Goal: Task Accomplishment & Management: Use online tool/utility

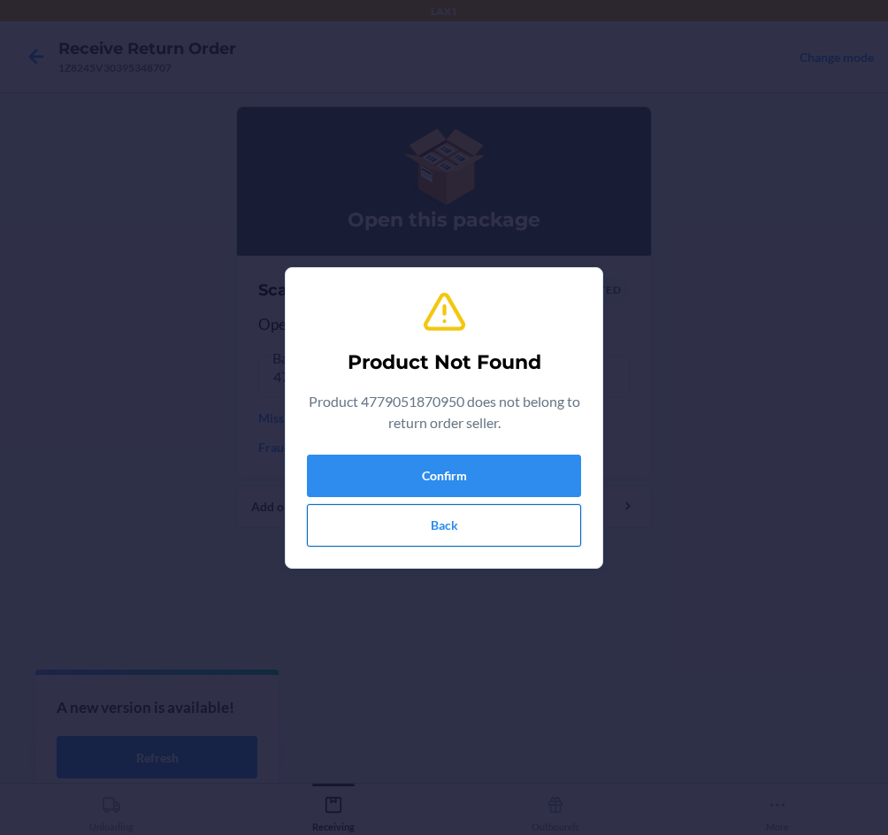
click at [444, 543] on button "Back" at bounding box center [444, 525] width 274 height 42
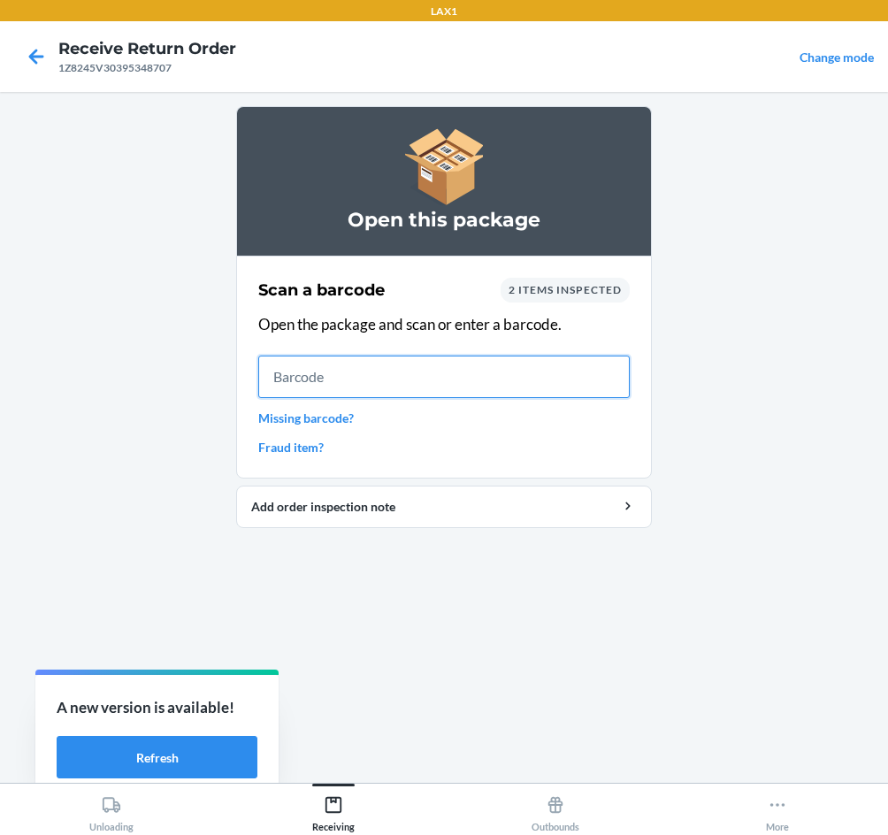
click at [474, 375] on input "text" at bounding box center [444, 377] width 372 height 42
click at [534, 303] on div "Scan a barcode 2 items inspected Open the package and scan or enter a barcode. …" at bounding box center [444, 367] width 372 height 189
click at [550, 293] on span "2 items inspected" at bounding box center [565, 289] width 113 height 13
click at [560, 282] on div "2 items inspected" at bounding box center [565, 290] width 129 height 25
click at [560, 283] on div "2 items inspected" at bounding box center [565, 290] width 129 height 25
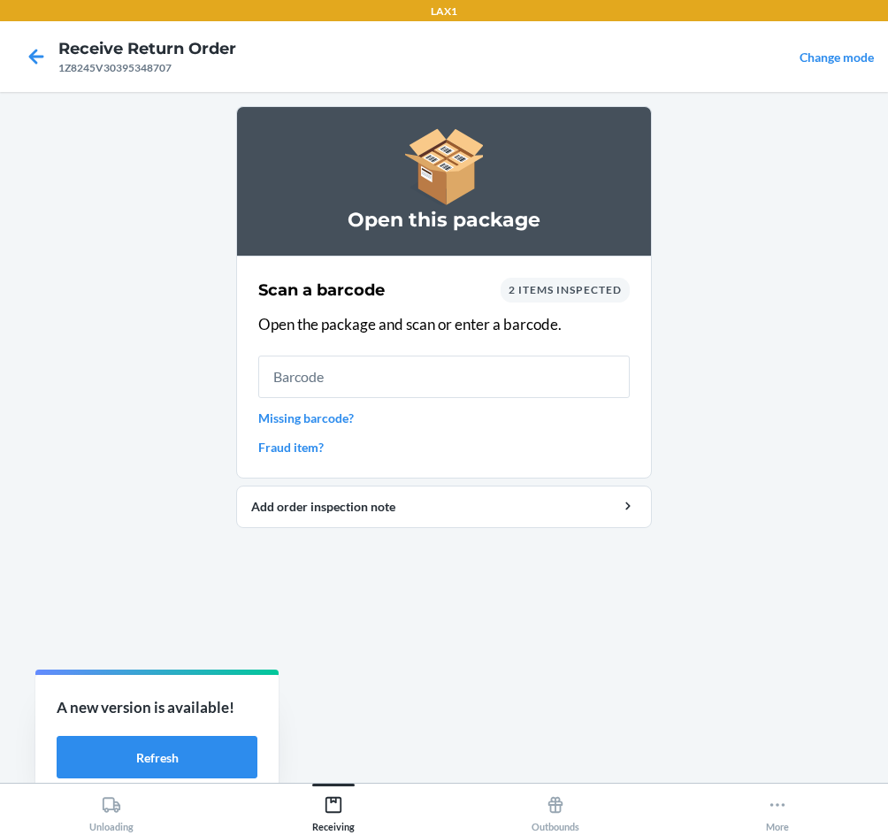
click at [560, 288] on span "2 items inspected" at bounding box center [565, 289] width 113 height 13
click at [606, 287] on span "2 items inspected" at bounding box center [565, 289] width 113 height 13
click at [508, 281] on div "2 items inspected" at bounding box center [565, 290] width 129 height 25
click at [450, 376] on input "text" at bounding box center [444, 377] width 372 height 42
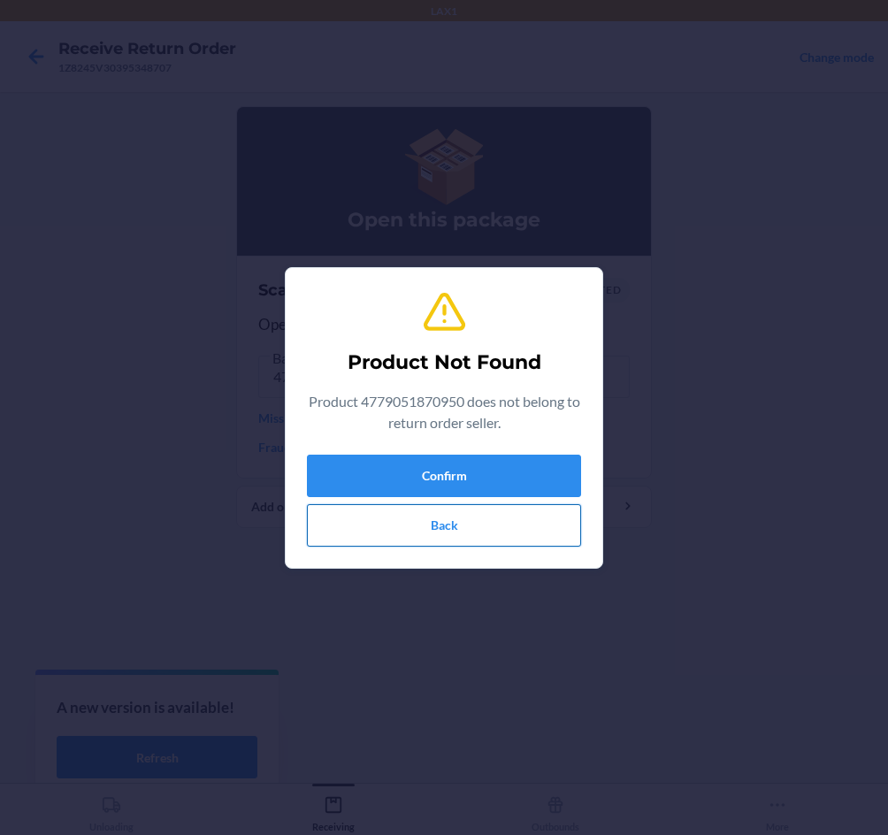
click at [500, 525] on button "Back" at bounding box center [444, 525] width 274 height 42
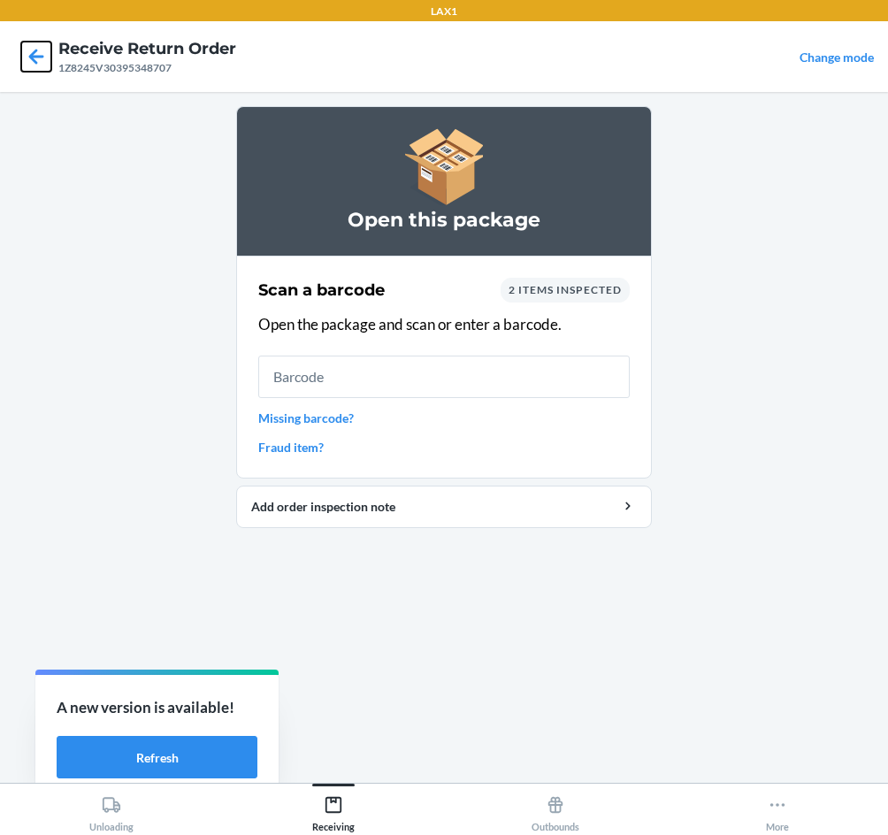
click at [33, 59] on icon at bounding box center [36, 56] width 15 height 15
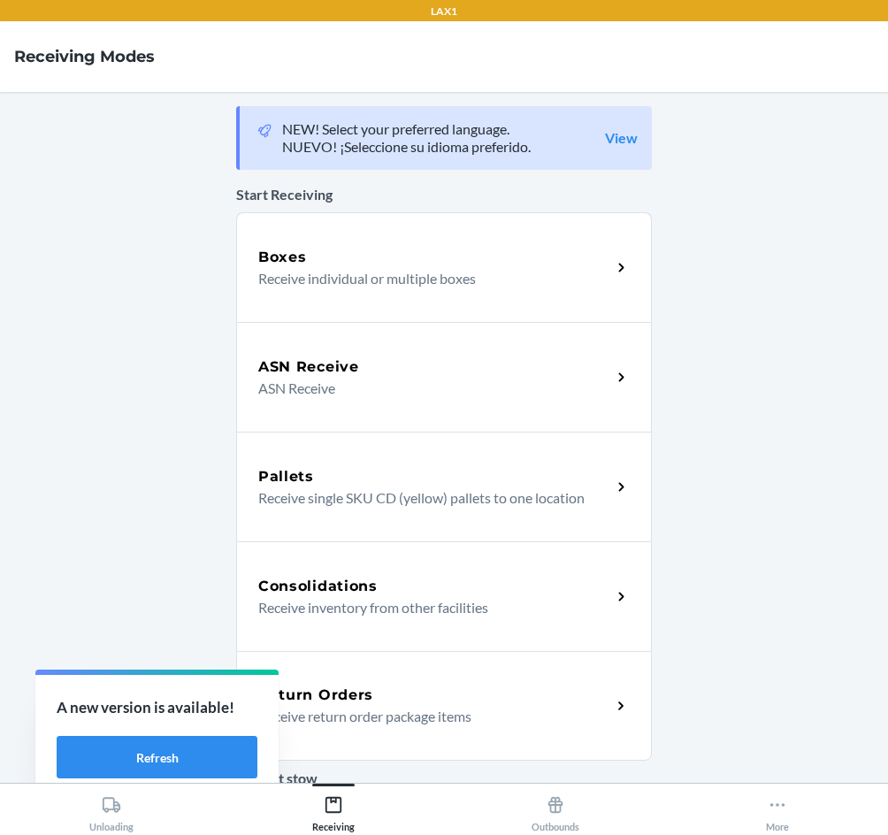
click at [399, 698] on div "Return Orders" at bounding box center [434, 695] width 353 height 21
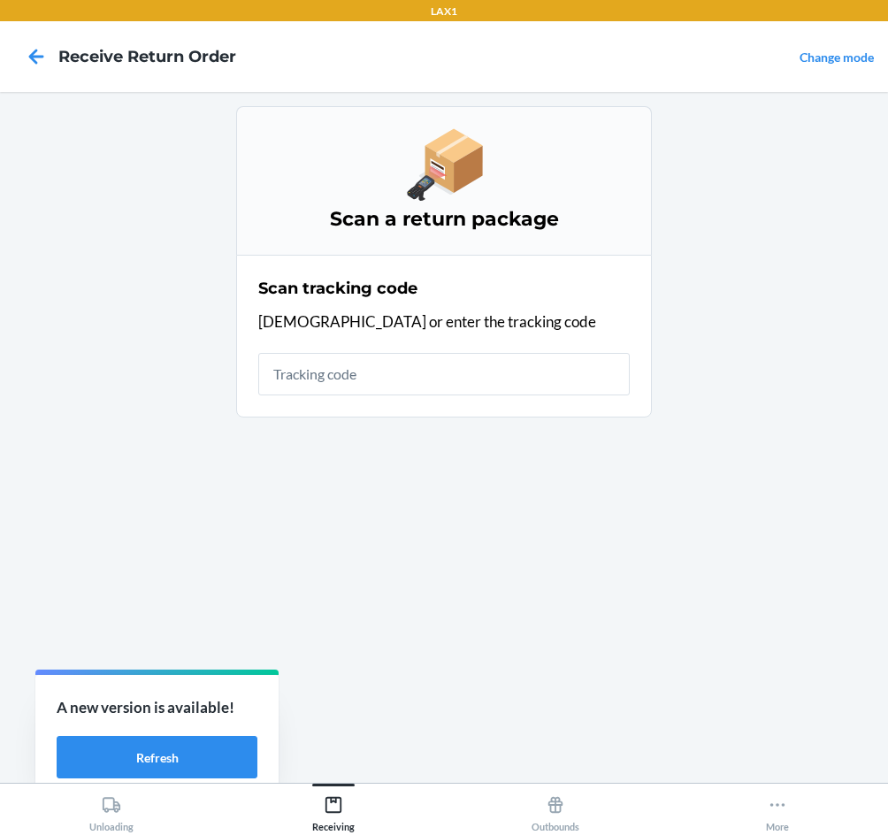
click at [433, 362] on input "text" at bounding box center [444, 374] width 372 height 42
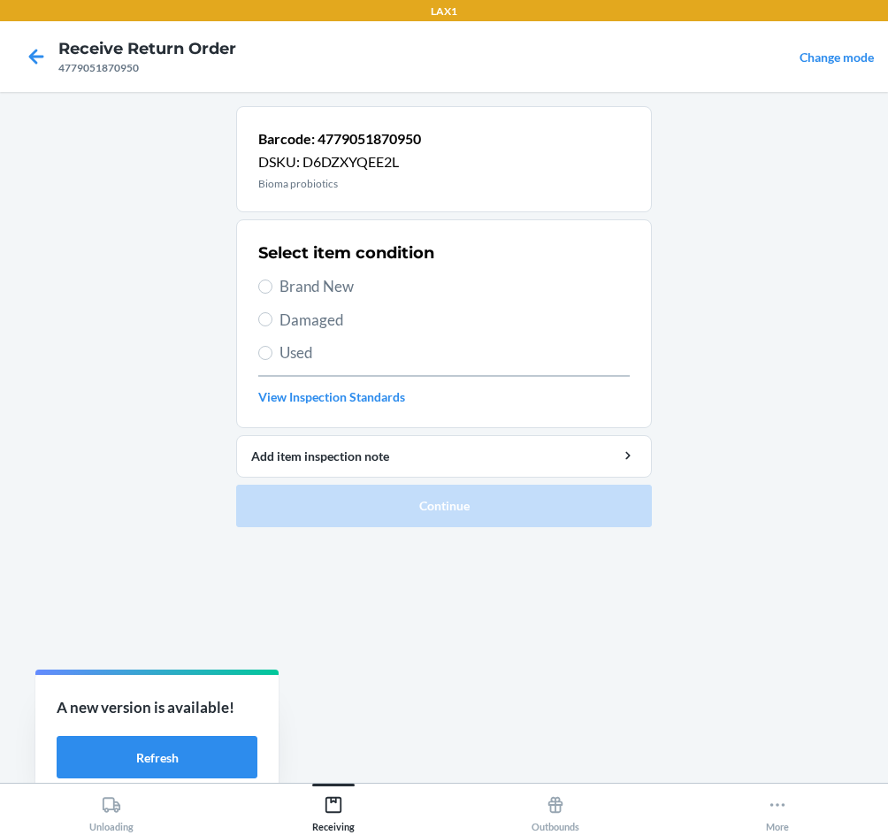
click at [345, 294] on span "Brand New" at bounding box center [455, 286] width 350 height 23
click at [273, 294] on input "Brand New" at bounding box center [265, 287] width 14 height 14
radio input "true"
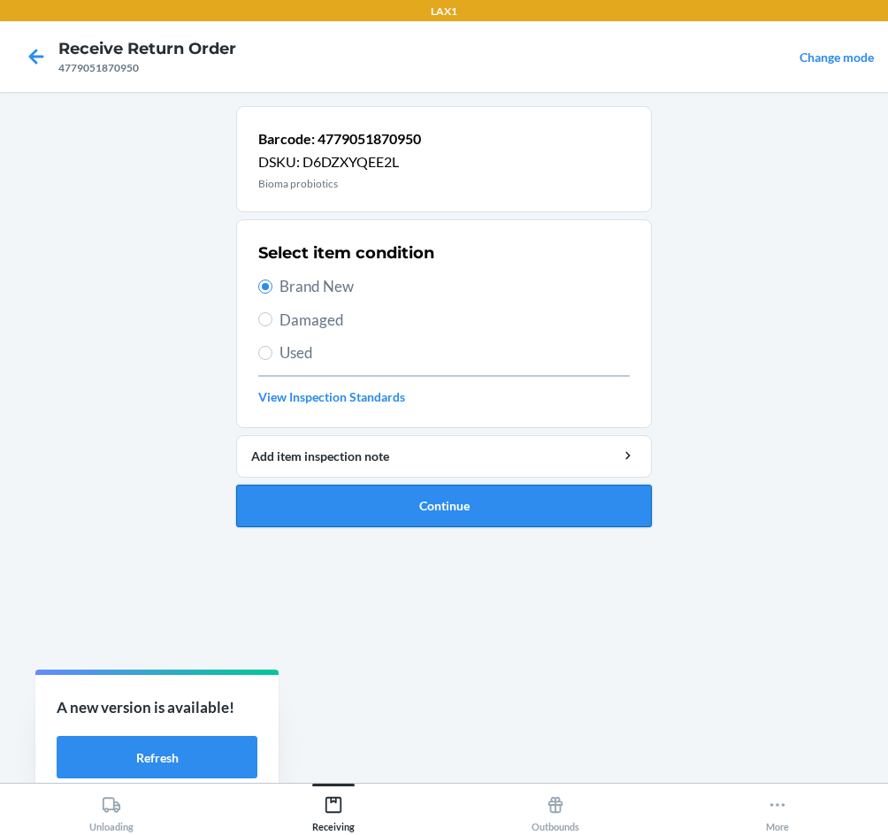
click at [407, 512] on button "Continue" at bounding box center [444, 506] width 416 height 42
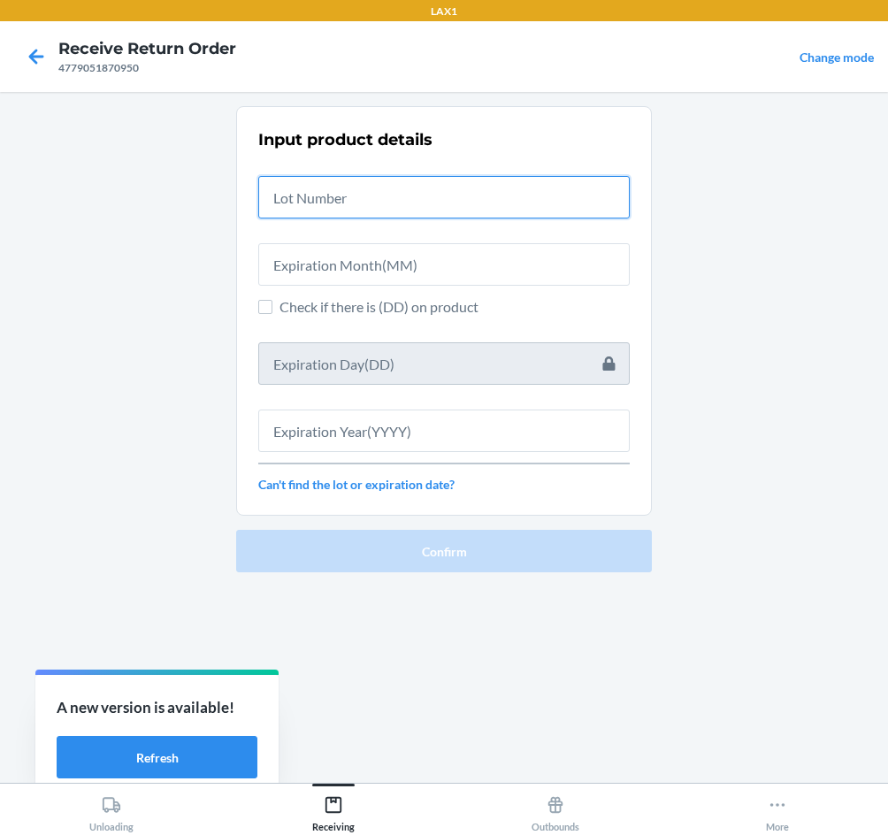
click at [389, 196] on input "text" at bounding box center [444, 197] width 372 height 42
type input "04222576"
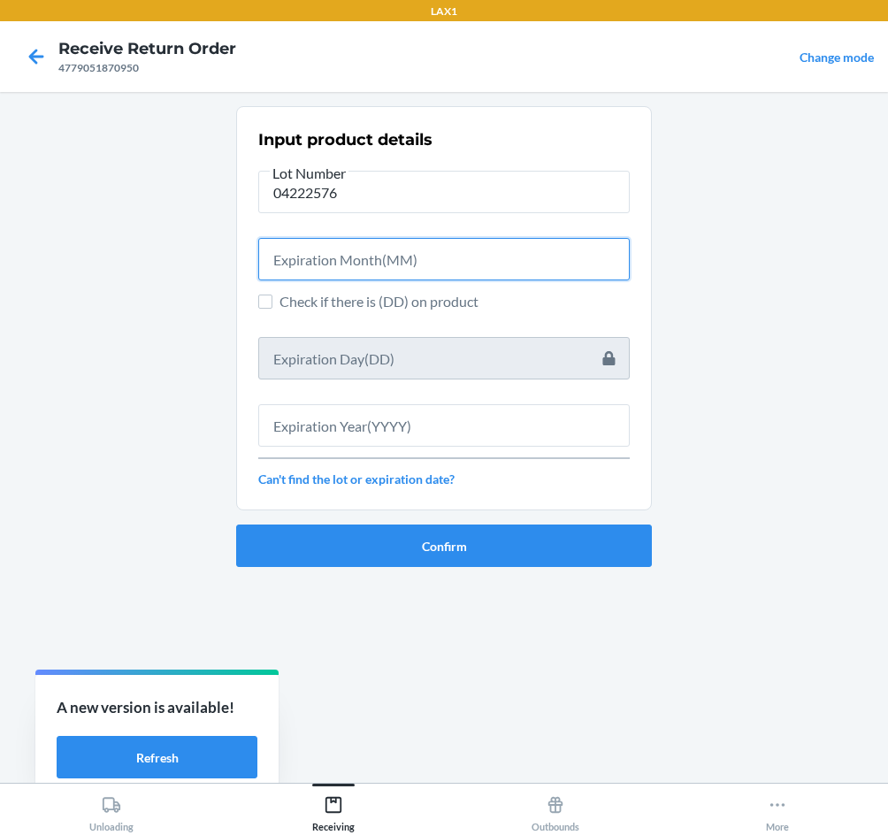
click at [383, 264] on input "text" at bounding box center [444, 259] width 372 height 42
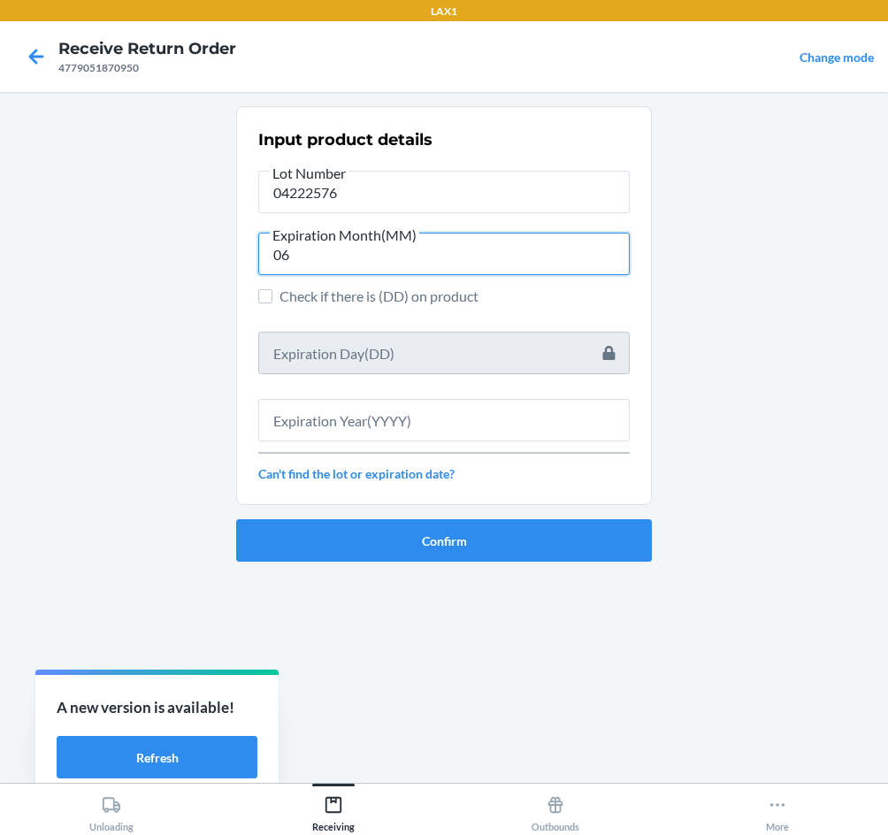
type input "06"
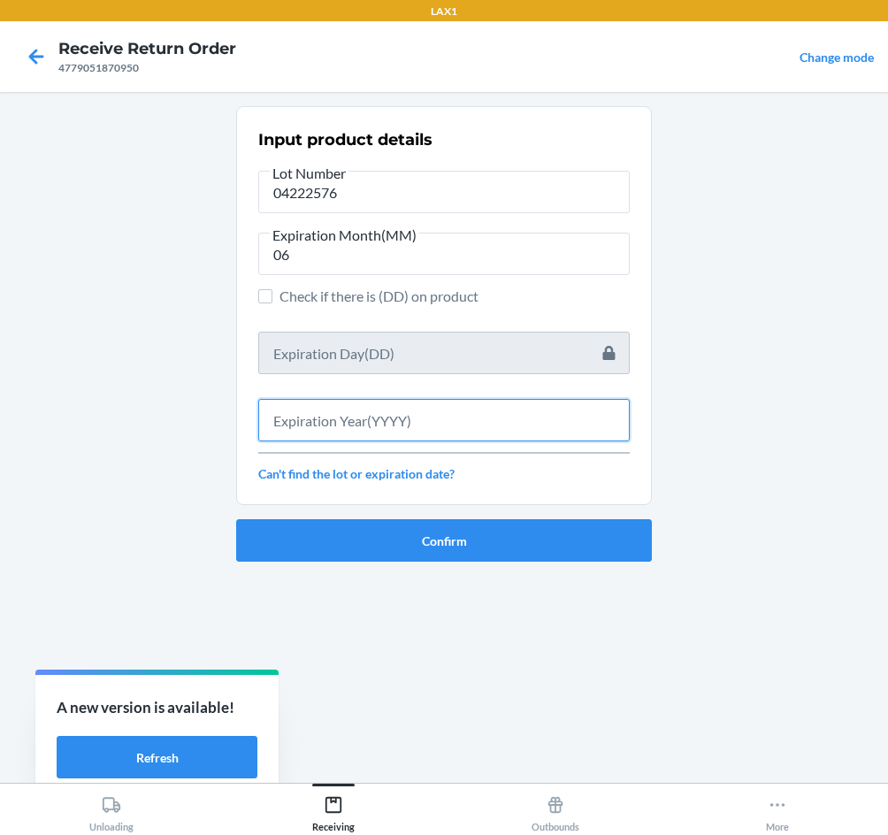
click at [386, 431] on input "text" at bounding box center [444, 420] width 372 height 42
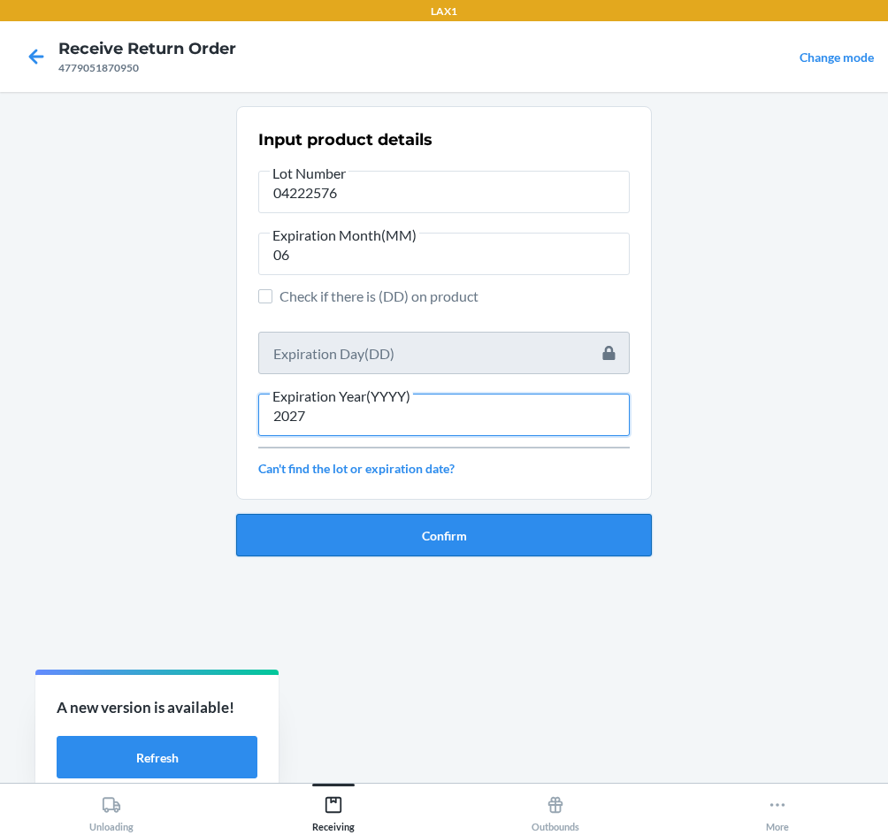
type input "2027"
click at [371, 537] on button "Confirm" at bounding box center [444, 535] width 416 height 42
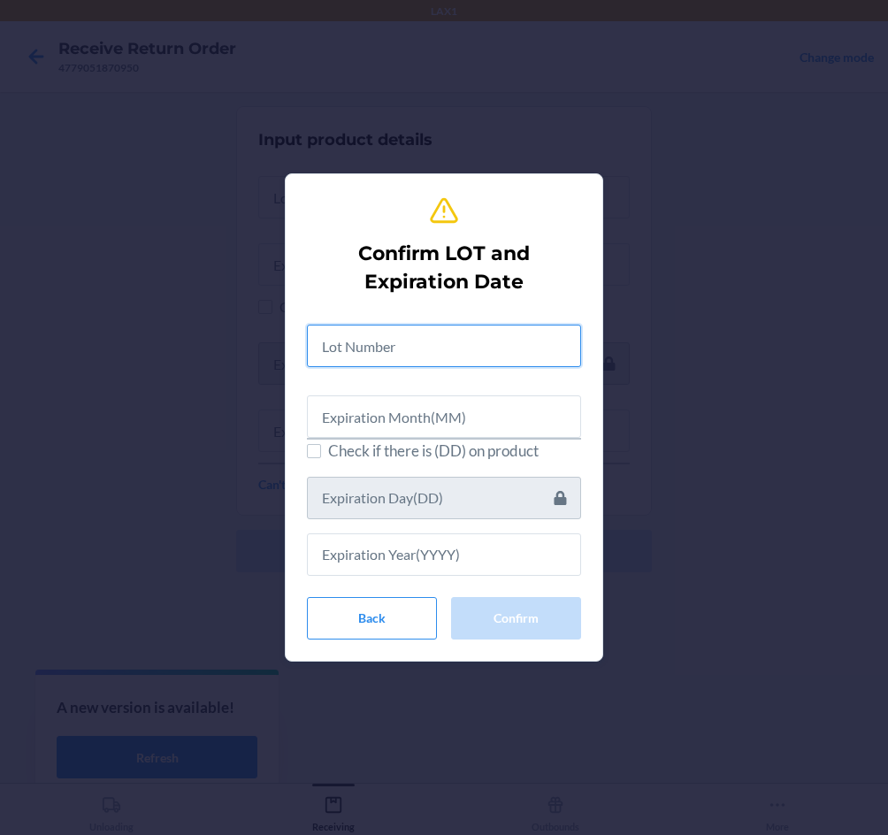
click at [405, 346] on input "text" at bounding box center [444, 346] width 274 height 42
type input "04222576"
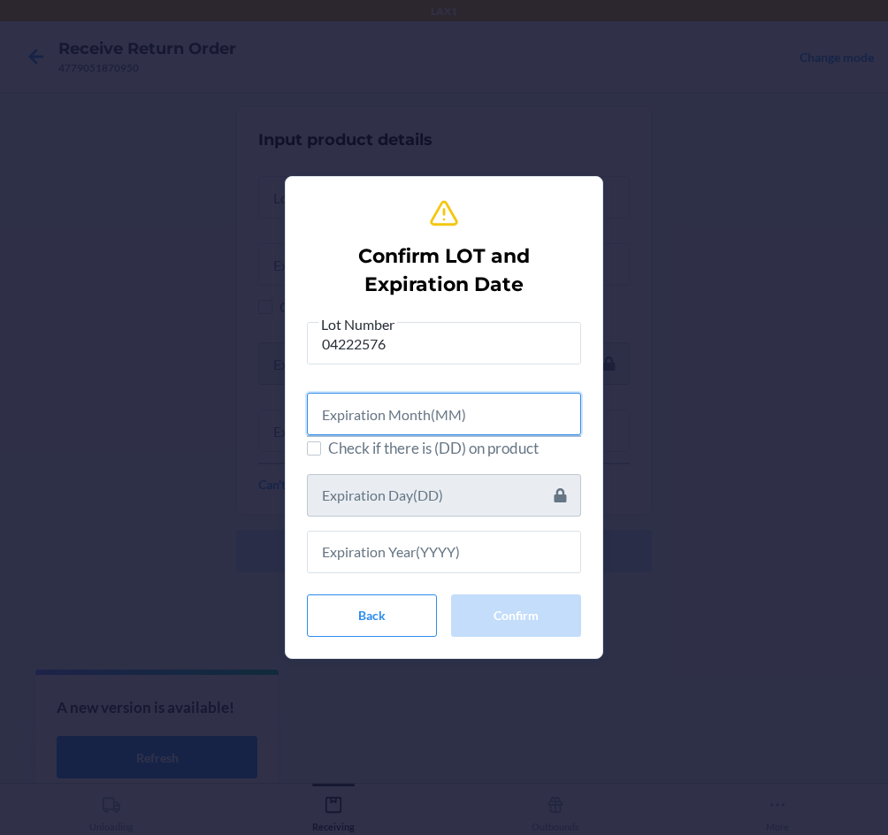
click at [389, 410] on input "text" at bounding box center [444, 414] width 274 height 42
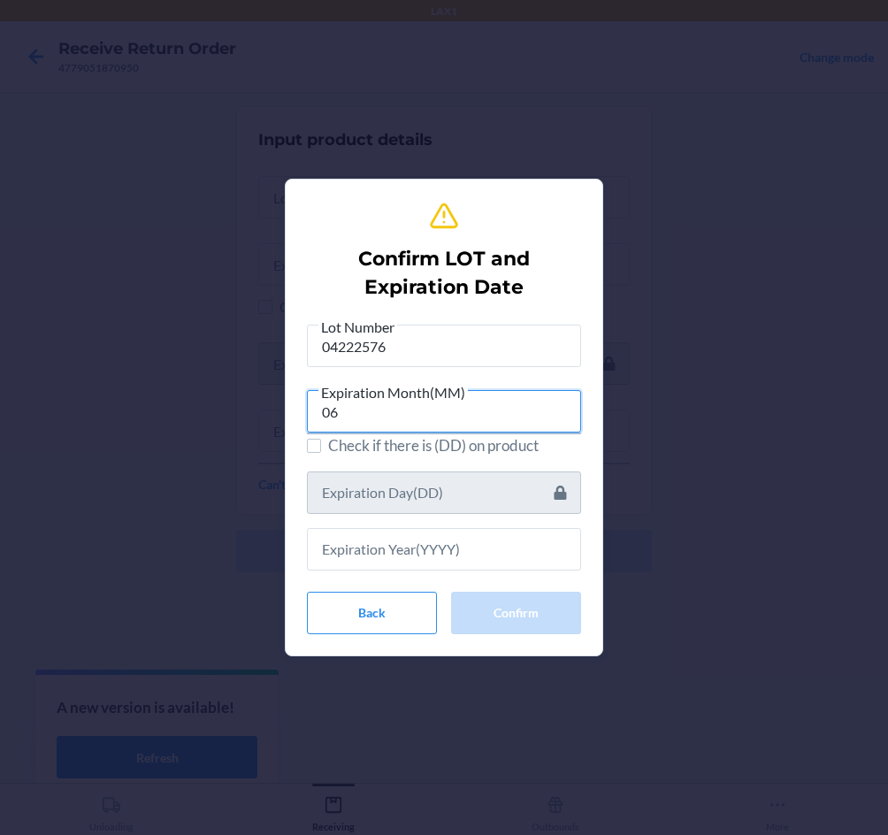
type input "06"
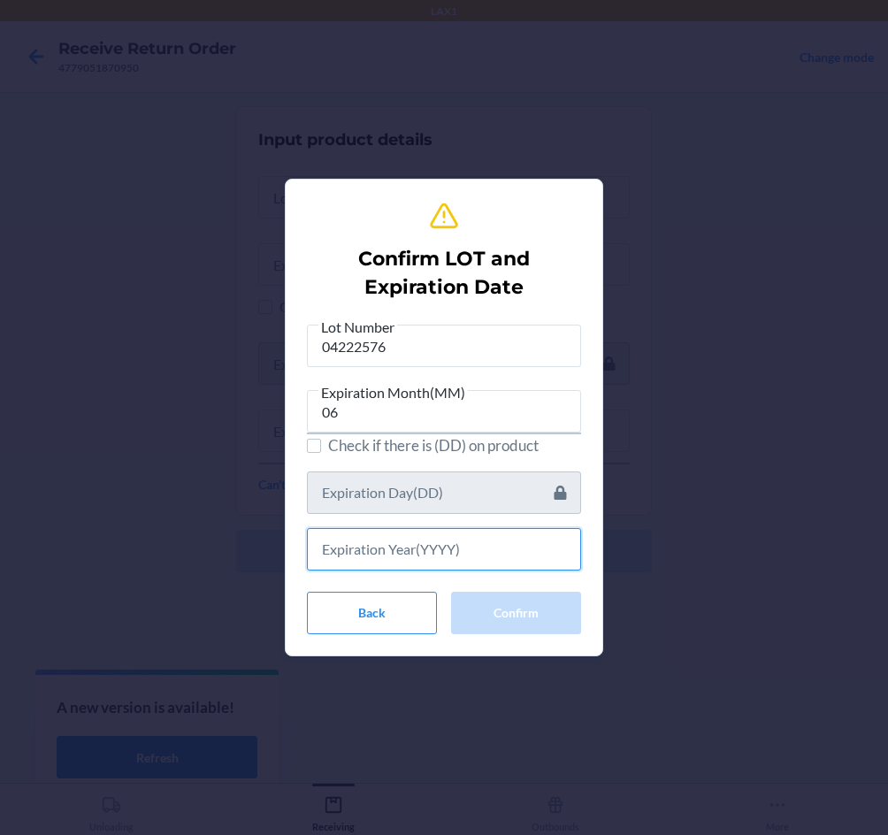
click at [412, 543] on input "text" at bounding box center [444, 549] width 274 height 42
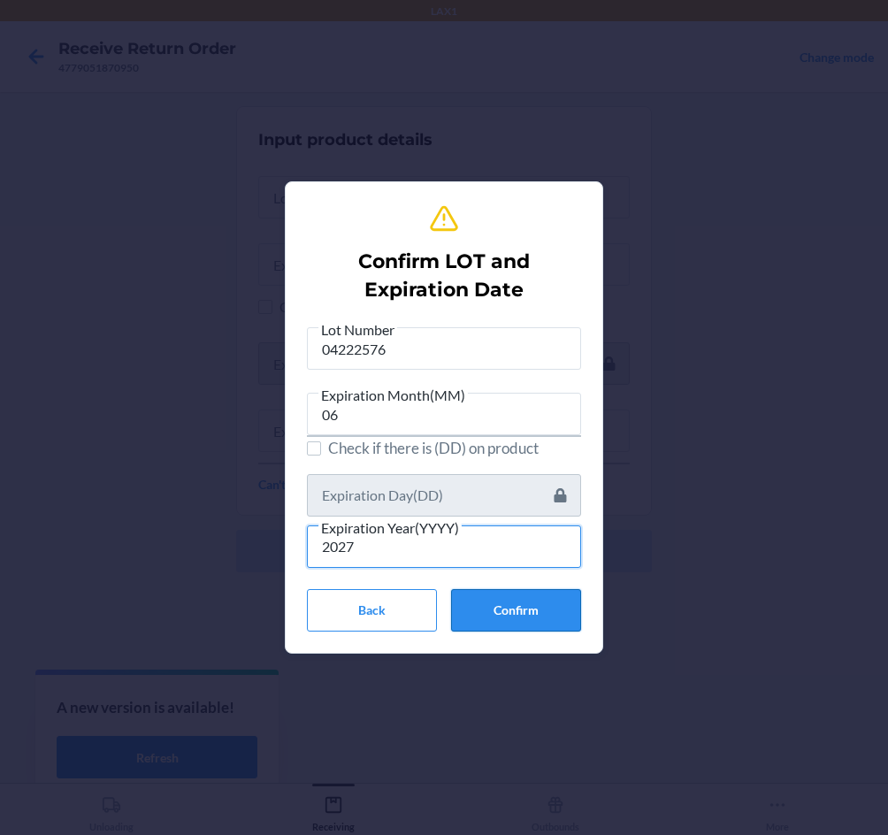
type input "2027"
click at [551, 610] on button "Confirm" at bounding box center [516, 610] width 130 height 42
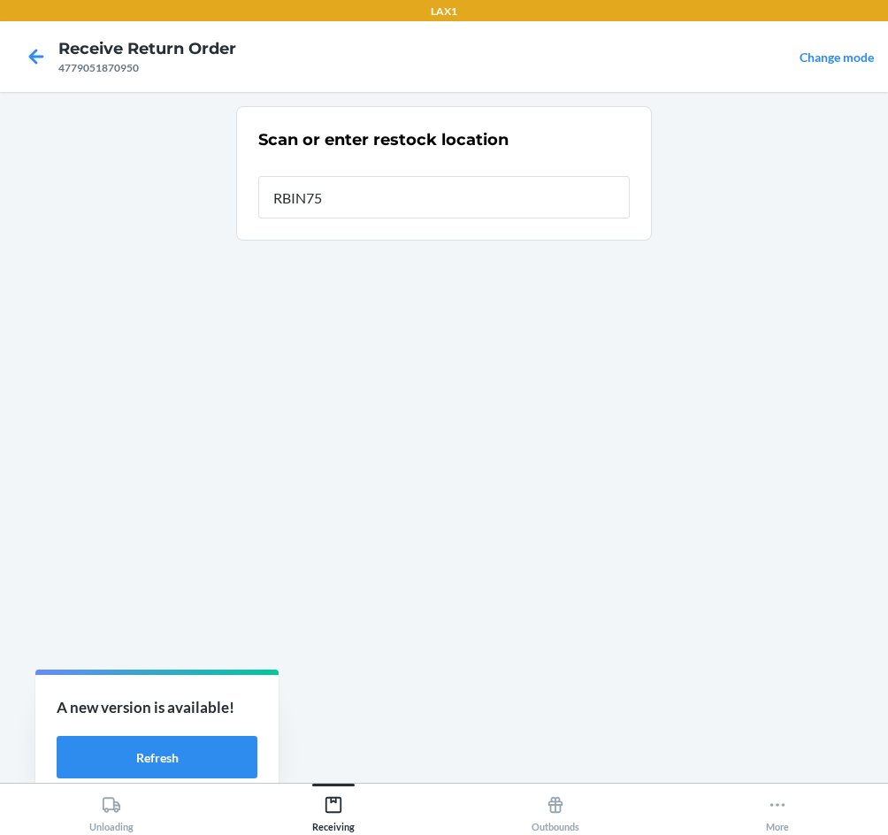
type input "RBIN752"
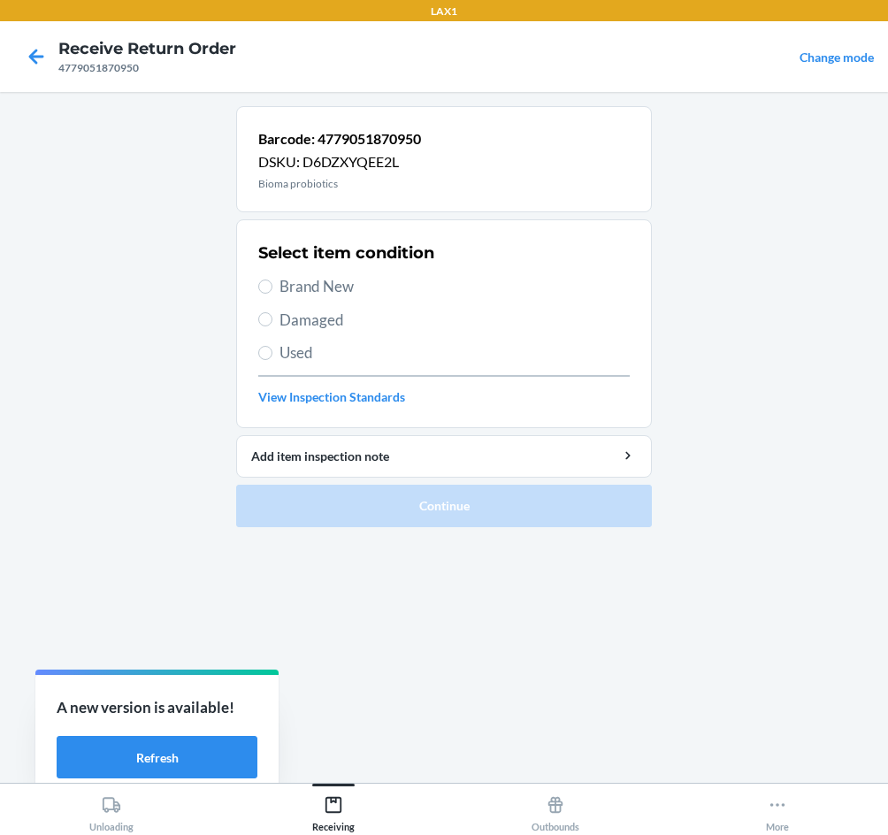
click at [317, 281] on span "Brand New" at bounding box center [455, 286] width 350 height 23
click at [273, 281] on input "Brand New" at bounding box center [265, 287] width 14 height 14
radio input "true"
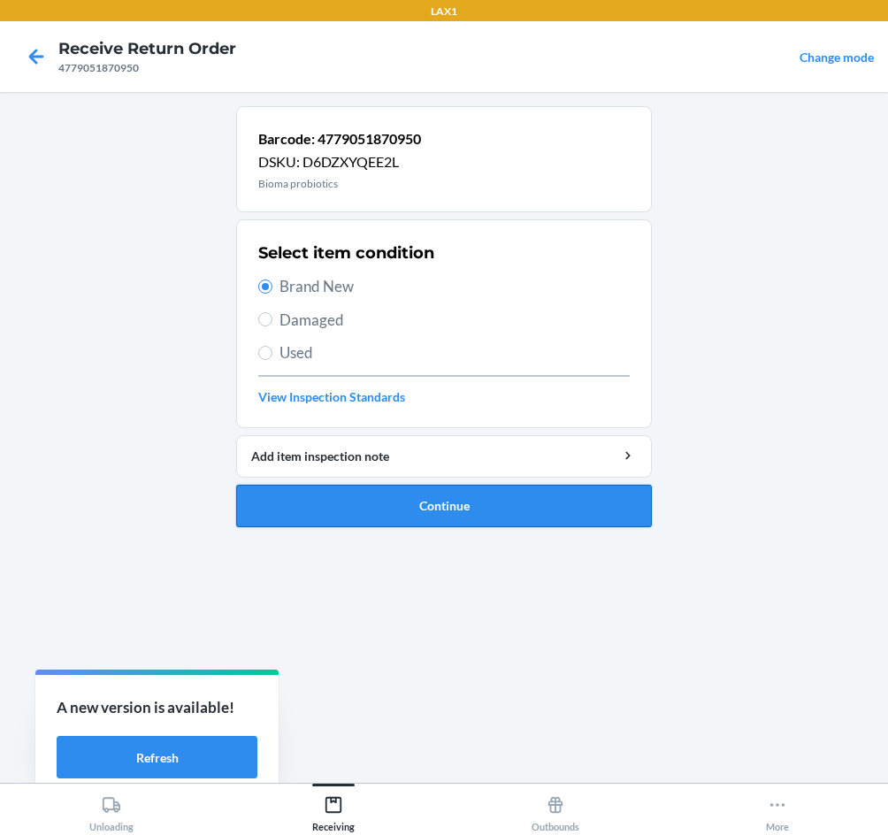
click at [413, 522] on button "Continue" at bounding box center [444, 506] width 416 height 42
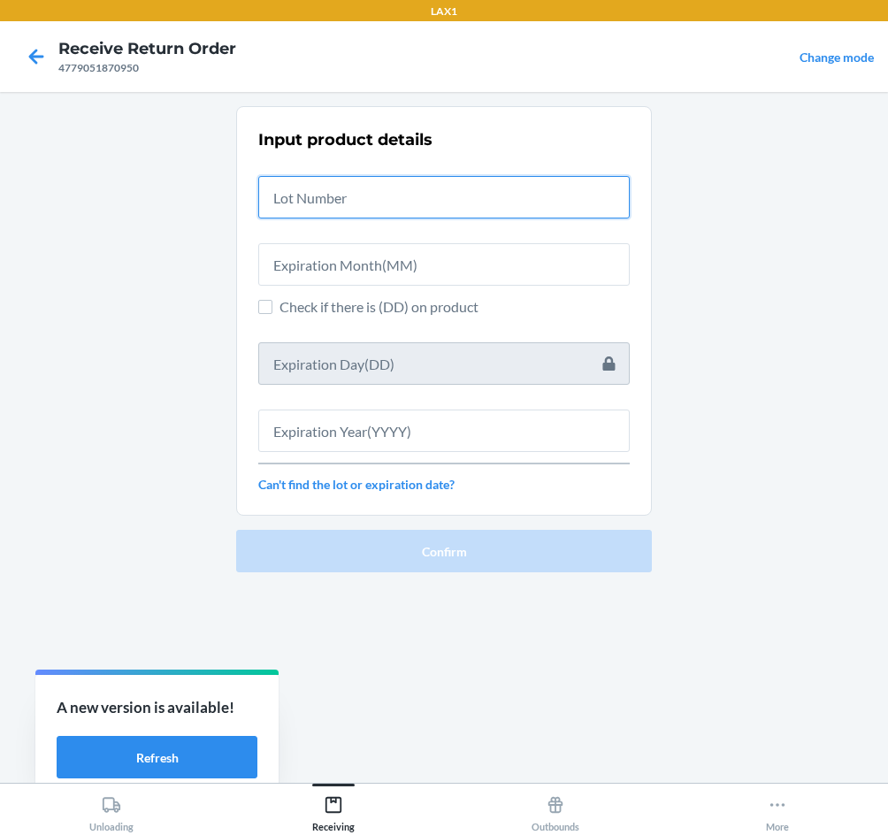
click at [373, 198] on input "text" at bounding box center [444, 197] width 372 height 42
type input "04222576"
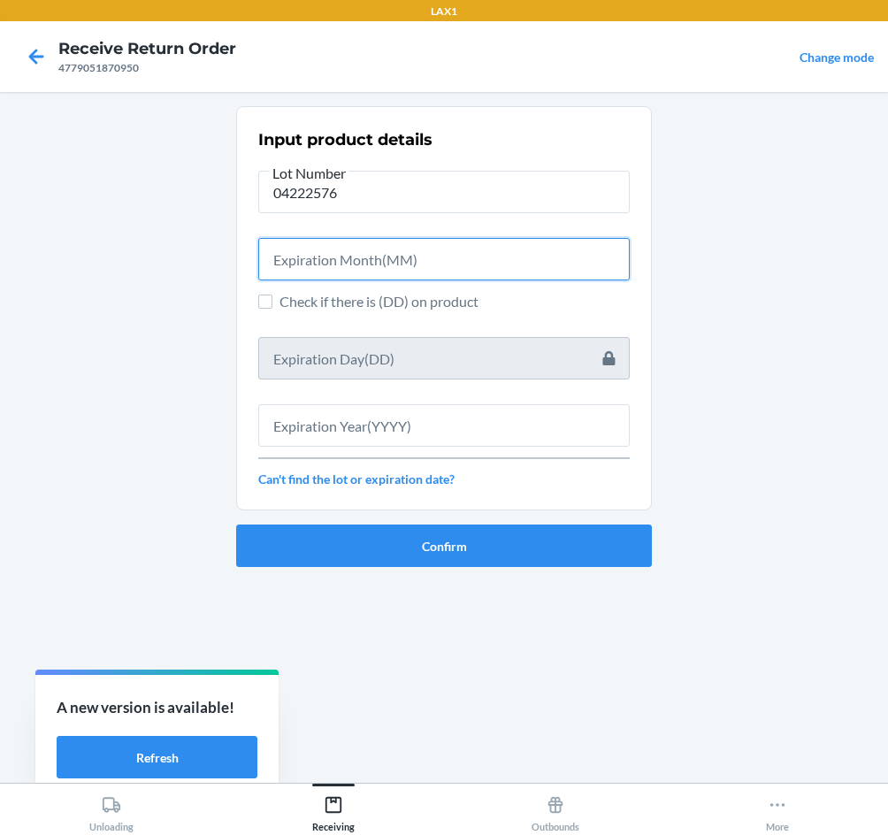
click at [368, 245] on input "text" at bounding box center [444, 259] width 372 height 42
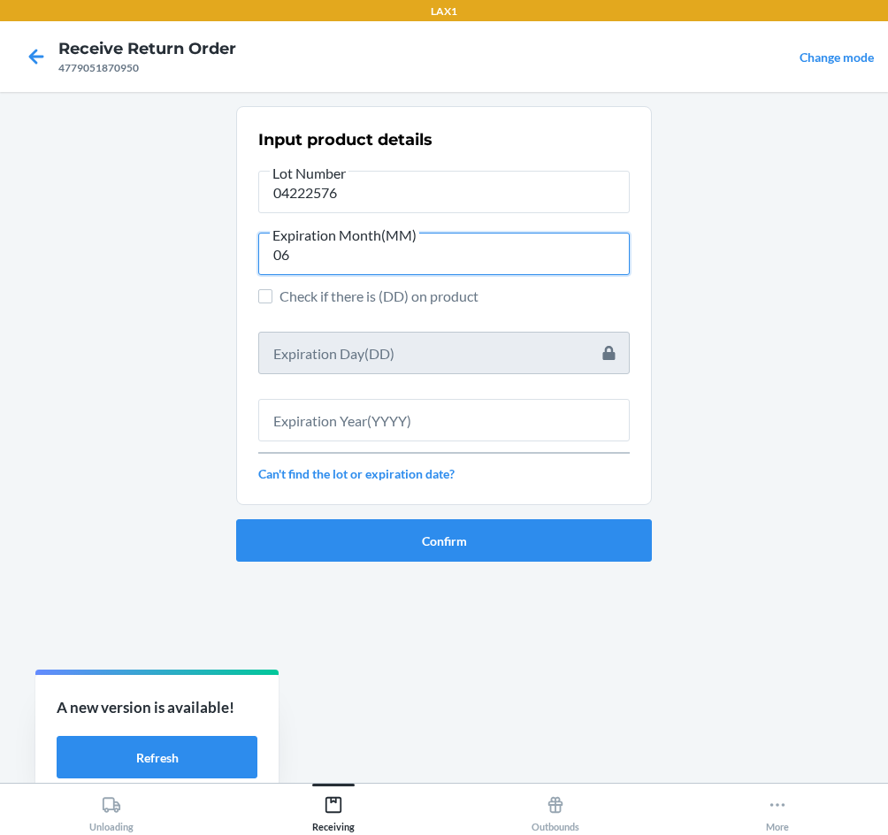
type input "06"
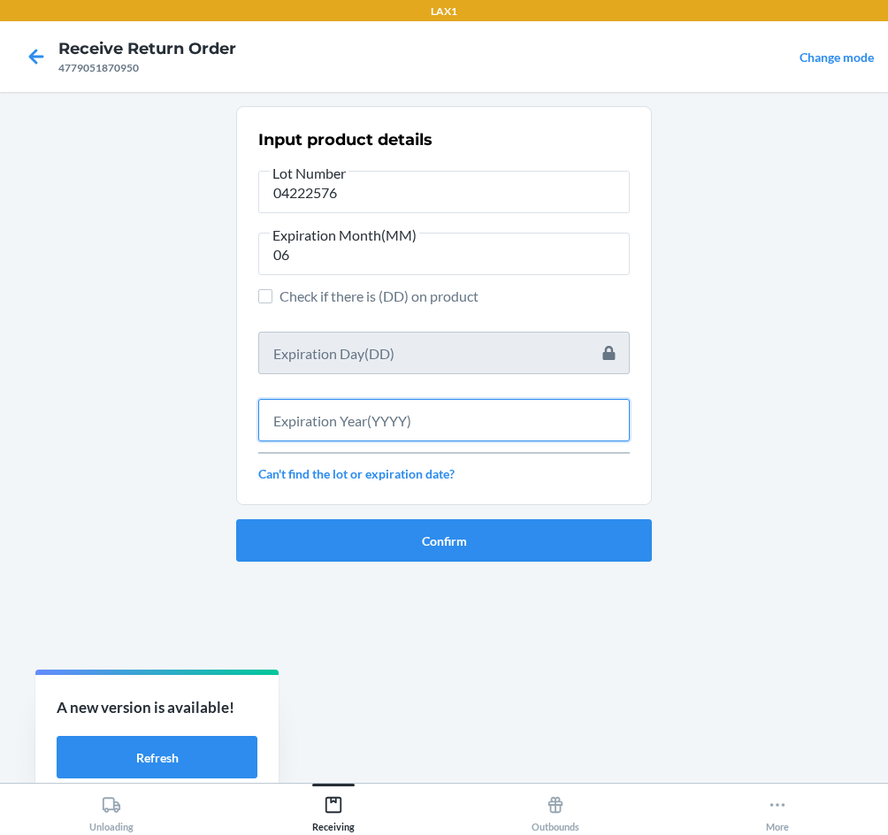
click at [454, 421] on input "text" at bounding box center [444, 420] width 372 height 42
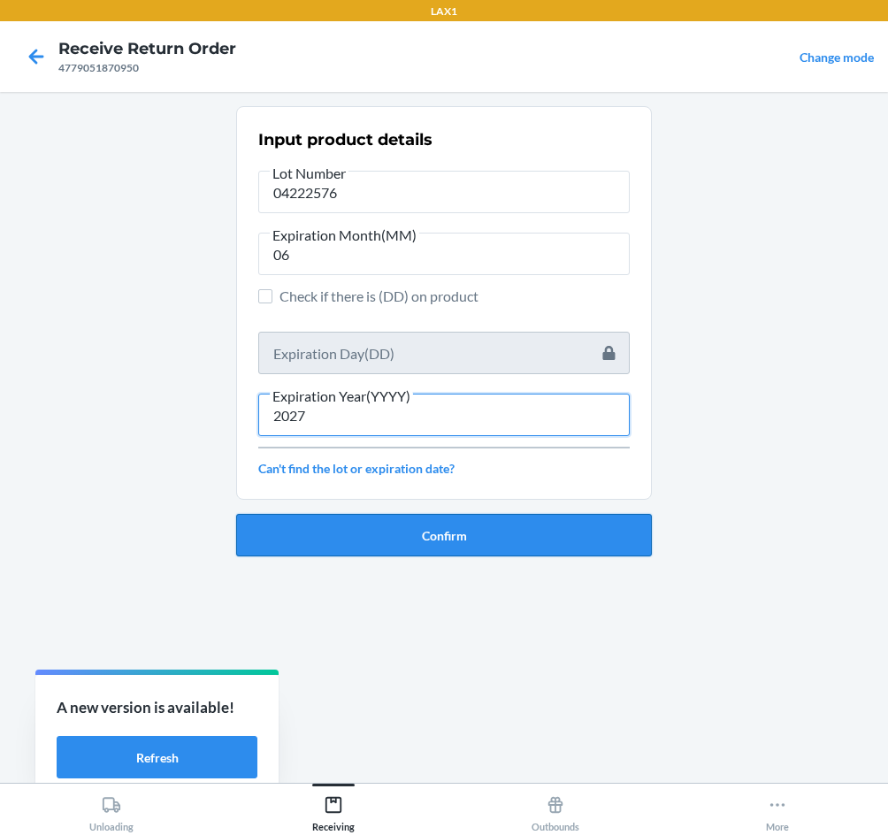
type input "2027"
click at [458, 542] on button "Confirm" at bounding box center [444, 535] width 416 height 42
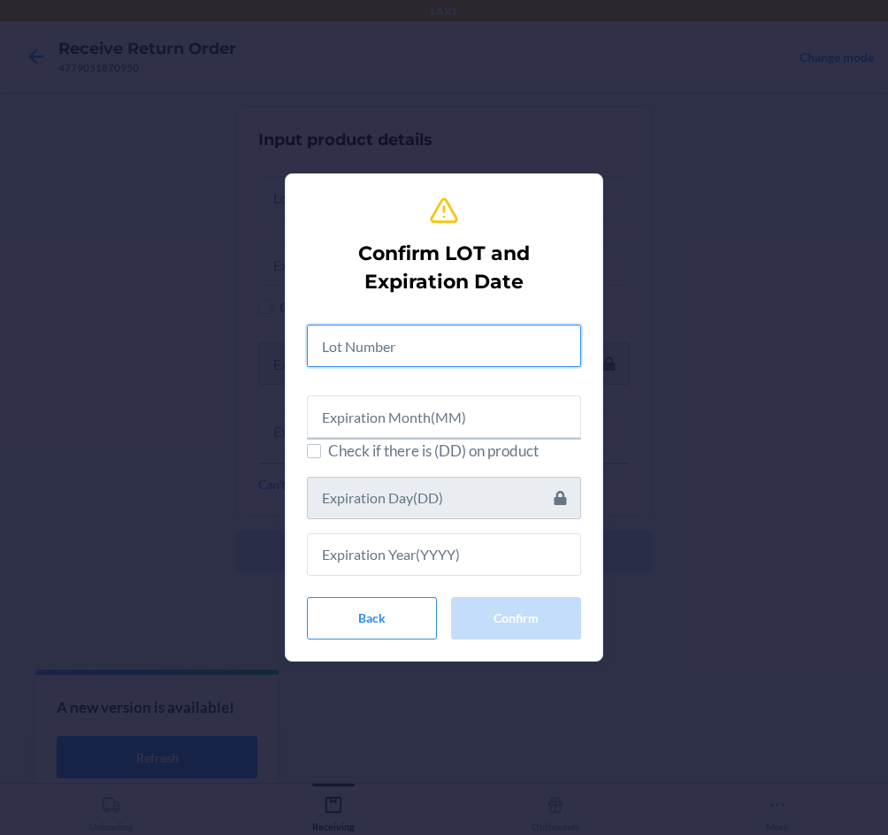
click at [387, 347] on input "text" at bounding box center [444, 346] width 274 height 42
type input "04222576"
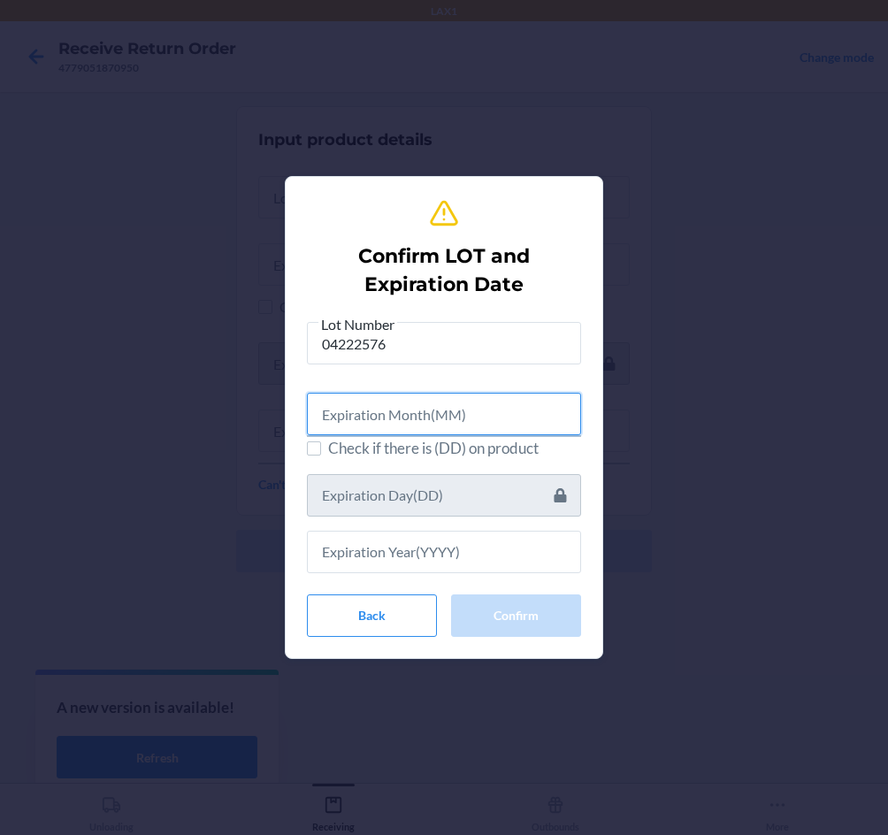
click at [338, 404] on input "text" at bounding box center [444, 414] width 274 height 42
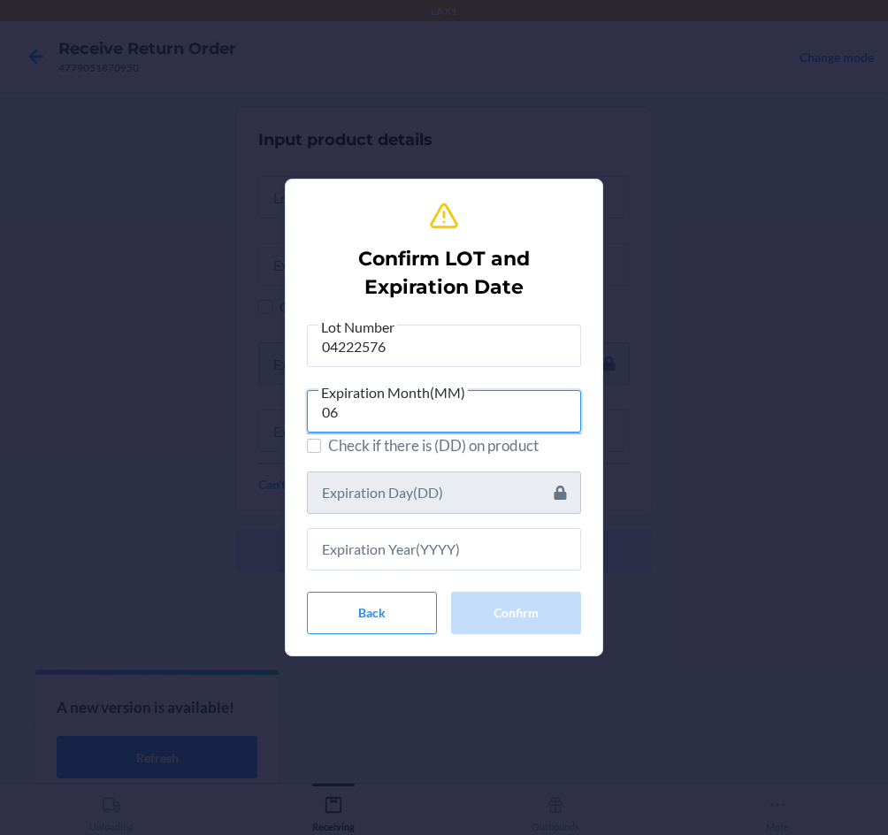
type input "06"
click at [365, 575] on div "Lot Number 04222576 Expiration Month(MM) 06 Check if there is (DD) on product B…" at bounding box center [444, 475] width 274 height 319
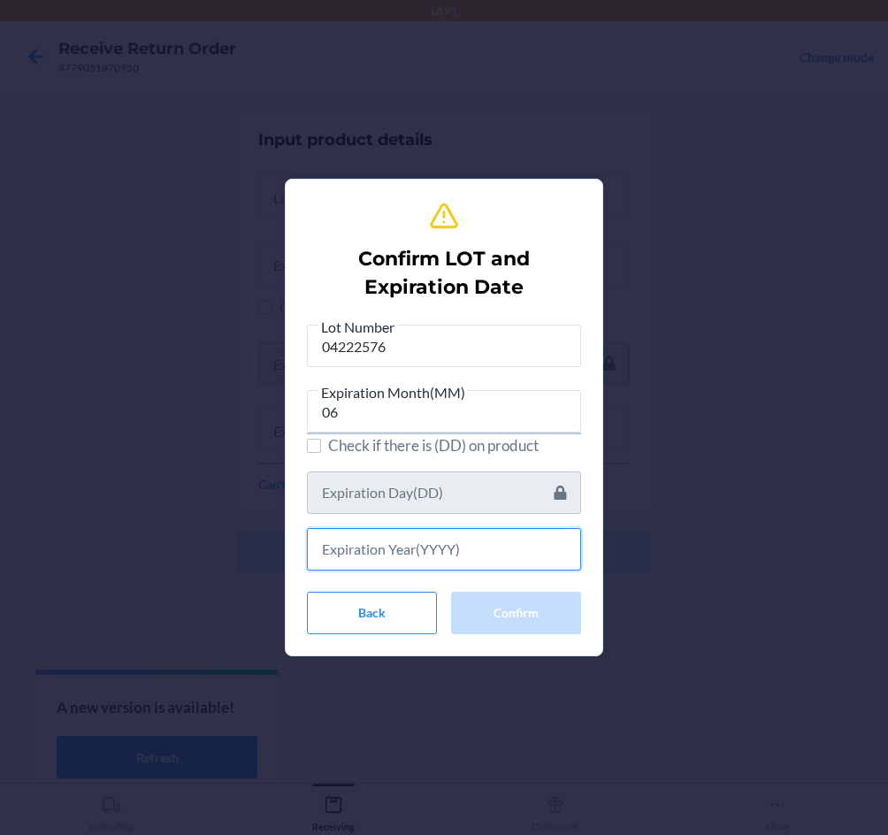
click at [360, 566] on input "text" at bounding box center [444, 549] width 274 height 42
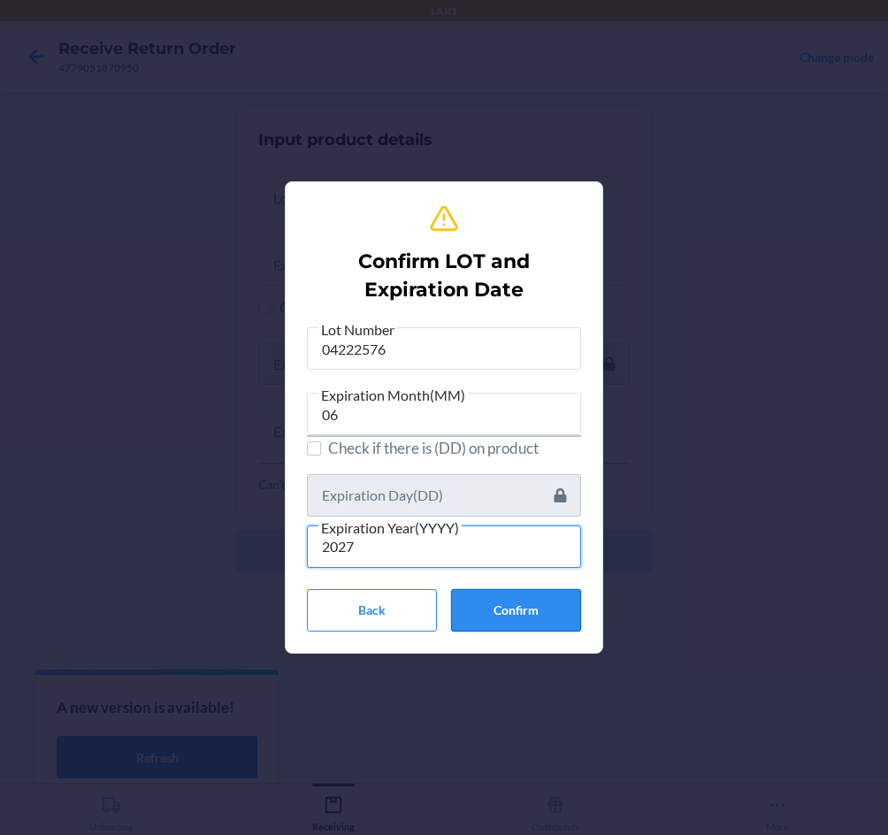
type input "2027"
click at [548, 609] on button "Confirm" at bounding box center [516, 610] width 130 height 42
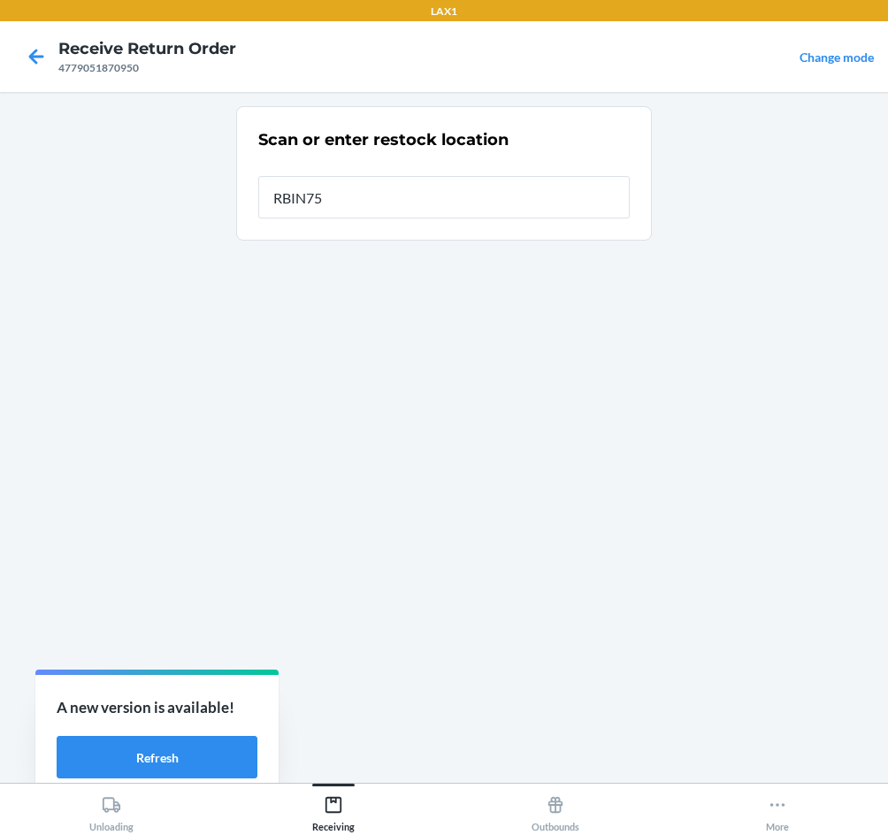
type input "RBIN752"
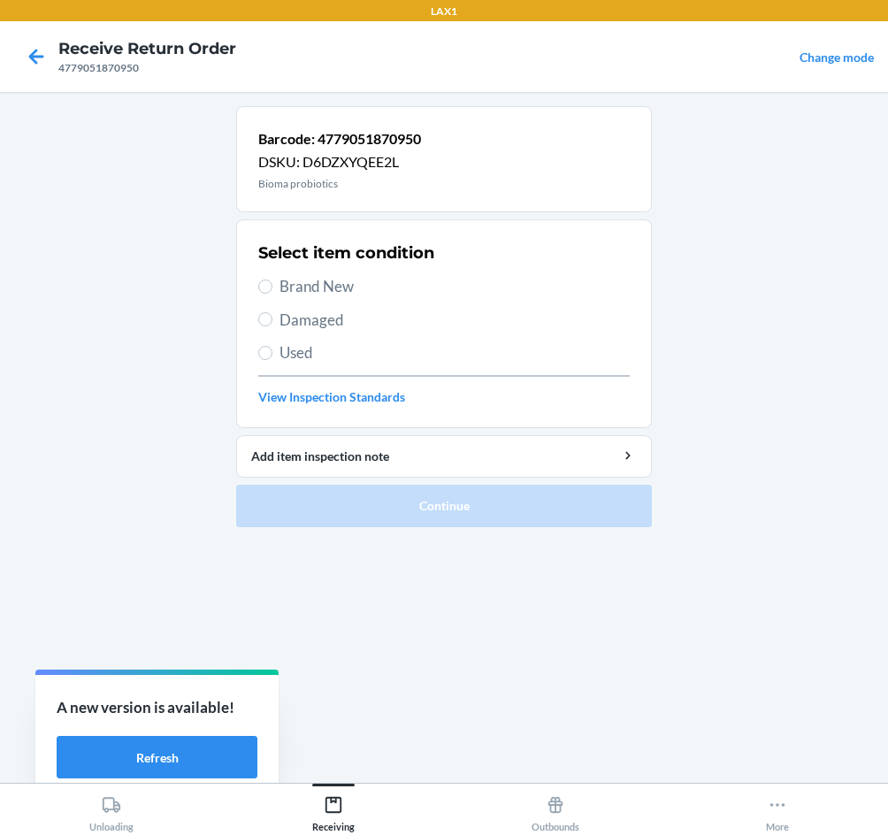
click at [285, 287] on span "Brand New" at bounding box center [455, 286] width 350 height 23
click at [273, 287] on input "Brand New" at bounding box center [265, 287] width 14 height 14
radio input "true"
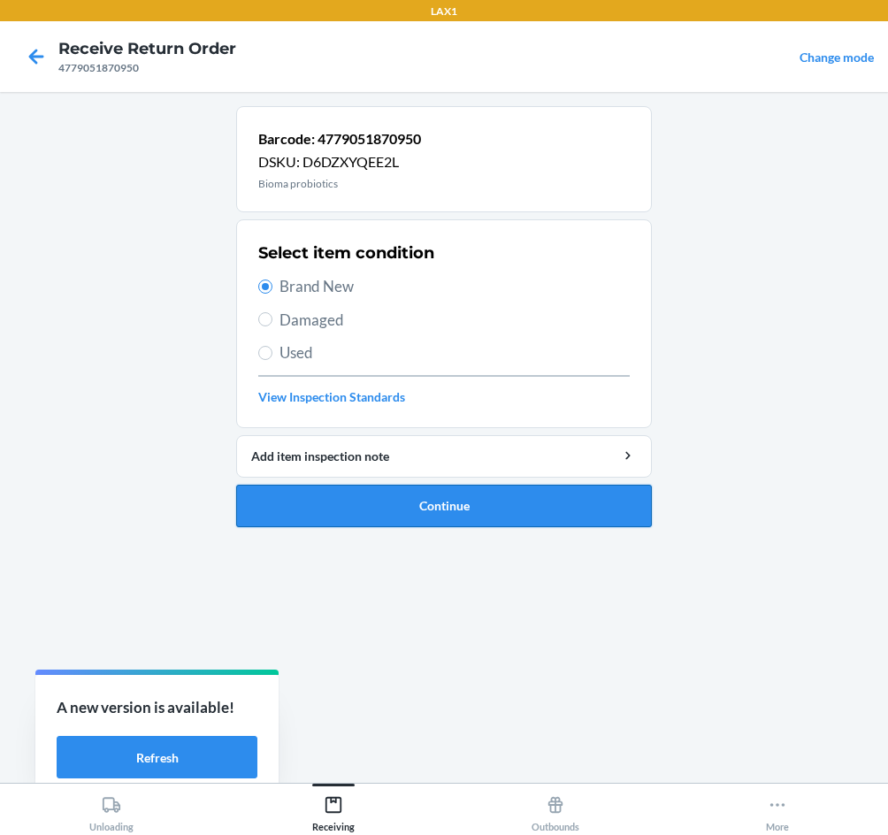
click at [409, 508] on button "Continue" at bounding box center [444, 506] width 416 height 42
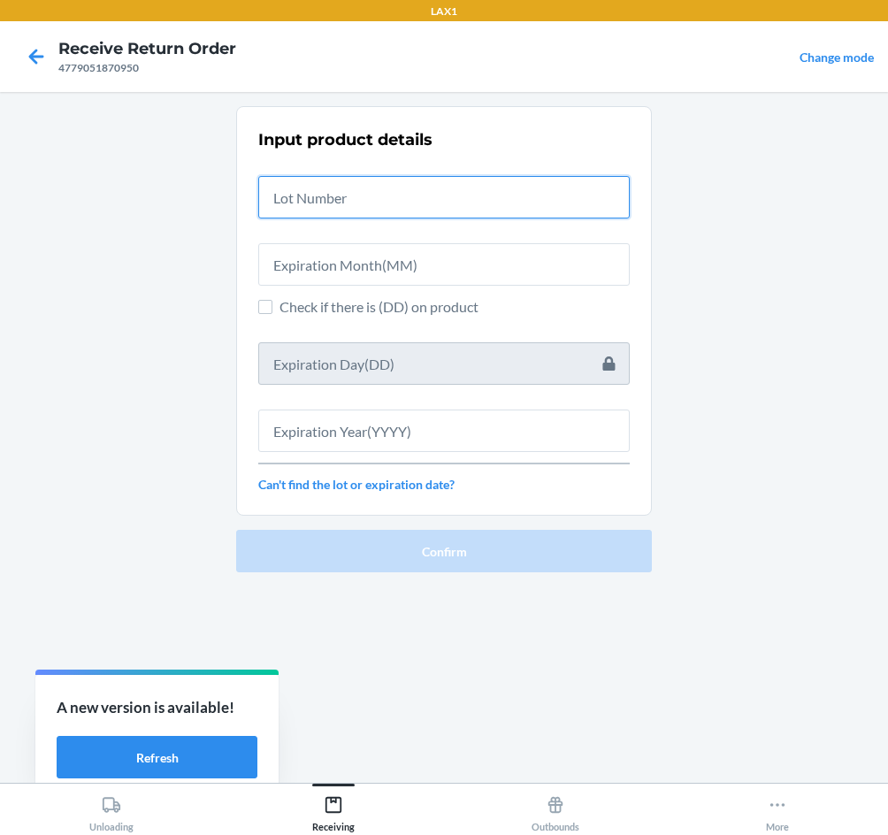
click at [346, 207] on input "text" at bounding box center [444, 197] width 372 height 42
type input "04222576"
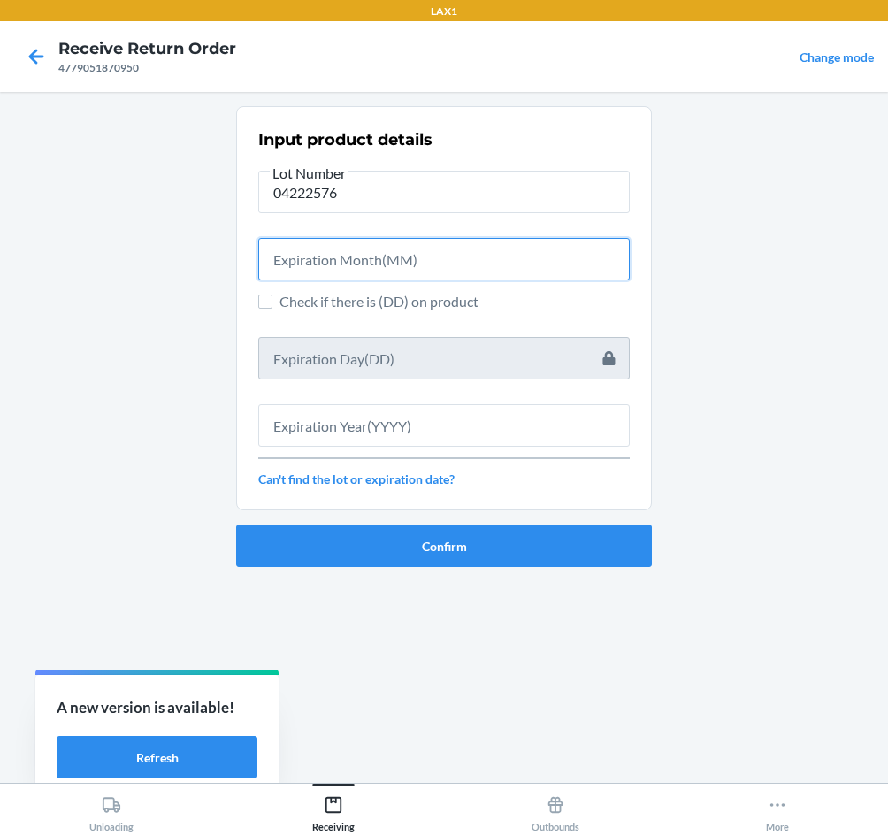
click at [344, 256] on input "text" at bounding box center [444, 259] width 372 height 42
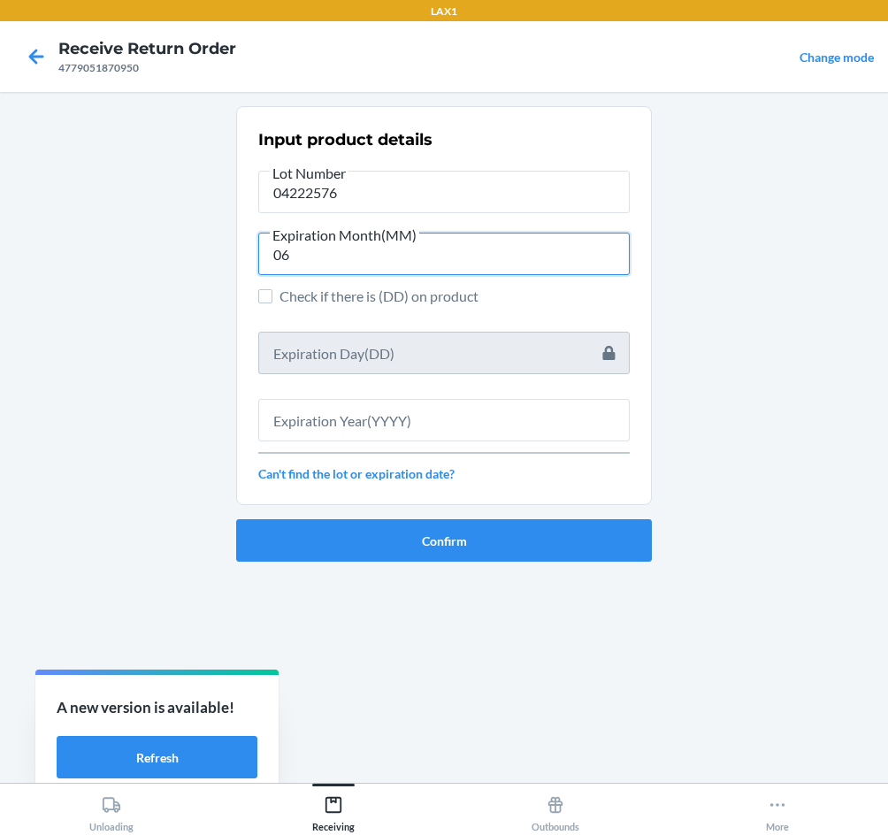
type input "06"
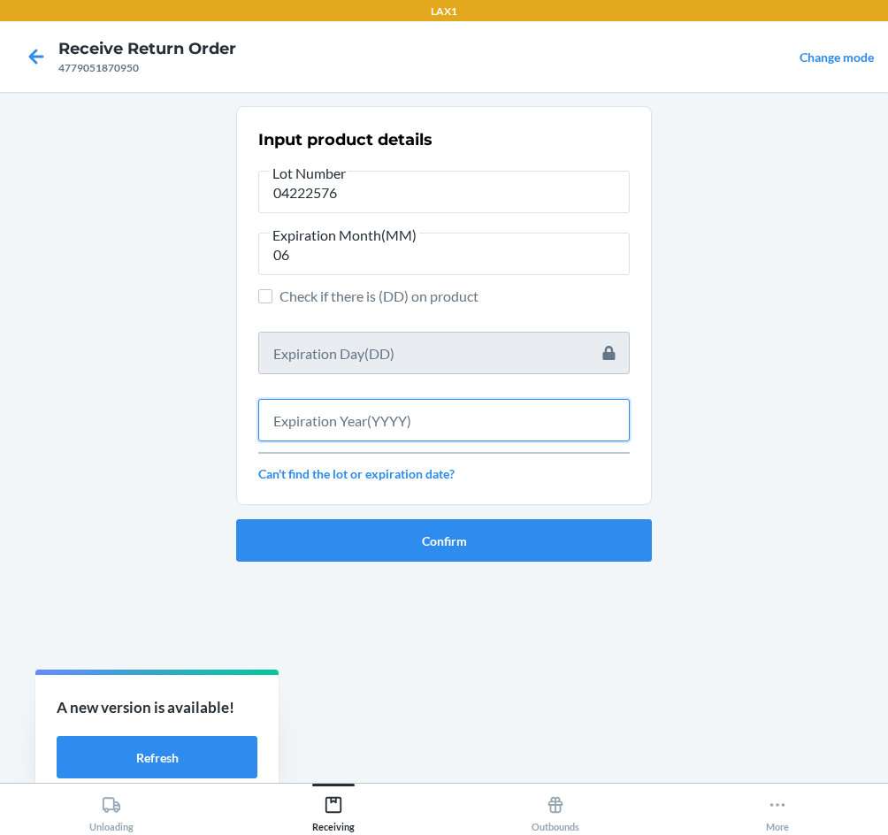
click at [387, 415] on input "text" at bounding box center [444, 420] width 372 height 42
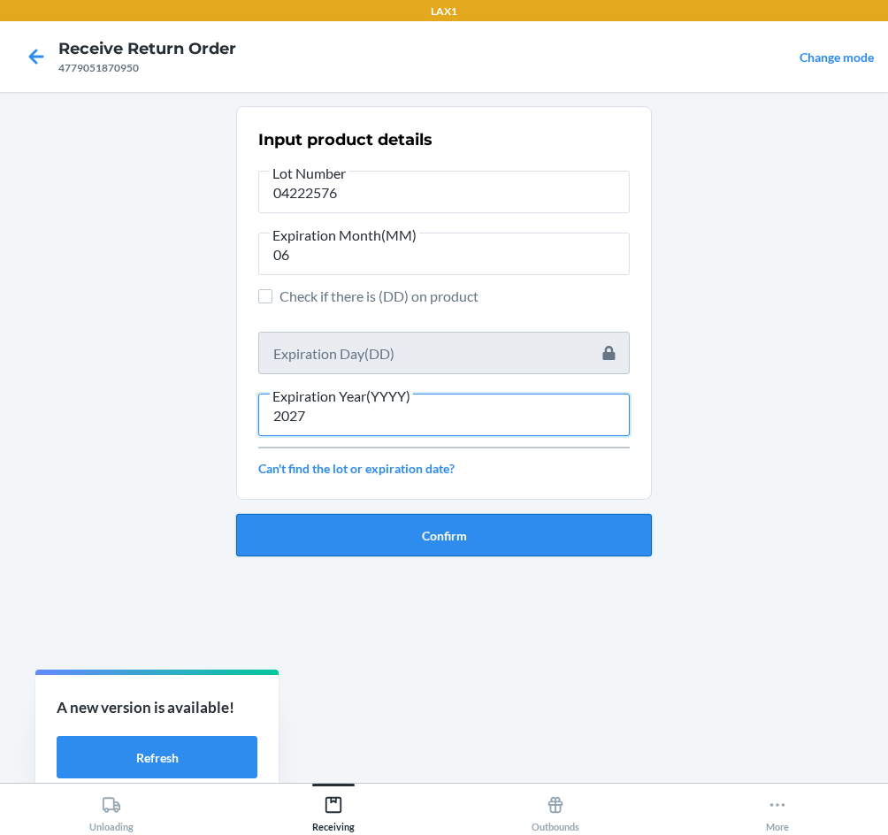
type input "2027"
click at [496, 540] on button "Confirm" at bounding box center [444, 535] width 416 height 42
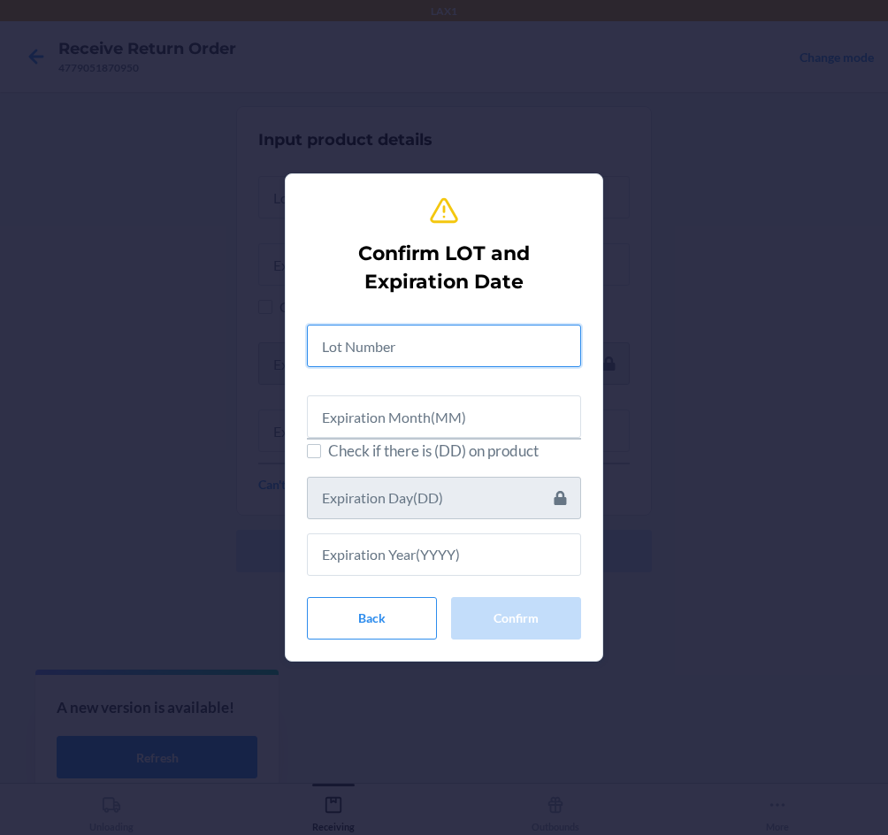
click at [498, 360] on input "text" at bounding box center [444, 346] width 274 height 42
type input "04222576"
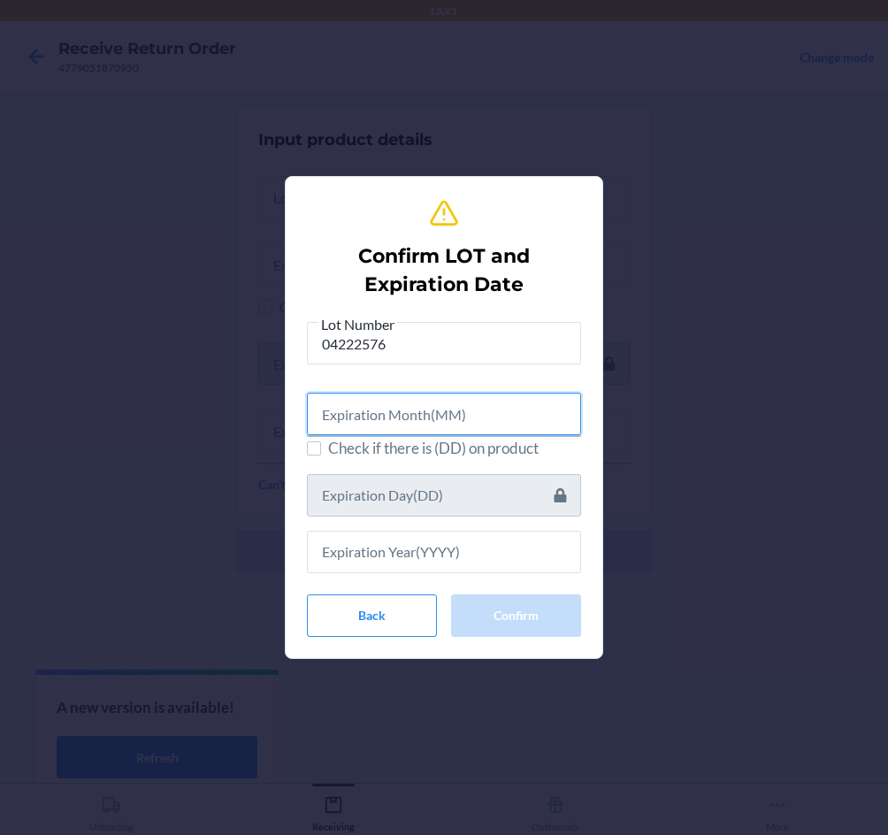
click at [454, 423] on input "text" at bounding box center [444, 414] width 274 height 42
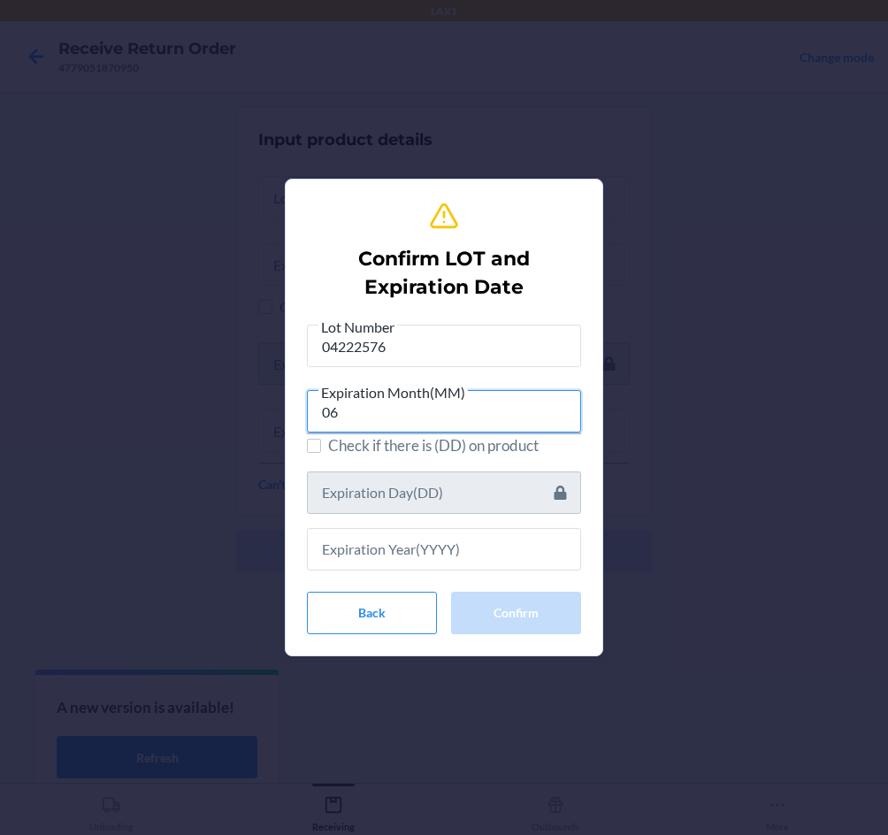
type input "06"
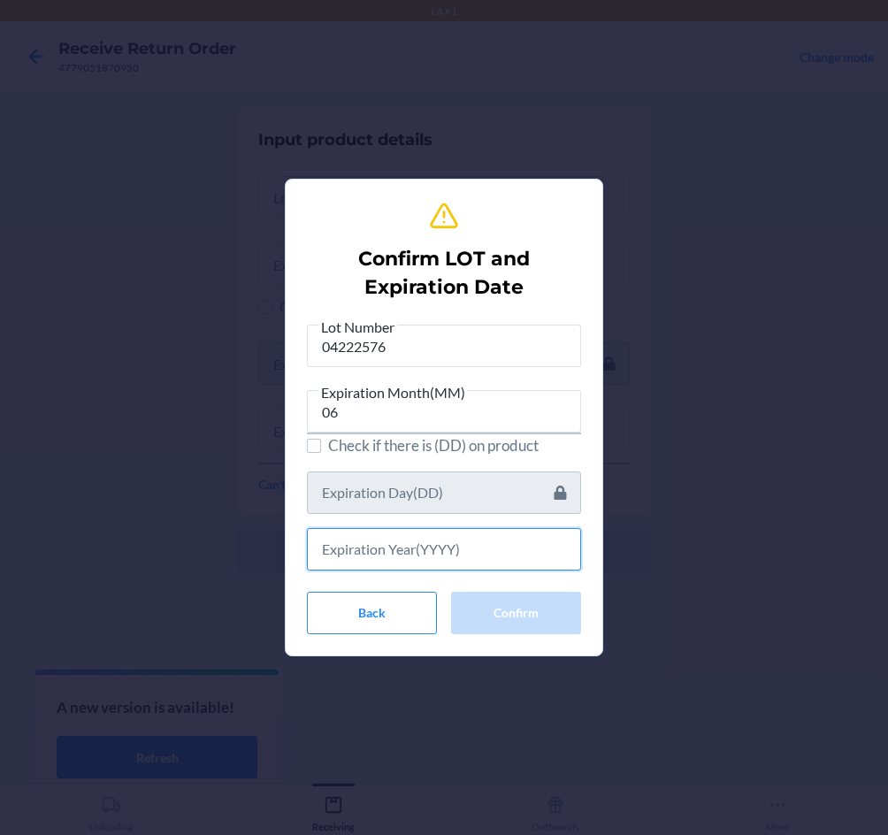
click at [464, 555] on input "text" at bounding box center [444, 549] width 274 height 42
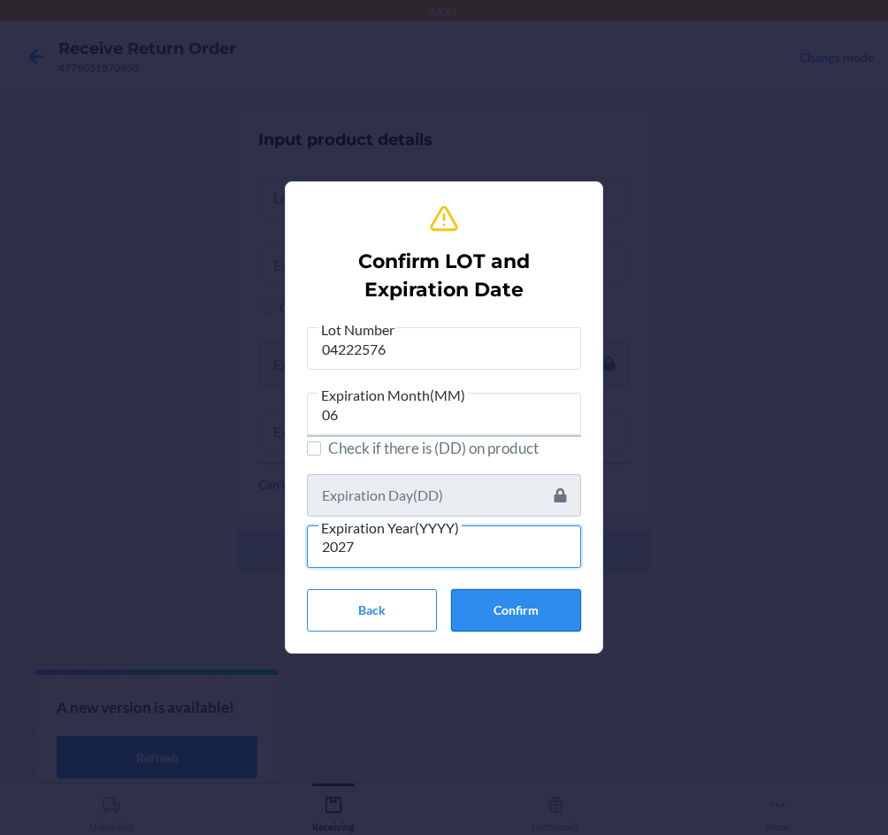
type input "2027"
click at [539, 602] on button "Confirm" at bounding box center [516, 610] width 130 height 42
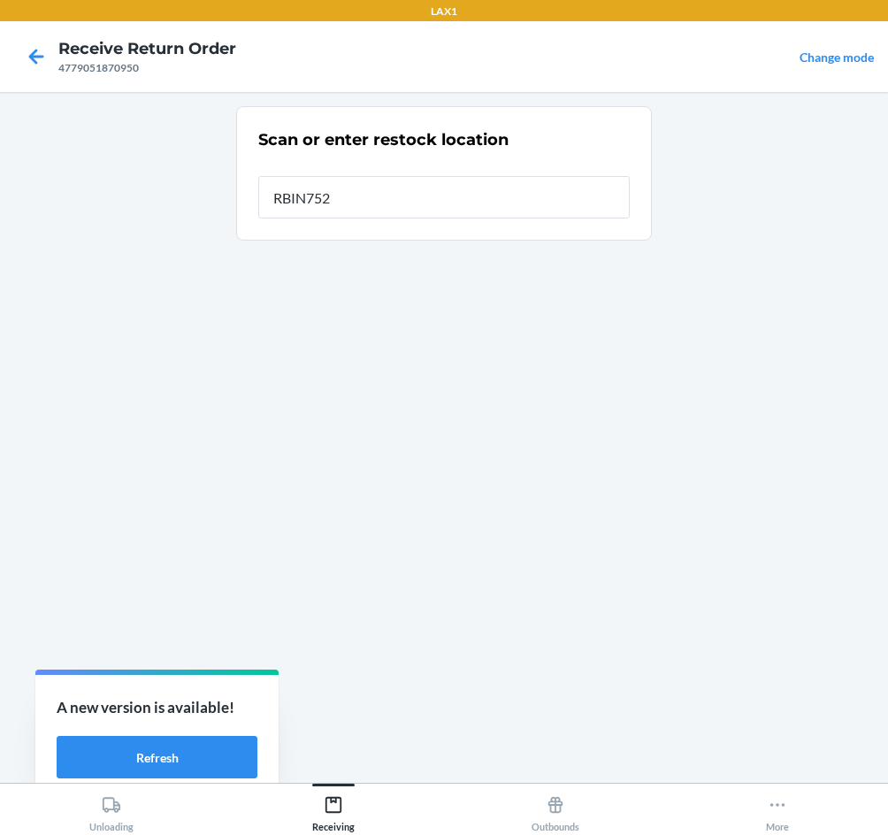
type input "RBIN752"
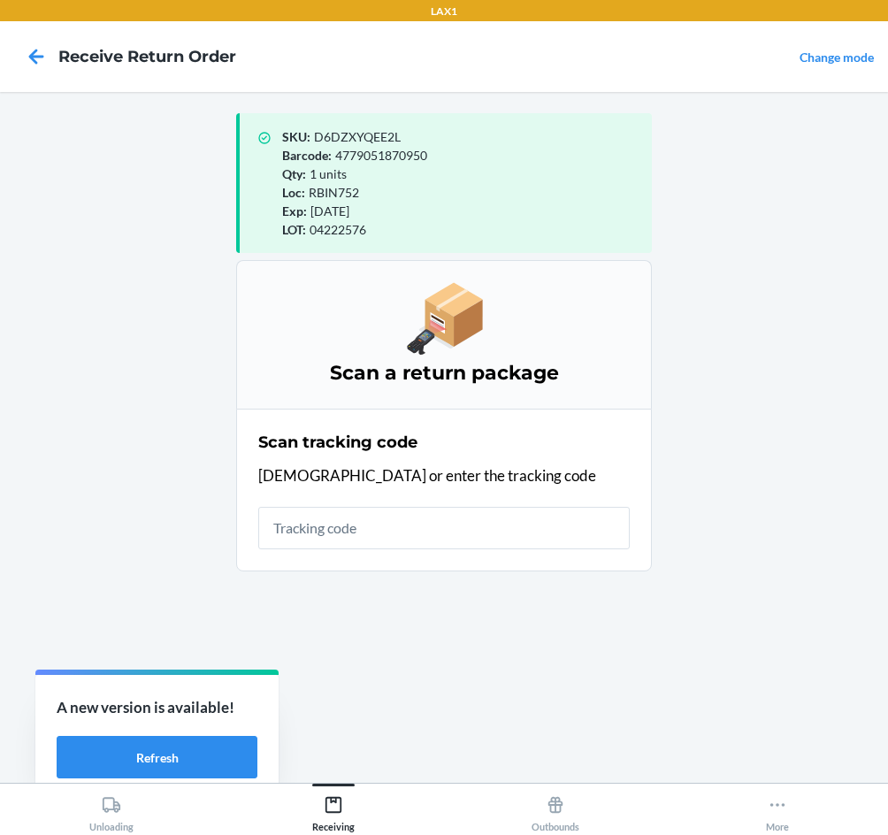
click at [405, 279] on div "Scan a return package" at bounding box center [444, 334] width 416 height 149
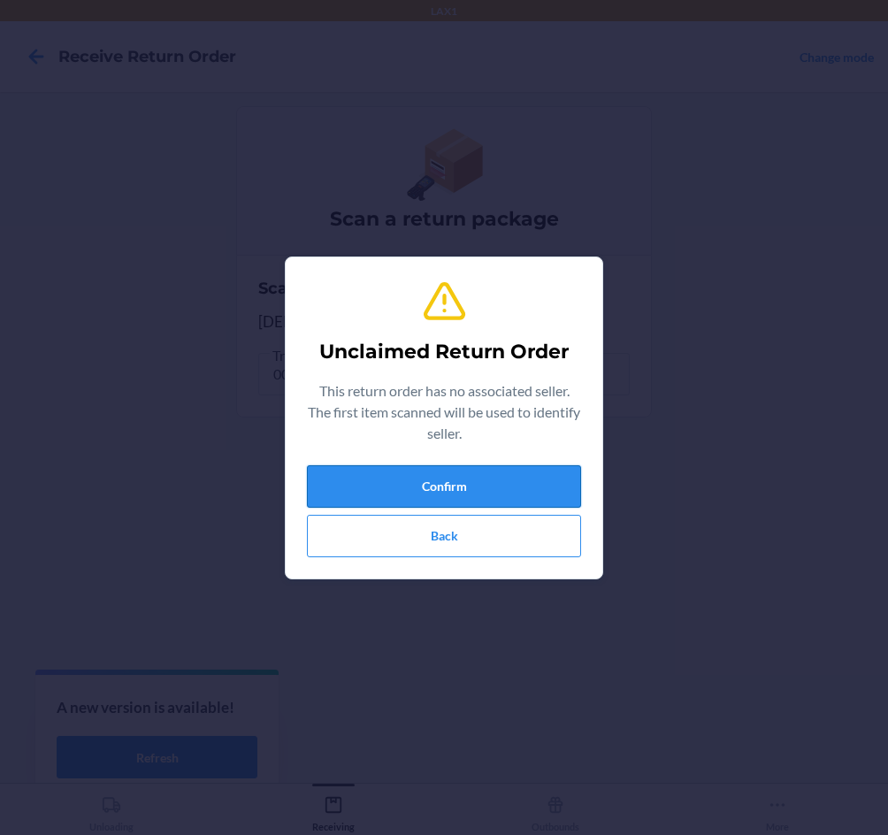
click at [543, 496] on button "Confirm" at bounding box center [444, 486] width 274 height 42
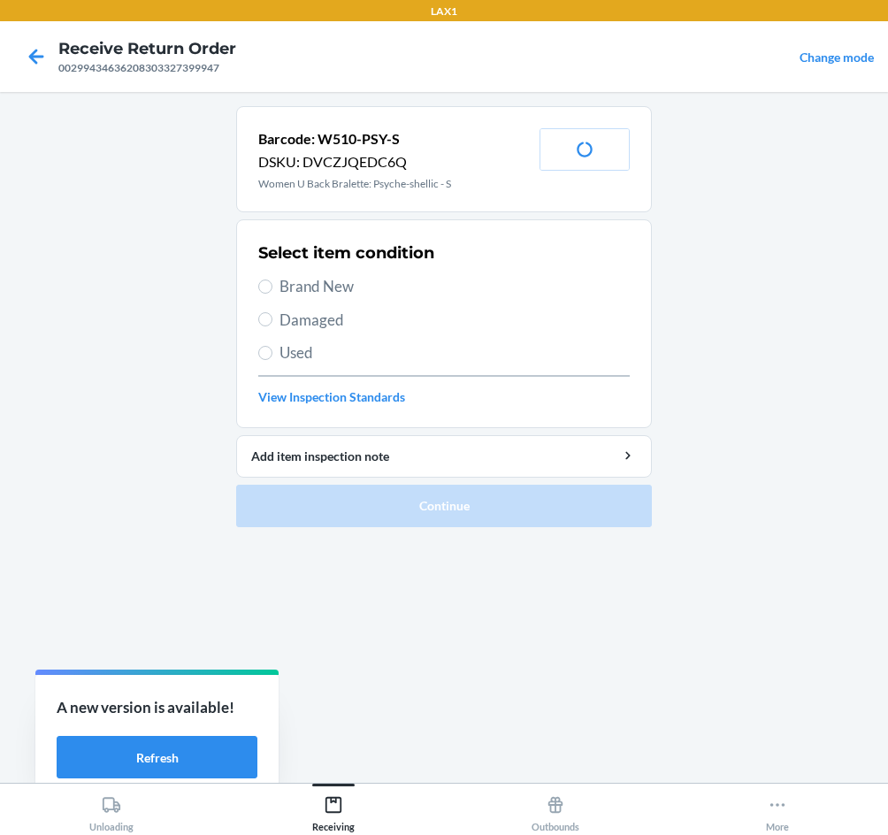
click at [296, 318] on span "Damaged" at bounding box center [455, 320] width 350 height 23
click at [273, 318] on input "Damaged" at bounding box center [265, 319] width 14 height 14
radio input "true"
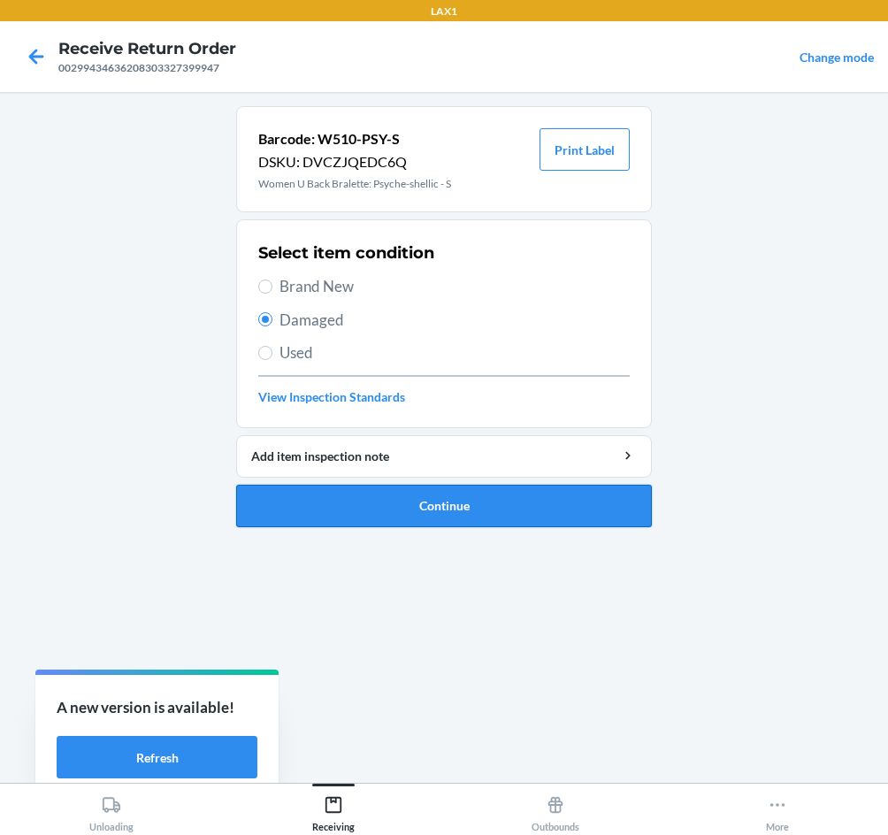
click at [561, 515] on button "Continue" at bounding box center [444, 506] width 416 height 42
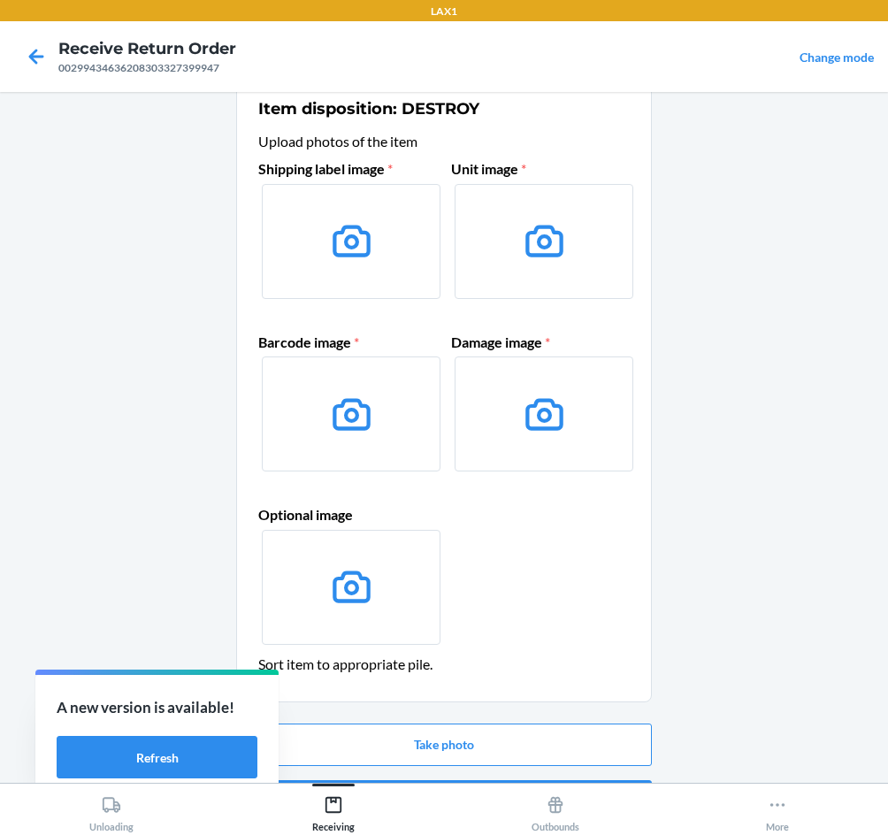
scroll to position [85, 0]
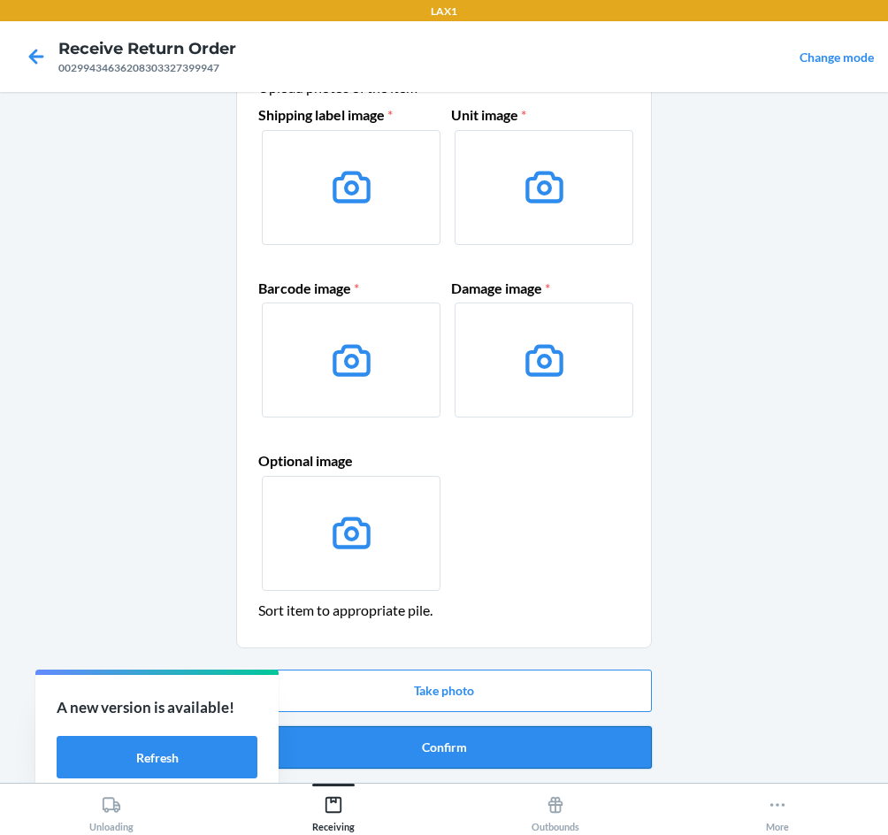
click at [504, 752] on button "Confirm" at bounding box center [444, 748] width 416 height 42
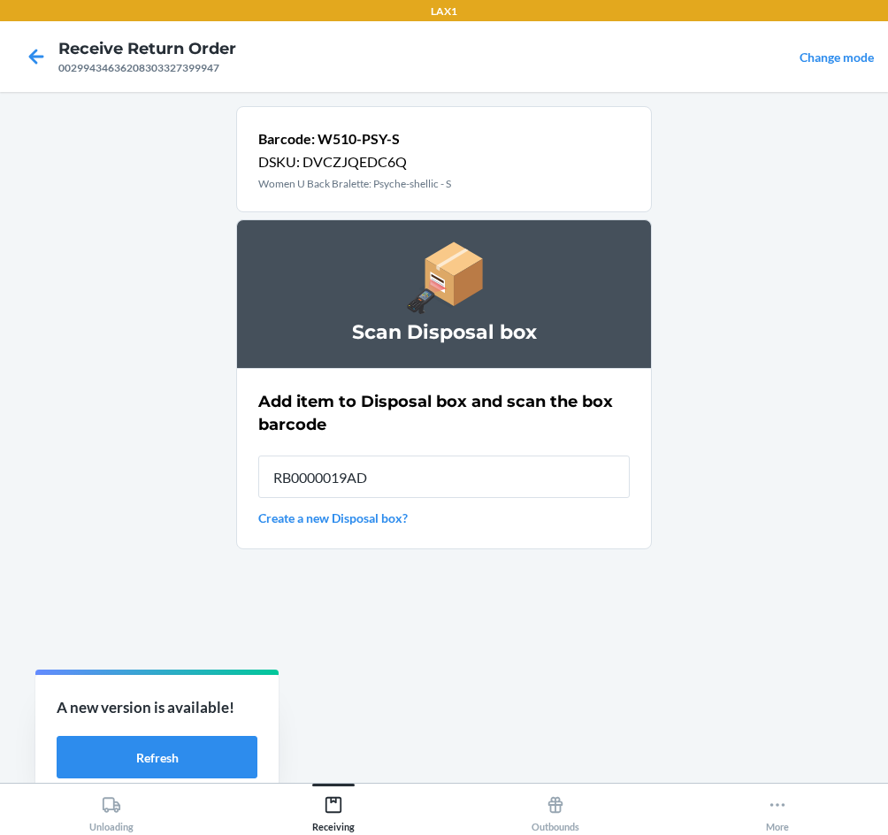
type input "RB0000019AD"
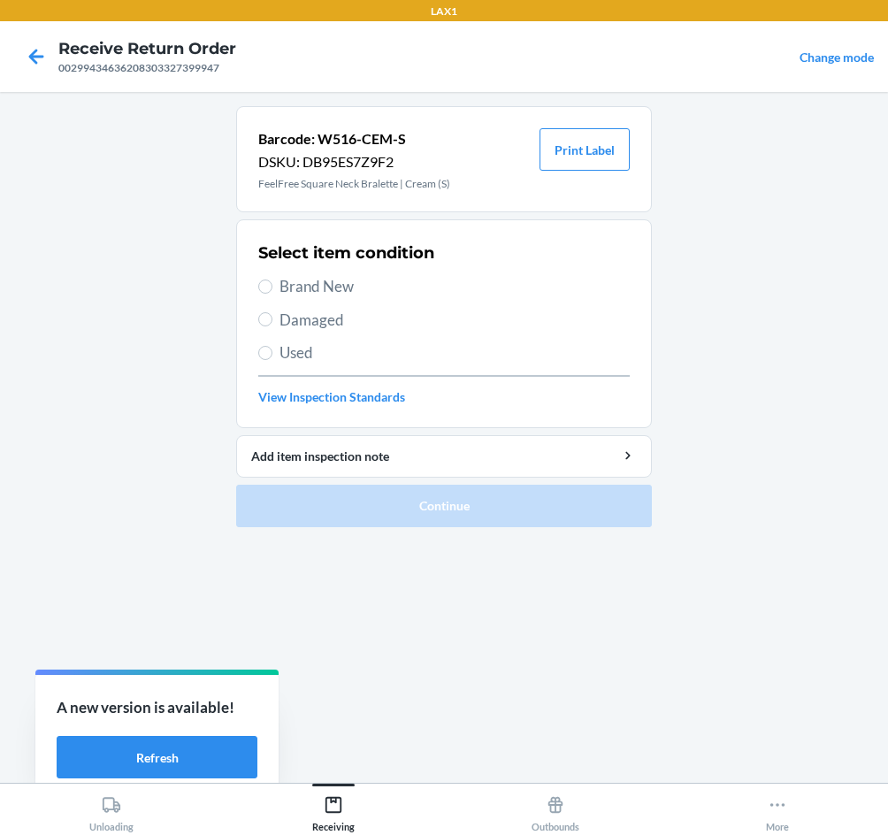
click at [295, 281] on span "Brand New" at bounding box center [455, 286] width 350 height 23
click at [273, 281] on input "Brand New" at bounding box center [265, 287] width 14 height 14
radio input "true"
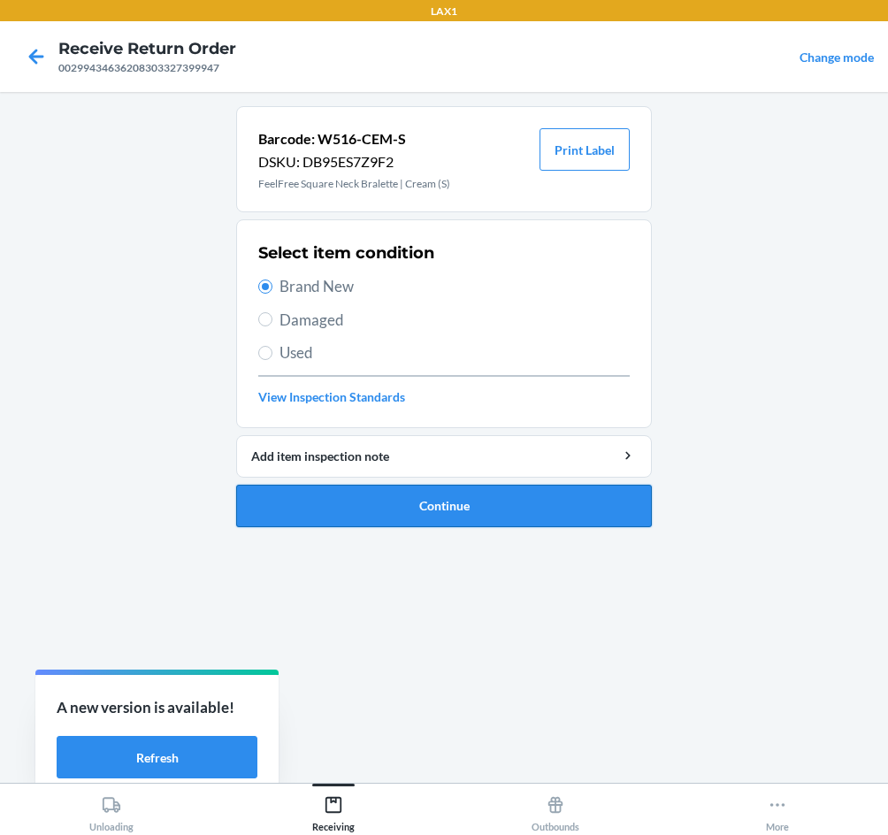
click at [394, 502] on button "Continue" at bounding box center [444, 506] width 416 height 42
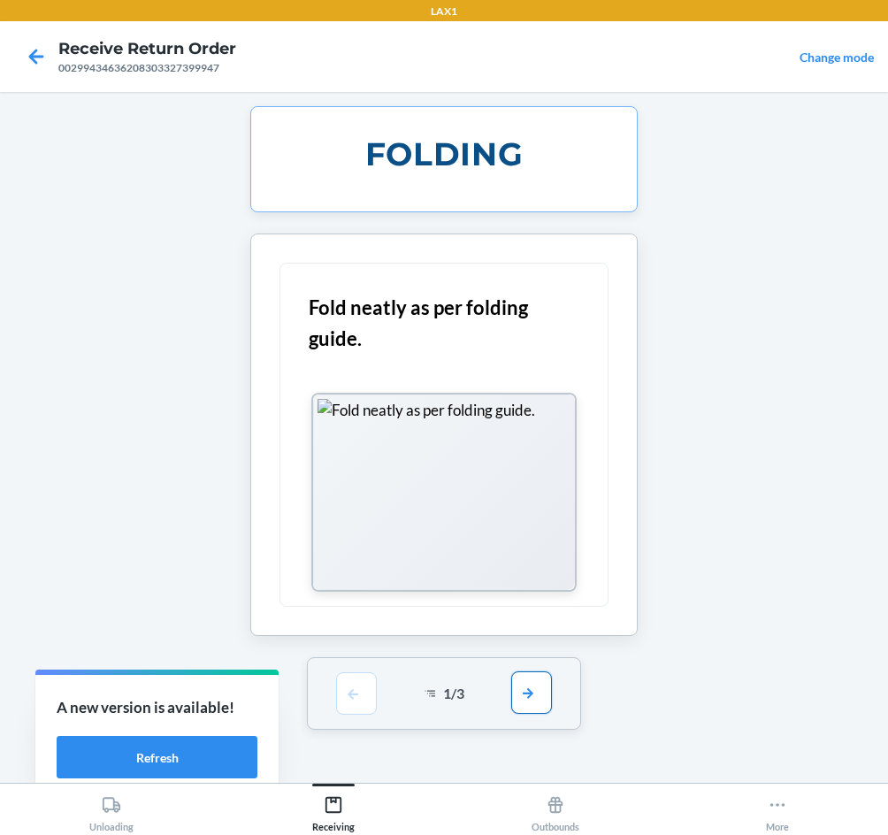
click at [549, 696] on button "button" at bounding box center [531, 693] width 41 height 42
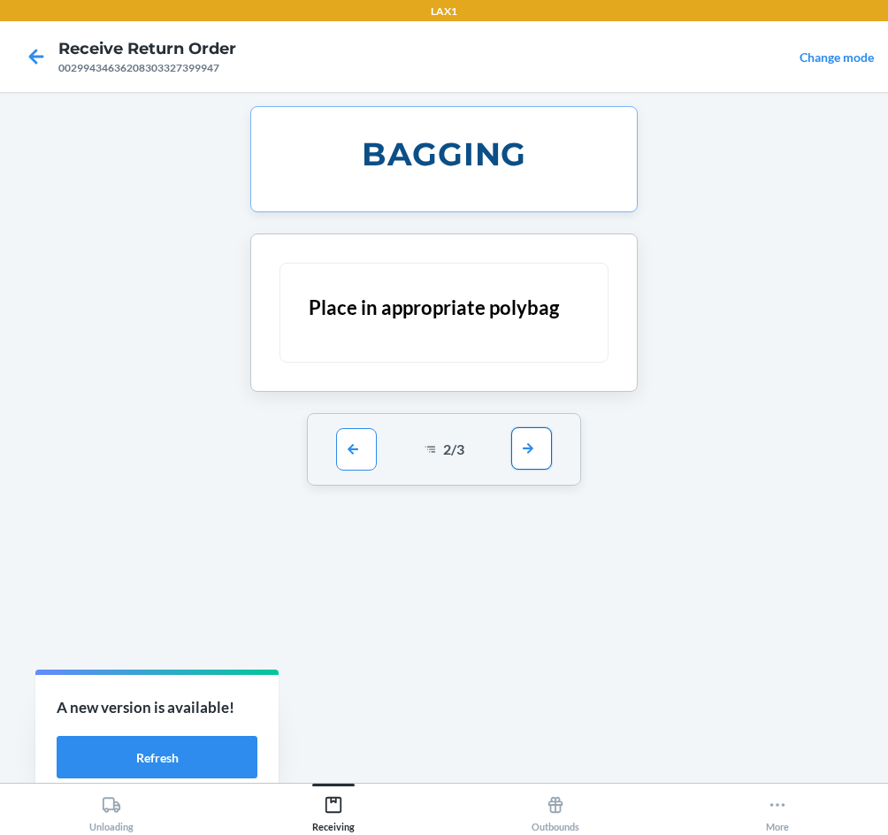
click at [536, 439] on button "button" at bounding box center [531, 448] width 41 height 42
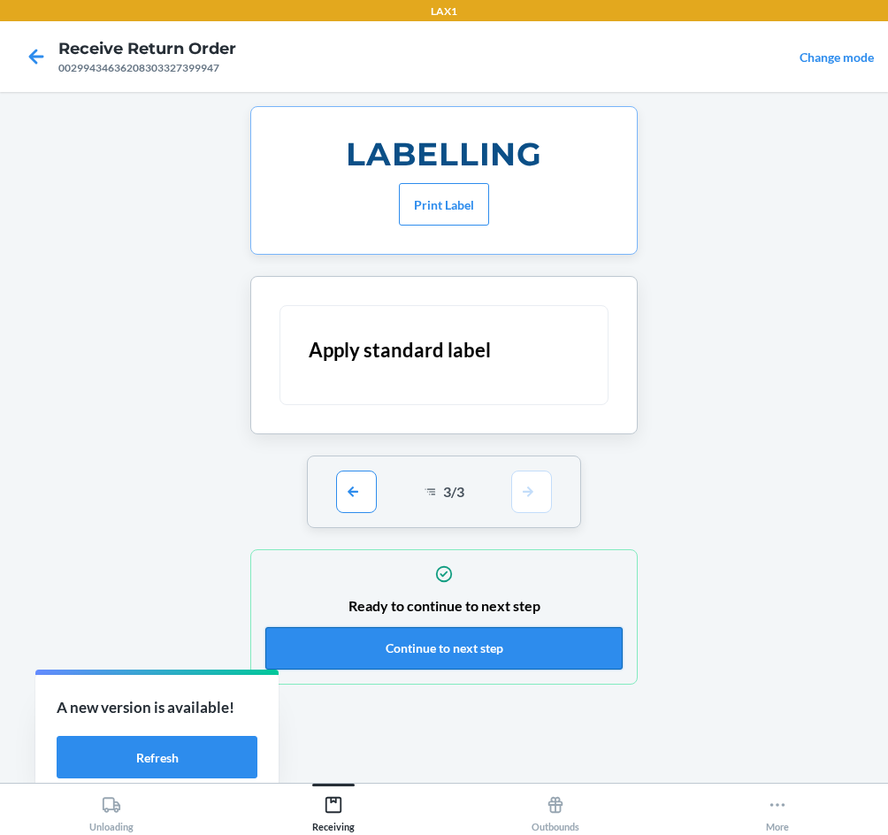
click at [533, 644] on button "Continue to next step" at bounding box center [444, 648] width 358 height 42
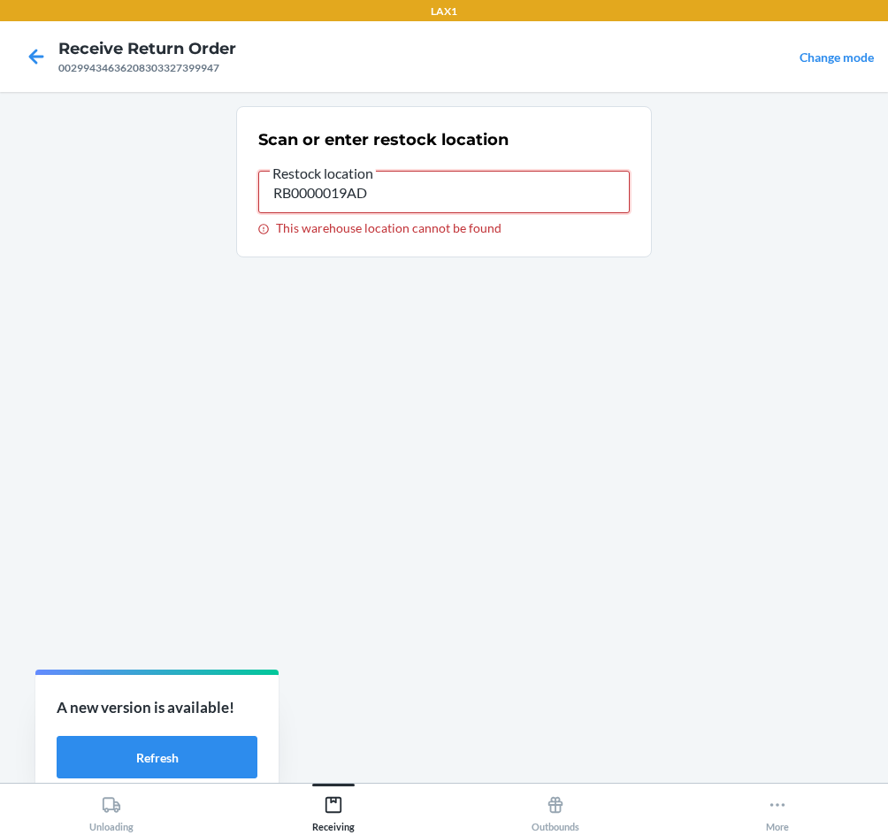
click at [465, 205] on input "RB0000019AD" at bounding box center [444, 192] width 372 height 42
drag, startPoint x: 324, startPoint y: 189, endPoint x: 132, endPoint y: 189, distance: 192.0
click at [132, 189] on main "Scan or enter restock location Restock location RB0000019AD This warehouse loca…" at bounding box center [444, 437] width 888 height 691
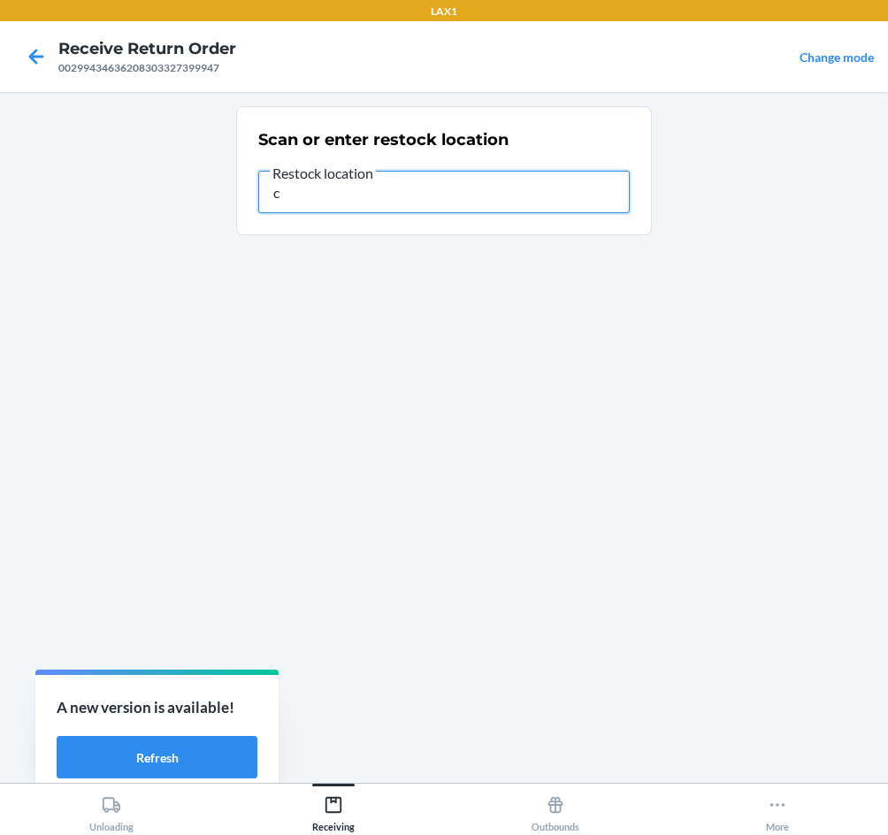
type input "c"
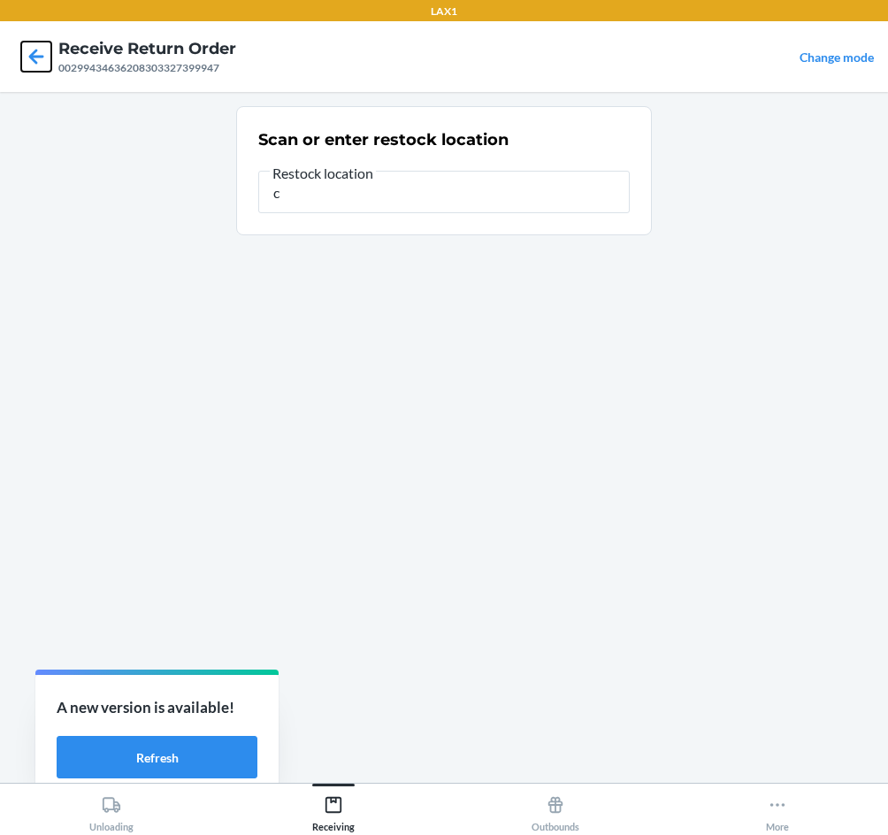
click at [41, 50] on icon at bounding box center [36, 57] width 30 height 30
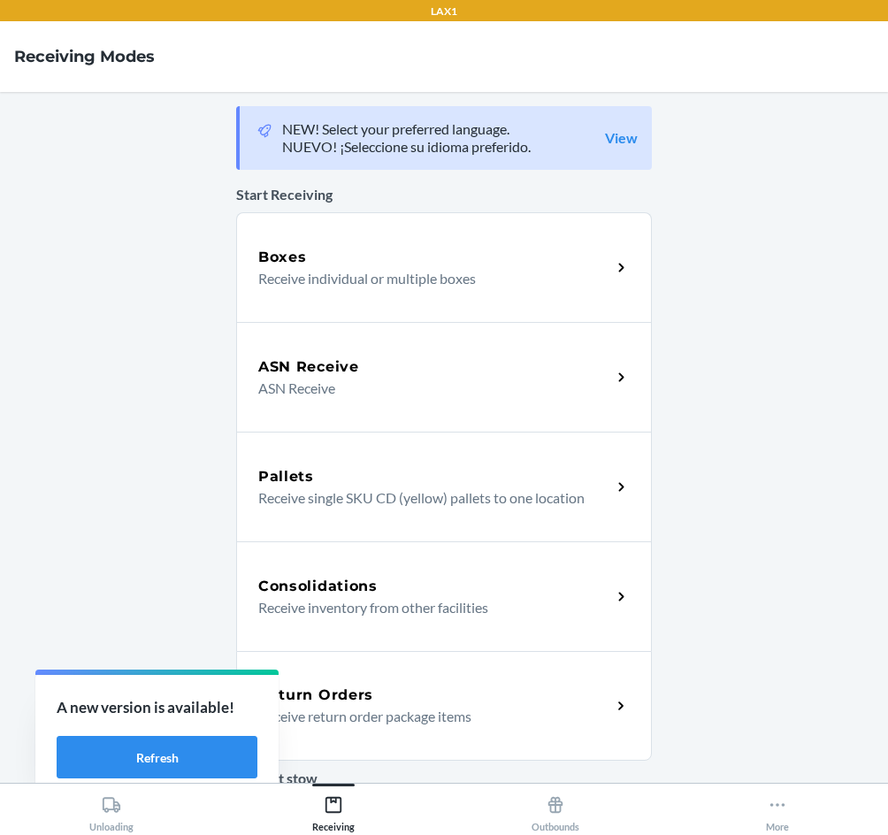
click at [389, 711] on p "Receive return order package items" at bounding box center [427, 716] width 339 height 21
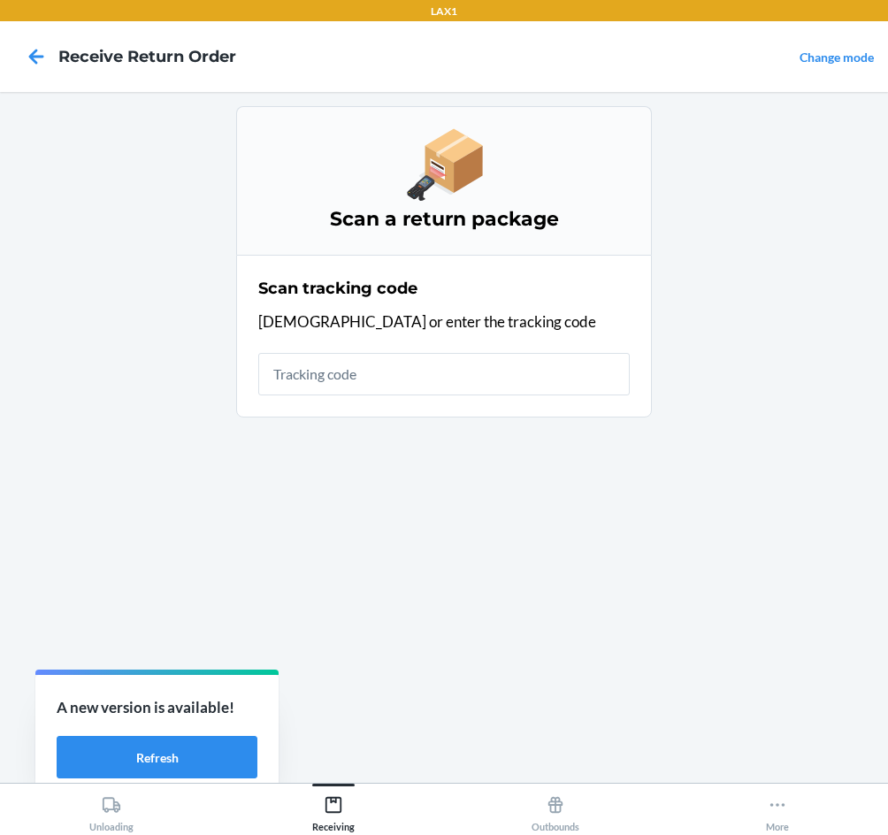
click at [498, 388] on input "text" at bounding box center [444, 374] width 372 height 42
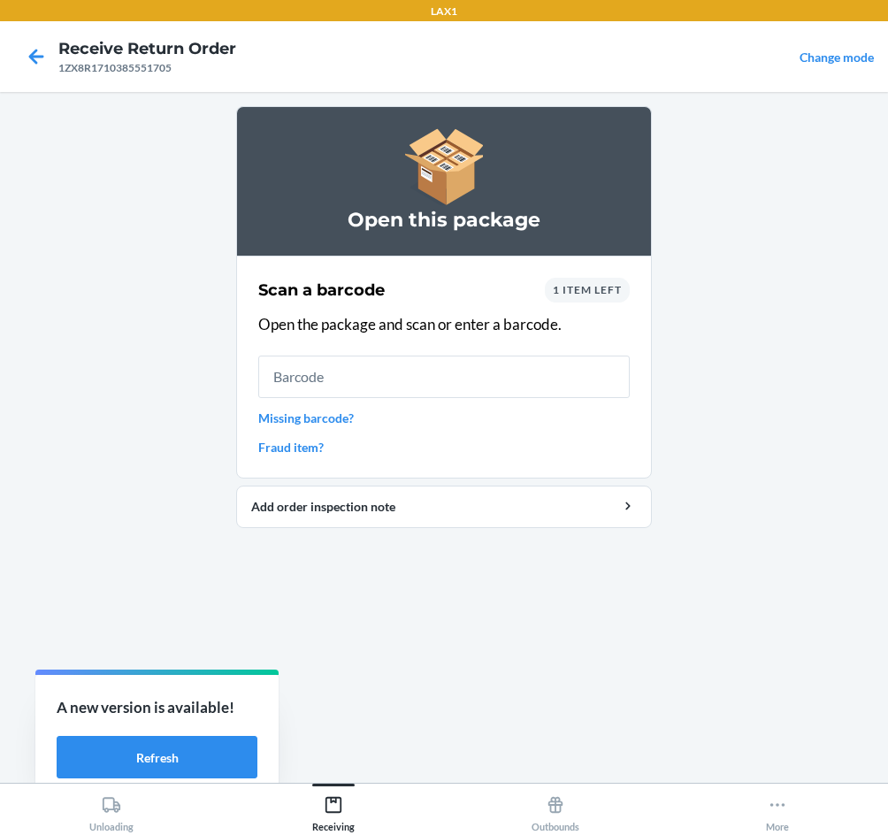
click at [487, 387] on input "text" at bounding box center [444, 377] width 372 height 42
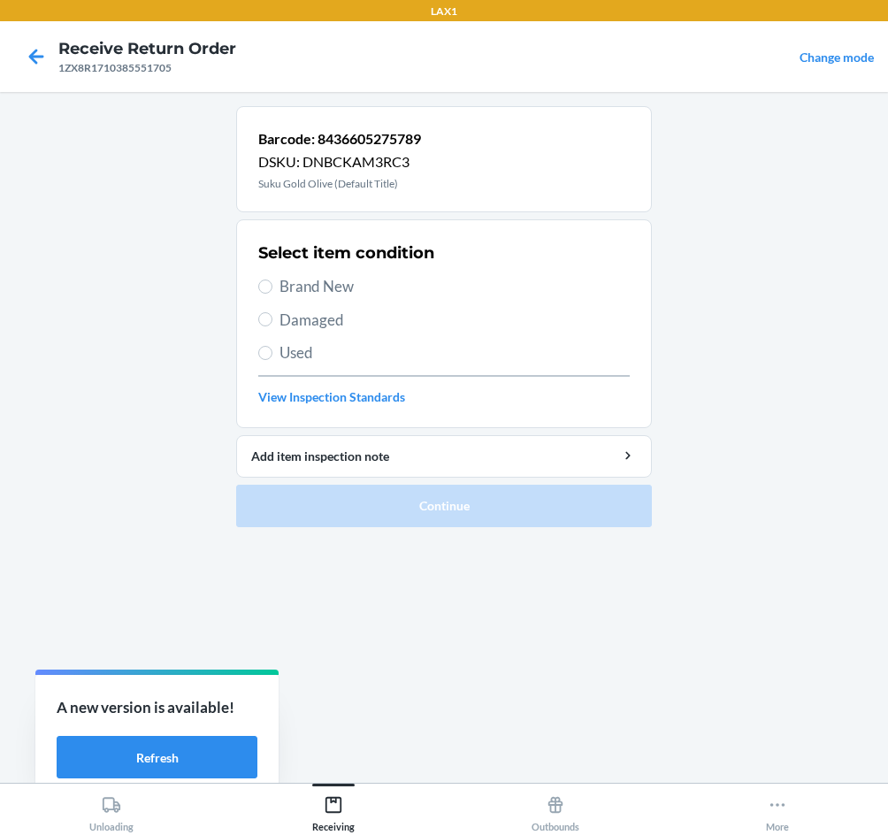
click at [315, 293] on span "Brand New" at bounding box center [455, 286] width 350 height 23
click at [273, 293] on input "Brand New" at bounding box center [265, 287] width 14 height 14
radio input "true"
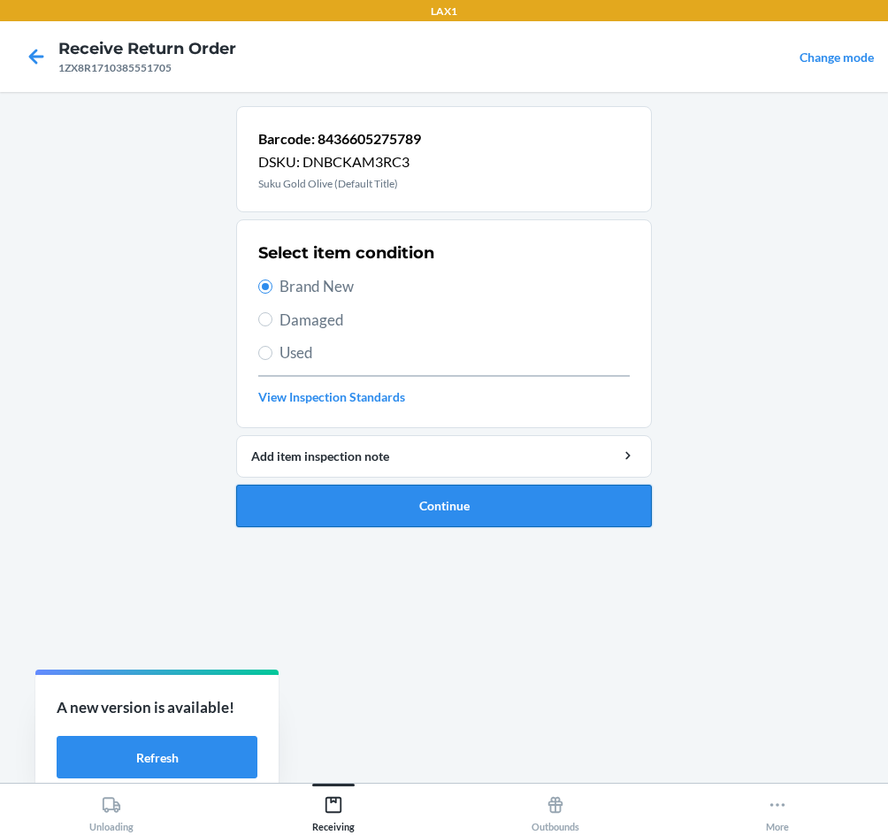
click at [428, 505] on button "Continue" at bounding box center [444, 506] width 416 height 42
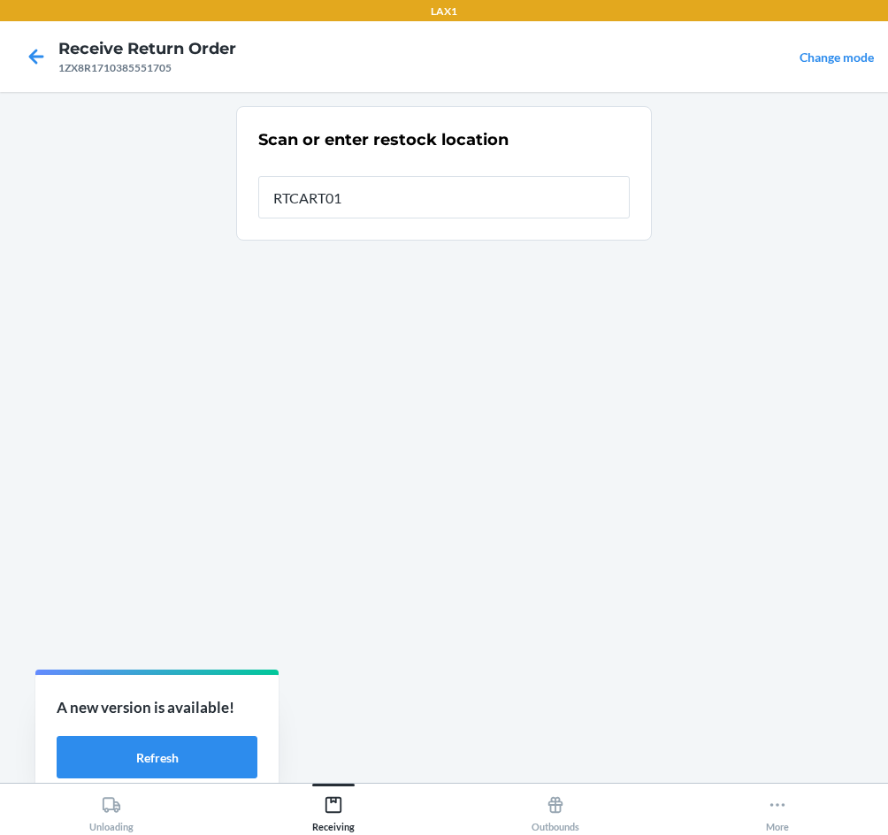
type input "RTCART013"
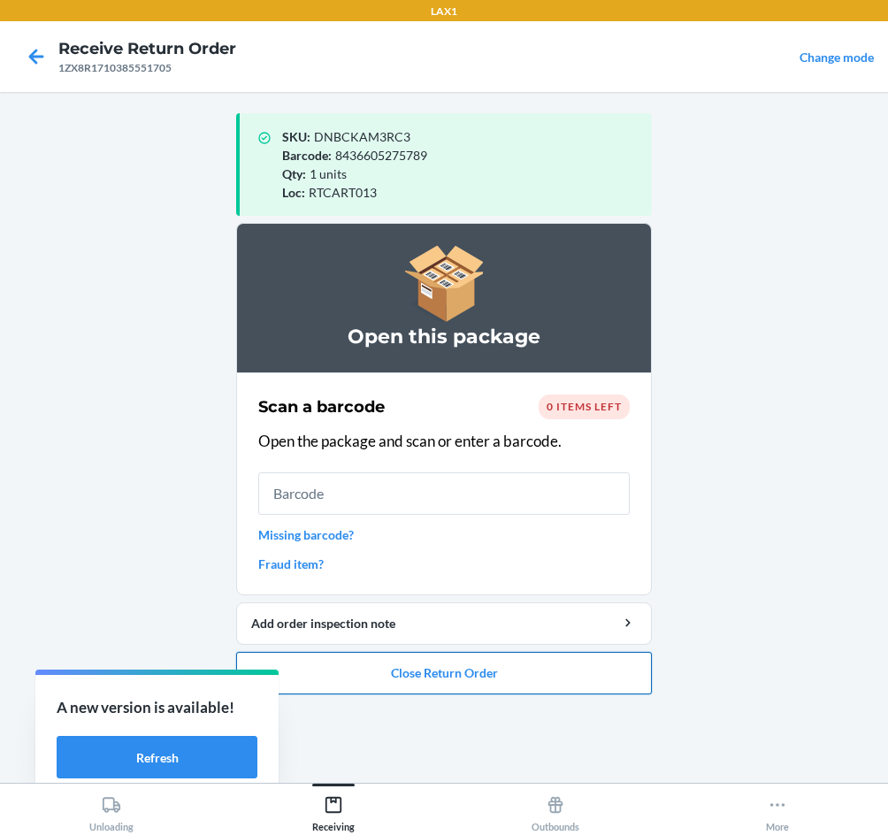
click at [506, 681] on button "Close Return Order" at bounding box center [444, 673] width 416 height 42
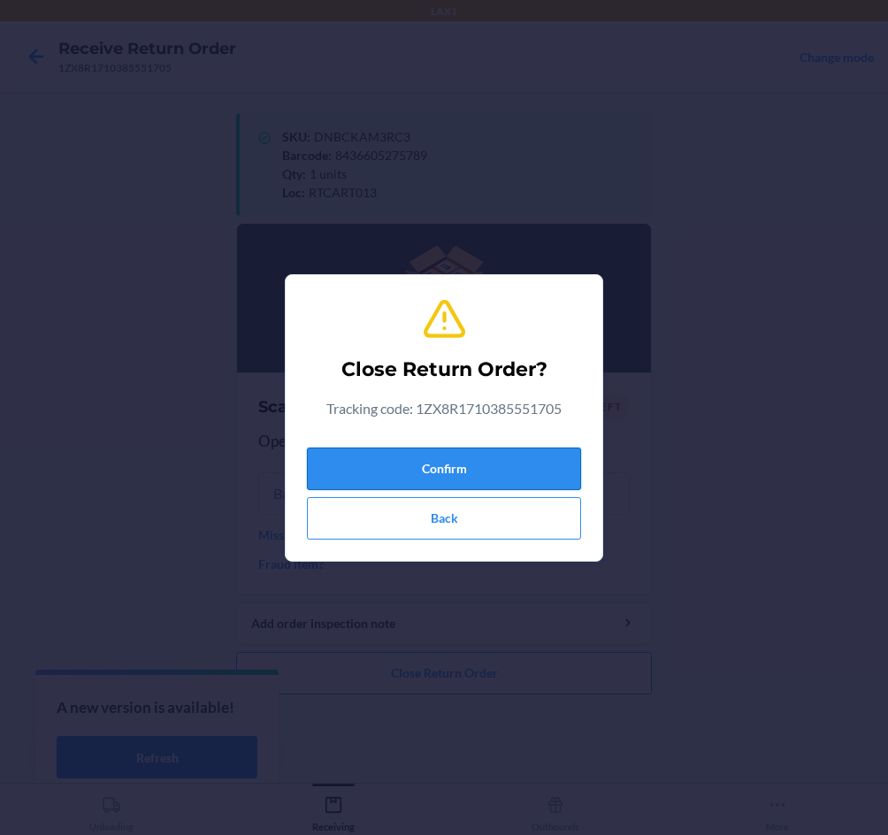
click at [475, 457] on button "Confirm" at bounding box center [444, 469] width 274 height 42
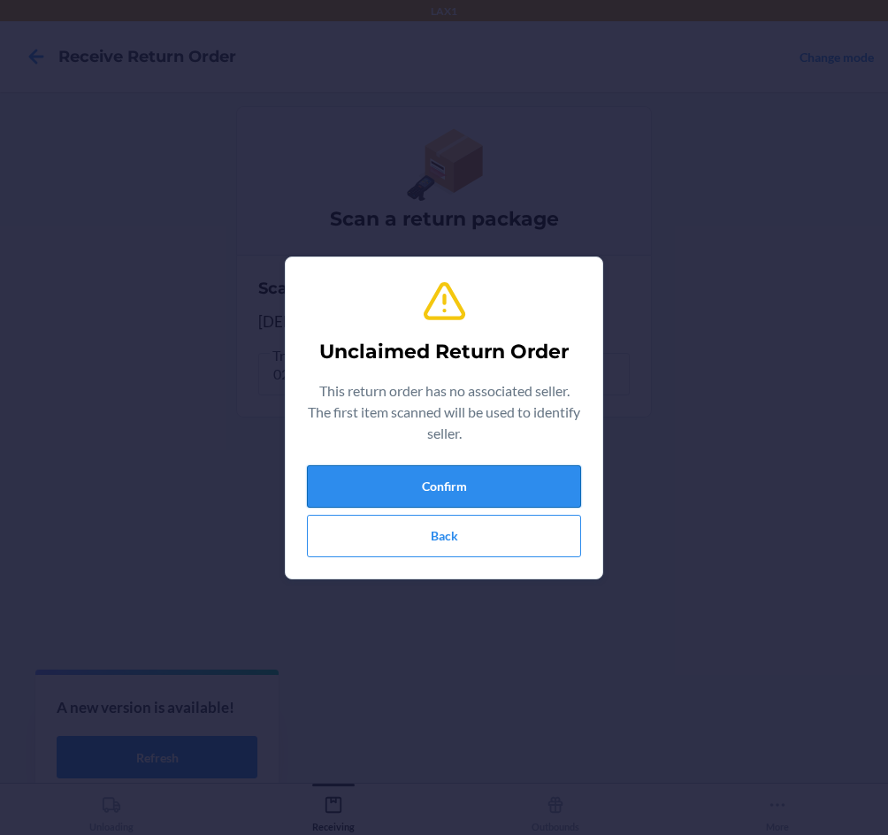
click at [519, 491] on button "Confirm" at bounding box center [444, 486] width 274 height 42
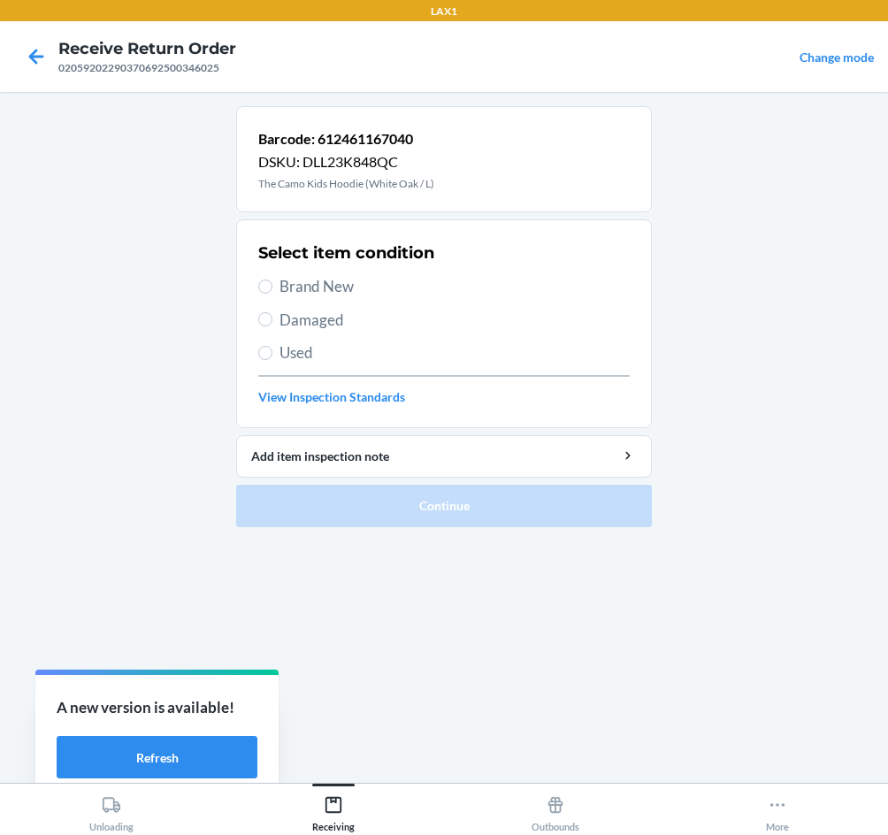
click at [325, 316] on span "Damaged" at bounding box center [455, 320] width 350 height 23
click at [273, 316] on input "Damaged" at bounding box center [265, 319] width 14 height 14
radio input "true"
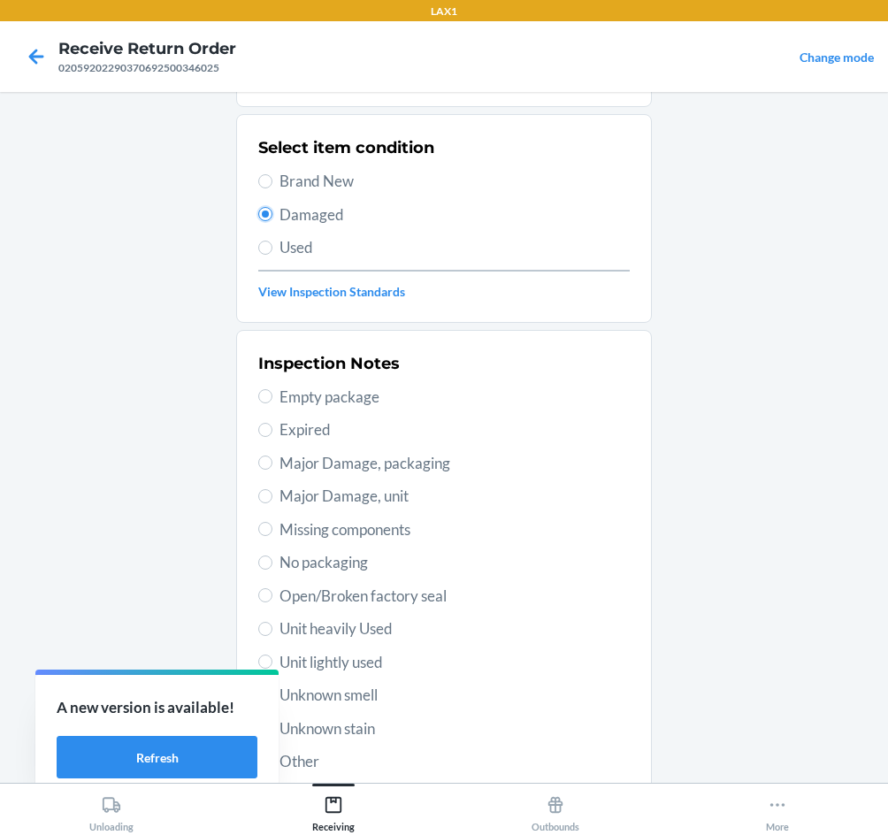
scroll to position [231, 0]
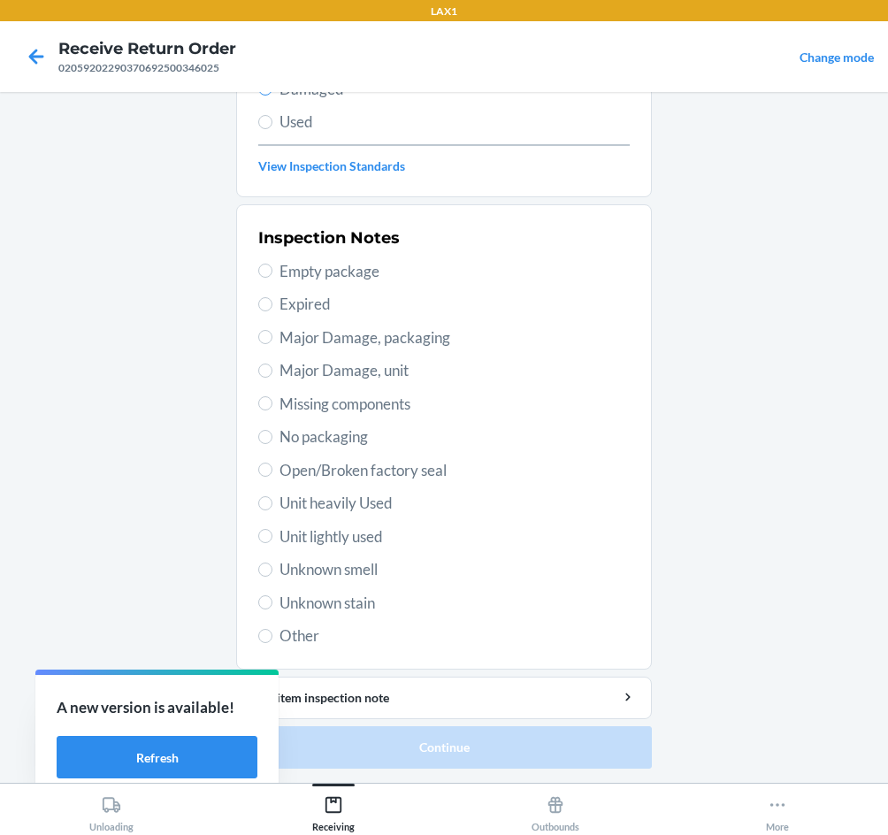
click at [325, 533] on span "Unit lightly used" at bounding box center [455, 537] width 350 height 23
click at [273, 533] on input "Unit lightly used" at bounding box center [265, 536] width 14 height 14
radio input "true"
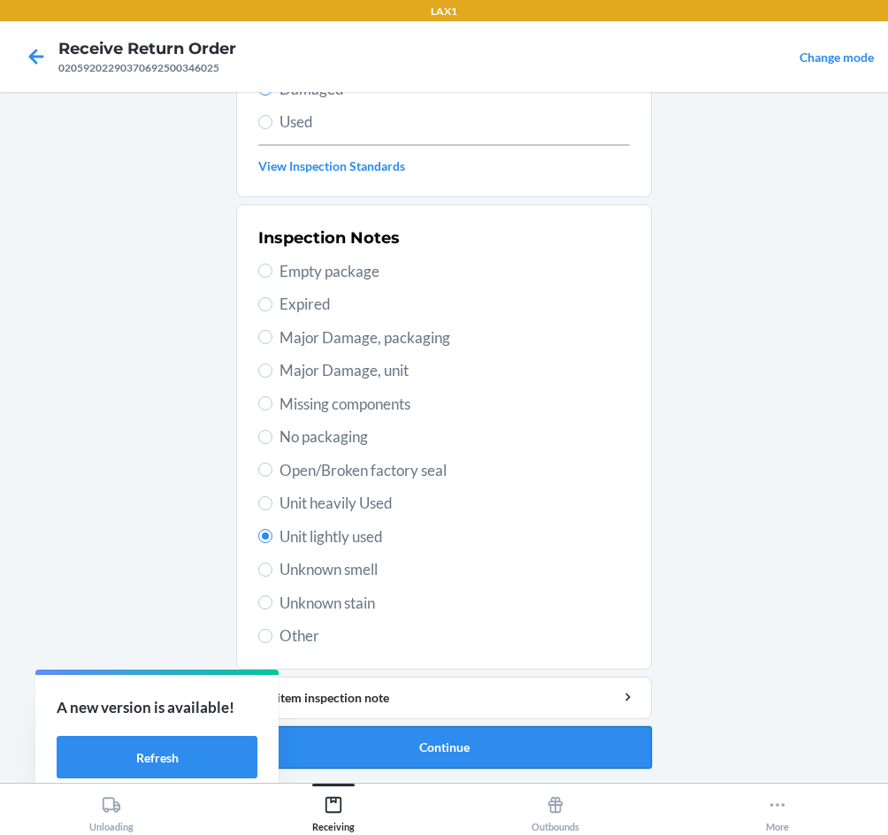
click at [496, 751] on button "Continue" at bounding box center [444, 748] width 416 height 42
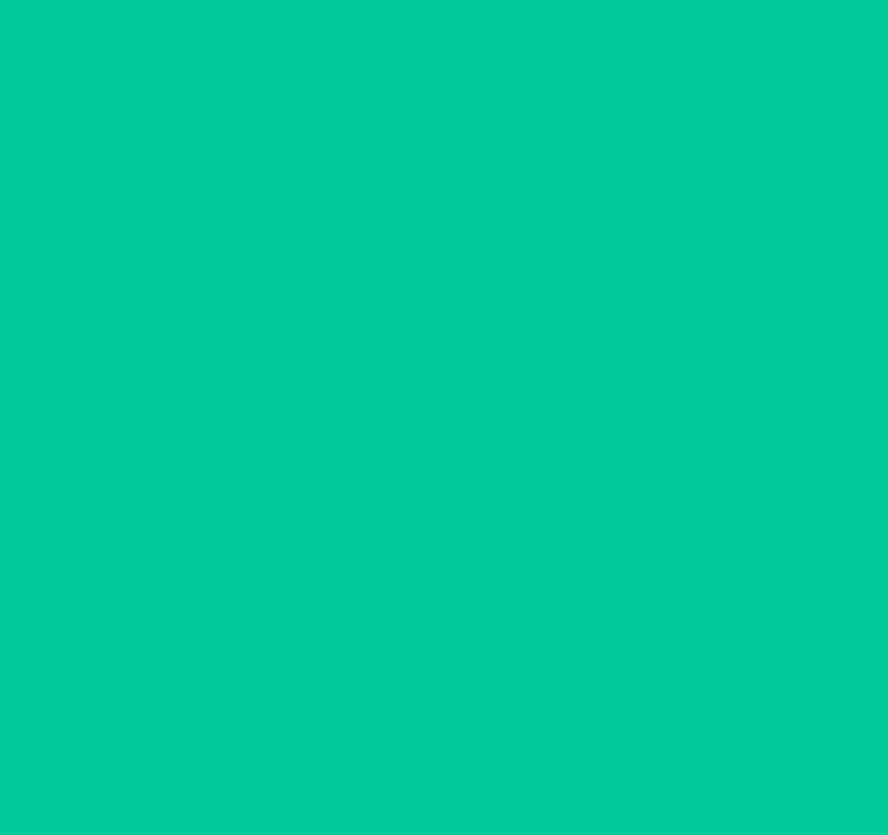
scroll to position [85, 0]
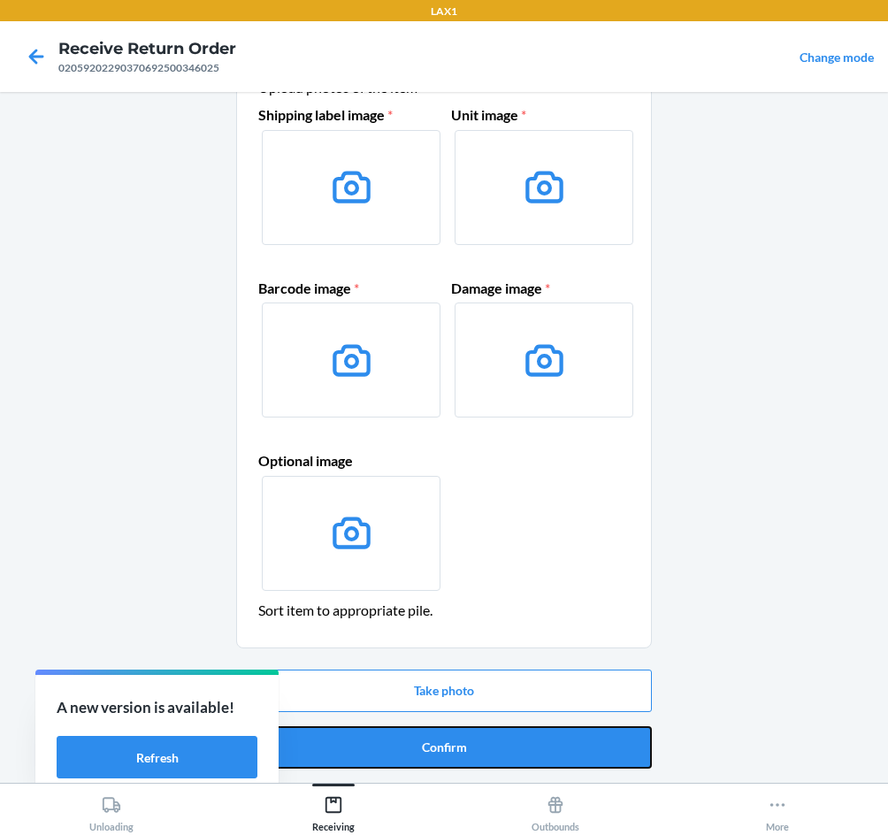
click at [496, 751] on button "Confirm" at bounding box center [444, 748] width 416 height 42
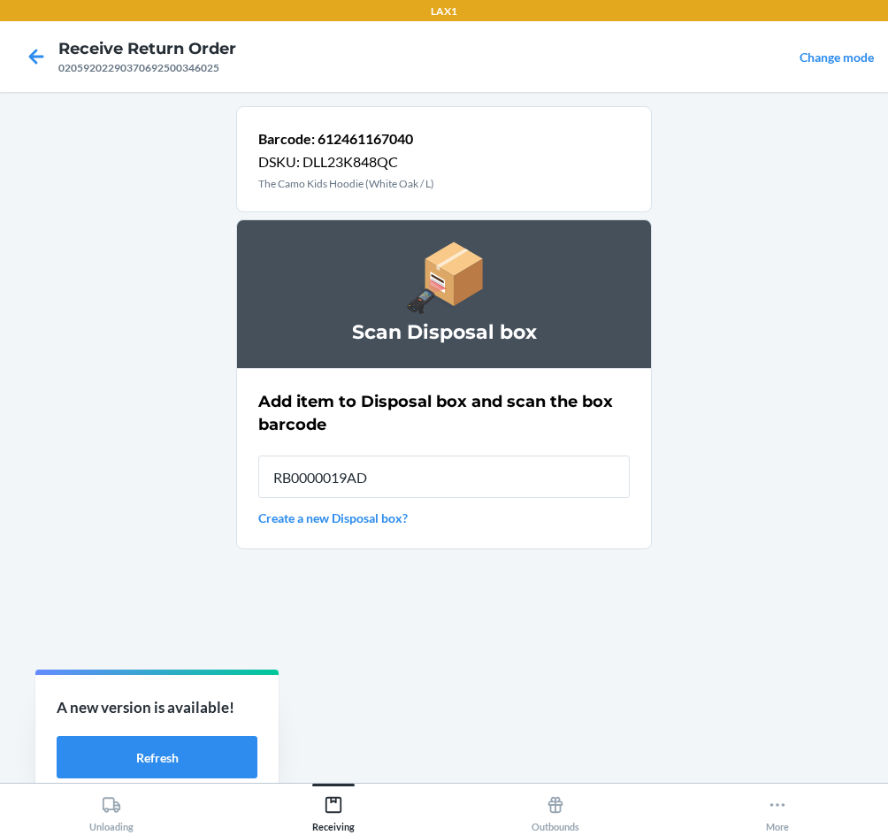
type input "RB0000019AD"
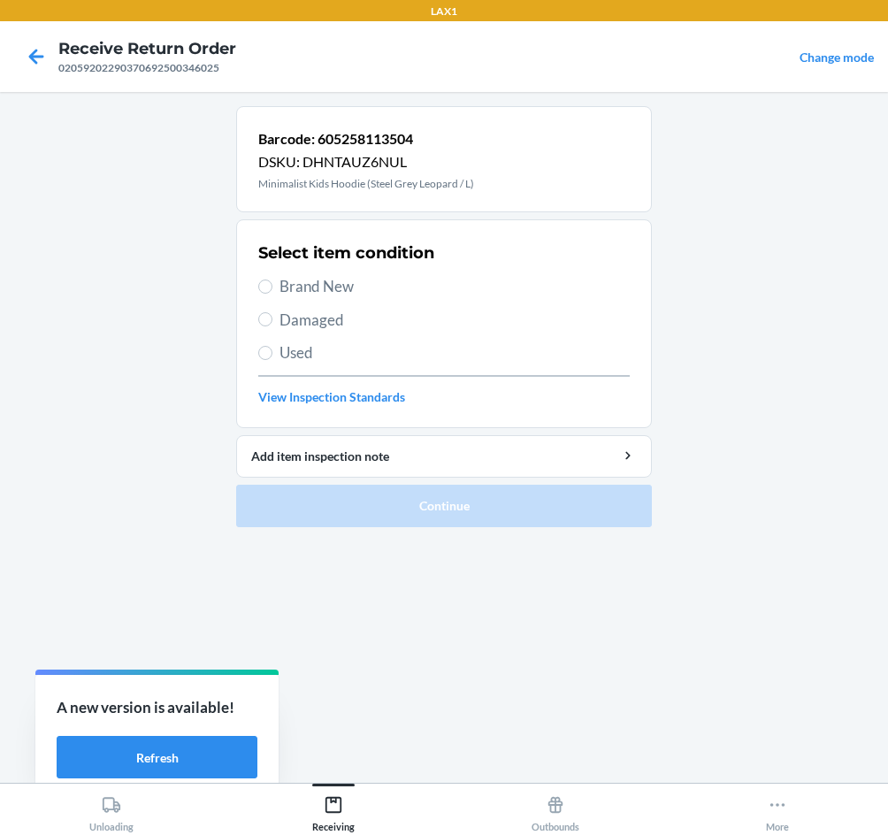
click at [313, 326] on span "Damaged" at bounding box center [455, 320] width 350 height 23
click at [273, 326] on input "Damaged" at bounding box center [265, 319] width 14 height 14
radio input "true"
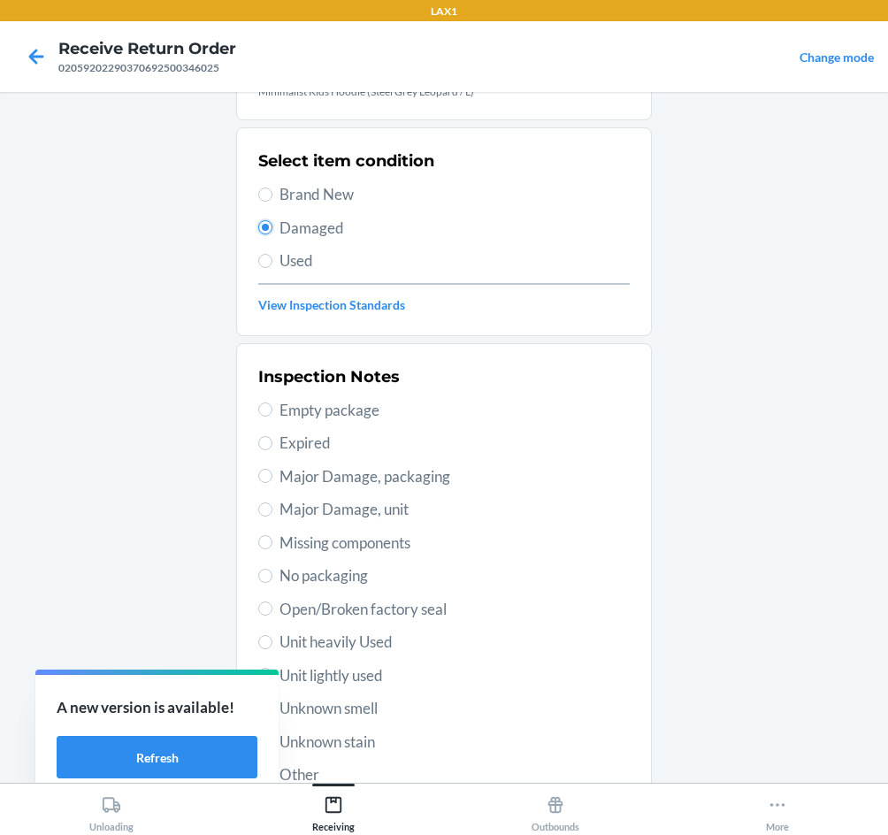
scroll to position [231, 0]
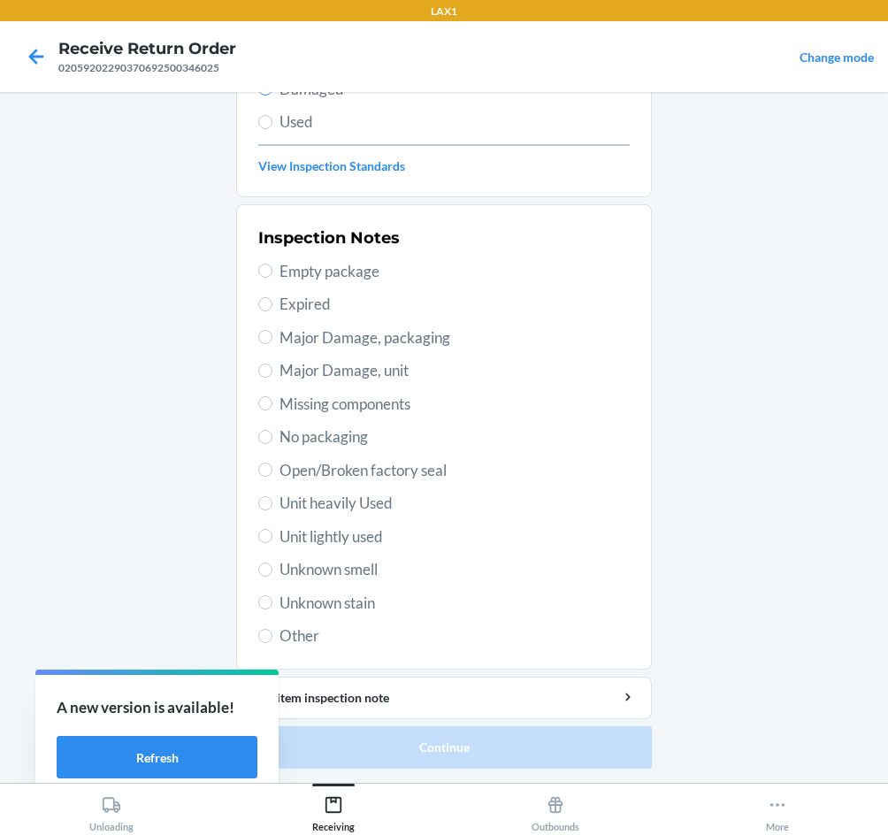
click at [374, 499] on span "Unit heavily Used" at bounding box center [455, 503] width 350 height 23
click at [273, 499] on input "Unit heavily Used" at bounding box center [265, 503] width 14 height 14
radio input "true"
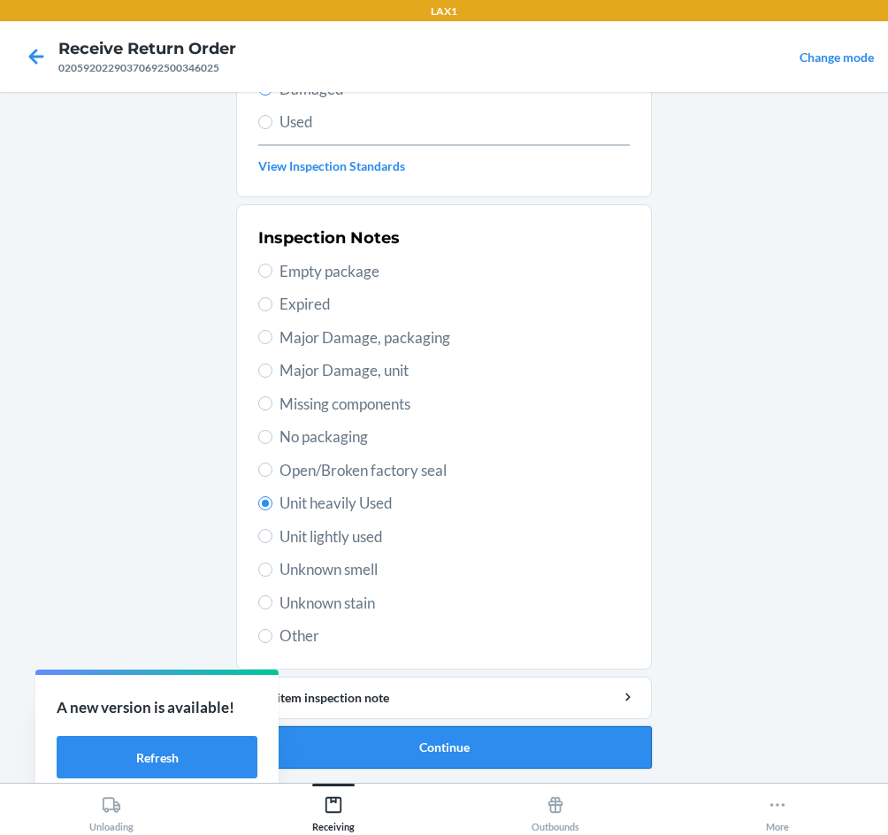
click at [462, 753] on button "Continue" at bounding box center [444, 748] width 416 height 42
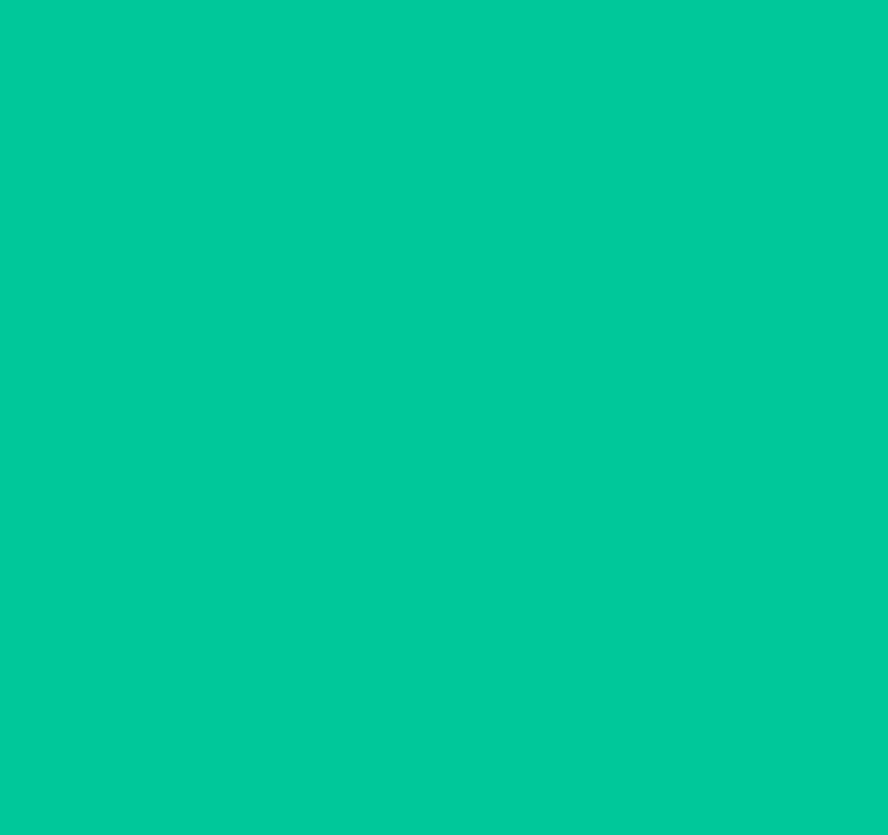
scroll to position [85, 0]
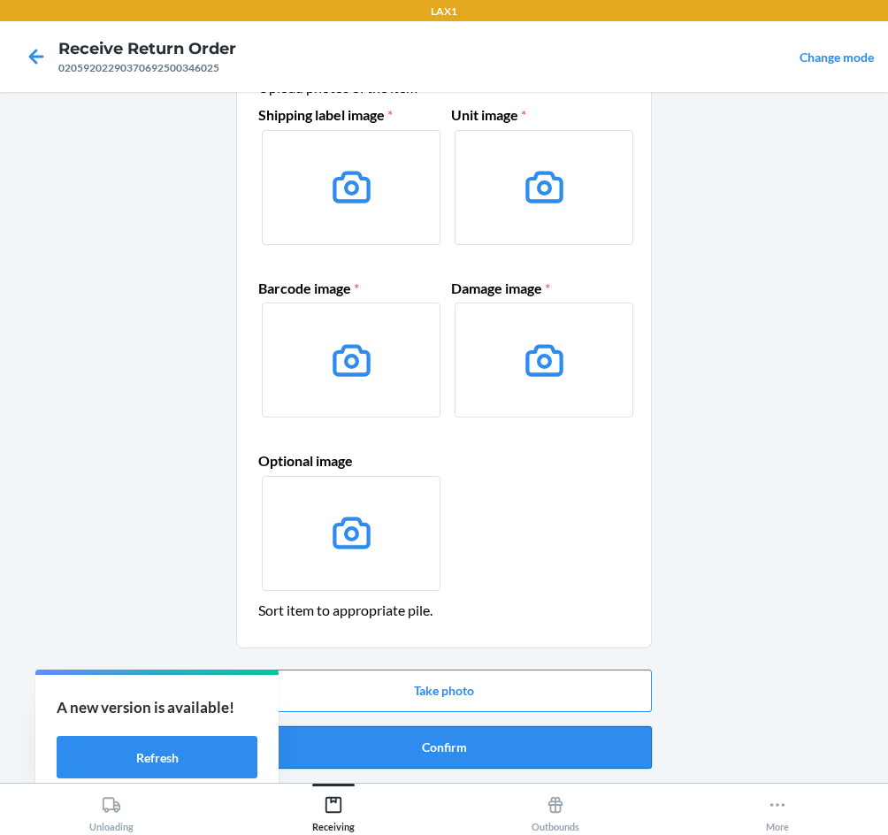
click at [488, 765] on button "Confirm" at bounding box center [444, 748] width 416 height 42
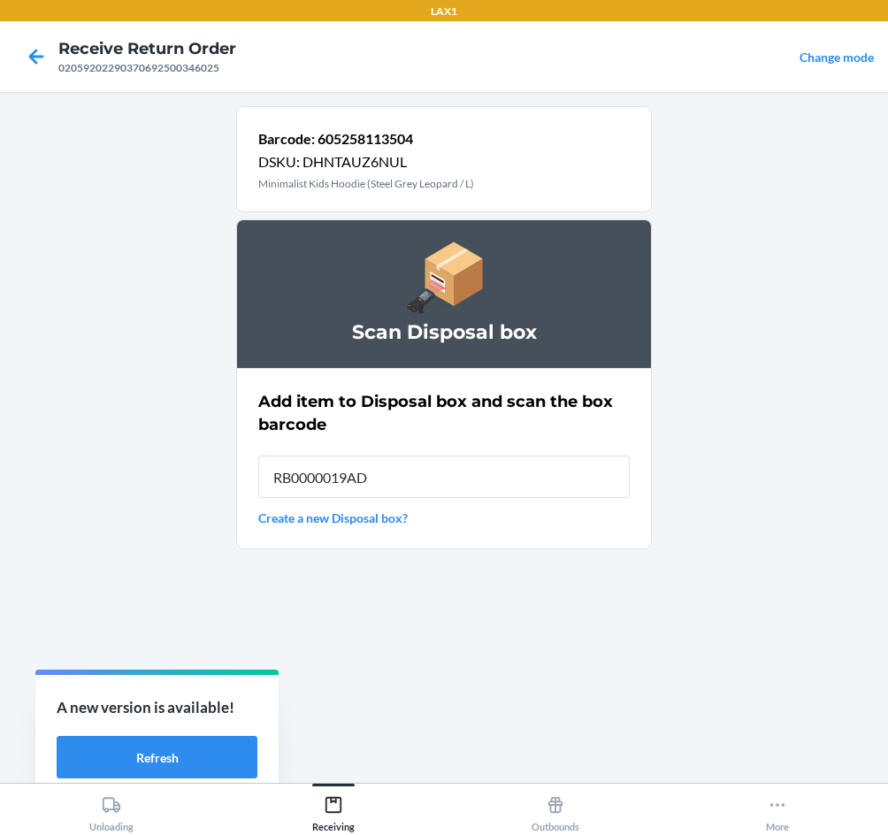
type input "RB0000019AD"
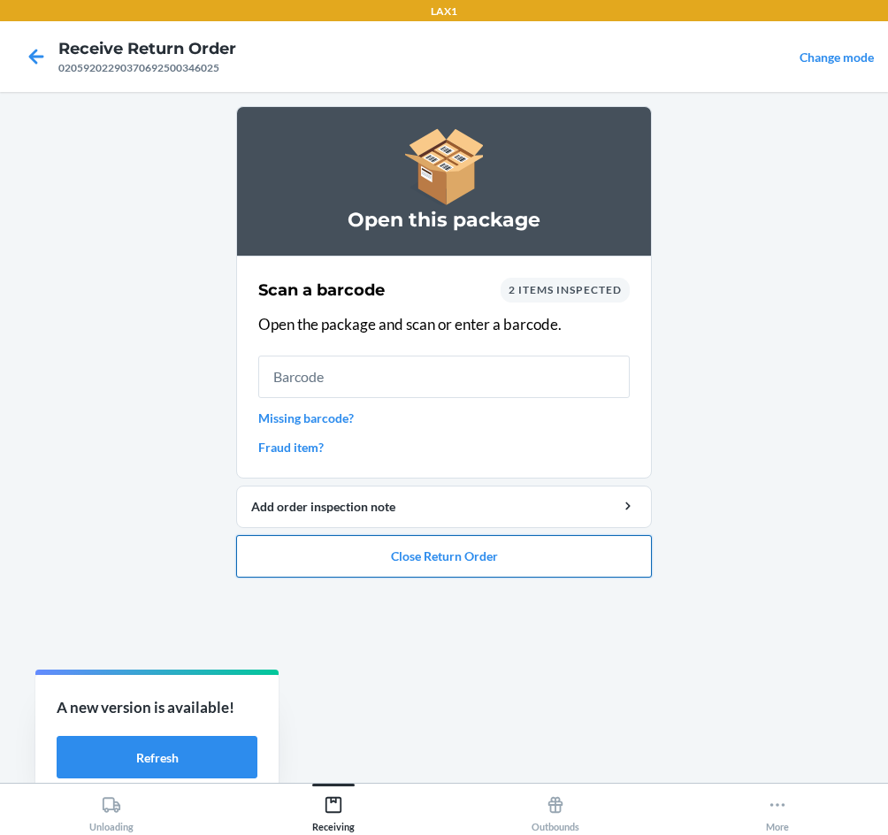
click at [414, 573] on button "Close Return Order" at bounding box center [444, 556] width 416 height 42
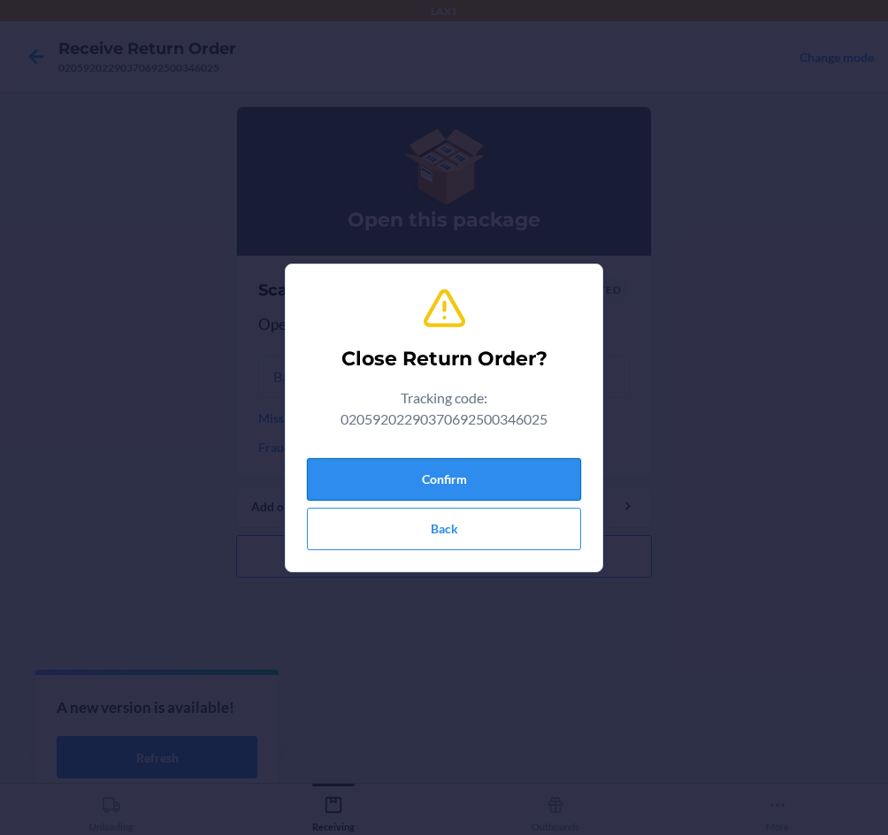
click at [484, 475] on button "Confirm" at bounding box center [444, 479] width 274 height 42
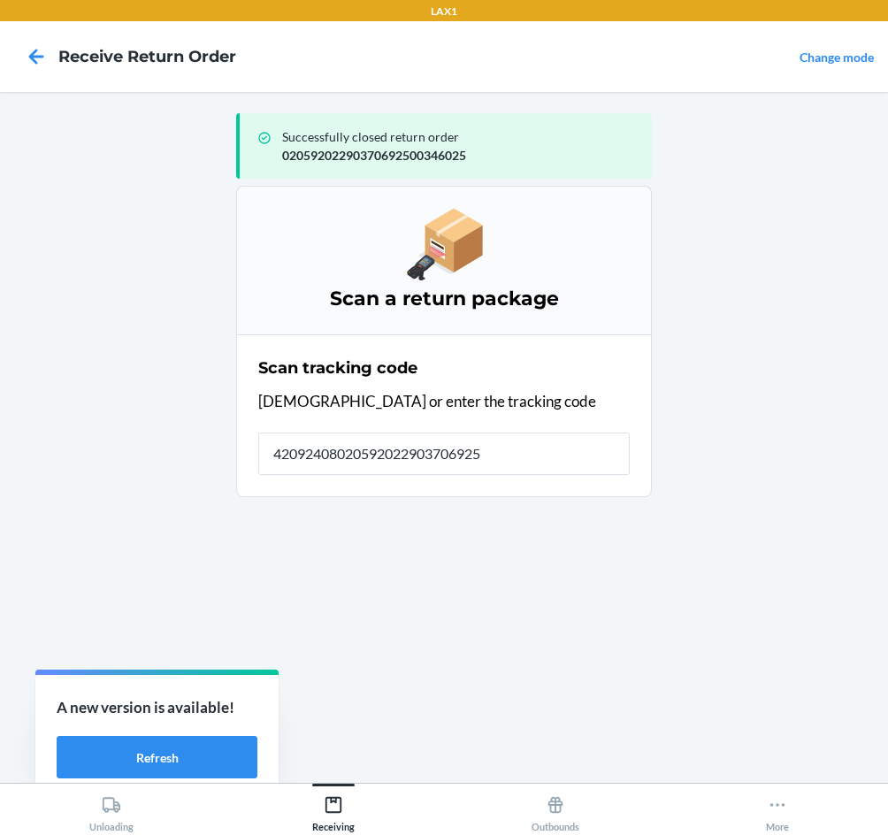
type input "420924080205920229037069250"
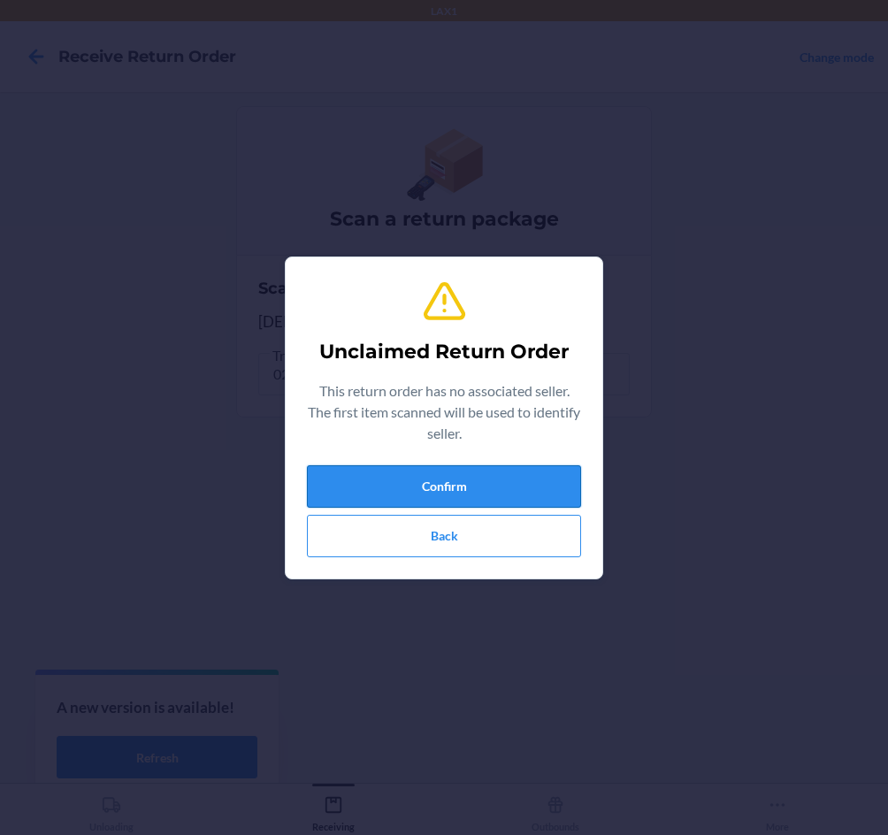
click at [418, 500] on button "Confirm" at bounding box center [444, 486] width 274 height 42
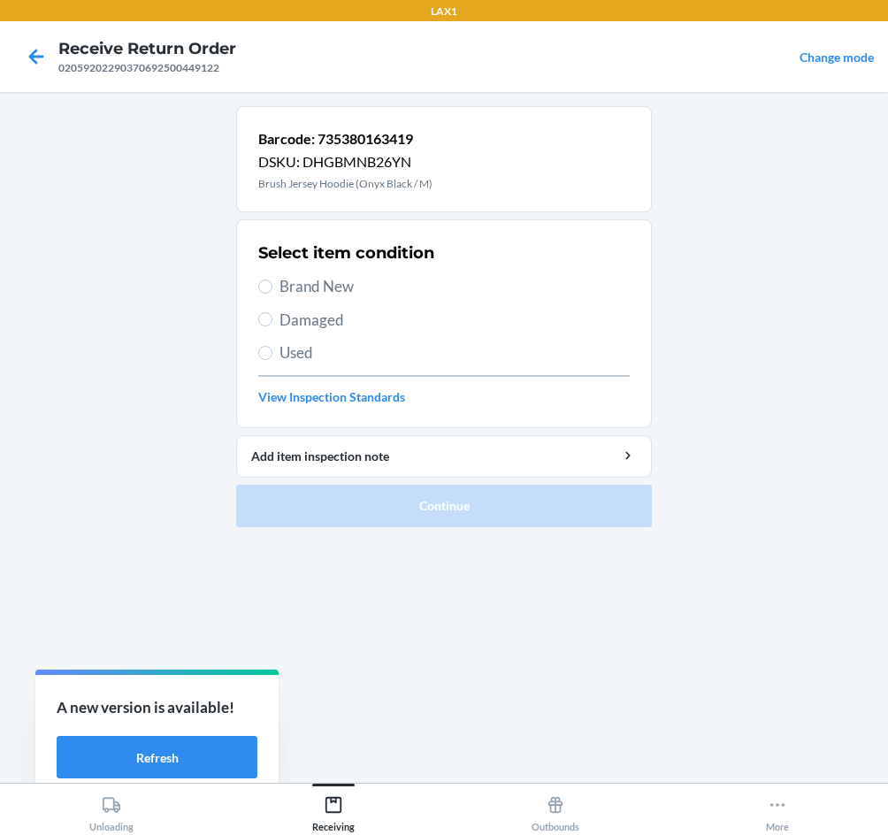
click at [328, 288] on span "Brand New" at bounding box center [455, 286] width 350 height 23
click at [273, 288] on input "Brand New" at bounding box center [265, 287] width 14 height 14
radio input "true"
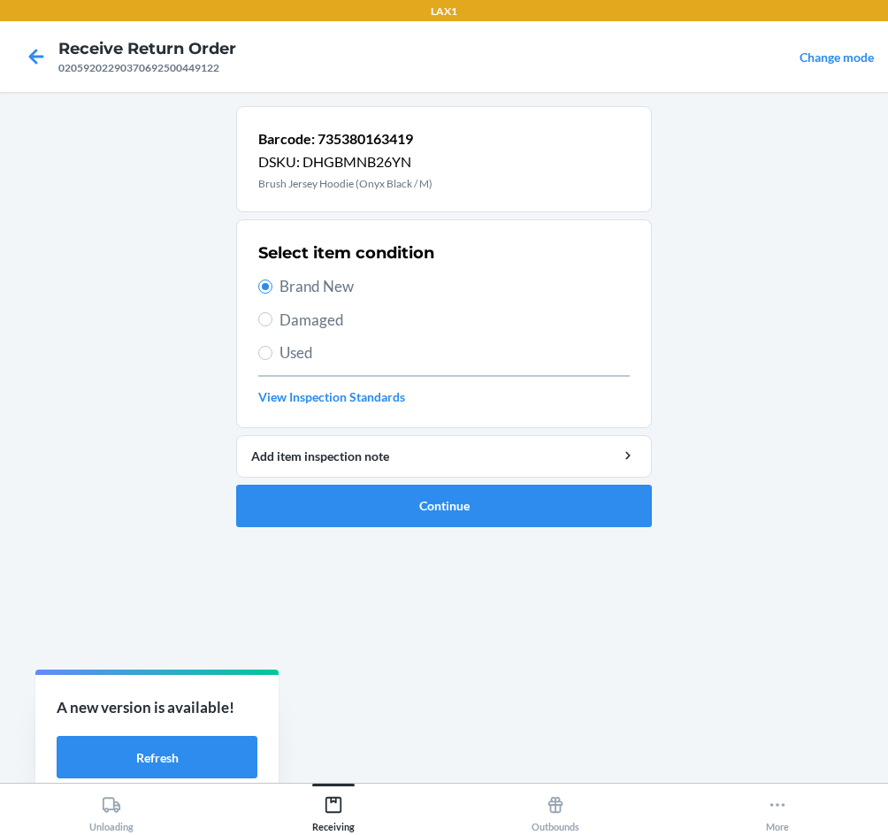
click at [312, 319] on span "Damaged" at bounding box center [455, 320] width 350 height 23
click at [273, 319] on input "Damaged" at bounding box center [265, 319] width 14 height 14
radio input "true"
radio input "false"
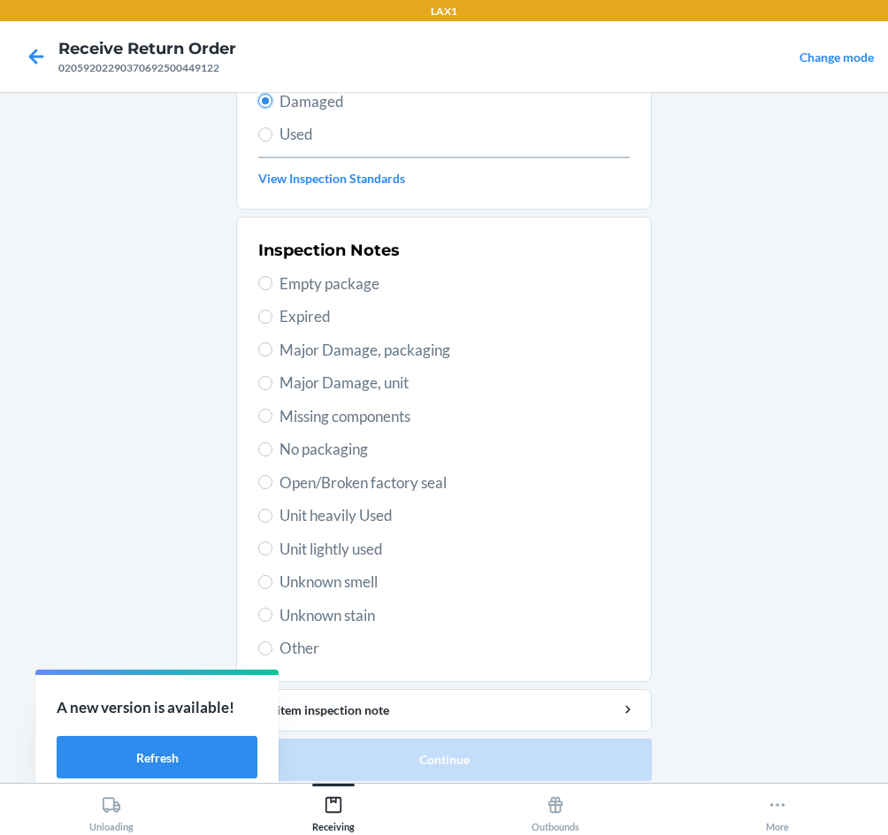
scroll to position [231, 0]
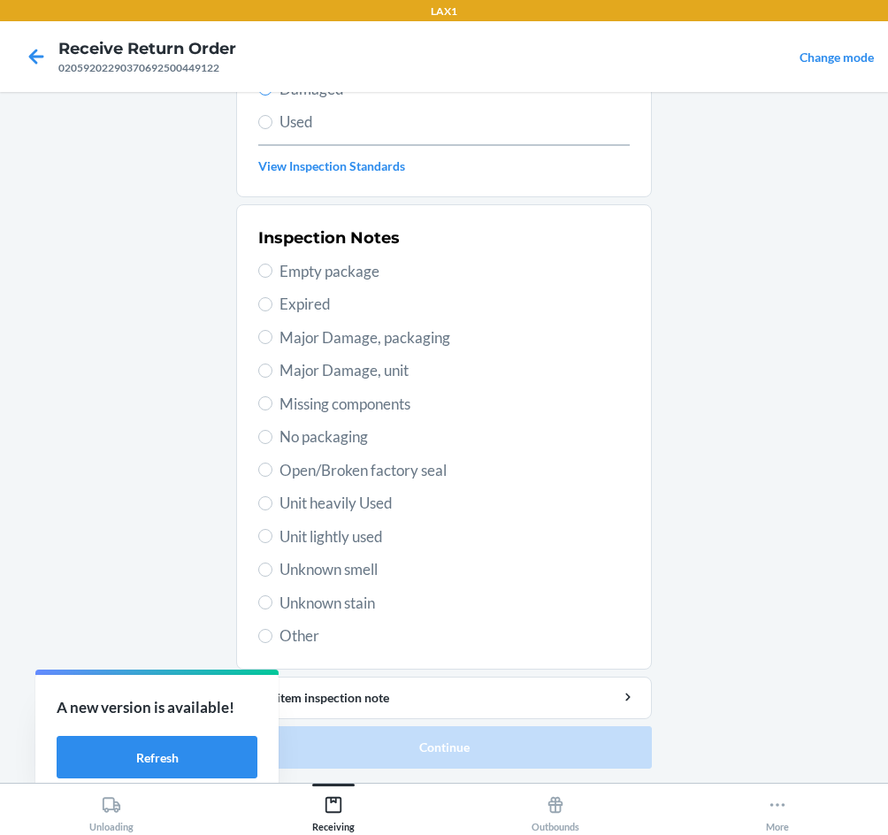
click at [377, 339] on span "Major Damage, packaging" at bounding box center [455, 338] width 350 height 23
click at [273, 339] on input "Major Damage, packaging" at bounding box center [265, 337] width 14 height 14
radio input "true"
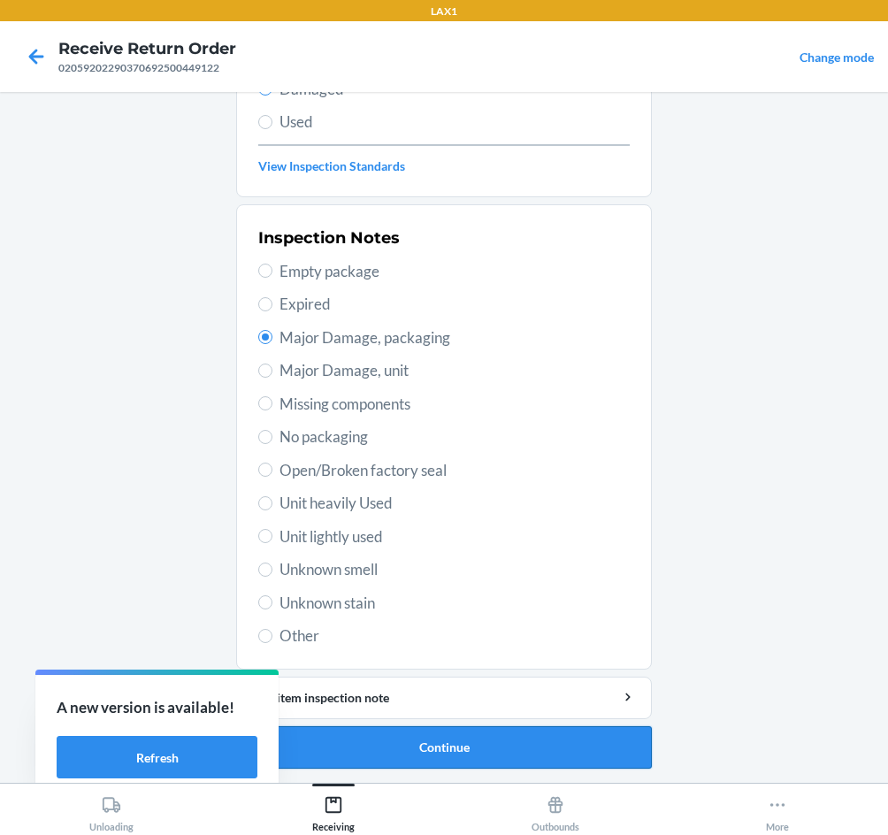
click at [503, 747] on button "Continue" at bounding box center [444, 748] width 416 height 42
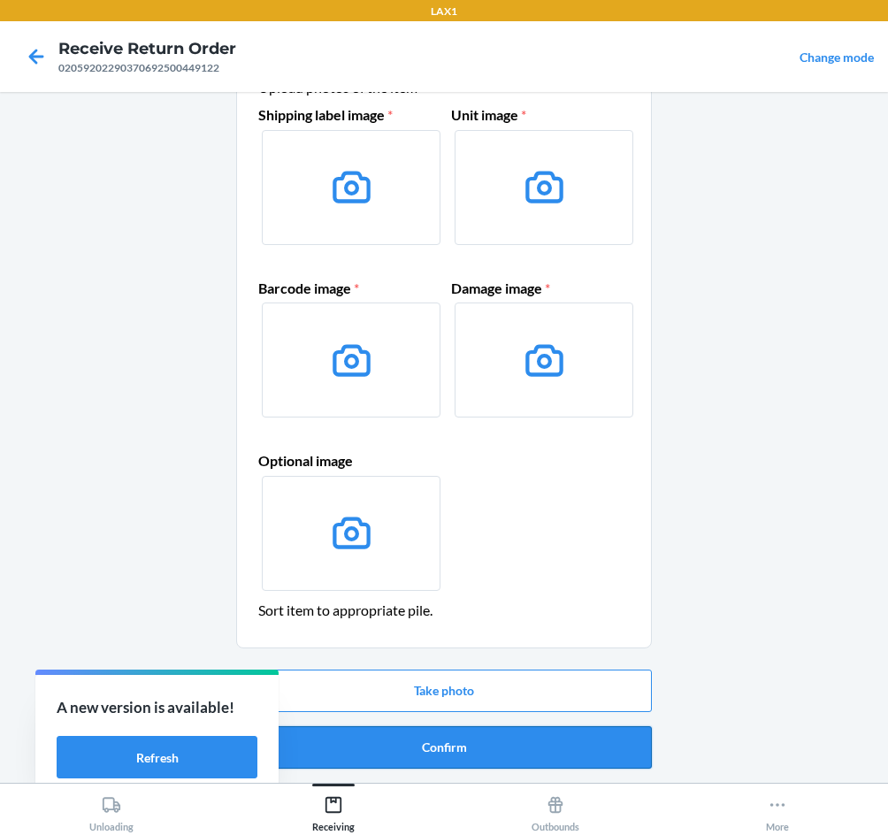
click at [505, 743] on button "Confirm" at bounding box center [444, 748] width 416 height 42
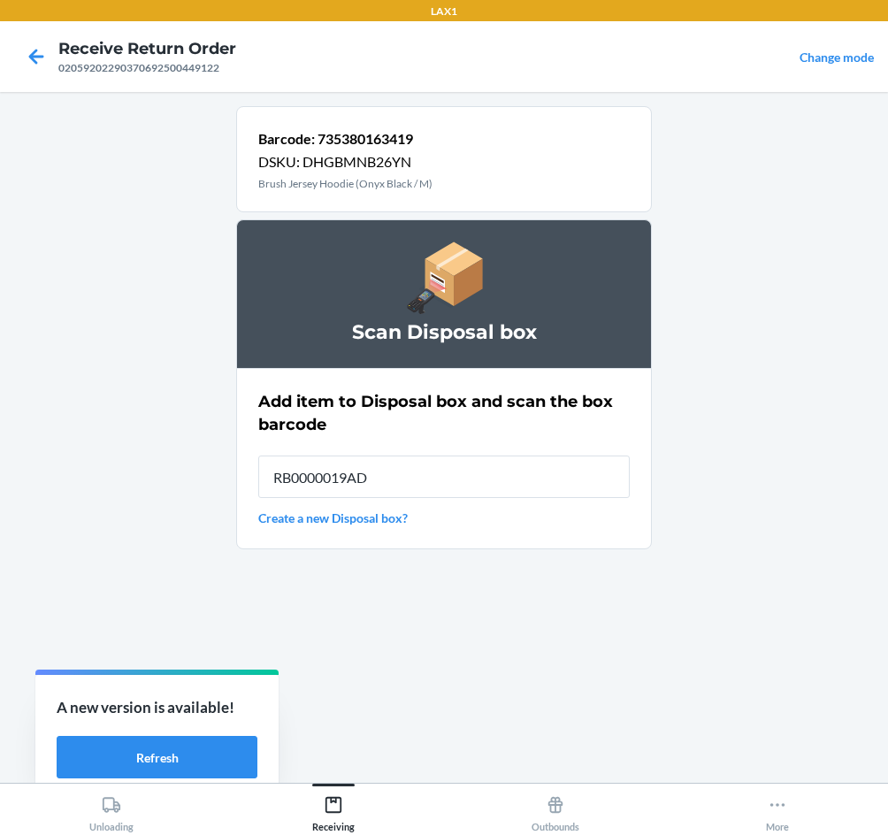
type input "RB0000019AD"
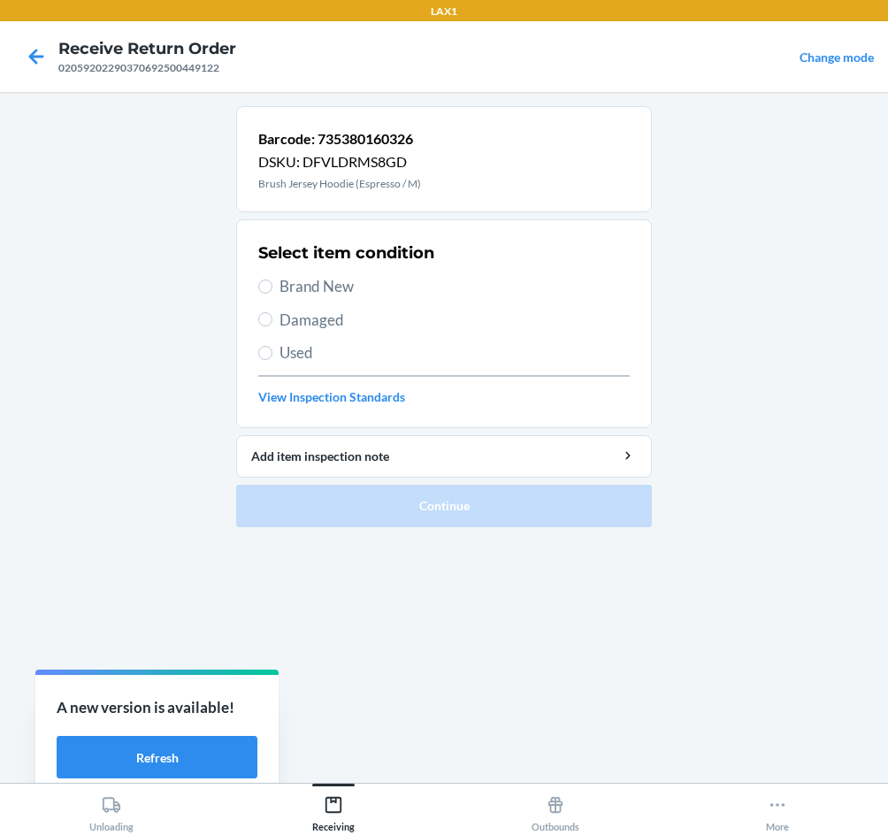
click at [326, 289] on span "Brand New" at bounding box center [455, 286] width 350 height 23
click at [273, 289] on input "Brand New" at bounding box center [265, 287] width 14 height 14
radio input "true"
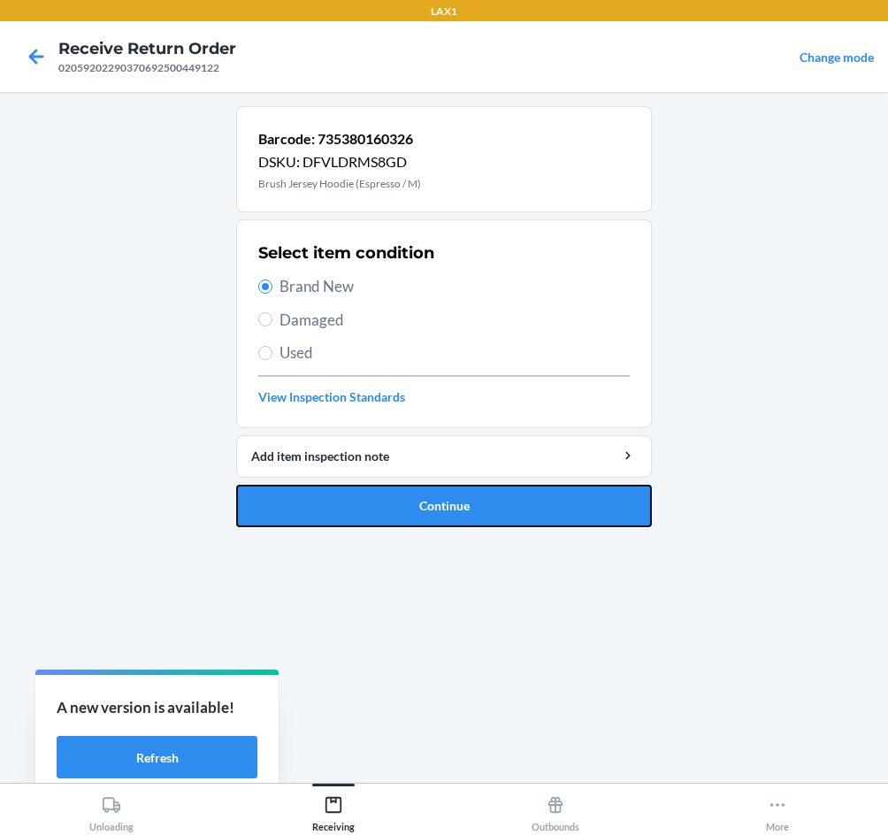
drag, startPoint x: 449, startPoint y: 499, endPoint x: 442, endPoint y: 511, distance: 13.5
click at [448, 505] on button "Continue" at bounding box center [444, 506] width 416 height 42
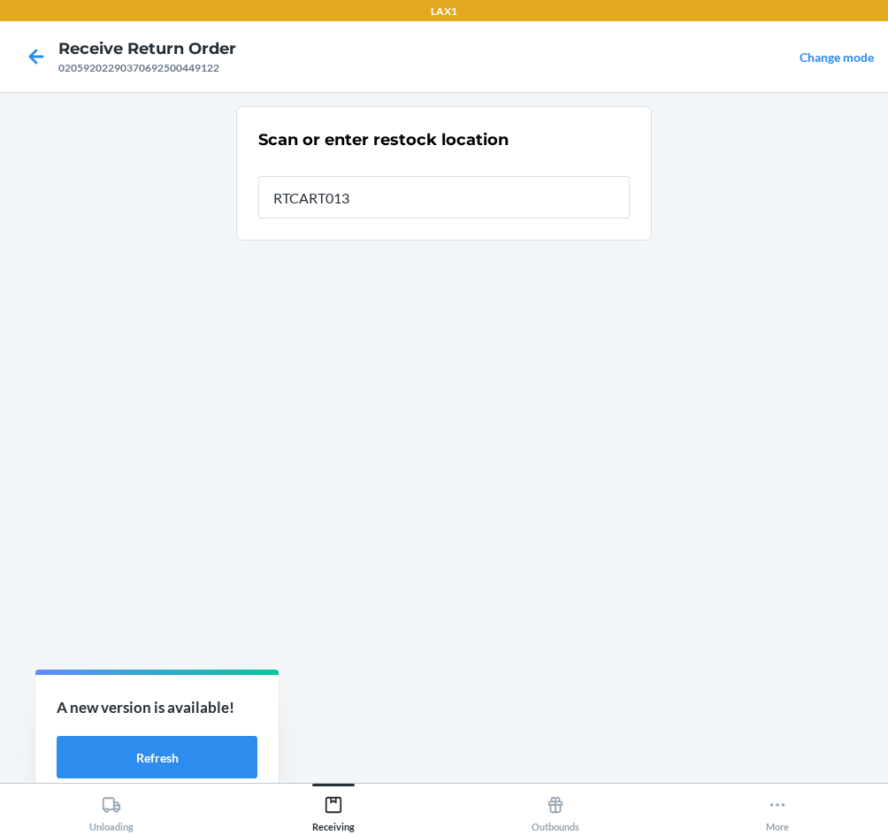
type input "RTCART013"
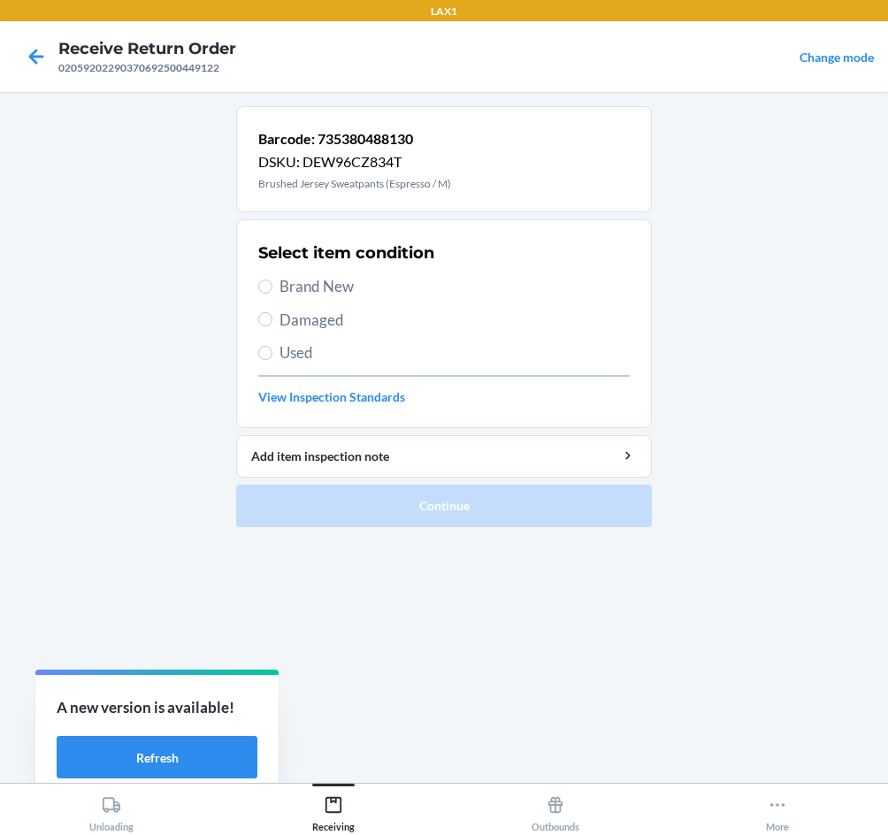
click at [306, 292] on span "Brand New" at bounding box center [455, 286] width 350 height 23
click at [273, 292] on input "Brand New" at bounding box center [265, 287] width 14 height 14
radio input "true"
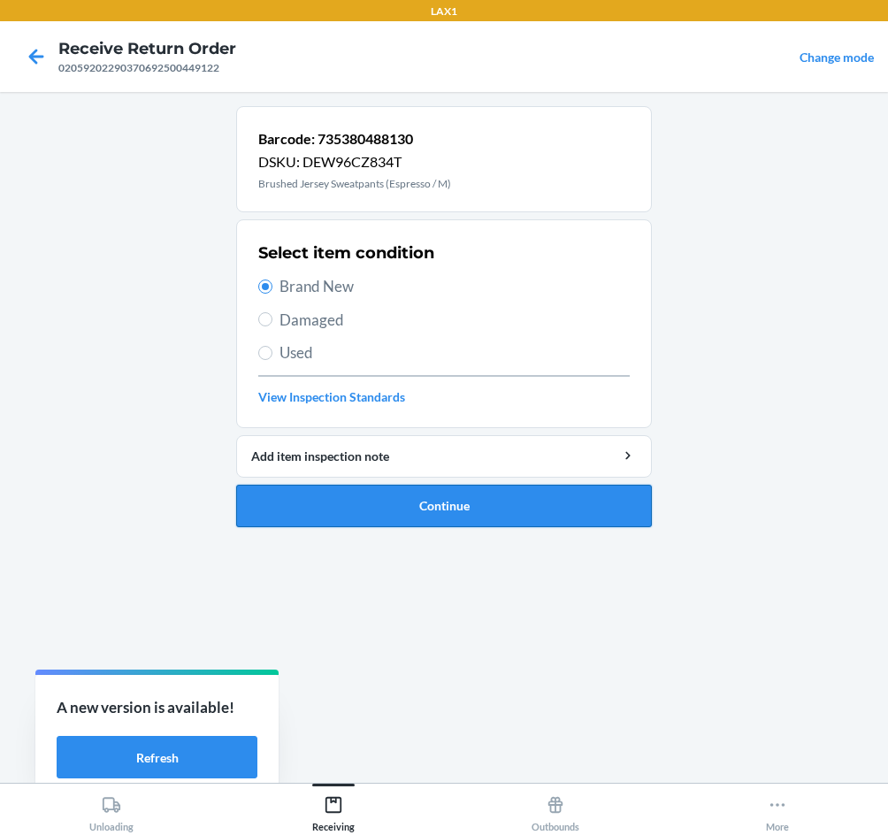
click at [526, 518] on button "Continue" at bounding box center [444, 506] width 416 height 42
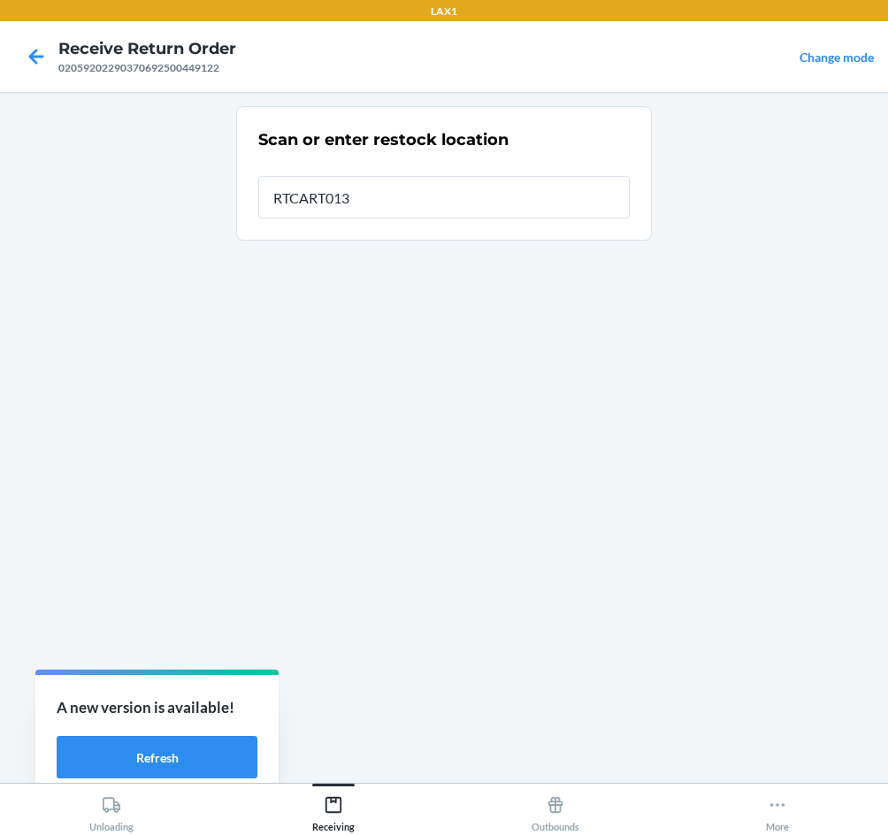
type input "RTCART013"
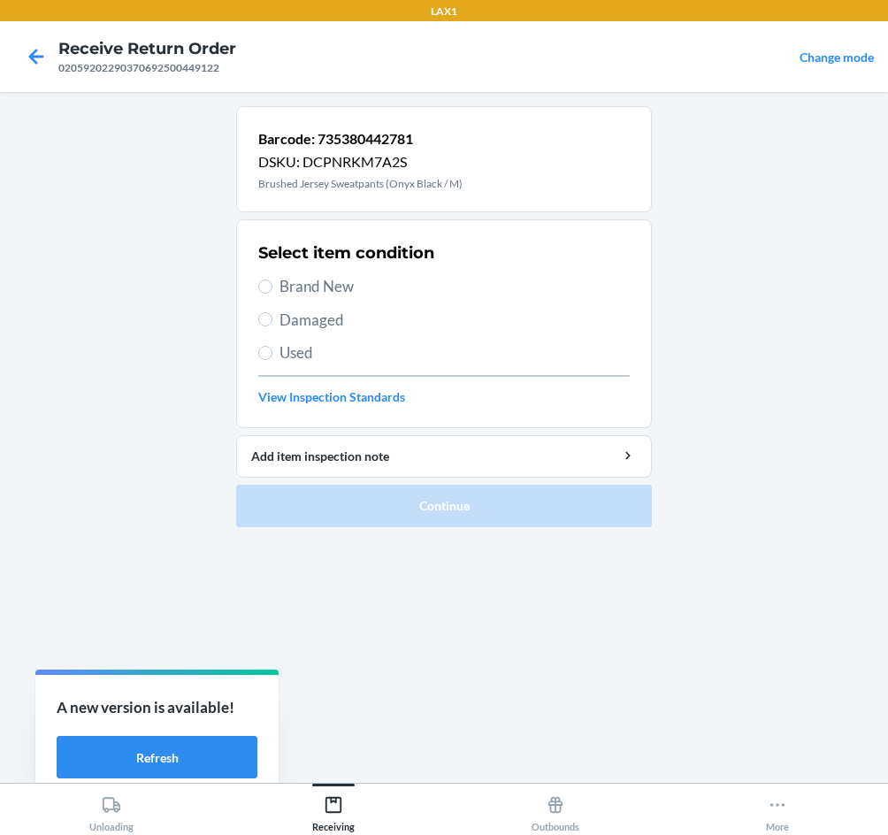
click at [304, 288] on span "Brand New" at bounding box center [455, 286] width 350 height 23
click at [273, 288] on input "Brand New" at bounding box center [265, 287] width 14 height 14
radio input "true"
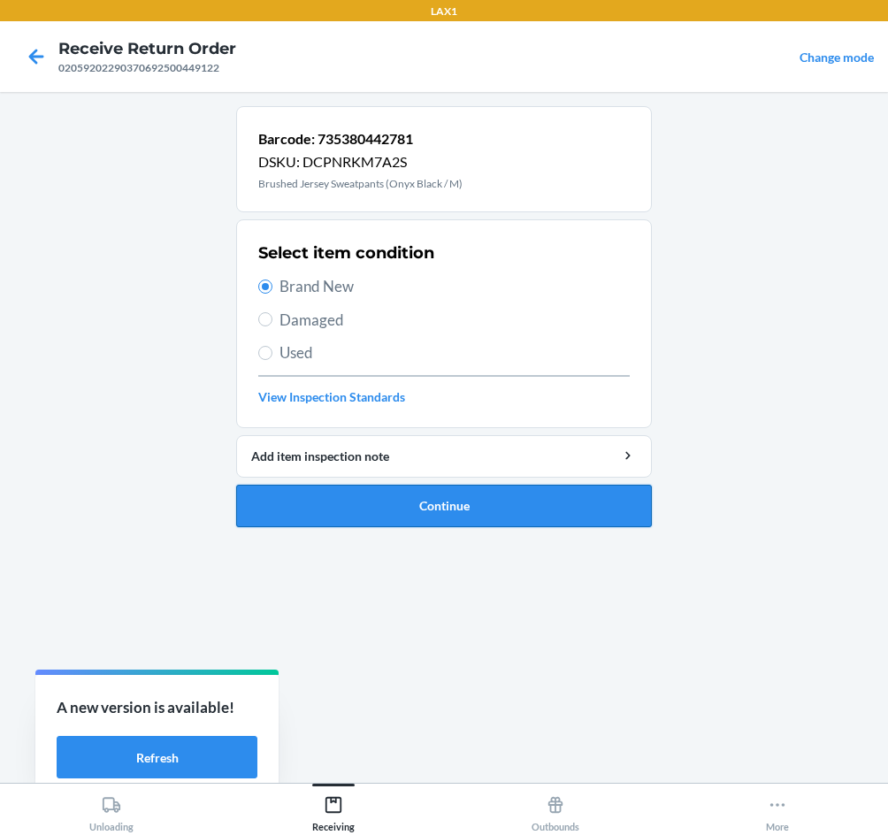
click at [438, 489] on button "Continue" at bounding box center [444, 506] width 416 height 42
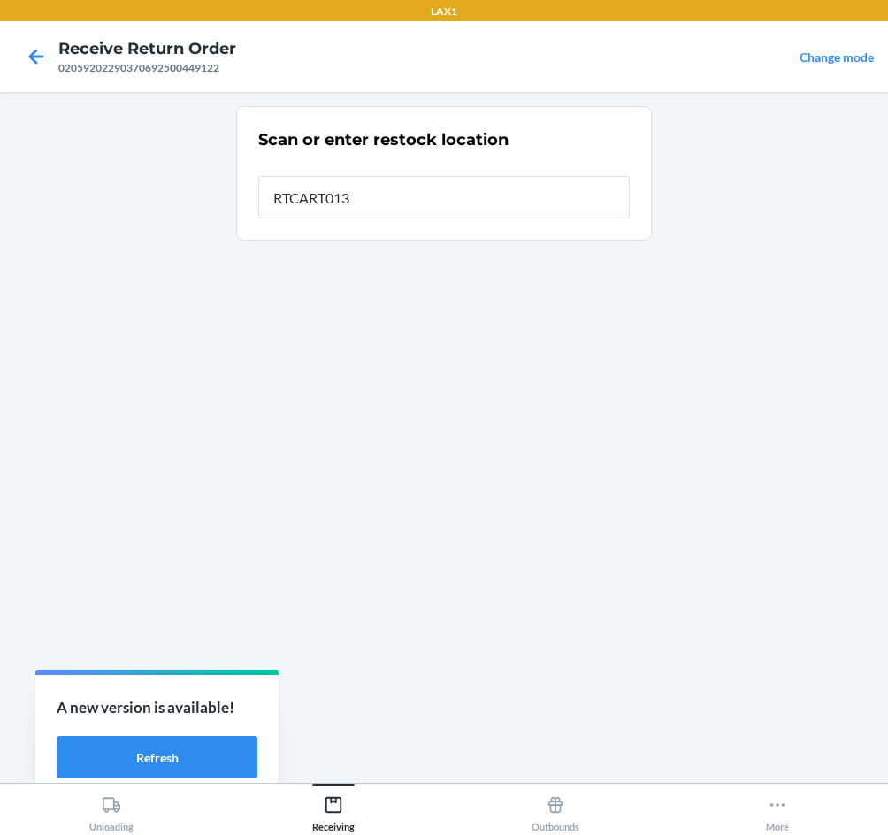
type input "RTCART013"
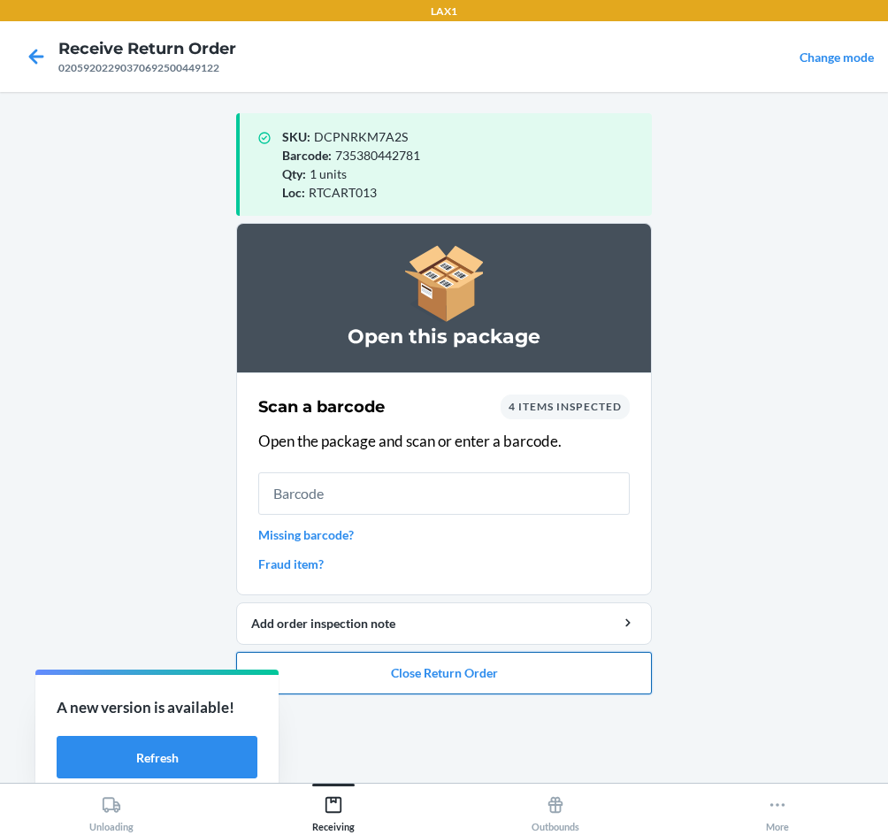
click at [511, 676] on button "Close Return Order" at bounding box center [444, 673] width 416 height 42
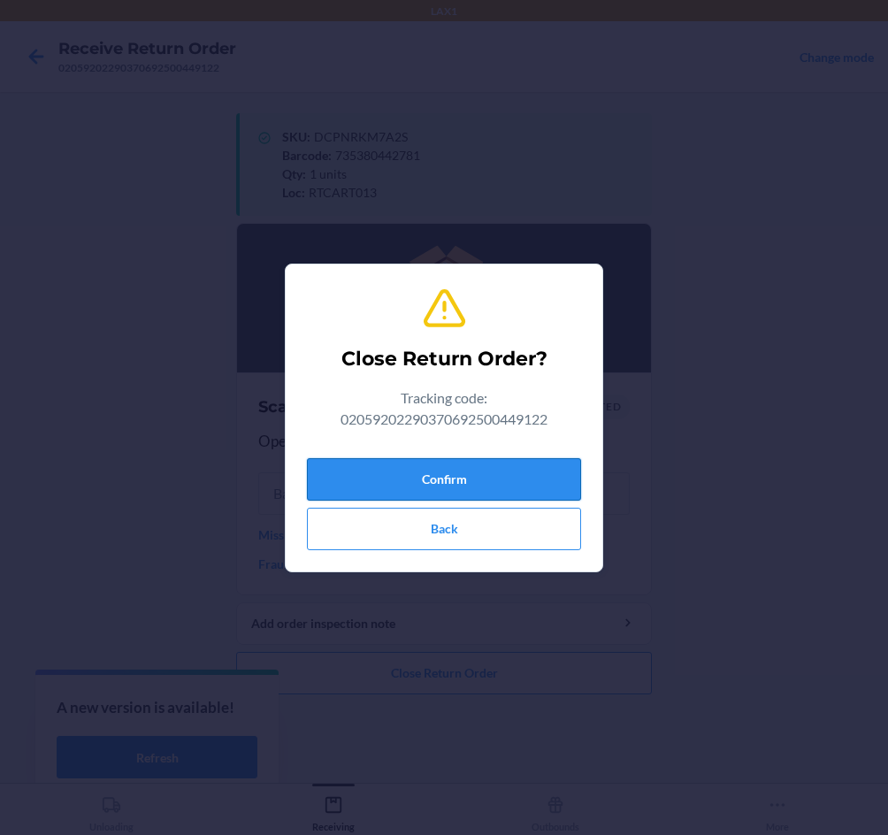
click at [436, 468] on button "Confirm" at bounding box center [444, 479] width 274 height 42
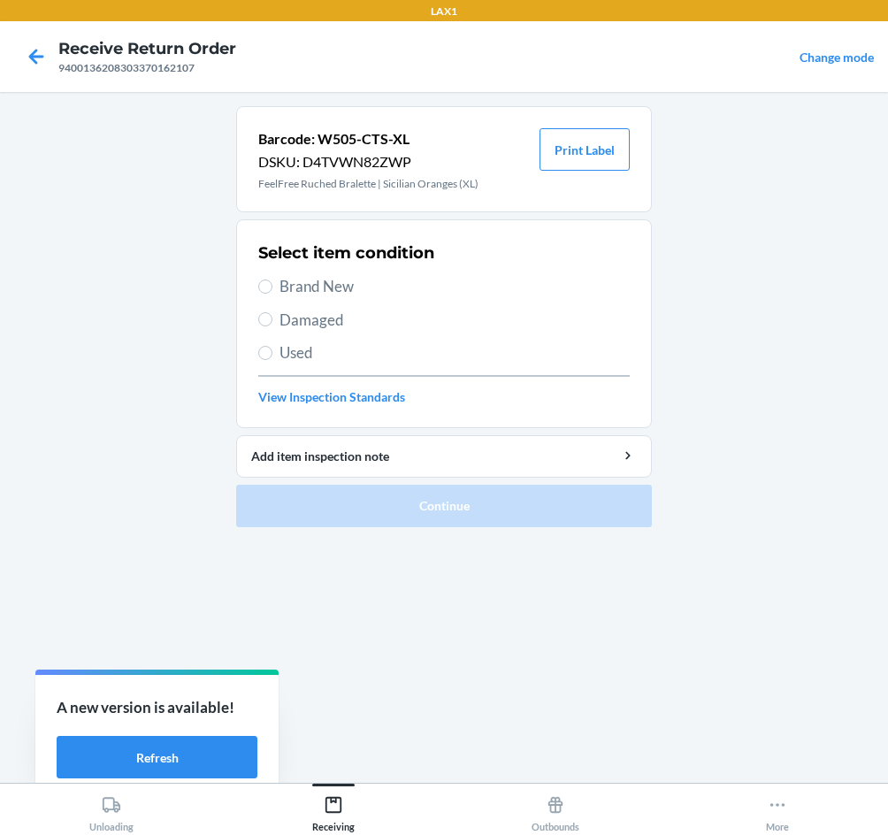
click at [310, 327] on span "Damaged" at bounding box center [455, 320] width 350 height 23
click at [273, 327] on input "Damaged" at bounding box center [265, 319] width 14 height 14
radio input "true"
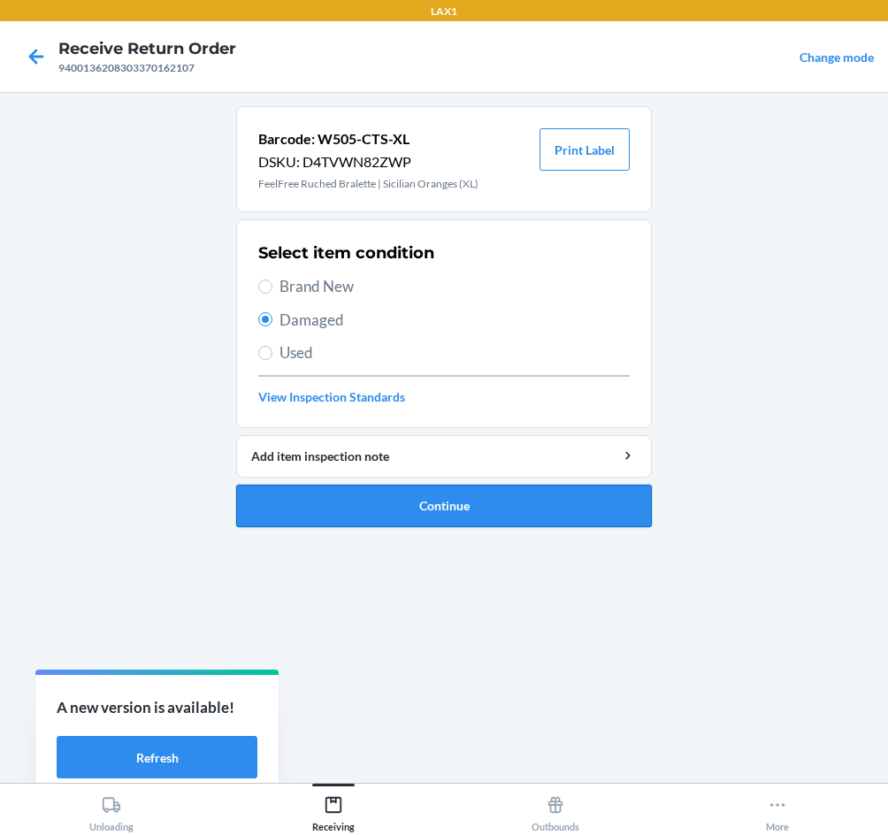
click at [449, 509] on button "Continue" at bounding box center [444, 506] width 416 height 42
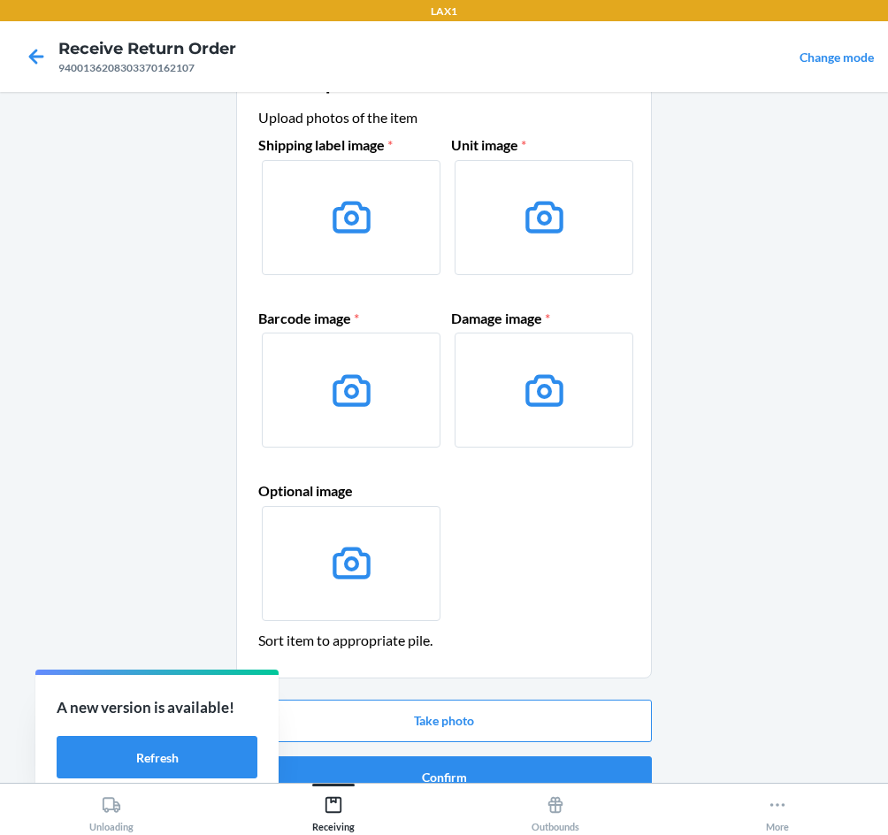
scroll to position [85, 0]
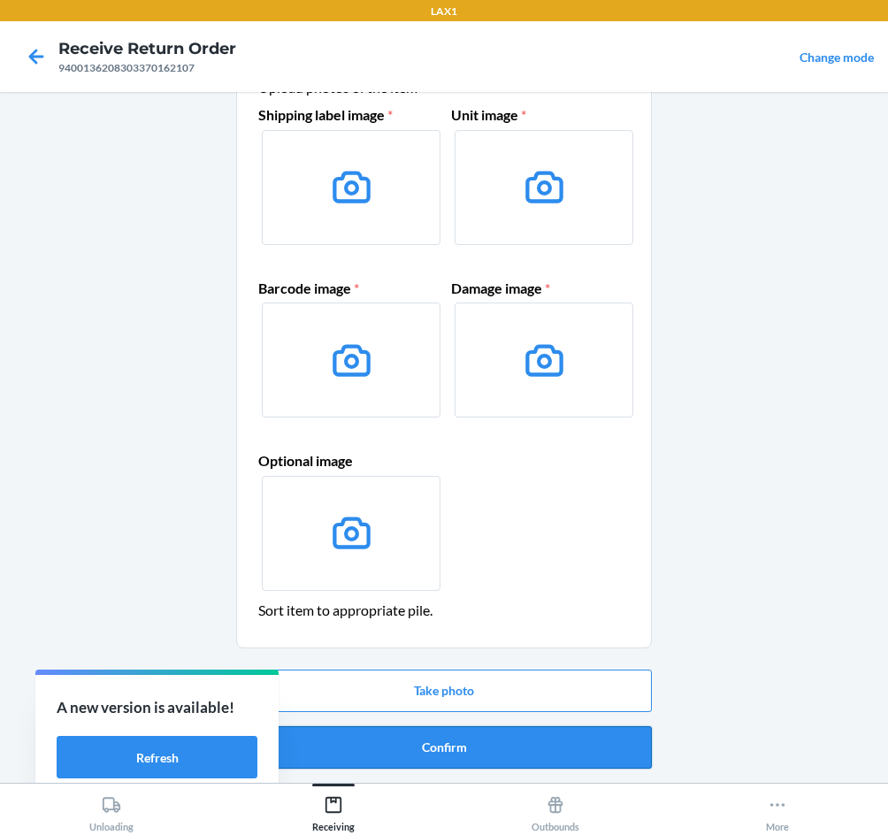
click at [488, 750] on button "Confirm" at bounding box center [444, 748] width 416 height 42
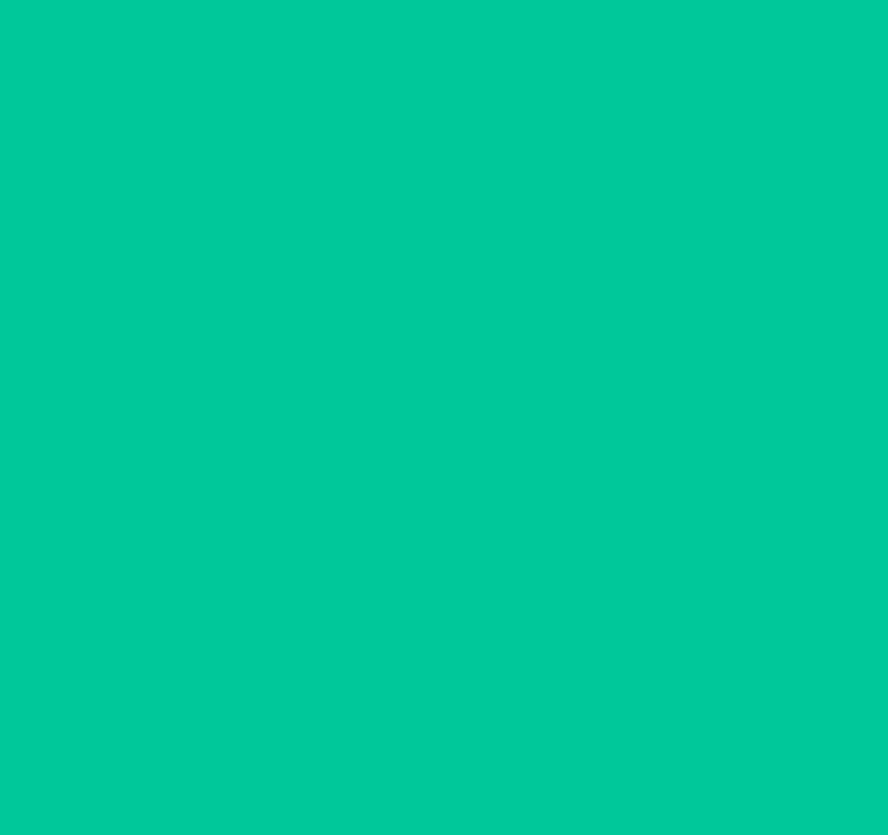
scroll to position [0, 0]
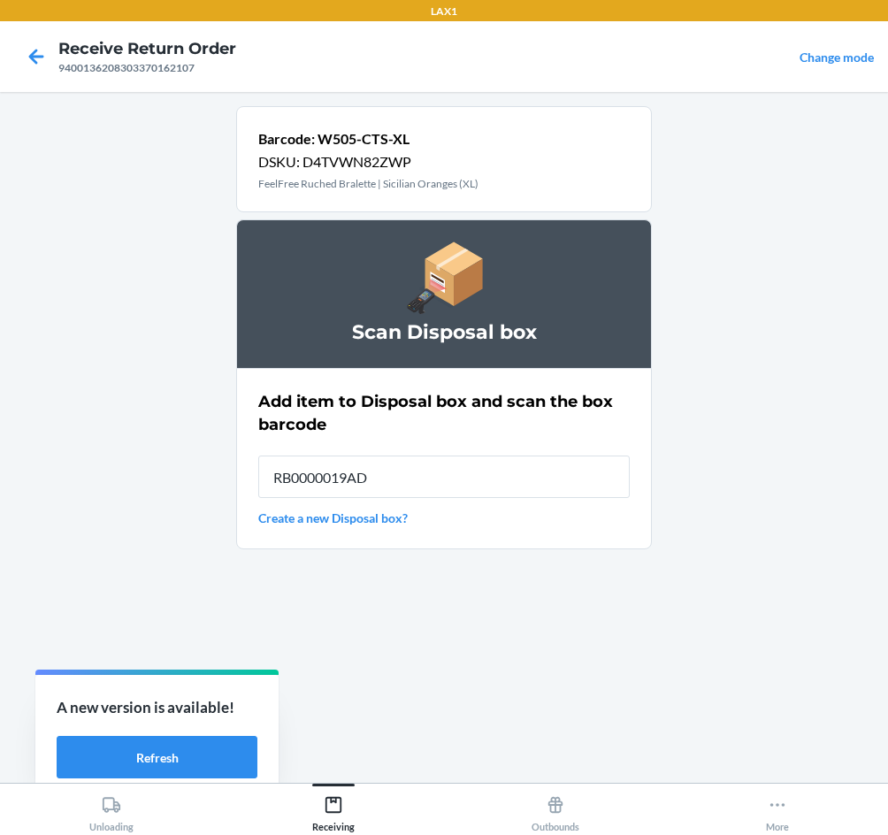
type input "RB0000019AD"
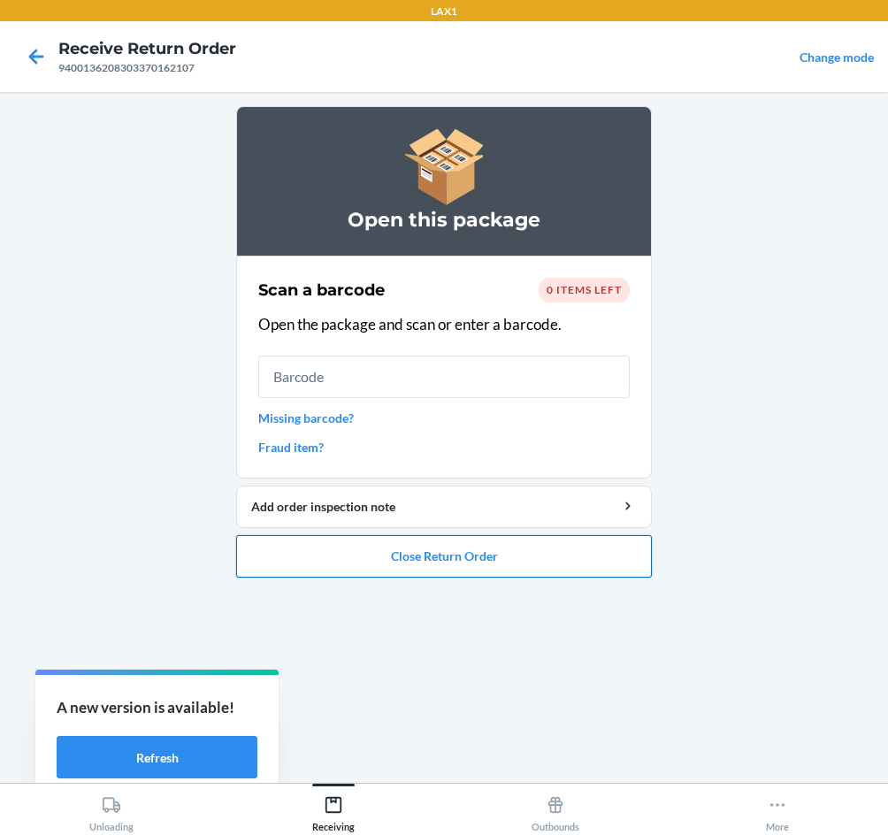
click at [541, 567] on button "Close Return Order" at bounding box center [444, 556] width 416 height 42
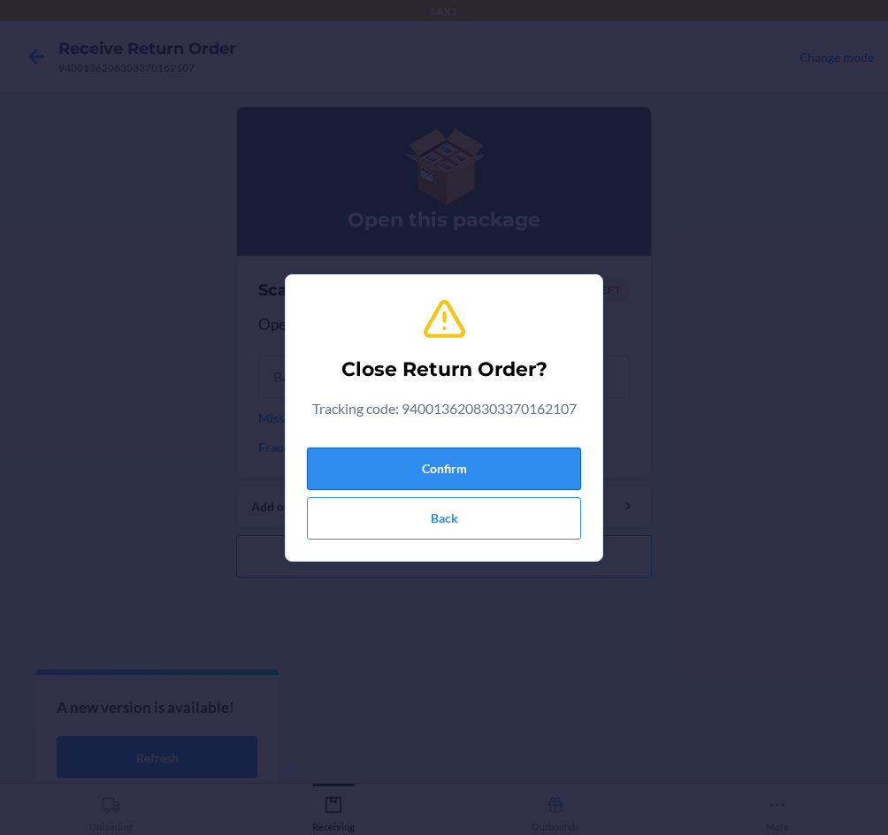
click at [542, 456] on button "Confirm" at bounding box center [444, 469] width 274 height 42
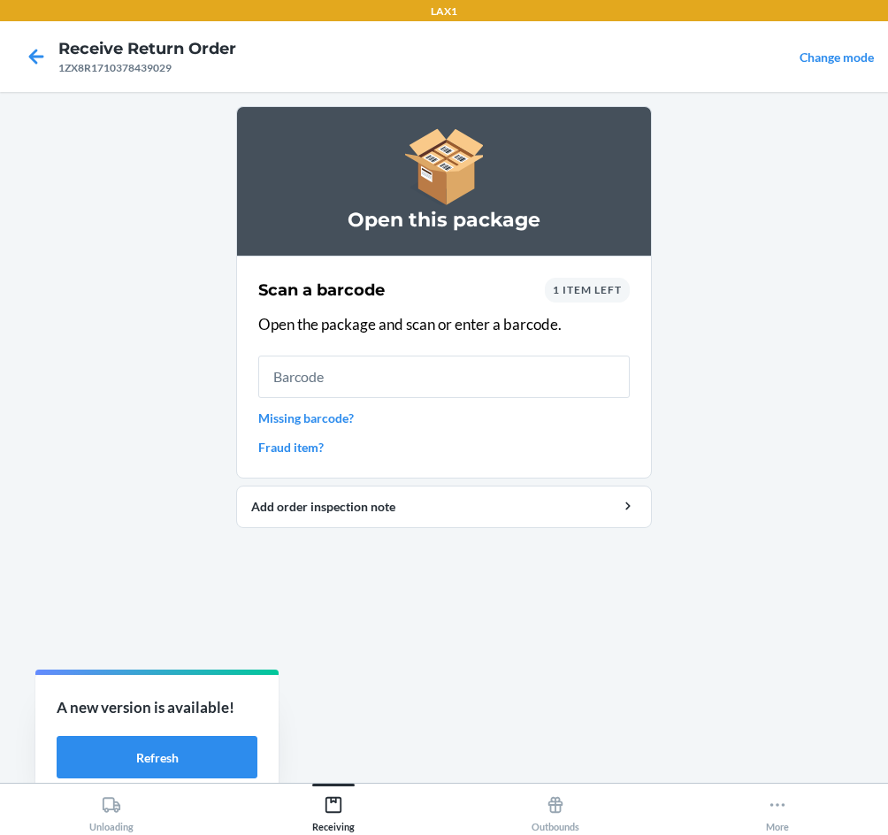
click at [310, 424] on link "Missing barcode?" at bounding box center [444, 418] width 372 height 19
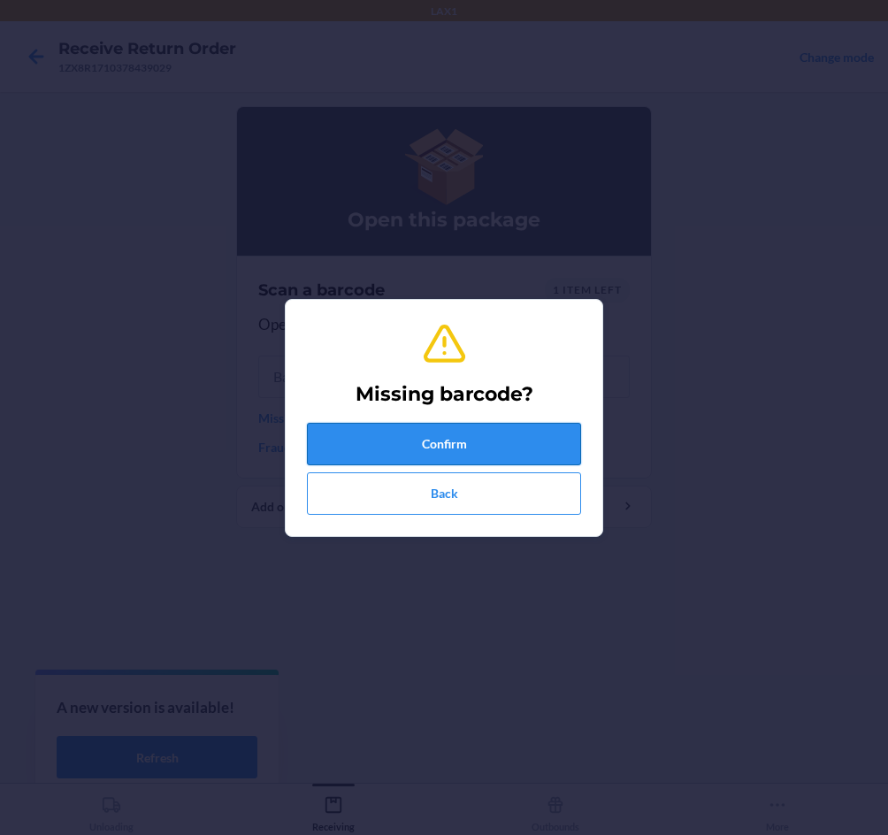
click at [423, 443] on button "Confirm" at bounding box center [444, 444] width 274 height 42
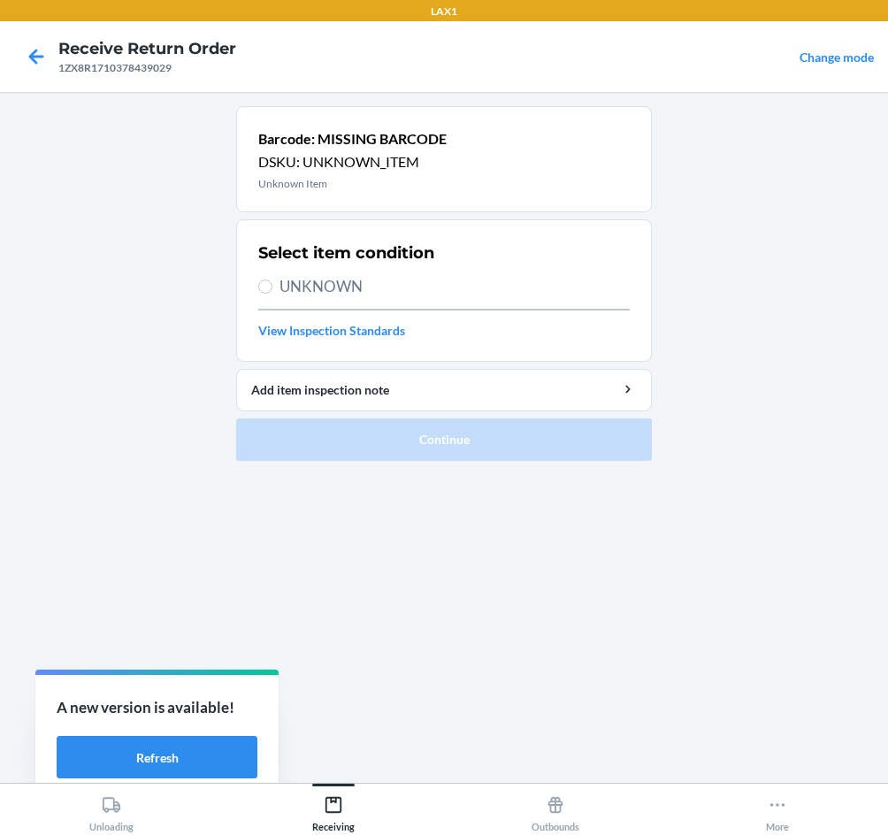
click at [311, 285] on span "UNKNOWN" at bounding box center [455, 286] width 350 height 23
click at [273, 285] on input "UNKNOWN" at bounding box center [265, 287] width 14 height 14
radio input "true"
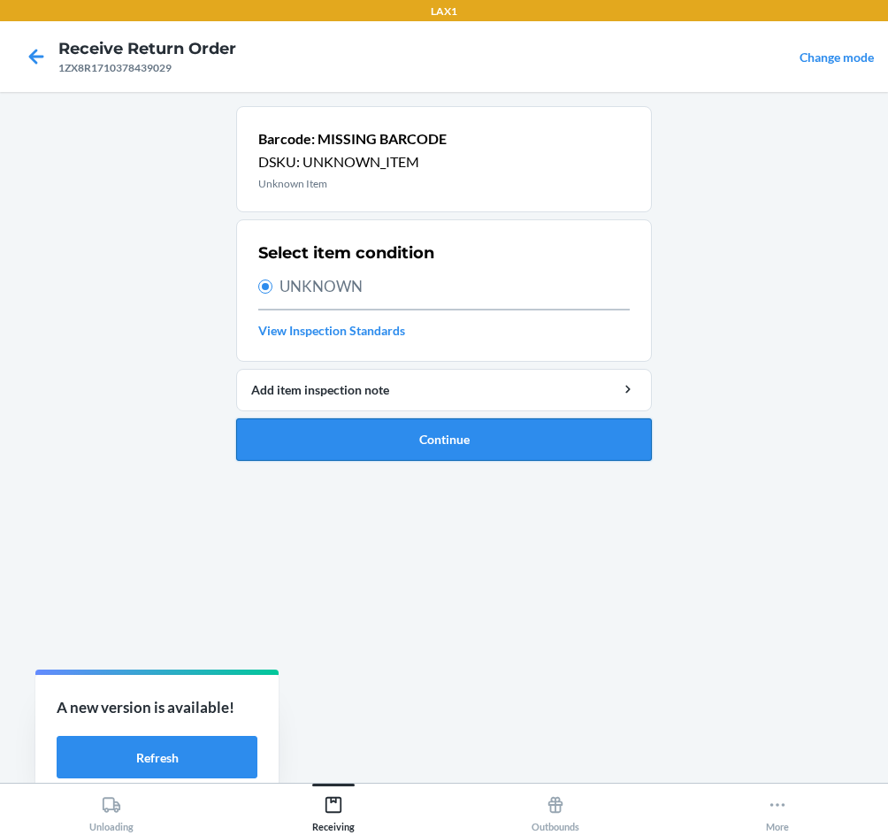
click at [419, 444] on button "Continue" at bounding box center [444, 440] width 416 height 42
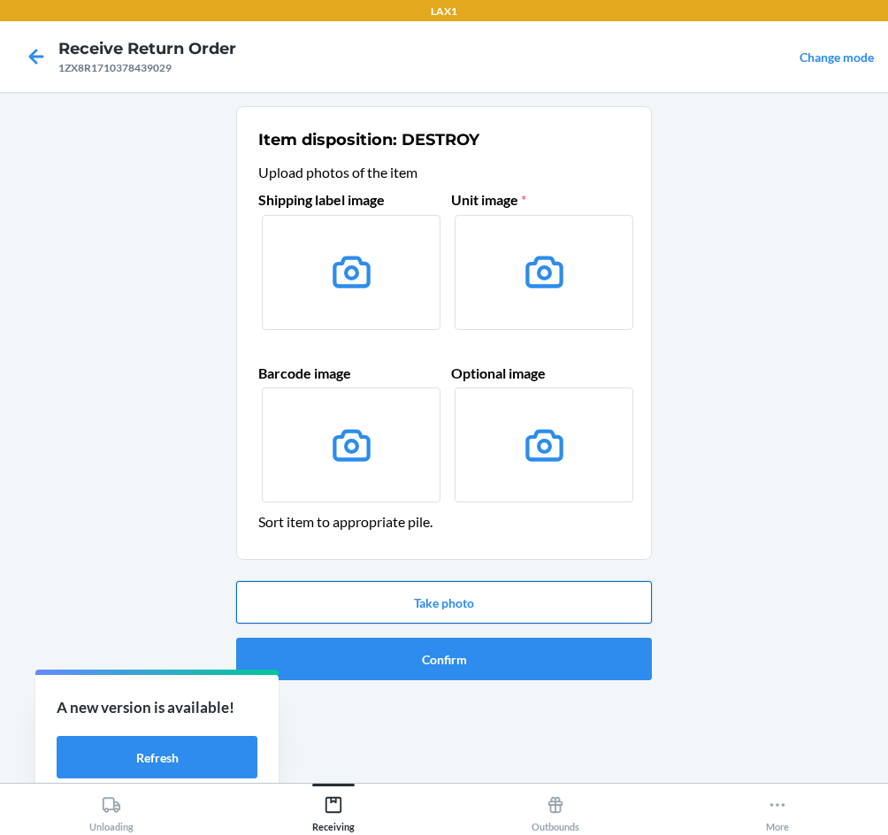
click at [448, 608] on button "Take photo" at bounding box center [444, 602] width 416 height 42
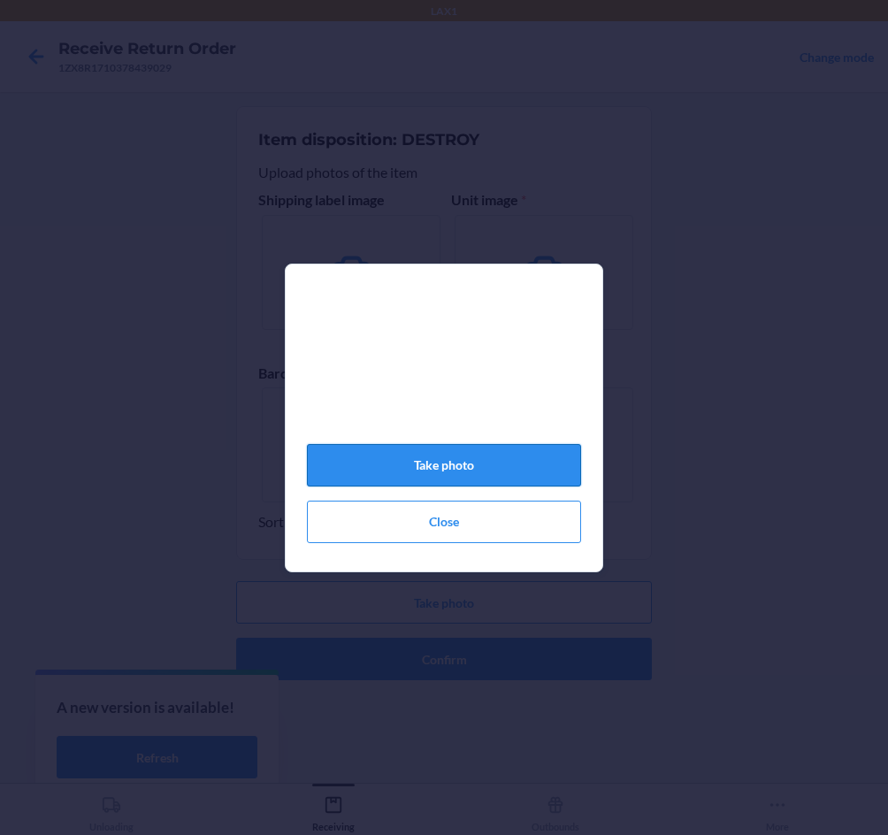
click at [458, 480] on button "Take photo" at bounding box center [444, 465] width 274 height 42
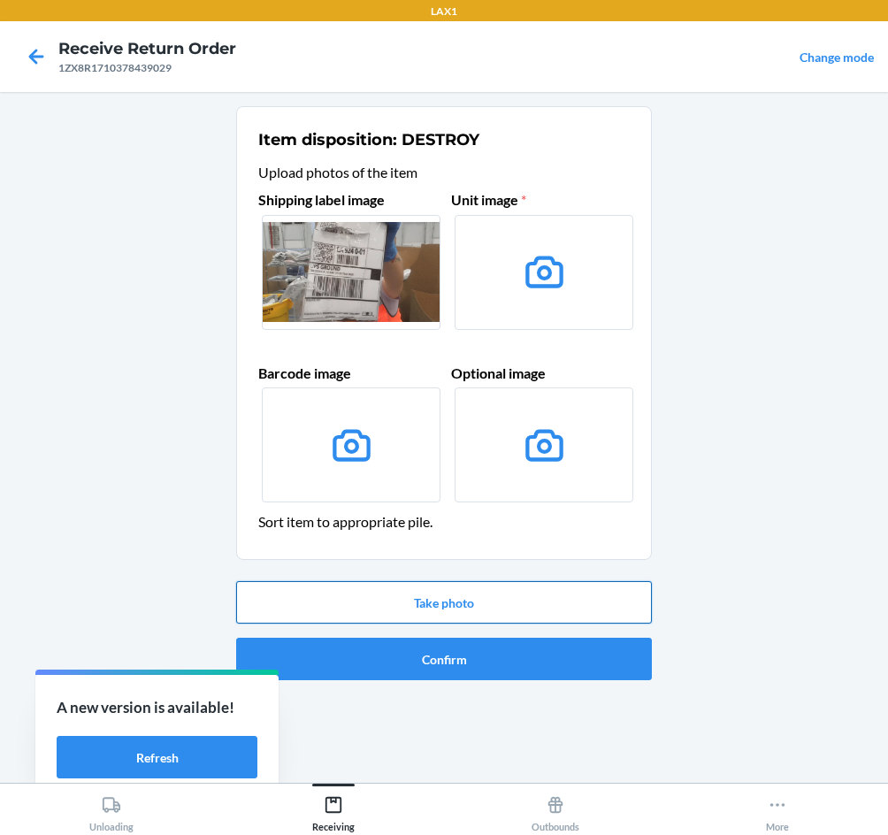
click at [519, 606] on button "Take photo" at bounding box center [444, 602] width 416 height 42
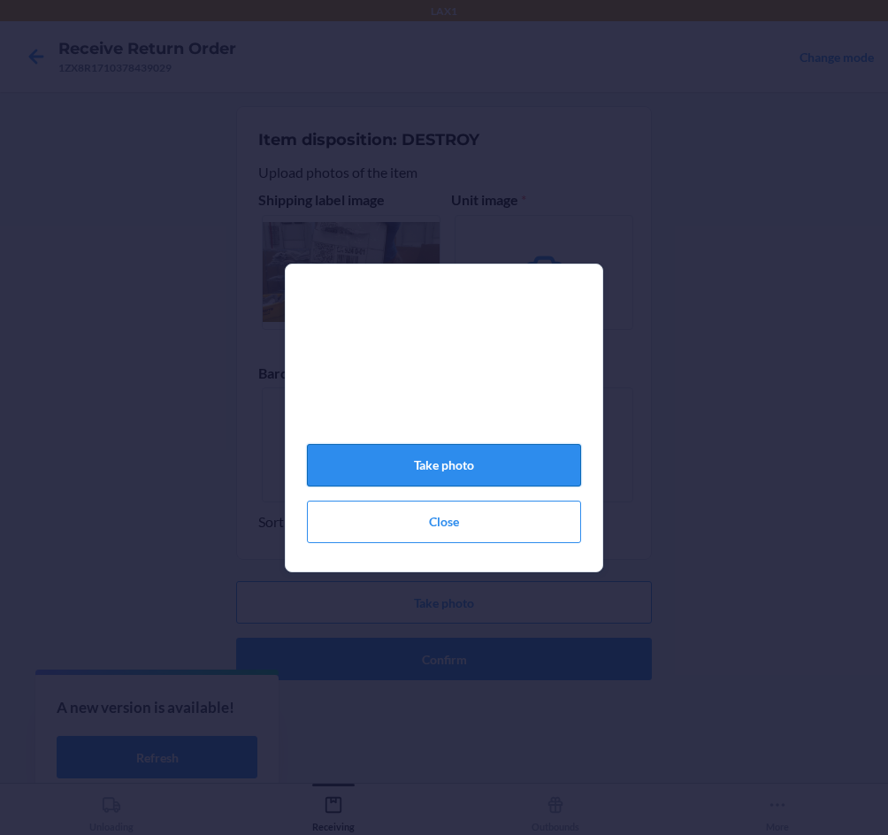
click at [440, 468] on button "Take photo" at bounding box center [444, 465] width 274 height 42
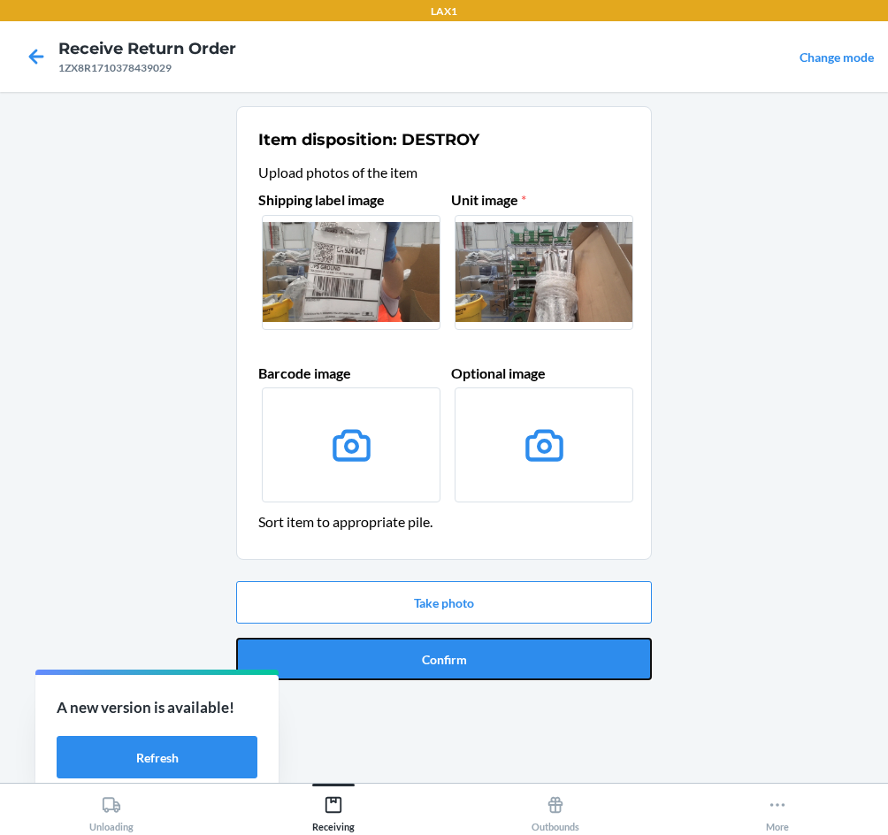
click at [504, 655] on button "Confirm" at bounding box center [444, 659] width 416 height 42
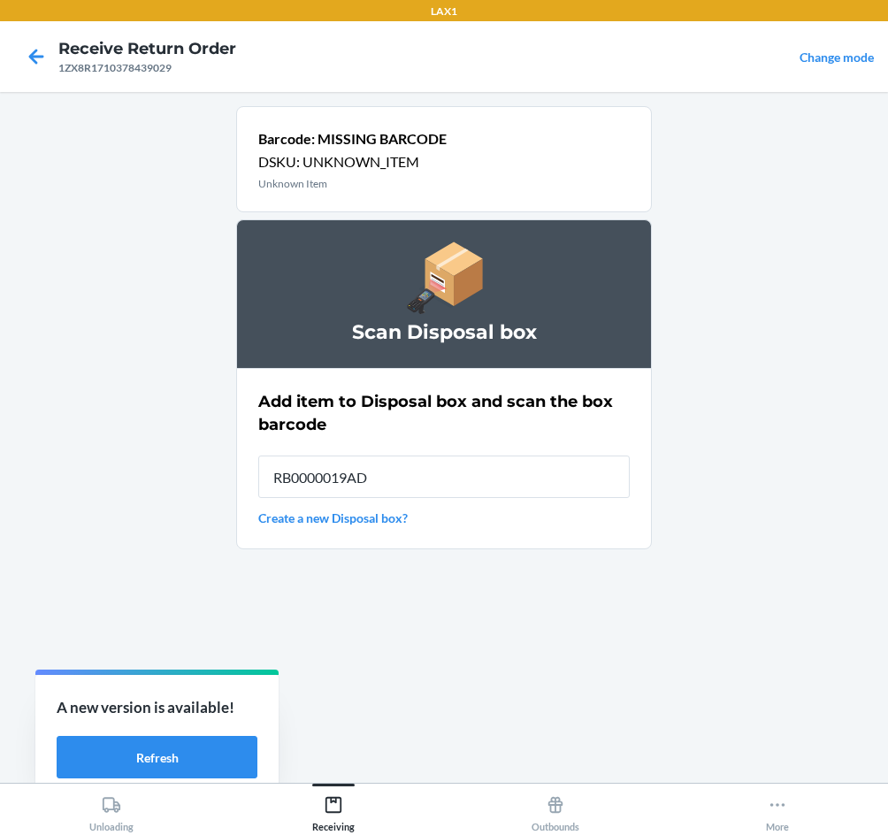
type input "RB0000019AD"
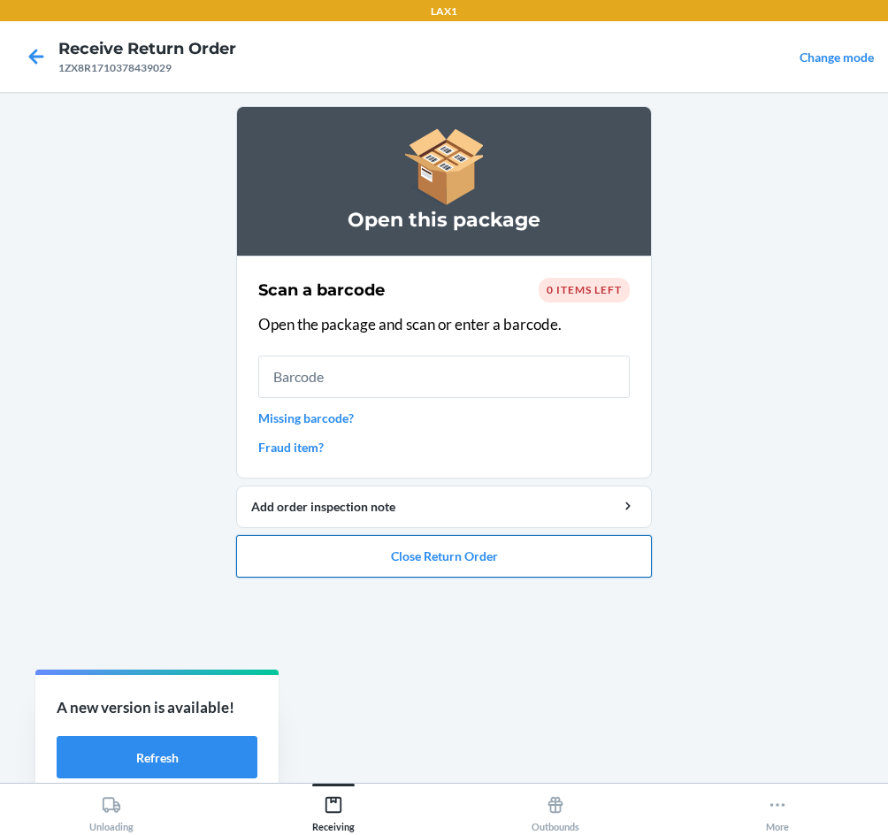
click at [430, 557] on button "Close Return Order" at bounding box center [444, 556] width 416 height 42
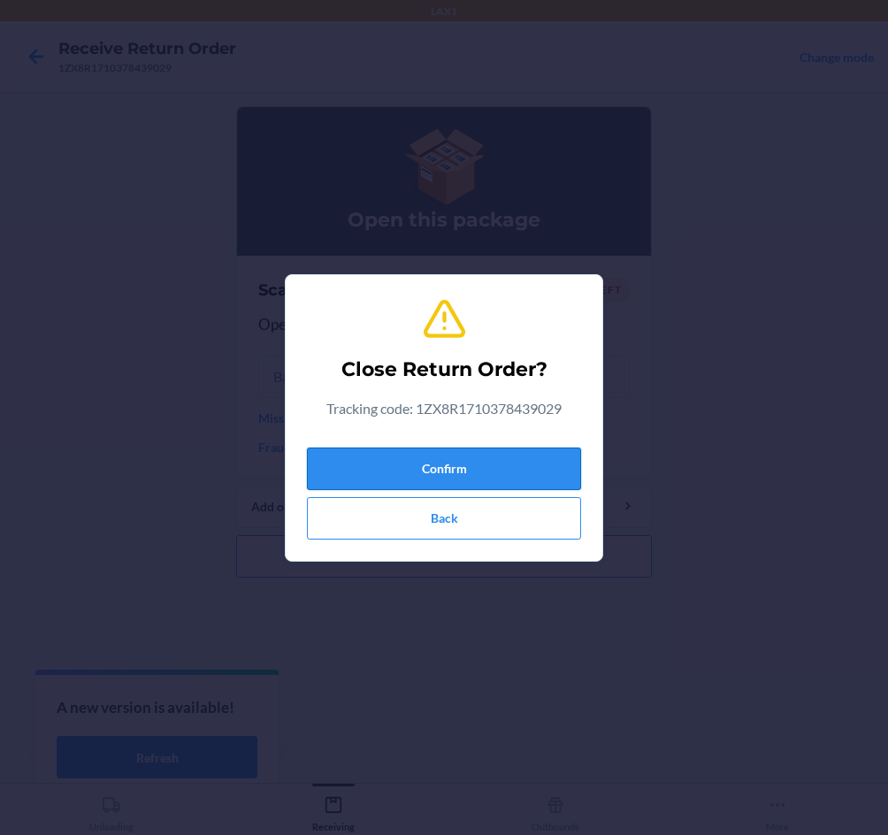
click at [426, 476] on button "Confirm" at bounding box center [444, 469] width 274 height 42
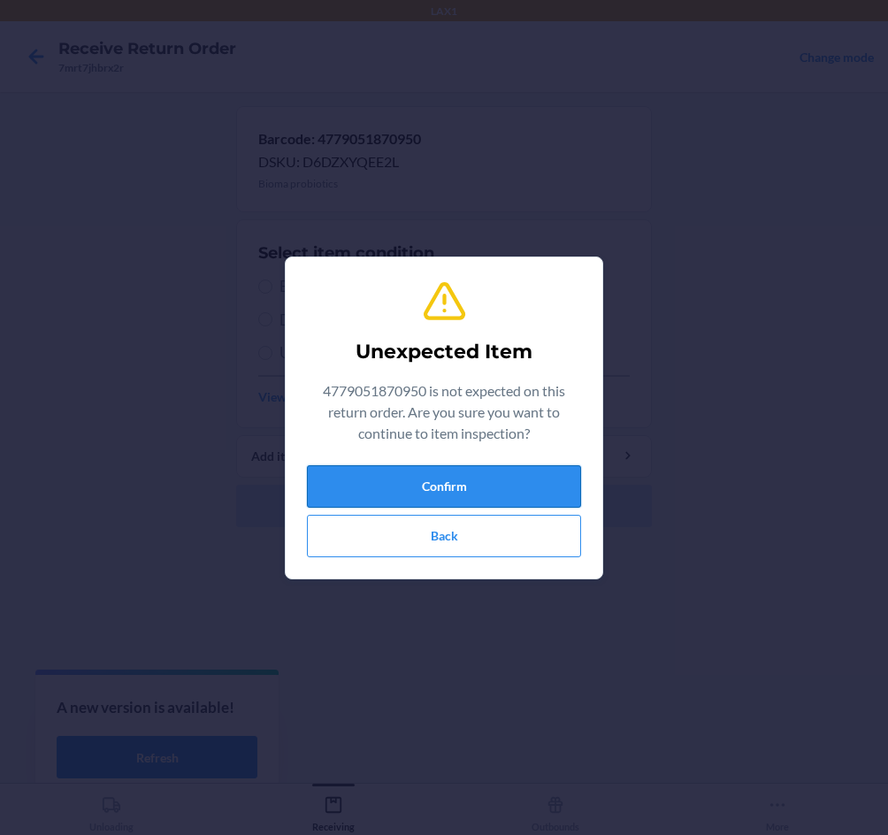
click at [454, 491] on button "Confirm" at bounding box center [444, 486] width 274 height 42
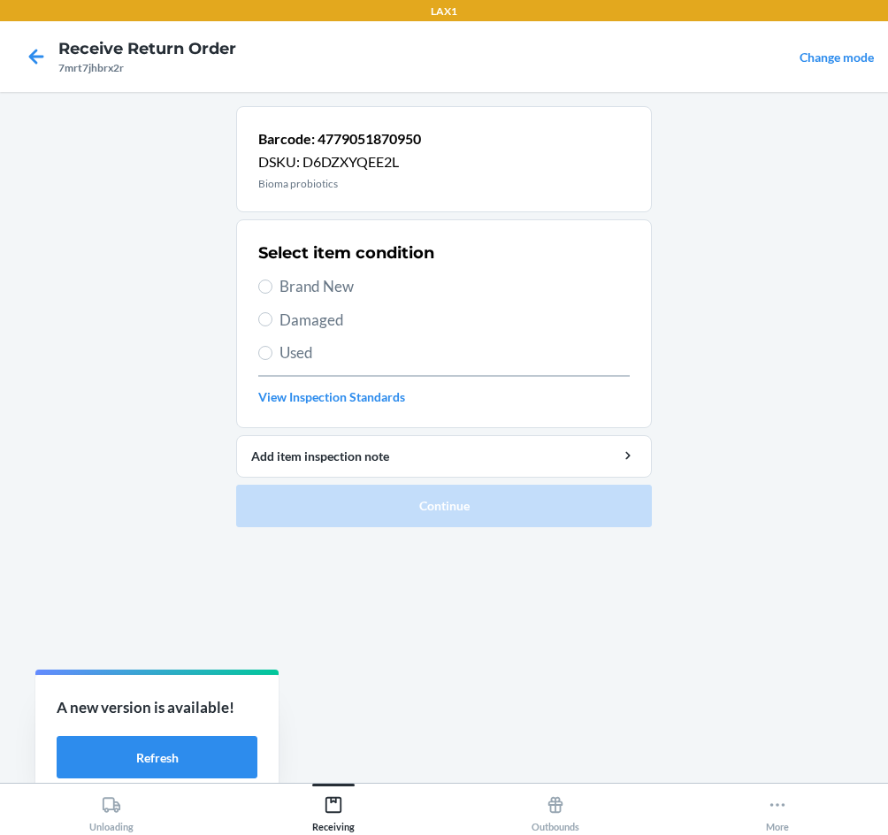
click at [289, 286] on span "Brand New" at bounding box center [455, 286] width 350 height 23
click at [273, 286] on input "Brand New" at bounding box center [265, 287] width 14 height 14
radio input "true"
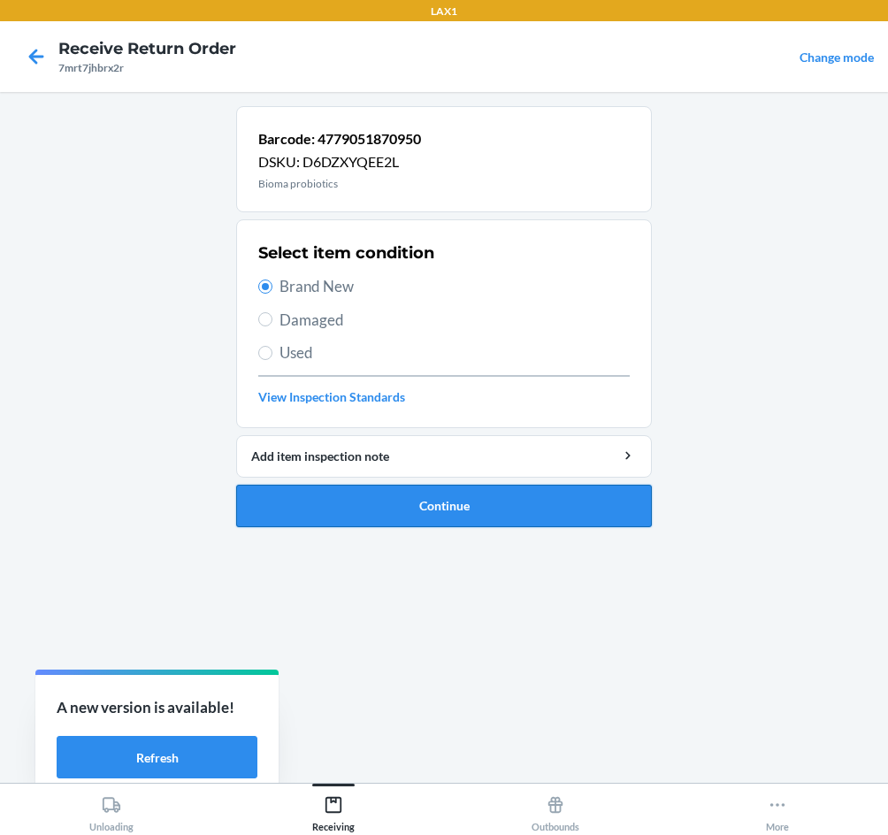
click at [442, 516] on button "Continue" at bounding box center [444, 506] width 416 height 42
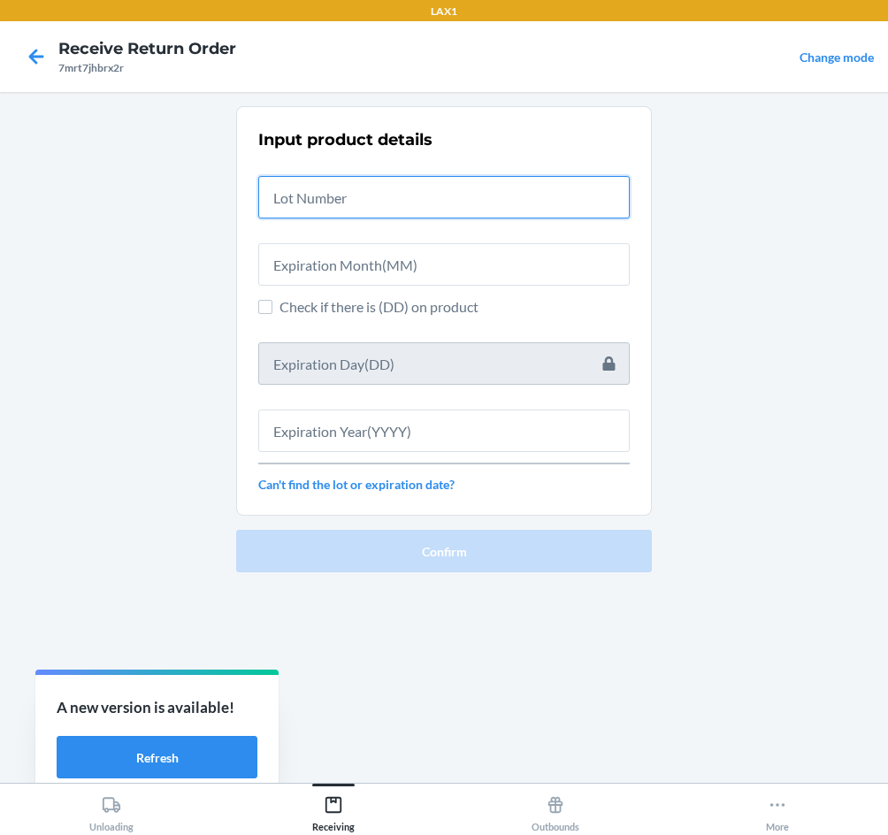
click at [363, 195] on input "text" at bounding box center [444, 197] width 372 height 42
type input "04222576"
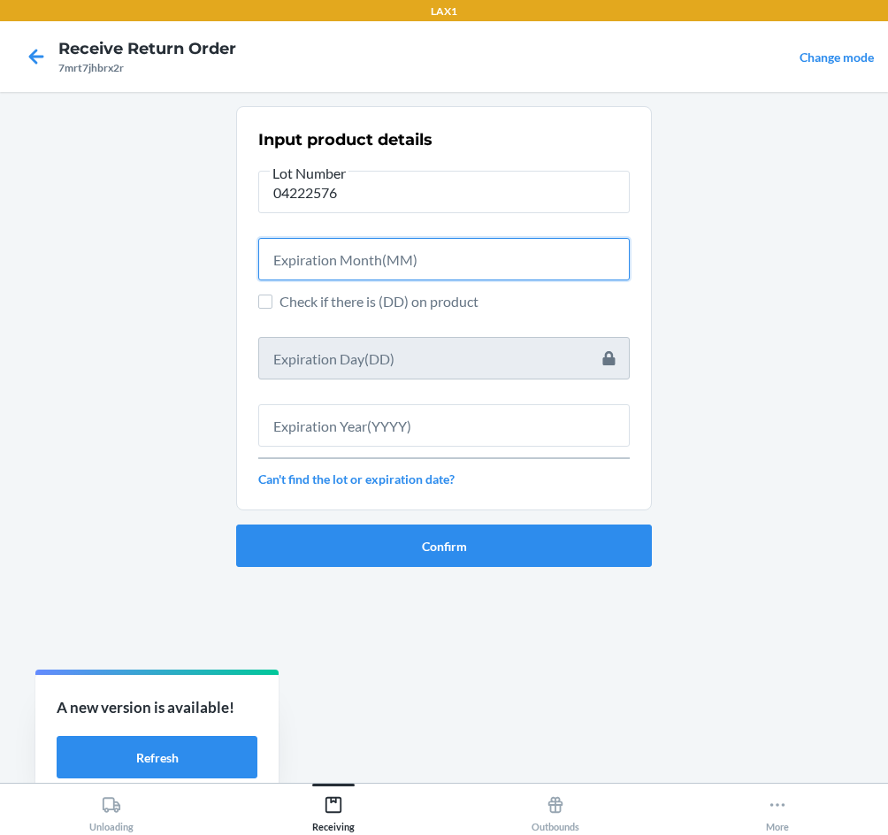
click at [359, 253] on input "text" at bounding box center [444, 259] width 372 height 42
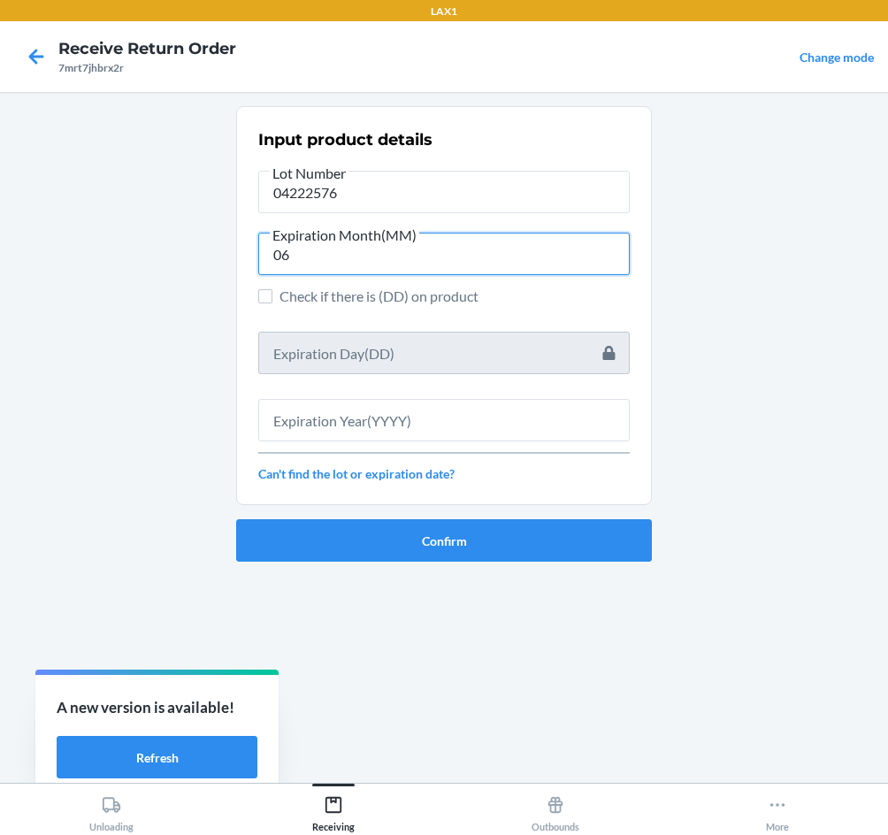
type input "06"
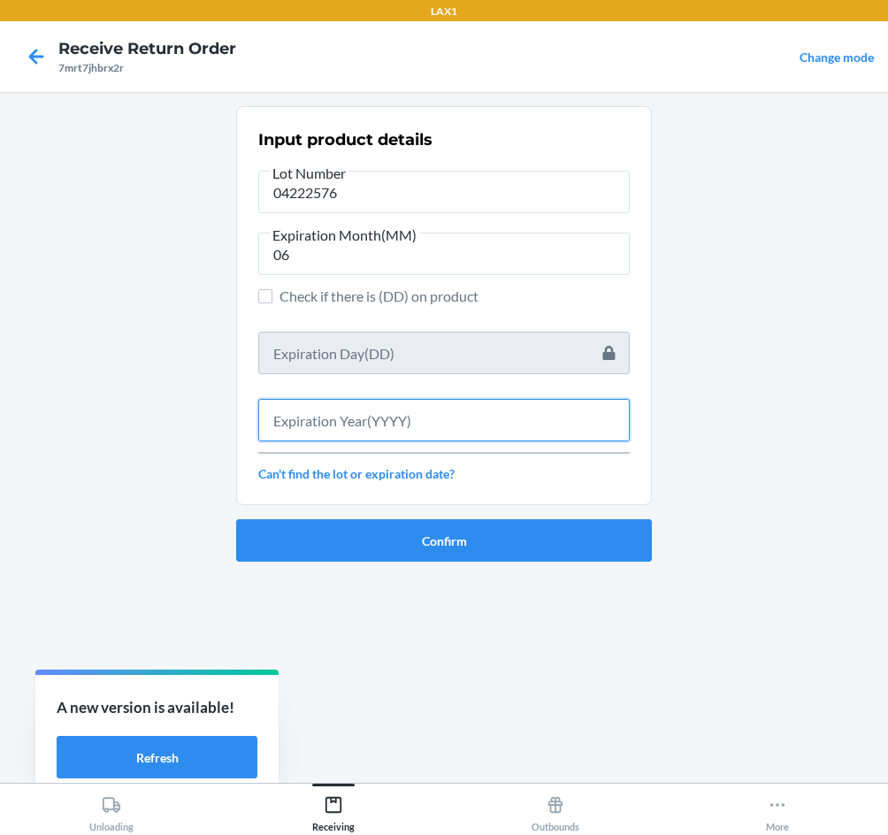
click at [345, 425] on input "text" at bounding box center [444, 420] width 372 height 42
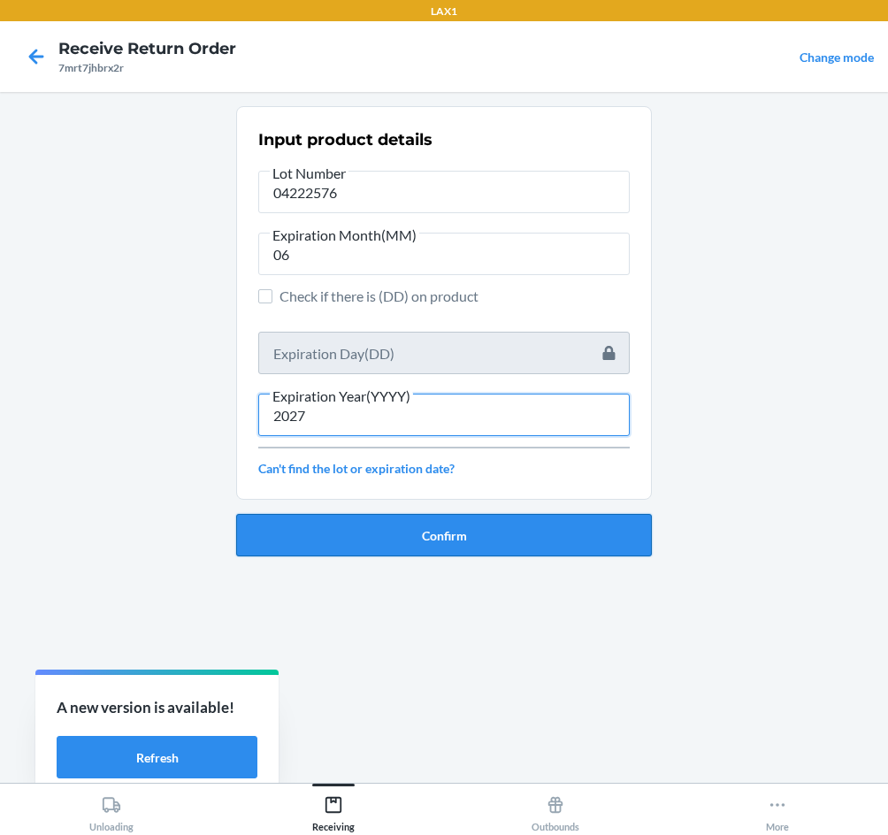
type input "2027"
click at [414, 532] on button "Confirm" at bounding box center [444, 535] width 416 height 42
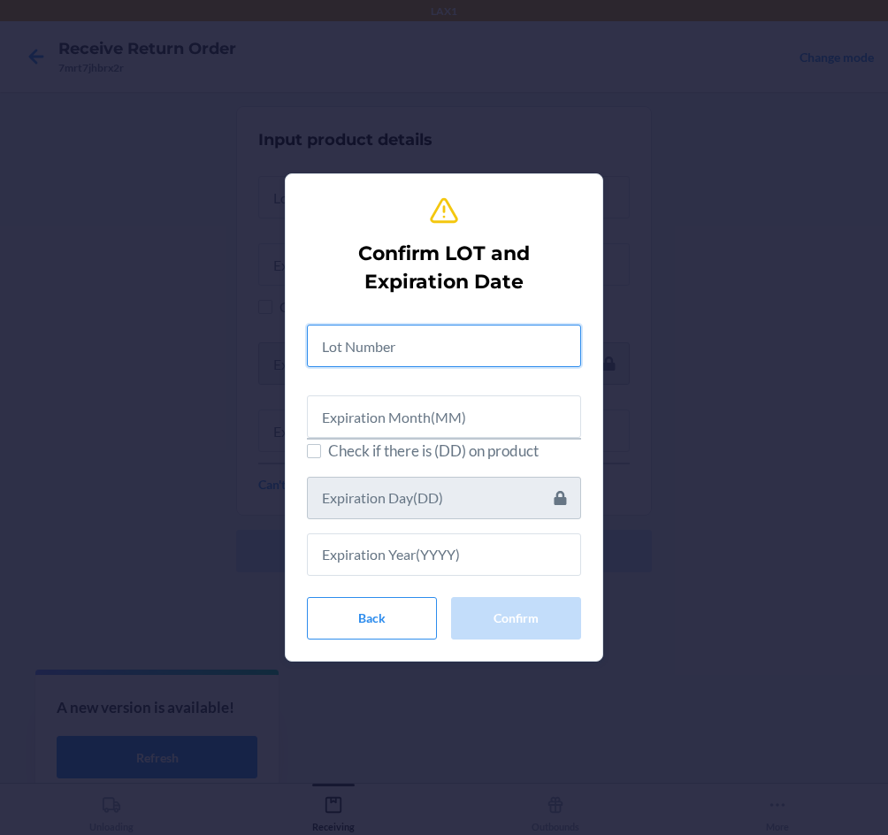
click at [404, 345] on input "text" at bounding box center [444, 346] width 274 height 42
type input "04222576"
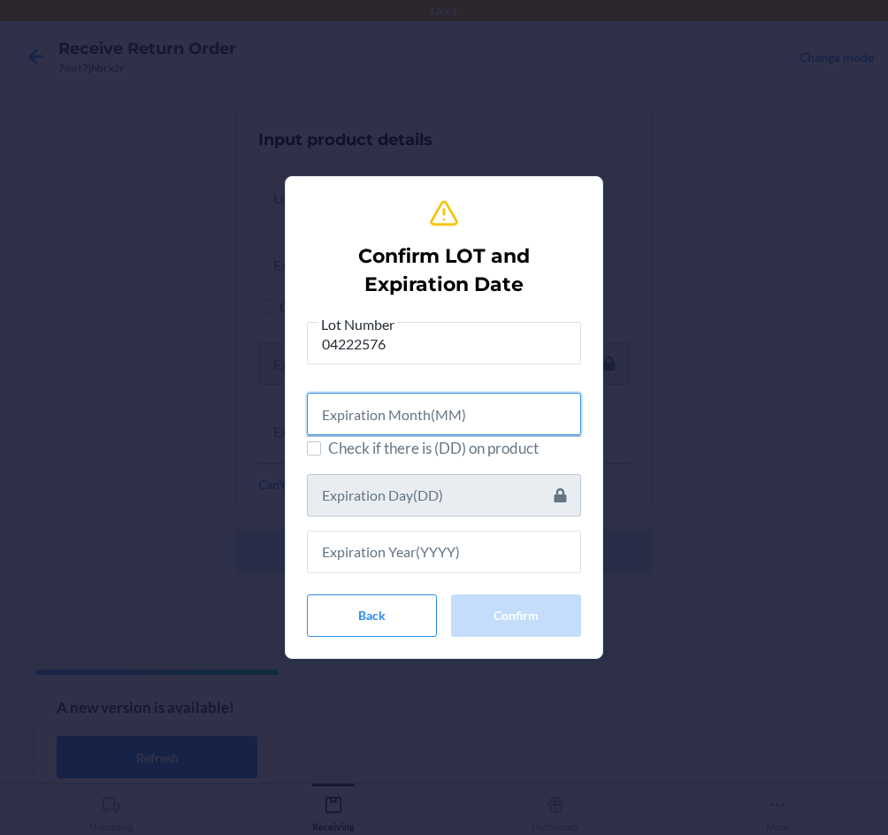
click at [411, 414] on input "text" at bounding box center [444, 414] width 274 height 42
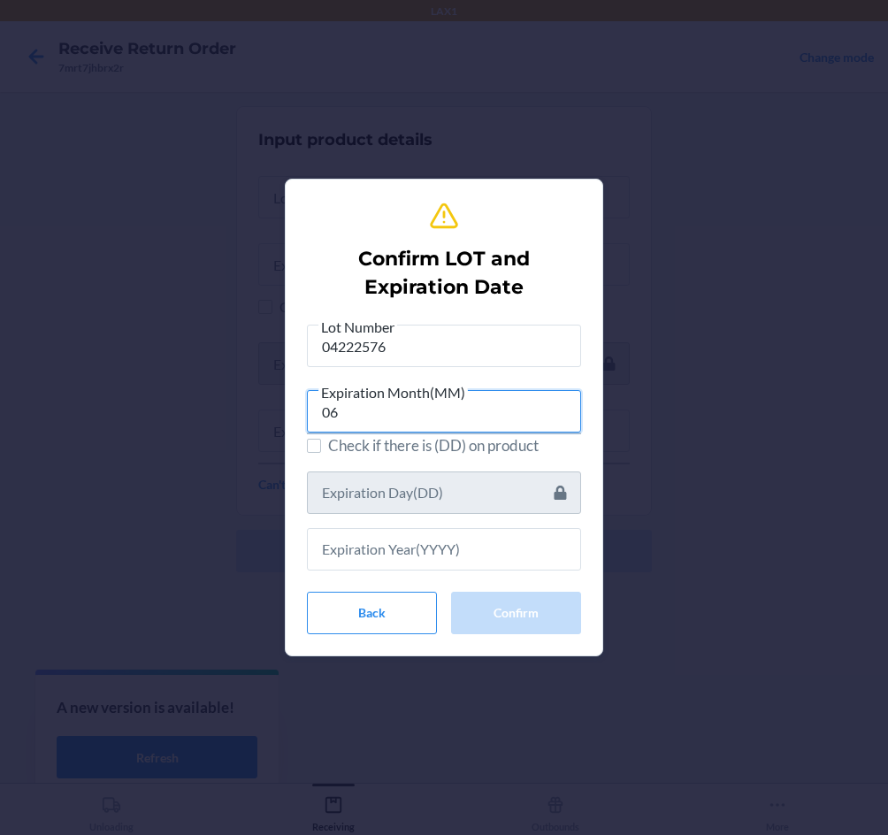
type input "06"
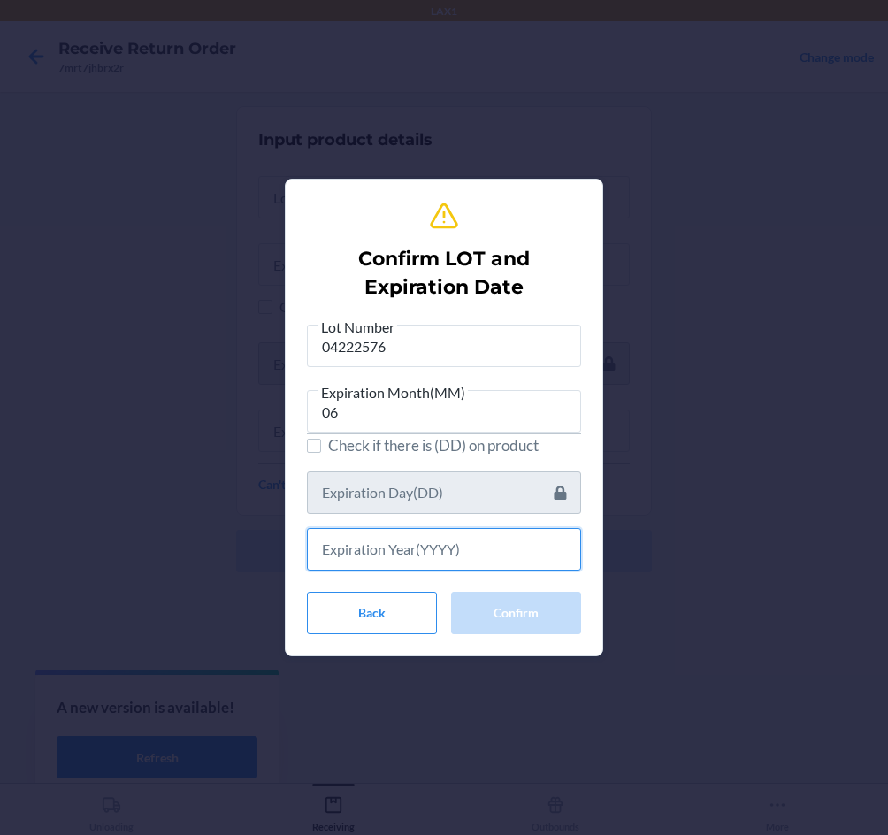
click at [478, 543] on input "text" at bounding box center [444, 549] width 274 height 42
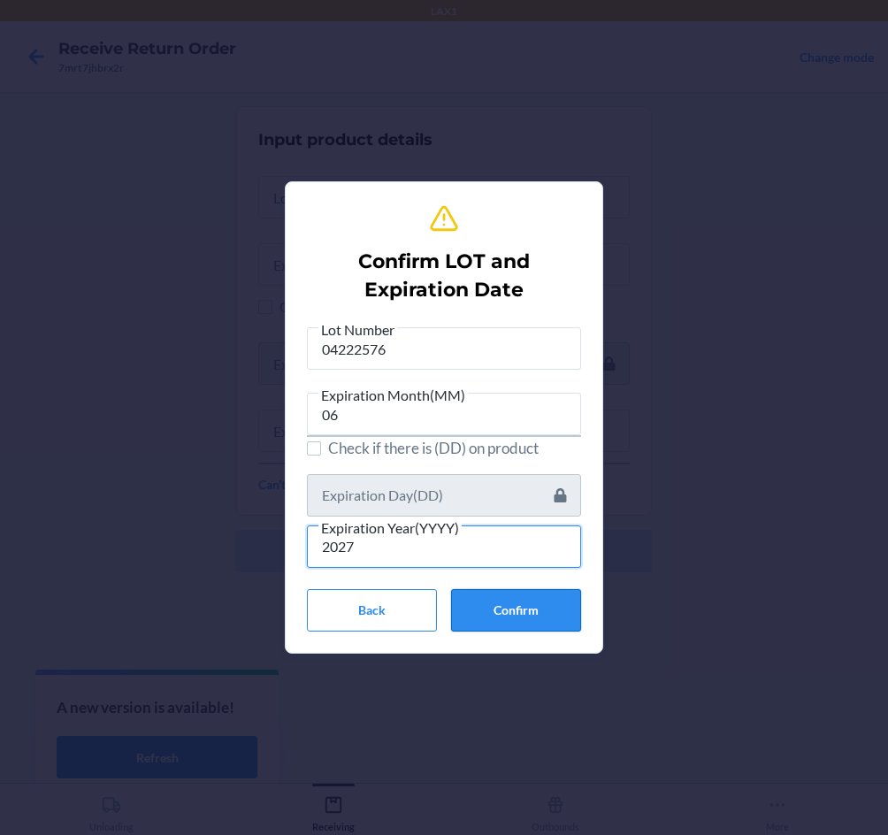
type input "2027"
click at [526, 607] on button "Confirm" at bounding box center [516, 610] width 130 height 42
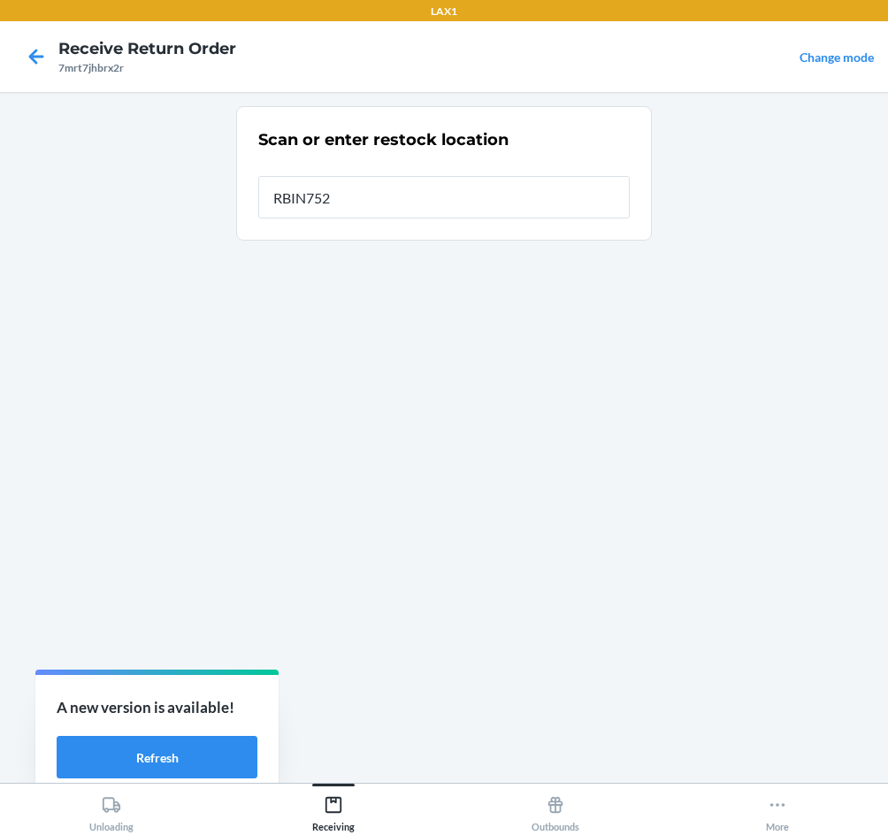
type input "RBIN752"
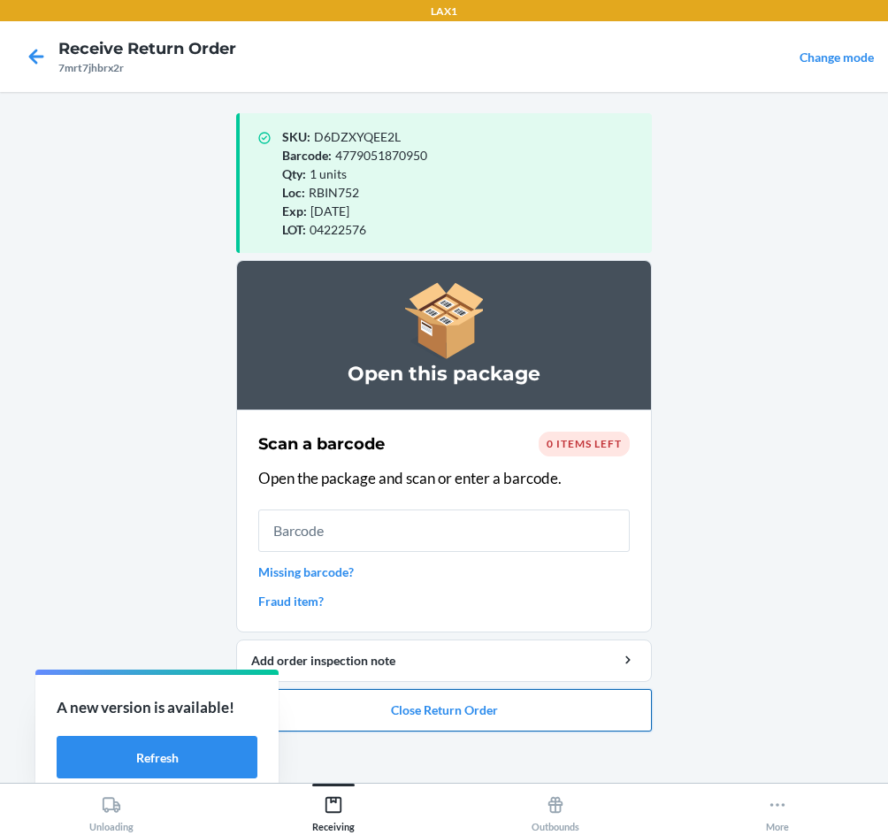
click at [525, 726] on button "Close Return Order" at bounding box center [444, 710] width 416 height 42
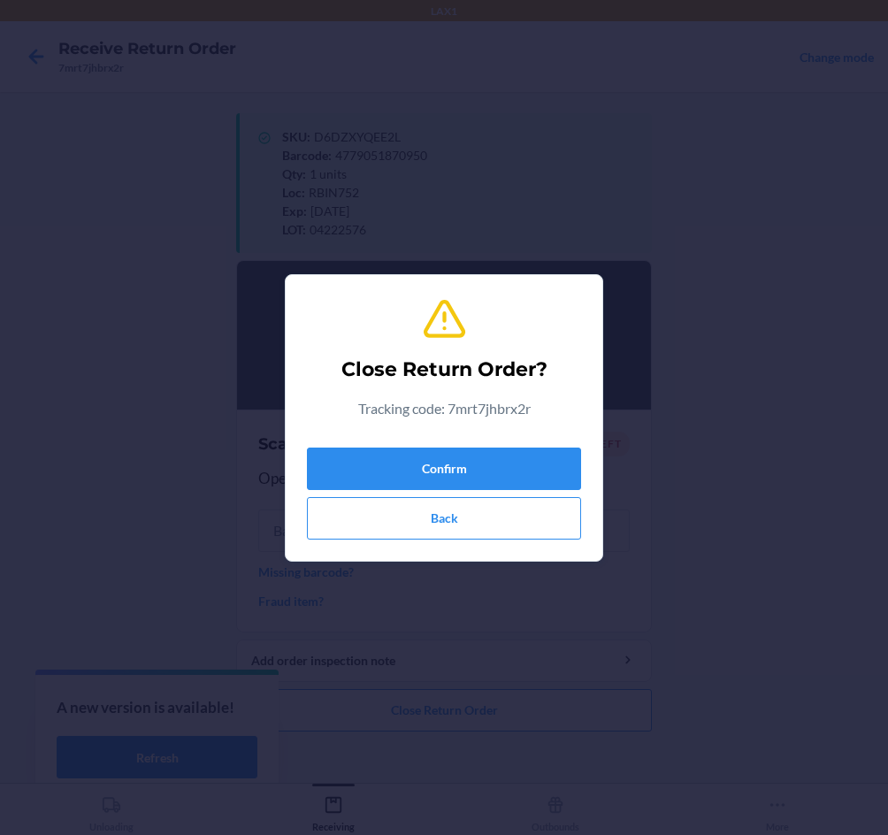
click at [489, 445] on div "Confirm Back" at bounding box center [444, 490] width 274 height 99
click at [511, 494] on div "Confirm Back" at bounding box center [444, 490] width 274 height 99
click at [524, 486] on button "Confirm" at bounding box center [444, 469] width 274 height 42
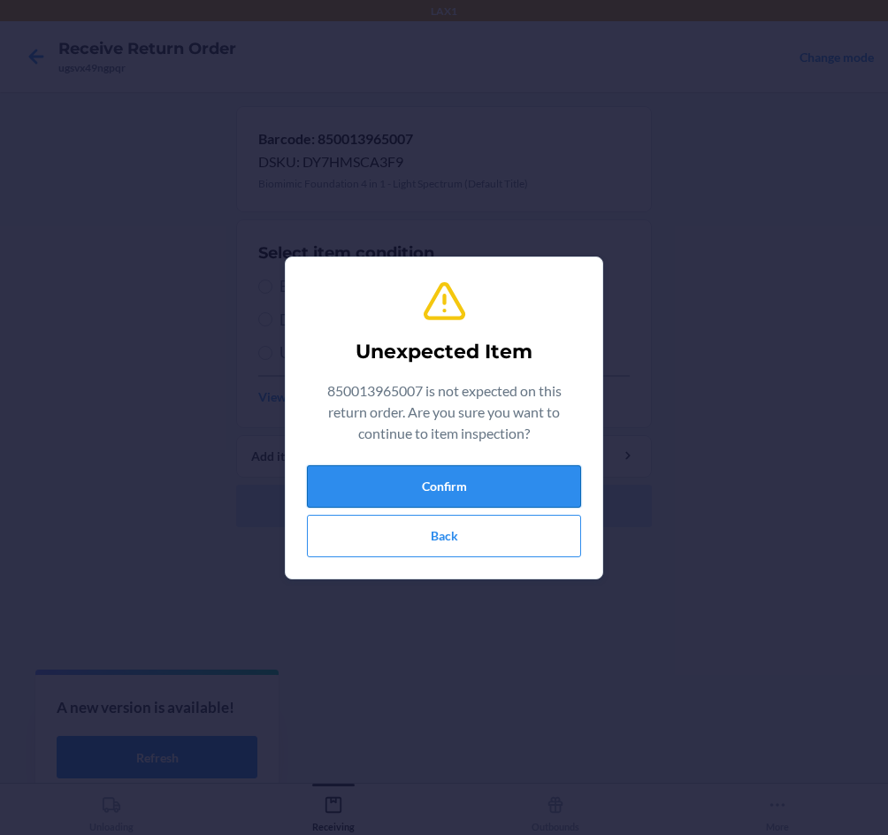
click at [482, 482] on button "Confirm" at bounding box center [444, 486] width 274 height 42
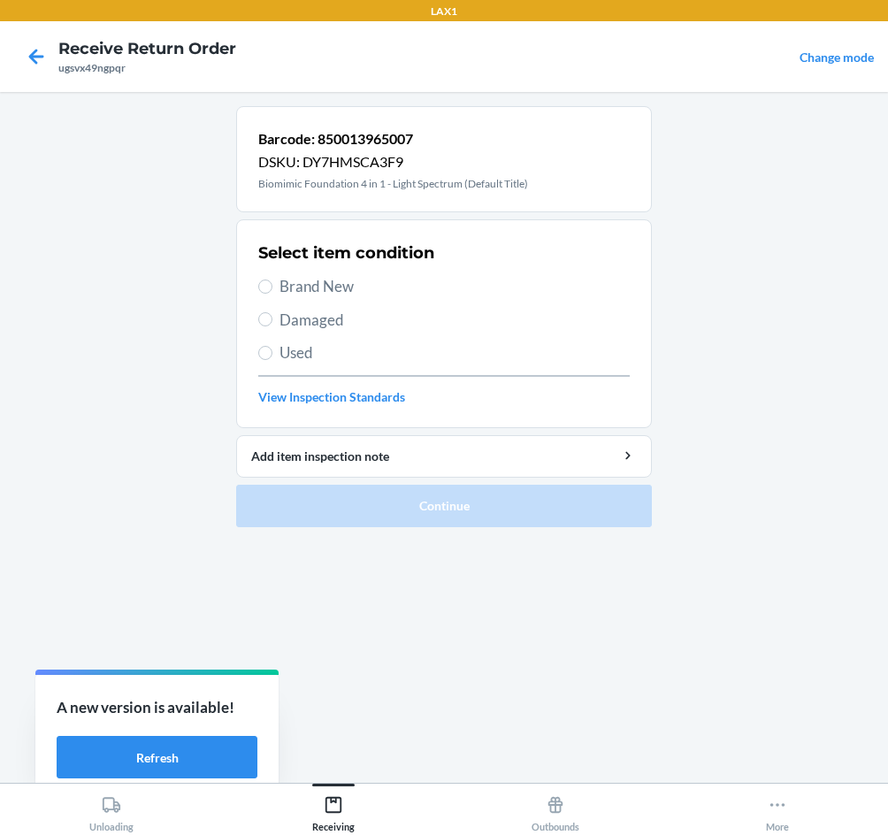
click at [339, 280] on span "Brand New" at bounding box center [455, 286] width 350 height 23
click at [273, 280] on input "Brand New" at bounding box center [265, 287] width 14 height 14
radio input "true"
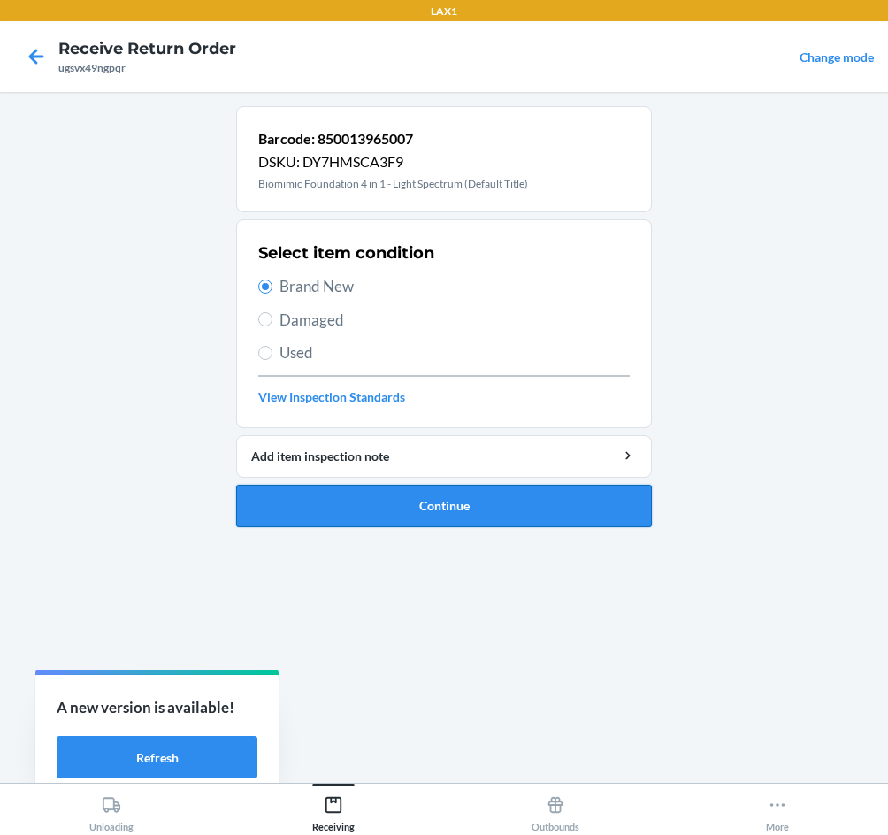
click at [479, 512] on button "Continue" at bounding box center [444, 506] width 416 height 42
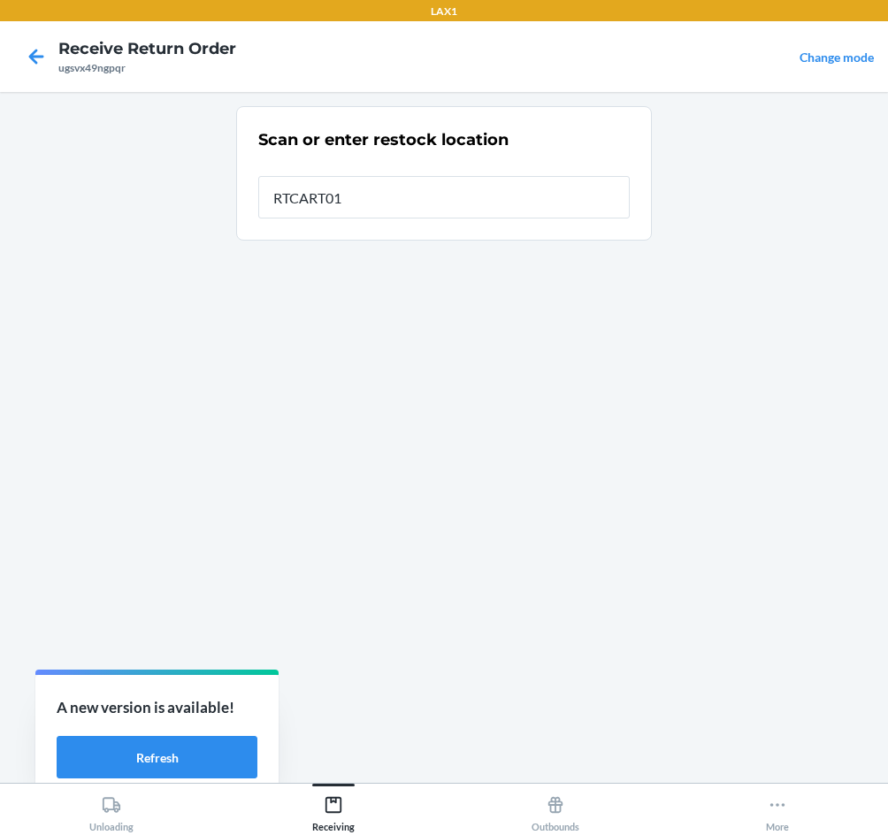
type input "RTCART013"
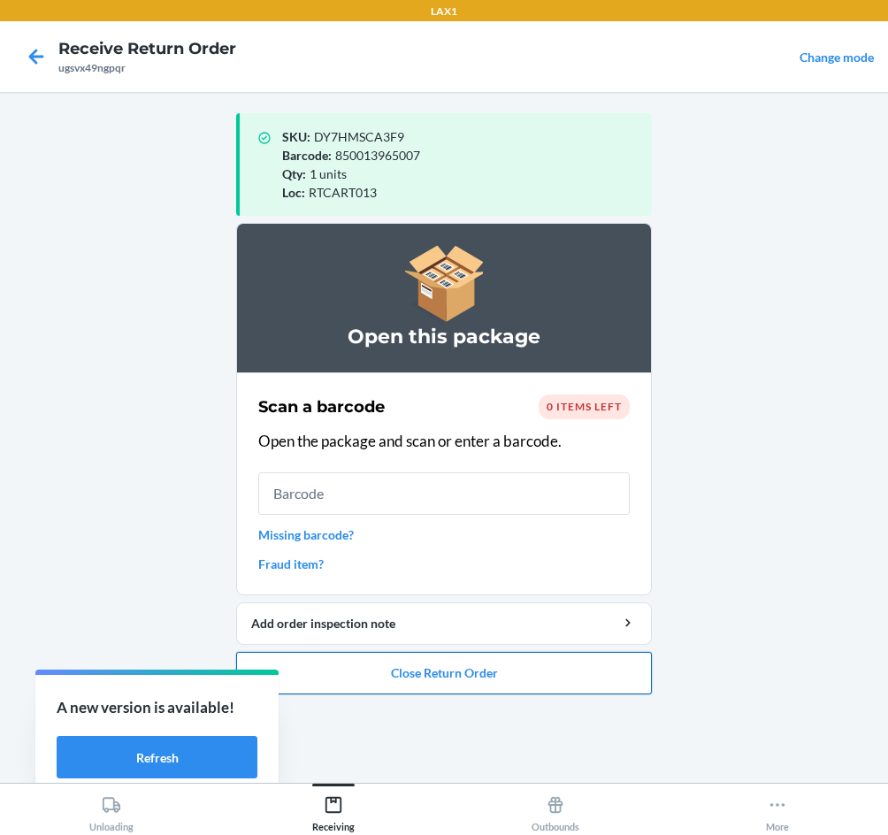
click at [479, 666] on button "Close Return Order" at bounding box center [444, 673] width 416 height 42
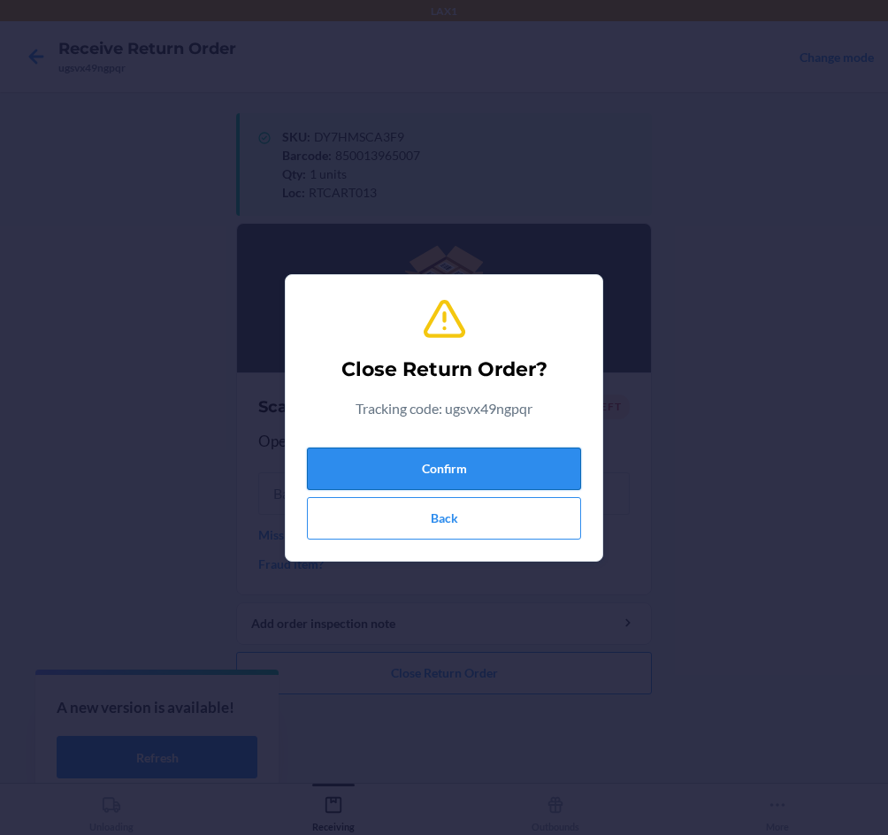
click at [465, 471] on button "Confirm" at bounding box center [444, 469] width 274 height 42
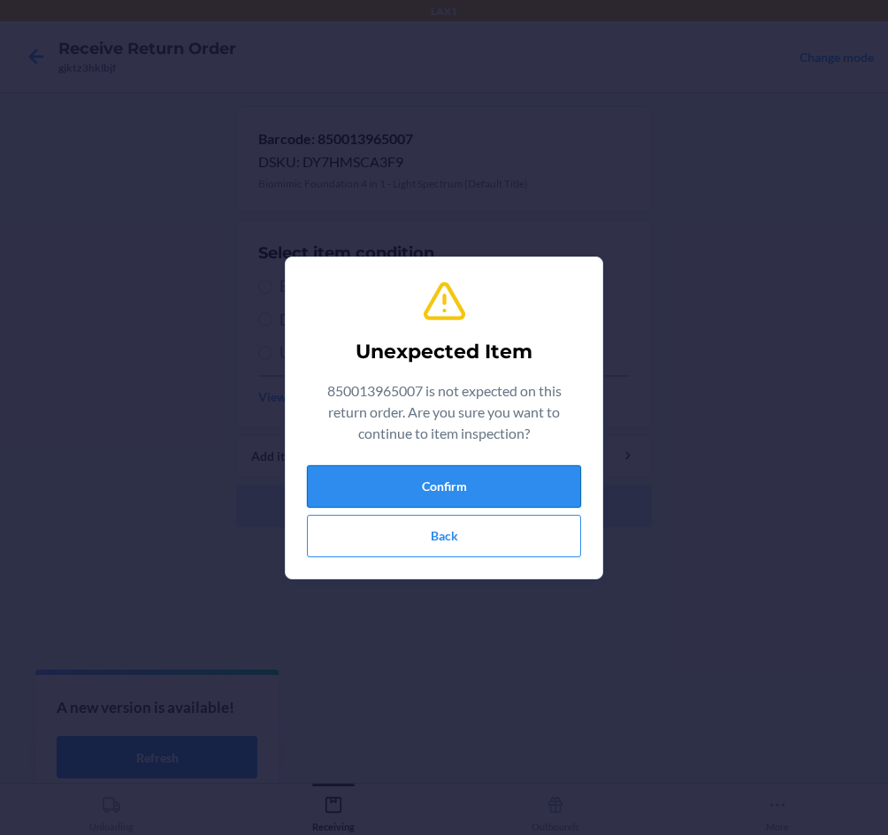
click at [428, 473] on button "Confirm" at bounding box center [444, 486] width 274 height 42
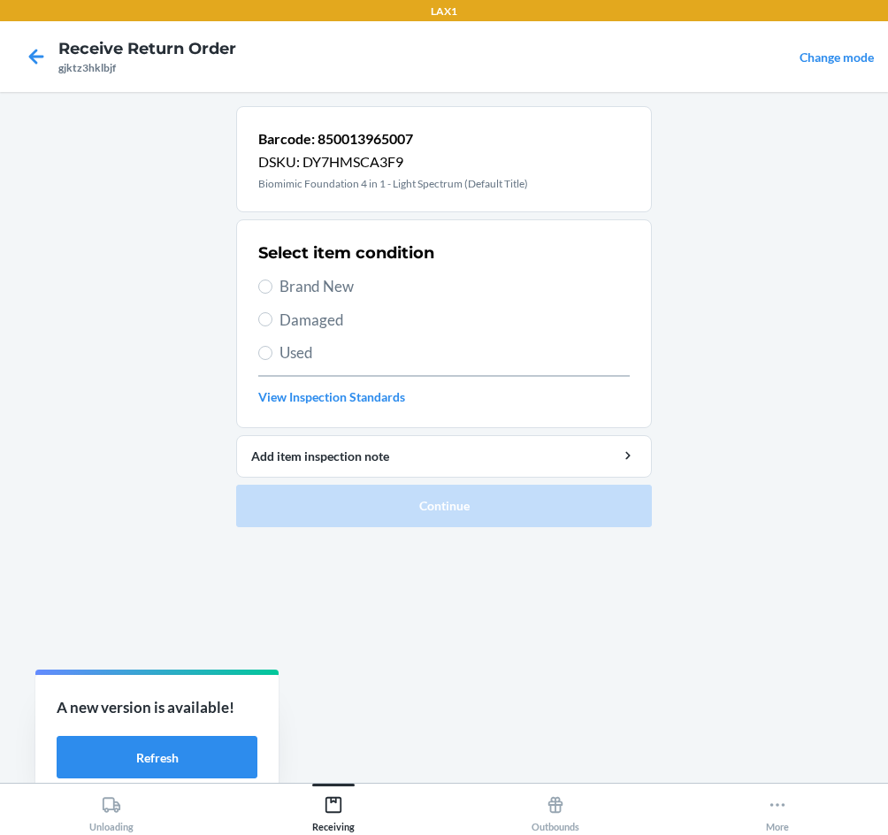
click at [322, 281] on span "Brand New" at bounding box center [455, 286] width 350 height 23
click at [273, 281] on input "Brand New" at bounding box center [265, 287] width 14 height 14
radio input "true"
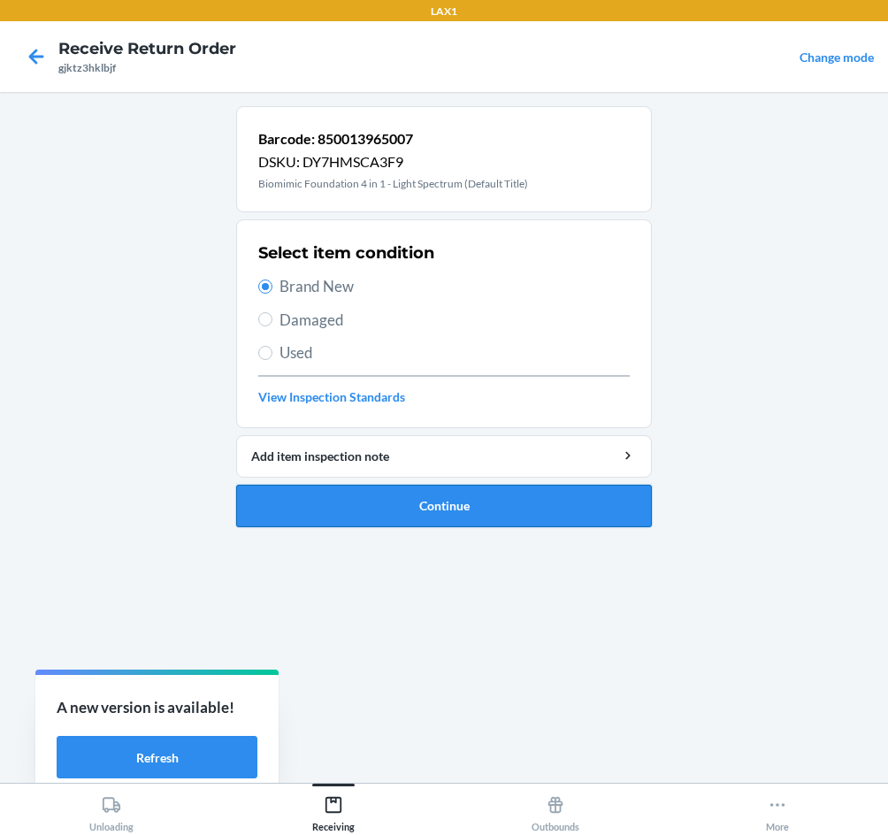
click at [466, 490] on button "Continue" at bounding box center [444, 506] width 416 height 42
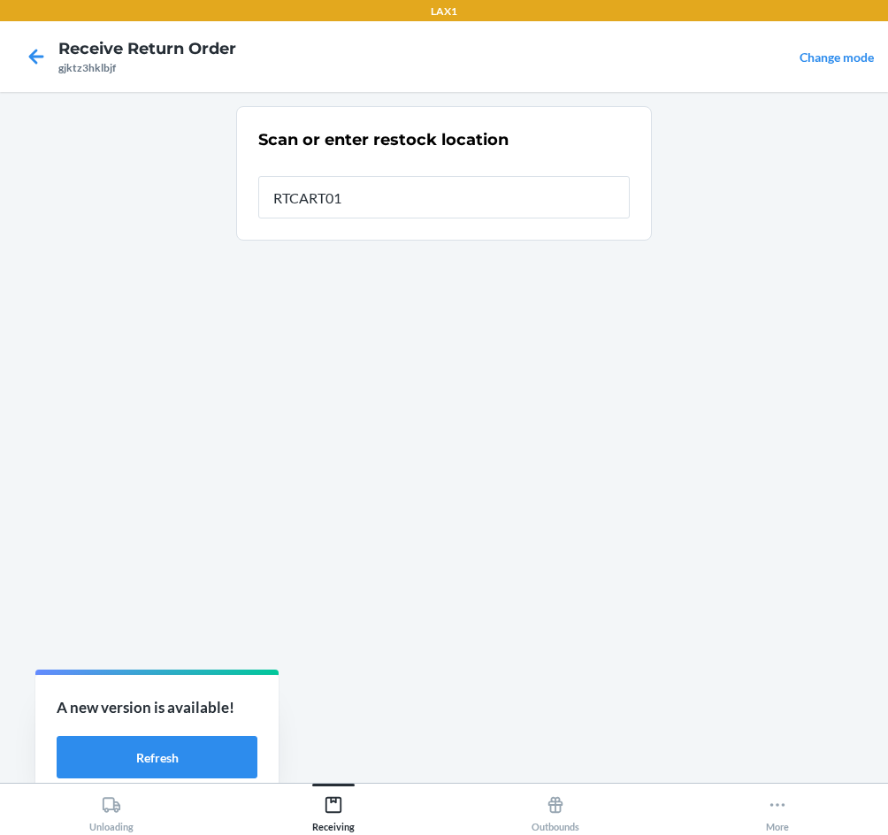
type input "RTCART013"
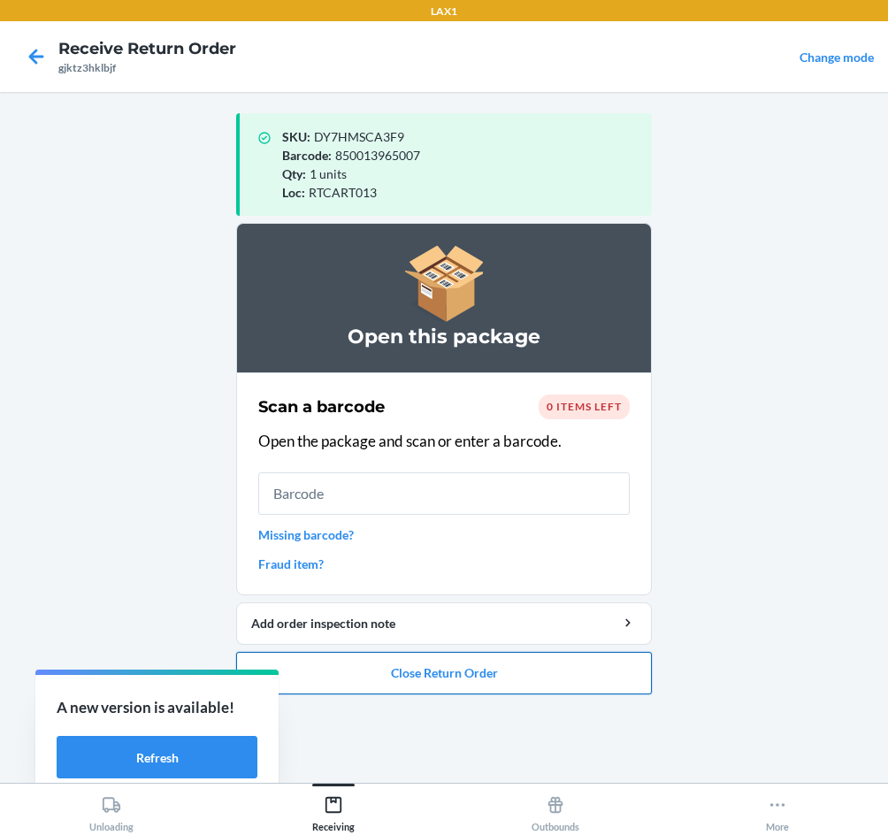
click at [560, 675] on button "Close Return Order" at bounding box center [444, 673] width 416 height 42
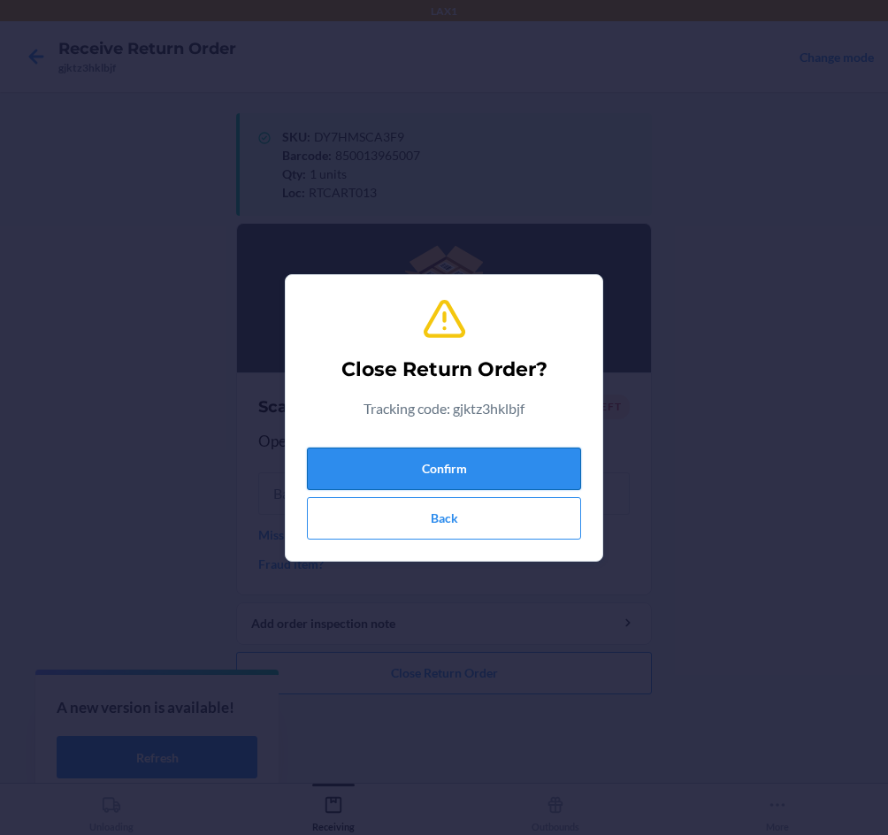
click at [481, 469] on button "Confirm" at bounding box center [444, 469] width 274 height 42
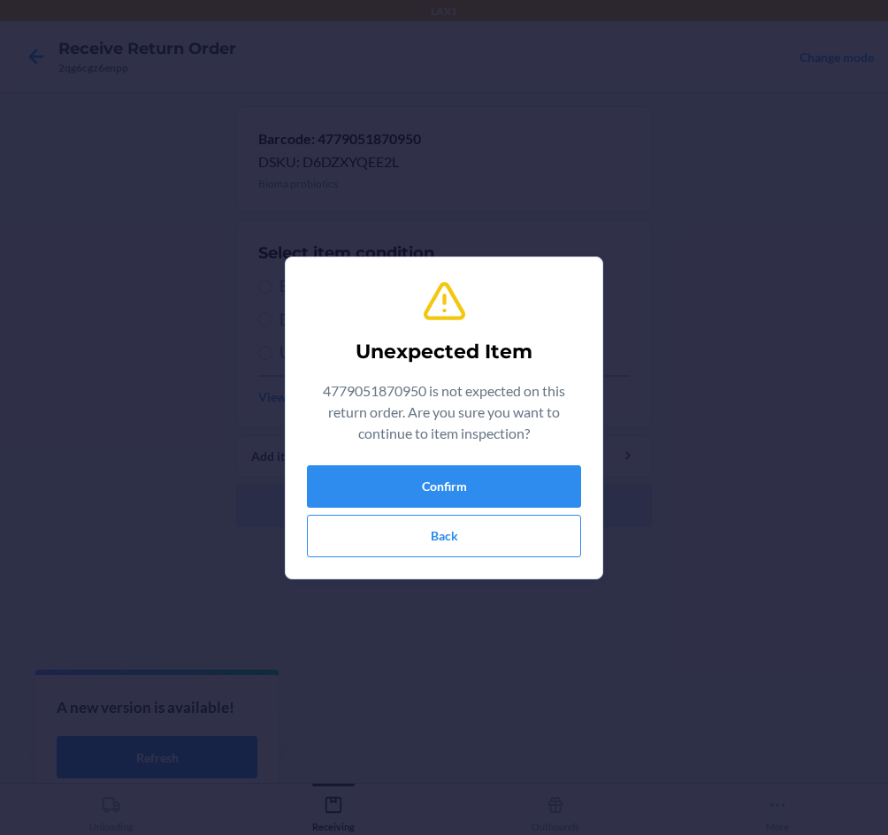
click at [426, 457] on div "Unexpected Item 4779051870950 is not expected on this return order. Are you sur…" at bounding box center [444, 418] width 274 height 293
click at [431, 481] on button "Confirm" at bounding box center [444, 486] width 274 height 42
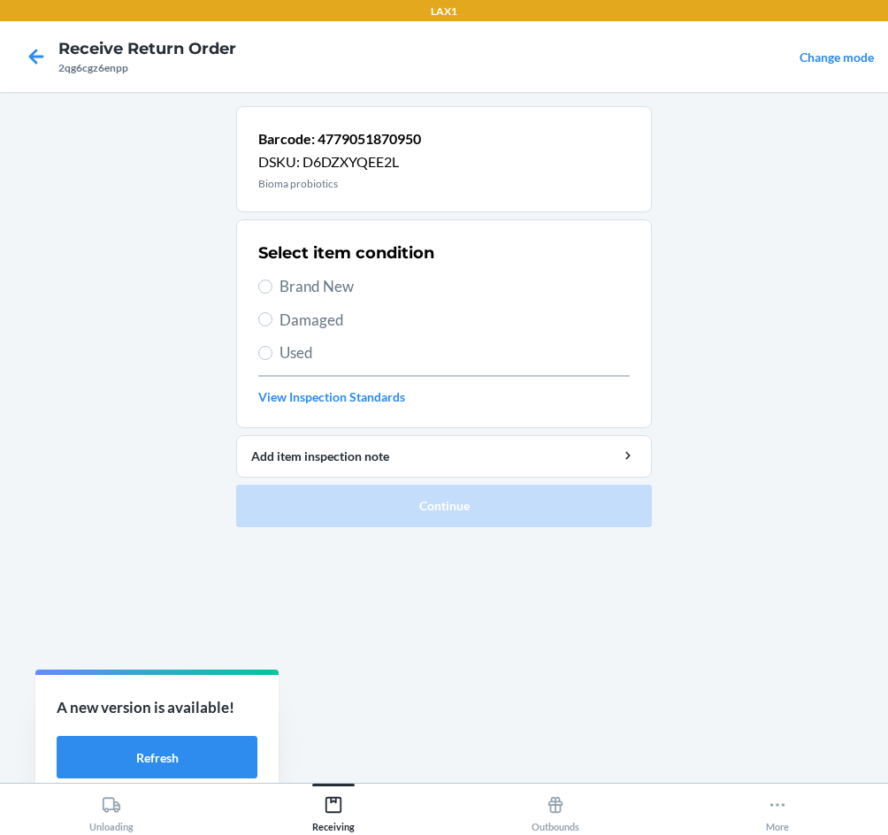
click at [311, 318] on span "Damaged" at bounding box center [455, 320] width 350 height 23
click at [273, 318] on input "Damaged" at bounding box center [265, 319] width 14 height 14
radio input "true"
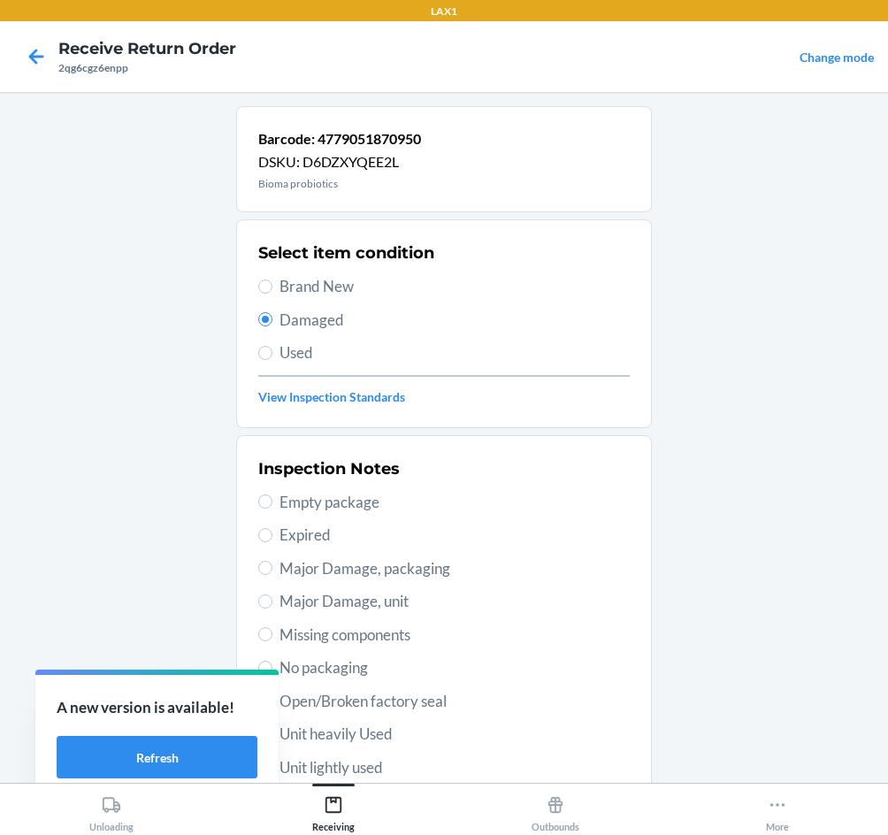
click at [384, 703] on span "Open/Broken factory seal" at bounding box center [455, 701] width 350 height 23
click at [273, 703] on input "Open/Broken factory seal" at bounding box center [265, 701] width 14 height 14
radio input "true"
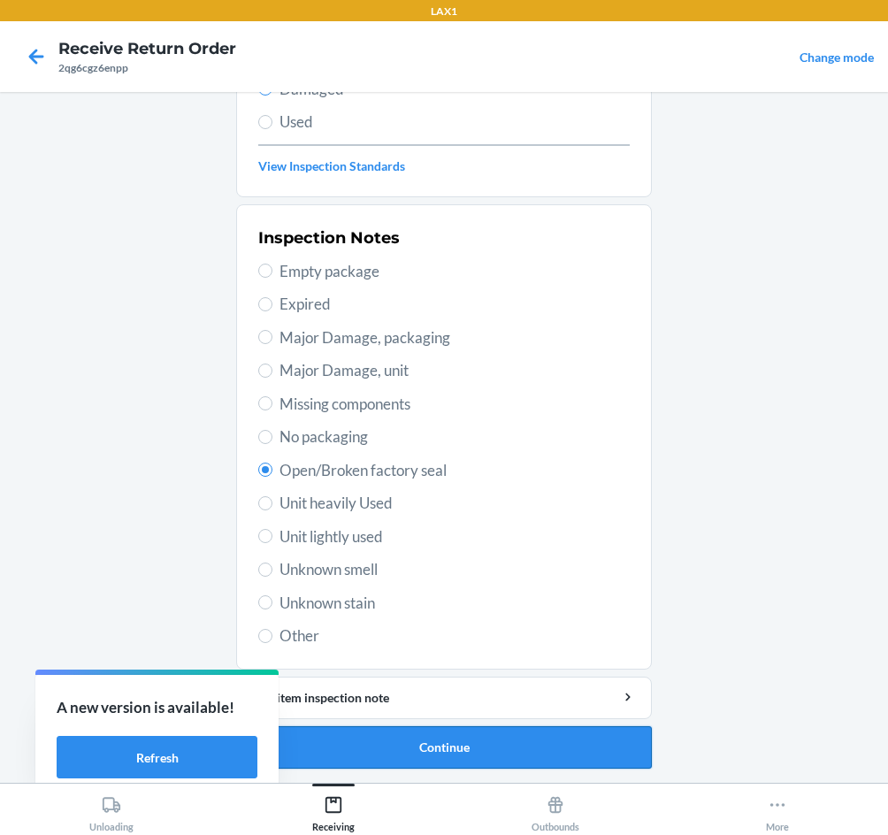
click at [414, 740] on button "Continue" at bounding box center [444, 748] width 416 height 42
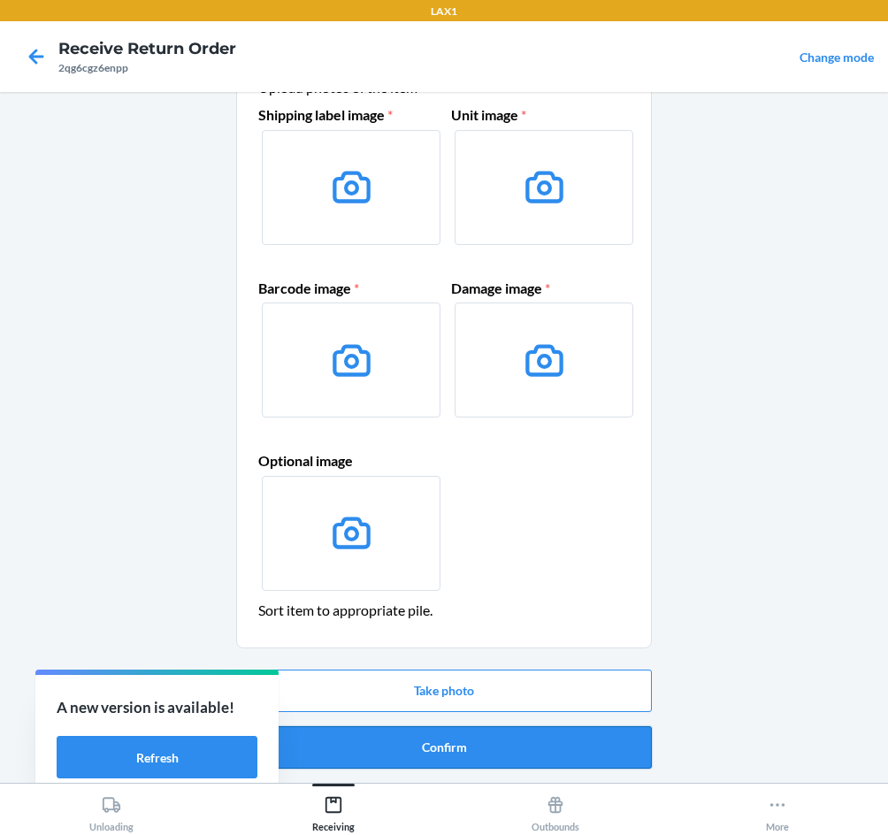
click at [417, 746] on button "Confirm" at bounding box center [444, 748] width 416 height 42
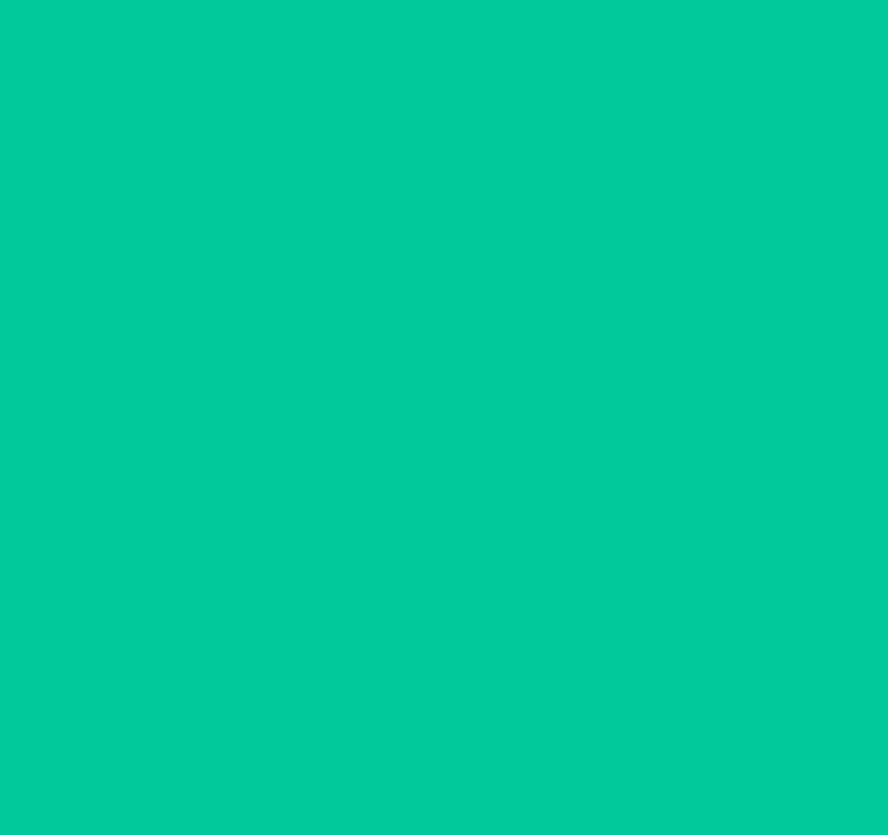
scroll to position [0, 0]
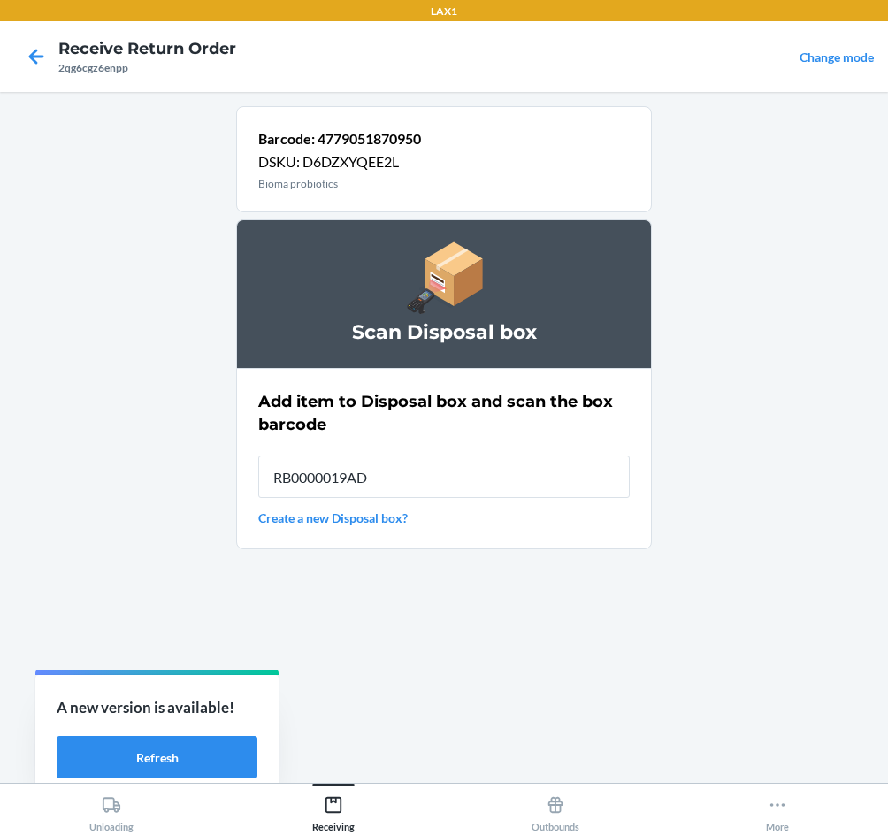
type input "RB0000019AD"
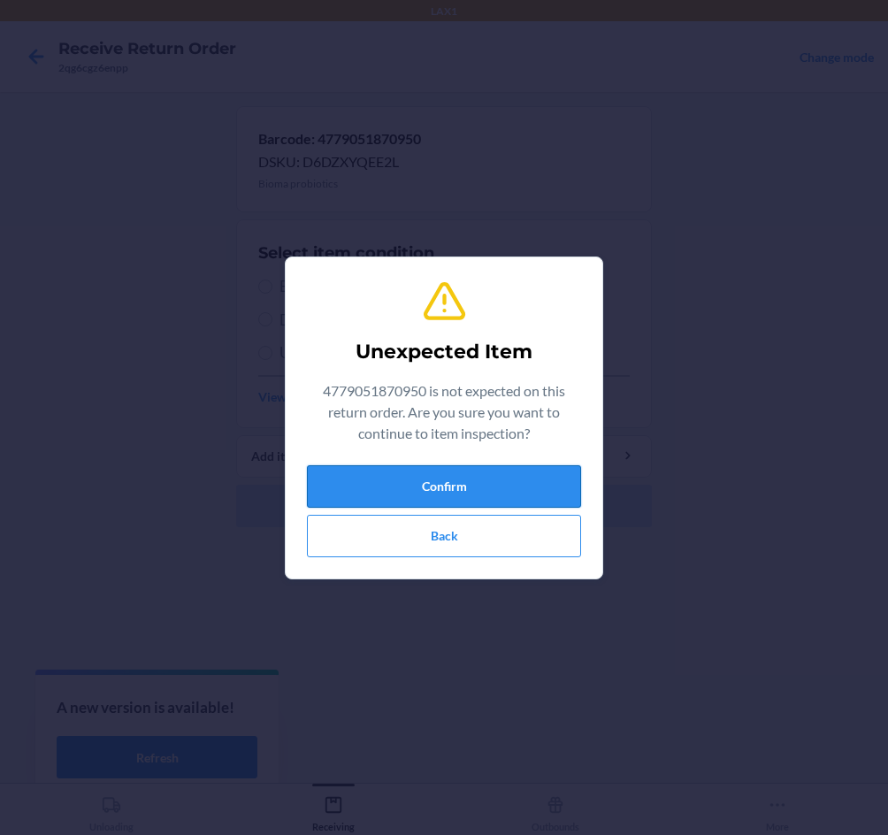
click at [421, 492] on button "Confirm" at bounding box center [444, 486] width 274 height 42
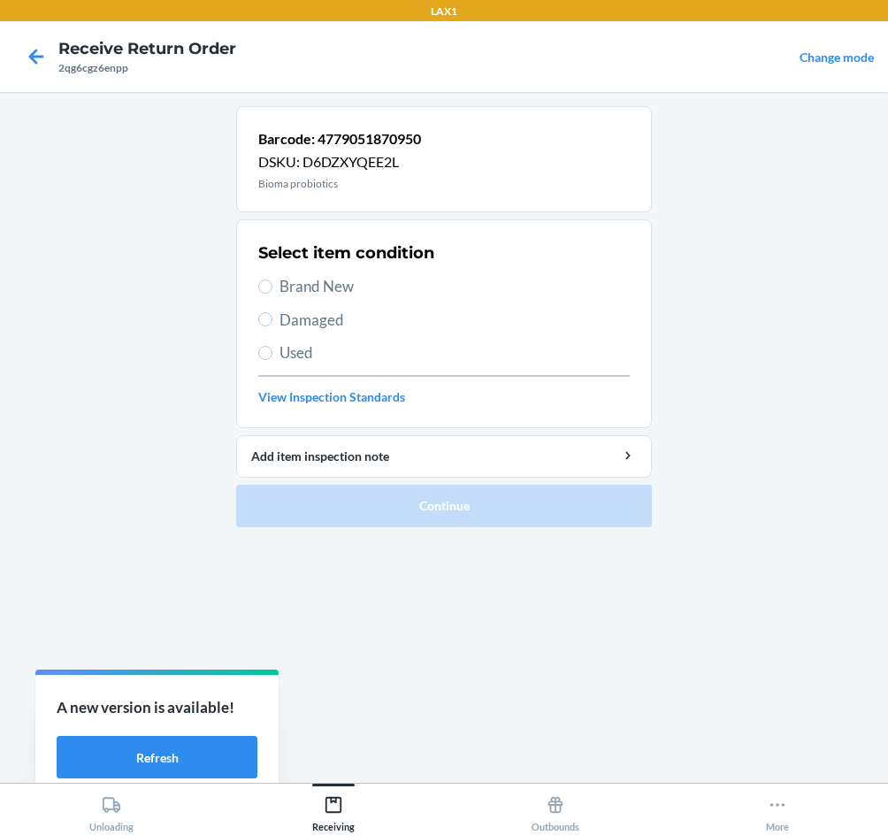
click at [304, 320] on span "Damaged" at bounding box center [455, 320] width 350 height 23
click at [273, 320] on input "Damaged" at bounding box center [265, 319] width 14 height 14
radio input "true"
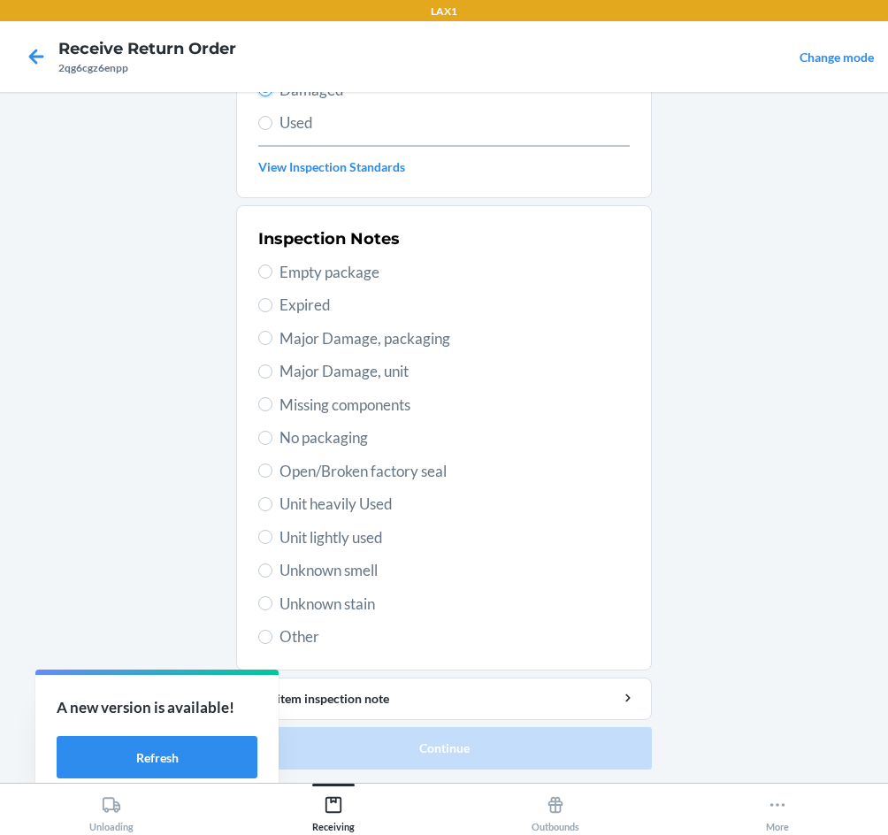
scroll to position [231, 0]
click at [360, 475] on span "Open/Broken factory seal" at bounding box center [455, 470] width 350 height 23
click at [273, 475] on input "Open/Broken factory seal" at bounding box center [265, 470] width 14 height 14
radio input "true"
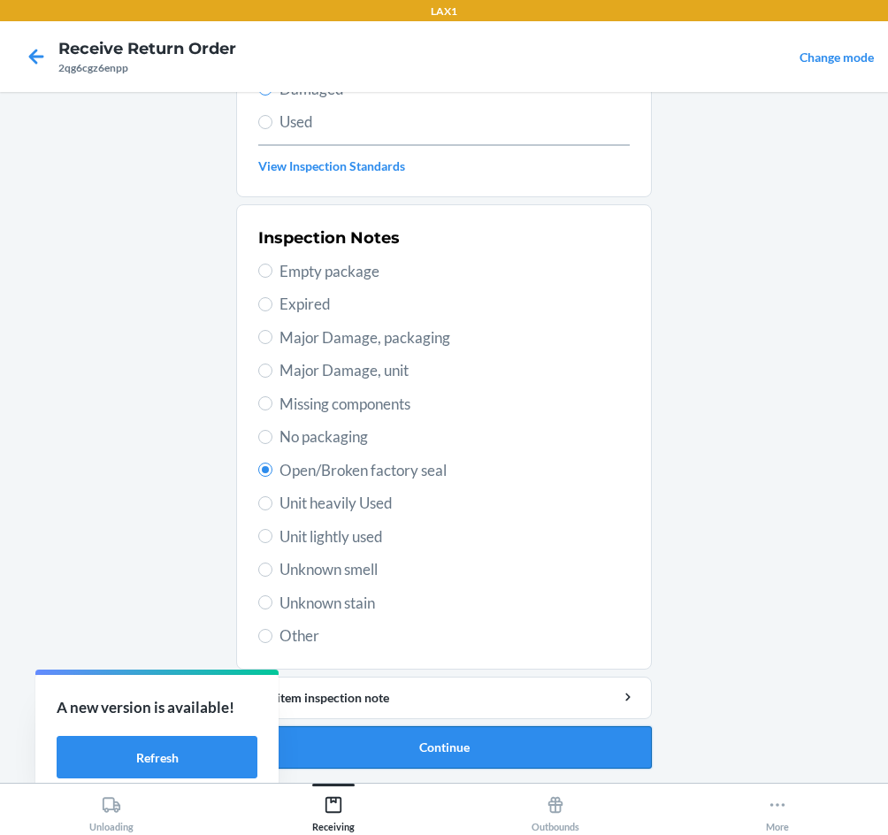
click at [476, 750] on button "Continue" at bounding box center [444, 748] width 416 height 42
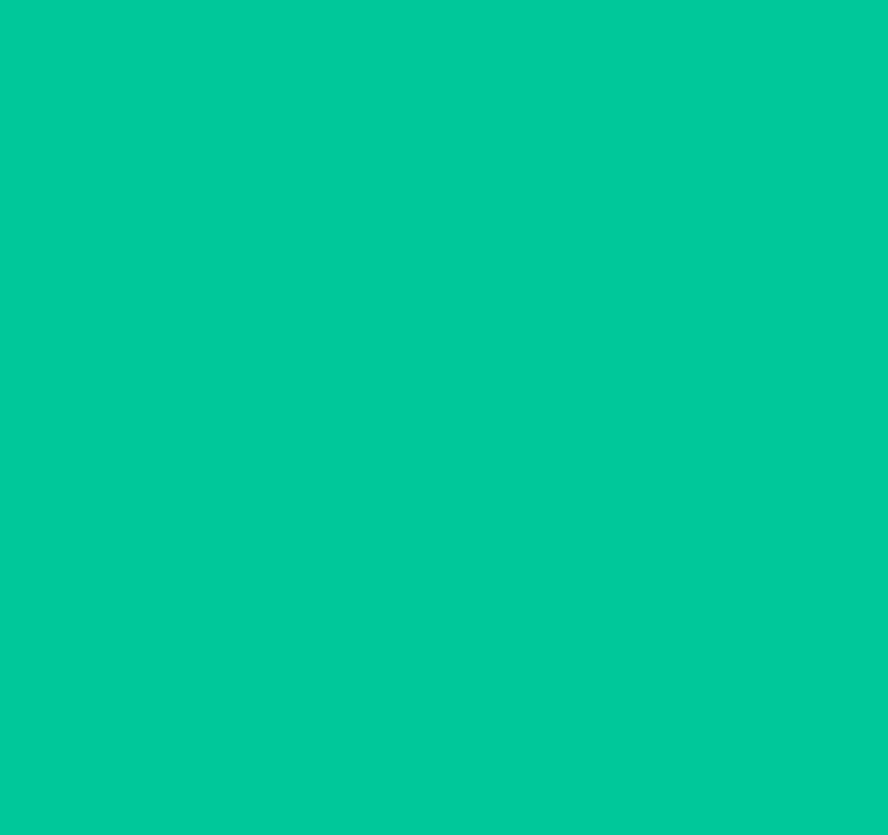
scroll to position [85, 0]
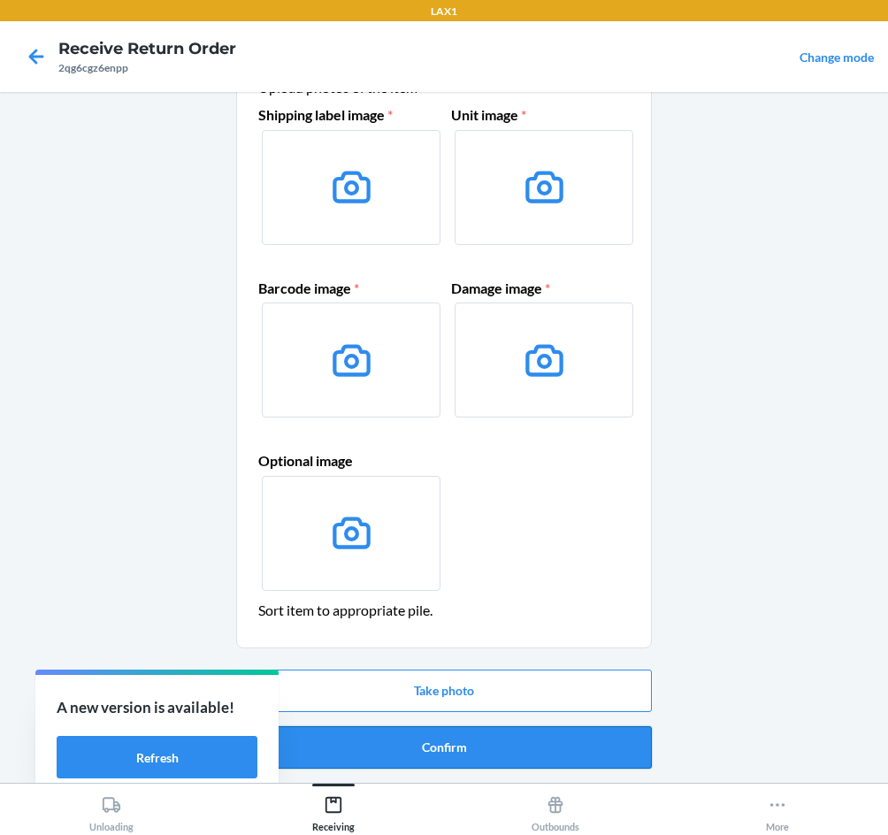
click at [455, 752] on button "Confirm" at bounding box center [444, 748] width 416 height 42
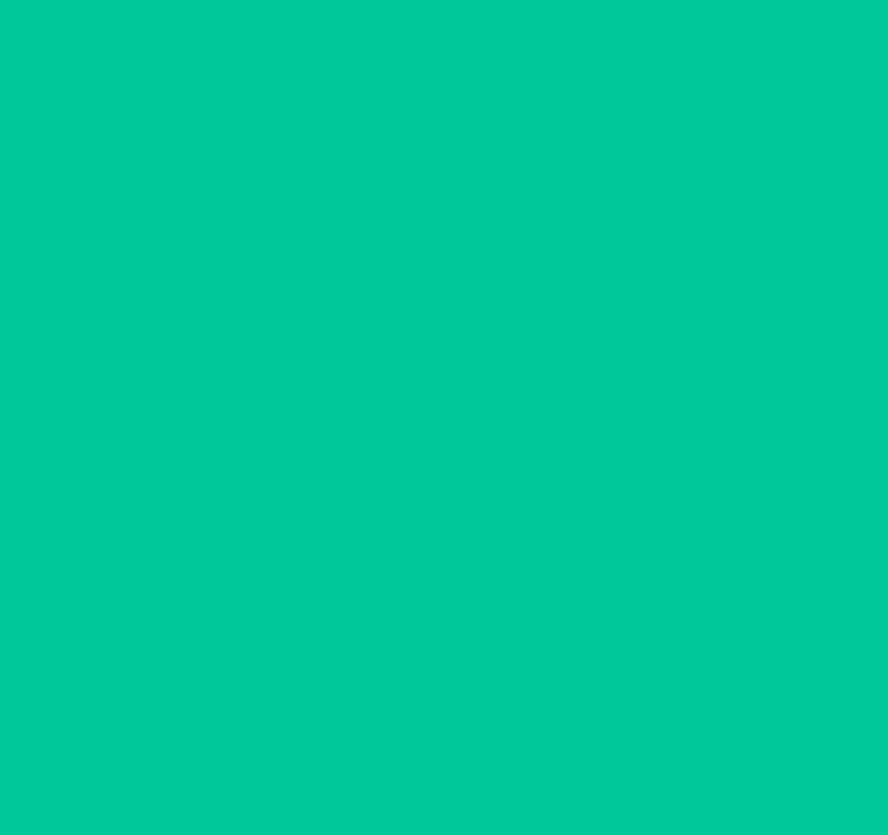
scroll to position [0, 0]
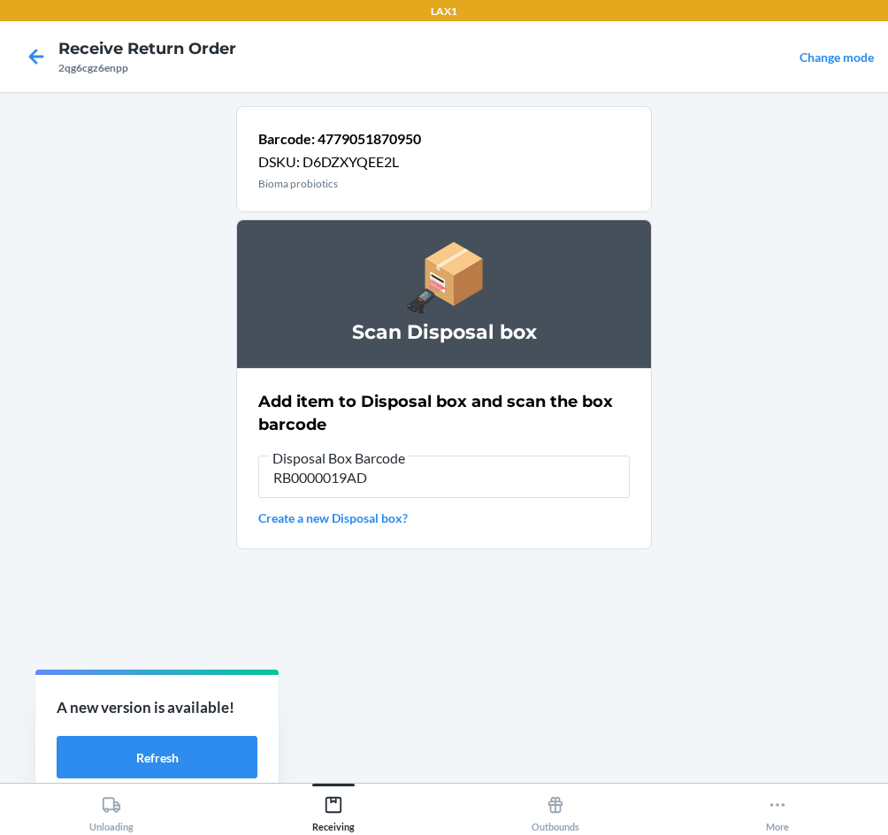
type input "RB0000019AD"
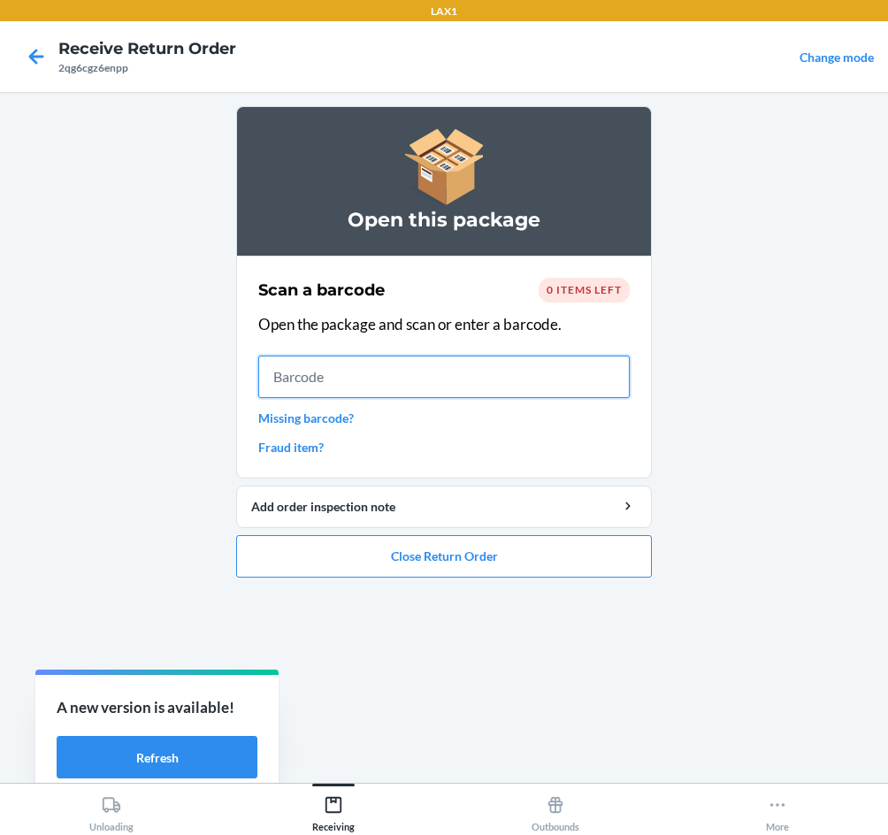
click at [552, 386] on input "text" at bounding box center [444, 377] width 372 height 42
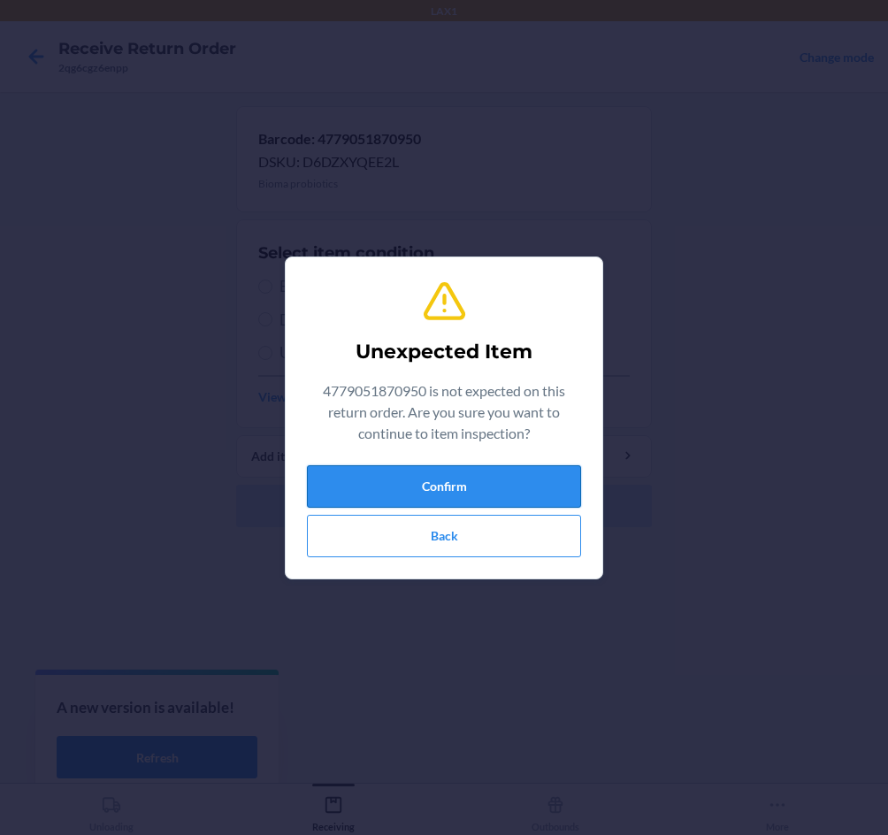
click at [408, 489] on button "Confirm" at bounding box center [444, 486] width 274 height 42
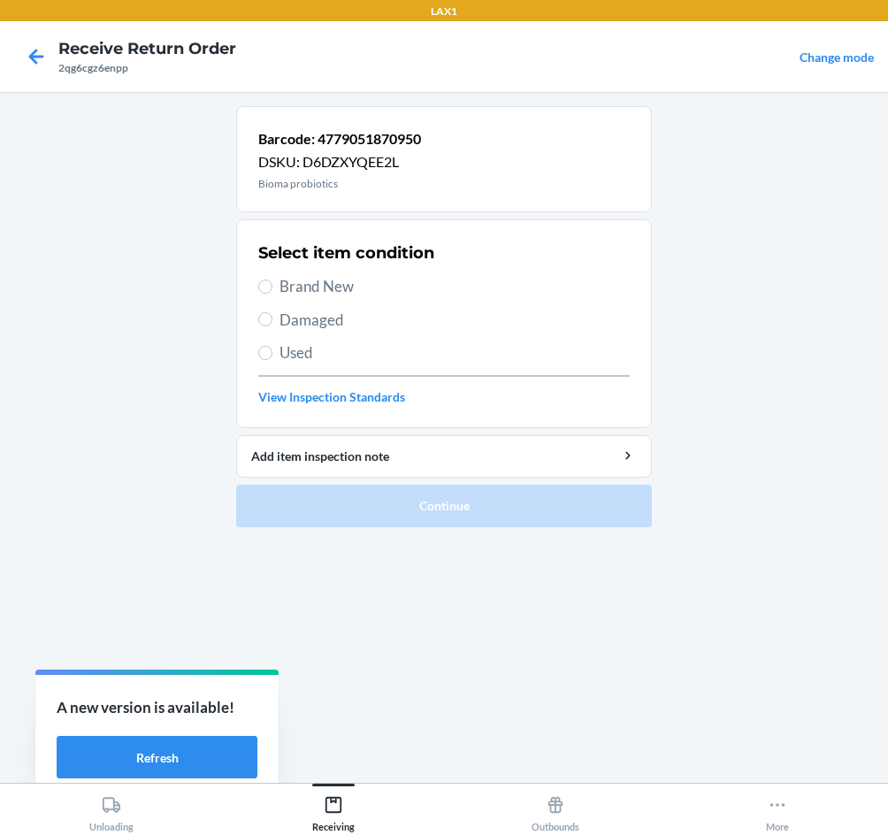
click at [273, 268] on div "Select item condition Brand New Damaged Used View Inspection Standards" at bounding box center [444, 323] width 372 height 175
click at [285, 286] on span "Brand New" at bounding box center [455, 286] width 350 height 23
click at [273, 286] on input "Brand New" at bounding box center [265, 287] width 14 height 14
radio input "true"
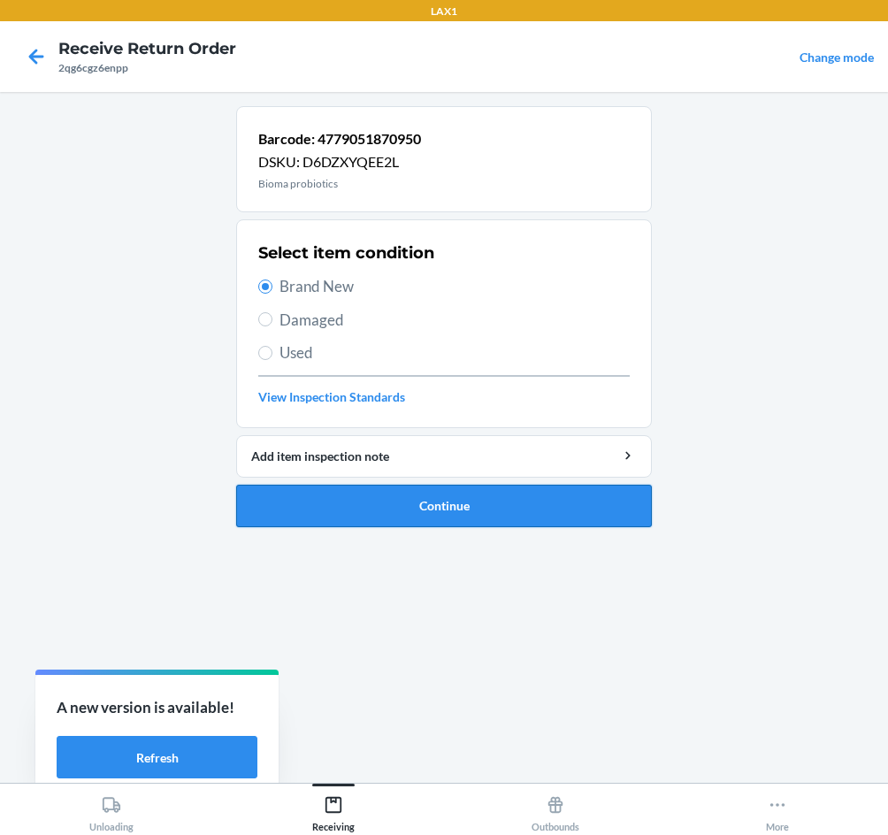
click at [458, 521] on button "Continue" at bounding box center [444, 506] width 416 height 42
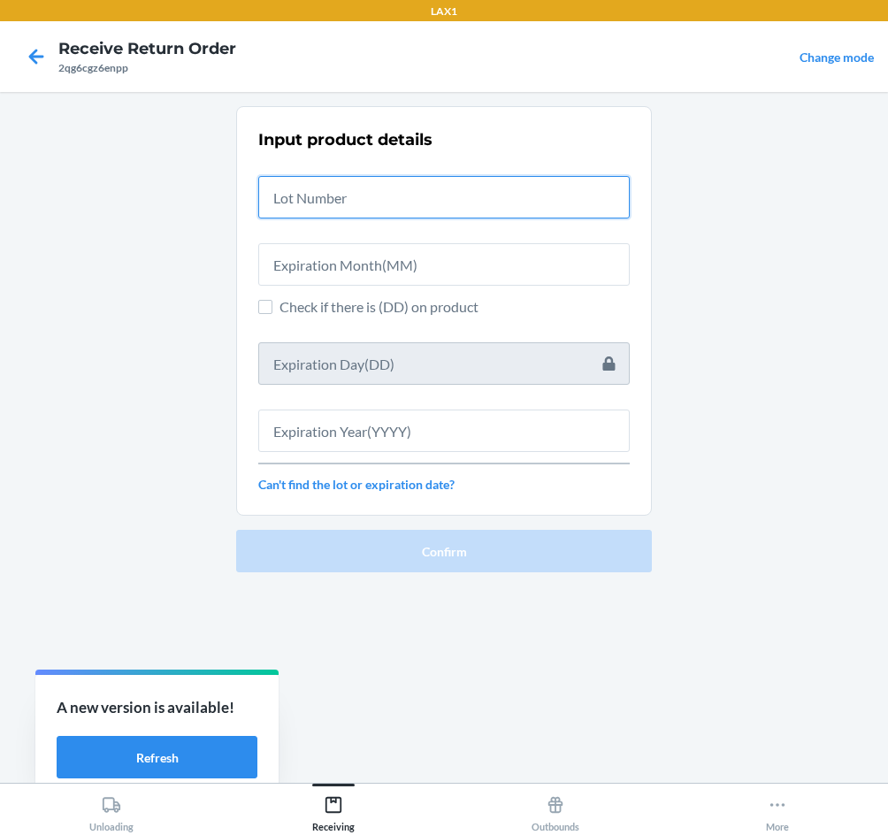
click at [385, 198] on input "text" at bounding box center [444, 197] width 372 height 42
type input "030725107"
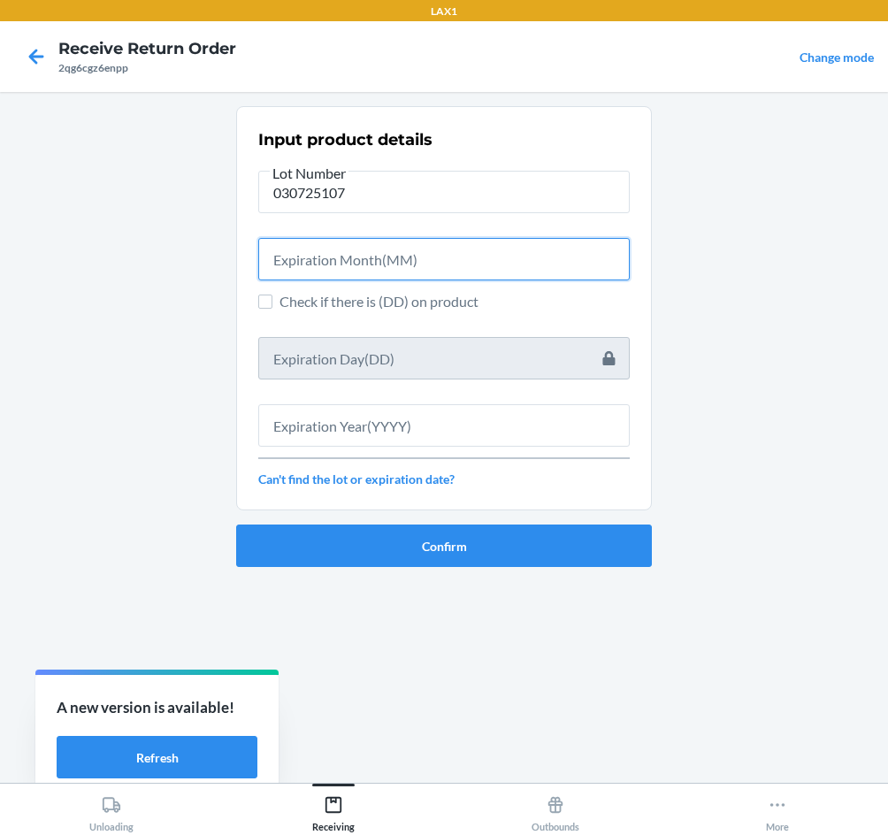
click at [391, 258] on input "text" at bounding box center [444, 259] width 372 height 42
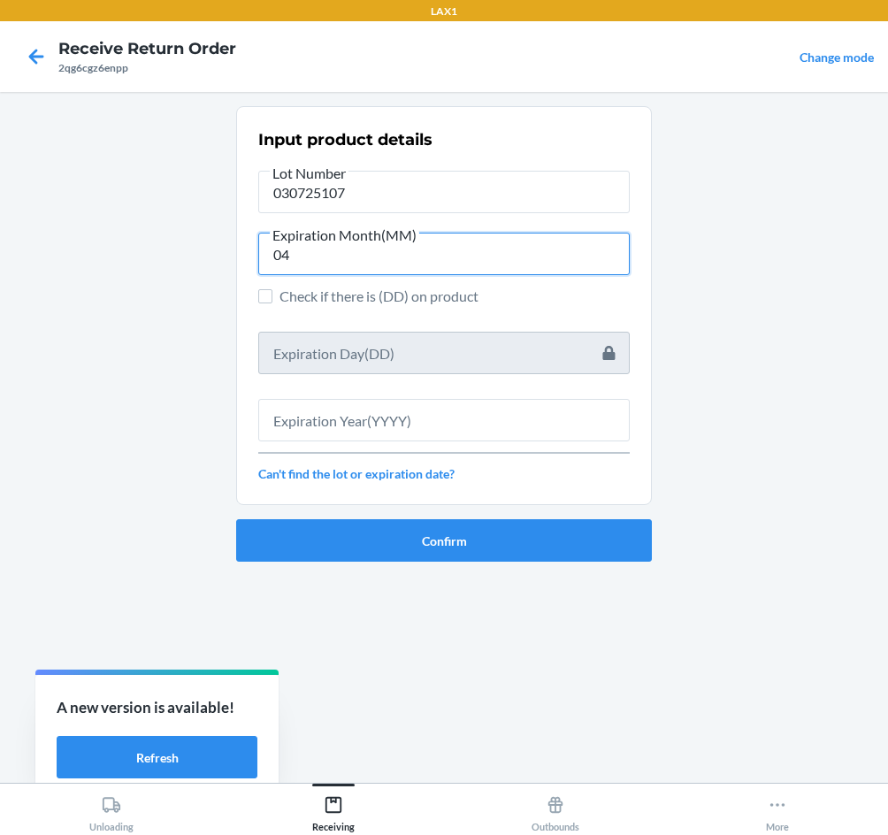
type input "04"
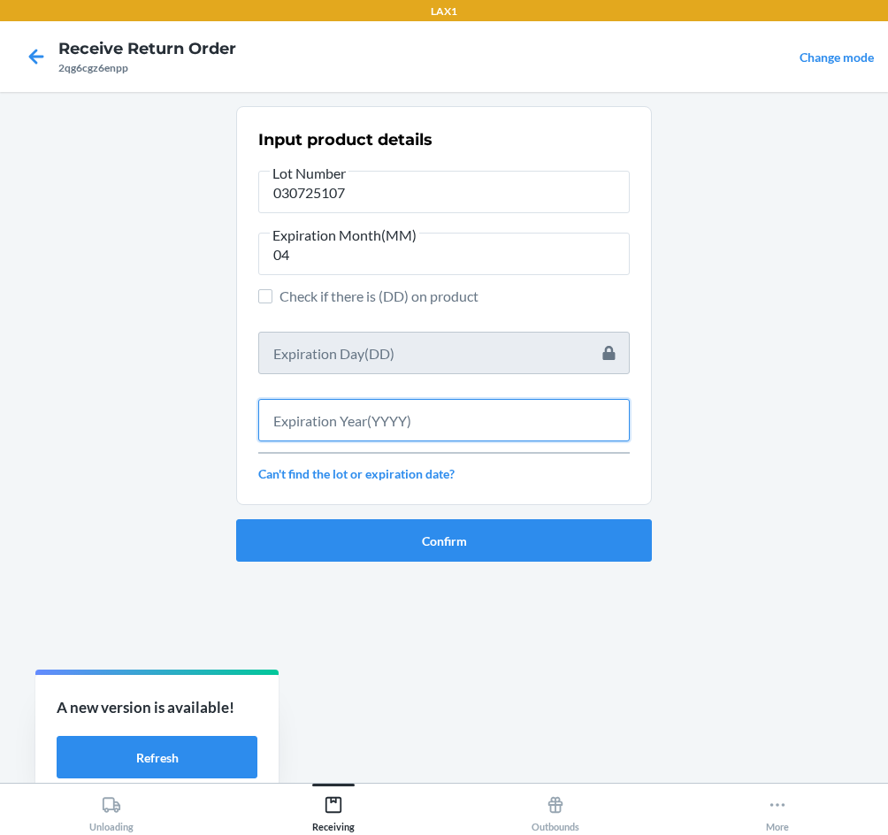
click at [565, 416] on input "text" at bounding box center [444, 420] width 372 height 42
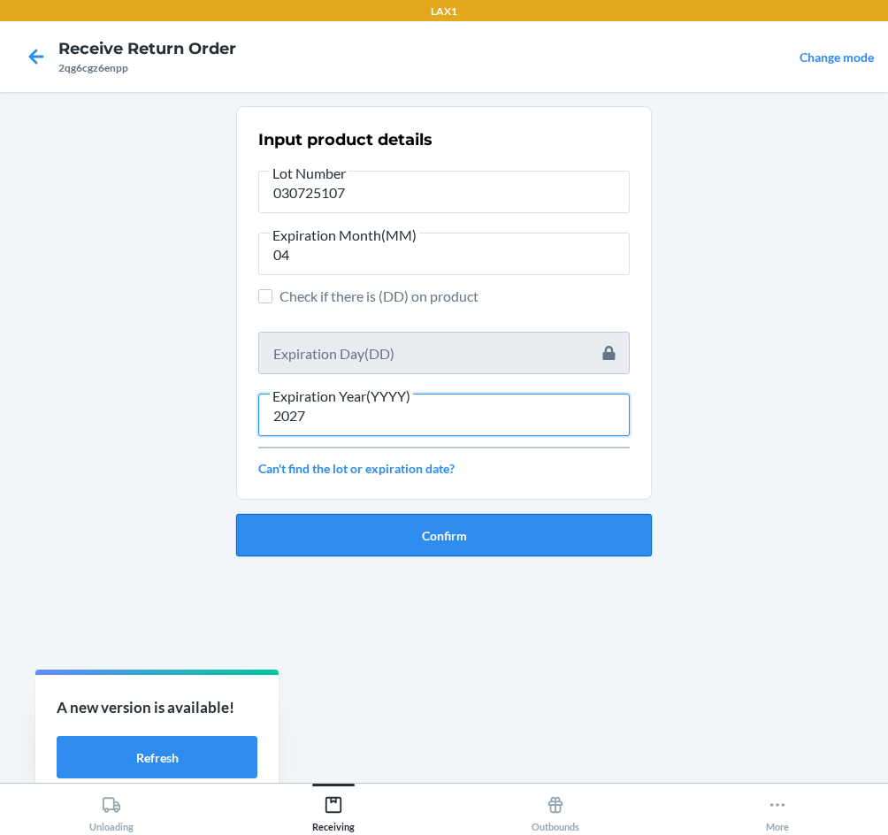
type input "2027"
click at [562, 542] on button "Confirm" at bounding box center [444, 535] width 416 height 42
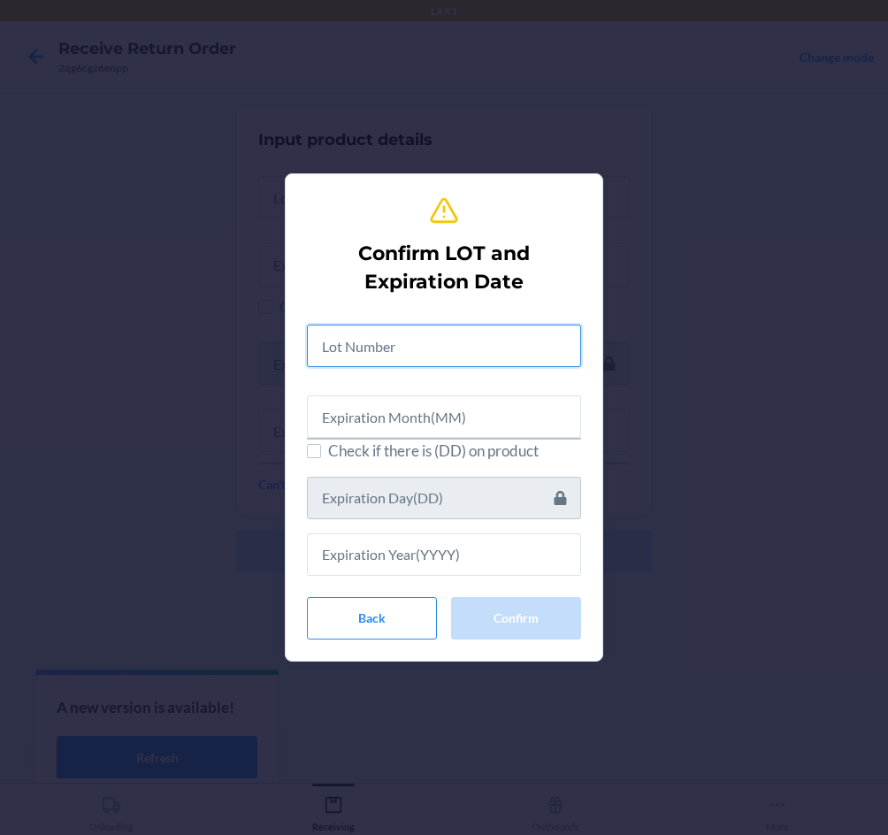
click at [441, 336] on input "text" at bounding box center [444, 346] width 274 height 42
type input "030725107"
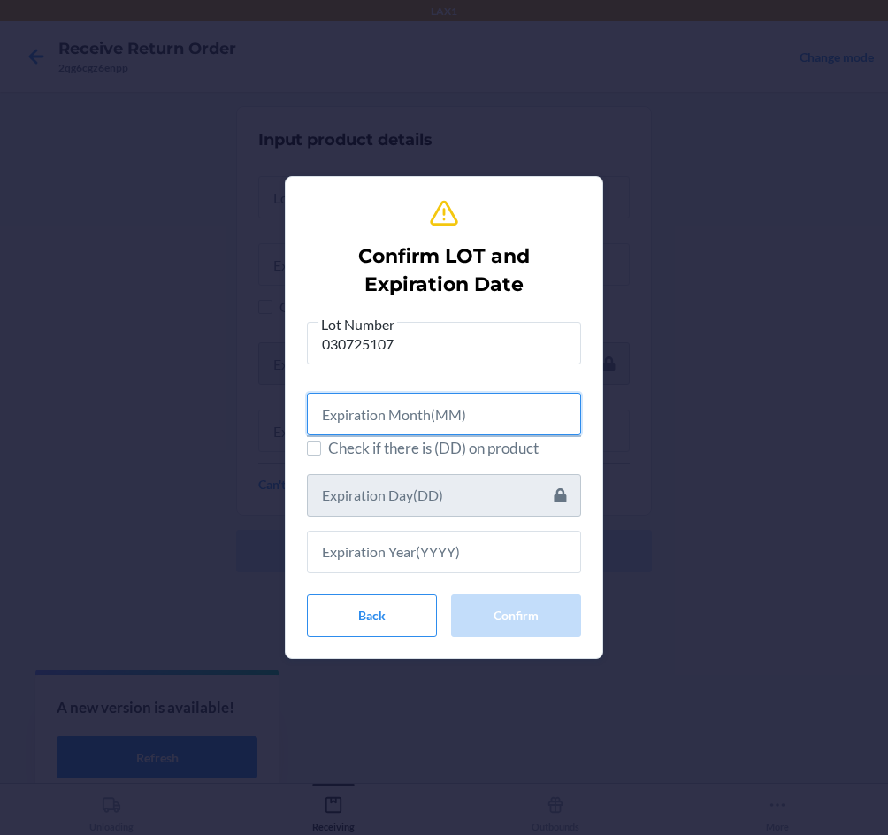
click at [437, 419] on input "text" at bounding box center [444, 414] width 274 height 42
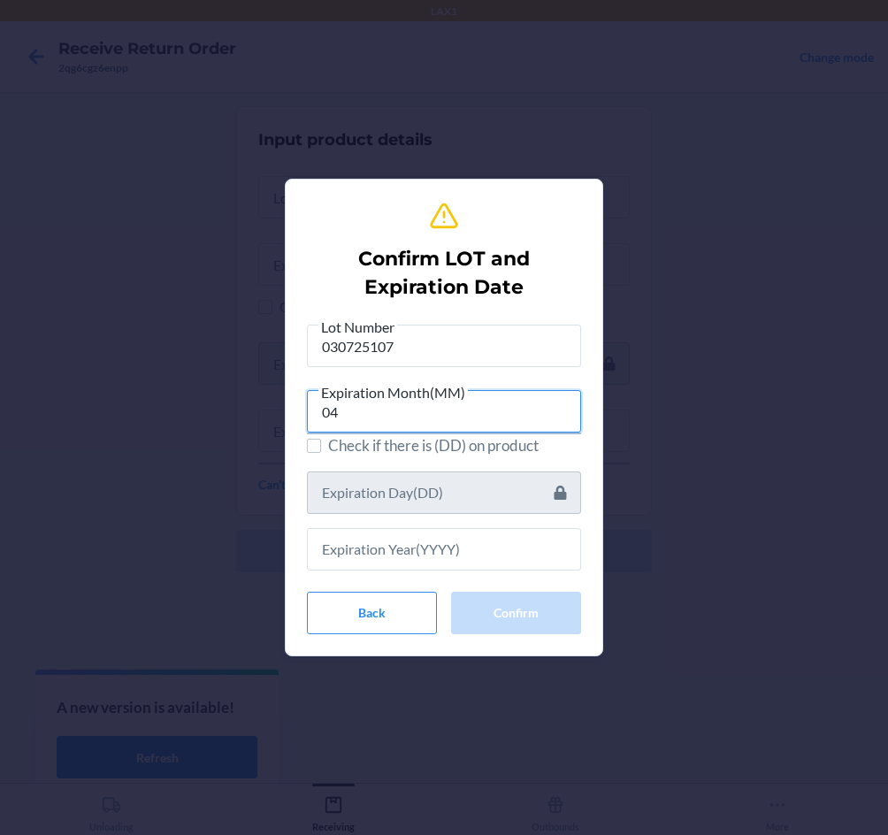
type input "04"
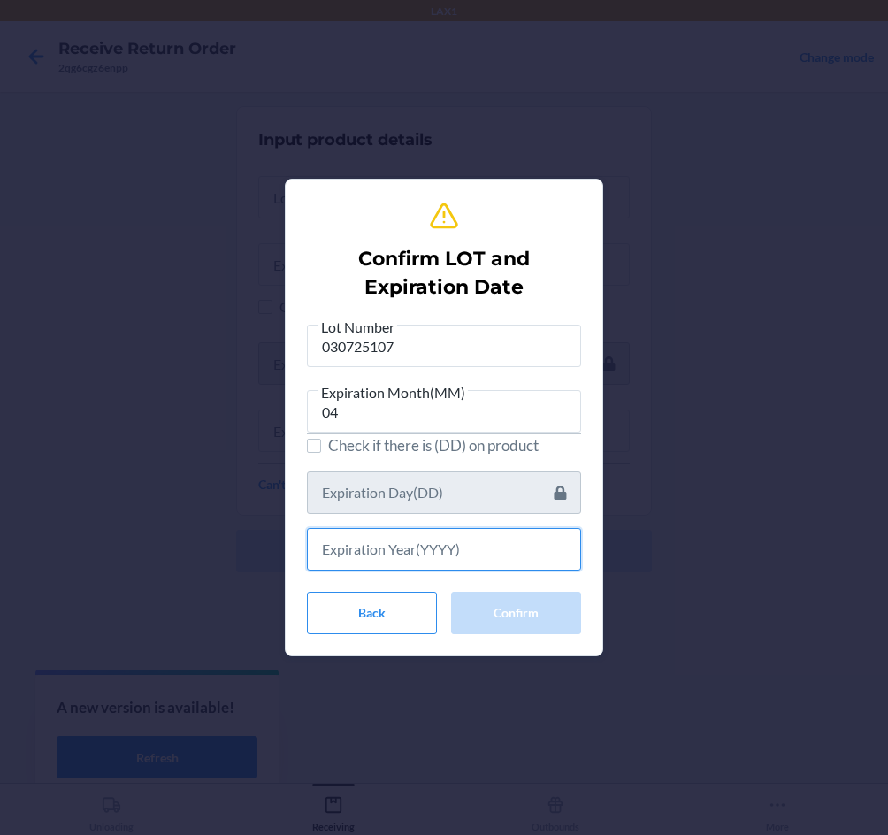
click at [511, 550] on input "text" at bounding box center [444, 549] width 274 height 42
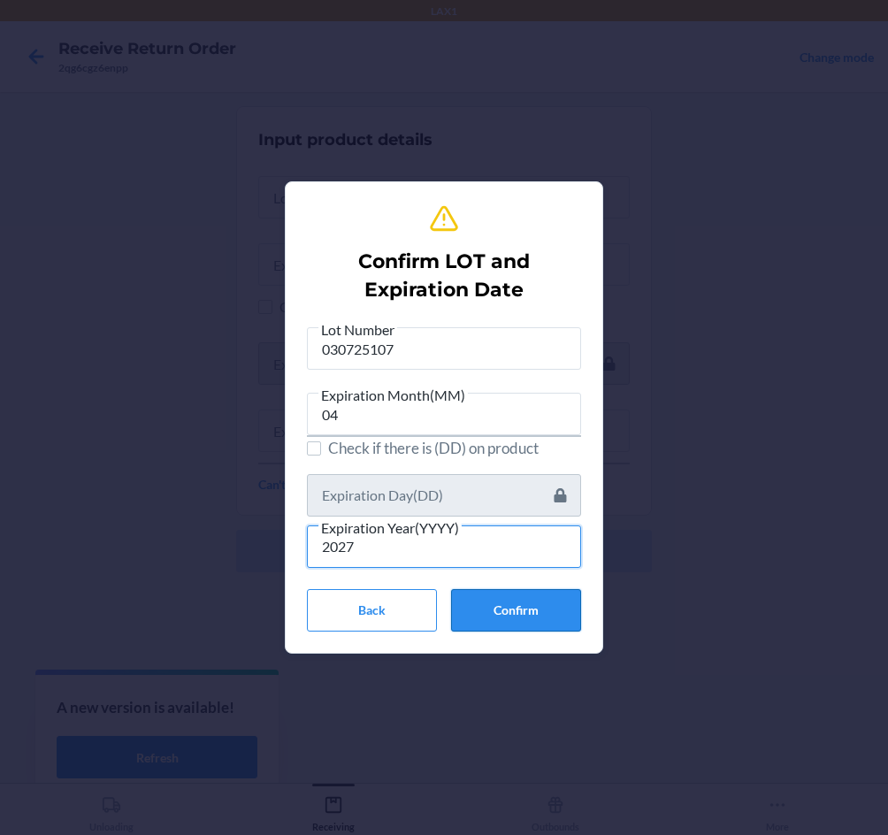
type input "2027"
click at [527, 613] on button "Confirm" at bounding box center [516, 610] width 130 height 42
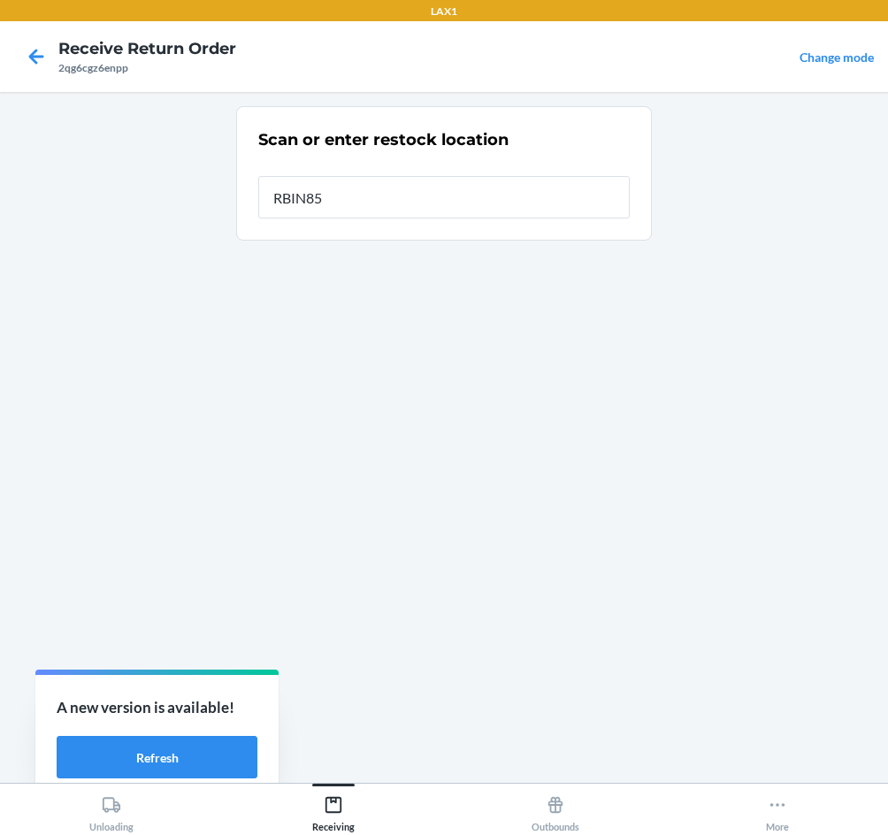
type input "RBIN857"
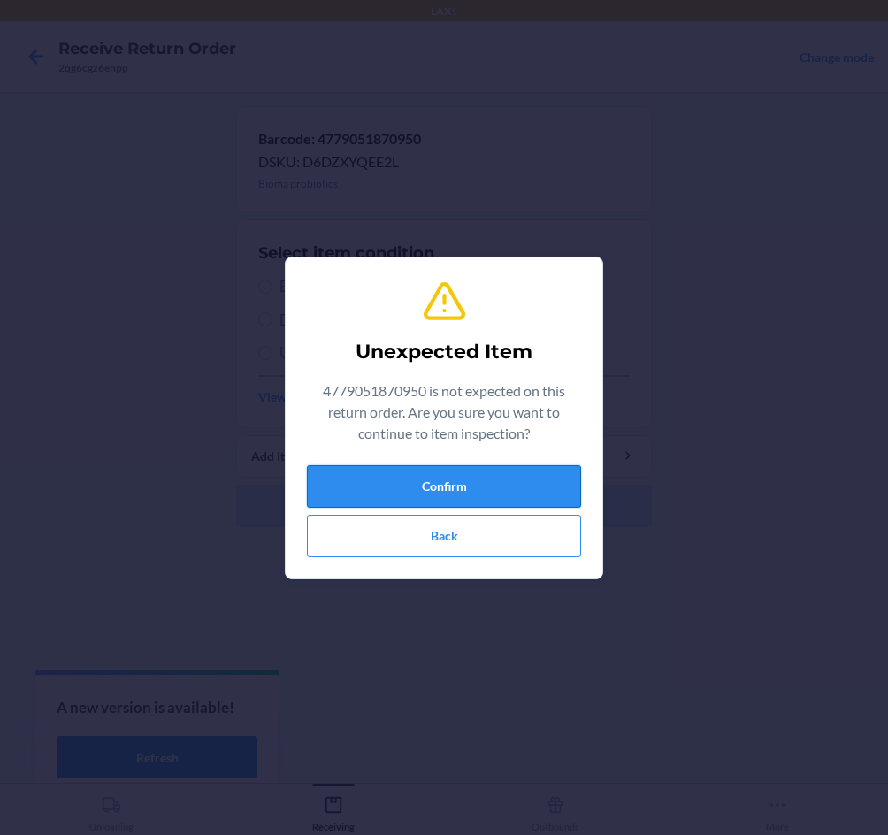
click at [576, 478] on button "Confirm" at bounding box center [444, 486] width 274 height 42
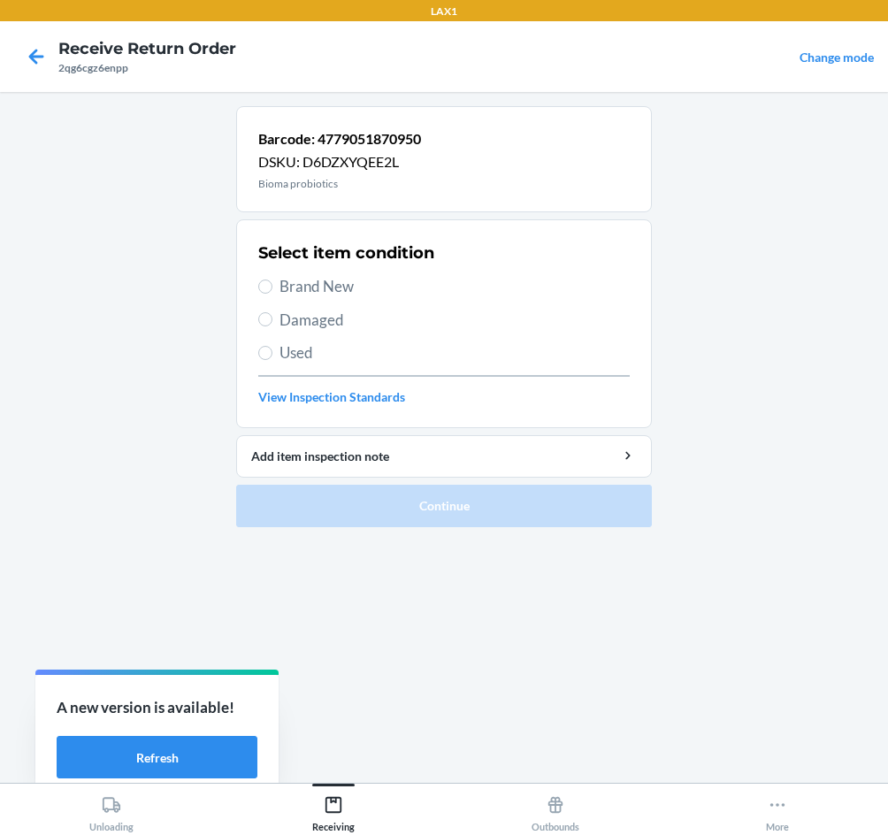
drag, startPoint x: 304, startPoint y: 287, endPoint x: 305, endPoint y: 304, distance: 16.9
click at [303, 288] on span "Brand New" at bounding box center [455, 286] width 350 height 23
click at [273, 288] on input "Brand New" at bounding box center [265, 287] width 14 height 14
radio input "true"
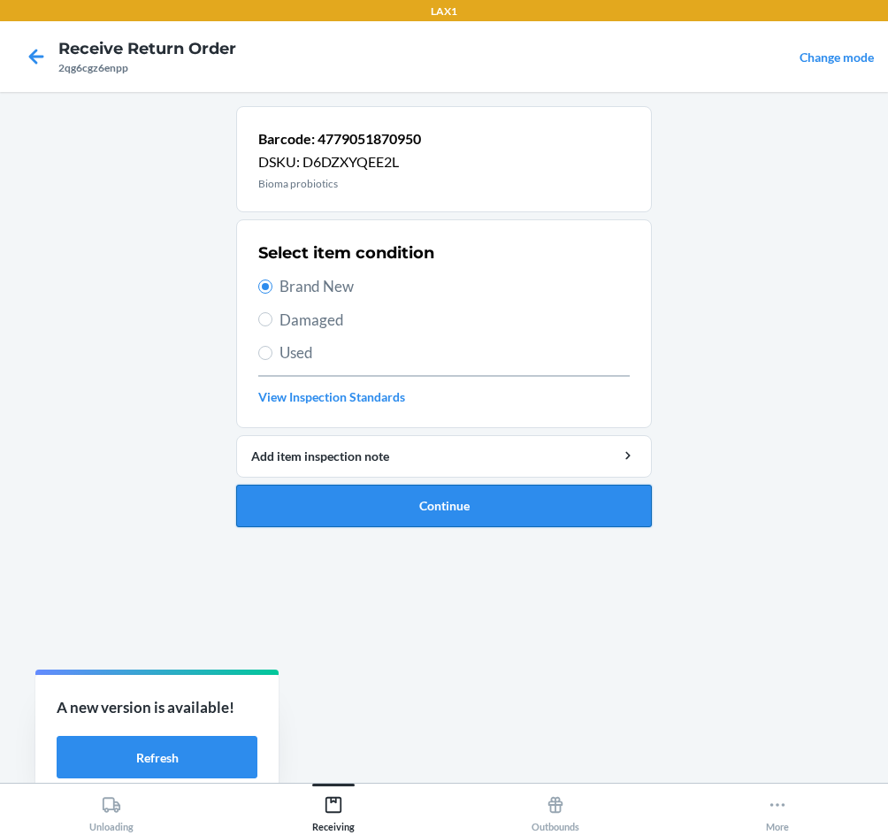
click at [456, 495] on button "Continue" at bounding box center [444, 506] width 416 height 42
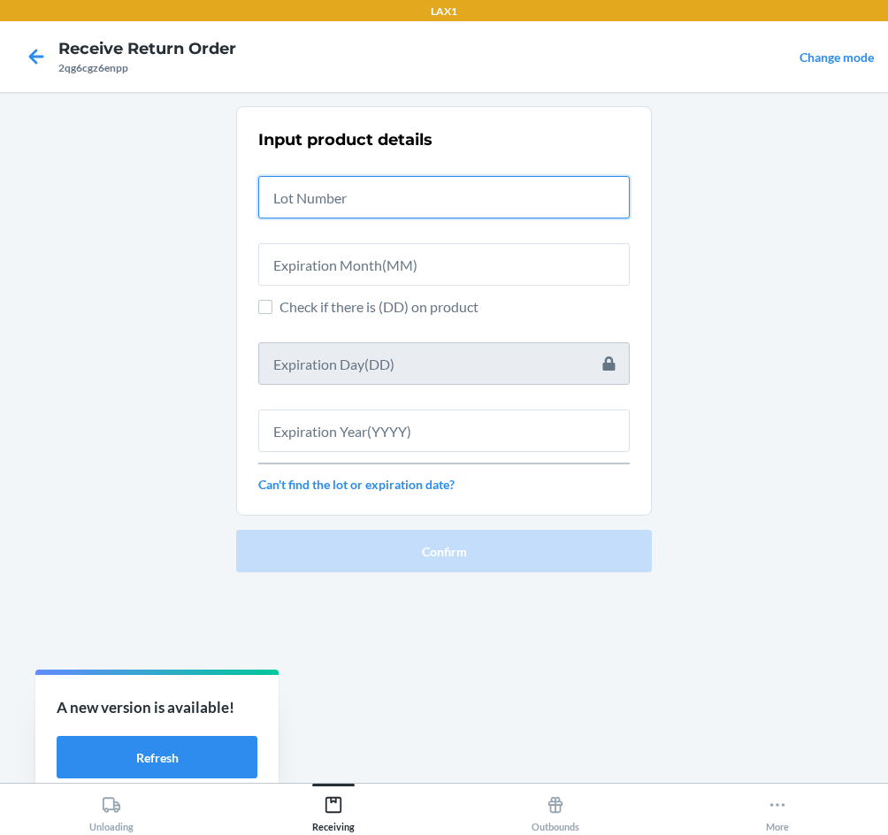
click at [394, 206] on input "text" at bounding box center [444, 197] width 372 height 42
type input "030725107"
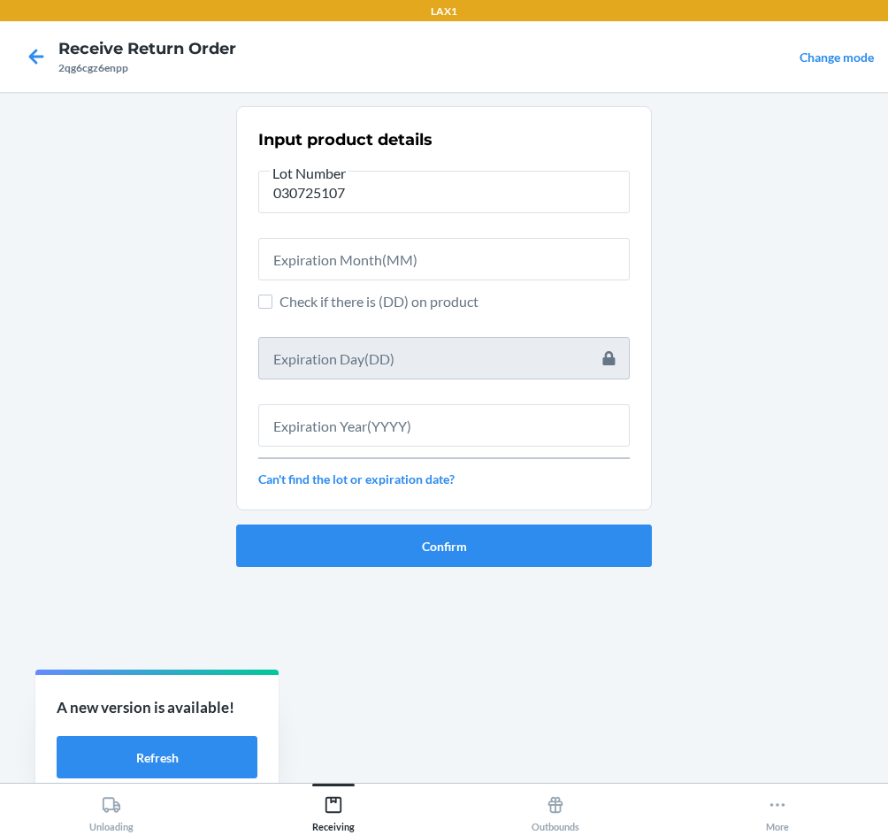
click at [332, 233] on div at bounding box center [444, 252] width 372 height 57
click at [315, 254] on input "text" at bounding box center [444, 259] width 372 height 42
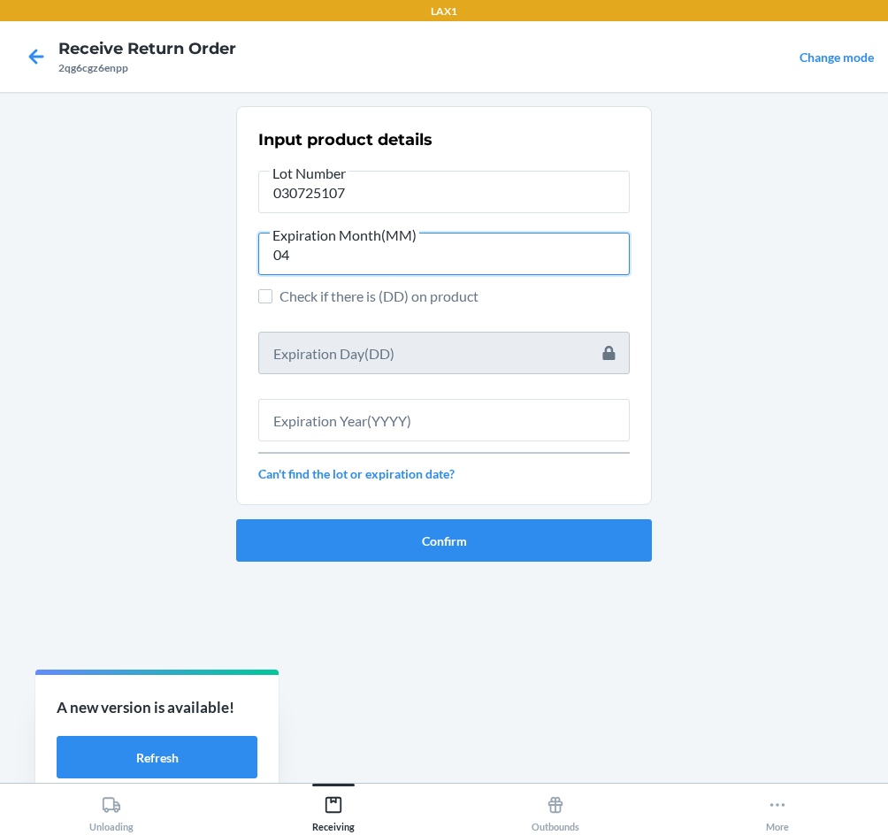
type input "04"
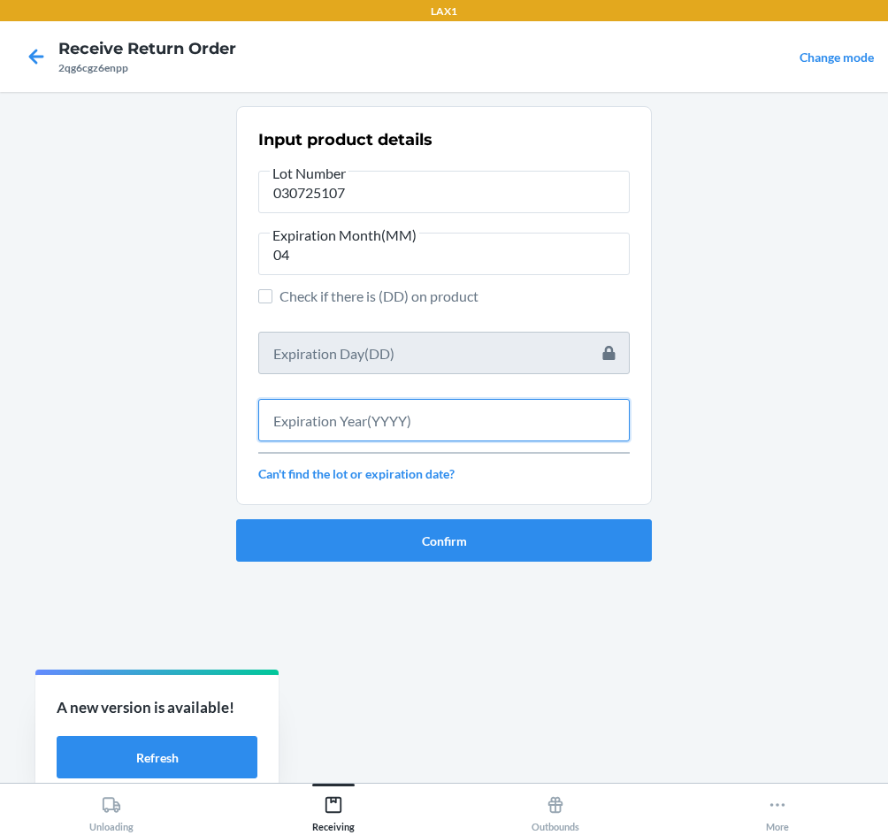
click at [421, 416] on input "text" at bounding box center [444, 420] width 372 height 42
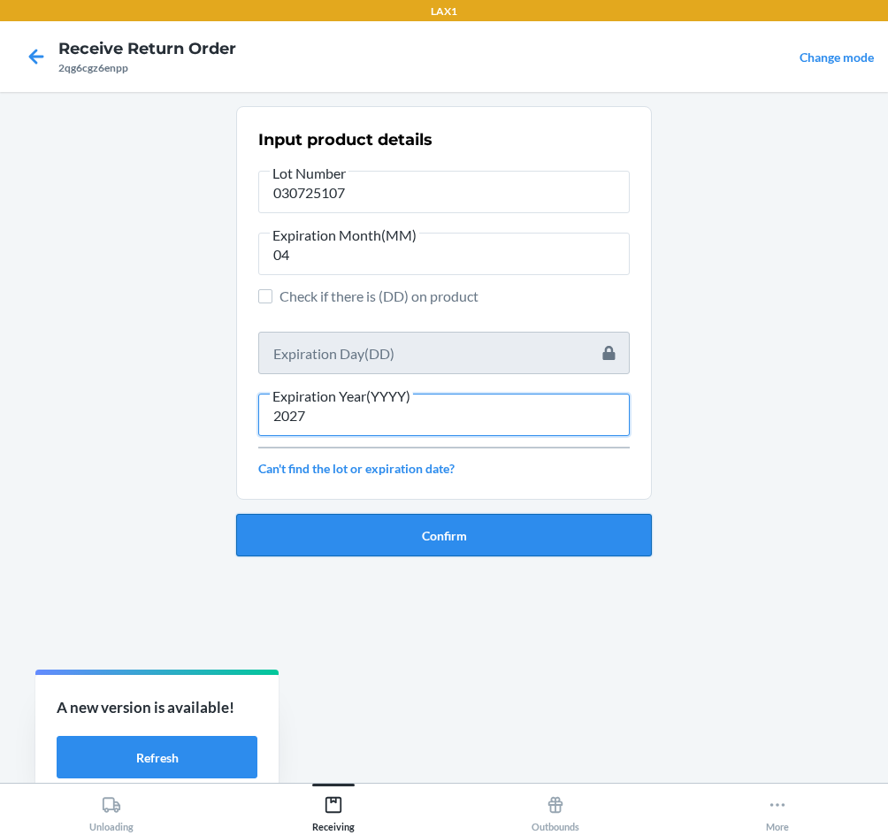
type input "2027"
click at [468, 548] on button "Confirm" at bounding box center [444, 535] width 416 height 42
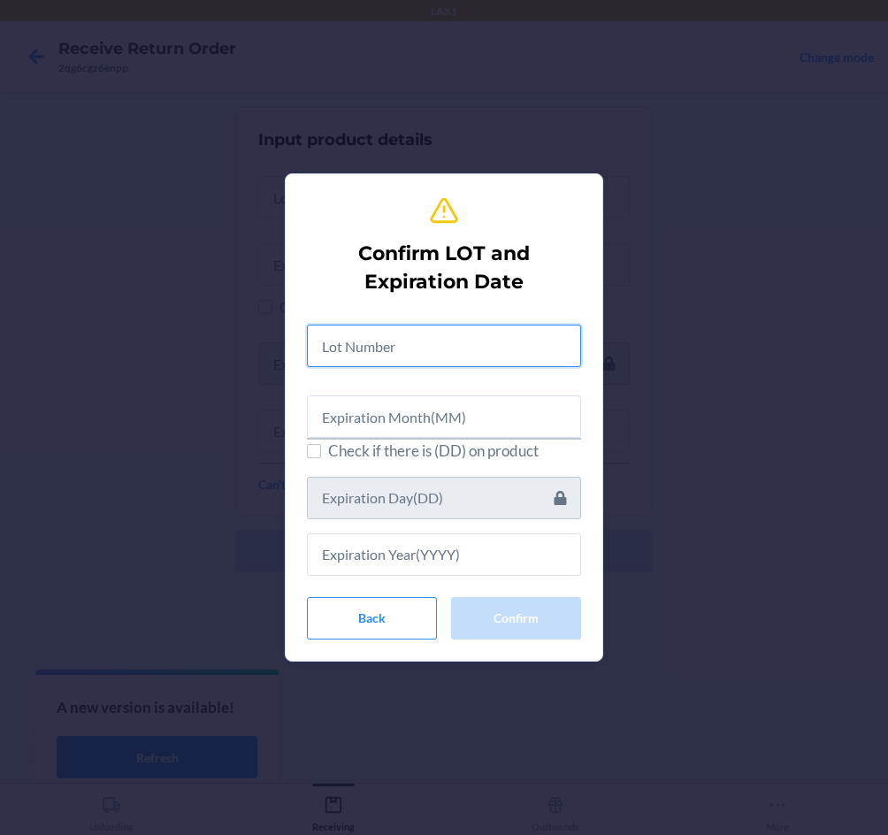
click at [448, 343] on input "text" at bounding box center [444, 346] width 274 height 42
type input "030725107"
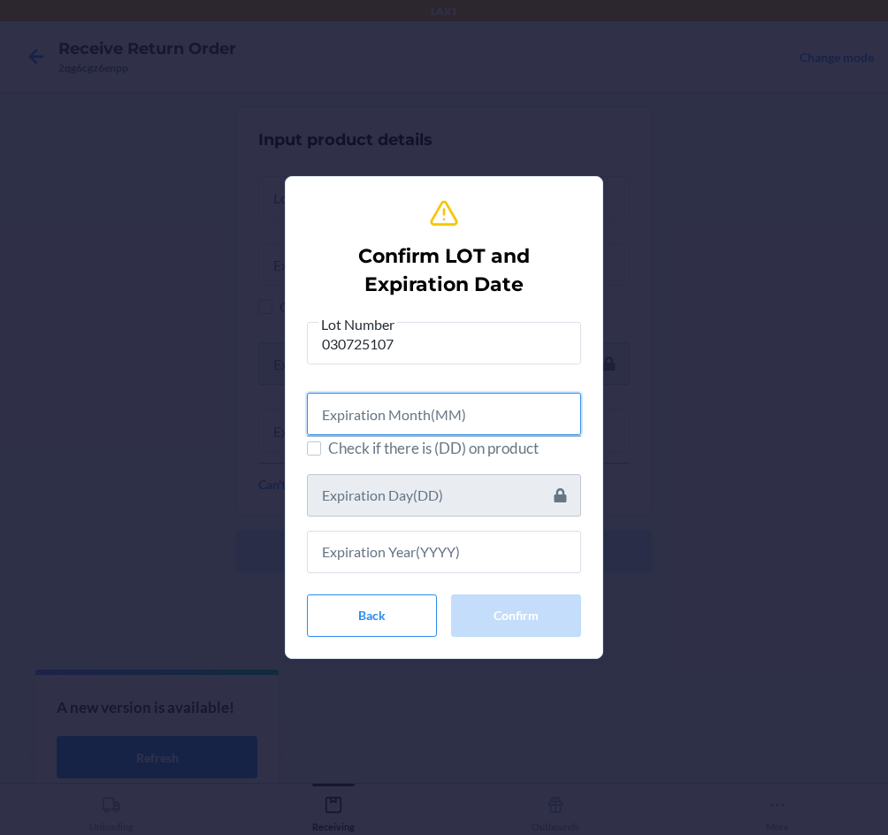
click at [428, 414] on input "text" at bounding box center [444, 414] width 274 height 42
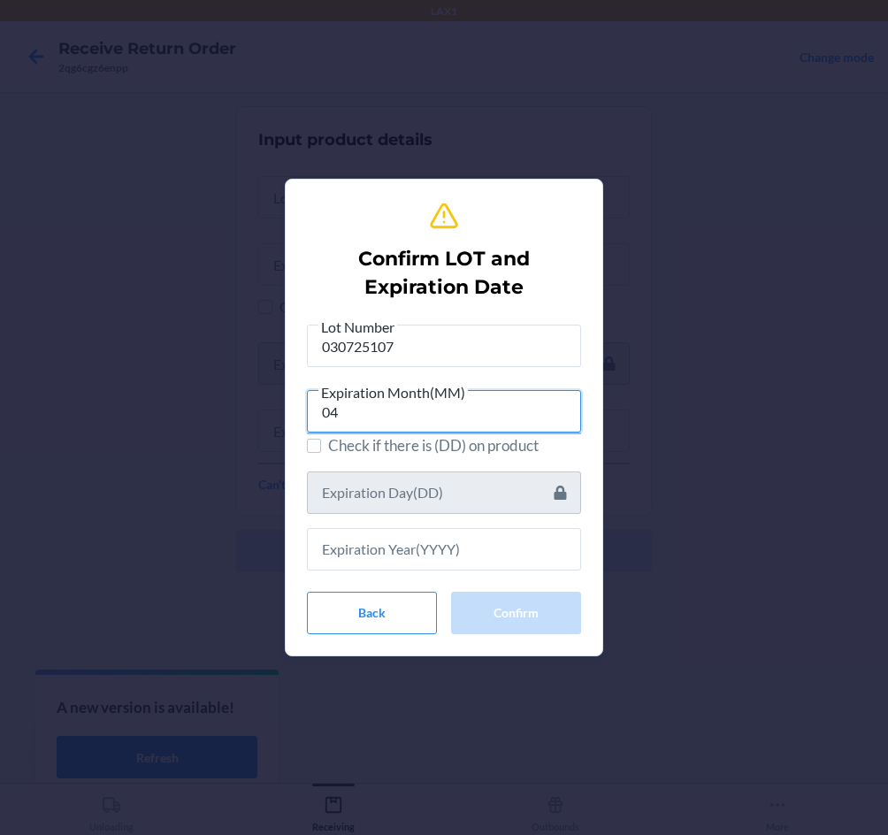
type input "04"
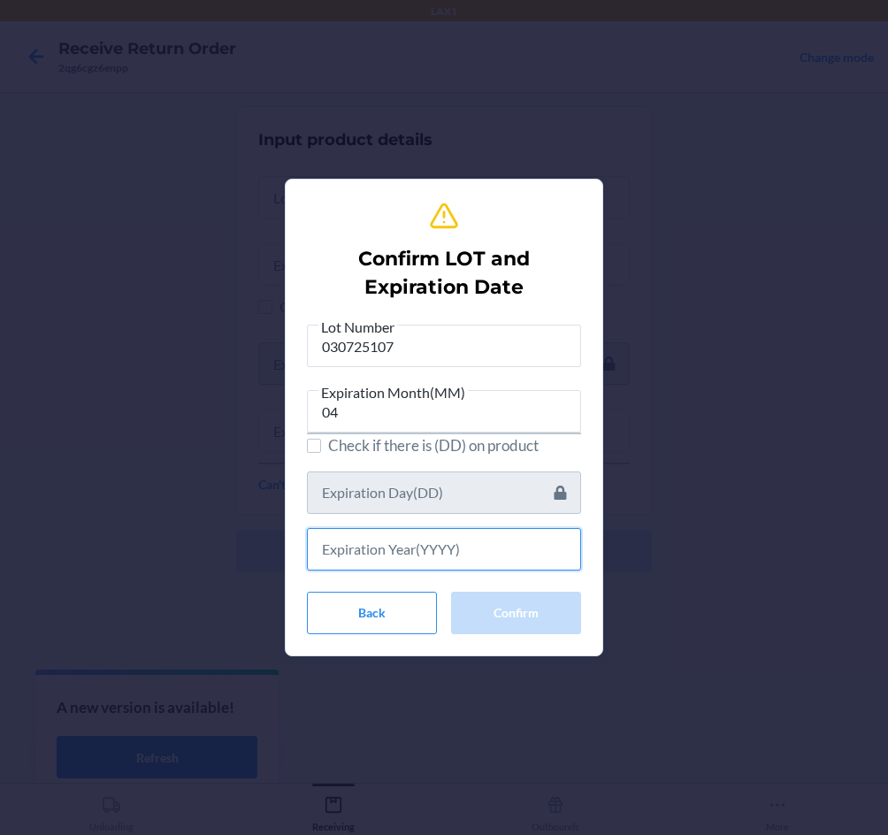
click at [439, 556] on input "text" at bounding box center [444, 549] width 274 height 42
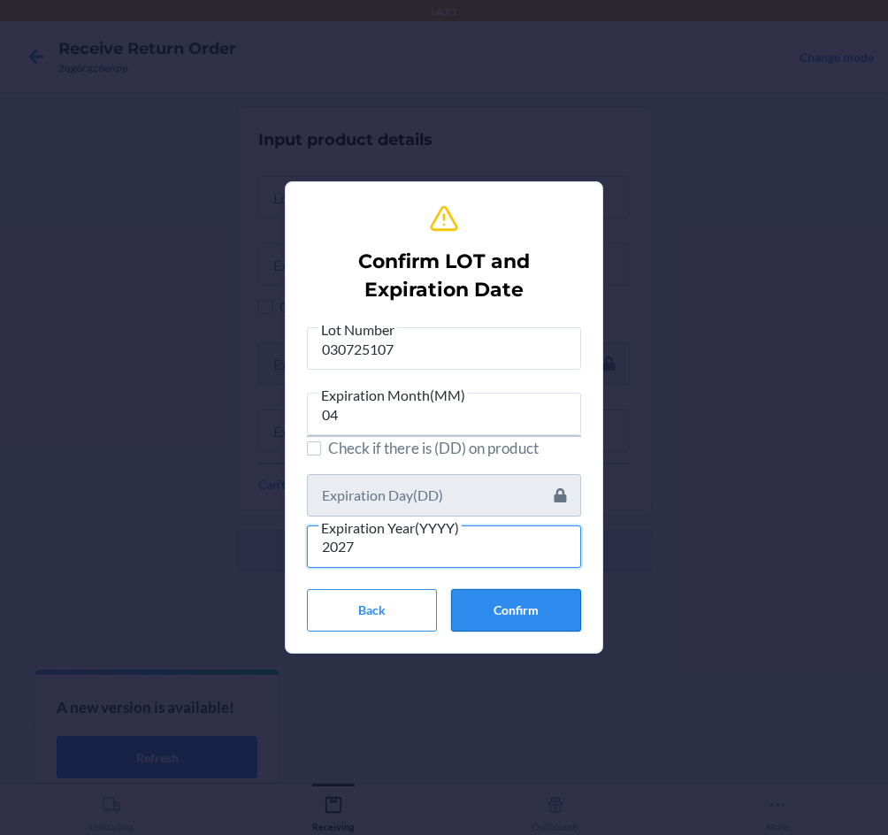
type input "2027"
click at [485, 614] on button "Confirm" at bounding box center [516, 610] width 130 height 42
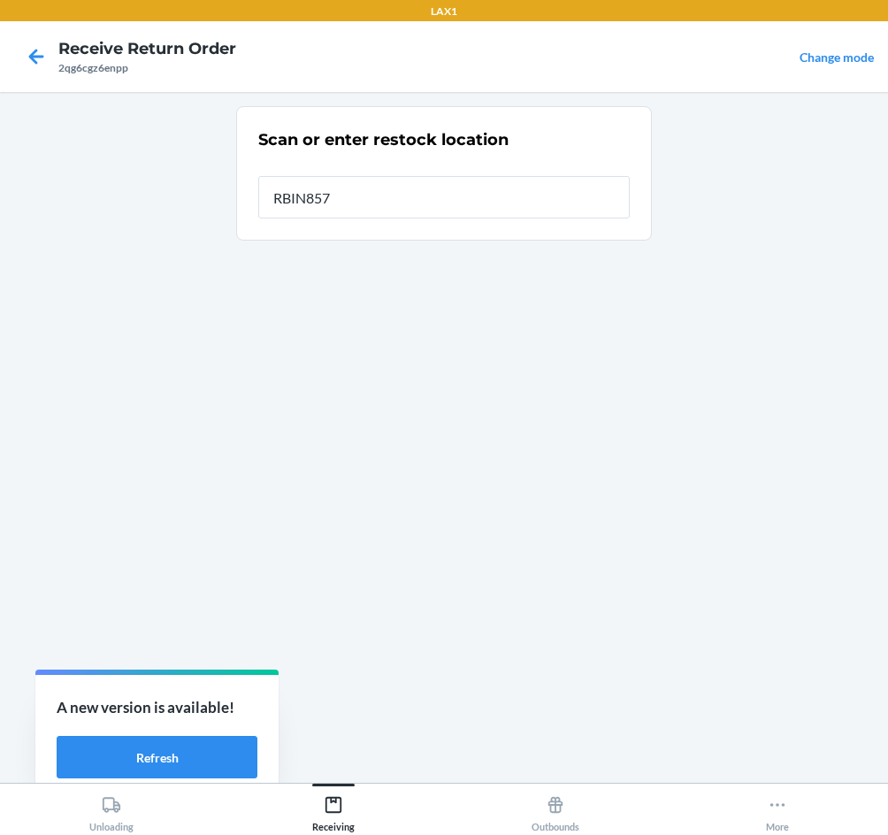
type input "RBIN857"
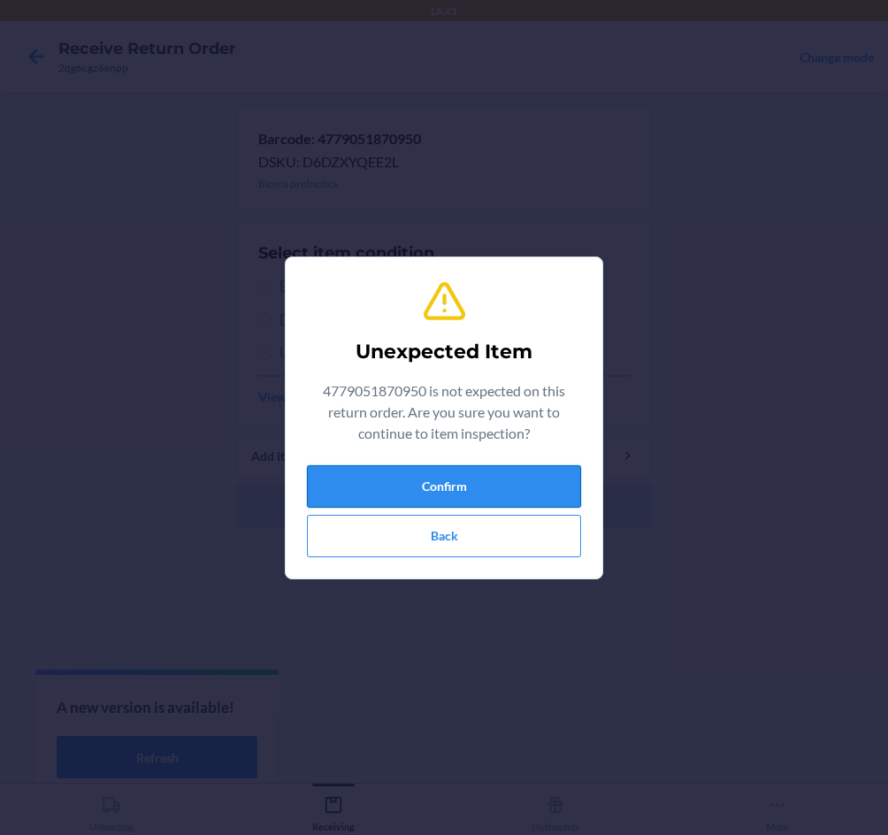
click at [483, 493] on button "Confirm" at bounding box center [444, 486] width 274 height 42
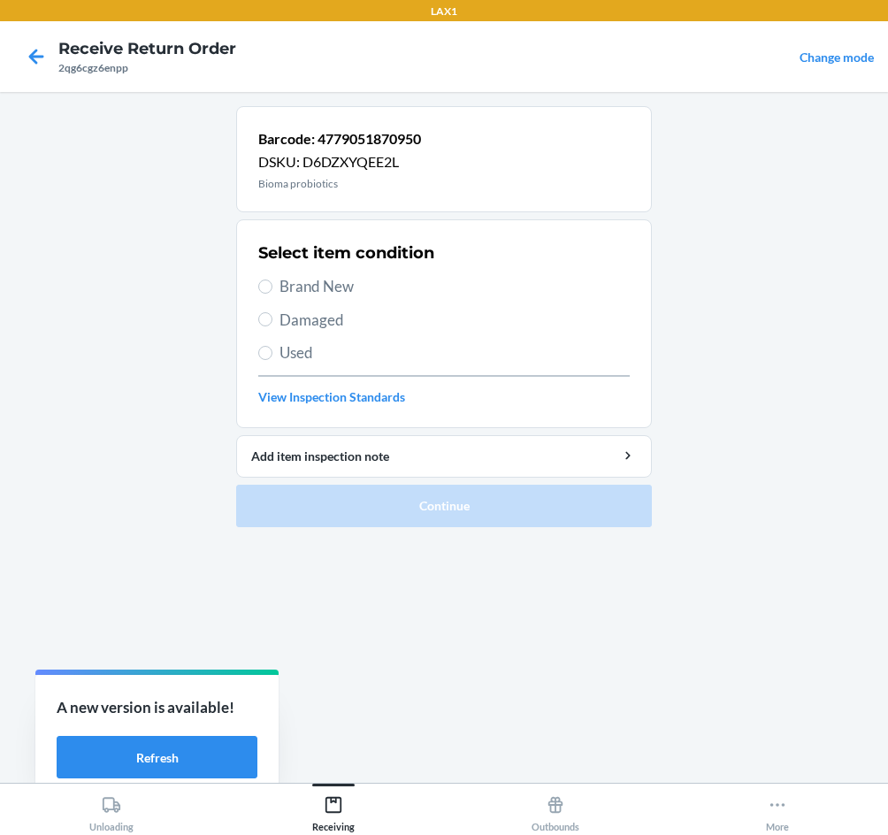
click at [305, 281] on span "Brand New" at bounding box center [455, 286] width 350 height 23
click at [273, 281] on input "Brand New" at bounding box center [265, 287] width 14 height 14
radio input "true"
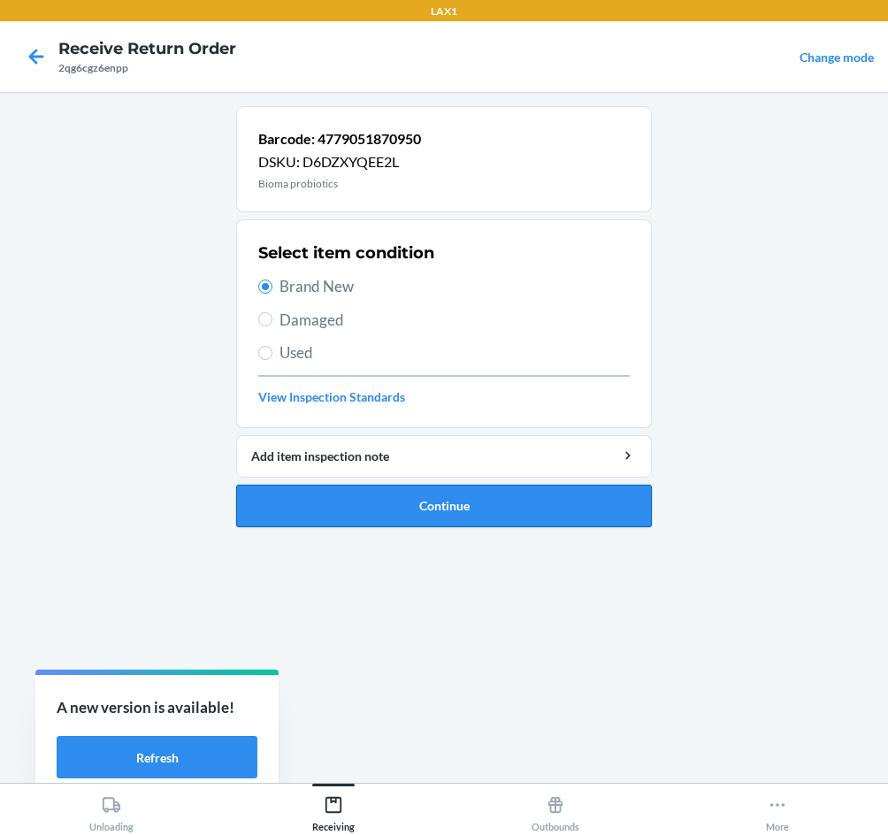
click at [439, 509] on button "Continue" at bounding box center [444, 506] width 416 height 42
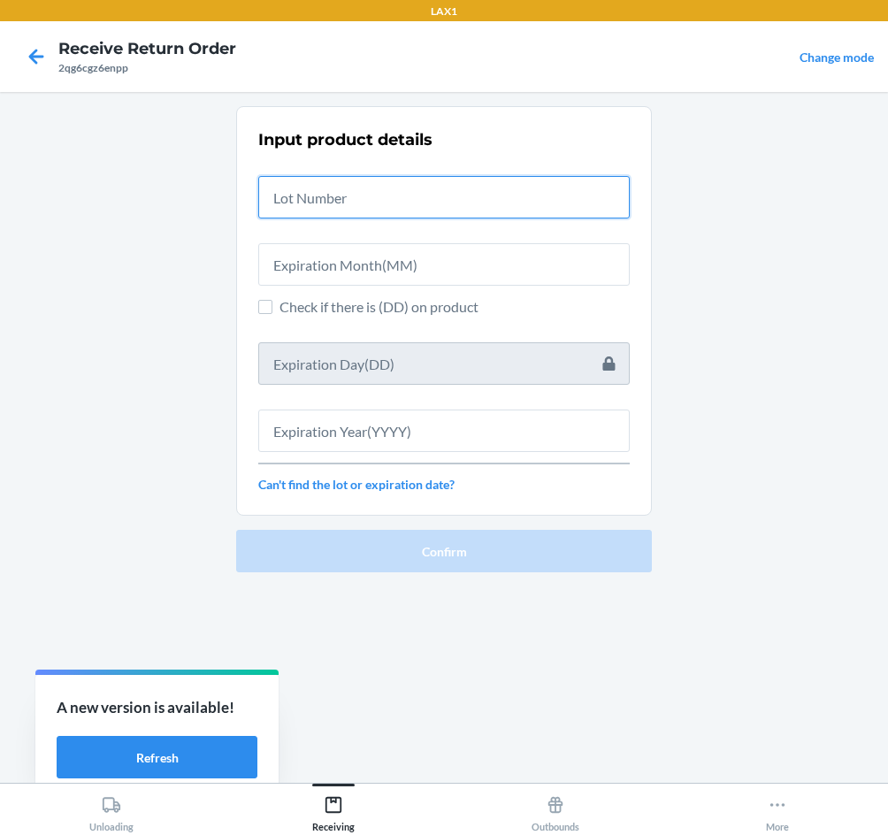
click at [340, 195] on input "text" at bounding box center [444, 197] width 372 height 42
type input "030725107"
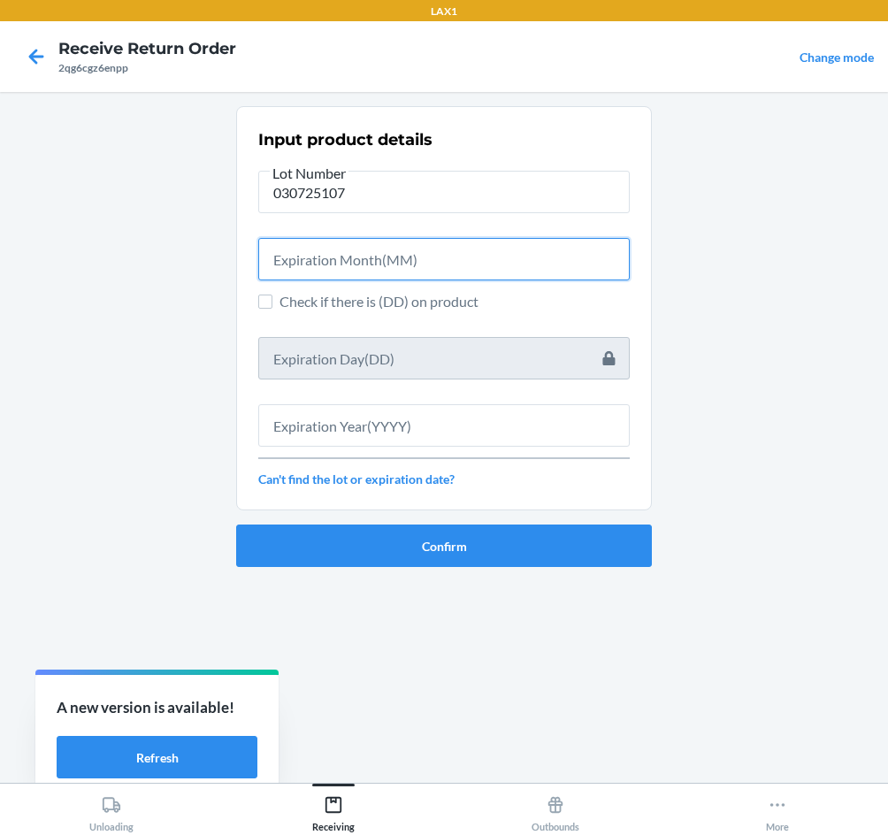
click at [347, 256] on input "text" at bounding box center [444, 259] width 372 height 42
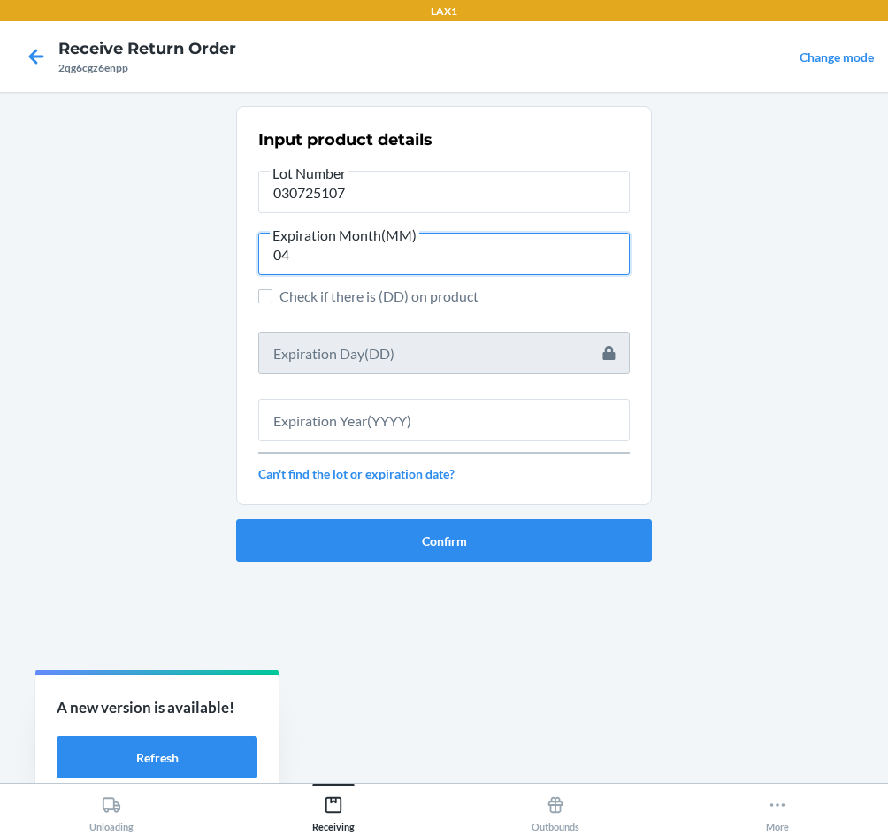
type input "04"
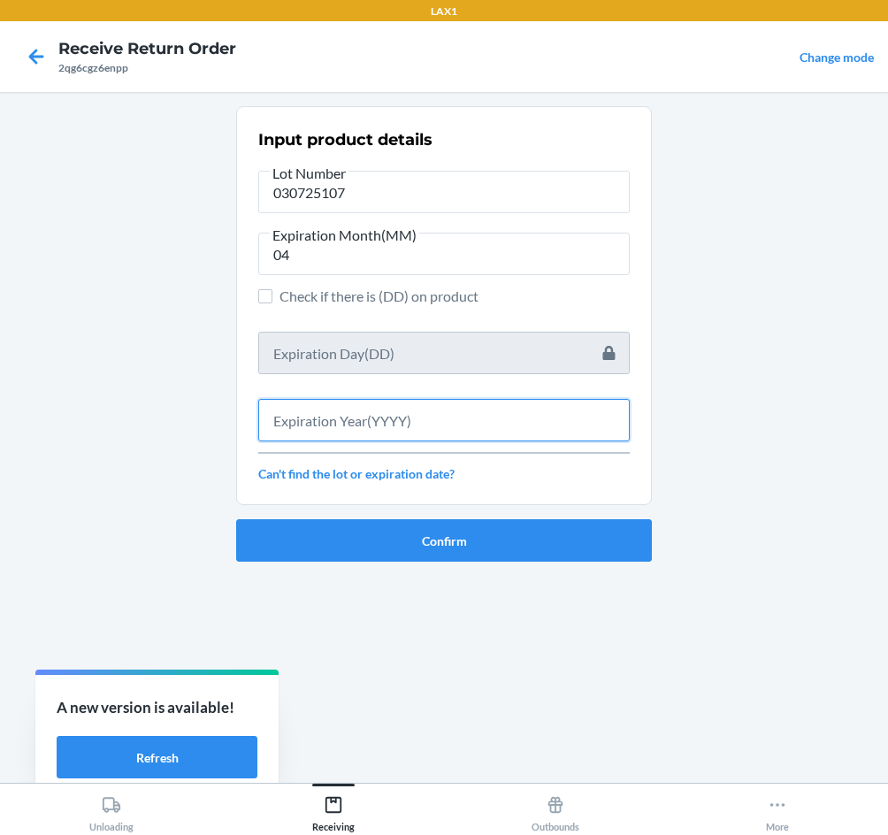
click at [347, 423] on input "text" at bounding box center [444, 420] width 372 height 42
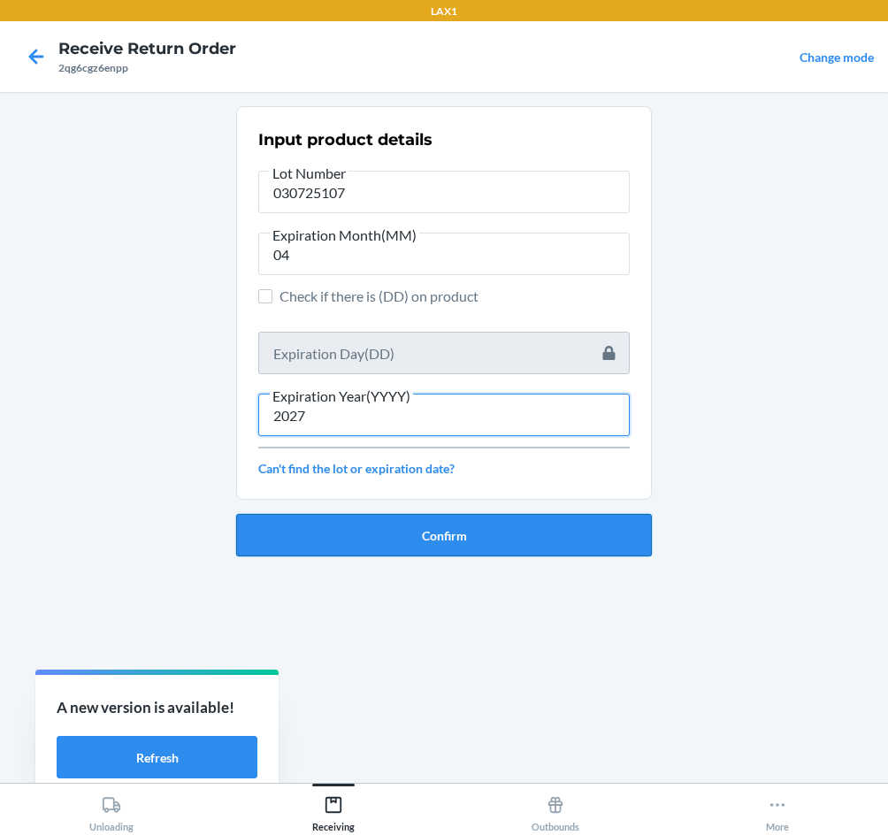
type input "2027"
click at [394, 532] on button "Confirm" at bounding box center [444, 535] width 416 height 42
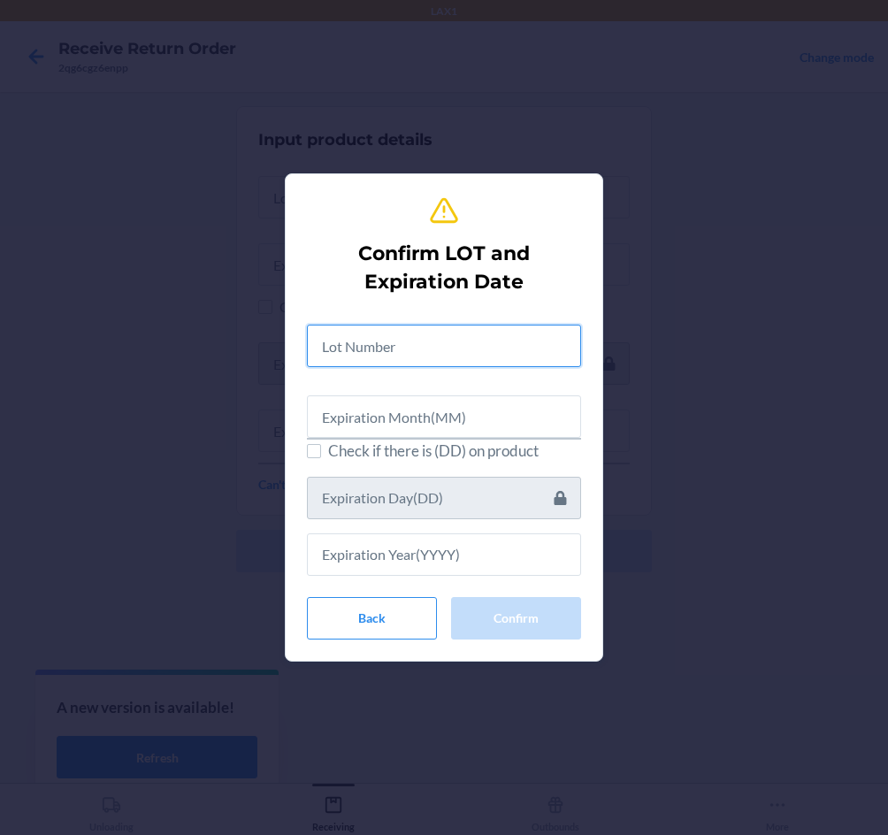
click at [414, 342] on input "text" at bounding box center [444, 346] width 274 height 42
type input "030725107"
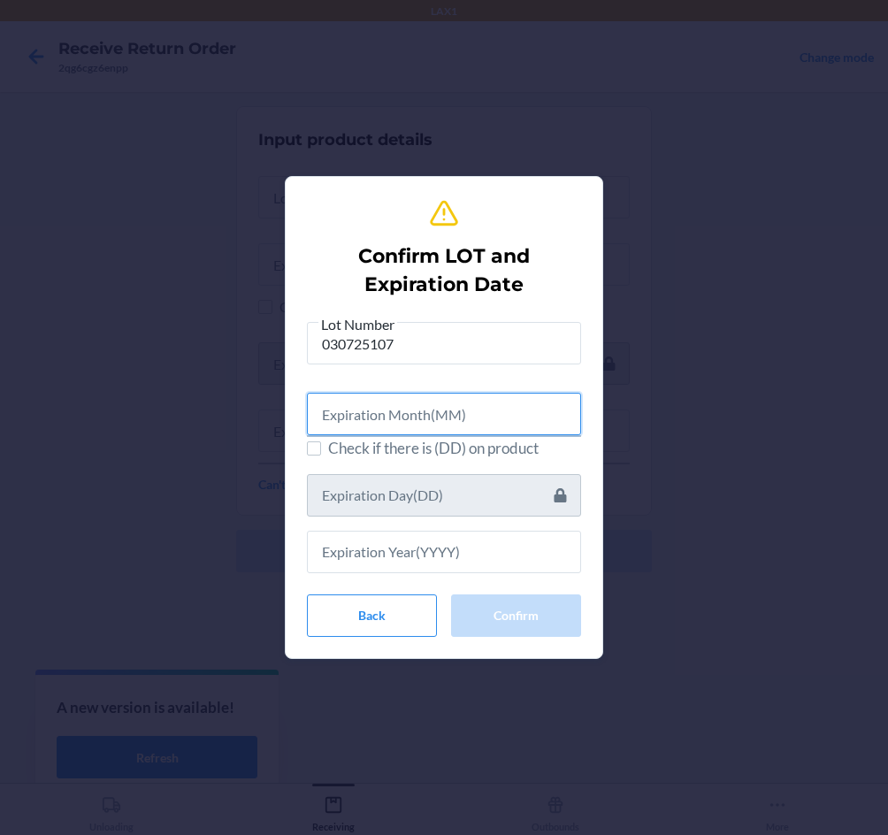
click at [419, 406] on input "text" at bounding box center [444, 414] width 274 height 42
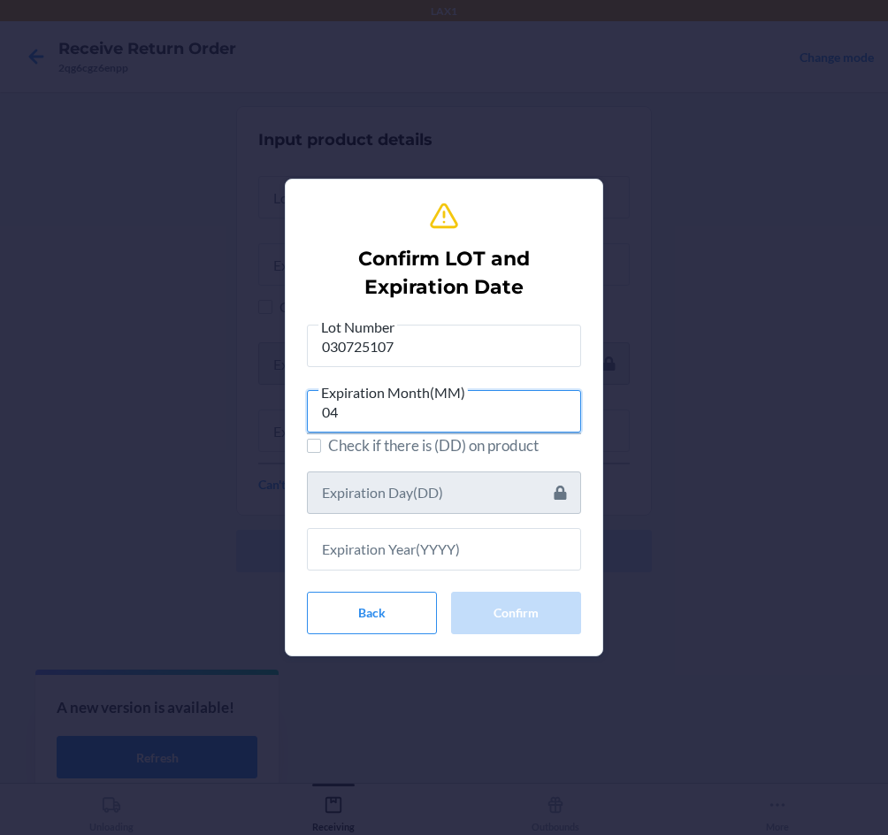
type input "04"
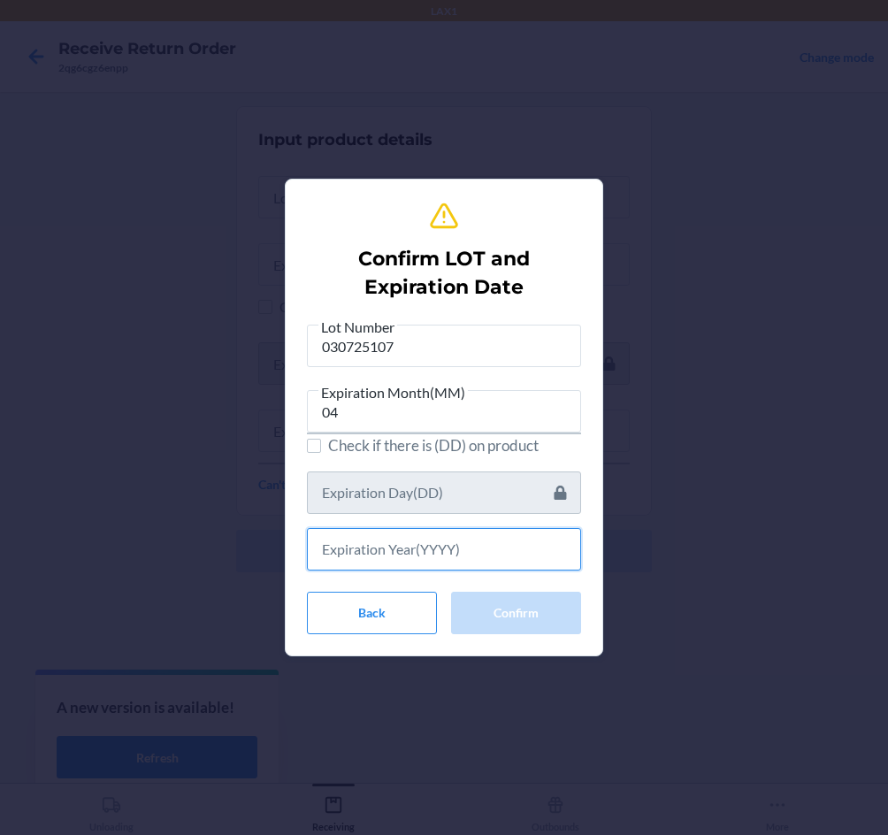
click at [432, 546] on input "text" at bounding box center [444, 549] width 274 height 42
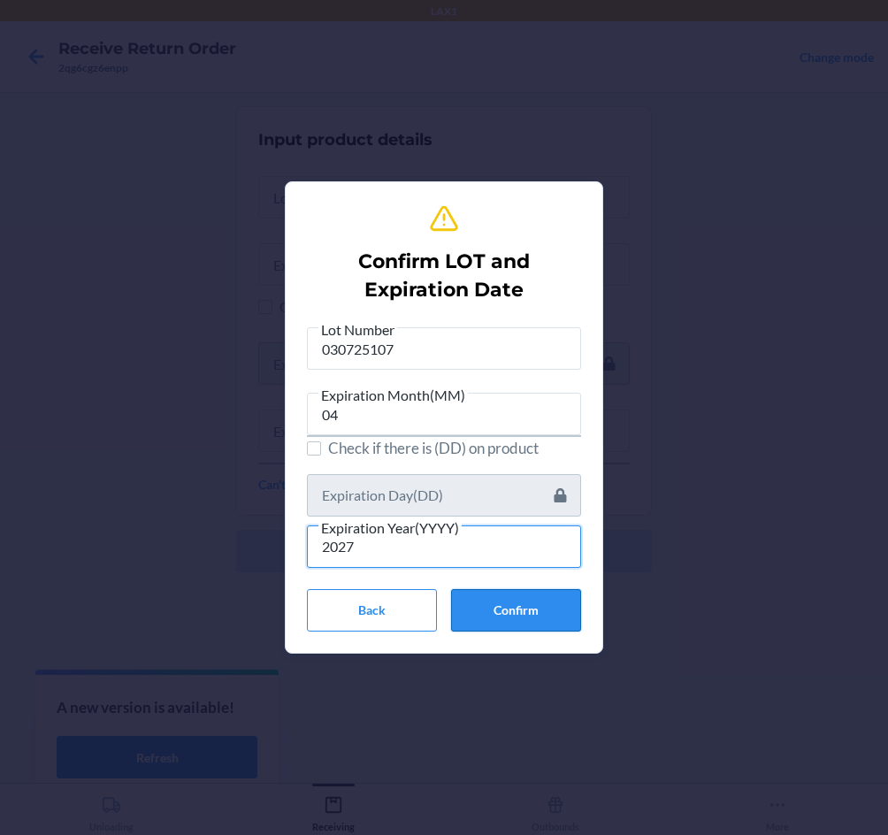
type input "2027"
click at [514, 612] on button "Confirm" at bounding box center [516, 610] width 130 height 42
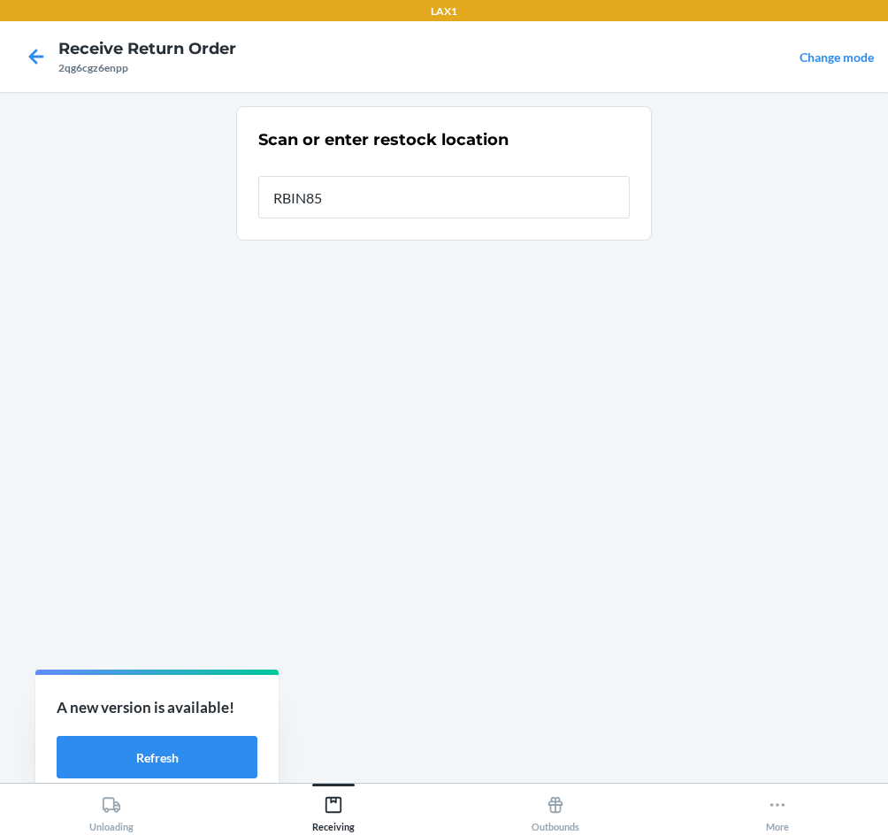
type input "RBIN857"
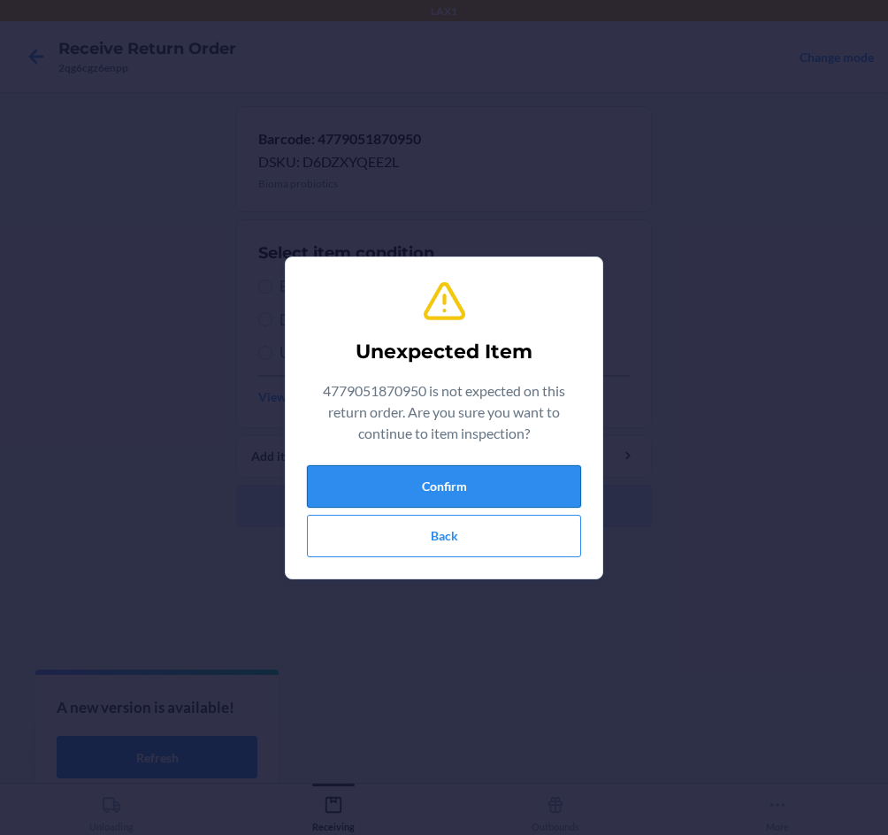
click at [451, 486] on button "Confirm" at bounding box center [444, 486] width 274 height 42
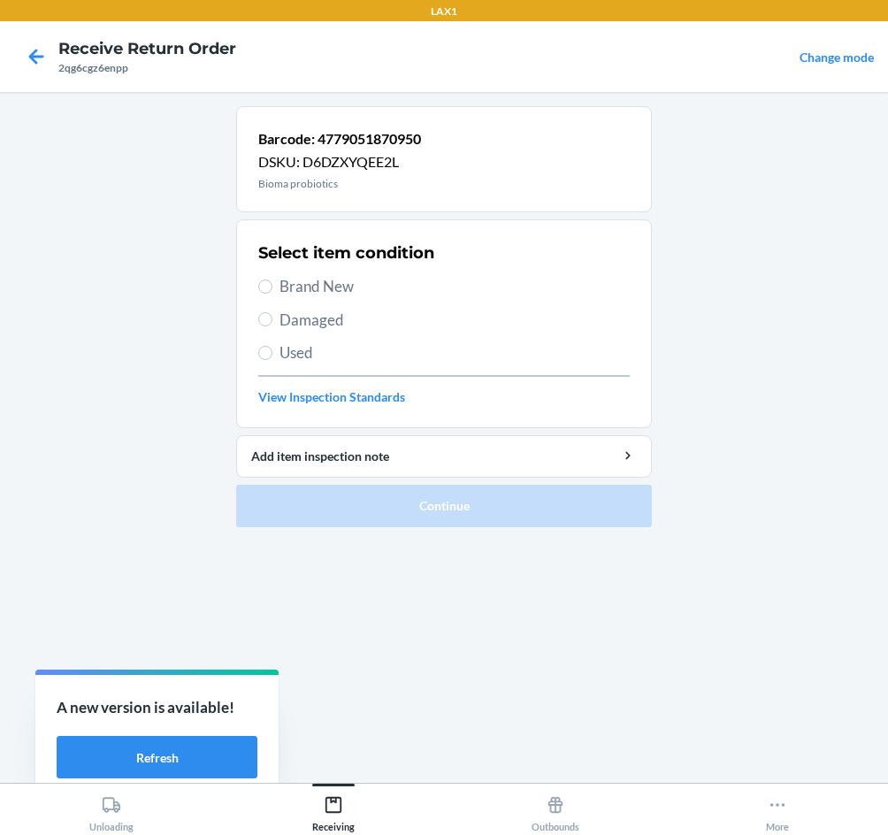
click at [320, 285] on span "Brand New" at bounding box center [455, 286] width 350 height 23
click at [273, 285] on input "Brand New" at bounding box center [265, 287] width 14 height 14
radio input "true"
click at [313, 279] on span "Brand New" at bounding box center [455, 286] width 350 height 23
click at [273, 280] on input "Brand New" at bounding box center [265, 287] width 14 height 14
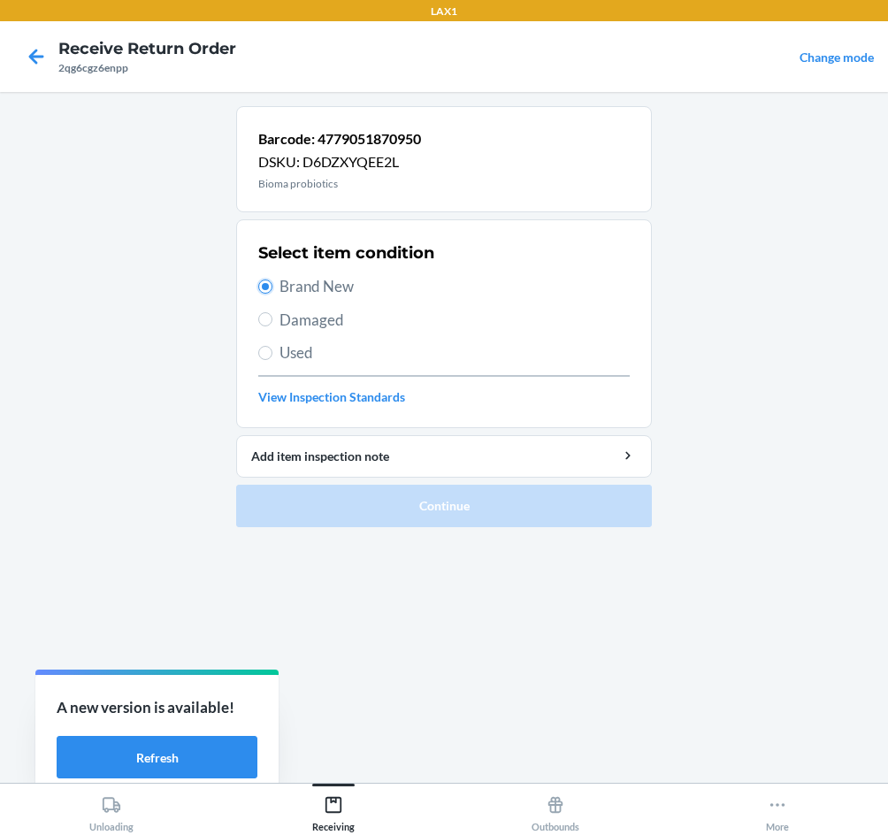
radio input "true"
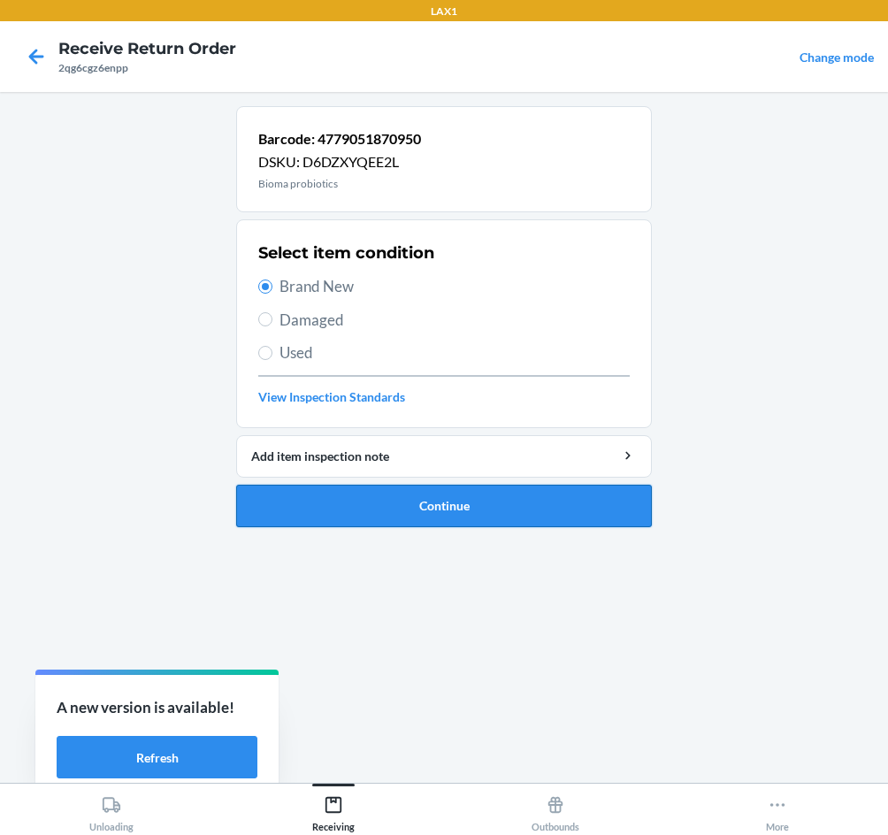
click at [414, 513] on button "Continue" at bounding box center [444, 506] width 416 height 42
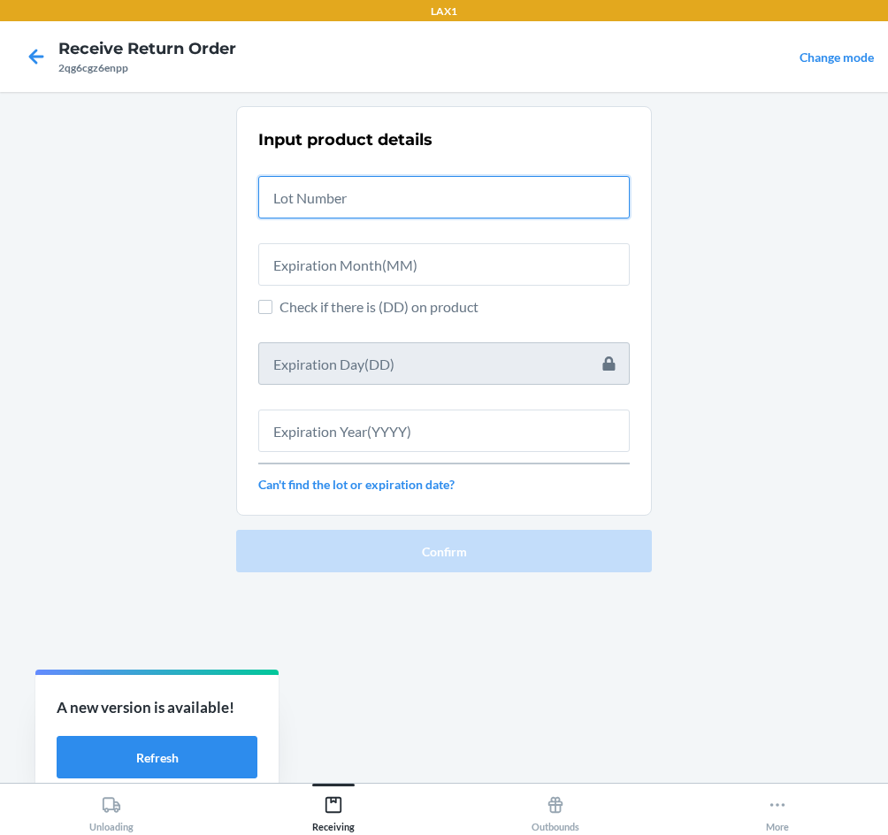
click at [330, 194] on input "text" at bounding box center [444, 197] width 372 height 42
type input "030725107"
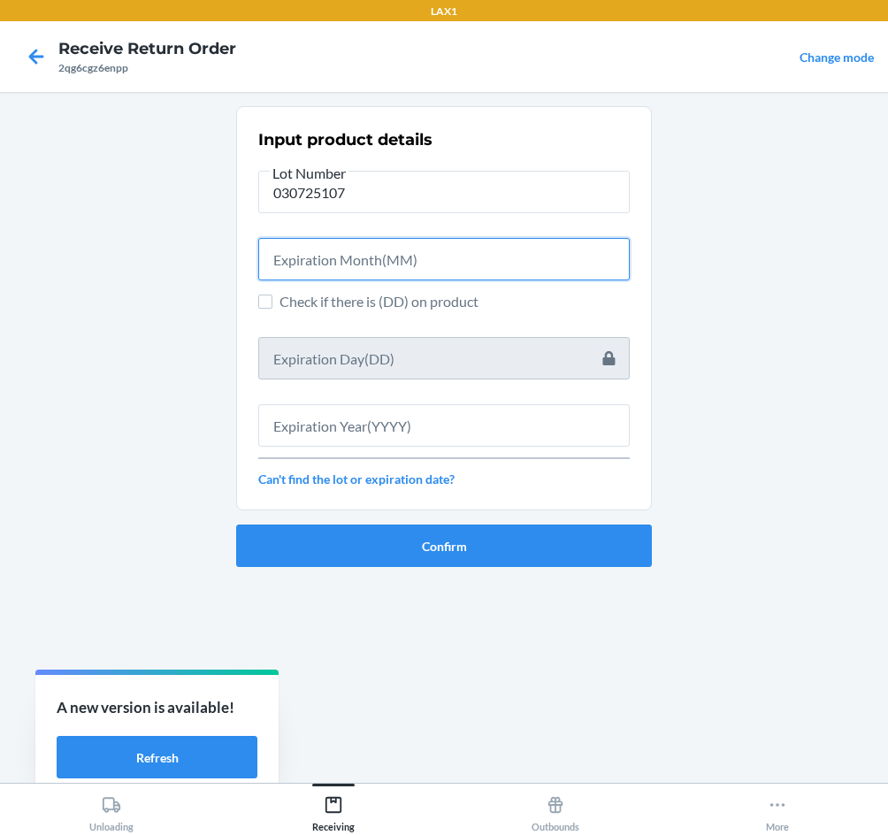
click at [320, 271] on input "text" at bounding box center [444, 259] width 372 height 42
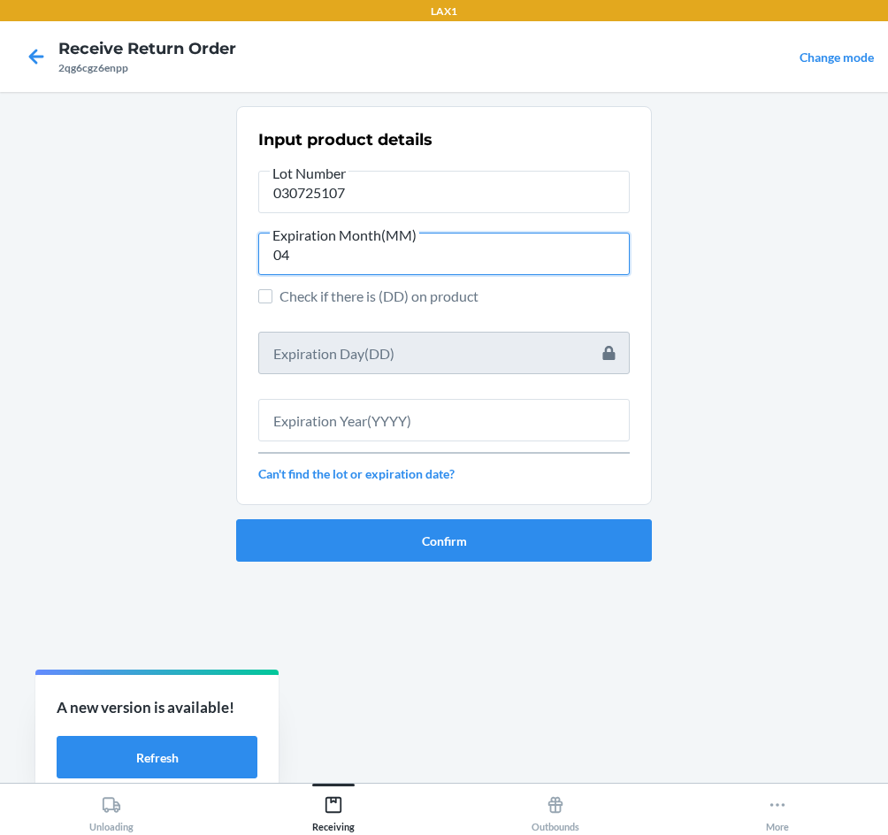
type input "04"
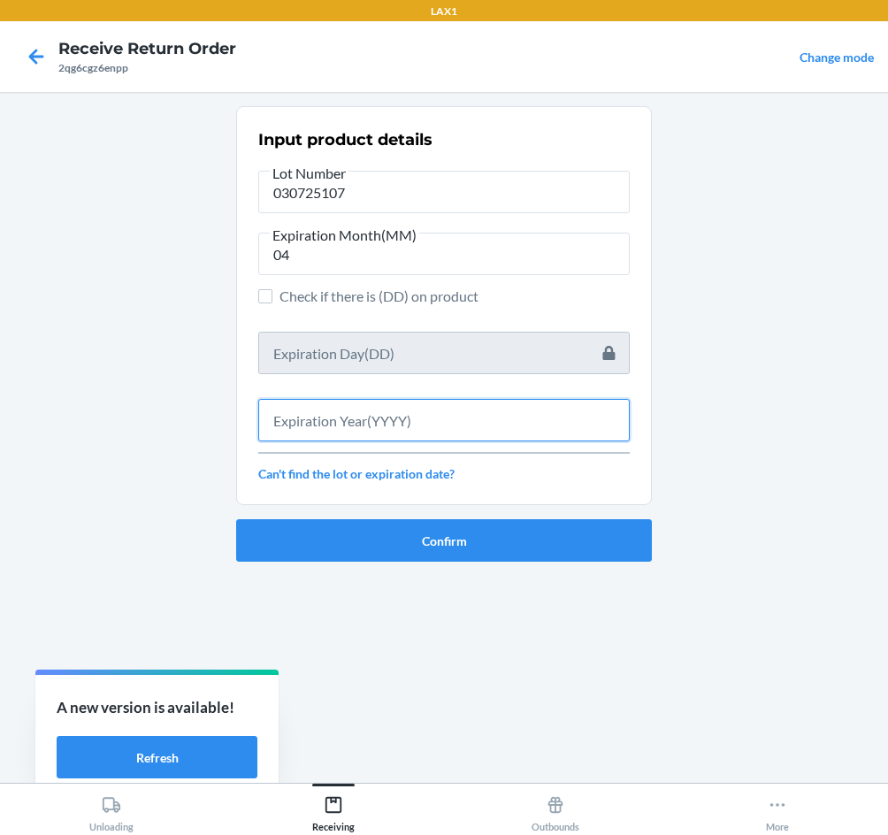
click at [338, 427] on input "text" at bounding box center [444, 420] width 372 height 42
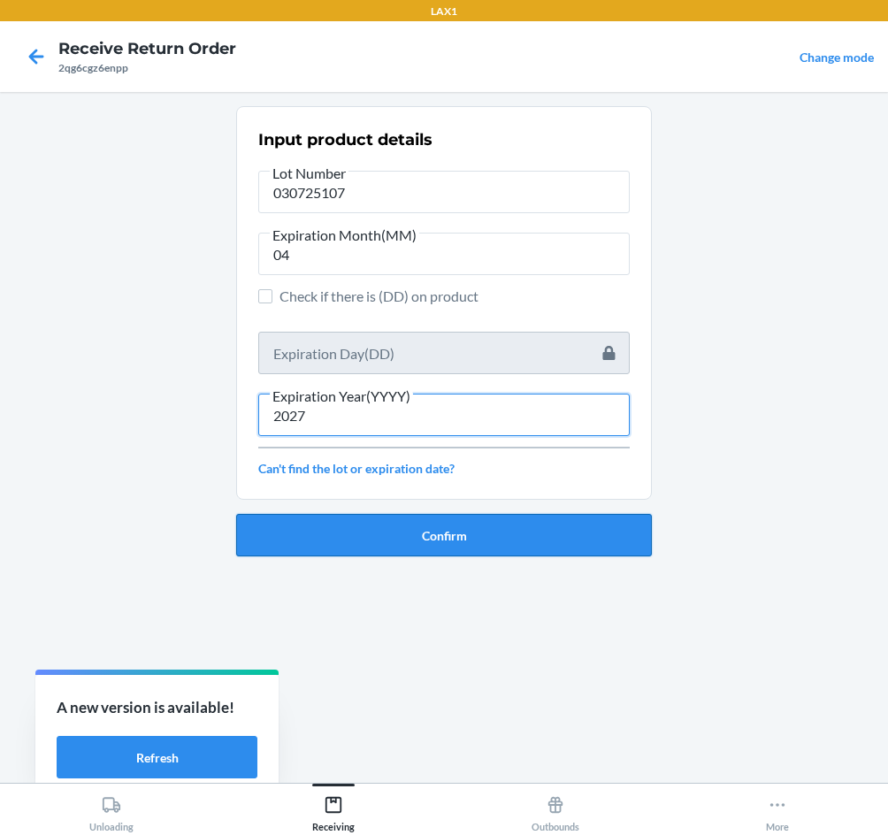
type input "2027"
click at [427, 527] on button "Confirm" at bounding box center [444, 535] width 416 height 42
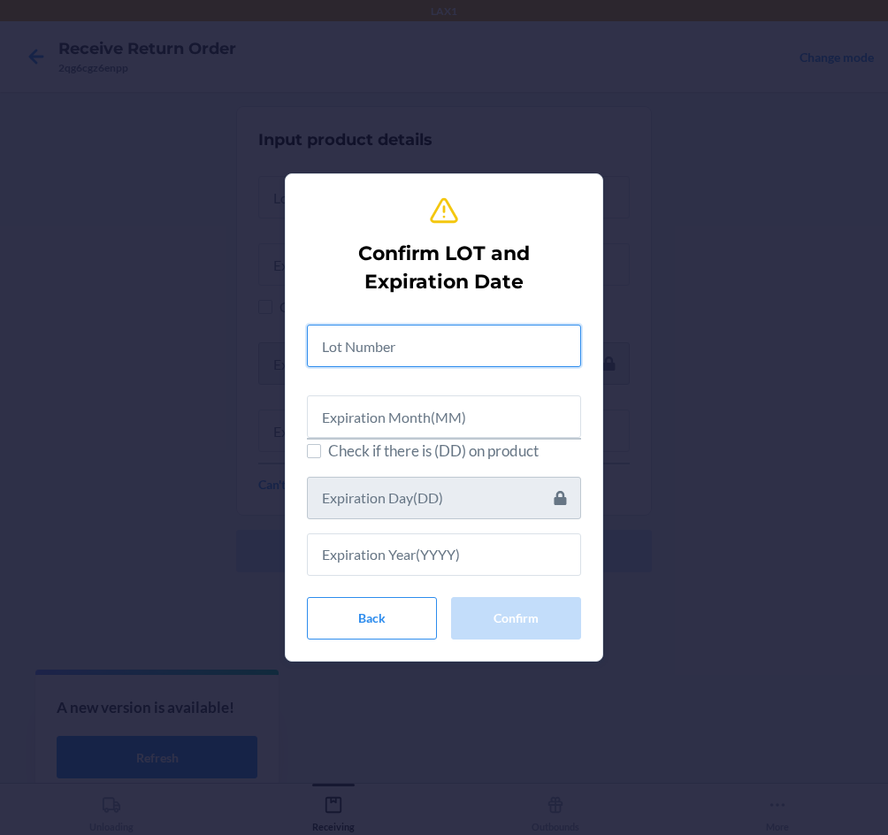
click at [417, 339] on input "text" at bounding box center [444, 346] width 274 height 42
type input "030725107"
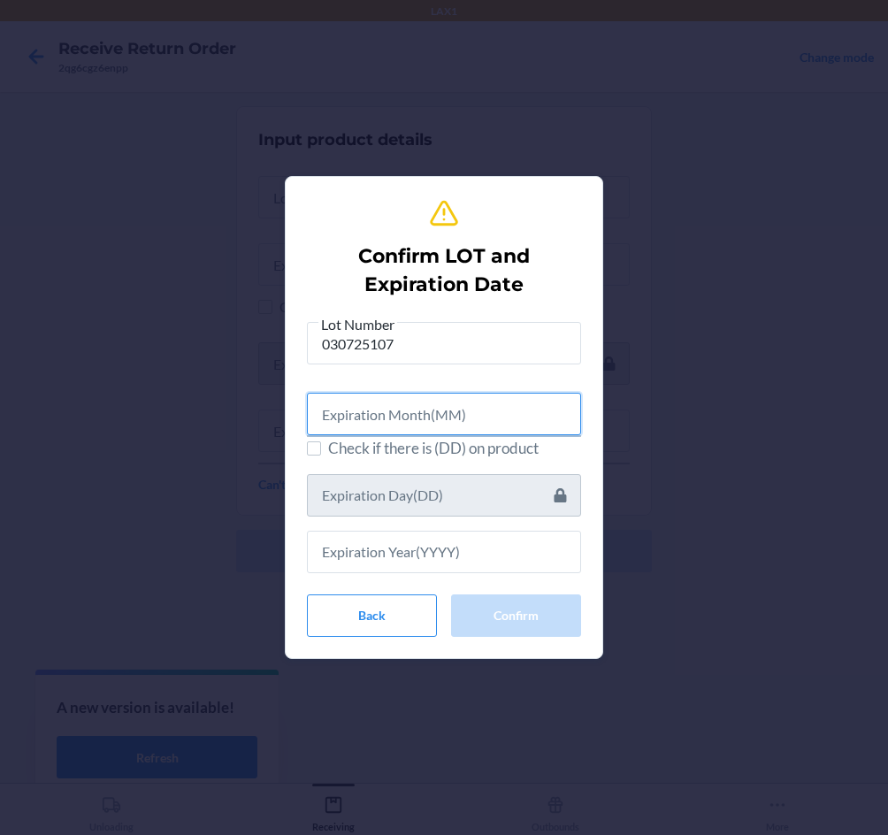
click at [392, 419] on input "text" at bounding box center [444, 414] width 274 height 42
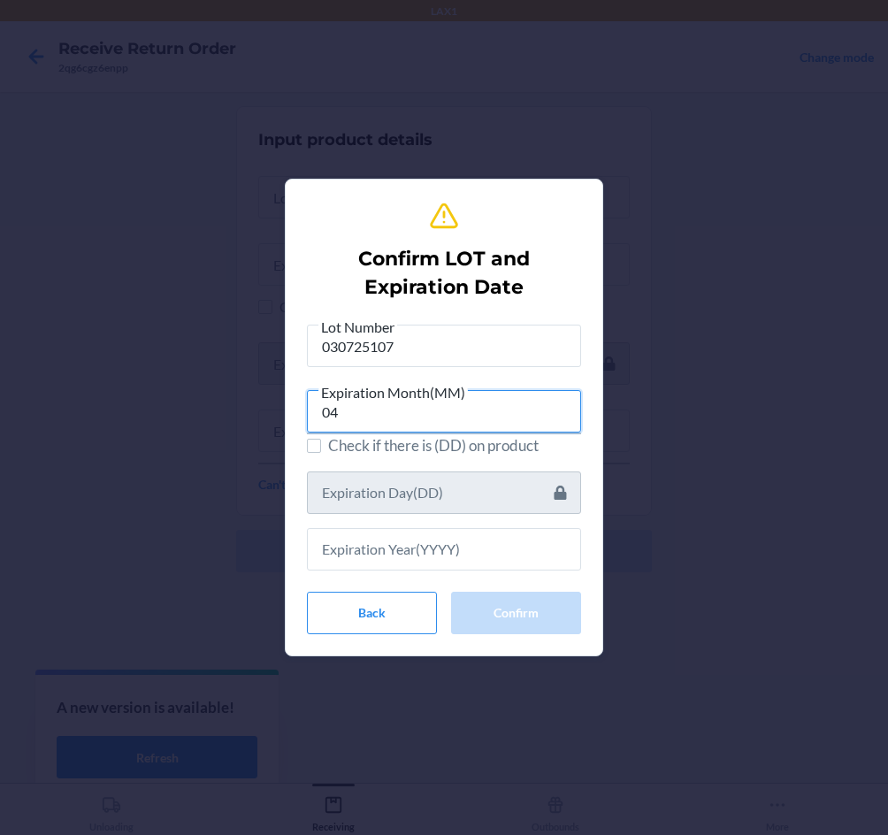
type input "04"
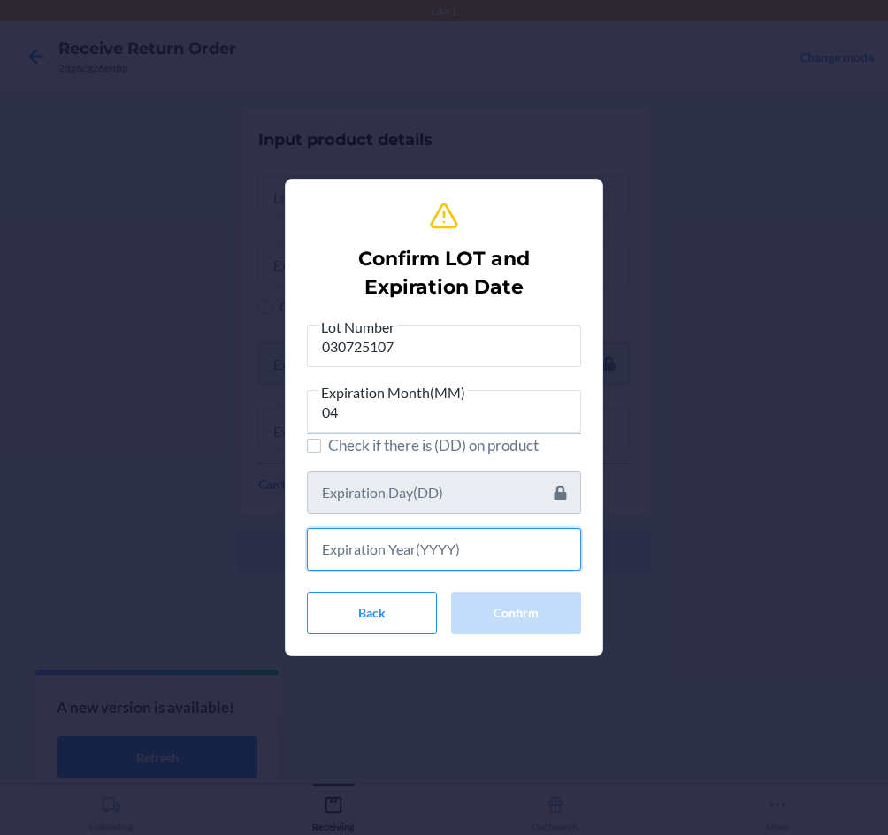
click at [359, 549] on input "text" at bounding box center [444, 549] width 274 height 42
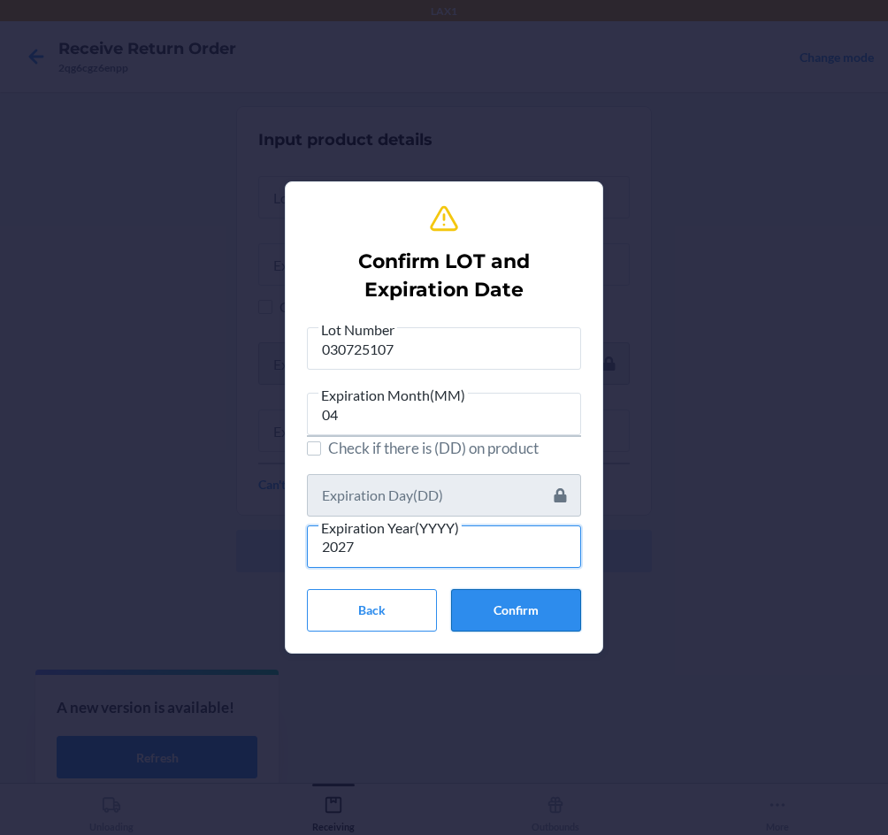
type input "2027"
click at [522, 604] on button "Confirm" at bounding box center [516, 610] width 130 height 42
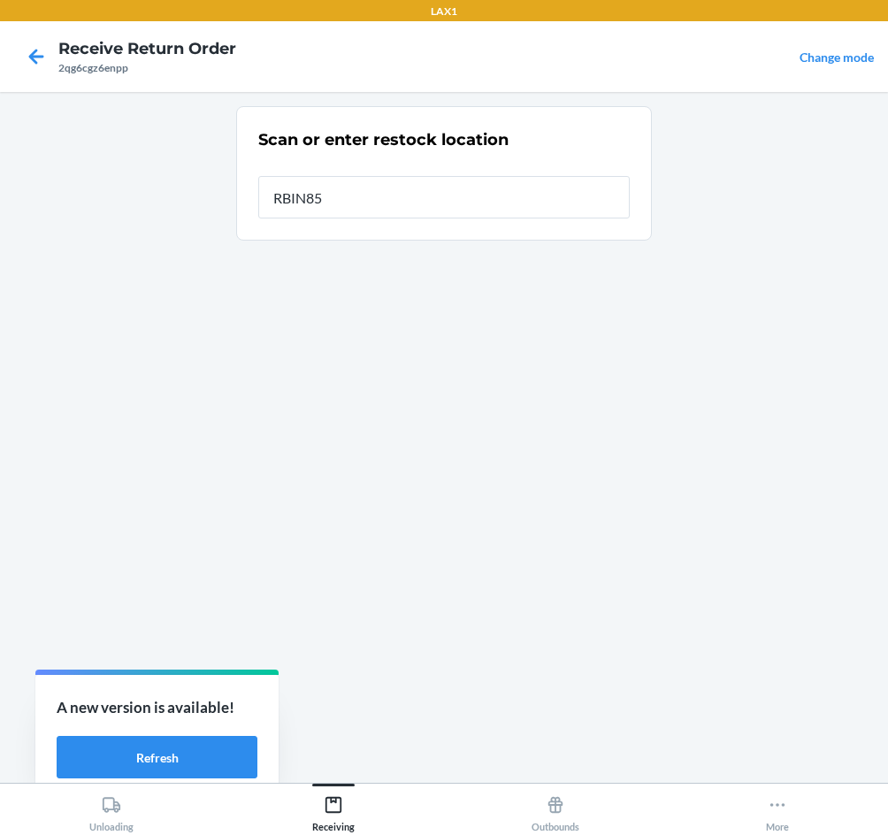
type input "RBIN857"
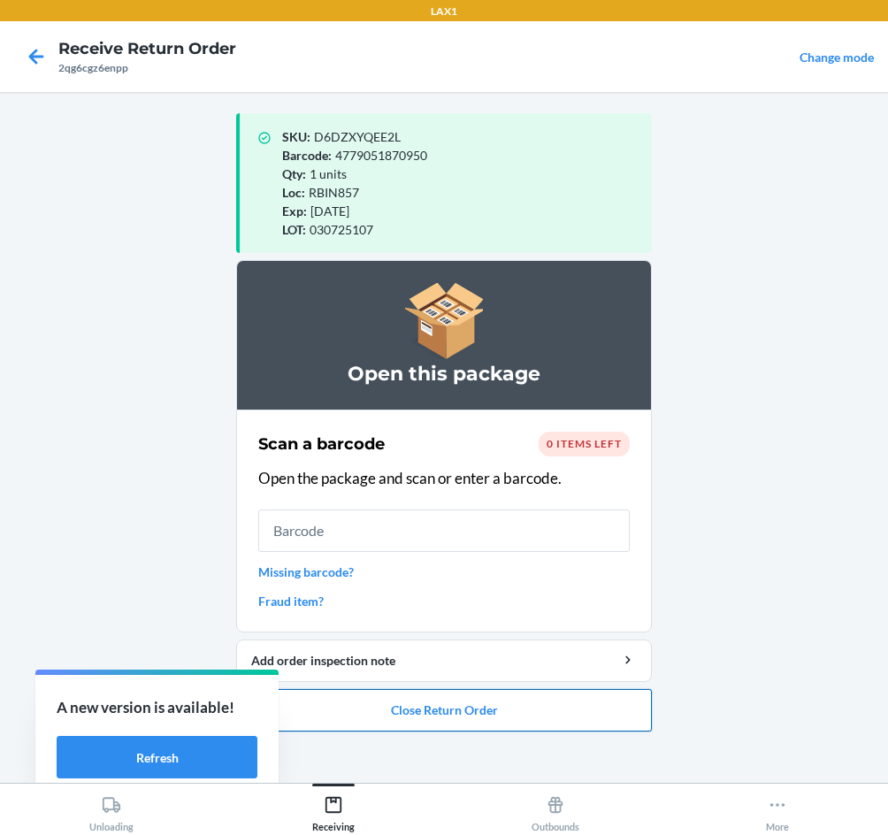
click at [506, 713] on button "Close Return Order" at bounding box center [444, 710] width 416 height 42
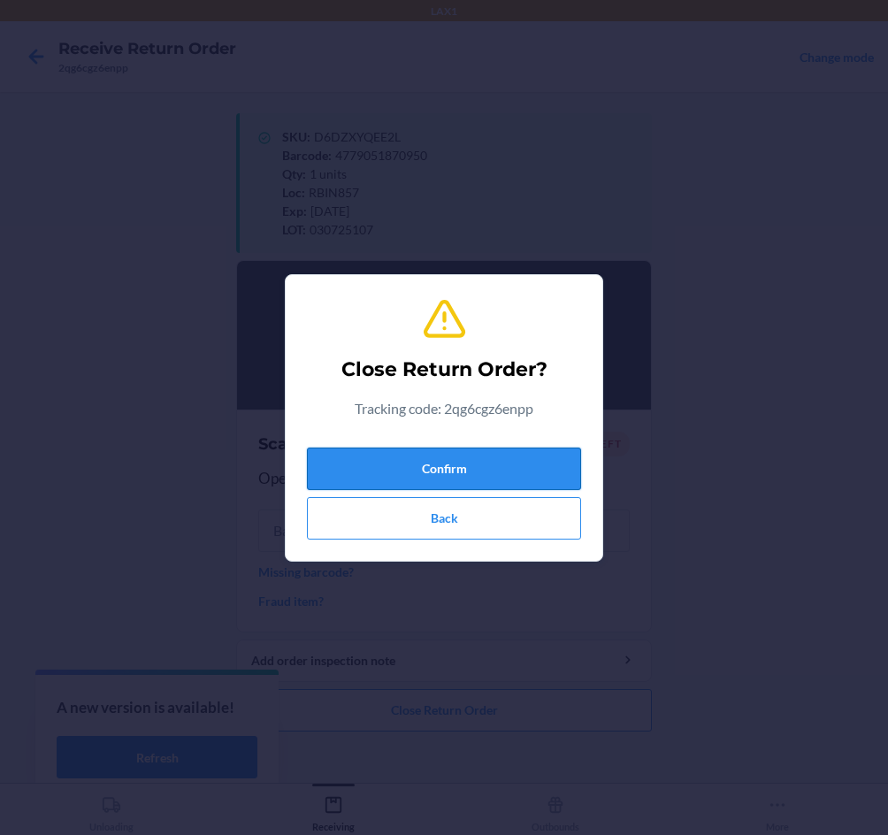
click at [463, 476] on button "Confirm" at bounding box center [444, 469] width 274 height 42
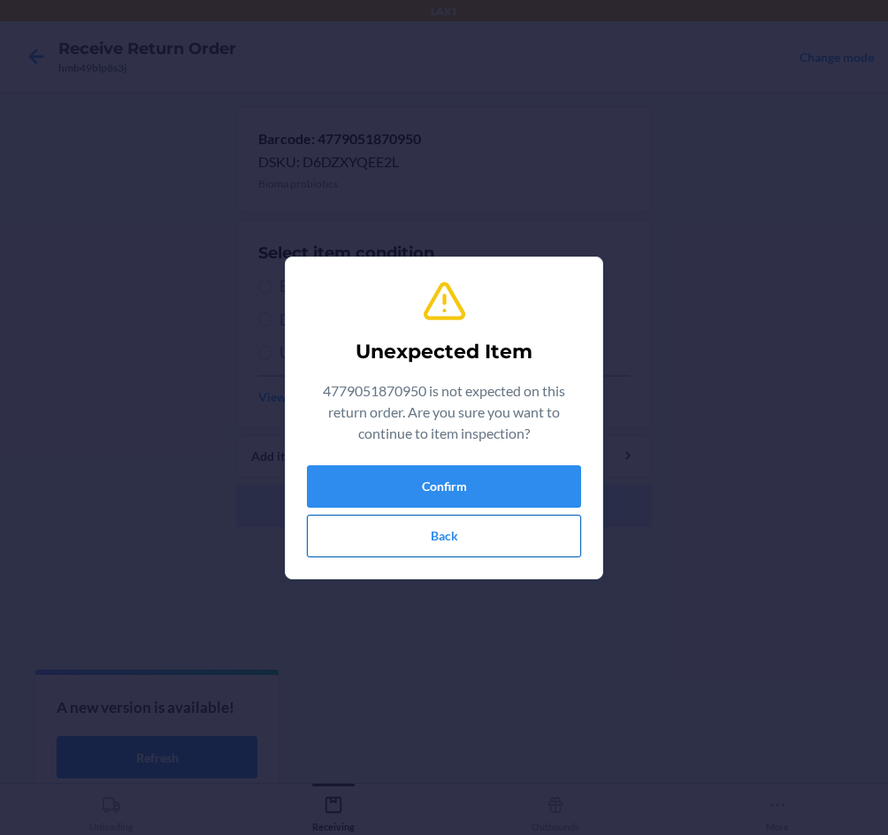
click at [468, 533] on button "Back" at bounding box center [444, 536] width 274 height 42
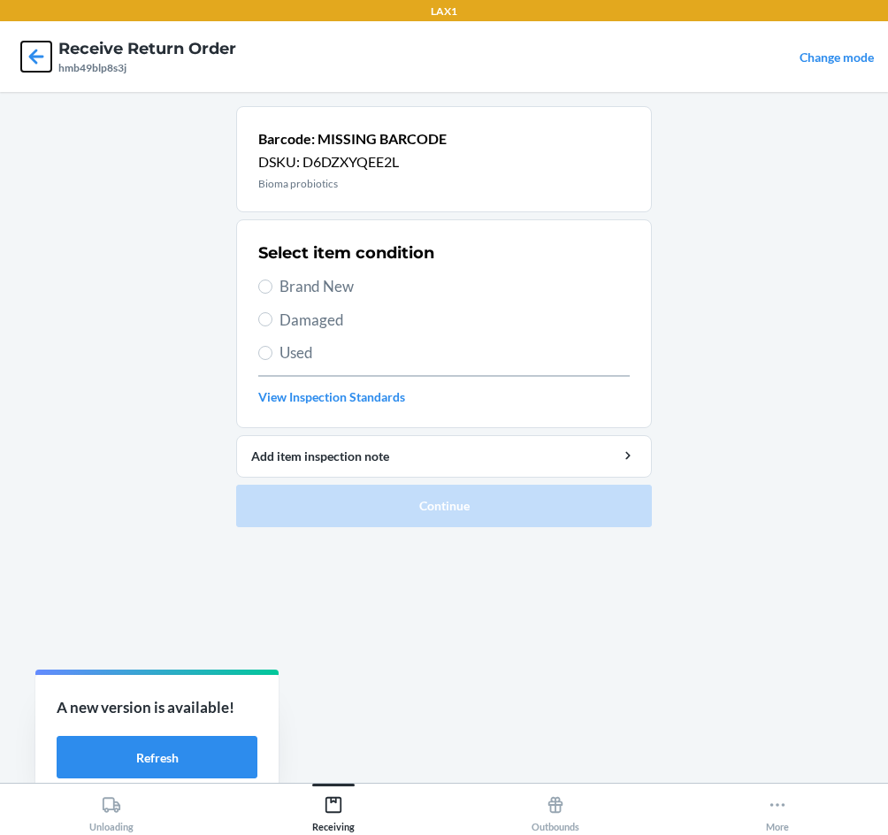
click at [42, 61] on icon at bounding box center [36, 57] width 30 height 30
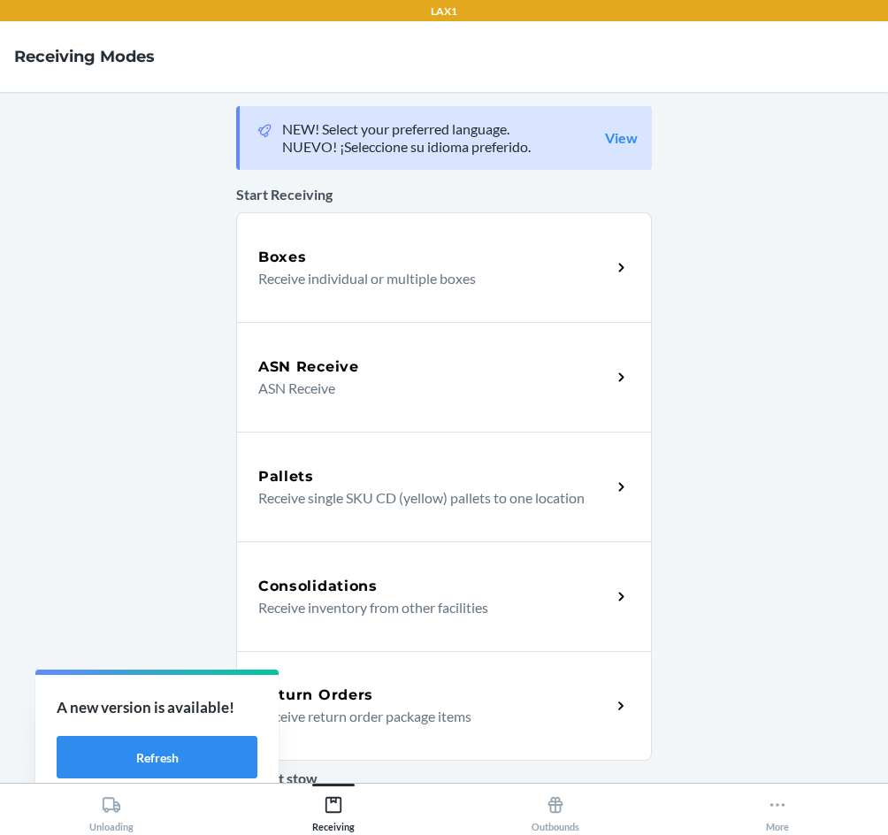
click at [404, 678] on div "Return Orders Receive return order package items" at bounding box center [444, 706] width 416 height 110
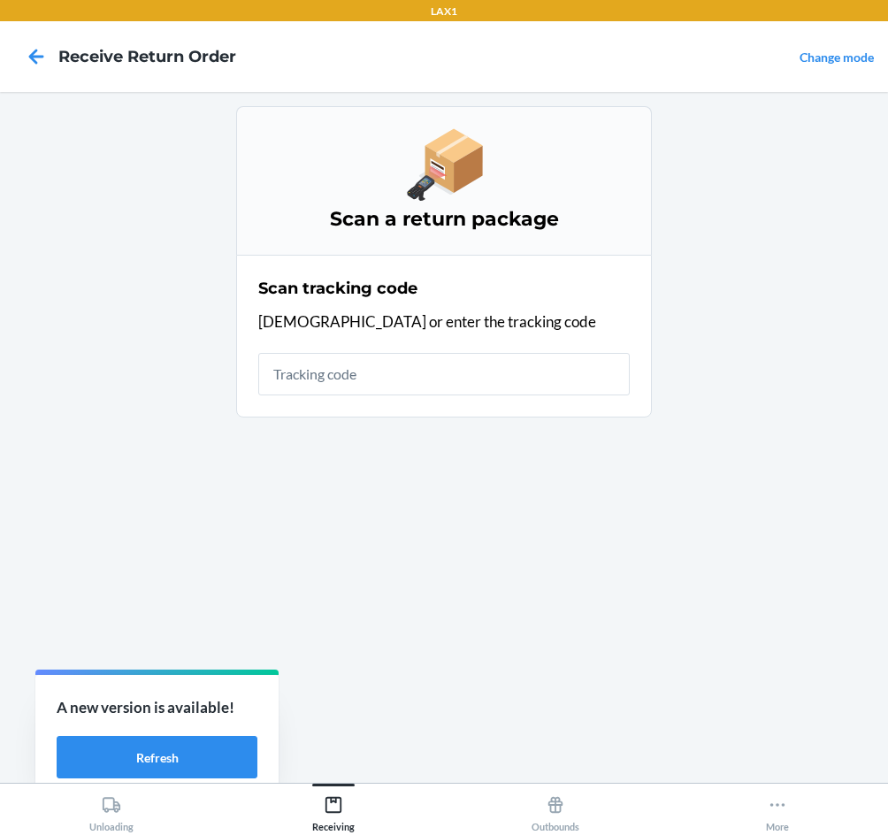
click at [326, 393] on input "text" at bounding box center [444, 374] width 372 height 42
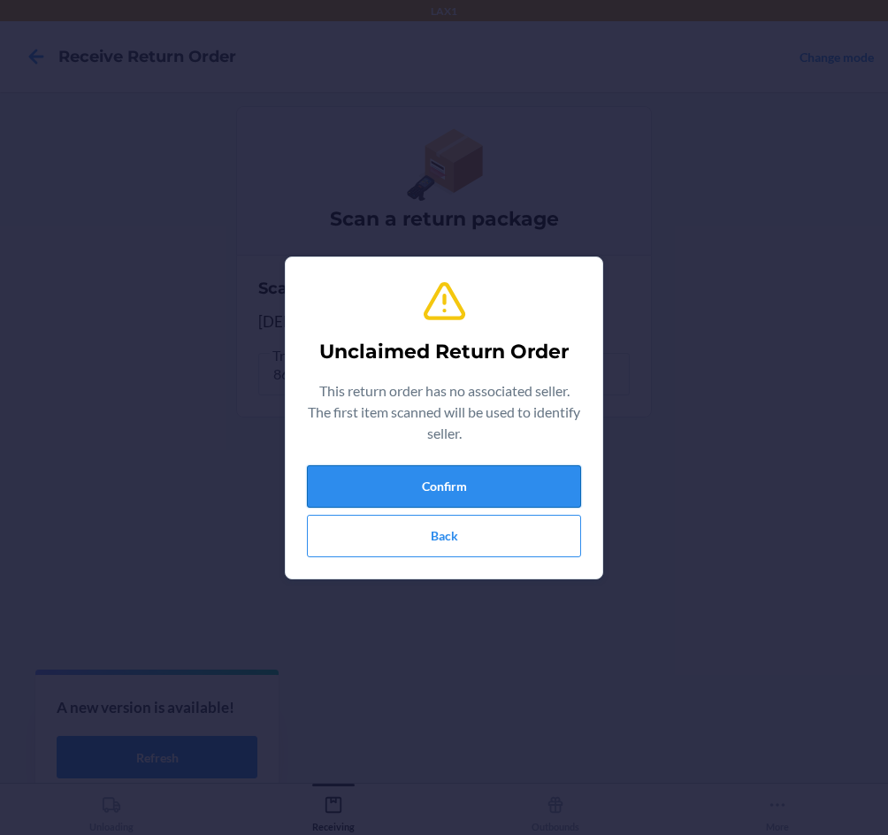
click at [477, 486] on button "Confirm" at bounding box center [444, 486] width 274 height 42
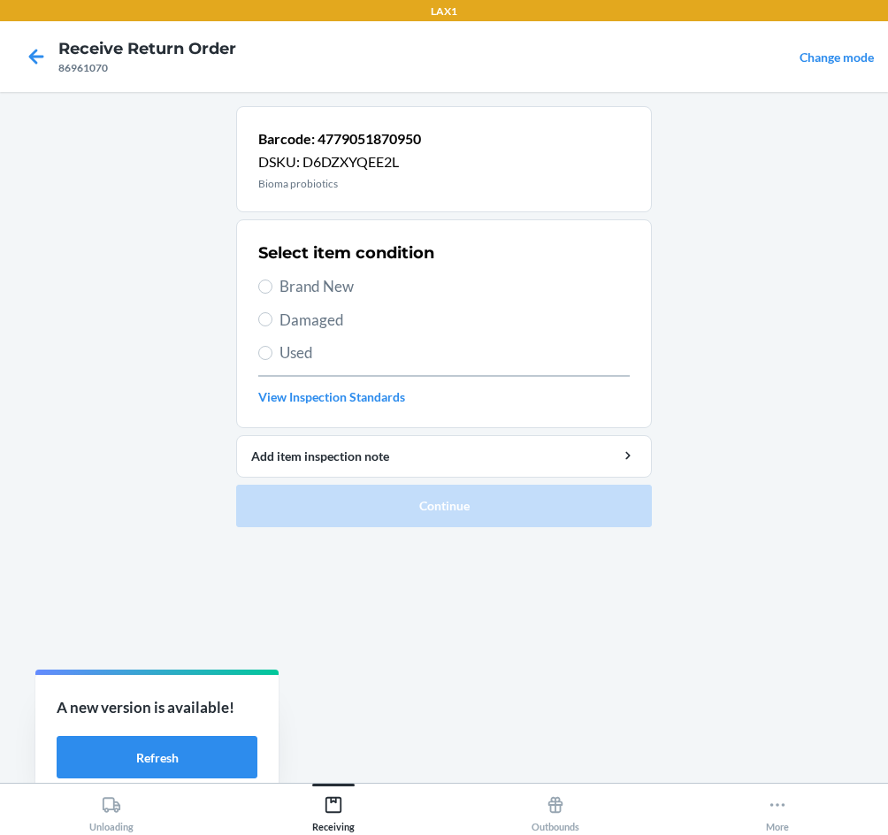
click at [329, 289] on span "Brand New" at bounding box center [455, 286] width 350 height 23
click at [273, 289] on input "Brand New" at bounding box center [265, 287] width 14 height 14
radio input "true"
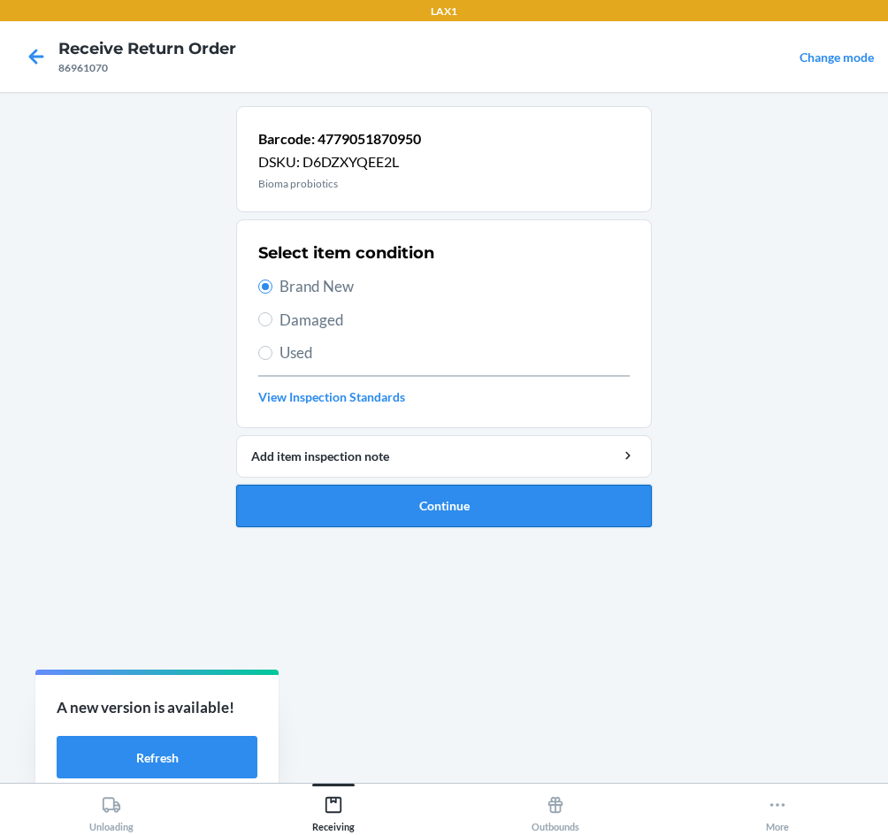
click at [470, 511] on button "Continue" at bounding box center [444, 506] width 416 height 42
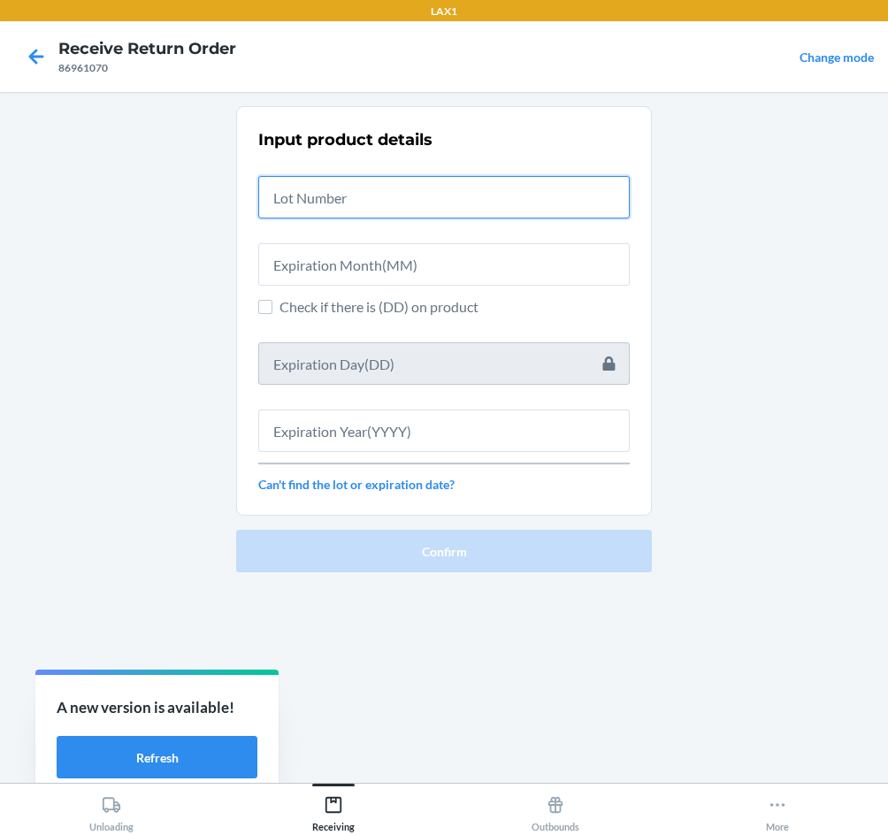
click at [344, 188] on input "text" at bounding box center [444, 197] width 372 height 42
type input "04222576"
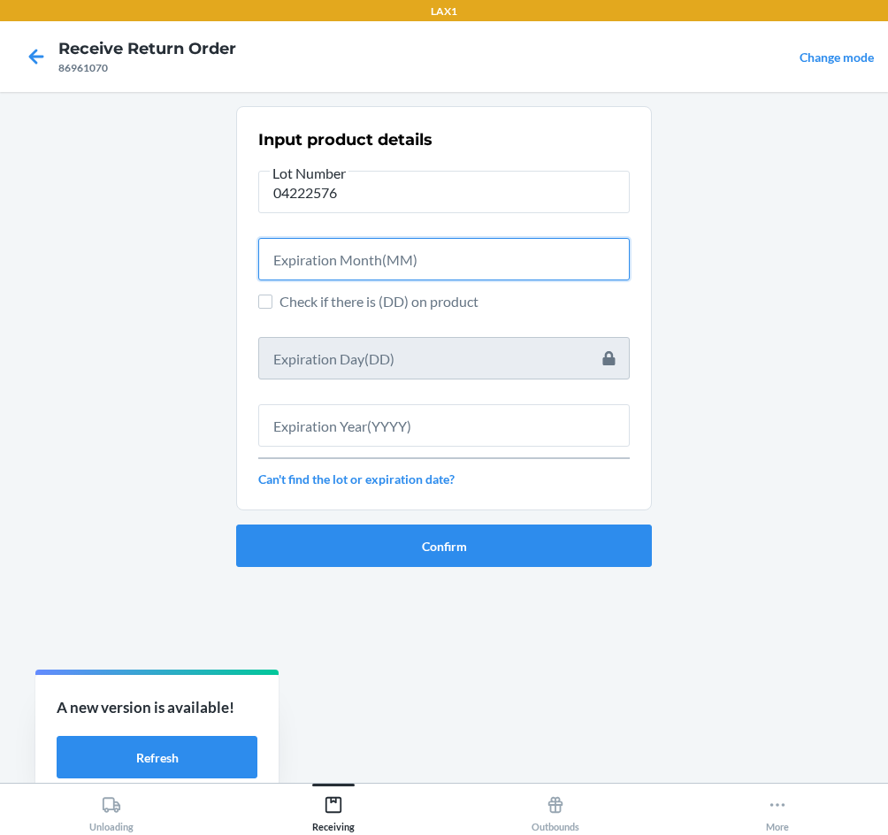
click at [419, 263] on input "text" at bounding box center [444, 259] width 372 height 42
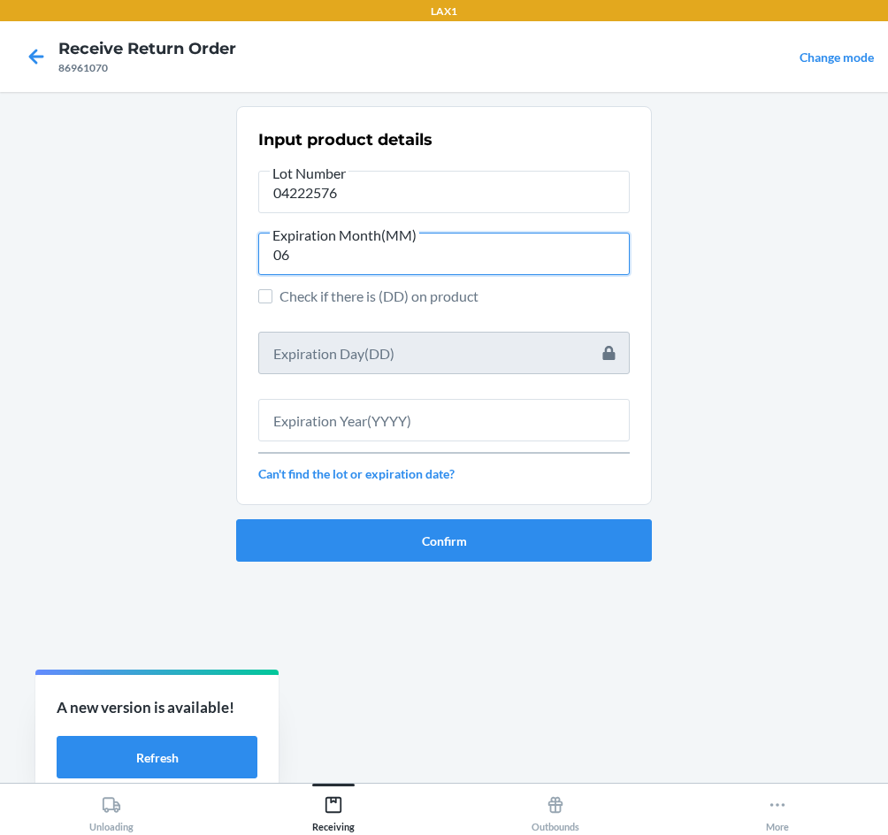
type input "06"
click at [544, 447] on div "Input product details Lot Number 04222576 Expiration Month(MM) 06 Check if ther…" at bounding box center [444, 305] width 372 height 365
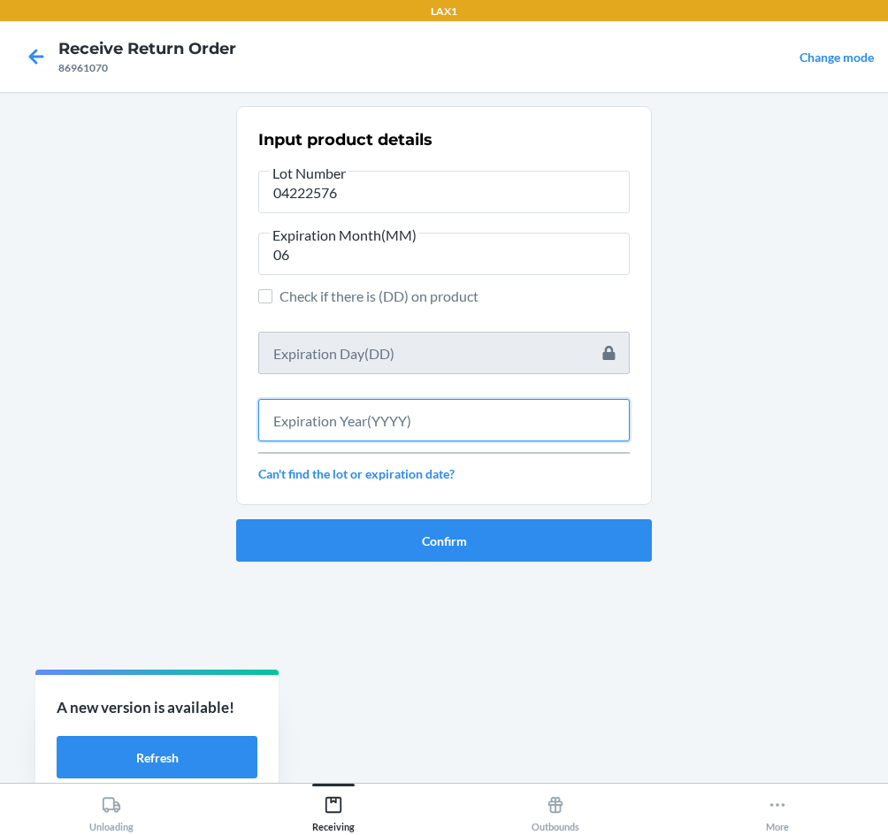
click at [539, 412] on input "text" at bounding box center [444, 420] width 372 height 42
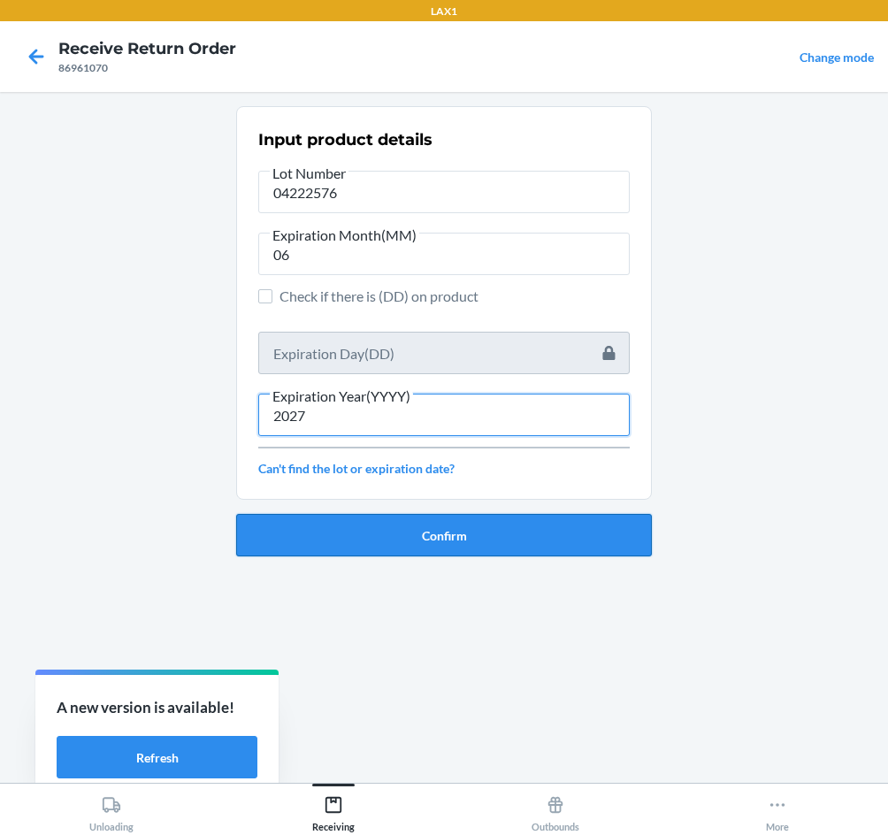
type input "2027"
click at [515, 542] on button "Confirm" at bounding box center [444, 535] width 416 height 42
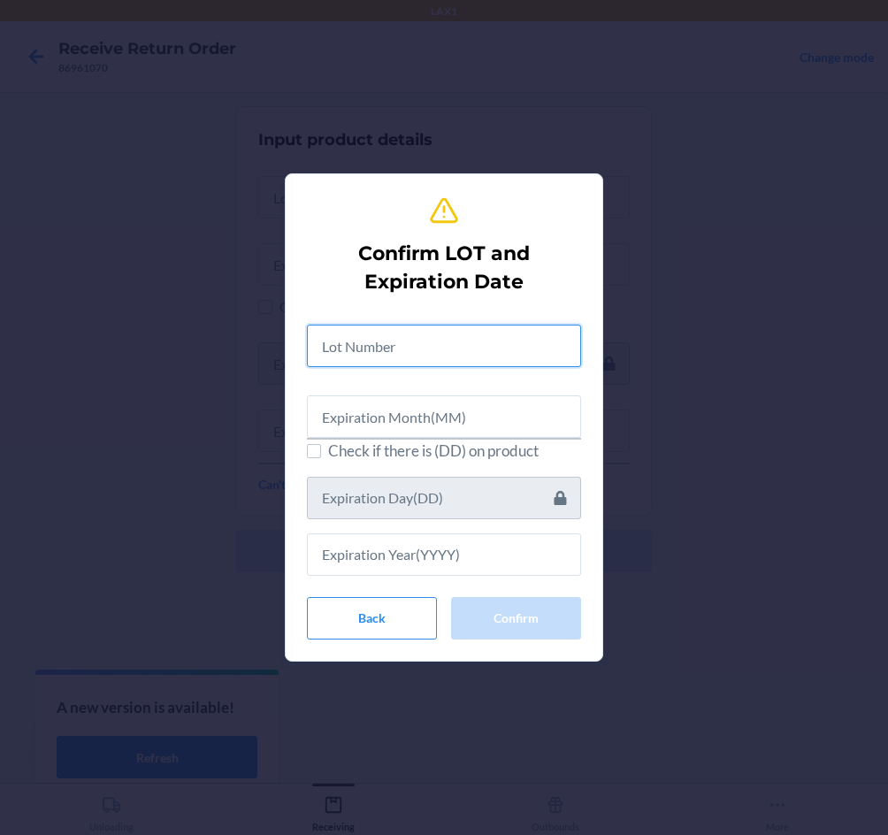
click at [395, 359] on input "text" at bounding box center [444, 346] width 274 height 42
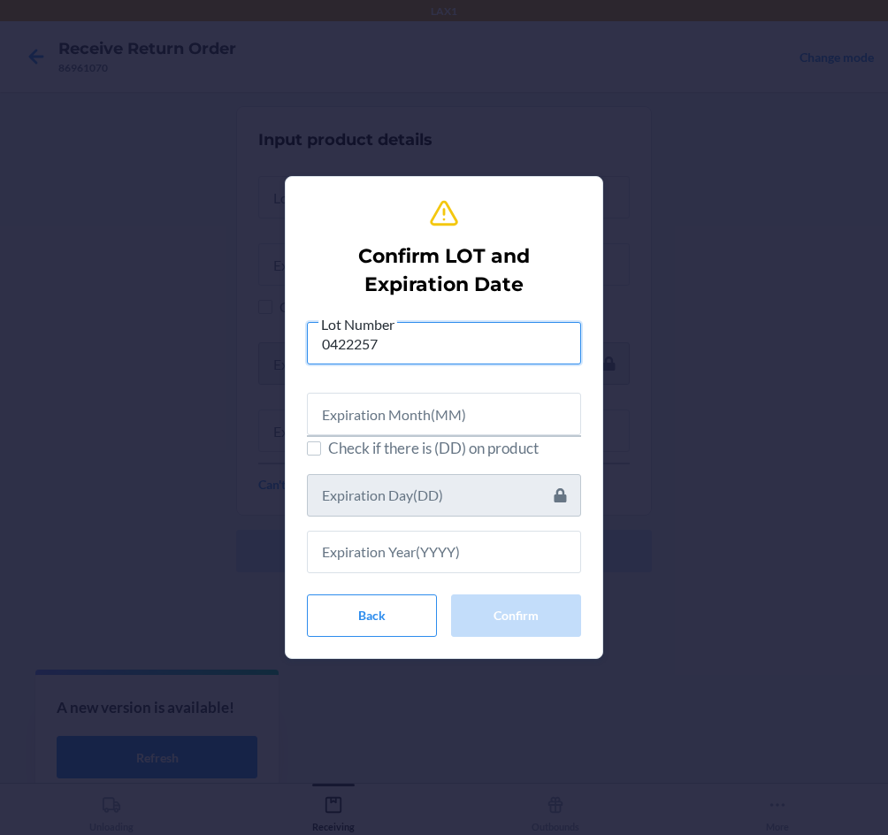
type input "04222576"
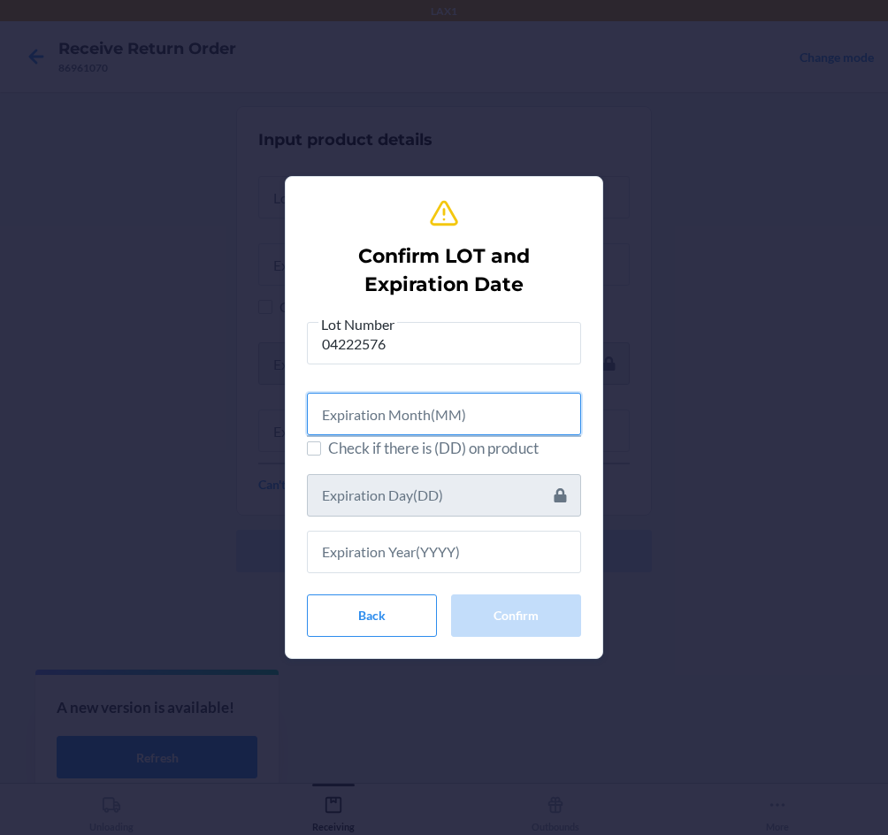
click at [396, 398] on input "text" at bounding box center [444, 414] width 274 height 42
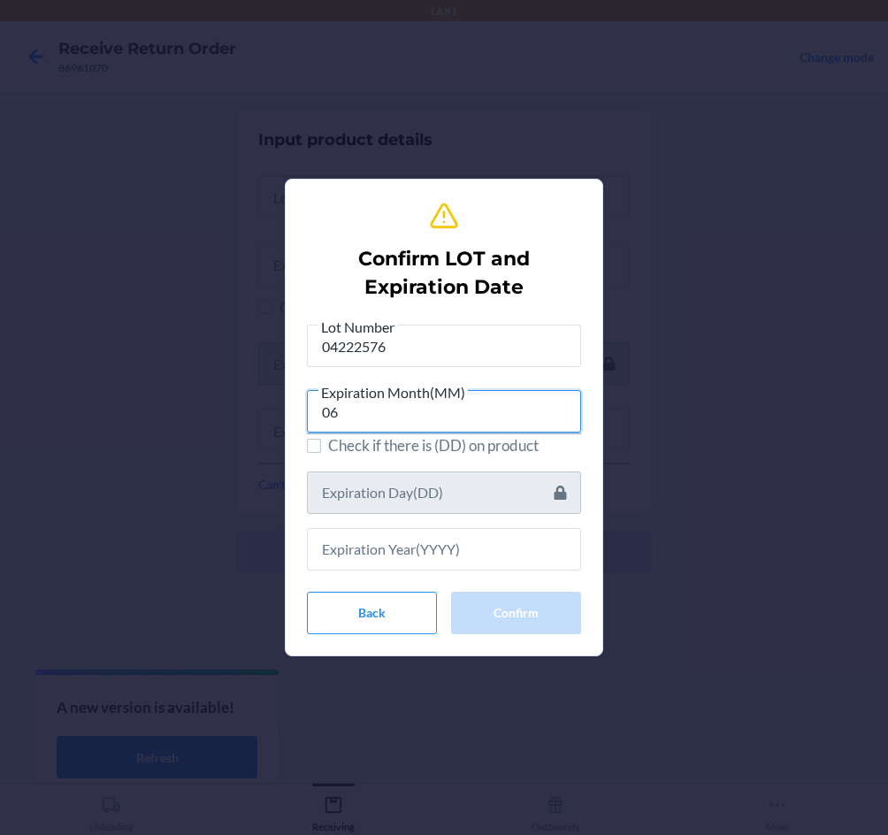
type input "06"
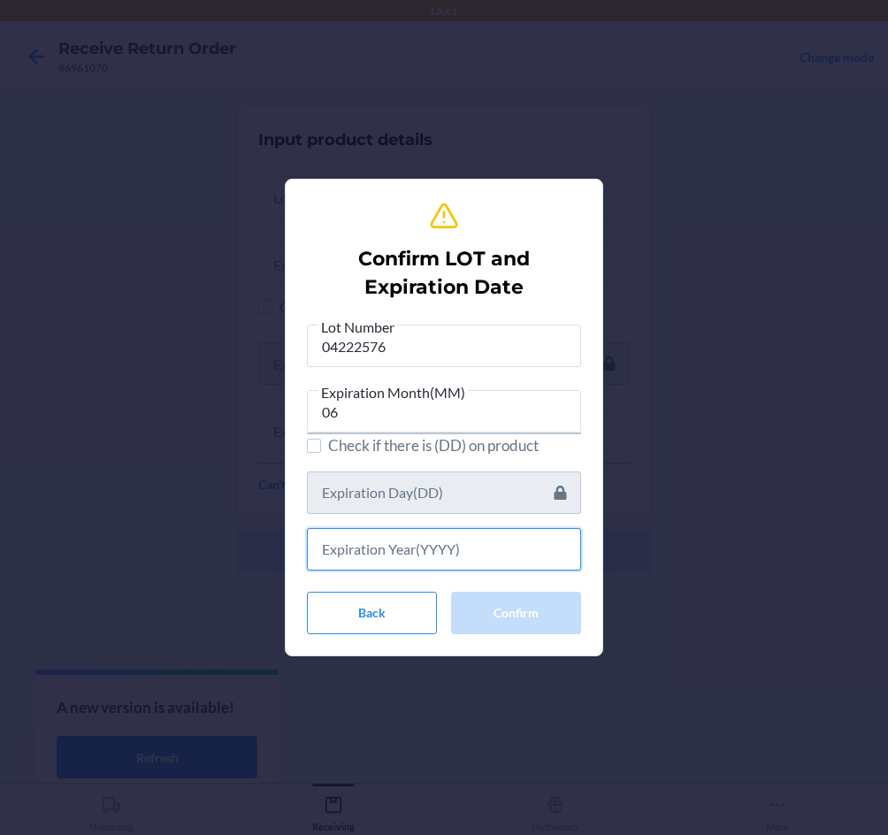
click at [458, 557] on input "text" at bounding box center [444, 549] width 274 height 42
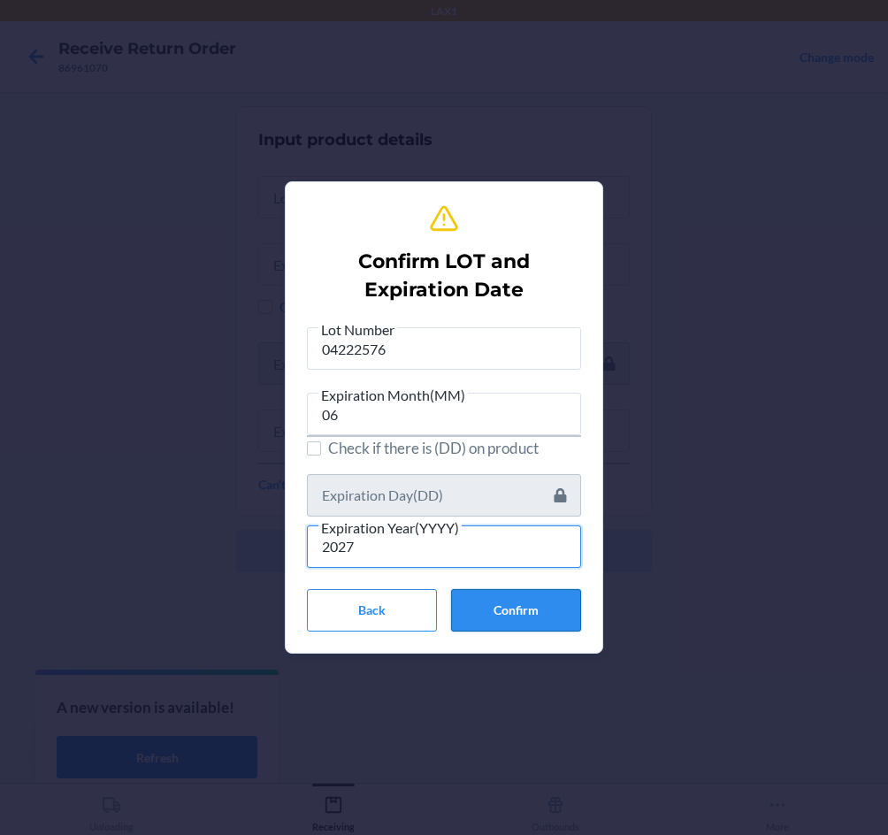
type input "2027"
click at [504, 625] on button "Confirm" at bounding box center [516, 610] width 130 height 42
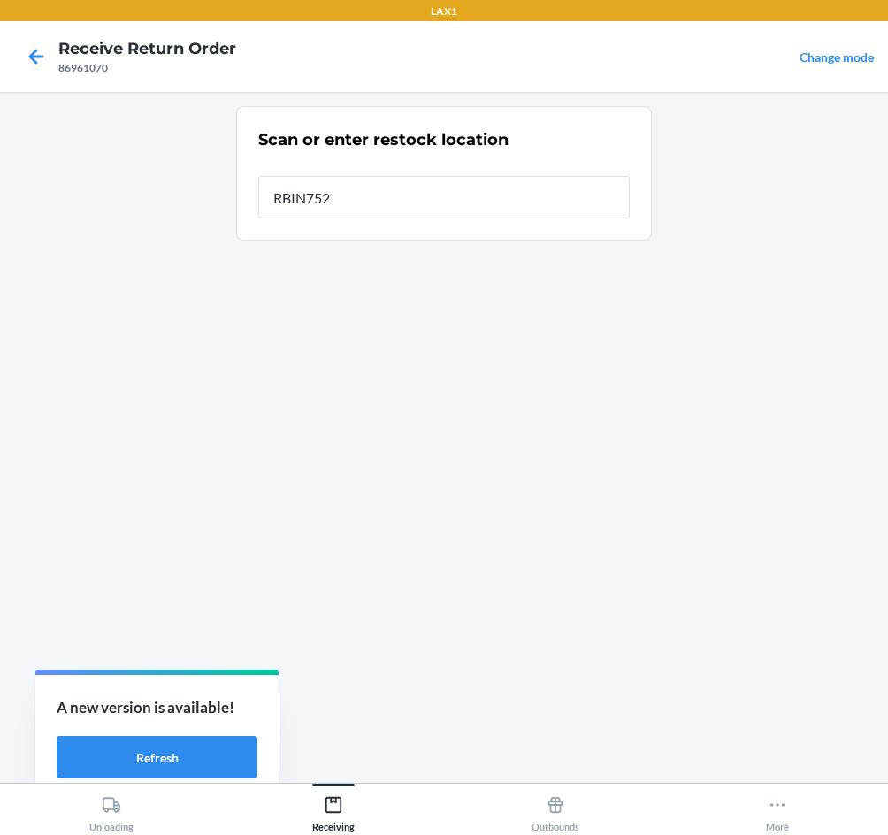
type input "RBIN752"
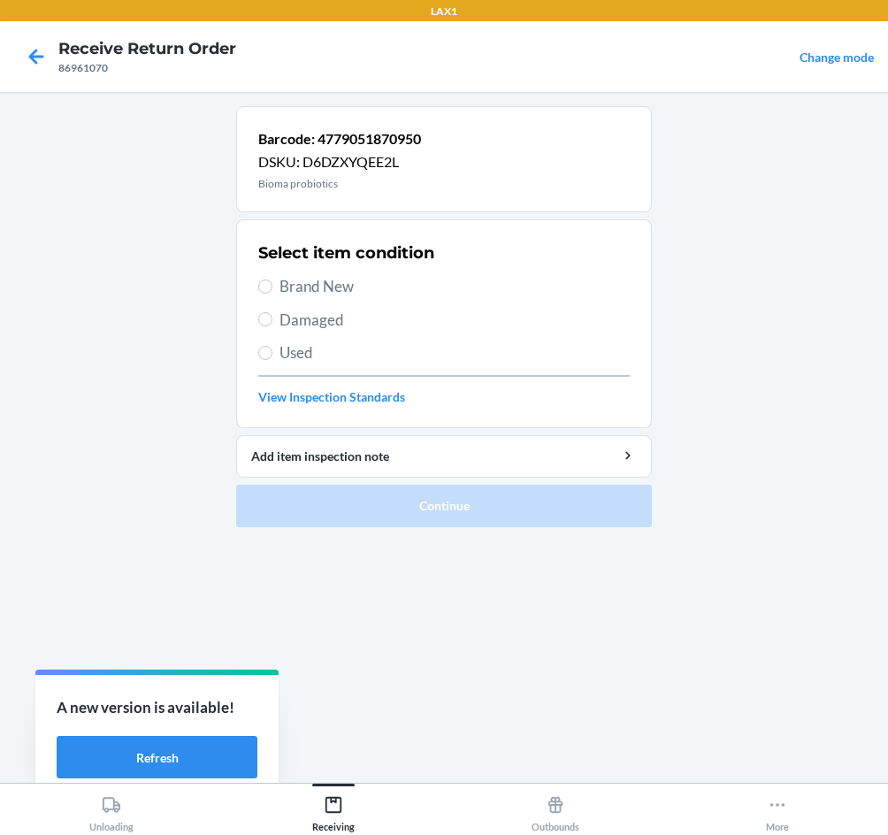
click at [317, 273] on div "Select item condition Brand New Damaged Used View Inspection Standards" at bounding box center [444, 323] width 372 height 175
click at [313, 285] on span "Brand New" at bounding box center [455, 286] width 350 height 23
click at [273, 285] on input "Brand New" at bounding box center [265, 287] width 14 height 14
radio input "true"
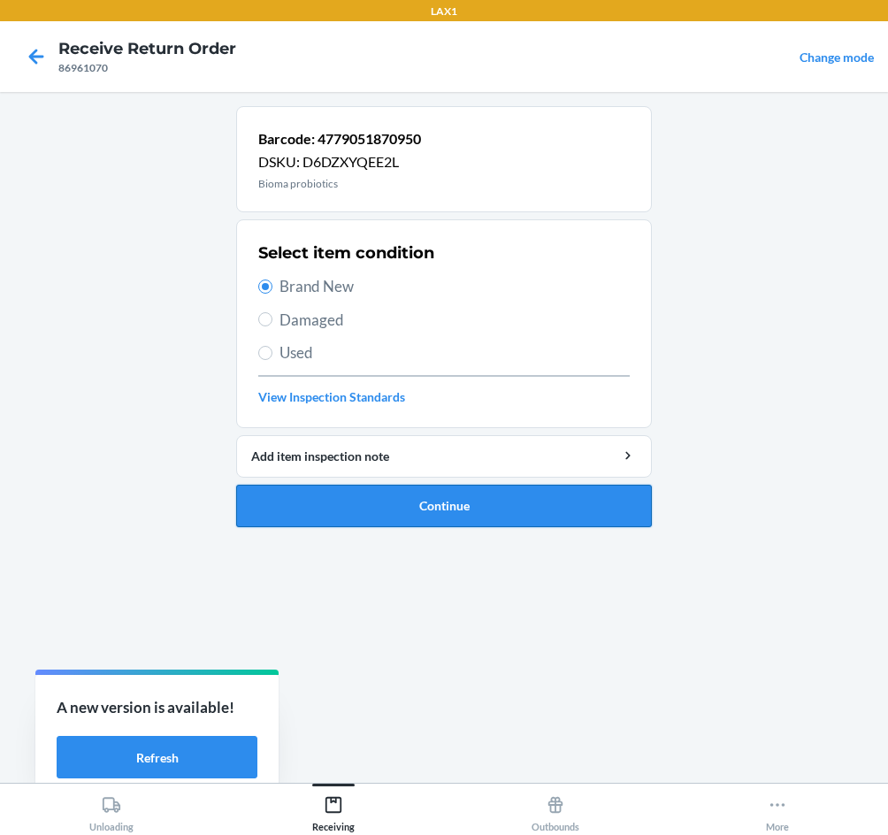
click at [365, 496] on button "Continue" at bounding box center [444, 506] width 416 height 42
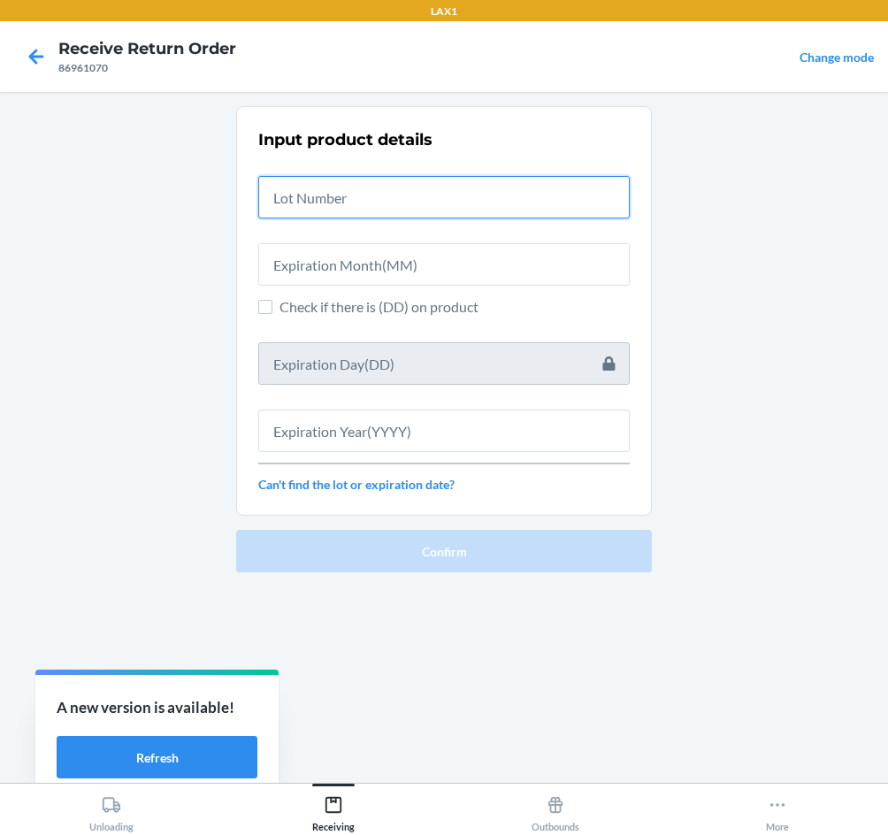
click at [381, 196] on input "text" at bounding box center [444, 197] width 372 height 42
type input "04222576"
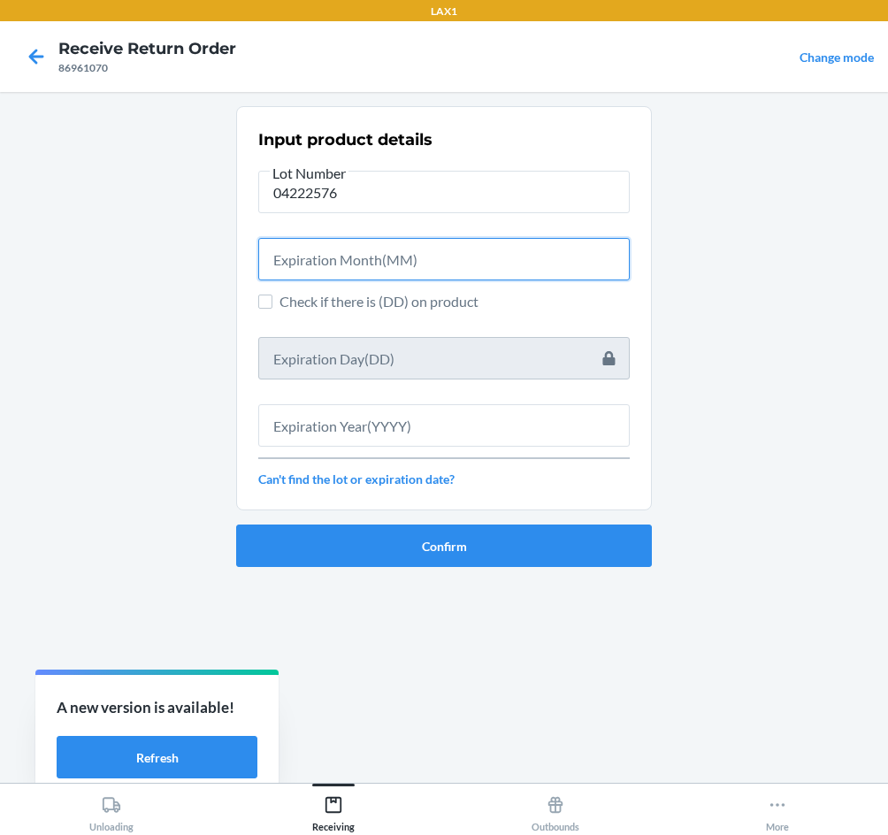
click at [350, 258] on input "text" at bounding box center [444, 259] width 372 height 42
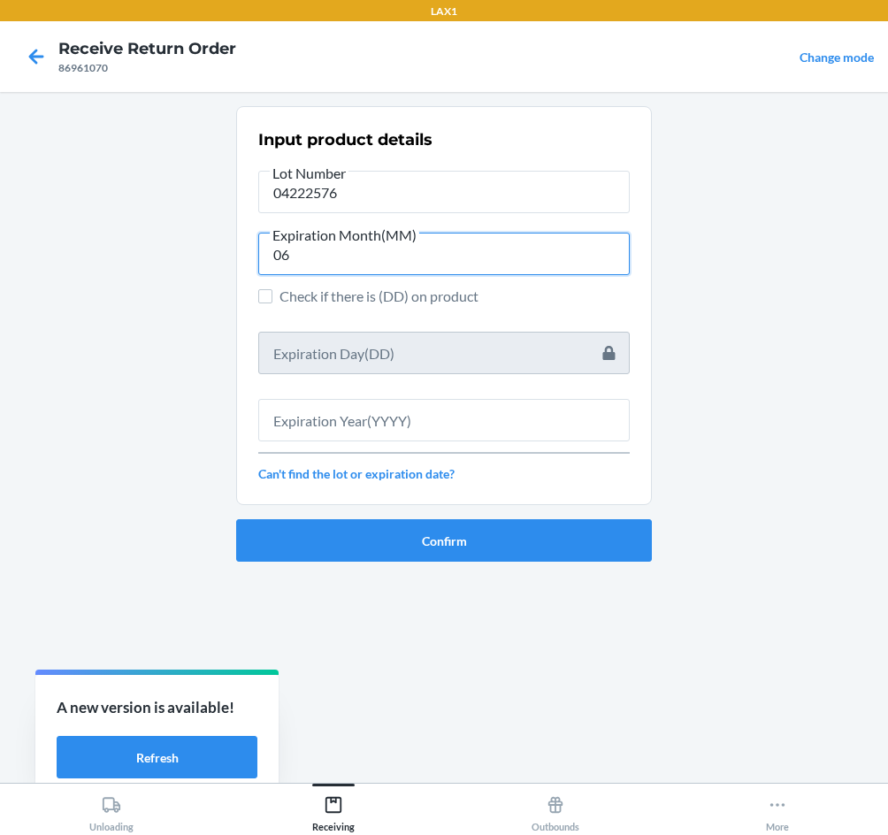
type input "06"
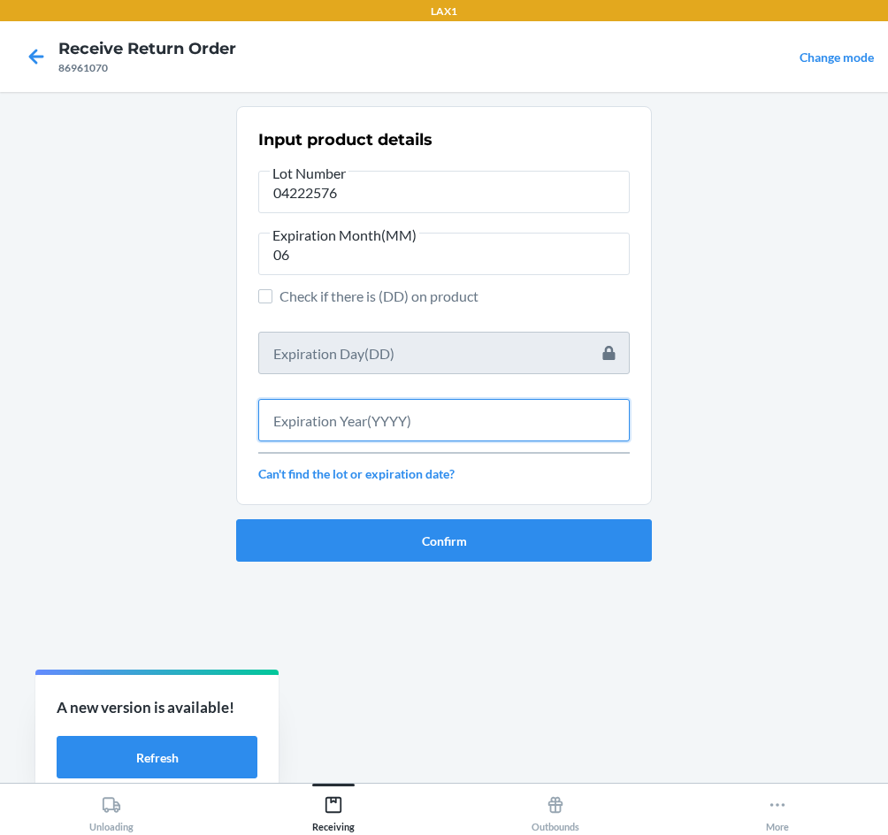
click at [358, 423] on input "text" at bounding box center [444, 420] width 372 height 42
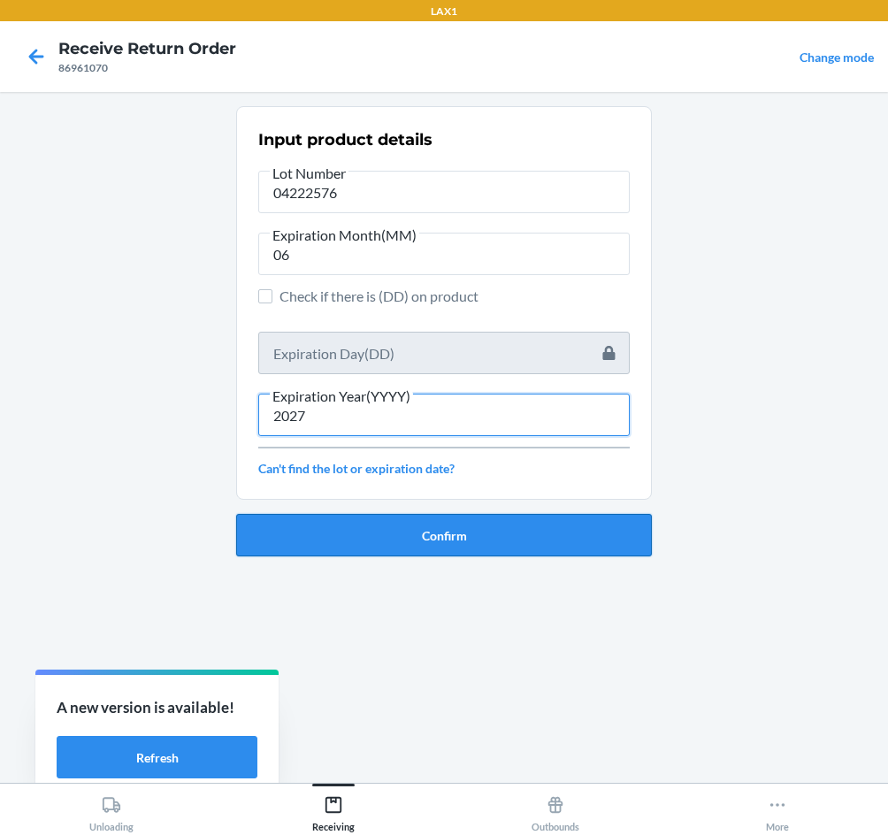
type input "2027"
click at [448, 535] on button "Confirm" at bounding box center [444, 535] width 416 height 42
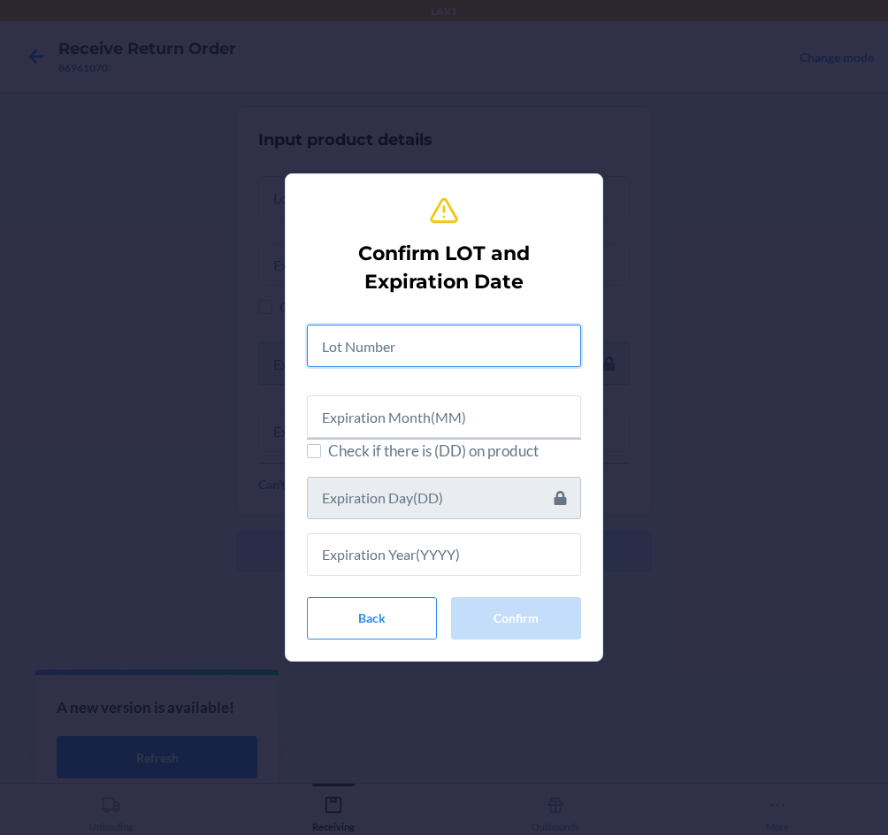
click at [407, 349] on input "text" at bounding box center [444, 346] width 274 height 42
type input "04222576"
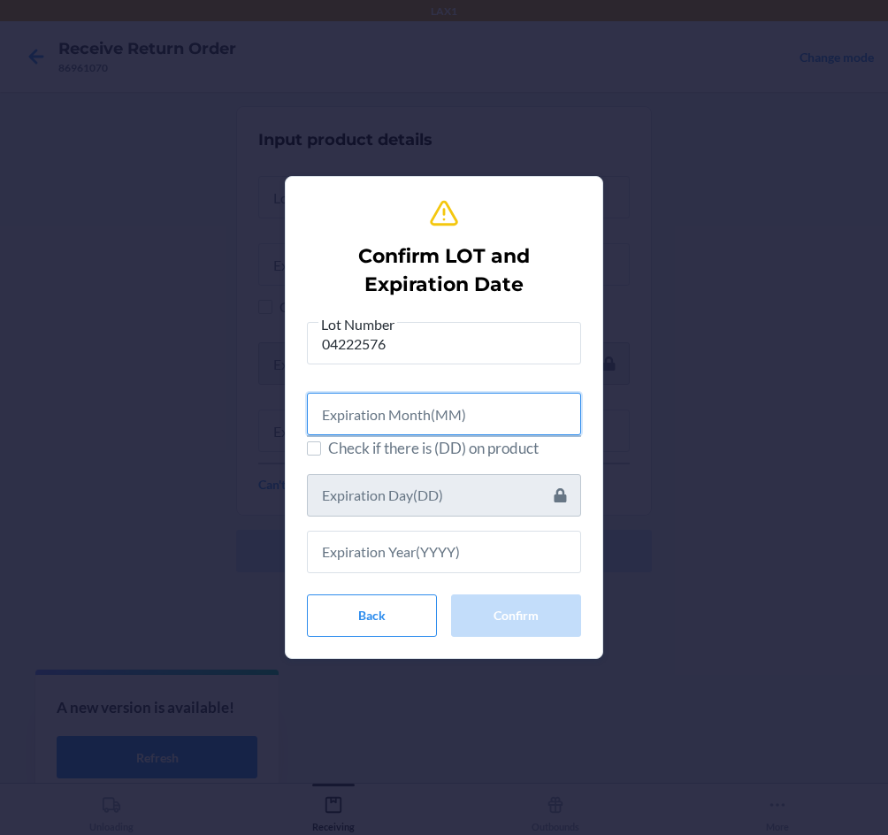
click at [373, 409] on input "text" at bounding box center [444, 414] width 274 height 42
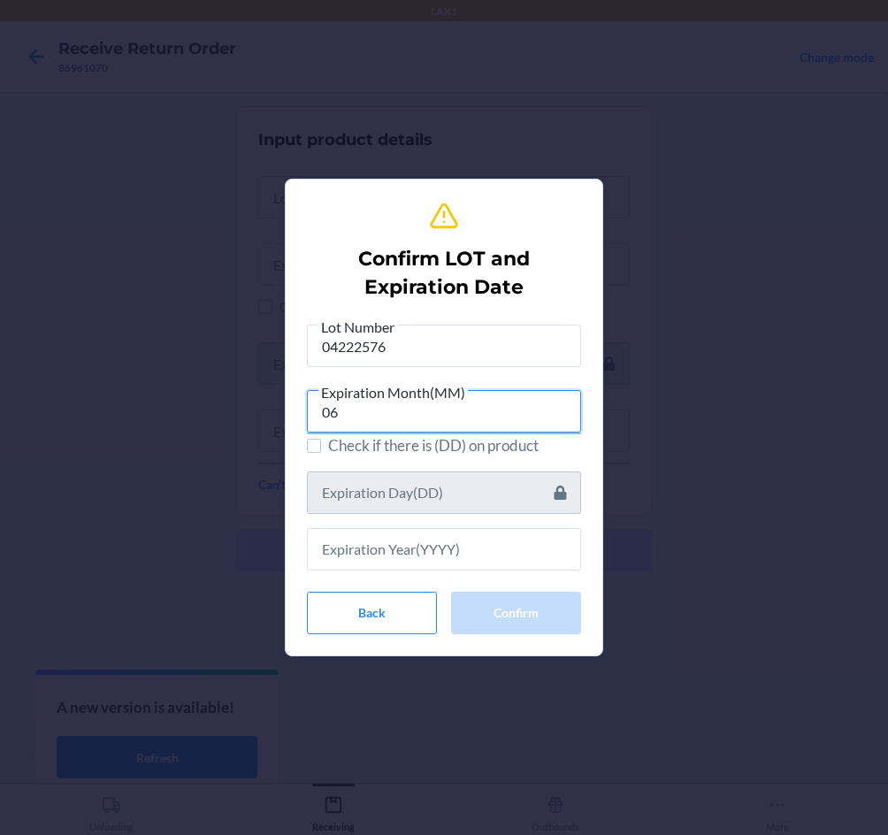
type input "06"
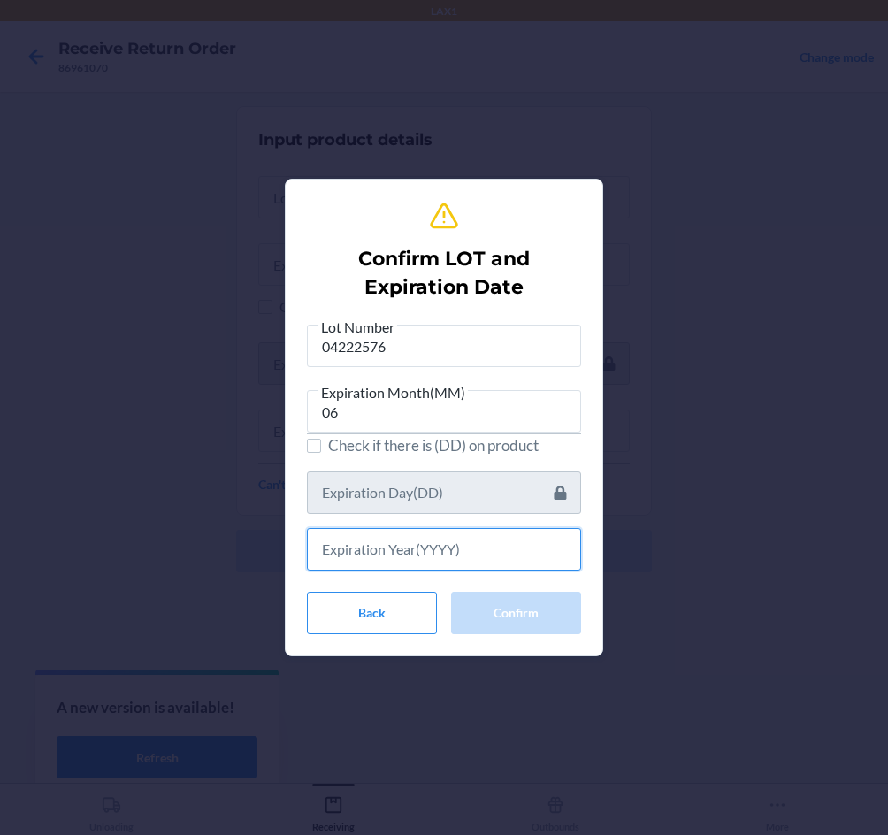
click at [403, 547] on input "text" at bounding box center [444, 549] width 274 height 42
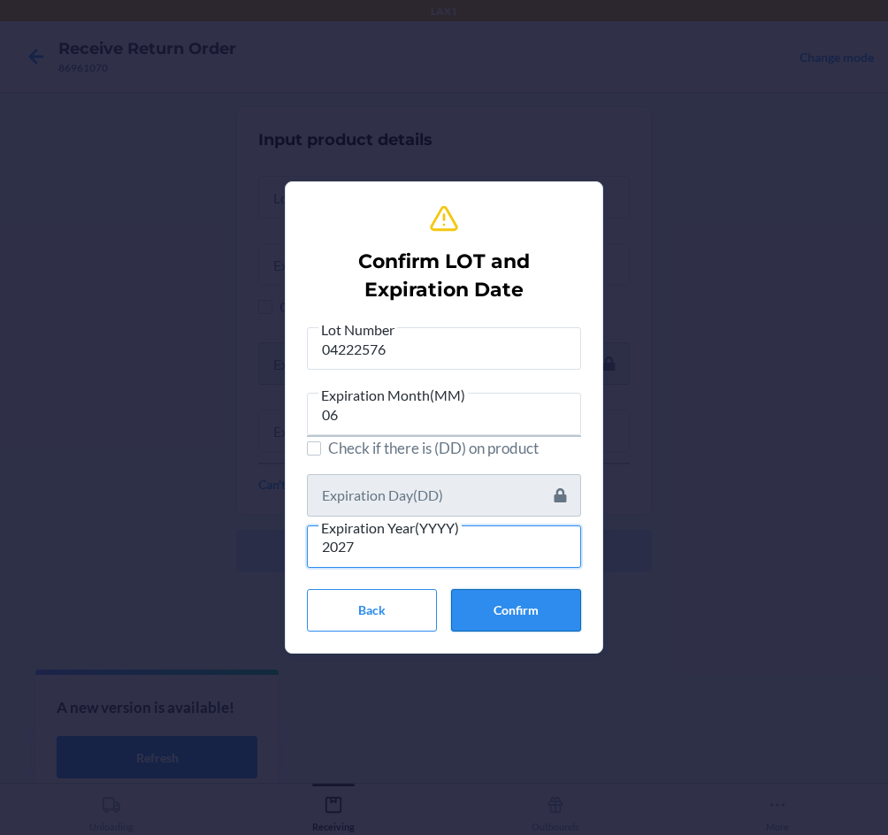
type input "2027"
click at [527, 611] on button "Confirm" at bounding box center [516, 610] width 130 height 42
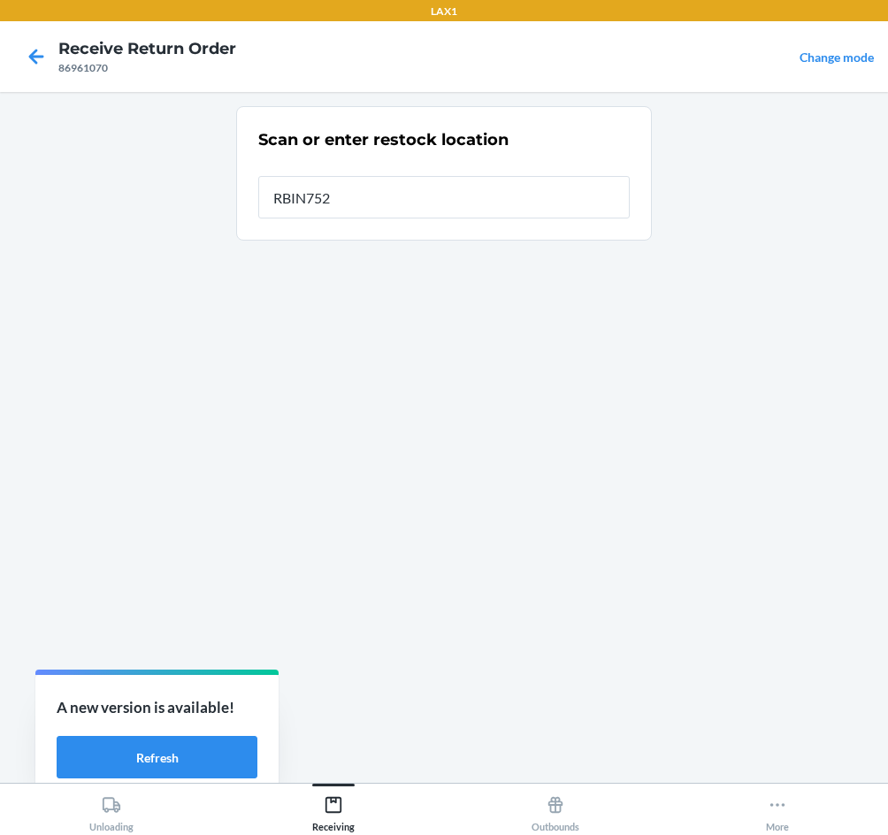
type input "RBIN752"
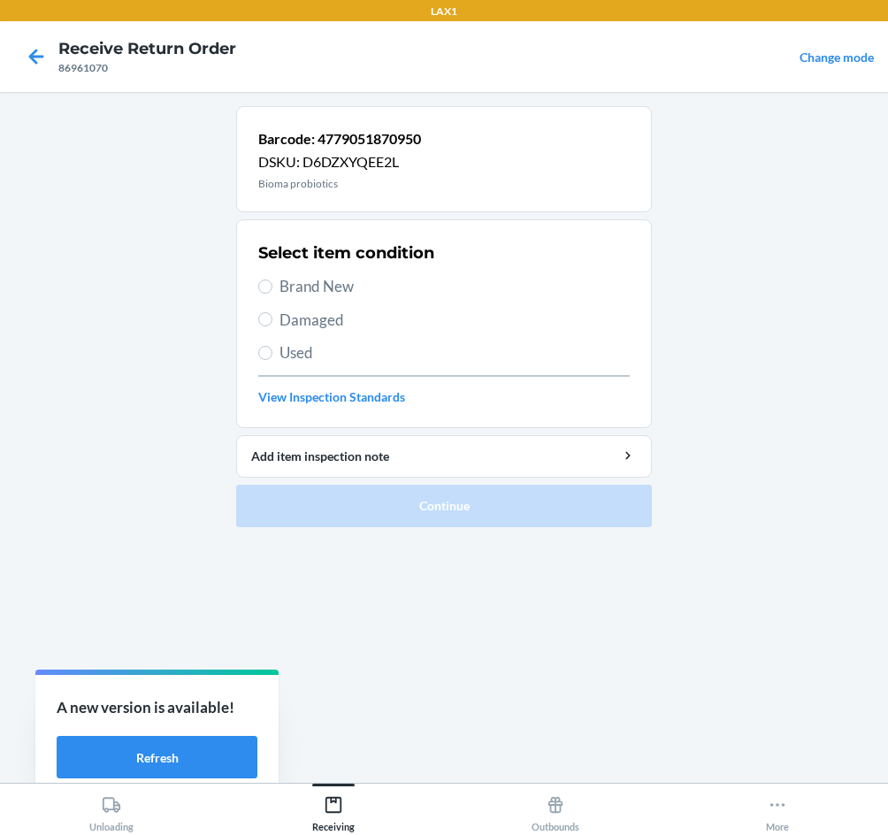
click at [331, 286] on span "Brand New" at bounding box center [455, 286] width 350 height 23
click at [273, 286] on input "Brand New" at bounding box center [265, 287] width 14 height 14
radio input "true"
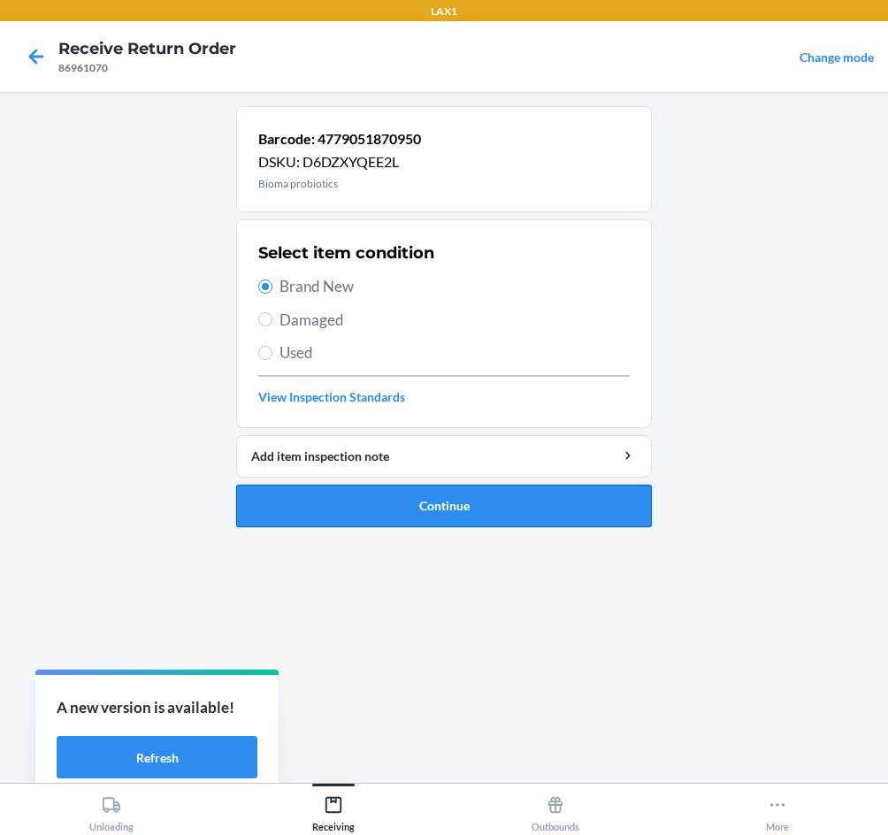
click at [388, 507] on button "Continue" at bounding box center [444, 506] width 416 height 42
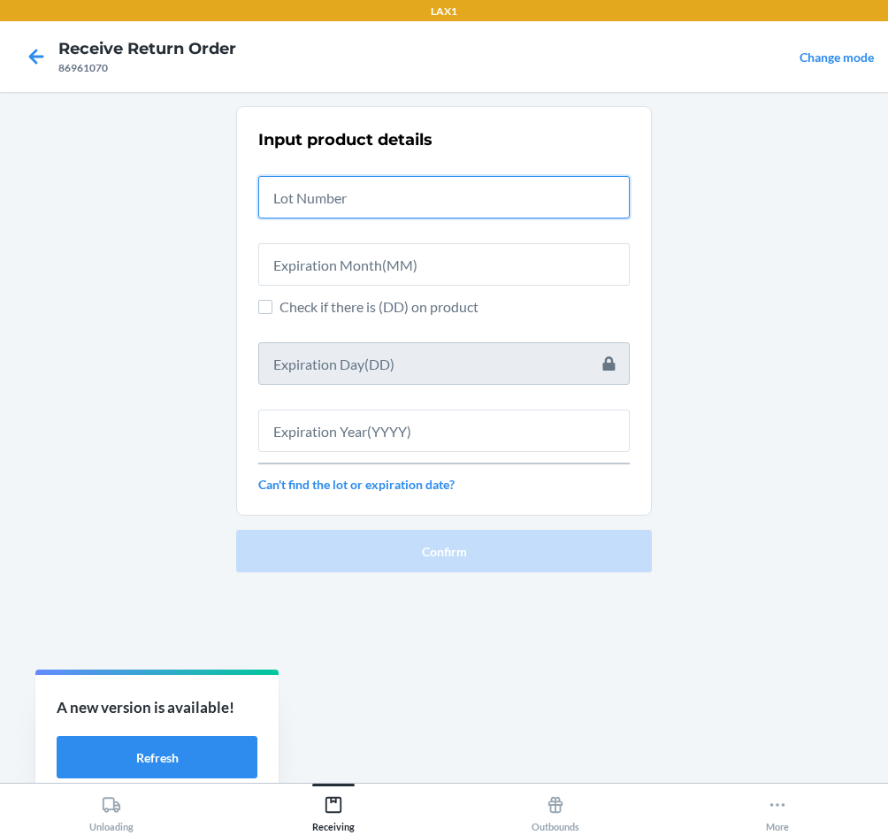
click at [347, 211] on input "text" at bounding box center [444, 197] width 372 height 42
type input "04222576"
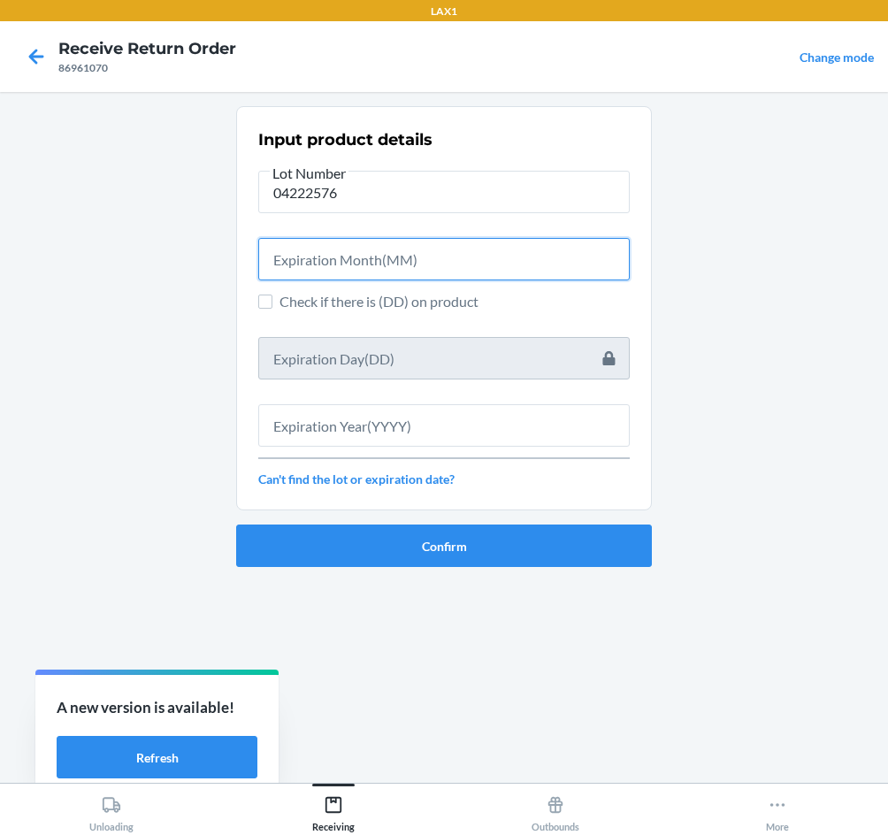
click at [336, 258] on input "text" at bounding box center [444, 259] width 372 height 42
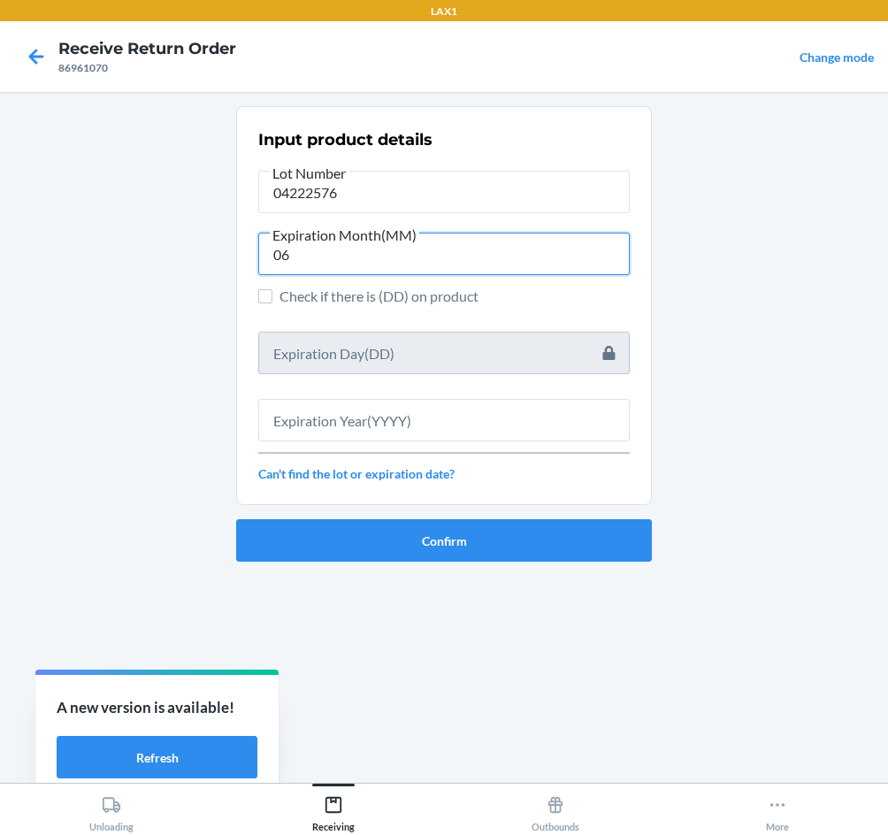
type input "06"
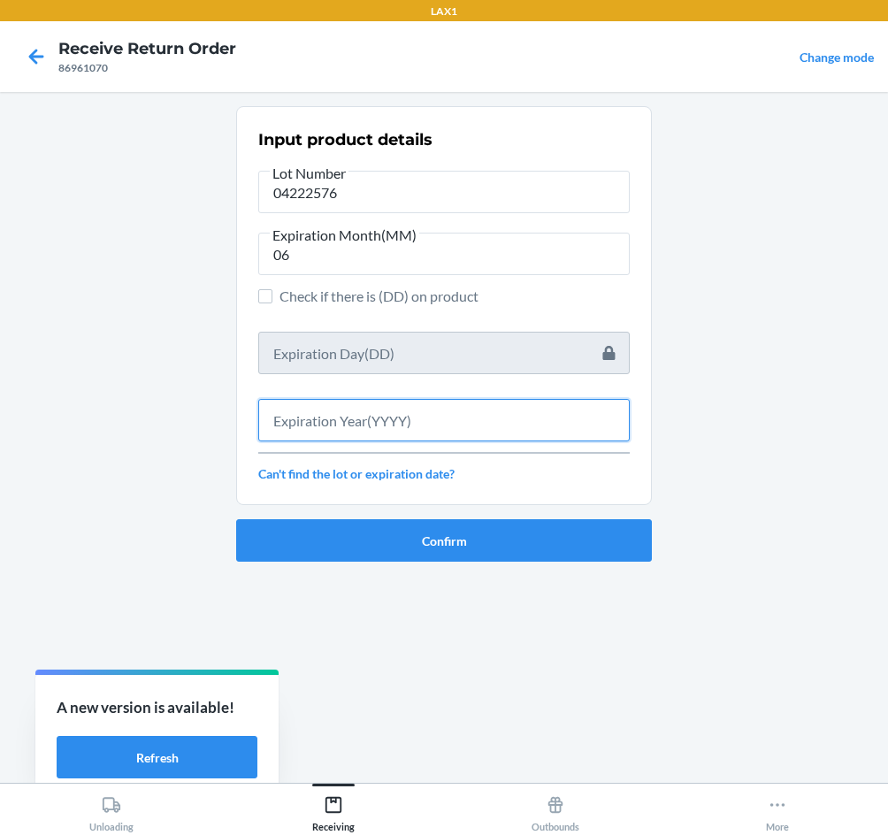
click at [385, 415] on input "text" at bounding box center [444, 420] width 372 height 42
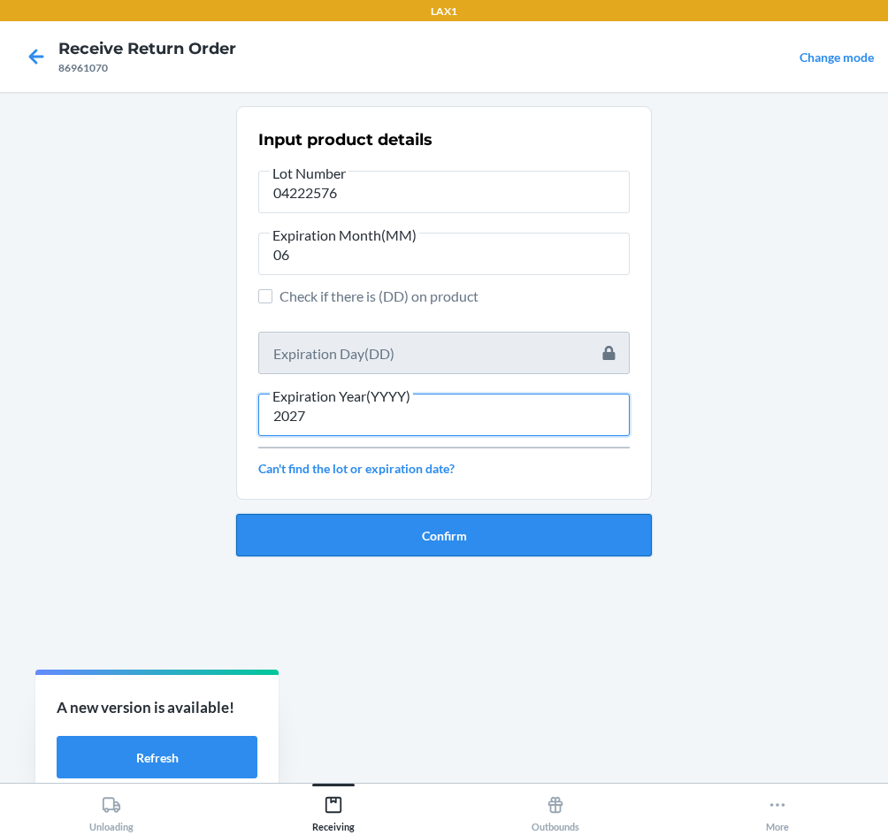
type input "2027"
click at [393, 541] on button "Confirm" at bounding box center [444, 535] width 416 height 42
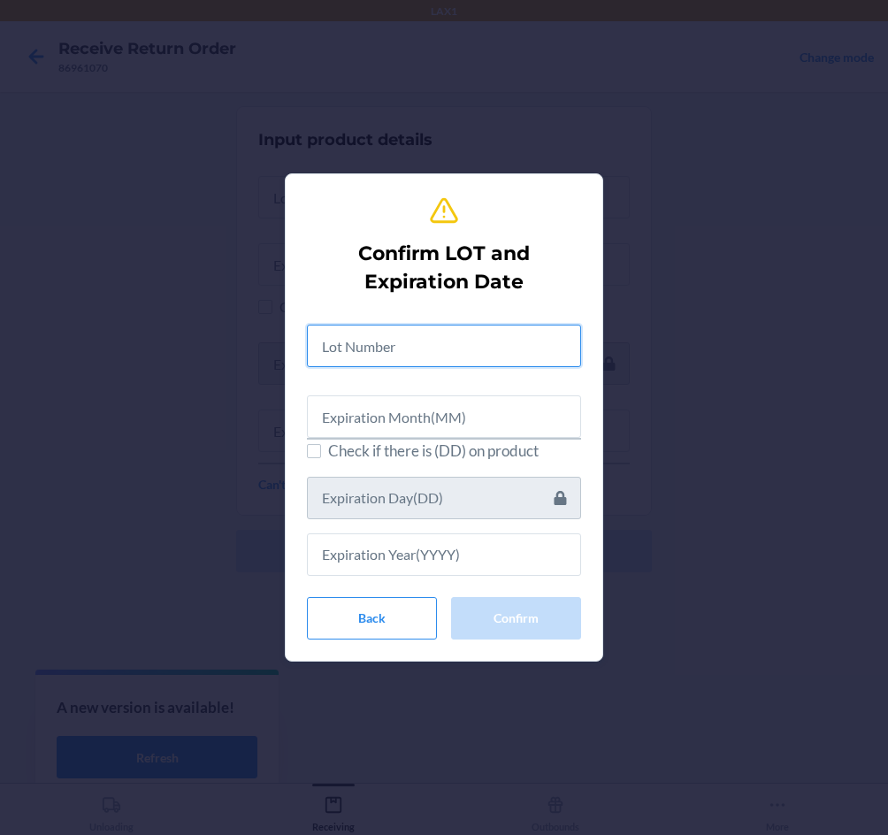
click at [340, 341] on input "text" at bounding box center [444, 346] width 274 height 42
type input "04222576"
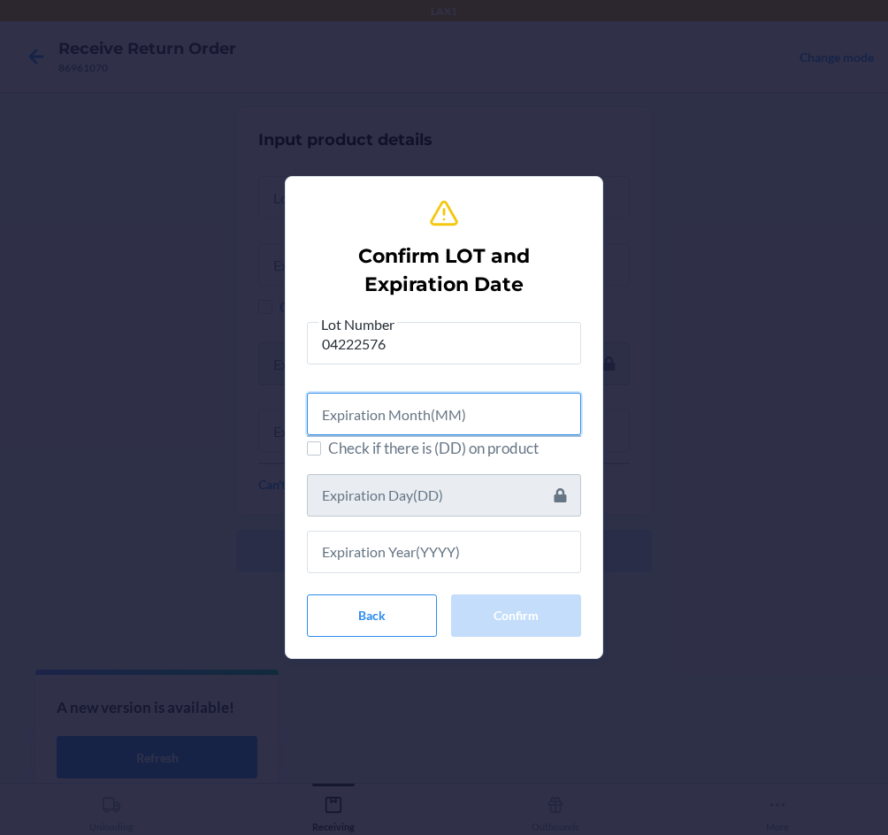
click at [371, 427] on input "text" at bounding box center [444, 414] width 274 height 42
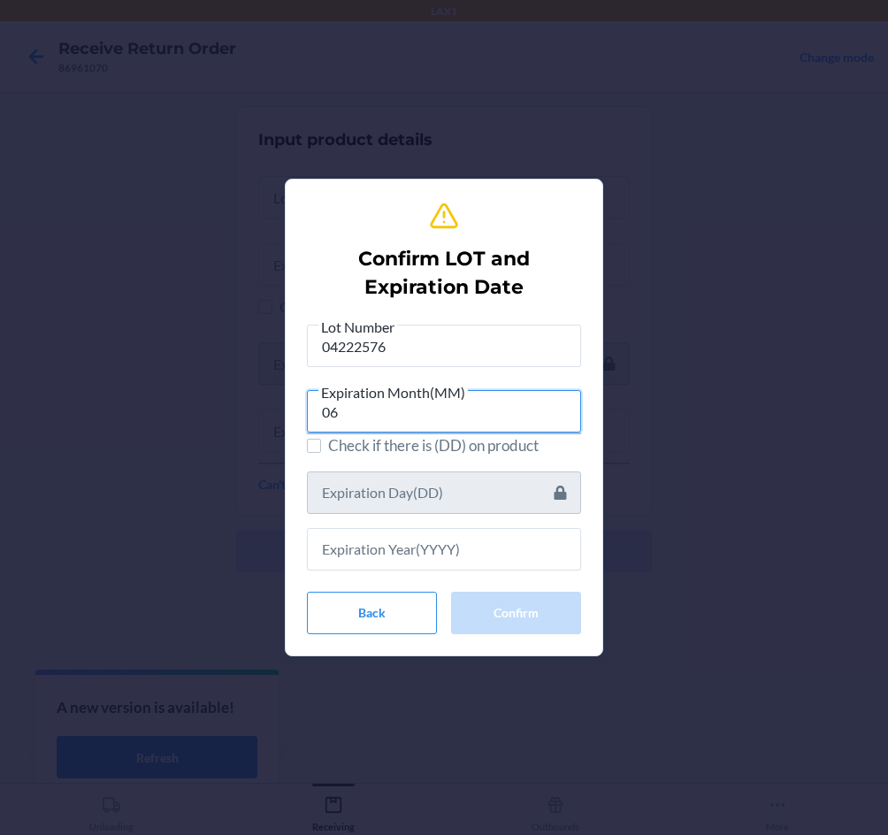
type input "06"
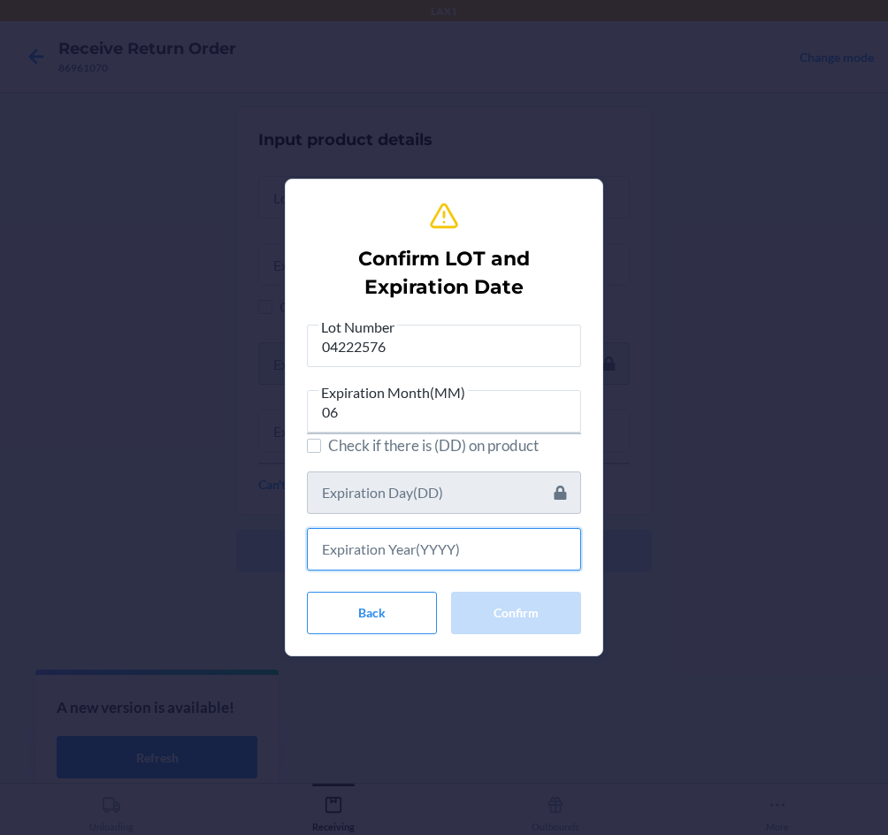
click at [446, 568] on input "text" at bounding box center [444, 549] width 274 height 42
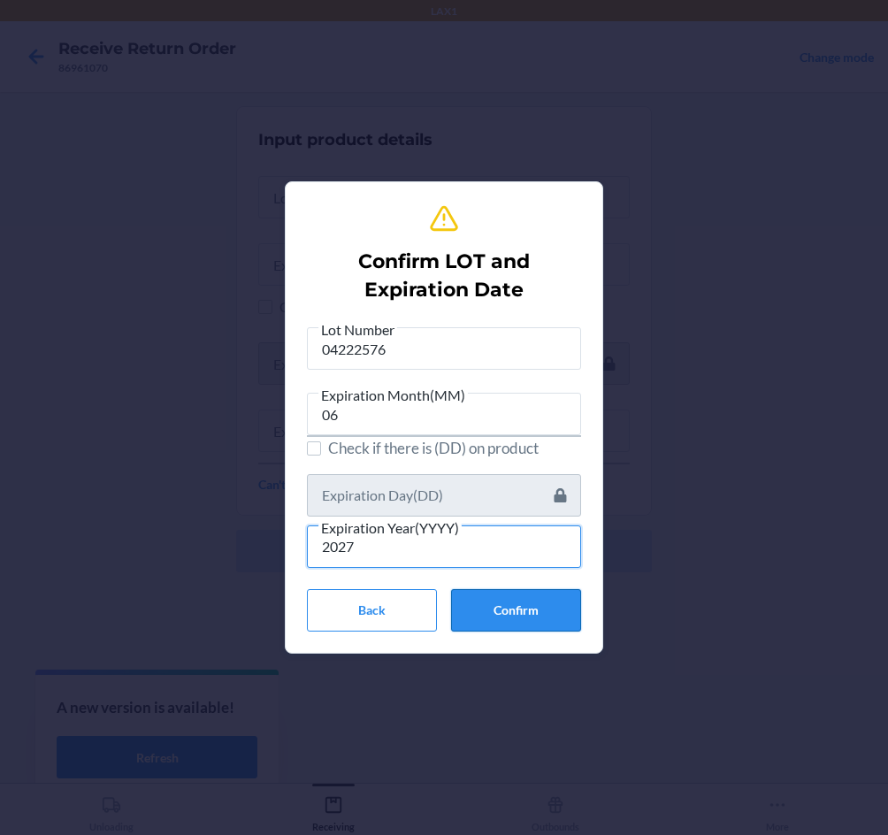
type input "2027"
click at [527, 609] on button "Confirm" at bounding box center [516, 610] width 130 height 42
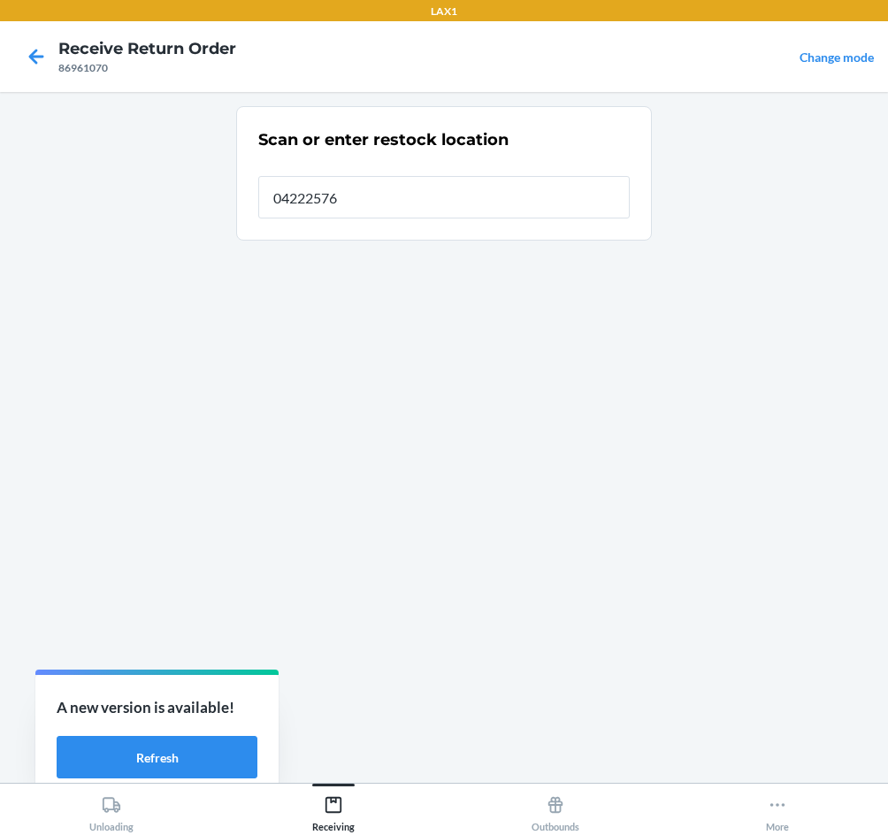
type input "04222576"
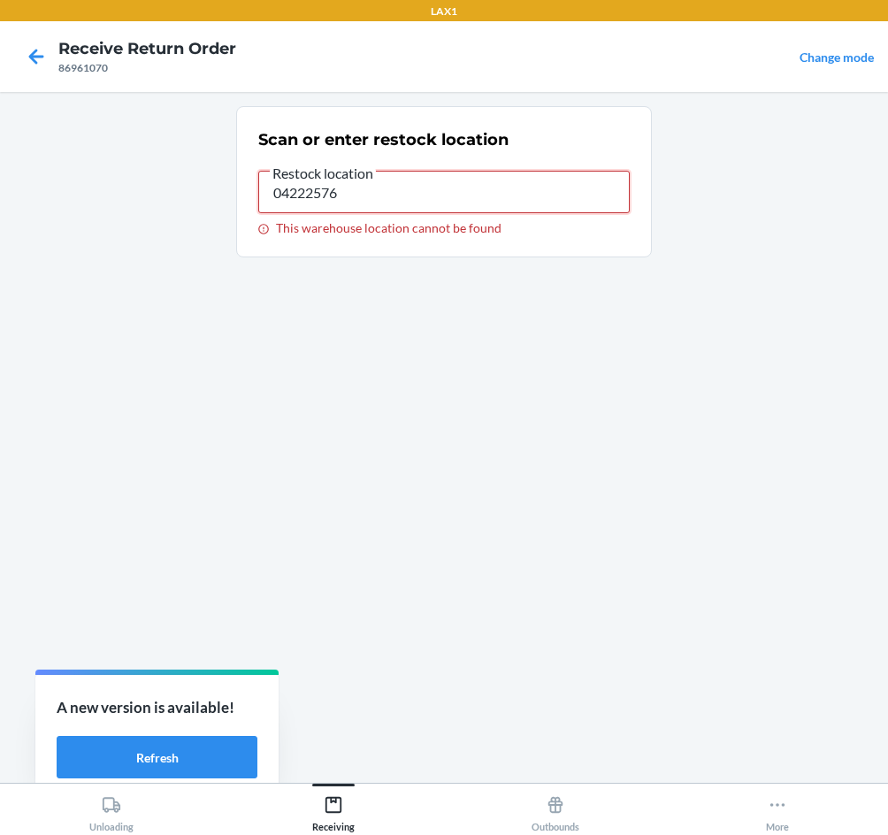
drag, startPoint x: 280, startPoint y: 172, endPoint x: -10, endPoint y: 81, distance: 303.1
click at [0, 81] on html "LAX1 Receive Return Order 86961070 Change mode Scan or enter restock location R…" at bounding box center [444, 417] width 888 height 835
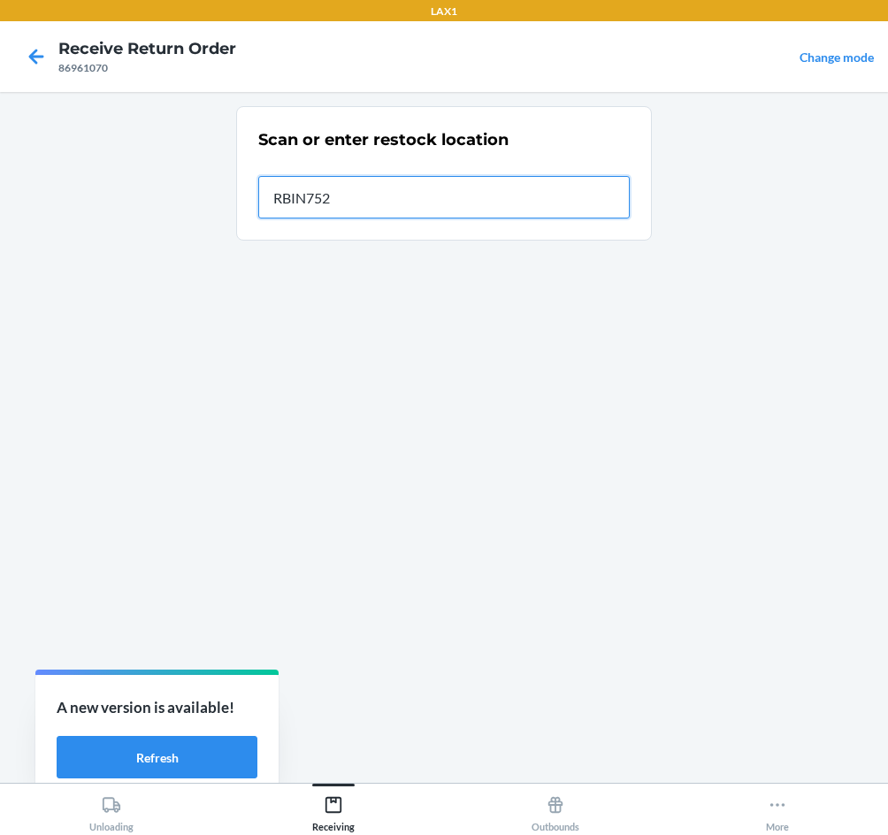
type input "RBIN752"
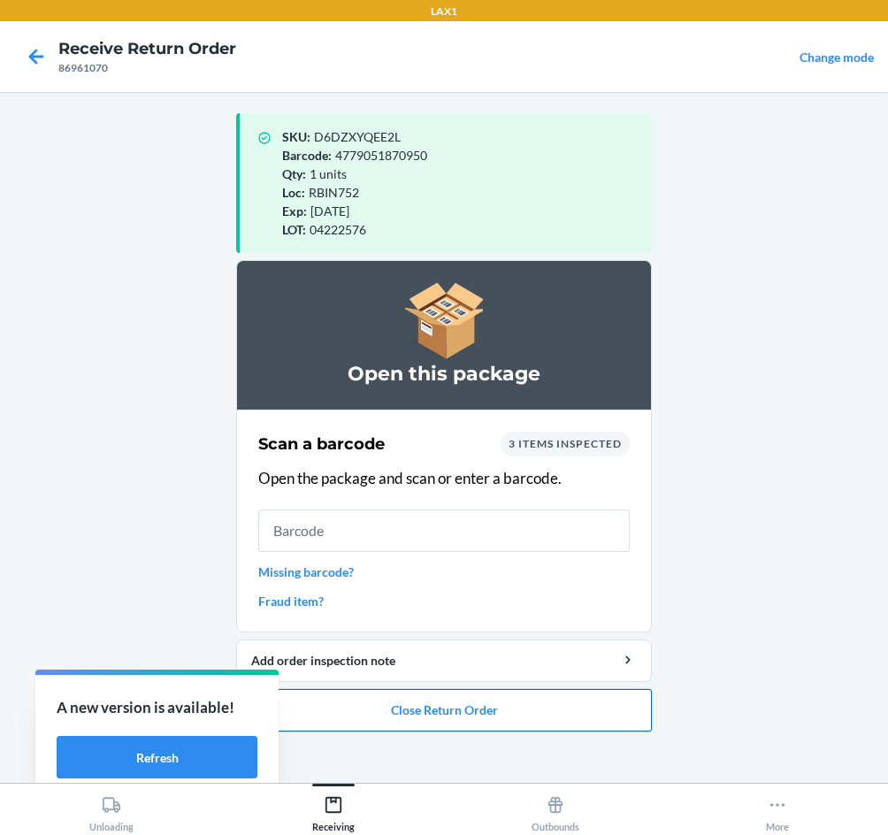
click at [473, 720] on button "Close Return Order" at bounding box center [444, 710] width 416 height 42
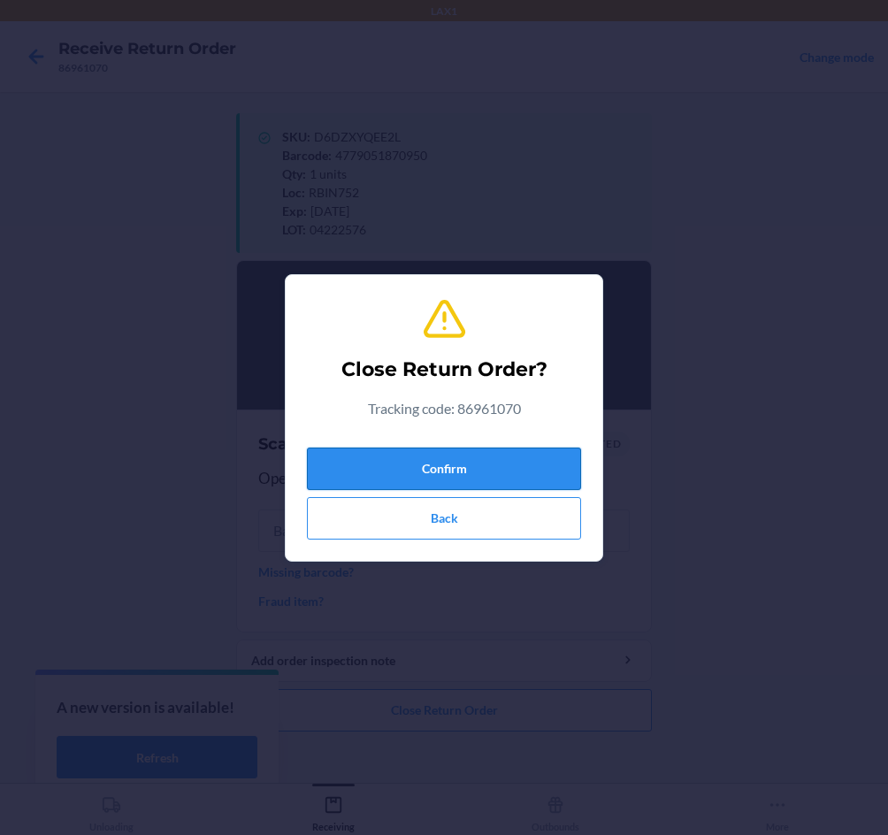
click at [442, 480] on button "Confirm" at bounding box center [444, 469] width 274 height 42
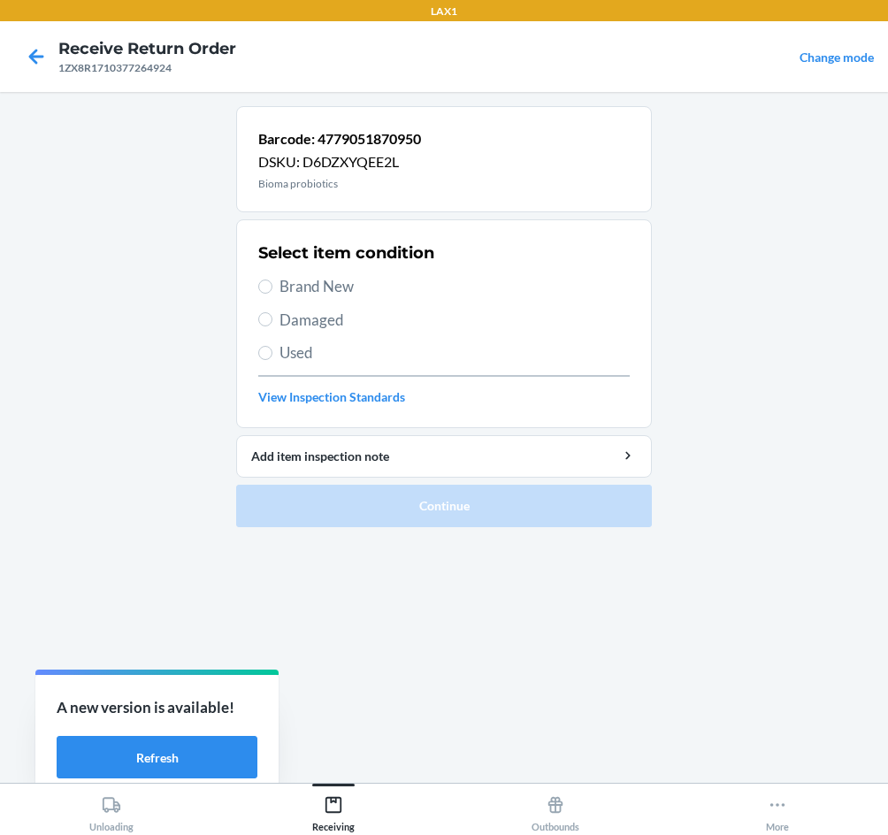
click at [334, 309] on span "Damaged" at bounding box center [455, 320] width 350 height 23
click at [273, 312] on input "Damaged" at bounding box center [265, 319] width 14 height 14
radio input "true"
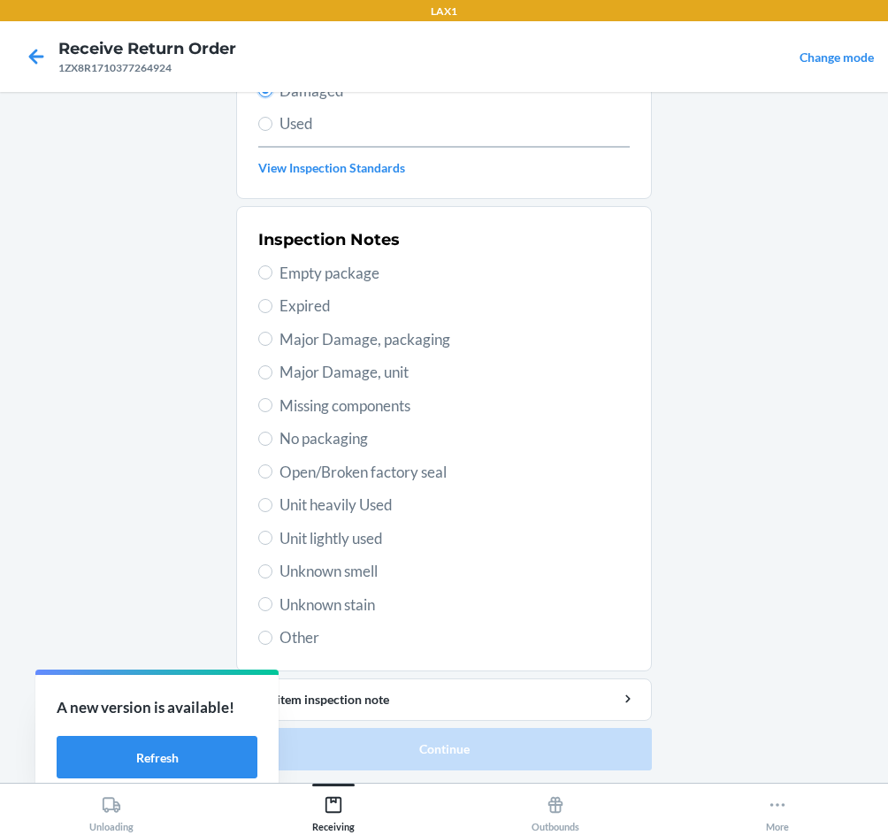
scroll to position [231, 0]
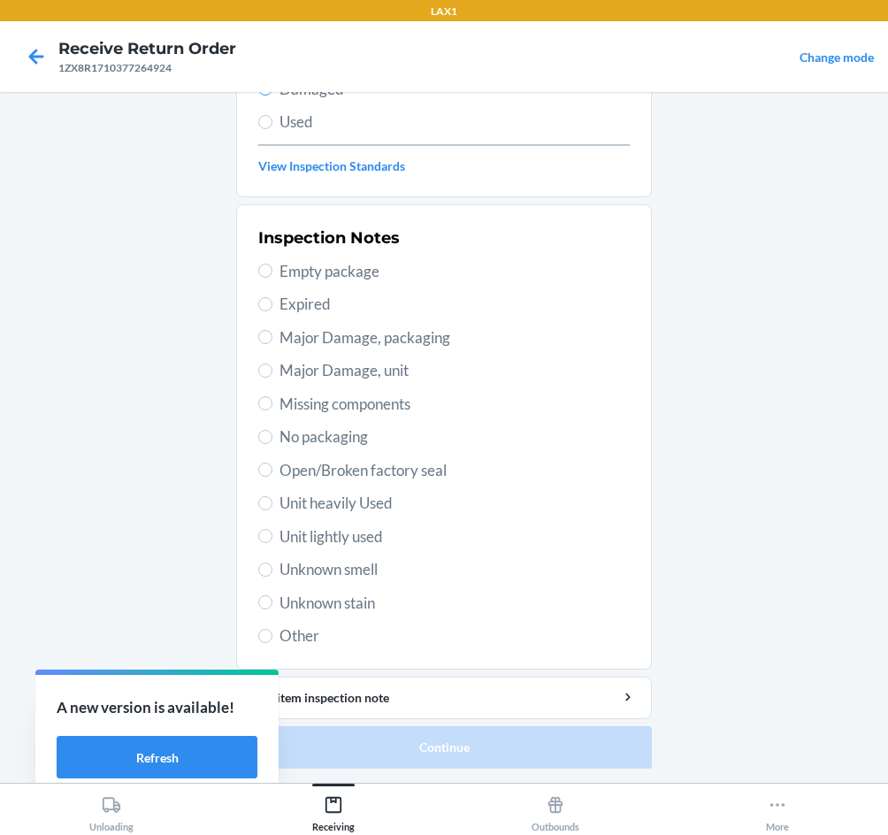
click at [339, 471] on span "Open/Broken factory seal" at bounding box center [455, 470] width 350 height 23
click at [273, 471] on input "Open/Broken factory seal" at bounding box center [265, 470] width 14 height 14
radio input "true"
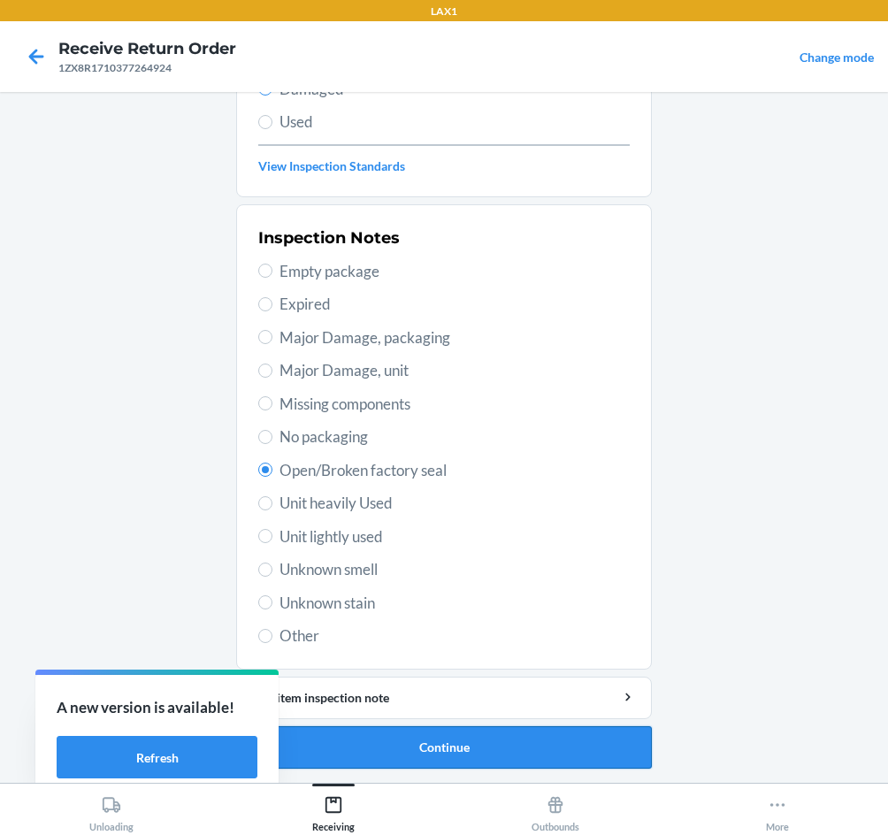
drag, startPoint x: 481, startPoint y: 697, endPoint x: 531, endPoint y: 752, distance: 73.9
click at [539, 744] on button "Continue" at bounding box center [444, 748] width 416 height 42
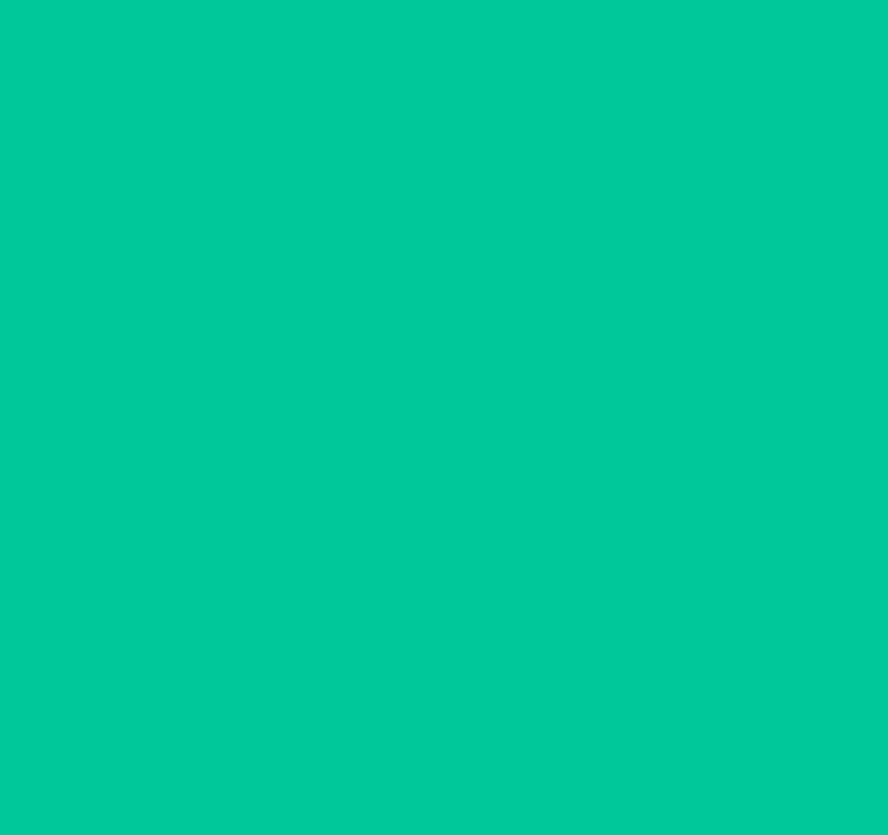
scroll to position [85, 0]
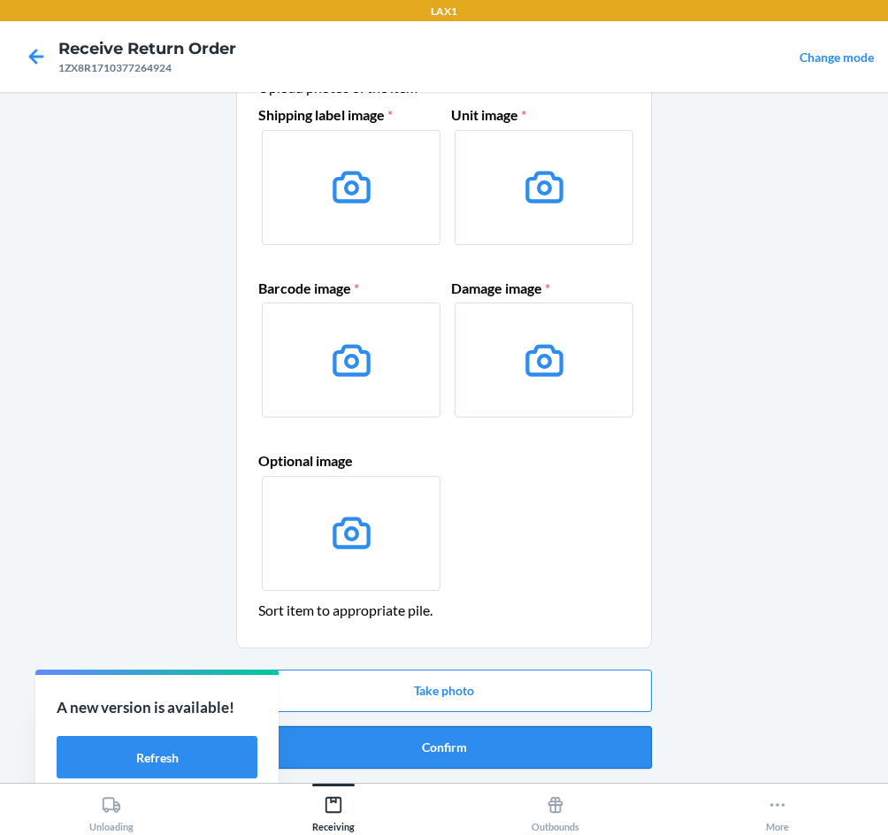
click at [522, 756] on button "Confirm" at bounding box center [444, 748] width 416 height 42
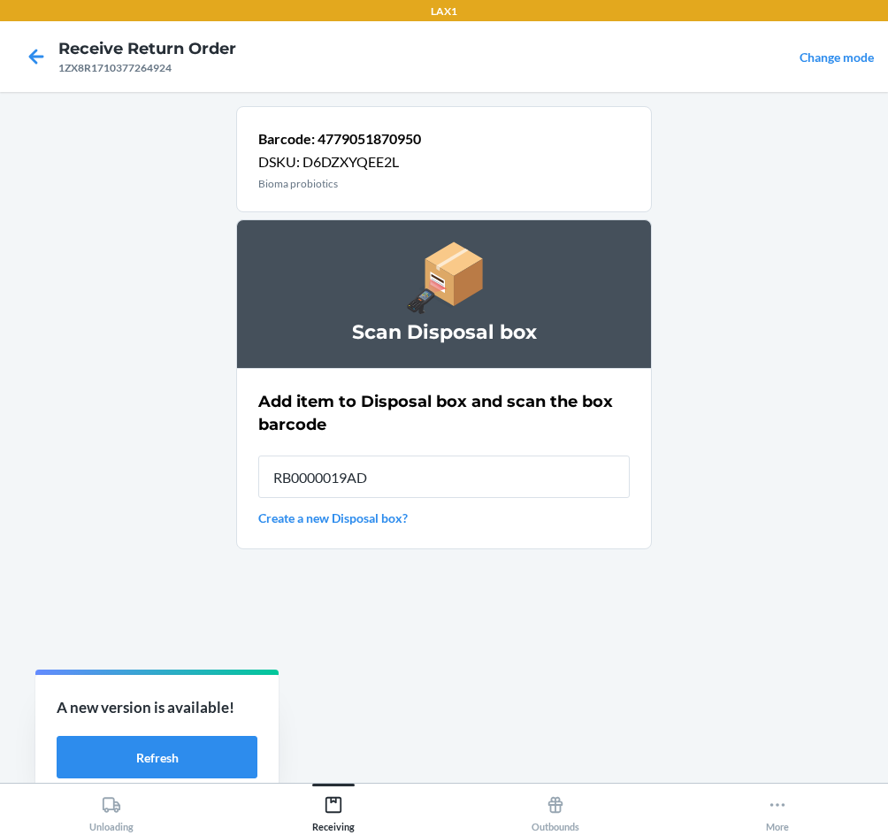
type input "RB0000019AD"
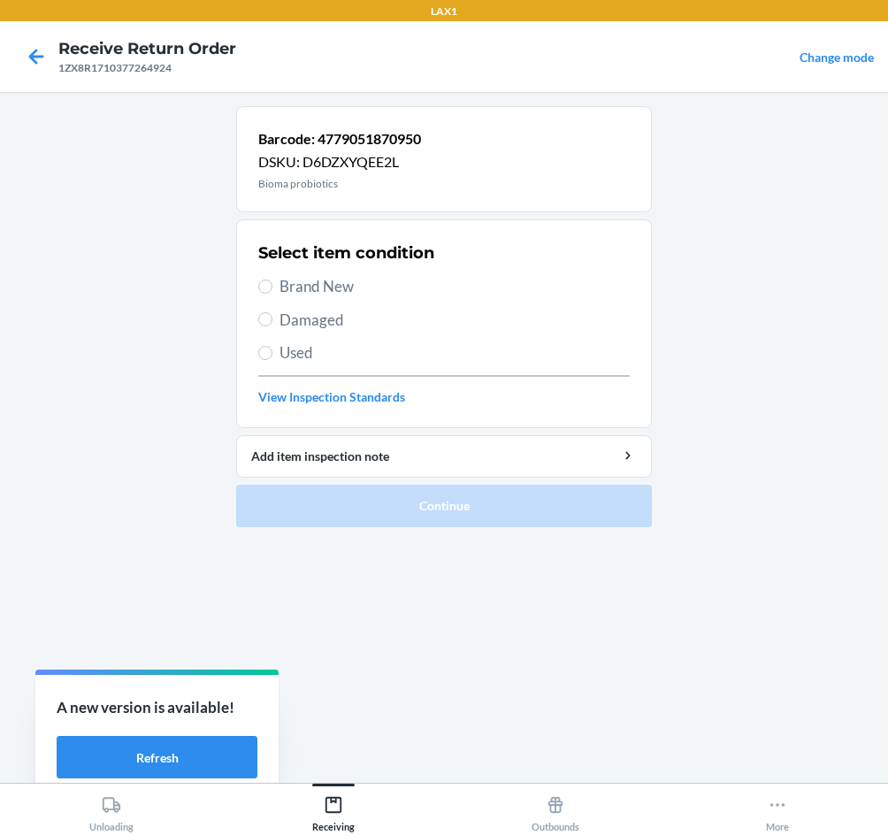
click at [319, 290] on span "Brand New" at bounding box center [455, 286] width 350 height 23
click at [273, 290] on input "Brand New" at bounding box center [265, 287] width 14 height 14
radio input "true"
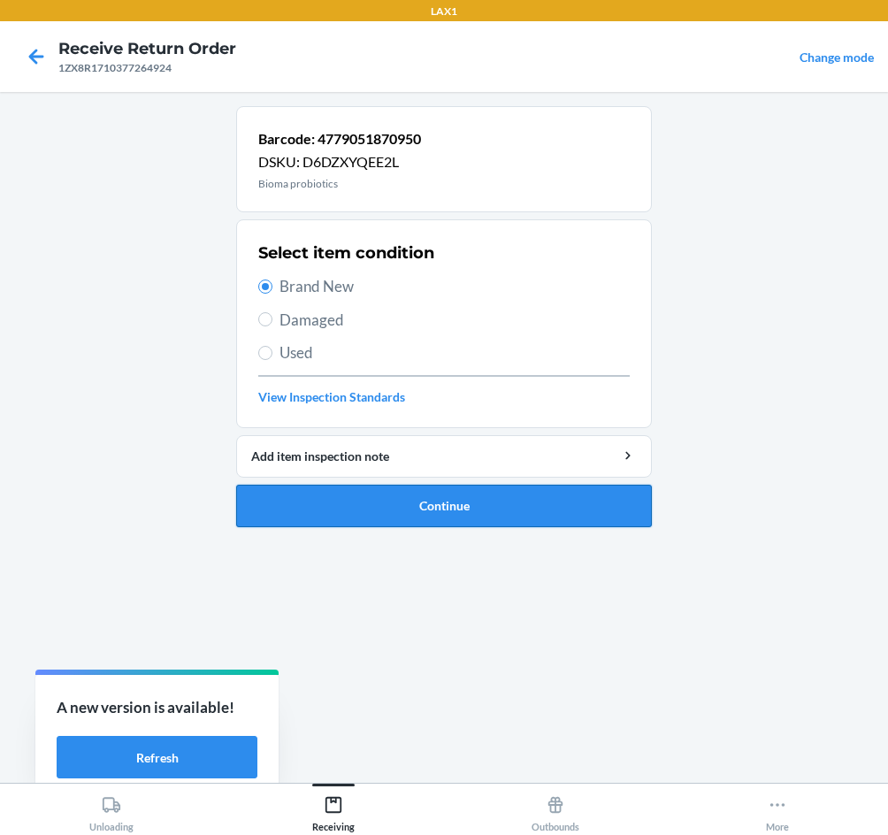
click at [490, 495] on button "Continue" at bounding box center [444, 506] width 416 height 42
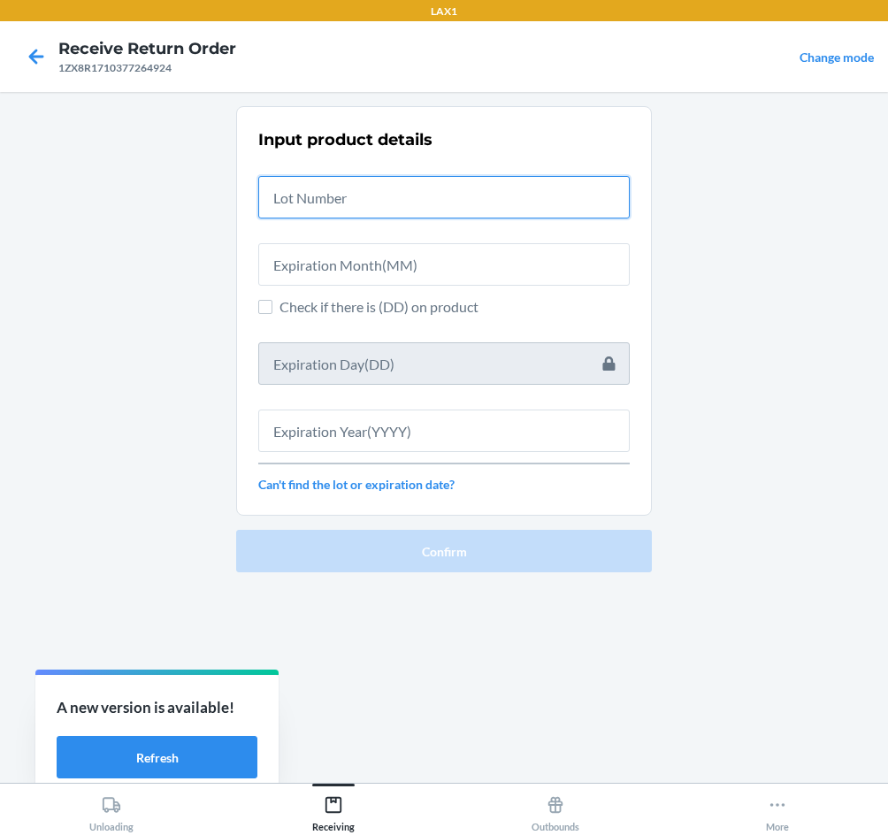
click at [427, 197] on input "text" at bounding box center [444, 197] width 372 height 42
type input "04222583"
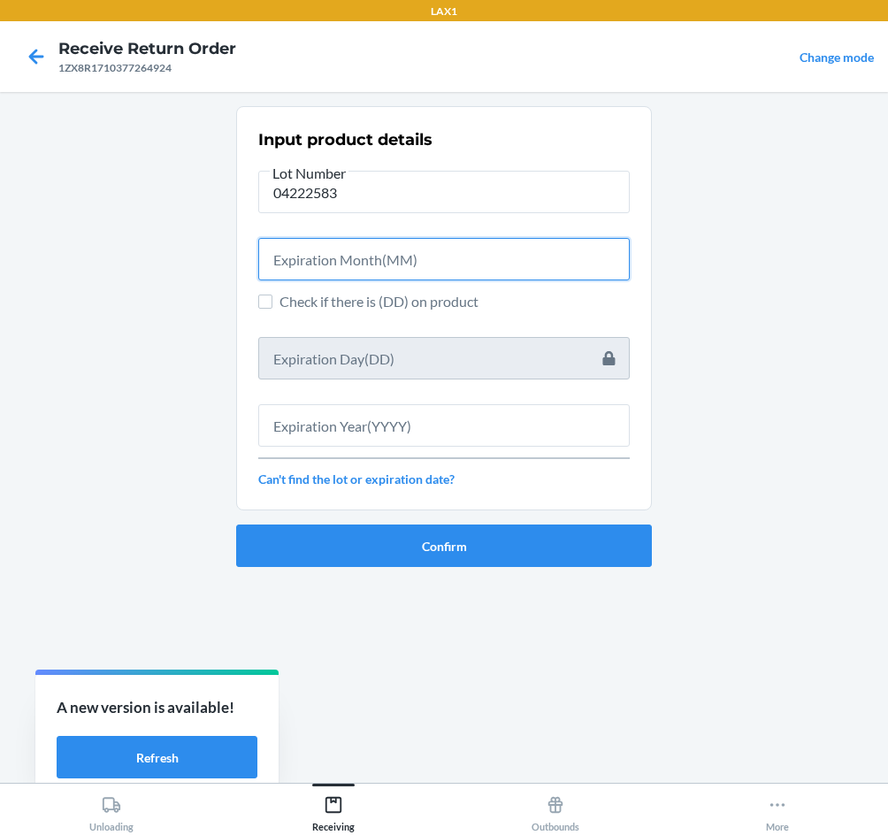
click at [398, 264] on input "text" at bounding box center [444, 259] width 372 height 42
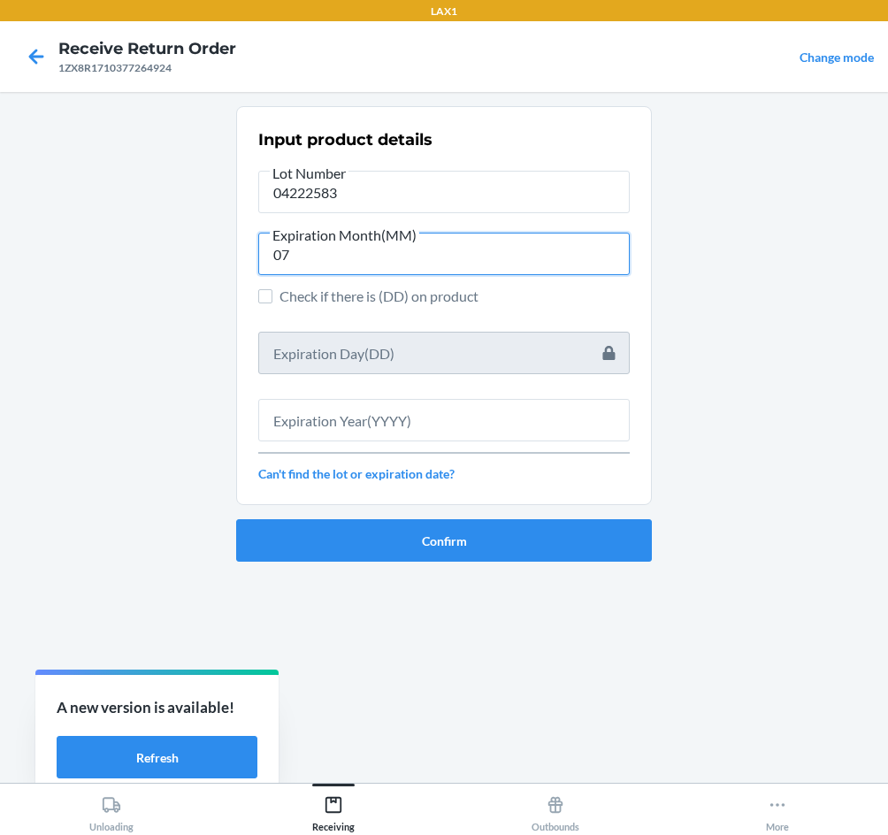
type input "07"
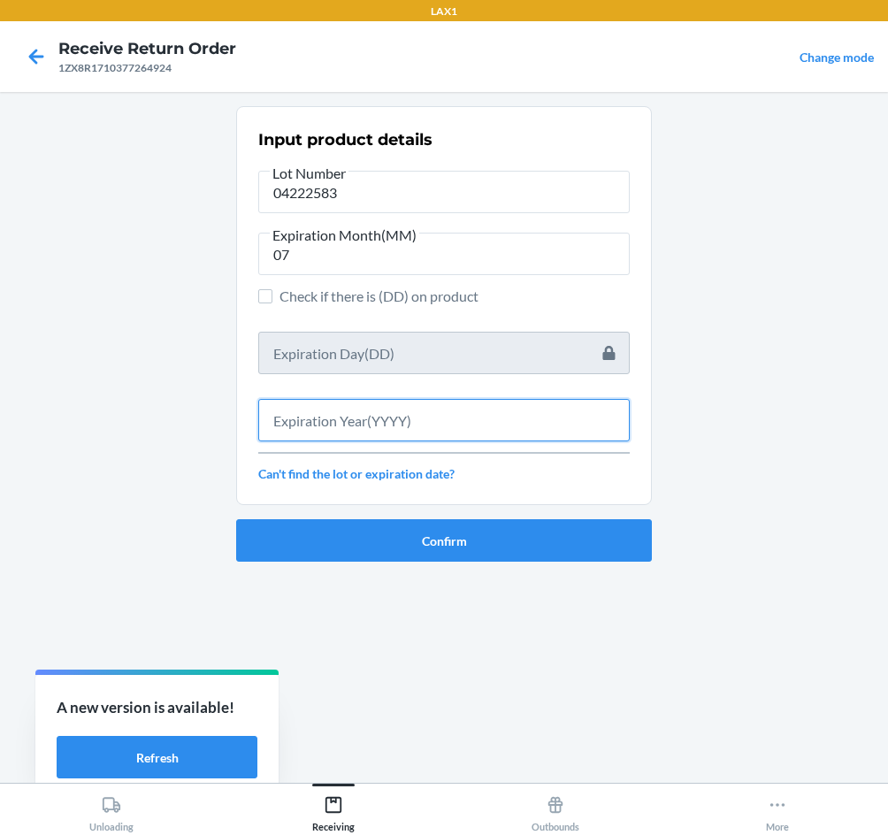
click at [332, 411] on input "text" at bounding box center [444, 420] width 372 height 42
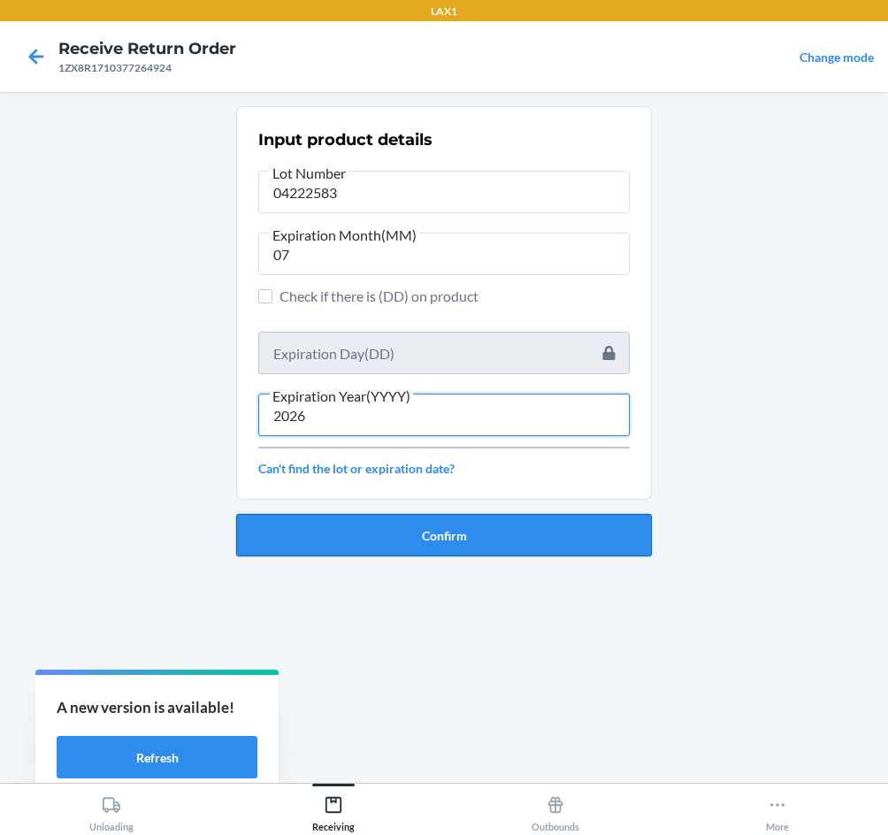
type input "2026"
click at [367, 520] on button "Confirm" at bounding box center [444, 535] width 416 height 42
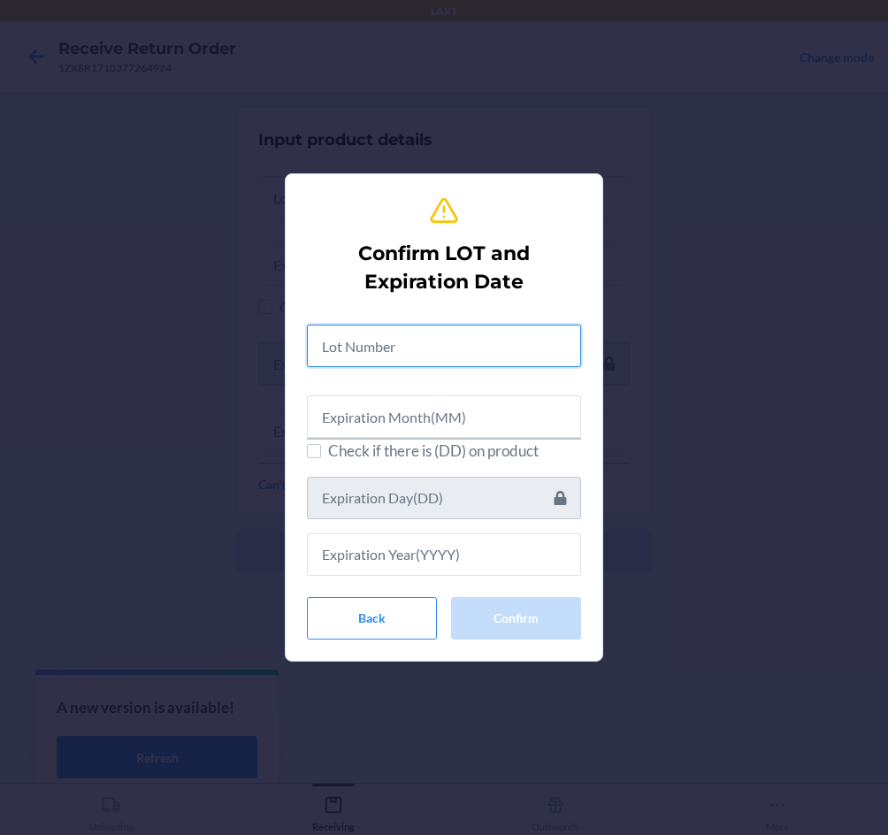
click at [388, 345] on input "text" at bounding box center [444, 346] width 274 height 42
type input "04222583"
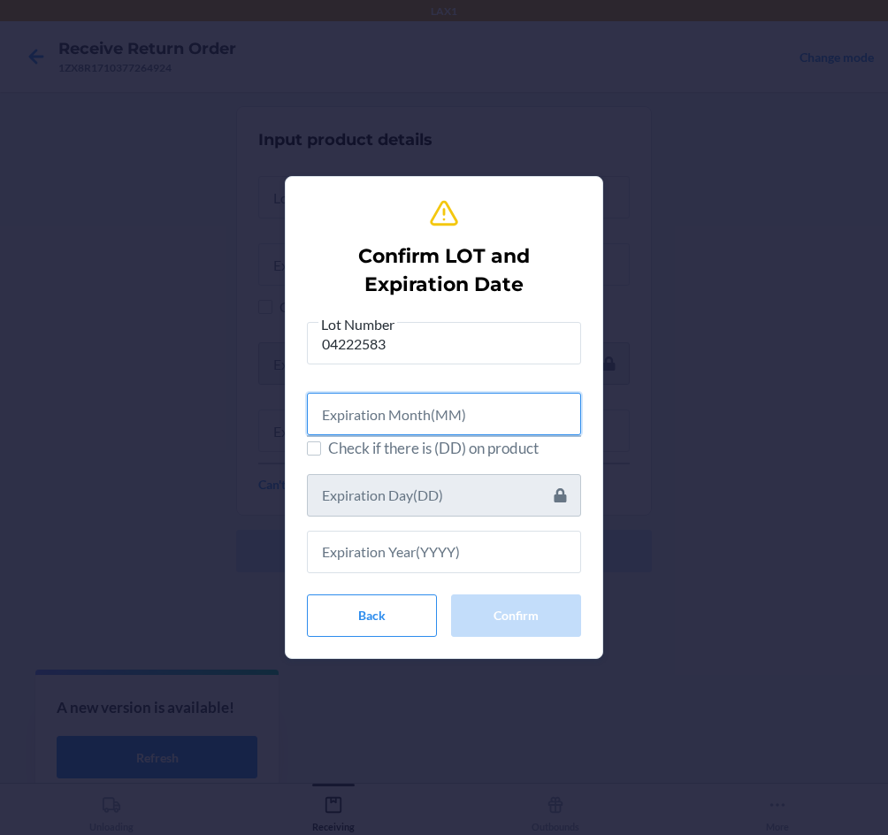
click at [393, 412] on input "text" at bounding box center [444, 414] width 274 height 42
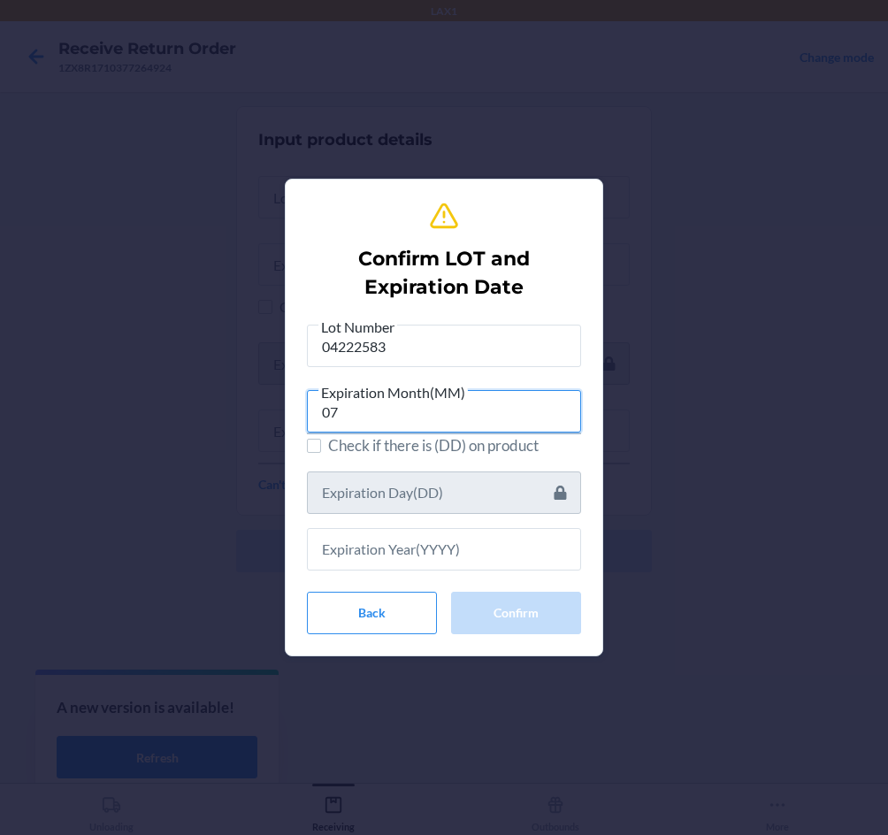
type input "07"
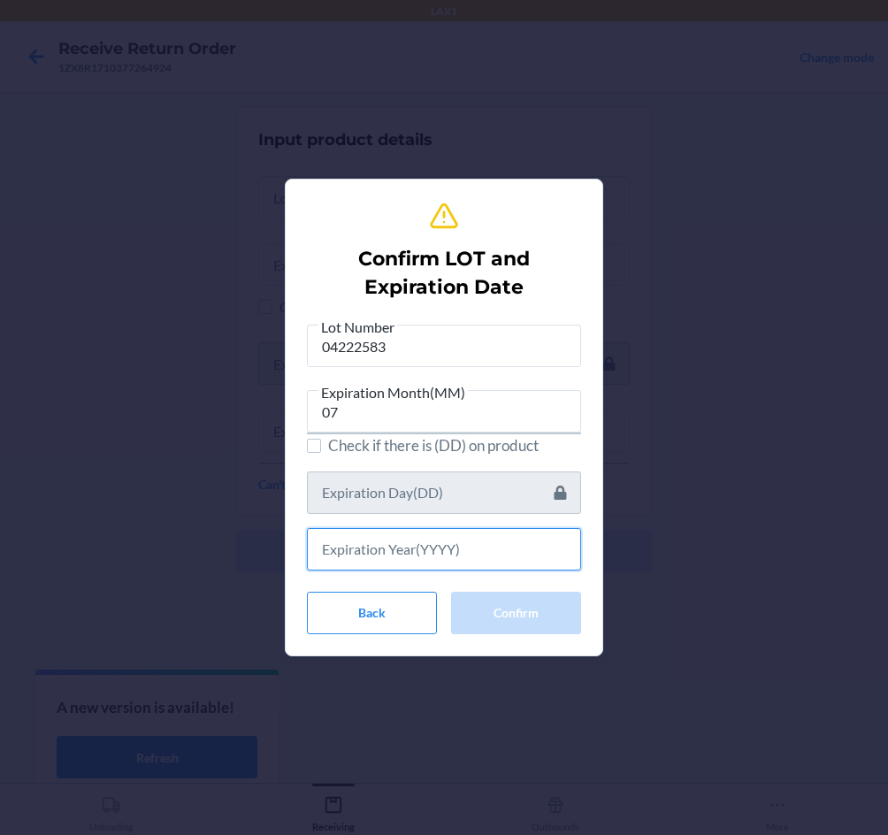
click at [422, 554] on input "text" at bounding box center [444, 549] width 274 height 42
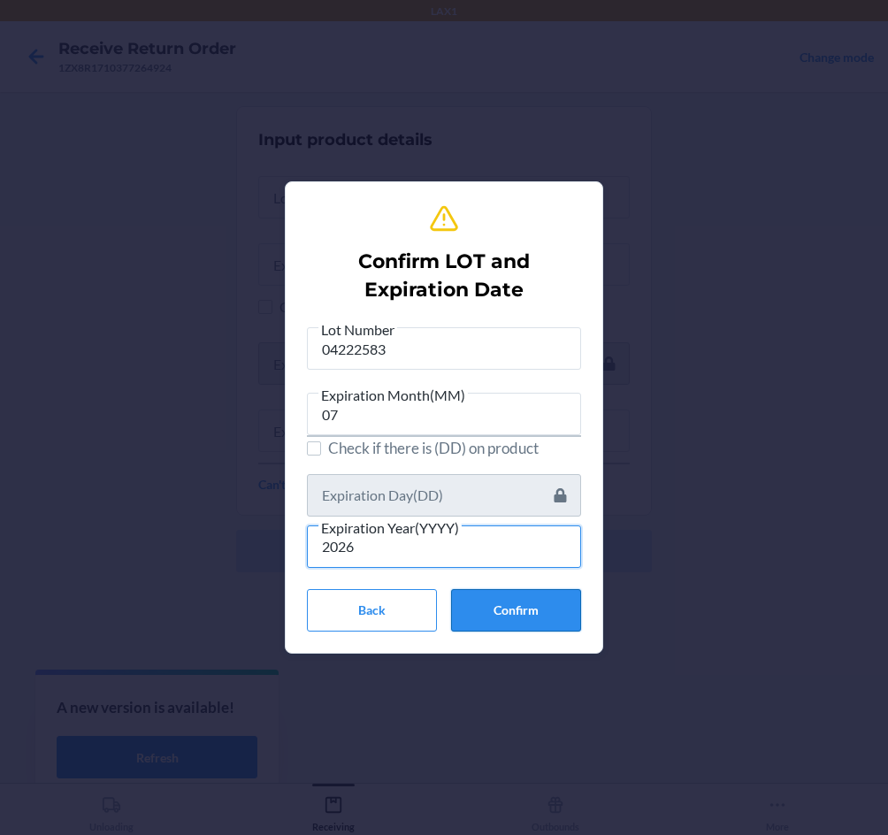
type input "2026"
click at [472, 611] on button "Confirm" at bounding box center [516, 610] width 130 height 42
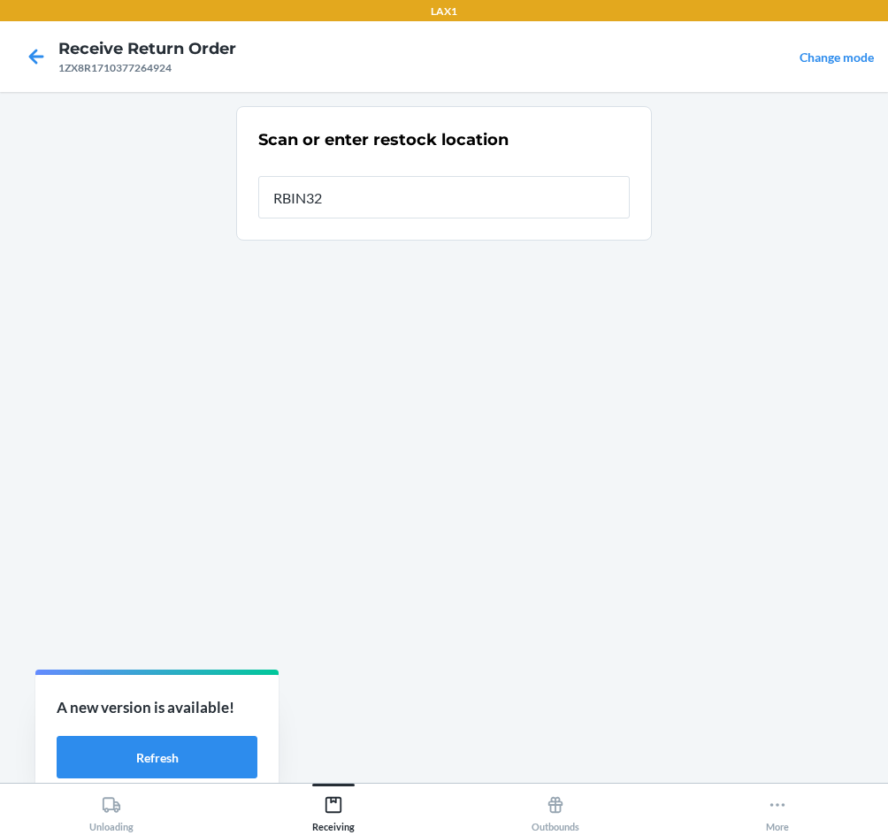
type input "RBIN329"
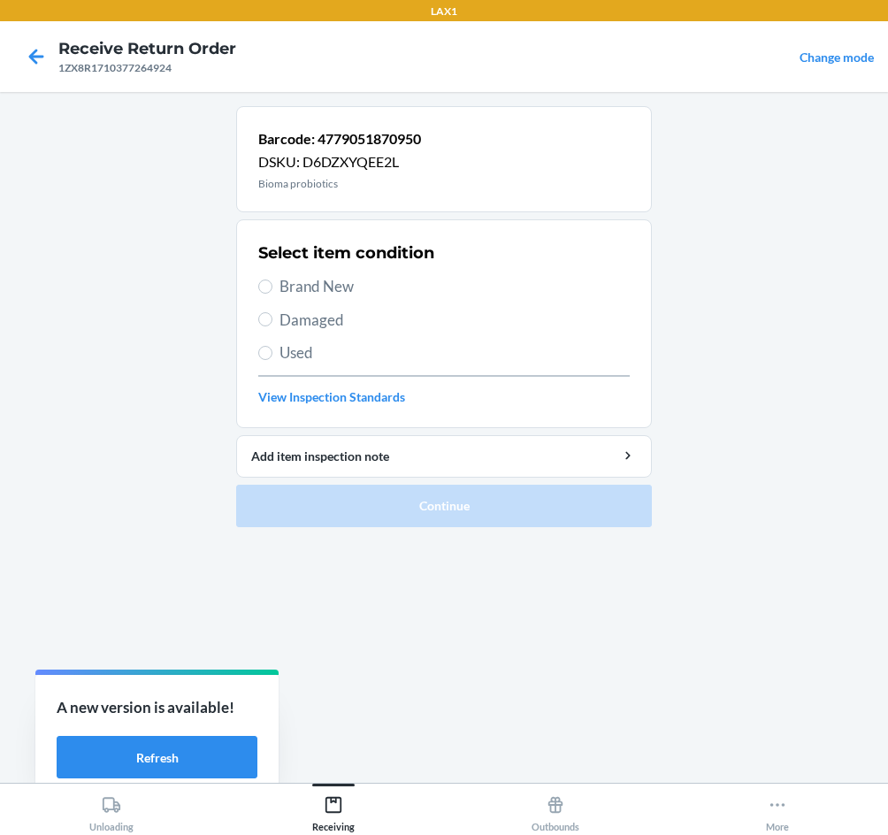
click at [293, 288] on span "Brand New" at bounding box center [455, 286] width 350 height 23
click at [273, 288] on input "Brand New" at bounding box center [265, 287] width 14 height 14
radio input "true"
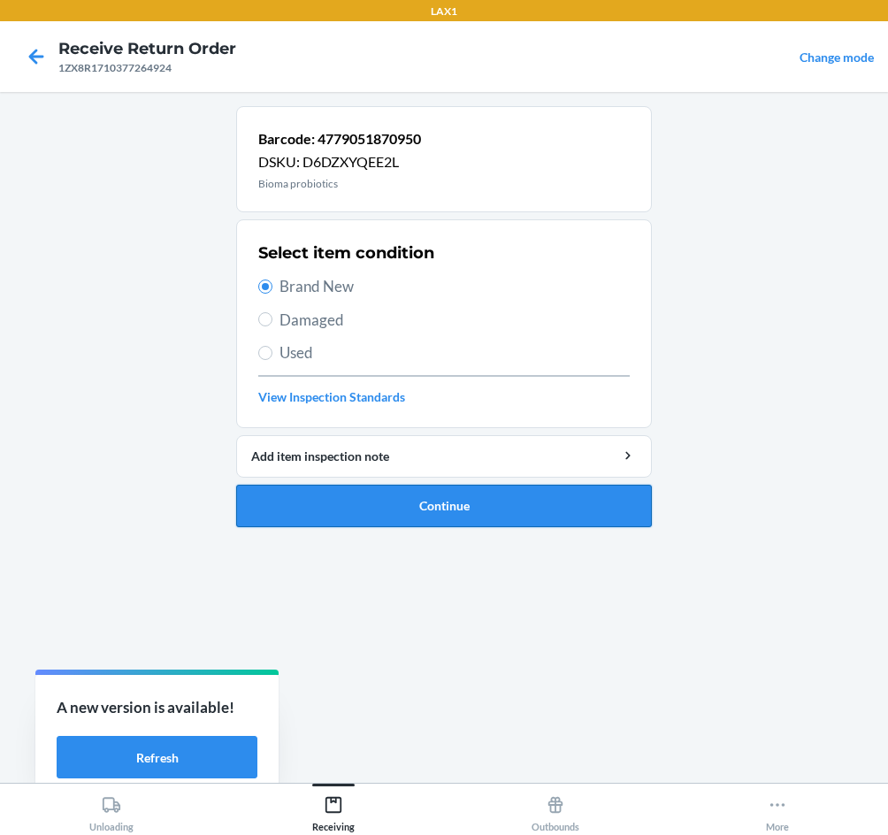
click at [442, 514] on button "Continue" at bounding box center [444, 506] width 416 height 42
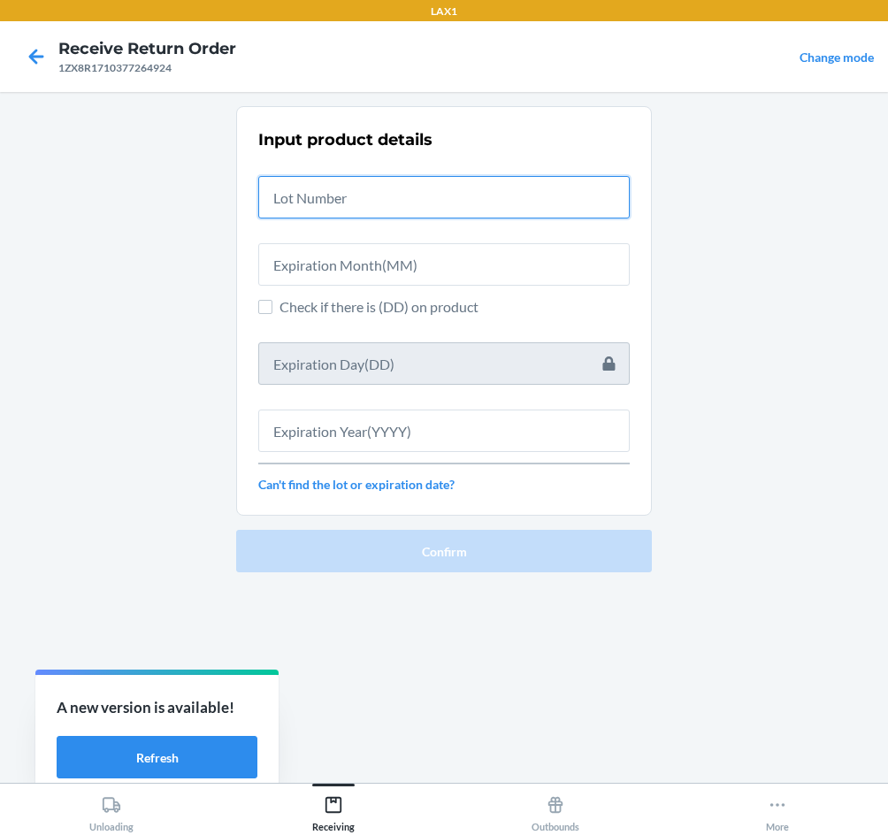
drag, startPoint x: 374, startPoint y: 207, endPoint x: 378, endPoint y: 196, distance: 11.2
click at [377, 197] on input "text" at bounding box center [444, 197] width 372 height 42
type input "04222583"
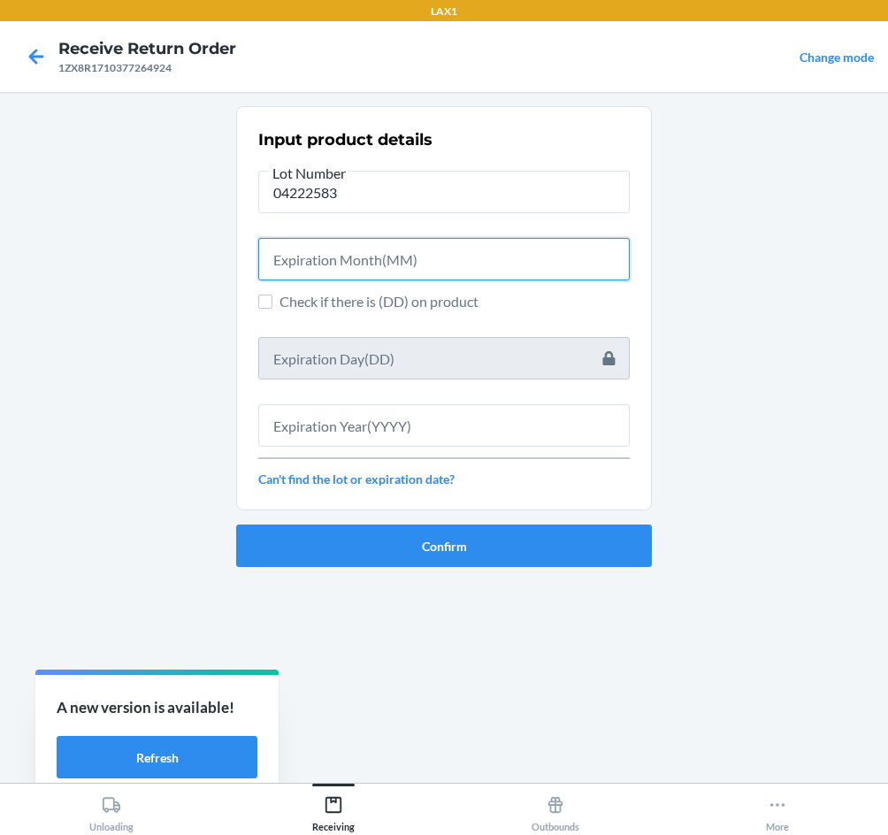
click at [348, 268] on input "text" at bounding box center [444, 259] width 372 height 42
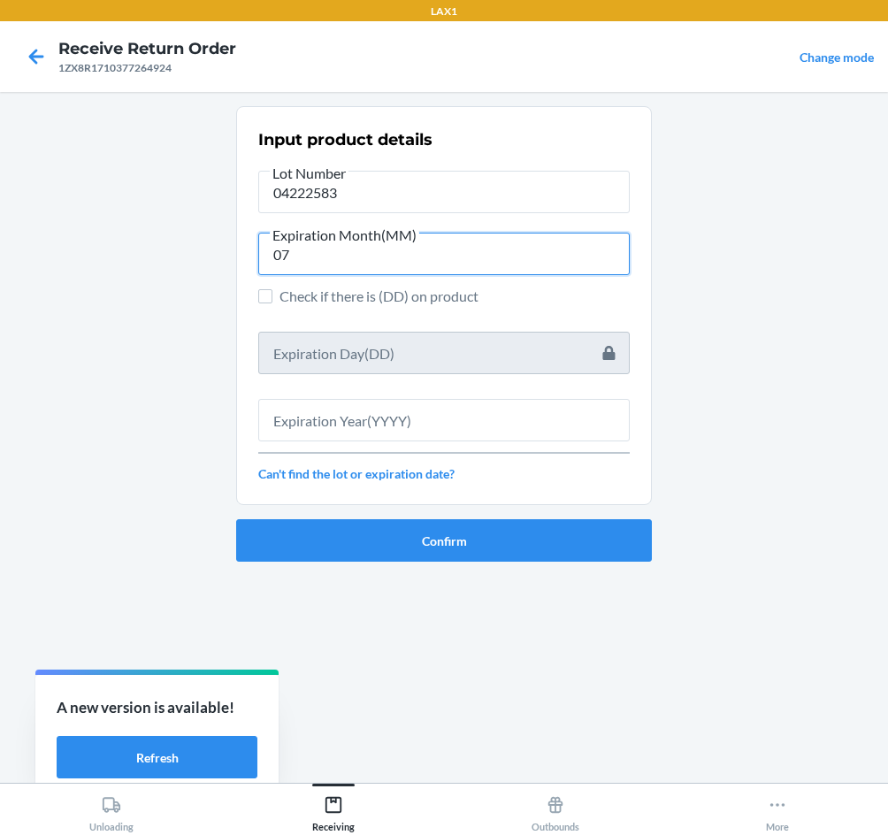
type input "07"
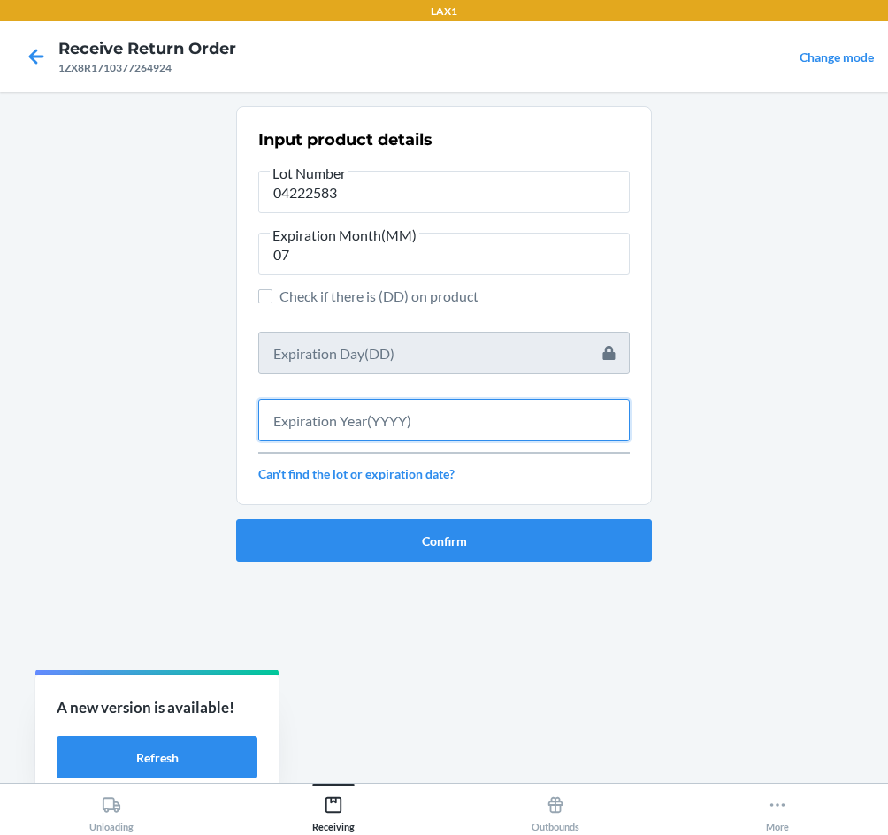
click at [401, 422] on input "text" at bounding box center [444, 420] width 372 height 42
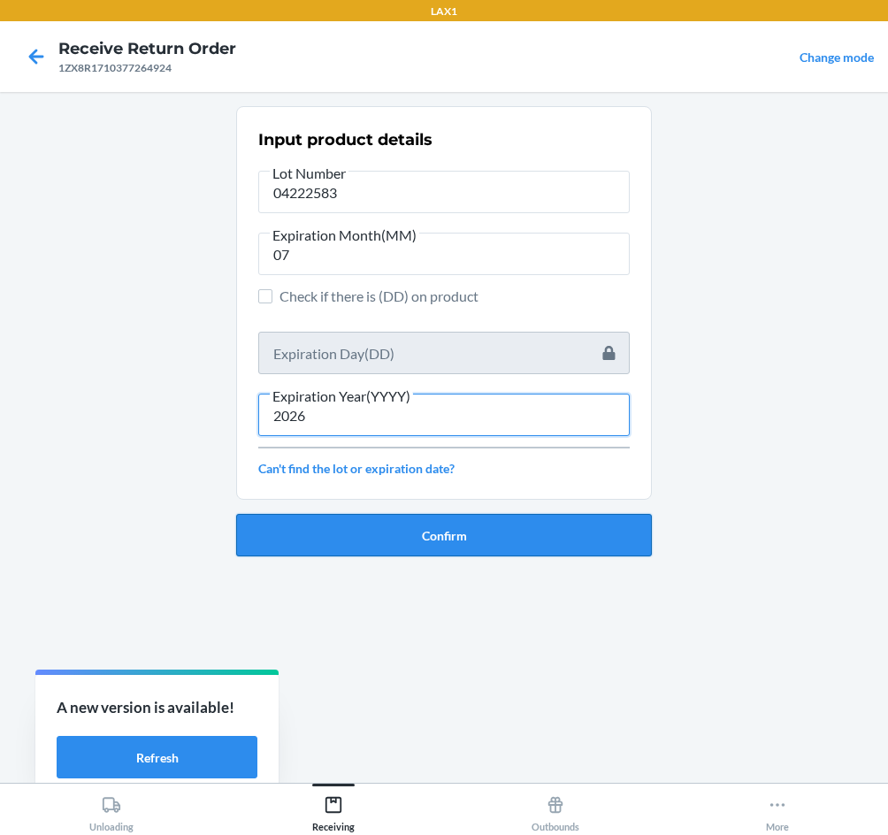
type input "2026"
click at [406, 532] on button "Confirm" at bounding box center [444, 535] width 416 height 42
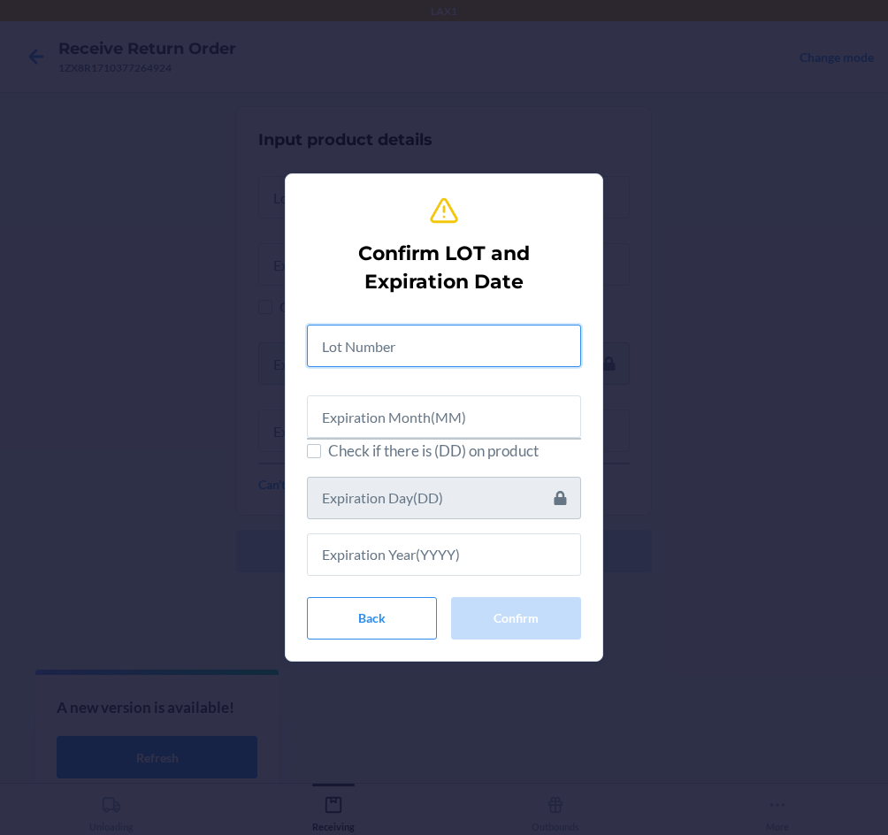
click at [400, 357] on input "text" at bounding box center [444, 346] width 274 height 42
type input "04222583"
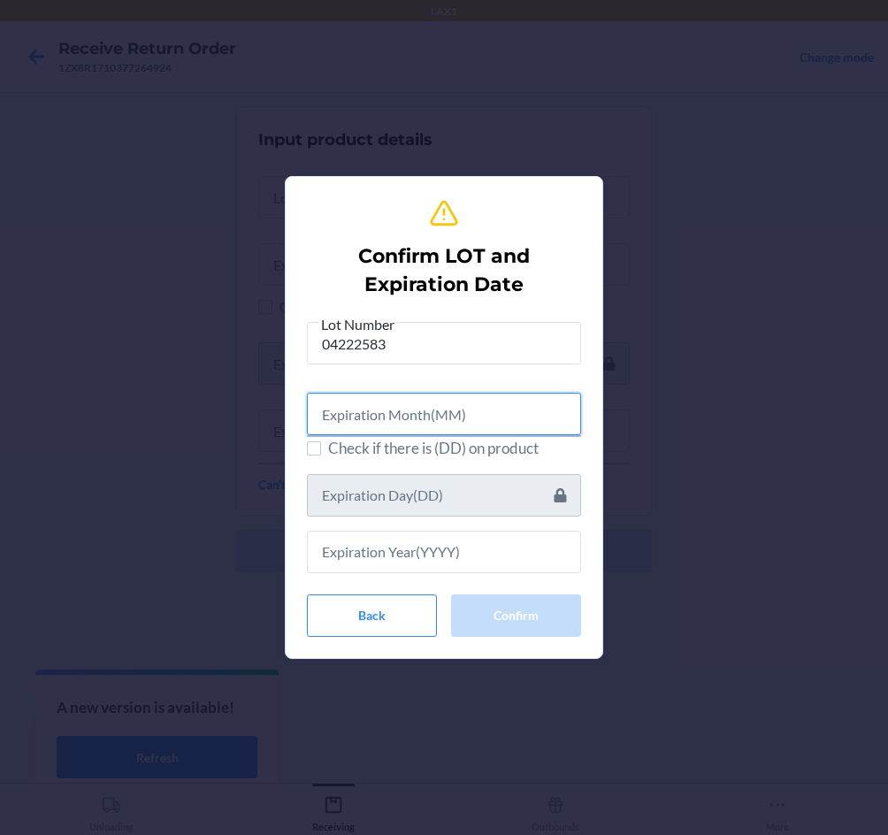
click at [394, 419] on input "text" at bounding box center [444, 414] width 274 height 42
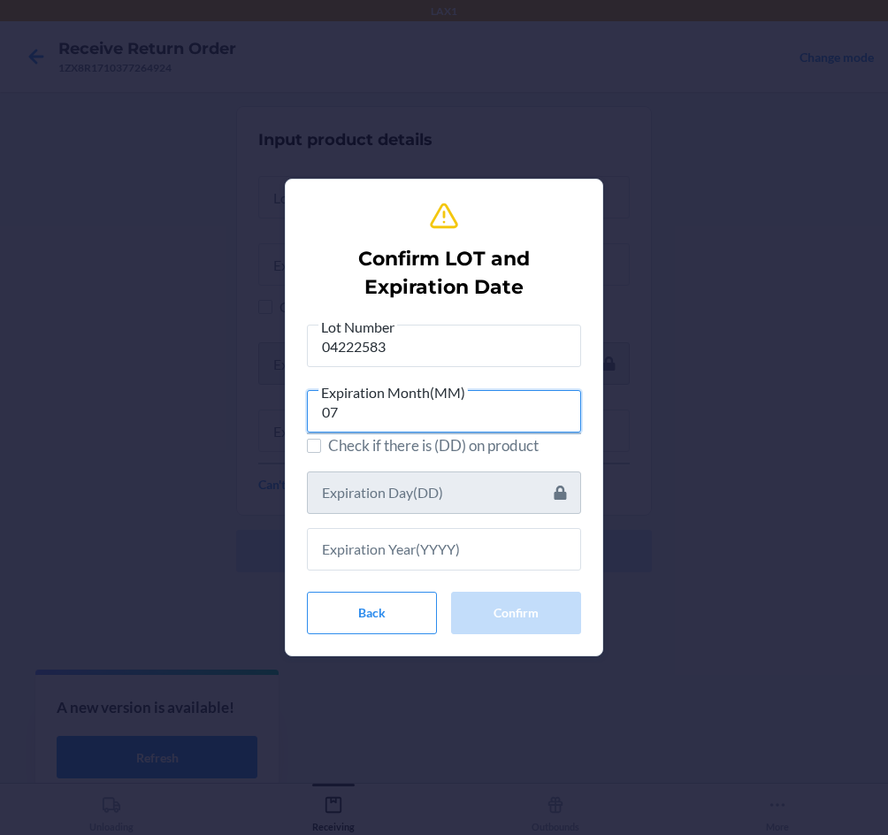
type input "07"
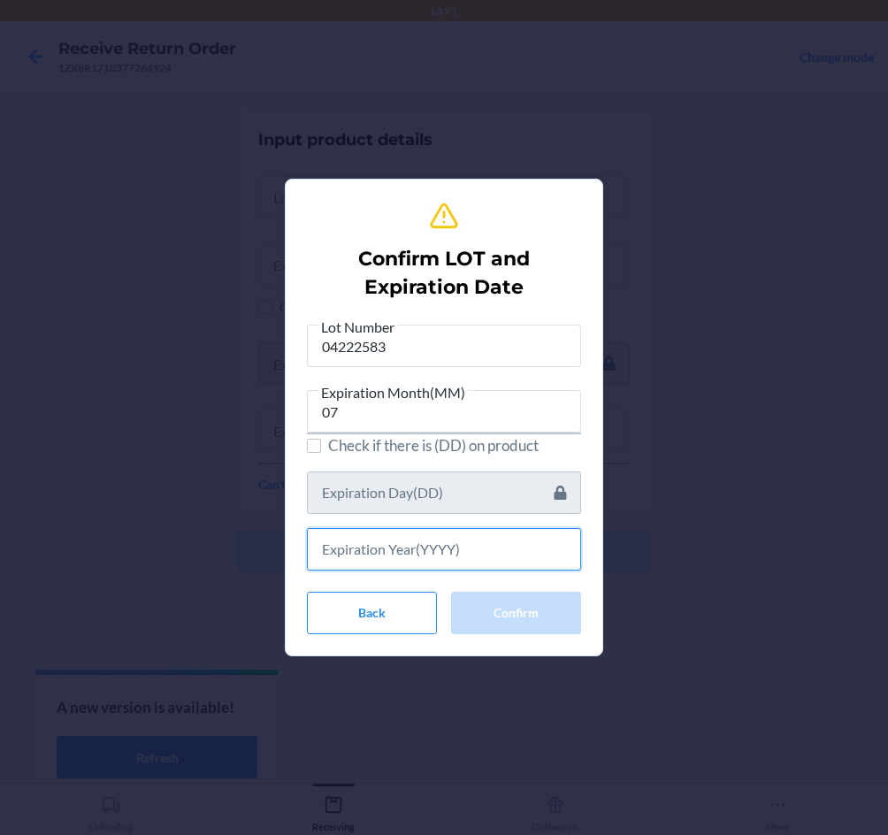
click at [427, 531] on input "text" at bounding box center [444, 549] width 274 height 42
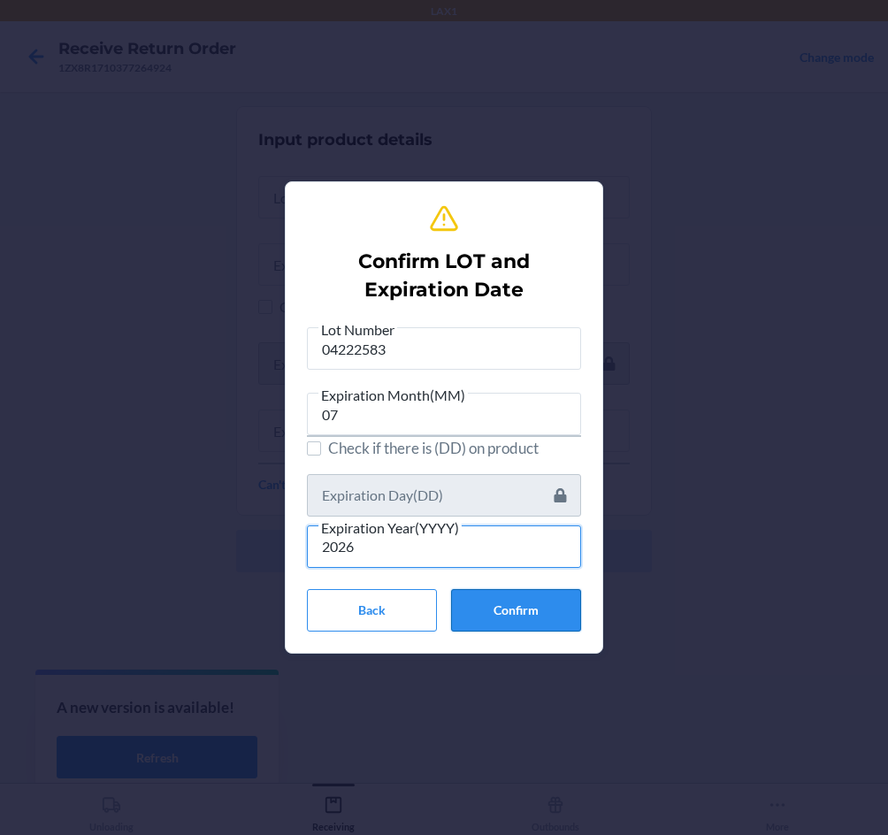
type input "2026"
click at [502, 605] on button "Confirm" at bounding box center [516, 610] width 130 height 42
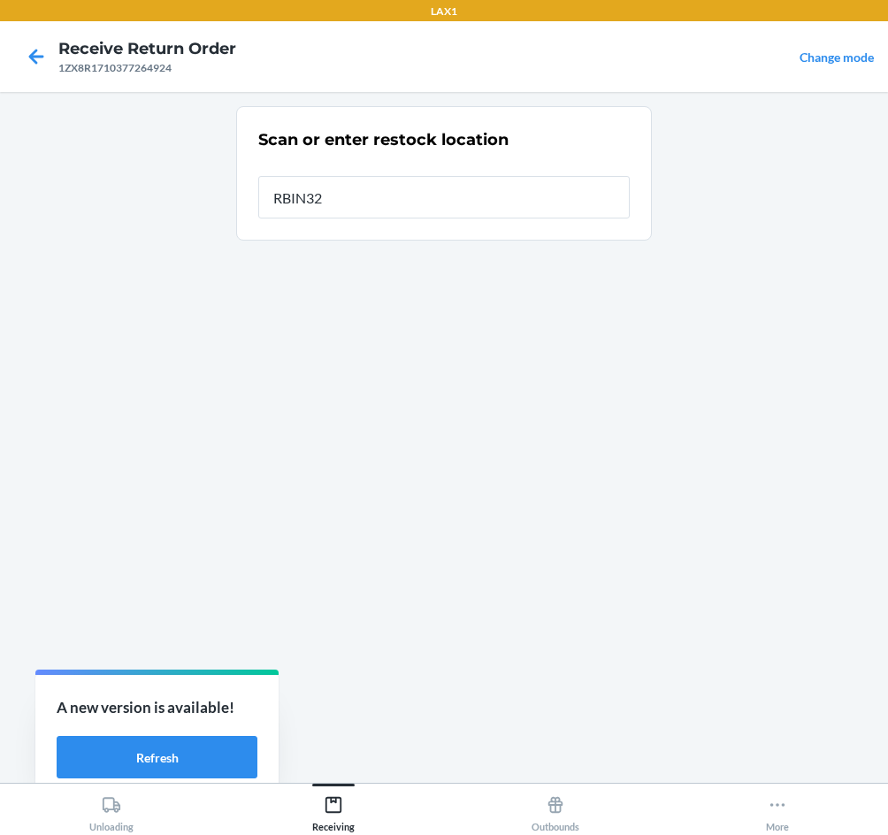
type input "RBIN329"
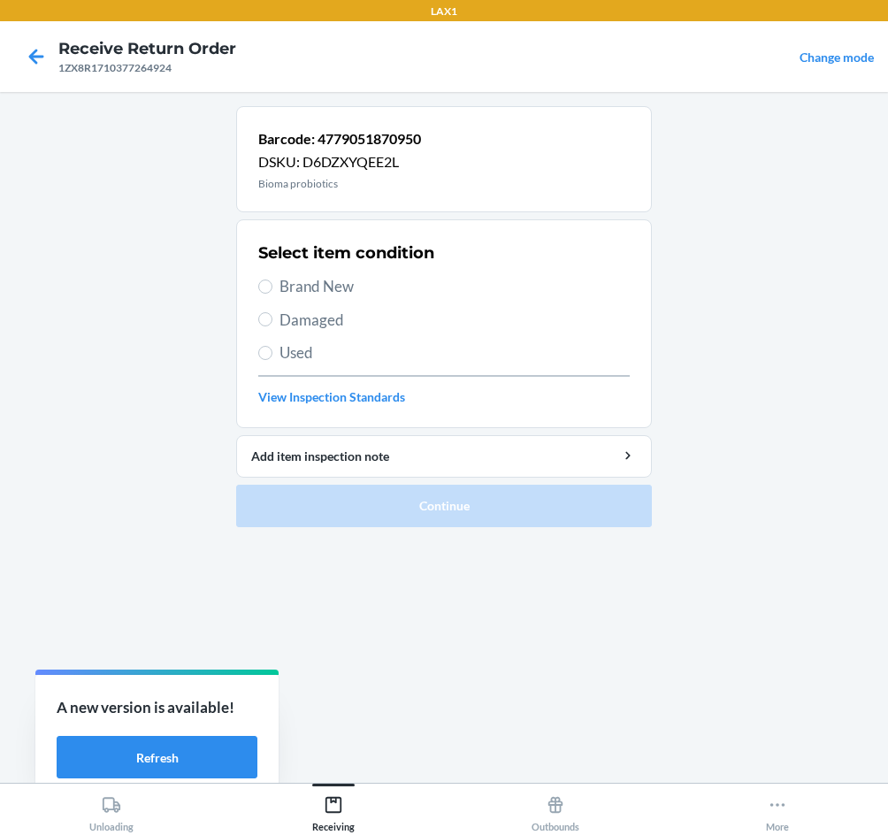
click at [296, 284] on span "Brand New" at bounding box center [455, 286] width 350 height 23
click at [273, 284] on input "Brand New" at bounding box center [265, 287] width 14 height 14
radio input "true"
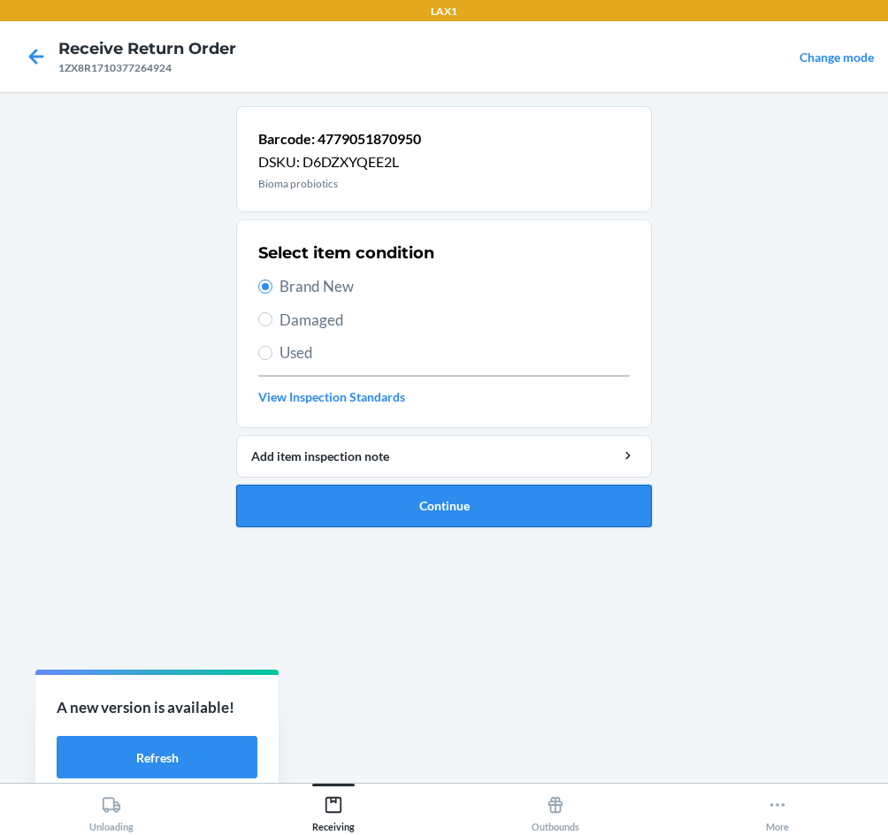
click at [393, 508] on button "Continue" at bounding box center [444, 506] width 416 height 42
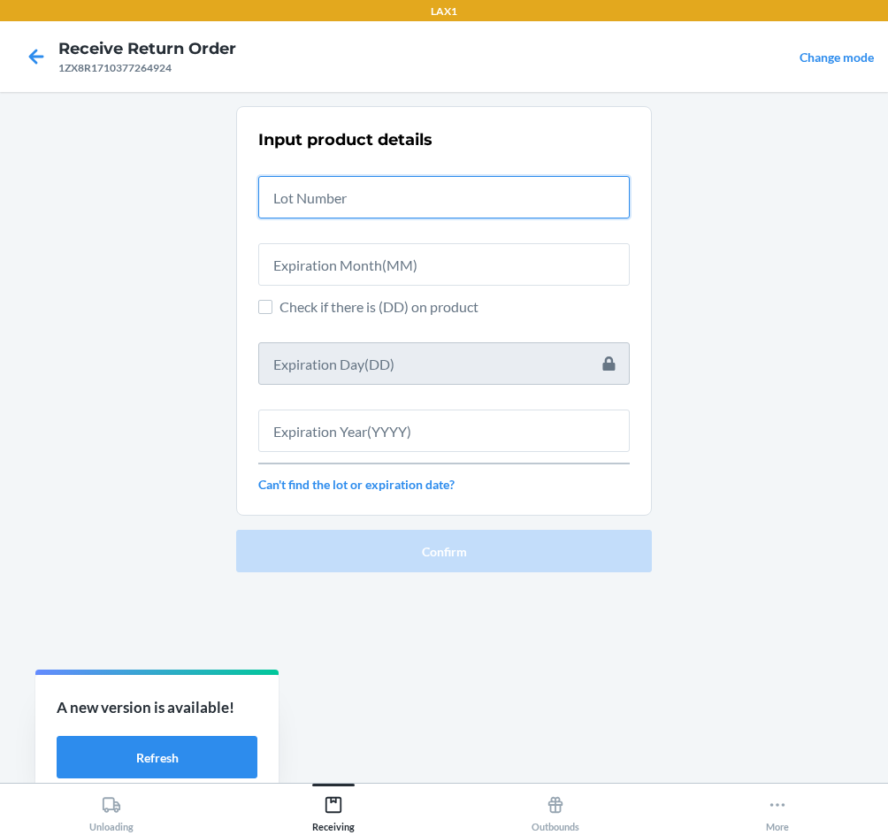
click at [355, 199] on input "text" at bounding box center [444, 197] width 372 height 42
type input "04222583"
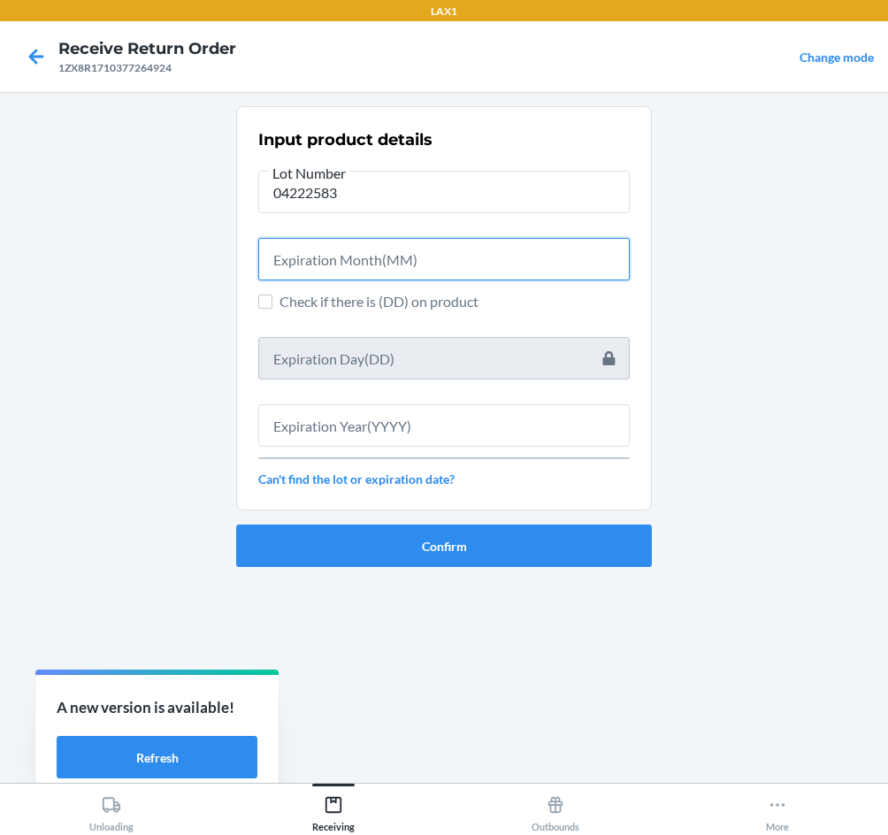
click at [373, 269] on input "text" at bounding box center [444, 259] width 372 height 42
type input "1"
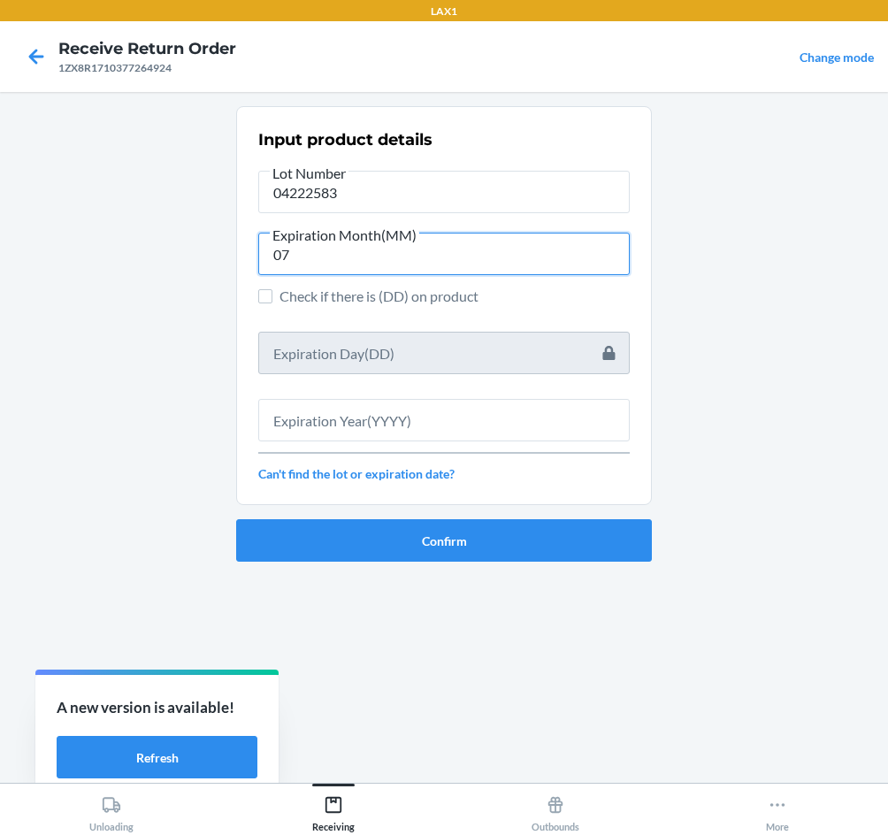
type input "07"
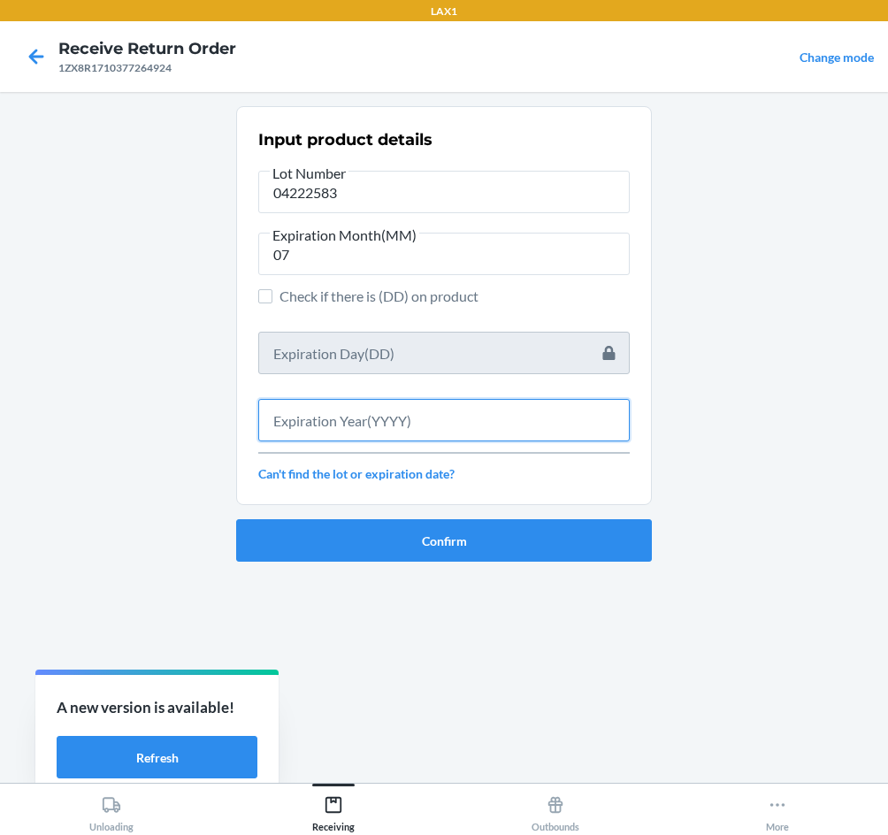
click at [439, 425] on input "text" at bounding box center [444, 420] width 372 height 42
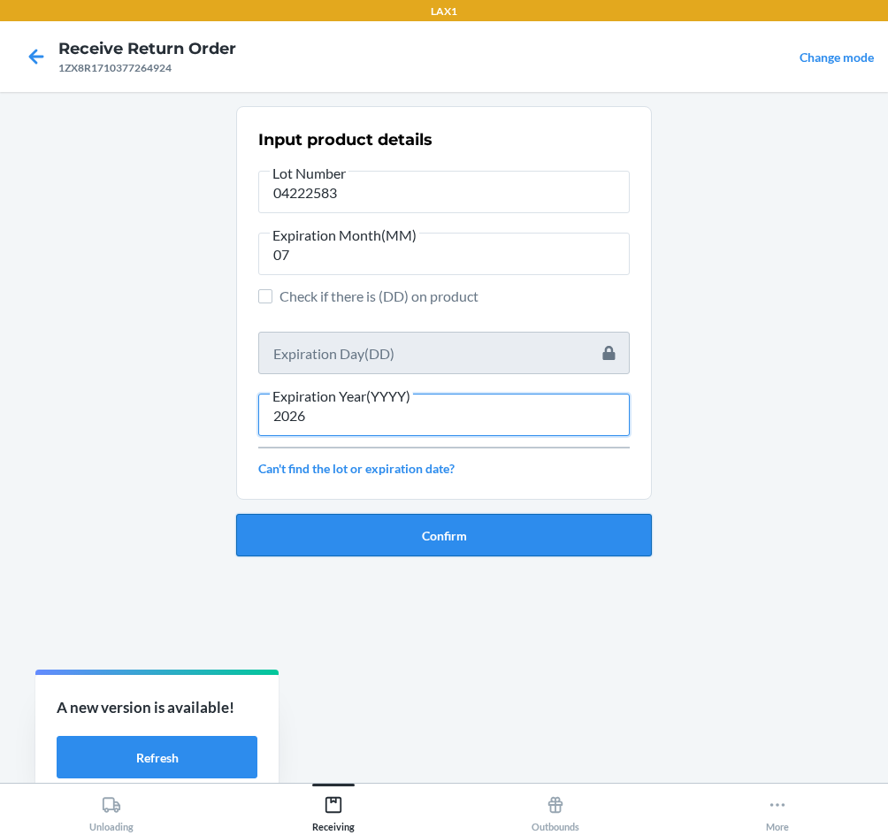
type input "2026"
click at [450, 524] on button "Confirm" at bounding box center [444, 535] width 416 height 42
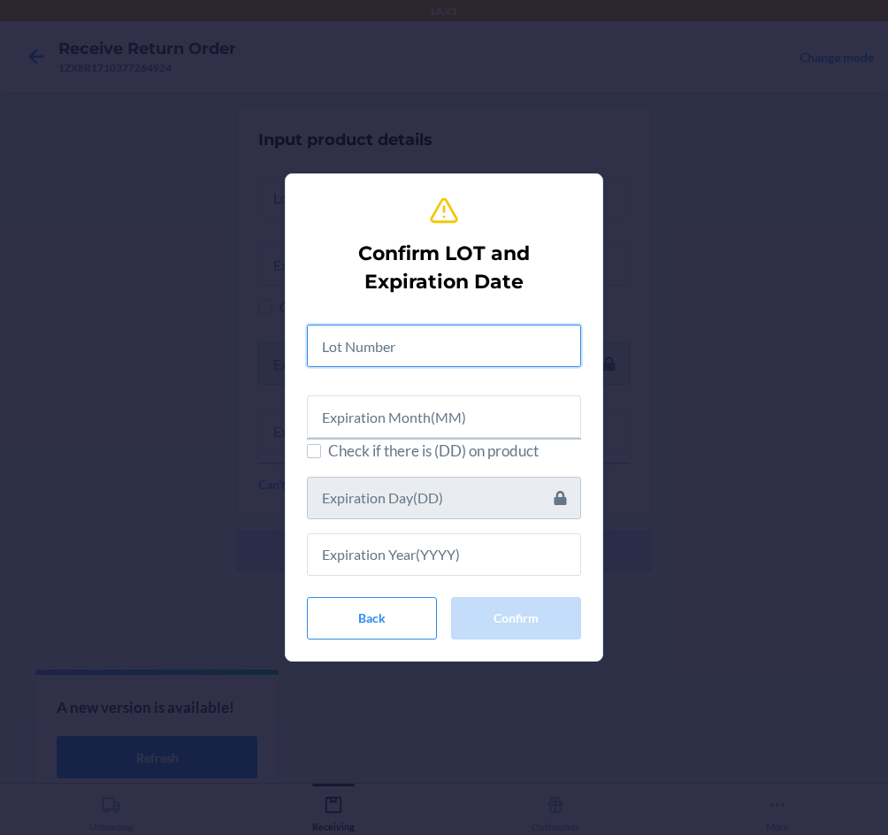
click at [411, 351] on input "text" at bounding box center [444, 346] width 274 height 42
type input "04222583"
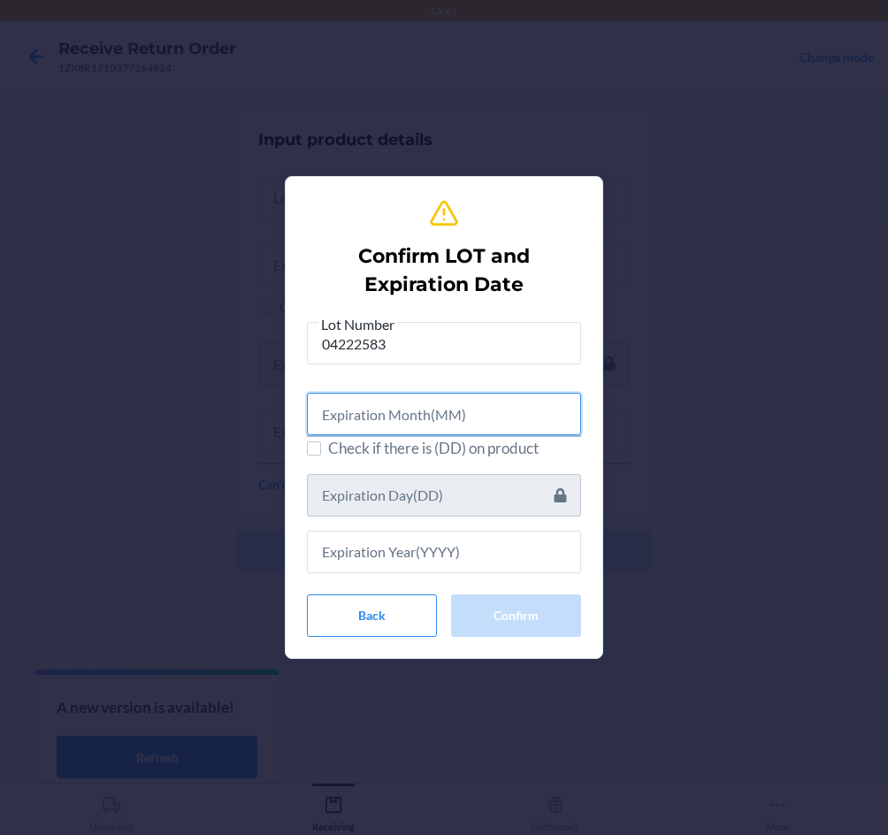
click at [386, 418] on input "text" at bounding box center [444, 414] width 274 height 42
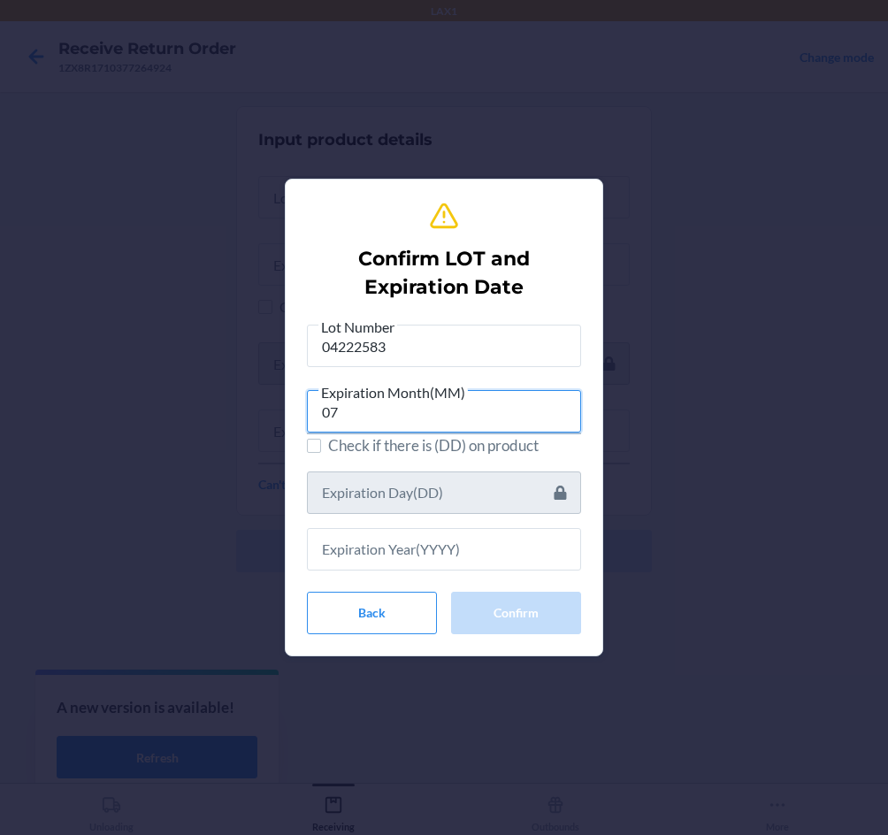
type input "07"
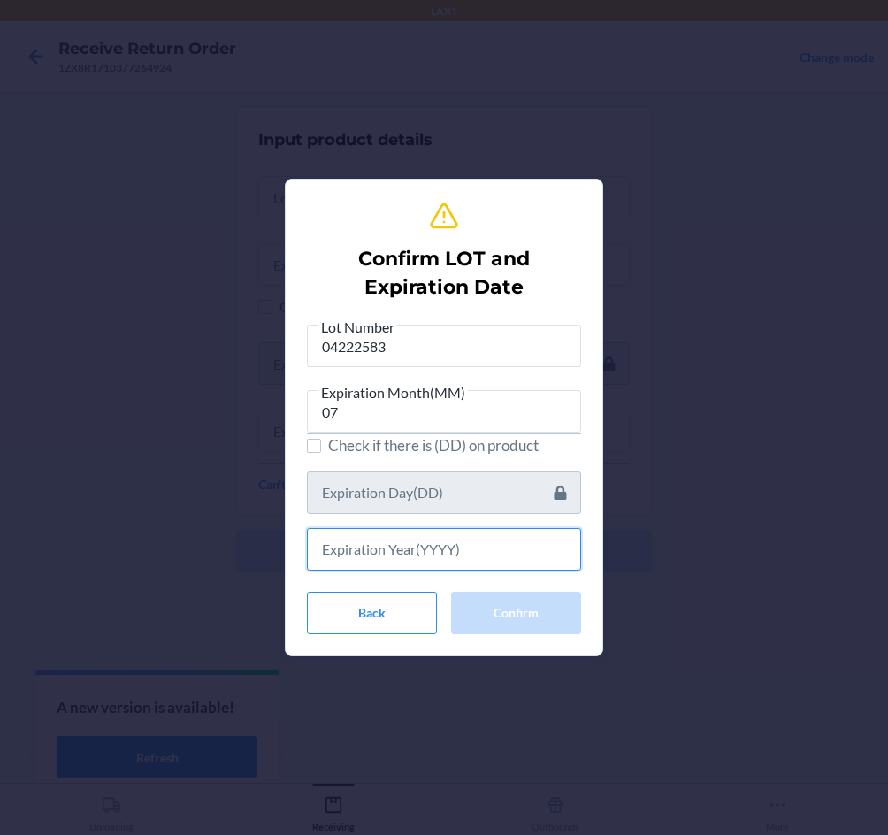
click at [451, 537] on input "text" at bounding box center [444, 549] width 274 height 42
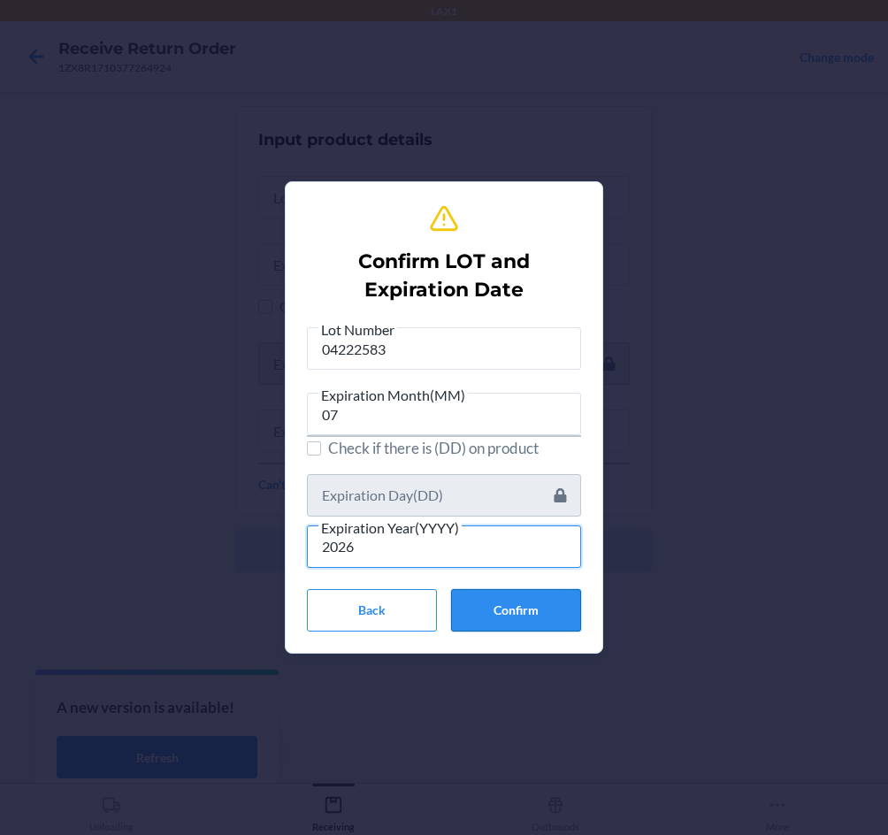
type input "2026"
click at [523, 624] on button "Confirm" at bounding box center [516, 610] width 130 height 42
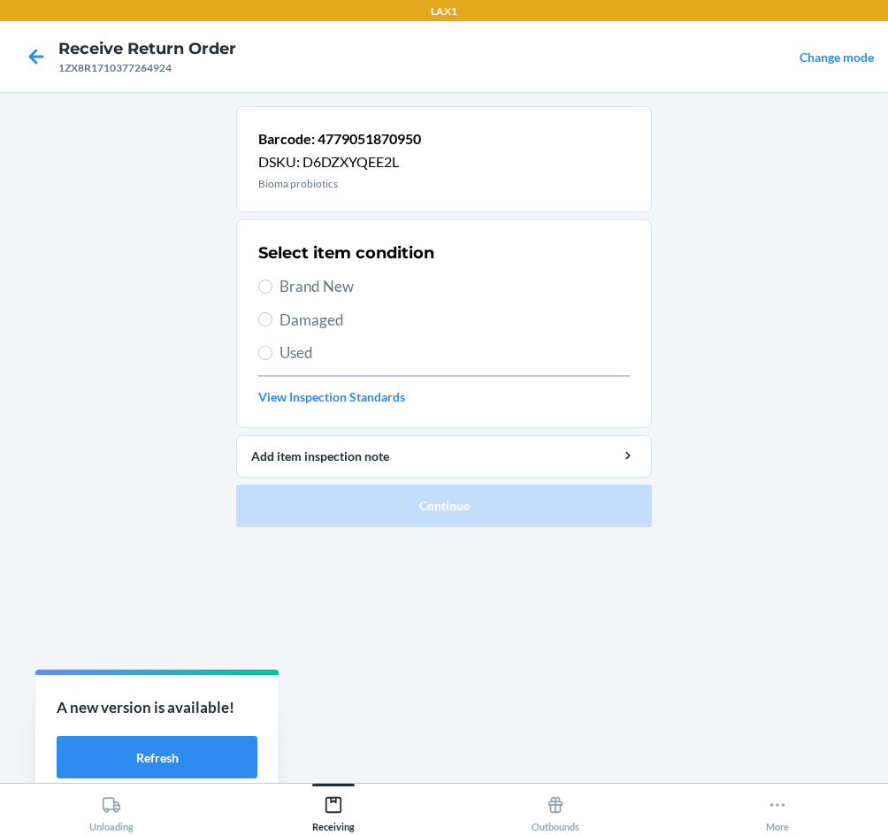
click at [288, 281] on span "Brand New" at bounding box center [455, 286] width 350 height 23
click at [273, 281] on input "Brand New" at bounding box center [265, 287] width 14 height 14
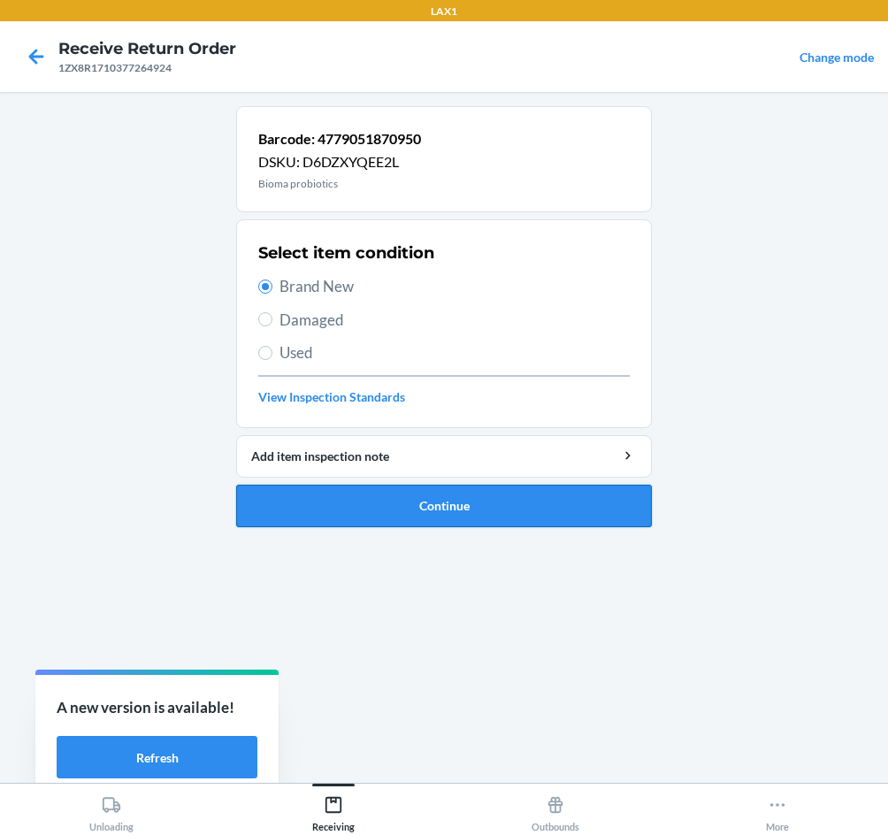
click at [448, 508] on button "Continue" at bounding box center [444, 506] width 416 height 42
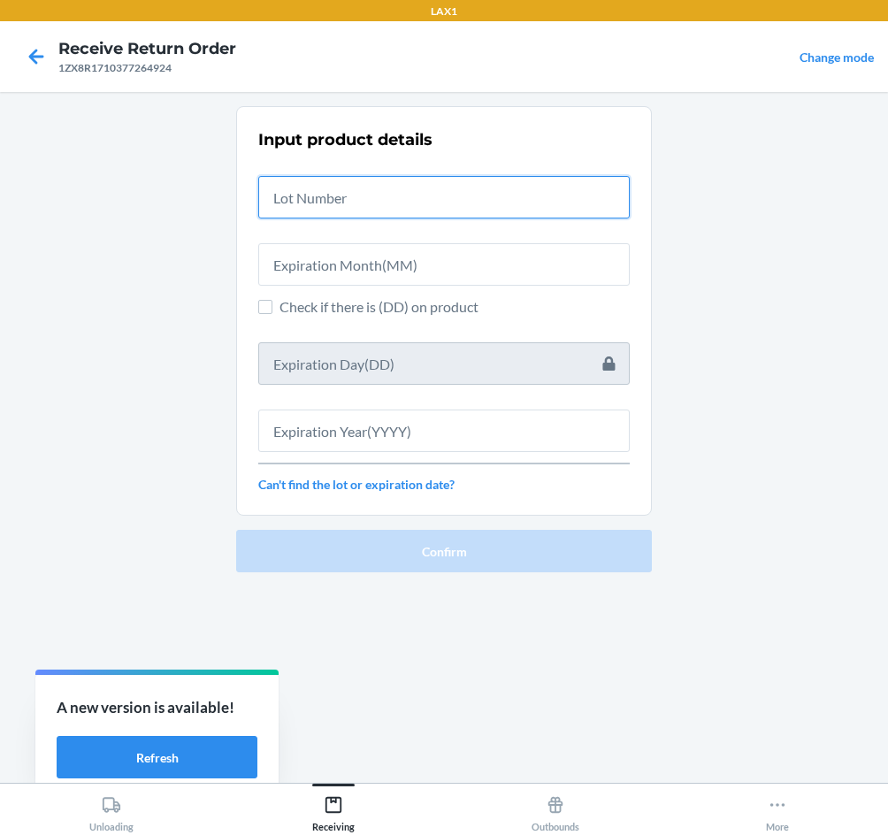
click at [366, 200] on input "text" at bounding box center [444, 197] width 372 height 42
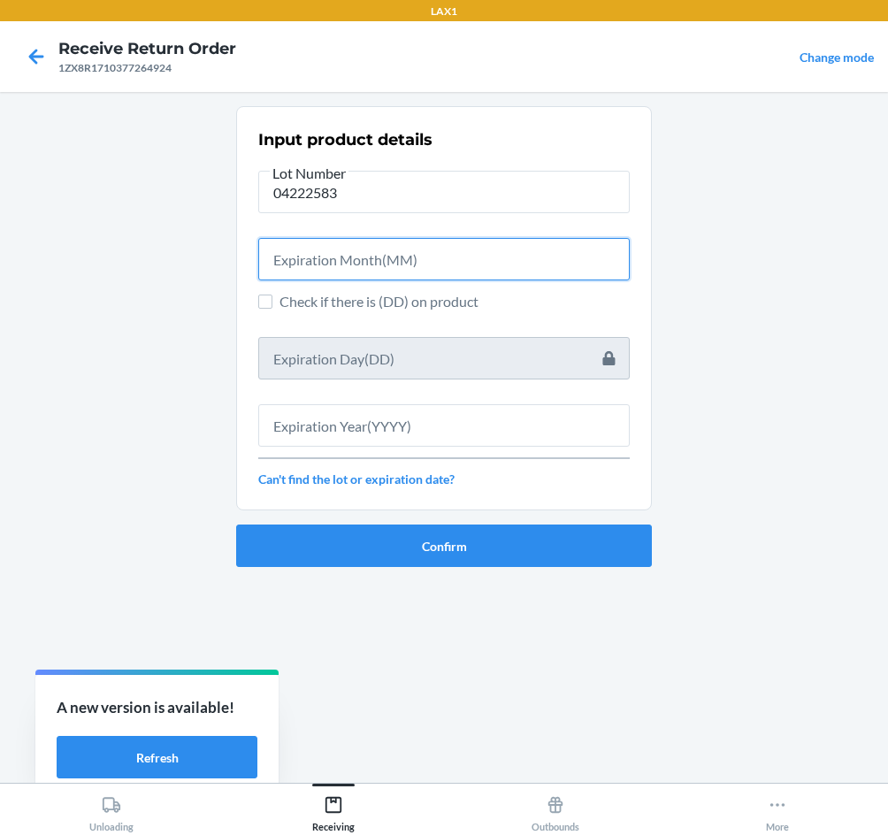
click at [318, 267] on input "text" at bounding box center [444, 259] width 372 height 42
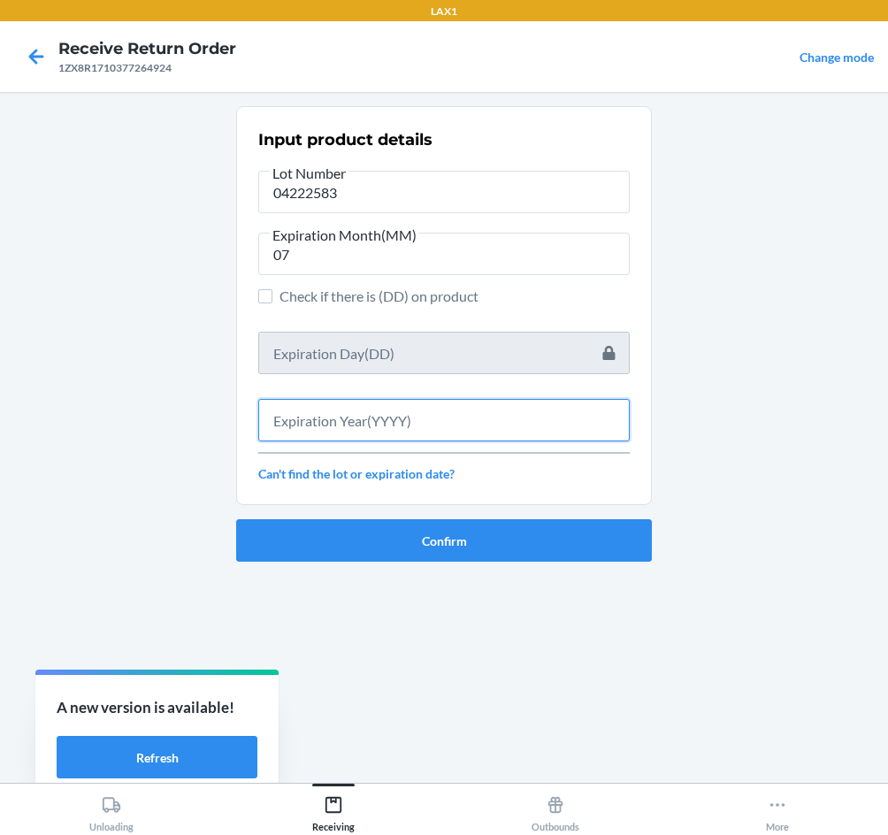
click at [389, 427] on input "text" at bounding box center [444, 420] width 372 height 42
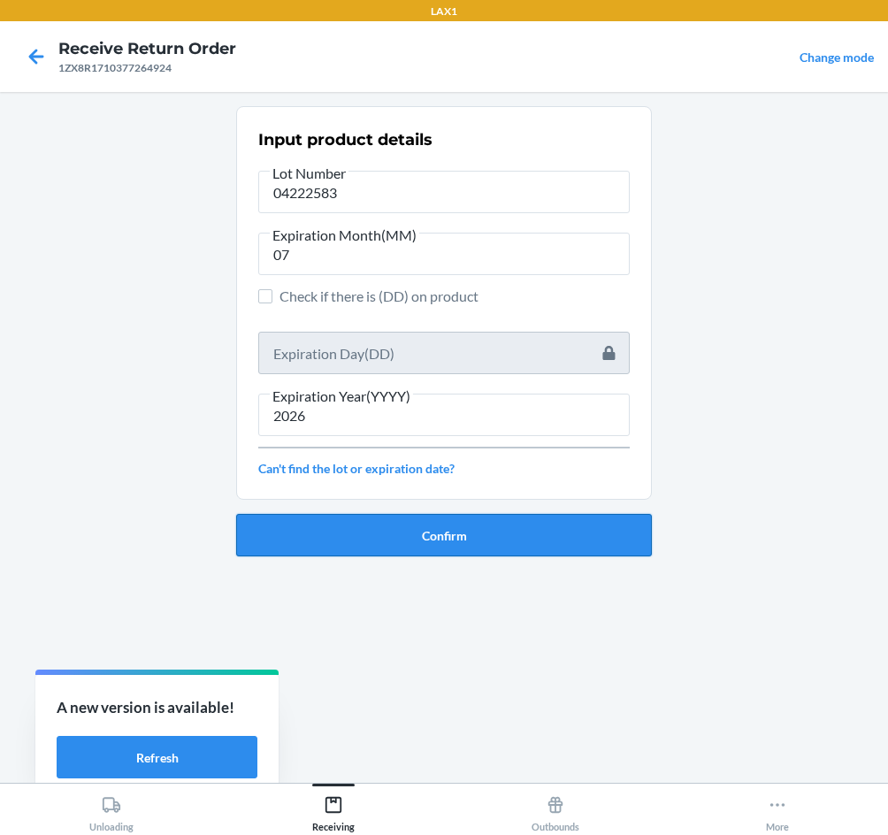
click at [454, 531] on button "Confirm" at bounding box center [444, 535] width 416 height 42
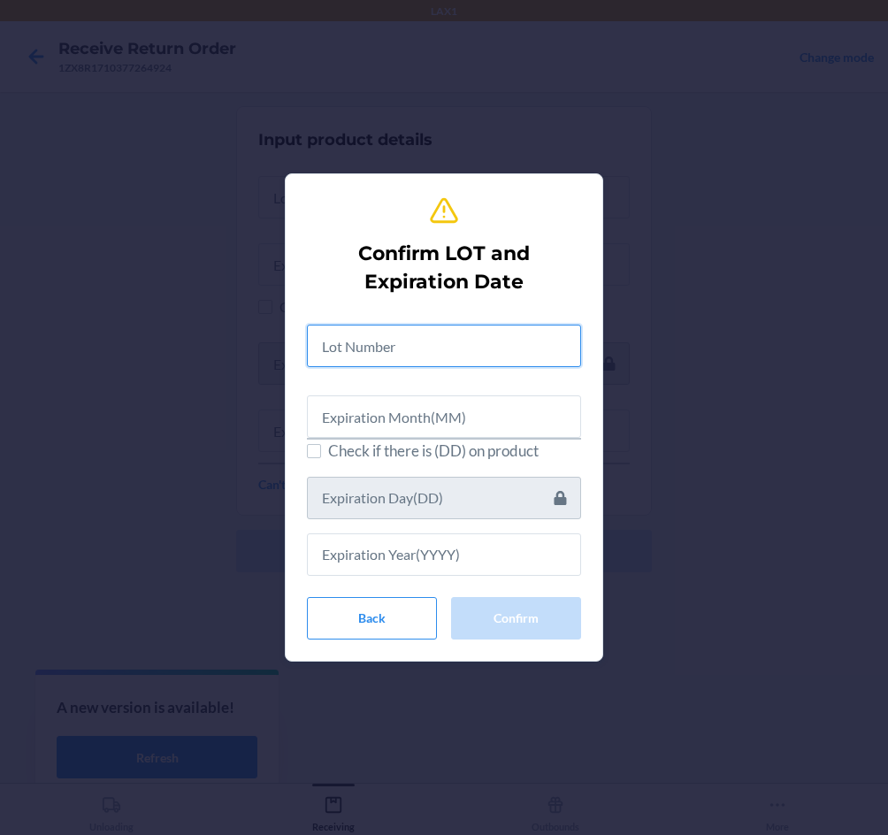
click at [372, 327] on input "text" at bounding box center [444, 346] width 274 height 42
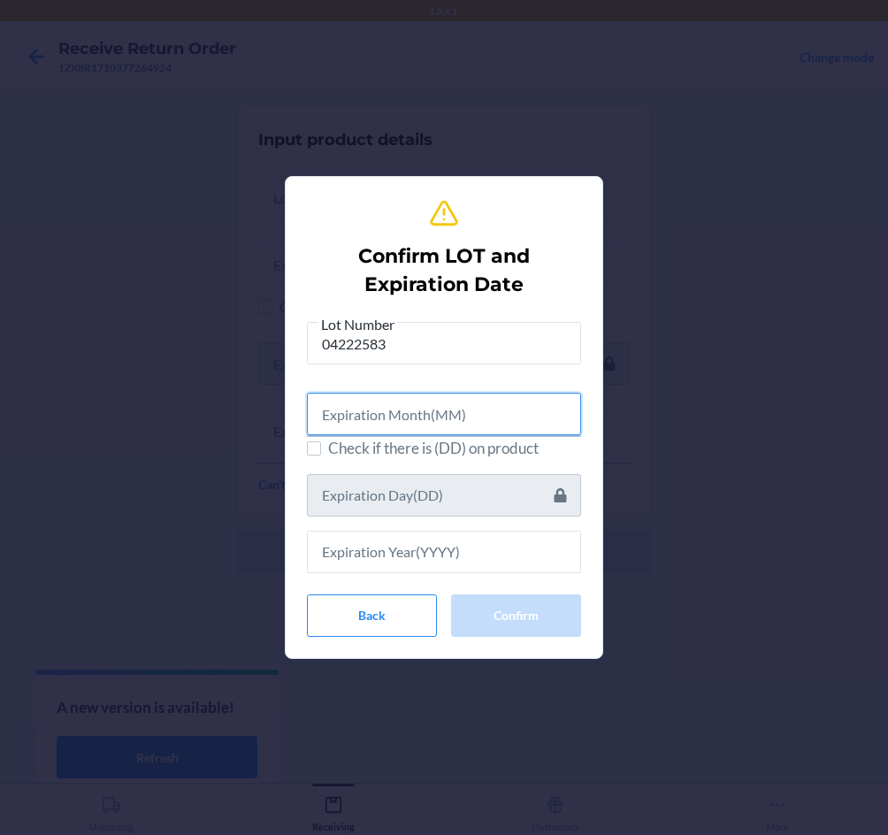
click at [375, 425] on input "text" at bounding box center [444, 414] width 274 height 42
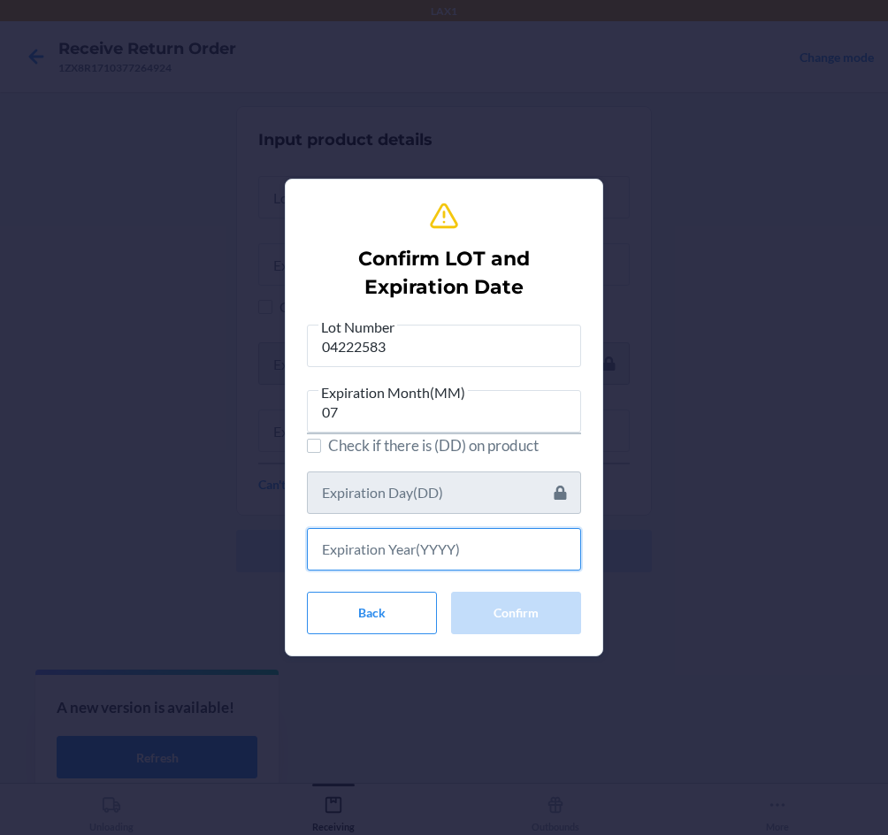
click at [430, 542] on input "text" at bounding box center [444, 549] width 274 height 42
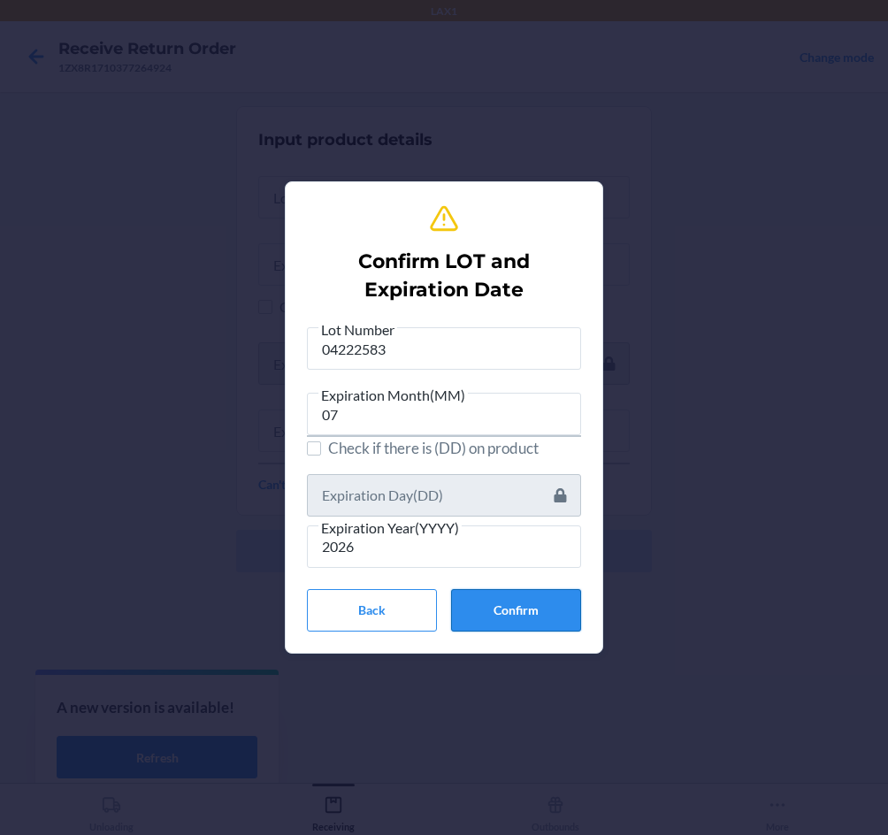
click at [544, 619] on button "Confirm" at bounding box center [516, 610] width 130 height 42
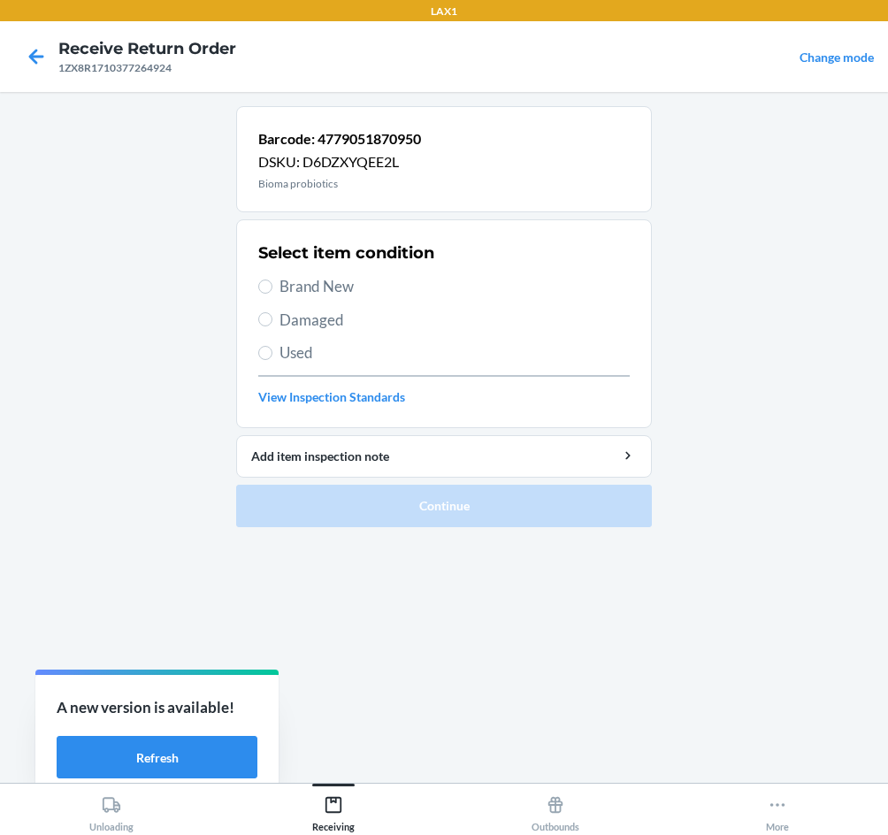
click at [279, 278] on label "Brand New" at bounding box center [444, 286] width 372 height 23
click at [273, 280] on input "Brand New" at bounding box center [265, 287] width 14 height 14
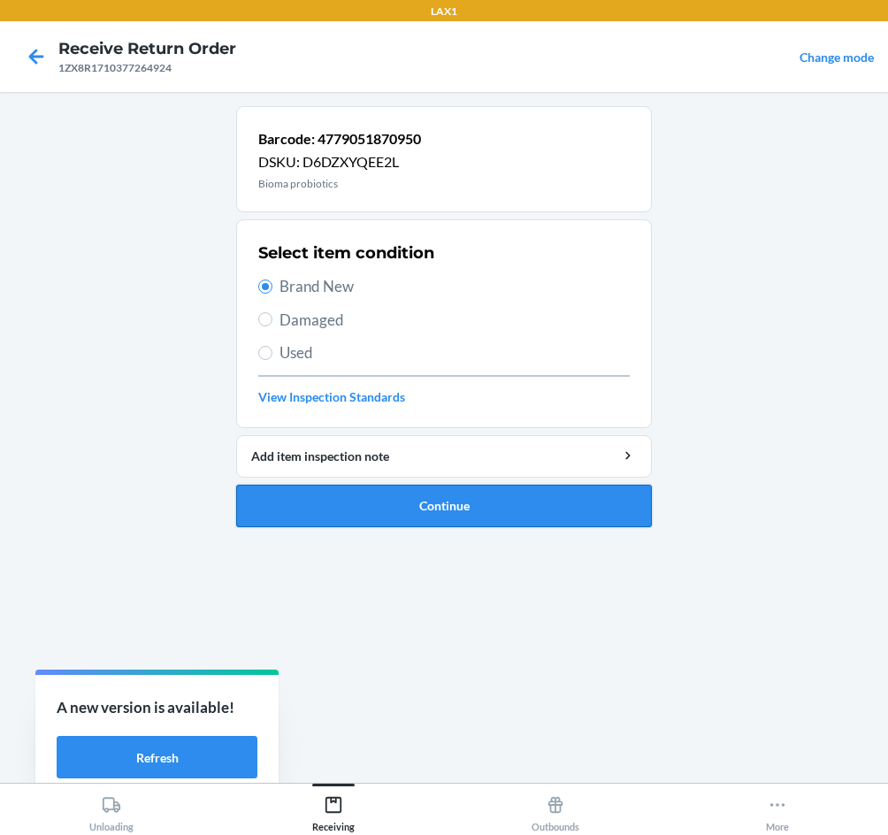
click at [442, 504] on button "Continue" at bounding box center [444, 506] width 416 height 42
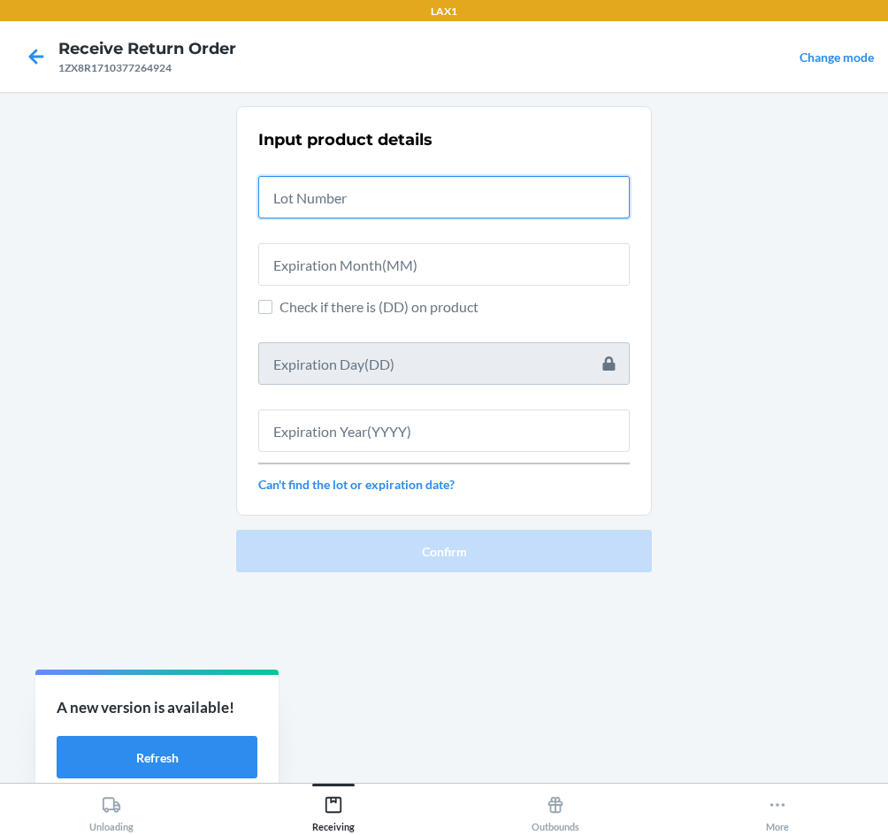
click at [345, 216] on input "text" at bounding box center [444, 197] width 372 height 42
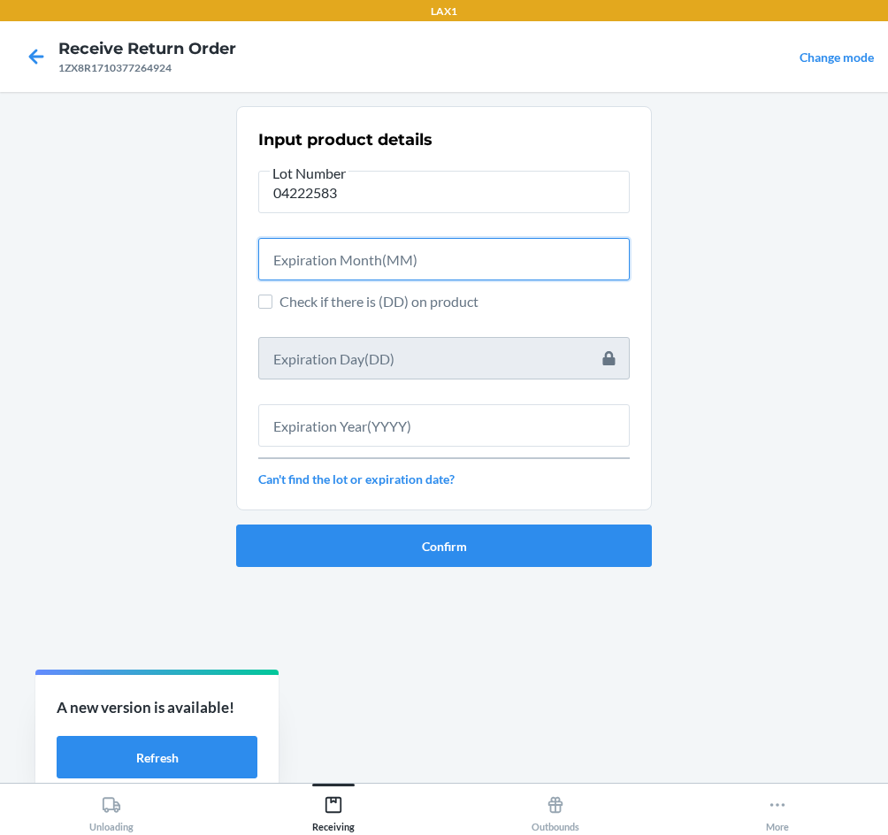
click at [322, 261] on input "text" at bounding box center [444, 259] width 372 height 42
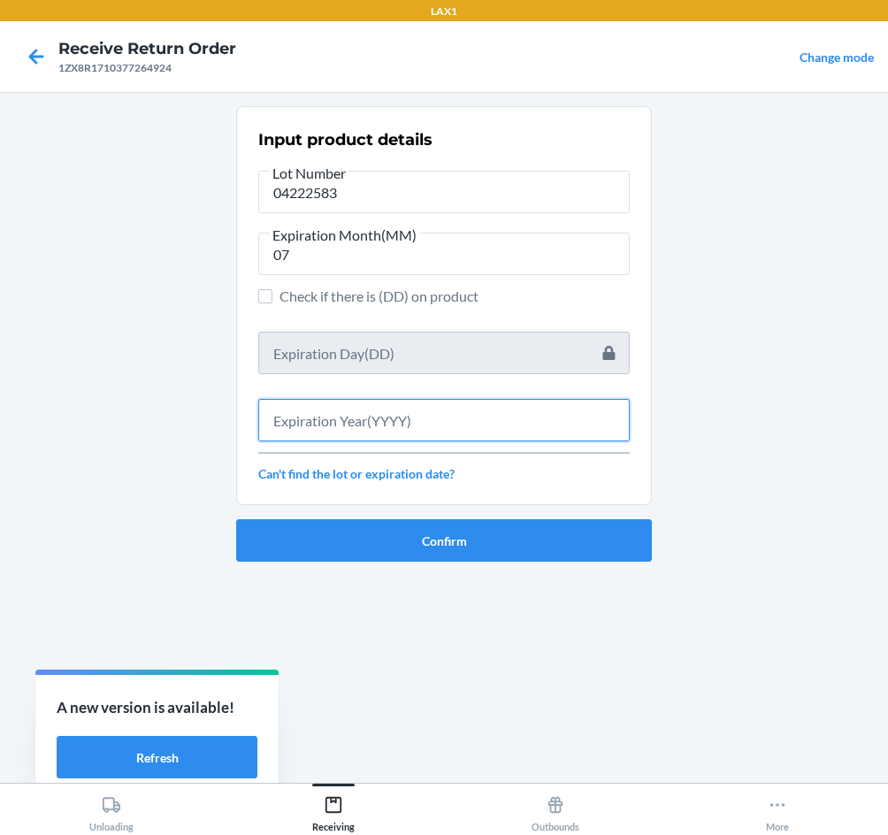
click at [396, 414] on input "text" at bounding box center [444, 420] width 372 height 42
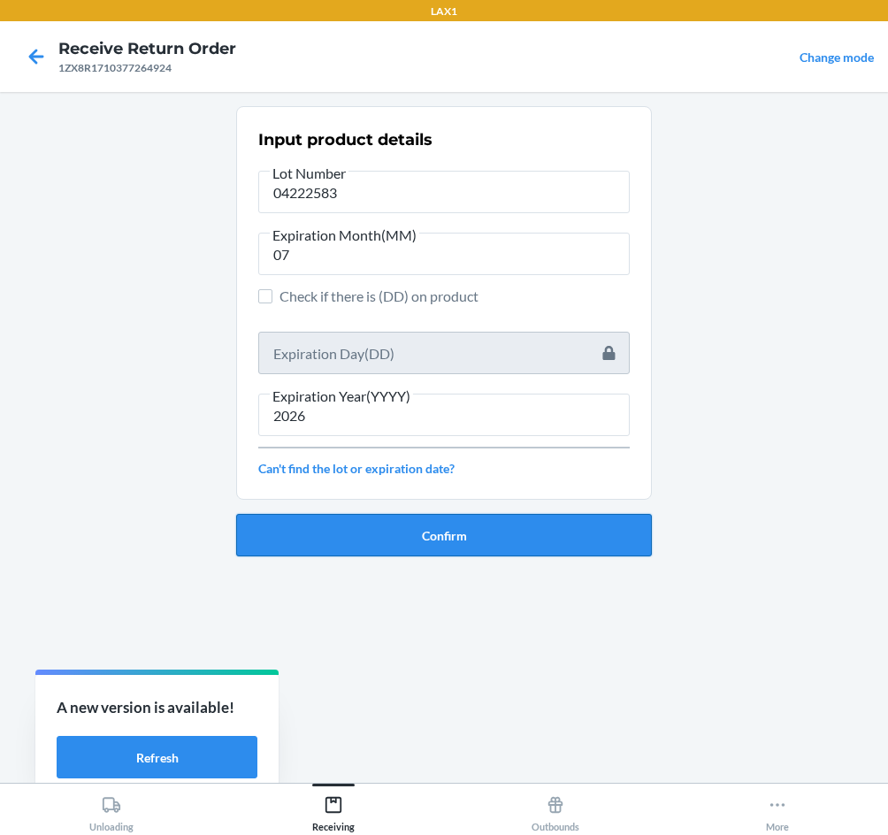
click at [444, 533] on button "Confirm" at bounding box center [444, 535] width 416 height 42
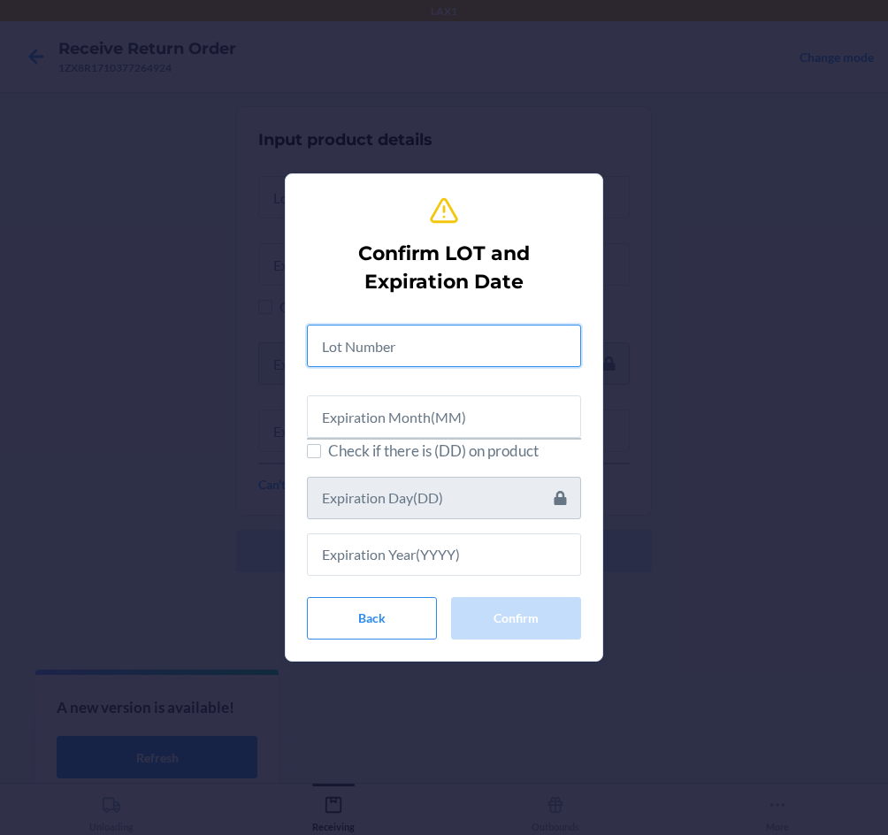
click at [386, 346] on input "text" at bounding box center [444, 346] width 274 height 42
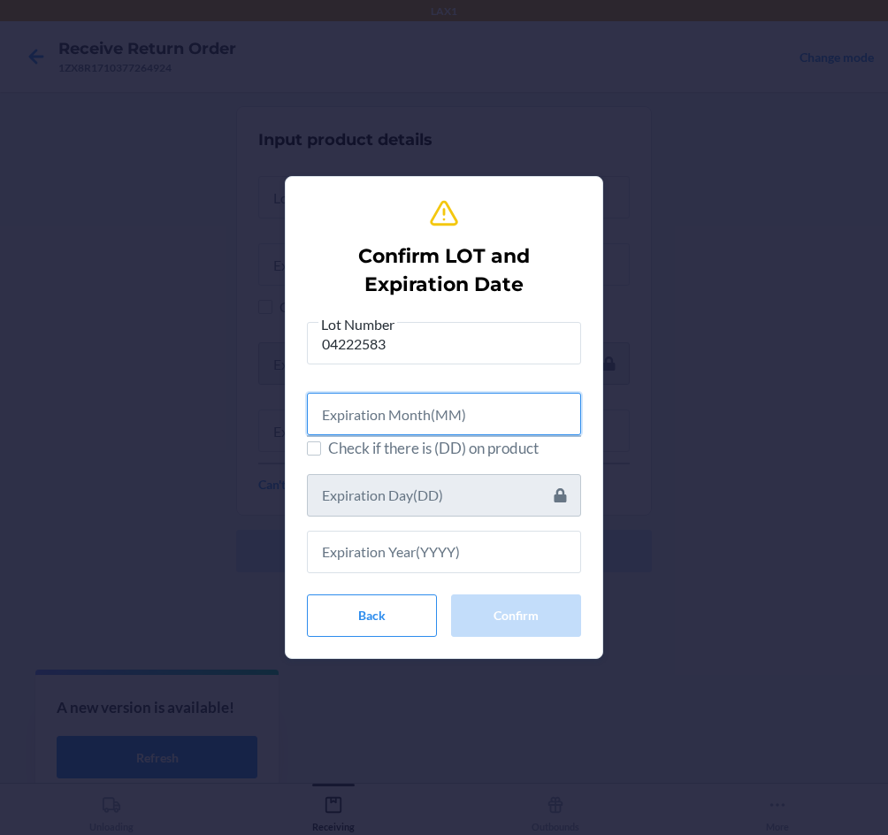
click at [396, 418] on input "text" at bounding box center [444, 414] width 274 height 42
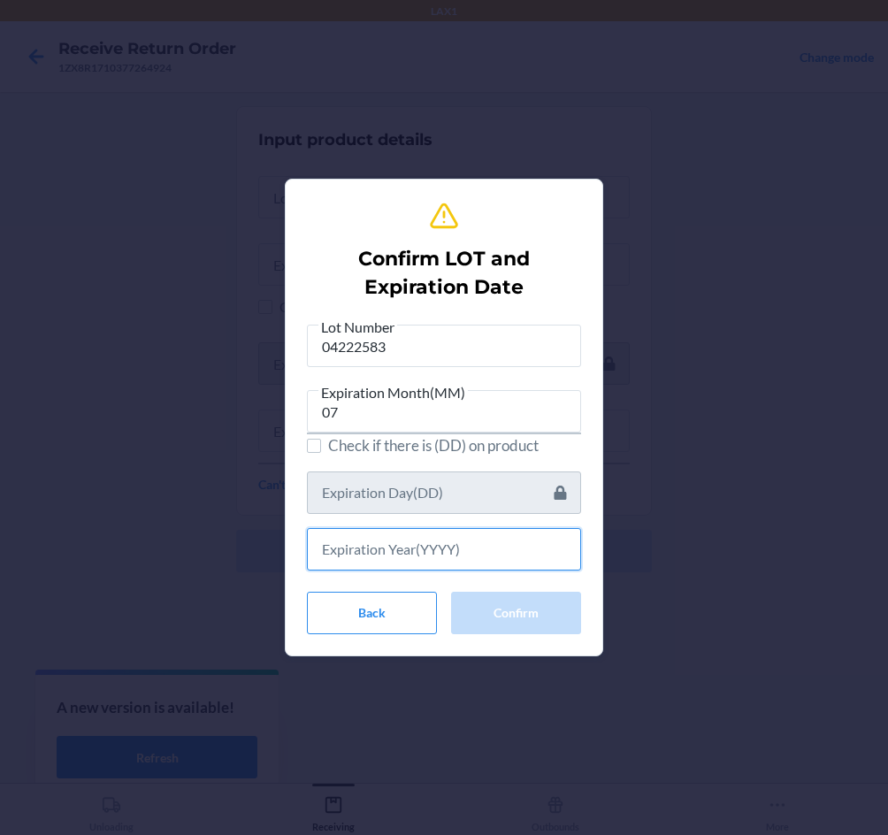
click at [421, 549] on input "text" at bounding box center [444, 549] width 274 height 42
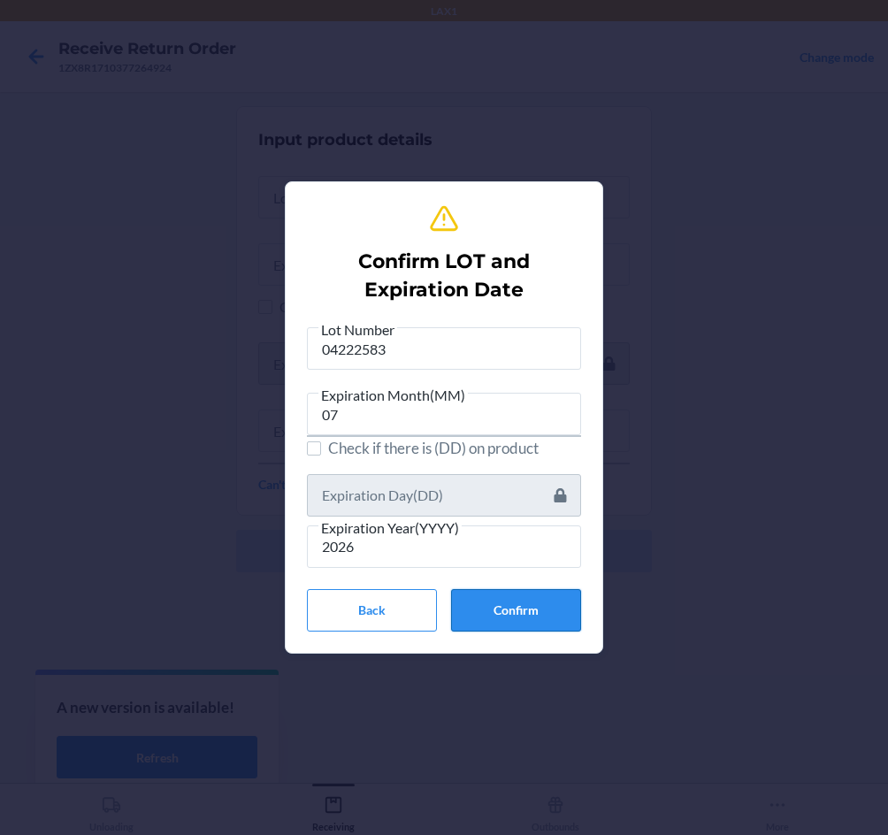
click at [521, 607] on button "Confirm" at bounding box center [516, 610] width 130 height 42
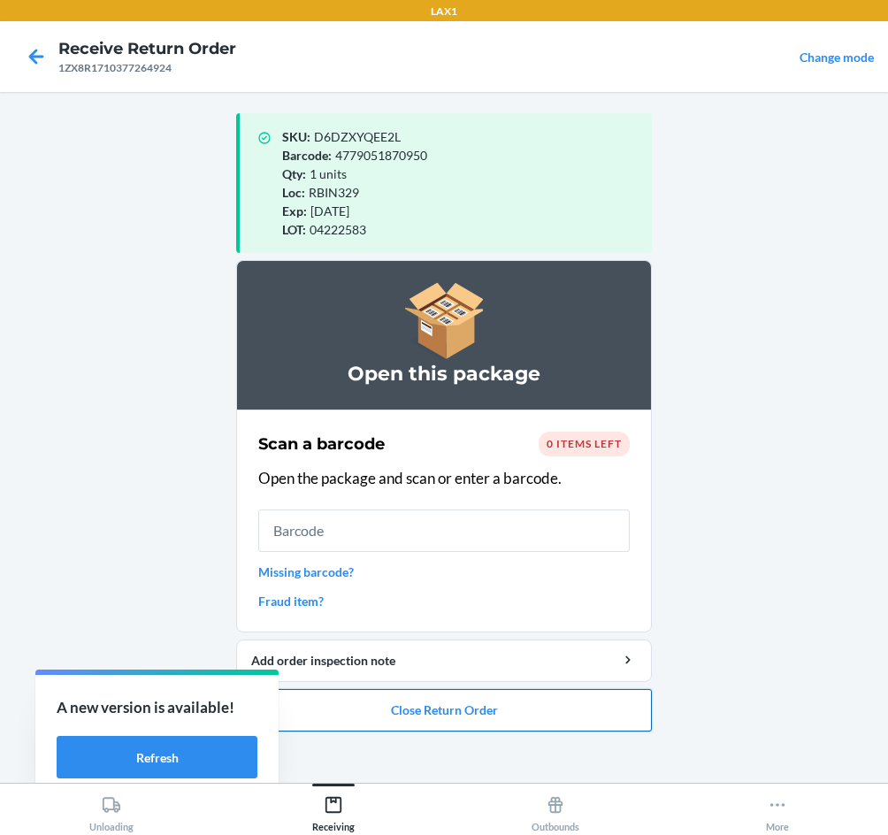
click at [485, 706] on button "Close Return Order" at bounding box center [444, 710] width 416 height 42
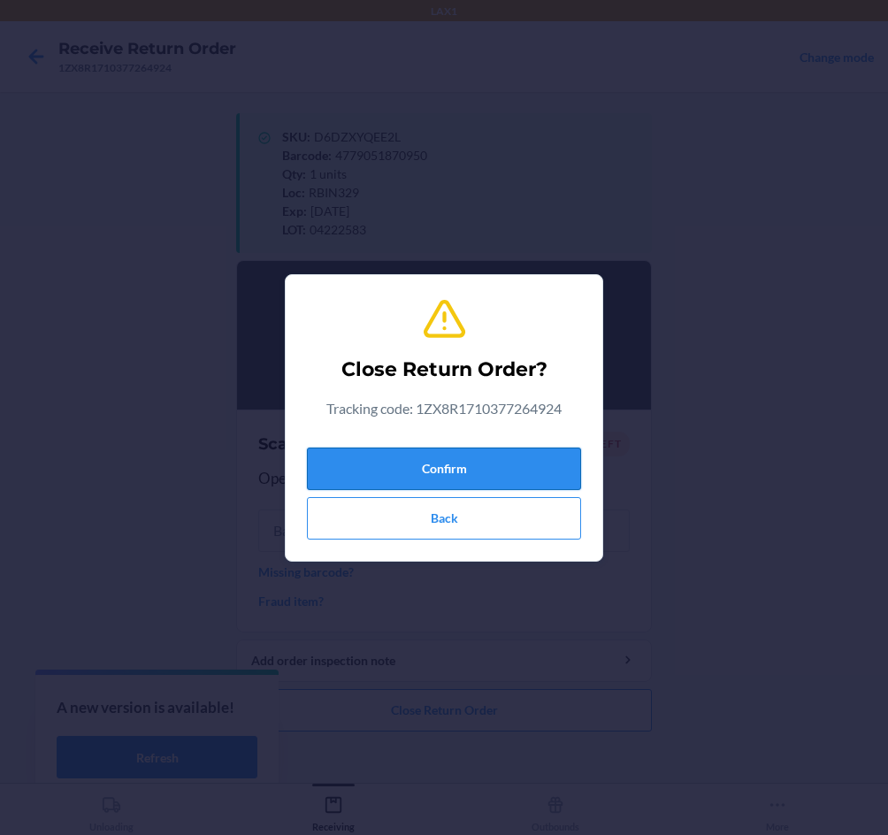
click at [442, 458] on button "Confirm" at bounding box center [444, 469] width 274 height 42
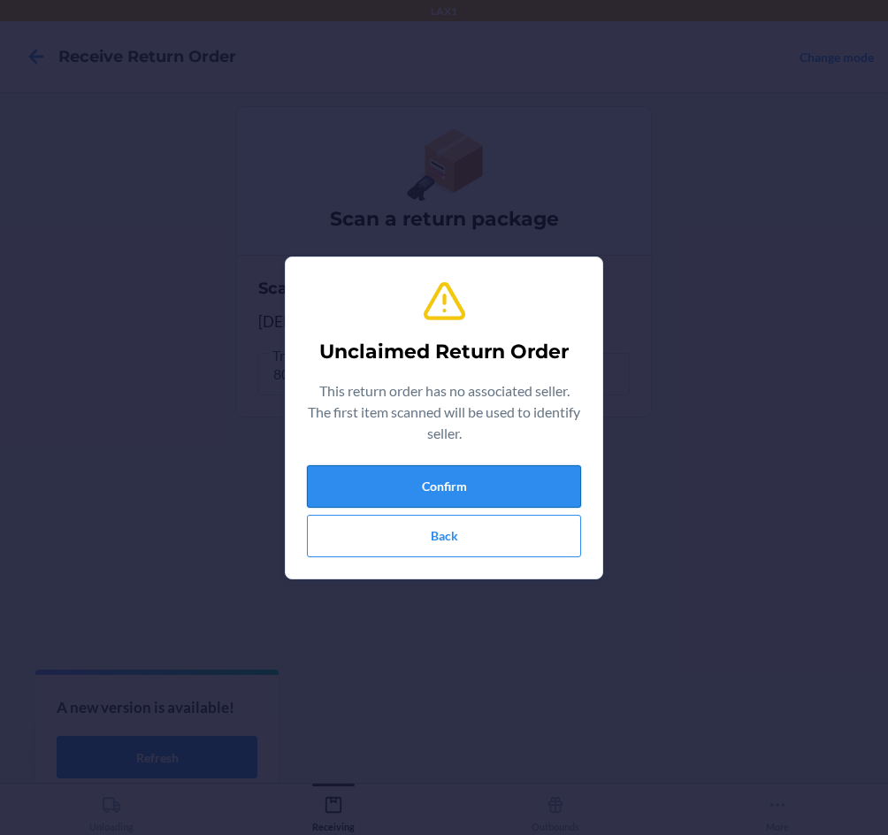
click at [429, 482] on button "Confirm" at bounding box center [444, 486] width 274 height 42
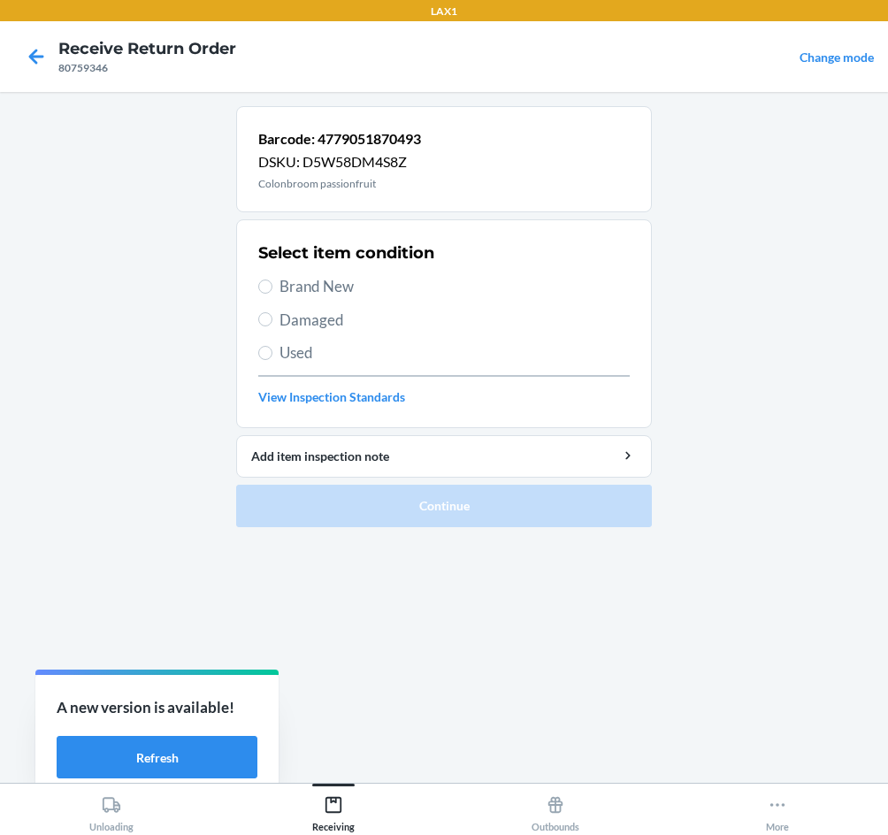
click at [307, 284] on span "Brand New" at bounding box center [455, 286] width 350 height 23
click at [273, 284] on input "Brand New" at bounding box center [265, 287] width 14 height 14
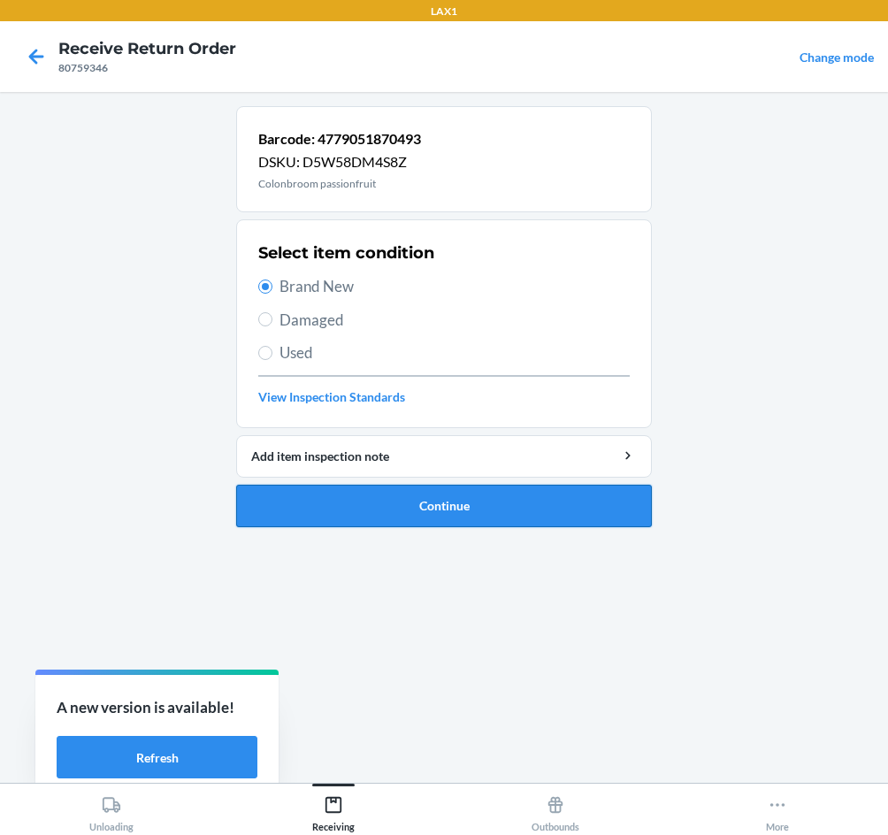
click at [445, 504] on button "Continue" at bounding box center [444, 506] width 416 height 42
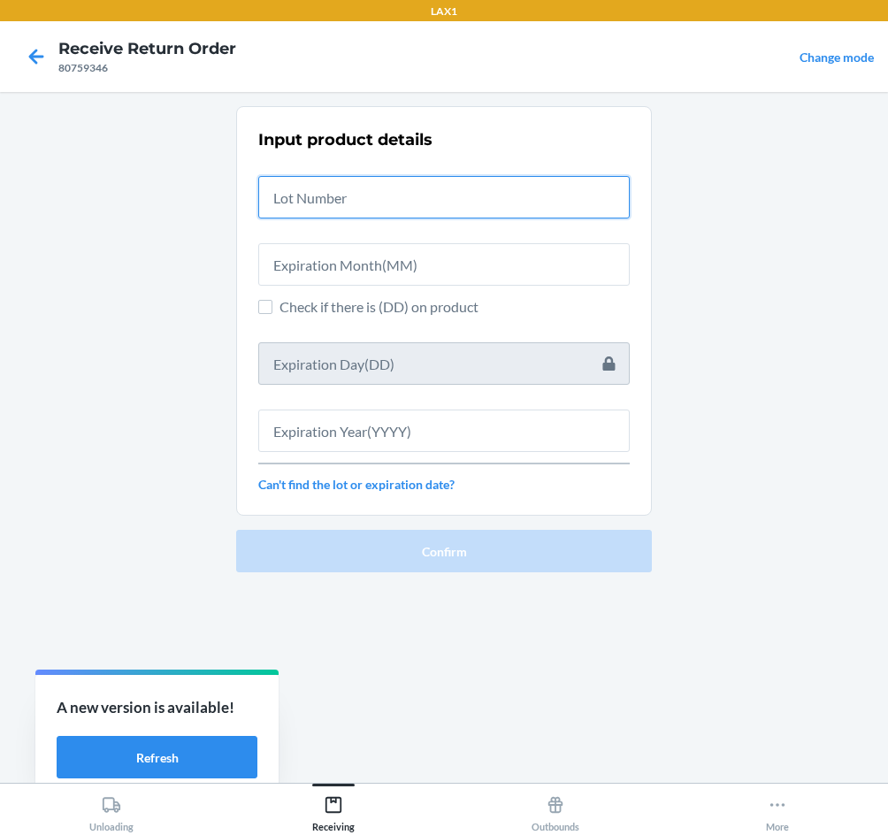
click at [339, 203] on input "text" at bounding box center [444, 197] width 372 height 42
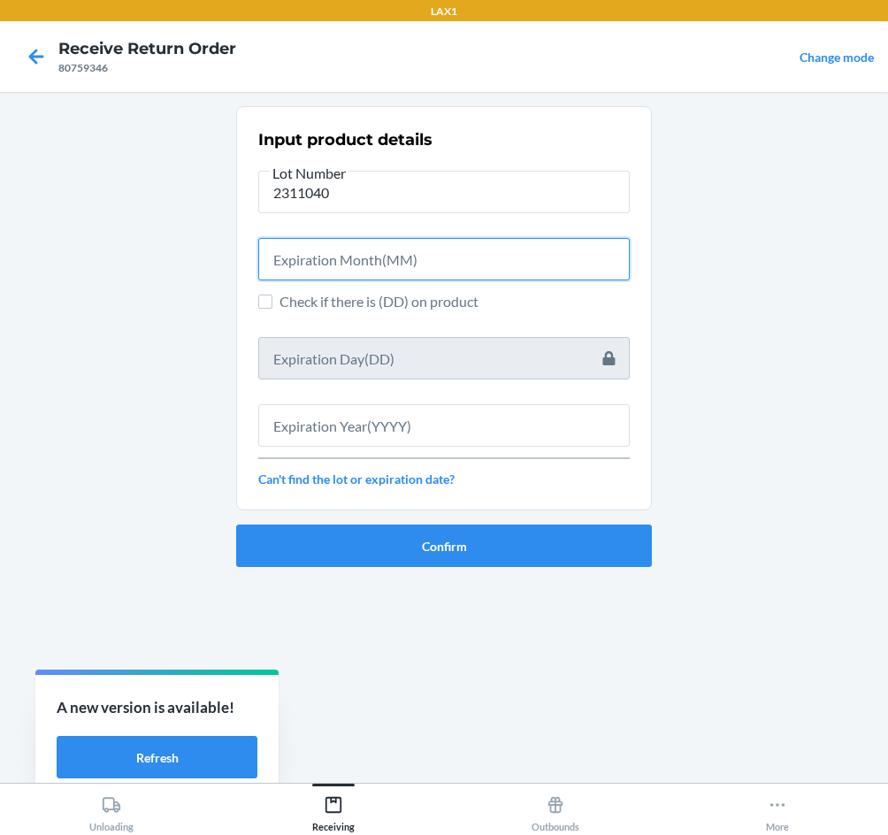
click at [334, 263] on input "text" at bounding box center [444, 259] width 372 height 42
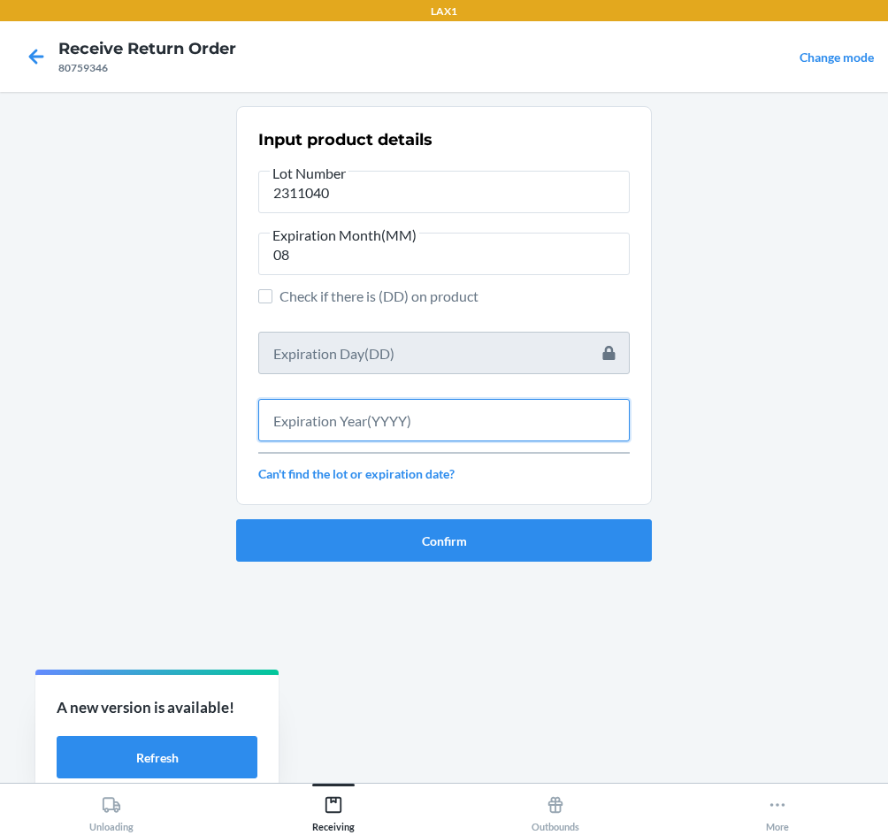
click at [338, 434] on input "text" at bounding box center [444, 420] width 372 height 42
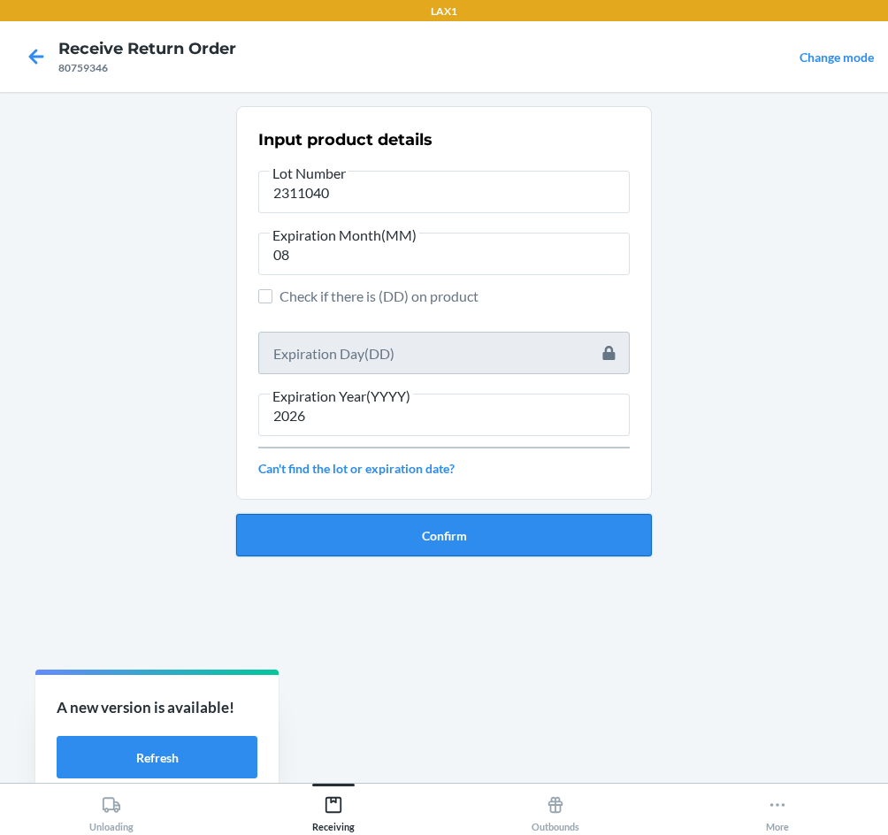
click at [363, 538] on button "Confirm" at bounding box center [444, 535] width 416 height 42
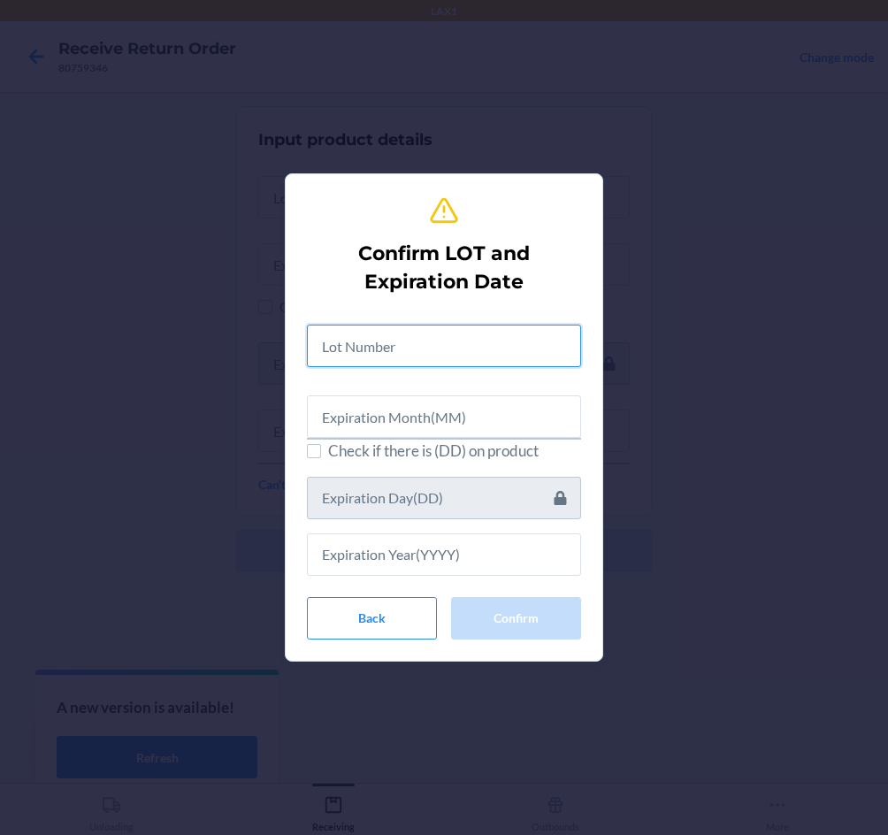
click at [372, 345] on input "text" at bounding box center [444, 346] width 274 height 42
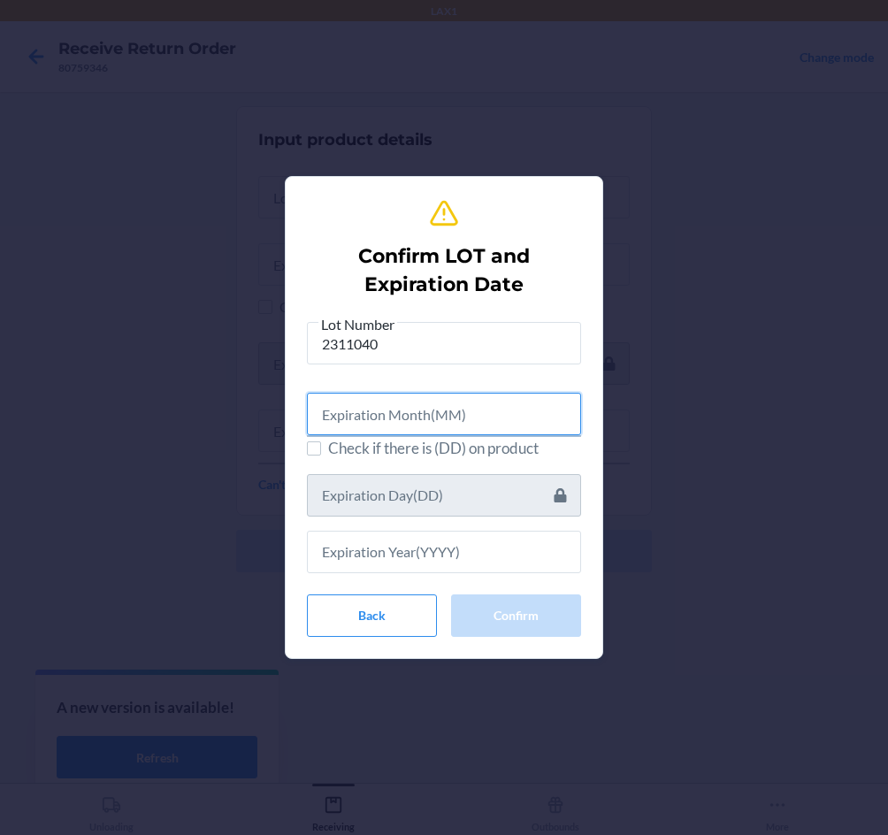
click at [376, 424] on input "text" at bounding box center [444, 414] width 274 height 42
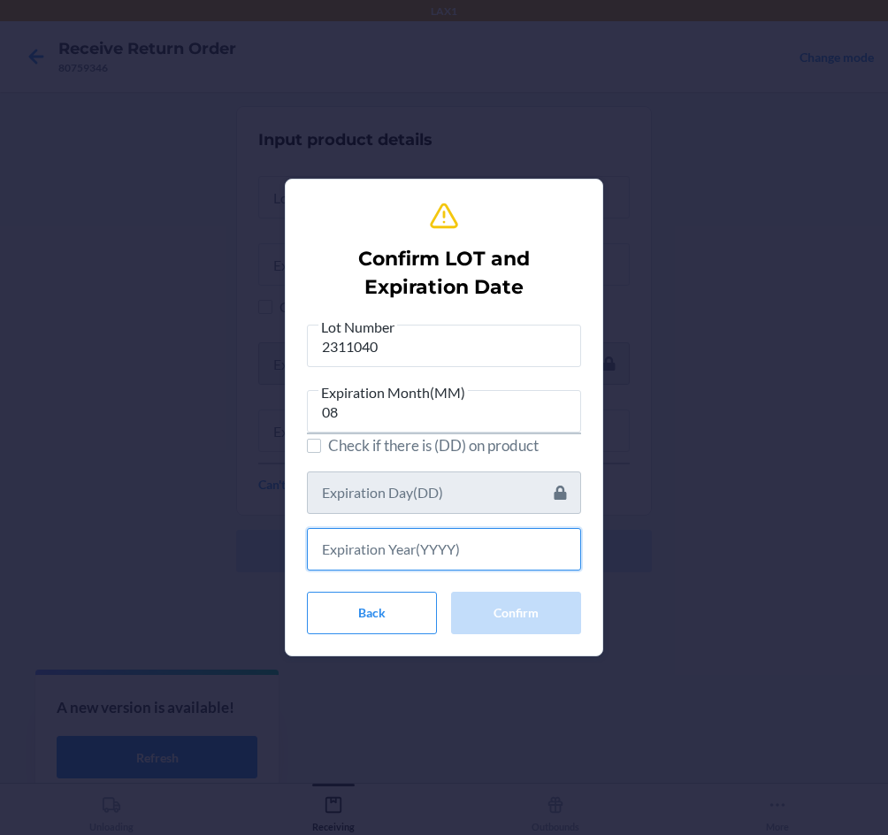
click at [397, 555] on input "text" at bounding box center [444, 549] width 274 height 42
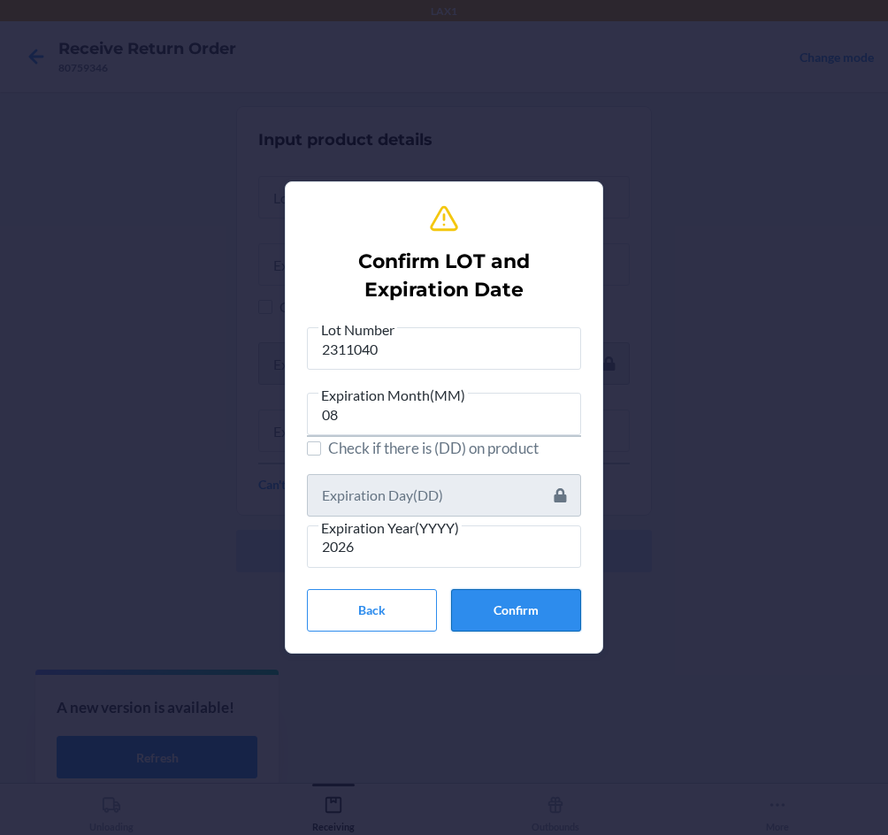
click at [537, 617] on button "Confirm" at bounding box center [516, 610] width 130 height 42
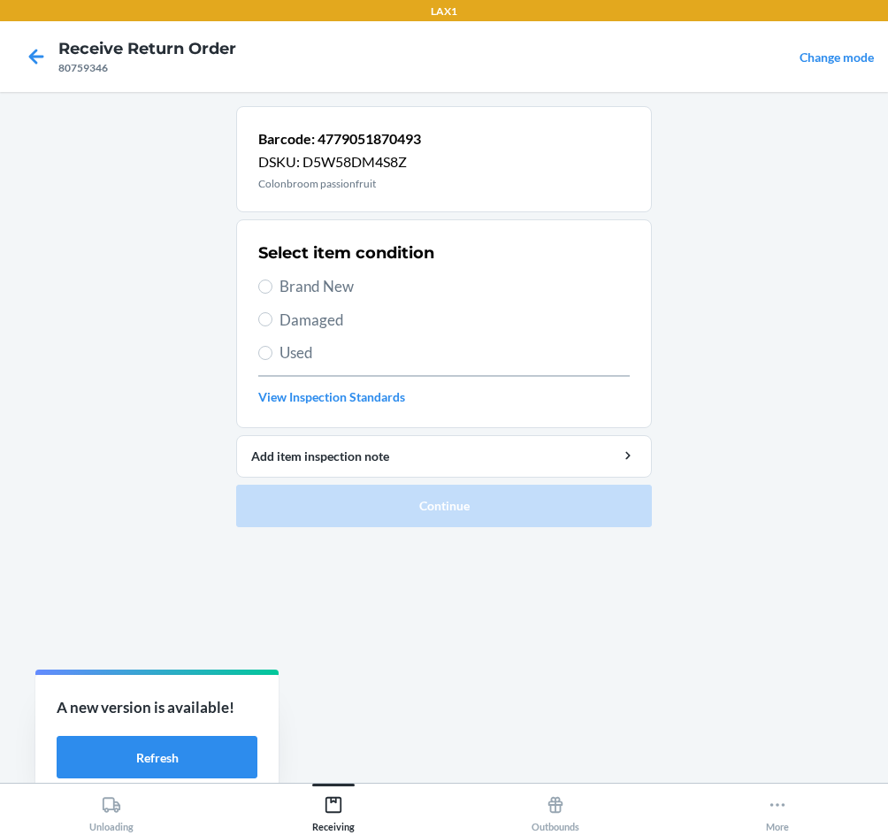
click at [281, 276] on span "Brand New" at bounding box center [455, 286] width 350 height 23
click at [273, 280] on input "Brand New" at bounding box center [265, 287] width 14 height 14
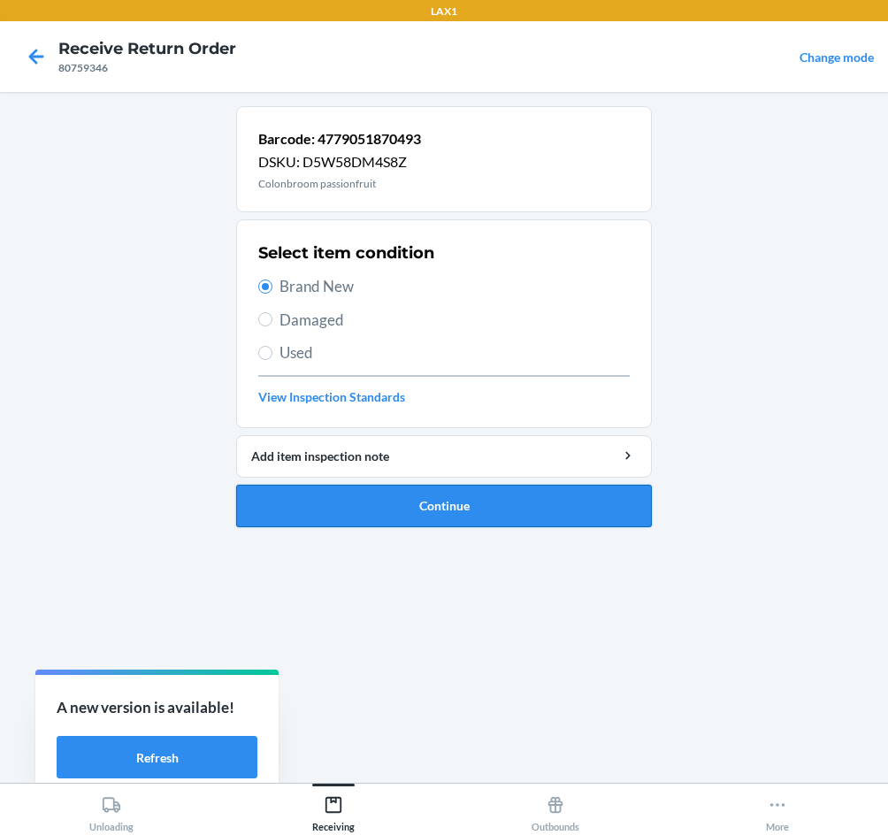
click at [373, 514] on button "Continue" at bounding box center [444, 506] width 416 height 42
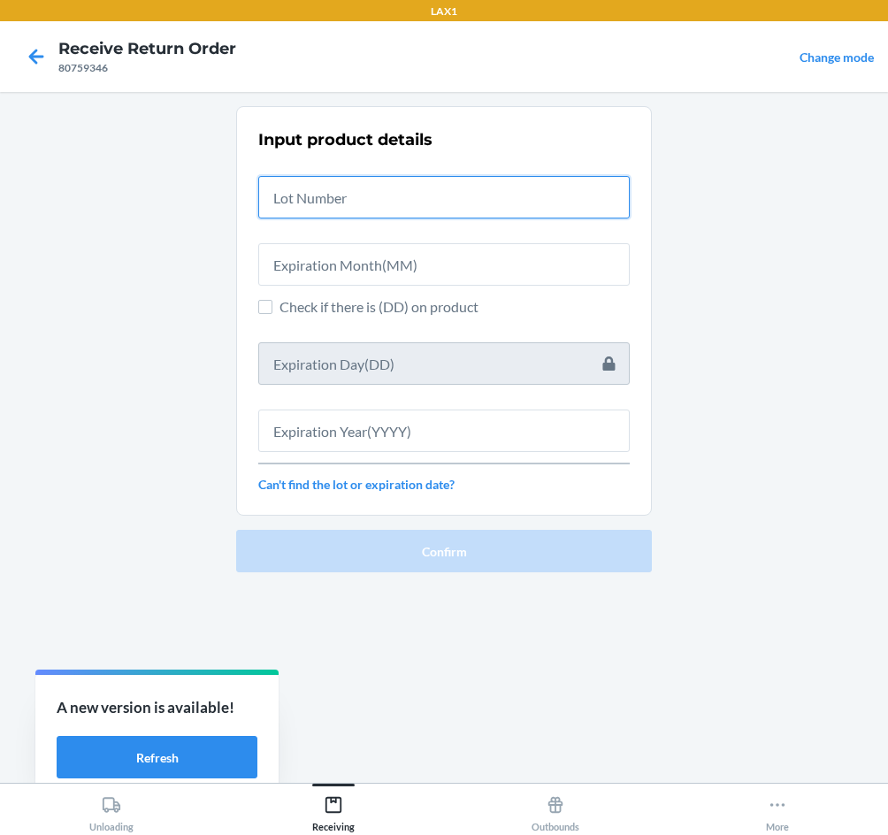
click at [385, 198] on input "text" at bounding box center [444, 197] width 372 height 42
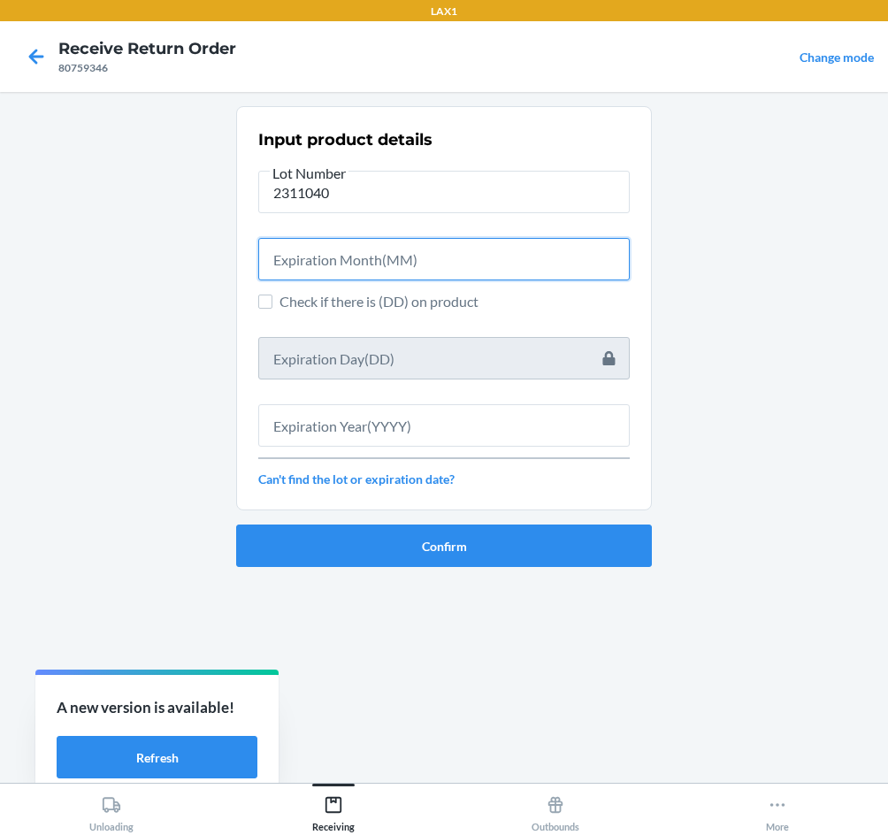
click at [389, 264] on input "text" at bounding box center [444, 259] width 372 height 42
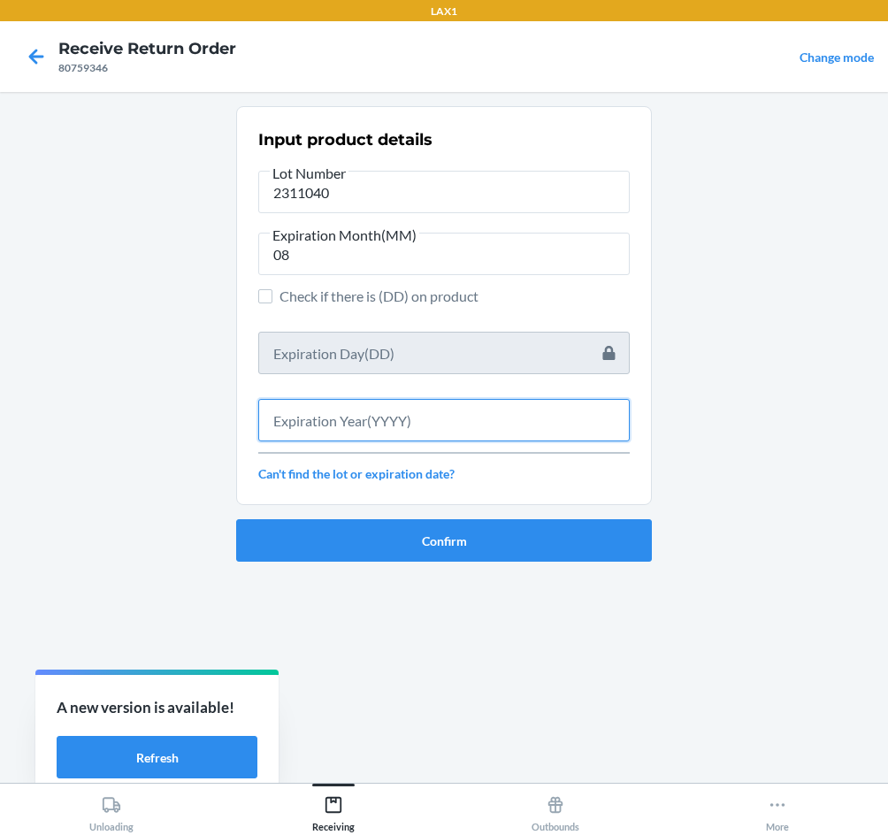
click at [401, 410] on input "text" at bounding box center [444, 420] width 372 height 42
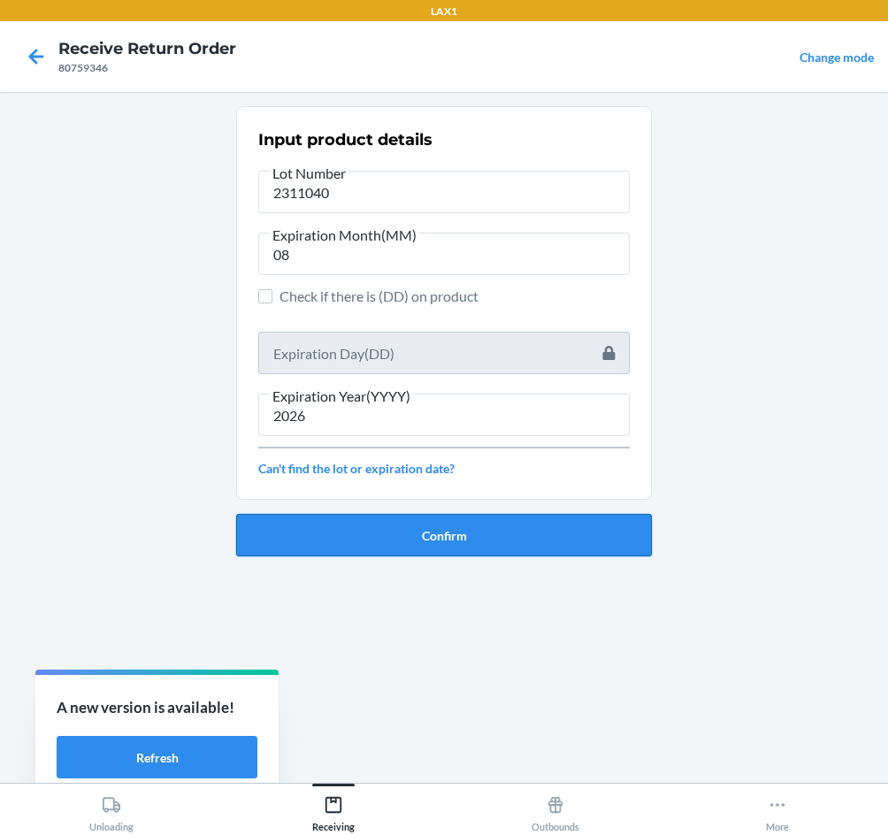
click at [427, 527] on button "Confirm" at bounding box center [444, 535] width 416 height 42
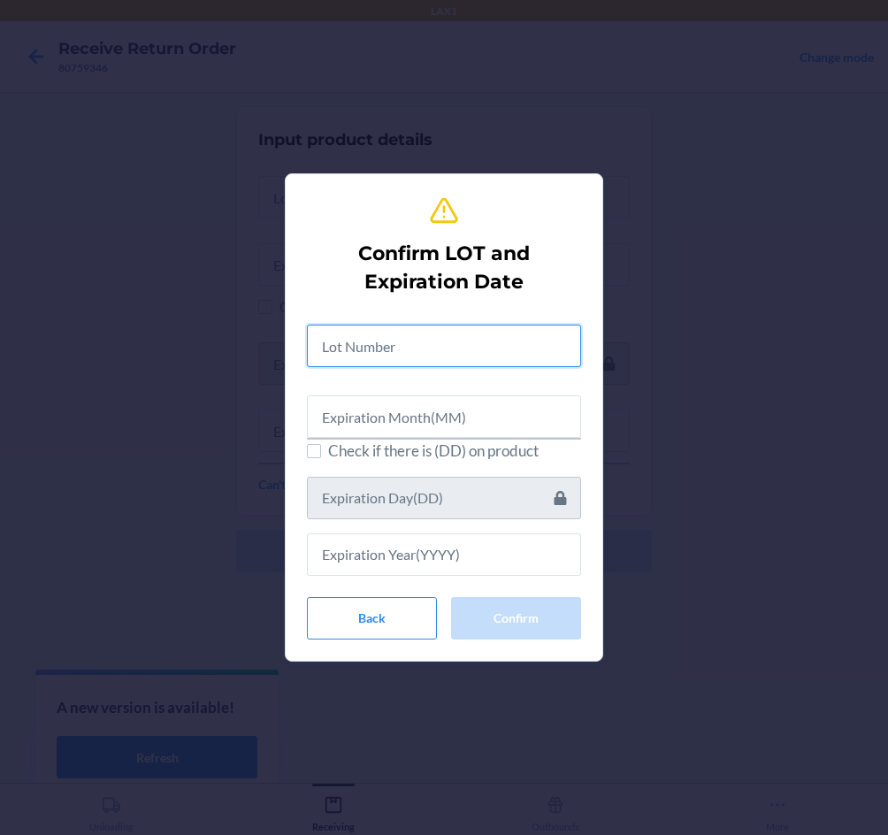
click at [415, 356] on input "text" at bounding box center [444, 346] width 274 height 42
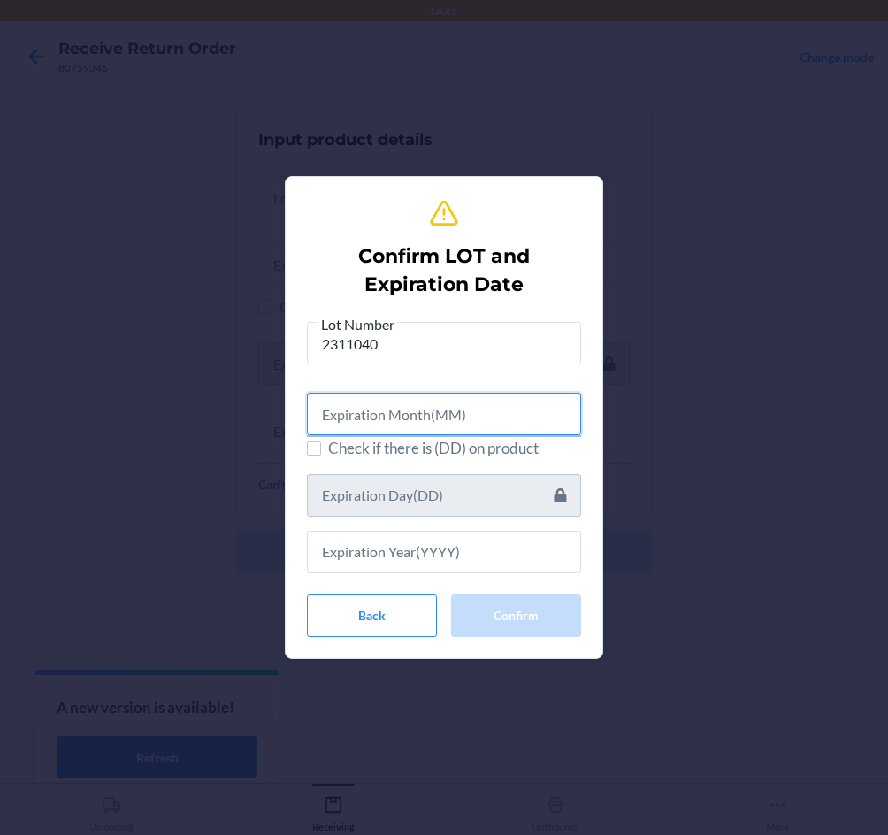
click at [388, 416] on input "text" at bounding box center [444, 414] width 274 height 42
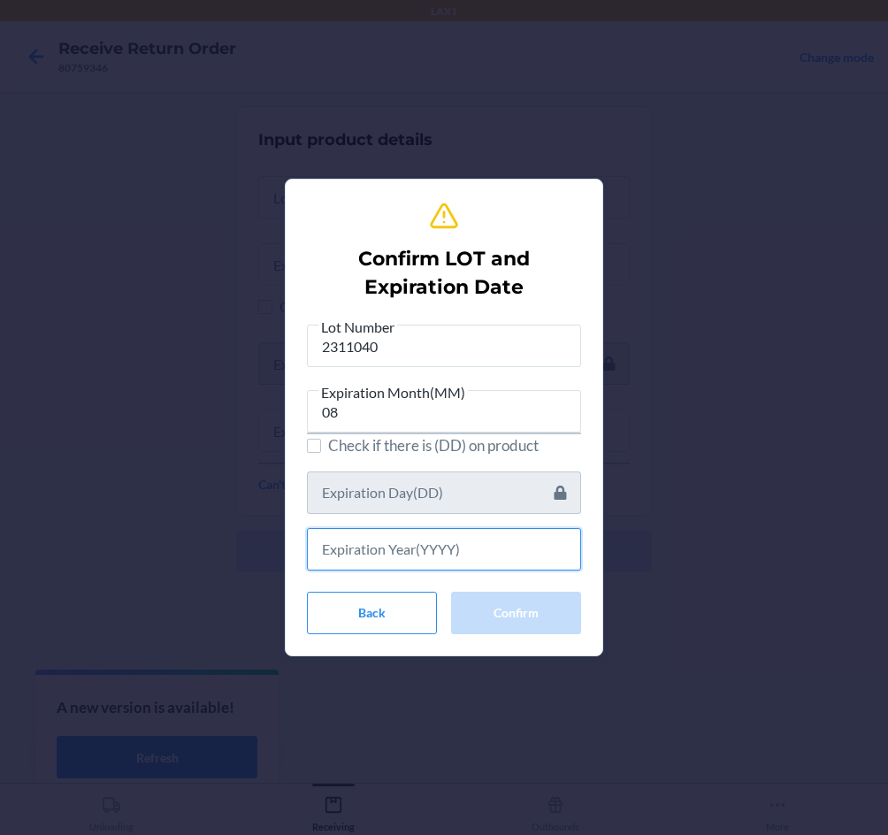
click at [436, 544] on input "text" at bounding box center [444, 549] width 274 height 42
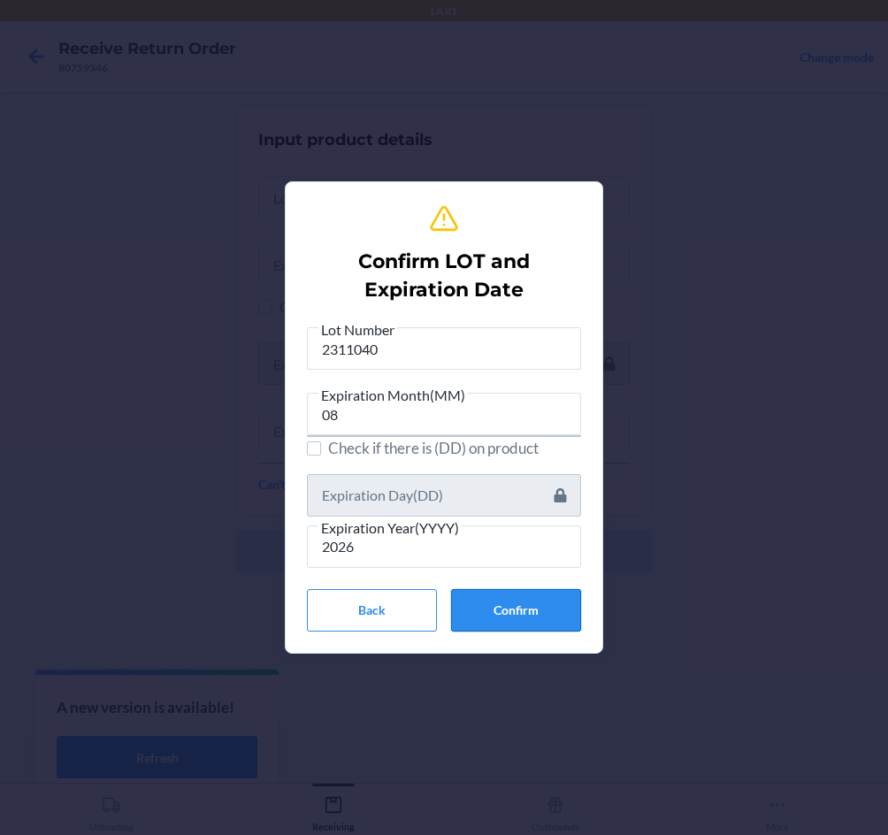
click at [529, 611] on button "Confirm" at bounding box center [516, 610] width 130 height 42
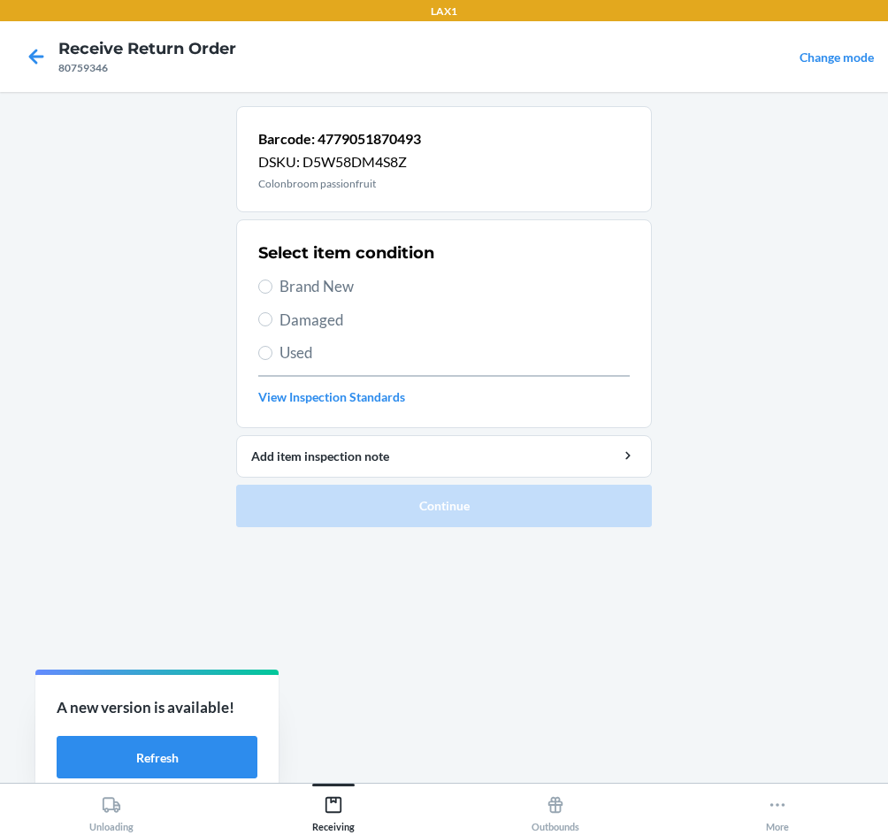
click at [333, 271] on div "Select item condition Brand New Damaged Used View Inspection Standards" at bounding box center [444, 323] width 372 height 175
click at [328, 287] on span "Brand New" at bounding box center [455, 286] width 350 height 23
click at [273, 287] on input "Brand New" at bounding box center [265, 287] width 14 height 14
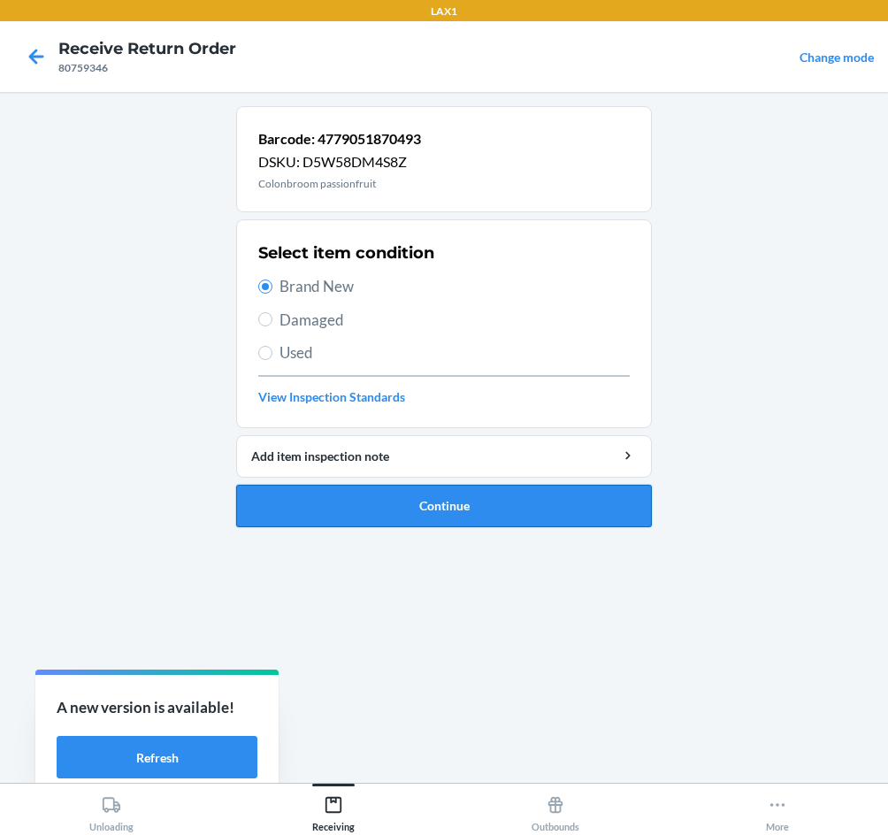
click at [409, 497] on button "Continue" at bounding box center [444, 506] width 416 height 42
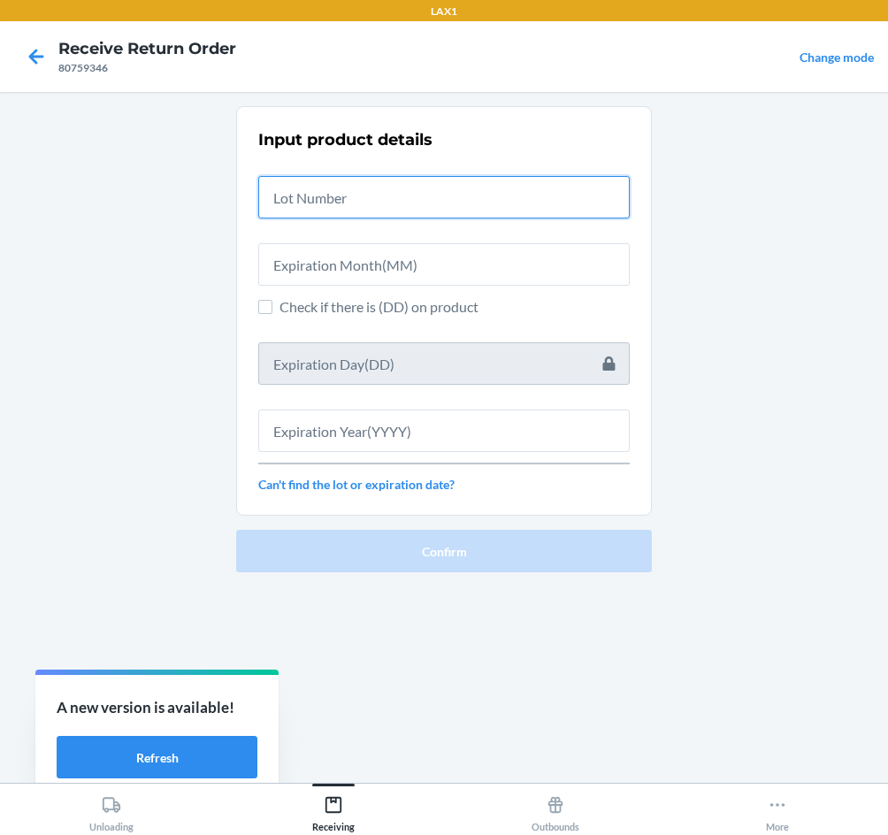
click at [385, 202] on input "text" at bounding box center [444, 197] width 372 height 42
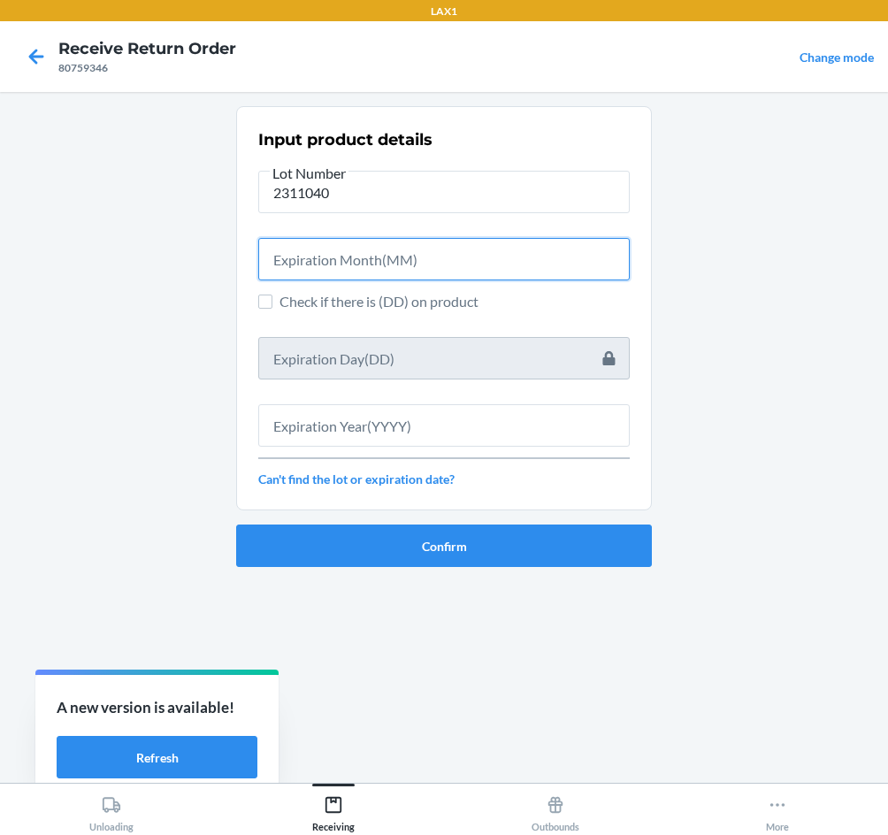
click at [394, 262] on input "text" at bounding box center [444, 259] width 372 height 42
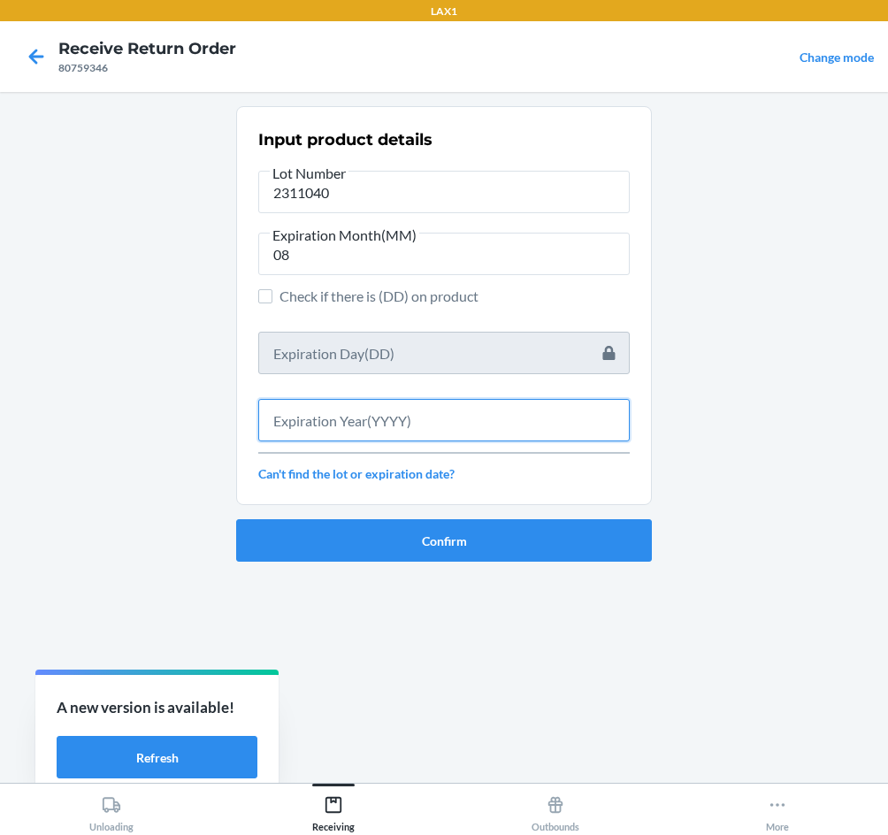
click at [434, 420] on input "text" at bounding box center [444, 420] width 372 height 42
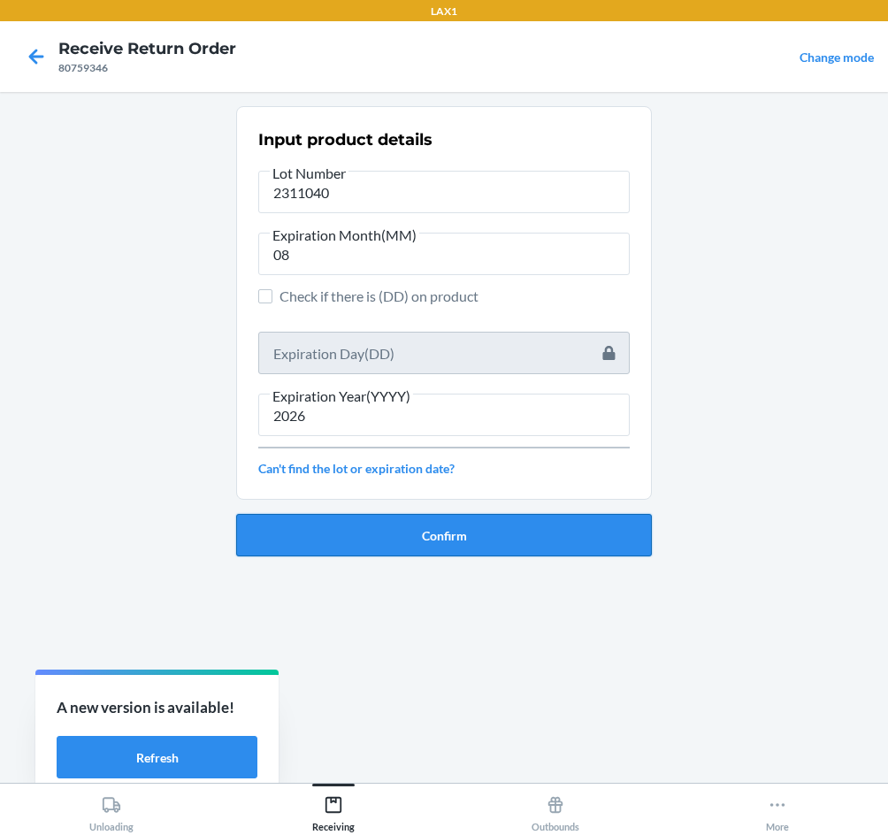
click at [409, 534] on button "Confirm" at bounding box center [444, 535] width 416 height 42
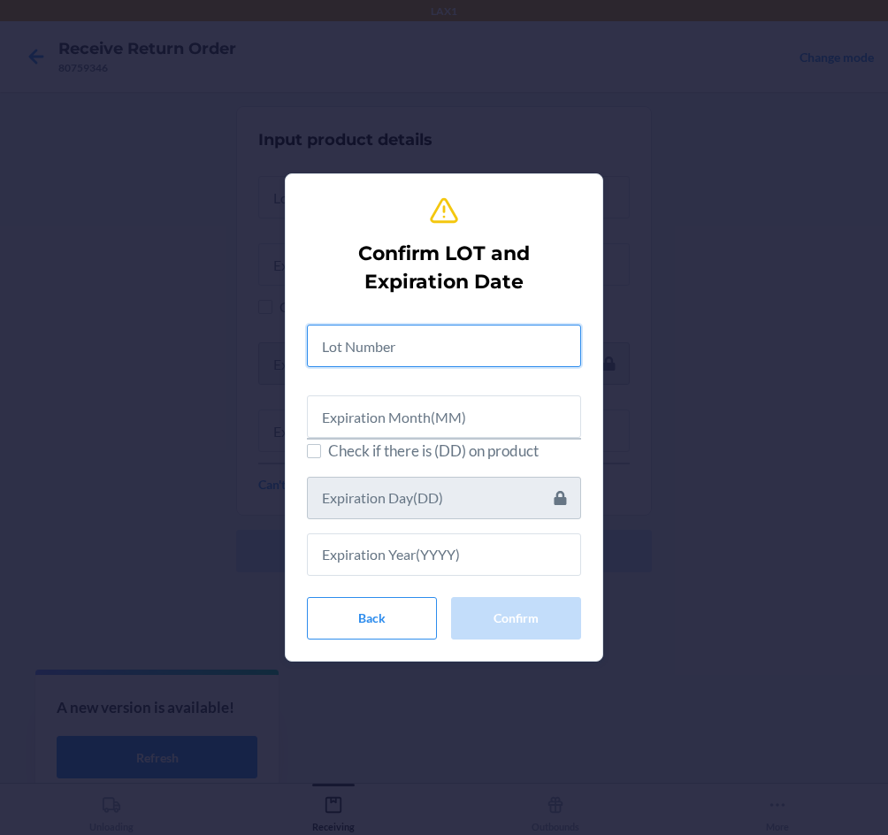
click at [417, 342] on input "text" at bounding box center [444, 346] width 274 height 42
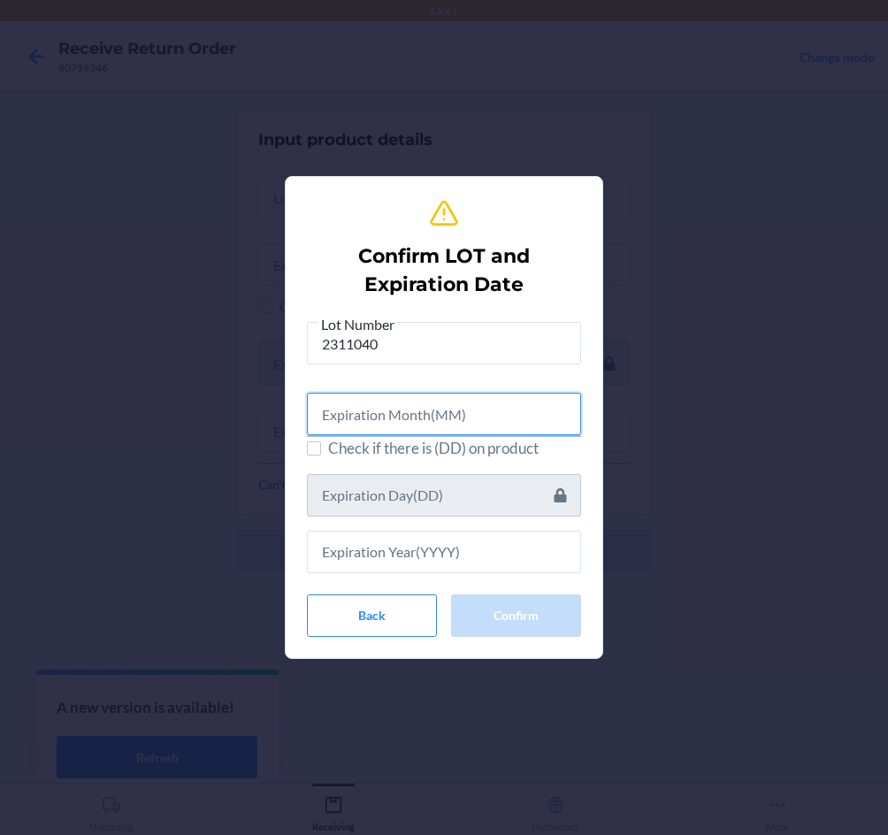
click at [423, 419] on input "text" at bounding box center [444, 414] width 274 height 42
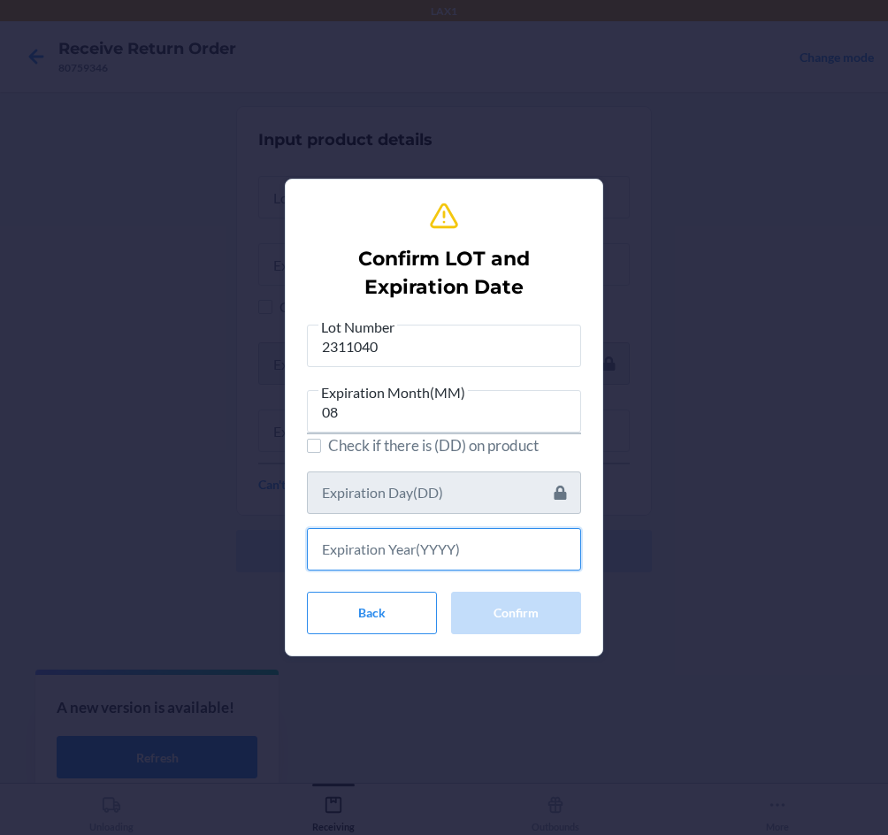
click at [438, 539] on input "text" at bounding box center [444, 549] width 274 height 42
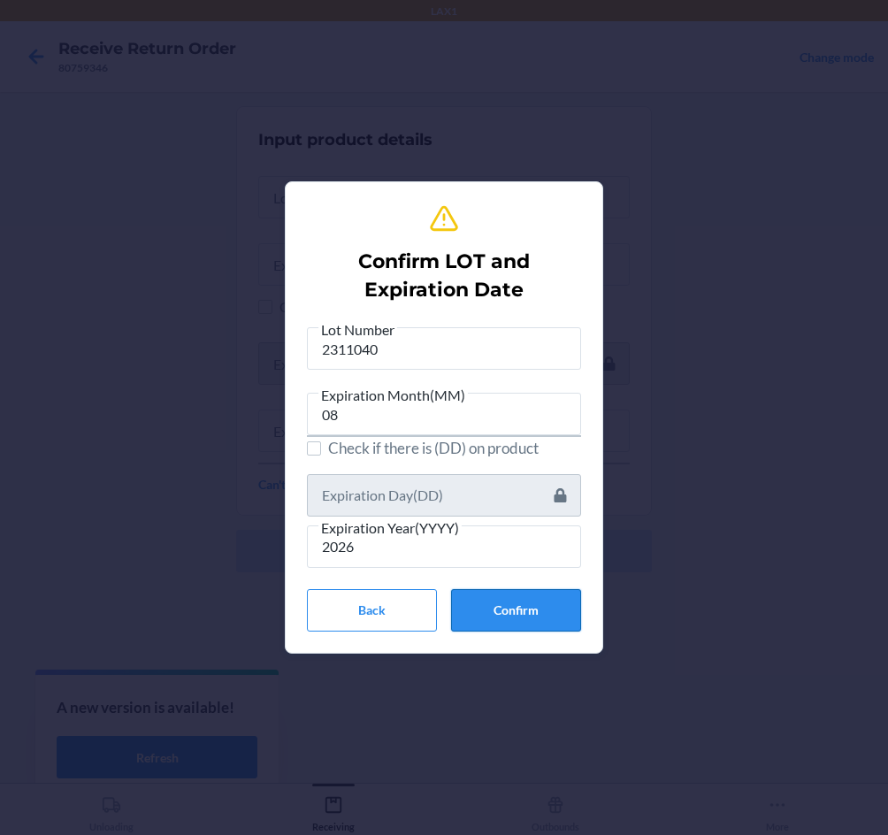
click at [492, 609] on button "Confirm" at bounding box center [516, 610] width 130 height 42
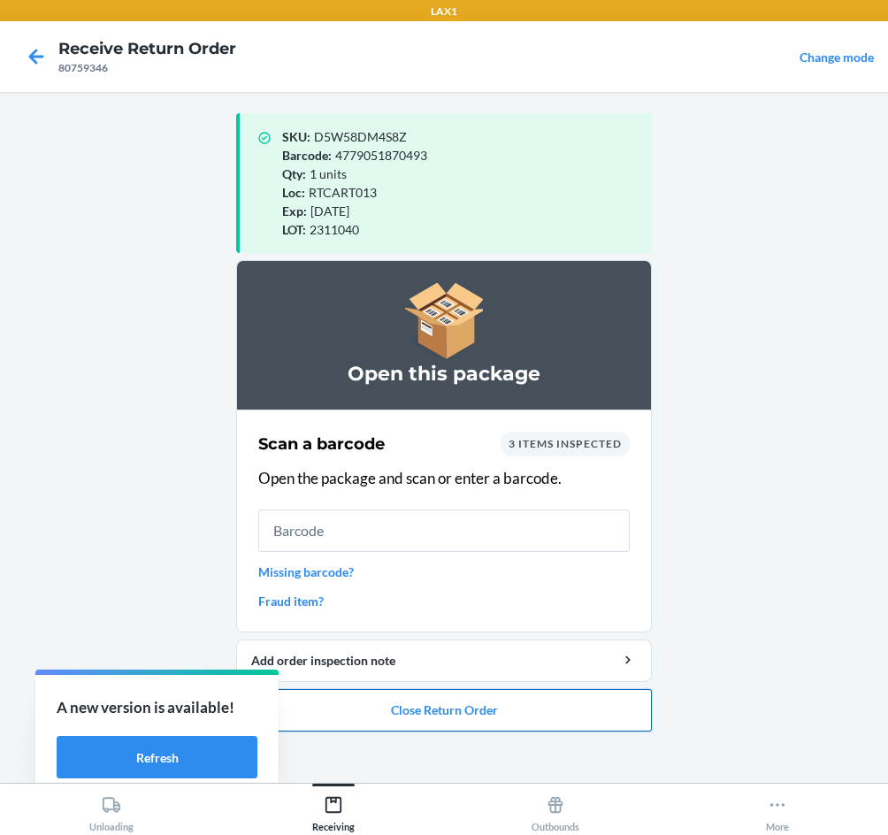
click at [500, 708] on button "Close Return Order" at bounding box center [444, 710] width 416 height 42
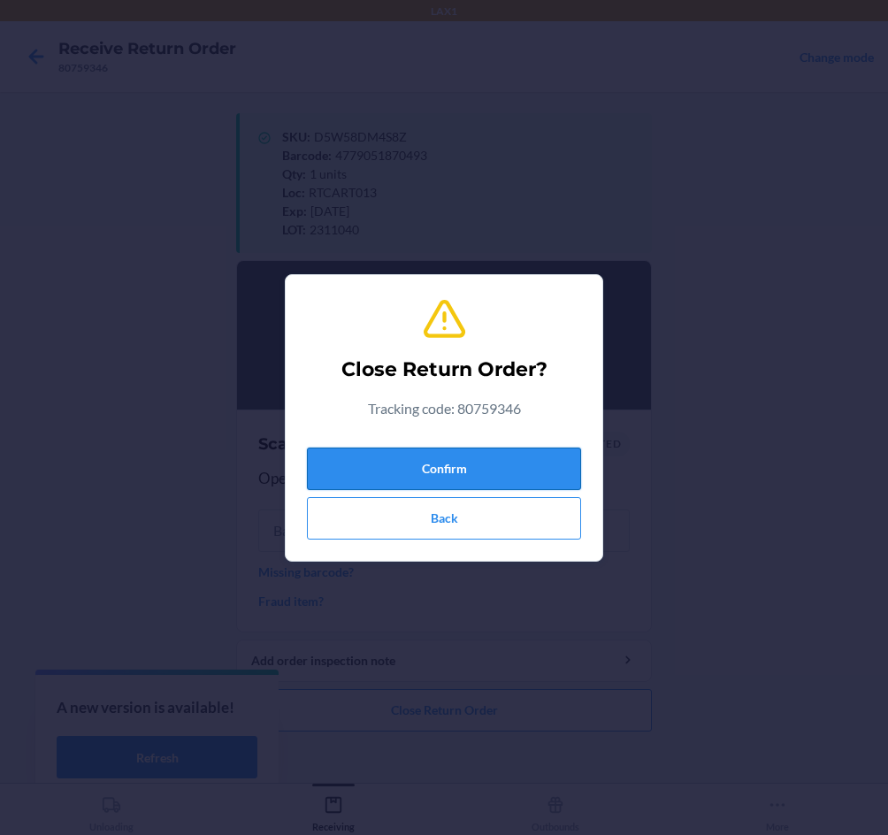
click at [458, 468] on button "Confirm" at bounding box center [444, 469] width 274 height 42
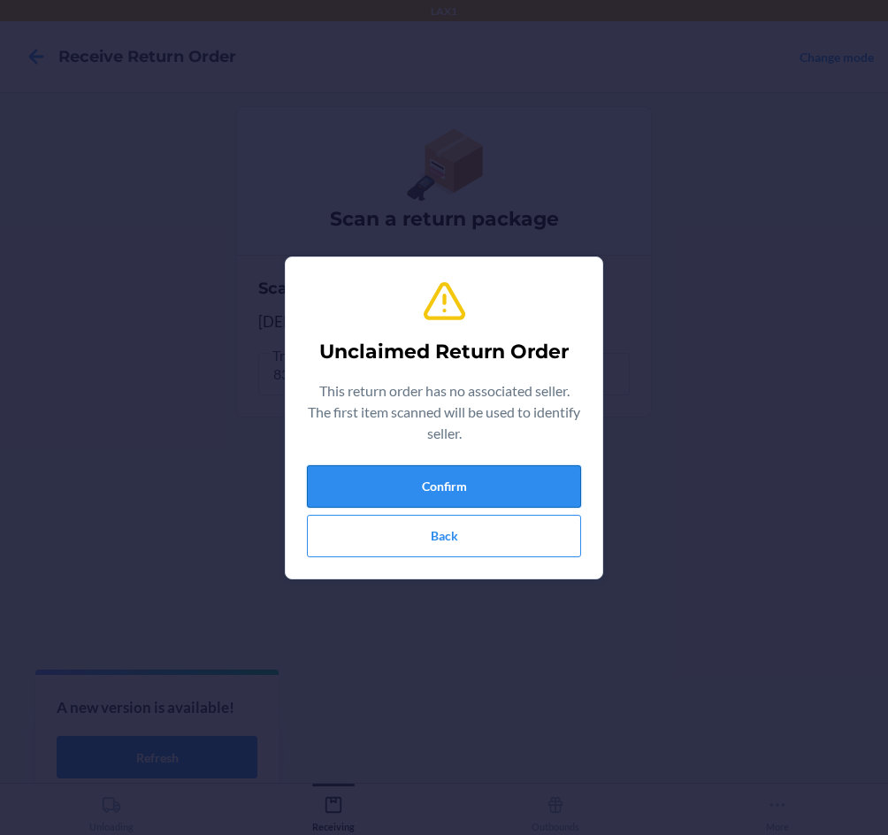
click at [434, 490] on button "Confirm" at bounding box center [444, 486] width 274 height 42
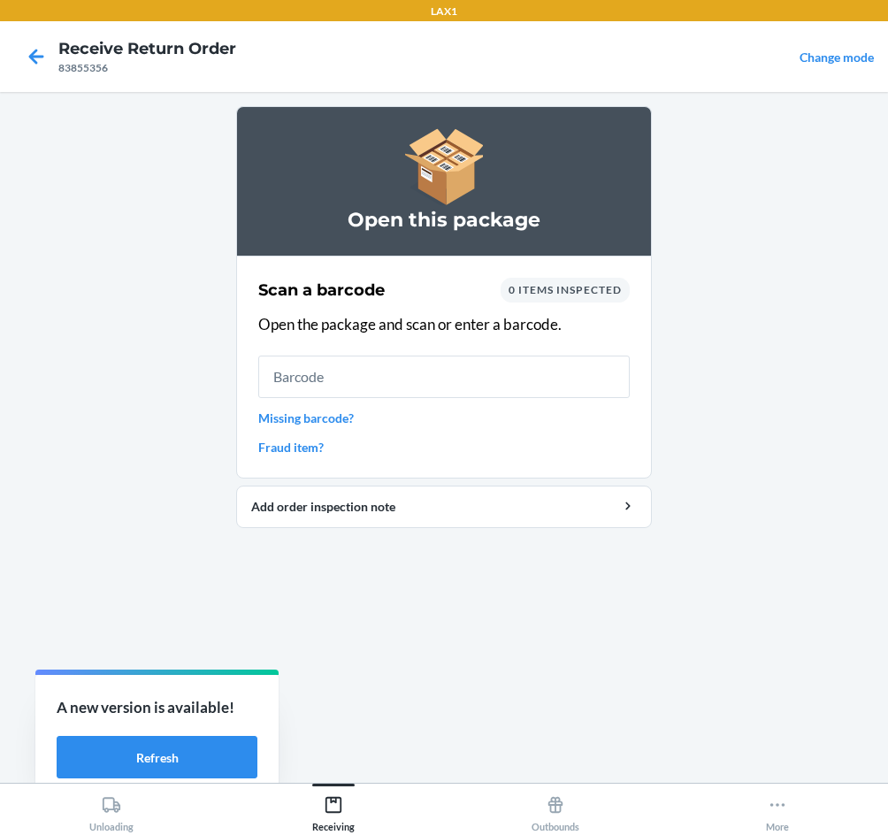
click at [494, 360] on input "text" at bounding box center [444, 377] width 372 height 42
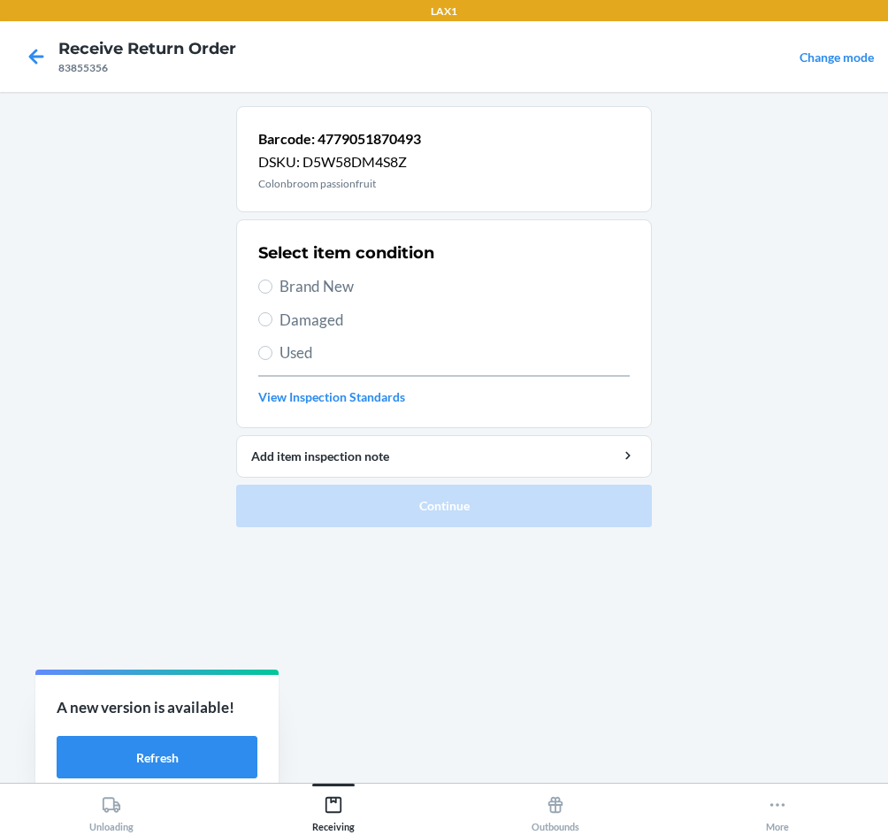
click at [294, 287] on span "Brand New" at bounding box center [455, 286] width 350 height 23
click at [273, 287] on input "Brand New" at bounding box center [265, 287] width 14 height 14
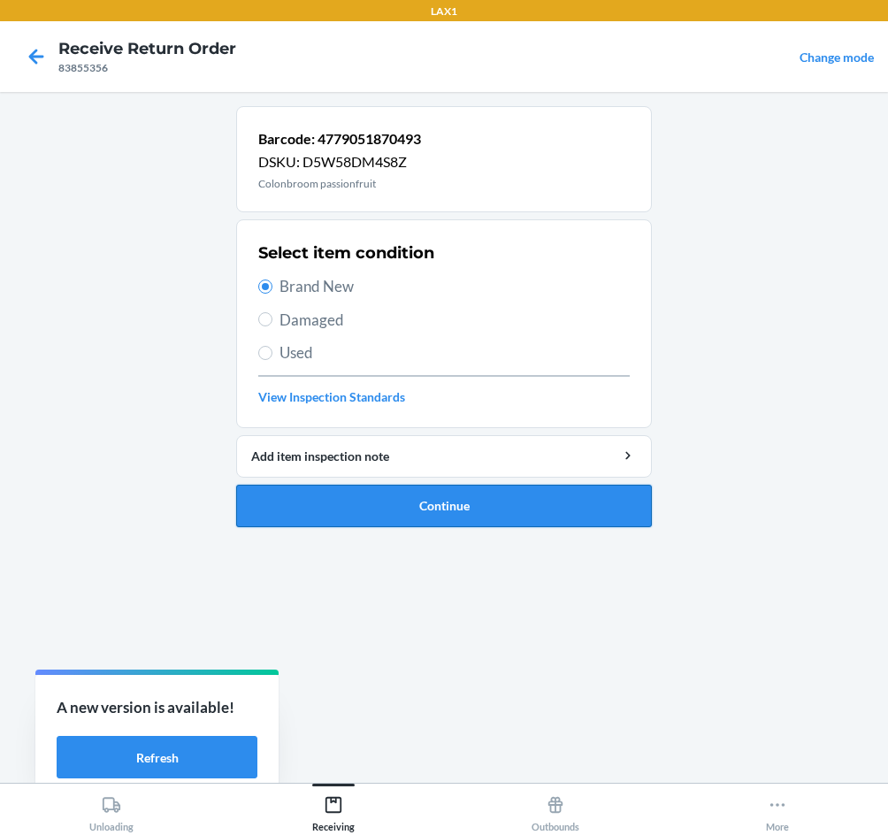
click at [489, 516] on button "Continue" at bounding box center [444, 506] width 416 height 42
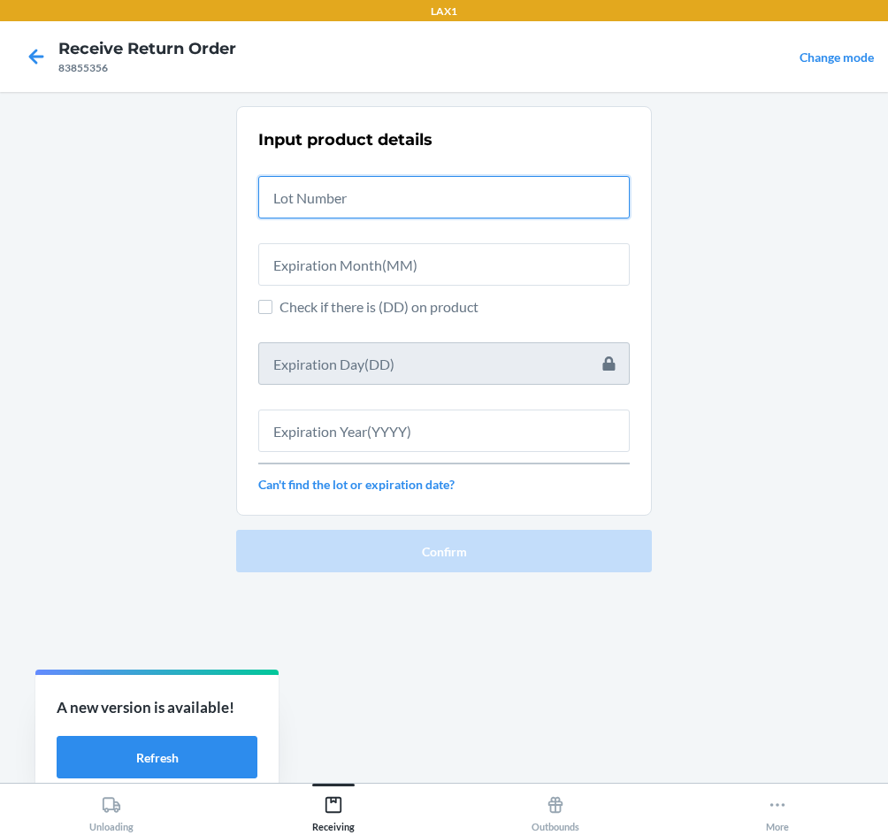
click at [411, 202] on input "text" at bounding box center [444, 197] width 372 height 42
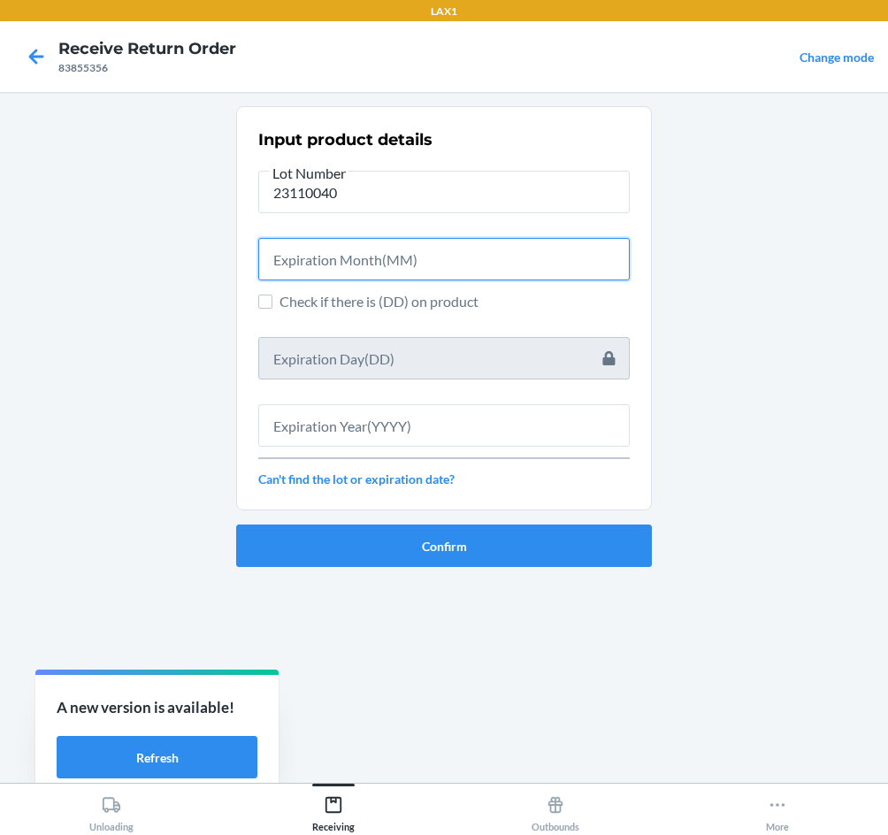
click at [433, 262] on input "text" at bounding box center [444, 259] width 372 height 42
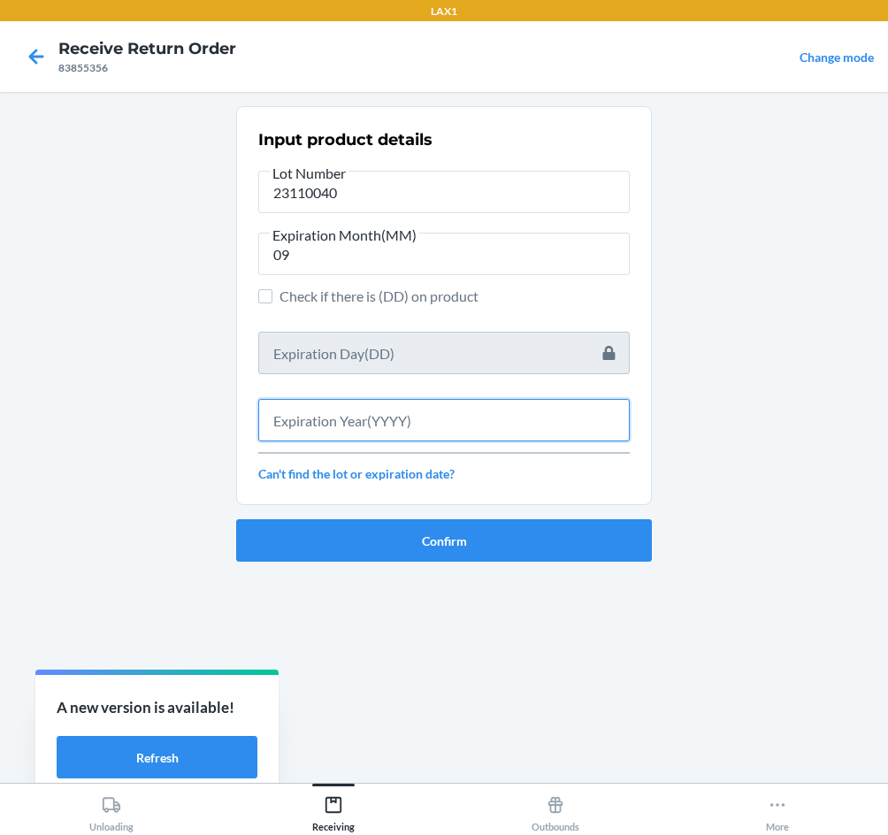
click at [434, 430] on input "text" at bounding box center [444, 420] width 372 height 42
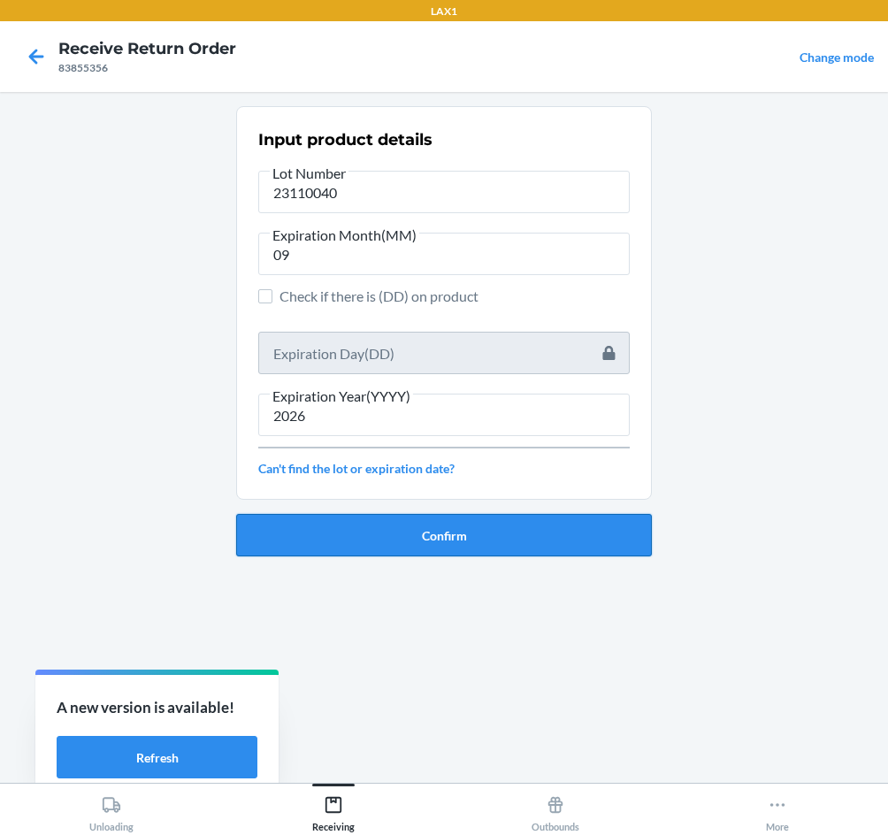
click at [395, 534] on button "Confirm" at bounding box center [444, 535] width 416 height 42
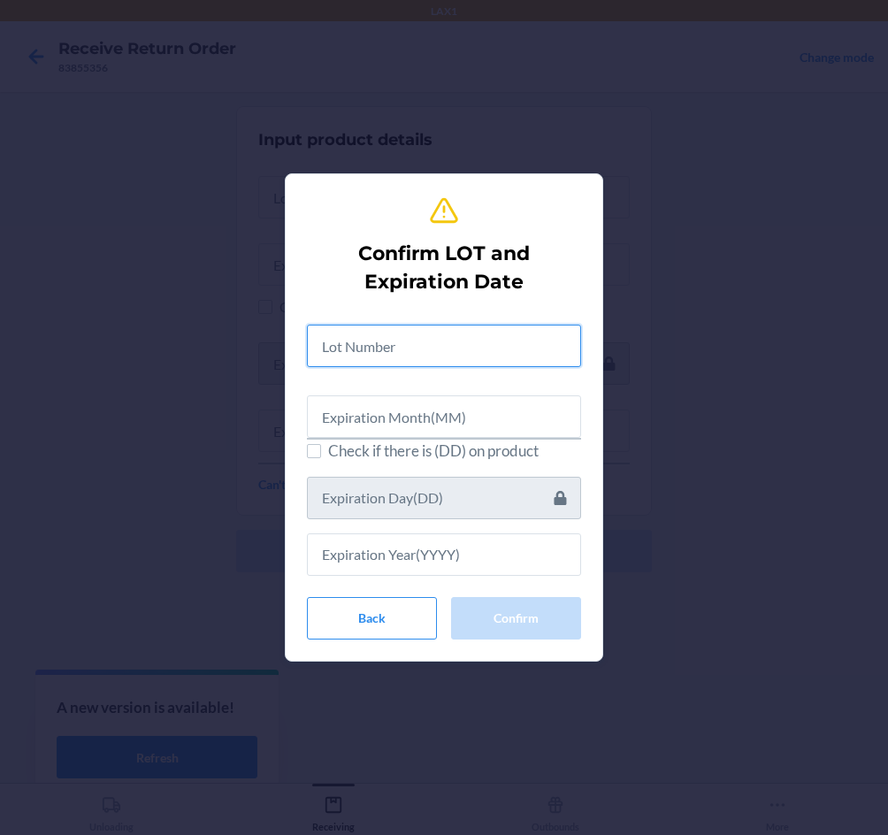
click at [427, 348] on input "text" at bounding box center [444, 346] width 274 height 42
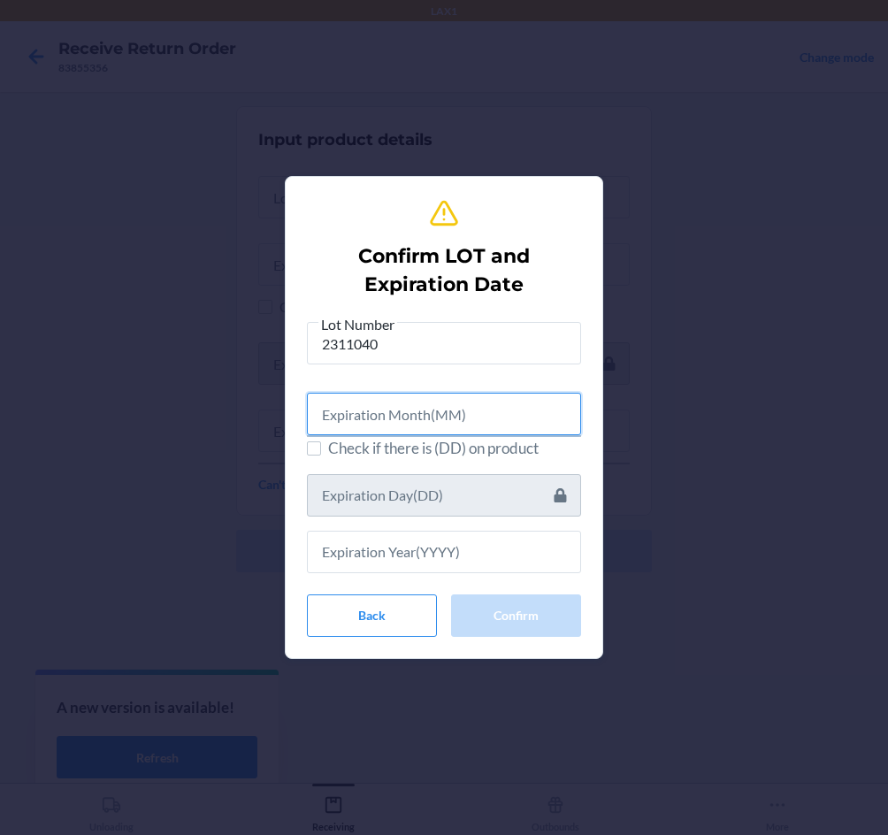
click at [428, 427] on input "text" at bounding box center [444, 414] width 274 height 42
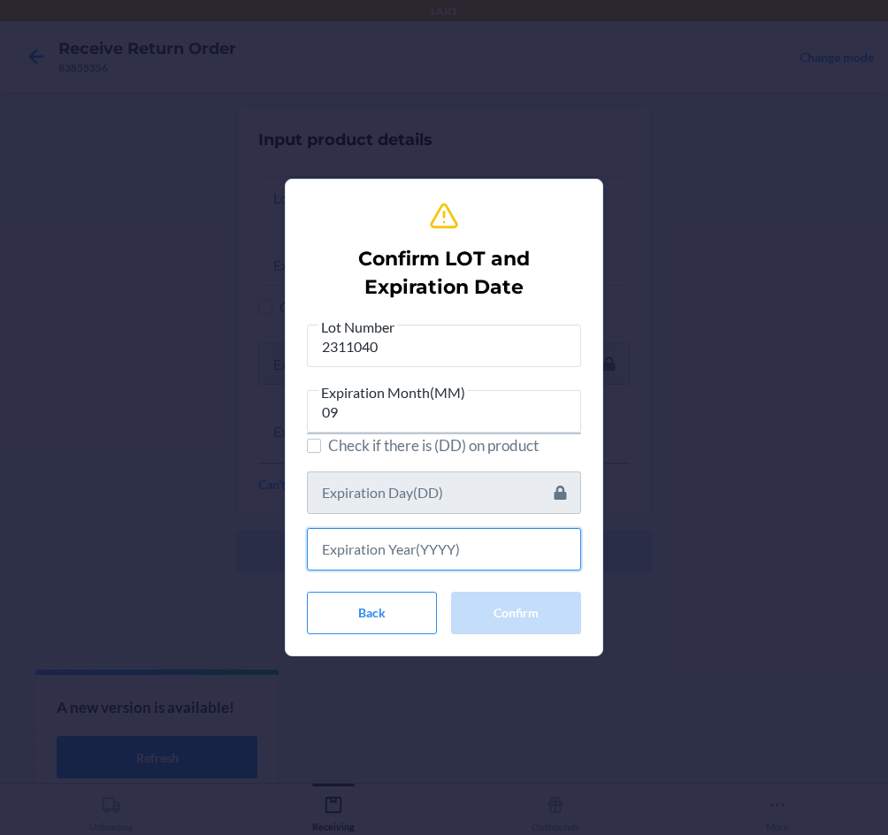
click at [381, 553] on input "text" at bounding box center [444, 549] width 274 height 42
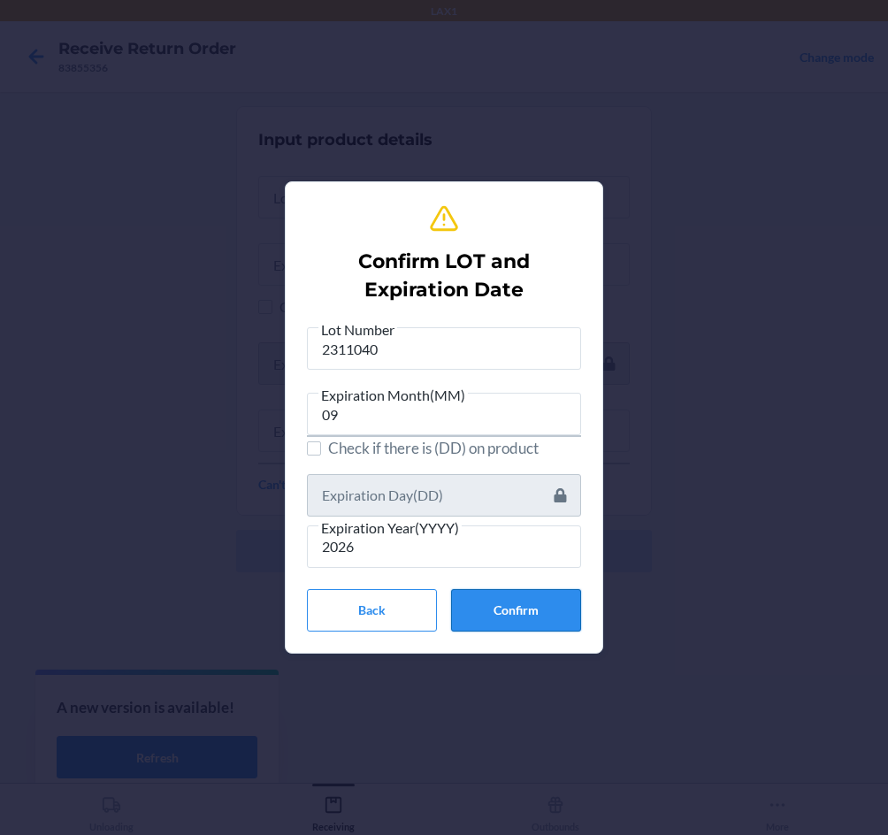
click at [507, 609] on button "Confirm" at bounding box center [516, 610] width 130 height 42
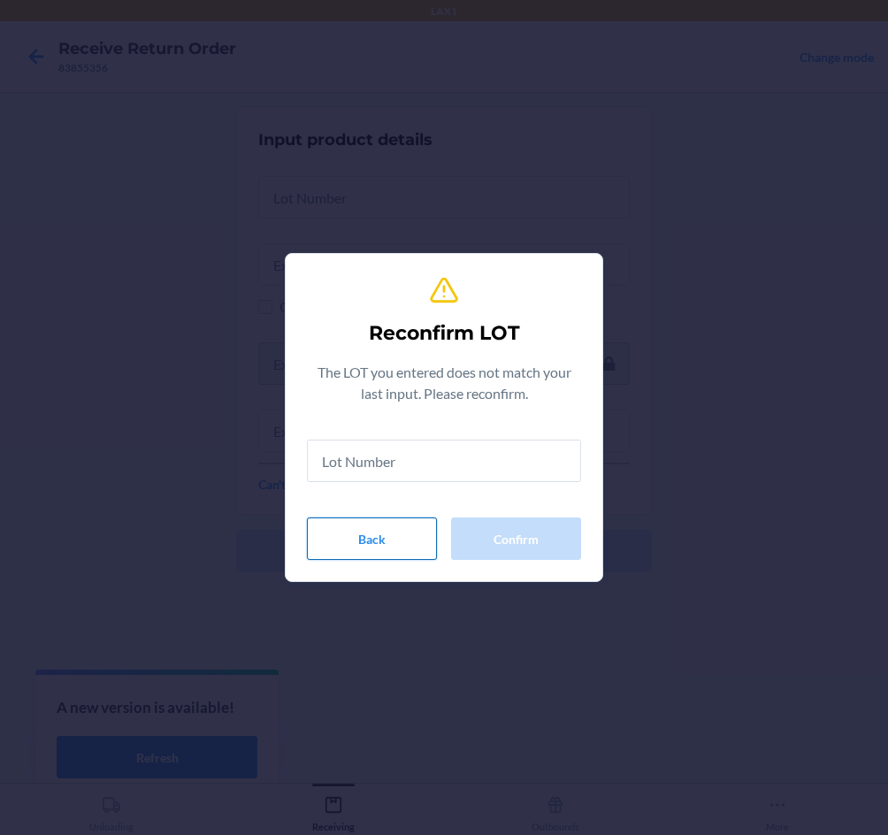
click at [434, 543] on button "Back" at bounding box center [372, 539] width 130 height 42
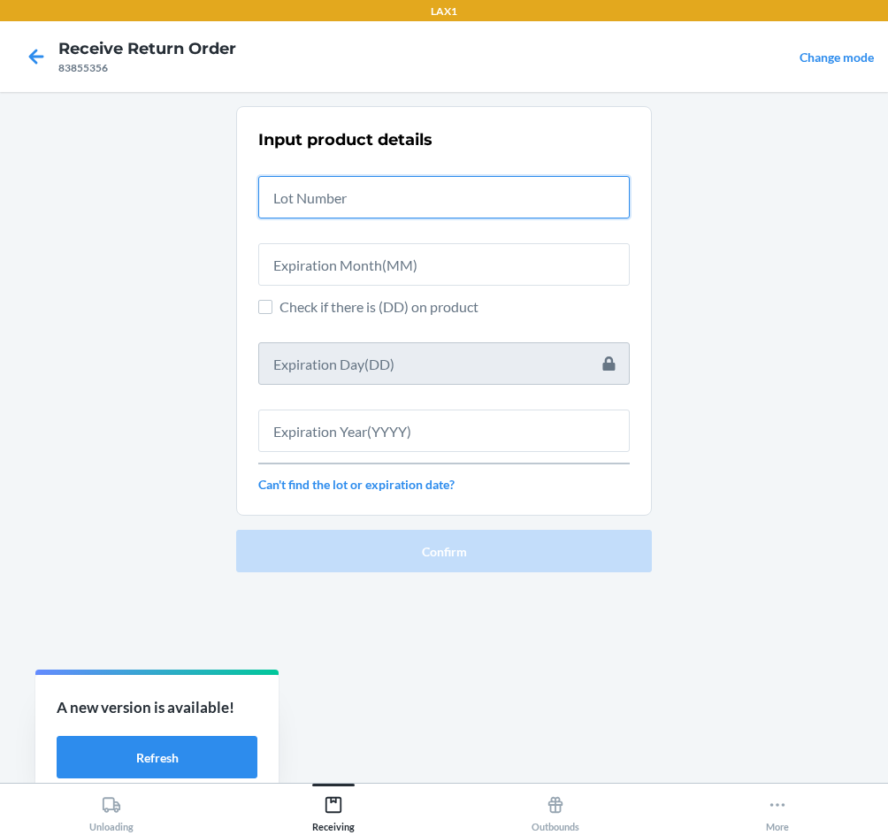
drag, startPoint x: 505, startPoint y: 192, endPoint x: 520, endPoint y: 212, distance: 25.3
click at [506, 194] on input "text" at bounding box center [444, 197] width 372 height 42
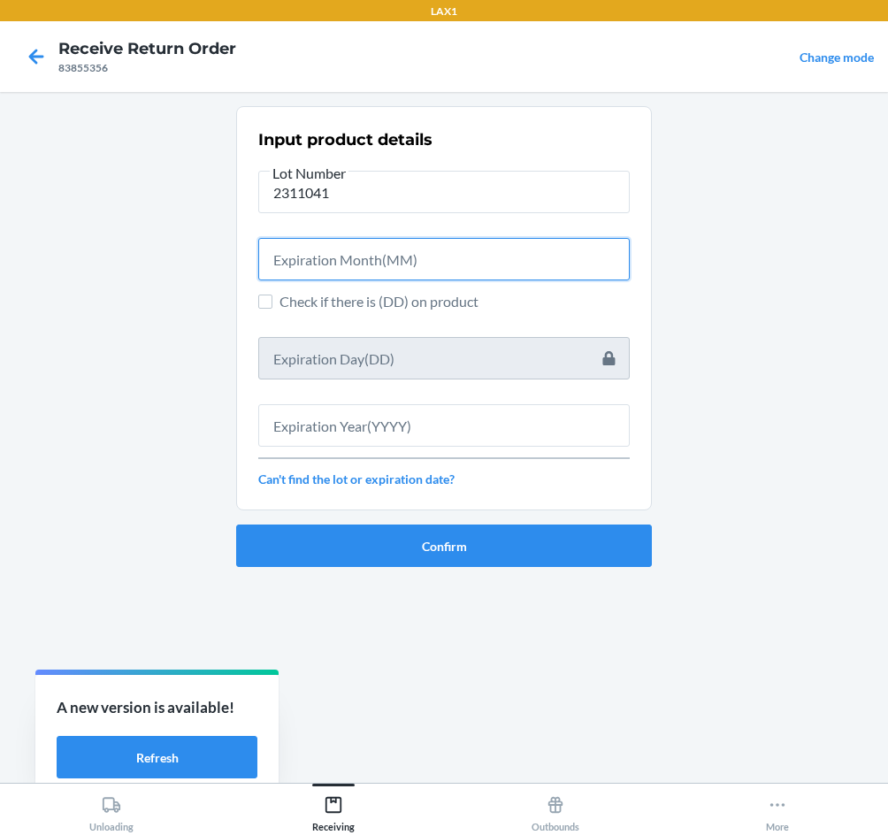
click at [527, 272] on input "text" at bounding box center [444, 259] width 372 height 42
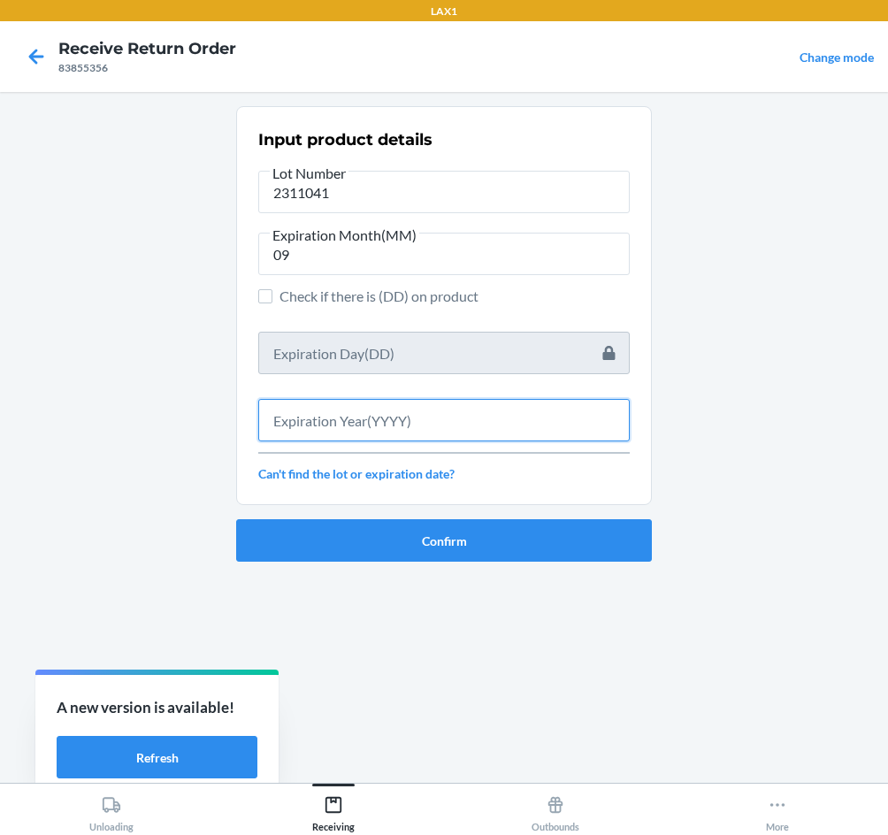
click at [596, 434] on input "text" at bounding box center [444, 420] width 372 height 42
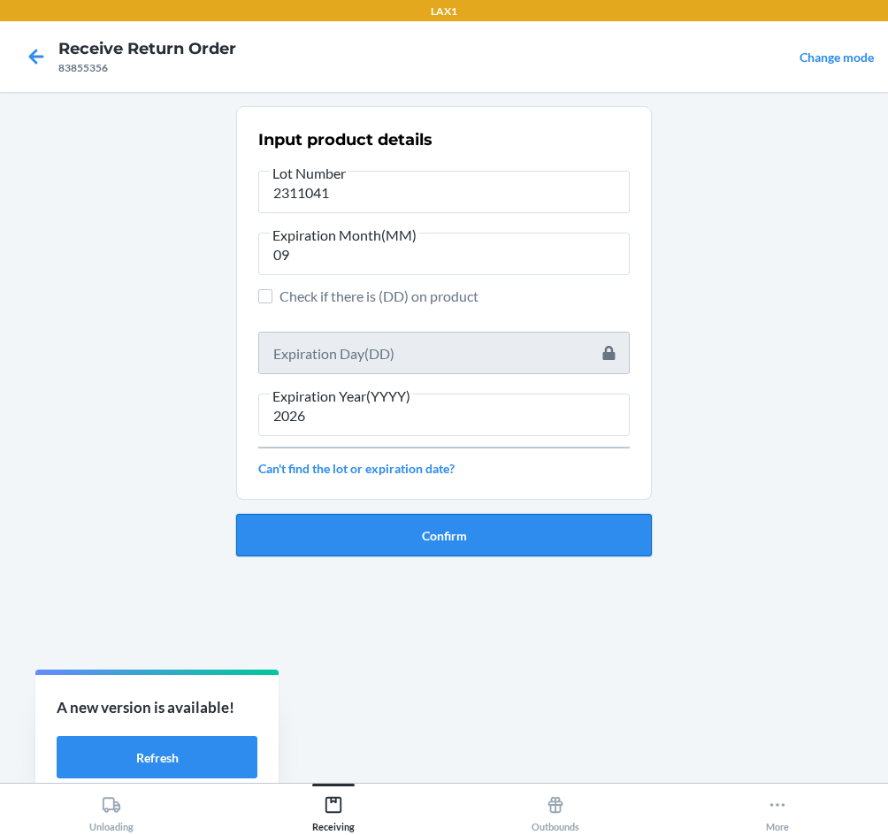
click at [428, 526] on button "Confirm" at bounding box center [444, 535] width 416 height 42
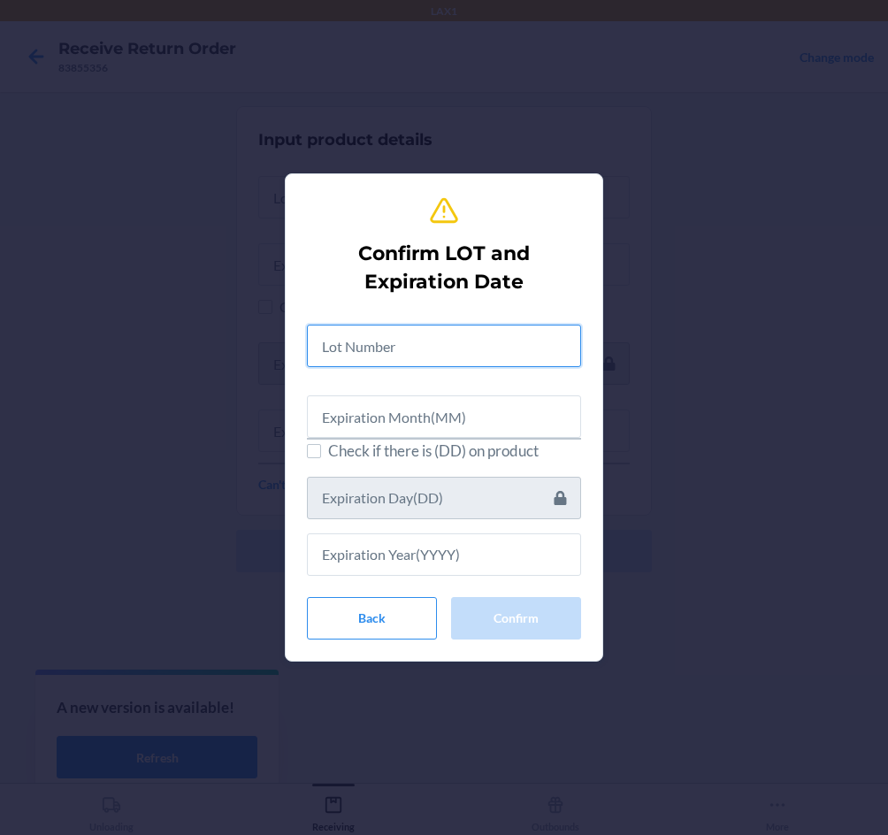
click at [366, 353] on input "text" at bounding box center [444, 346] width 274 height 42
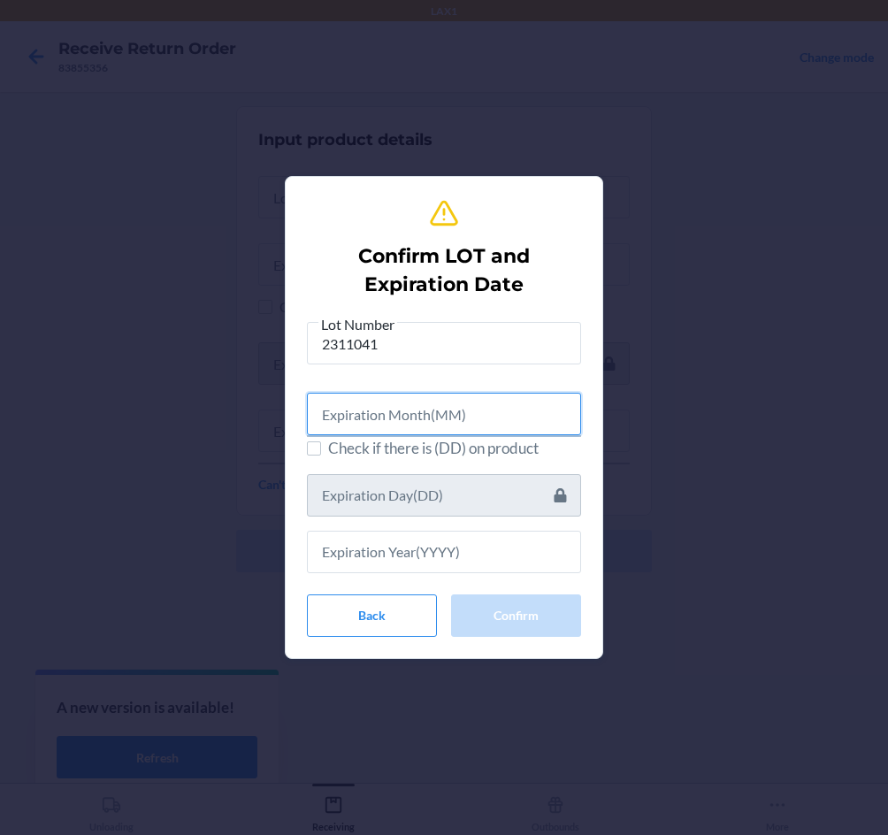
click at [379, 411] on input "text" at bounding box center [444, 414] width 274 height 42
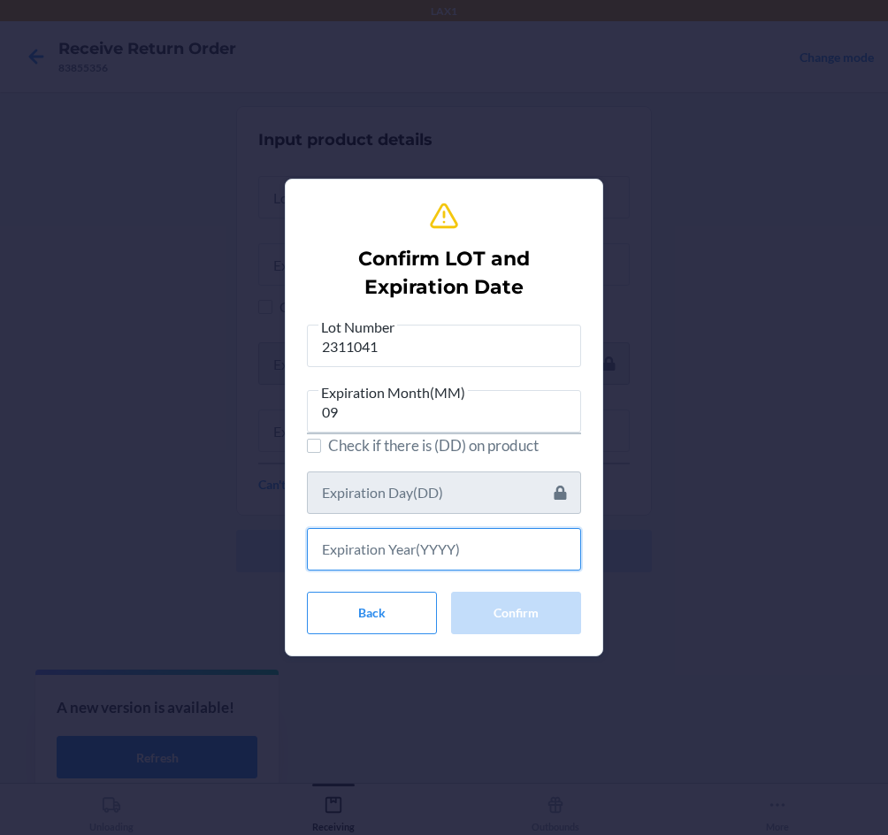
click at [381, 542] on input "text" at bounding box center [444, 549] width 274 height 42
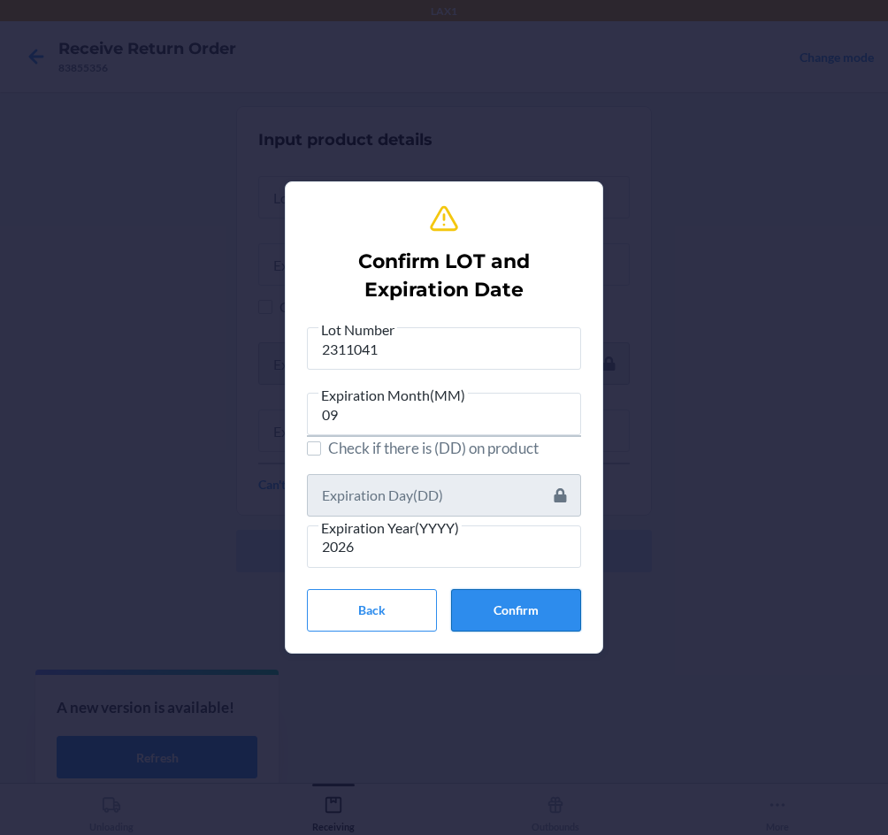
click at [502, 591] on button "Confirm" at bounding box center [516, 610] width 130 height 42
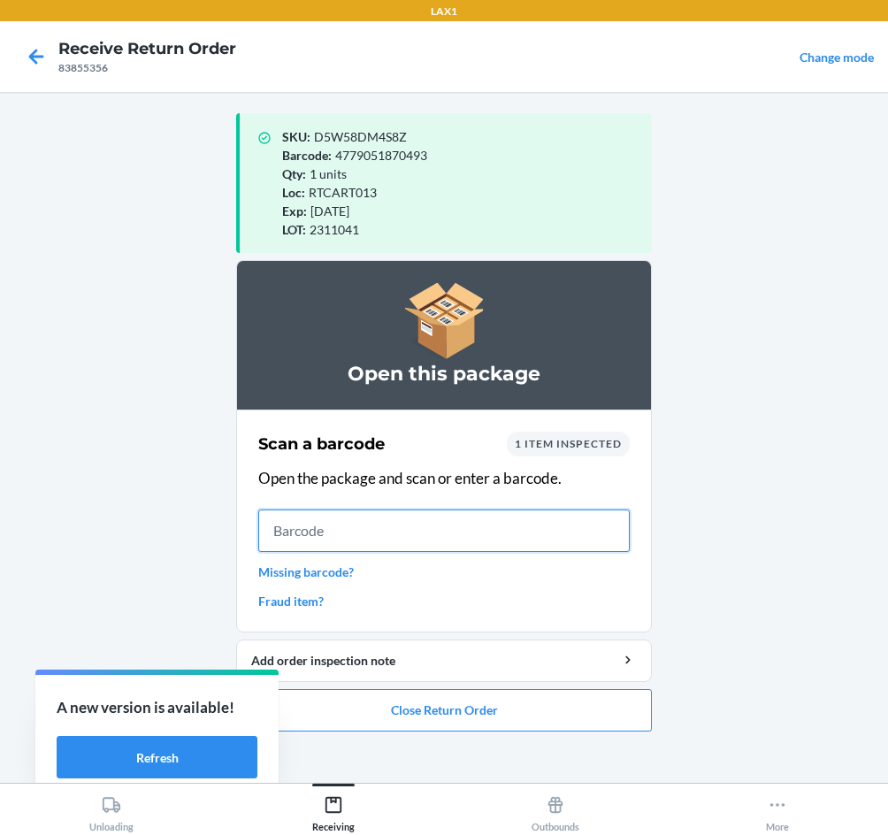
click at [401, 530] on input "text" at bounding box center [444, 531] width 372 height 42
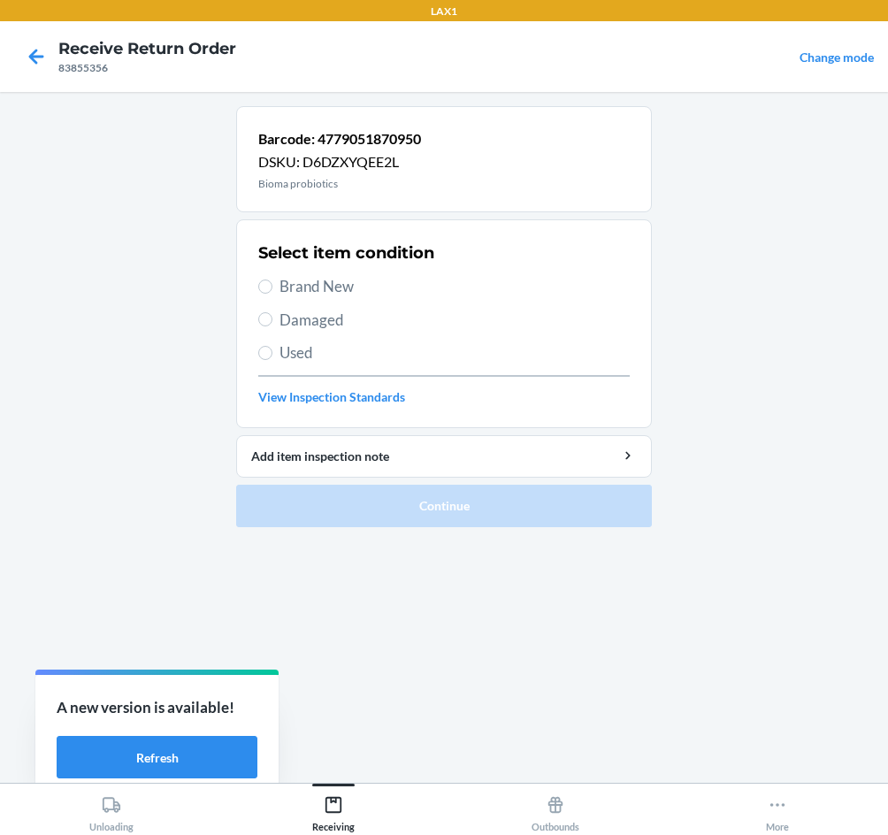
click at [330, 283] on span "Brand New" at bounding box center [455, 286] width 350 height 23
click at [273, 283] on input "Brand New" at bounding box center [265, 287] width 14 height 14
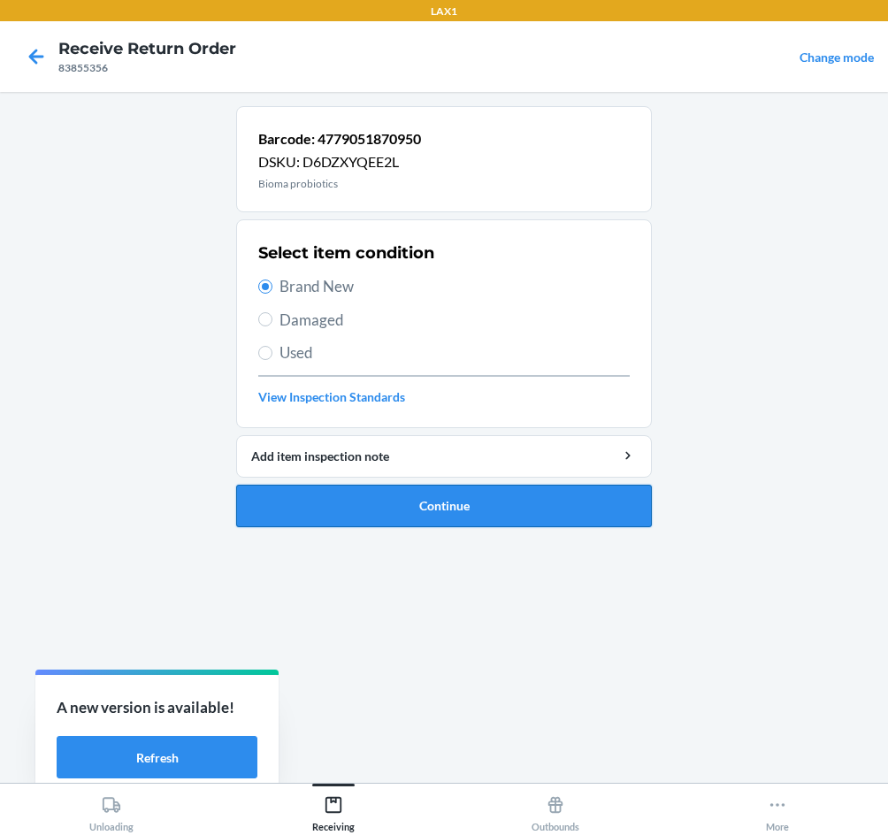
click at [426, 507] on button "Continue" at bounding box center [444, 506] width 416 height 42
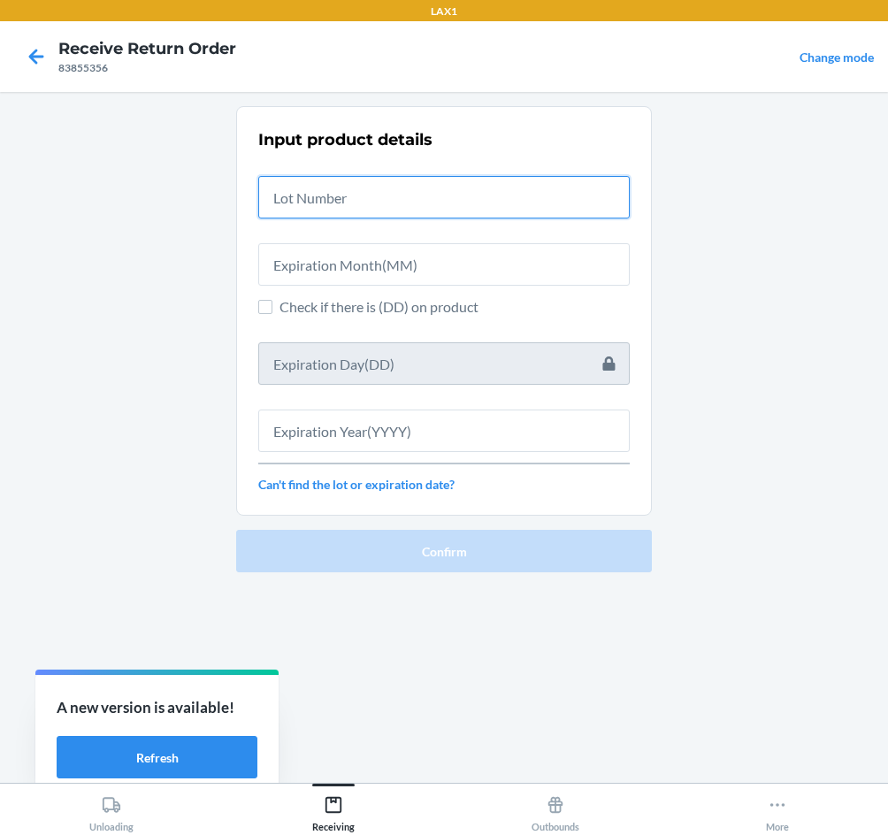
click at [396, 188] on input "text" at bounding box center [444, 197] width 372 height 42
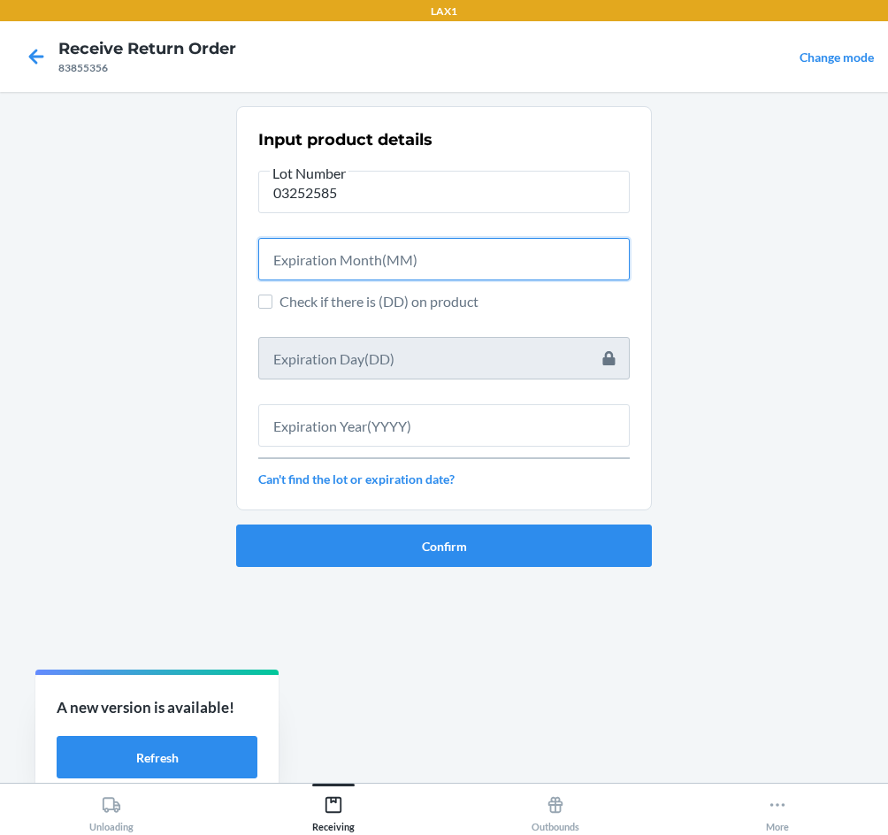
click at [388, 245] on input "text" at bounding box center [444, 259] width 372 height 42
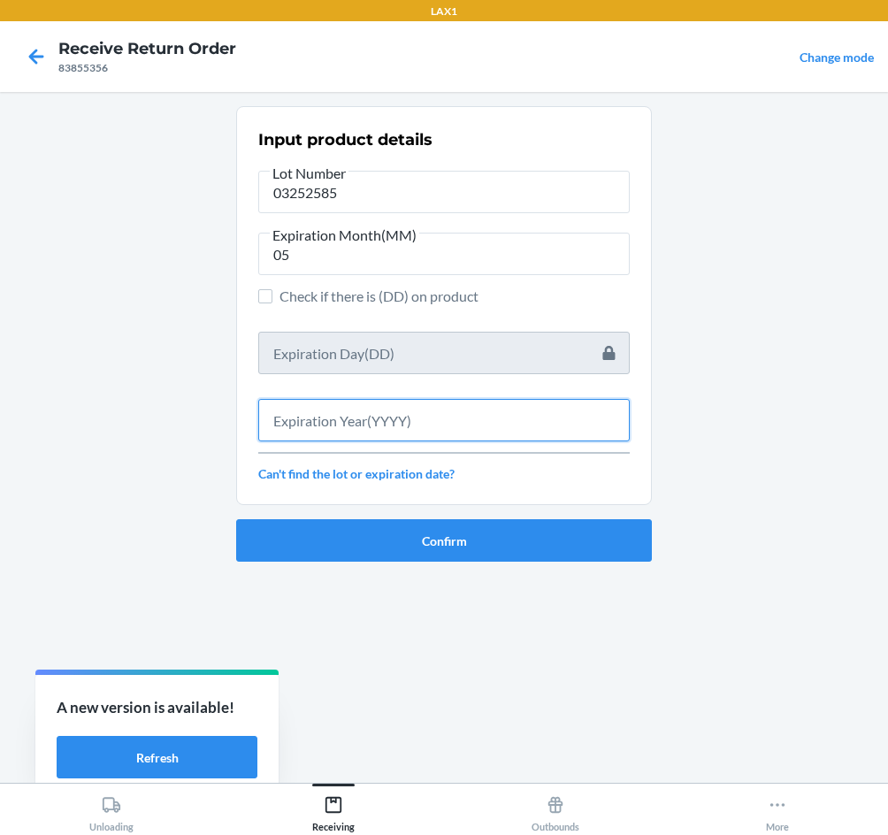
click at [496, 420] on input "text" at bounding box center [444, 420] width 372 height 42
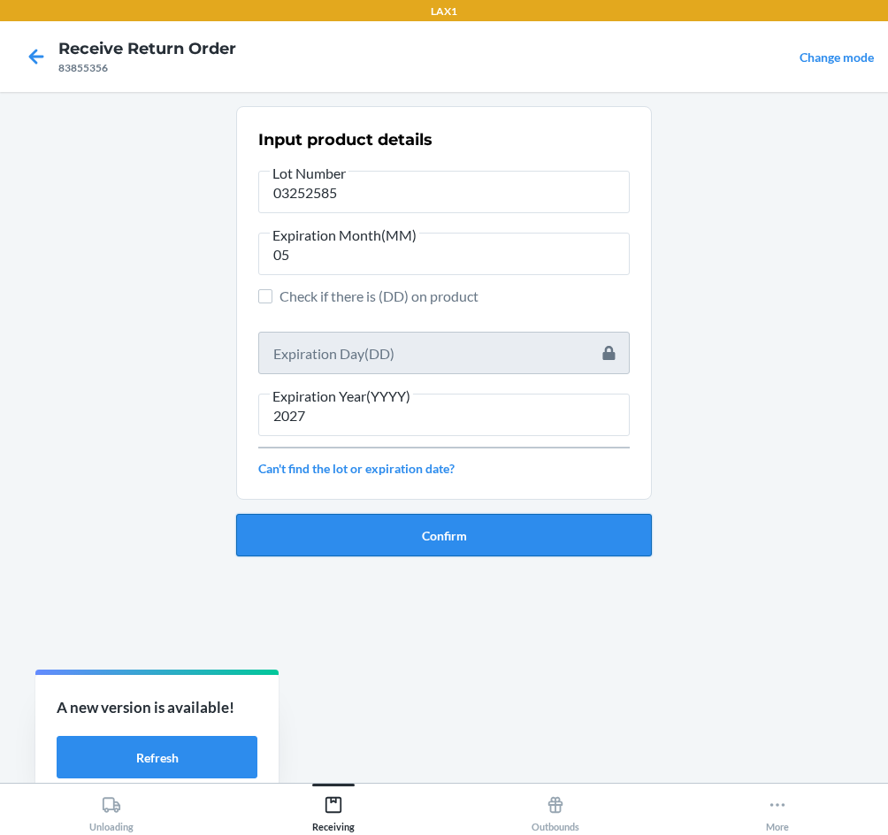
click at [568, 530] on button "Confirm" at bounding box center [444, 535] width 416 height 42
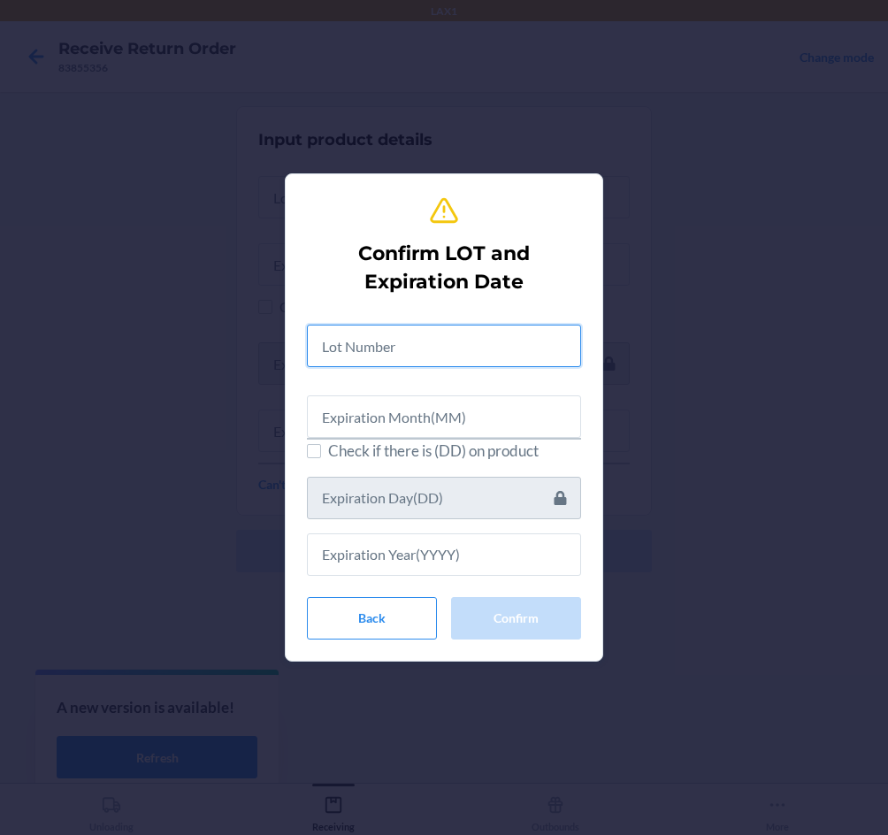
click at [449, 335] on input "text" at bounding box center [444, 346] width 274 height 42
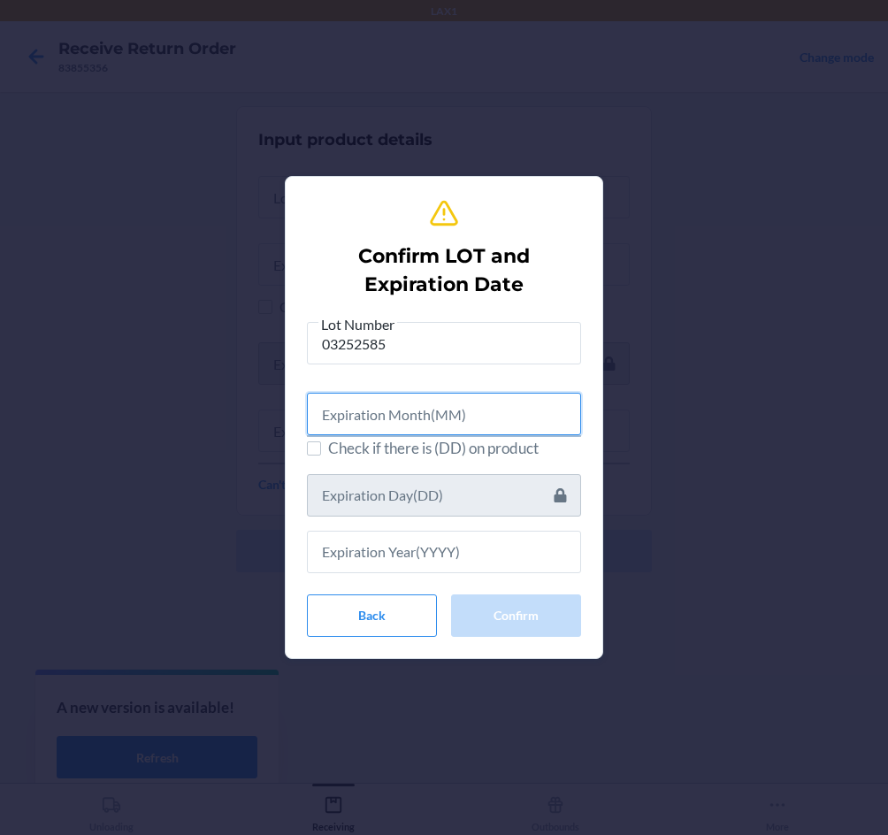
click at [428, 422] on input "text" at bounding box center [444, 414] width 274 height 42
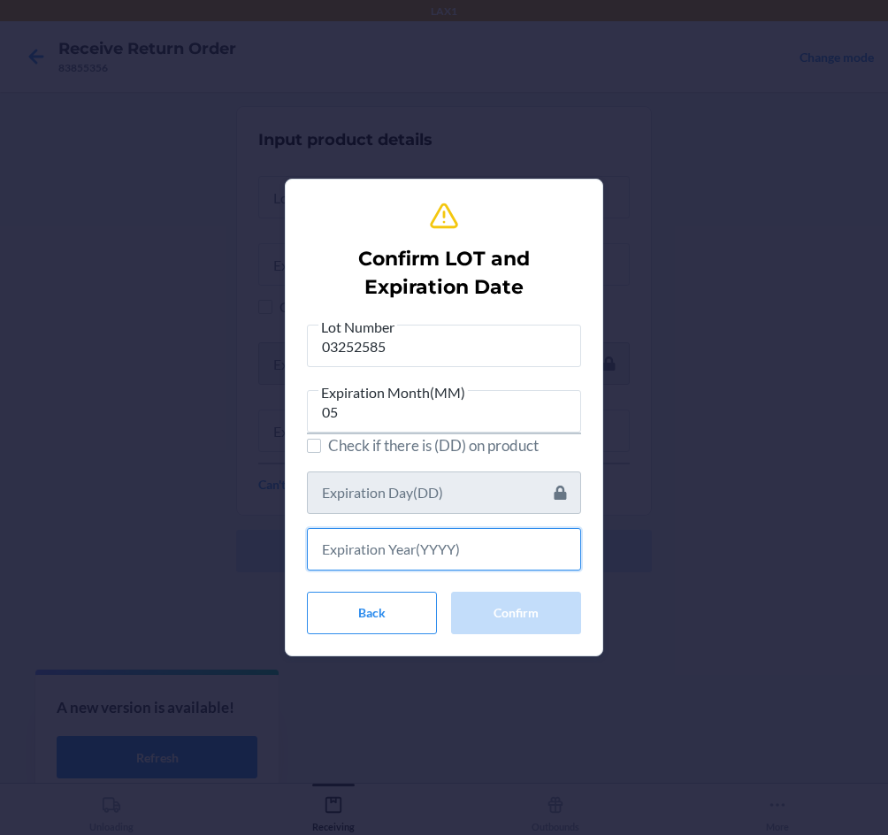
click at [453, 555] on input "text" at bounding box center [444, 549] width 274 height 42
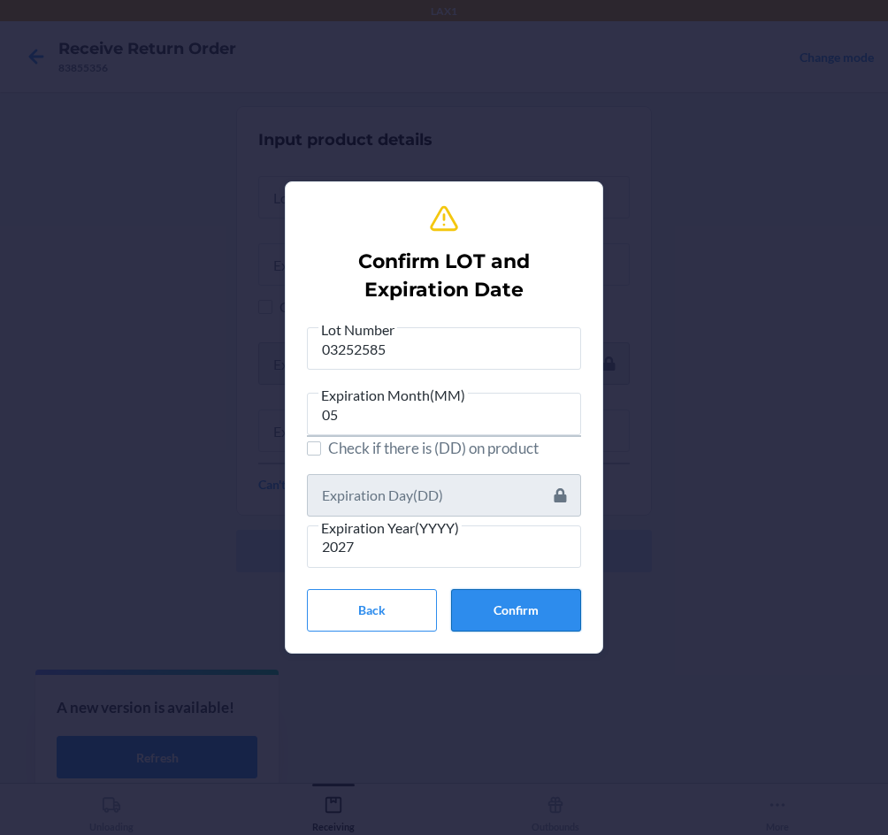
click at [523, 603] on button "Confirm" at bounding box center [516, 610] width 130 height 42
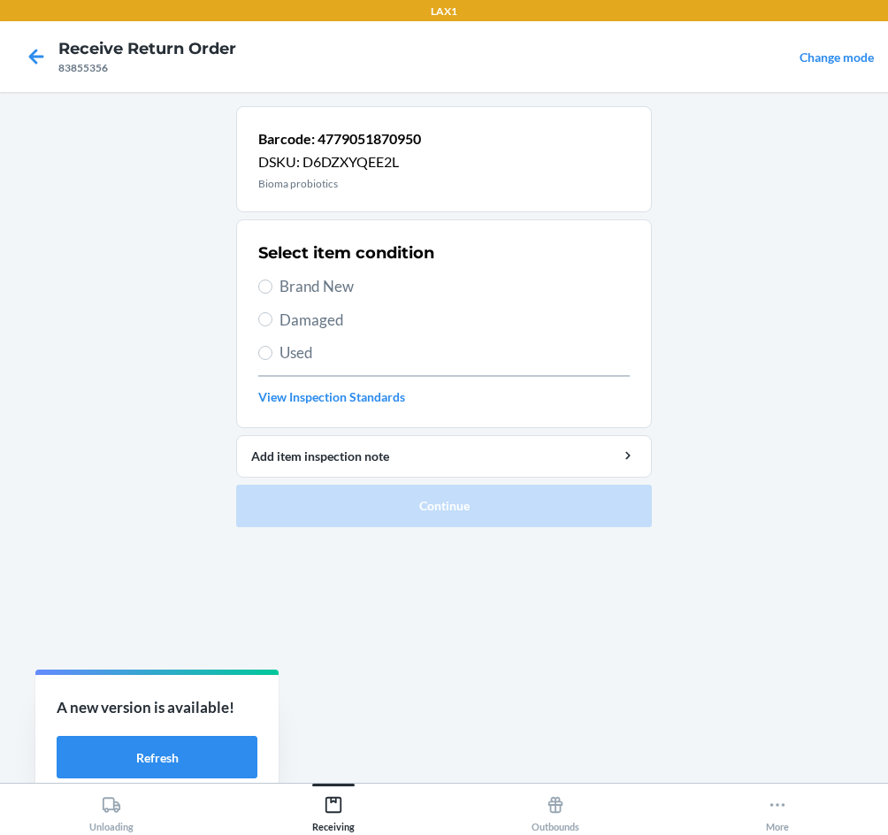
click at [341, 275] on span "Brand New" at bounding box center [455, 286] width 350 height 23
click at [273, 280] on input "Brand New" at bounding box center [265, 287] width 14 height 14
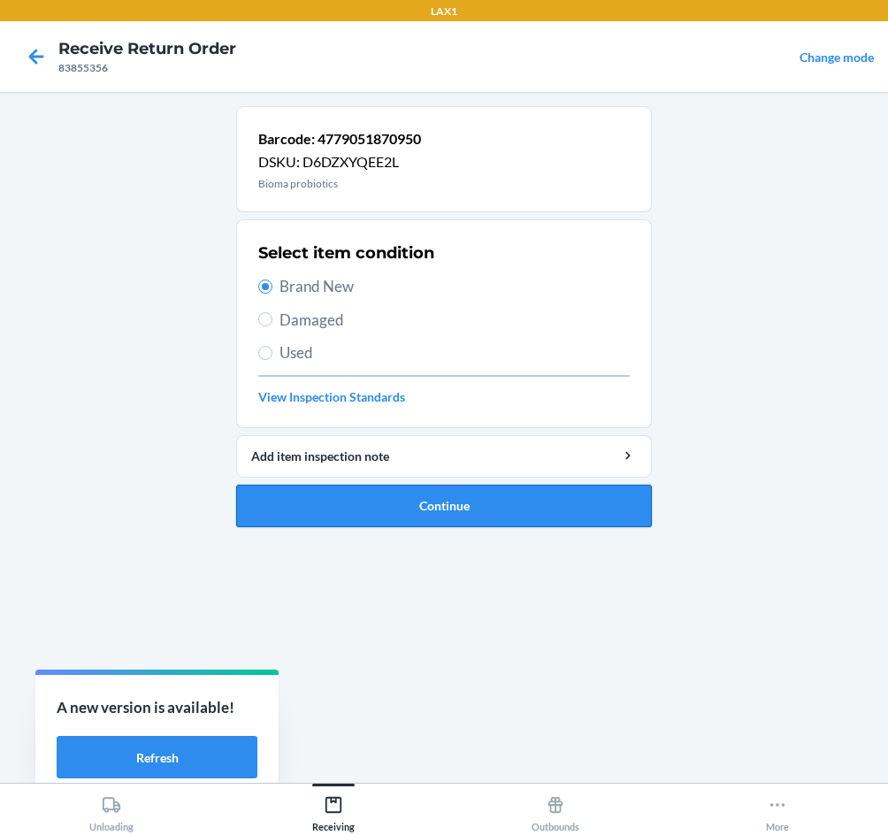
click at [482, 503] on button "Continue" at bounding box center [444, 506] width 416 height 42
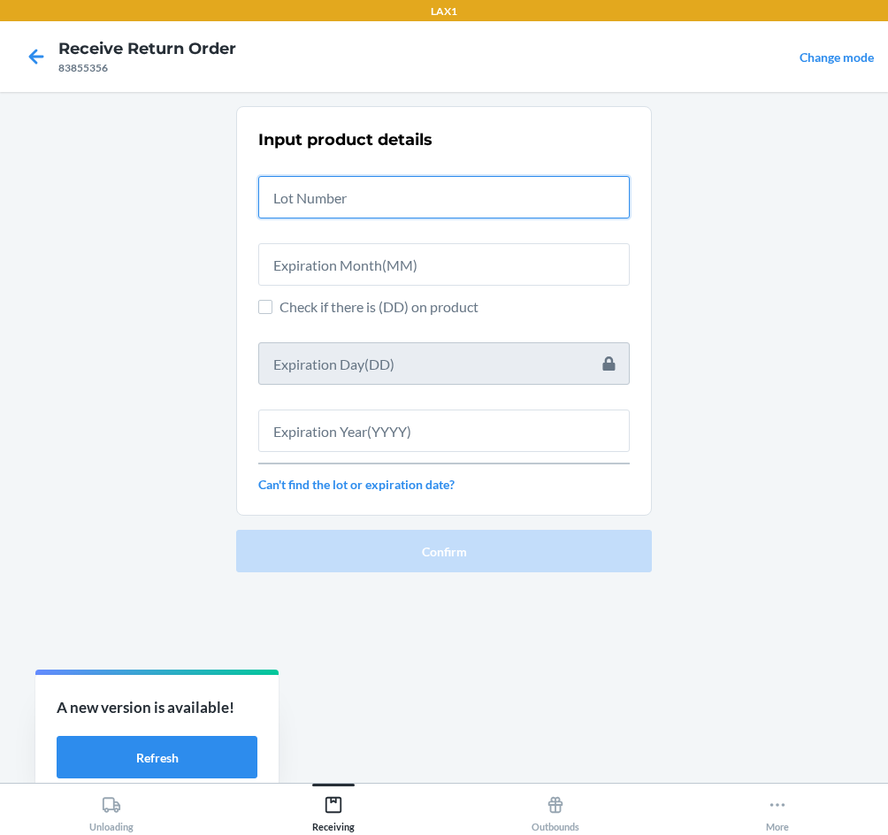
click at [397, 195] on input "text" at bounding box center [444, 197] width 372 height 42
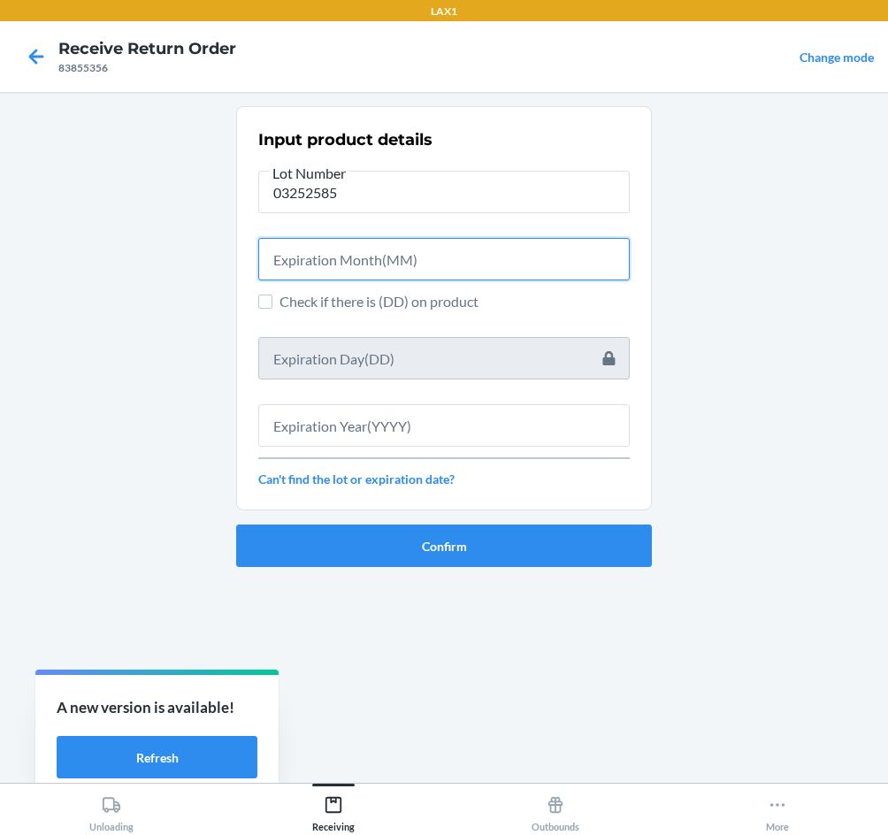
click at [369, 258] on input "text" at bounding box center [444, 259] width 372 height 42
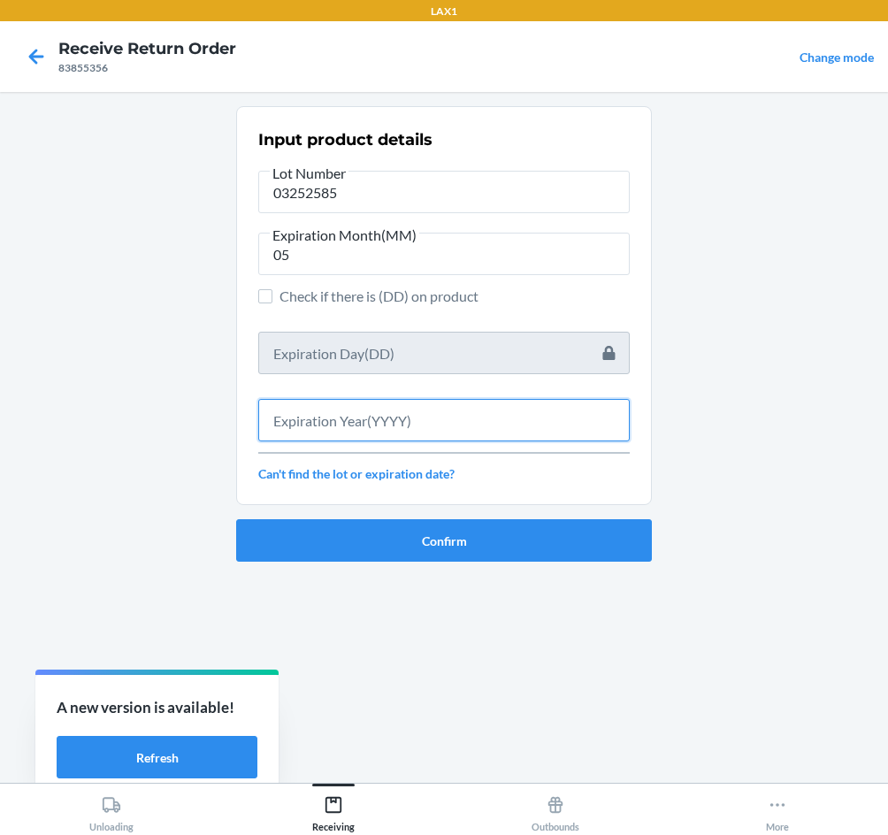
click at [443, 419] on input "text" at bounding box center [444, 420] width 372 height 42
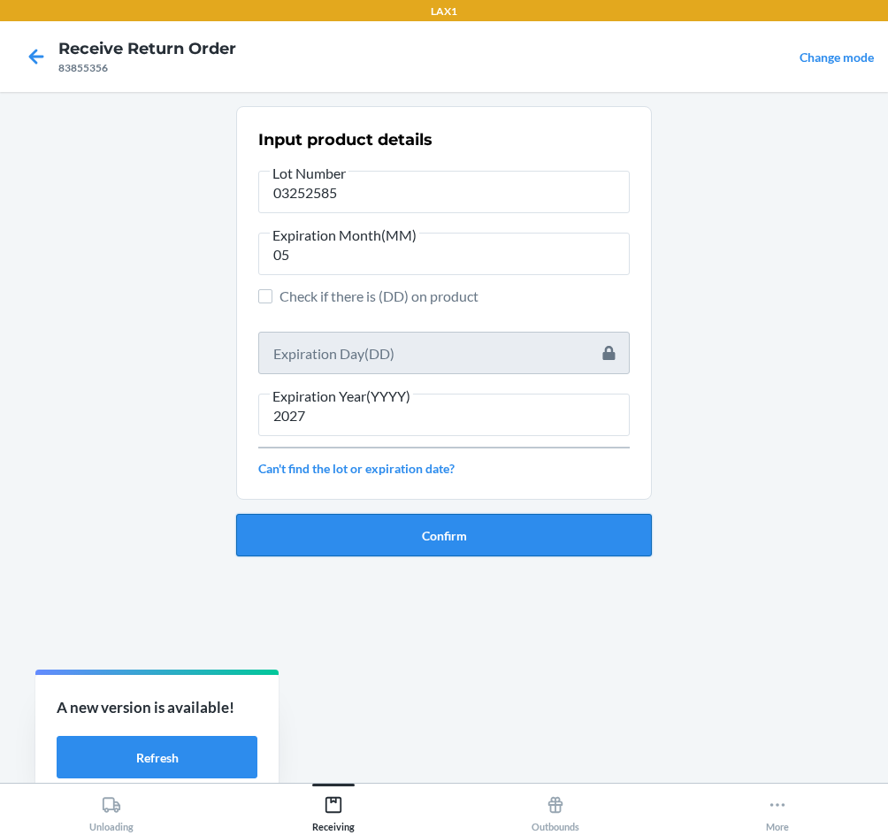
click at [465, 538] on button "Confirm" at bounding box center [444, 535] width 416 height 42
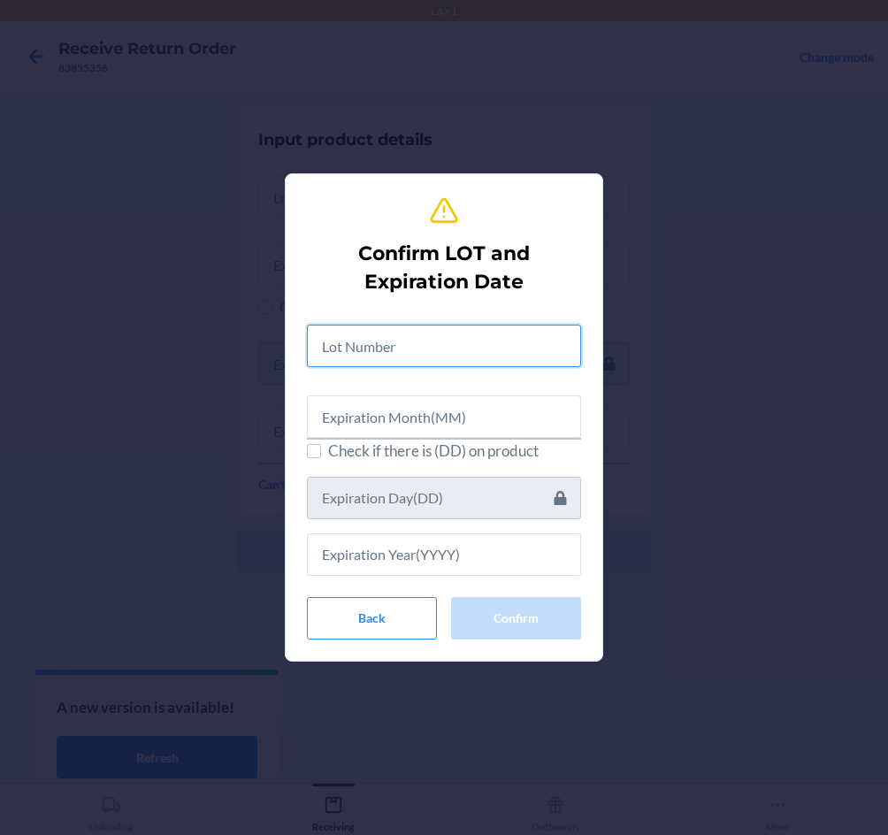
click at [449, 358] on input "text" at bounding box center [444, 346] width 274 height 42
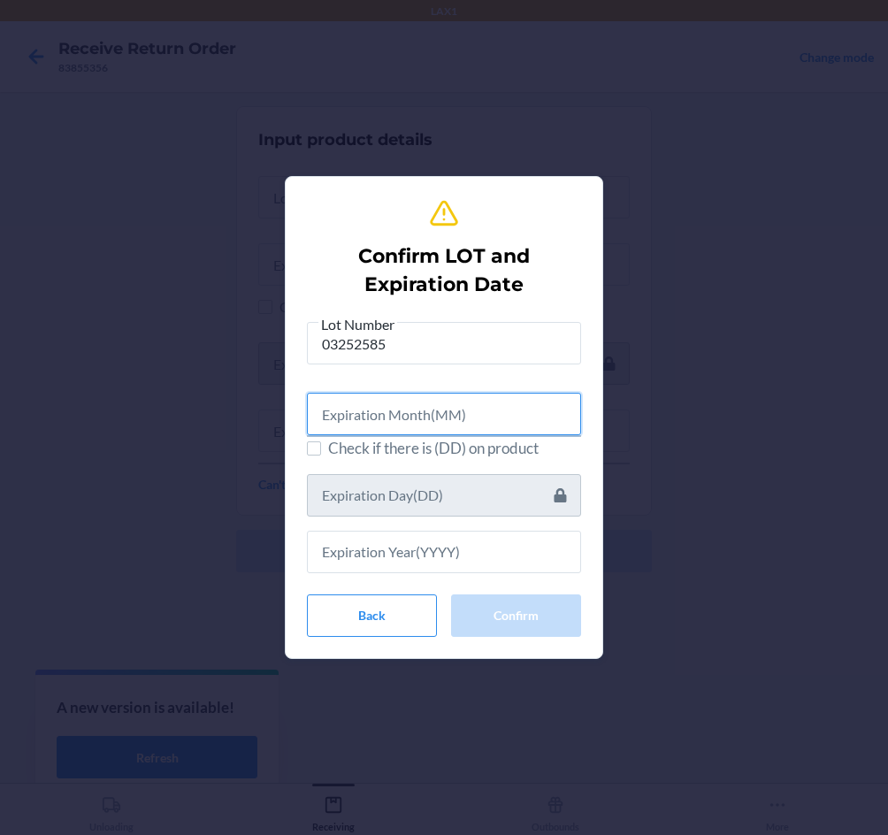
click at [425, 415] on input "text" at bounding box center [444, 414] width 274 height 42
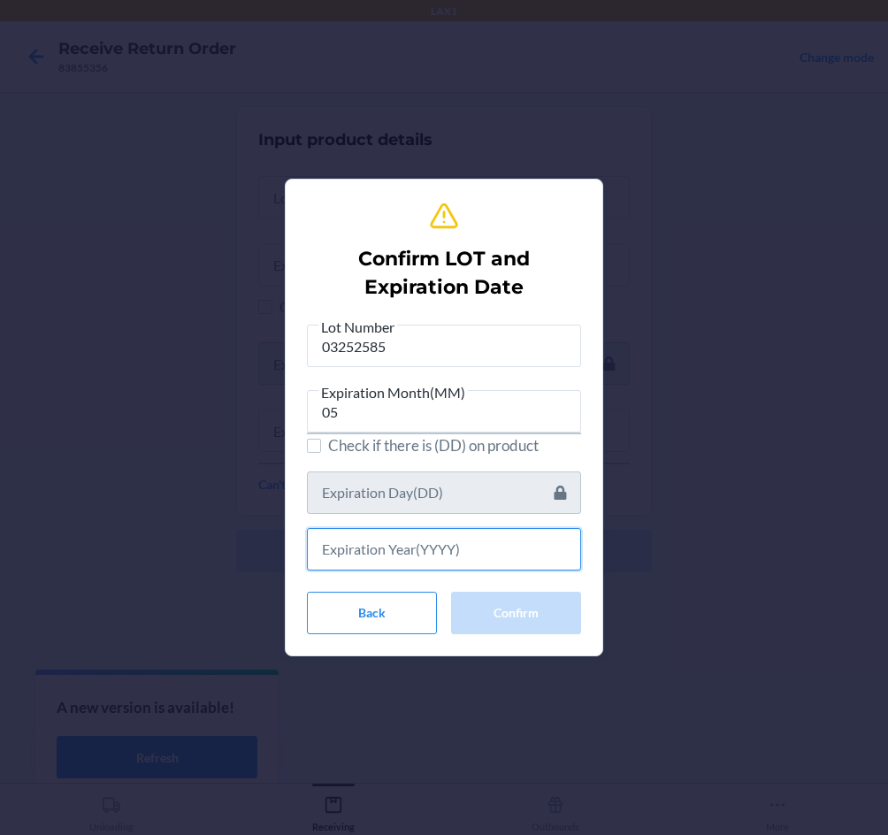
click at [513, 553] on input "text" at bounding box center [444, 549] width 274 height 42
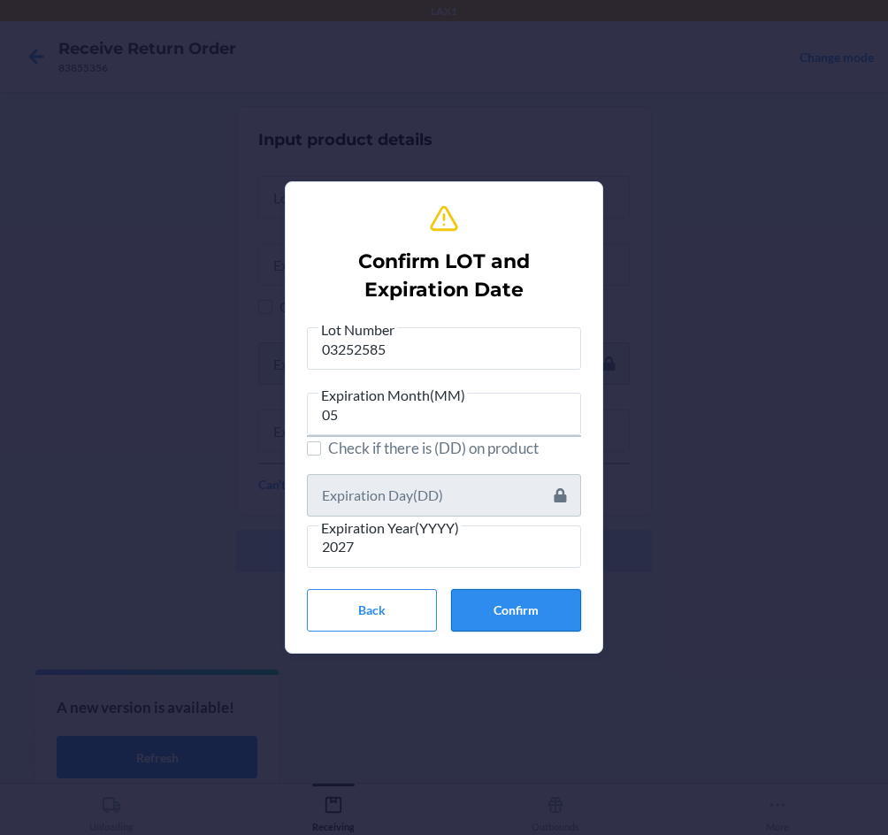
click at [526, 603] on button "Confirm" at bounding box center [516, 610] width 130 height 42
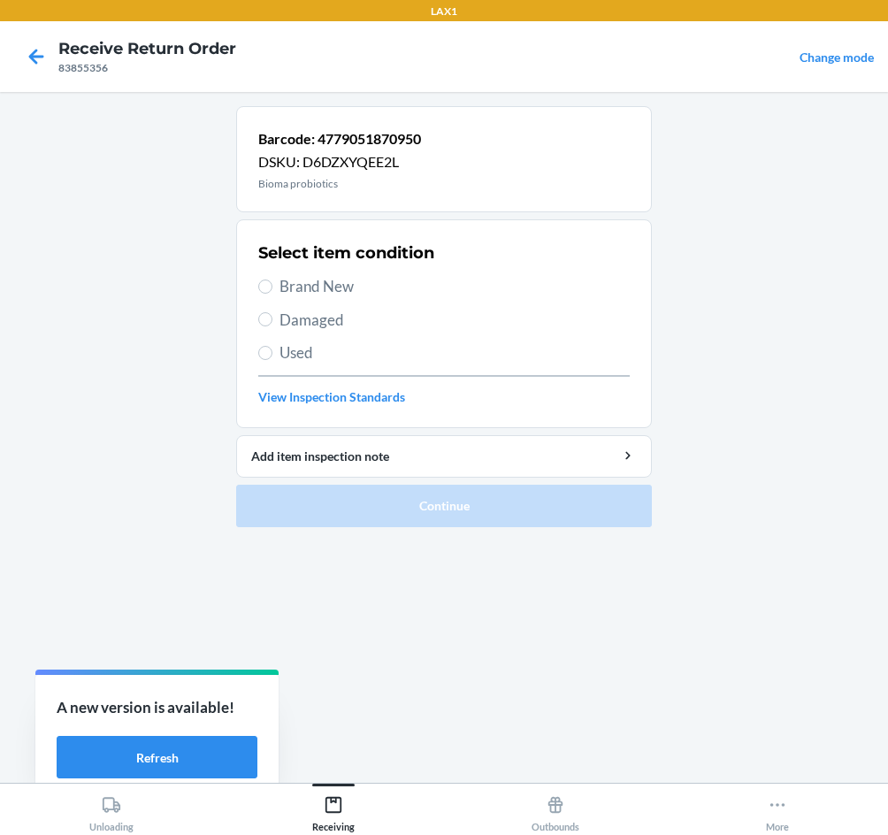
click at [268, 277] on label "Brand New" at bounding box center [444, 286] width 372 height 23
click at [268, 280] on input "Brand New" at bounding box center [265, 287] width 14 height 14
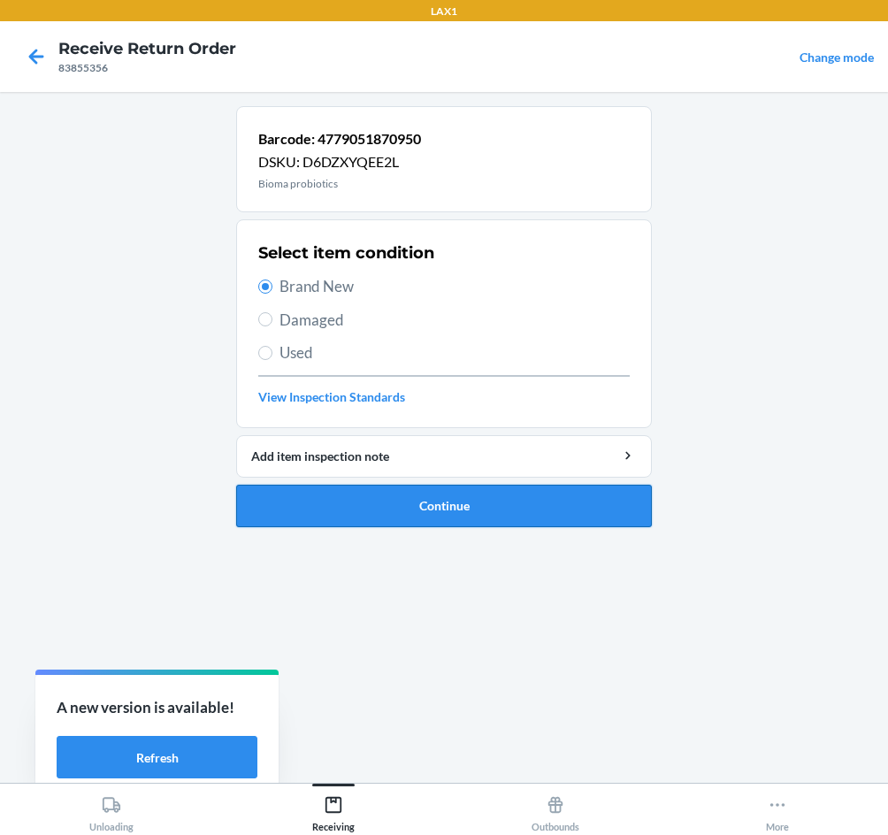
click at [415, 497] on button "Continue" at bounding box center [444, 506] width 416 height 42
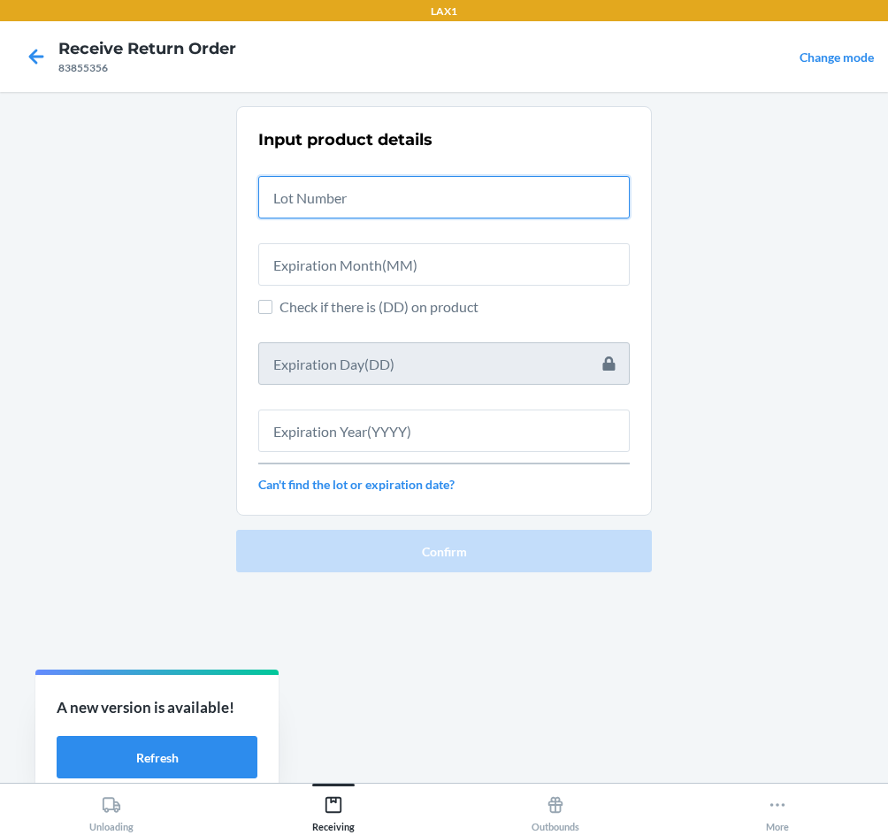
click at [370, 206] on input "text" at bounding box center [444, 197] width 372 height 42
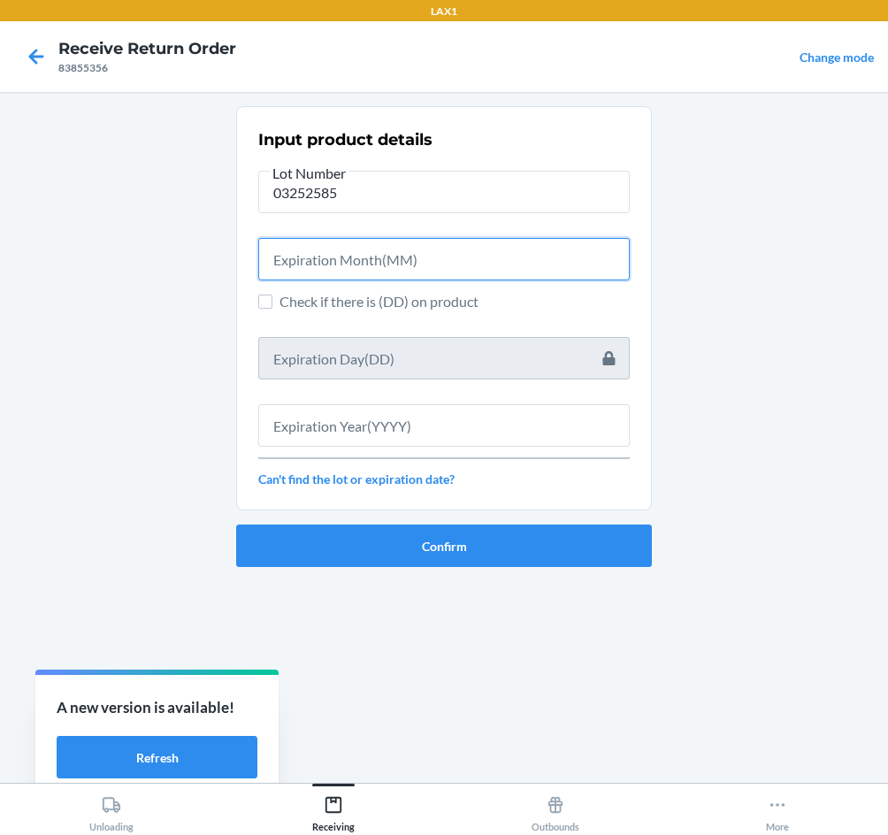
click at [383, 267] on input "text" at bounding box center [444, 259] width 372 height 42
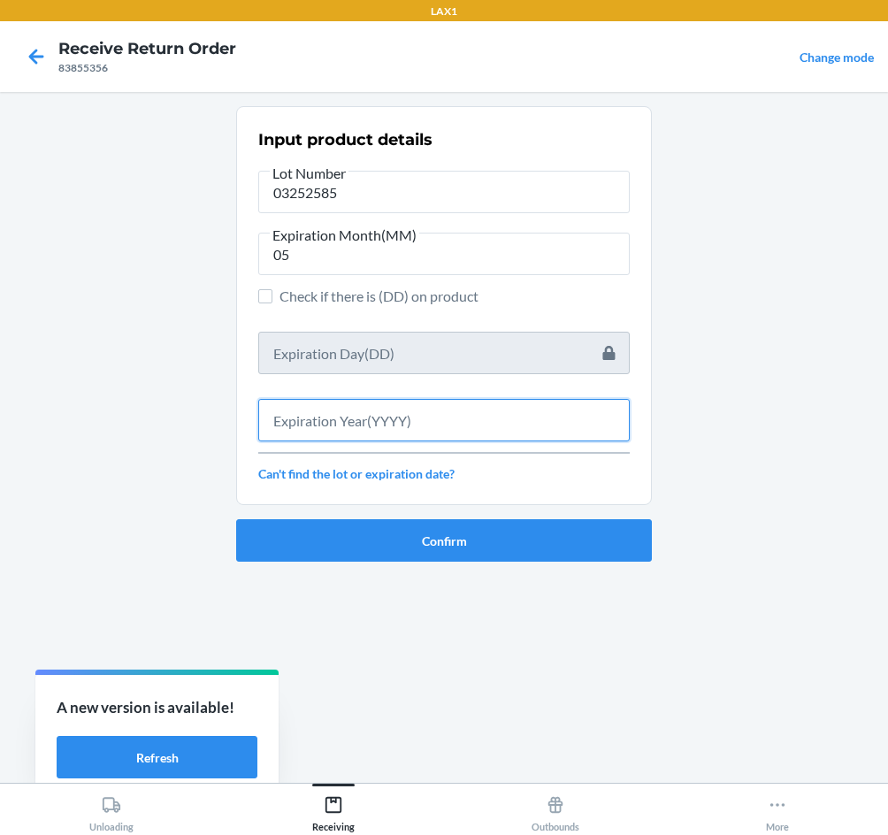
click at [312, 425] on input "text" at bounding box center [444, 420] width 372 height 42
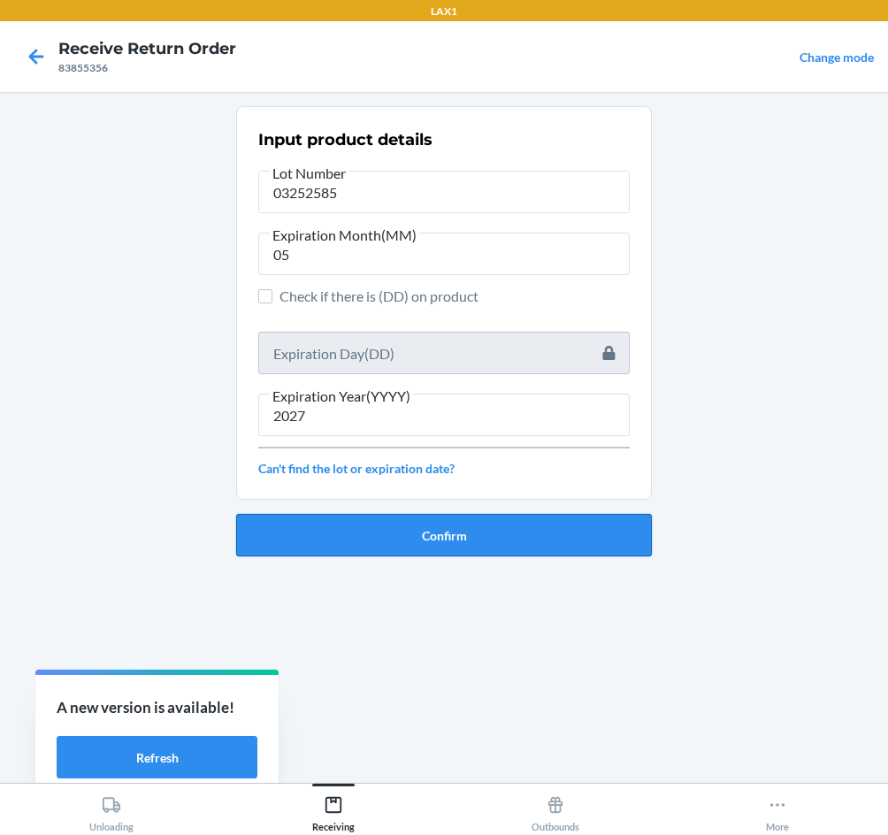
click at [381, 534] on button "Confirm" at bounding box center [444, 535] width 416 height 42
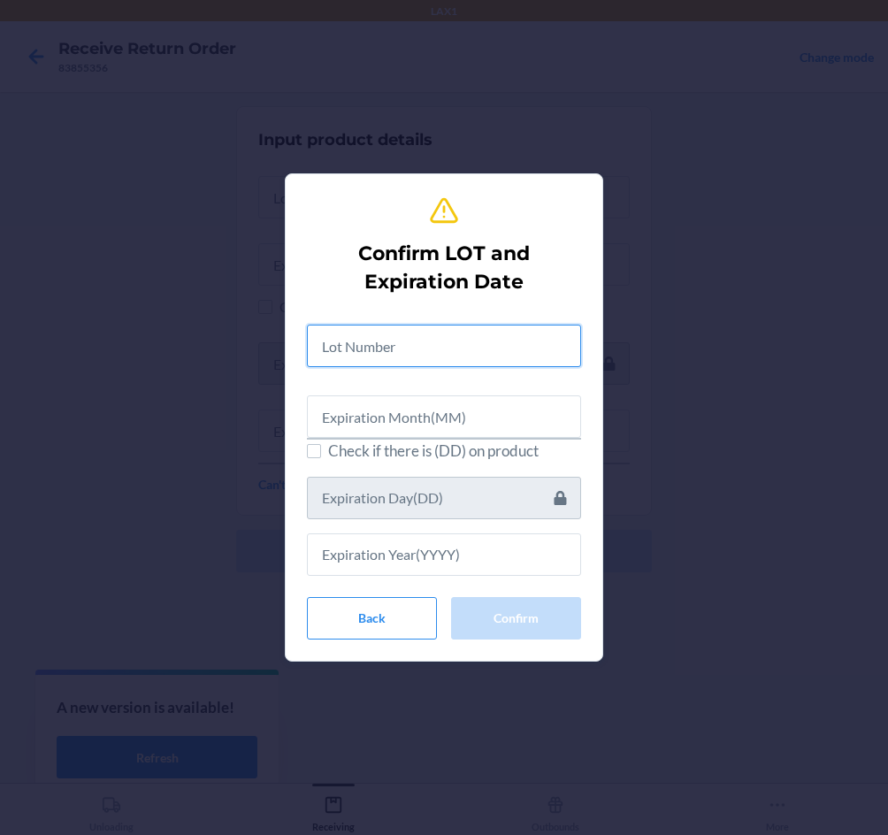
click at [391, 354] on input "text" at bounding box center [444, 346] width 274 height 42
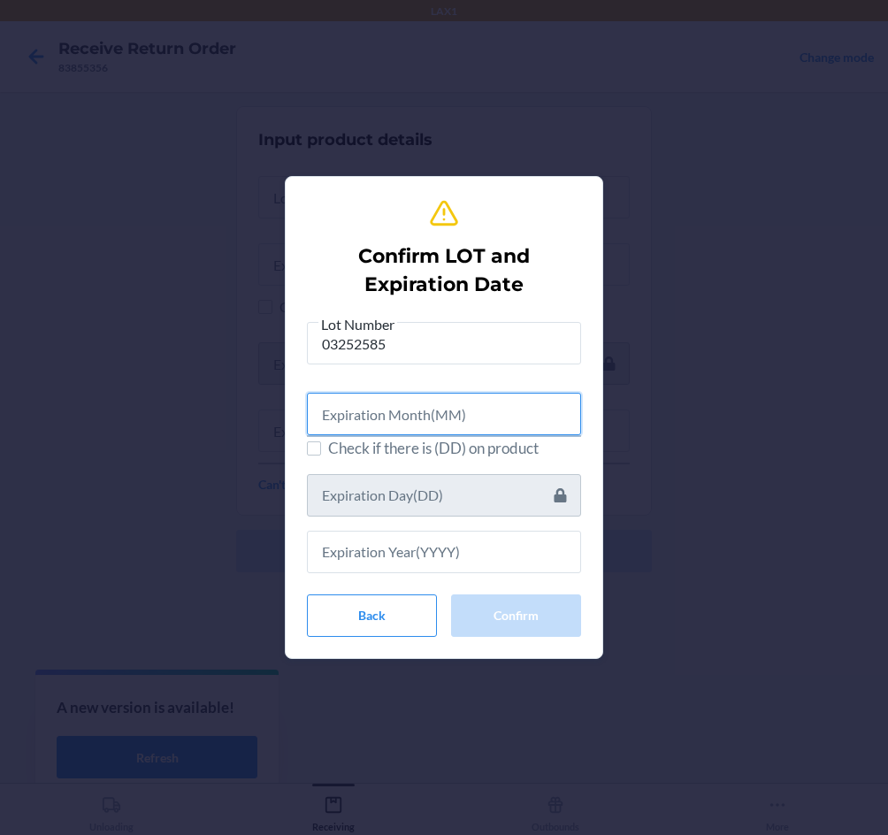
click at [397, 420] on input "text" at bounding box center [444, 414] width 274 height 42
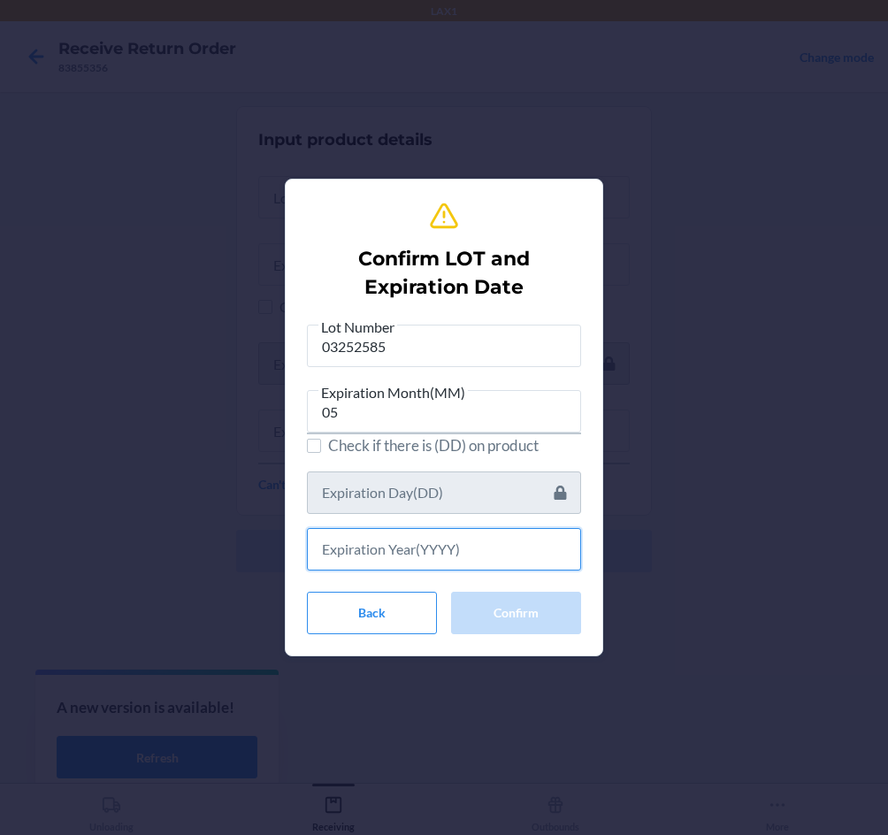
click at [410, 536] on input "text" at bounding box center [444, 549] width 274 height 42
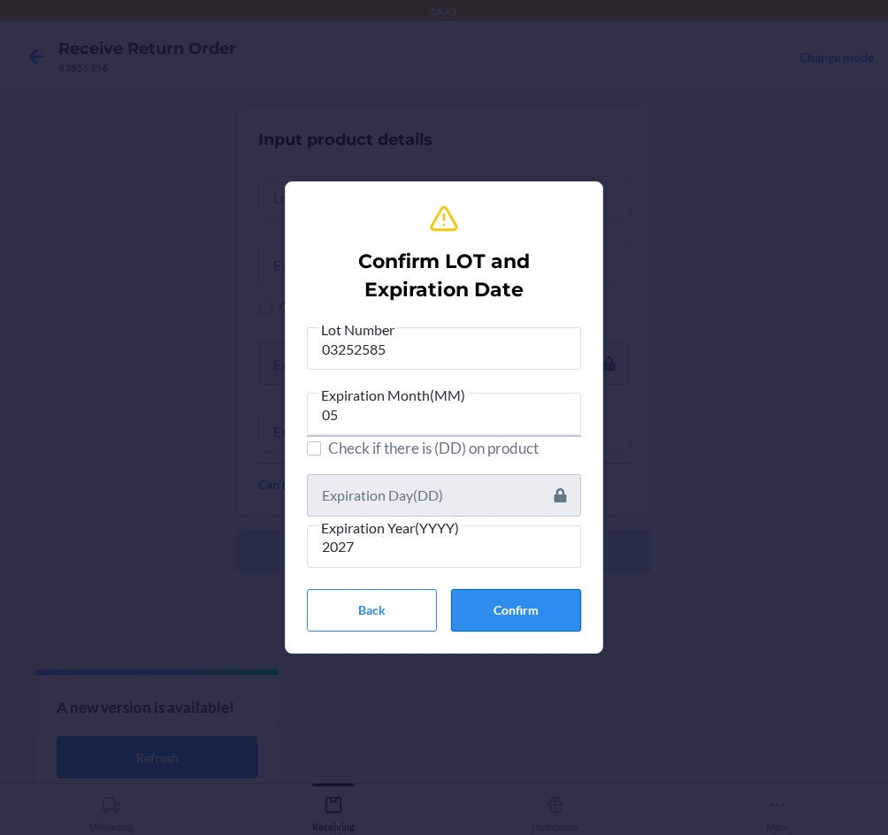
click at [506, 601] on button "Confirm" at bounding box center [516, 610] width 130 height 42
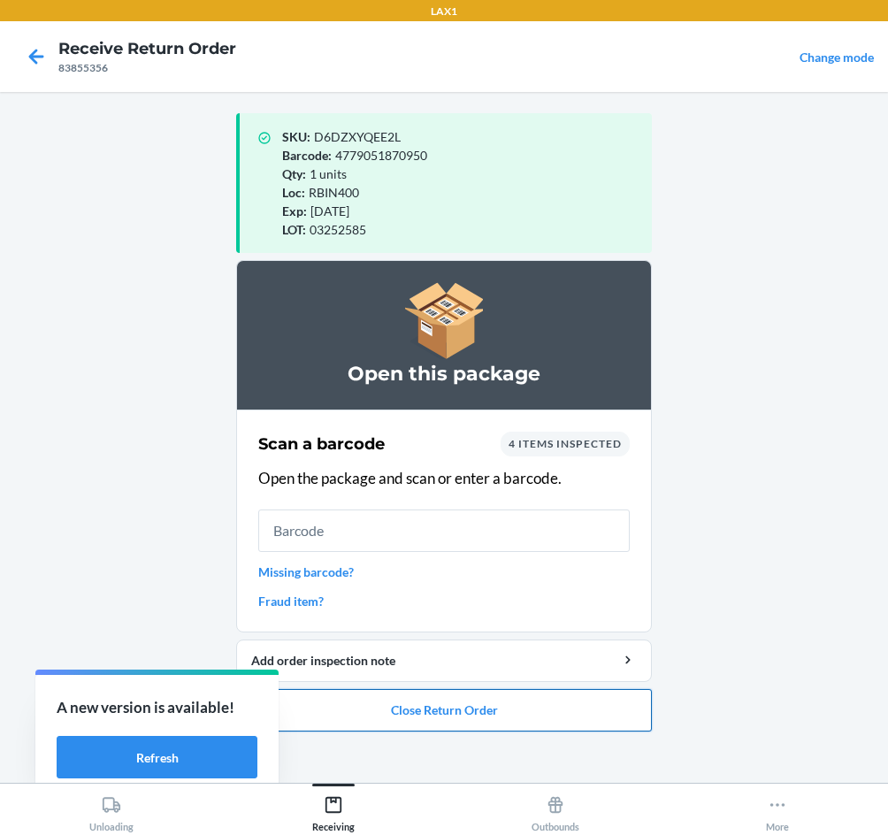
click at [485, 704] on button "Close Return Order" at bounding box center [444, 710] width 416 height 42
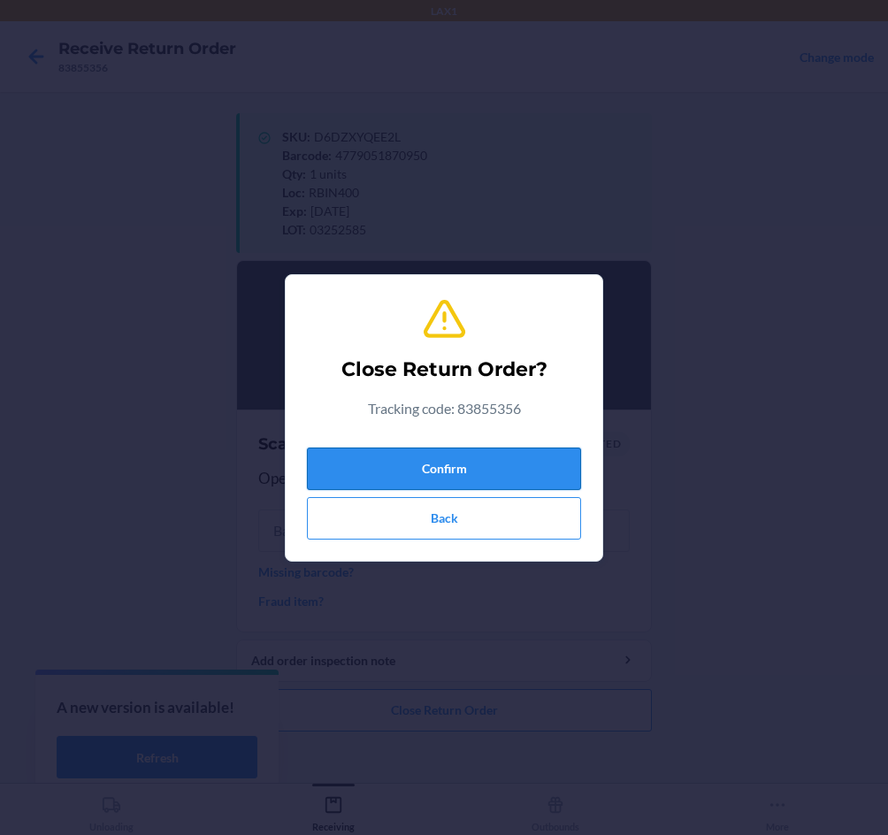
click at [487, 485] on button "Confirm" at bounding box center [444, 469] width 274 height 42
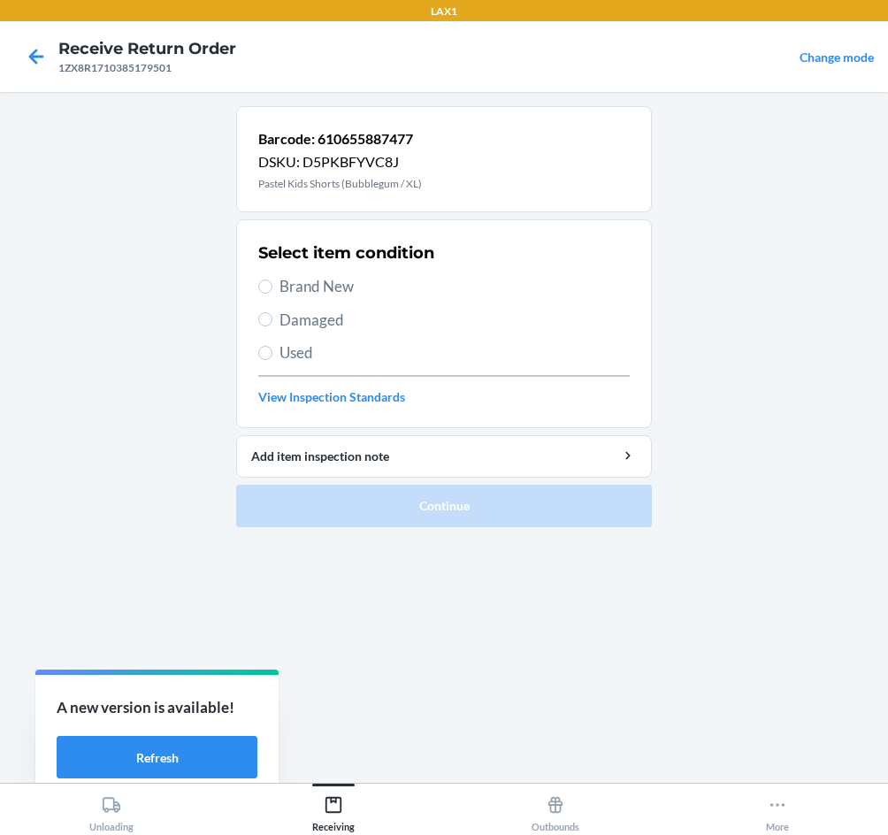
click at [290, 302] on div "Select item condition Brand New Damaged Used View Inspection Standards" at bounding box center [444, 323] width 372 height 175
click at [294, 272] on div "Select item condition Brand New Damaged Used View Inspection Standards" at bounding box center [444, 323] width 372 height 175
click at [332, 291] on span "Brand New" at bounding box center [455, 286] width 350 height 23
click at [273, 291] on input "Brand New" at bounding box center [265, 287] width 14 height 14
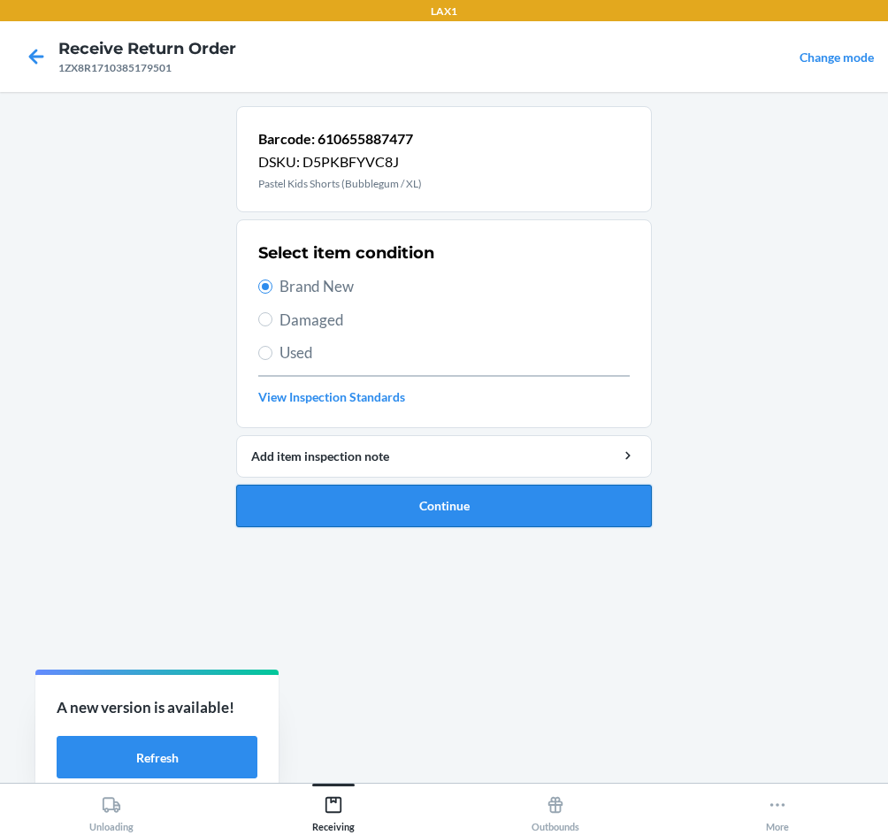
click at [444, 511] on button "Continue" at bounding box center [444, 506] width 416 height 42
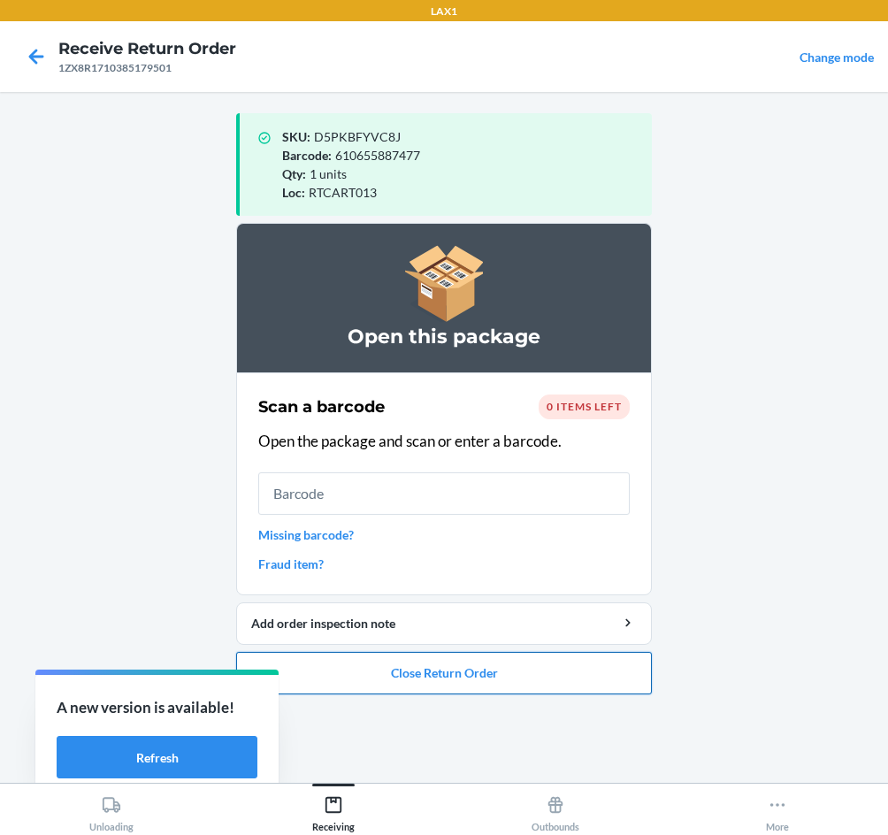
click at [470, 681] on button "Close Return Order" at bounding box center [444, 673] width 416 height 42
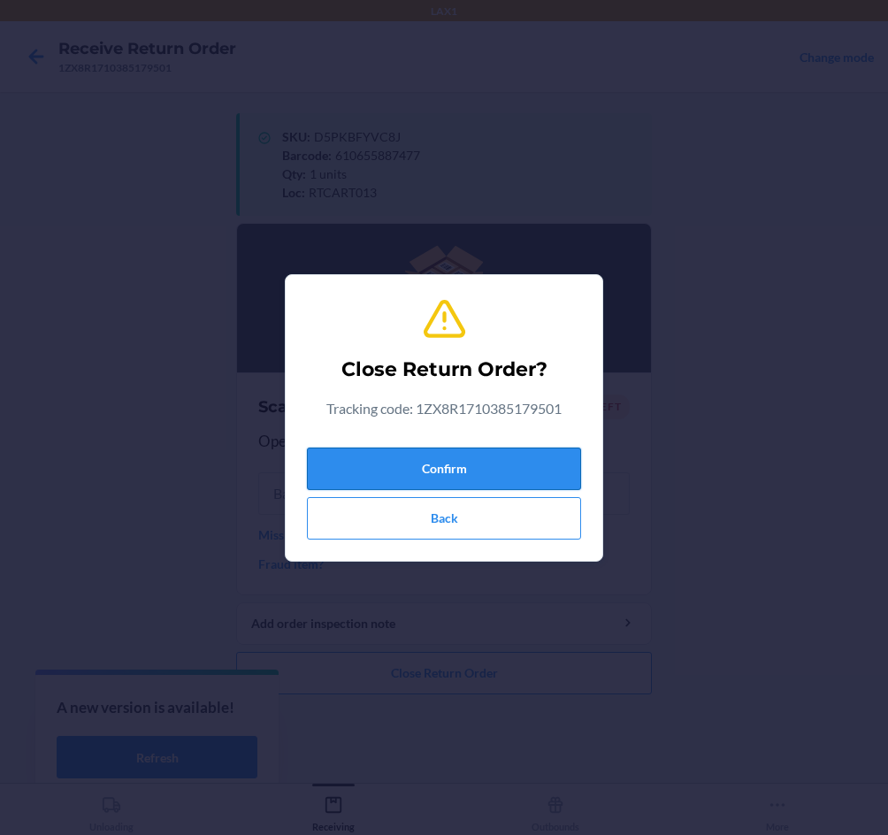
click at [473, 476] on button "Confirm" at bounding box center [444, 469] width 274 height 42
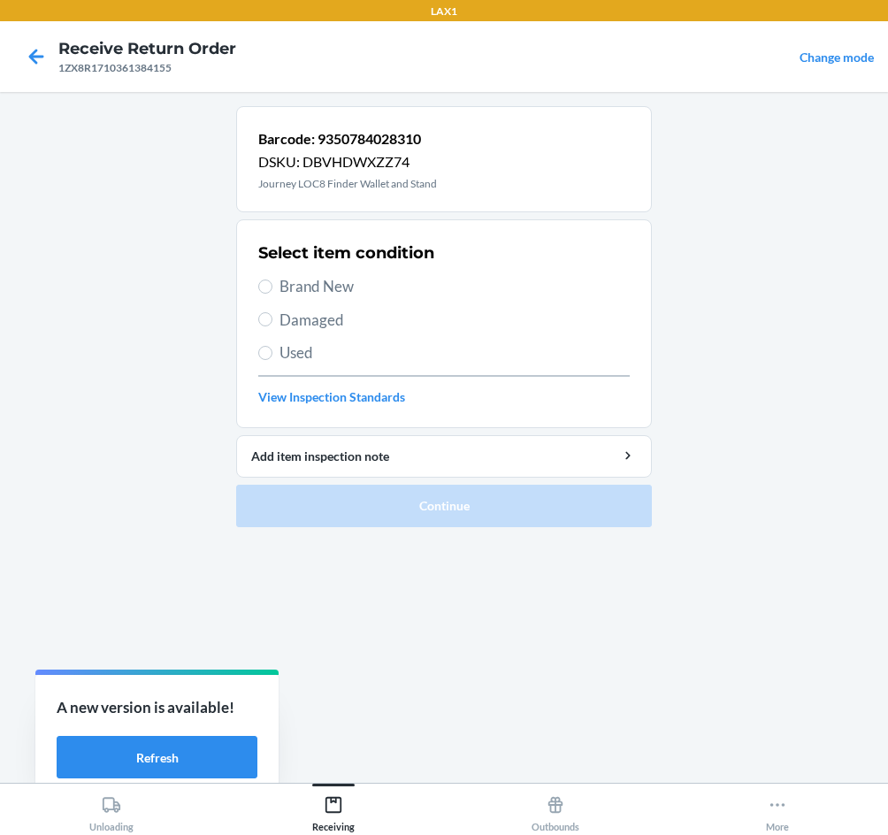
click at [311, 315] on span "Damaged" at bounding box center [455, 320] width 350 height 23
click at [273, 315] on input "Damaged" at bounding box center [265, 319] width 14 height 14
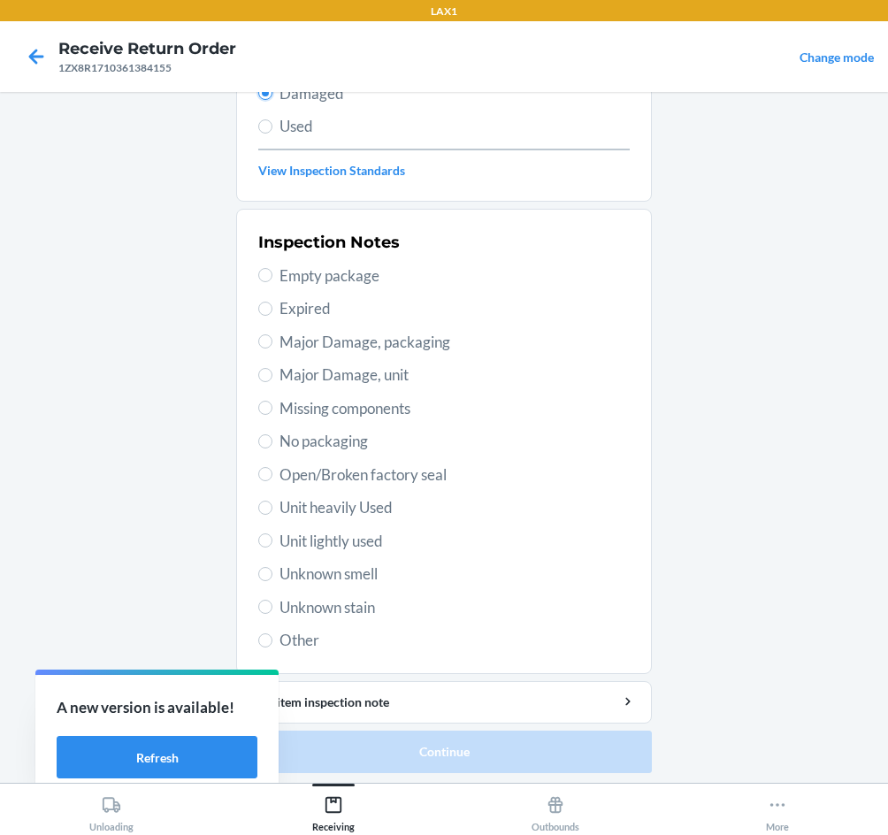
scroll to position [231, 0]
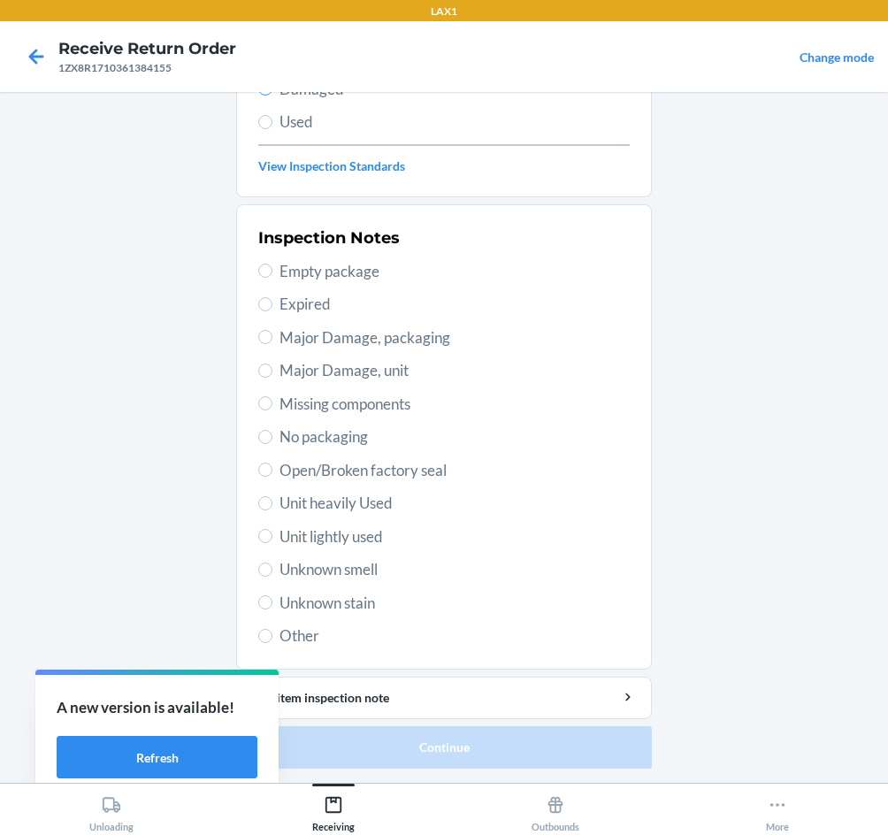
click at [343, 467] on span "Open/Broken factory seal" at bounding box center [455, 470] width 350 height 23
click at [273, 467] on input "Open/Broken factory seal" at bounding box center [265, 470] width 14 height 14
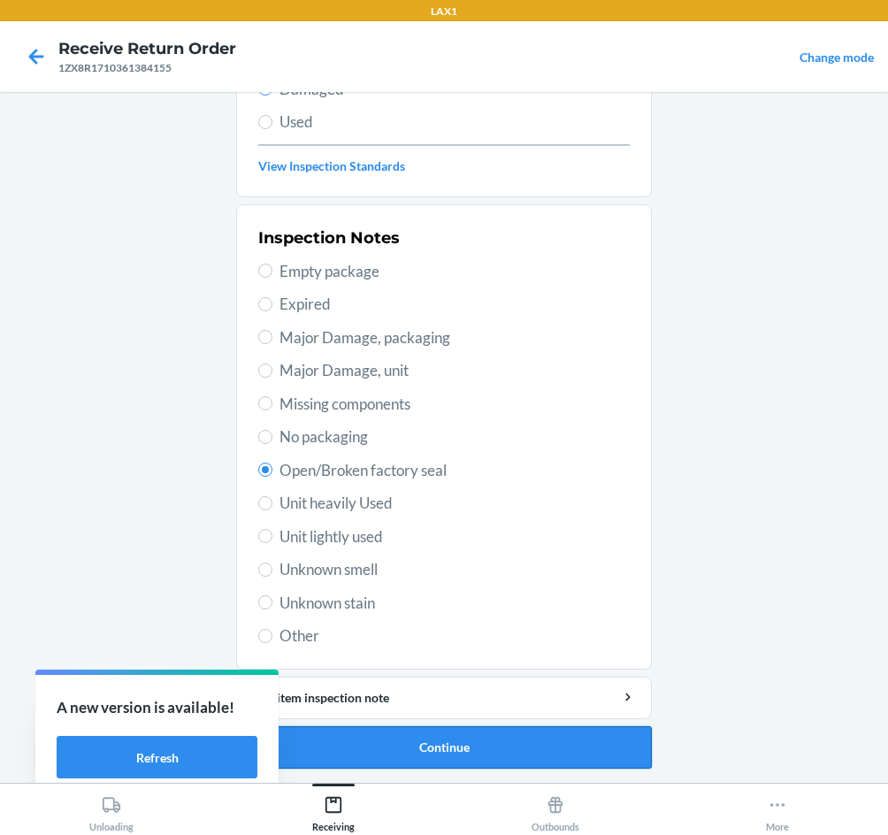
click at [450, 743] on button "Continue" at bounding box center [444, 748] width 416 height 42
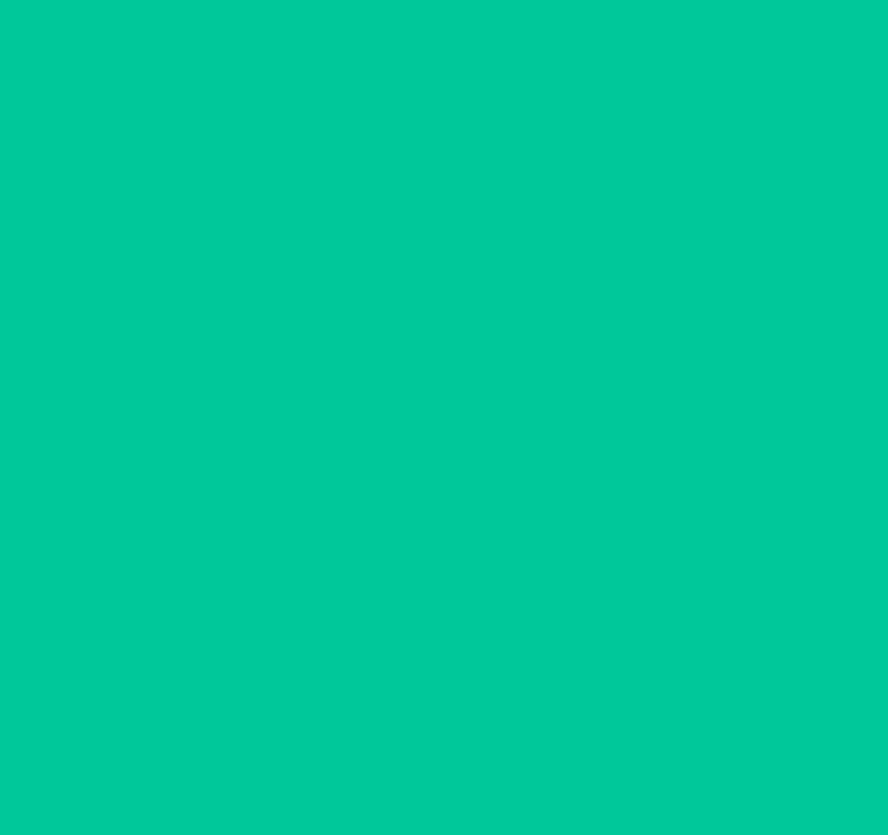
scroll to position [85, 0]
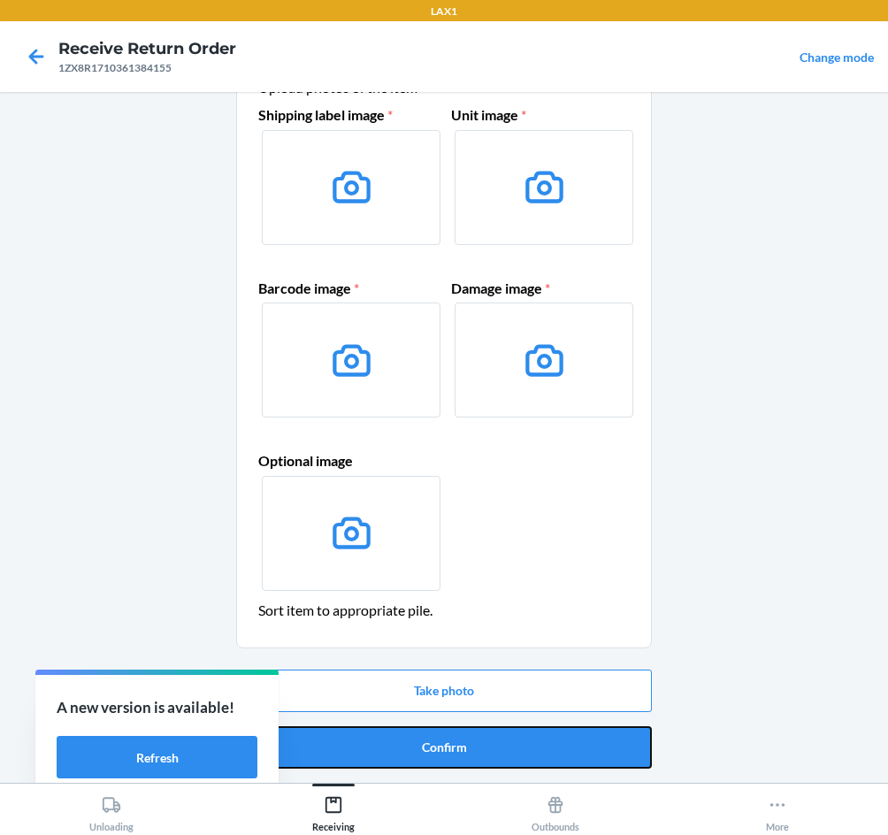
click at [478, 743] on button "Confirm" at bounding box center [444, 748] width 416 height 42
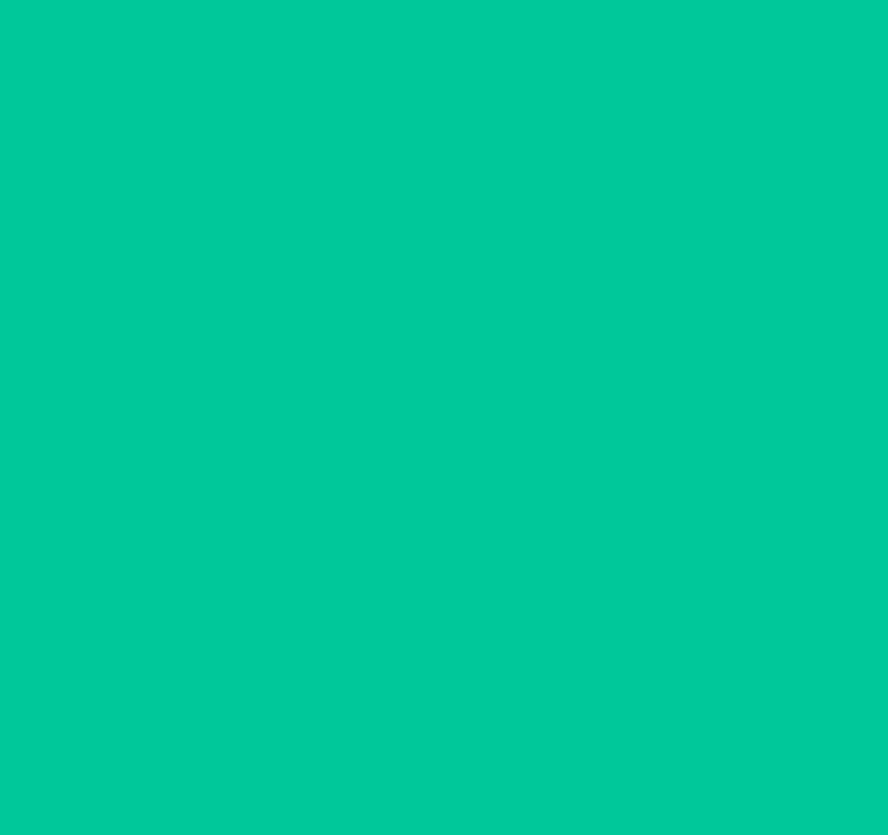
scroll to position [0, 0]
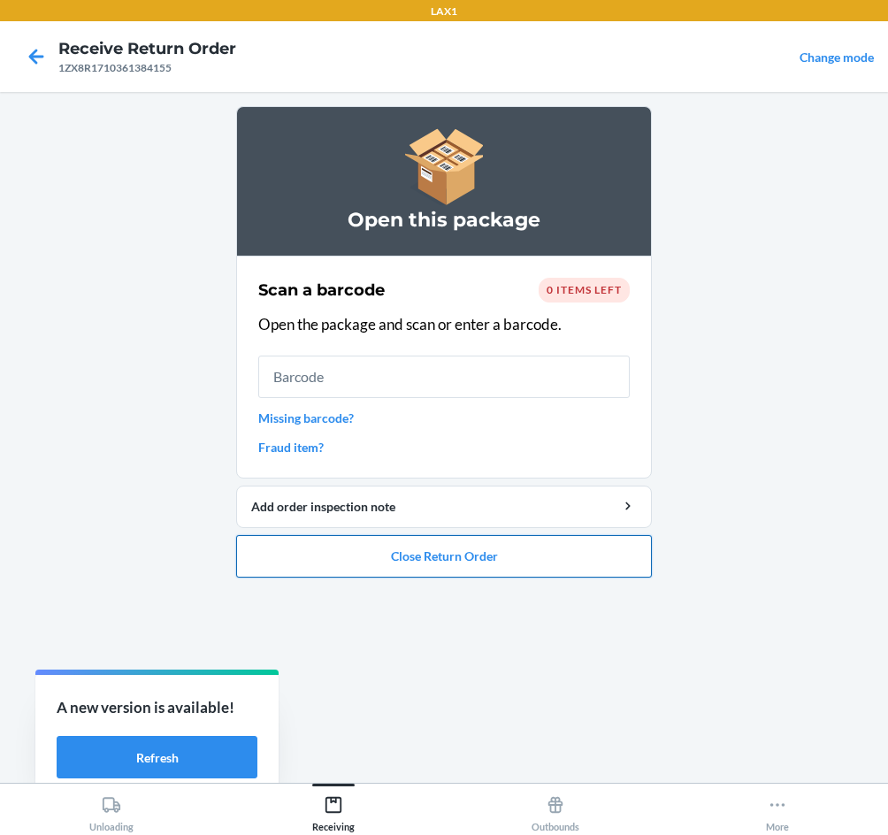
click at [415, 552] on button "Close Return Order" at bounding box center [444, 556] width 416 height 42
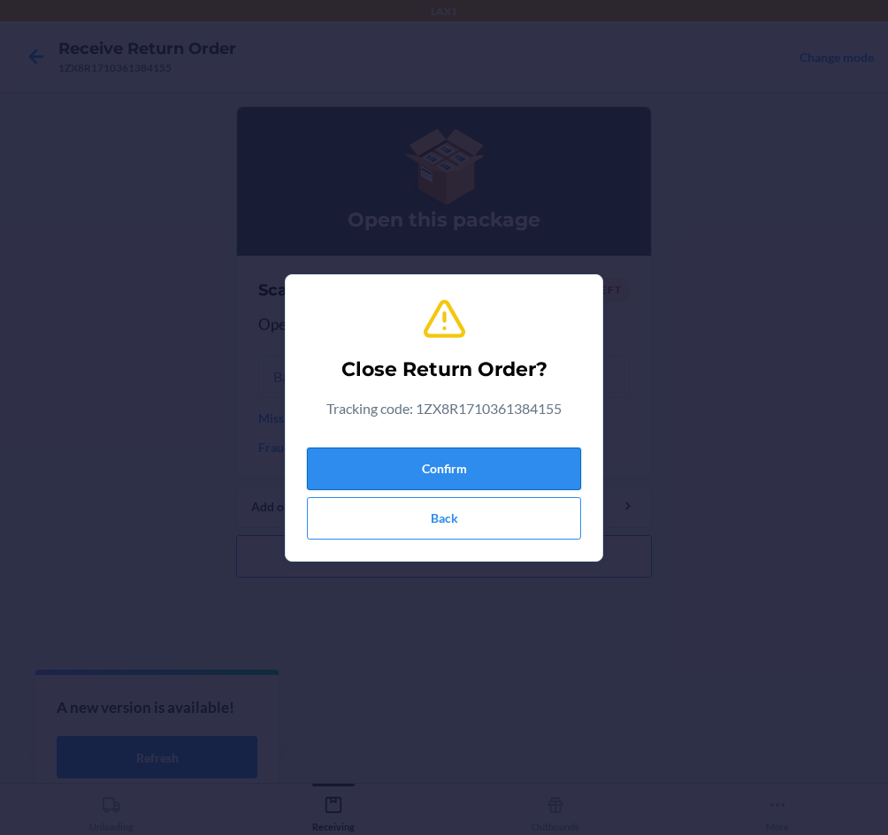
click at [386, 462] on button "Confirm" at bounding box center [444, 469] width 274 height 42
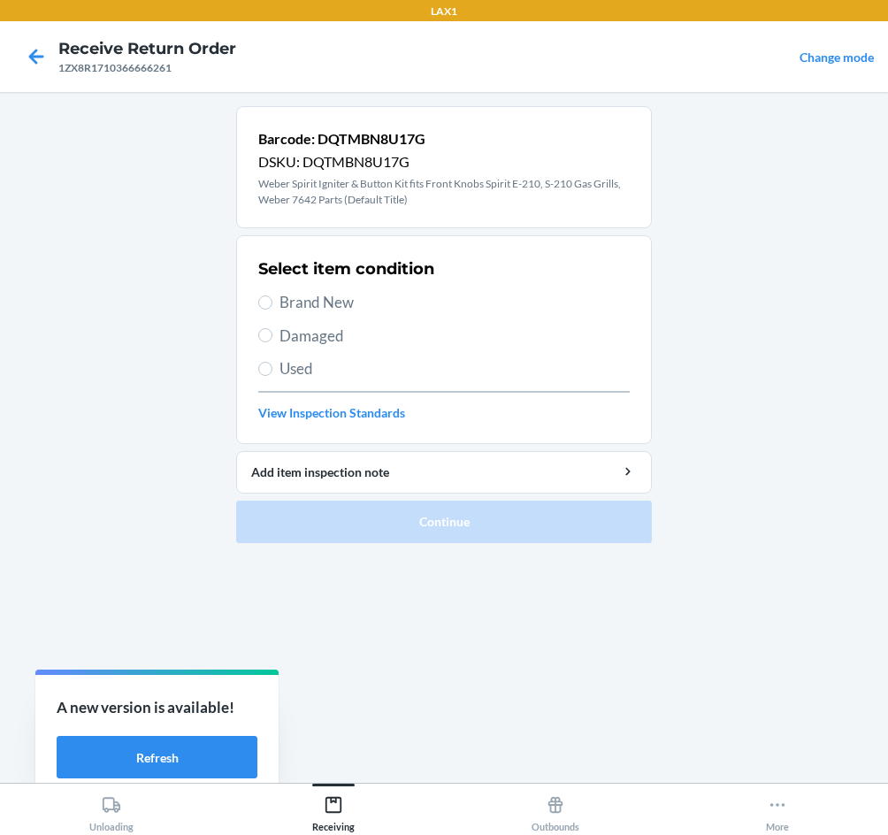
click at [296, 336] on span "Damaged" at bounding box center [455, 336] width 350 height 23
click at [273, 336] on input "Damaged" at bounding box center [265, 335] width 14 height 14
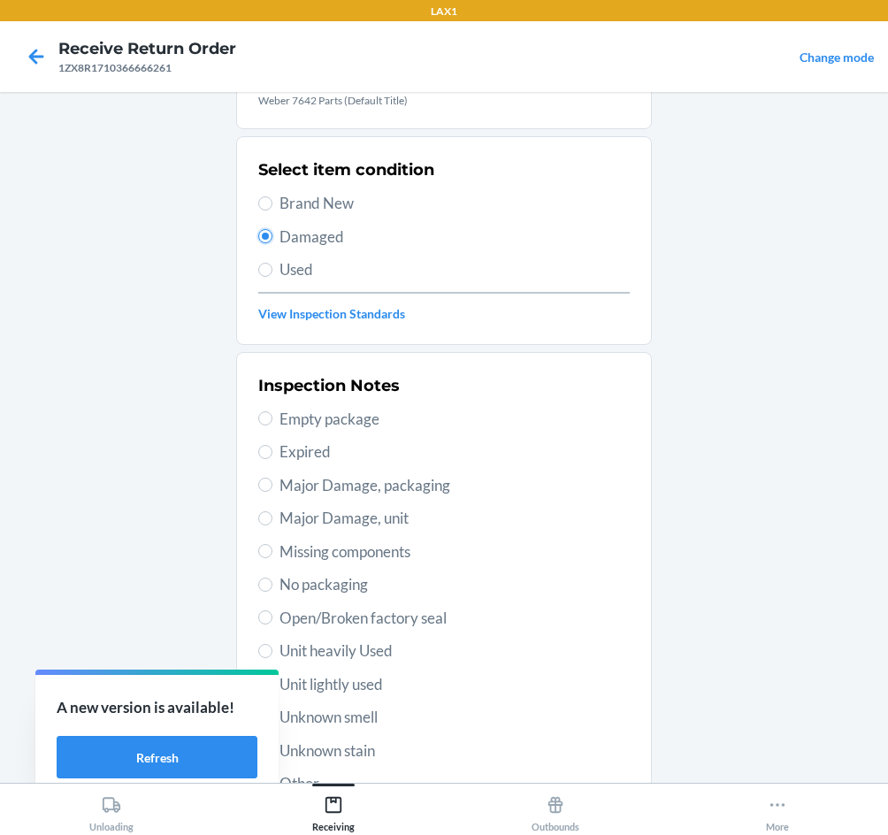
scroll to position [247, 0]
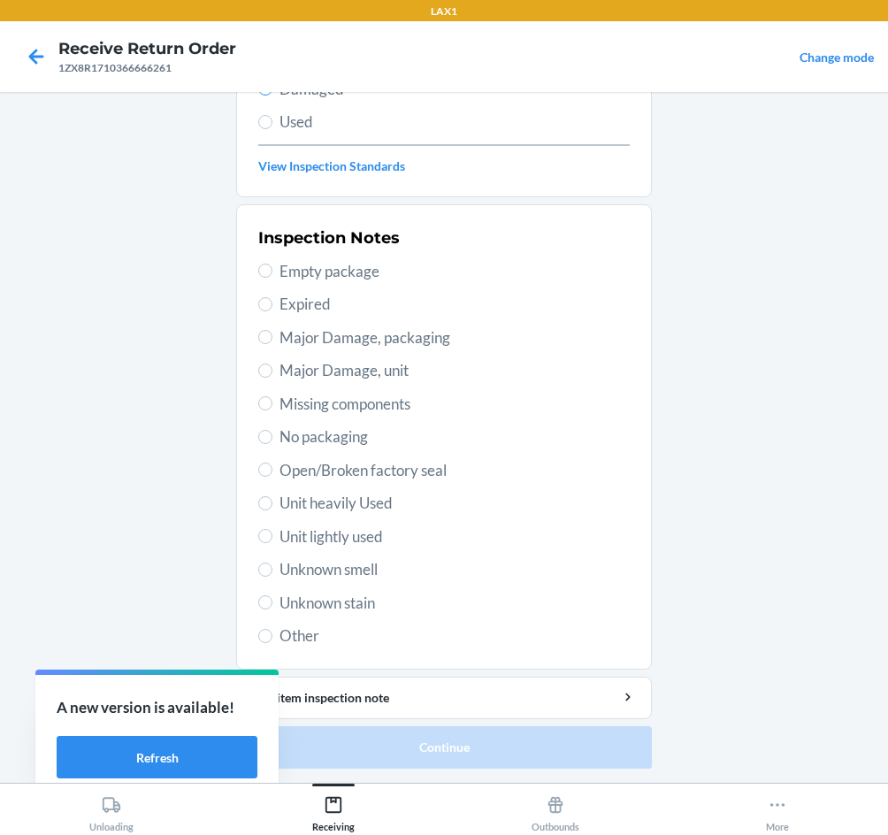
click at [297, 463] on span "Open/Broken factory seal" at bounding box center [455, 470] width 350 height 23
click at [273, 463] on input "Open/Broken factory seal" at bounding box center [265, 470] width 14 height 14
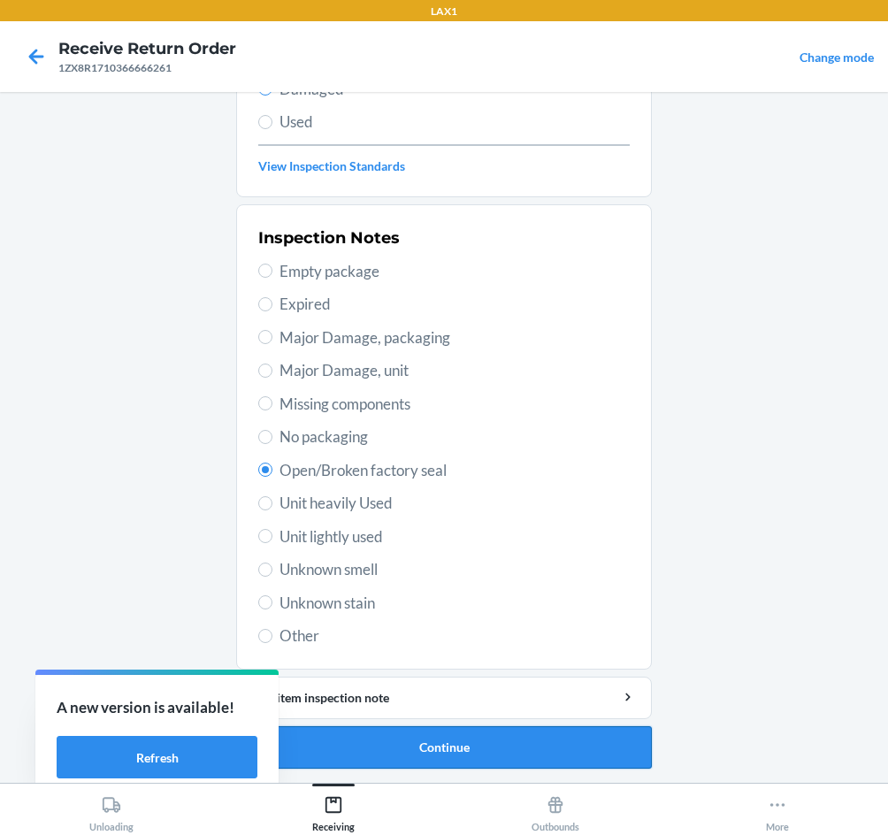
click at [509, 751] on button "Continue" at bounding box center [444, 748] width 416 height 42
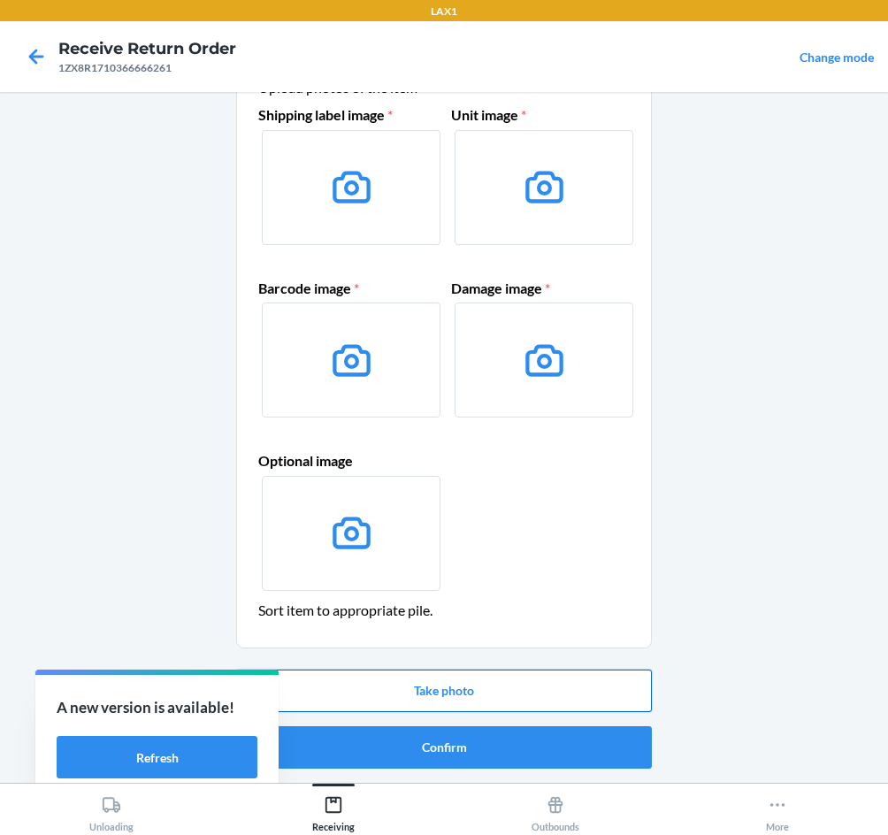
click at [481, 688] on button "Take photo" at bounding box center [444, 691] width 416 height 42
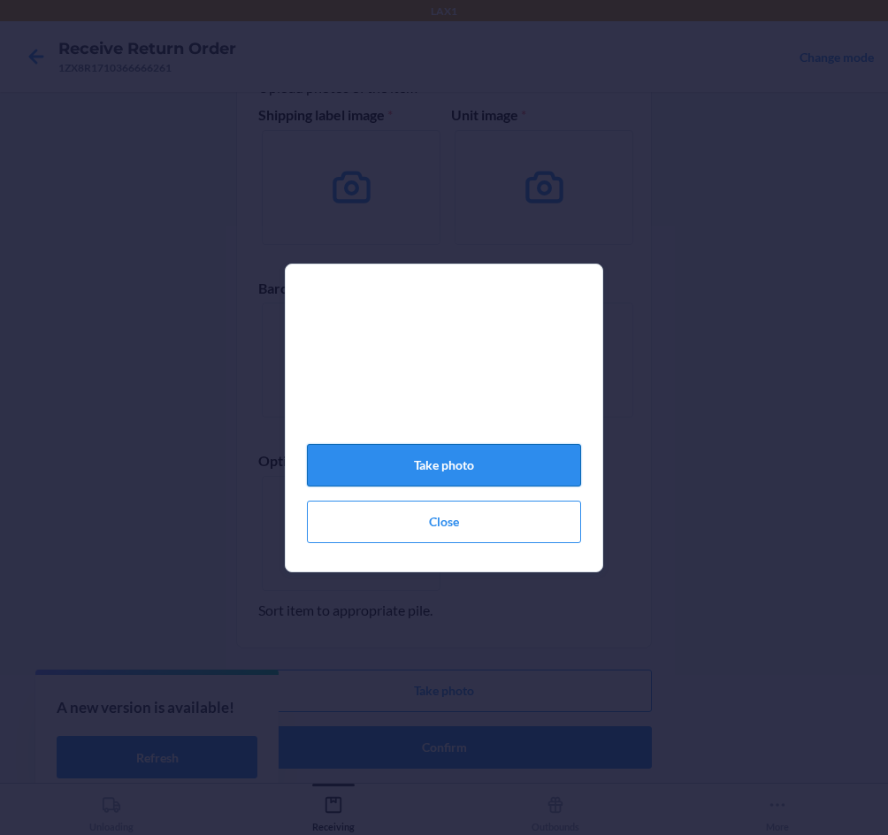
click at [469, 467] on button "Take photo" at bounding box center [444, 465] width 274 height 42
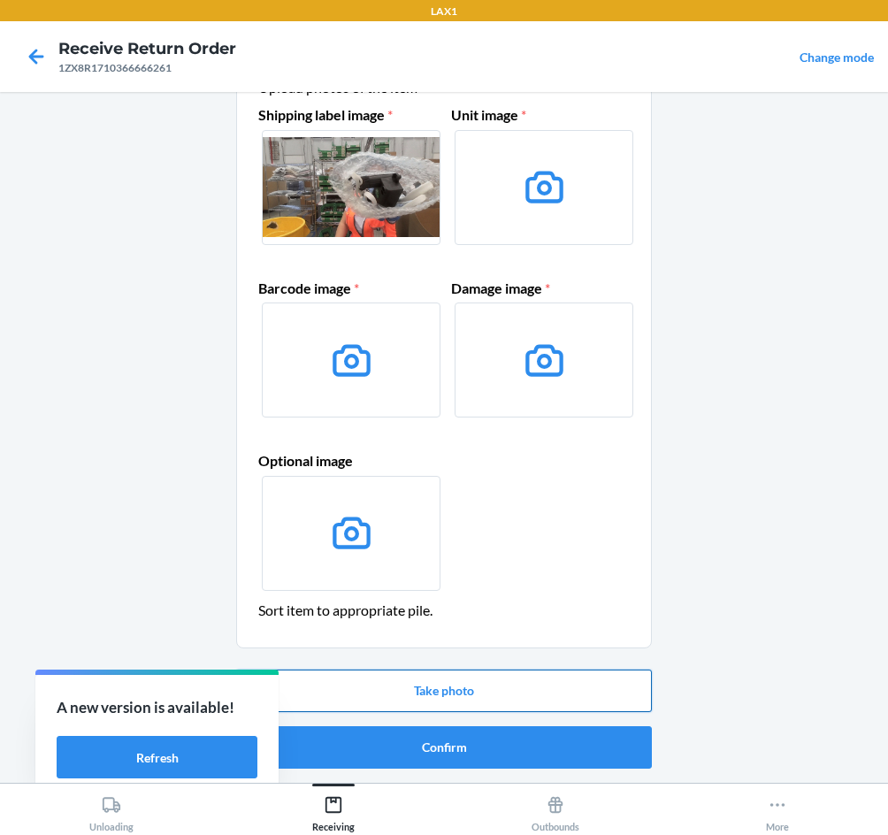
click at [462, 690] on button "Take photo" at bounding box center [444, 691] width 416 height 42
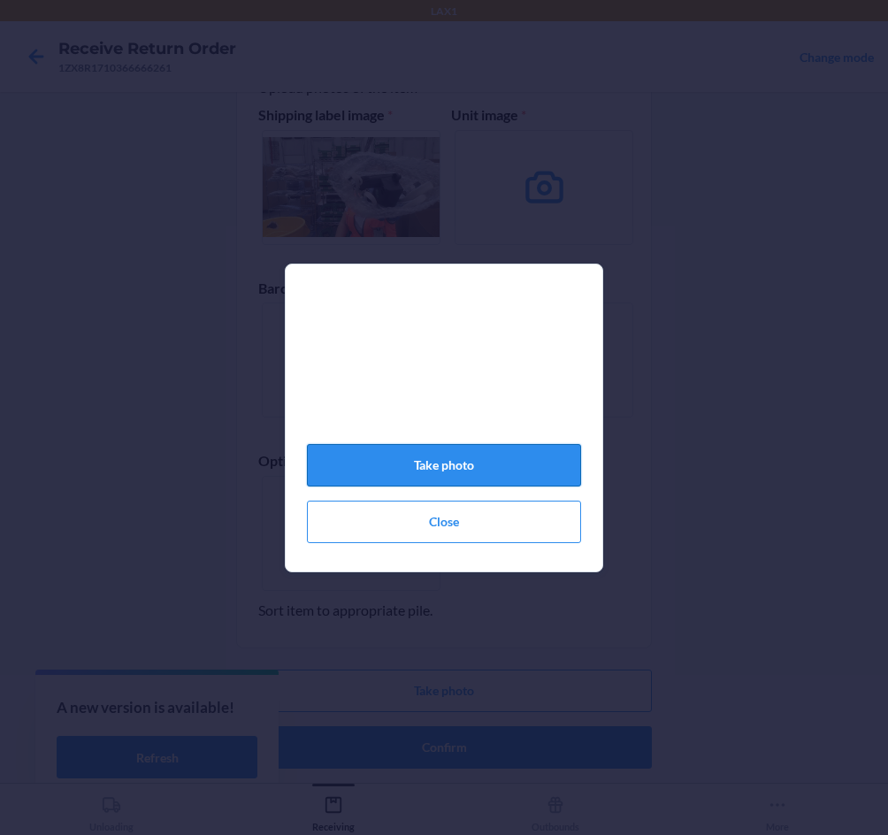
click at [396, 487] on button "Take photo" at bounding box center [444, 465] width 274 height 42
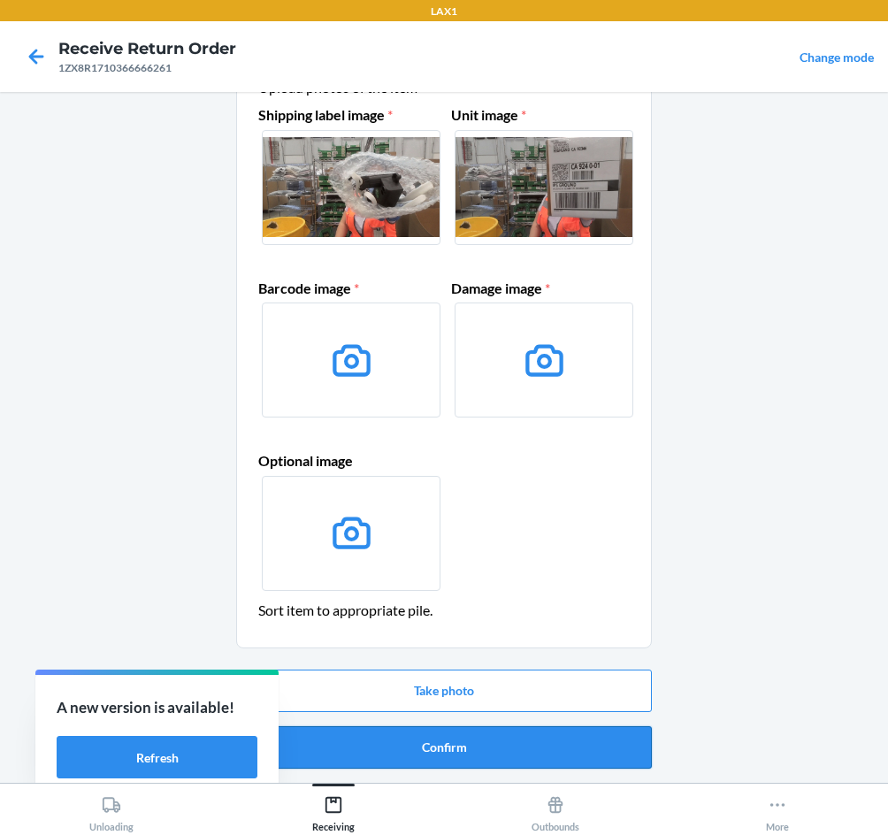
click at [505, 750] on button "Confirm" at bounding box center [444, 748] width 416 height 42
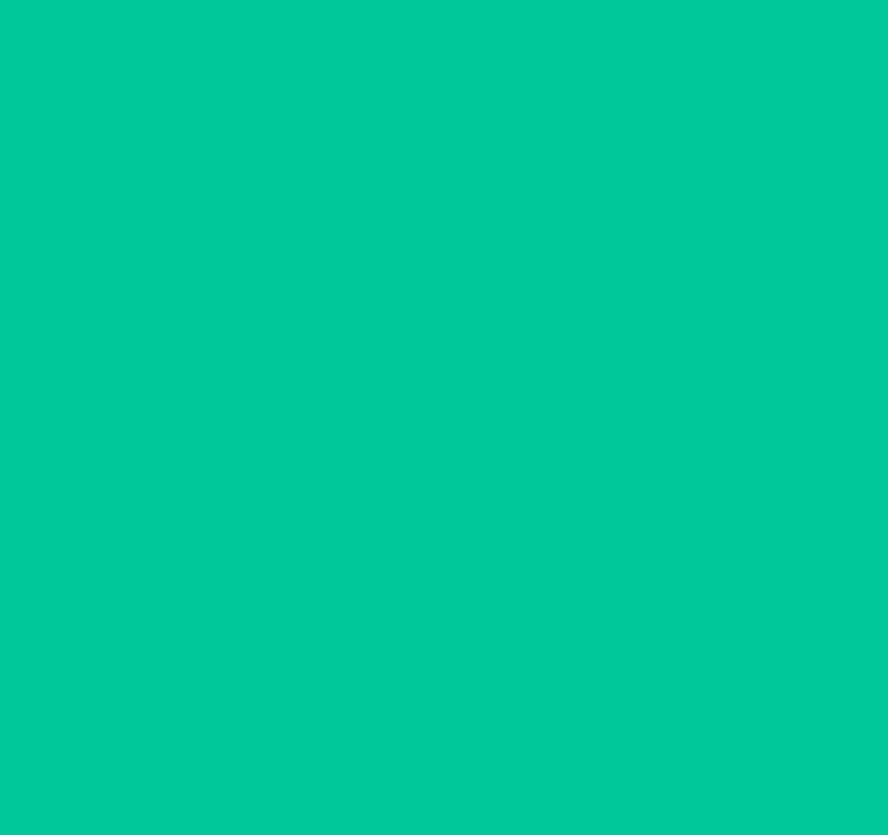
scroll to position [0, 0]
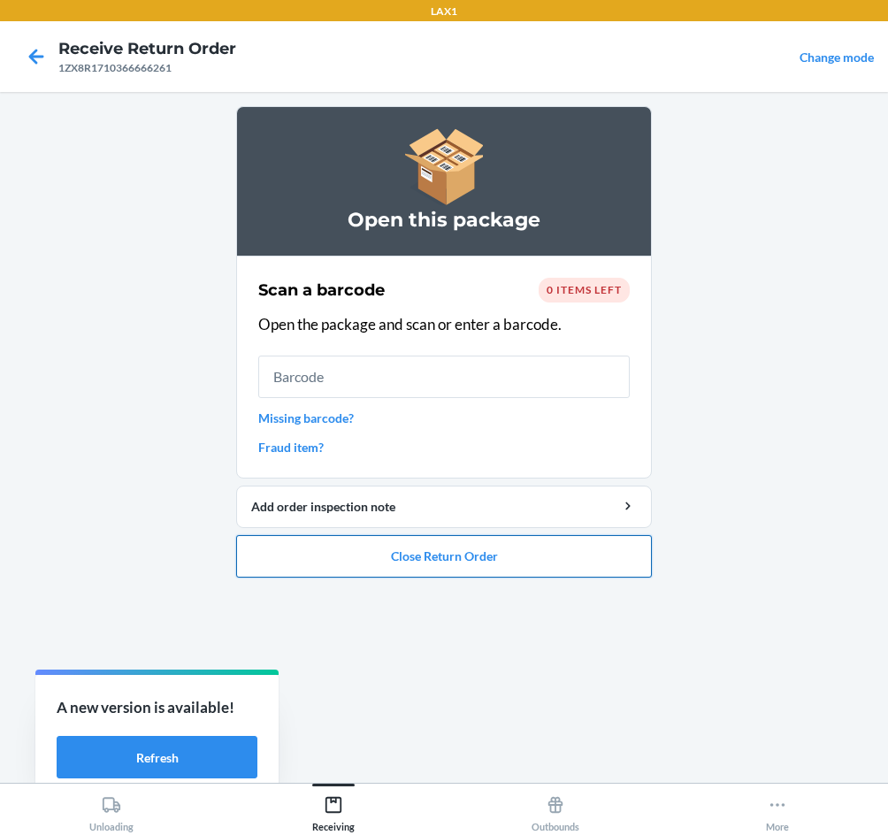
click at [470, 573] on button "Close Return Order" at bounding box center [444, 556] width 416 height 42
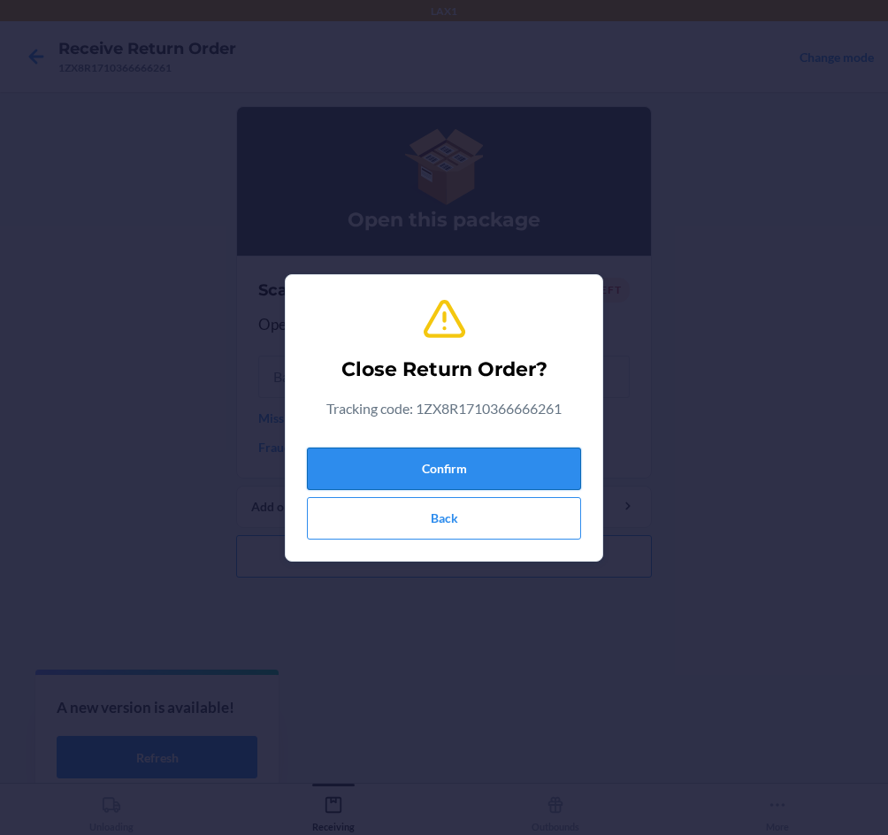
click at [409, 463] on button "Confirm" at bounding box center [444, 469] width 274 height 42
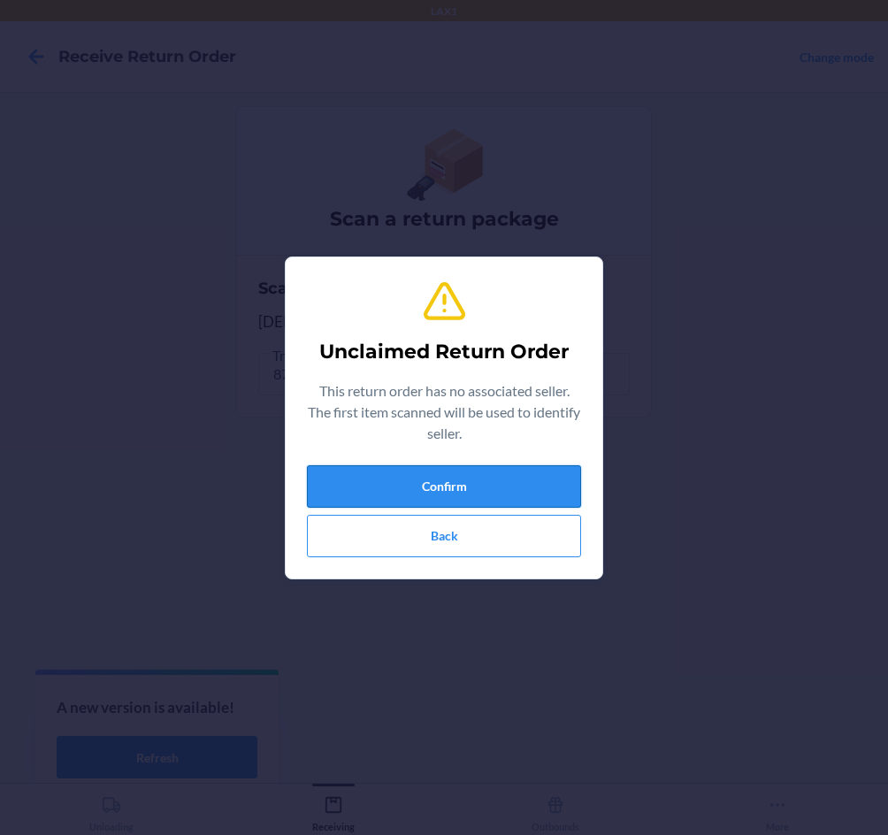
click at [417, 481] on button "Confirm" at bounding box center [444, 486] width 274 height 42
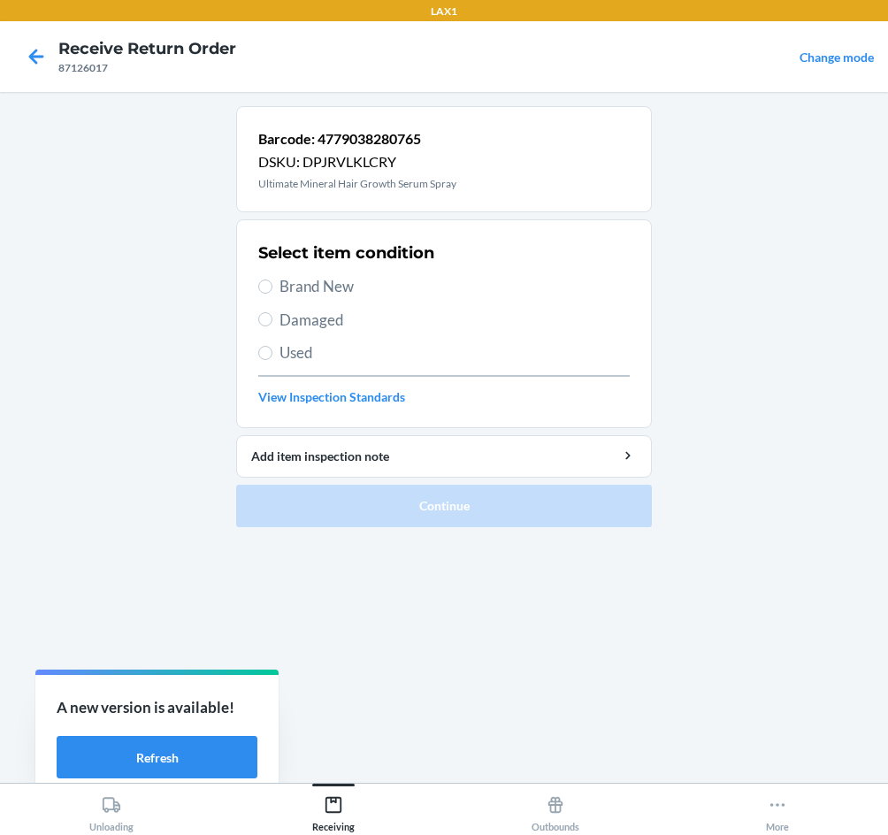
click at [253, 281] on section "Select item condition Brand New Damaged Used View Inspection Standards" at bounding box center [444, 323] width 416 height 209
click at [256, 283] on section "Select item condition Brand New Damaged Used View Inspection Standards" at bounding box center [444, 323] width 416 height 209
click at [290, 296] on span "Brand New" at bounding box center [455, 286] width 350 height 23
click at [273, 294] on input "Brand New" at bounding box center [265, 287] width 14 height 14
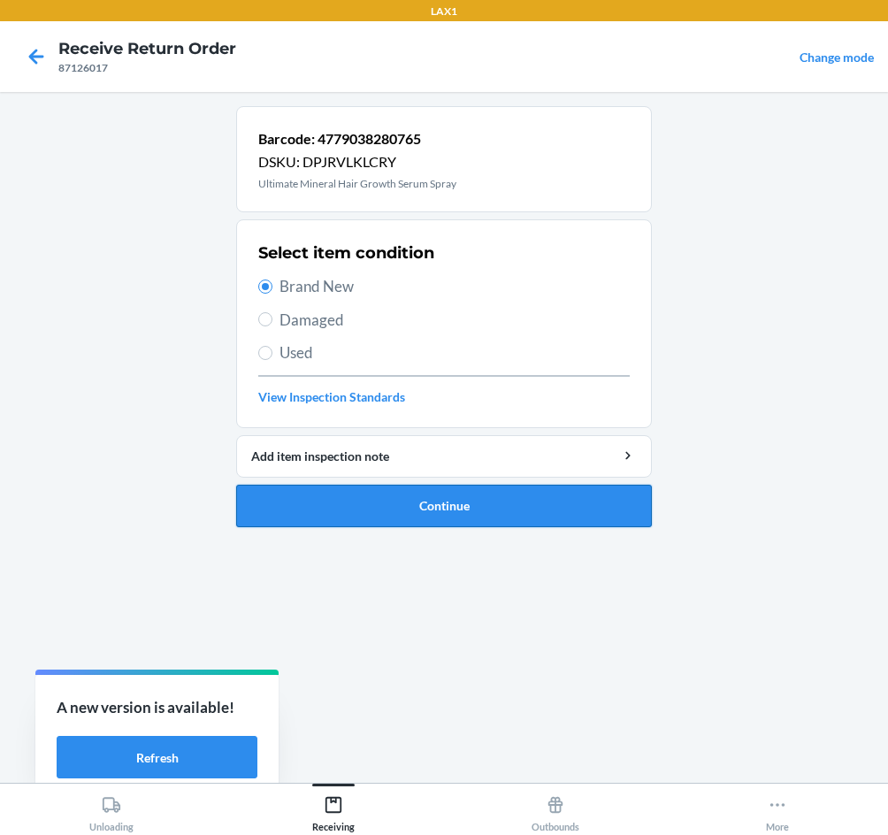
click at [412, 496] on button "Continue" at bounding box center [444, 506] width 416 height 42
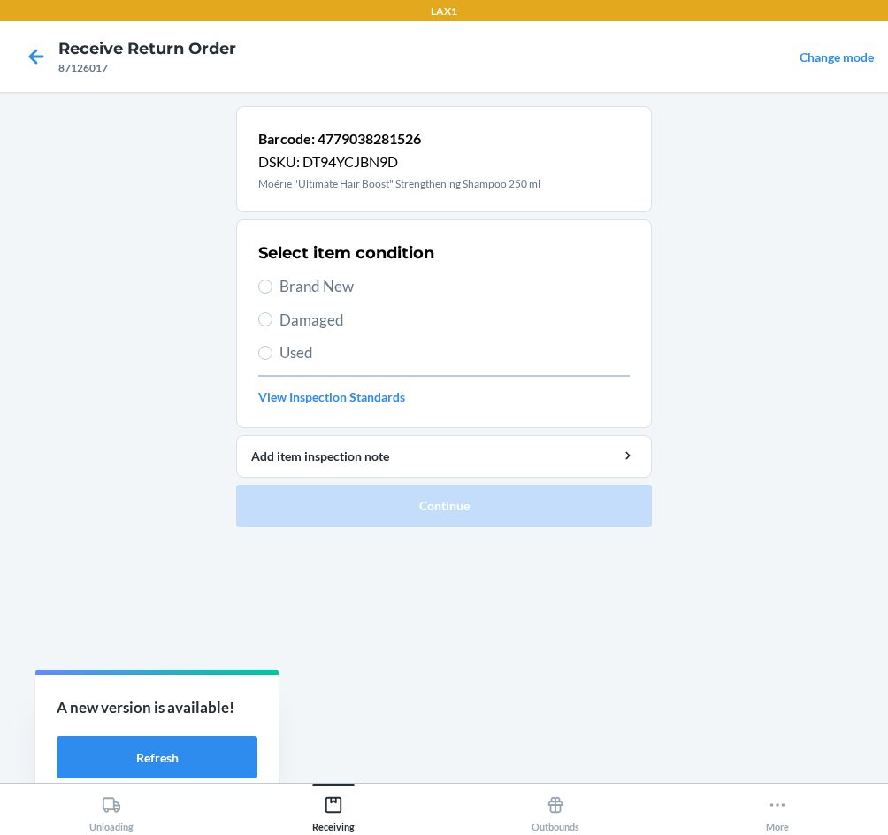
click at [289, 288] on span "Brand New" at bounding box center [455, 286] width 350 height 23
click at [273, 288] on input "Brand New" at bounding box center [265, 287] width 14 height 14
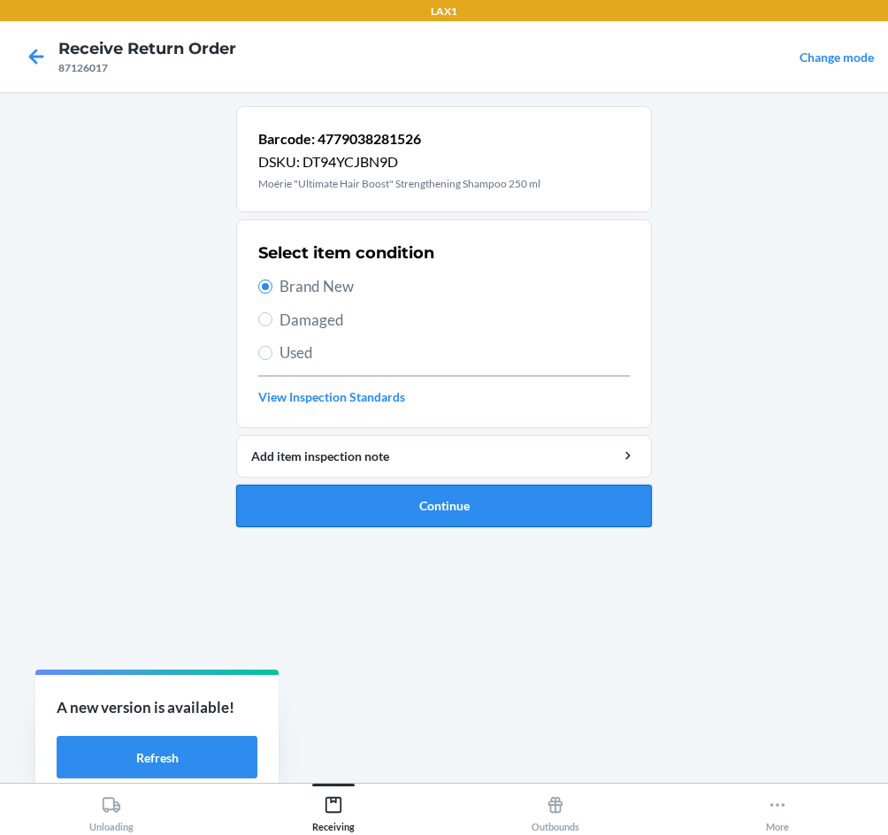
click at [348, 504] on button "Continue" at bounding box center [444, 506] width 416 height 42
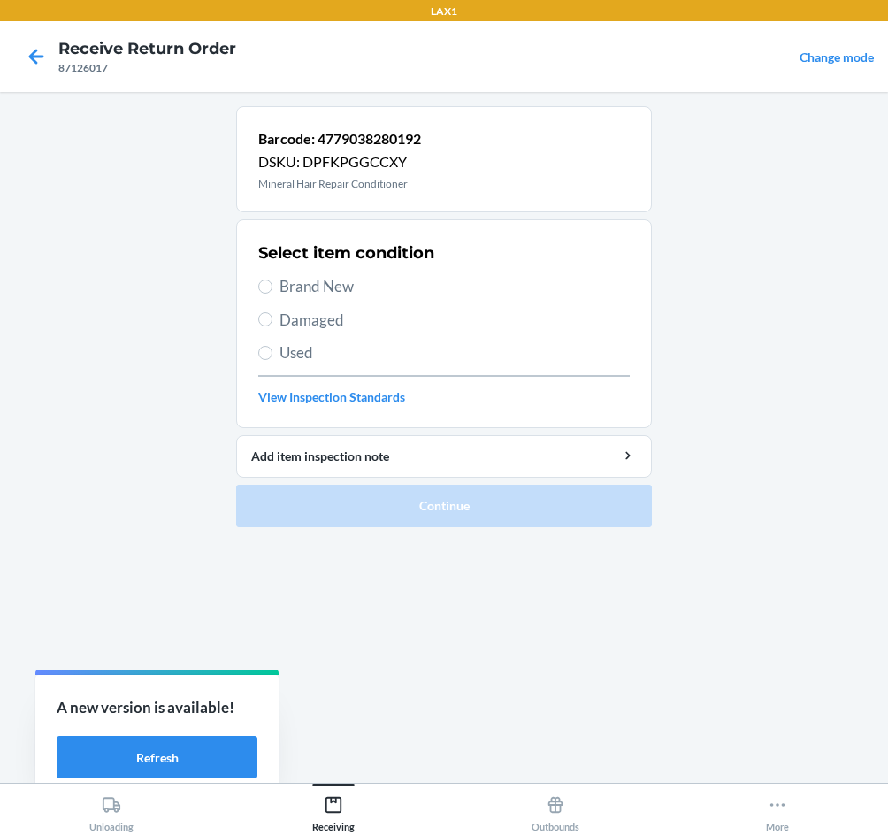
click at [301, 273] on div "Select item condition Brand New Damaged Used View Inspection Standards" at bounding box center [444, 323] width 372 height 175
click at [301, 286] on span "Brand New" at bounding box center [455, 286] width 350 height 23
click at [273, 286] on input "Brand New" at bounding box center [265, 287] width 14 height 14
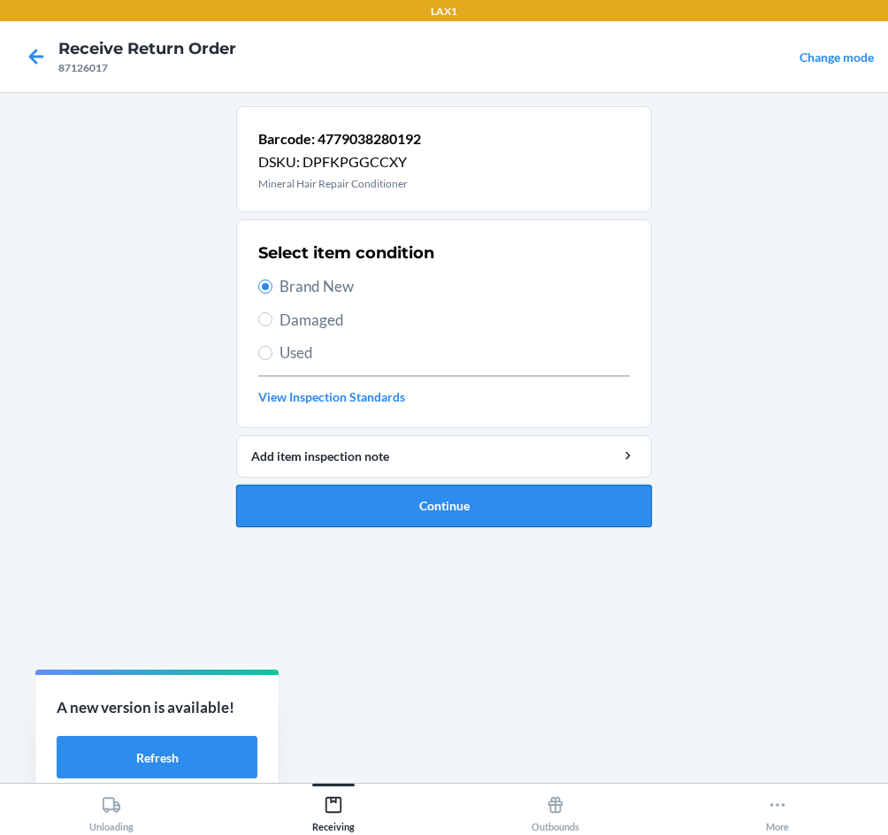
click at [434, 512] on button "Continue" at bounding box center [444, 506] width 416 height 42
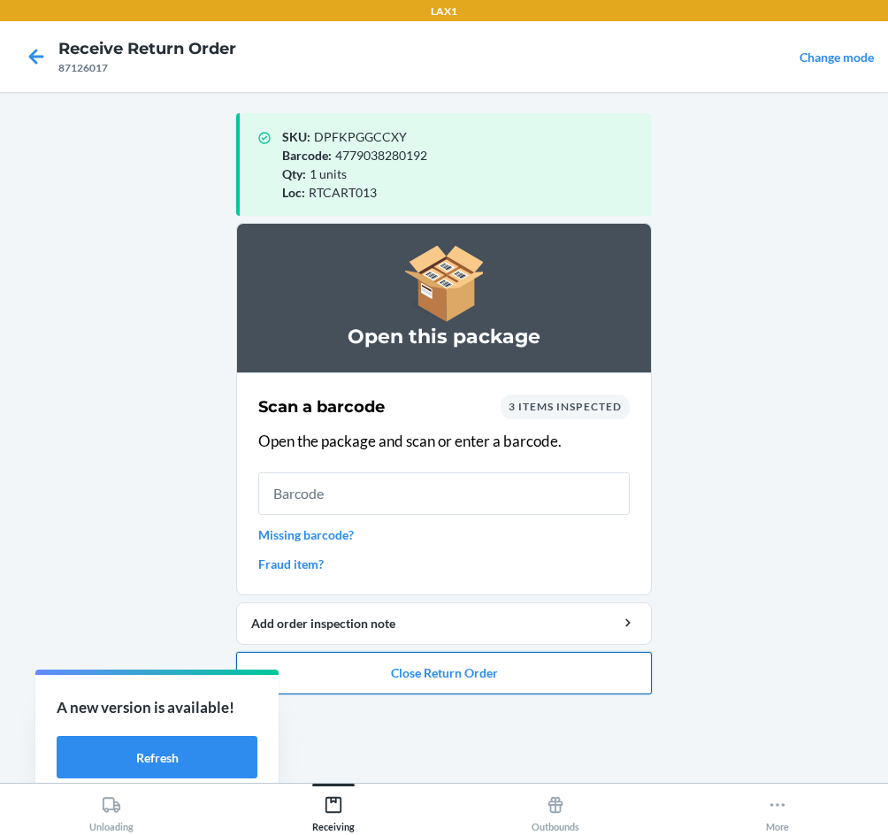
click at [401, 669] on button "Close Return Order" at bounding box center [444, 673] width 416 height 42
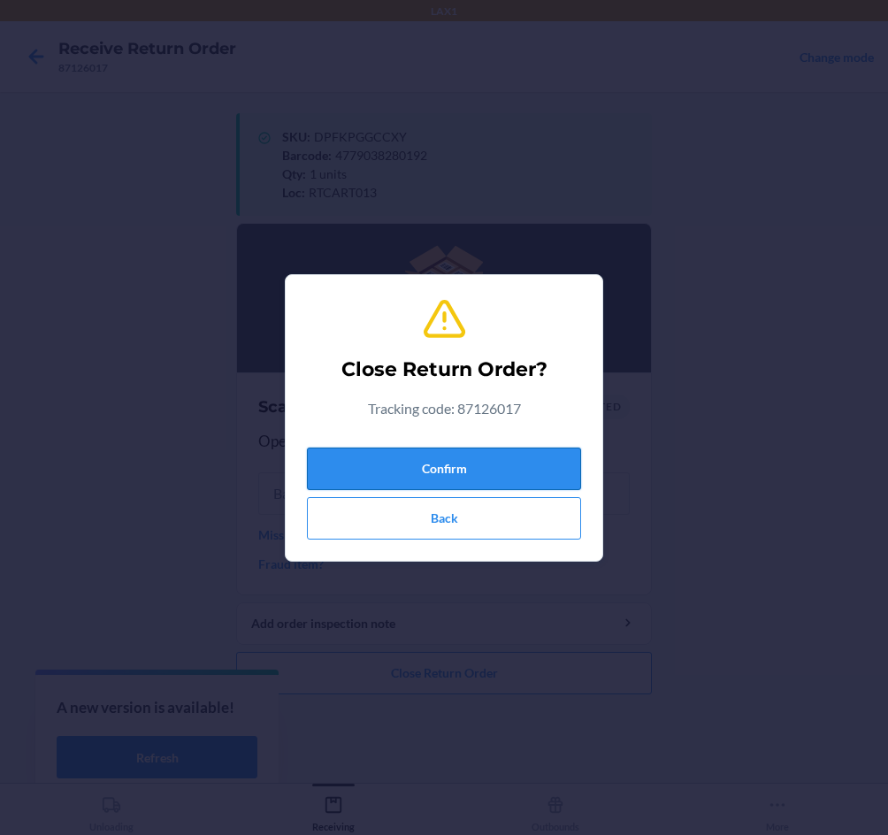
click at [429, 465] on button "Confirm" at bounding box center [444, 469] width 274 height 42
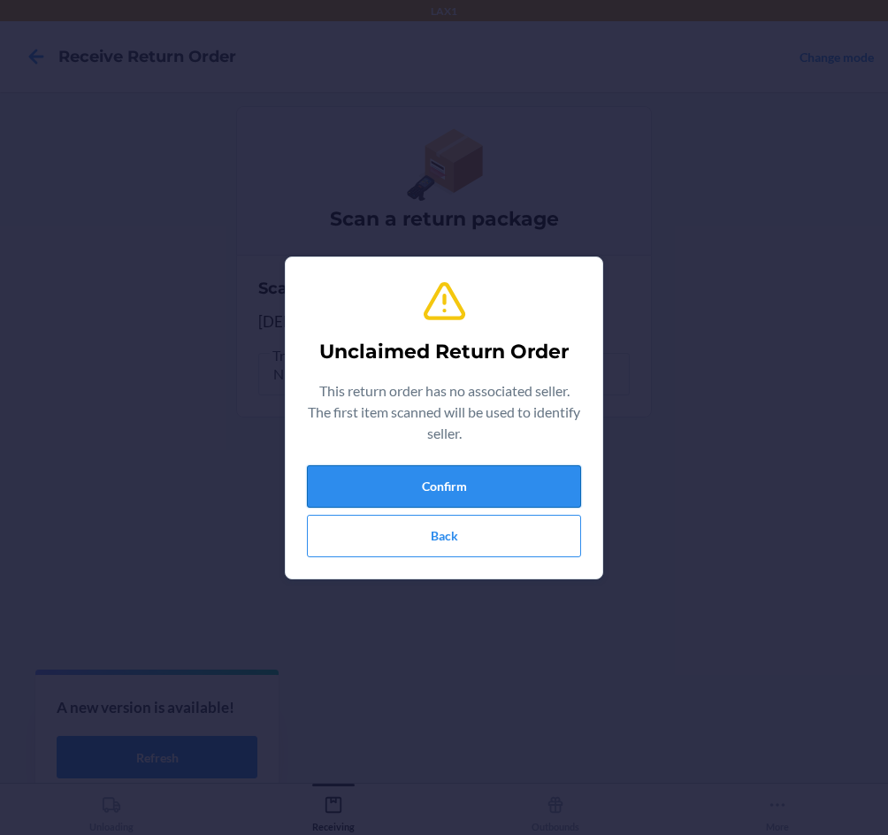
click at [492, 492] on button "Confirm" at bounding box center [444, 486] width 274 height 42
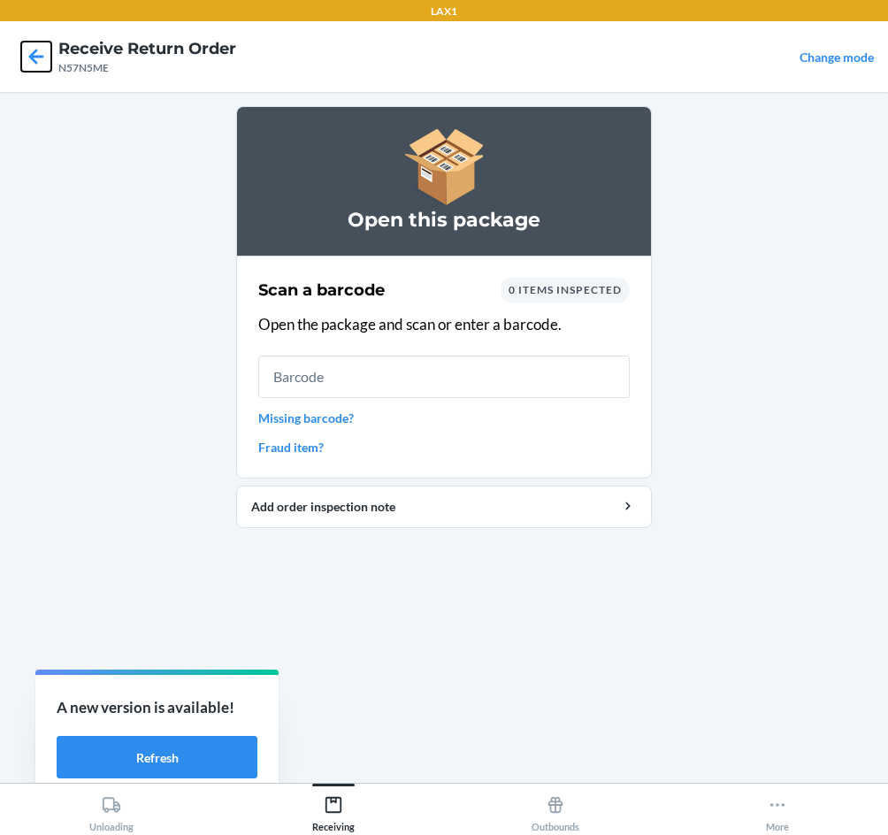
click at [30, 59] on icon at bounding box center [36, 57] width 30 height 30
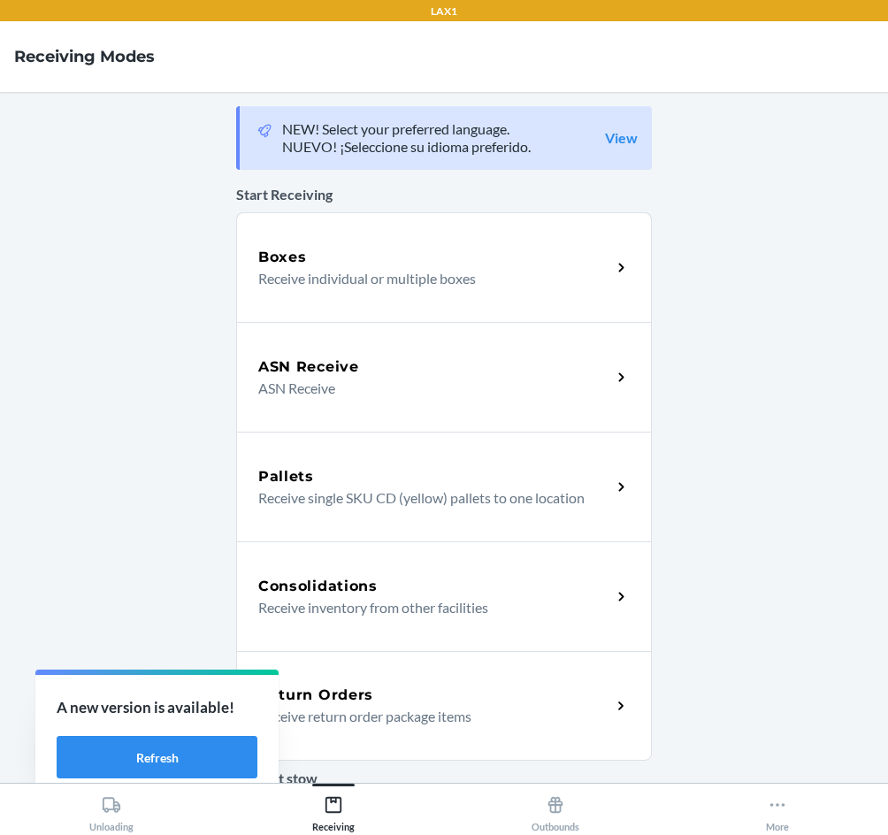
click at [488, 705] on div "Return Orders" at bounding box center [434, 695] width 353 height 21
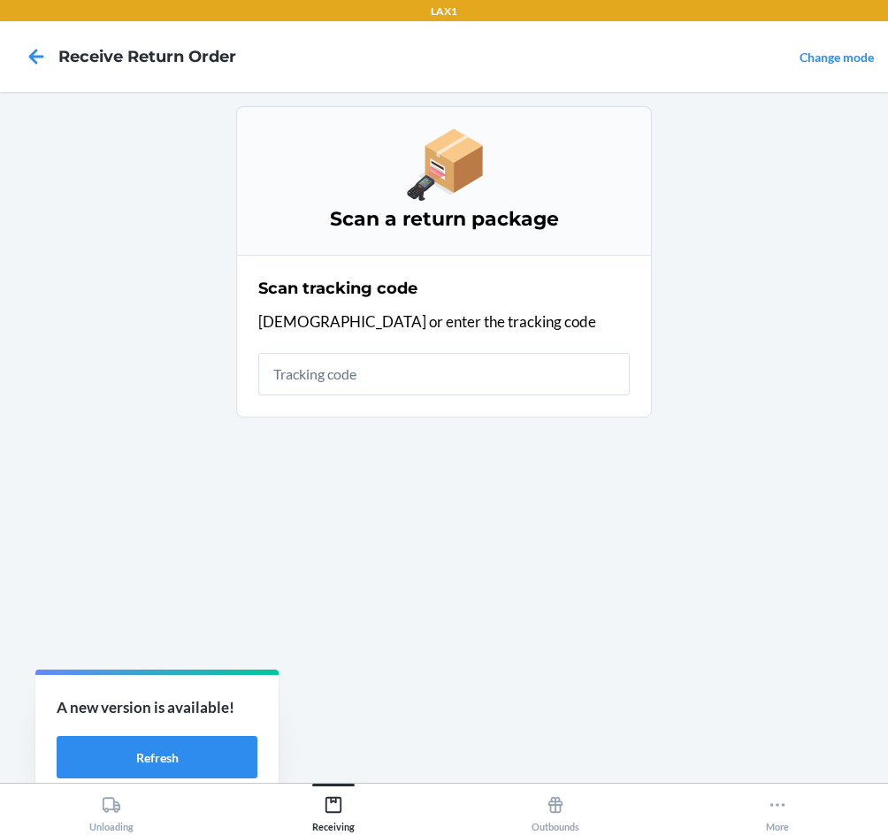
click at [539, 391] on input "text" at bounding box center [444, 374] width 372 height 42
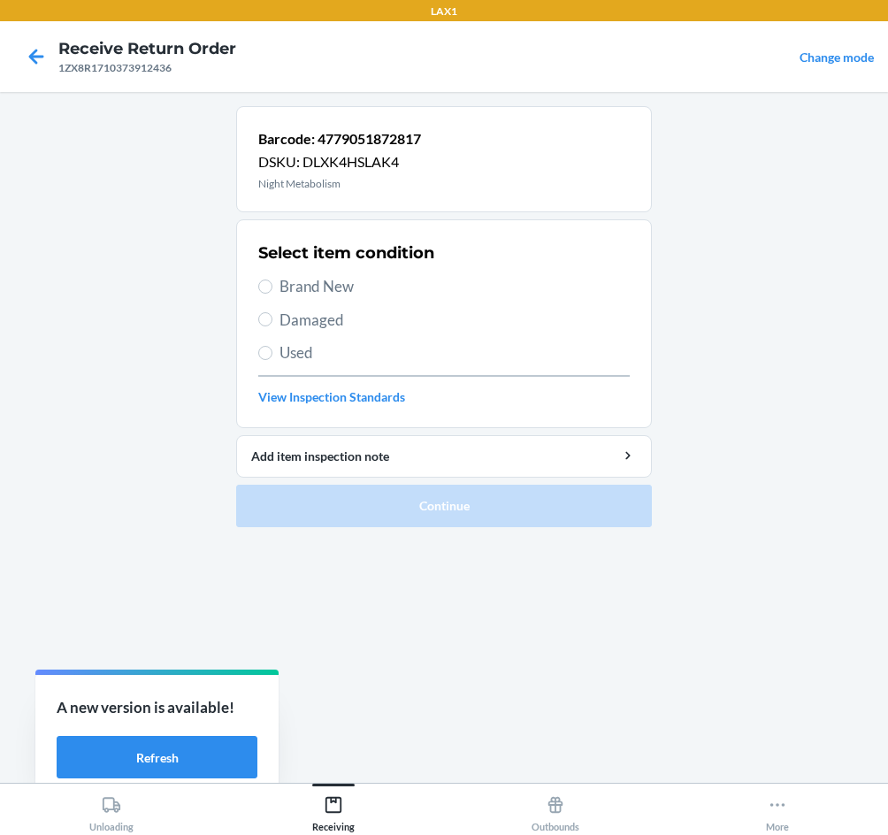
click at [306, 283] on span "Brand New" at bounding box center [455, 286] width 350 height 23
click at [273, 283] on input "Brand New" at bounding box center [265, 287] width 14 height 14
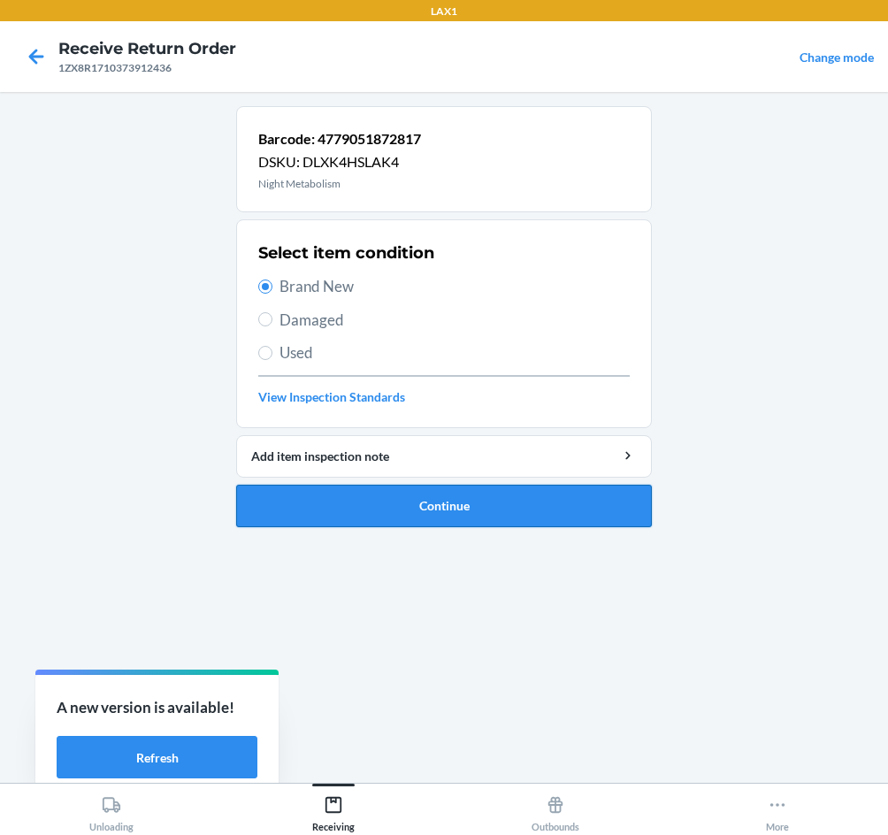
click at [411, 509] on button "Continue" at bounding box center [444, 506] width 416 height 42
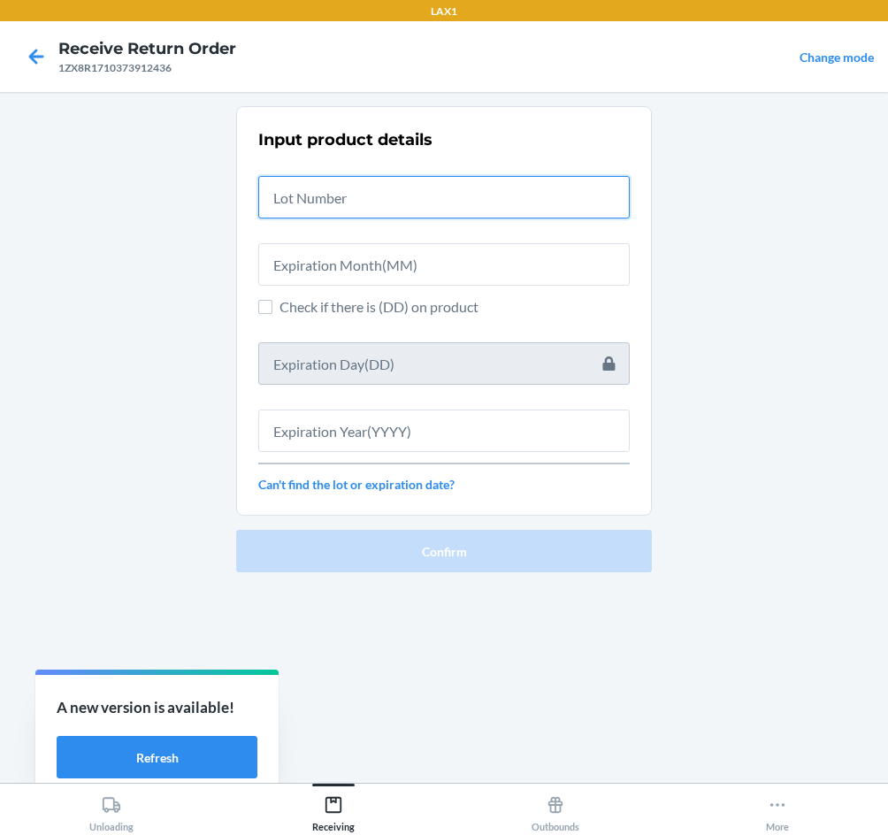
click at [413, 201] on input "text" at bounding box center [444, 197] width 372 height 42
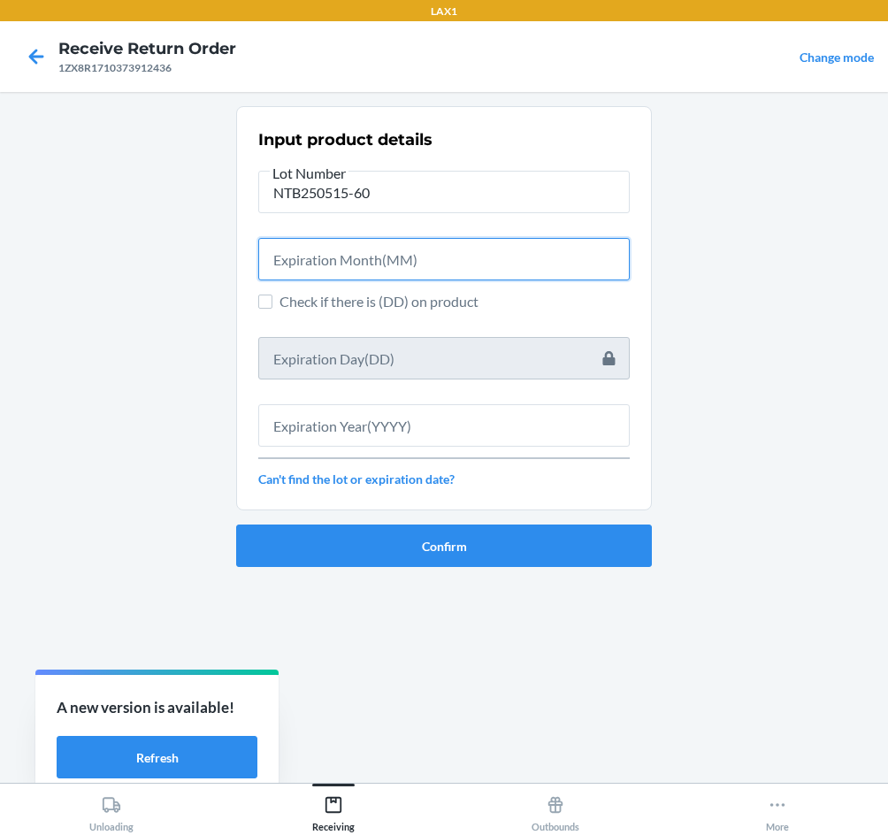
click at [472, 265] on input "text" at bounding box center [444, 259] width 372 height 42
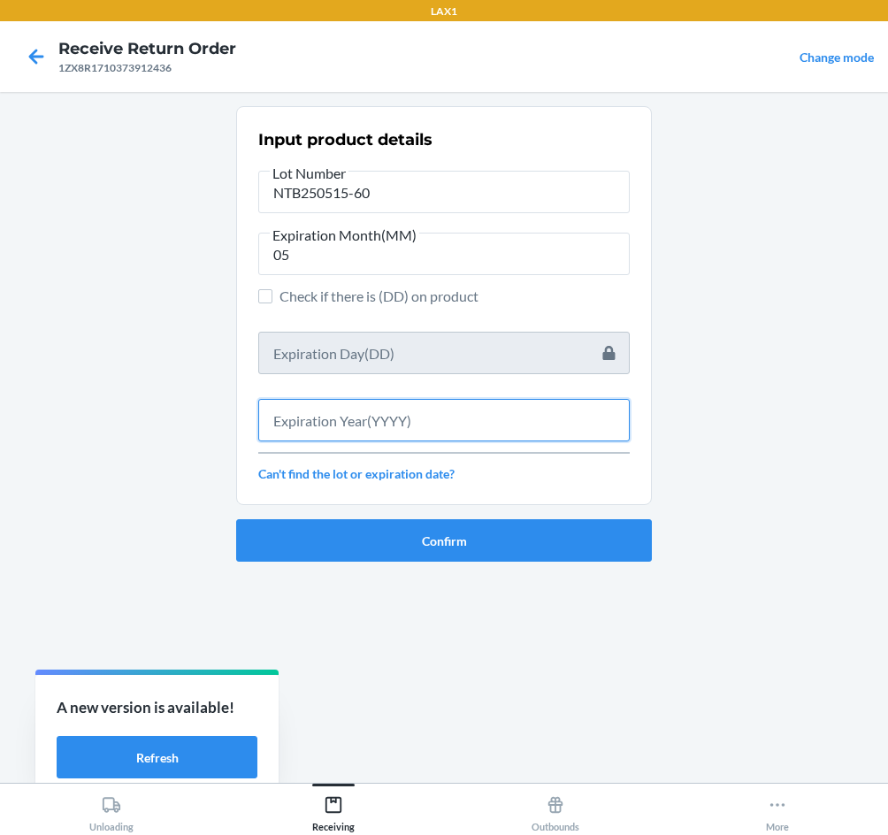
click at [410, 423] on input "text" at bounding box center [444, 420] width 372 height 42
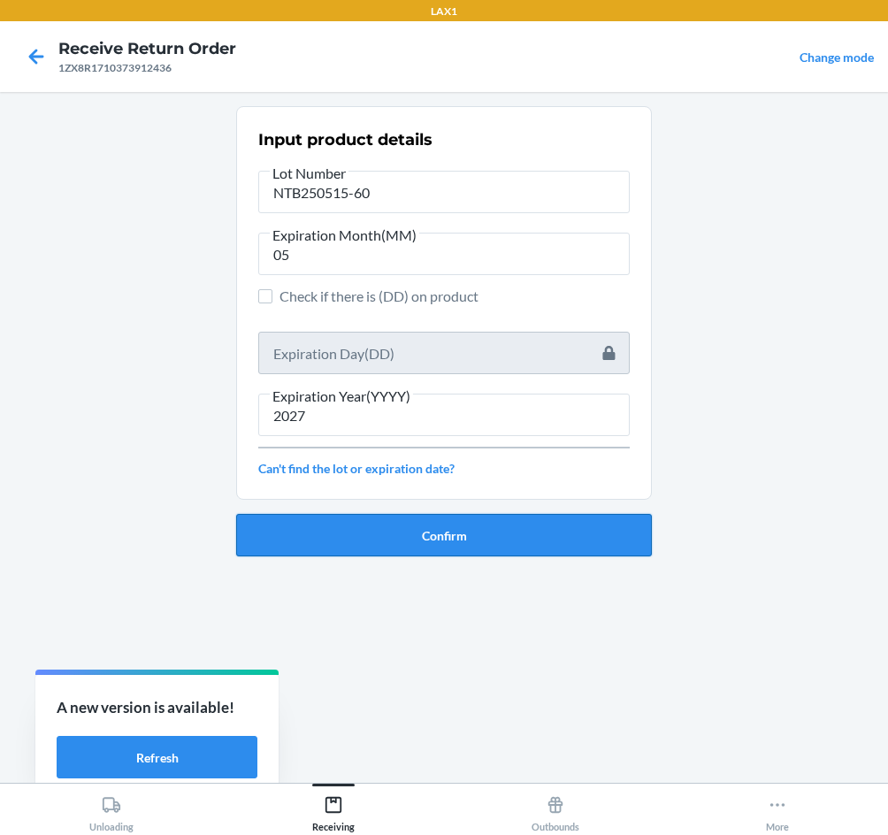
click at [427, 539] on button "Confirm" at bounding box center [444, 535] width 416 height 42
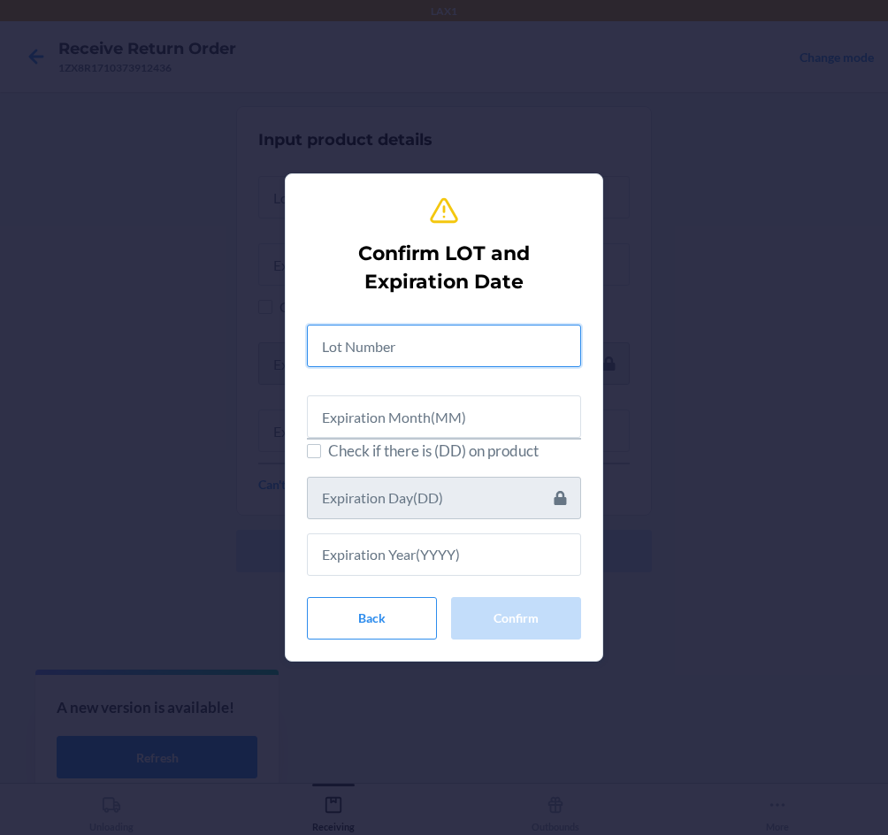
click at [412, 355] on input "text" at bounding box center [444, 346] width 274 height 42
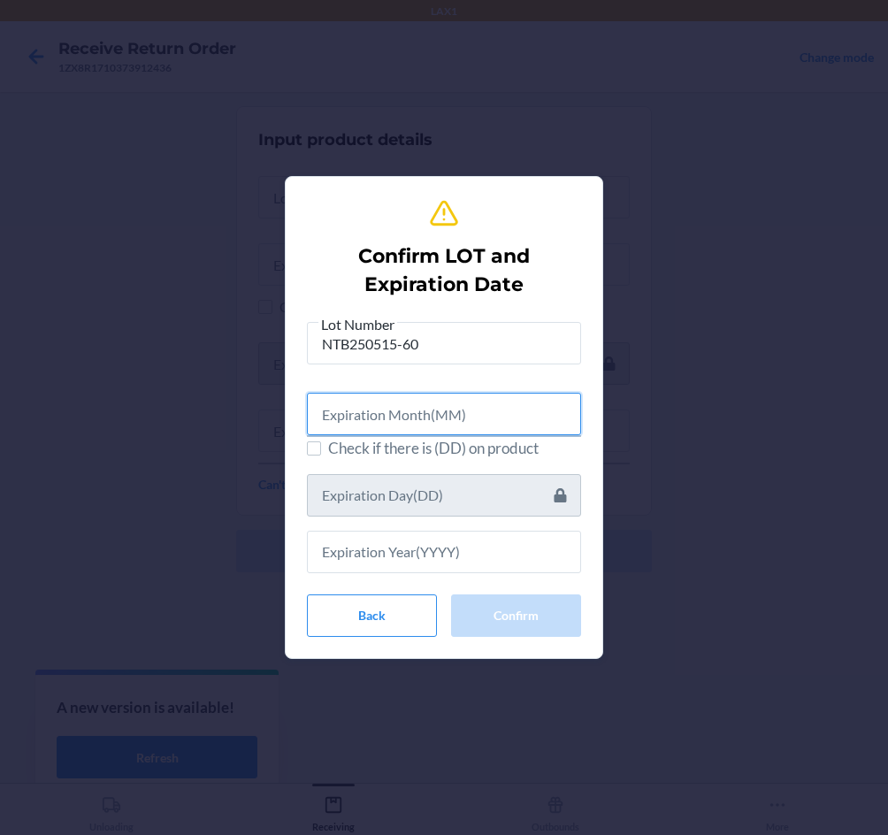
click at [402, 411] on input "text" at bounding box center [444, 414] width 274 height 42
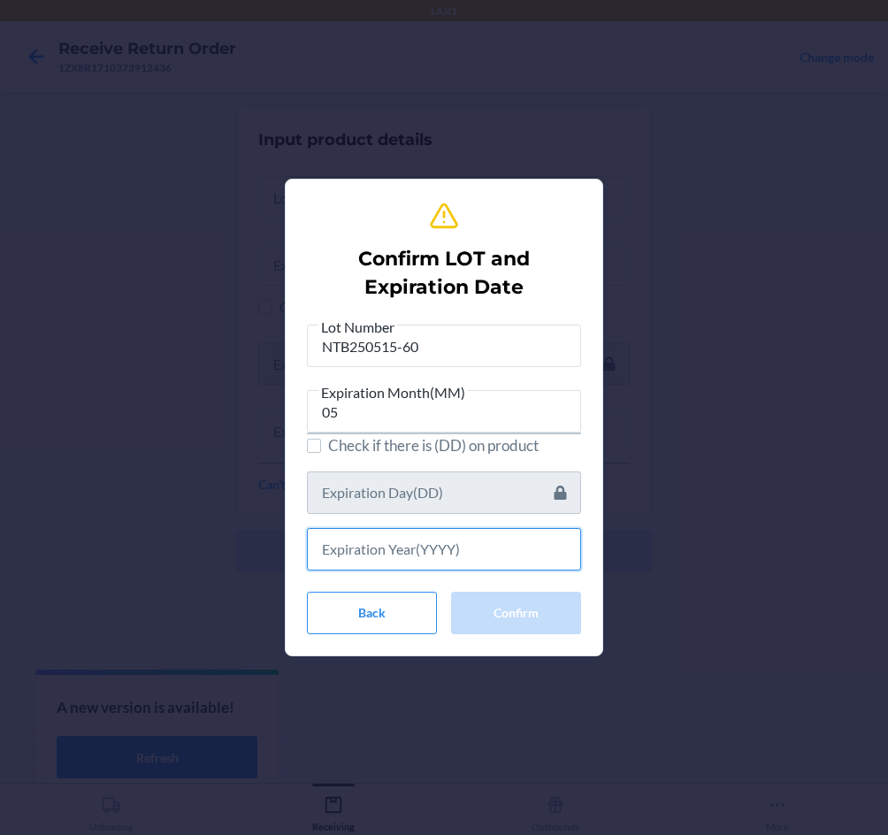
click at [397, 538] on input "text" at bounding box center [444, 549] width 274 height 42
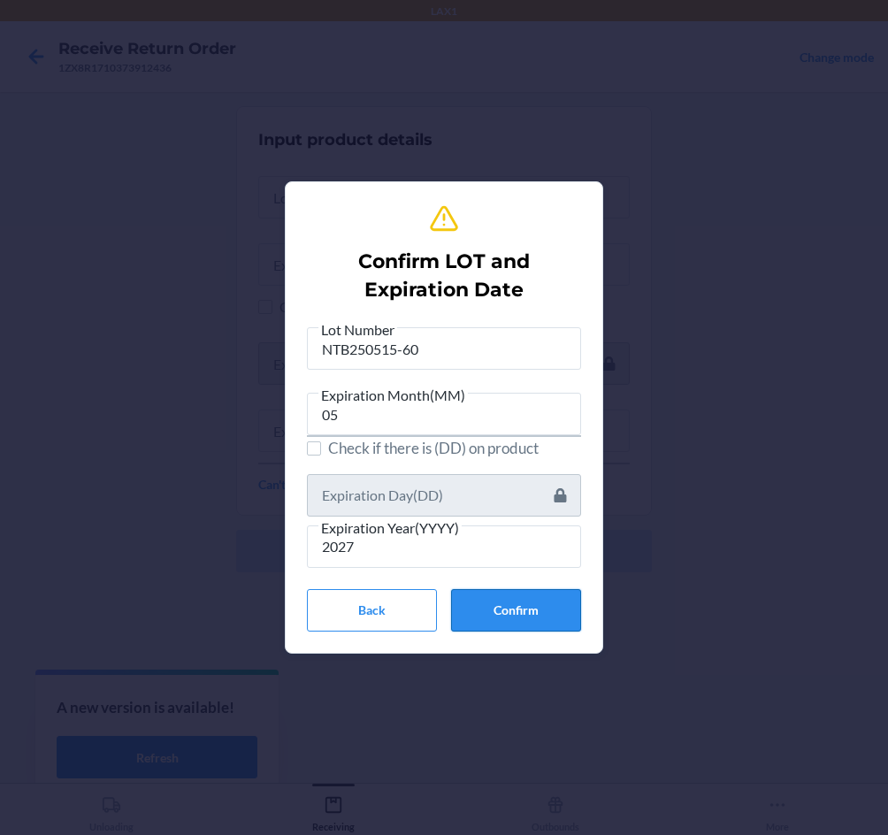
click at [510, 611] on button "Confirm" at bounding box center [516, 610] width 130 height 42
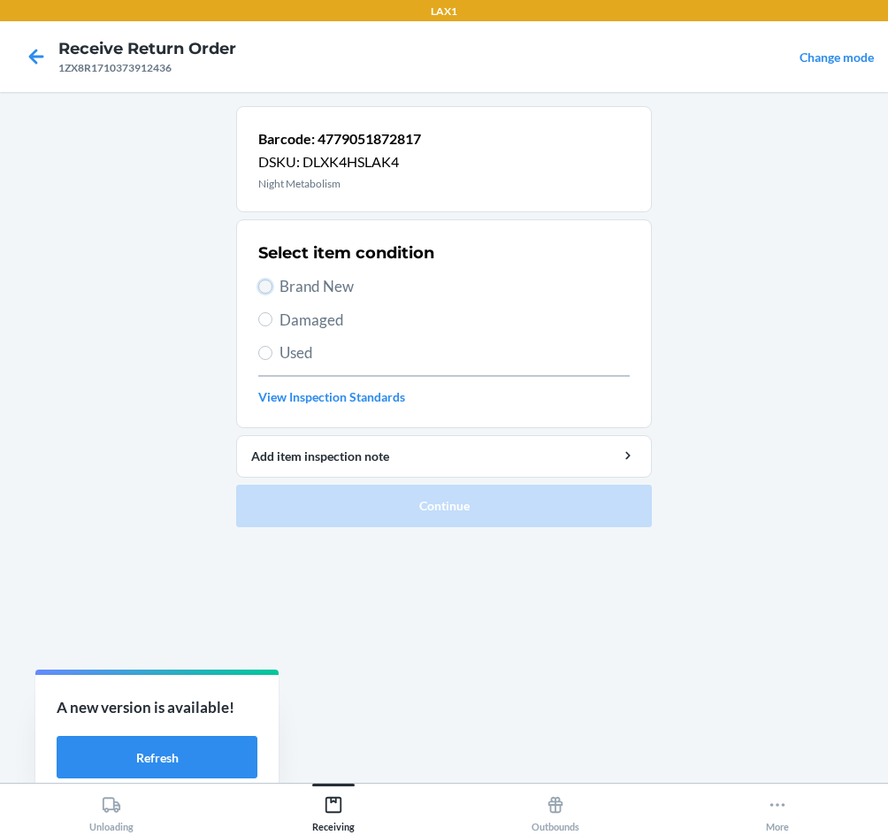
click at [262, 291] on input "Brand New" at bounding box center [265, 287] width 14 height 14
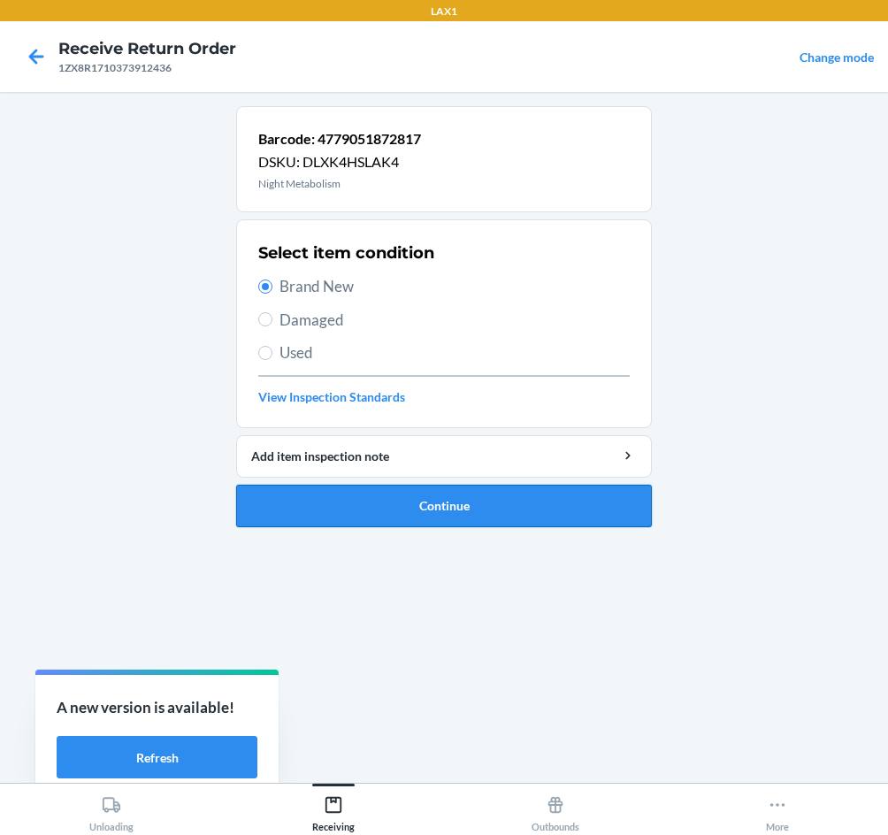
click at [376, 508] on button "Continue" at bounding box center [444, 506] width 416 height 42
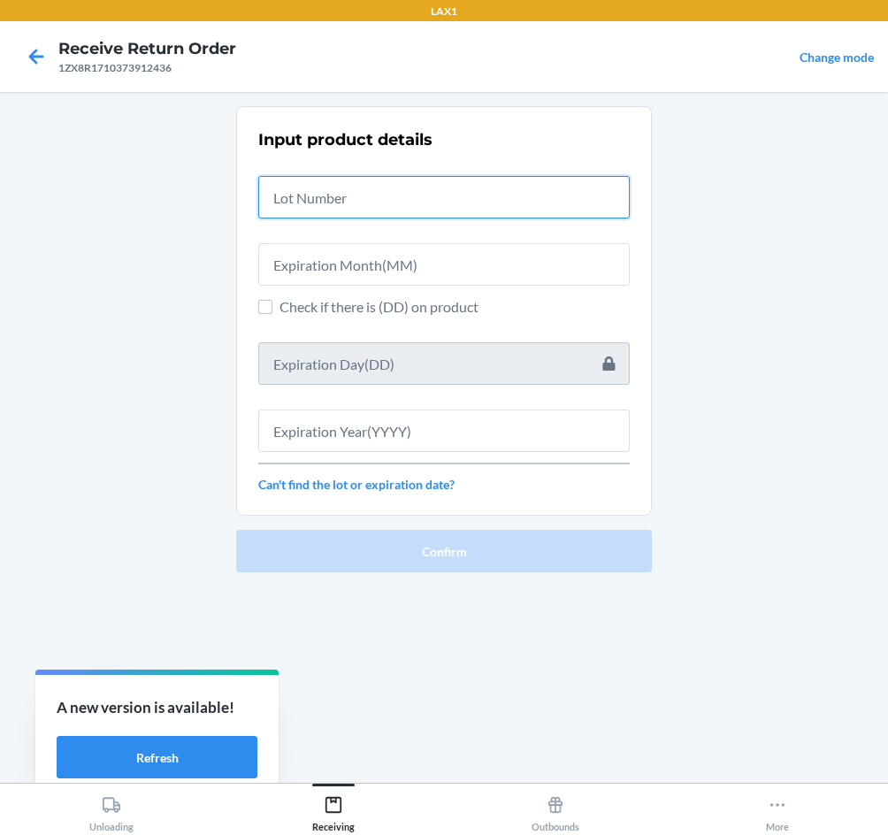
click at [379, 210] on input "text" at bounding box center [444, 197] width 372 height 42
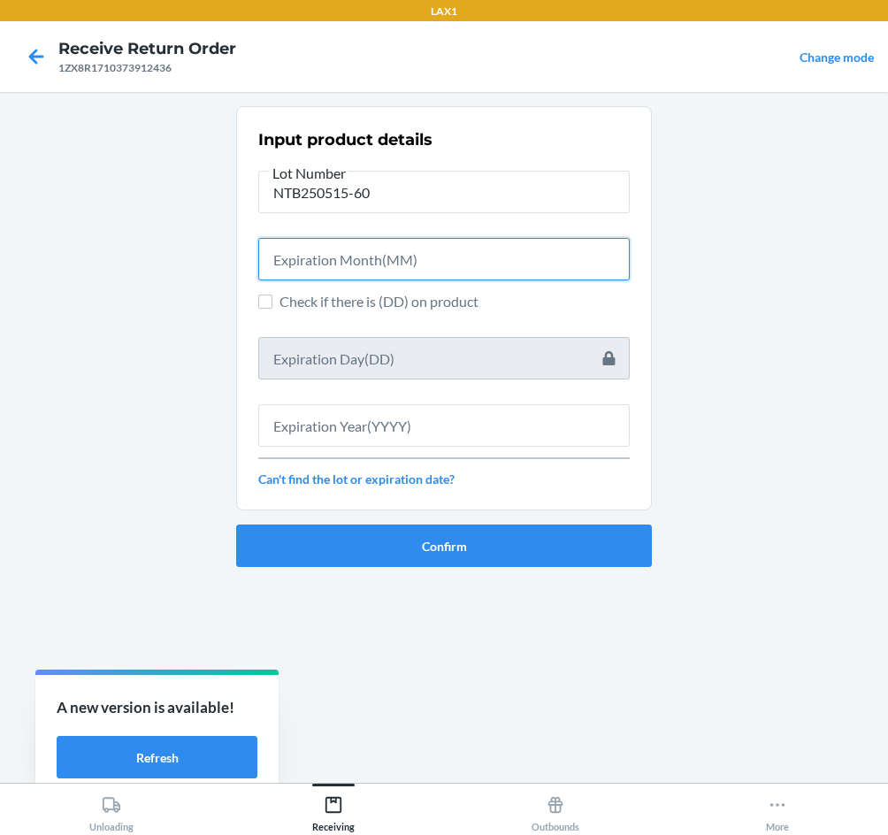
click at [372, 261] on input "text" at bounding box center [444, 259] width 372 height 42
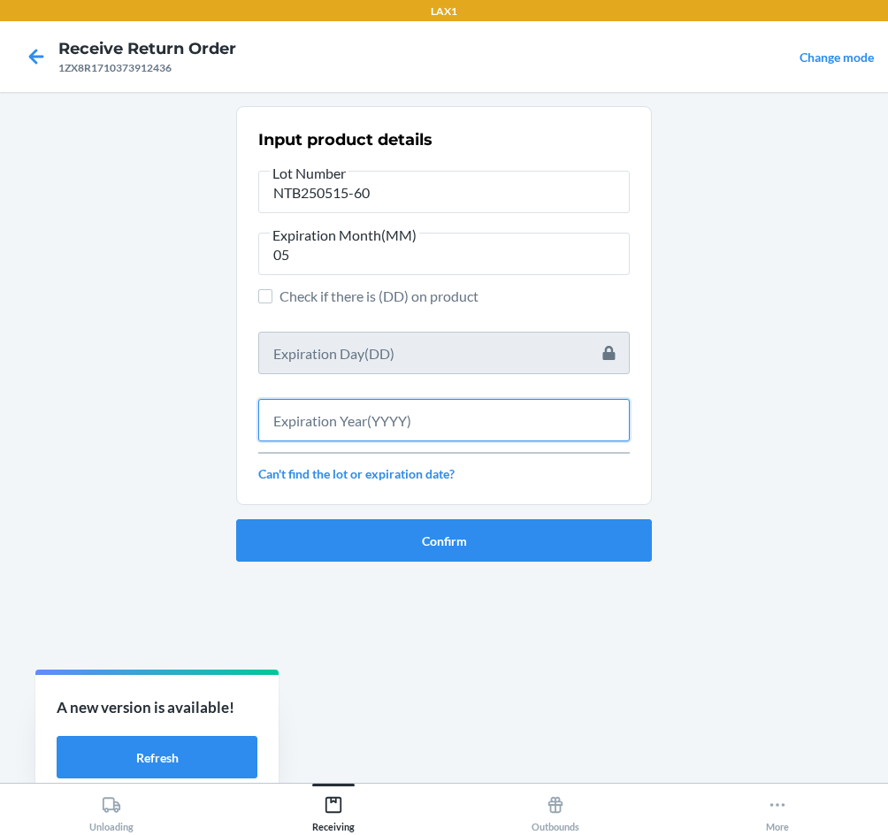
click at [353, 434] on input "text" at bounding box center [444, 420] width 372 height 42
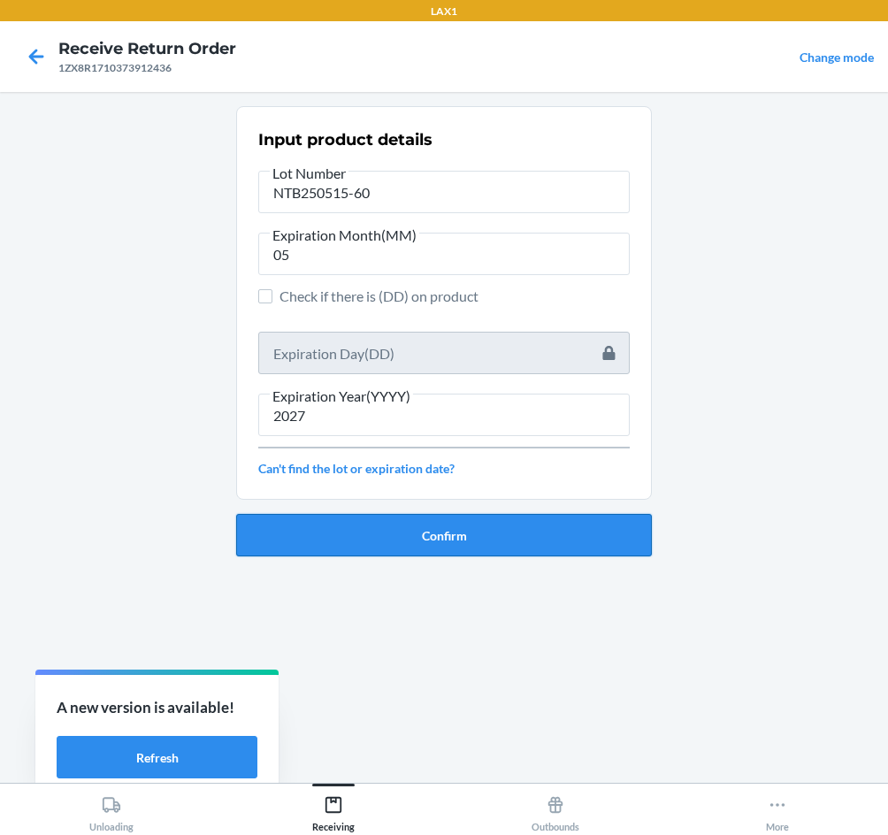
click at [369, 527] on button "Confirm" at bounding box center [444, 535] width 416 height 42
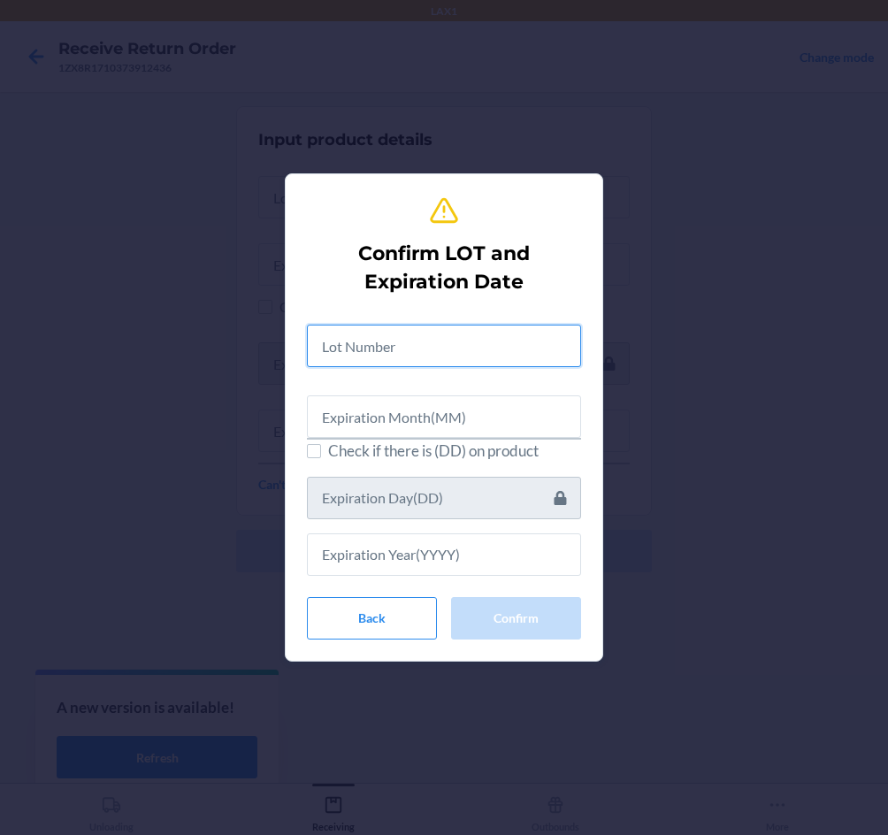
click at [404, 345] on input "text" at bounding box center [444, 346] width 274 height 42
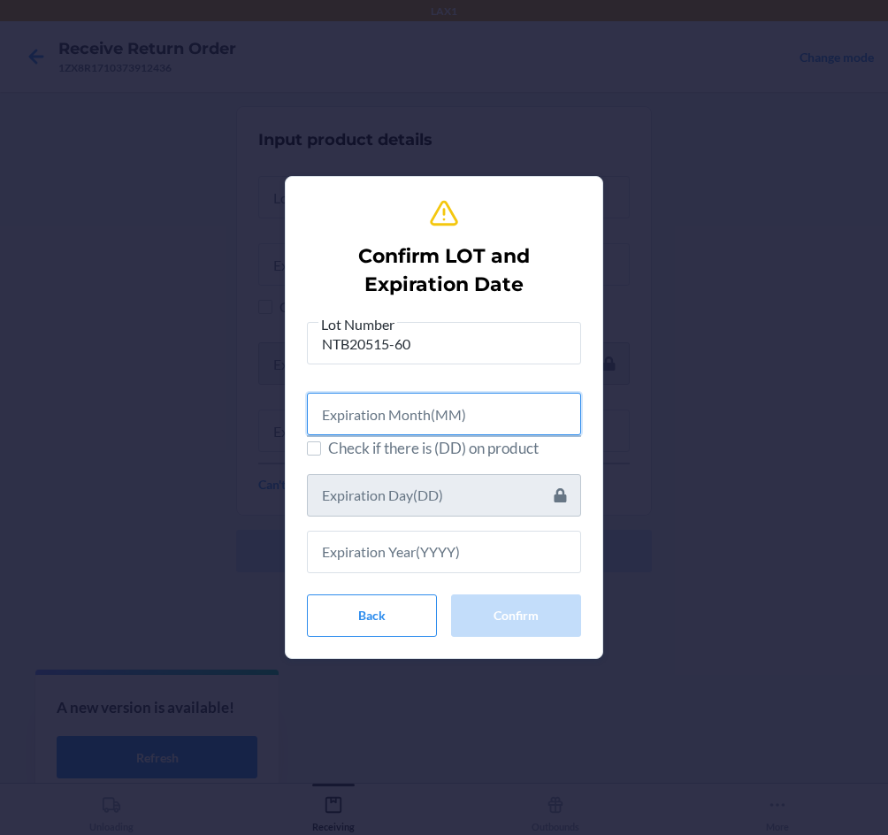
click at [428, 423] on input "text" at bounding box center [444, 414] width 274 height 42
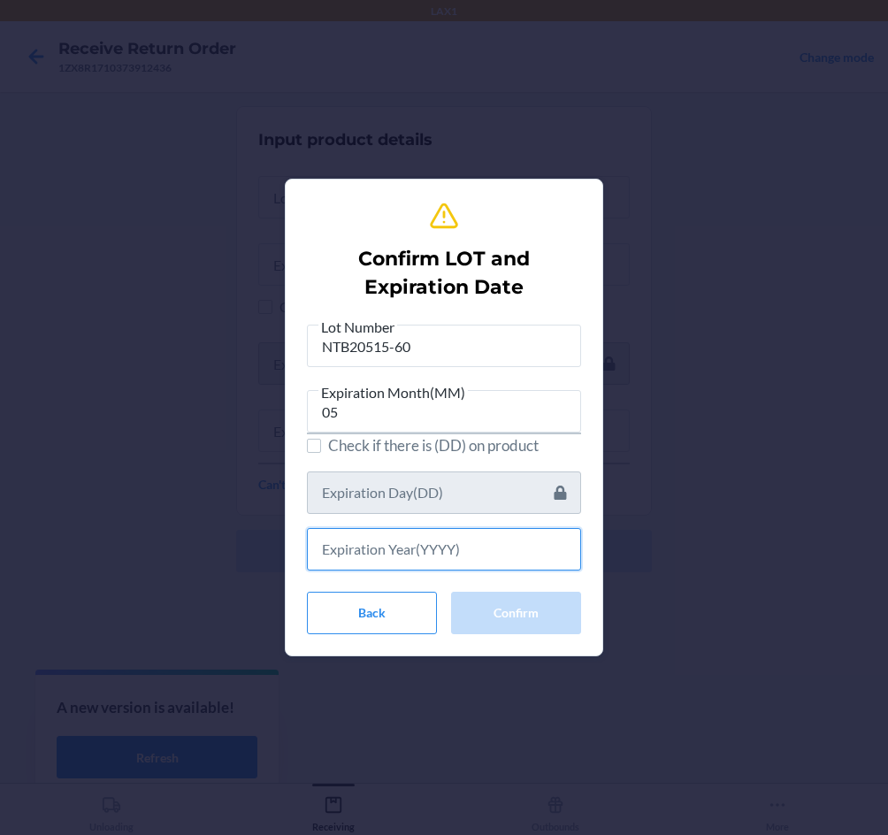
click at [458, 551] on input "text" at bounding box center [444, 549] width 274 height 42
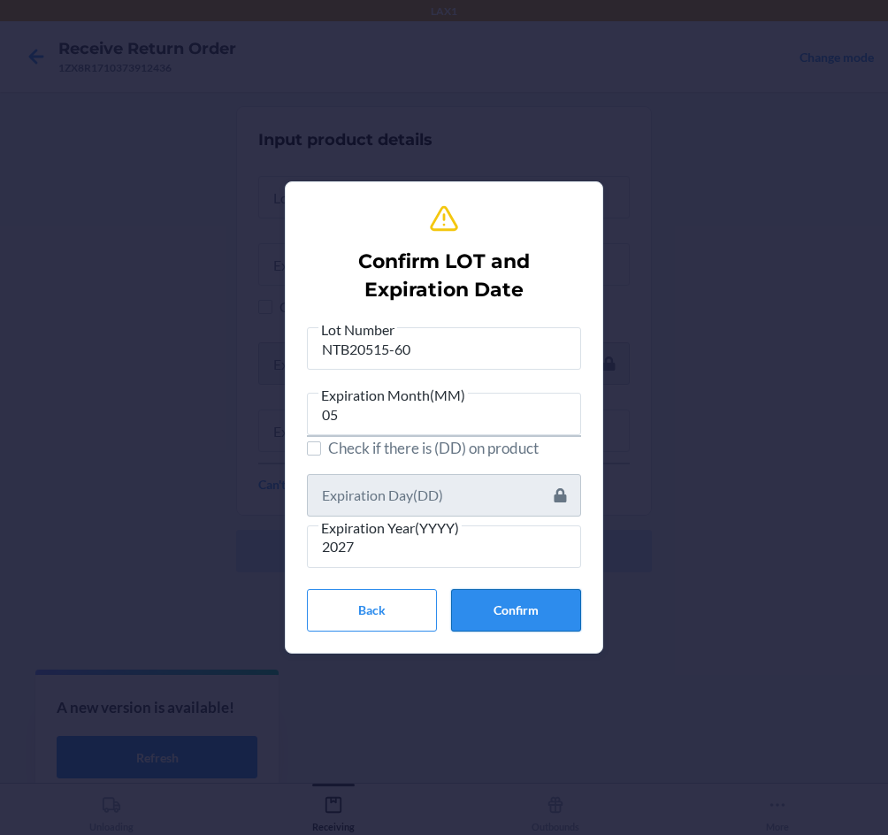
click at [521, 610] on button "Confirm" at bounding box center [516, 610] width 130 height 42
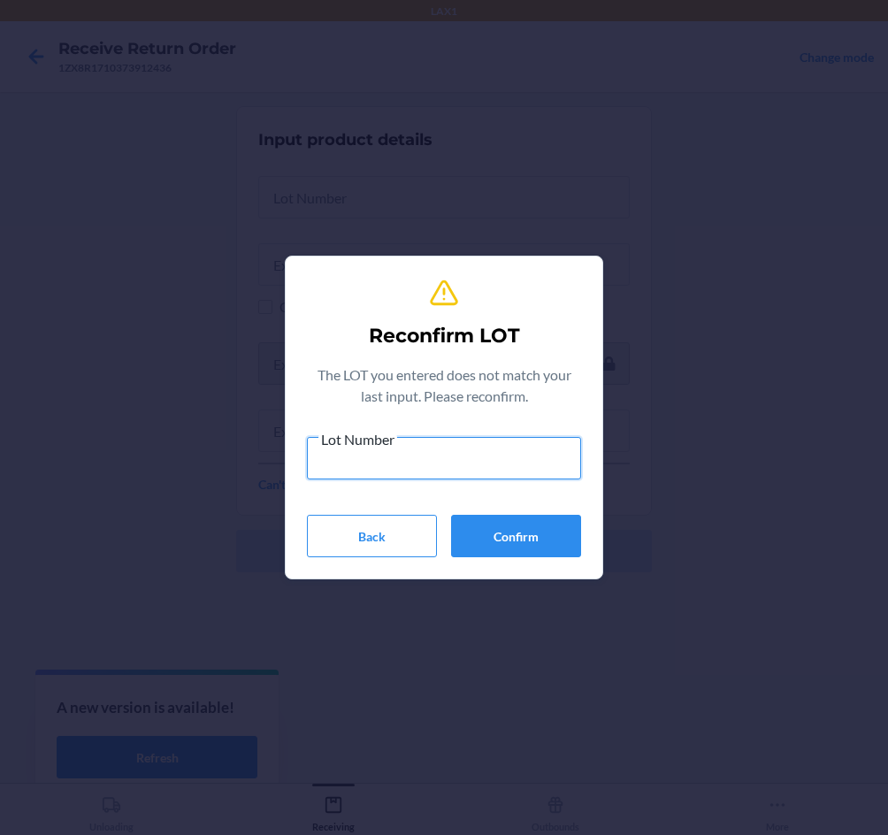
click at [511, 465] on input "Lot Number" at bounding box center [444, 458] width 274 height 42
click at [524, 531] on button "Confirm" at bounding box center [516, 536] width 130 height 42
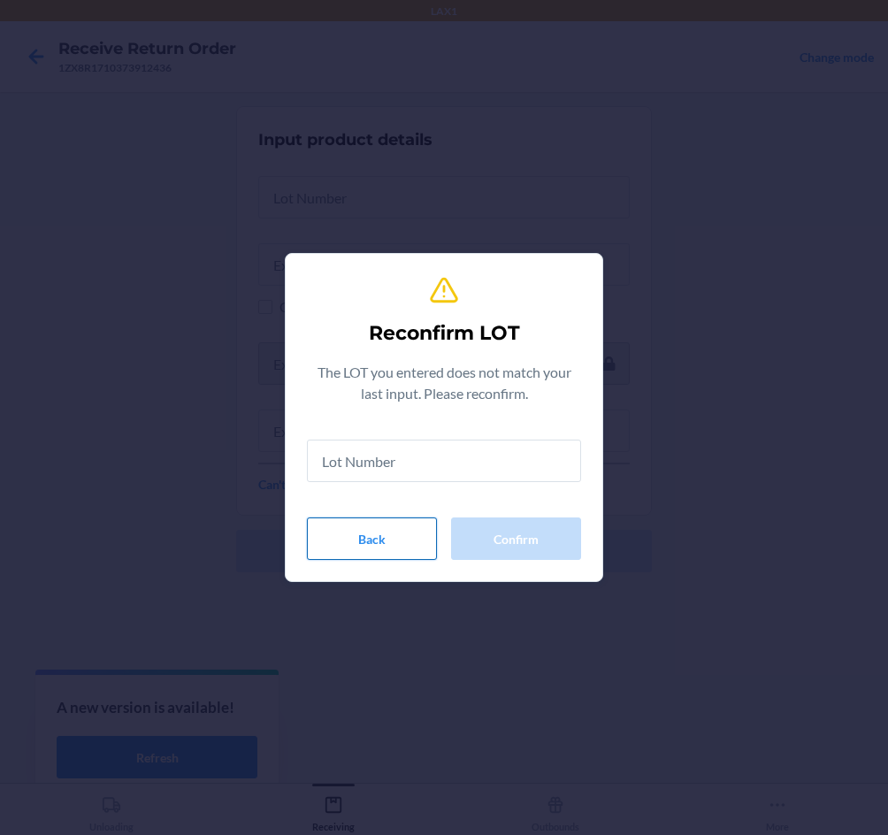
click at [384, 529] on button "Back" at bounding box center [372, 539] width 130 height 42
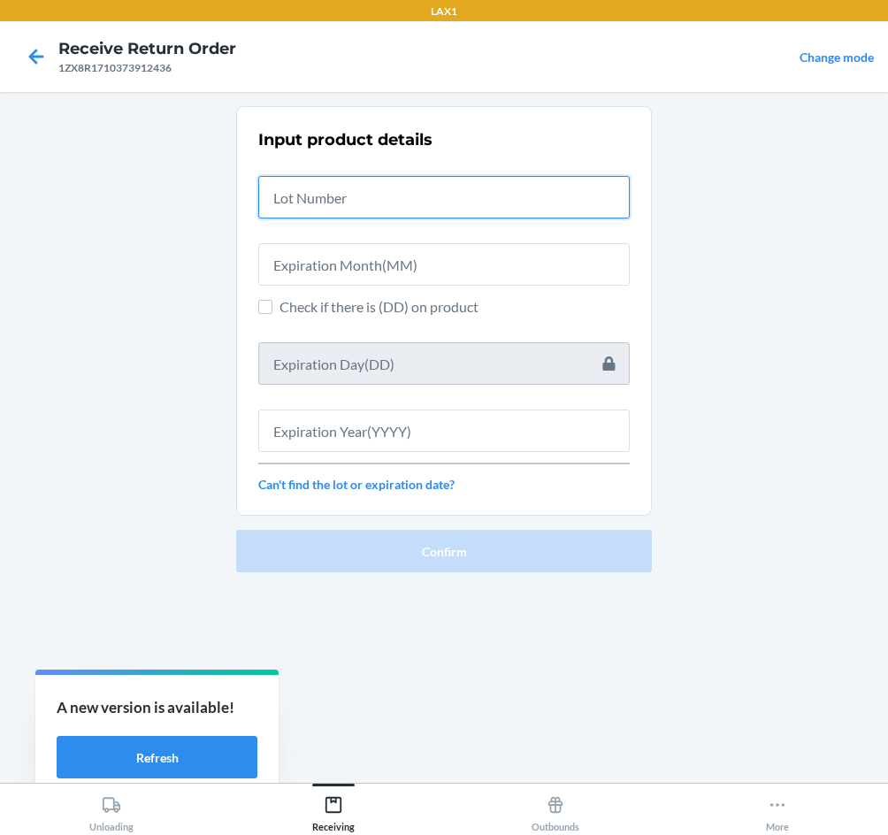
click at [312, 194] on input "text" at bounding box center [444, 197] width 372 height 42
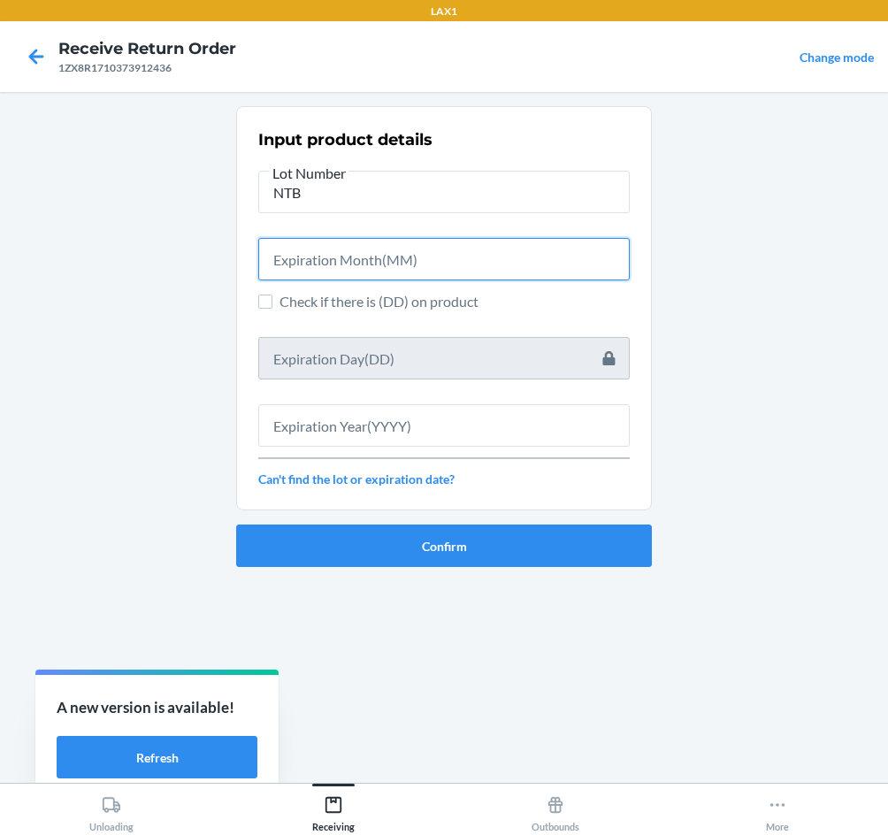
click at [414, 318] on div "Input product details Lot Number NTB Check if there is (DD) on product Can't fi…" at bounding box center [444, 308] width 372 height 371
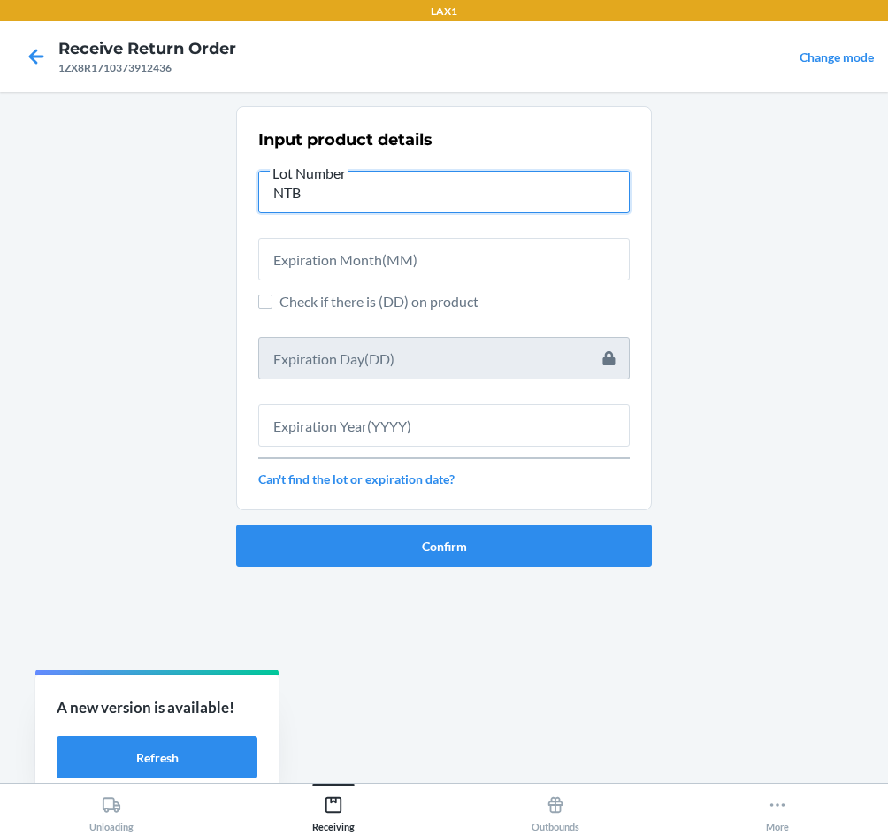
click at [399, 189] on input "NTB" at bounding box center [444, 192] width 372 height 42
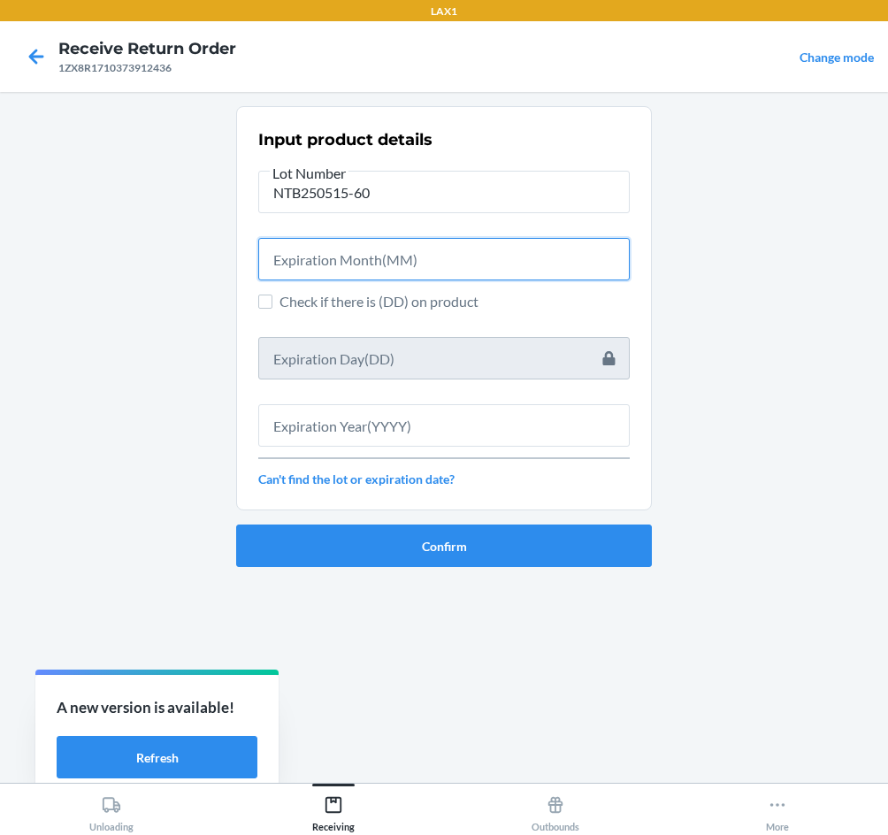
click at [431, 265] on input "text" at bounding box center [444, 259] width 372 height 42
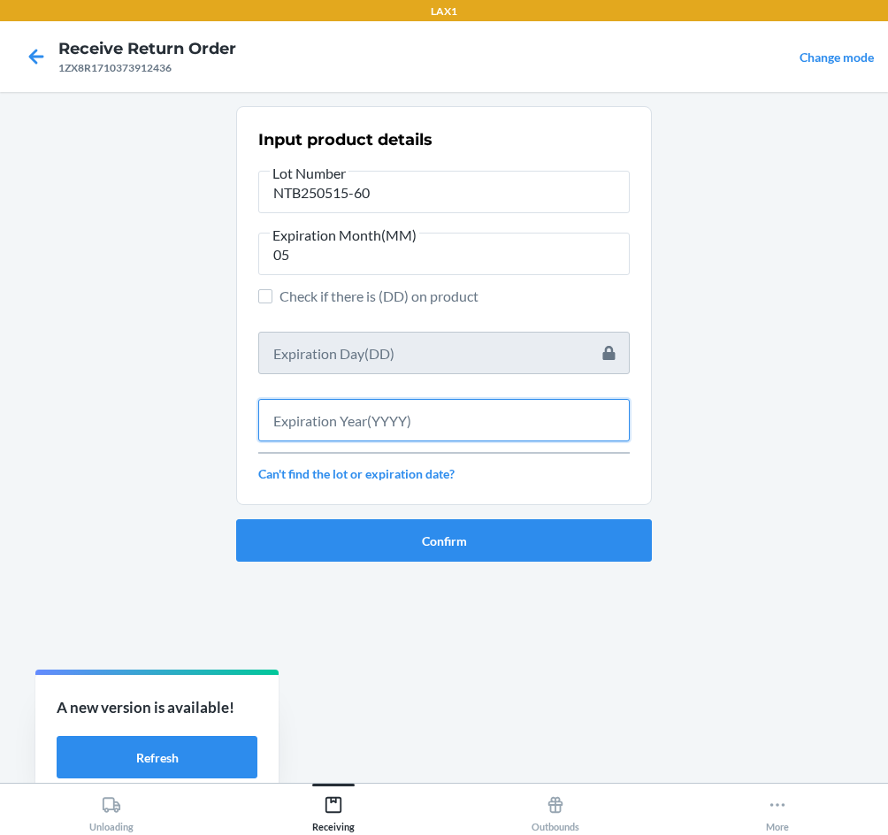
click at [289, 414] on input "text" at bounding box center [444, 420] width 372 height 42
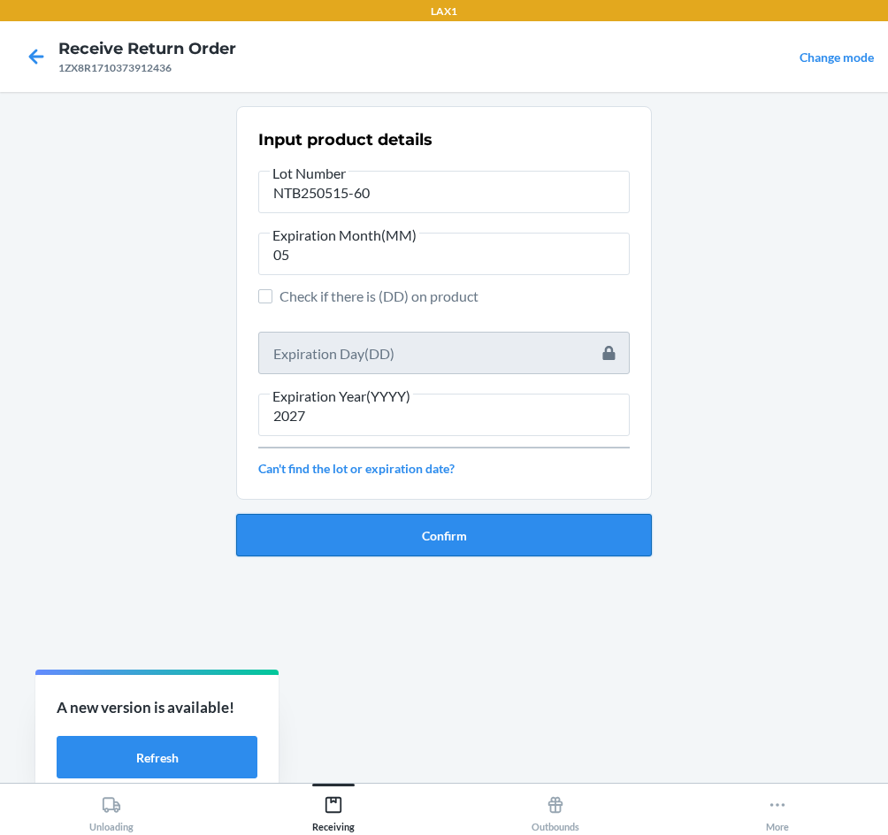
click at [432, 545] on button "Confirm" at bounding box center [444, 535] width 416 height 42
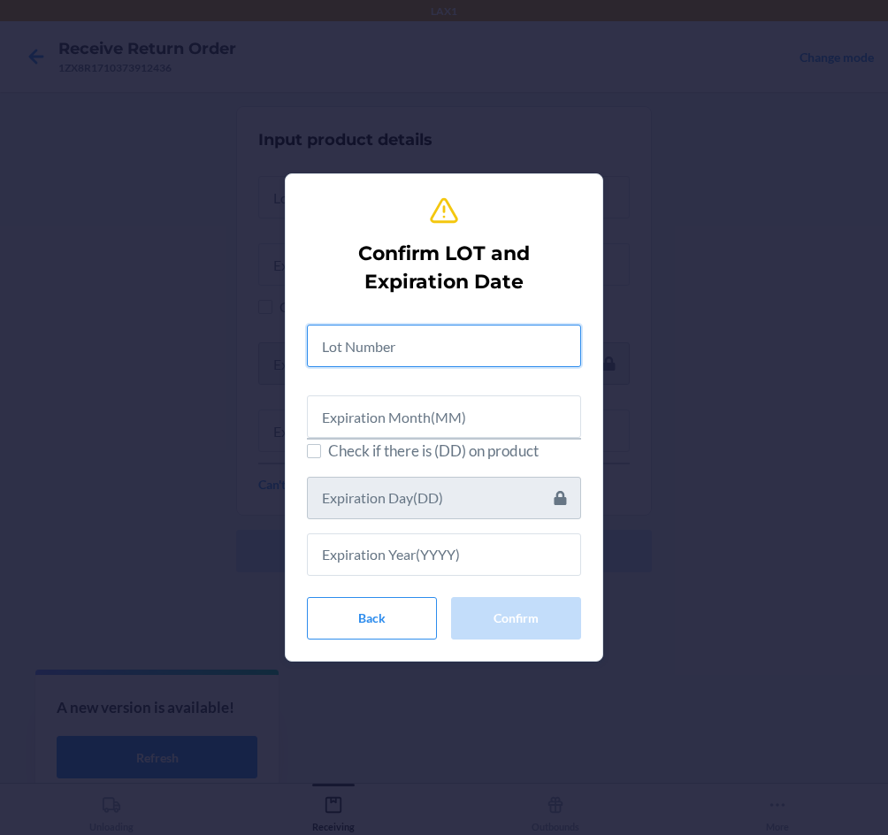
click at [462, 350] on input "text" at bounding box center [444, 346] width 274 height 42
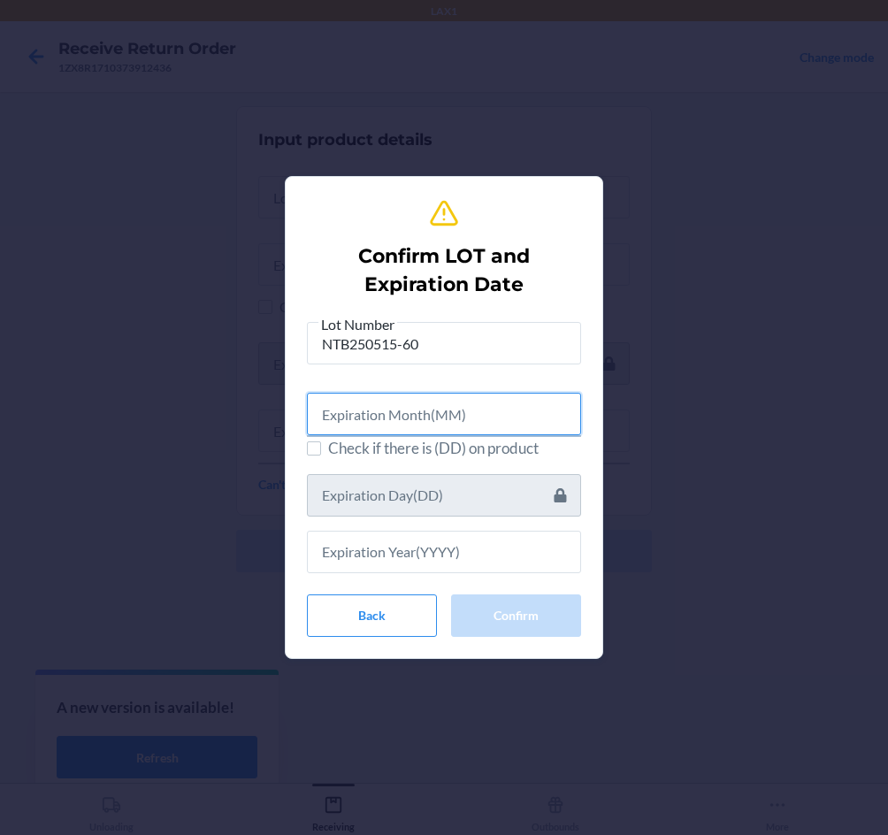
click at [450, 428] on input "text" at bounding box center [444, 414] width 274 height 42
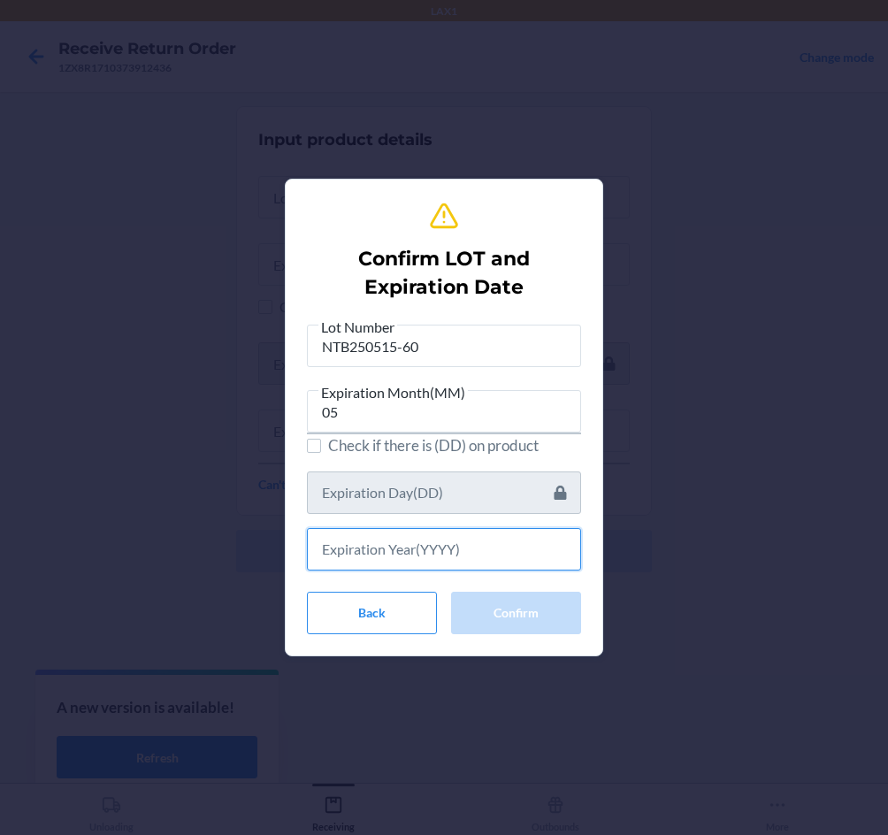
click at [366, 550] on input "text" at bounding box center [444, 549] width 274 height 42
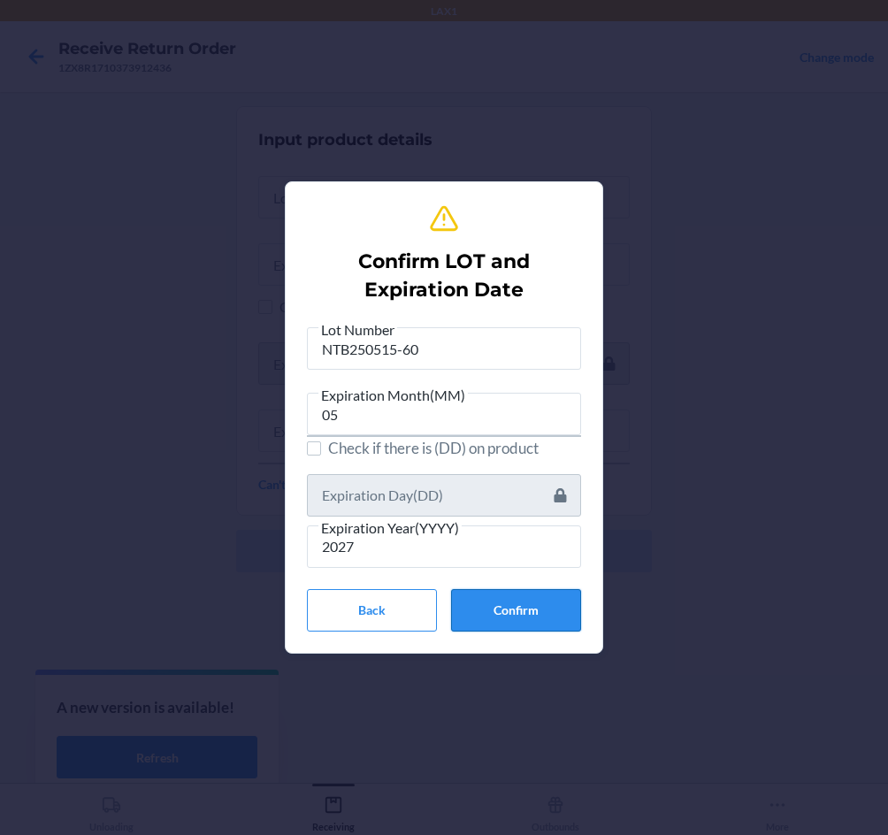
click at [518, 611] on button "Confirm" at bounding box center [516, 610] width 130 height 42
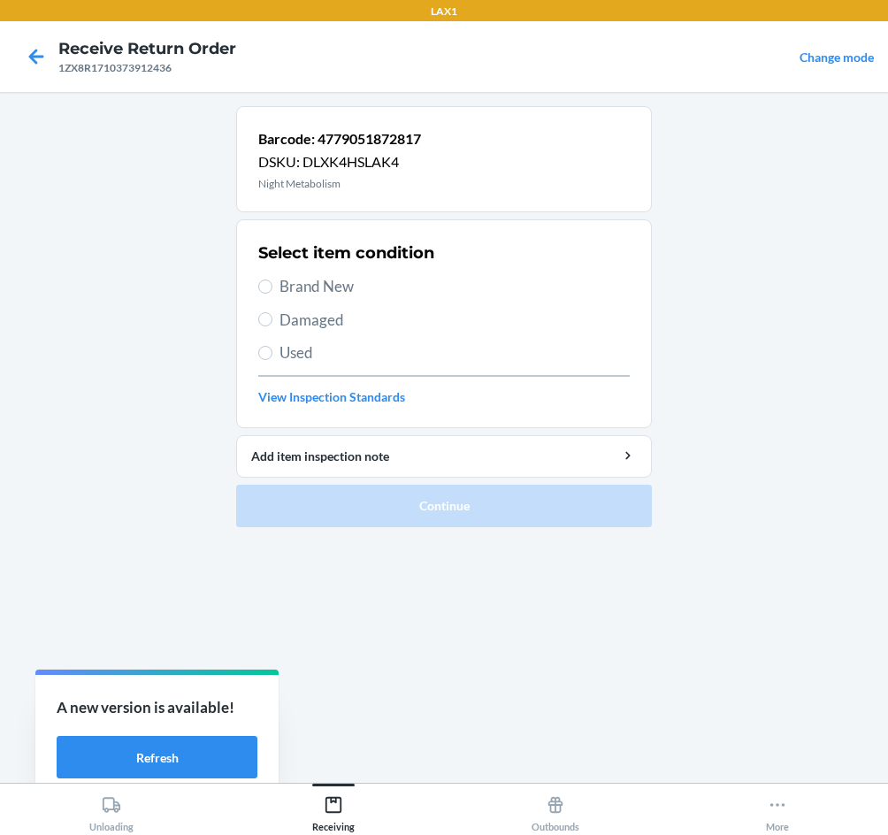
click at [336, 274] on div "Select item condition Brand New Damaged Used View Inspection Standards" at bounding box center [444, 323] width 372 height 175
click at [322, 281] on span "Brand New" at bounding box center [455, 286] width 350 height 23
click at [273, 281] on input "Brand New" at bounding box center [265, 287] width 14 height 14
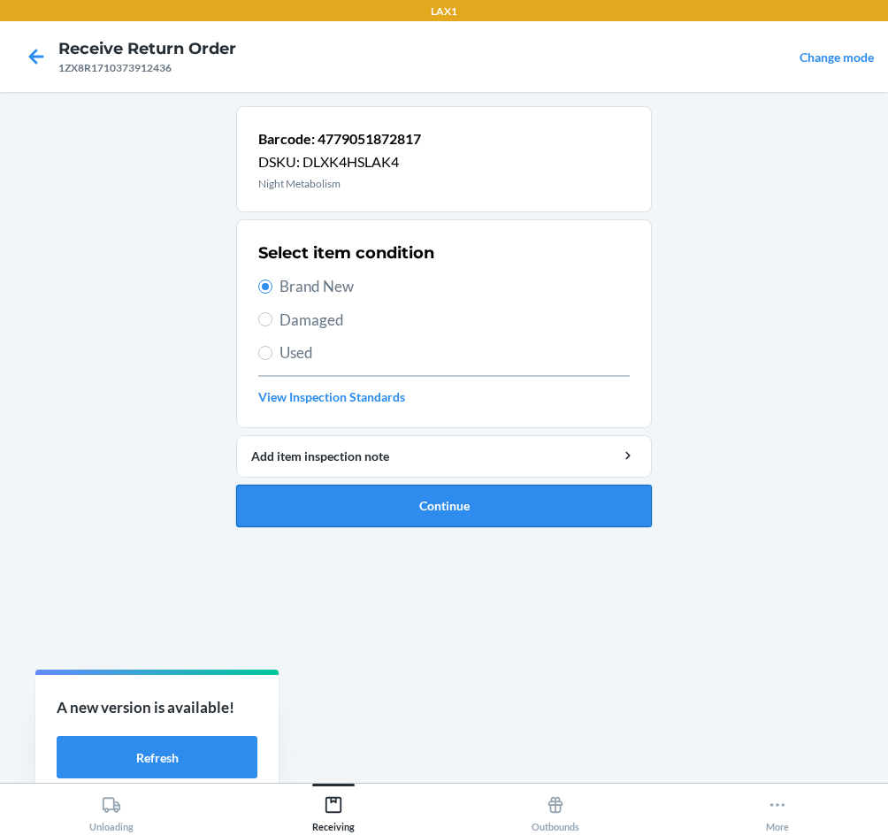
click at [437, 503] on button "Continue" at bounding box center [444, 506] width 416 height 42
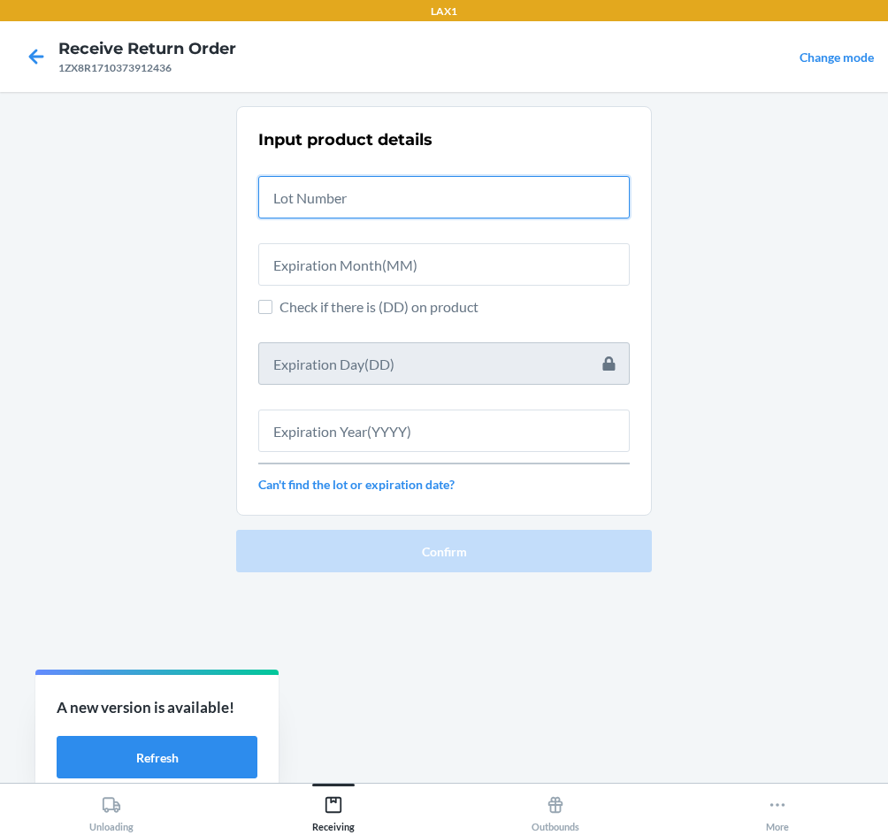
click at [378, 187] on input "text" at bounding box center [444, 197] width 372 height 42
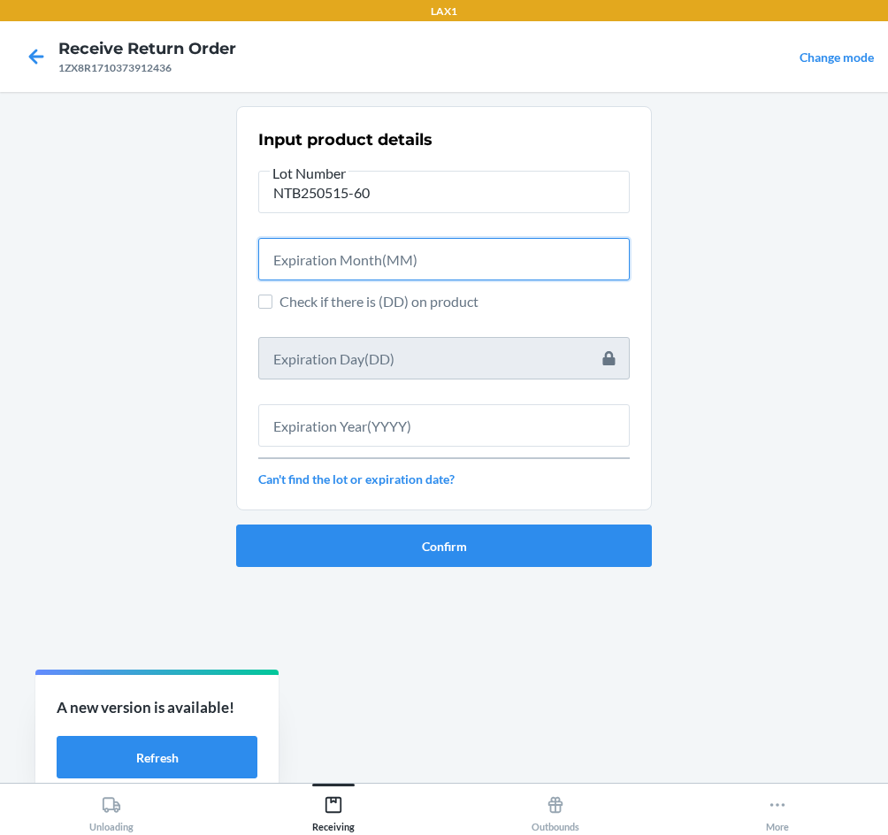
click at [373, 263] on input "text" at bounding box center [444, 259] width 372 height 42
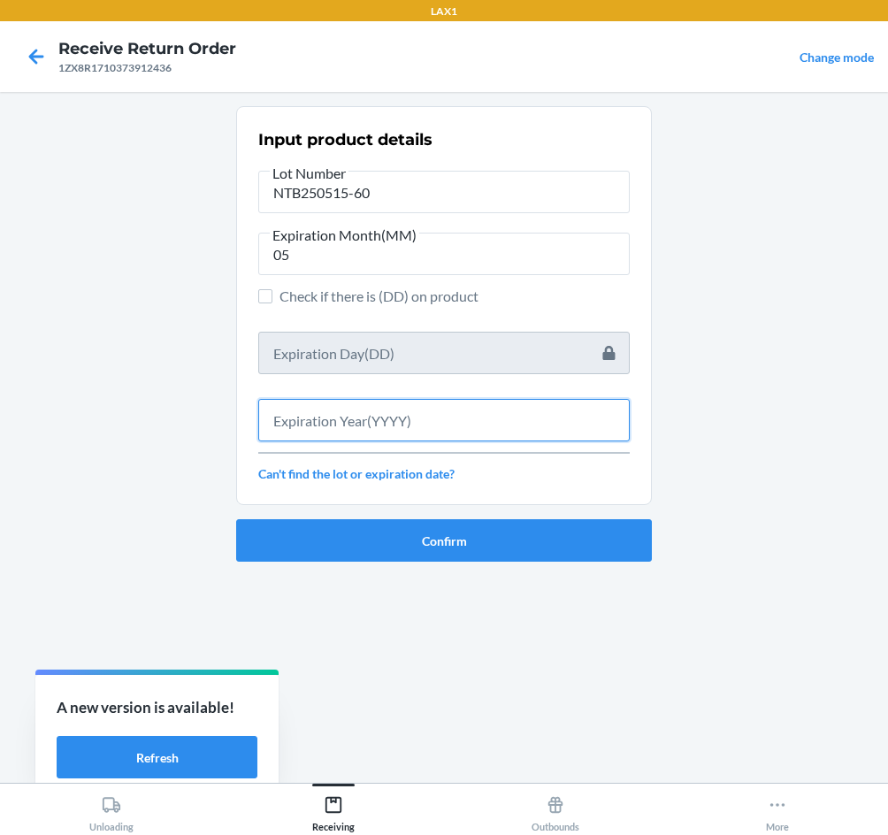
click at [345, 427] on input "text" at bounding box center [444, 420] width 372 height 42
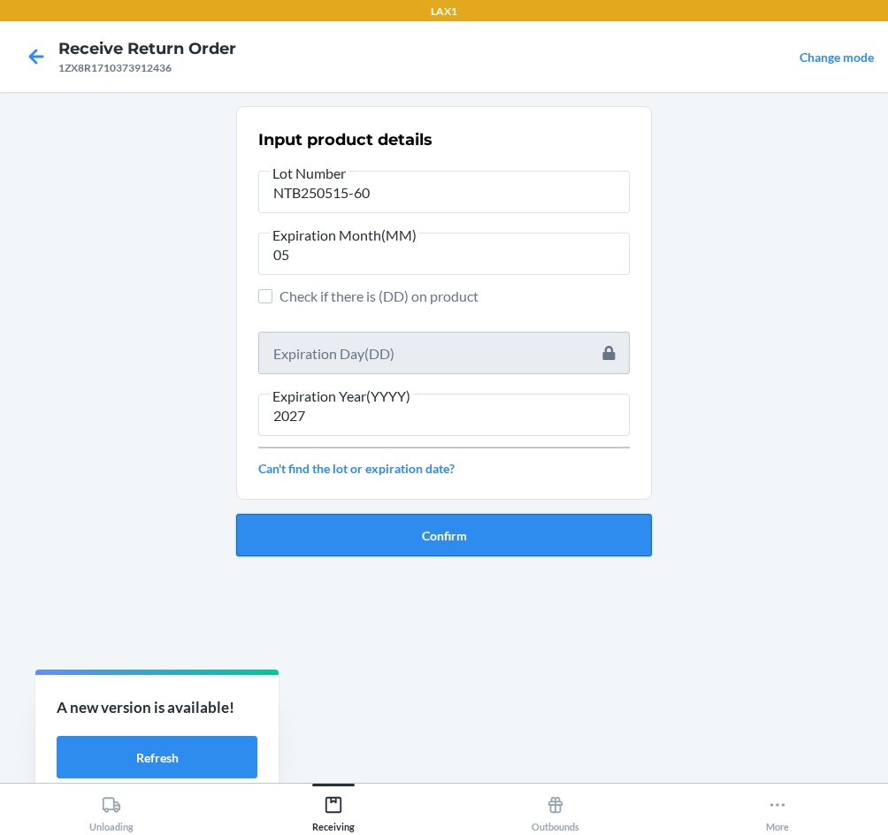
click at [374, 540] on button "Confirm" at bounding box center [444, 535] width 416 height 42
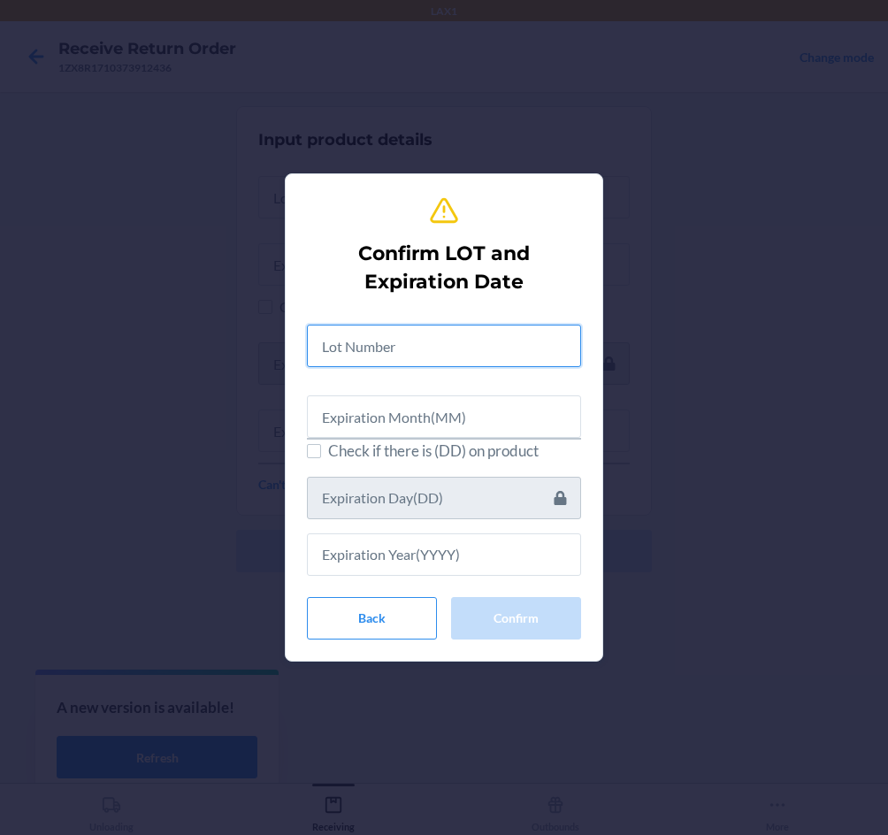
click at [380, 334] on input "text" at bounding box center [444, 346] width 274 height 42
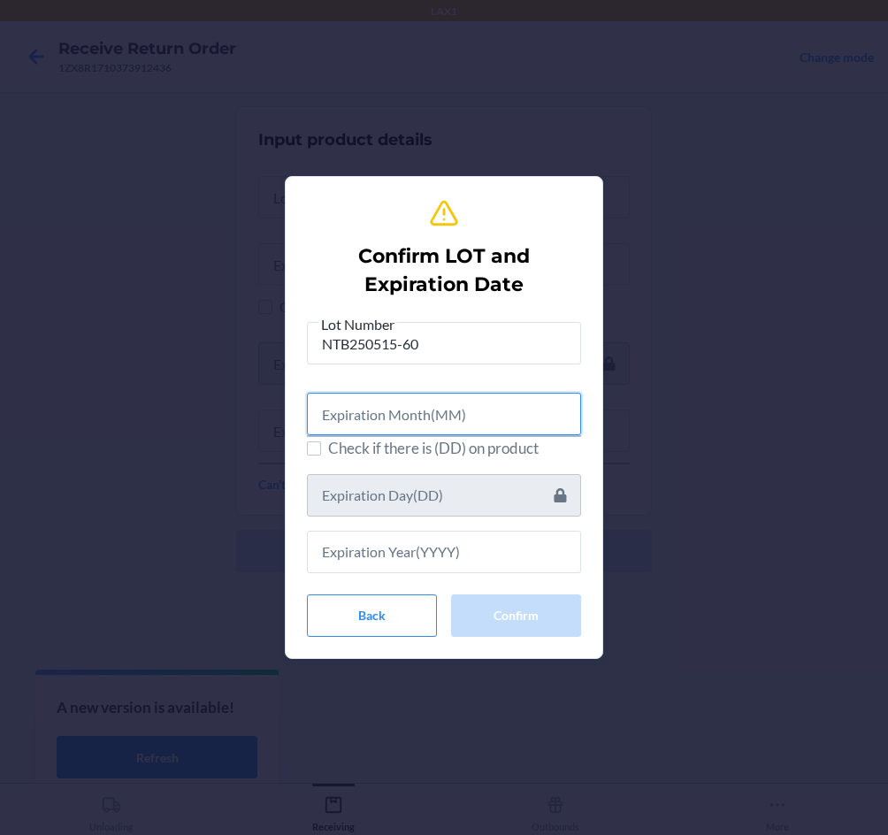
click at [380, 423] on input "text" at bounding box center [444, 414] width 274 height 42
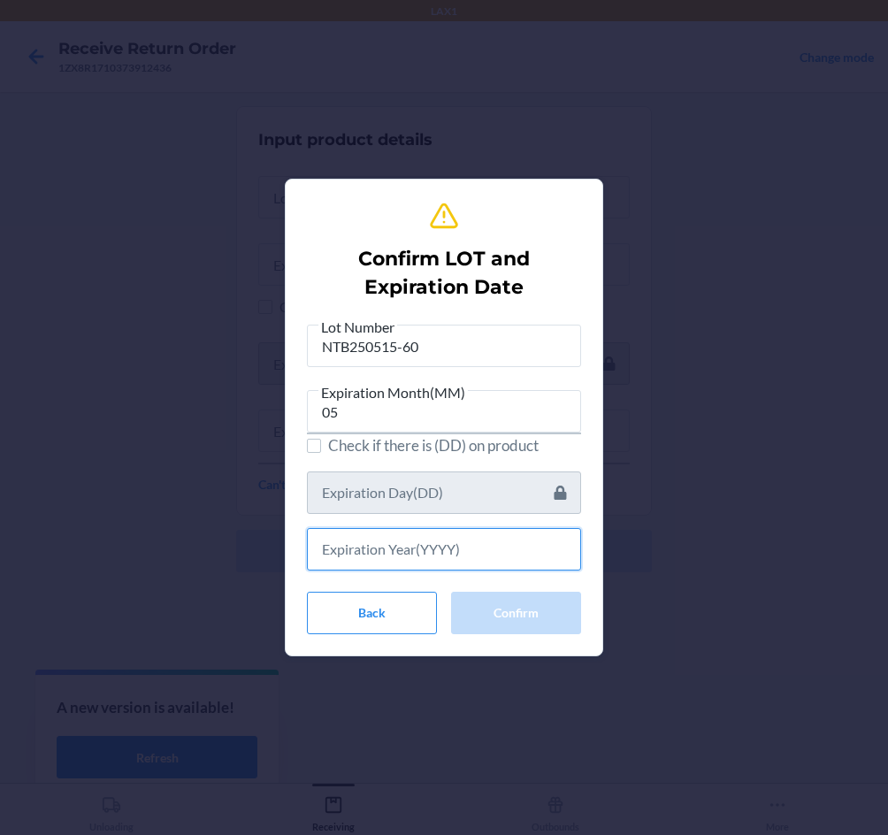
click at [384, 546] on input "text" at bounding box center [444, 549] width 274 height 42
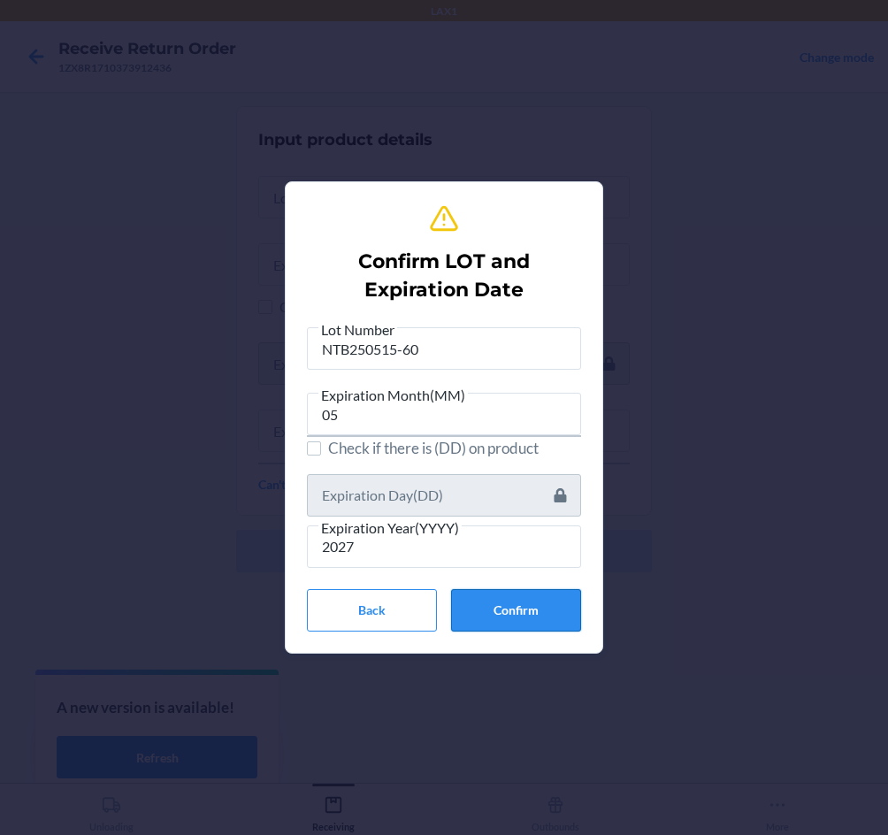
click at [542, 611] on button "Confirm" at bounding box center [516, 610] width 130 height 42
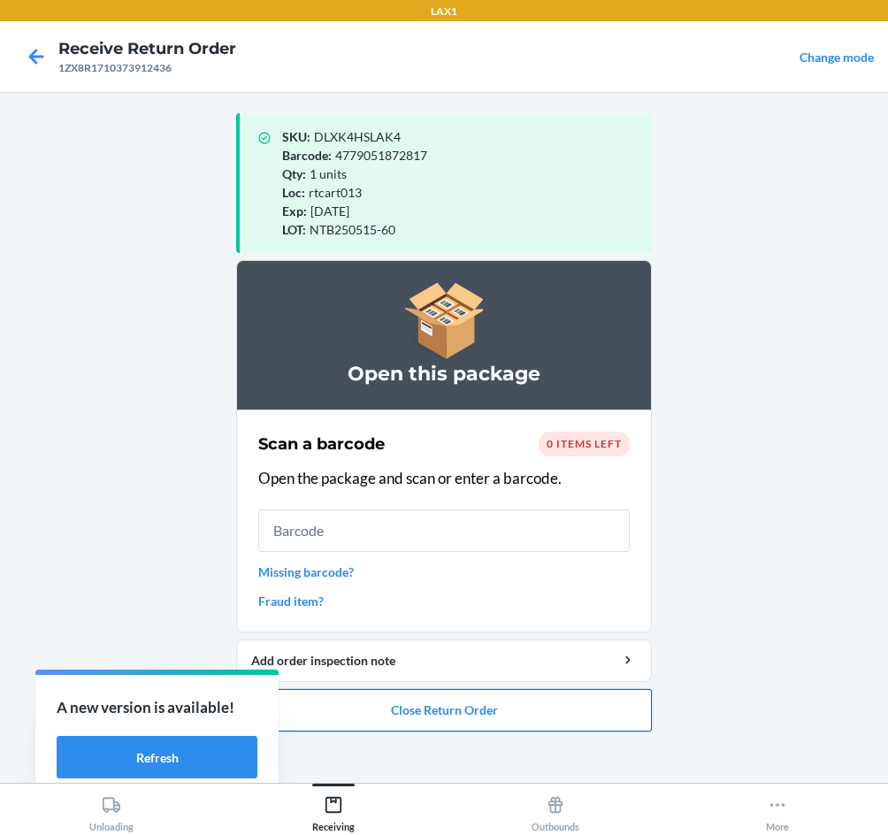
click at [428, 713] on button "Close Return Order" at bounding box center [444, 710] width 416 height 42
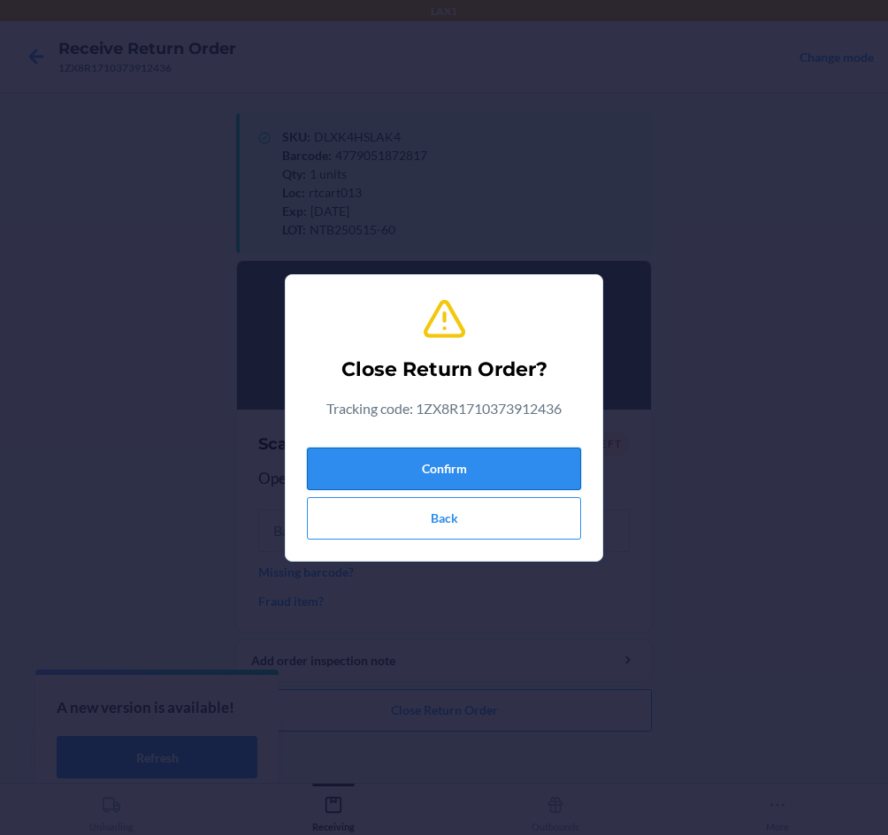
click at [454, 475] on button "Confirm" at bounding box center [444, 469] width 274 height 42
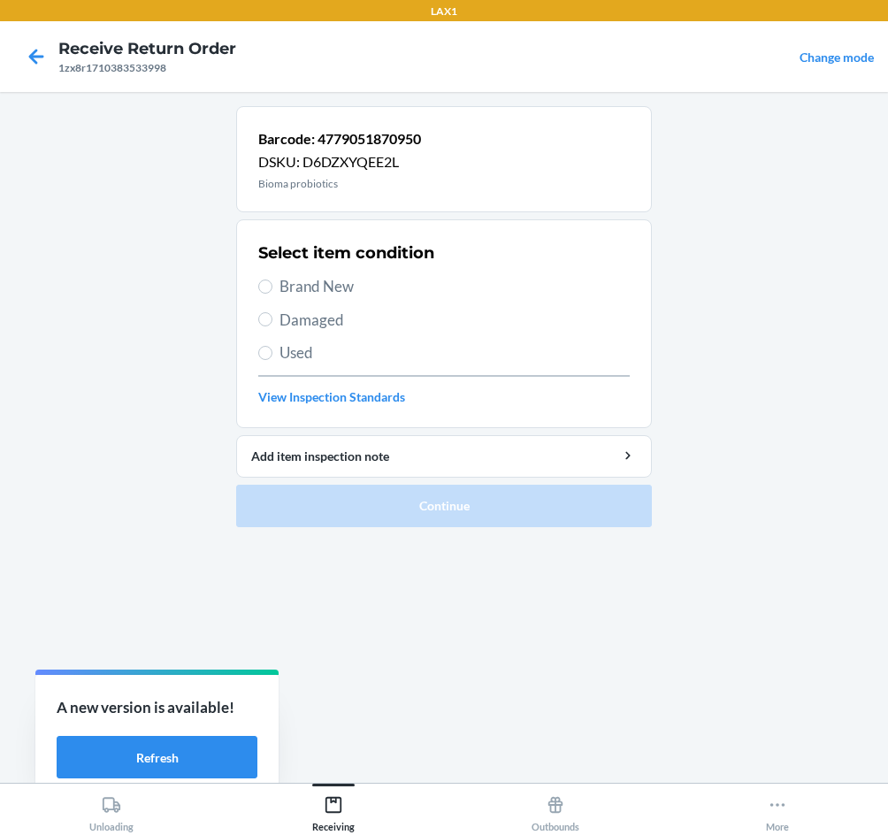
click at [342, 278] on span "Brand New" at bounding box center [455, 286] width 350 height 23
click at [273, 280] on input "Brand New" at bounding box center [265, 287] width 14 height 14
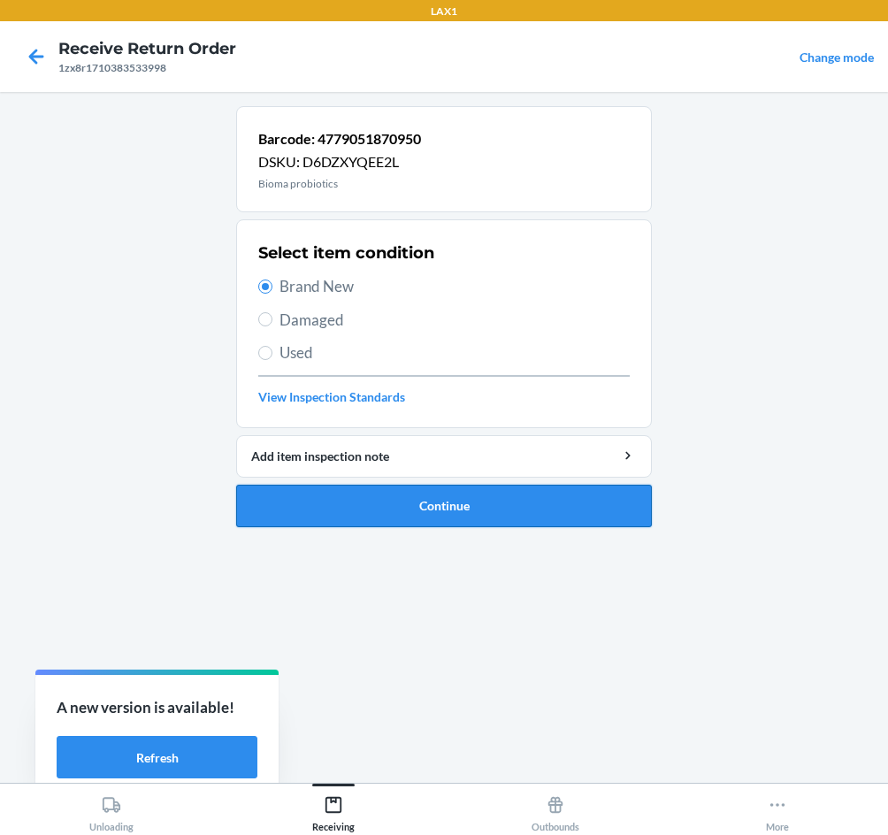
click at [365, 516] on button "Continue" at bounding box center [444, 506] width 416 height 42
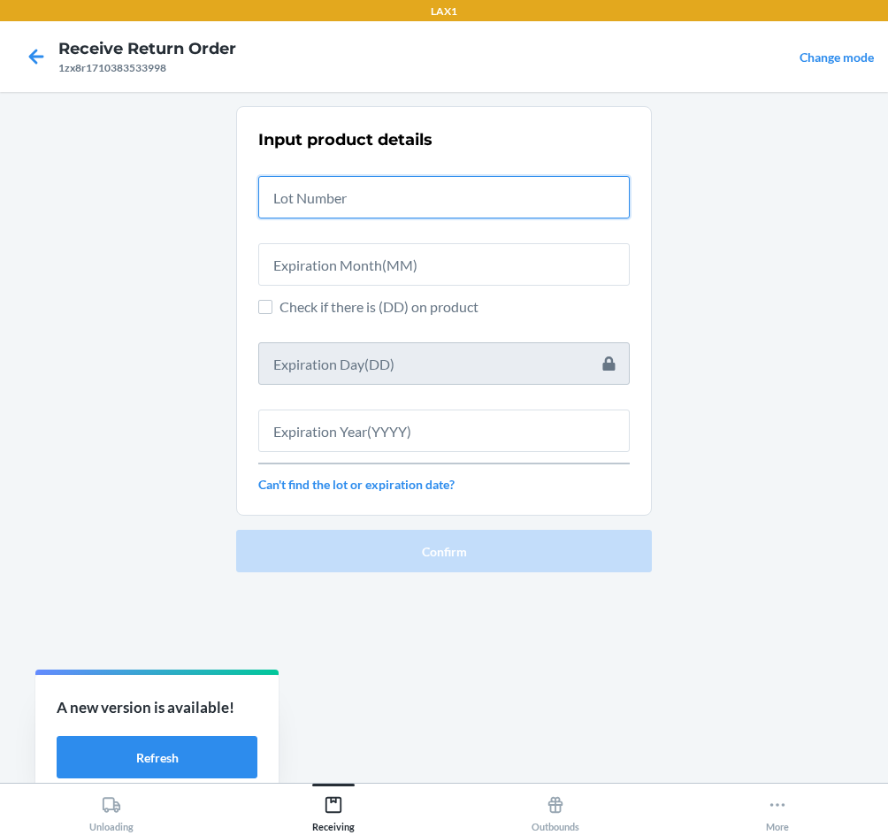
click at [375, 205] on input "text" at bounding box center [444, 197] width 372 height 42
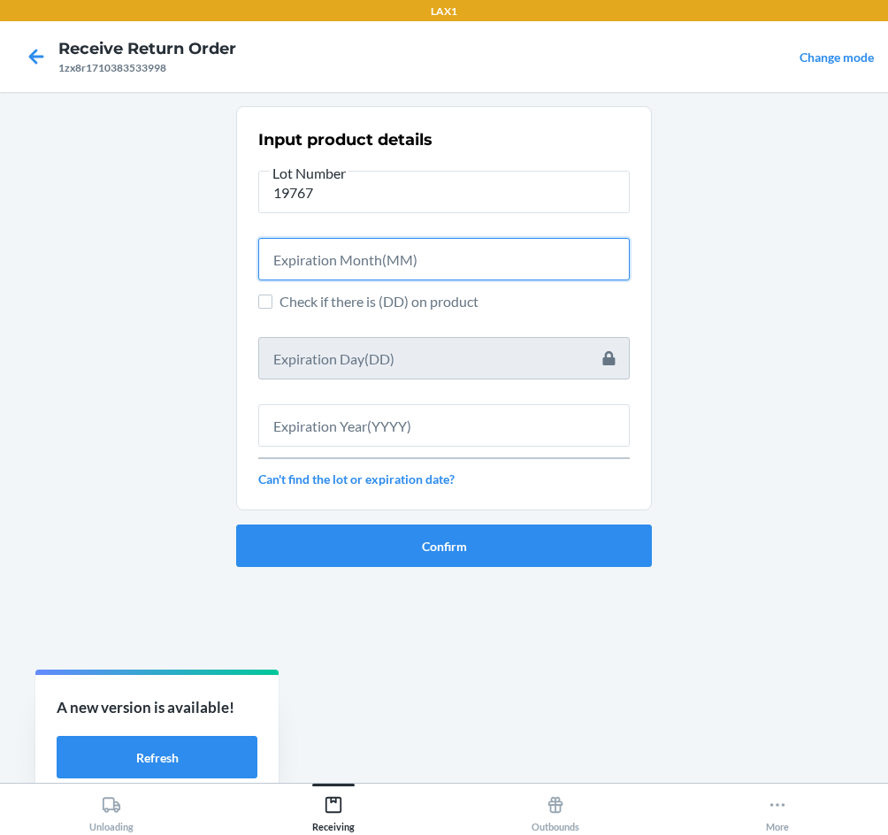
click at [380, 250] on input "text" at bounding box center [444, 259] width 372 height 42
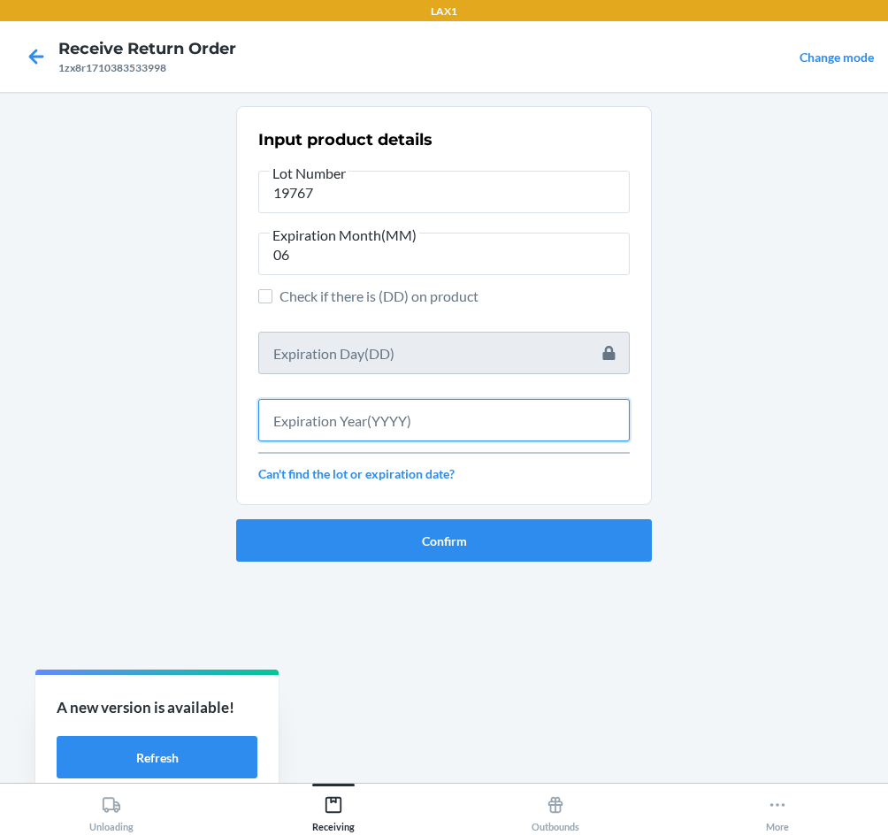
click at [431, 424] on input "text" at bounding box center [444, 420] width 372 height 42
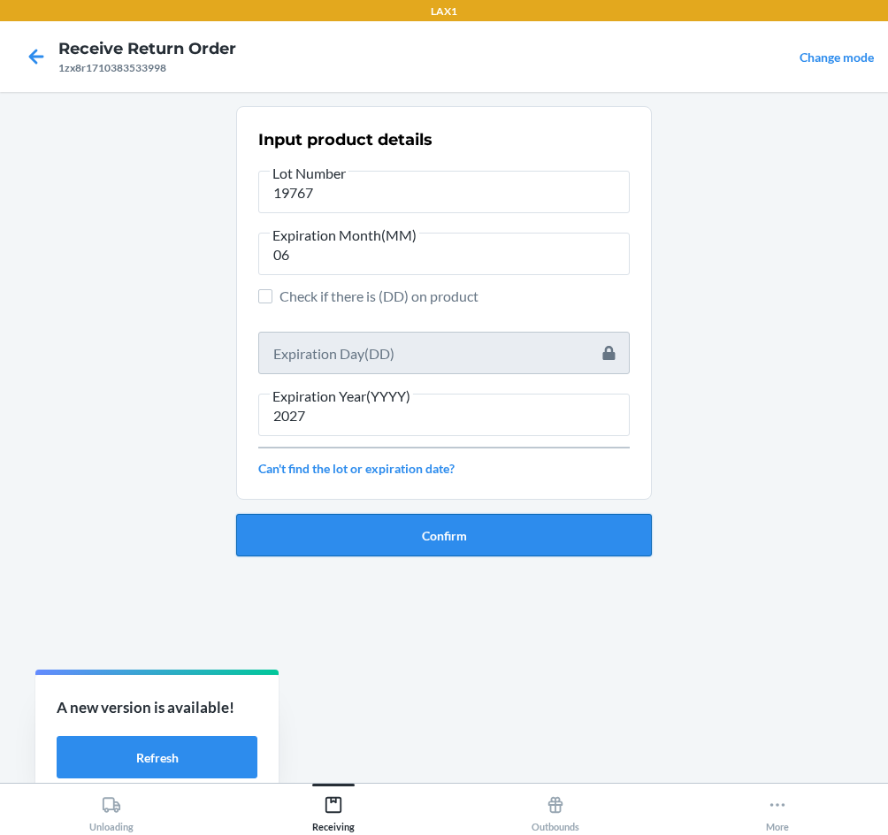
click at [442, 542] on button "Confirm" at bounding box center [444, 535] width 416 height 42
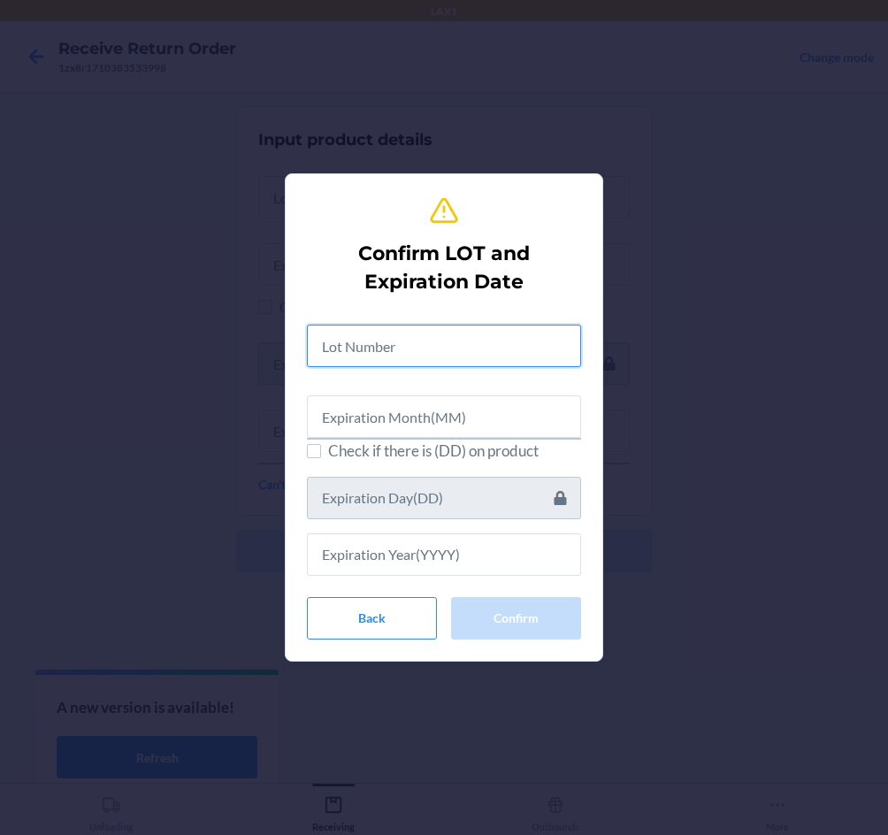
click at [395, 349] on input "text" at bounding box center [444, 346] width 274 height 42
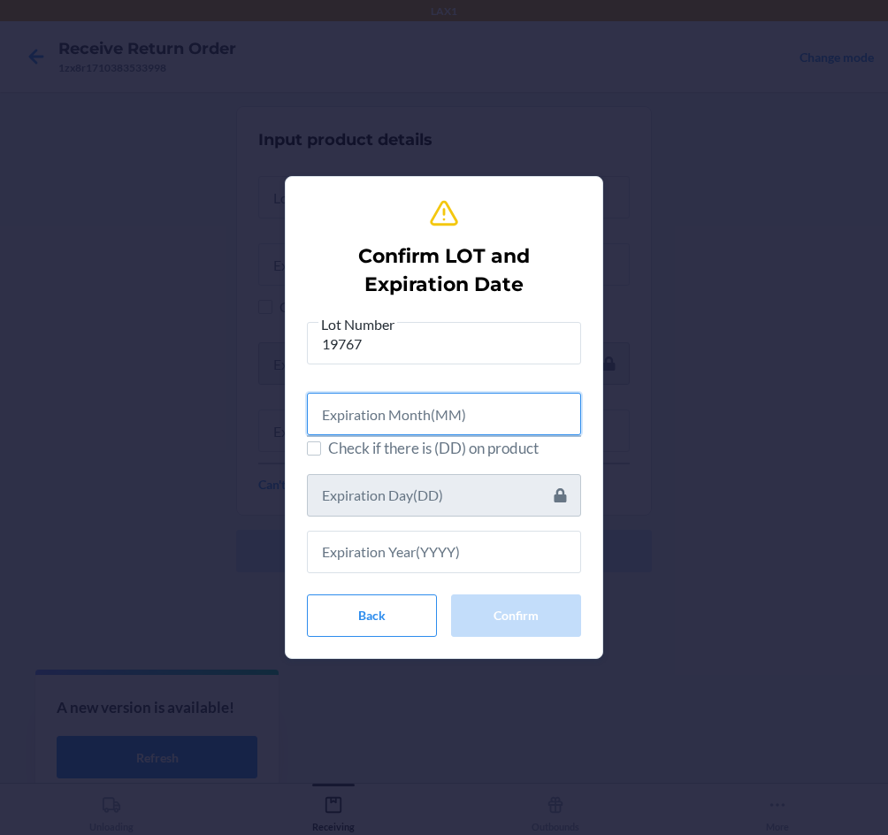
click at [430, 406] on input "text" at bounding box center [444, 414] width 274 height 42
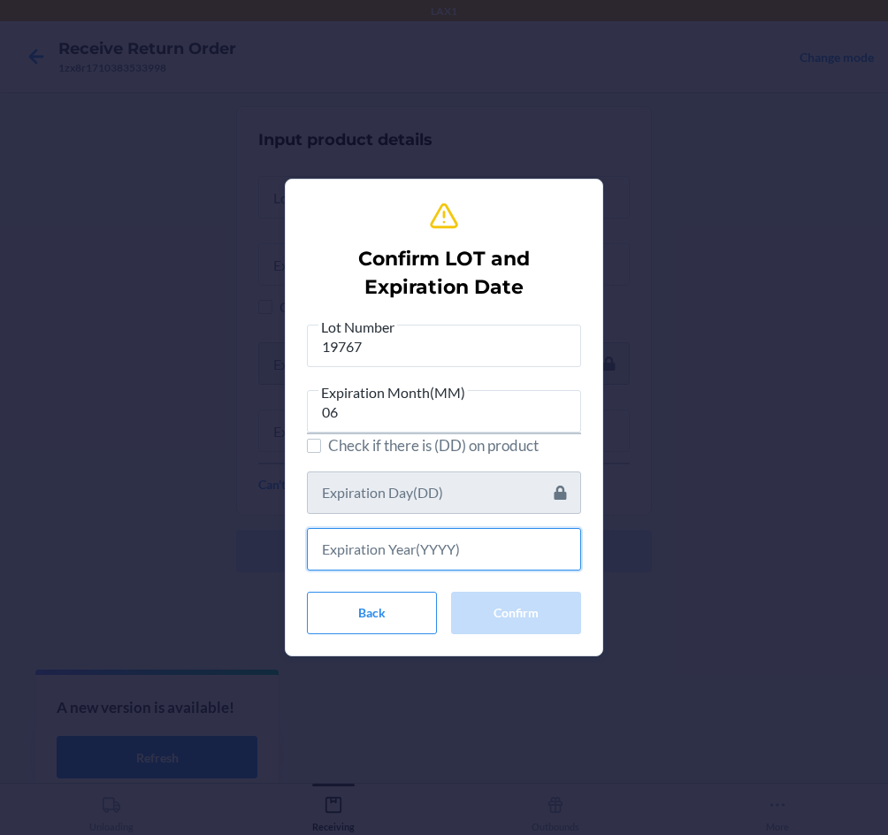
click at [458, 556] on input "text" at bounding box center [444, 549] width 274 height 42
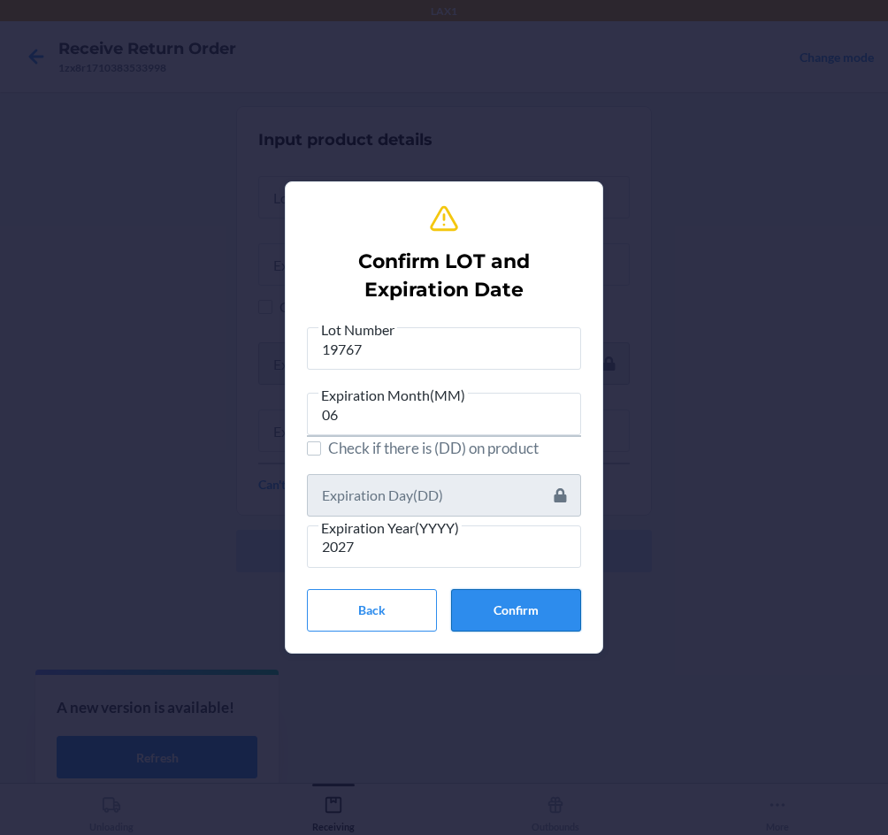
click at [534, 618] on button "Confirm" at bounding box center [516, 610] width 130 height 42
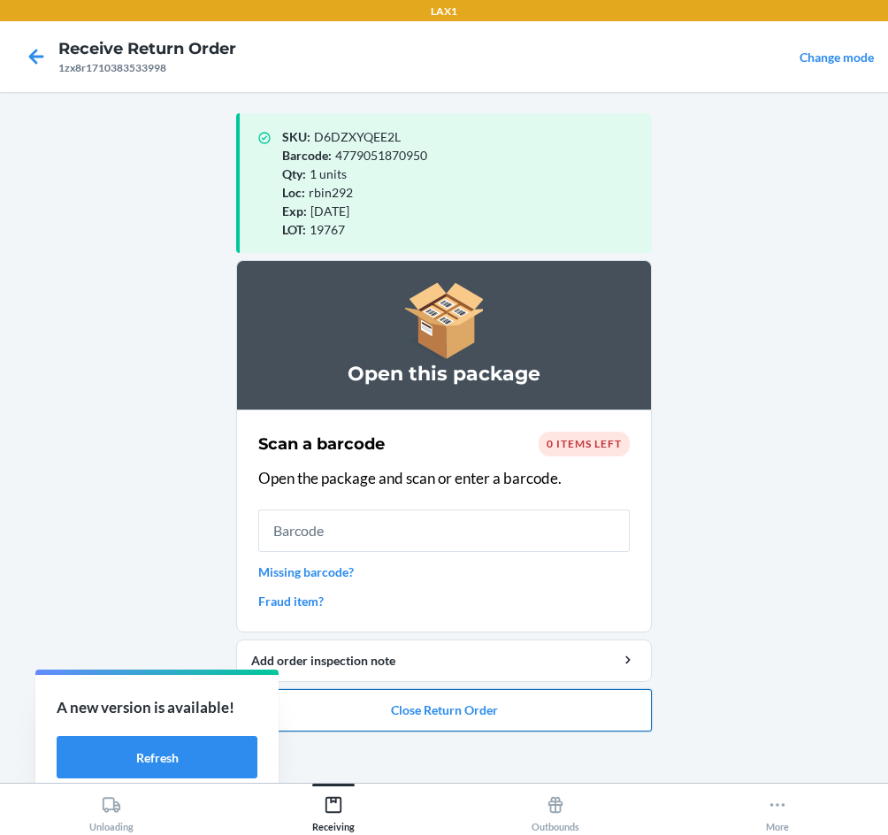
click at [610, 721] on button "Close Return Order" at bounding box center [444, 710] width 416 height 42
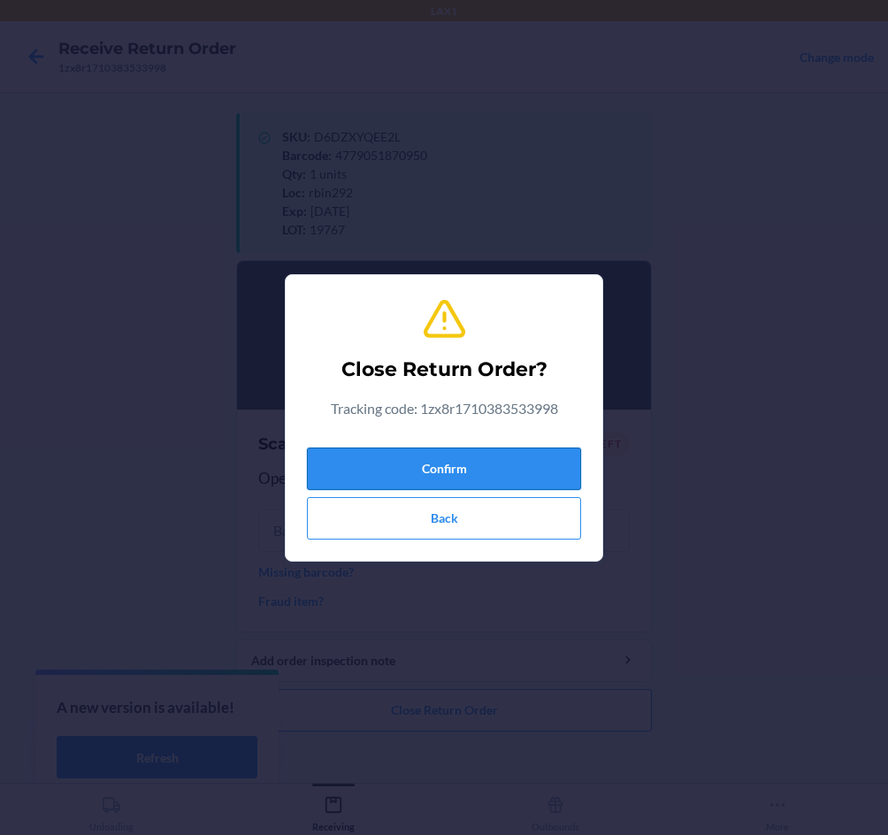
click at [484, 463] on button "Confirm" at bounding box center [444, 469] width 274 height 42
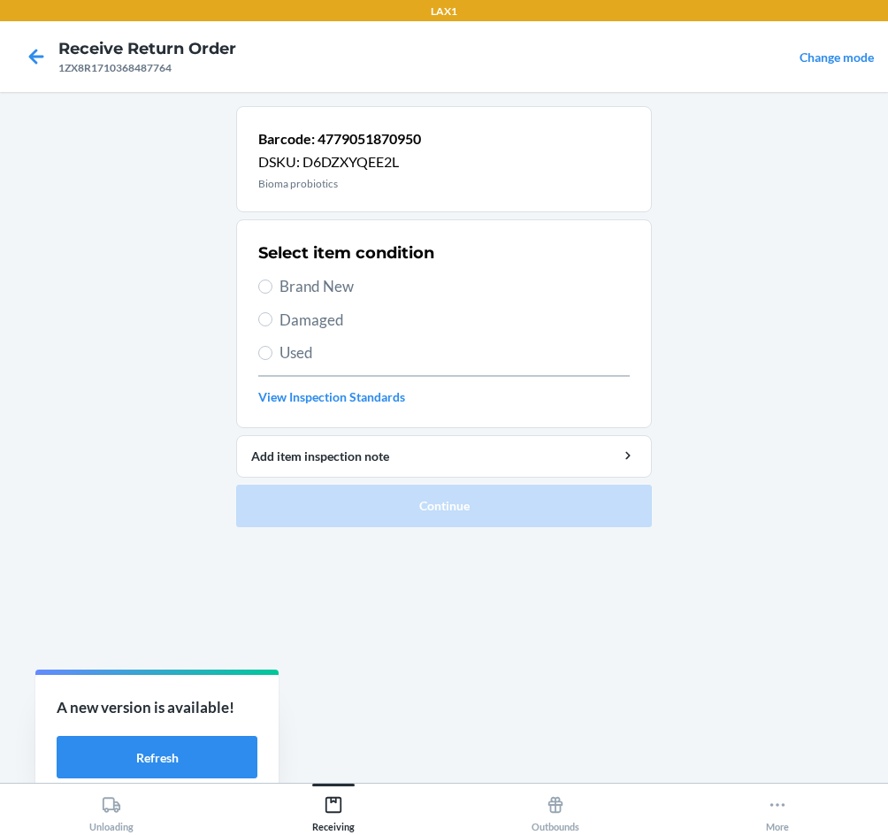
click at [305, 288] on span "Brand New" at bounding box center [455, 286] width 350 height 23
click at [273, 288] on input "Brand New" at bounding box center [265, 287] width 14 height 14
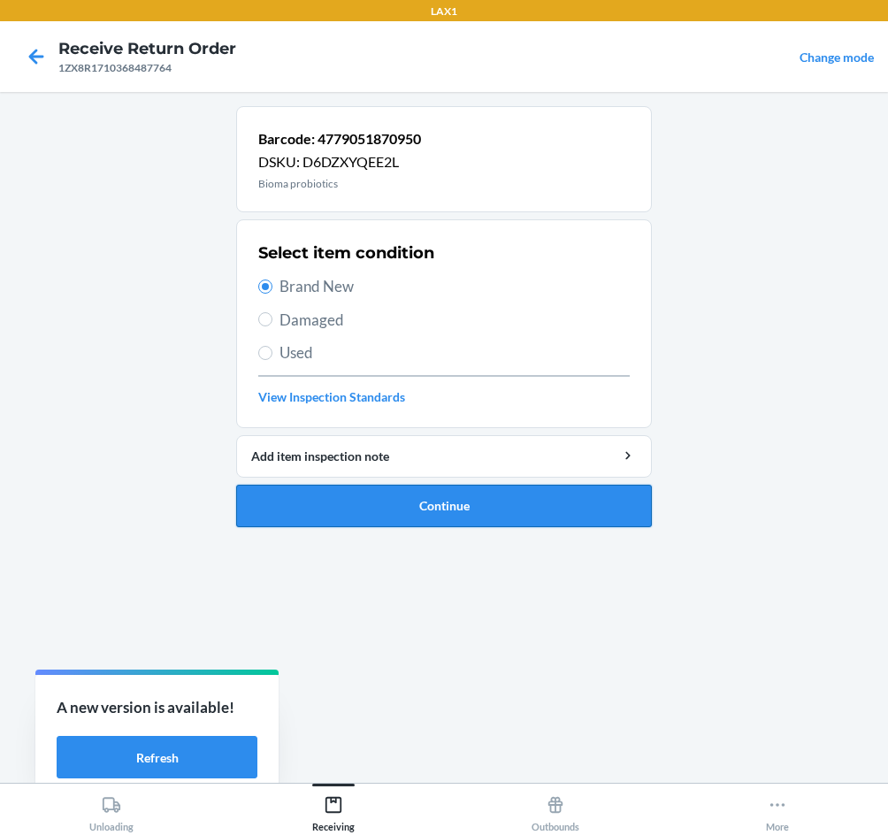
click at [435, 520] on button "Continue" at bounding box center [444, 506] width 416 height 42
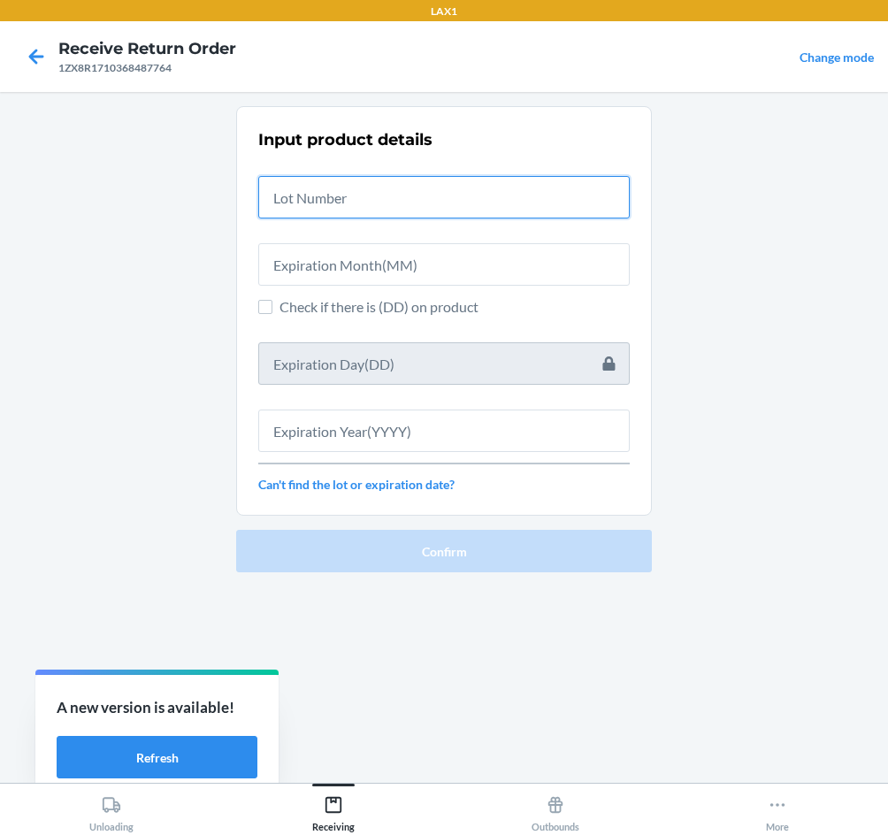
click at [388, 203] on input "text" at bounding box center [444, 197] width 372 height 42
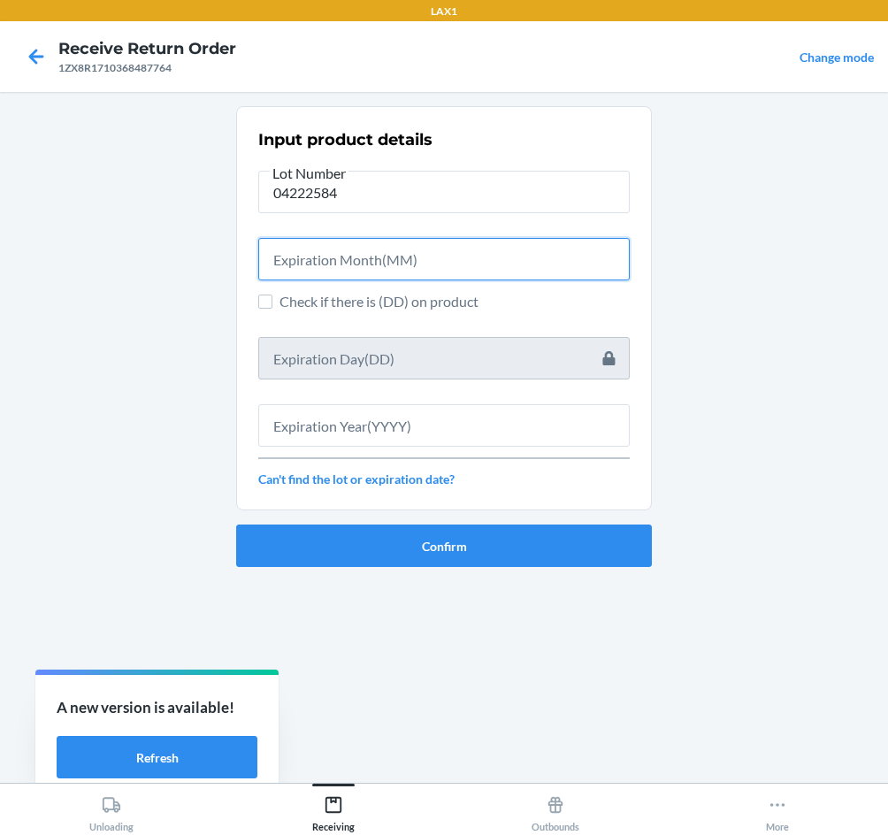
click at [449, 246] on input "text" at bounding box center [444, 259] width 372 height 42
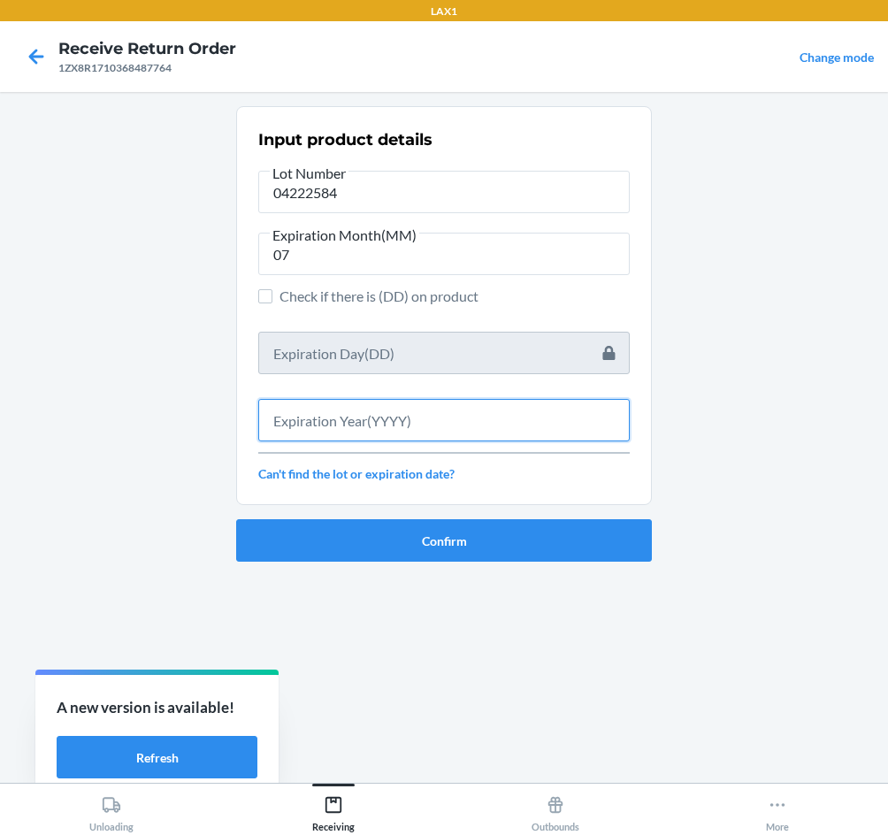
click at [370, 420] on input "text" at bounding box center [444, 420] width 372 height 42
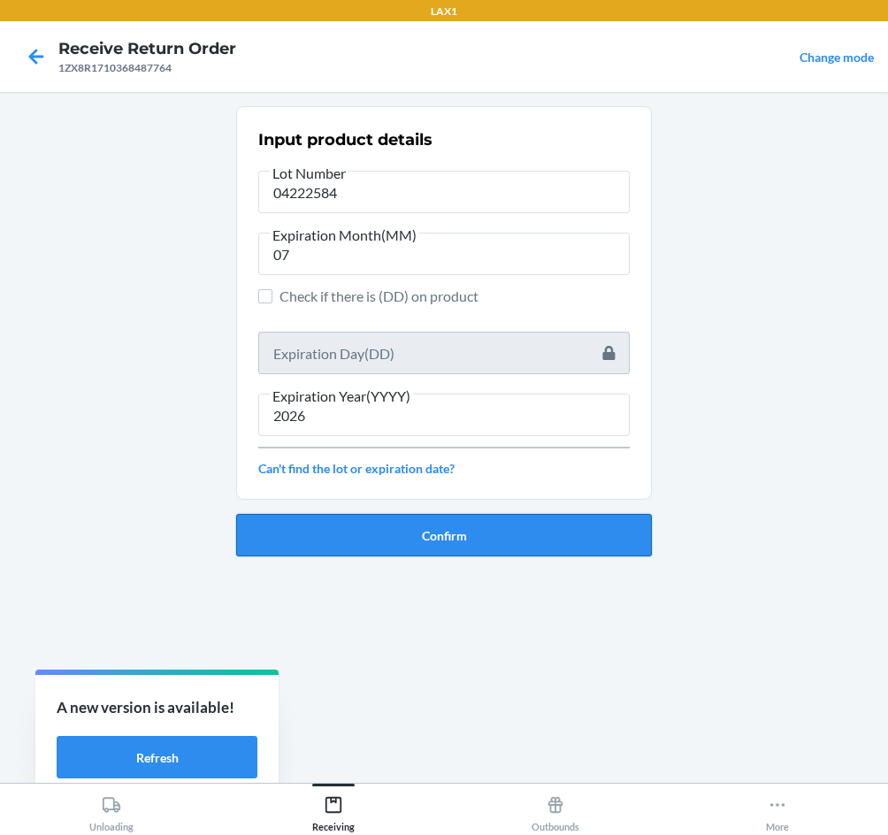
click at [376, 518] on button "Confirm" at bounding box center [444, 535] width 416 height 42
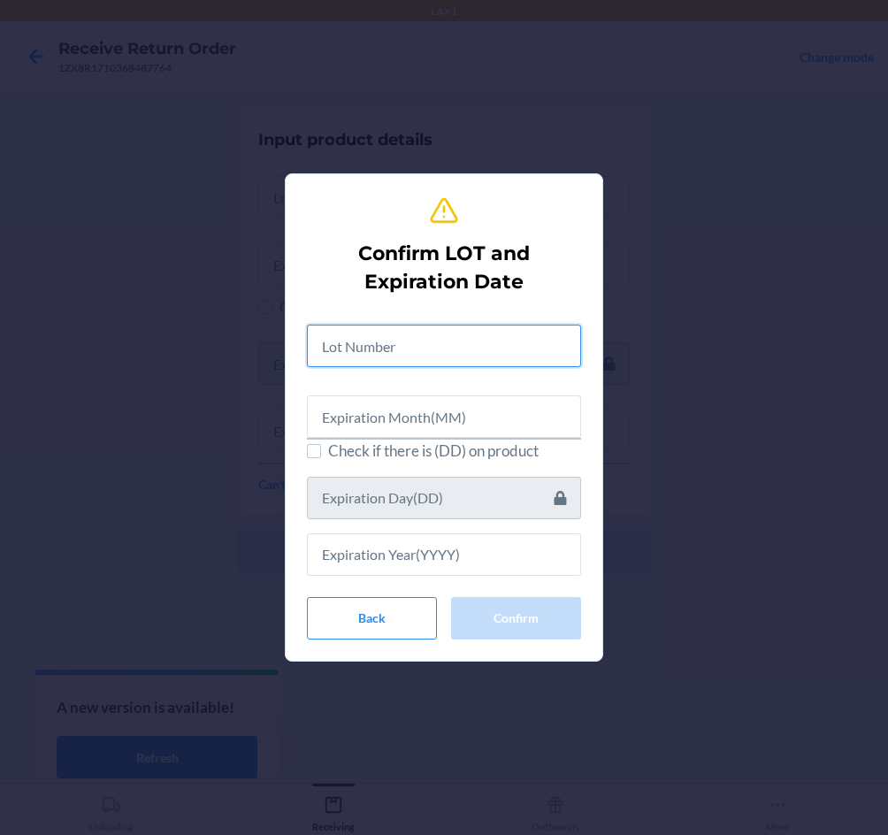
click at [391, 355] on input "text" at bounding box center [444, 346] width 274 height 42
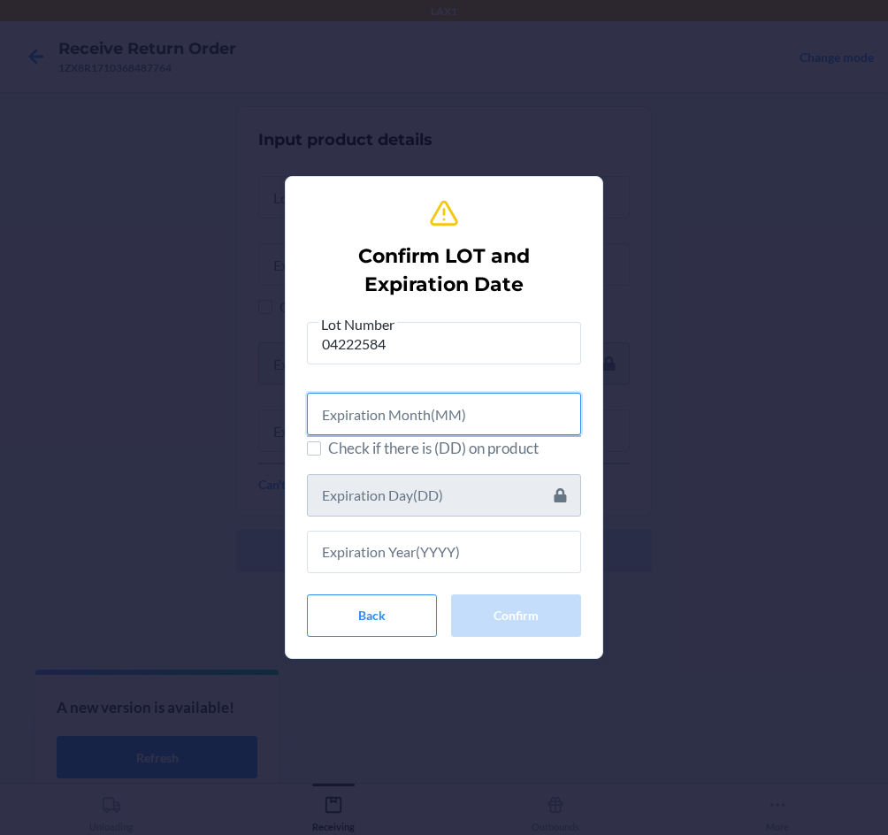
click at [443, 411] on input "text" at bounding box center [444, 414] width 274 height 42
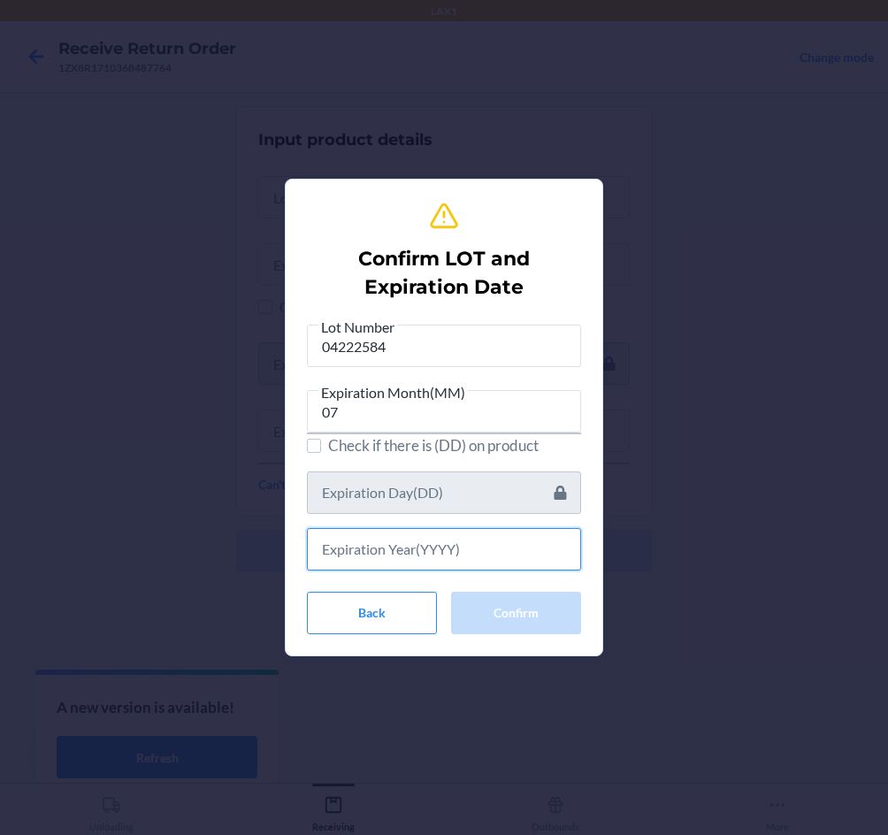
click at [408, 545] on input "text" at bounding box center [444, 549] width 274 height 42
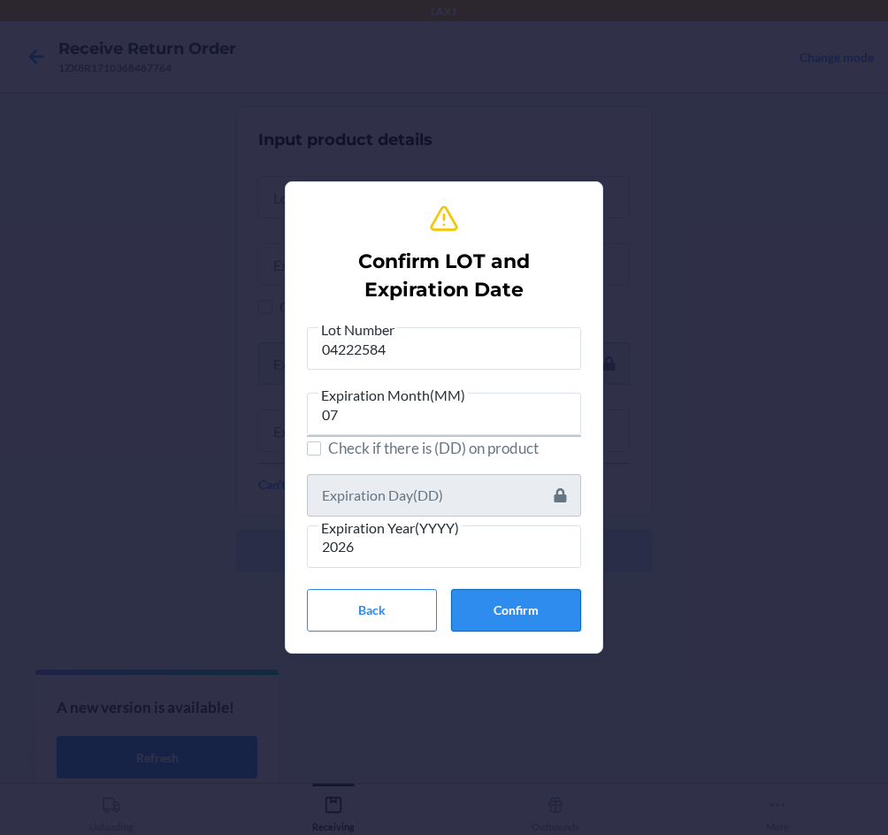
click at [546, 604] on button "Confirm" at bounding box center [516, 610] width 130 height 42
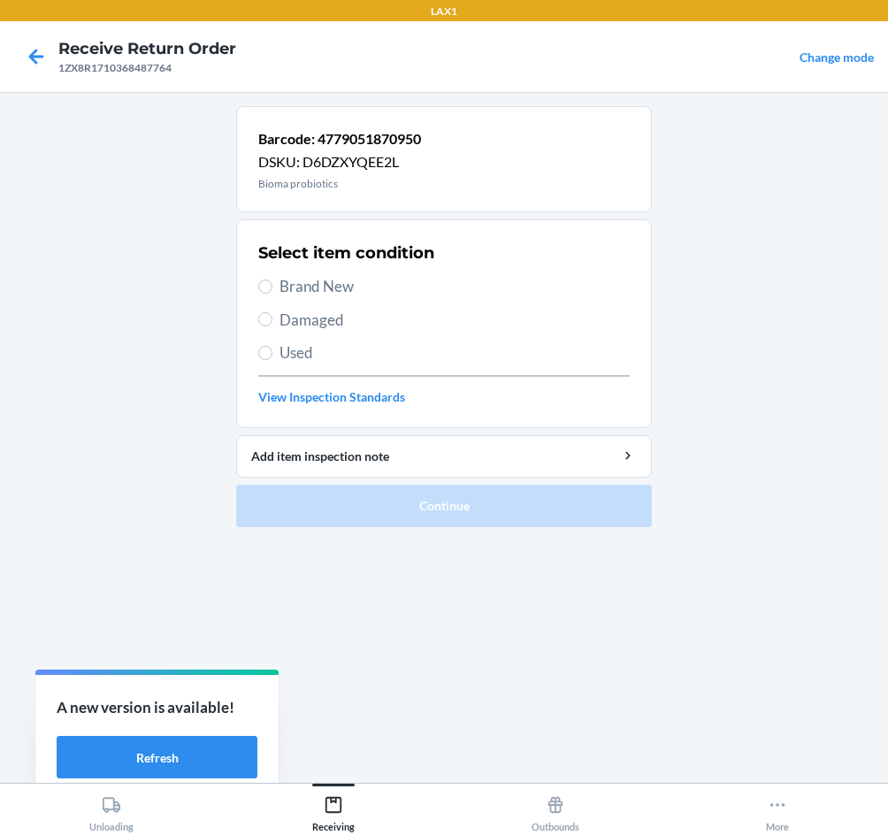
click at [313, 284] on span "Brand New" at bounding box center [455, 286] width 350 height 23
click at [273, 284] on input "Brand New" at bounding box center [265, 287] width 14 height 14
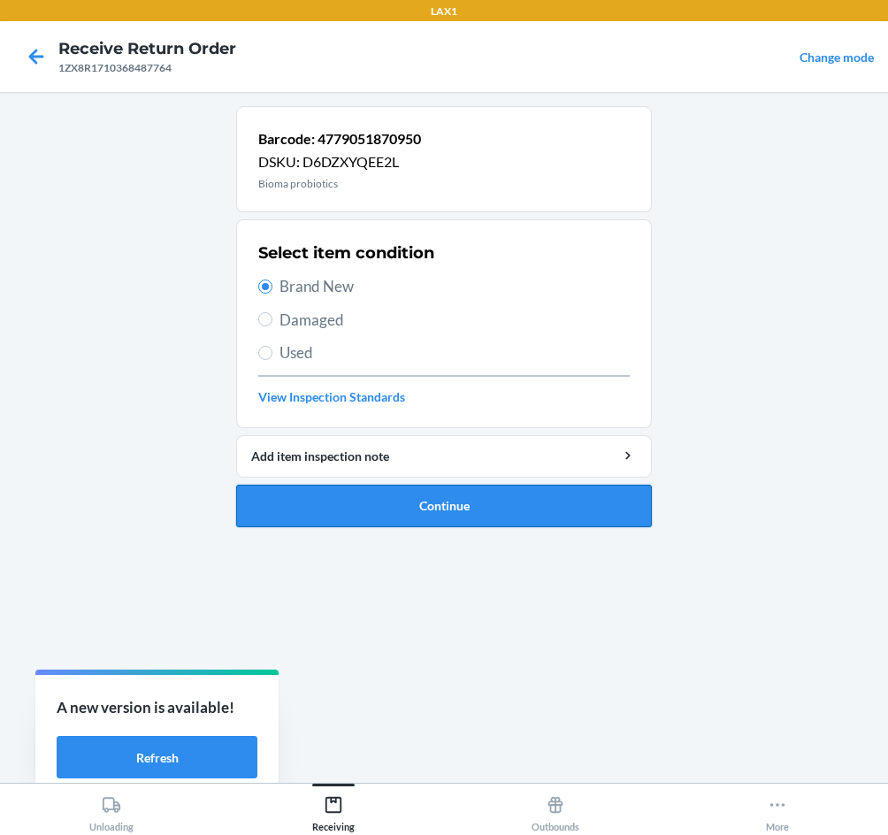
click at [413, 507] on button "Continue" at bounding box center [444, 506] width 416 height 42
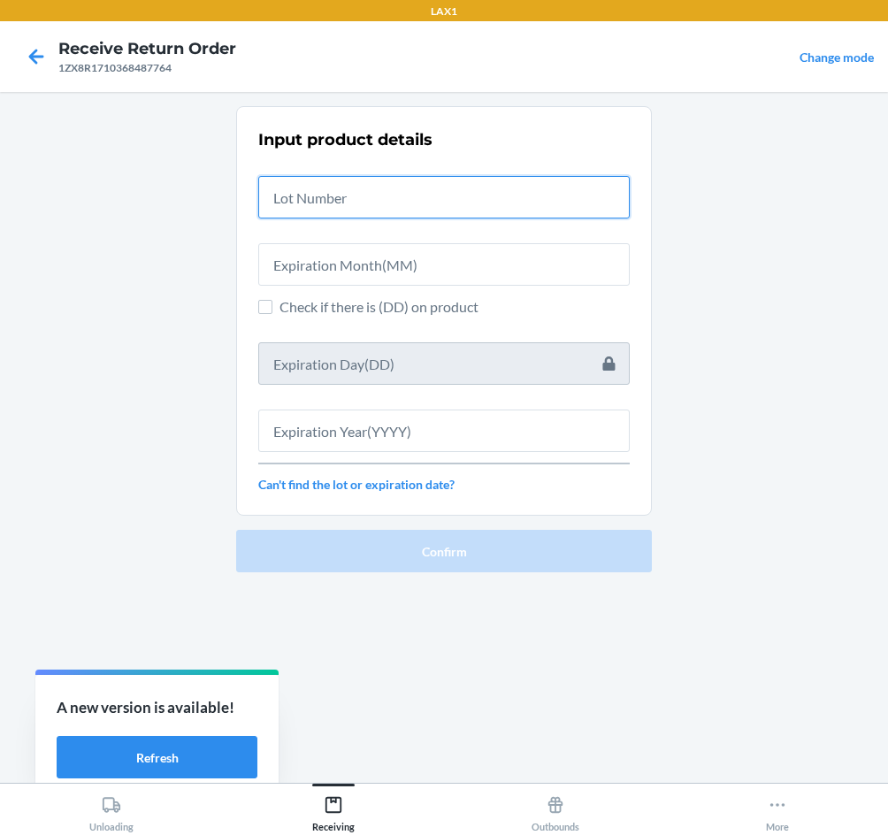
click at [356, 209] on input "text" at bounding box center [444, 197] width 372 height 42
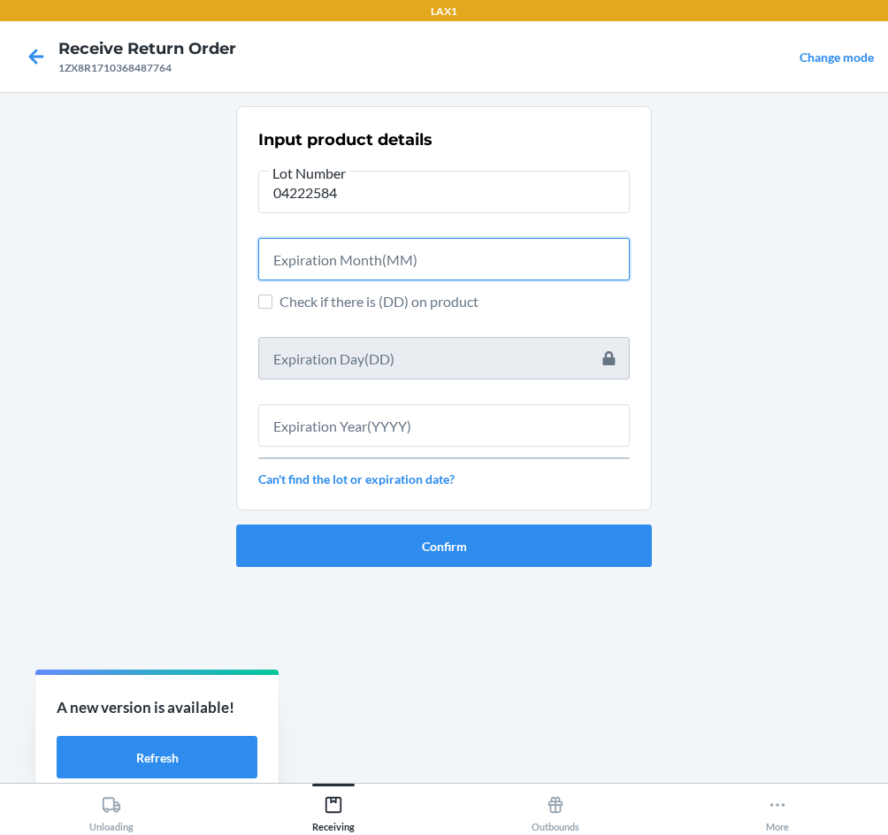
click at [362, 250] on input "text" at bounding box center [444, 259] width 372 height 42
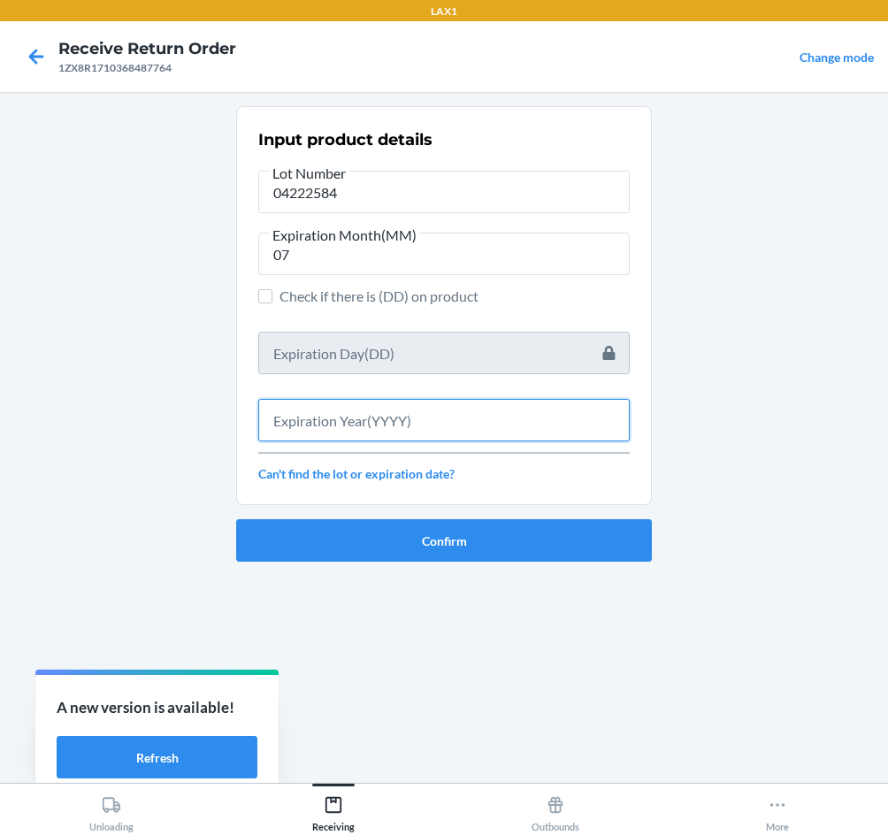
click at [324, 428] on input "text" at bounding box center [444, 420] width 372 height 42
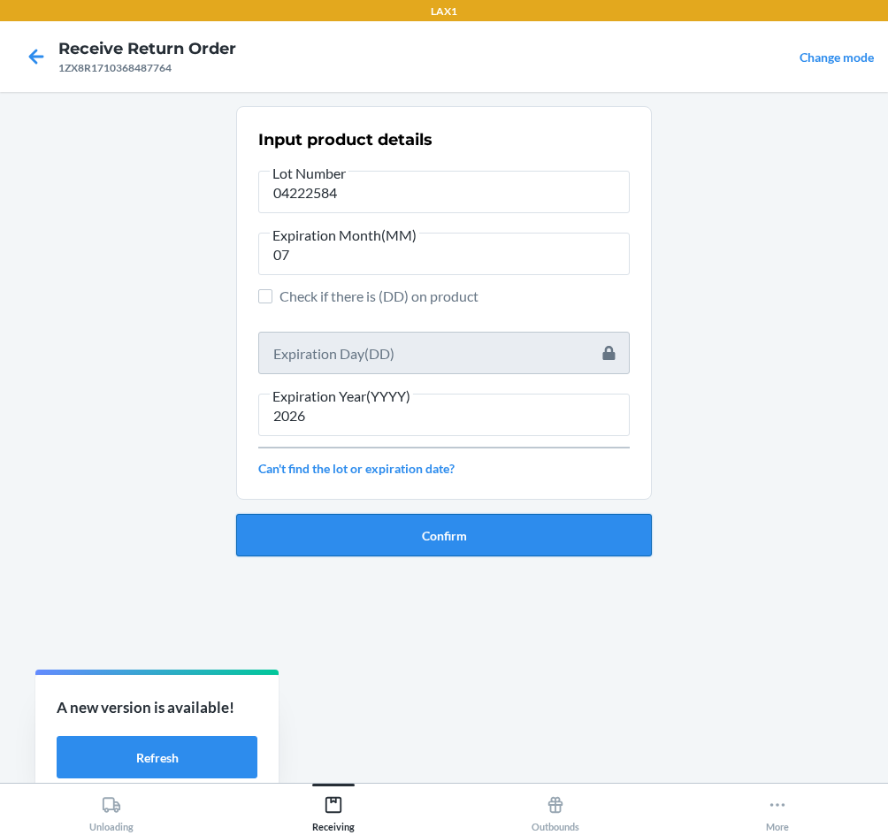
click at [356, 544] on button "Confirm" at bounding box center [444, 535] width 416 height 42
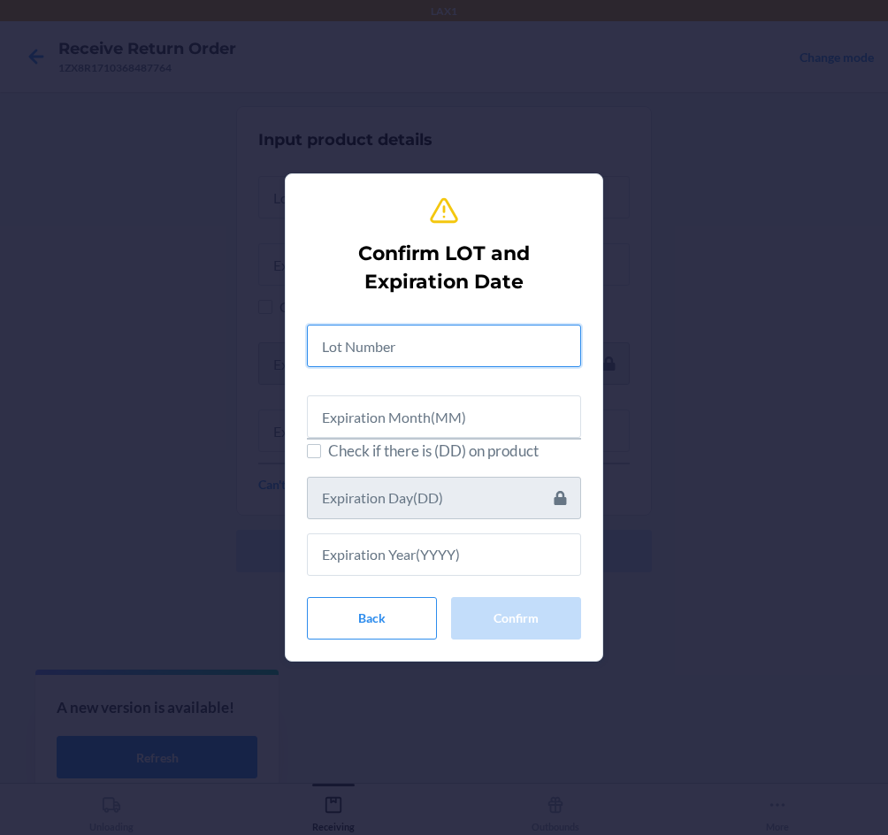
click at [393, 358] on input "text" at bounding box center [444, 346] width 274 height 42
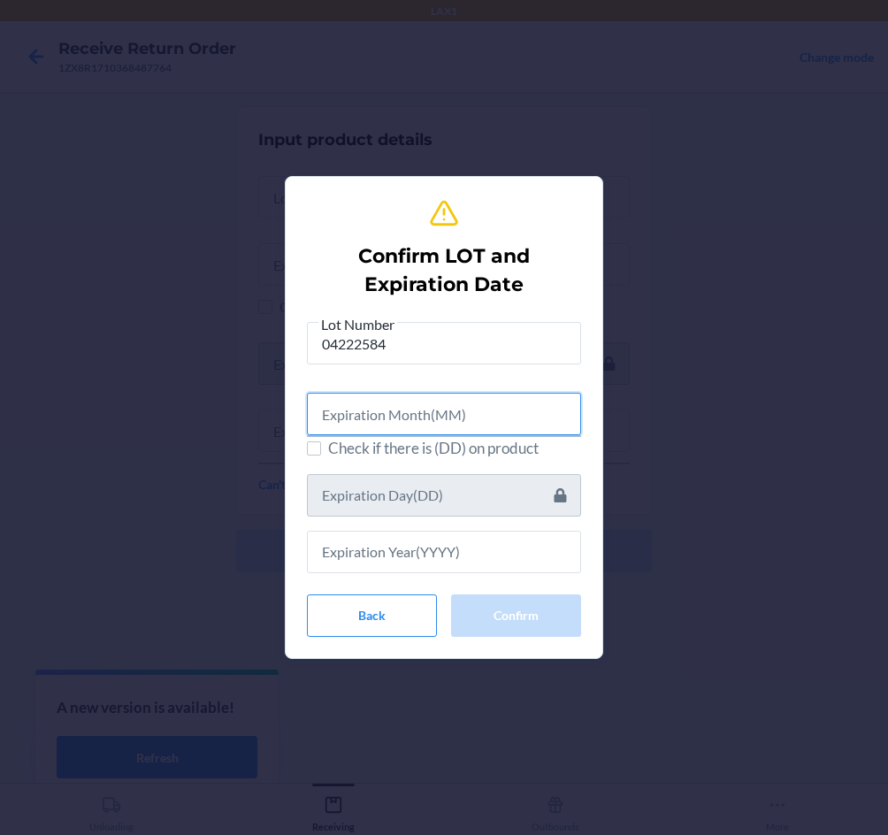
click at [381, 421] on input "text" at bounding box center [444, 414] width 274 height 42
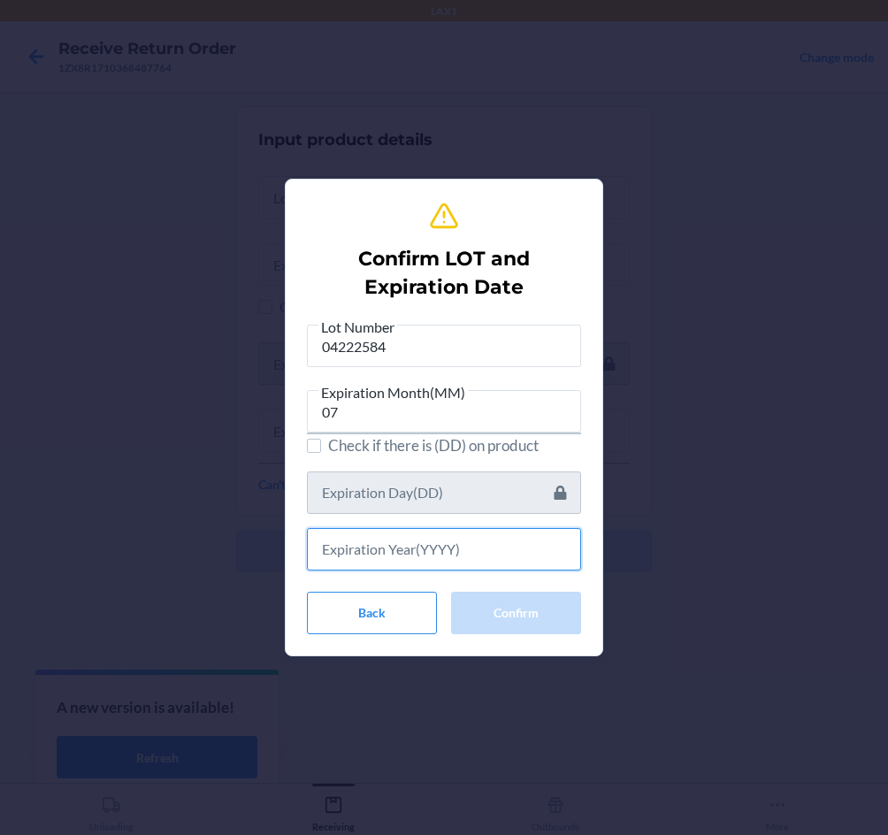
click at [398, 556] on input "text" at bounding box center [444, 549] width 274 height 42
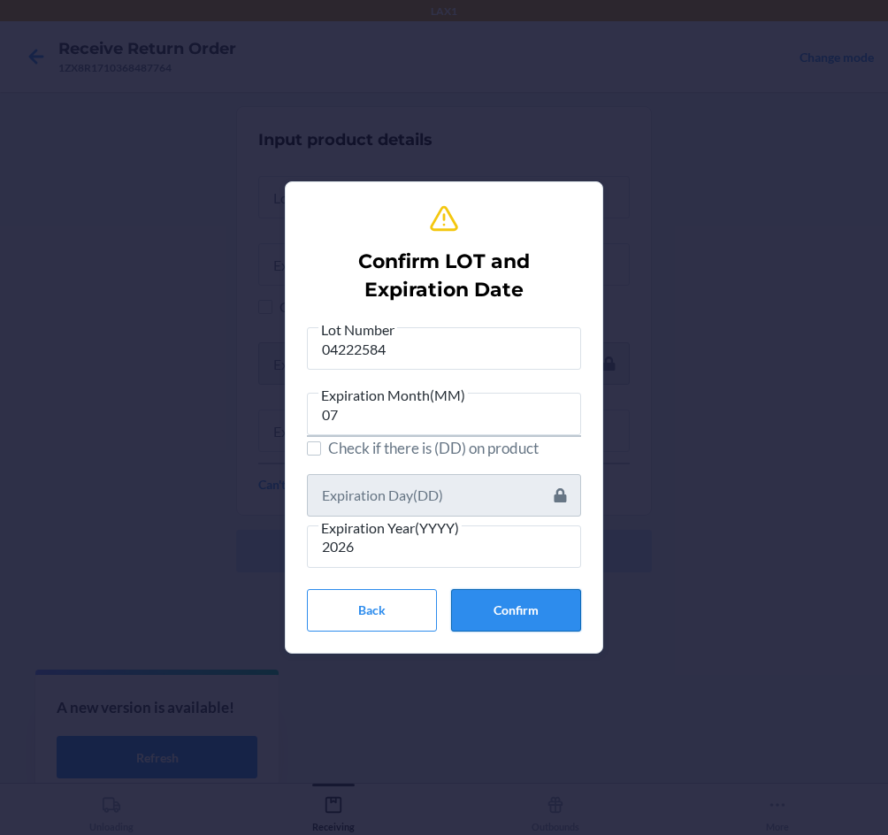
click at [489, 599] on button "Confirm" at bounding box center [516, 610] width 130 height 42
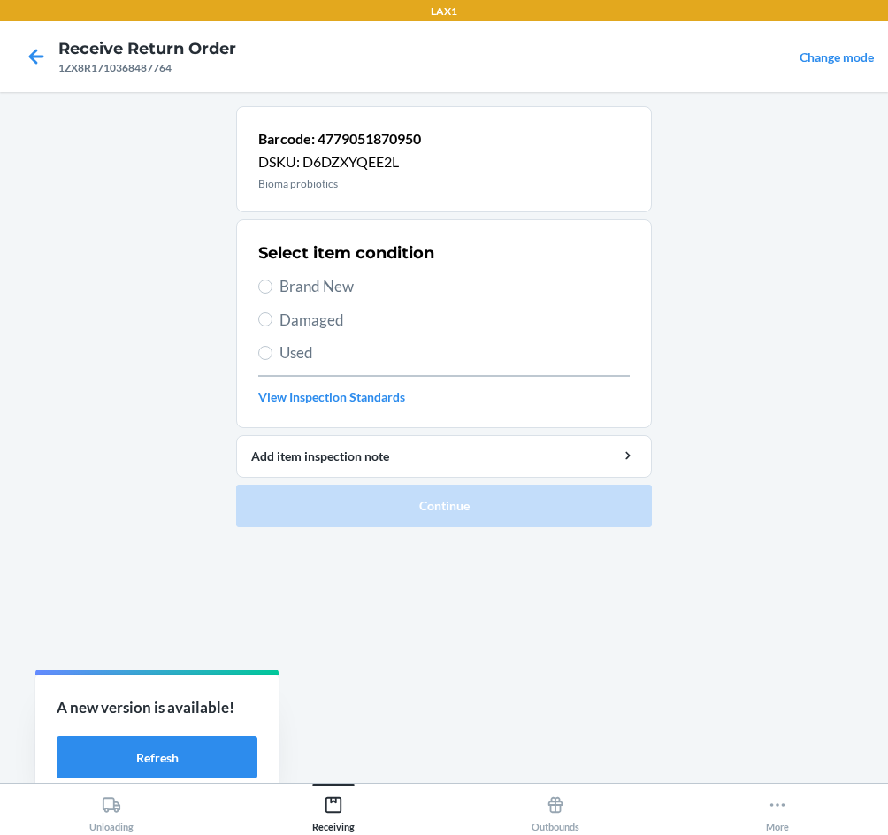
click at [296, 281] on span "Brand New" at bounding box center [455, 286] width 350 height 23
click at [273, 281] on input "Brand New" at bounding box center [265, 287] width 14 height 14
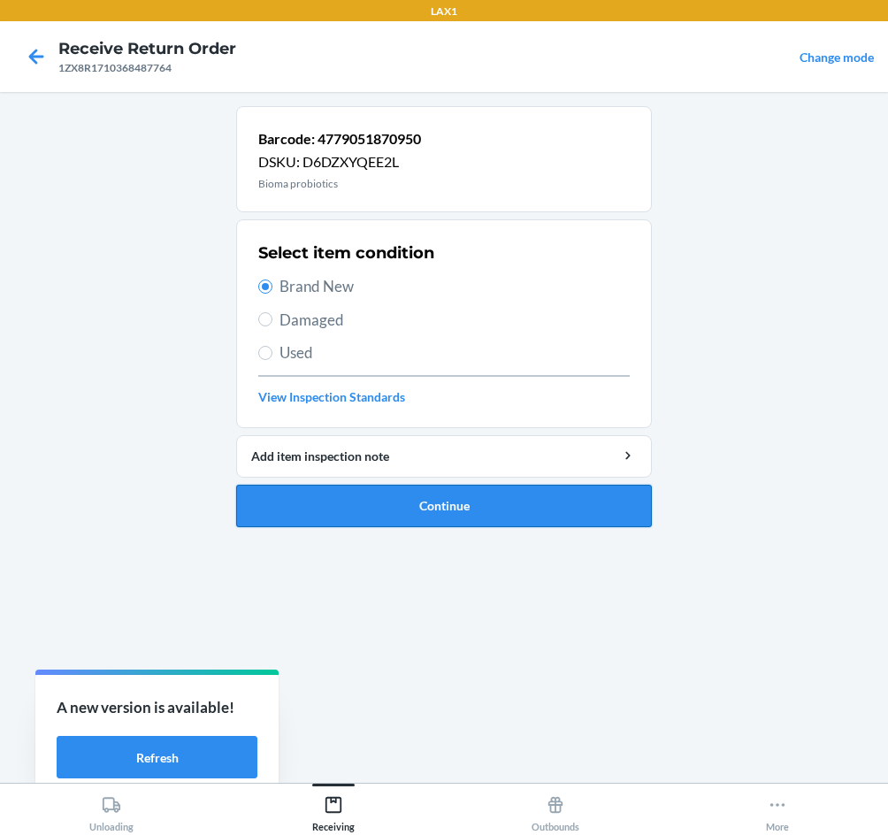
click at [445, 496] on button "Continue" at bounding box center [444, 506] width 416 height 42
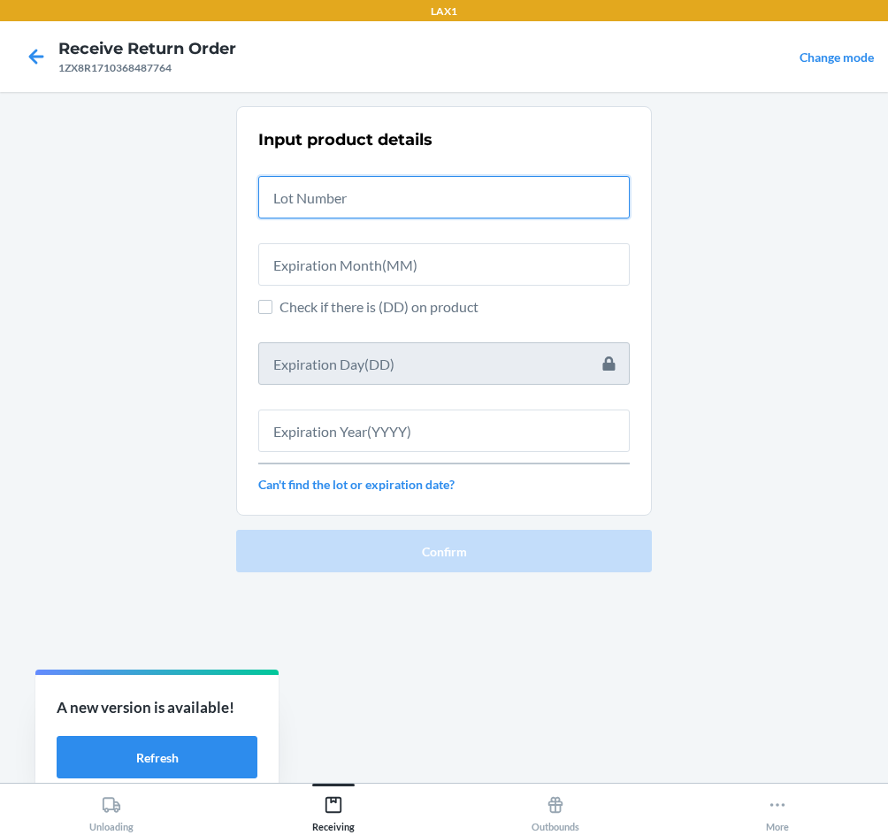
click at [378, 202] on input "text" at bounding box center [444, 197] width 372 height 42
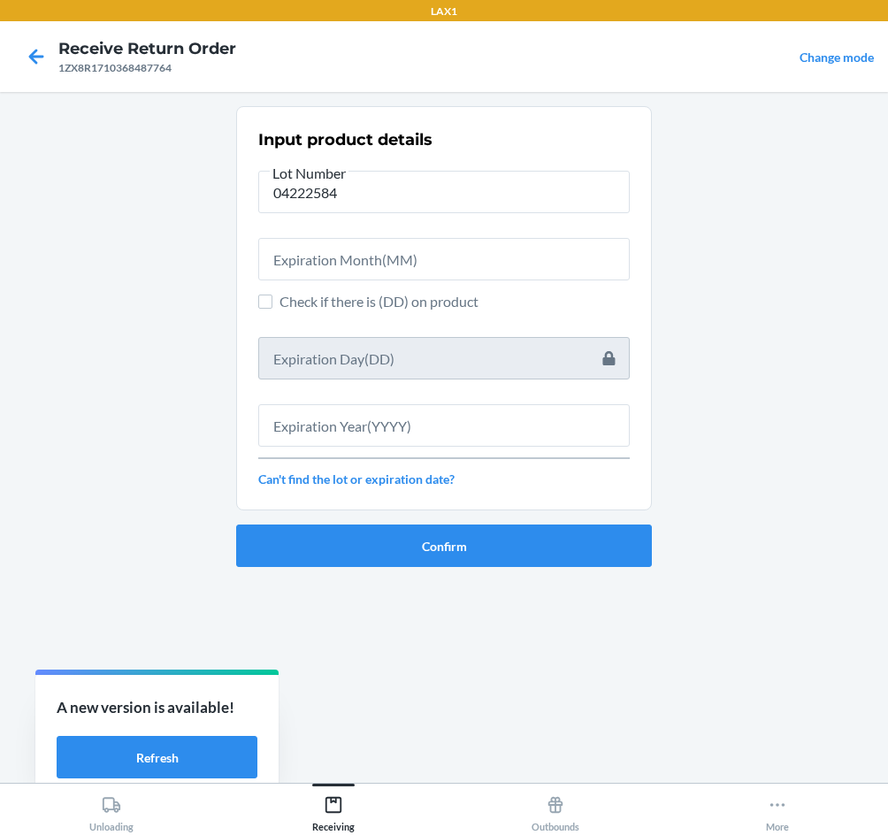
click at [288, 281] on div "Input product details Lot Number 04222584 Check if there is (DD) on product Can…" at bounding box center [444, 308] width 372 height 371
click at [293, 260] on input "text" at bounding box center [444, 259] width 372 height 42
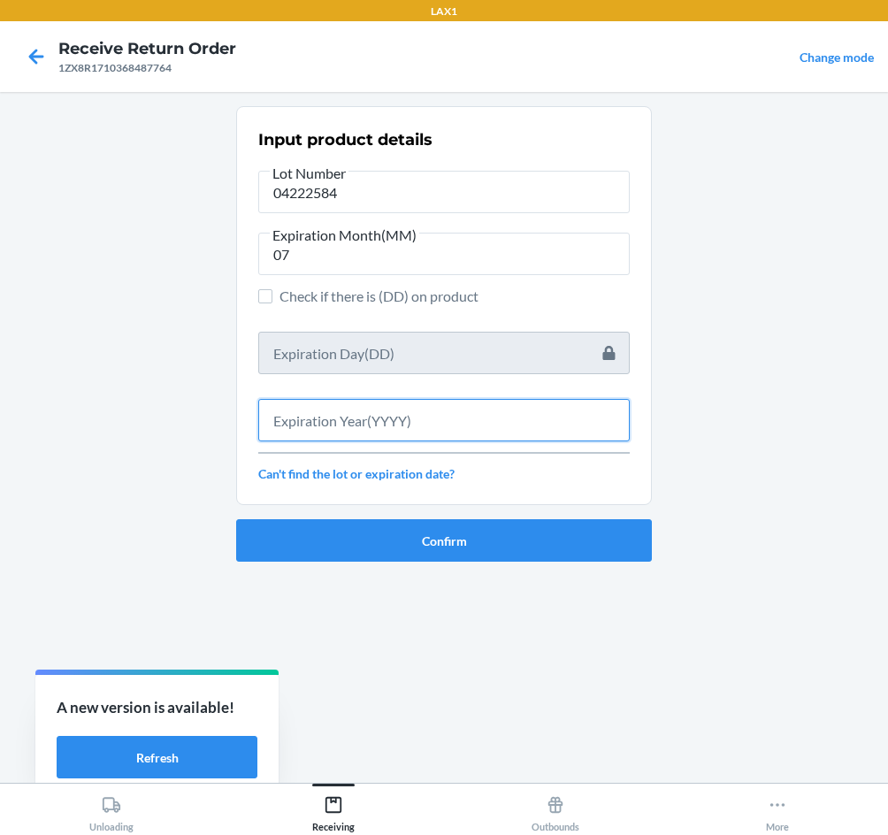
click at [327, 424] on input "text" at bounding box center [444, 420] width 372 height 42
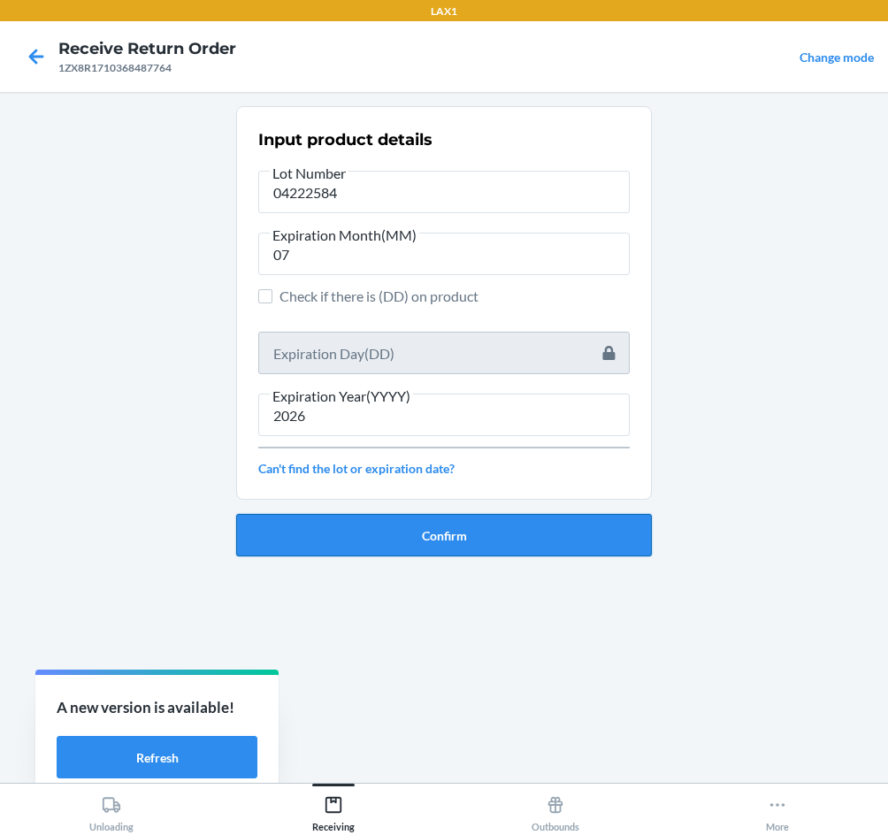
click at [364, 526] on button "Confirm" at bounding box center [444, 535] width 416 height 42
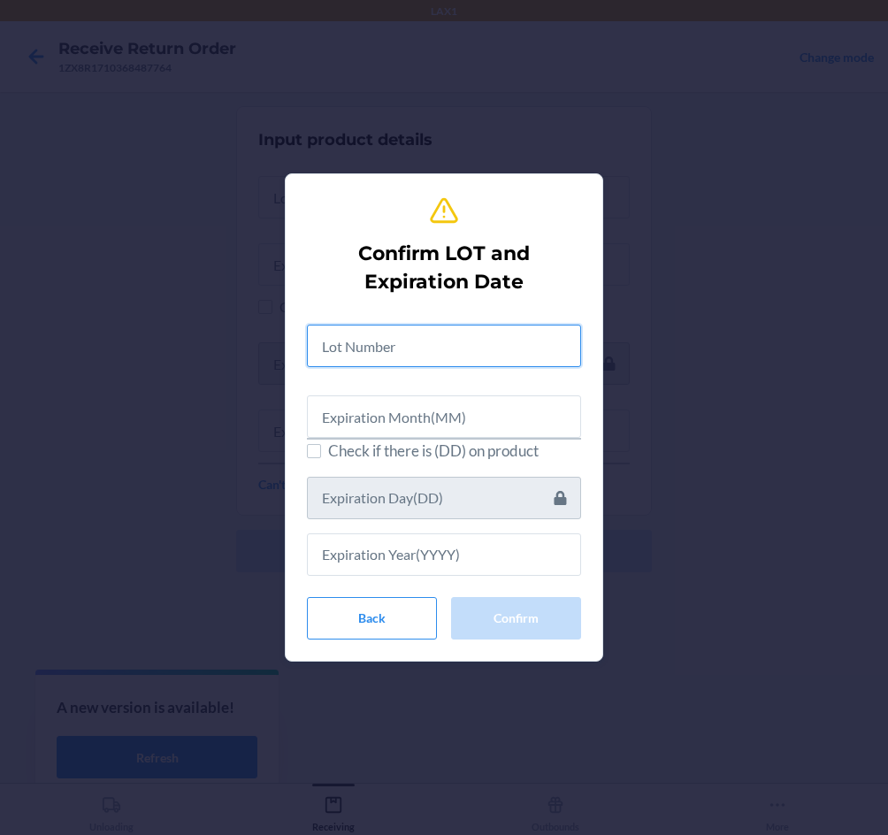
click at [395, 358] on input "text" at bounding box center [444, 346] width 274 height 42
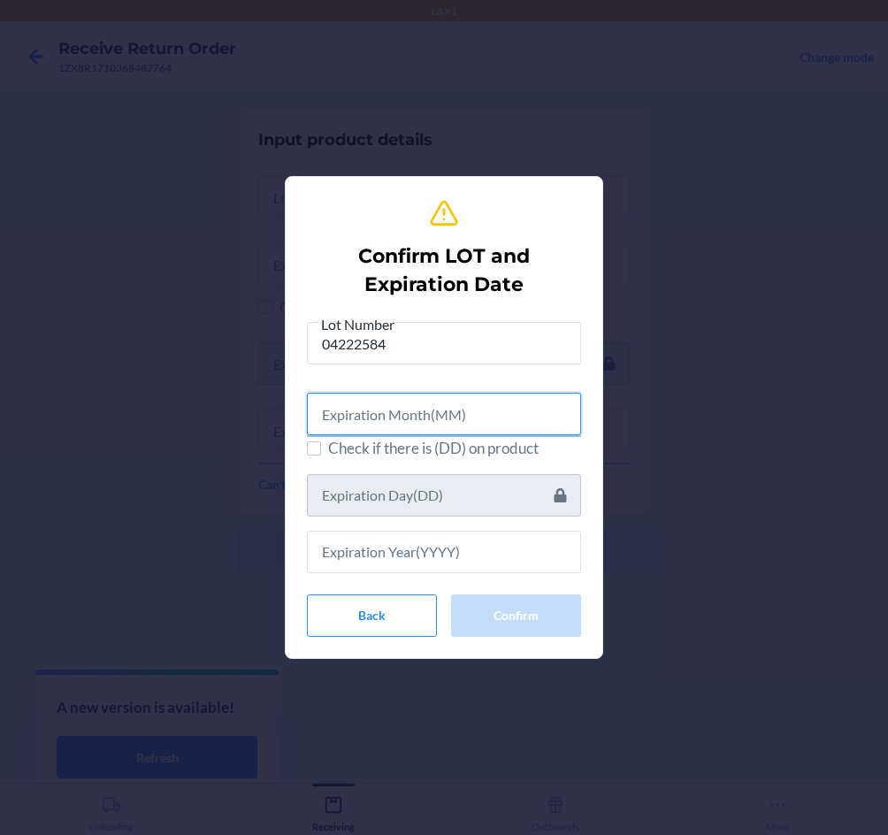
click at [384, 412] on input "text" at bounding box center [444, 414] width 274 height 42
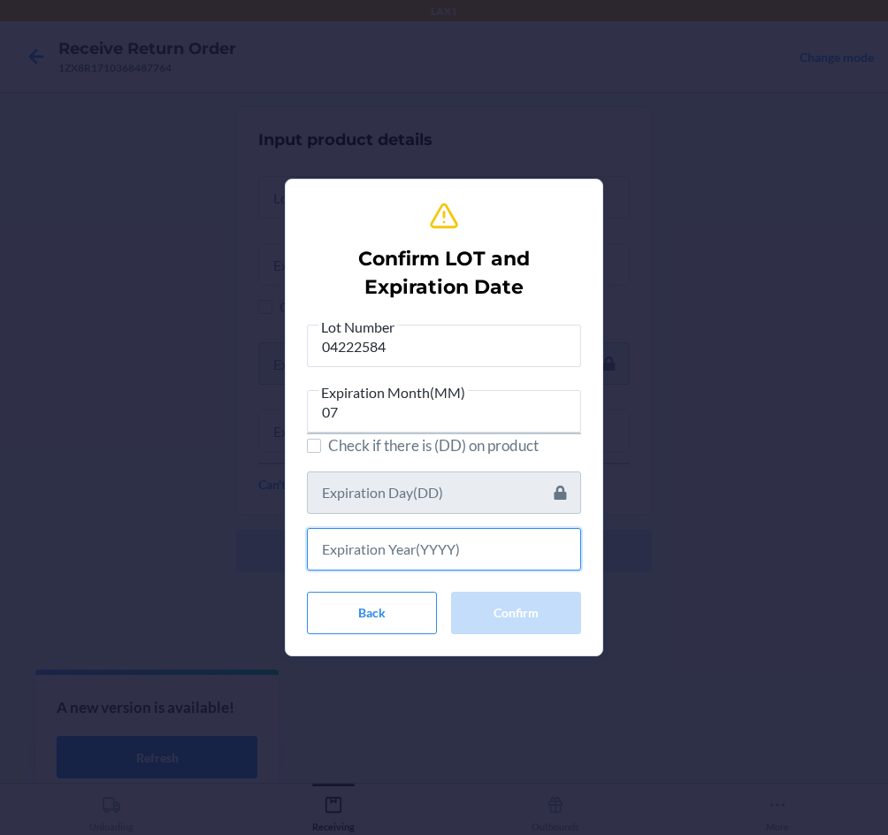
click at [458, 549] on input "text" at bounding box center [444, 549] width 274 height 42
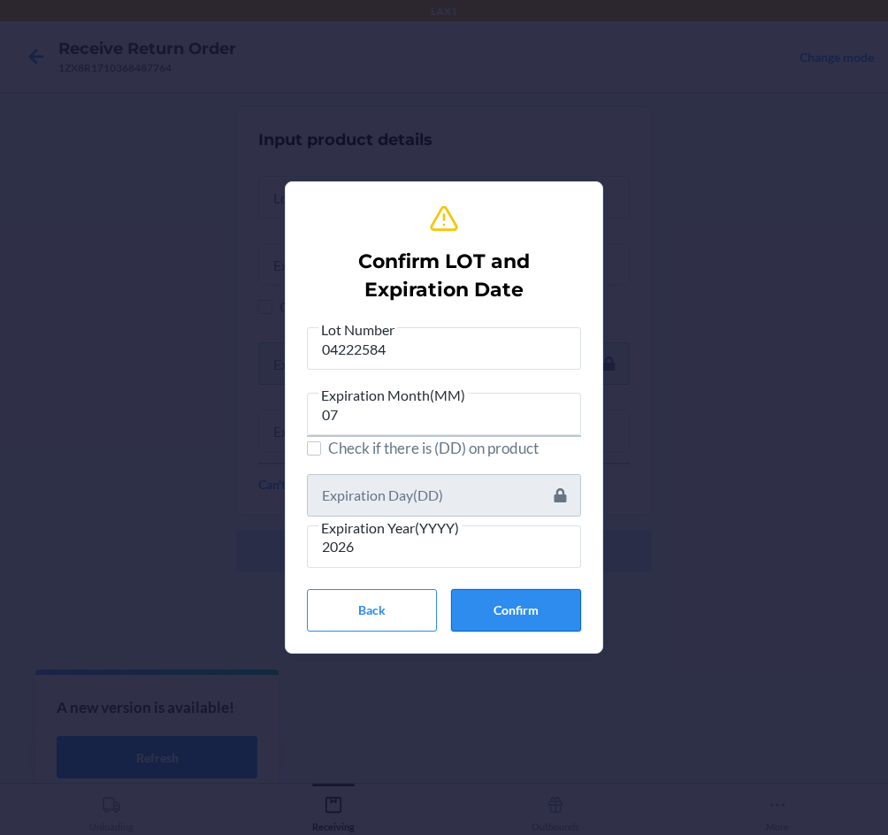
click at [534, 612] on button "Confirm" at bounding box center [516, 610] width 130 height 42
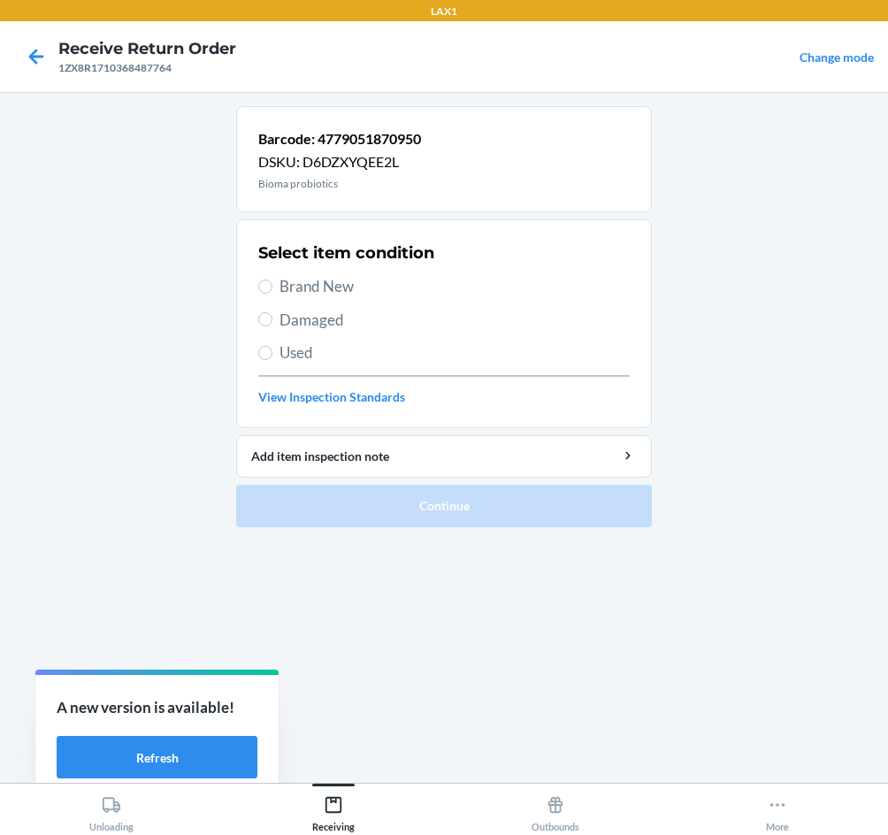
click at [282, 282] on span "Brand New" at bounding box center [455, 286] width 350 height 23
click at [273, 282] on input "Brand New" at bounding box center [265, 287] width 14 height 14
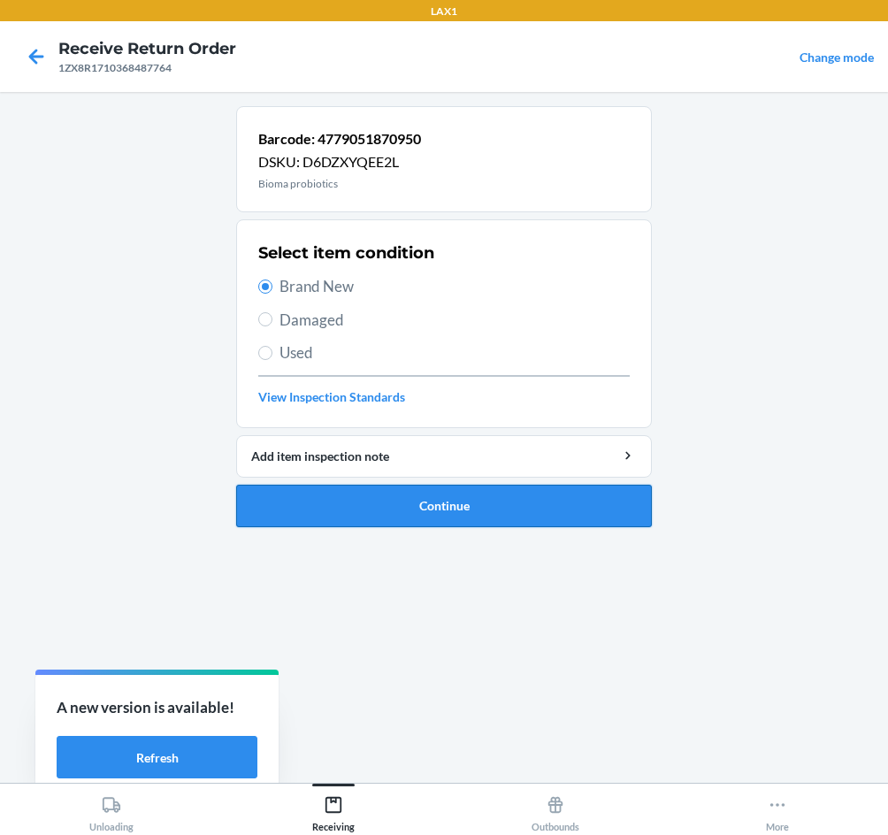
click at [449, 503] on button "Continue" at bounding box center [444, 506] width 416 height 42
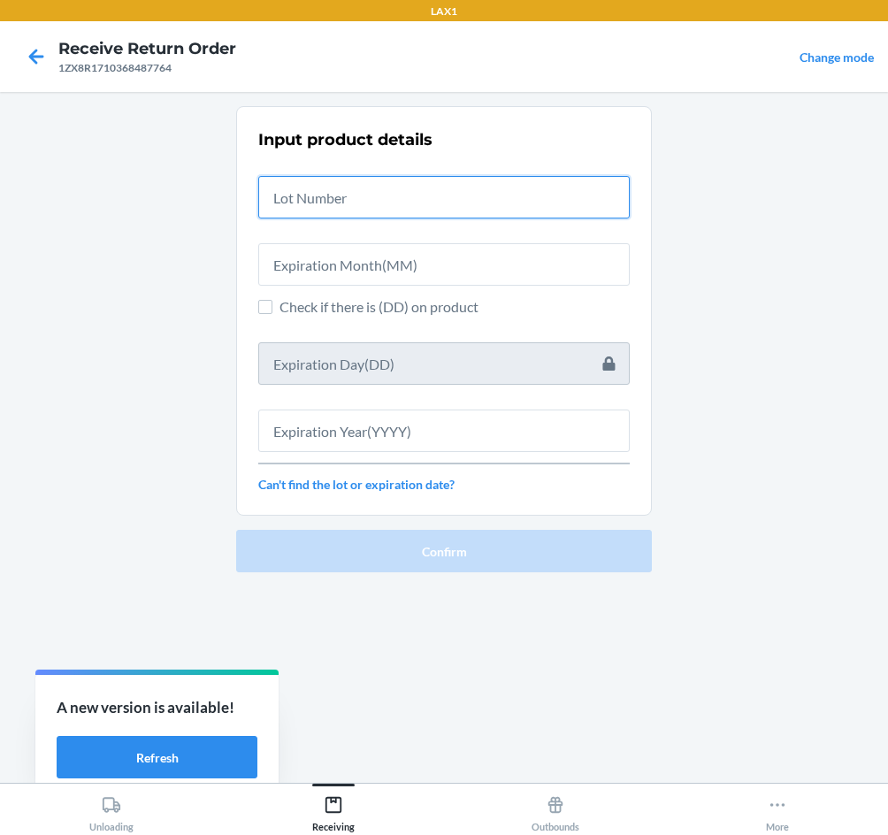
click at [368, 206] on input "text" at bounding box center [444, 197] width 372 height 42
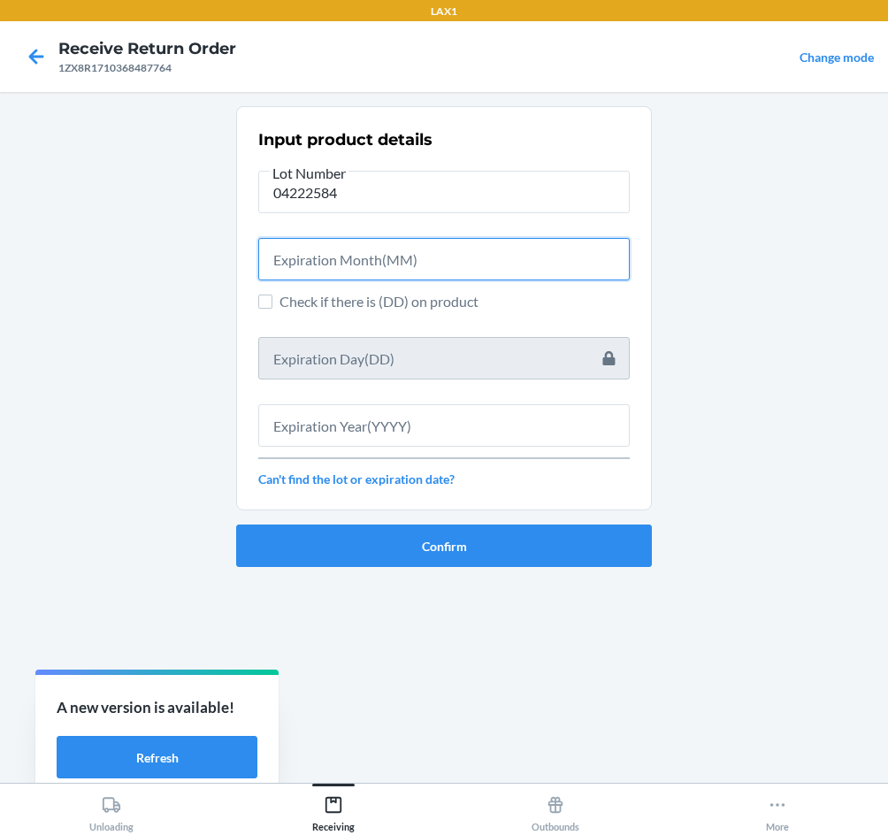
click at [325, 260] on input "text" at bounding box center [444, 259] width 372 height 42
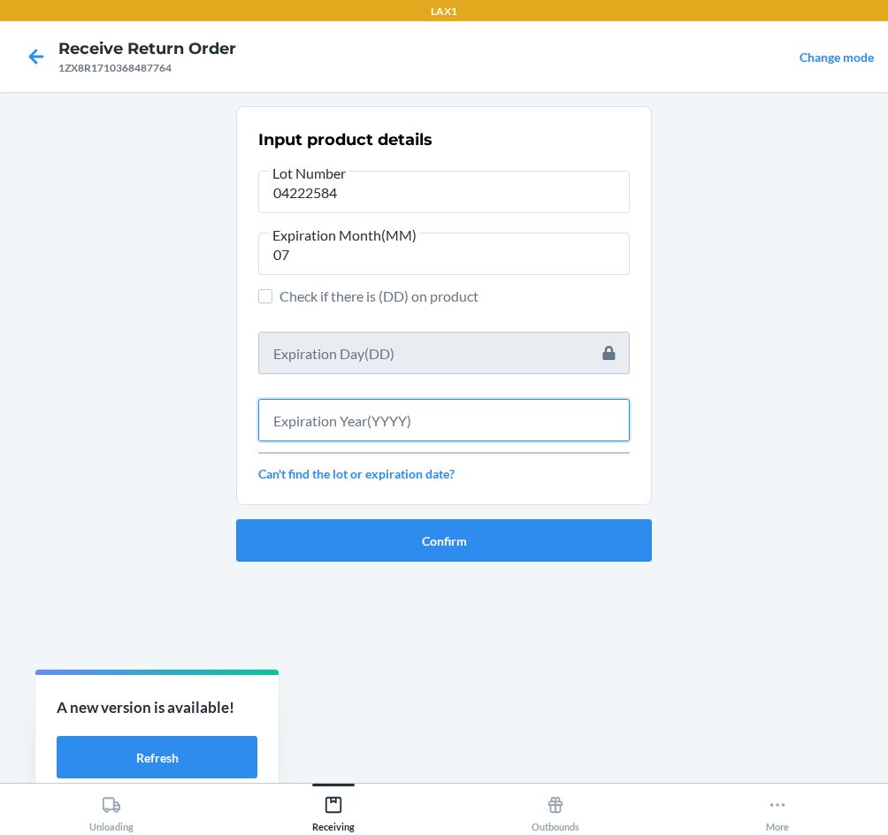
click at [335, 419] on input "text" at bounding box center [444, 420] width 372 height 42
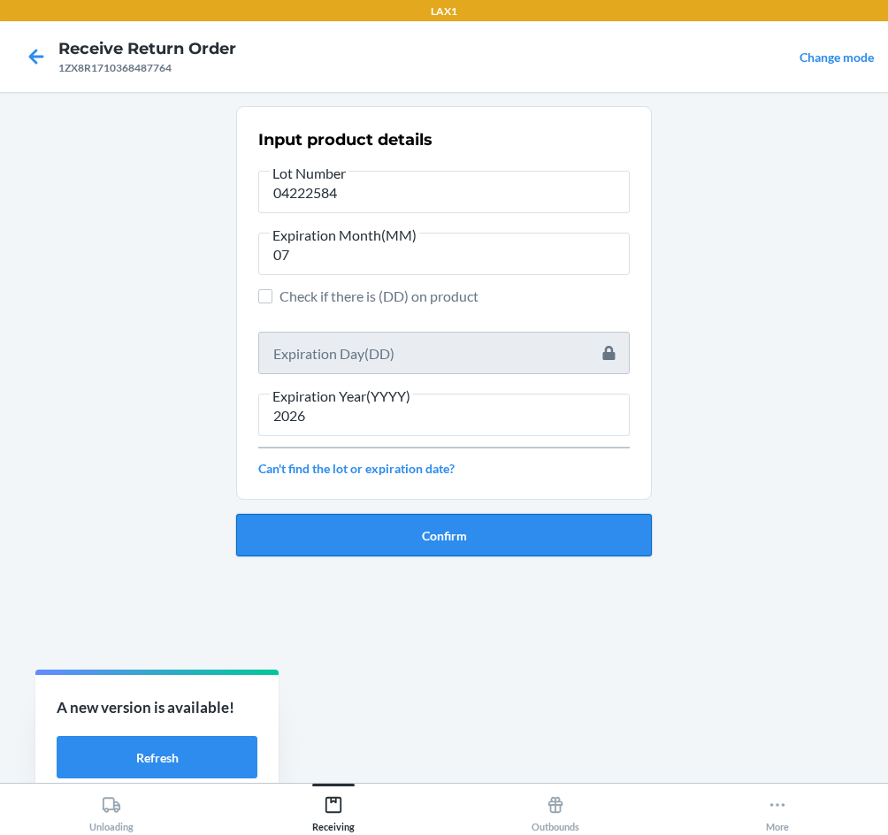
click at [377, 533] on button "Confirm" at bounding box center [444, 535] width 416 height 42
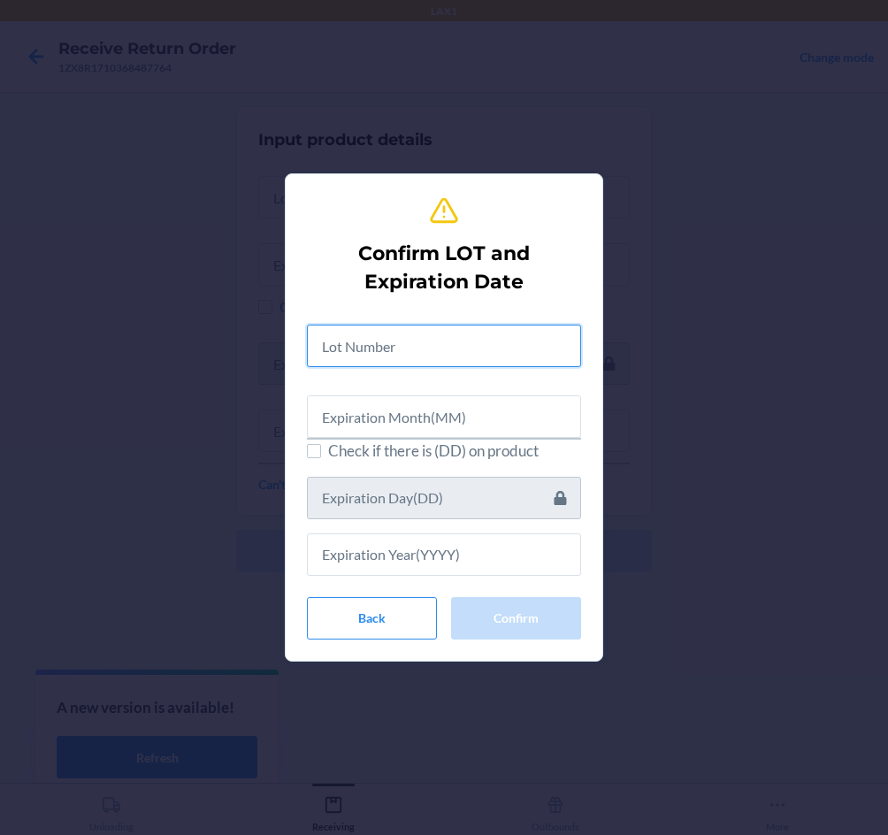
click at [372, 353] on input "text" at bounding box center [444, 346] width 274 height 42
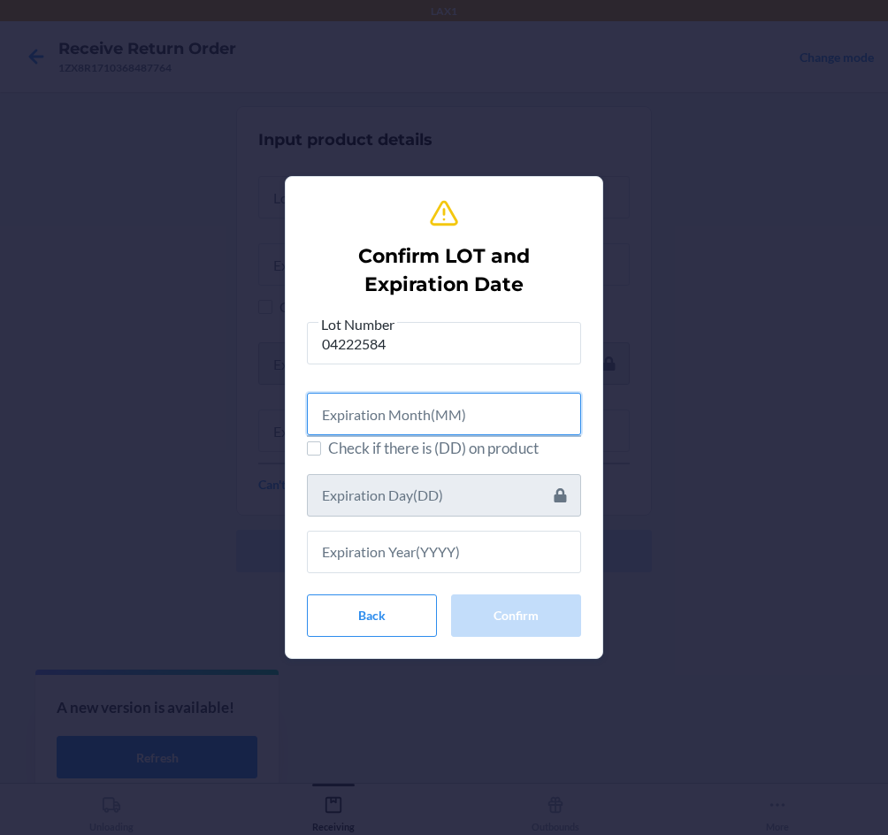
click at [362, 418] on input "text" at bounding box center [444, 414] width 274 height 42
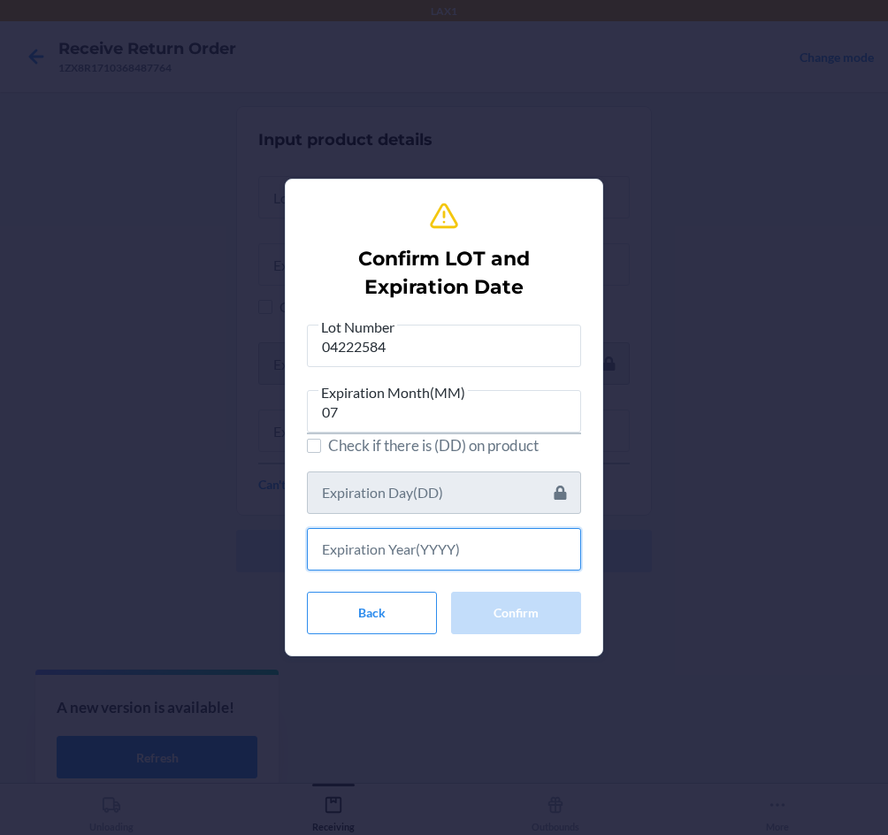
click at [393, 561] on input "text" at bounding box center [444, 549] width 274 height 42
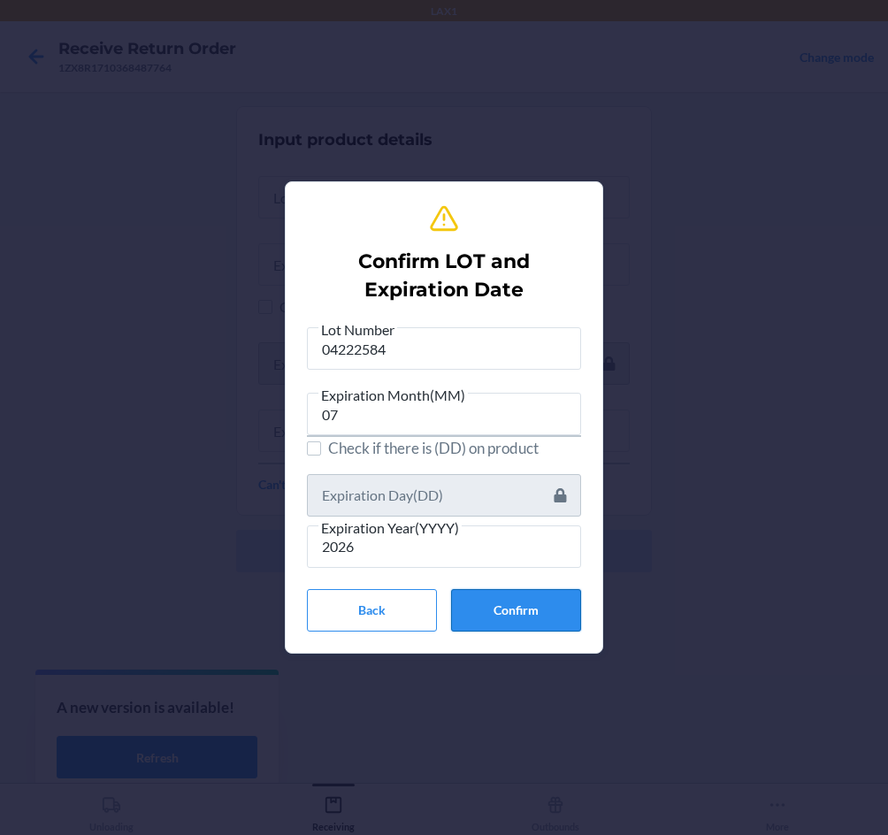
click at [537, 596] on button "Confirm" at bounding box center [516, 610] width 130 height 42
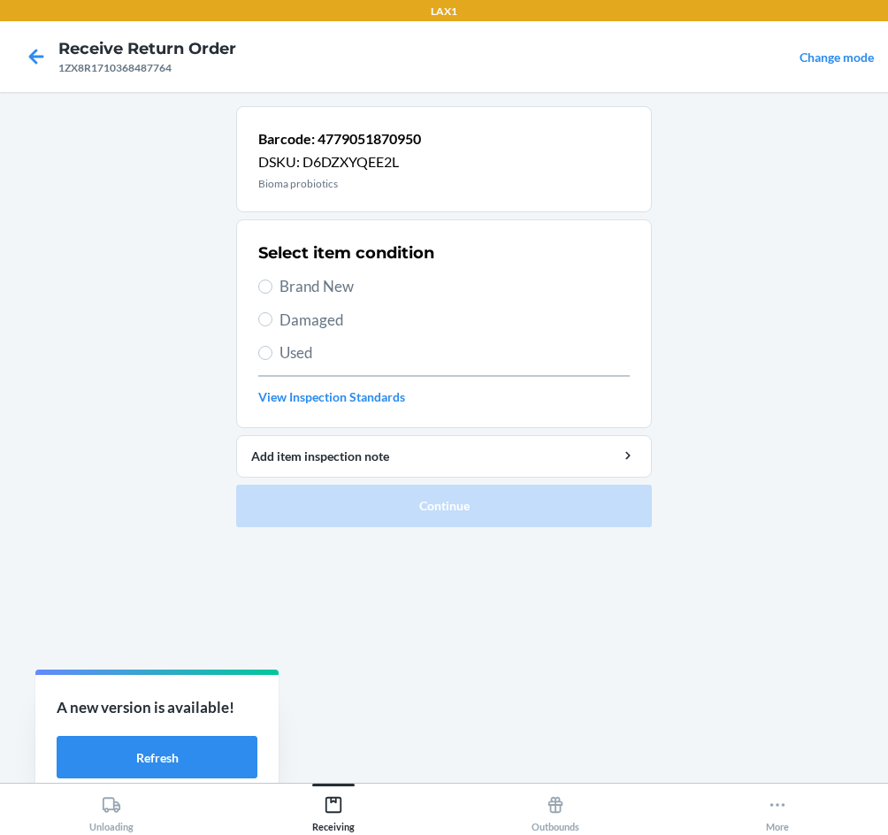
click at [331, 280] on span "Brand New" at bounding box center [455, 286] width 350 height 23
click at [273, 280] on input "Brand New" at bounding box center [265, 287] width 14 height 14
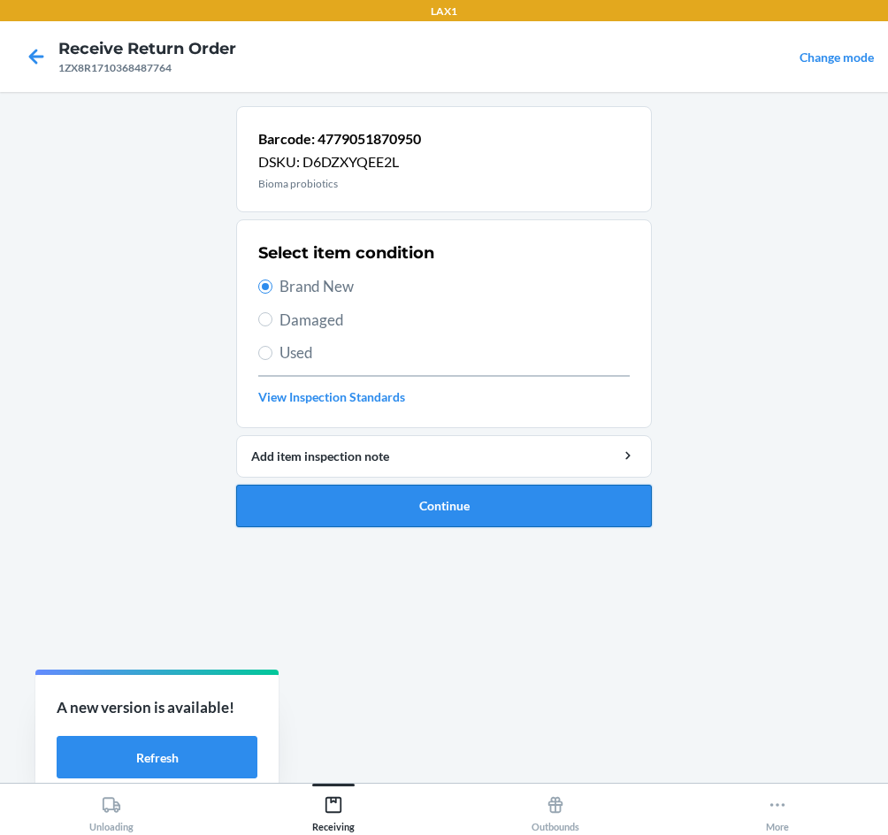
click at [331, 517] on button "Continue" at bounding box center [444, 506] width 416 height 42
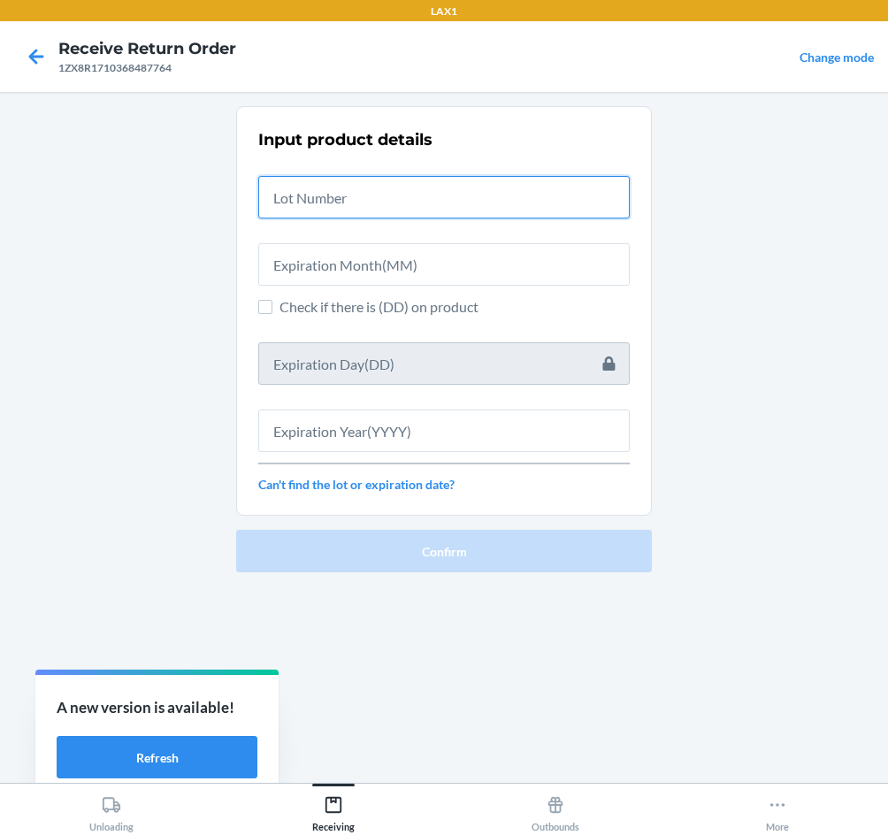
click at [301, 212] on input "text" at bounding box center [444, 197] width 372 height 42
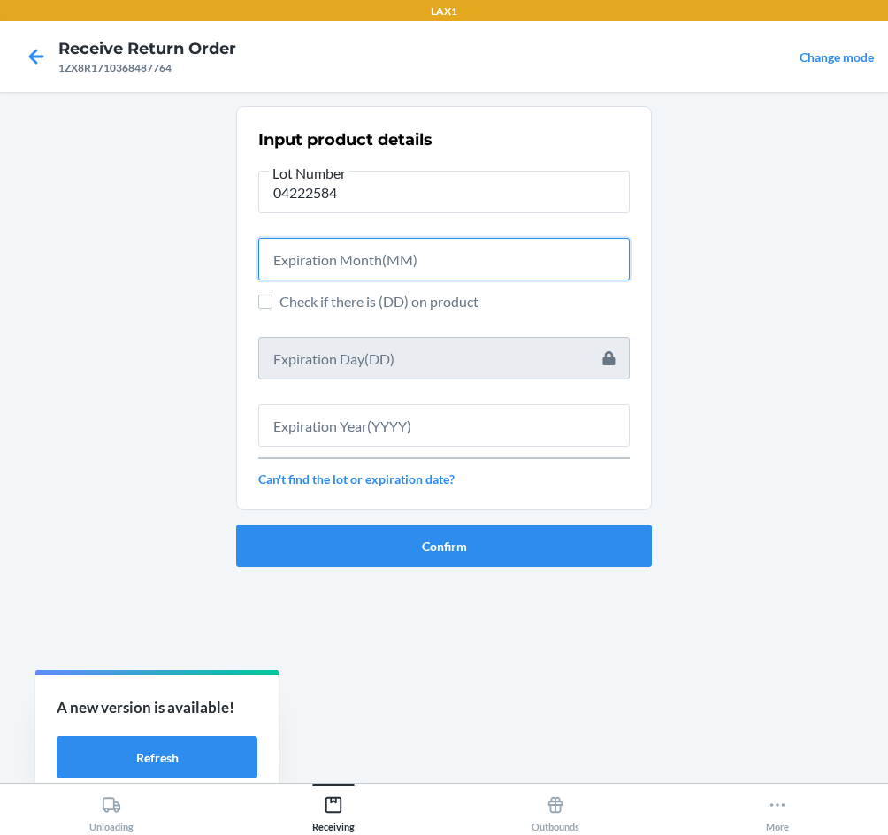
click at [330, 264] on input "text" at bounding box center [444, 259] width 372 height 42
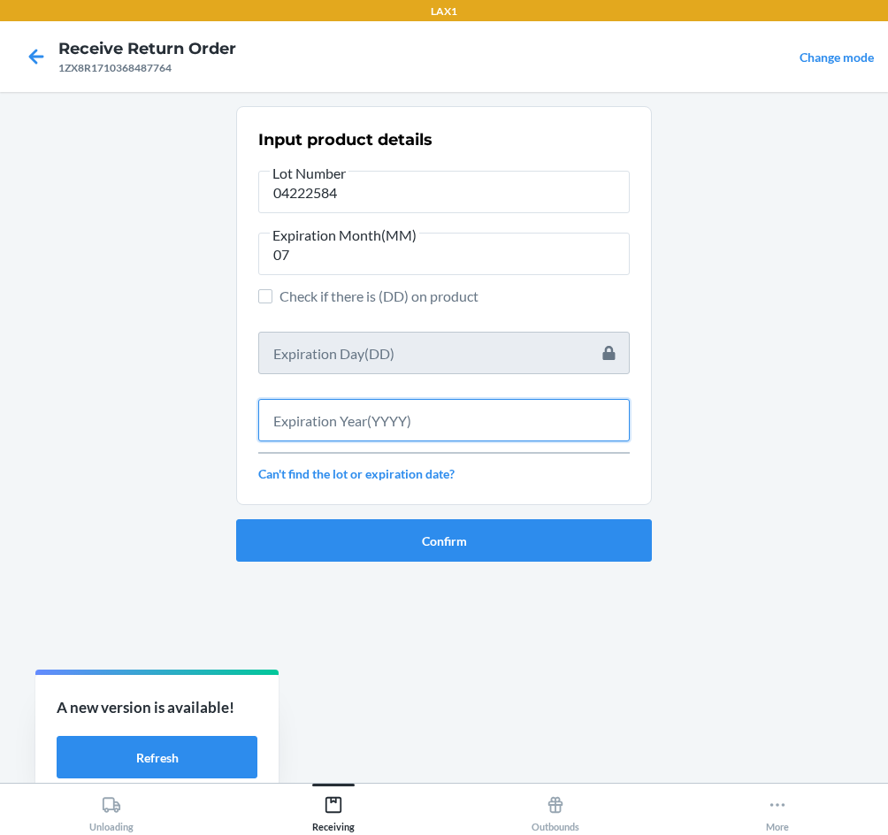
click at [375, 433] on input "text" at bounding box center [444, 420] width 372 height 42
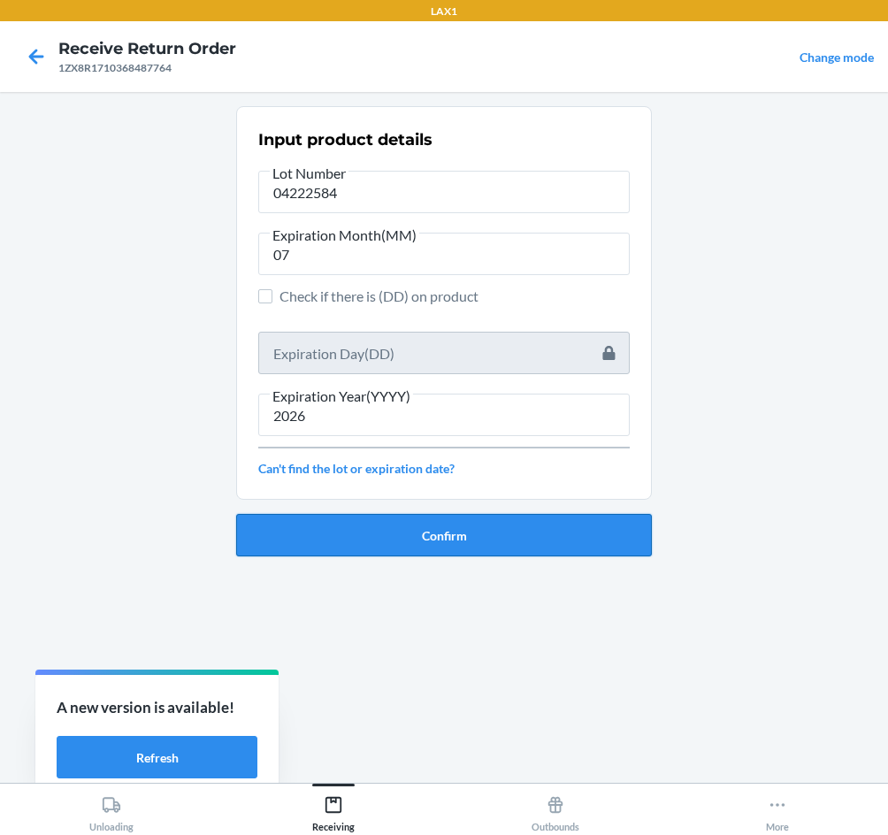
click at [376, 530] on button "Confirm" at bounding box center [444, 535] width 416 height 42
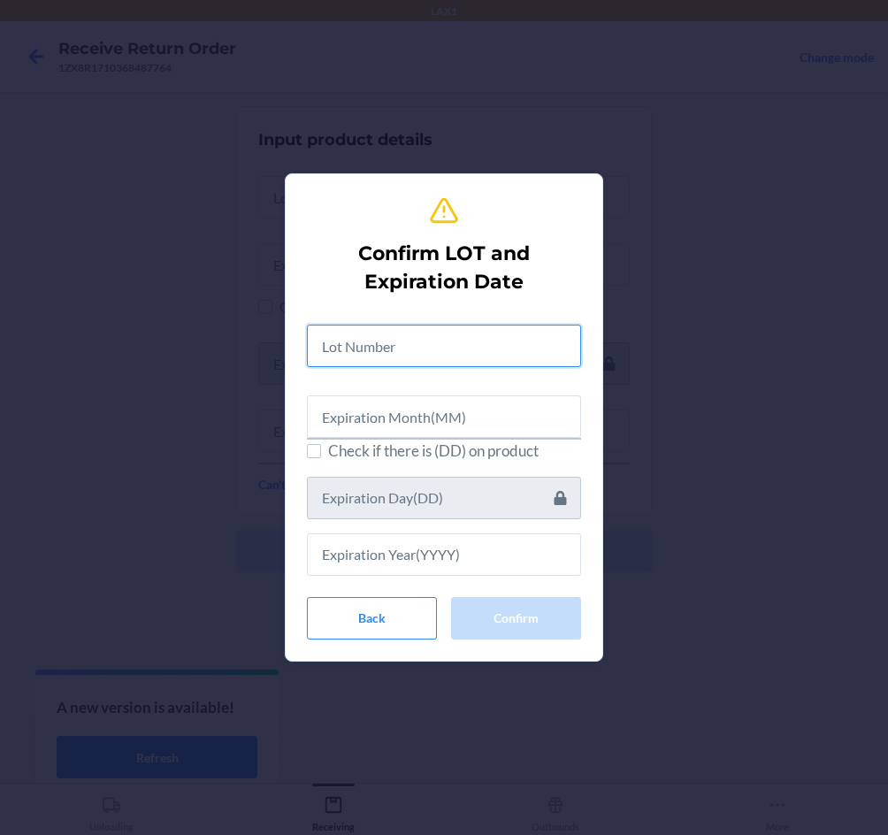
click at [377, 344] on input "text" at bounding box center [444, 346] width 274 height 42
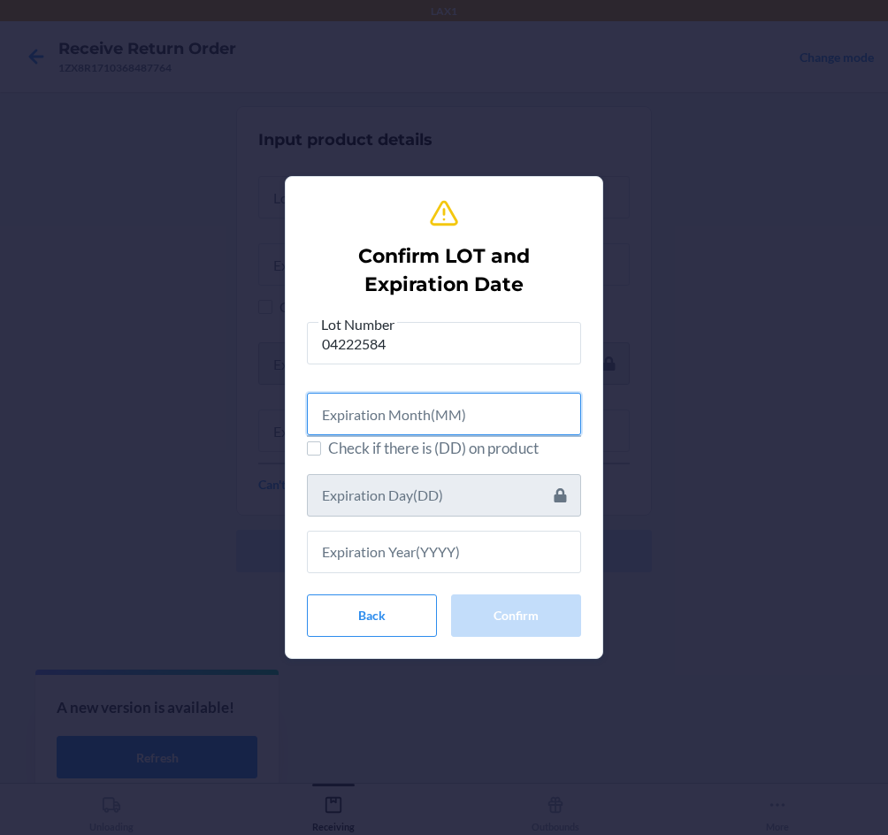
click at [373, 434] on input "text" at bounding box center [444, 414] width 274 height 42
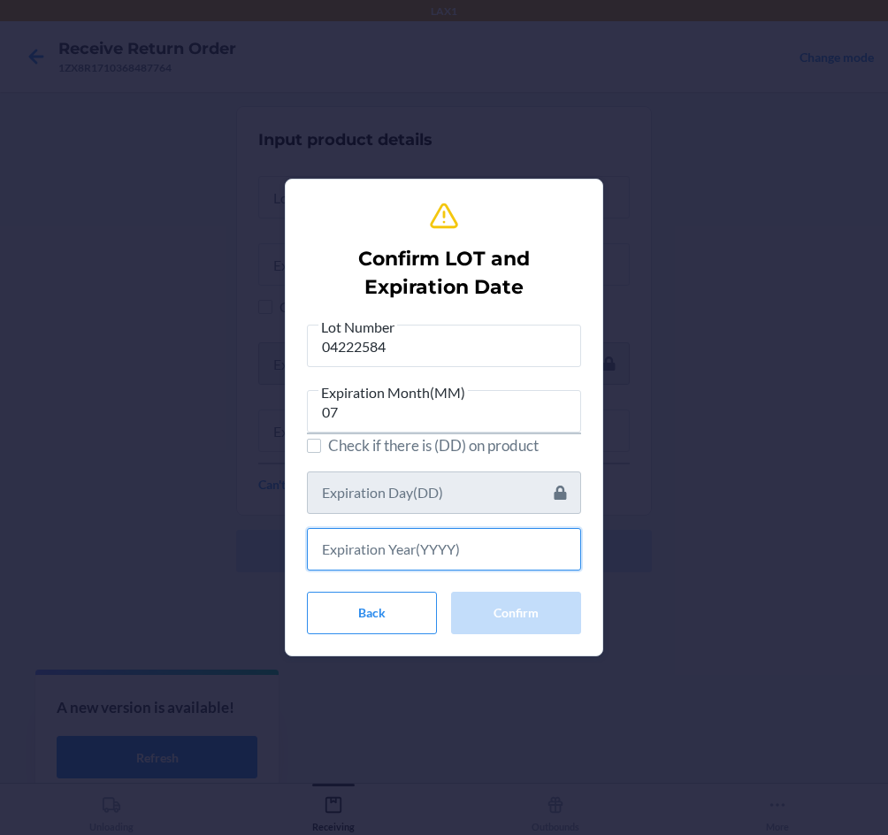
click at [410, 544] on input "text" at bounding box center [444, 549] width 274 height 42
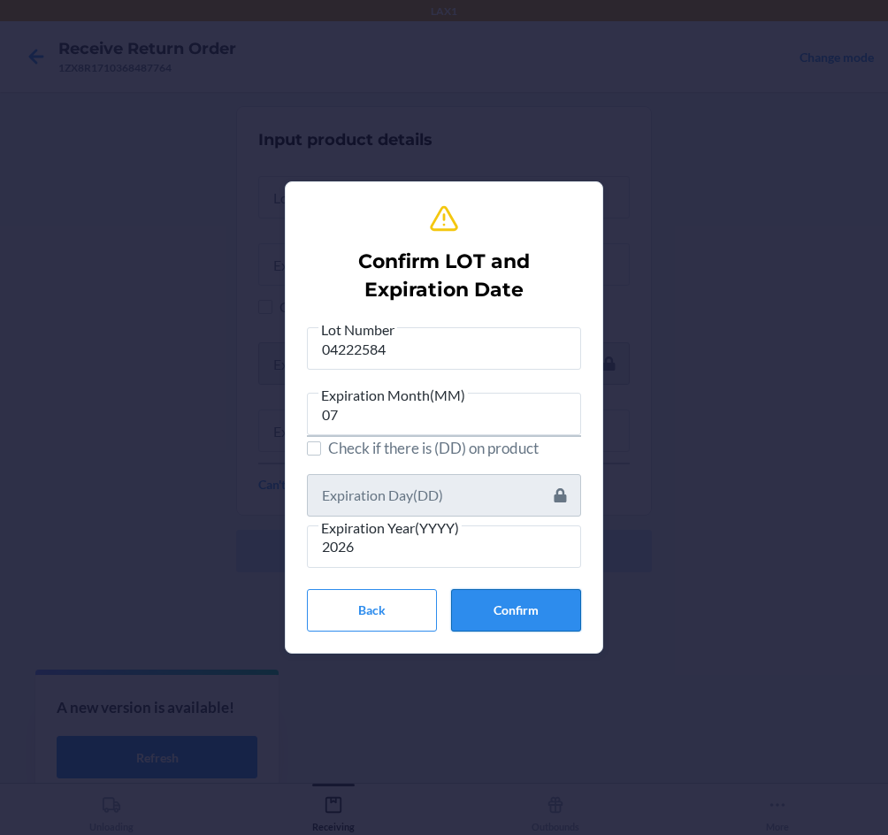
click at [523, 614] on button "Confirm" at bounding box center [516, 610] width 130 height 42
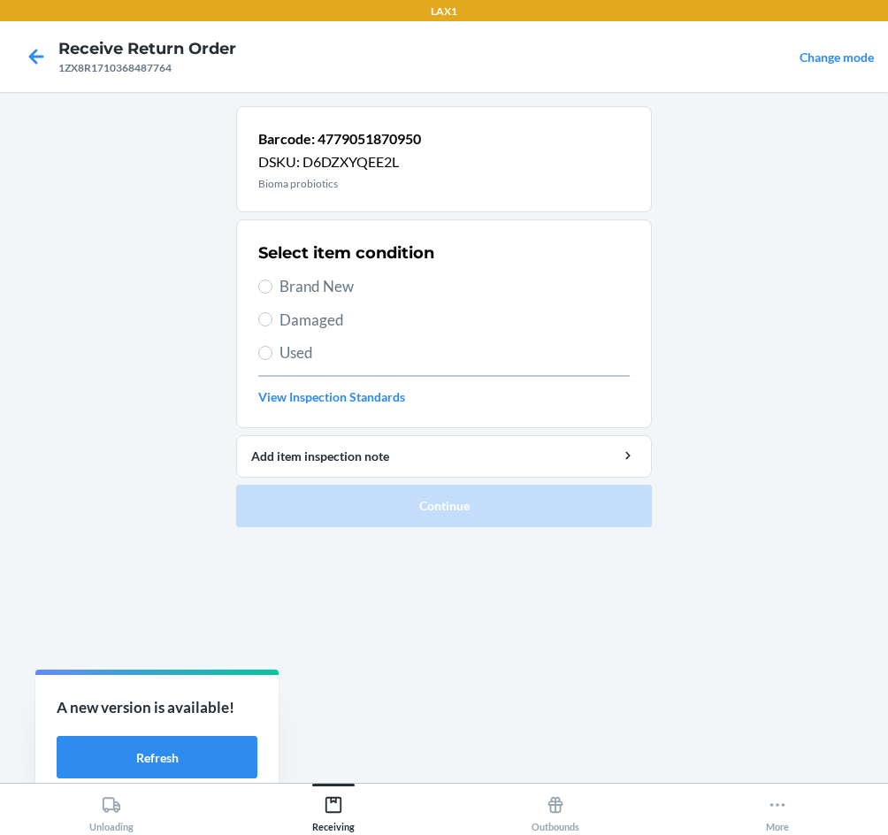
click at [331, 298] on div "Select item condition Brand New Damaged Used View Inspection Standards" at bounding box center [444, 323] width 372 height 175
click at [329, 273] on div "Select item condition Brand New Damaged Used View Inspection Standards" at bounding box center [444, 323] width 372 height 175
click at [281, 280] on span "Brand New" at bounding box center [455, 286] width 350 height 23
click at [273, 280] on input "Brand New" at bounding box center [265, 287] width 14 height 14
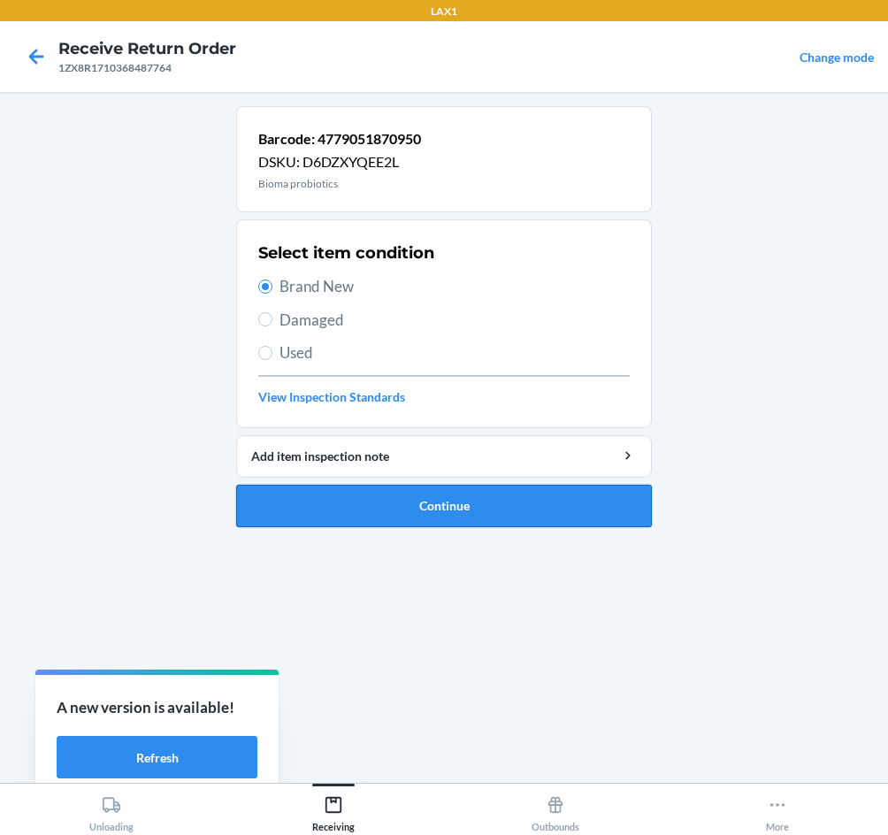
click at [416, 500] on button "Continue" at bounding box center [444, 506] width 416 height 42
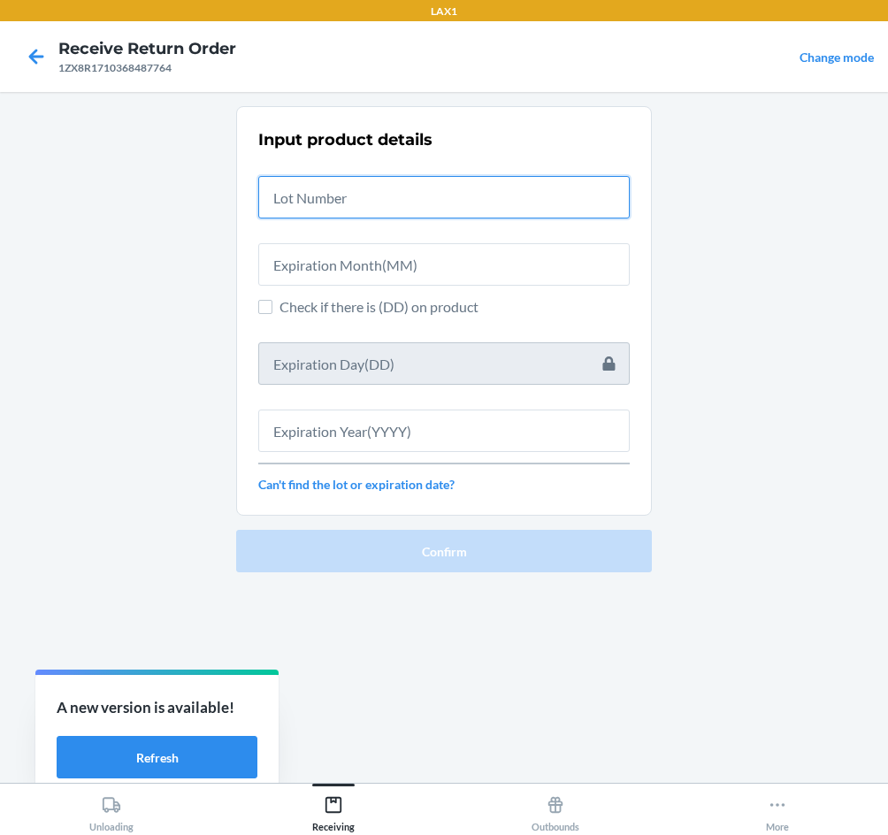
click at [347, 196] on input "text" at bounding box center [444, 197] width 372 height 42
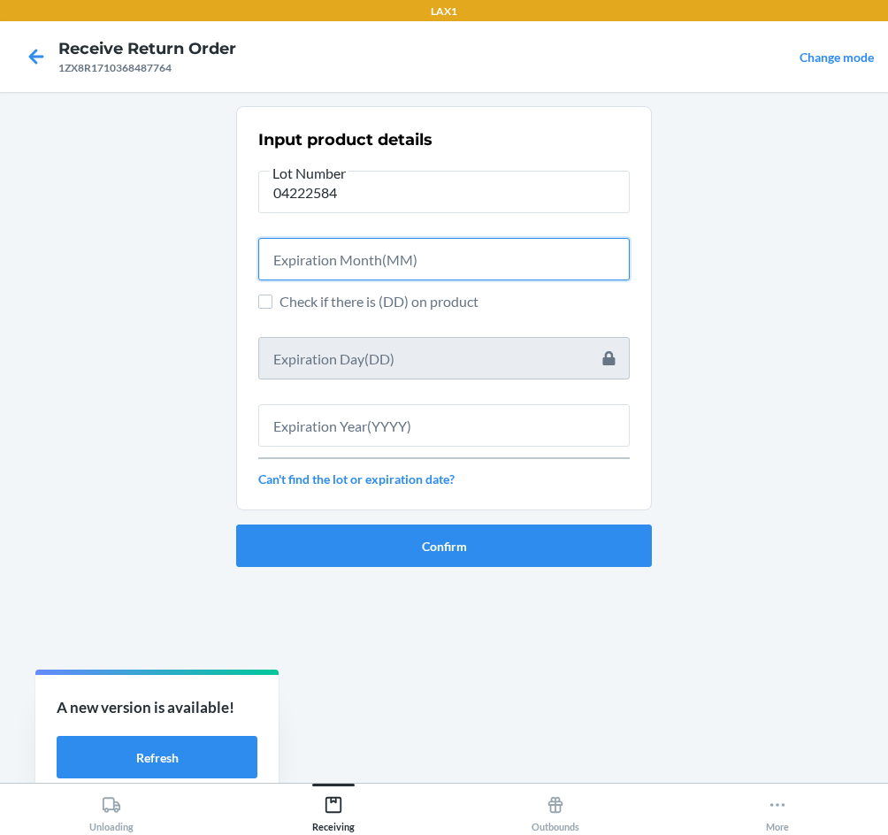
click at [334, 246] on input "text" at bounding box center [444, 259] width 372 height 42
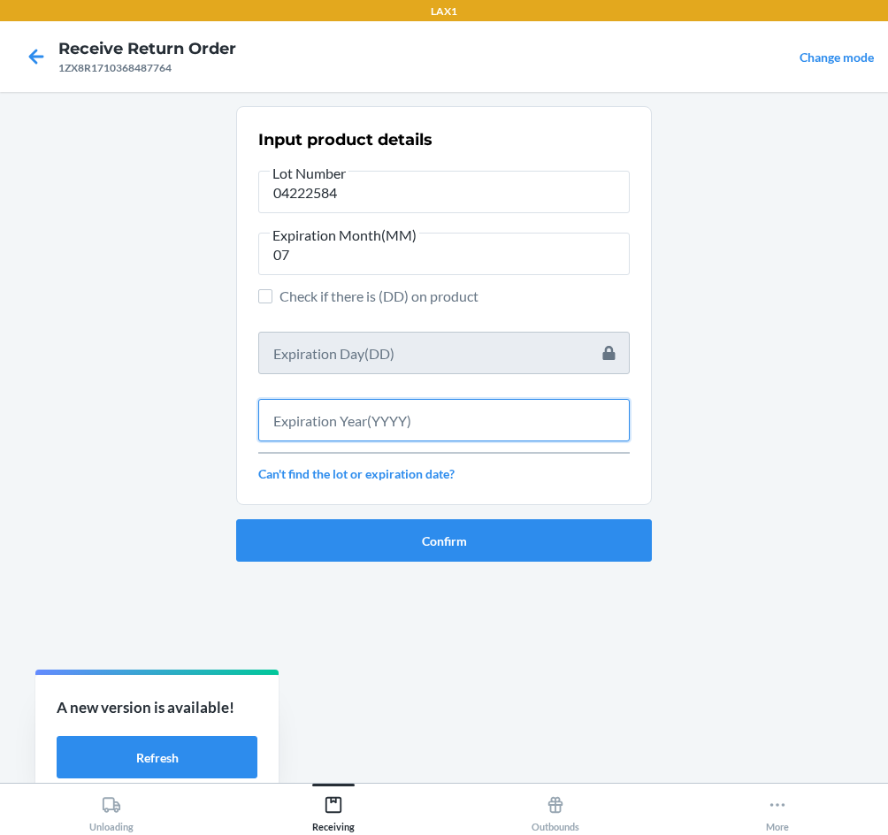
click at [387, 426] on input "text" at bounding box center [444, 420] width 372 height 42
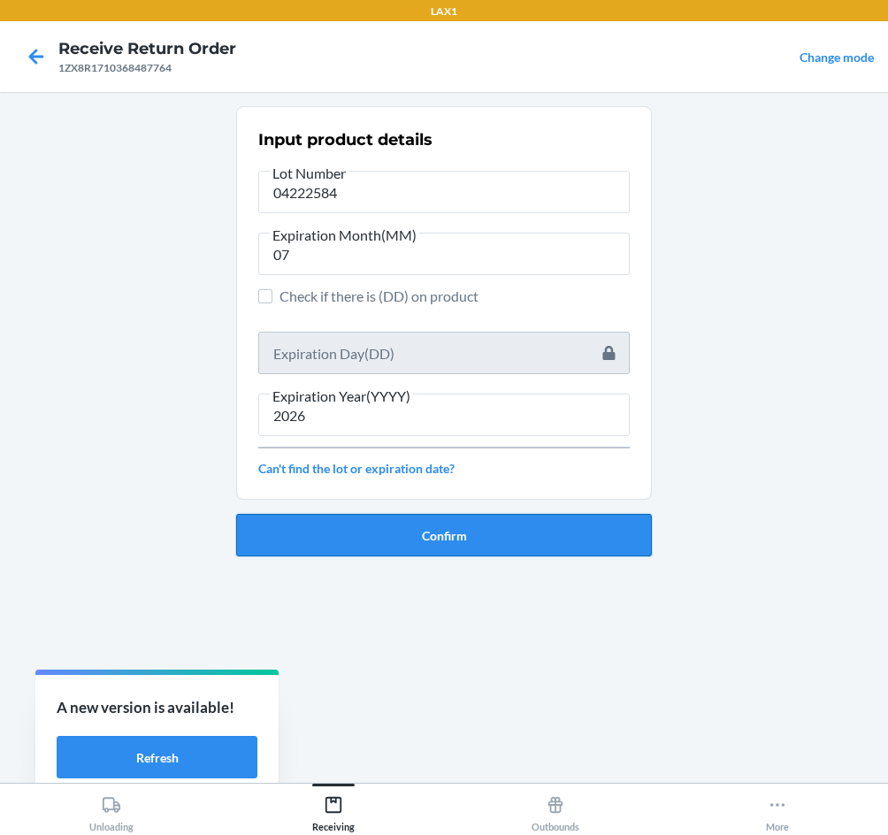
click at [422, 540] on button "Confirm" at bounding box center [444, 535] width 416 height 42
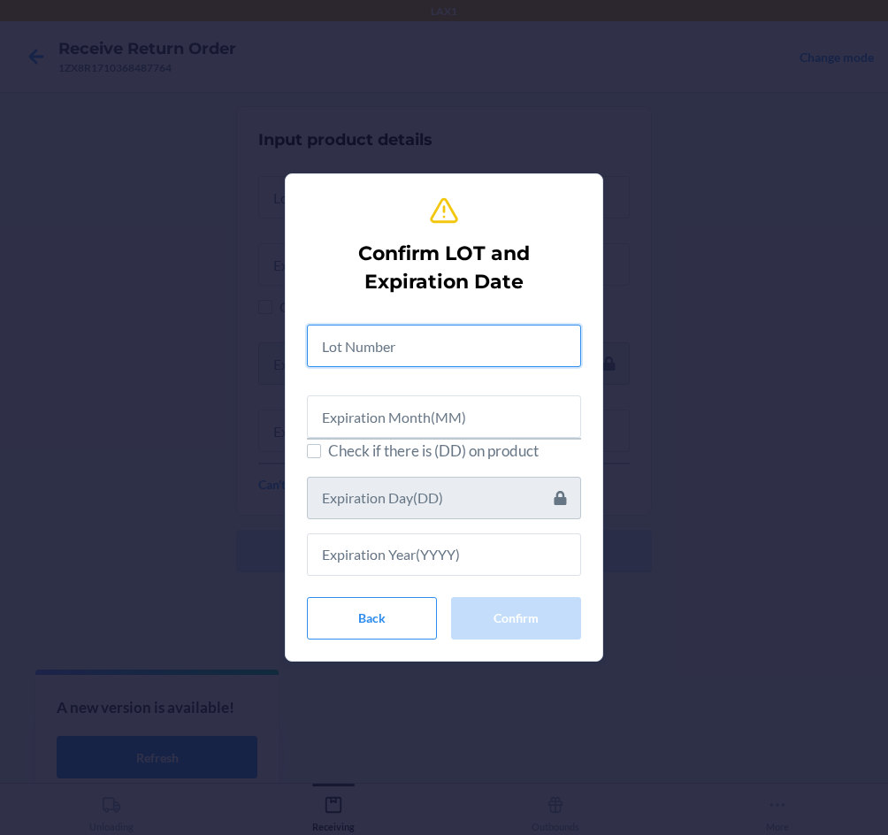
click at [371, 329] on input "text" at bounding box center [444, 346] width 274 height 42
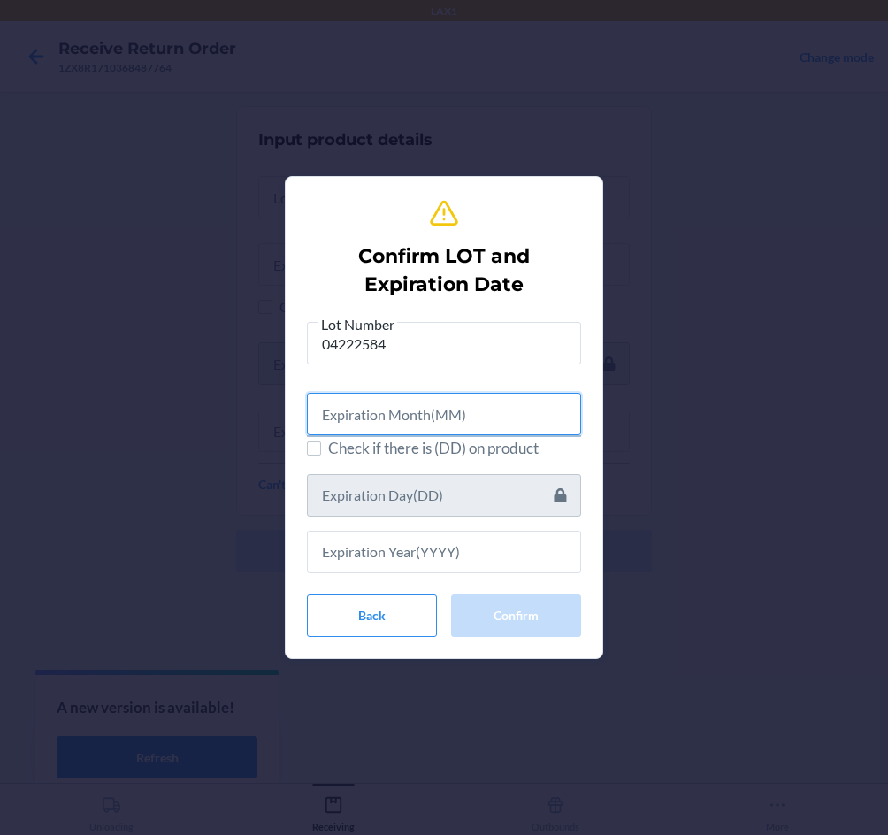
click at [371, 416] on input "text" at bounding box center [444, 414] width 274 height 42
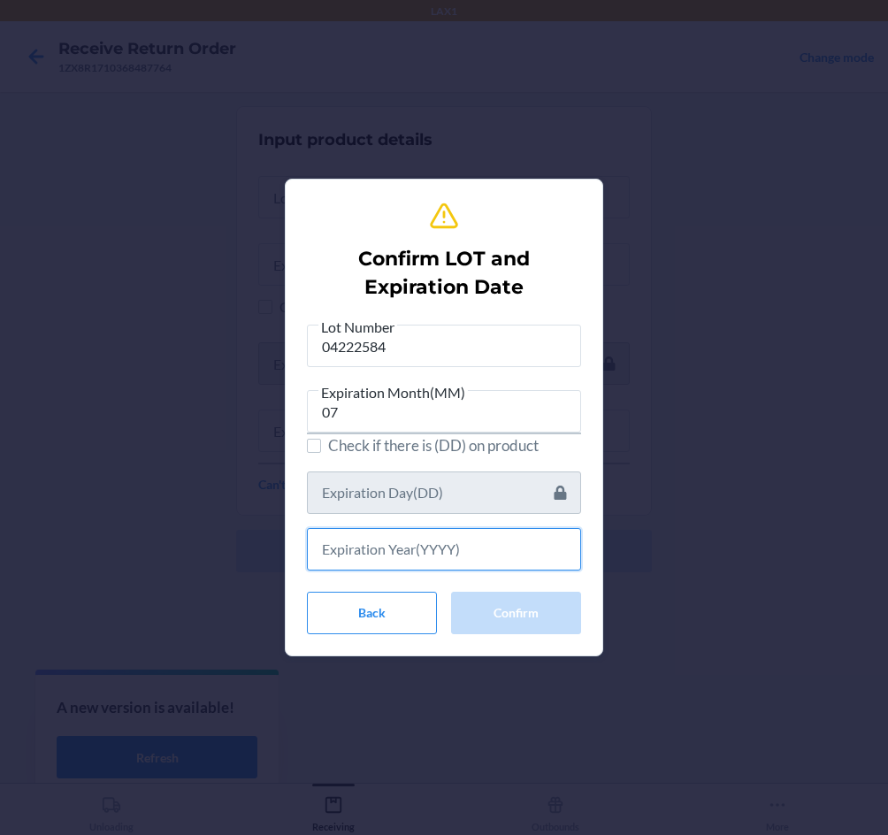
click at [391, 534] on input "text" at bounding box center [444, 549] width 274 height 42
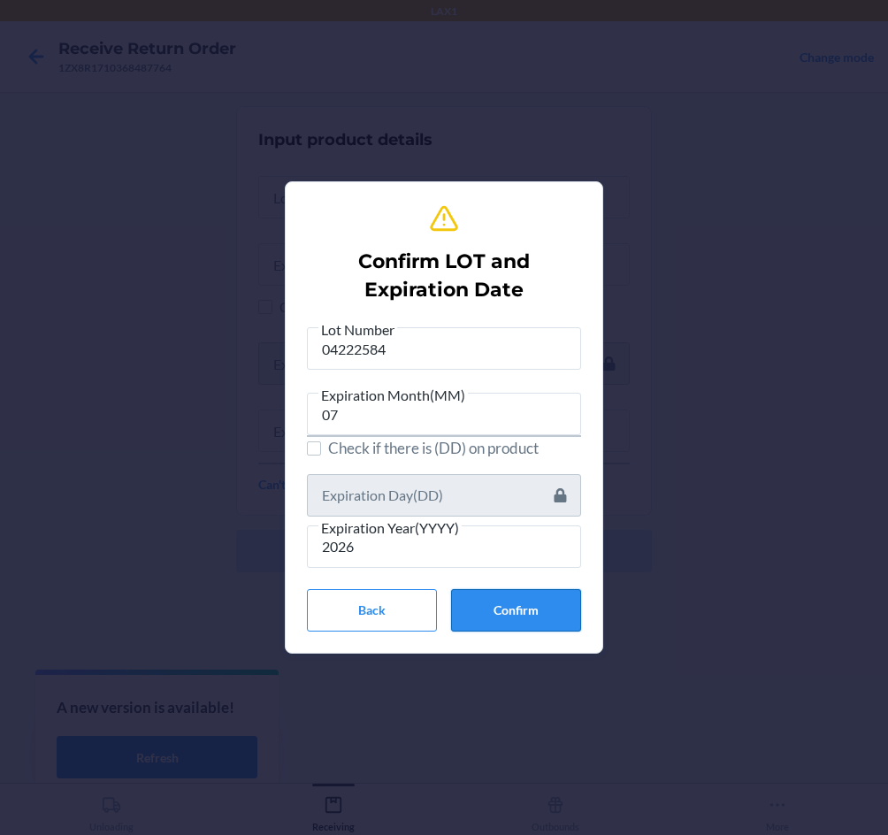
click at [471, 606] on button "Confirm" at bounding box center [516, 610] width 130 height 42
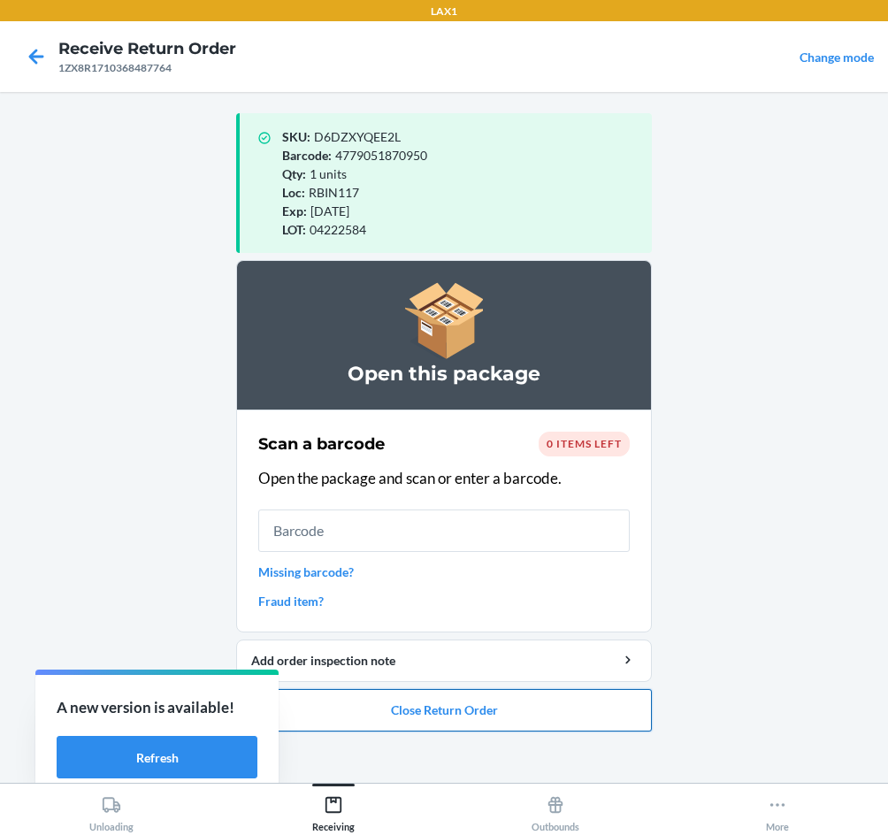
click at [371, 700] on button "Close Return Order" at bounding box center [444, 710] width 416 height 42
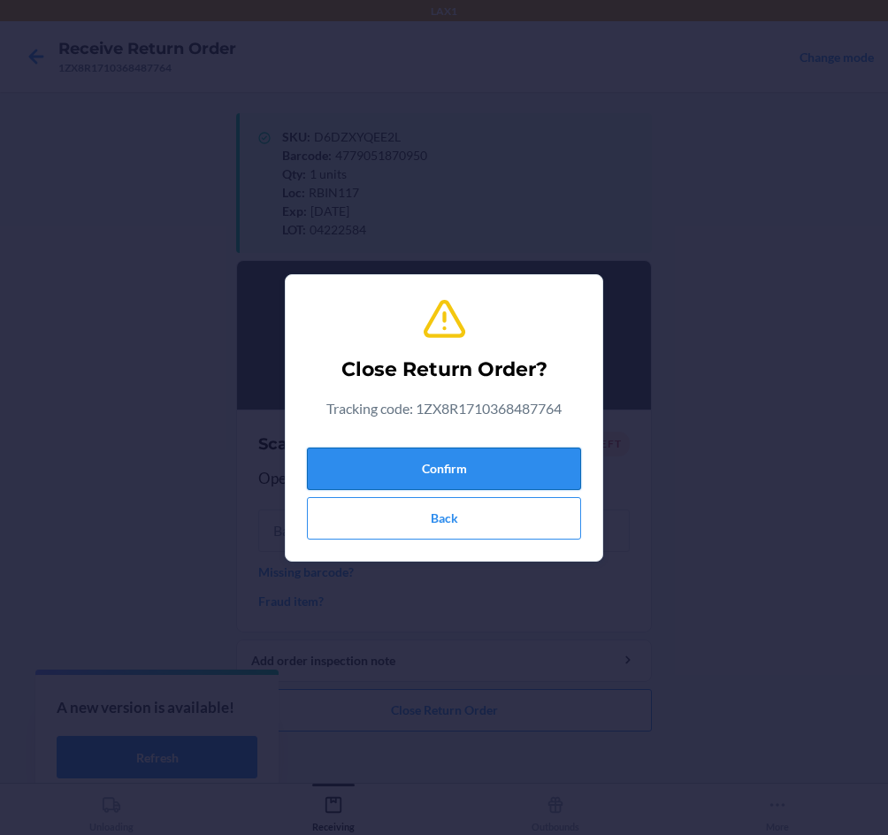
click at [380, 462] on button "Confirm" at bounding box center [444, 469] width 274 height 42
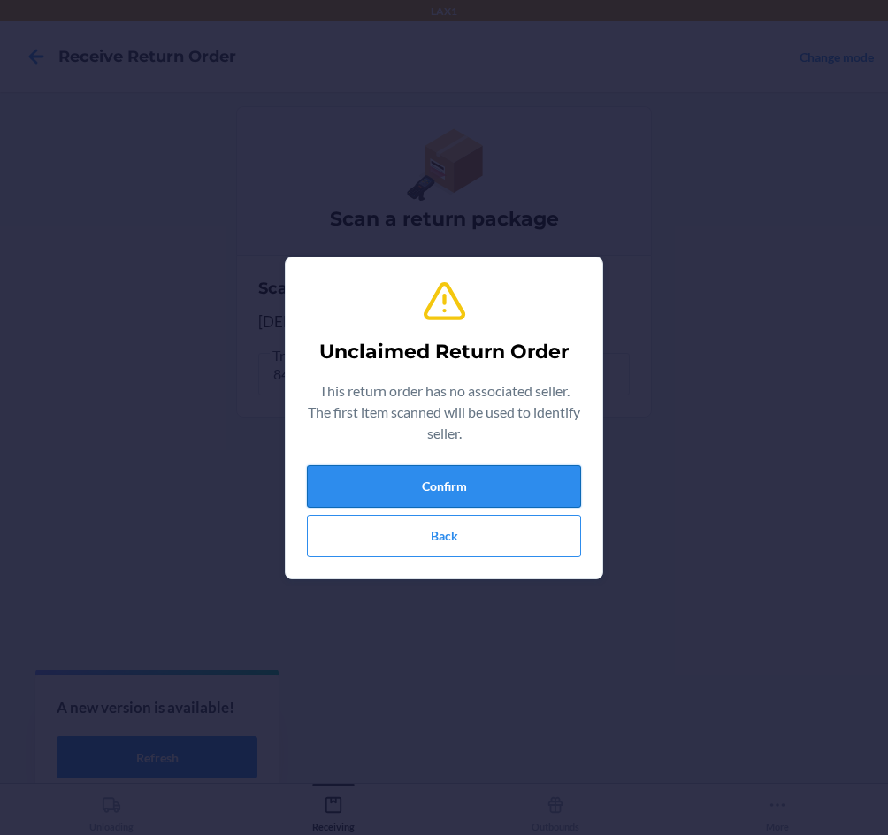
click at [426, 500] on button "Confirm" at bounding box center [444, 486] width 274 height 42
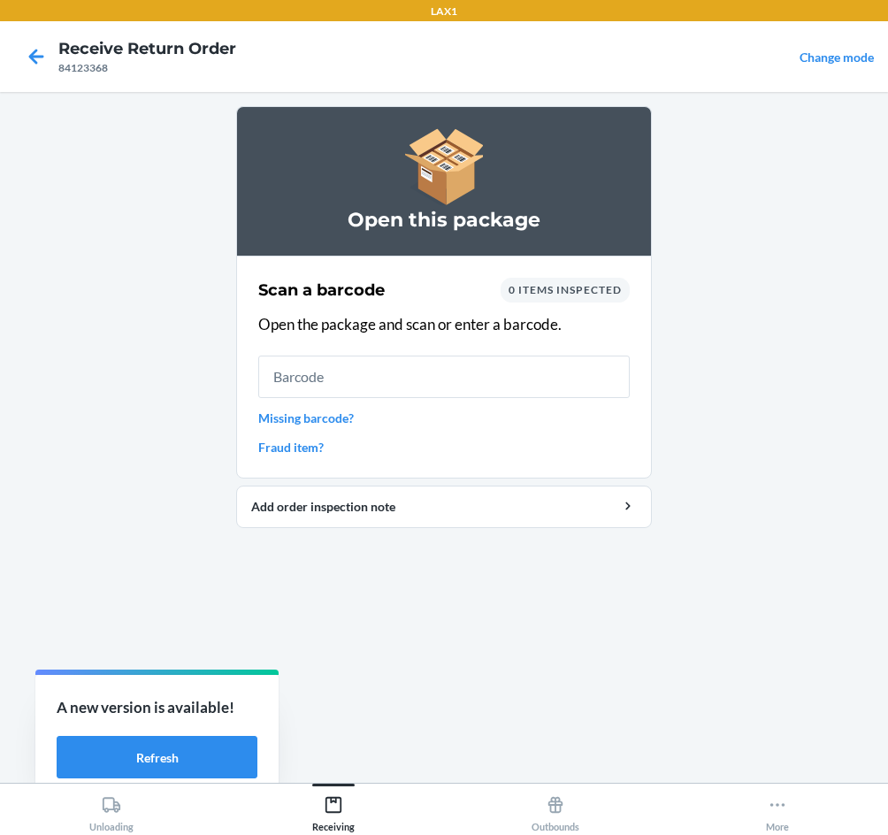
click at [409, 402] on div "Scan a barcode 0 items inspected Open the package and scan or enter a barcode. …" at bounding box center [444, 367] width 372 height 189
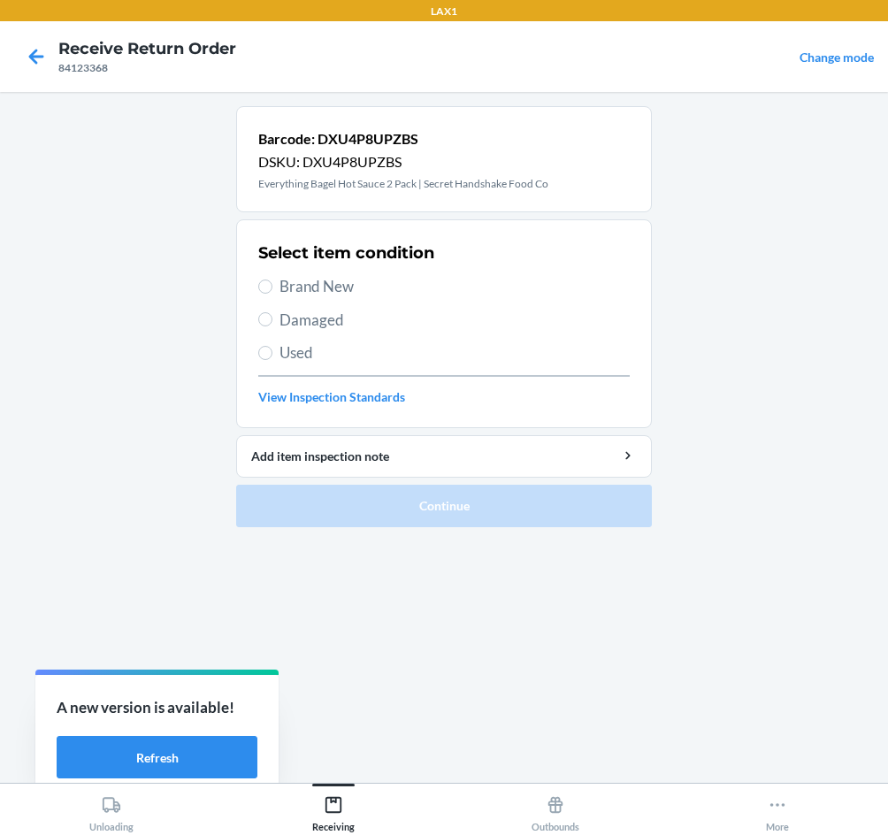
click at [317, 283] on span "Brand New" at bounding box center [455, 286] width 350 height 23
click at [273, 283] on input "Brand New" at bounding box center [265, 287] width 14 height 14
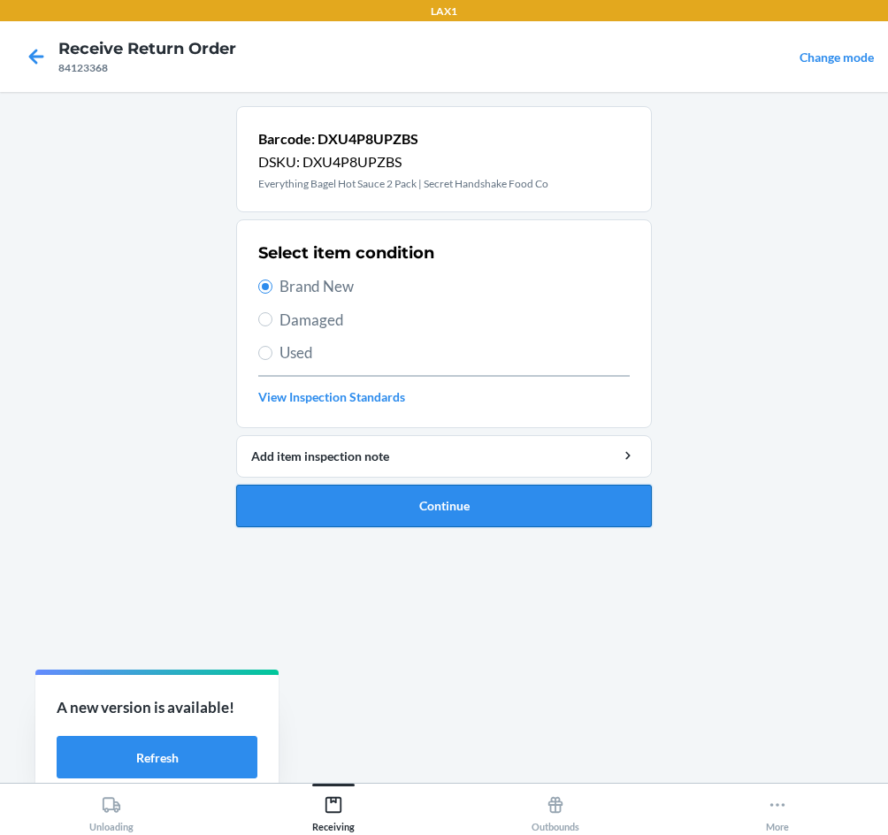
click at [393, 500] on button "Continue" at bounding box center [444, 506] width 416 height 42
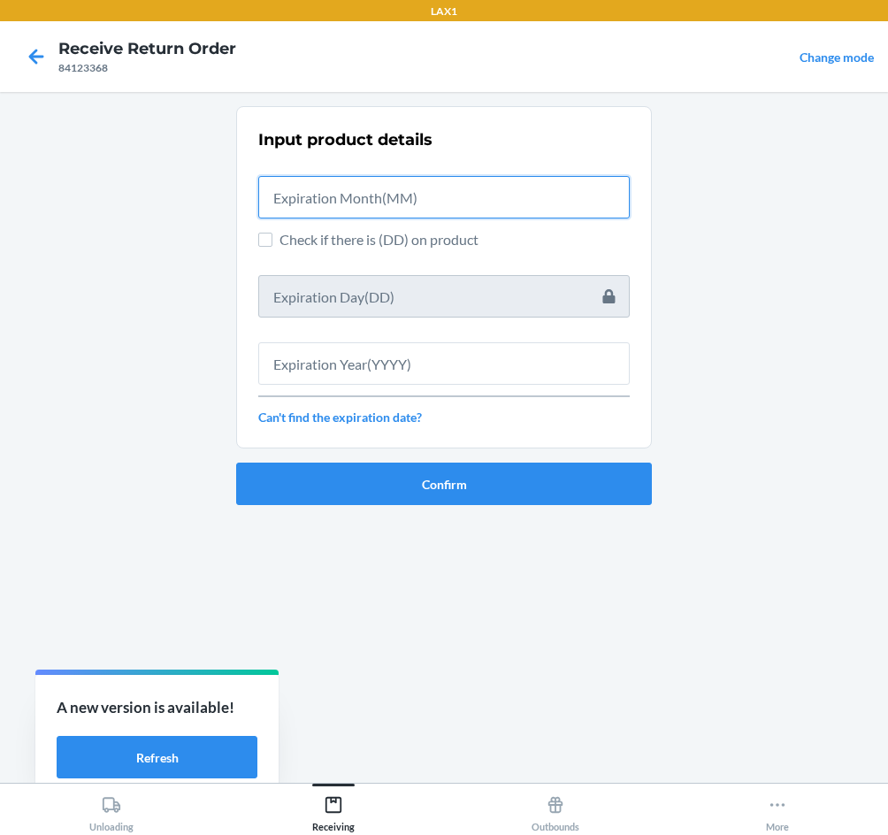
click at [424, 196] on input "text" at bounding box center [444, 197] width 372 height 42
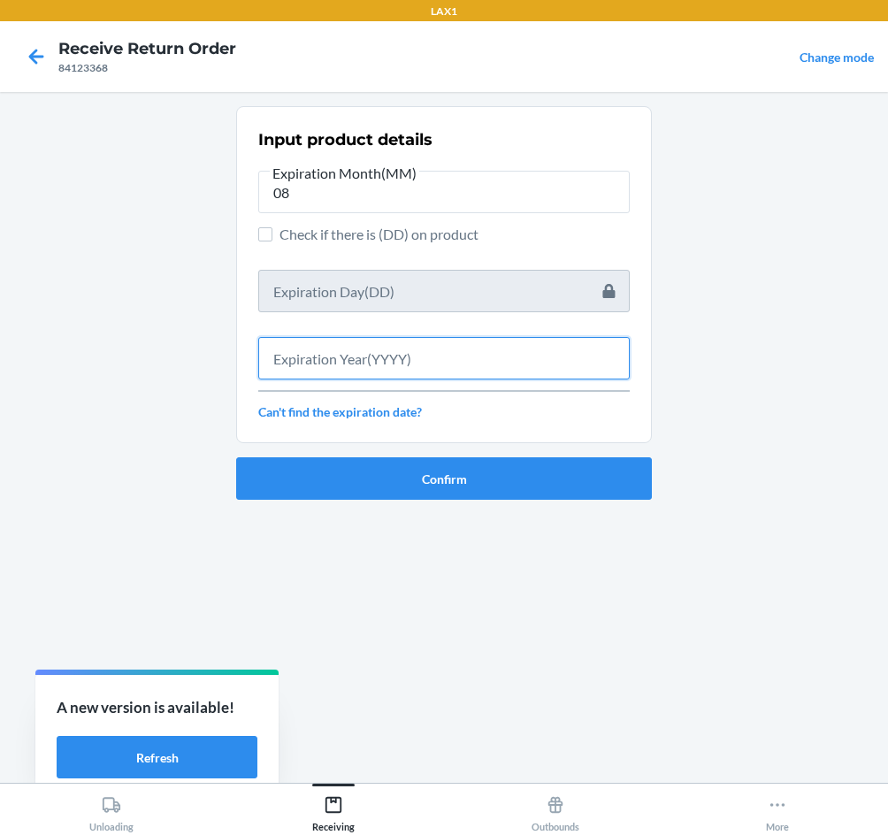
click at [420, 358] on input "text" at bounding box center [444, 358] width 372 height 42
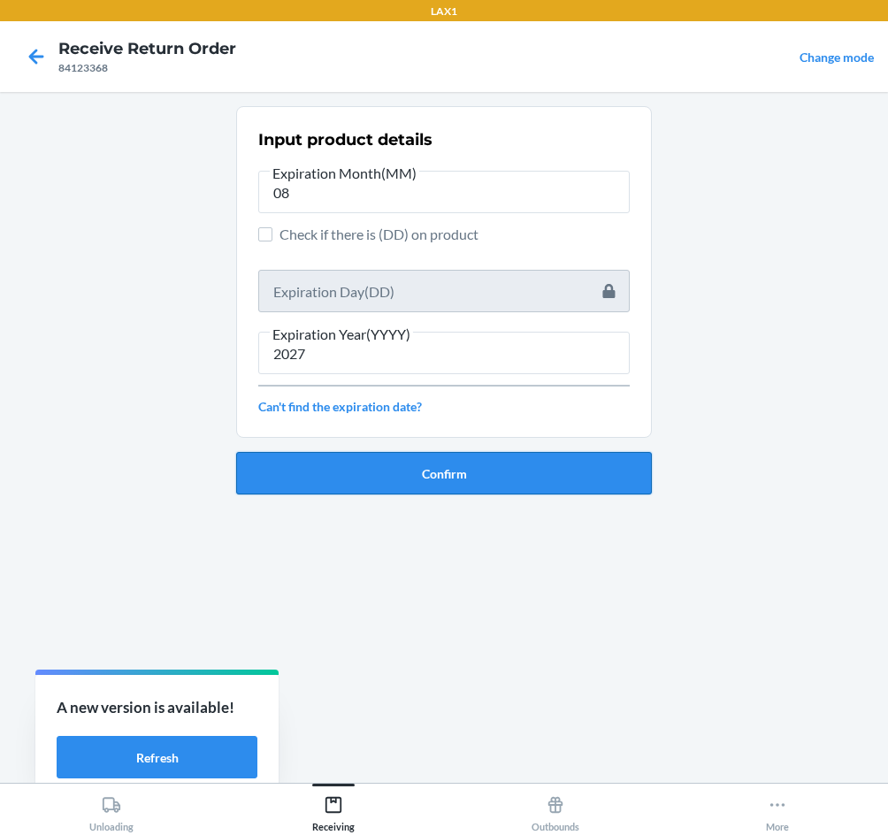
click at [523, 469] on button "Confirm" at bounding box center [444, 473] width 416 height 42
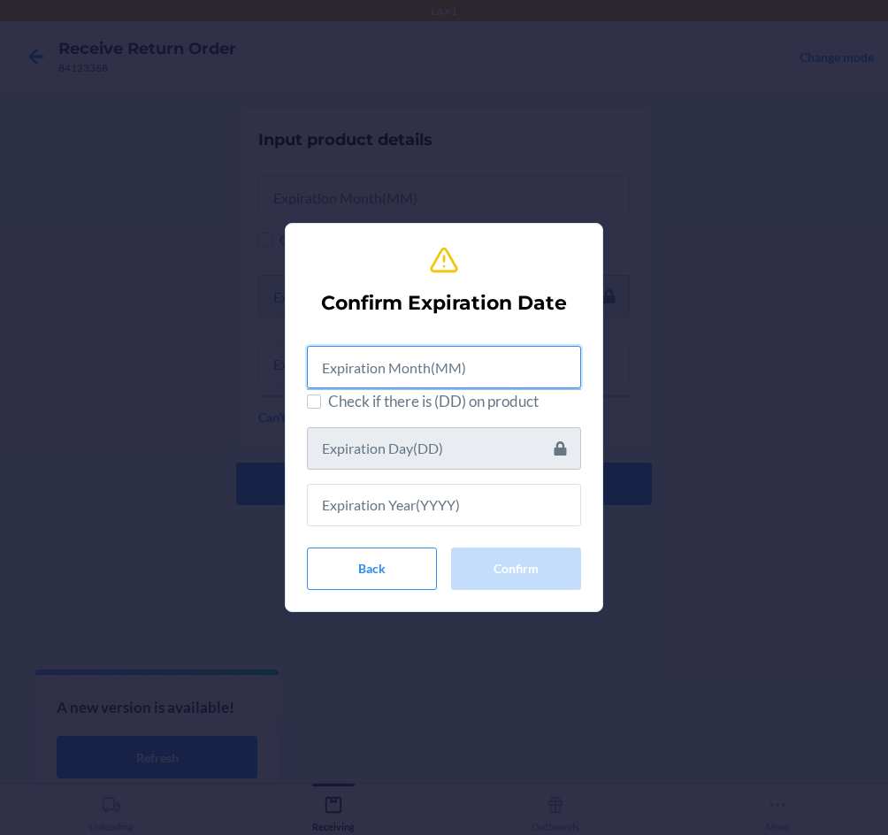
click at [488, 369] on input "text" at bounding box center [444, 367] width 274 height 42
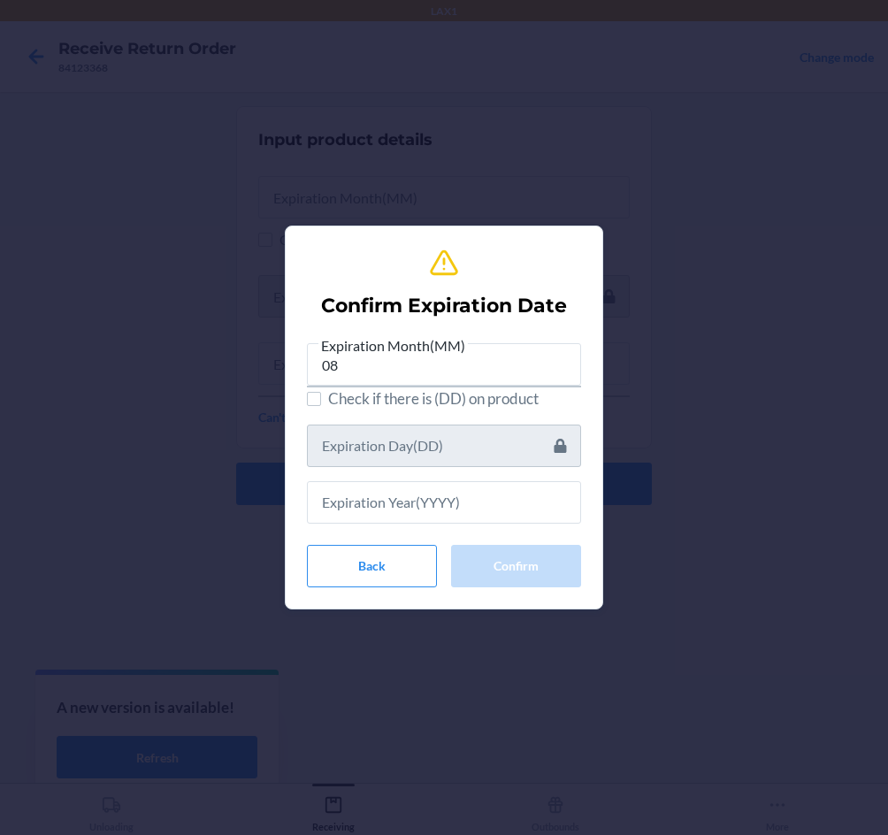
click at [587, 501] on section "Confirm Expiration Date Expiration Month(MM) 08 Check if there is (DD) on produ…" at bounding box center [444, 418] width 319 height 384
click at [496, 514] on input "text" at bounding box center [444, 502] width 274 height 42
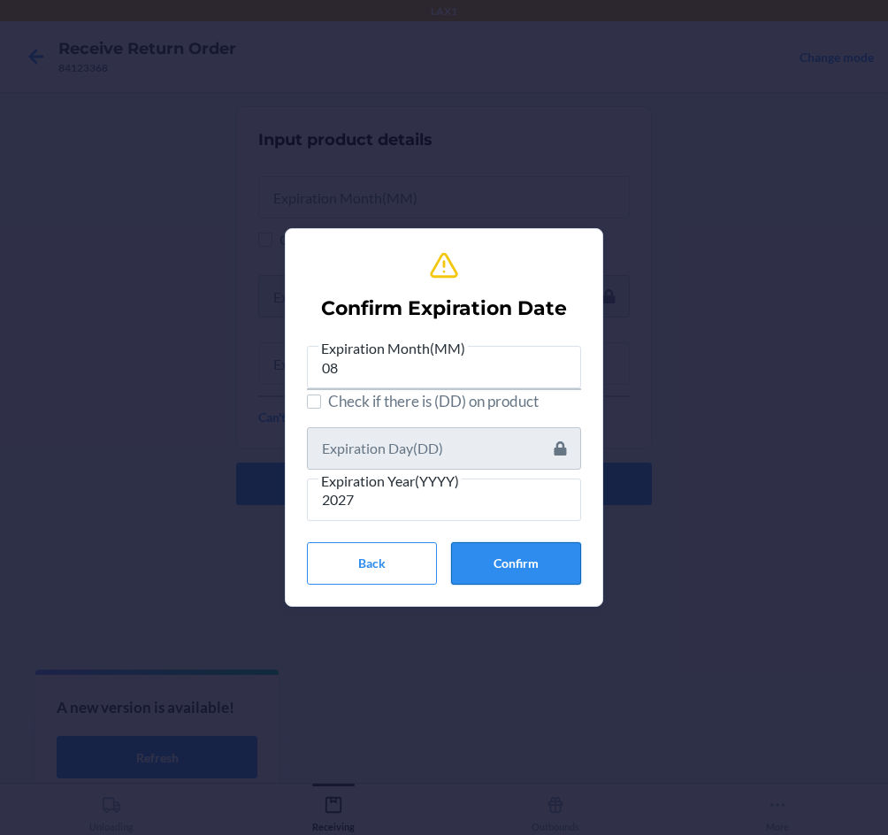
click at [566, 565] on button "Confirm" at bounding box center [516, 563] width 130 height 42
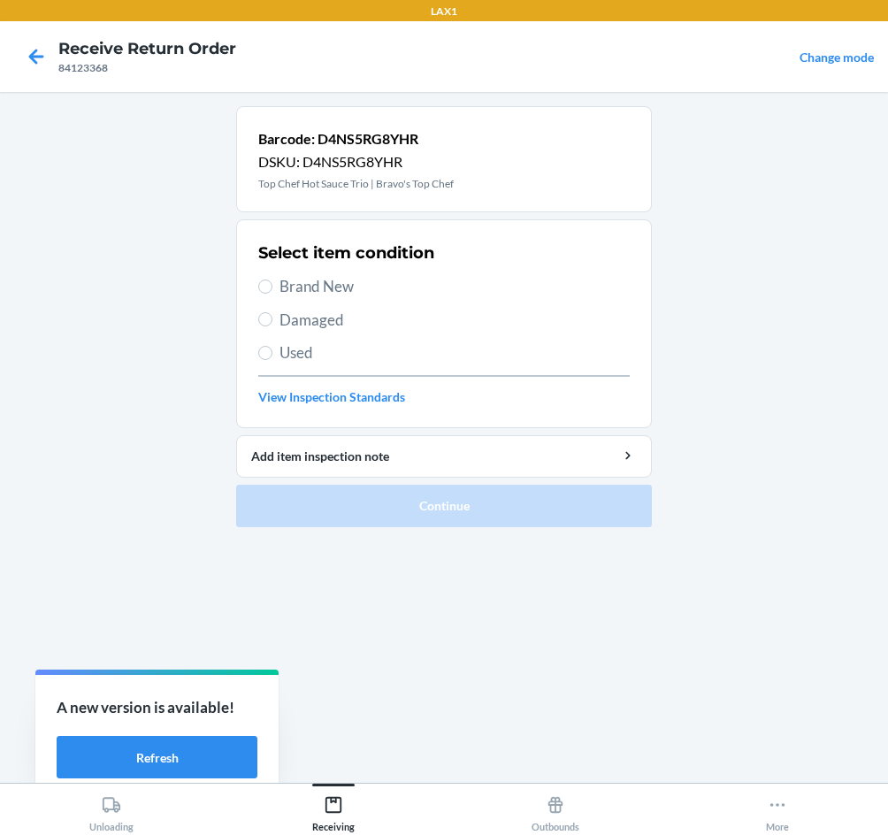
click at [342, 278] on span "Brand New" at bounding box center [455, 286] width 350 height 23
click at [273, 280] on input "Brand New" at bounding box center [265, 287] width 14 height 14
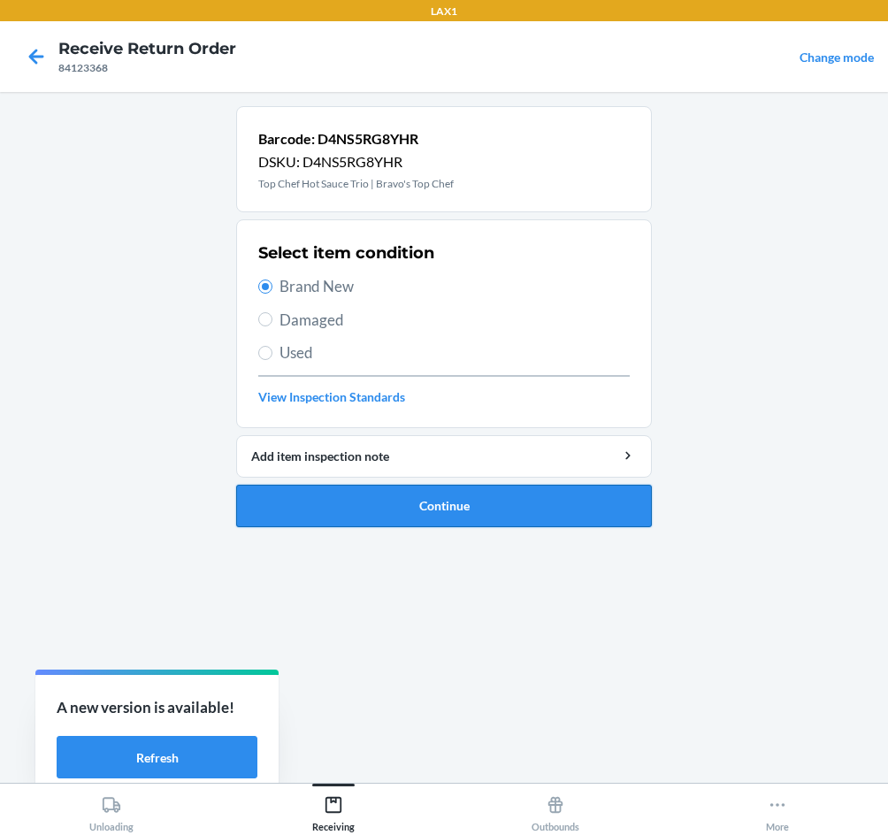
click at [483, 513] on button "Continue" at bounding box center [444, 506] width 416 height 42
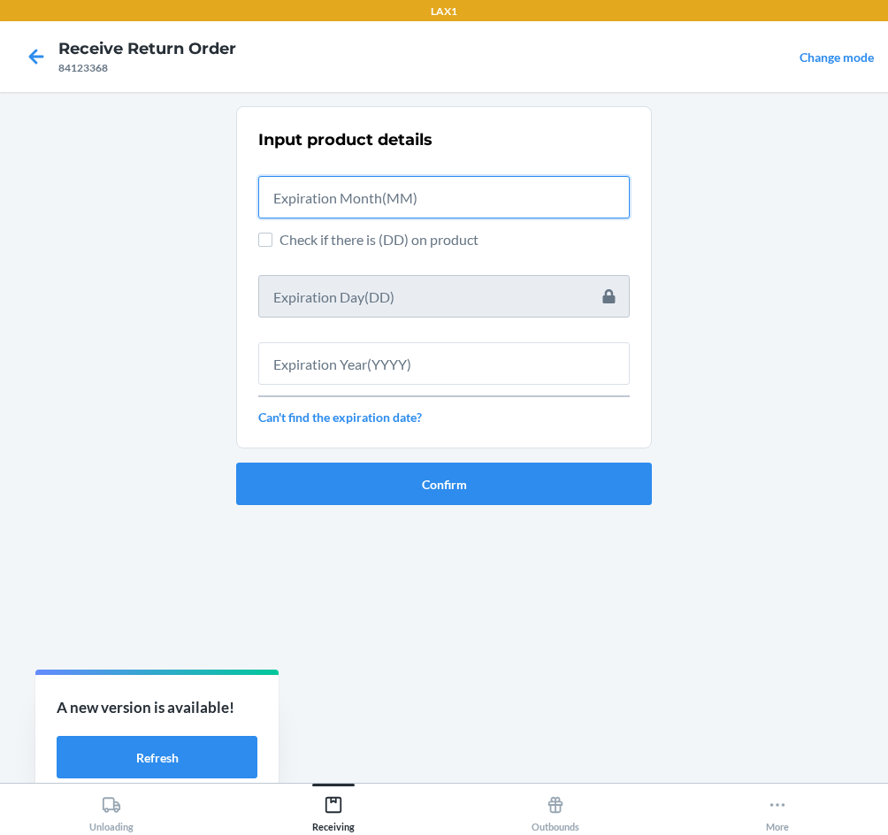
click at [358, 193] on input "text" at bounding box center [444, 197] width 372 height 42
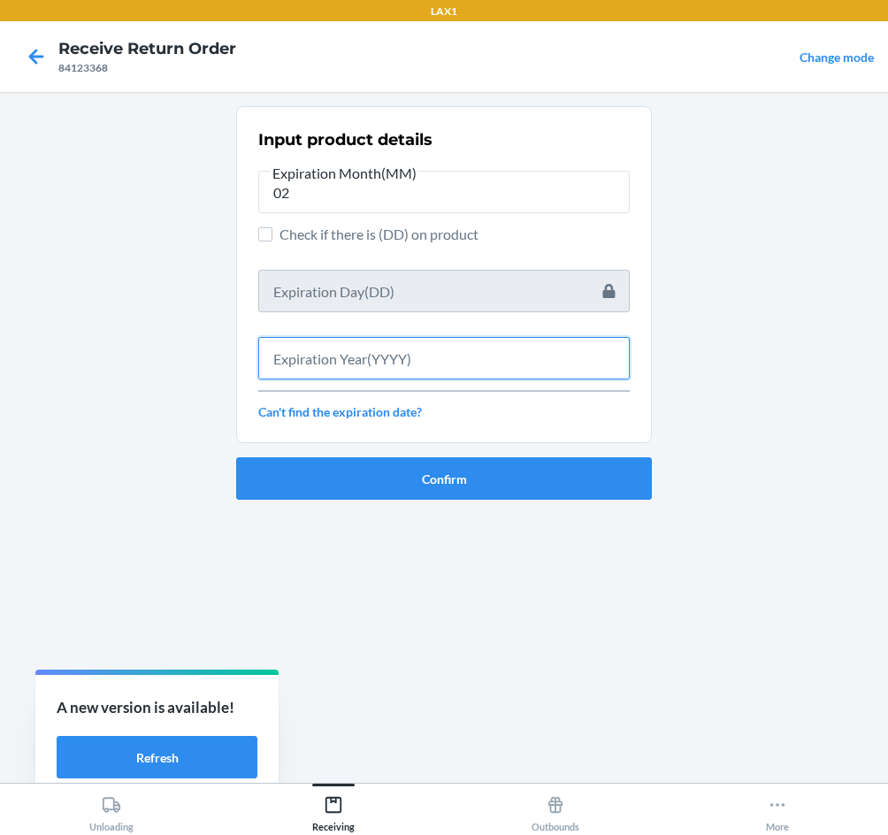
click at [333, 355] on input "text" at bounding box center [444, 358] width 372 height 42
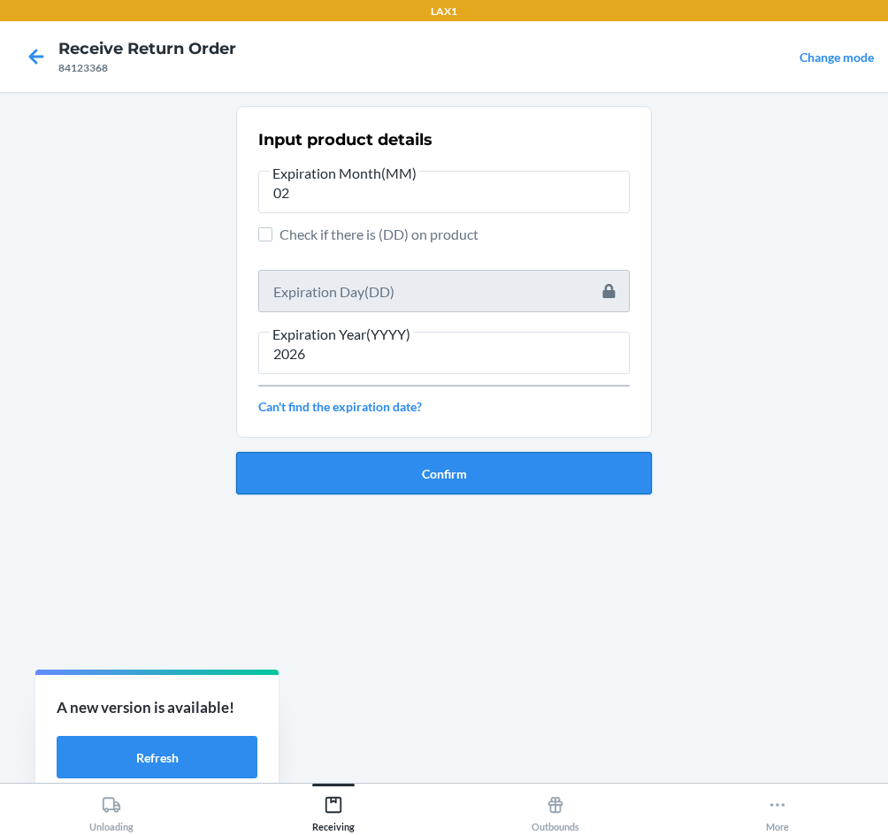
click at [404, 470] on button "Confirm" at bounding box center [444, 473] width 416 height 42
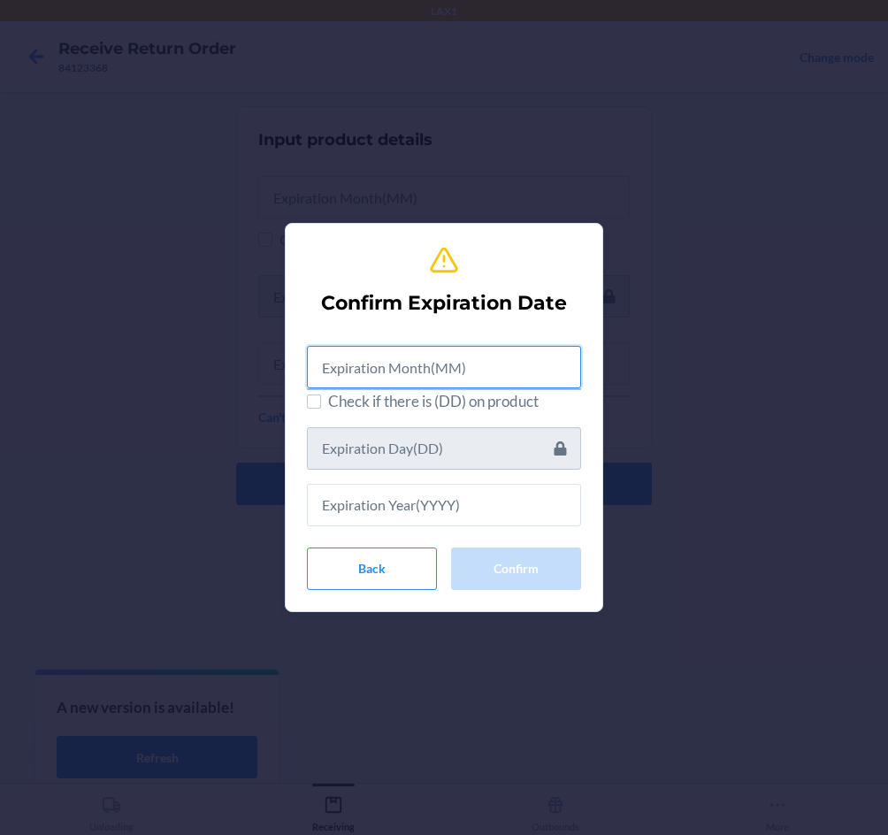
click at [424, 369] on input "text" at bounding box center [444, 367] width 274 height 42
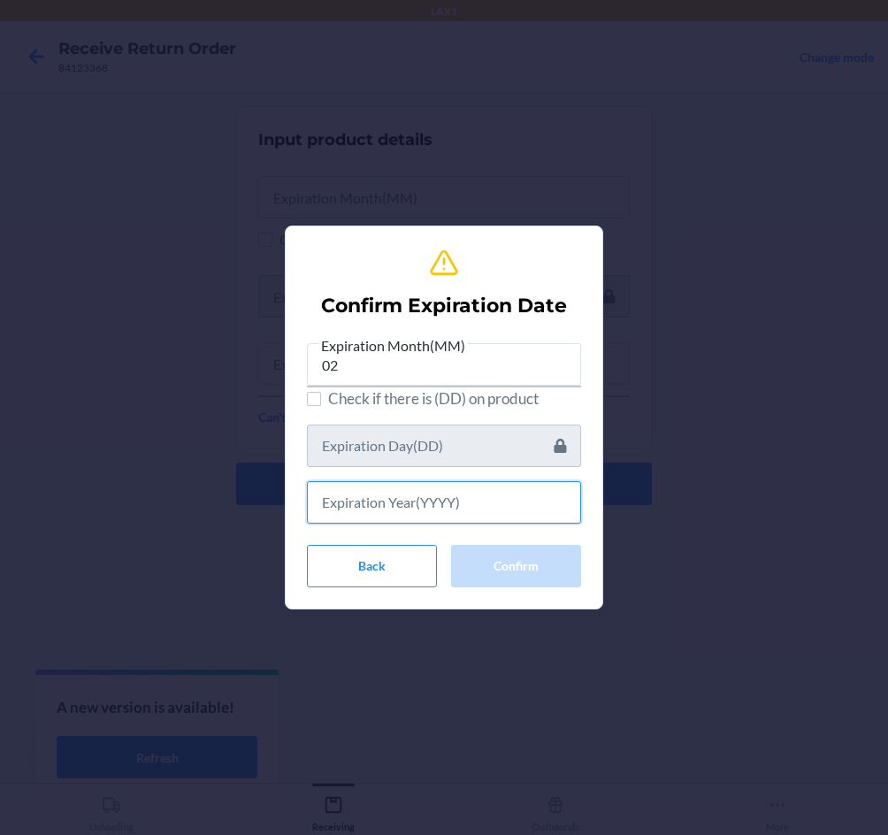
click at [397, 499] on input "text" at bounding box center [444, 502] width 274 height 42
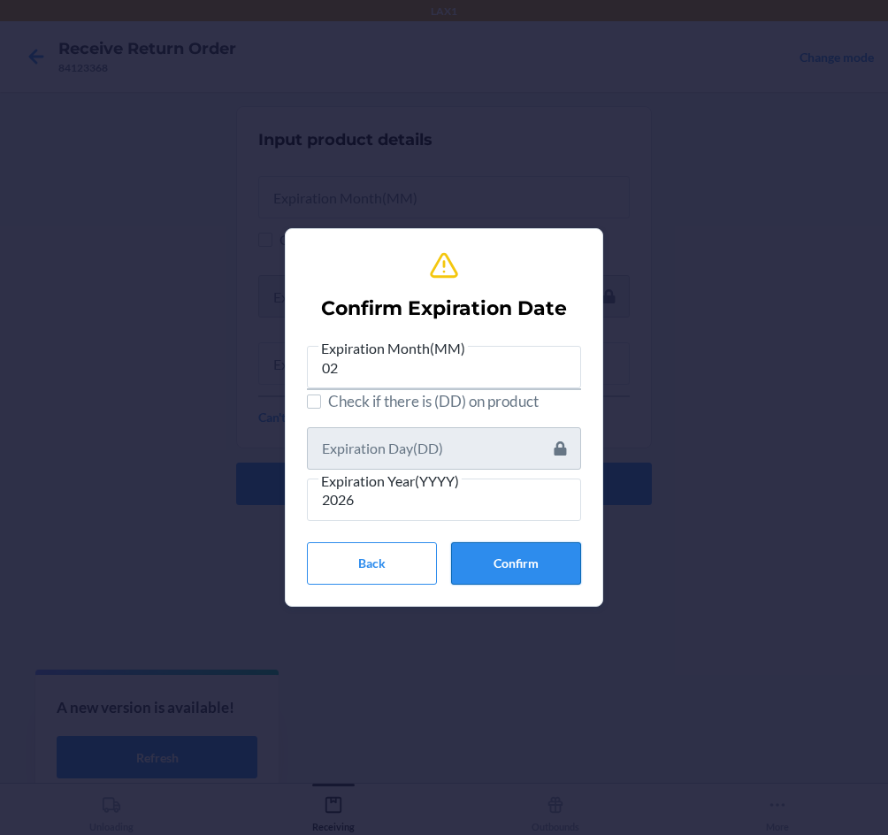
click at [512, 564] on button "Confirm" at bounding box center [516, 563] width 130 height 42
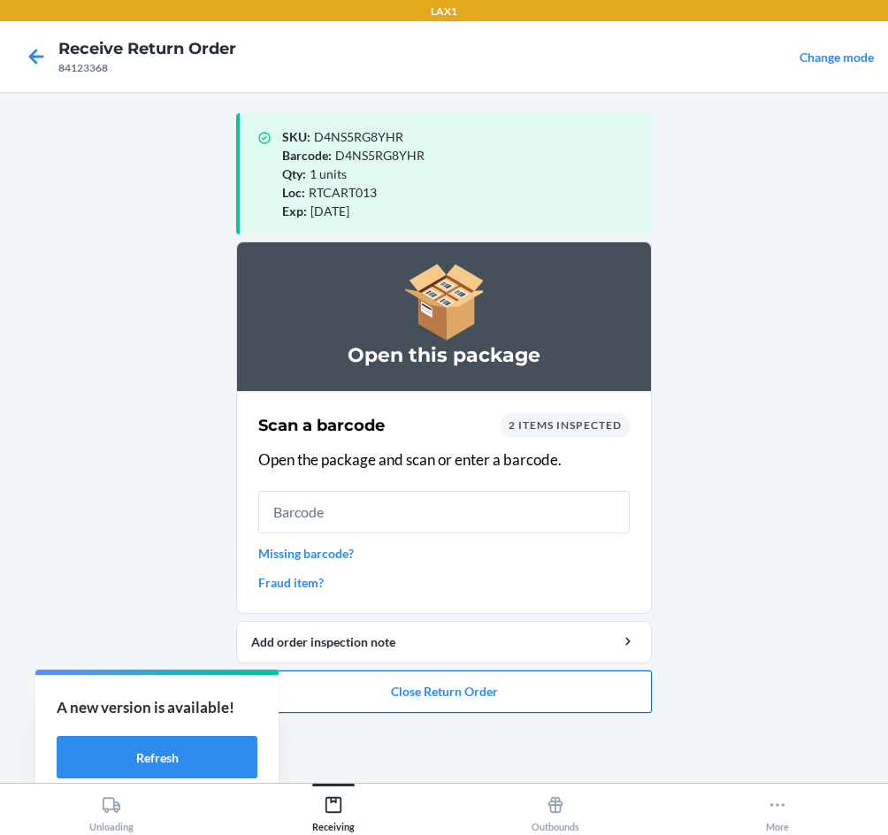
click at [417, 698] on button "Close Return Order" at bounding box center [444, 692] width 416 height 42
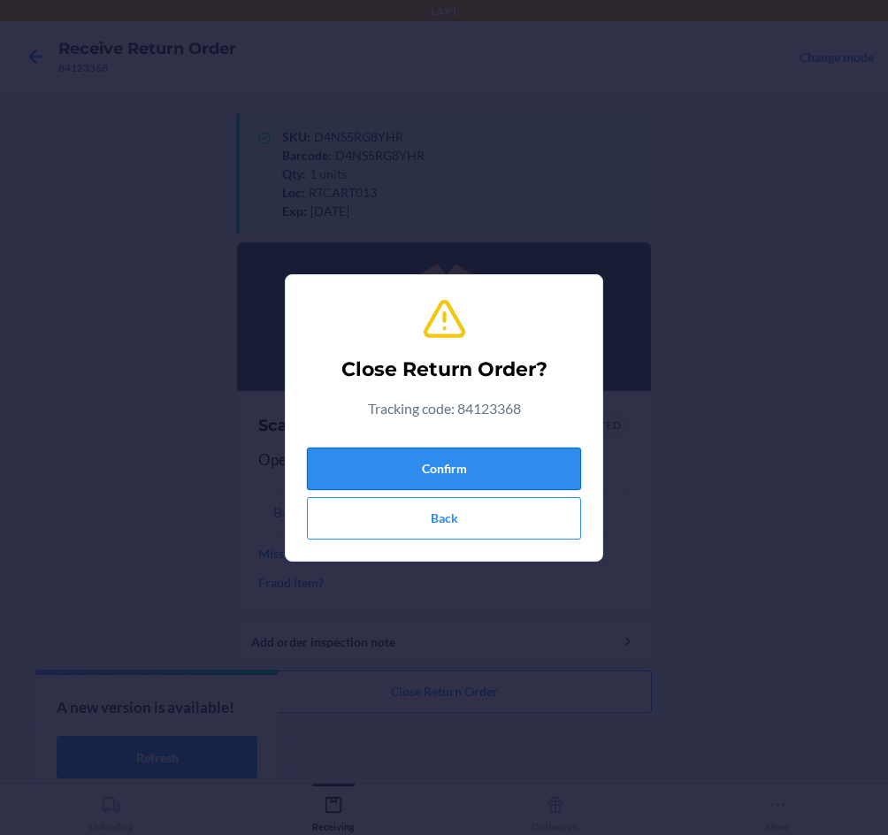
click at [450, 458] on button "Confirm" at bounding box center [444, 469] width 274 height 42
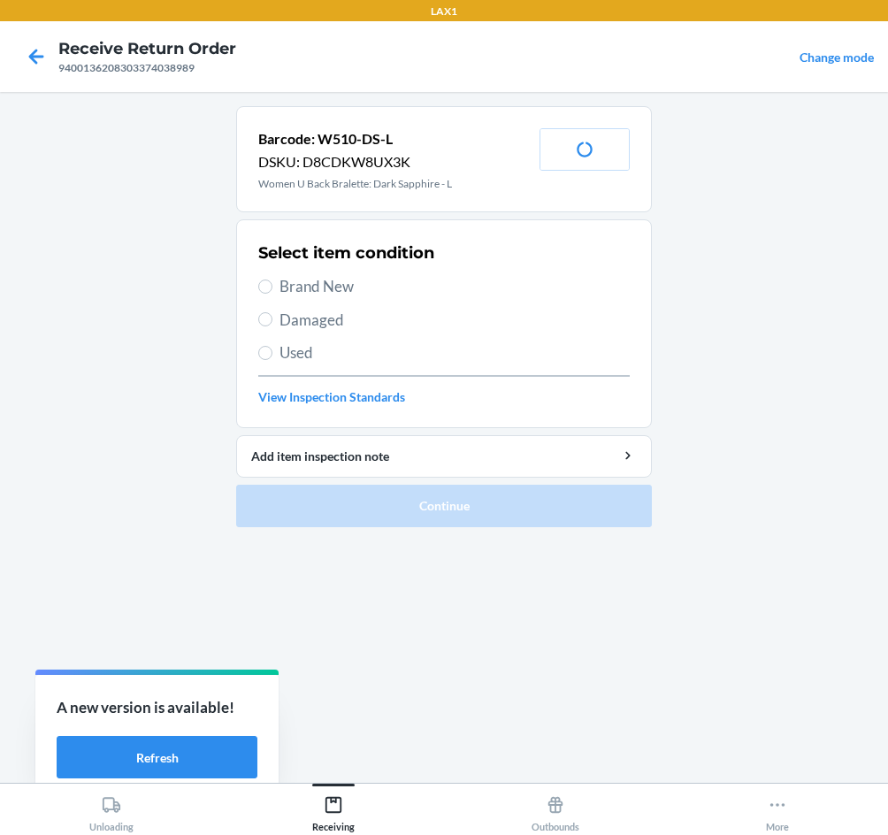
click at [299, 277] on span "Brand New" at bounding box center [455, 286] width 350 height 23
click at [273, 280] on input "Brand New" at bounding box center [265, 287] width 14 height 14
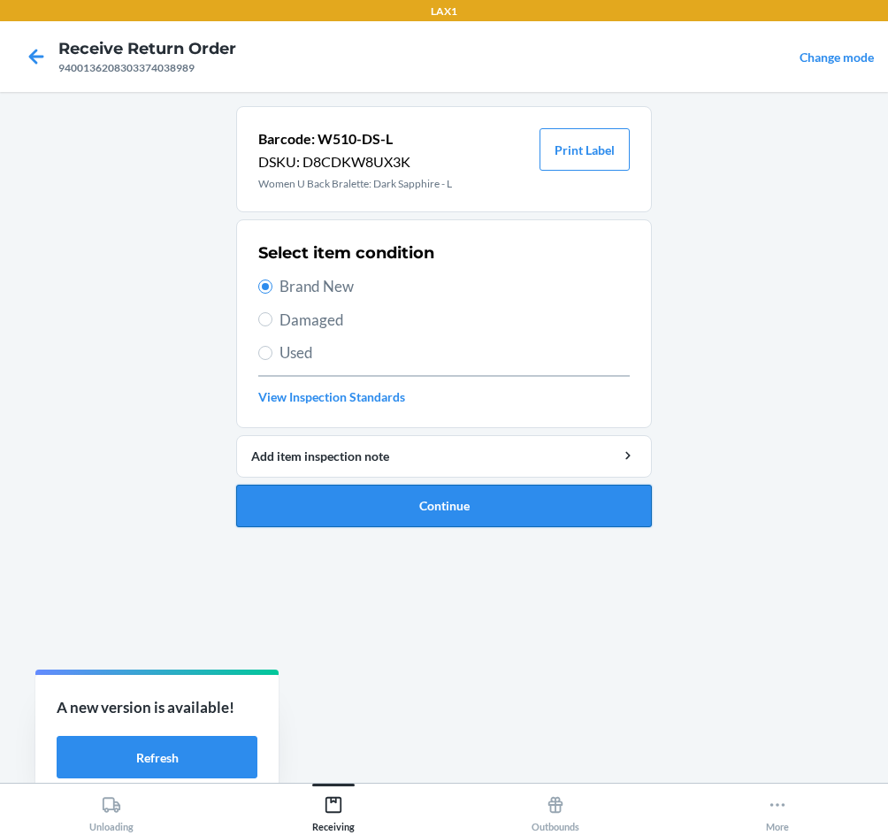
click at [413, 520] on button "Continue" at bounding box center [444, 506] width 416 height 42
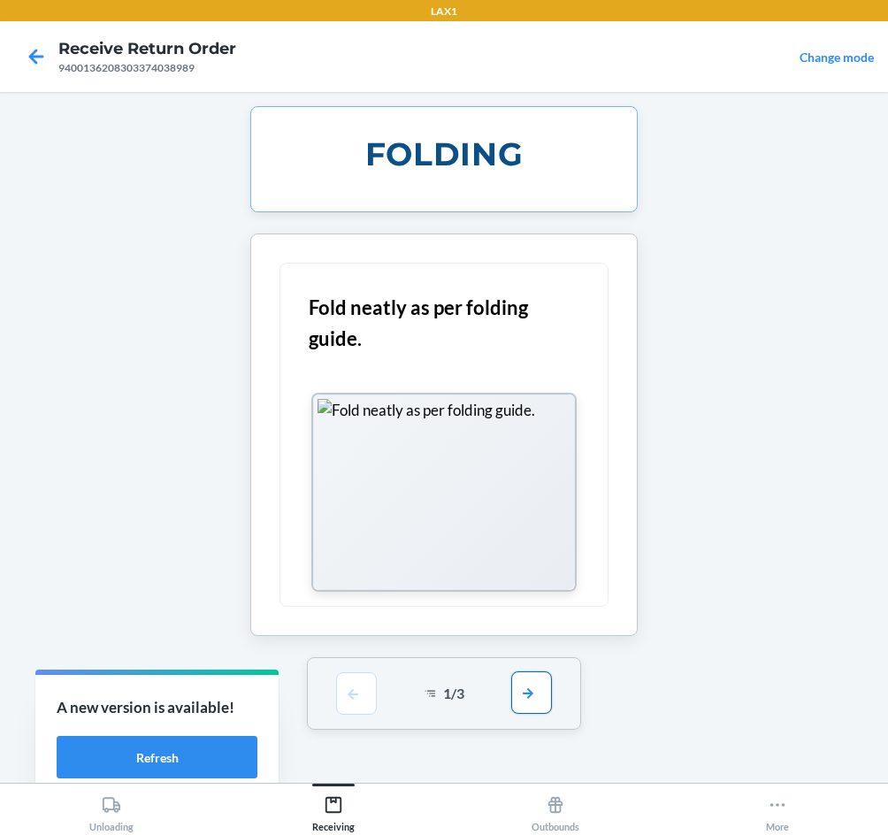
click at [512, 702] on button "button" at bounding box center [531, 693] width 41 height 42
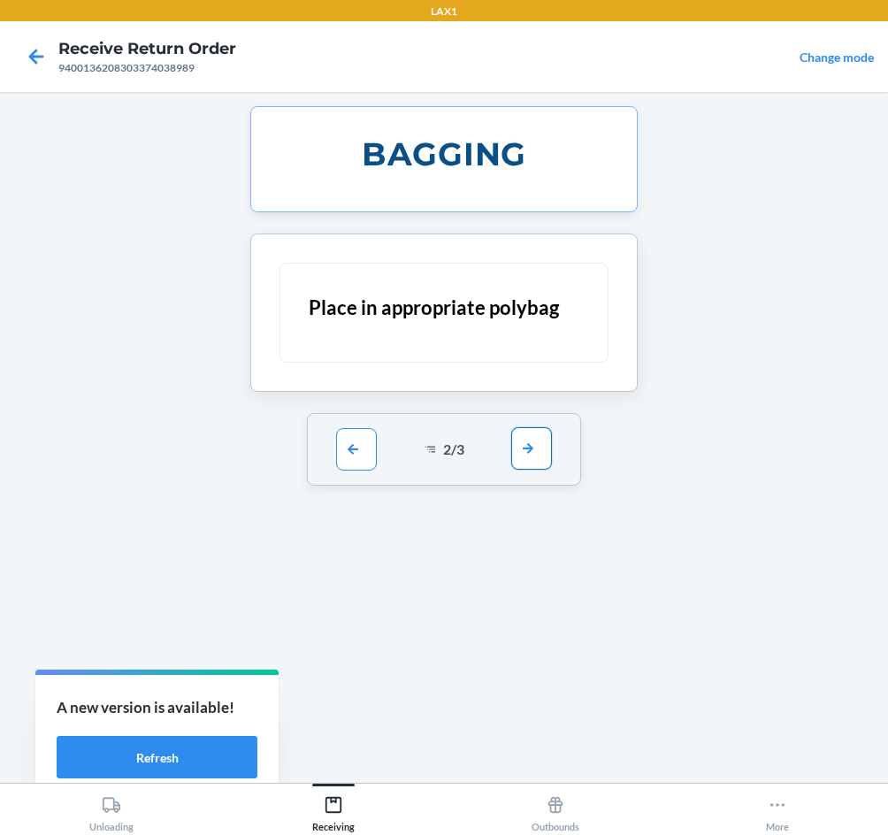
click at [545, 453] on button "button" at bounding box center [531, 448] width 41 height 42
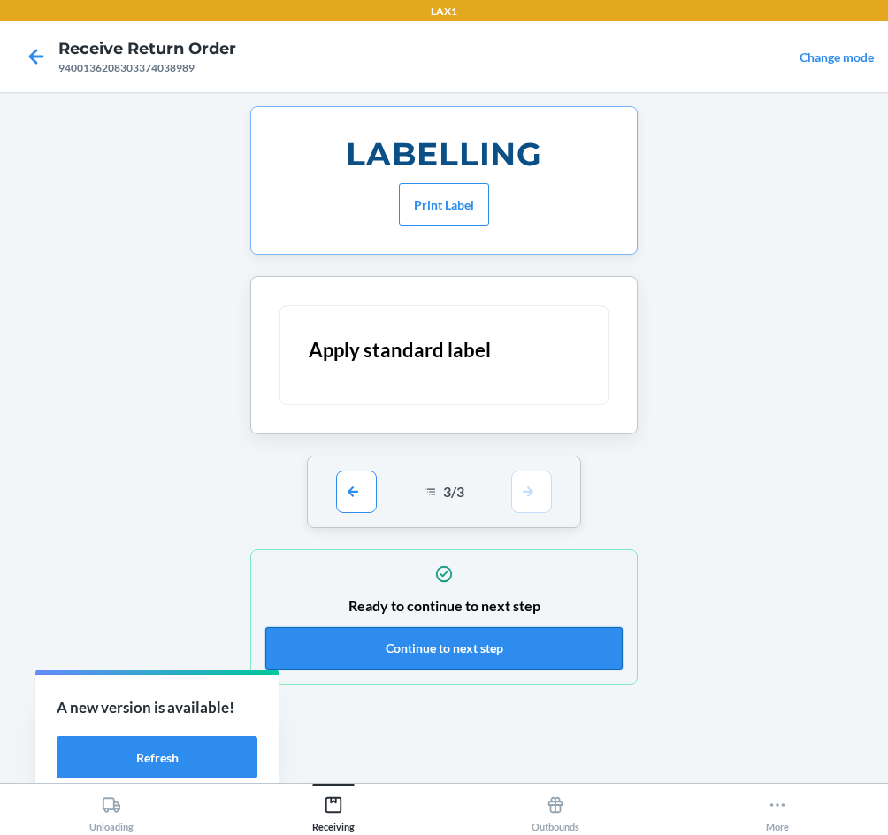
click at [590, 646] on button "Continue to next step" at bounding box center [444, 648] width 358 height 42
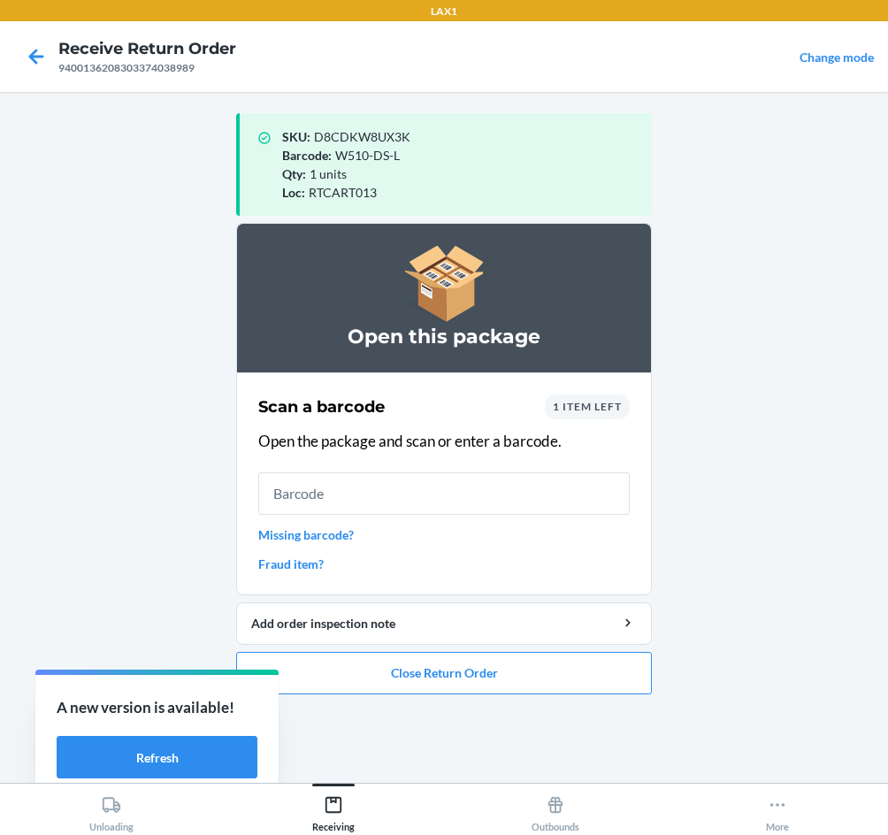
click at [289, 537] on link "Missing barcode?" at bounding box center [444, 535] width 372 height 19
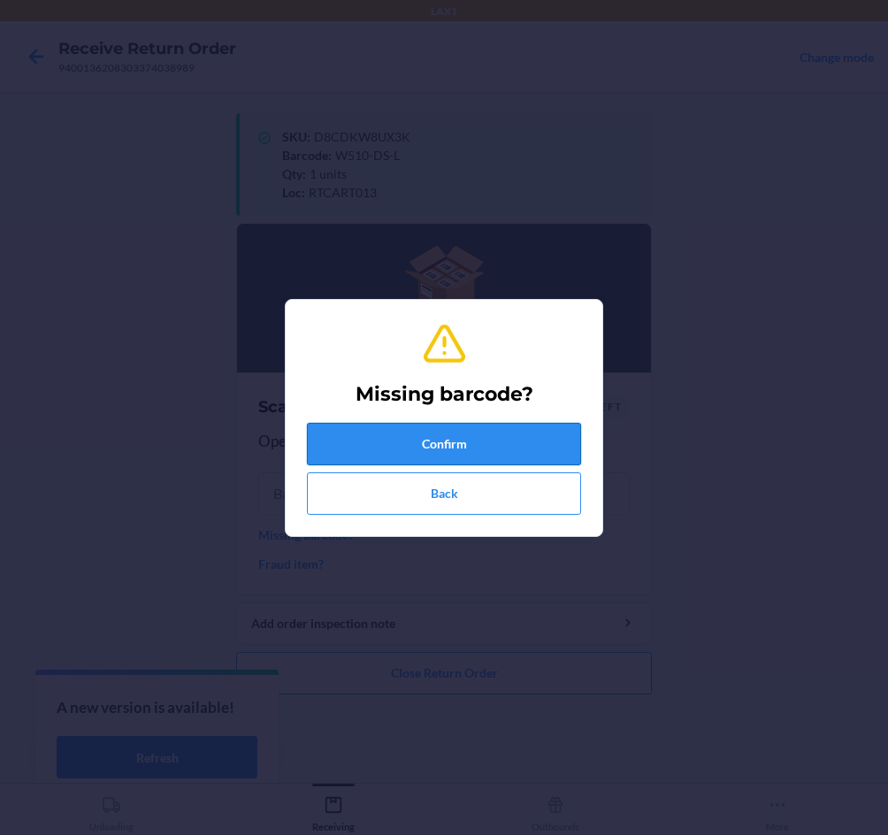
click at [482, 445] on button "Confirm" at bounding box center [444, 444] width 274 height 42
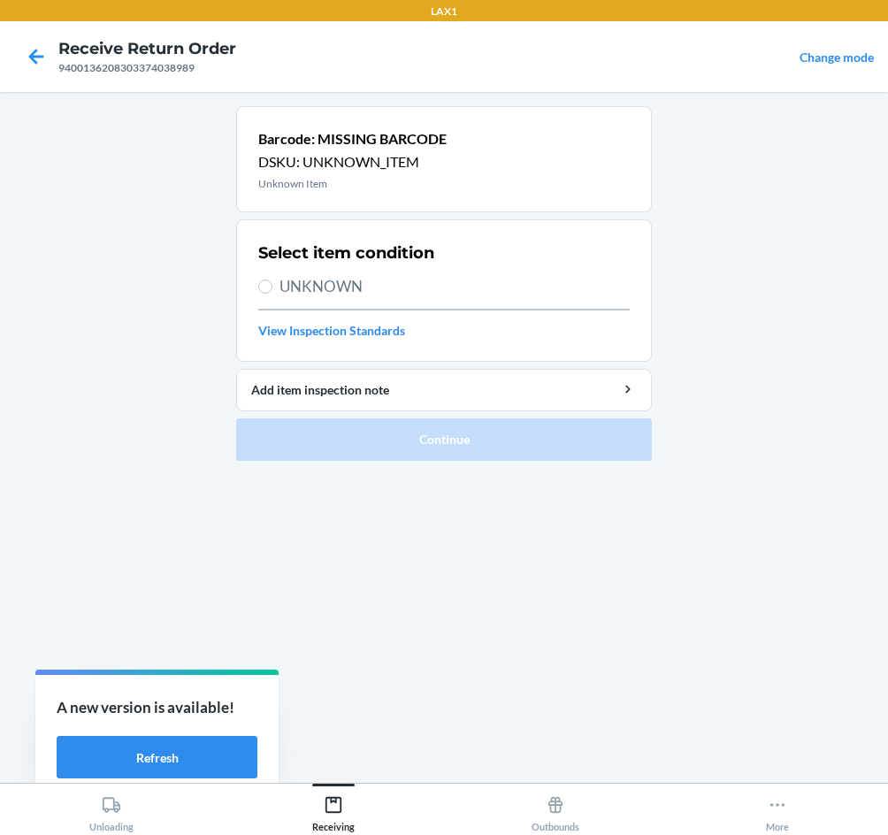
click at [340, 291] on span "UNKNOWN" at bounding box center [455, 286] width 350 height 23
click at [273, 291] on input "UNKNOWN" at bounding box center [265, 287] width 14 height 14
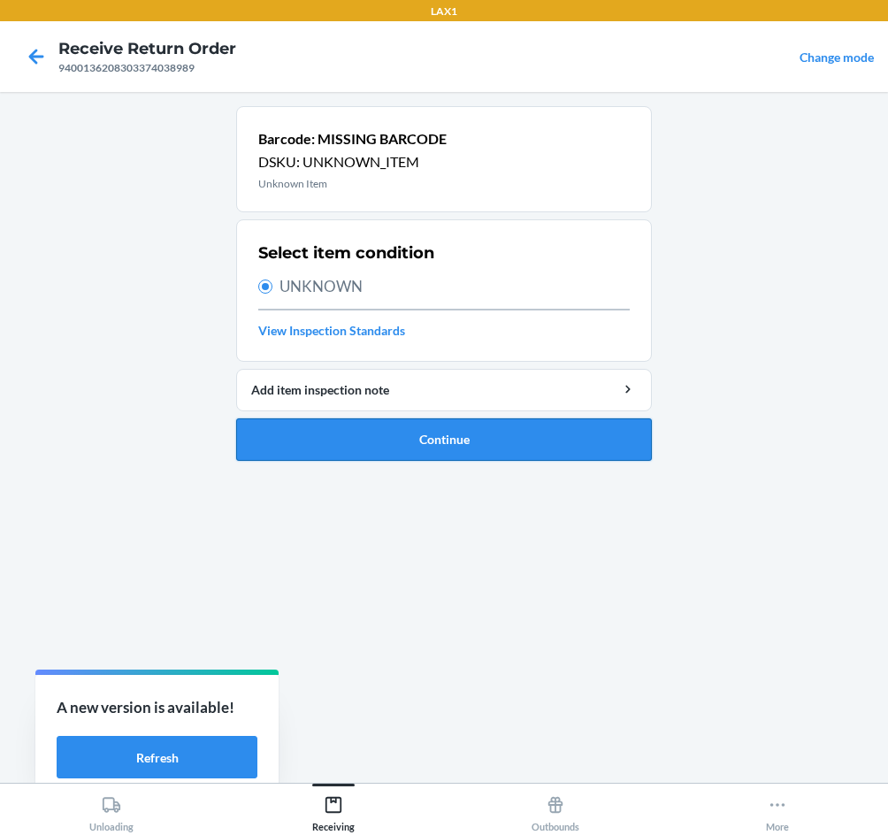
click at [498, 427] on button "Continue" at bounding box center [444, 440] width 416 height 42
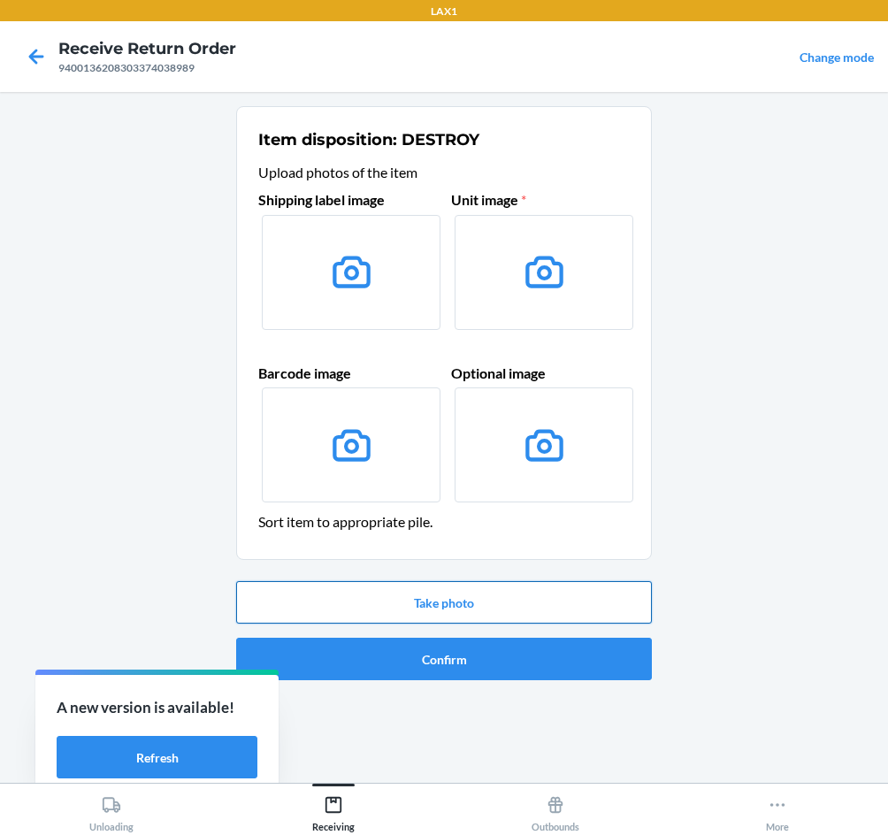
click at [510, 595] on button "Take photo" at bounding box center [444, 602] width 416 height 42
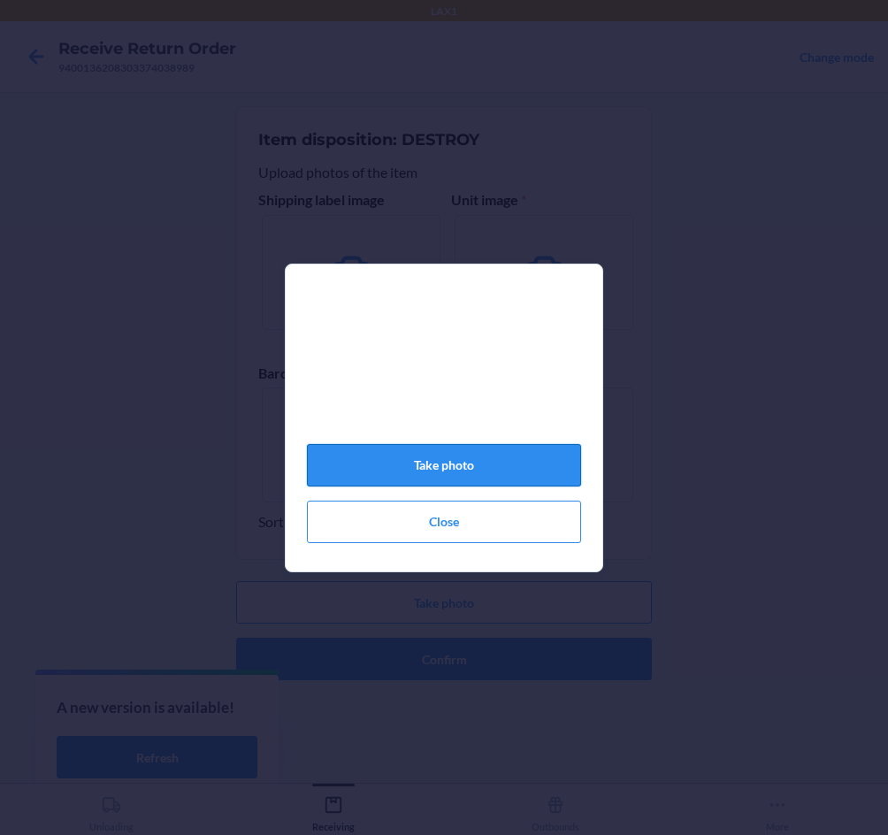
click at [475, 473] on button "Take photo" at bounding box center [444, 465] width 274 height 42
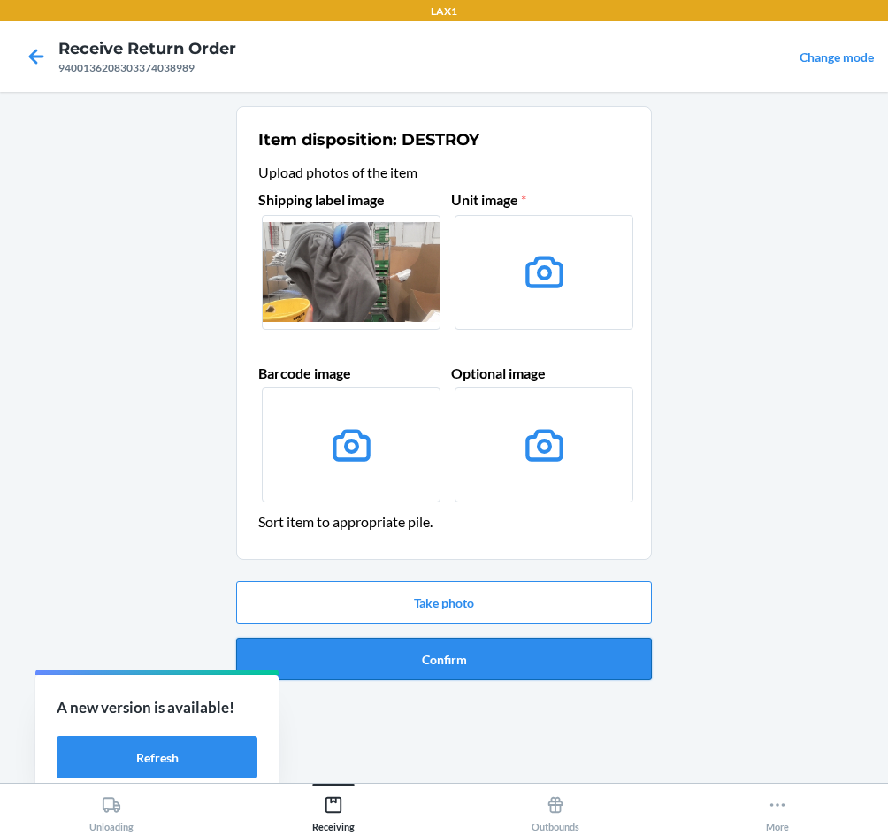
click at [542, 676] on button "Confirm" at bounding box center [444, 659] width 416 height 42
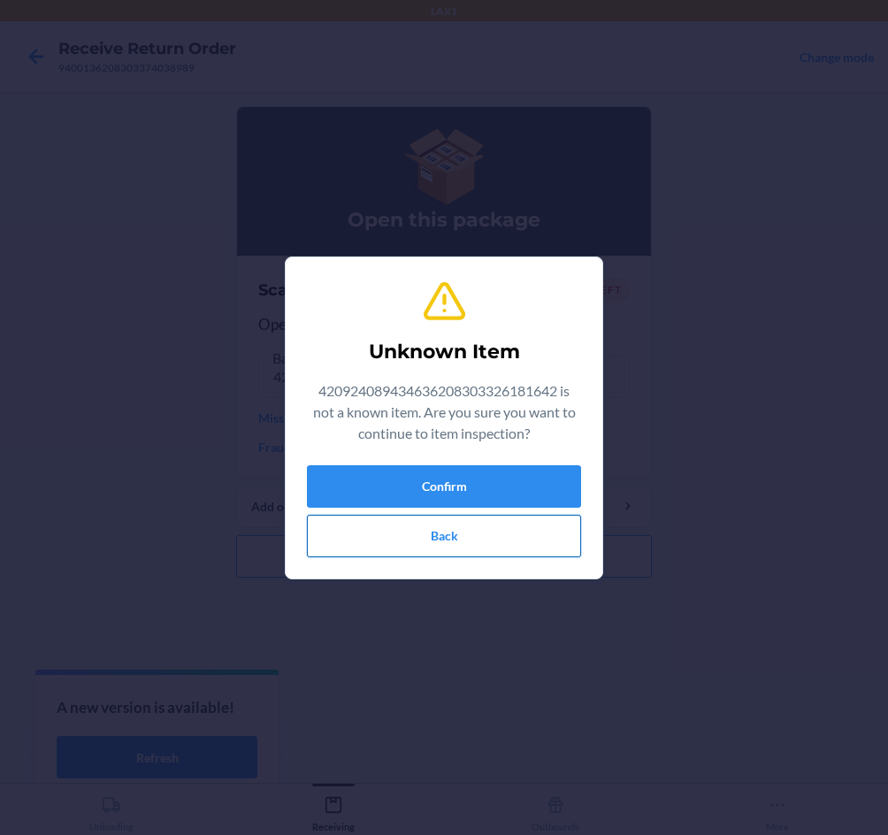
click at [502, 527] on button "Back" at bounding box center [444, 536] width 274 height 42
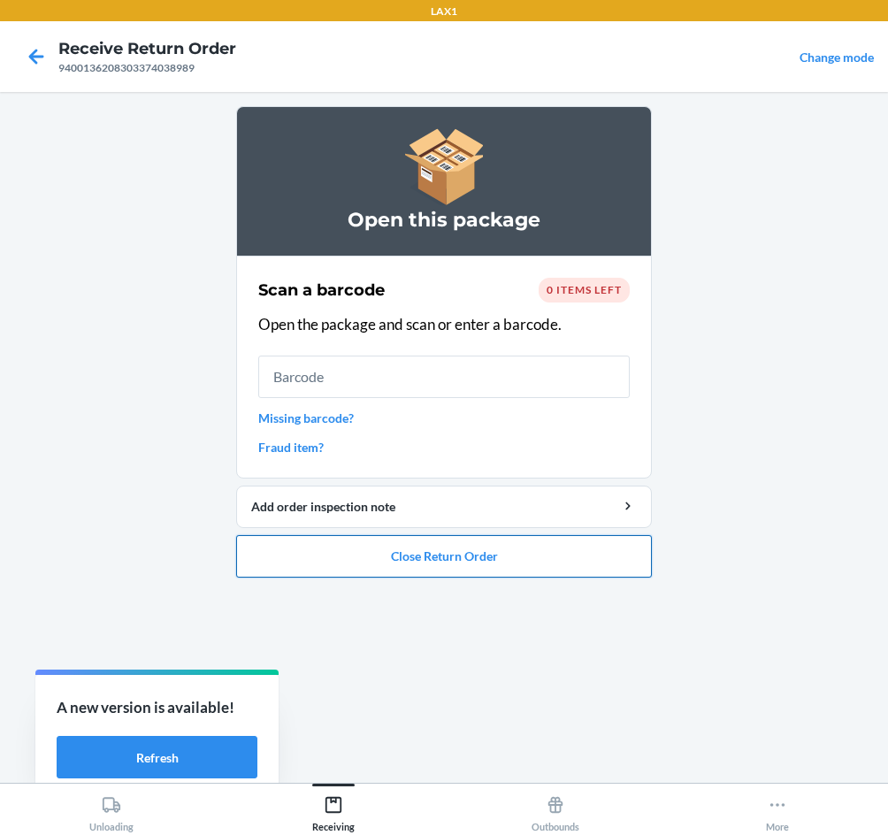
click at [357, 557] on button "Close Return Order" at bounding box center [444, 556] width 416 height 42
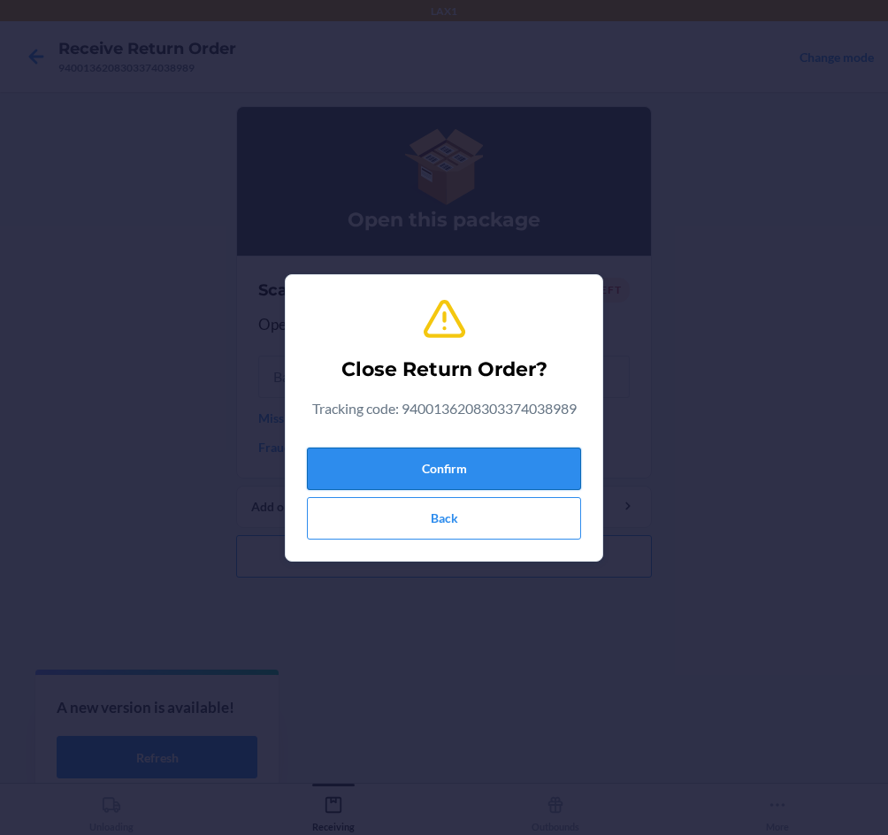
click at [353, 464] on button "Confirm" at bounding box center [444, 469] width 274 height 42
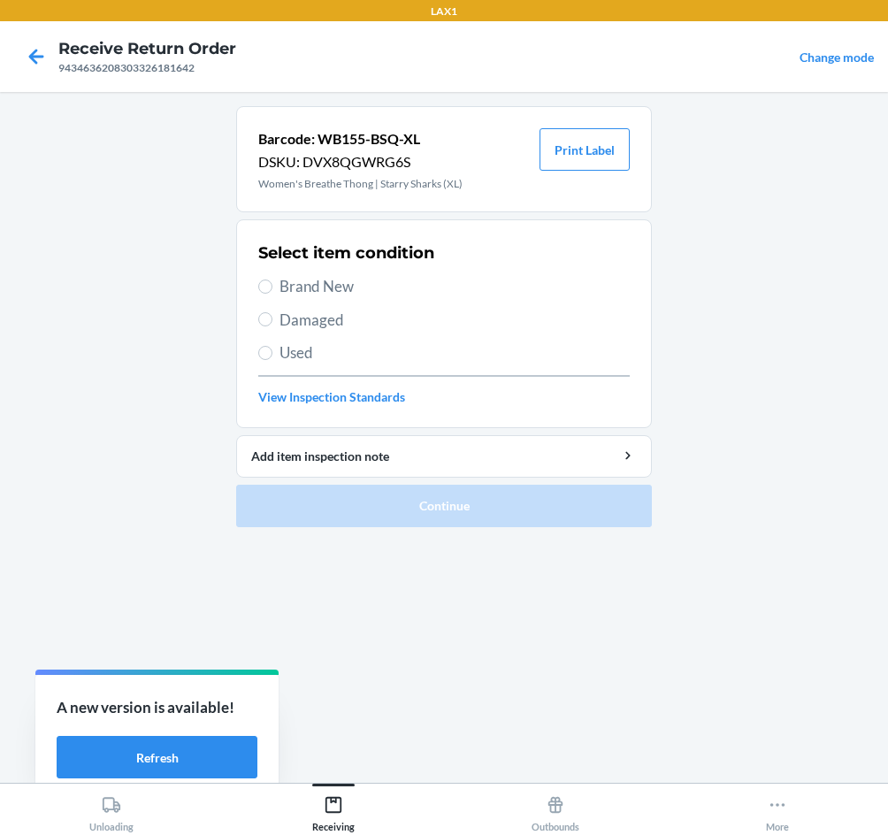
click at [294, 319] on span "Damaged" at bounding box center [455, 320] width 350 height 23
click at [273, 319] on input "Damaged" at bounding box center [265, 319] width 14 height 14
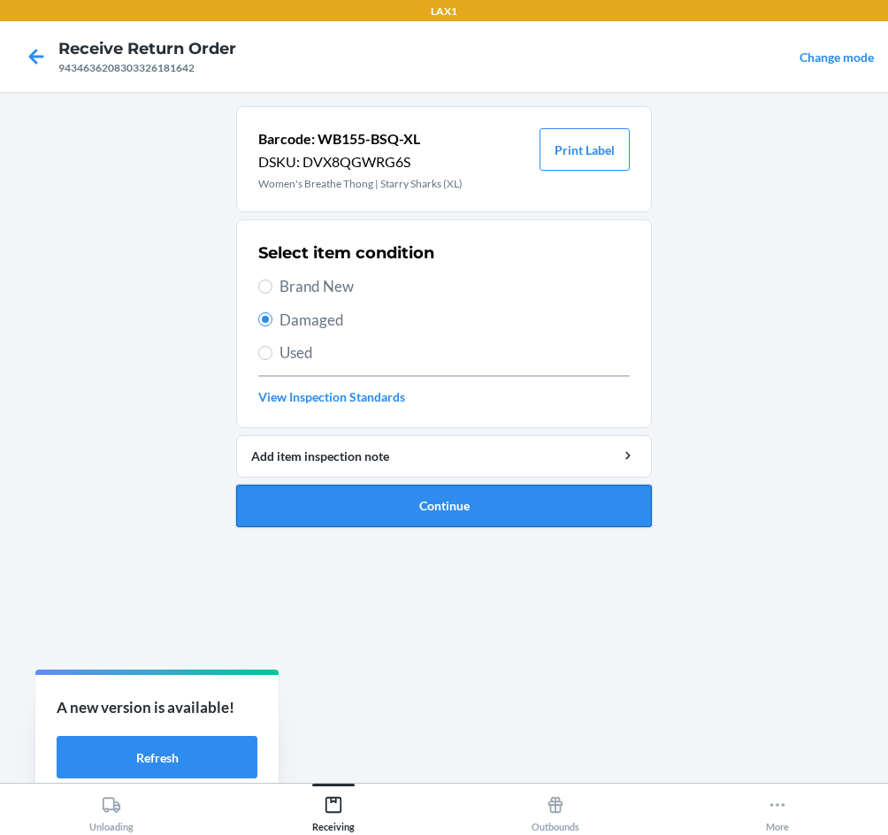
click at [471, 513] on button "Continue" at bounding box center [444, 506] width 416 height 42
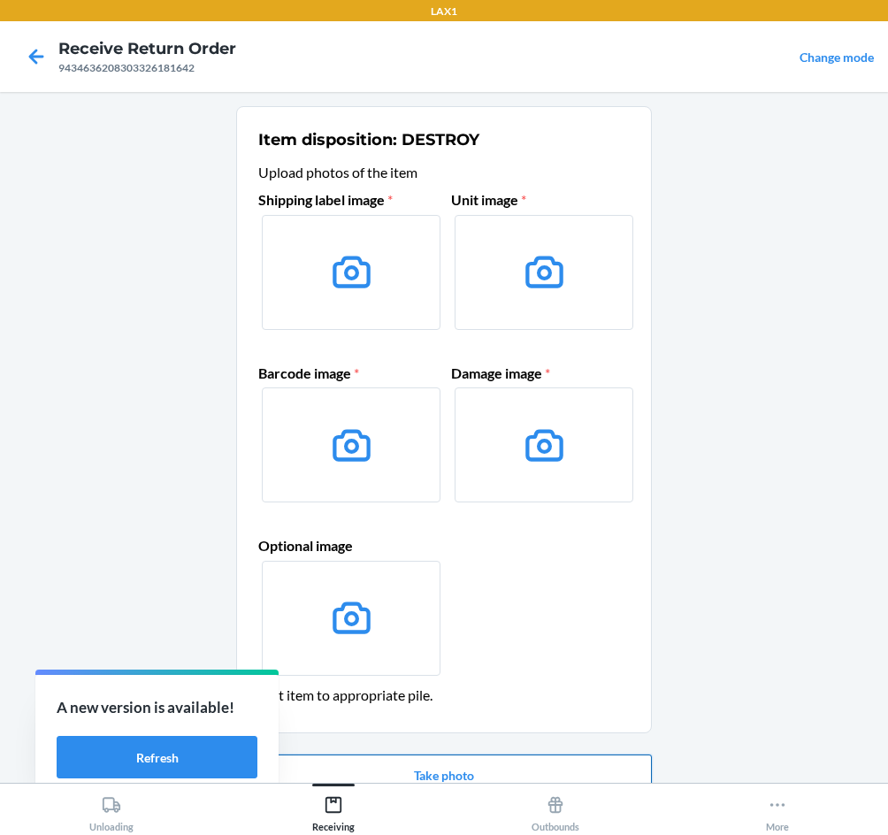
drag, startPoint x: 449, startPoint y: 663, endPoint x: 542, endPoint y: 719, distance: 109.6
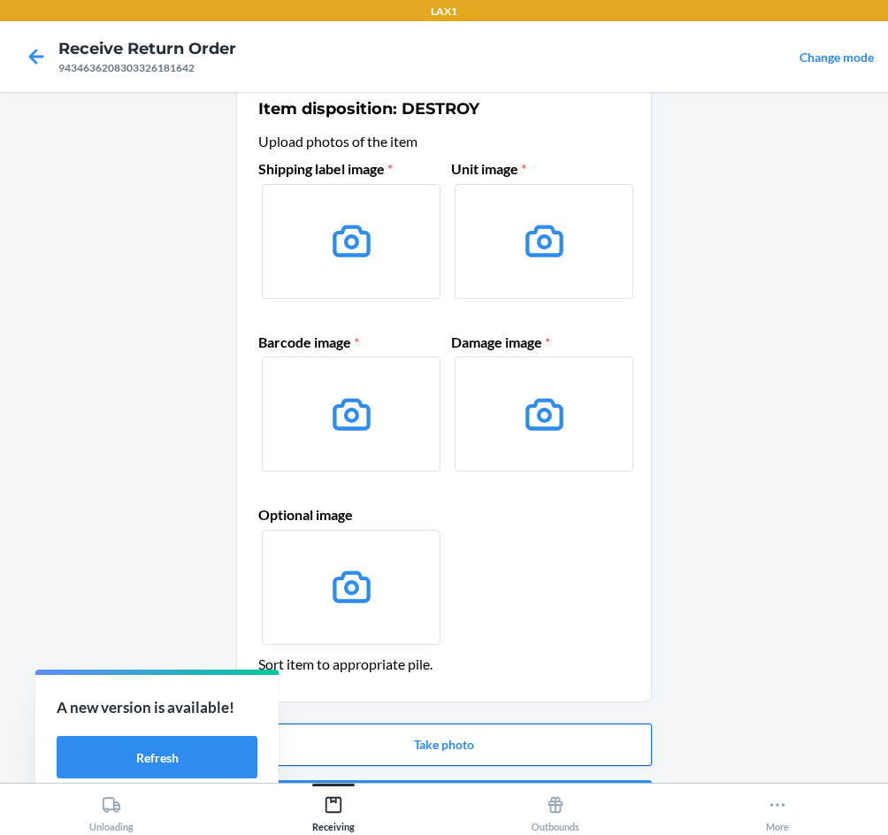
scroll to position [85, 0]
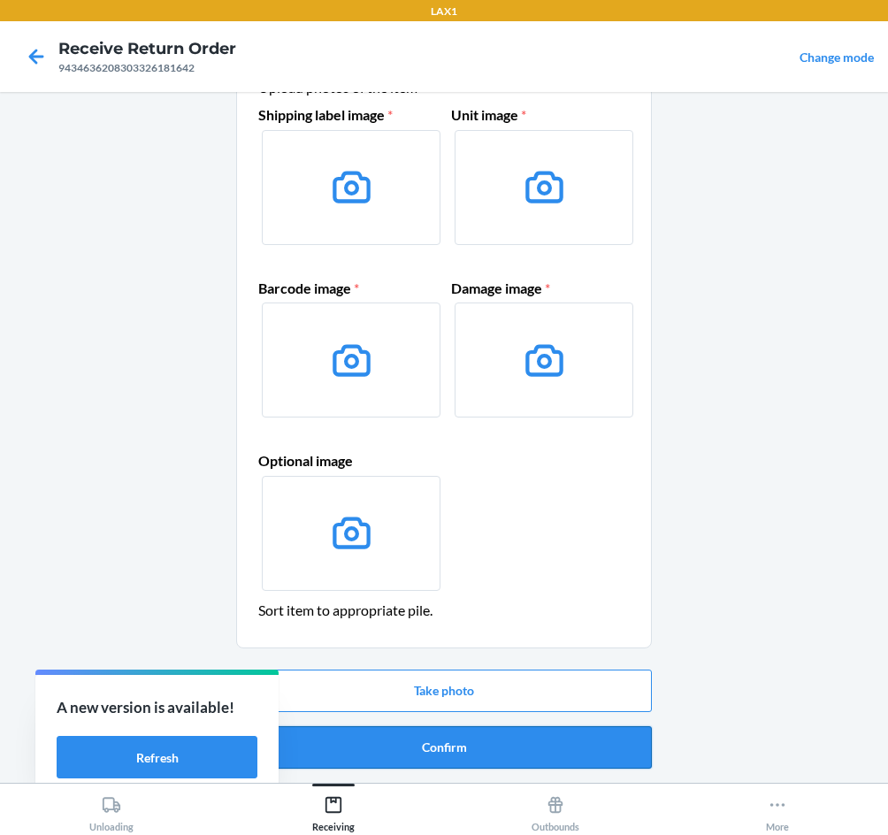
click at [545, 745] on button "Confirm" at bounding box center [444, 748] width 416 height 42
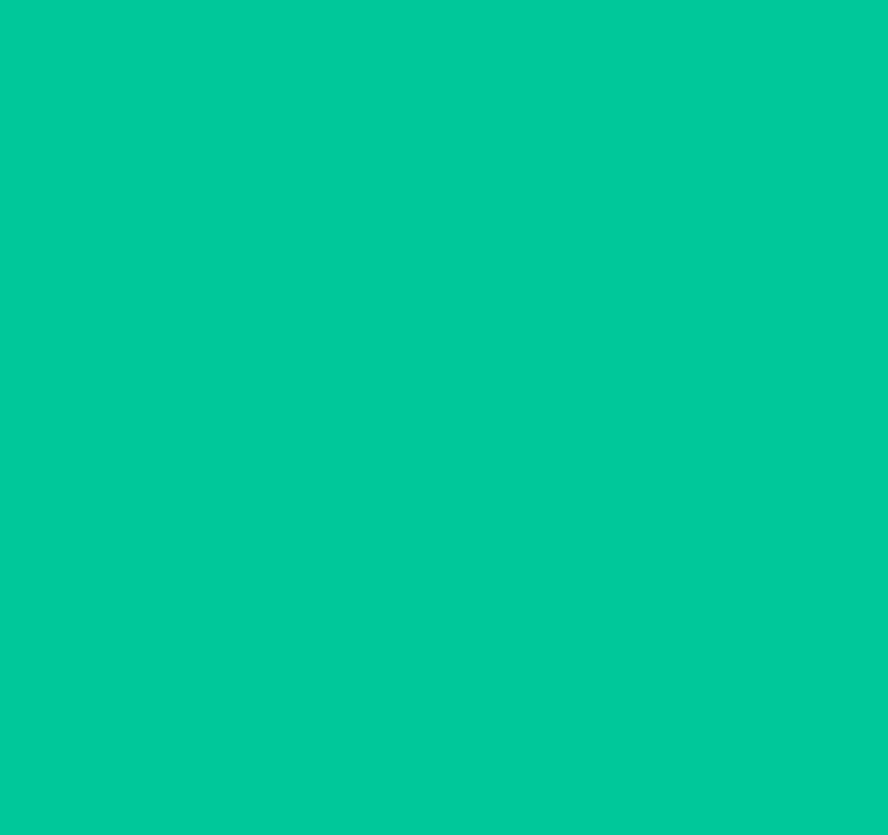
scroll to position [0, 0]
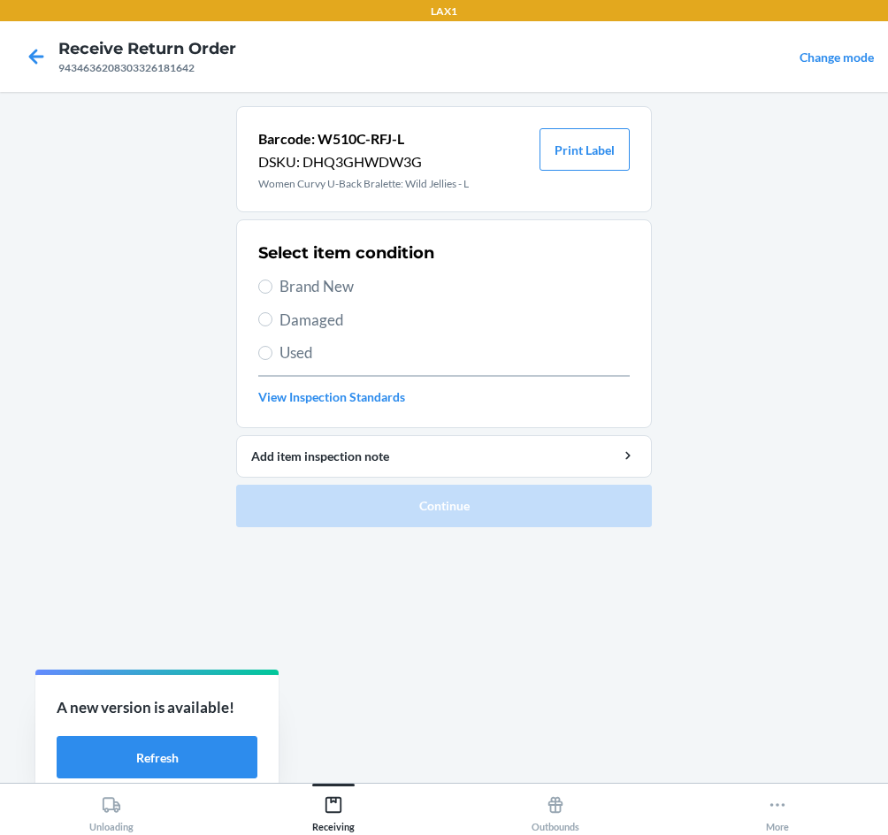
click at [319, 319] on span "Damaged" at bounding box center [455, 320] width 350 height 23
click at [273, 319] on input "Damaged" at bounding box center [265, 319] width 14 height 14
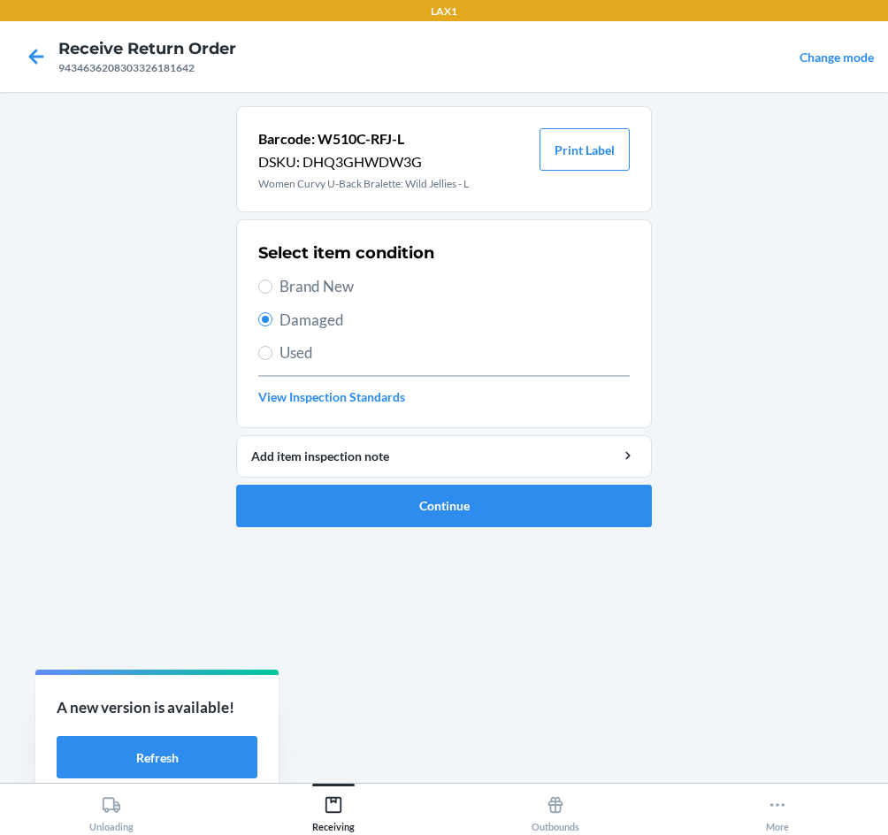
click at [497, 530] on ol "Barcode: W510C-RFJ-L DSKU: DHQ3GHWDW3G Women Curvy U-Back Bralette: Wild Jellie…" at bounding box center [444, 323] width 416 height 435
click at [505, 517] on button "Continue" at bounding box center [444, 506] width 416 height 42
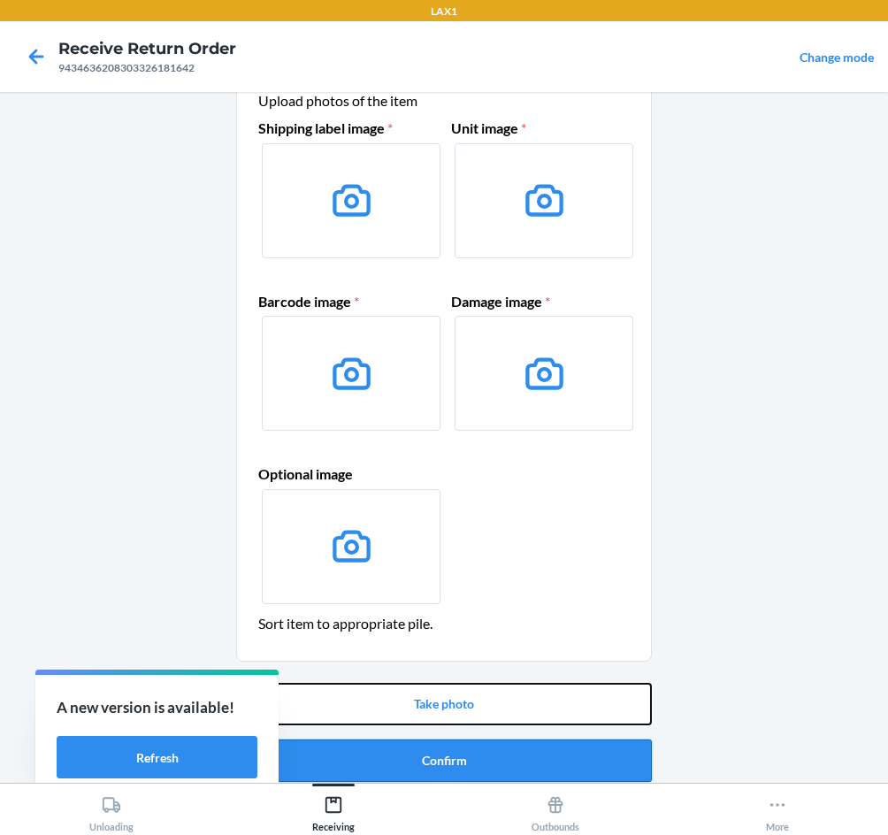
scroll to position [74, 0]
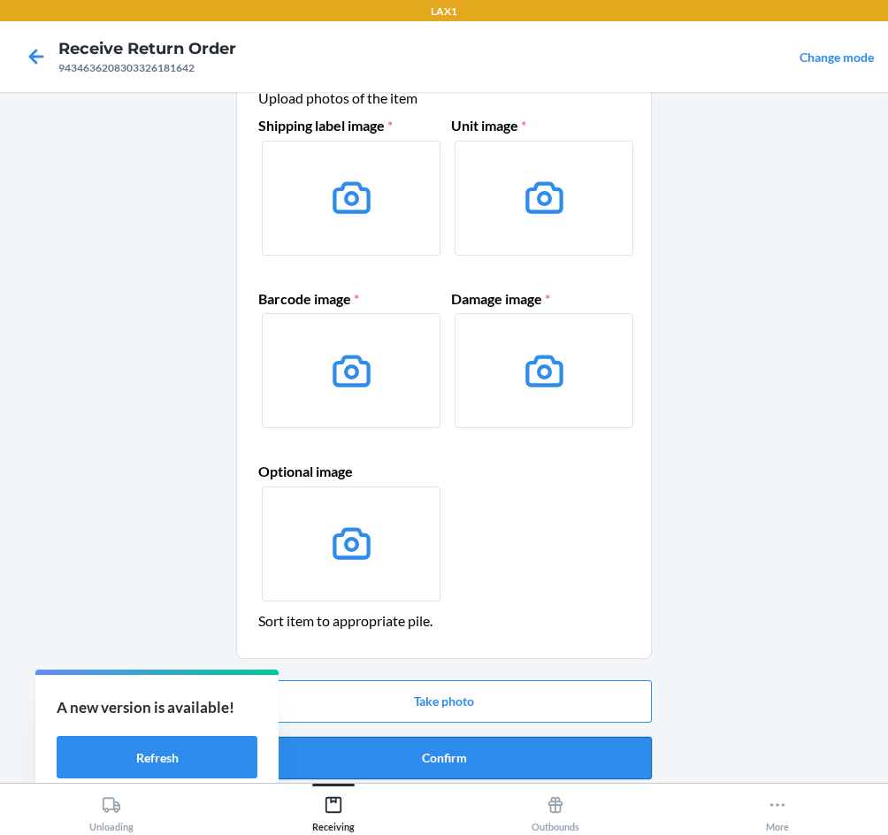
click at [538, 747] on button "Confirm" at bounding box center [444, 758] width 416 height 42
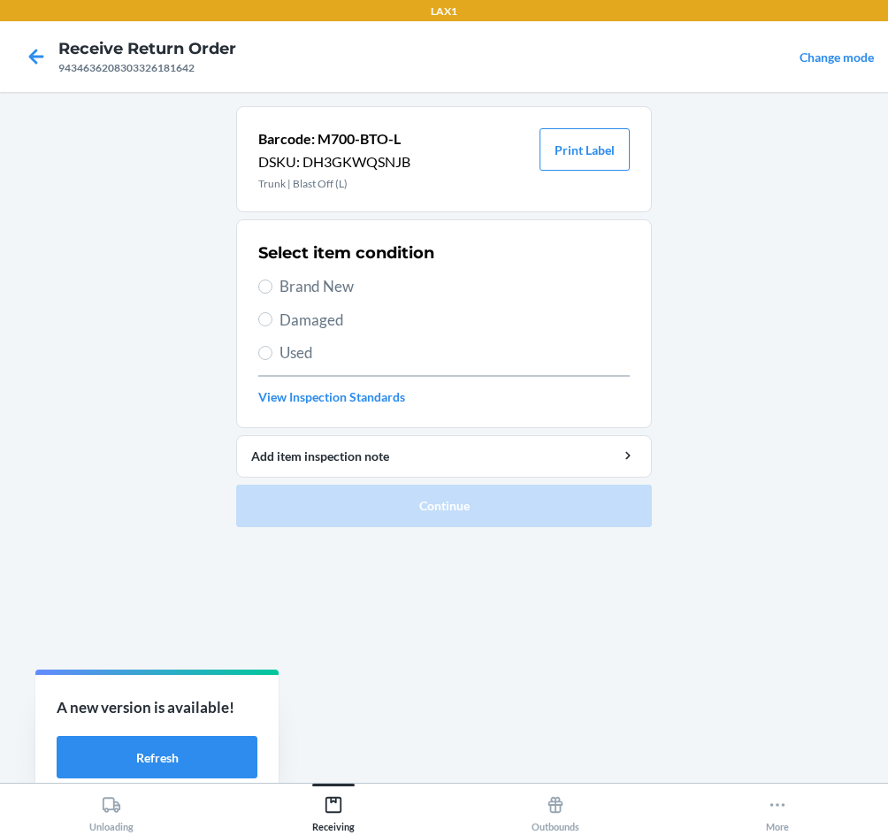
click at [327, 323] on span "Damaged" at bounding box center [455, 320] width 350 height 23
click at [273, 323] on input "Damaged" at bounding box center [265, 319] width 14 height 14
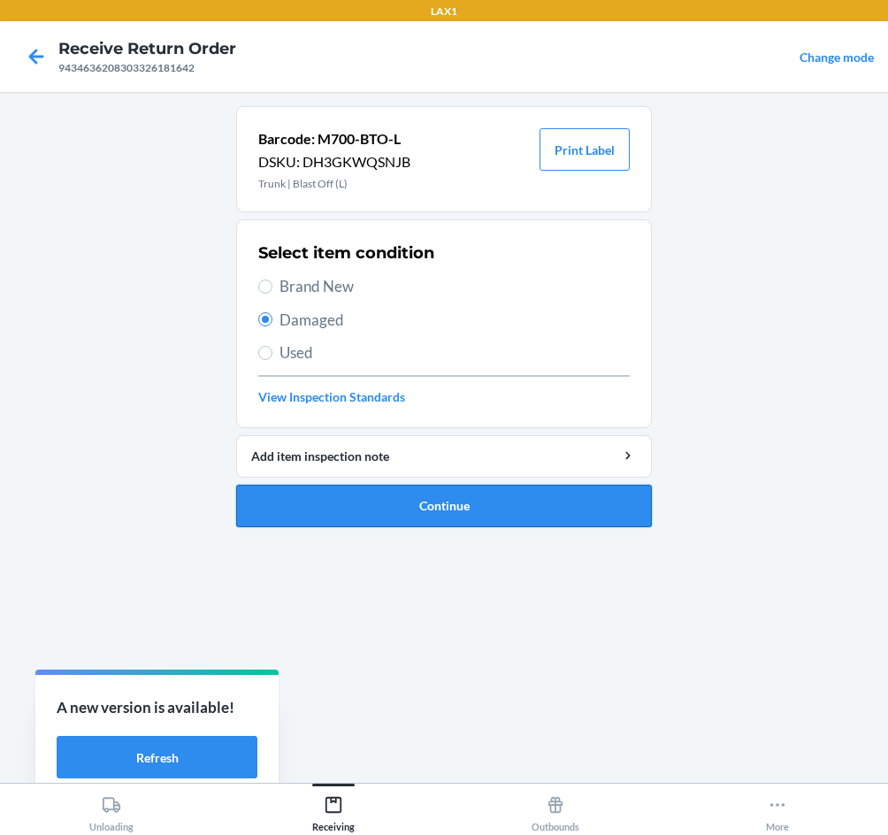
click at [445, 519] on button "Continue" at bounding box center [444, 506] width 416 height 42
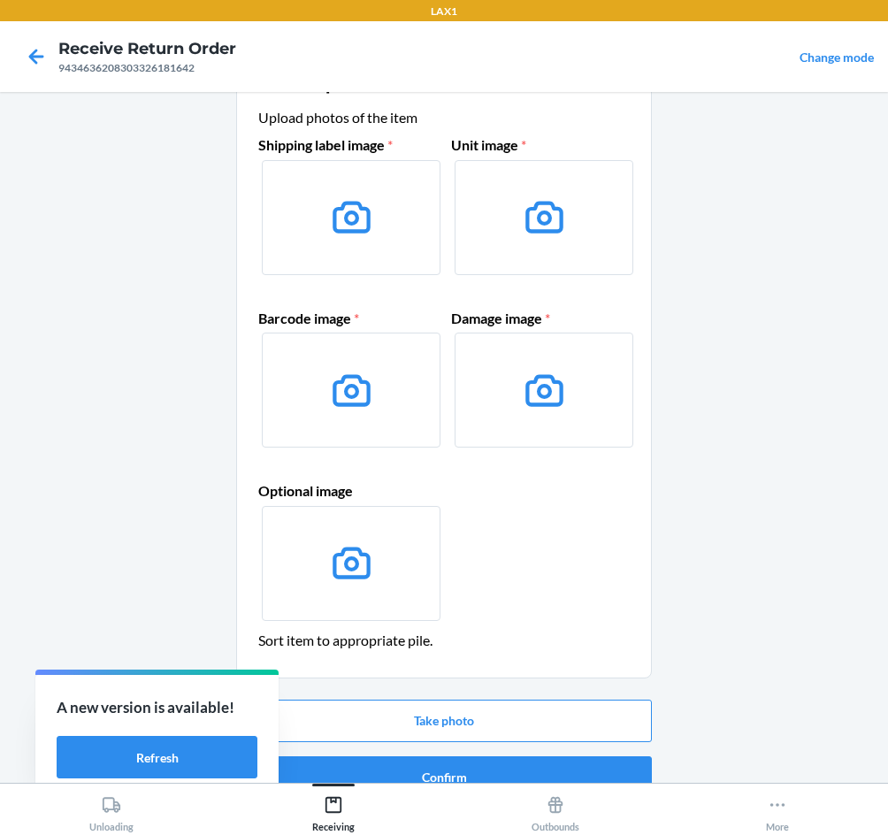
scroll to position [85, 0]
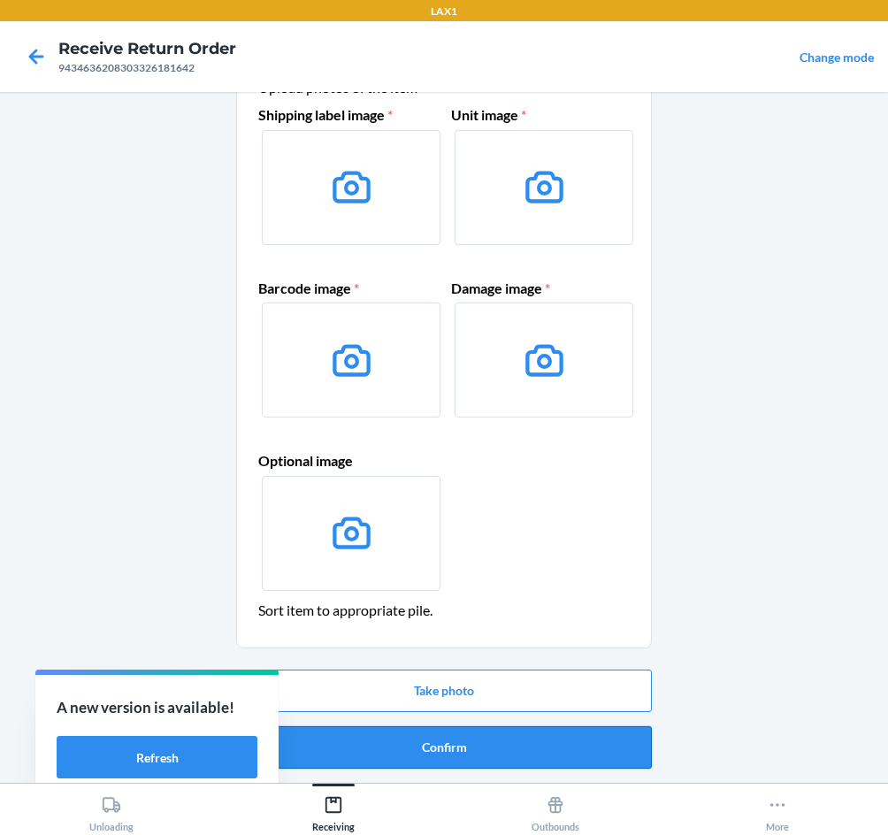
click at [571, 757] on button "Confirm" at bounding box center [444, 748] width 416 height 42
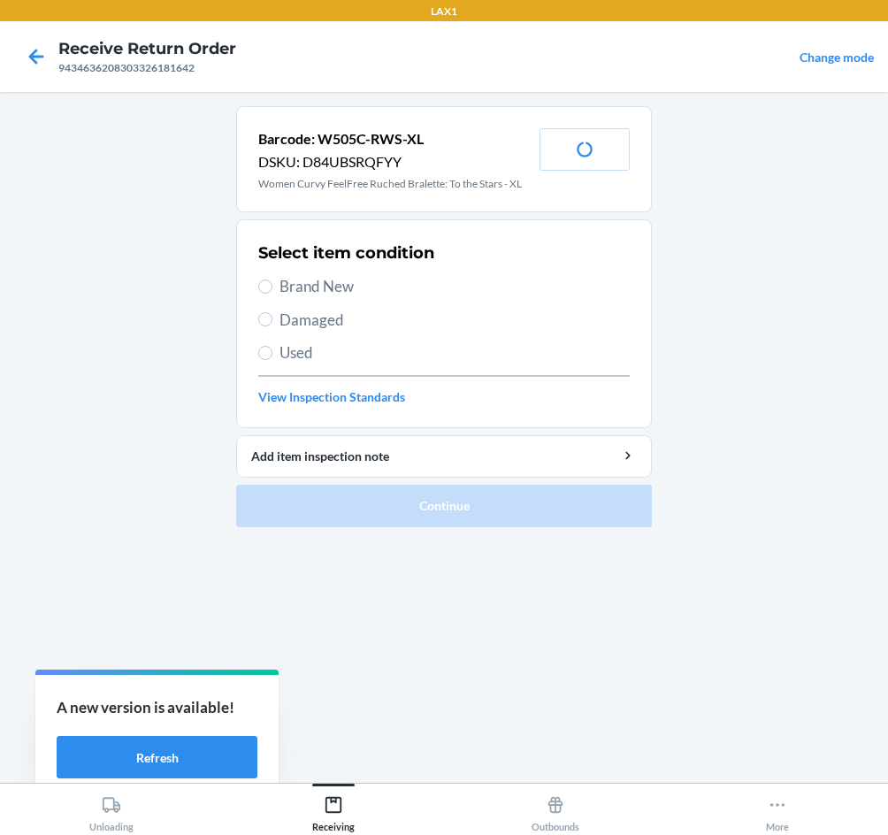
click at [321, 320] on span "Damaged" at bounding box center [455, 320] width 350 height 23
click at [273, 320] on input "Damaged" at bounding box center [265, 319] width 14 height 14
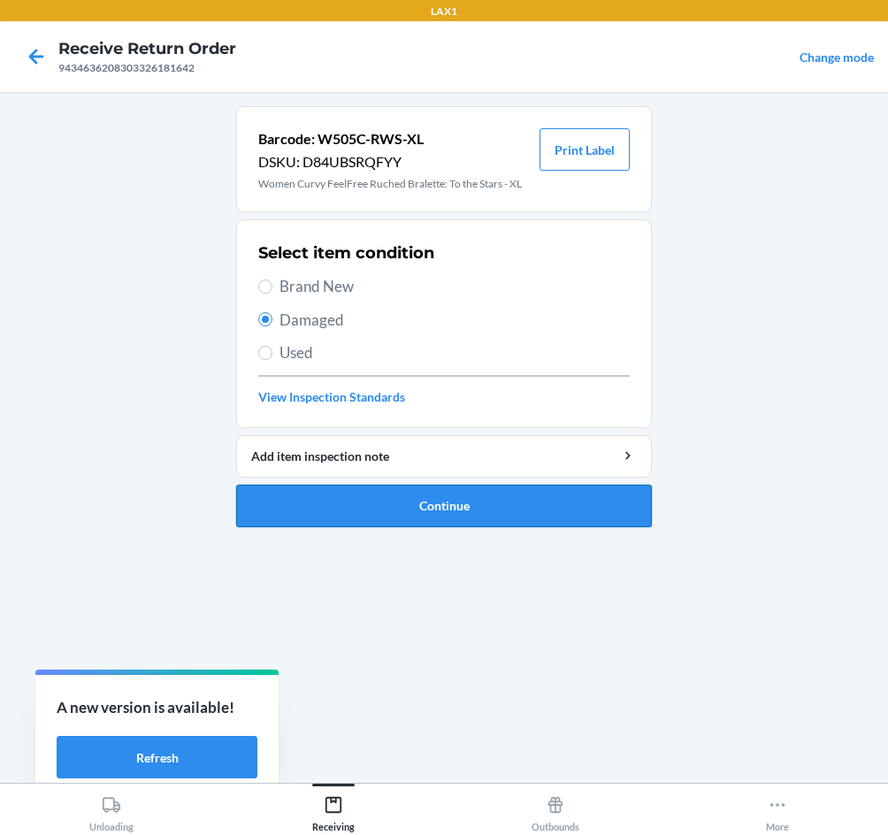
click at [494, 516] on button "Continue" at bounding box center [444, 506] width 416 height 42
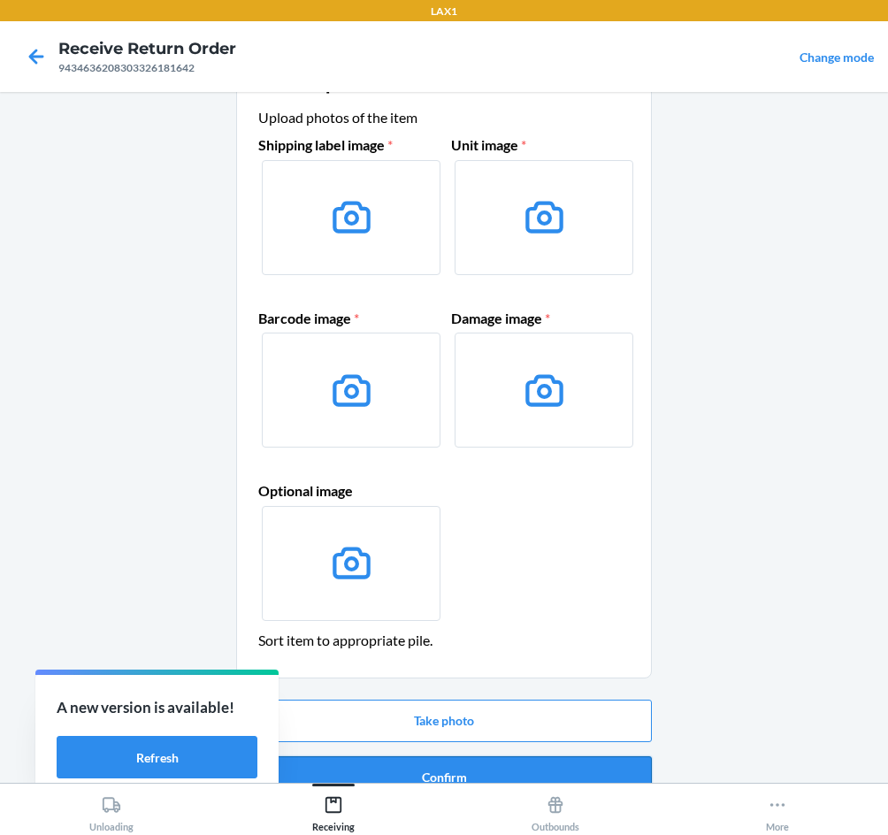
scroll to position [85, 0]
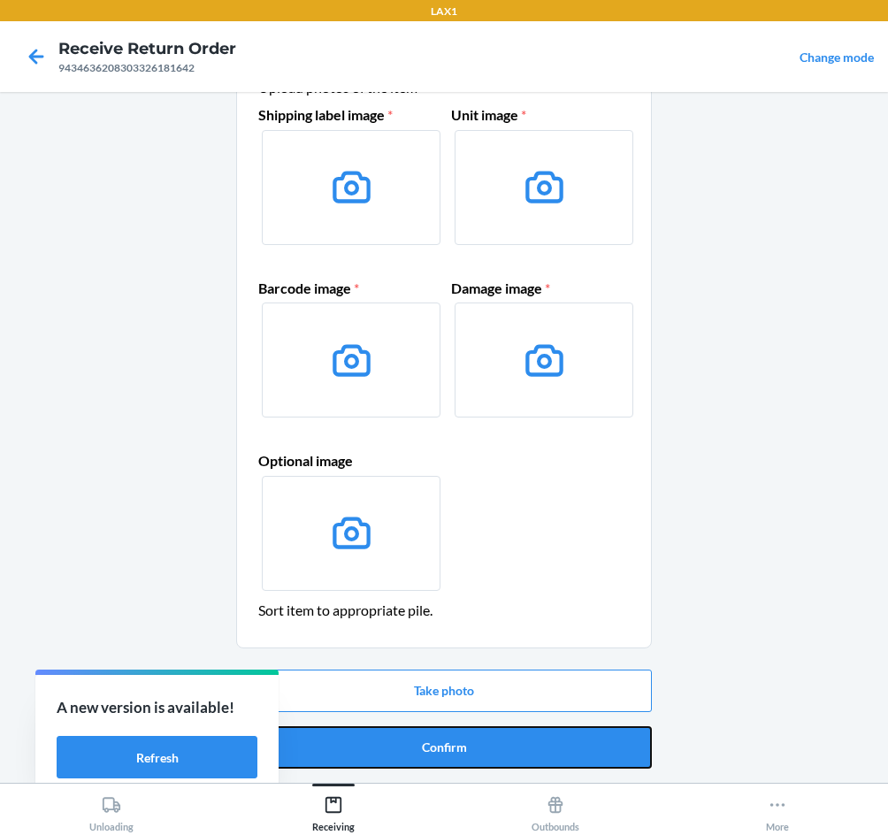
click at [584, 727] on button "Confirm" at bounding box center [444, 748] width 416 height 42
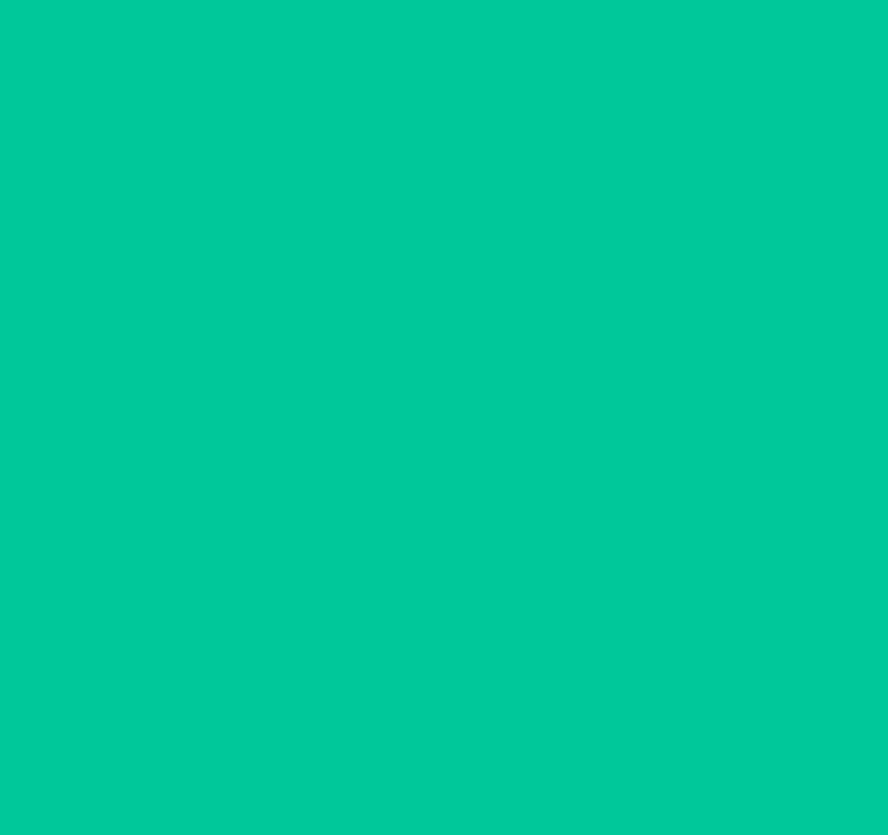
scroll to position [0, 0]
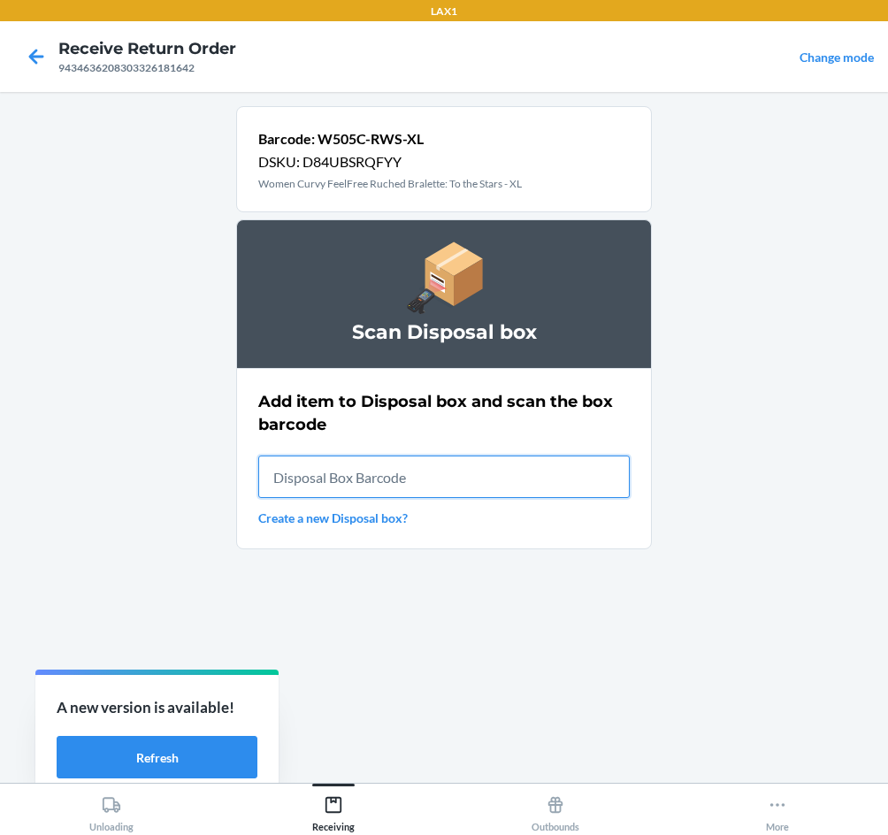
click at [452, 486] on input "text" at bounding box center [444, 477] width 372 height 42
click at [314, 478] on input "text" at bounding box center [444, 477] width 372 height 42
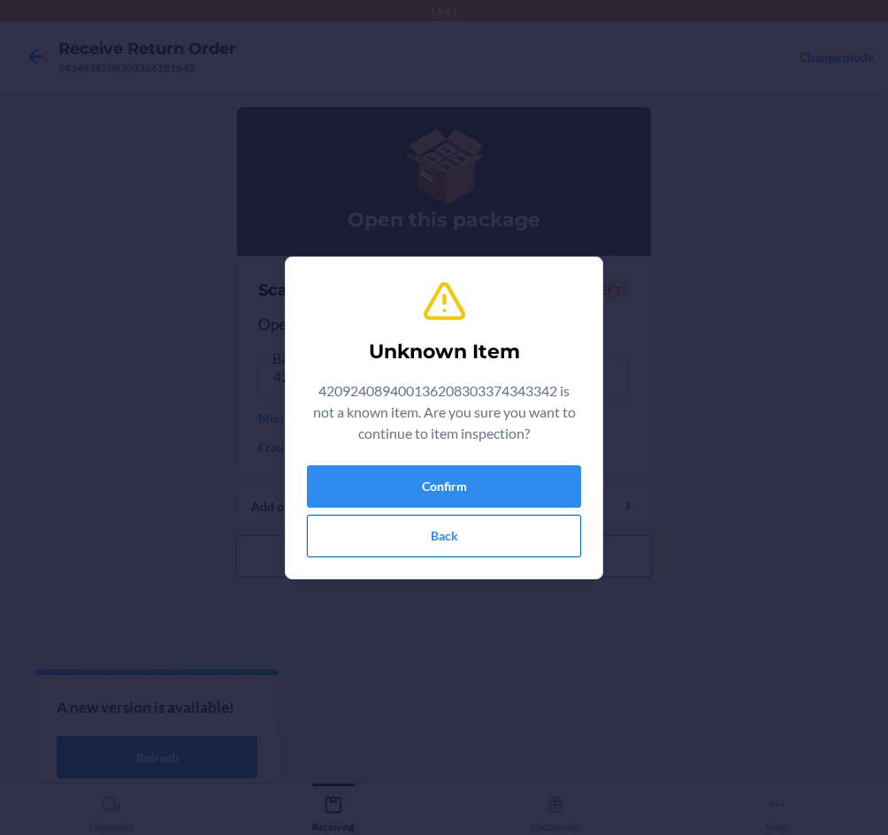
click at [490, 550] on button "Back" at bounding box center [444, 536] width 274 height 42
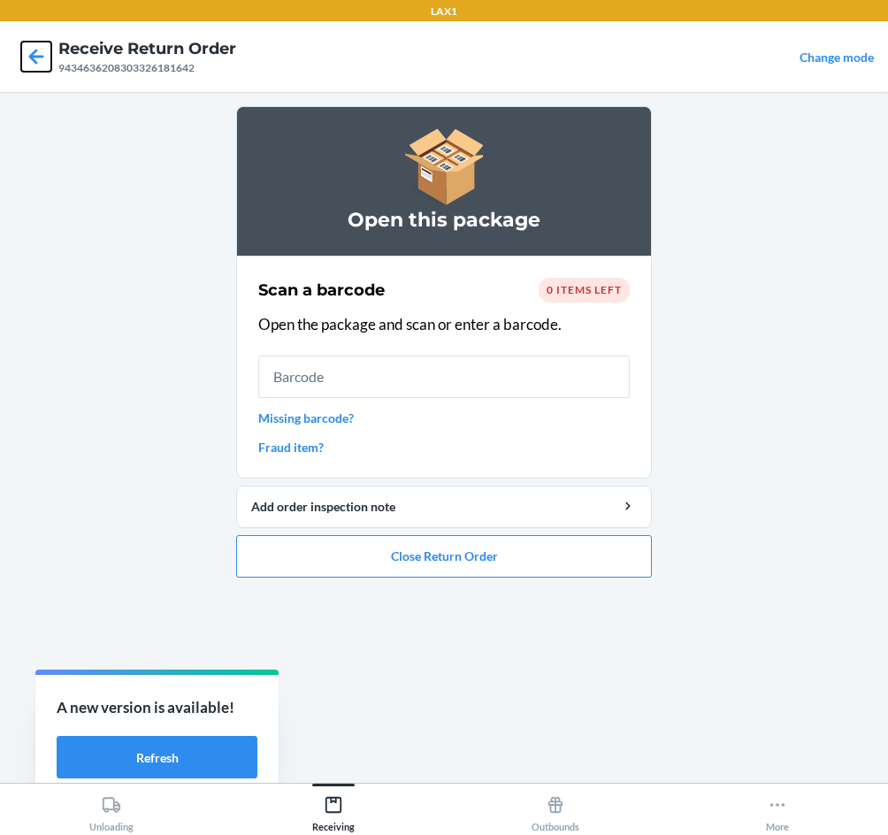
click at [32, 45] on icon at bounding box center [36, 57] width 30 height 30
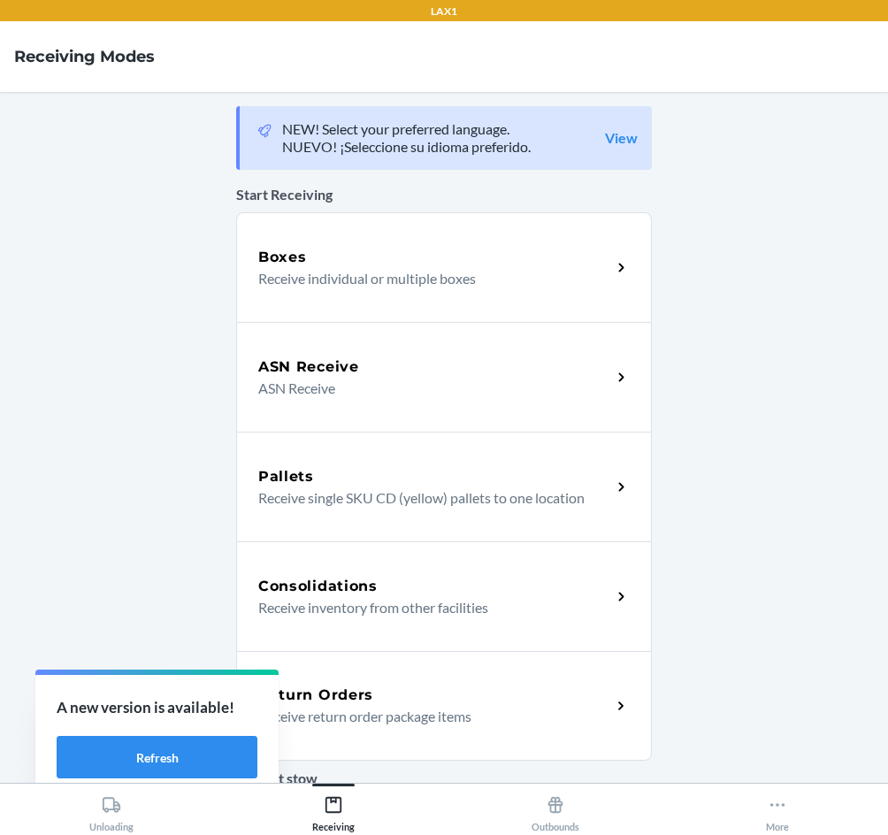
click at [488, 700] on div "Return Orders" at bounding box center [434, 695] width 353 height 21
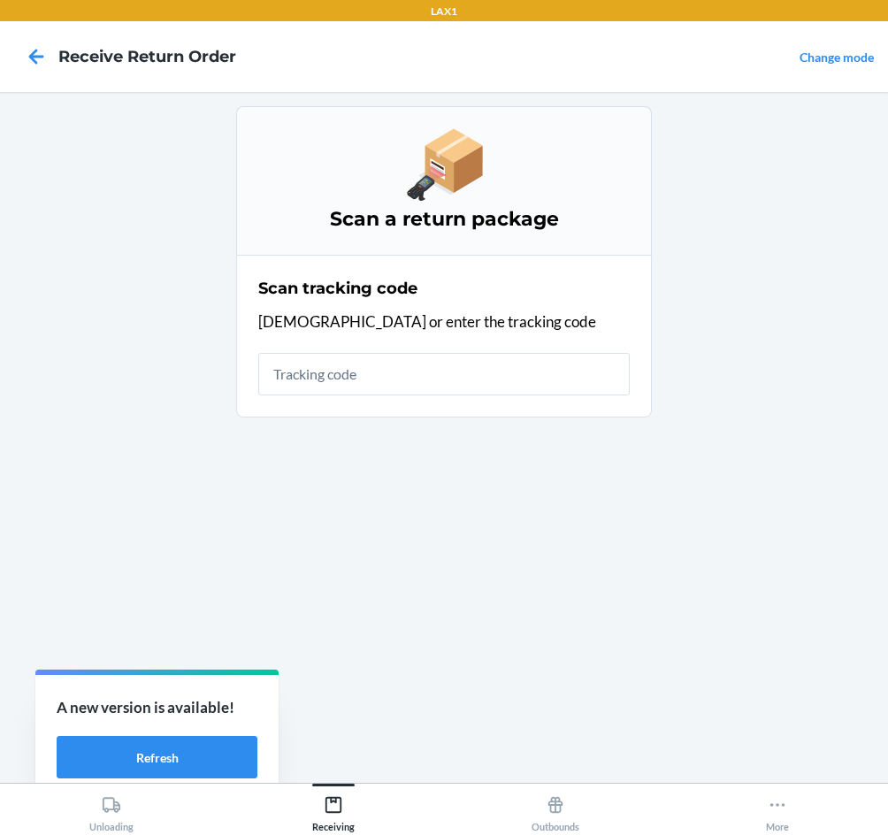
click at [426, 396] on div "Scan tracking code Scan or enter the tracking code" at bounding box center [444, 336] width 372 height 129
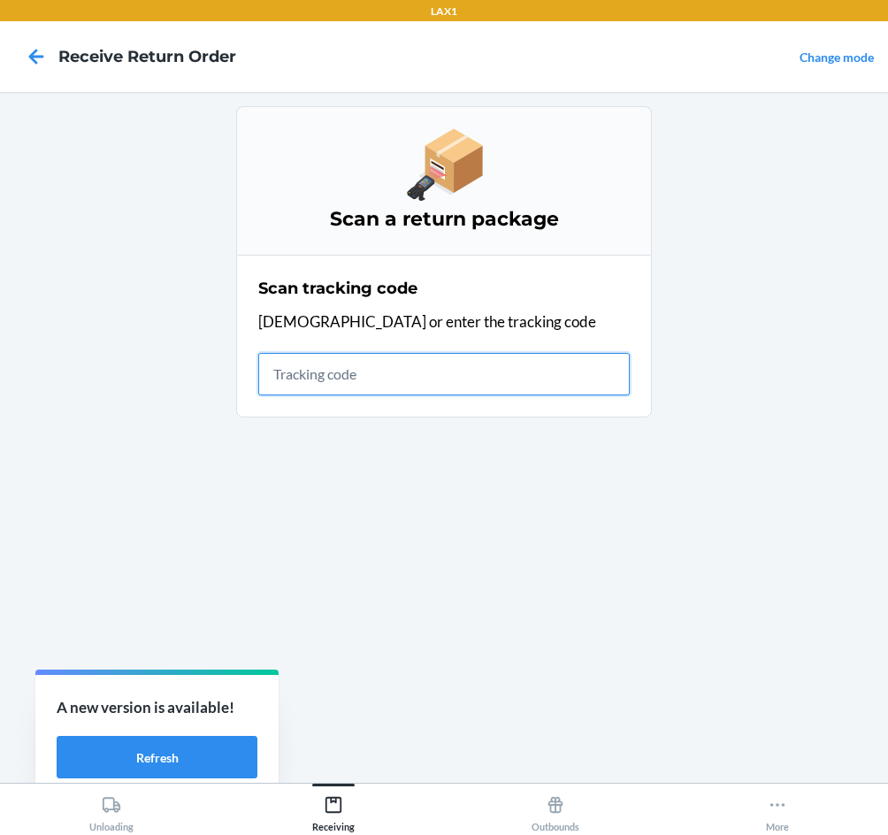
click at [422, 368] on input "text" at bounding box center [444, 374] width 372 height 42
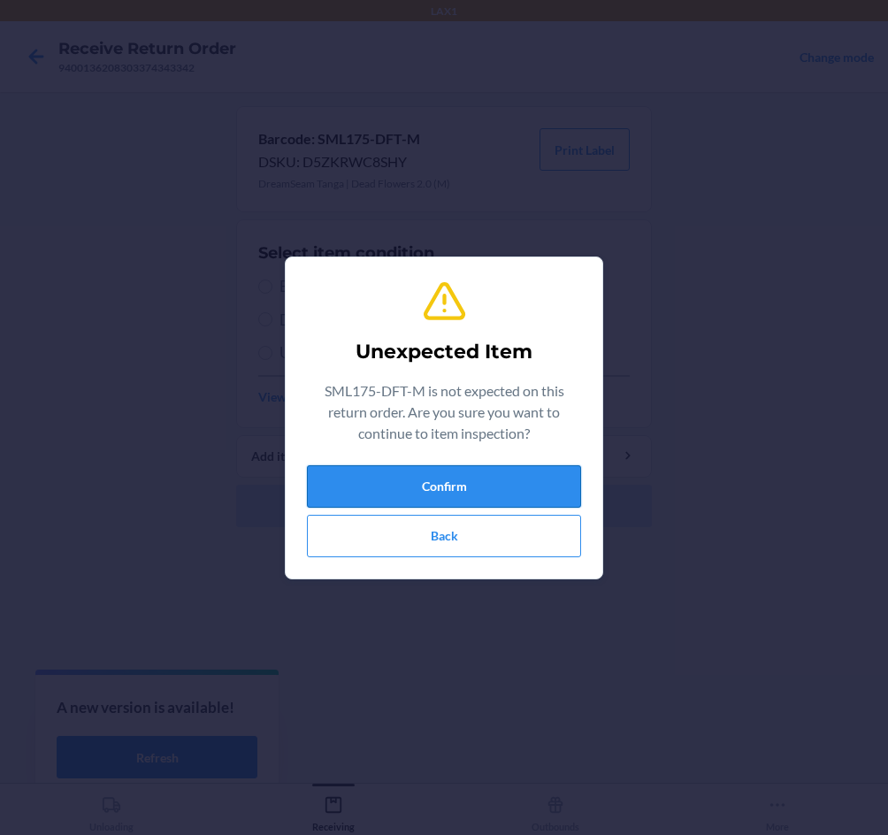
click at [419, 482] on button "Confirm" at bounding box center [444, 486] width 274 height 42
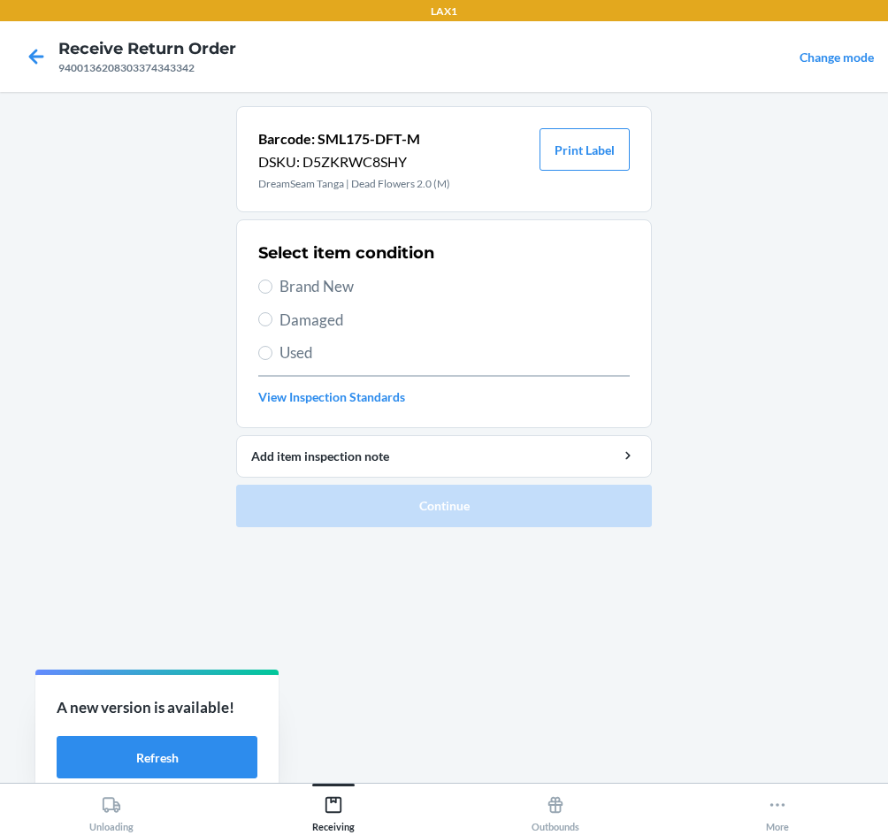
click at [334, 311] on span "Damaged" at bounding box center [455, 320] width 350 height 23
click at [273, 312] on input "Damaged" at bounding box center [265, 319] width 14 height 14
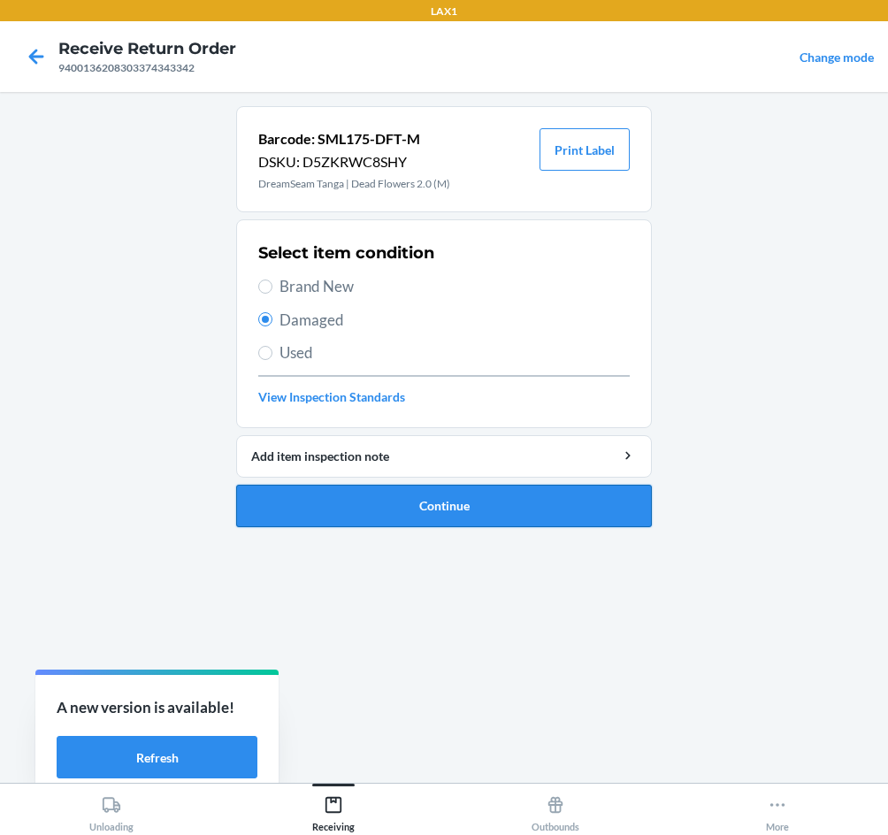
click at [422, 508] on button "Continue" at bounding box center [444, 506] width 416 height 42
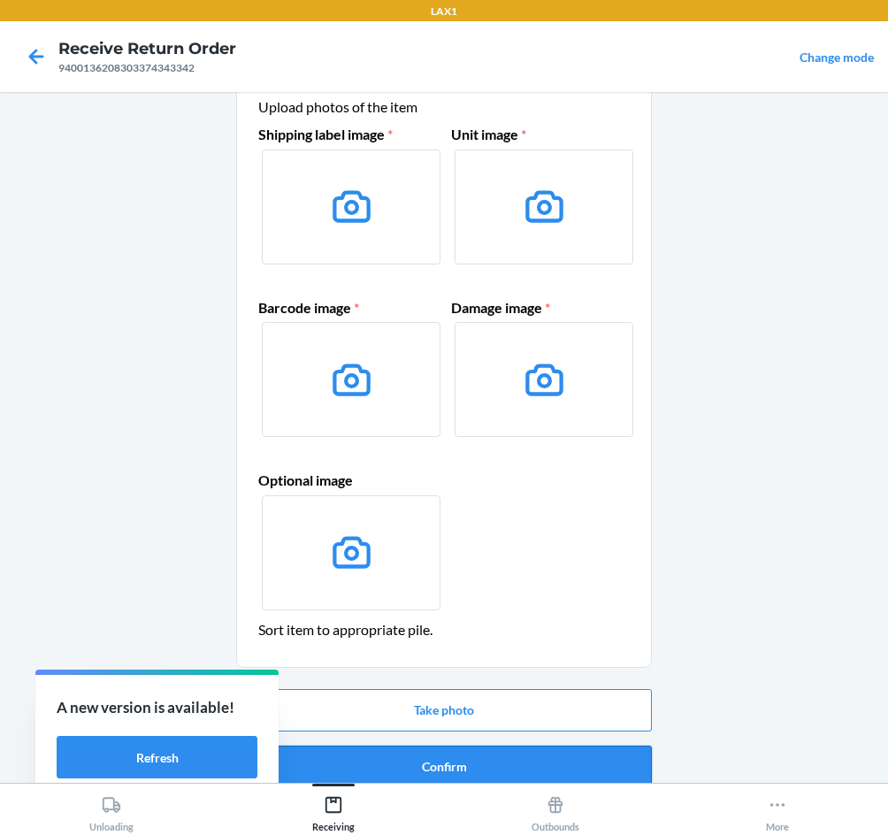
scroll to position [85, 0]
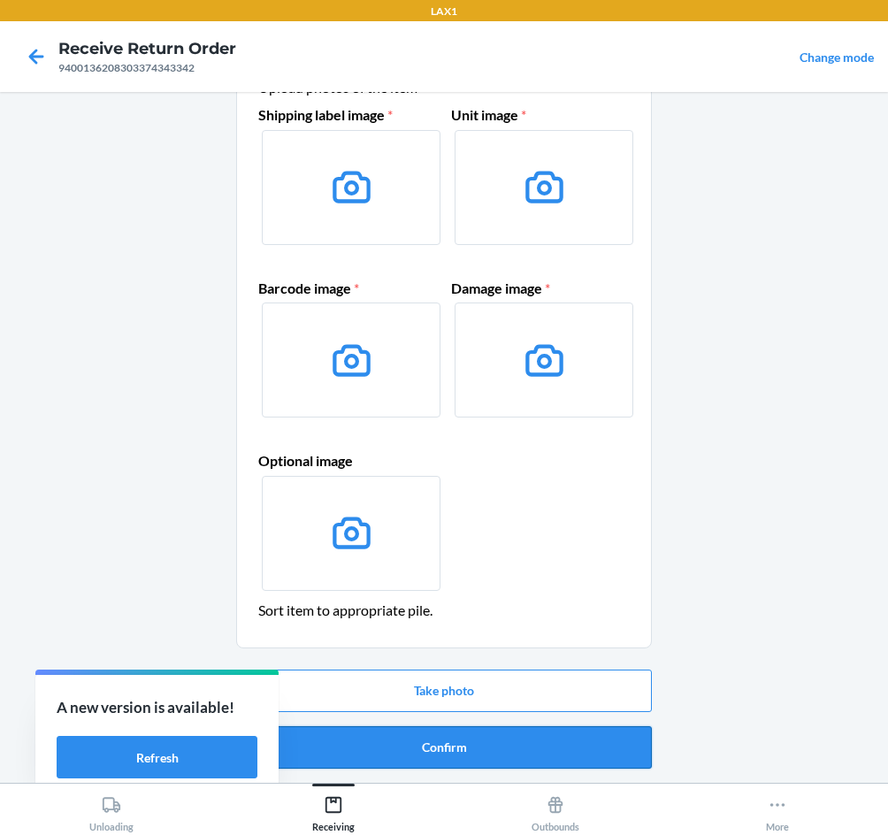
click at [496, 746] on button "Confirm" at bounding box center [444, 748] width 416 height 42
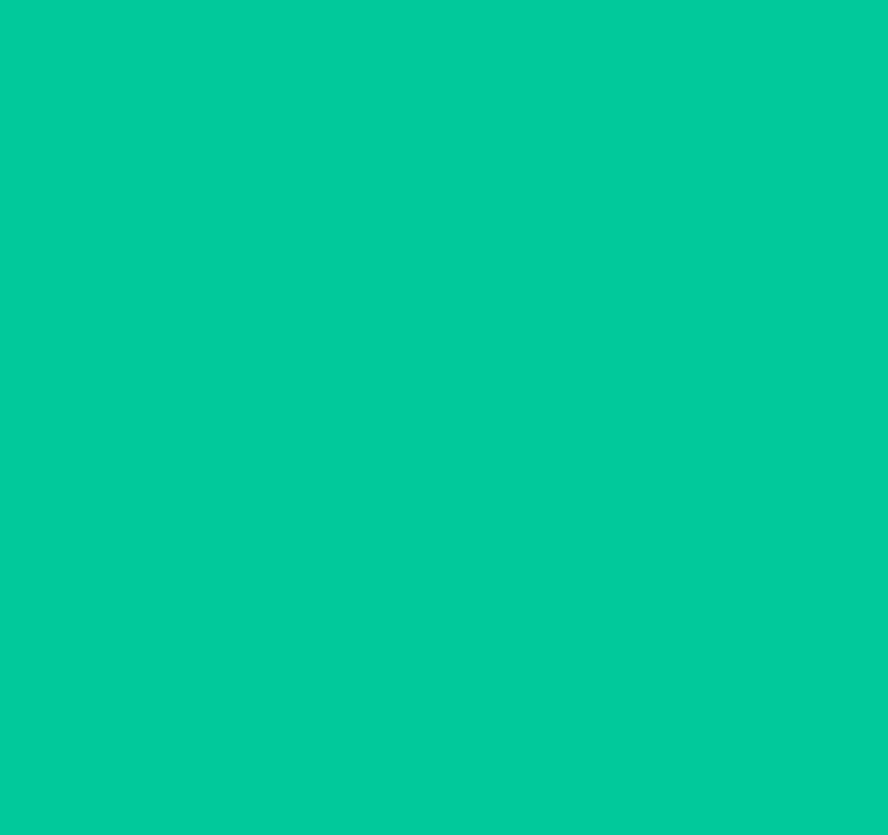
scroll to position [0, 0]
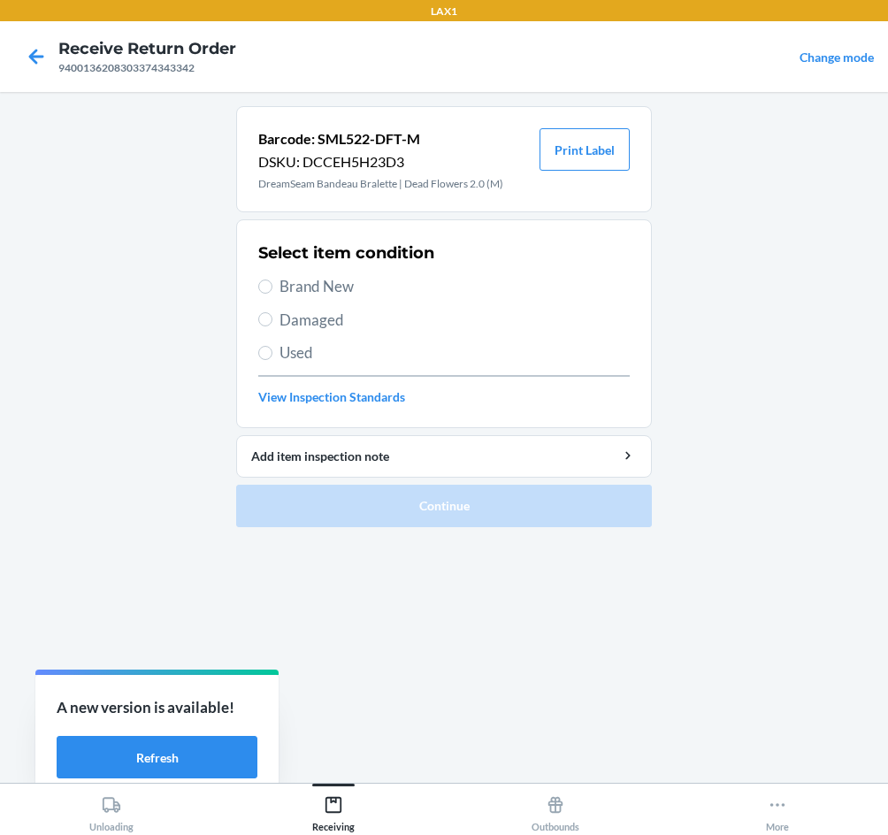
click at [335, 281] on span "Brand New" at bounding box center [455, 286] width 350 height 23
click at [273, 281] on input "Brand New" at bounding box center [265, 287] width 14 height 14
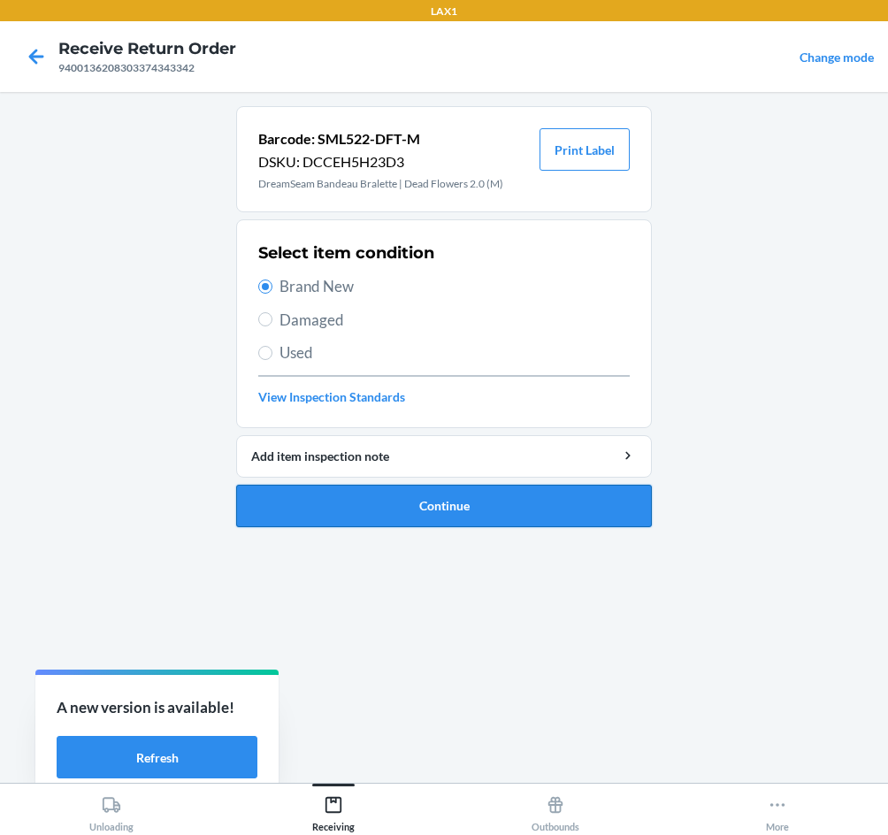
click at [422, 505] on button "Continue" at bounding box center [444, 506] width 416 height 42
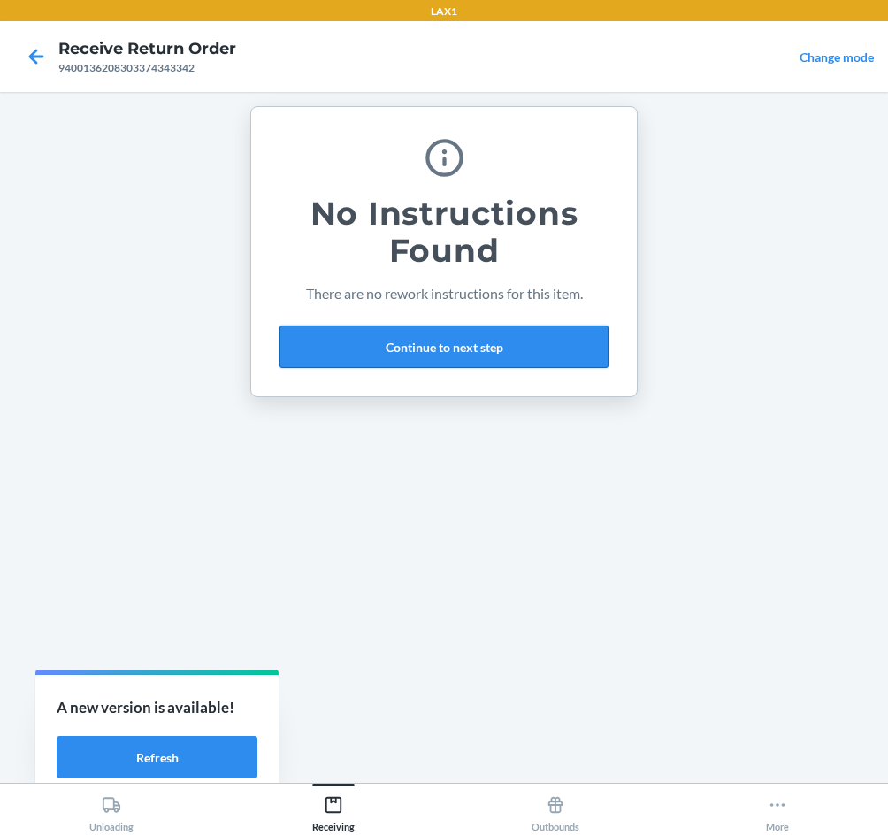
click at [454, 349] on button "Continue to next step" at bounding box center [444, 347] width 329 height 42
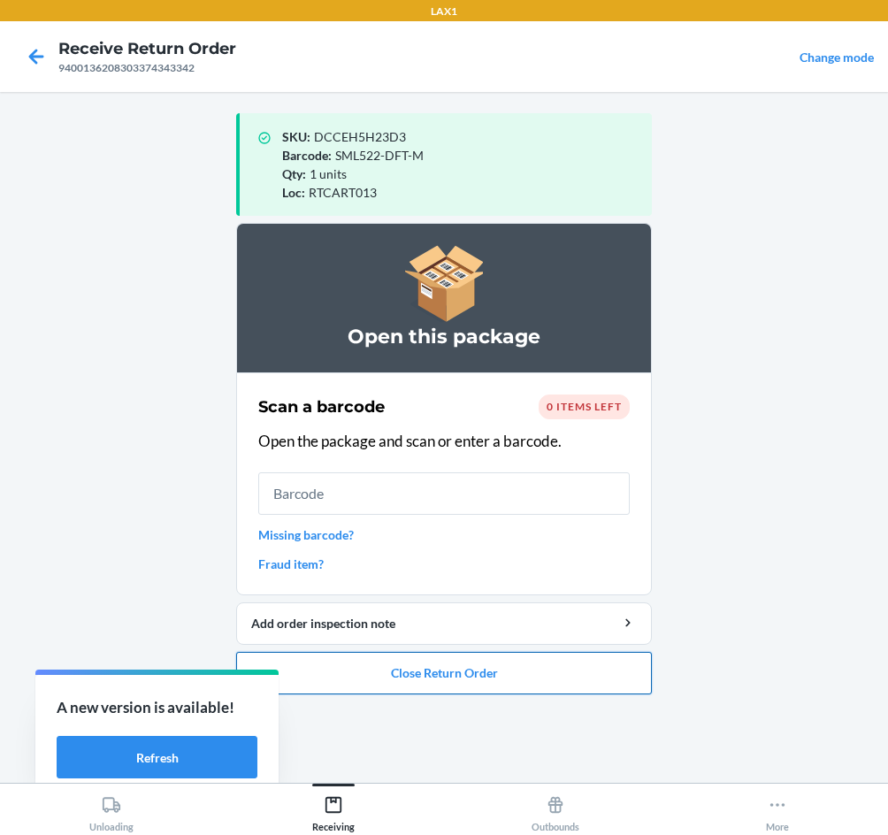
click at [521, 681] on button "Close Return Order" at bounding box center [444, 673] width 416 height 42
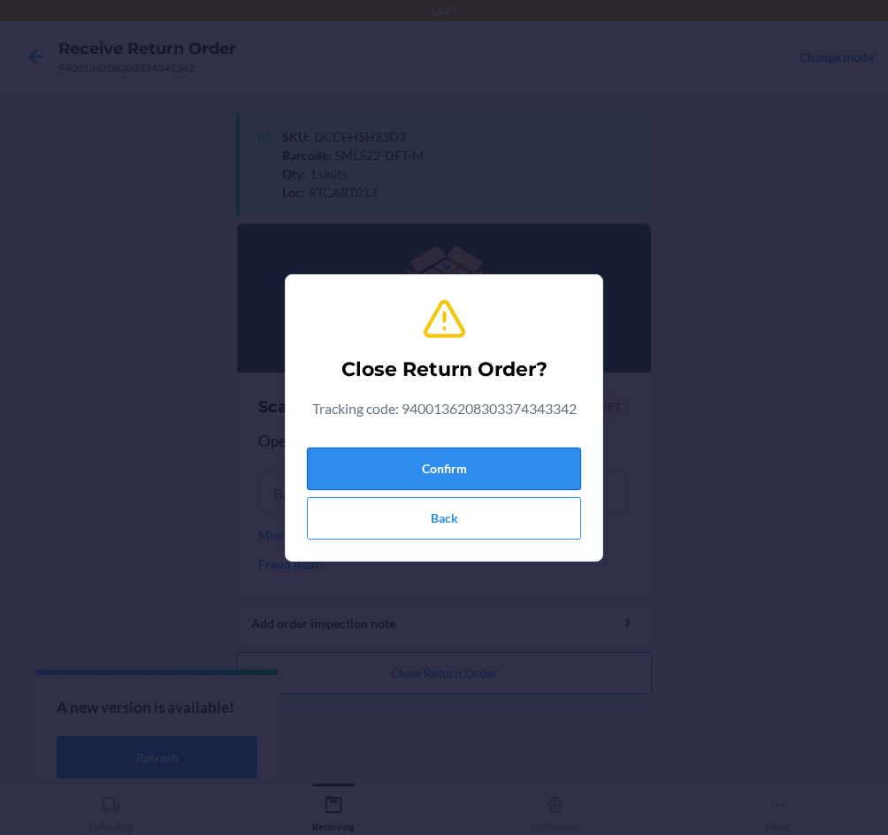
click at [542, 477] on button "Confirm" at bounding box center [444, 469] width 274 height 42
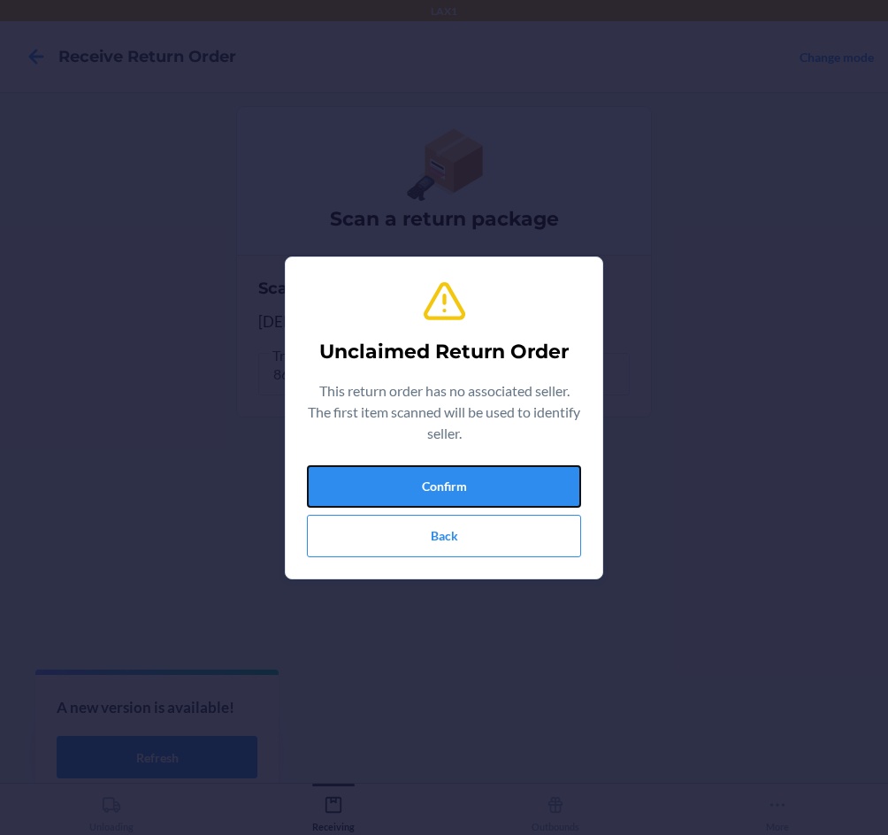
click at [542, 477] on button "Confirm" at bounding box center [444, 486] width 274 height 42
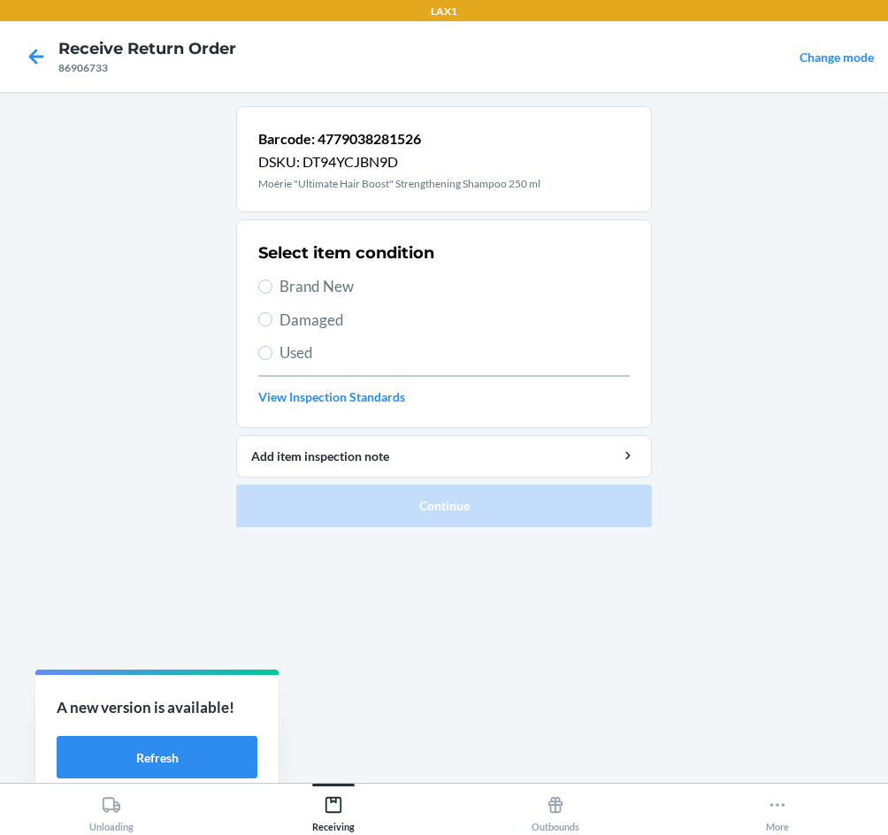
click at [316, 282] on span "Brand New" at bounding box center [455, 286] width 350 height 23
click at [273, 282] on input "Brand New" at bounding box center [265, 287] width 14 height 14
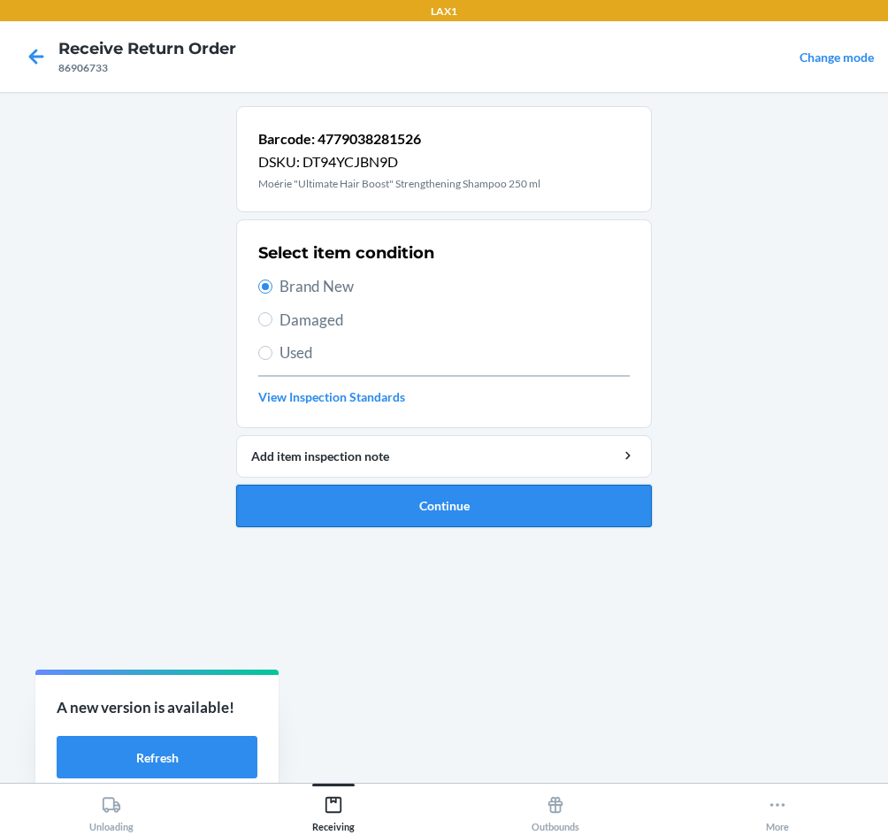
click at [504, 503] on button "Continue" at bounding box center [444, 506] width 416 height 42
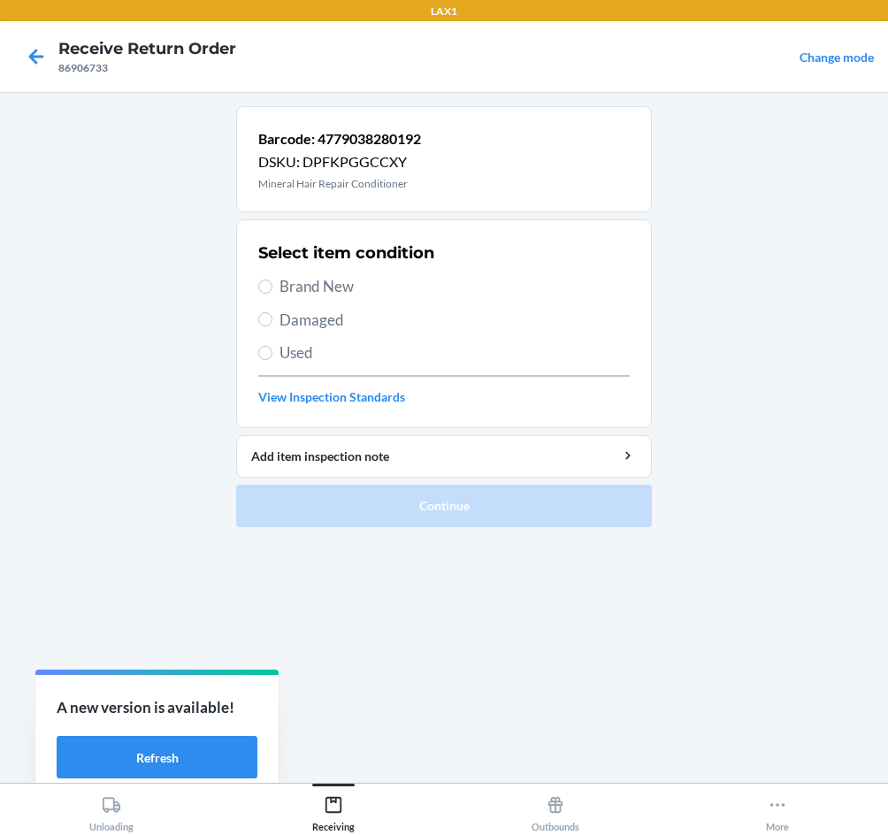
click at [325, 288] on span "Brand New" at bounding box center [455, 286] width 350 height 23
click at [273, 288] on input "Brand New" at bounding box center [265, 287] width 14 height 14
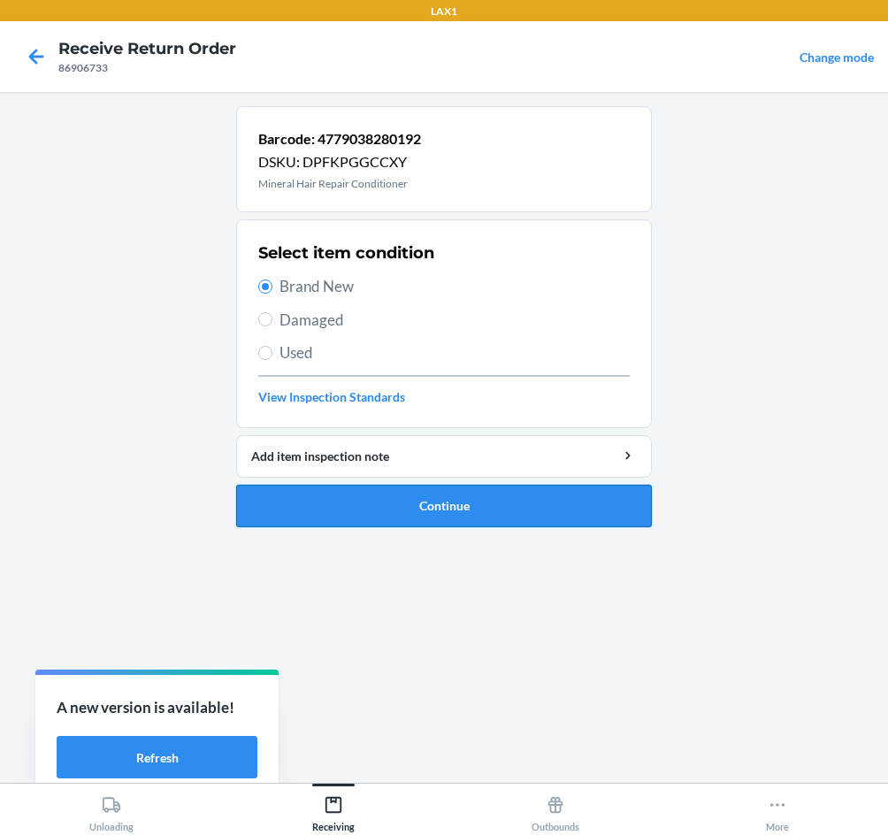
click at [422, 499] on button "Continue" at bounding box center [444, 506] width 416 height 42
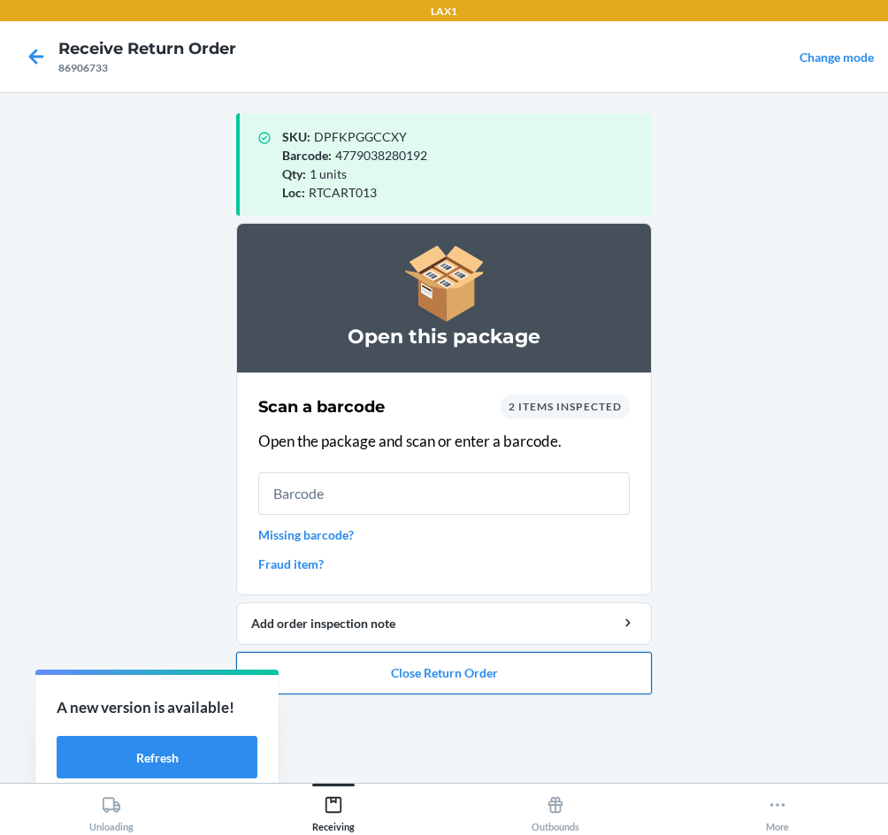
click at [463, 681] on button "Close Return Order" at bounding box center [444, 673] width 416 height 42
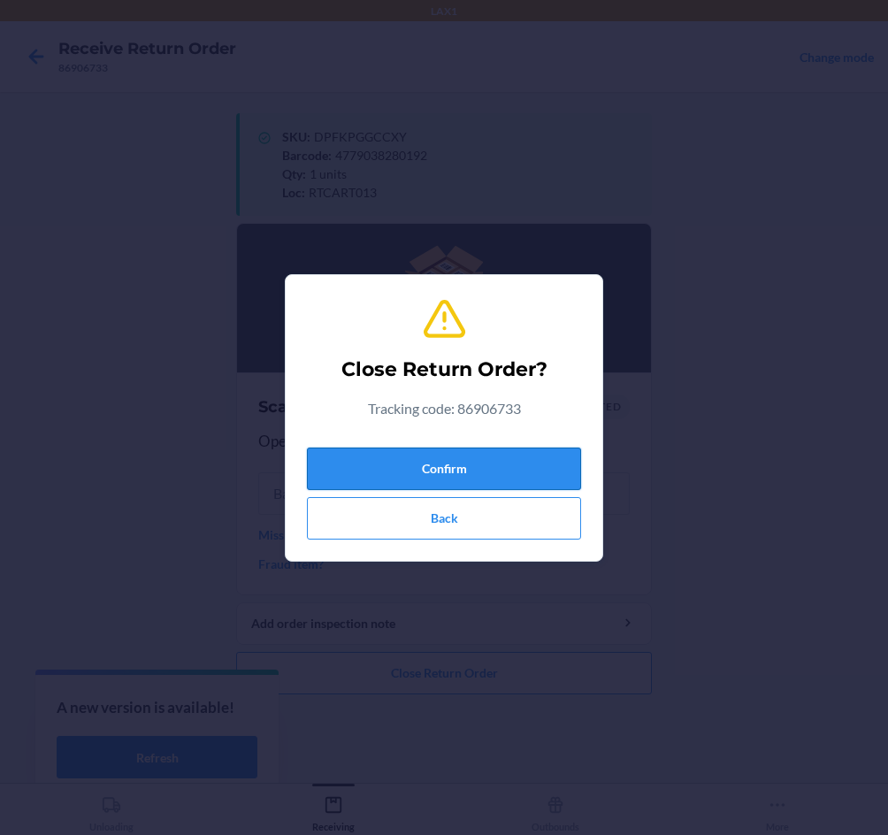
click at [527, 463] on button "Confirm" at bounding box center [444, 469] width 274 height 42
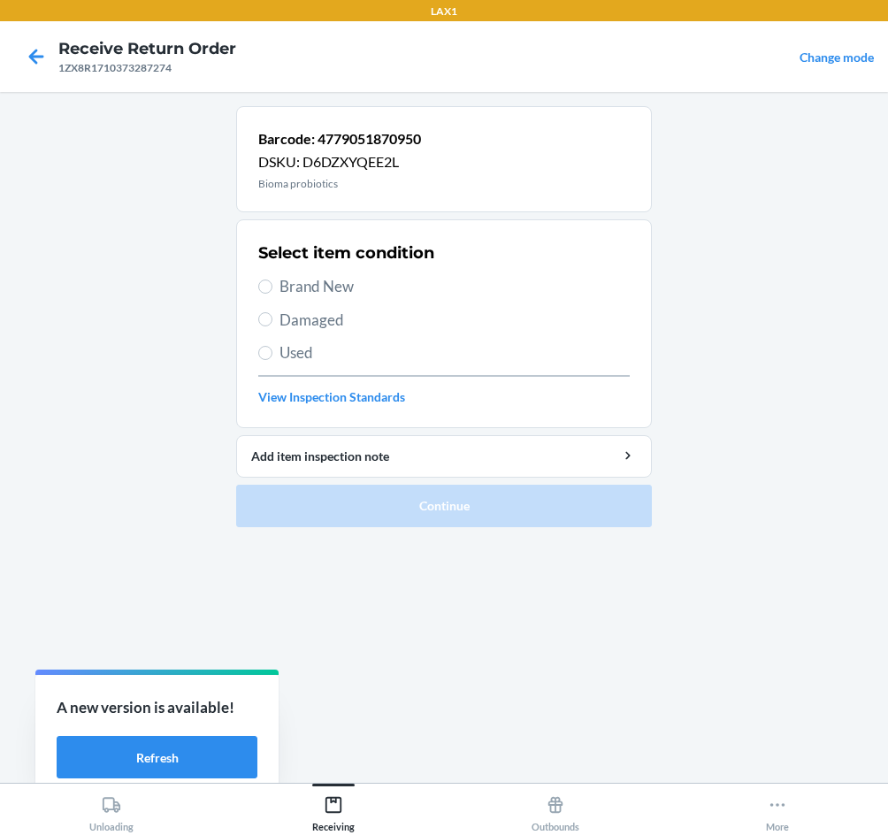
click at [338, 293] on span "Brand New" at bounding box center [455, 286] width 350 height 23
click at [273, 293] on input "Brand New" at bounding box center [265, 287] width 14 height 14
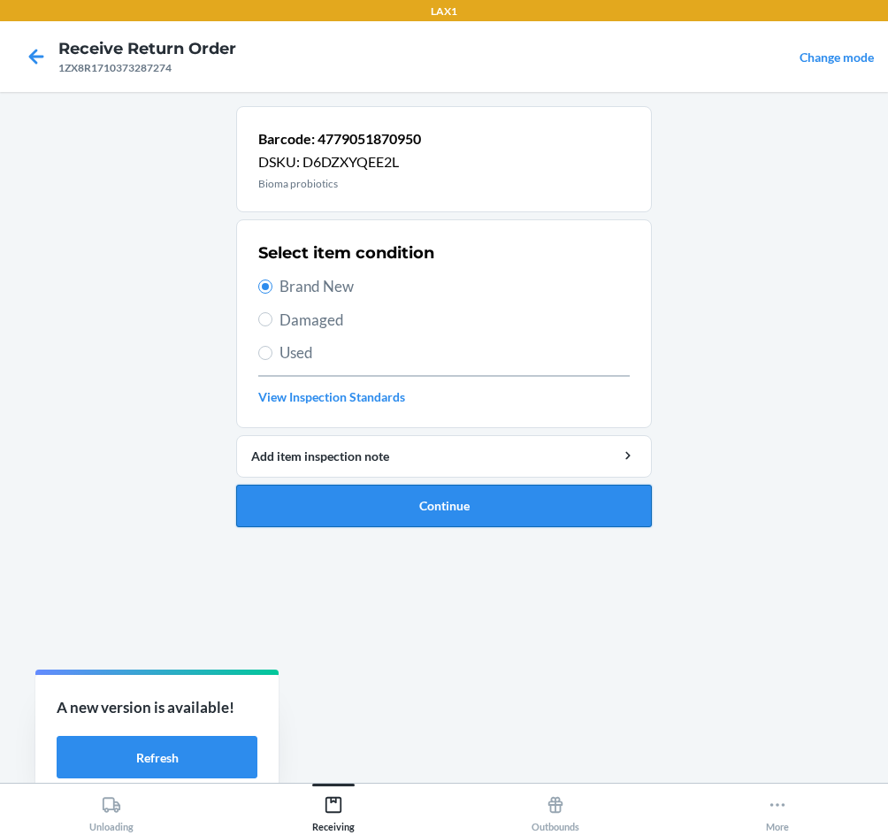
click at [477, 505] on button "Continue" at bounding box center [444, 506] width 416 height 42
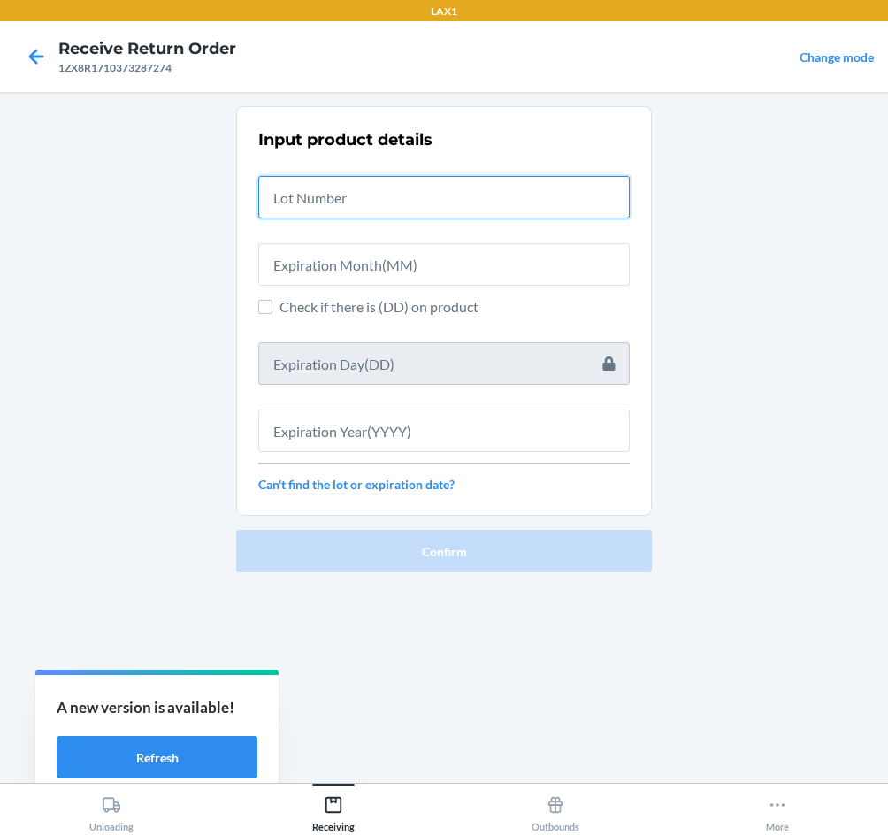
click at [431, 200] on input "text" at bounding box center [444, 197] width 372 height 42
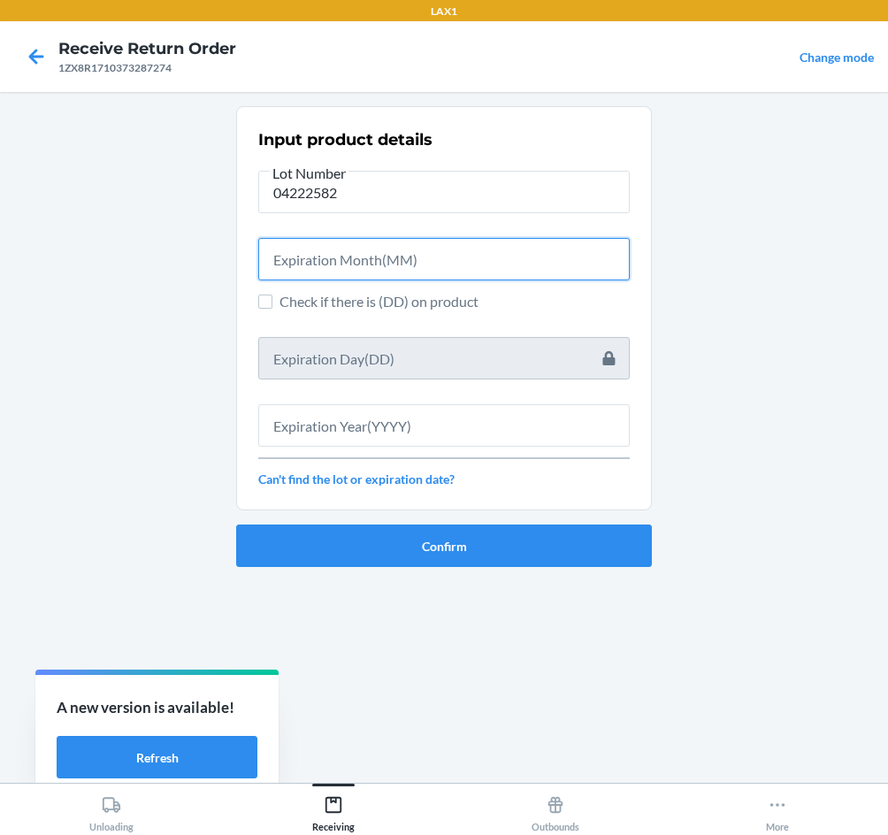
click at [455, 273] on input "text" at bounding box center [444, 259] width 372 height 42
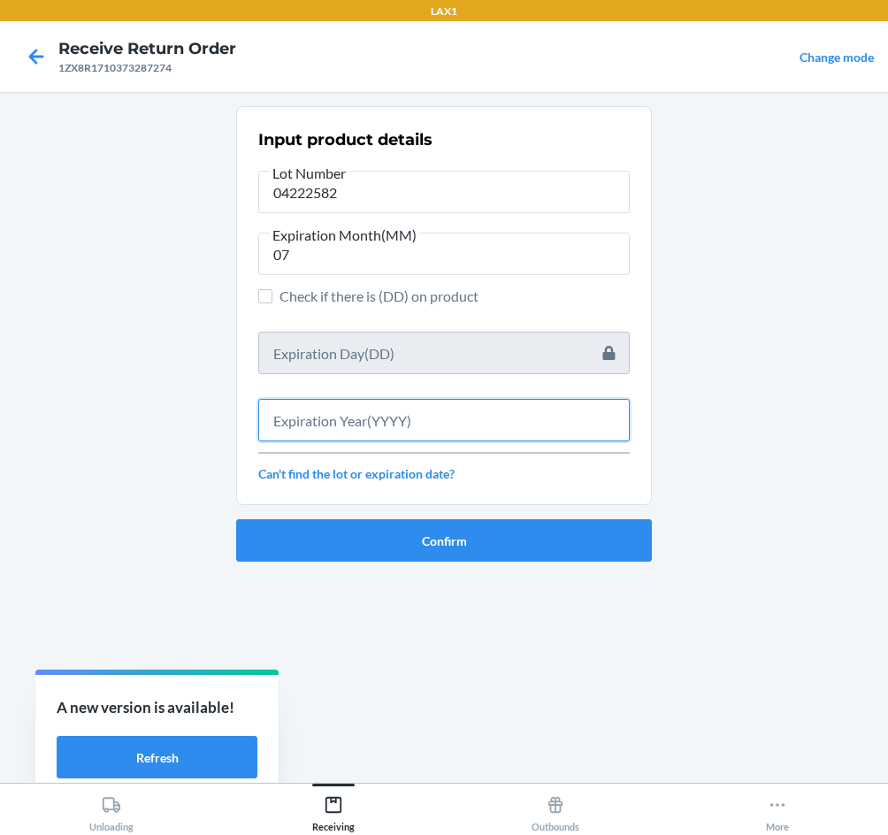
click at [439, 411] on input "text" at bounding box center [444, 420] width 372 height 42
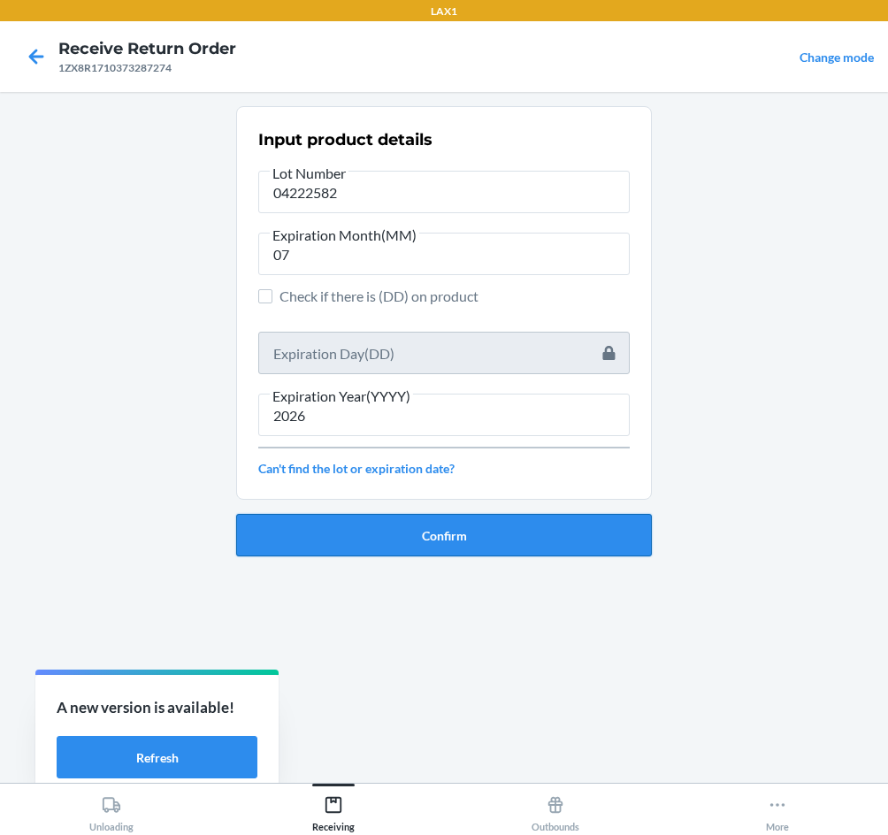
click at [522, 522] on button "Confirm" at bounding box center [444, 535] width 416 height 42
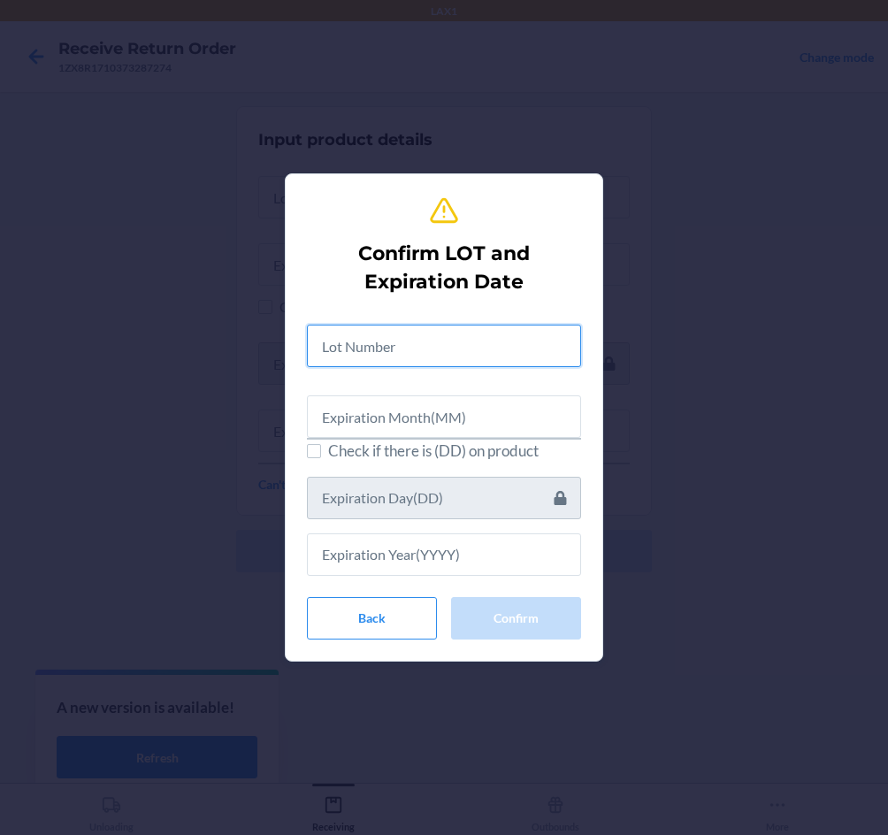
click at [410, 345] on input "text" at bounding box center [444, 346] width 274 height 42
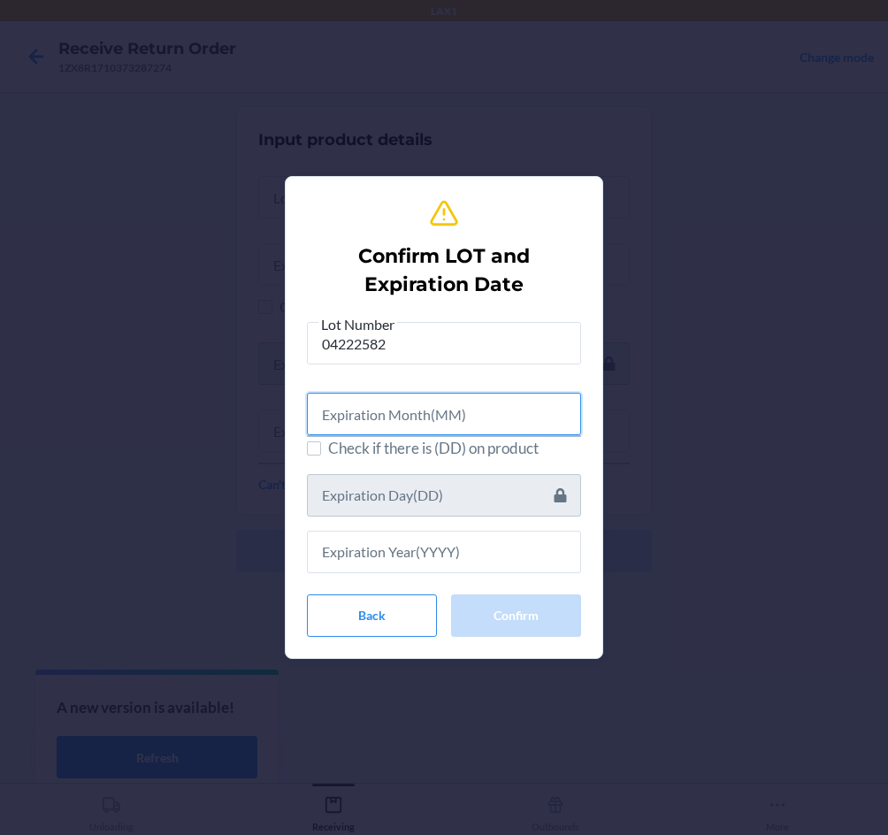
click at [410, 399] on input "text" at bounding box center [444, 414] width 274 height 42
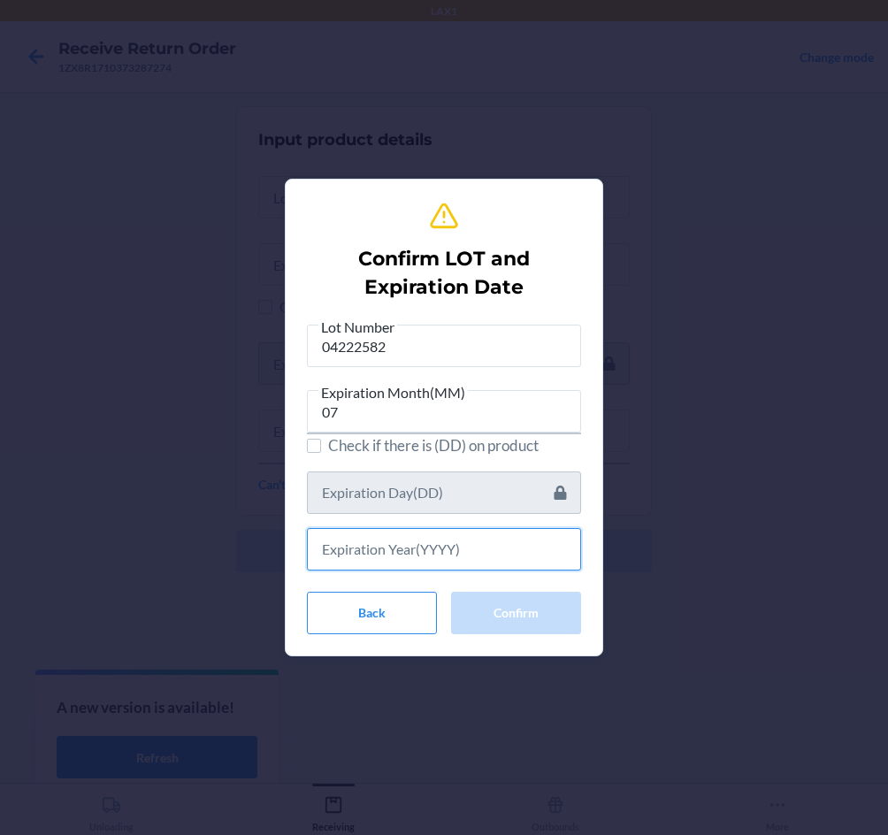
click at [420, 545] on input "text" at bounding box center [444, 549] width 274 height 42
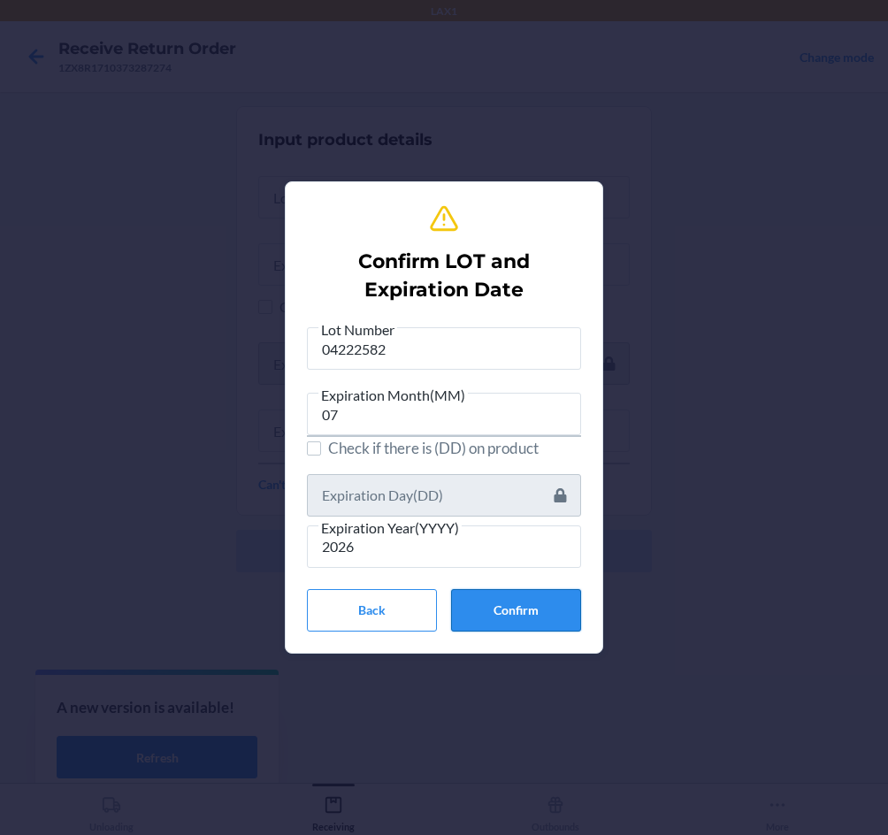
click at [540, 617] on button "Confirm" at bounding box center [516, 610] width 130 height 42
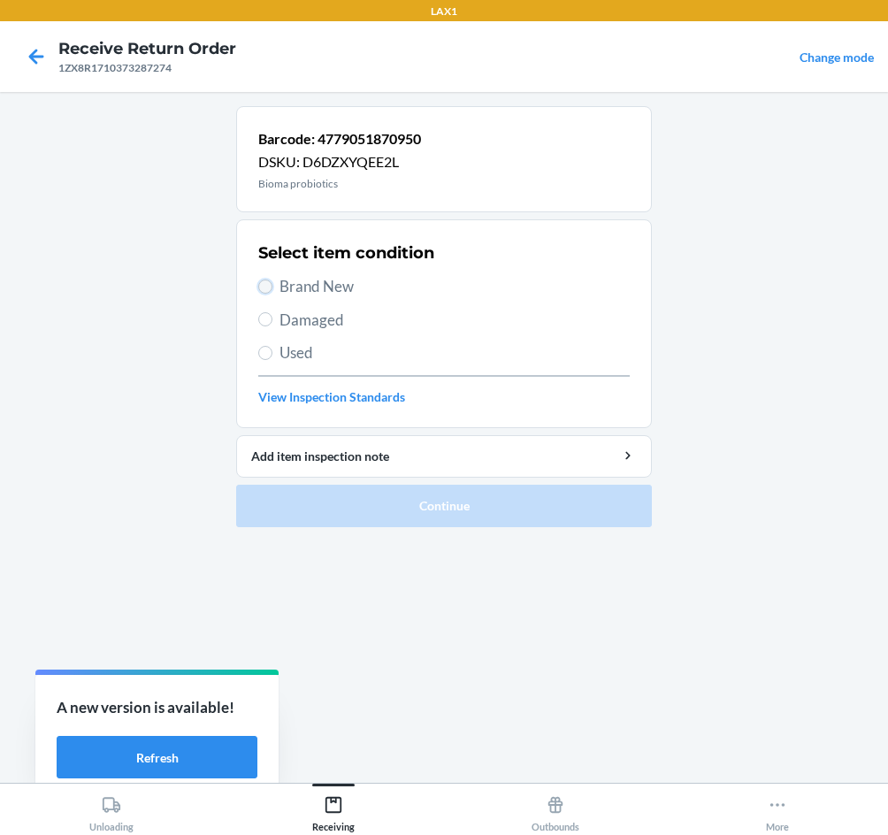
click at [265, 287] on input "Brand New" at bounding box center [265, 287] width 14 height 14
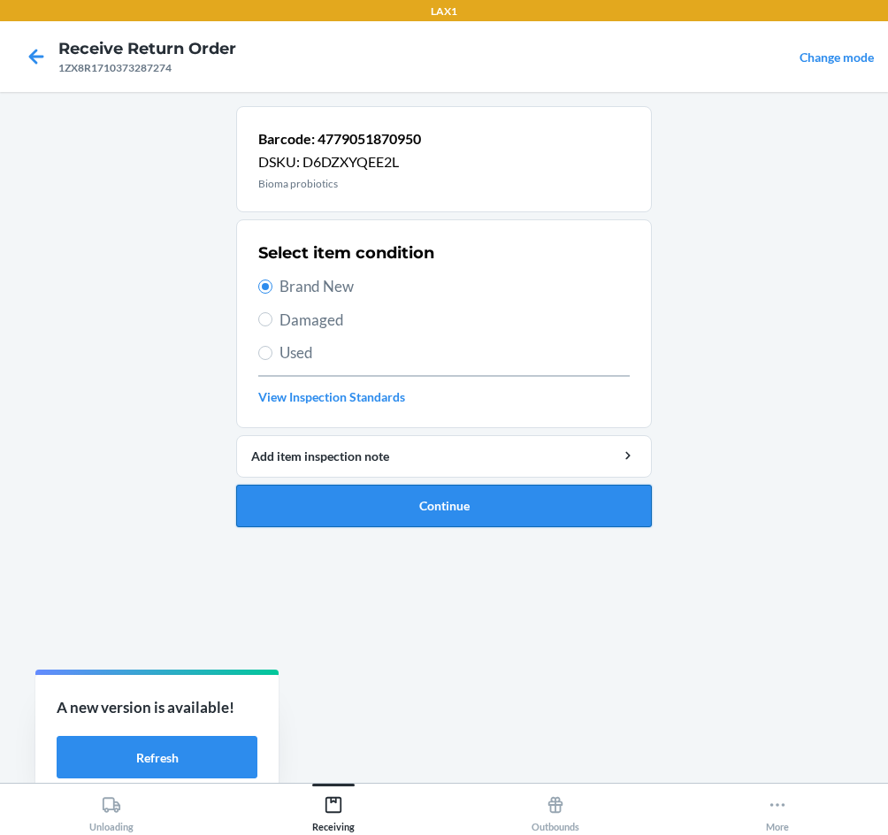
click at [381, 503] on button "Continue" at bounding box center [444, 506] width 416 height 42
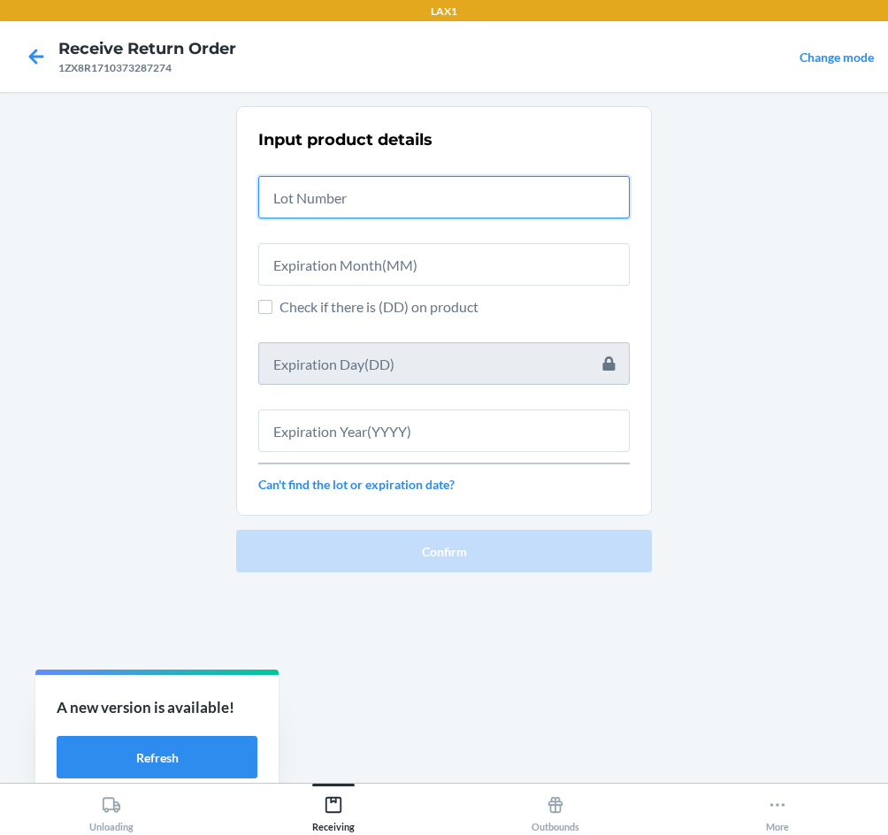
click at [348, 211] on input "text" at bounding box center [444, 197] width 372 height 42
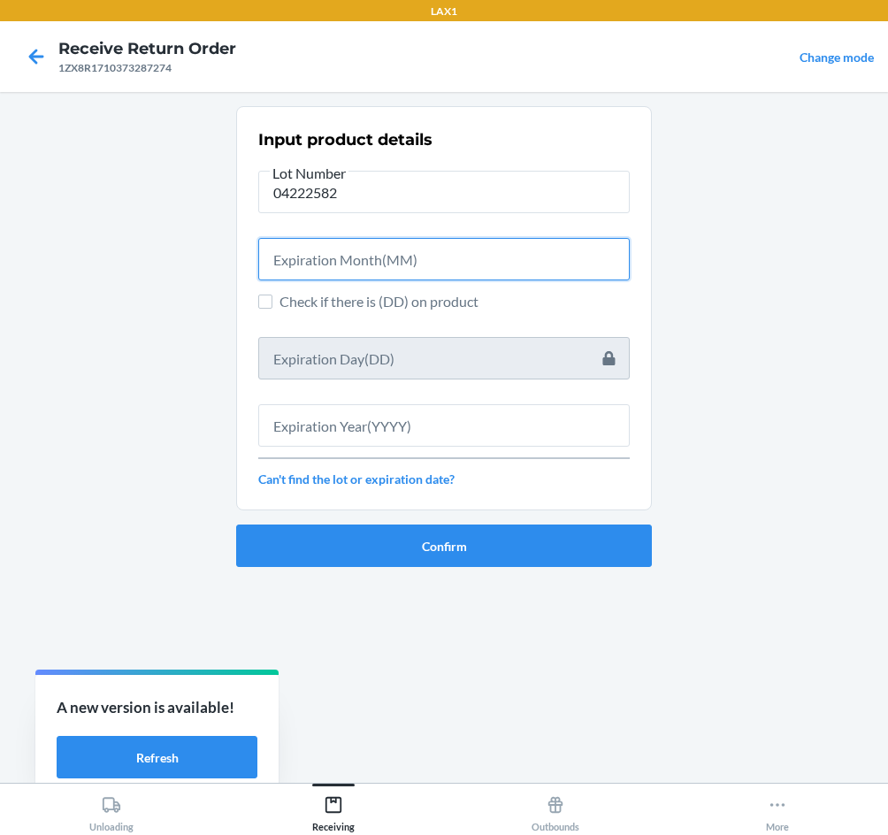
click at [334, 269] on input "text" at bounding box center [444, 259] width 372 height 42
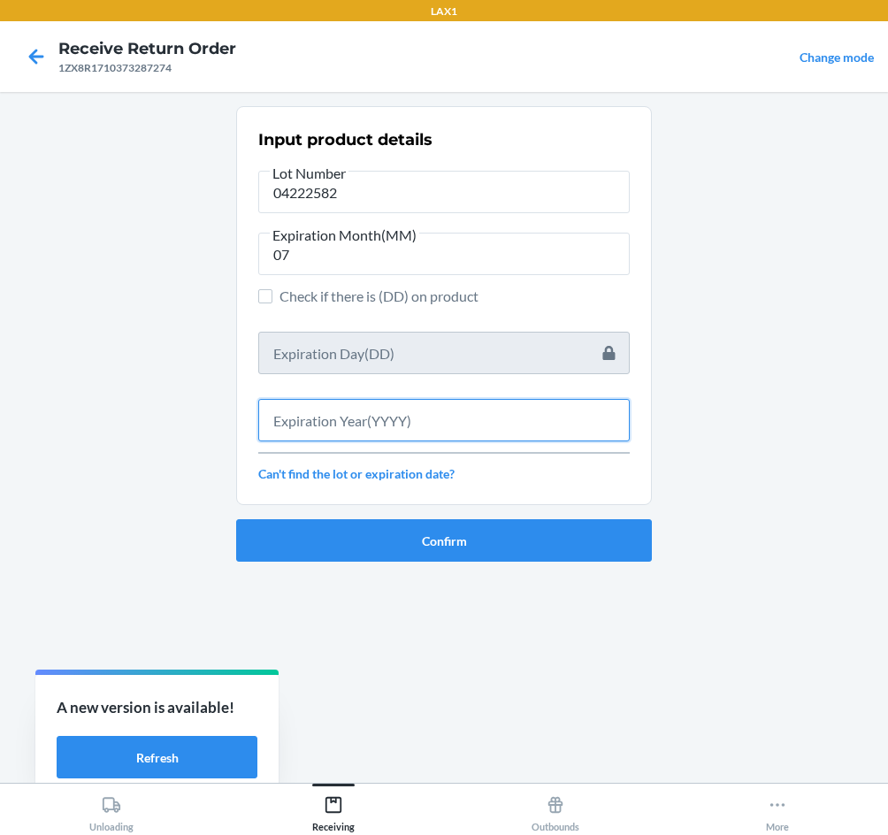
click at [350, 411] on input "text" at bounding box center [444, 420] width 372 height 42
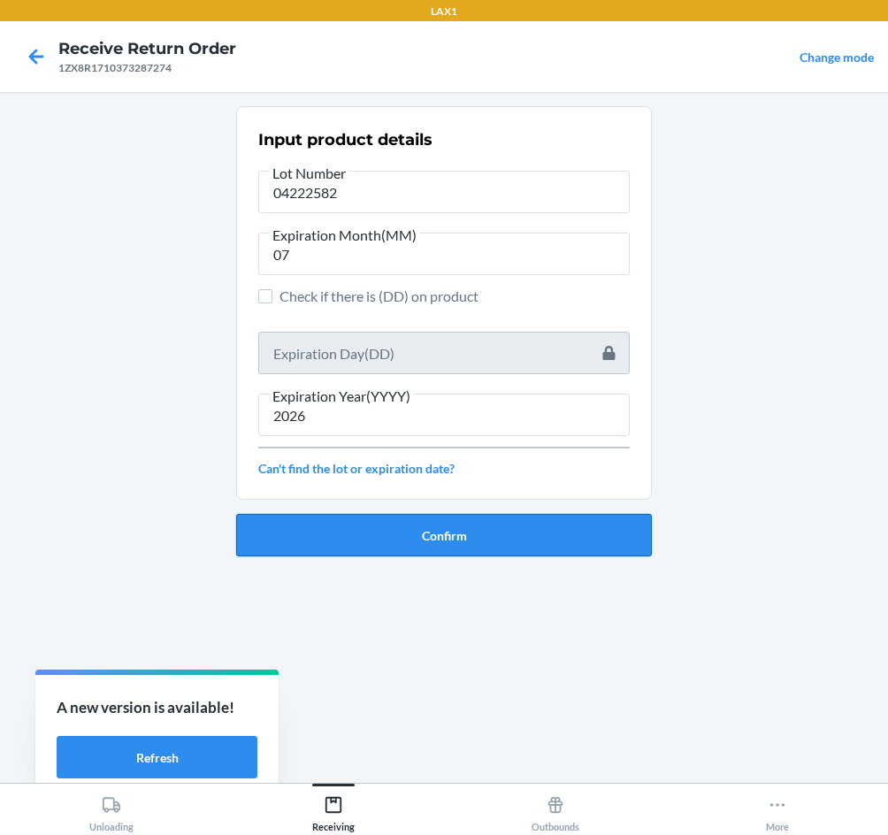
click at [428, 542] on button "Confirm" at bounding box center [444, 535] width 416 height 42
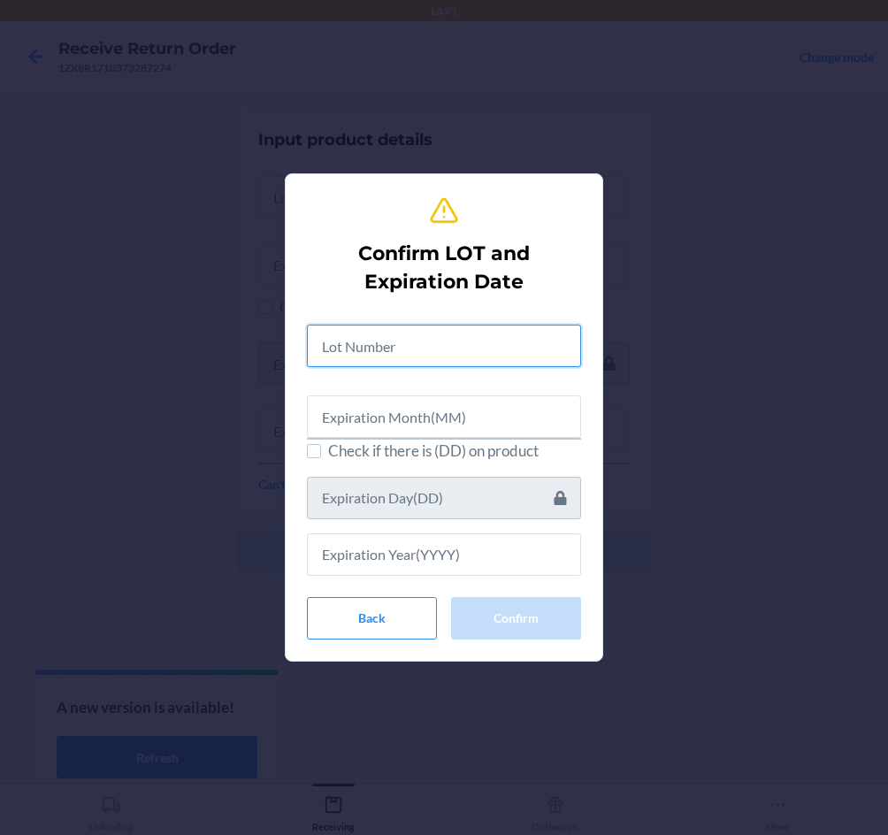
click at [383, 345] on input "text" at bounding box center [444, 346] width 274 height 42
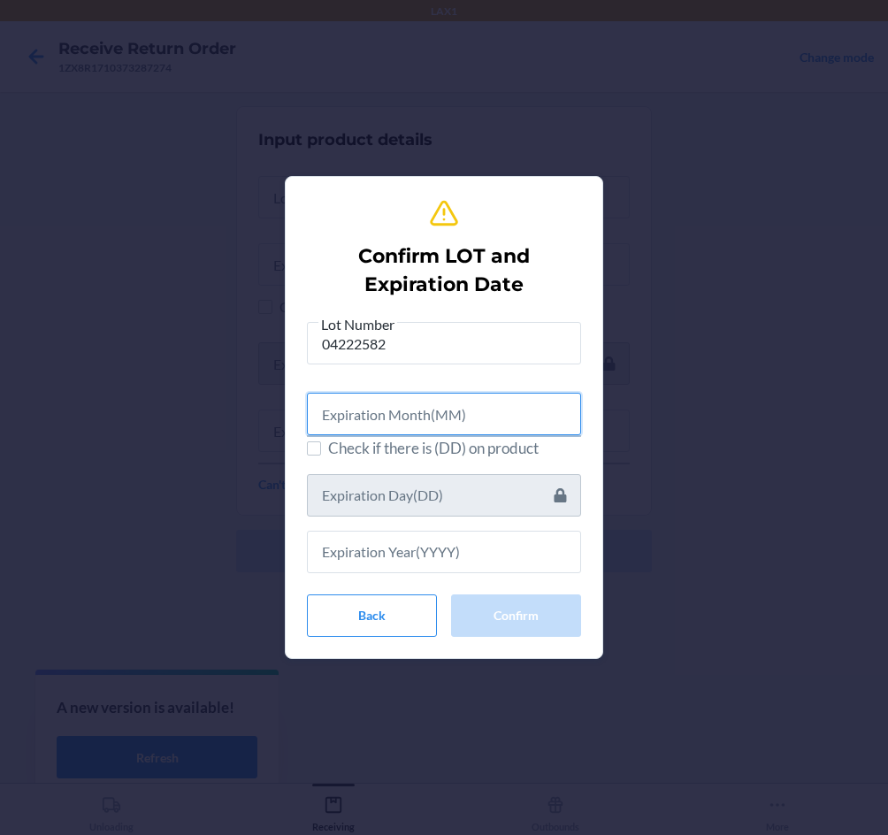
click at [454, 421] on input "text" at bounding box center [444, 414] width 274 height 42
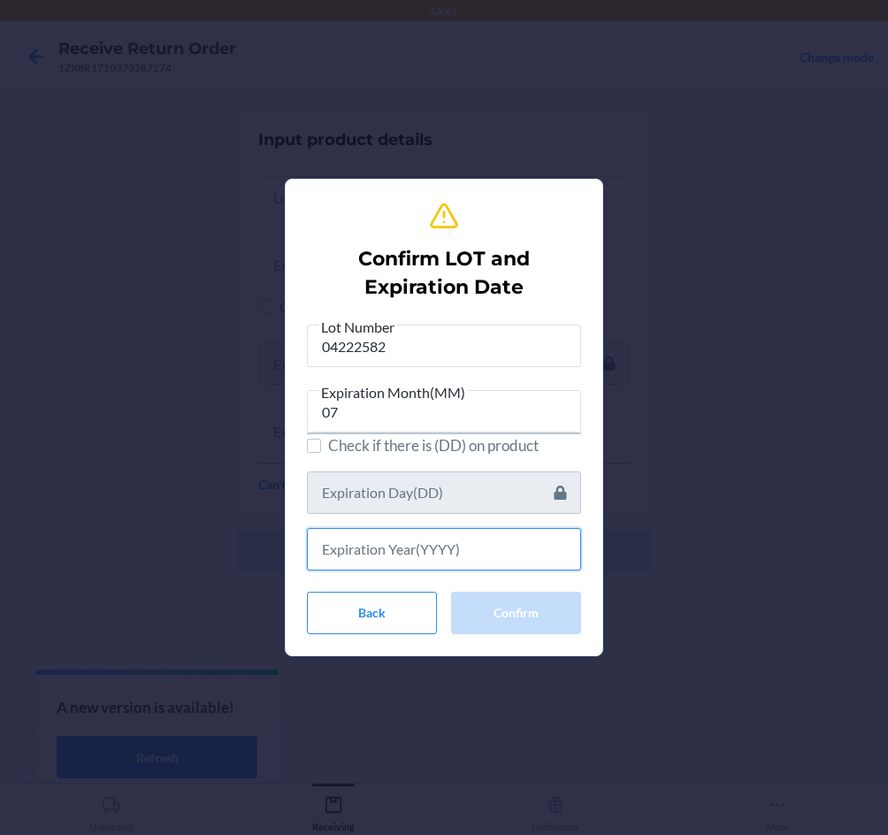
click at [420, 530] on input "text" at bounding box center [444, 549] width 274 height 42
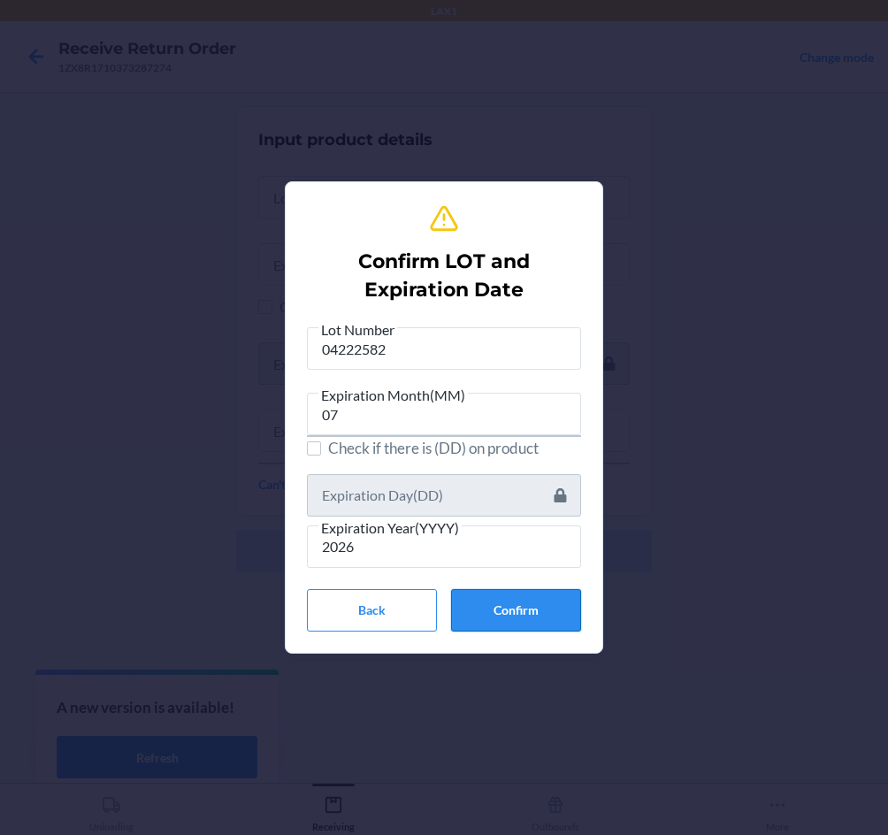
click at [544, 618] on button "Confirm" at bounding box center [516, 610] width 130 height 42
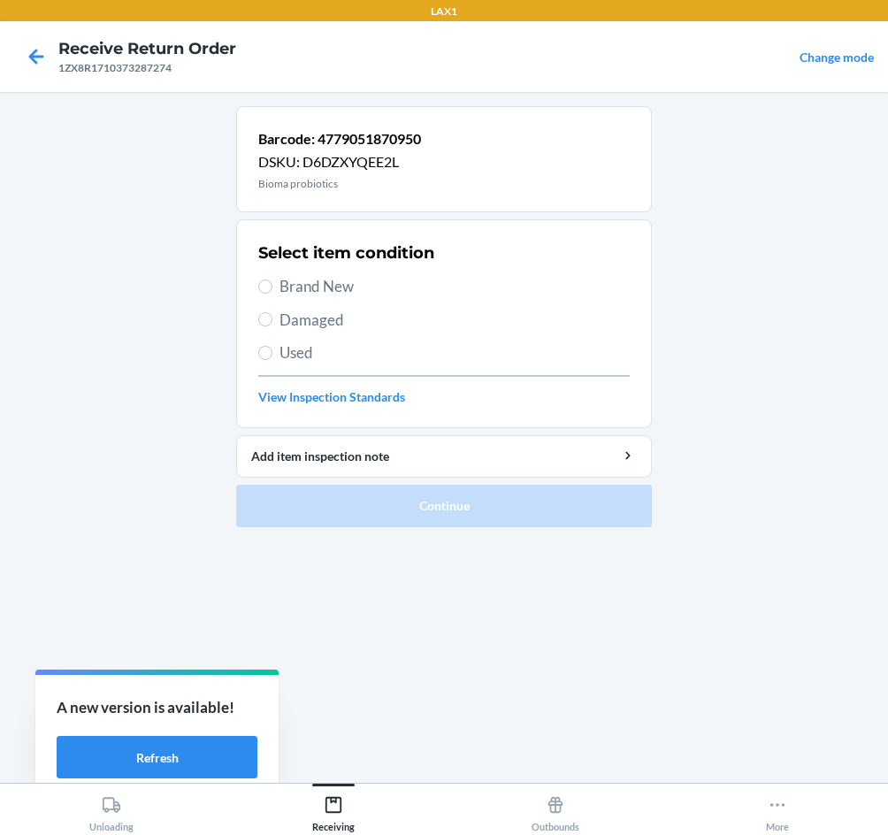
click at [325, 290] on span "Brand New" at bounding box center [455, 286] width 350 height 23
click at [273, 290] on input "Brand New" at bounding box center [265, 287] width 14 height 14
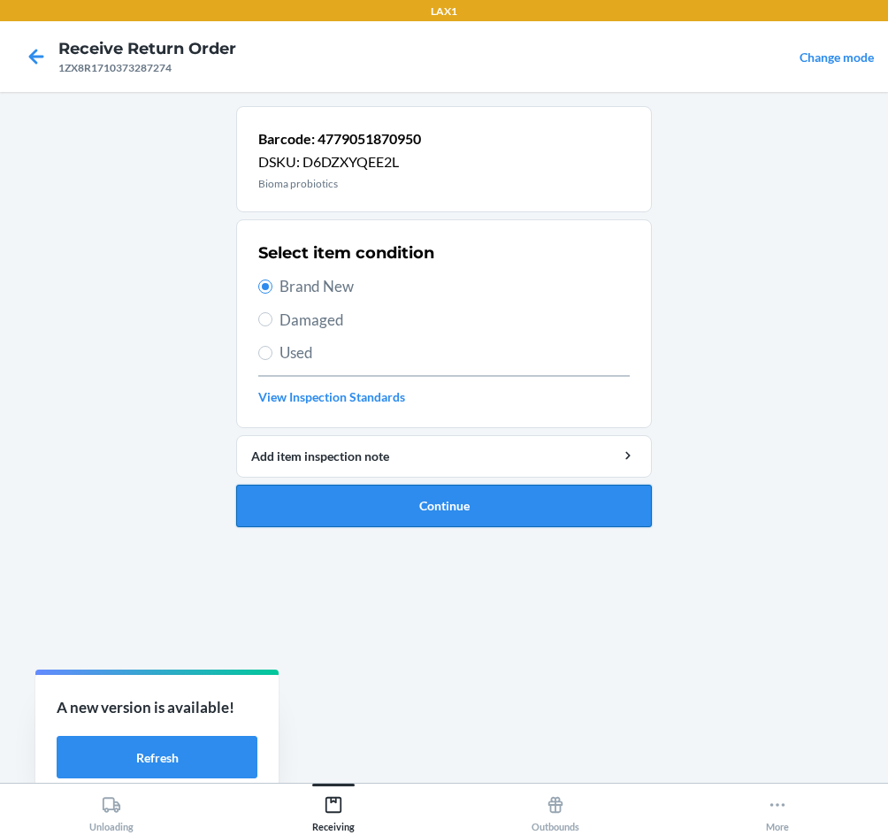
click at [460, 501] on button "Continue" at bounding box center [444, 506] width 416 height 42
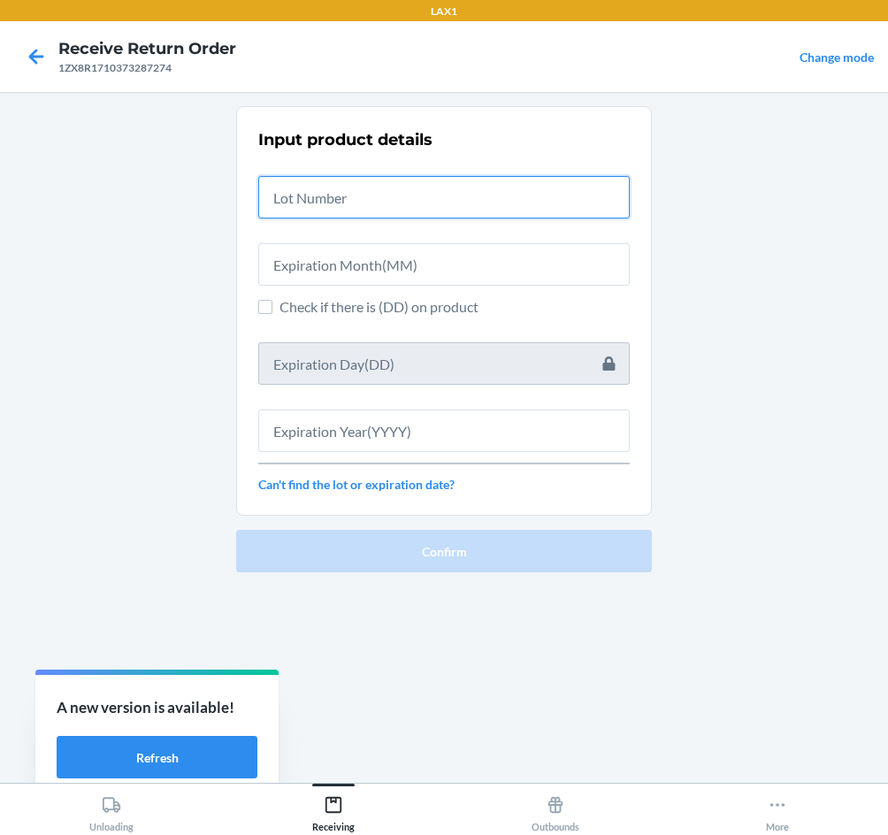
click at [349, 203] on input "text" at bounding box center [444, 197] width 372 height 42
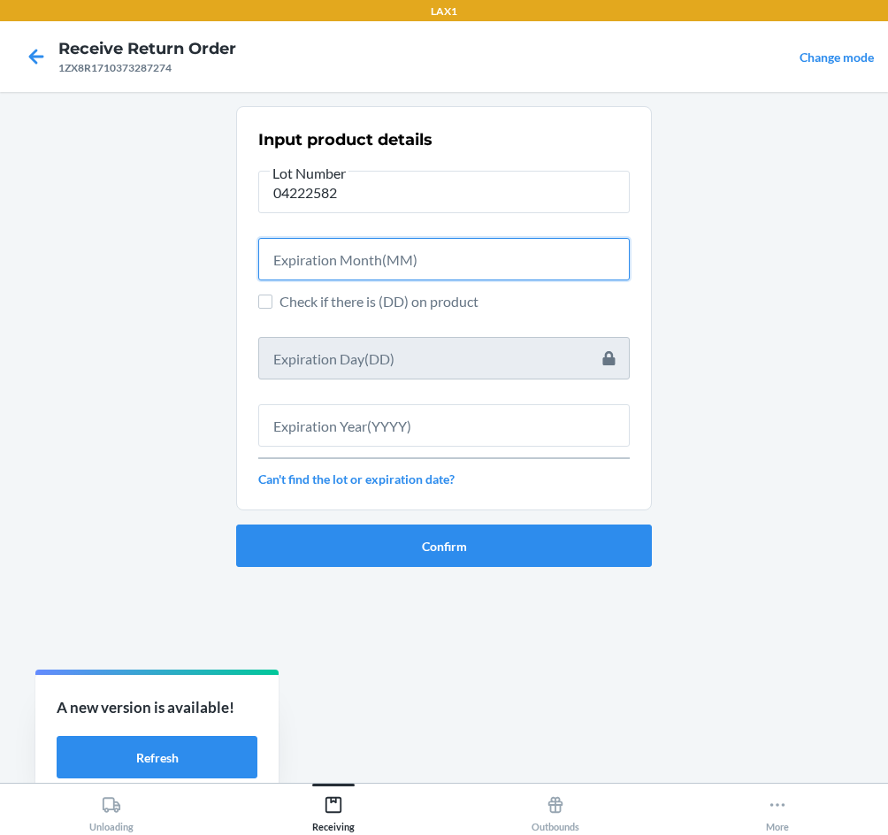
click at [343, 276] on input "text" at bounding box center [444, 259] width 372 height 42
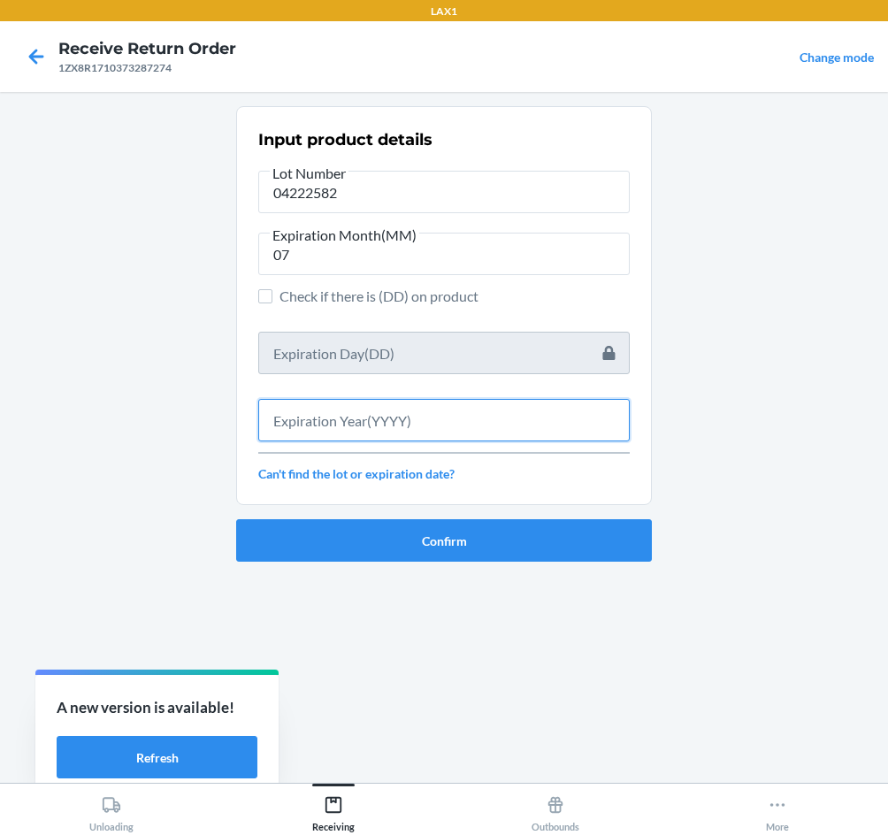
click at [370, 404] on input "text" at bounding box center [444, 420] width 372 height 42
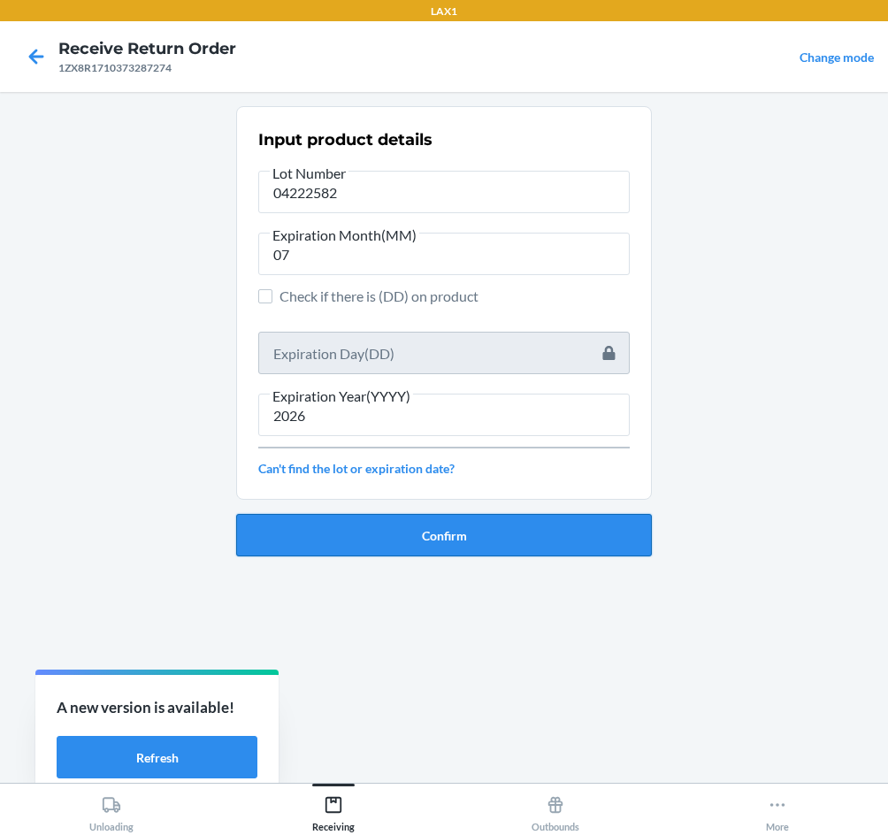
click at [385, 516] on button "Confirm" at bounding box center [444, 535] width 416 height 42
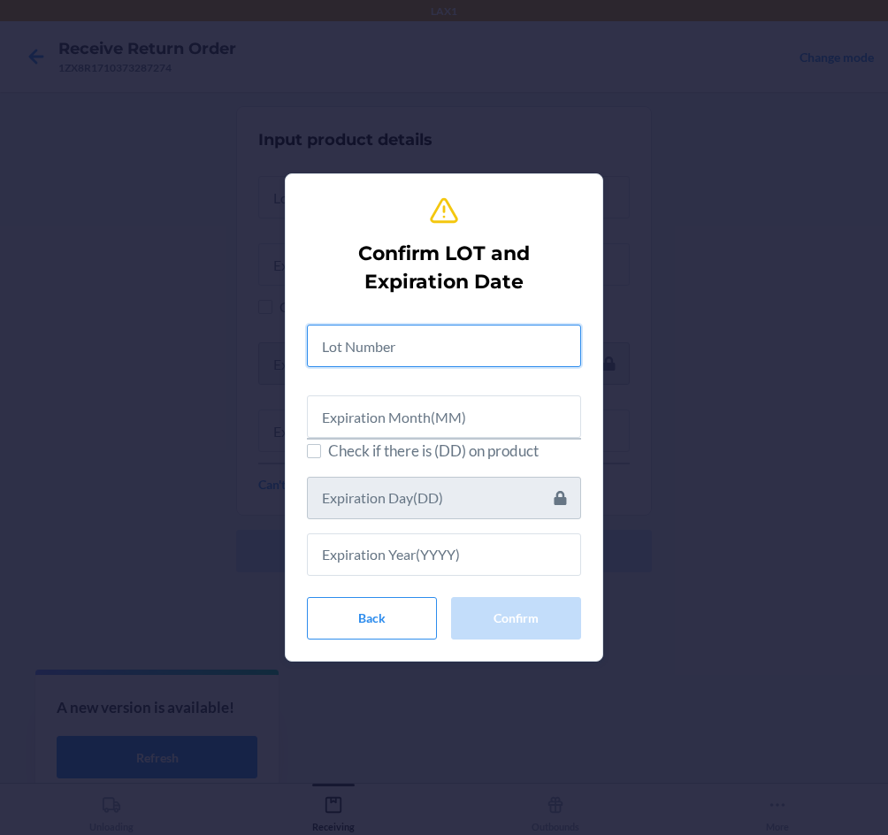
click at [405, 355] on input "text" at bounding box center [444, 346] width 274 height 42
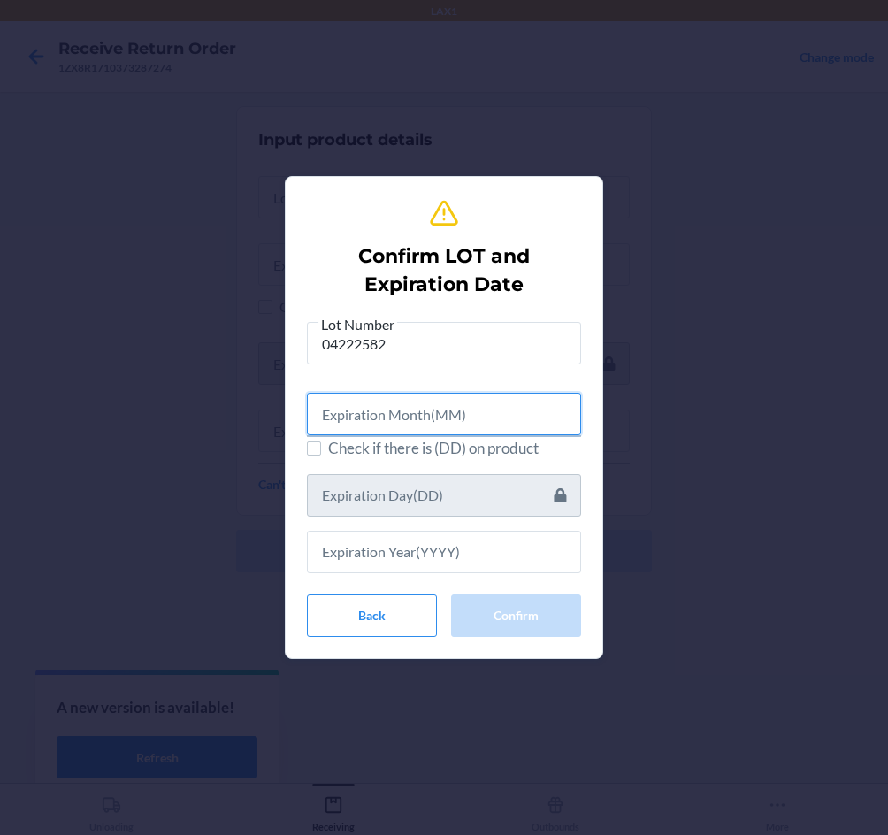
click at [387, 428] on input "text" at bounding box center [444, 414] width 274 height 42
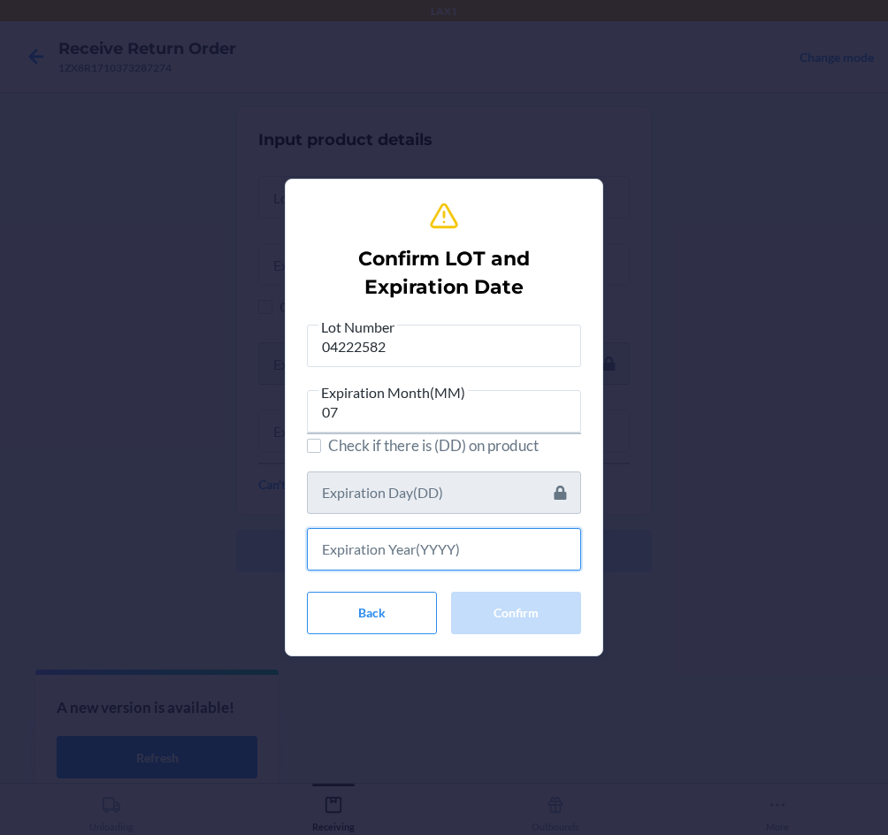
click at [417, 541] on input "text" at bounding box center [444, 549] width 274 height 42
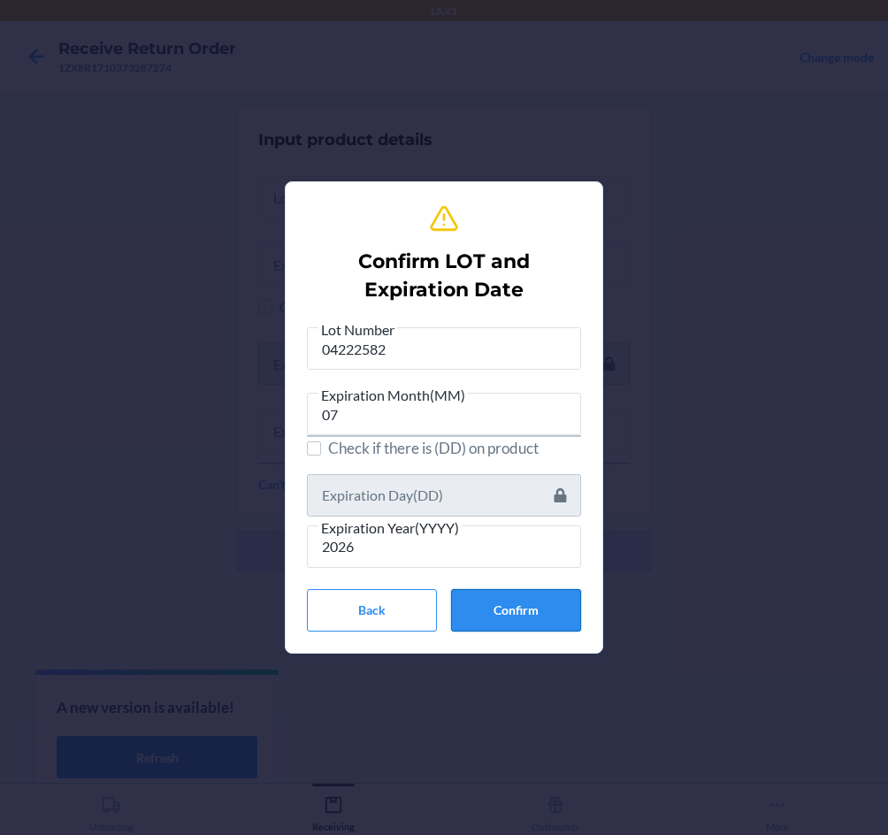
click at [546, 602] on button "Confirm" at bounding box center [516, 610] width 130 height 42
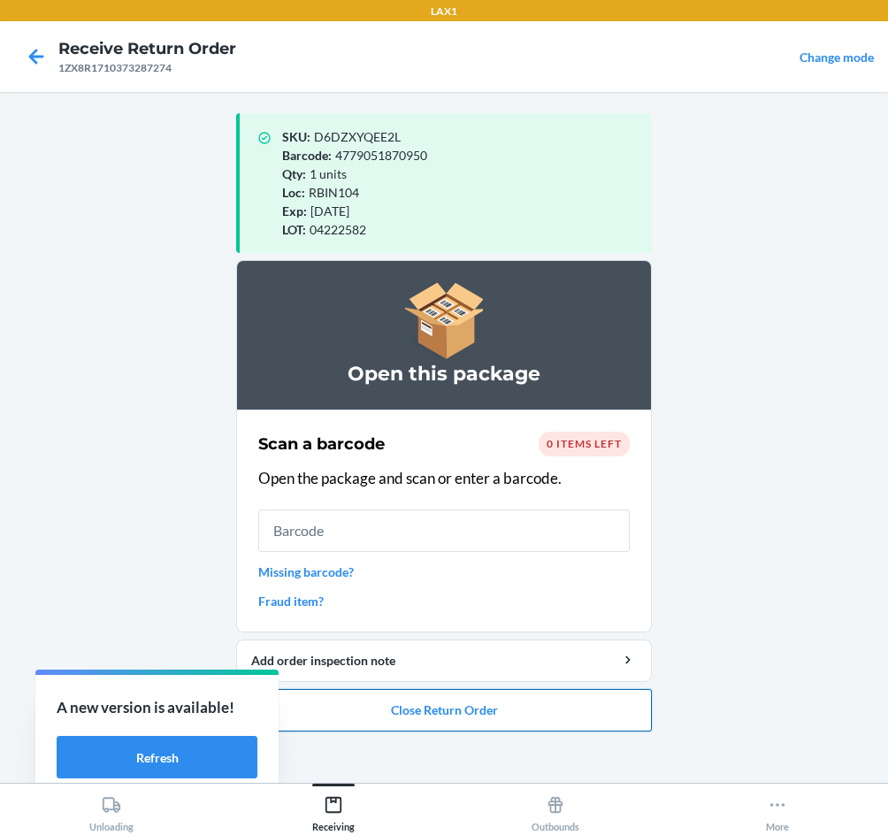
click at [482, 718] on button "Close Return Order" at bounding box center [444, 710] width 416 height 42
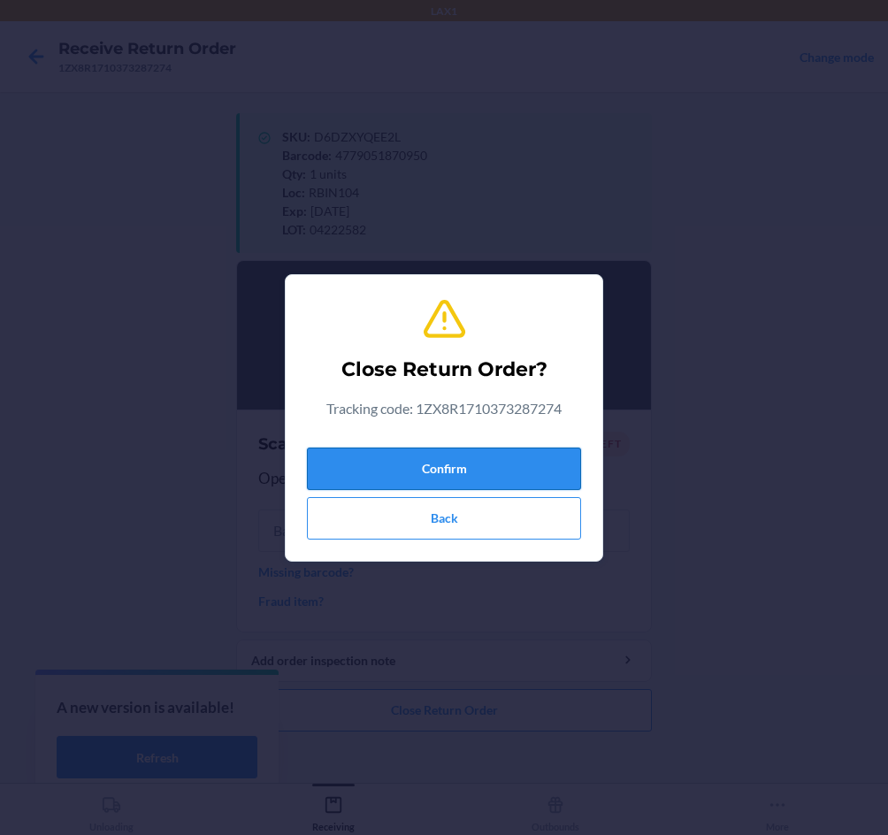
click at [434, 467] on button "Confirm" at bounding box center [444, 469] width 274 height 42
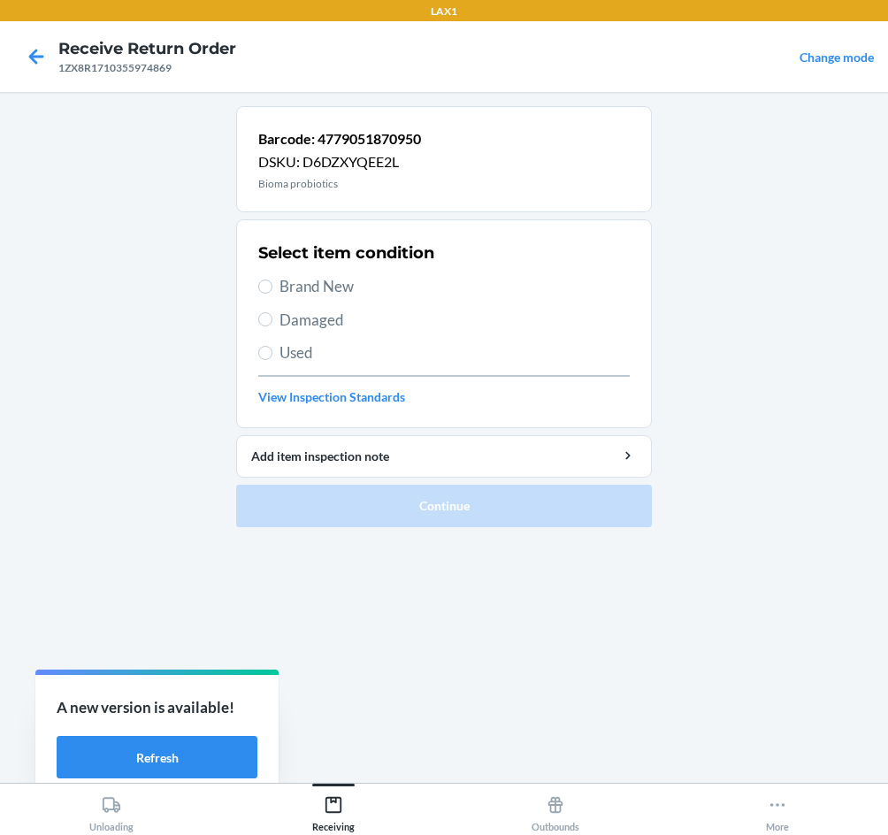
click at [299, 279] on span "Brand New" at bounding box center [455, 286] width 350 height 23
click at [273, 280] on input "Brand New" at bounding box center [265, 287] width 14 height 14
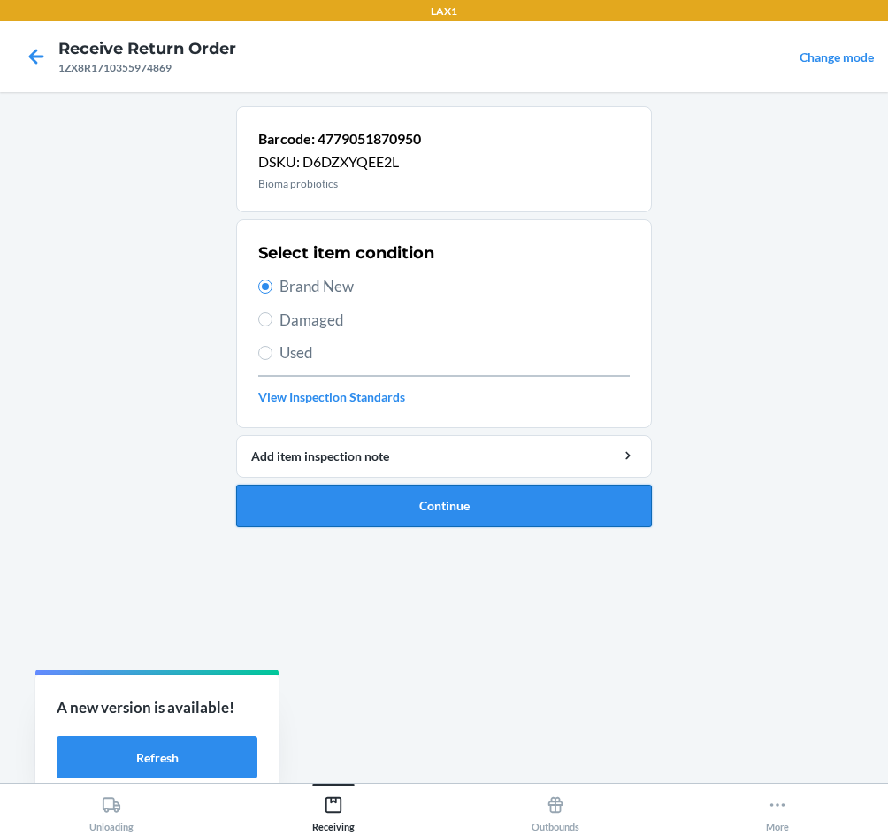
click at [369, 515] on button "Continue" at bounding box center [444, 506] width 416 height 42
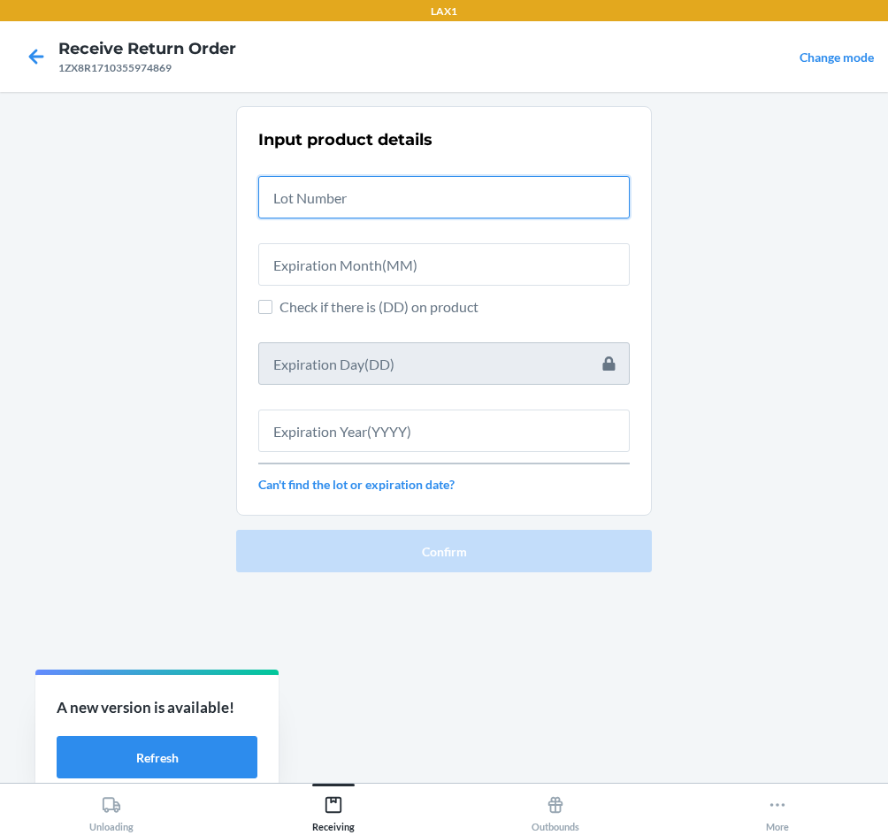
click at [446, 212] on input "text" at bounding box center [444, 197] width 372 height 42
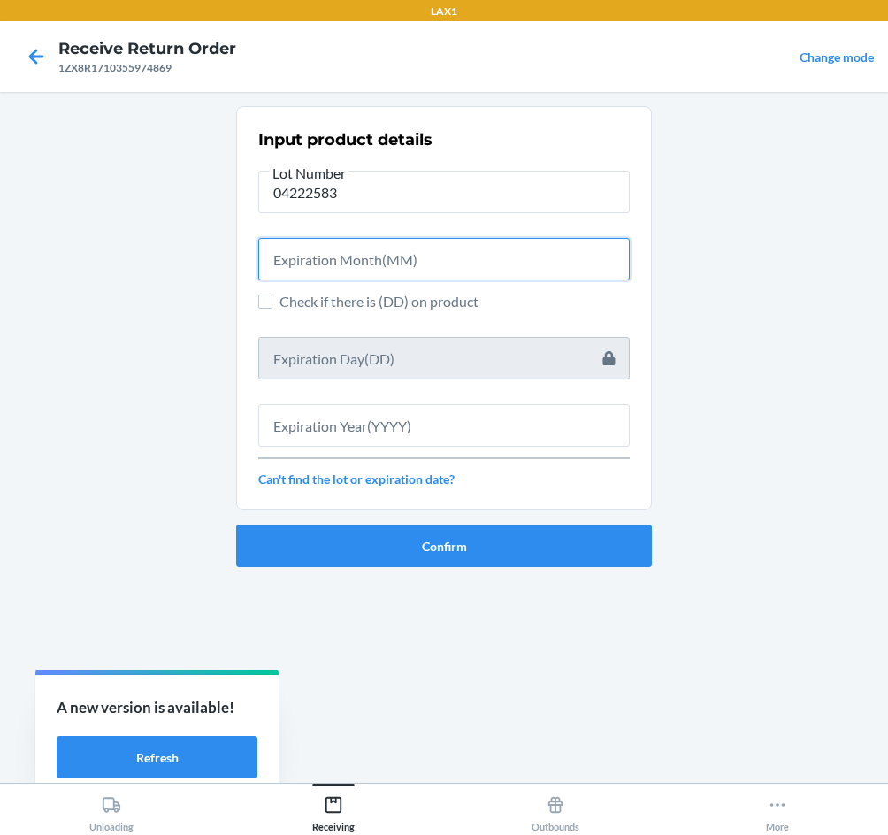
click at [449, 273] on input "text" at bounding box center [444, 259] width 372 height 42
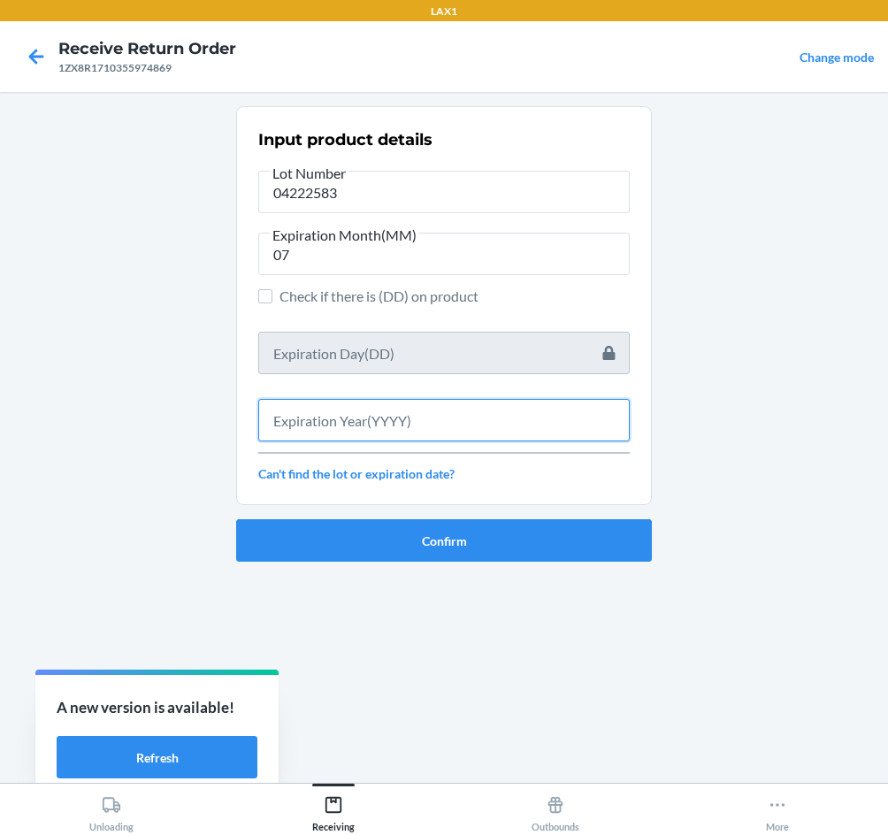
click at [445, 434] on input "text" at bounding box center [444, 420] width 372 height 42
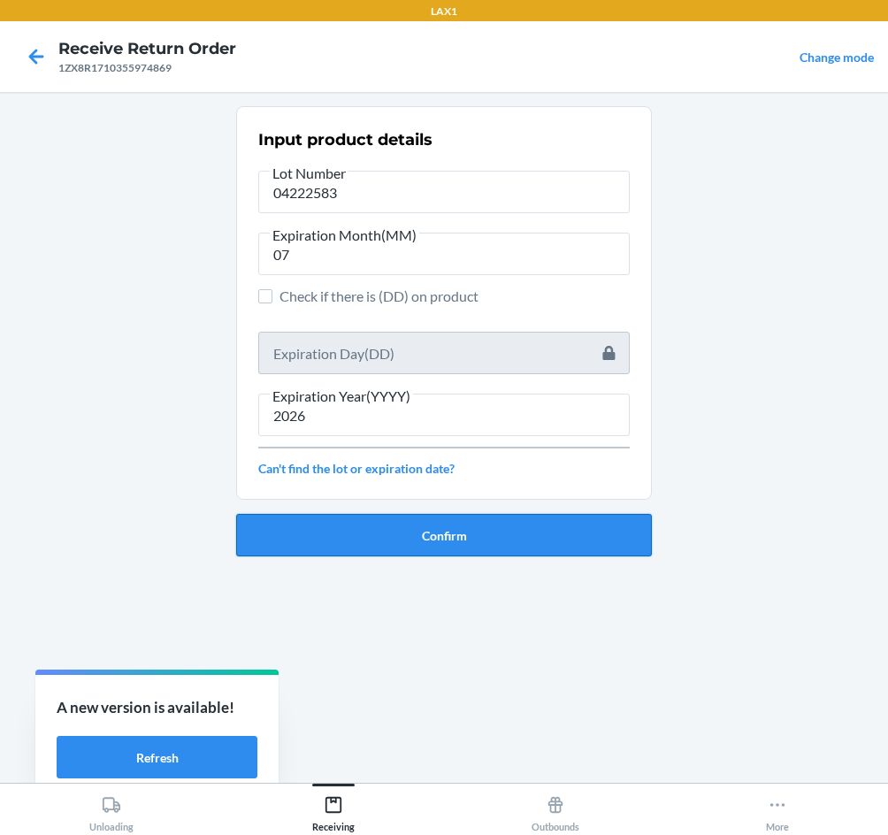
click at [545, 534] on button "Confirm" at bounding box center [444, 535] width 416 height 42
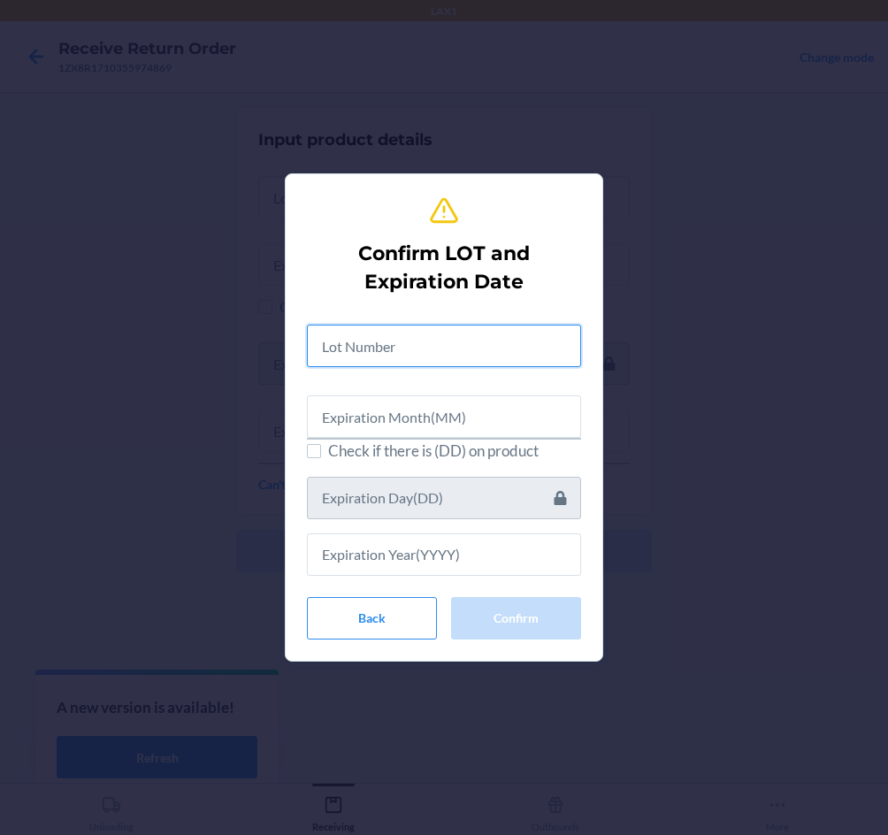
click at [433, 339] on input "text" at bounding box center [444, 346] width 274 height 42
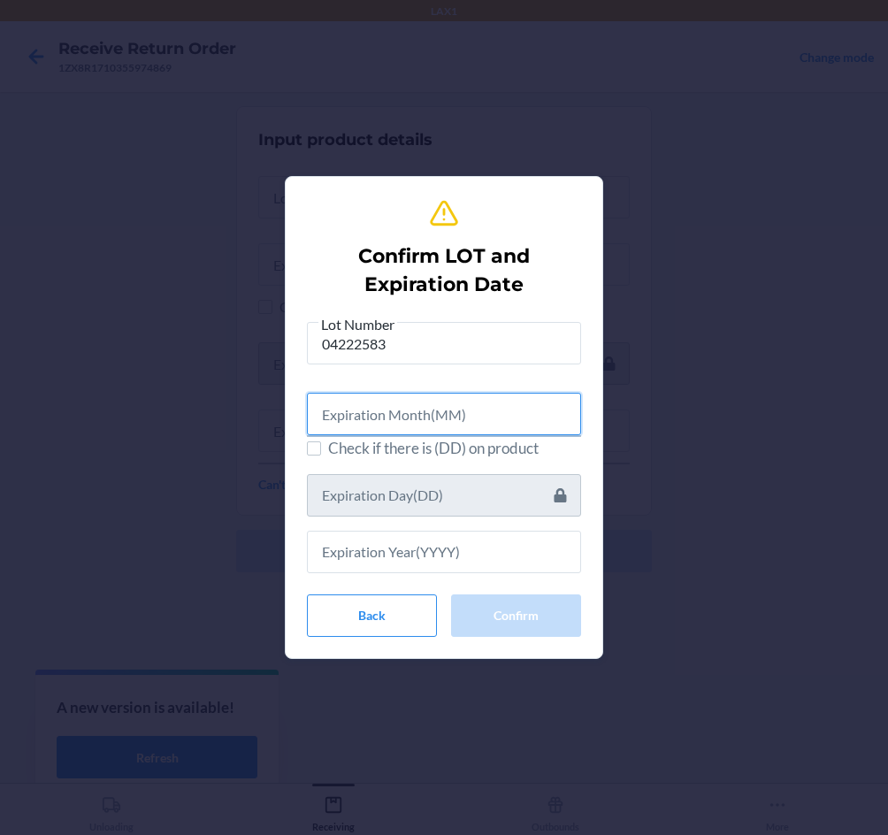
click at [458, 421] on input "text" at bounding box center [444, 414] width 274 height 42
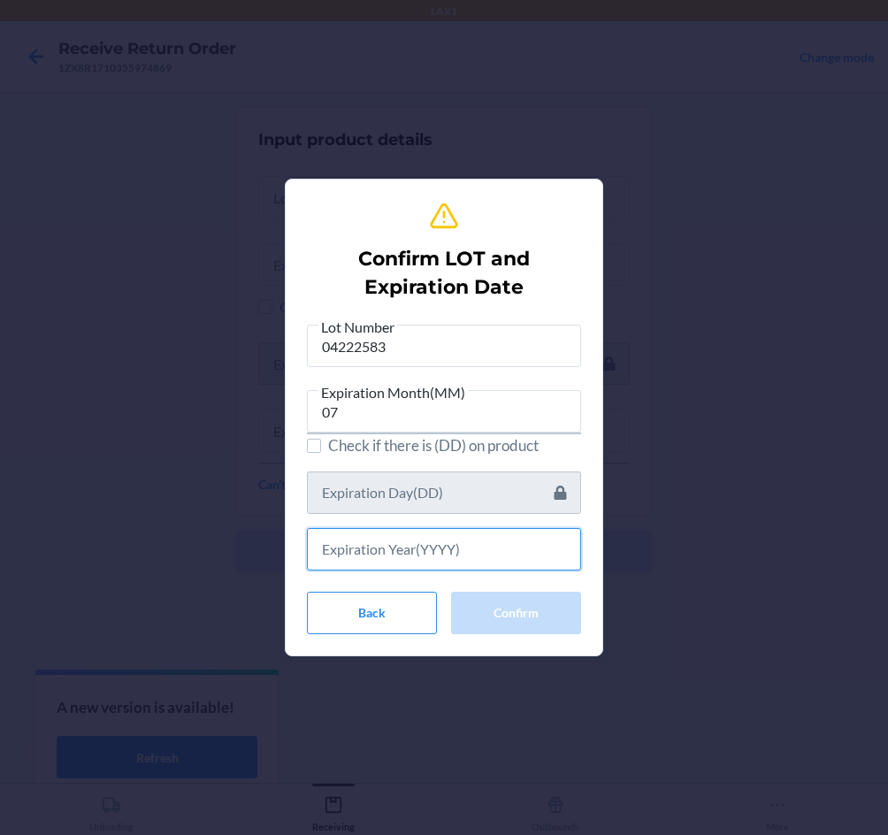
click at [423, 549] on input "text" at bounding box center [444, 549] width 274 height 42
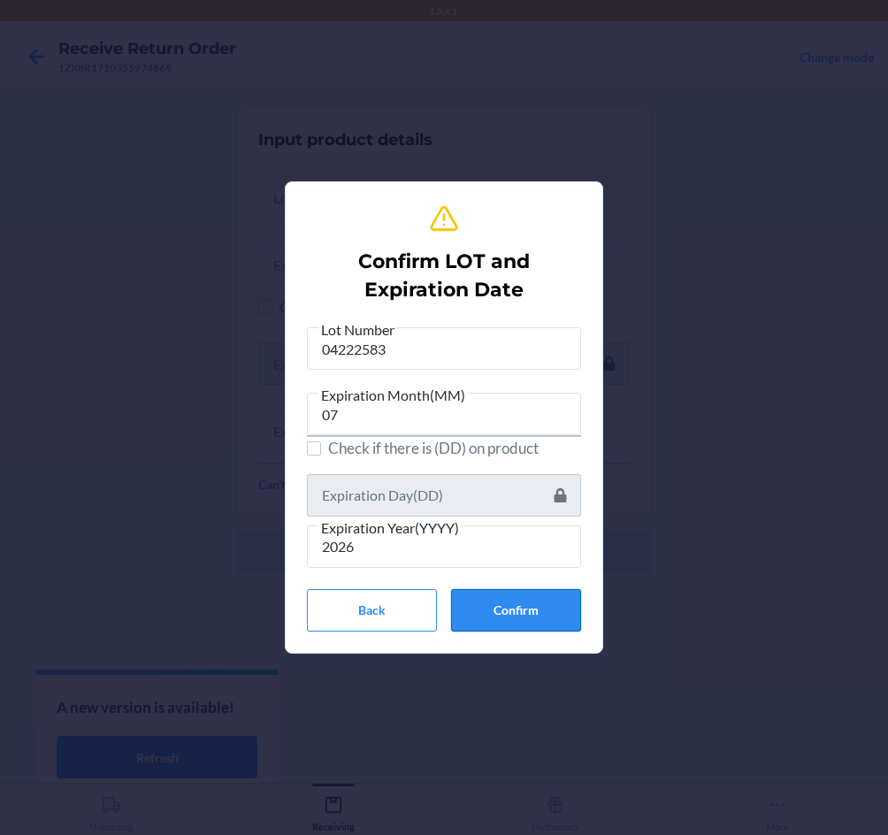
click at [553, 611] on button "Confirm" at bounding box center [516, 610] width 130 height 42
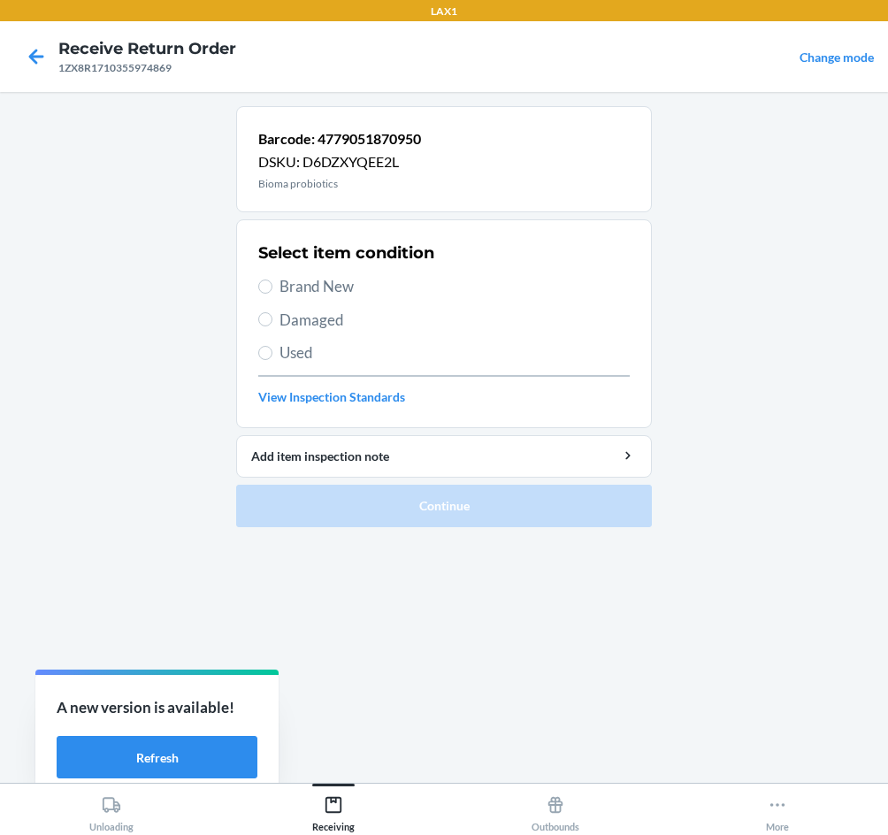
click at [311, 281] on span "Brand New" at bounding box center [455, 286] width 350 height 23
click at [273, 281] on input "Brand New" at bounding box center [265, 287] width 14 height 14
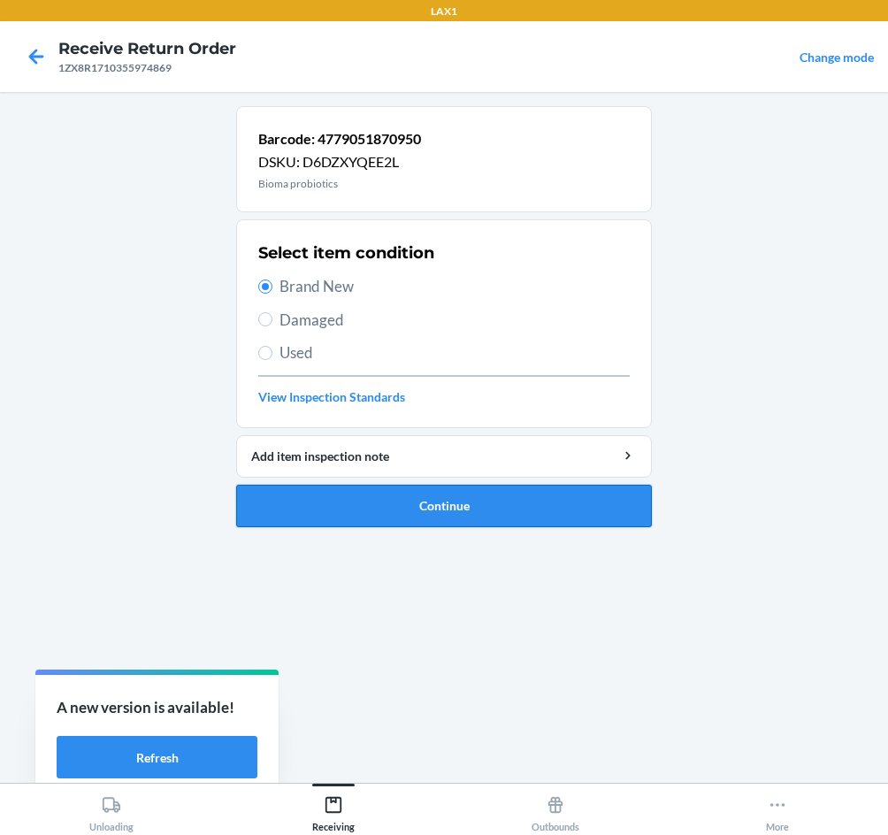
click at [458, 510] on button "Continue" at bounding box center [444, 506] width 416 height 42
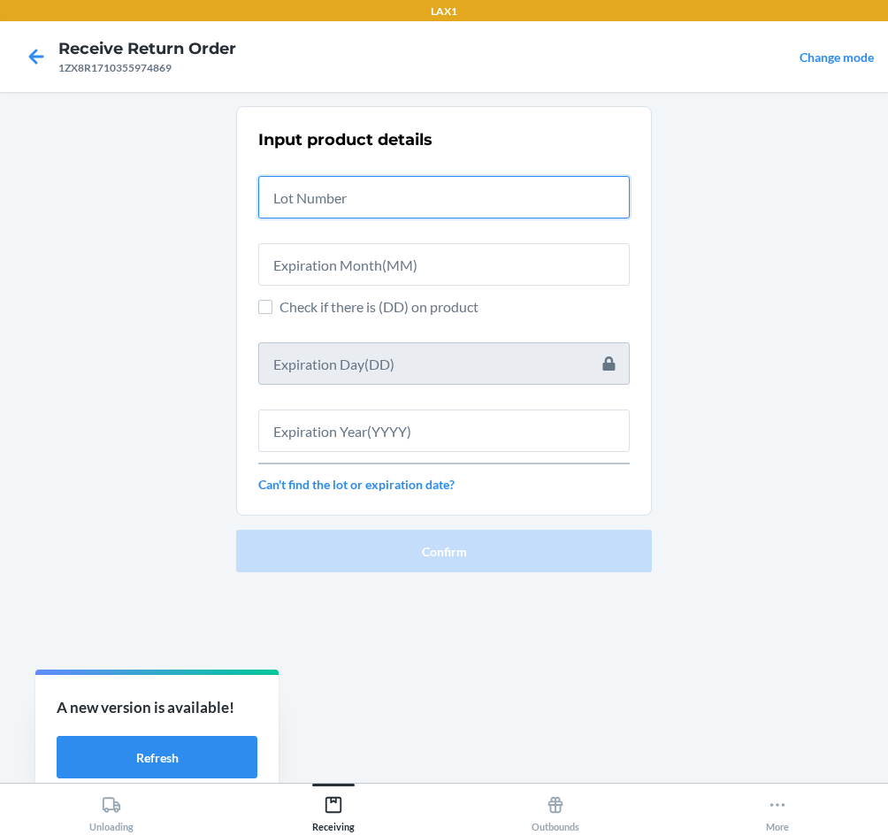
click at [343, 196] on input "text" at bounding box center [444, 197] width 372 height 42
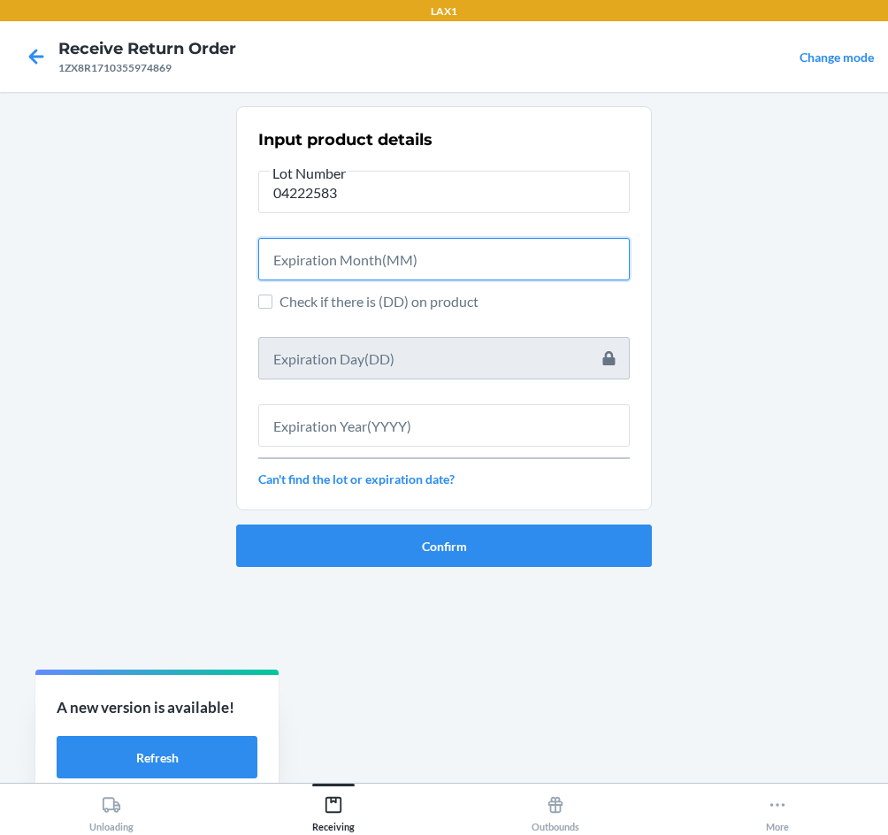
click at [348, 242] on input "text" at bounding box center [444, 259] width 372 height 42
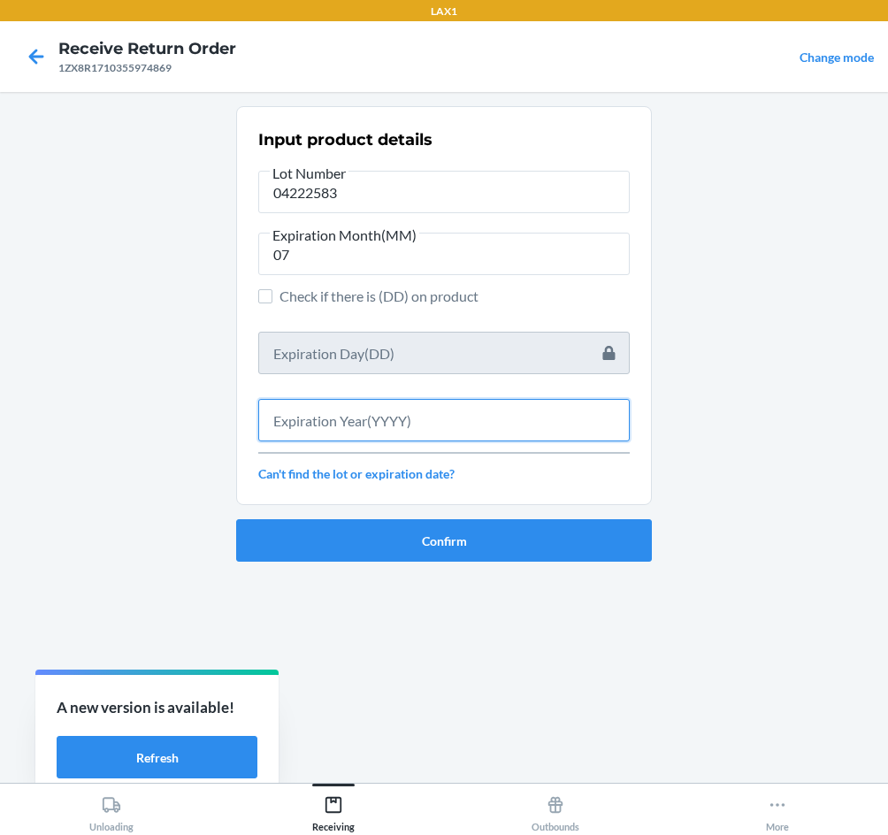
click at [367, 405] on input "text" at bounding box center [444, 420] width 372 height 42
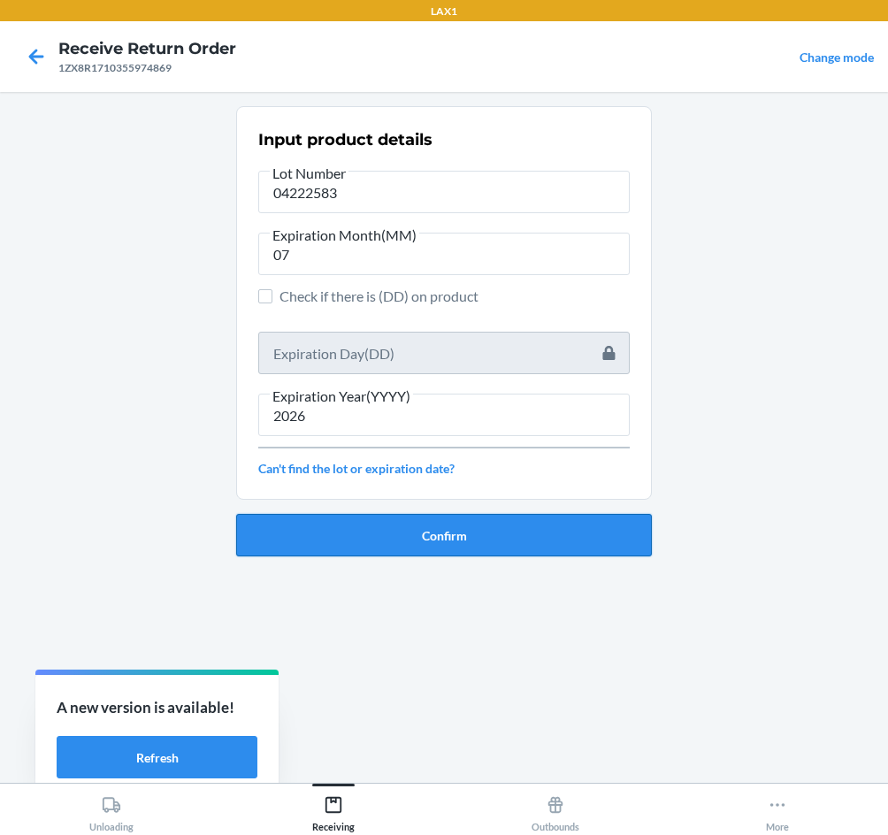
click at [392, 519] on button "Confirm" at bounding box center [444, 535] width 416 height 42
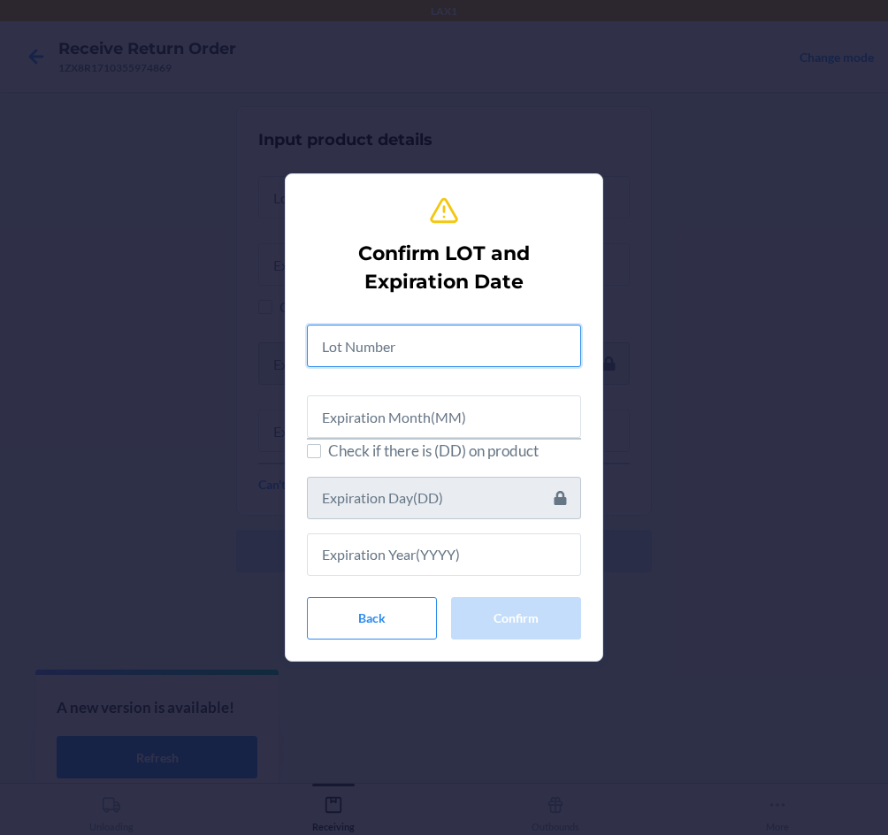
click at [438, 342] on input "text" at bounding box center [444, 346] width 274 height 42
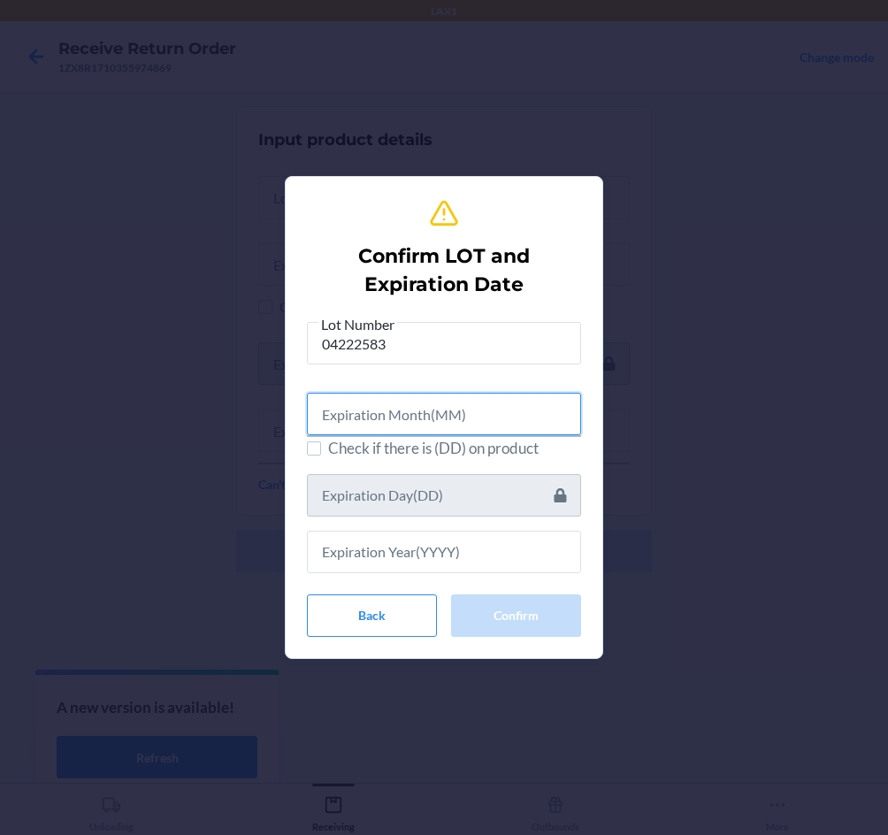
click at [388, 428] on input "text" at bounding box center [444, 414] width 274 height 42
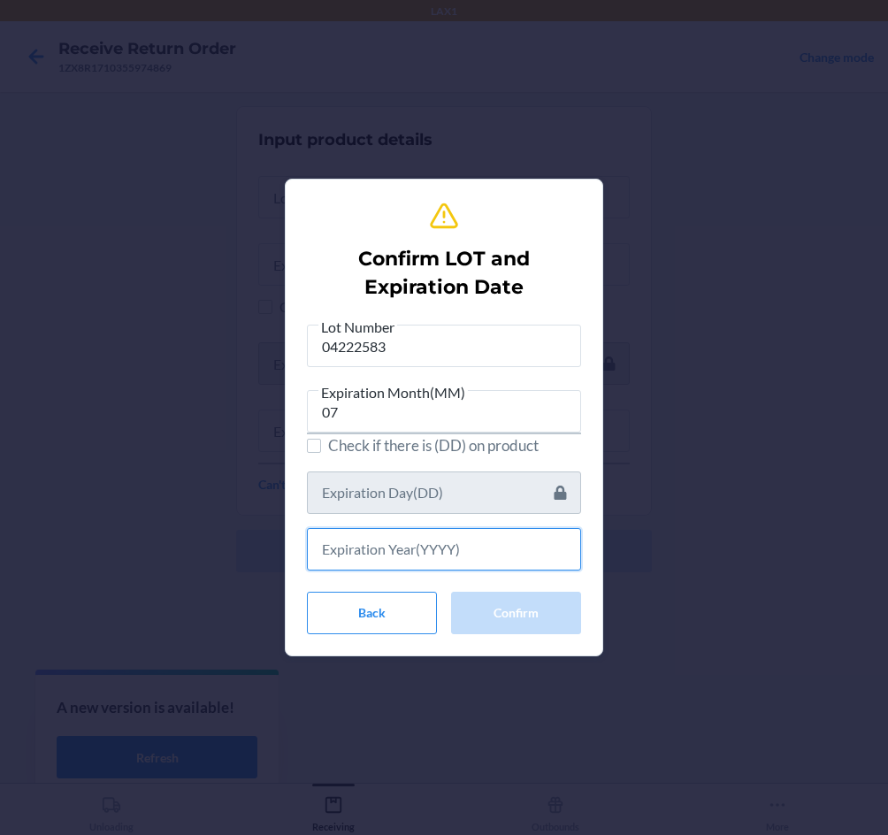
click at [481, 558] on input "text" at bounding box center [444, 549] width 274 height 42
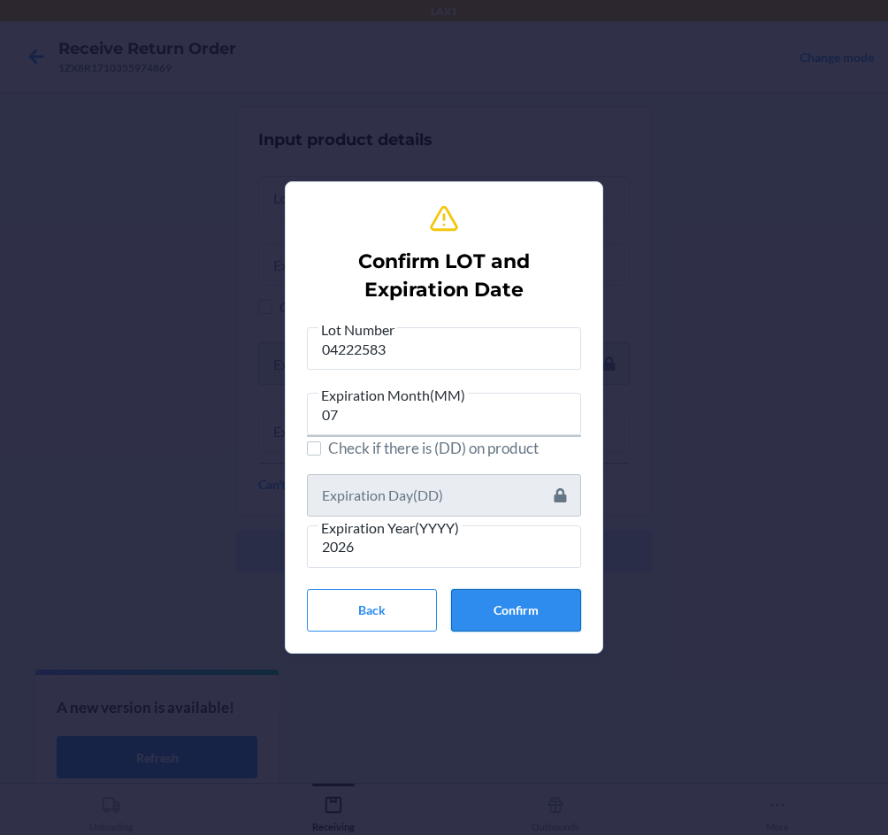
click at [565, 600] on button "Confirm" at bounding box center [516, 610] width 130 height 42
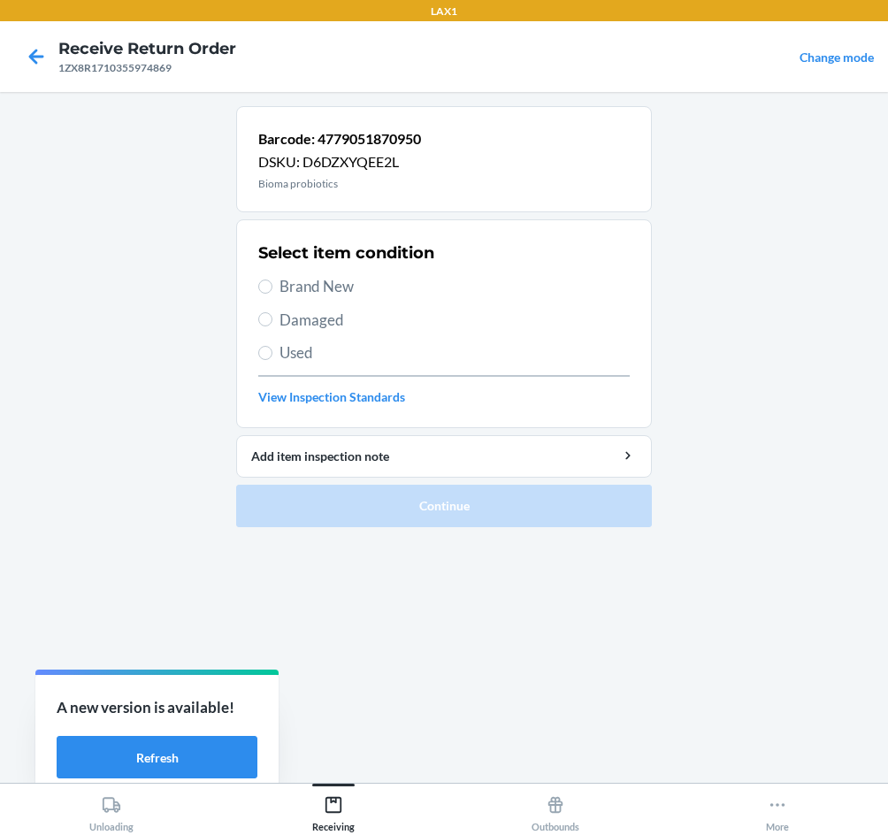
click at [311, 274] on div "Select item condition Brand New Damaged Used View Inspection Standards" at bounding box center [444, 323] width 372 height 175
click at [336, 286] on span "Brand New" at bounding box center [455, 286] width 350 height 23
click at [273, 286] on input "Brand New" at bounding box center [265, 287] width 14 height 14
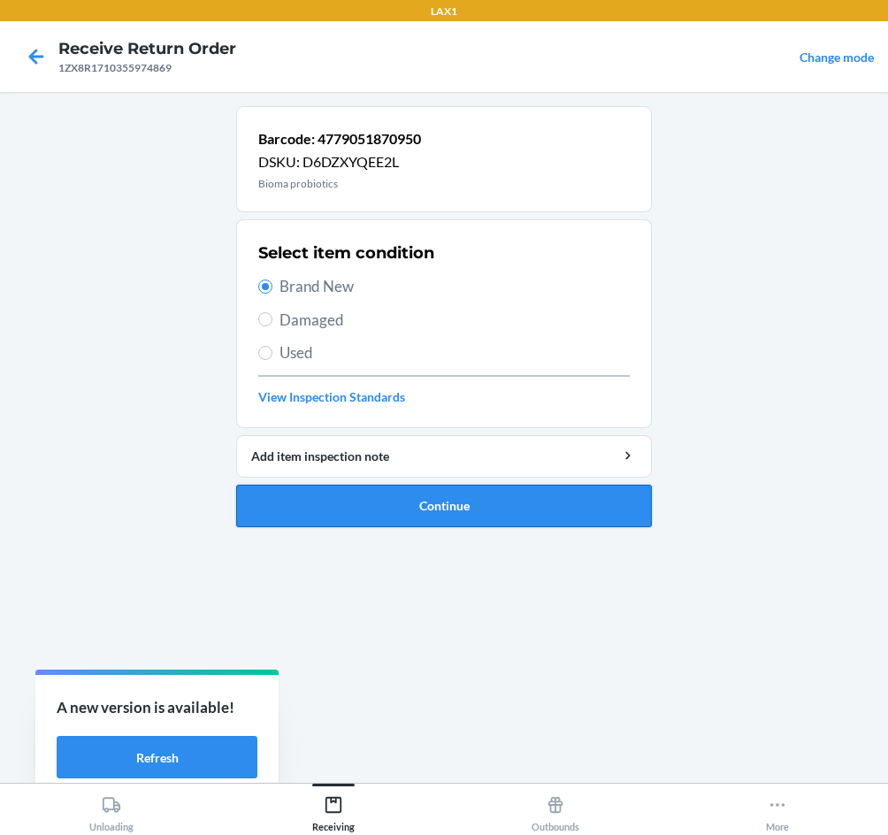
click at [411, 495] on button "Continue" at bounding box center [444, 506] width 416 height 42
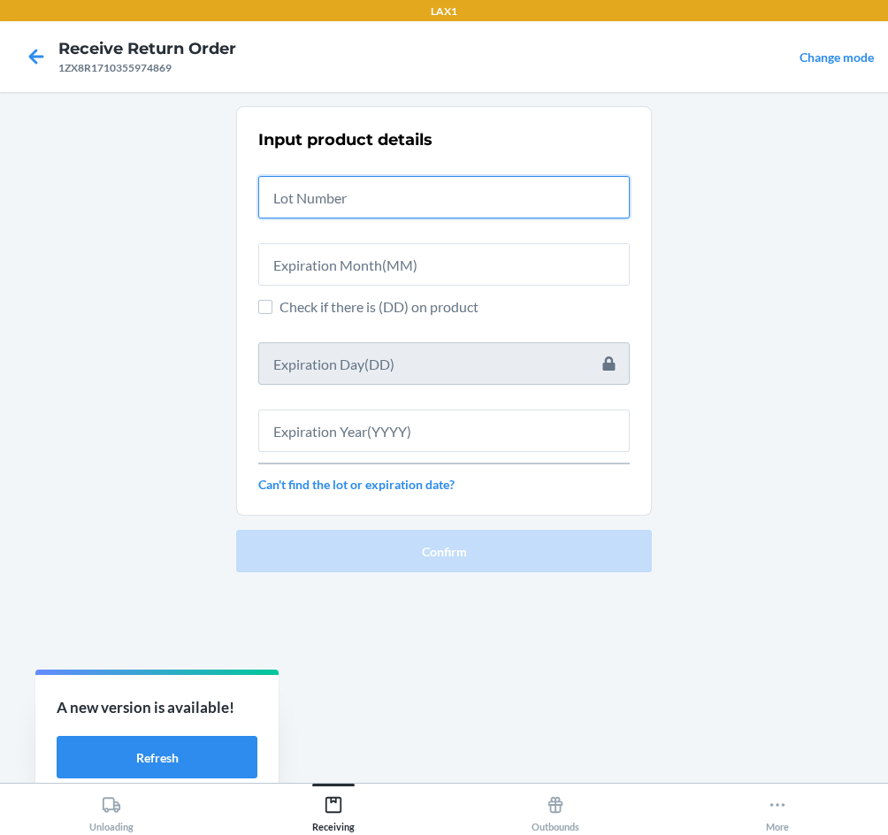
click at [341, 202] on input "text" at bounding box center [444, 197] width 372 height 42
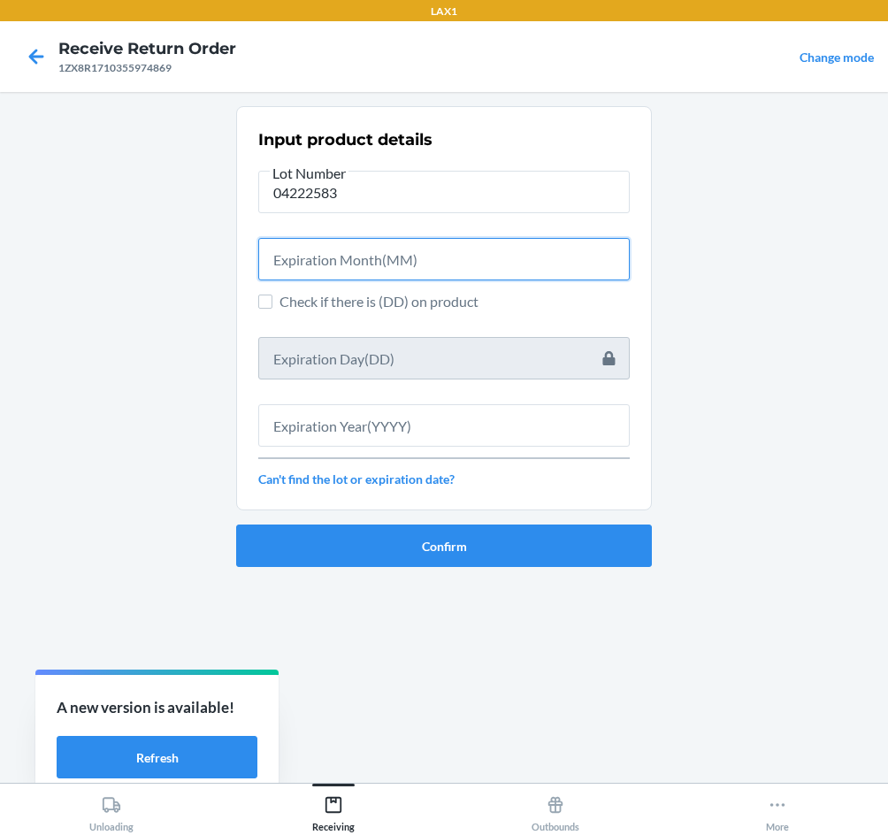
click at [329, 262] on input "text" at bounding box center [444, 259] width 372 height 42
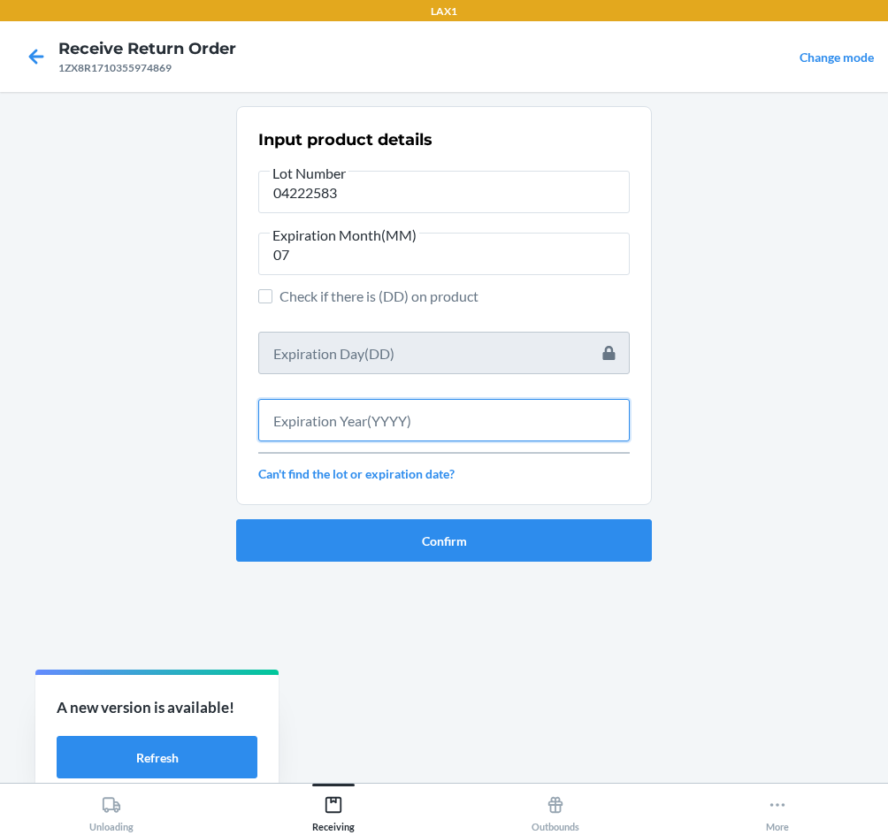
click at [366, 428] on input "text" at bounding box center [444, 420] width 372 height 42
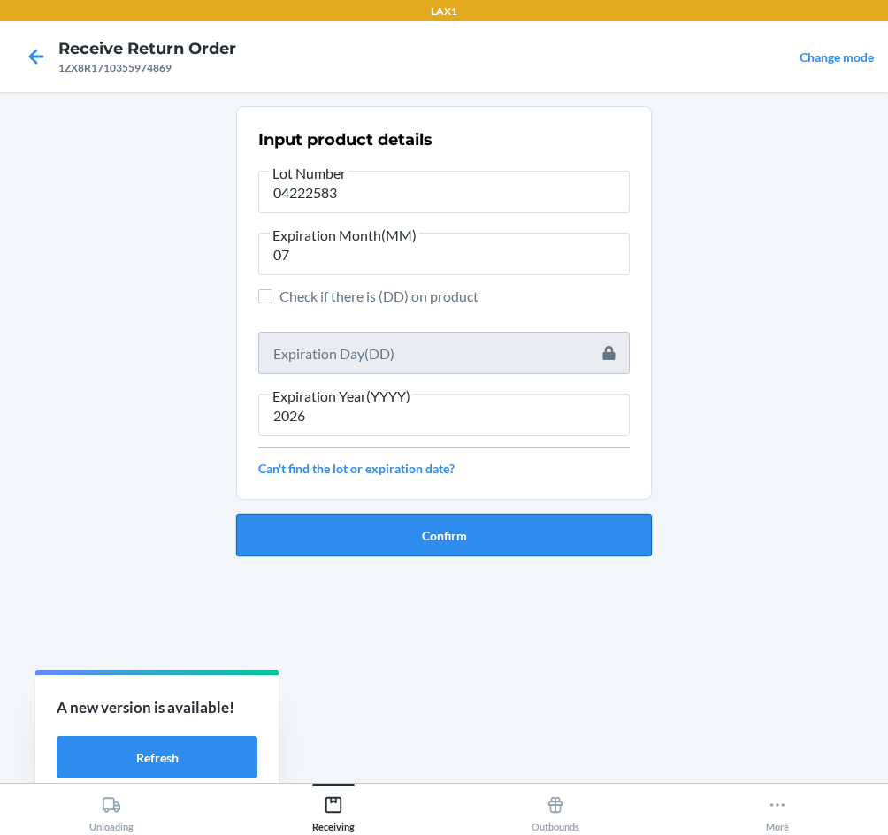
click at [396, 553] on button "Confirm" at bounding box center [444, 535] width 416 height 42
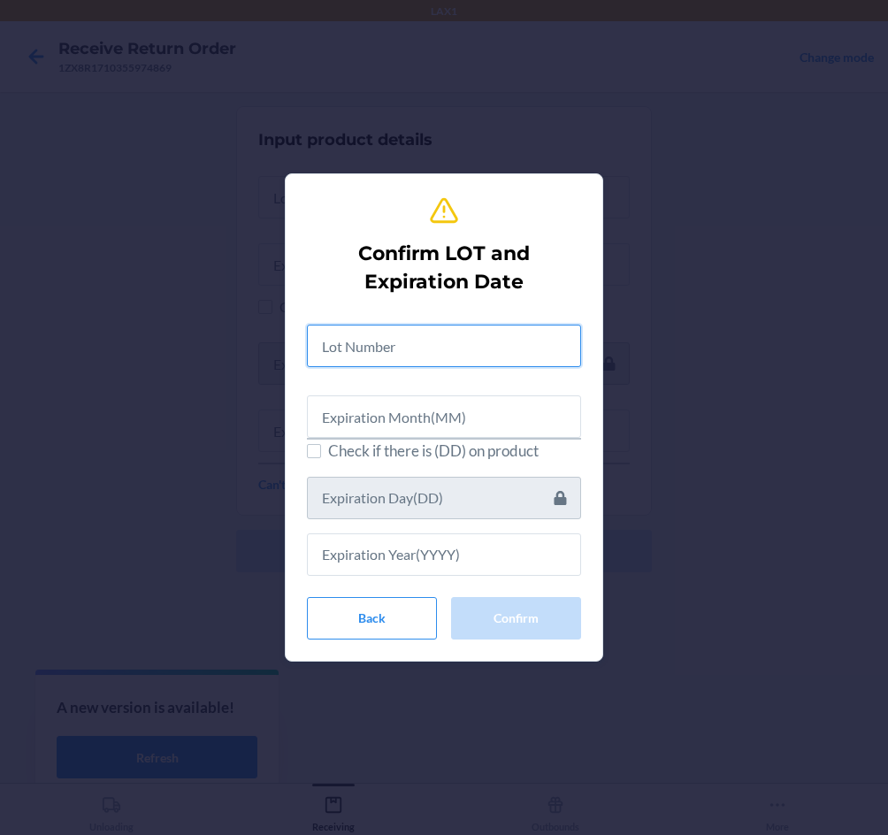
click at [398, 348] on input "text" at bounding box center [444, 346] width 274 height 42
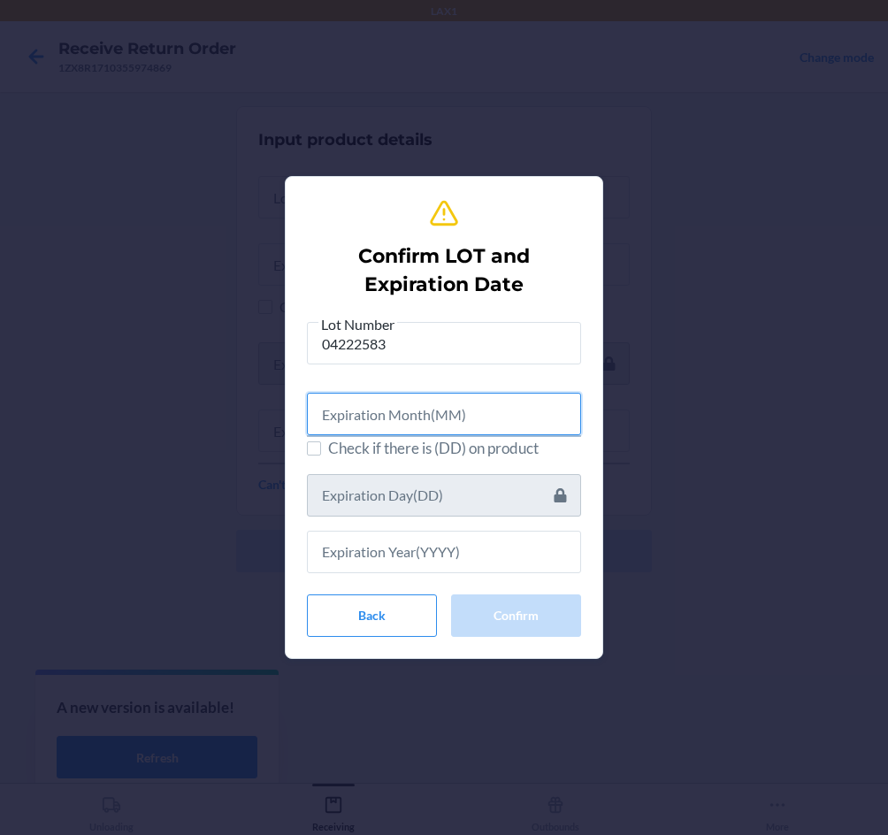
click at [410, 403] on input "text" at bounding box center [444, 414] width 274 height 42
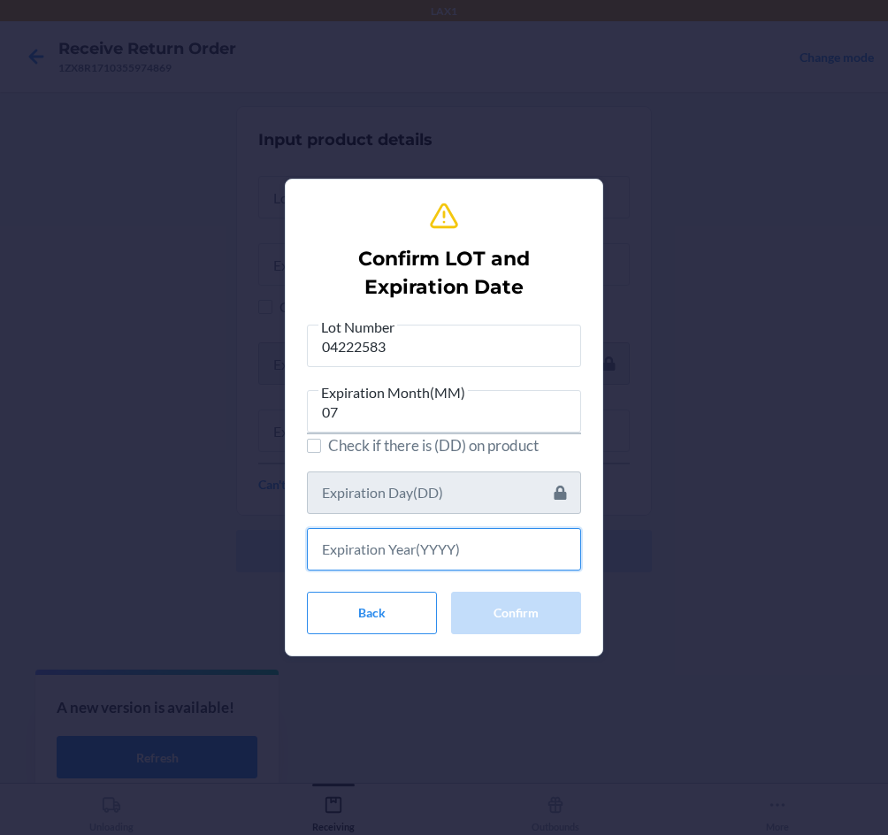
click at [419, 552] on input "text" at bounding box center [444, 549] width 274 height 42
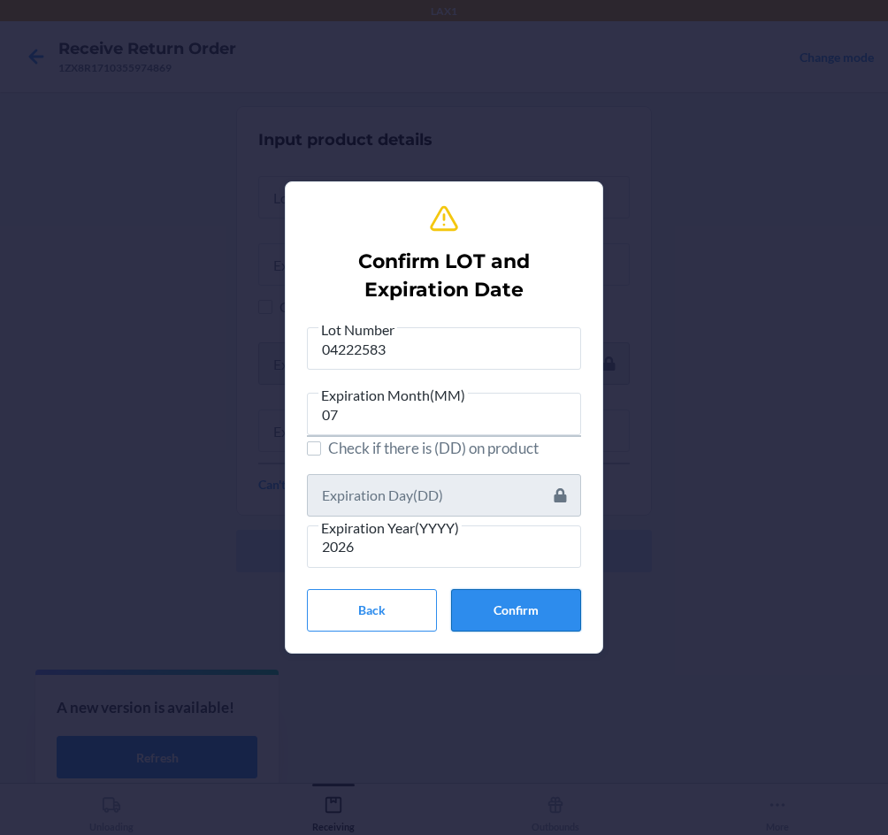
click at [520, 611] on button "Confirm" at bounding box center [516, 610] width 130 height 42
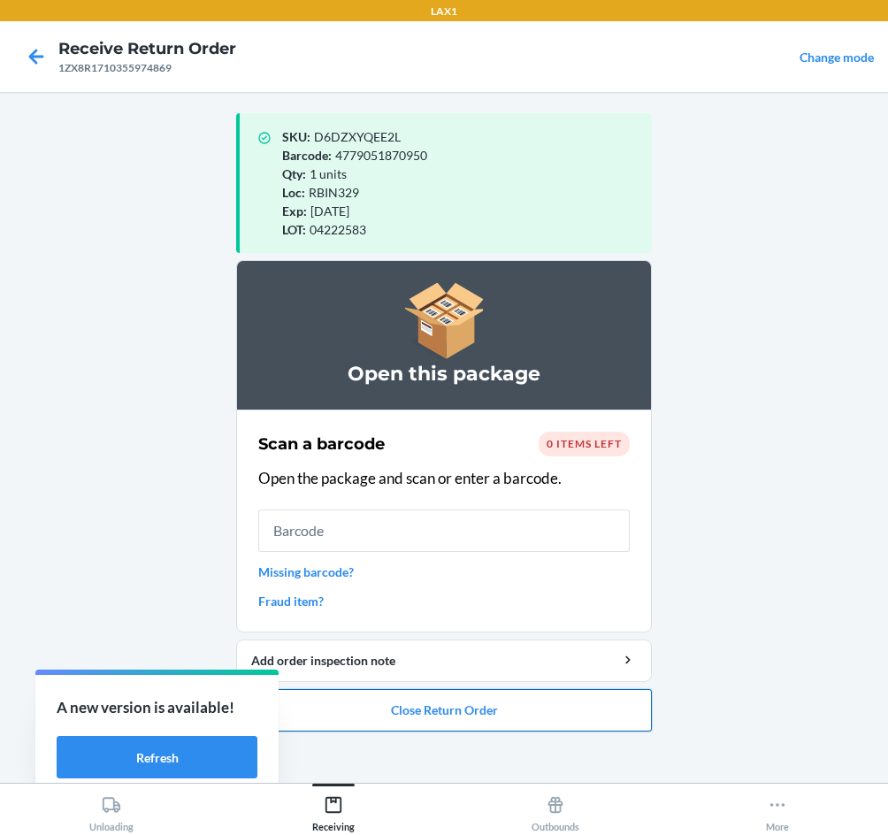
click at [469, 709] on button "Close Return Order" at bounding box center [444, 710] width 416 height 42
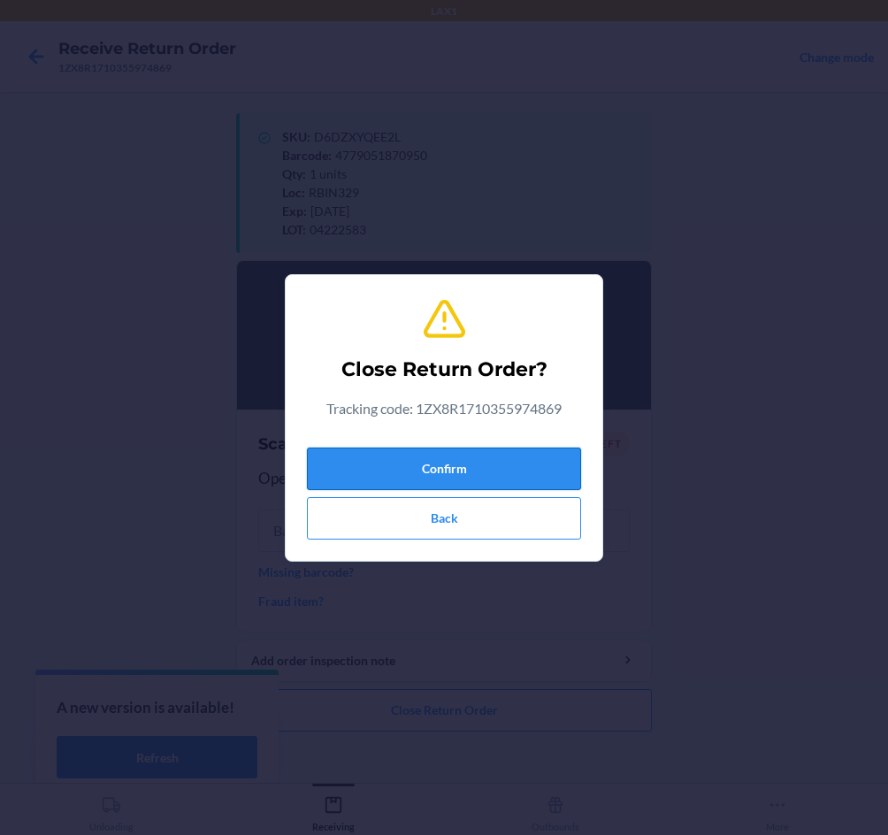
click at [427, 467] on button "Confirm" at bounding box center [444, 469] width 274 height 42
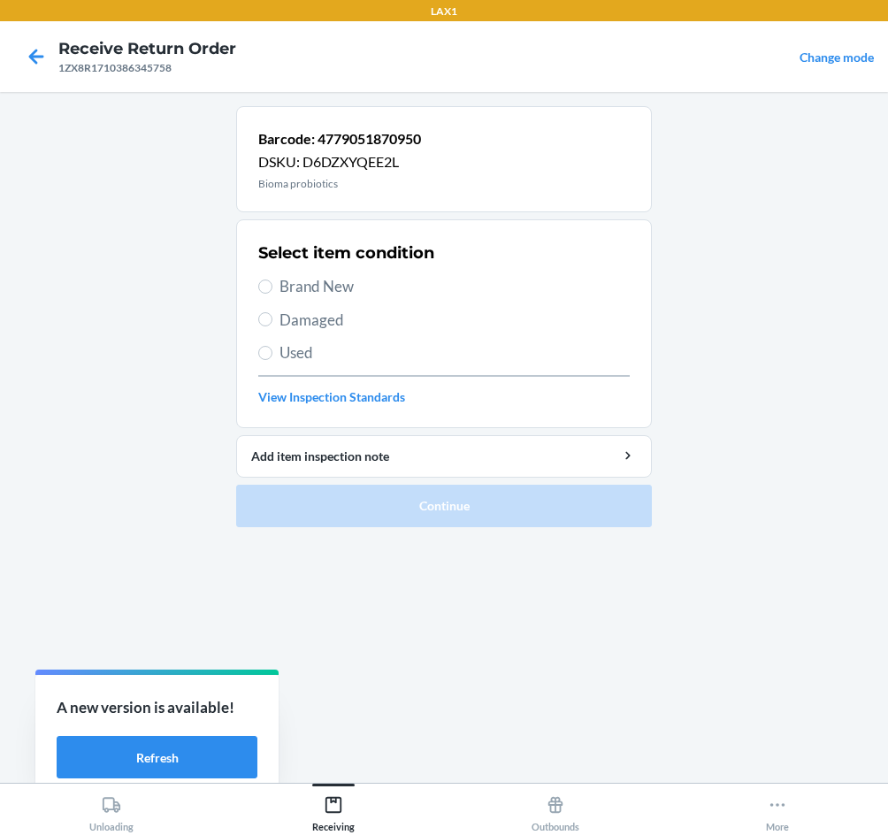
click at [277, 293] on label "Brand New" at bounding box center [444, 286] width 372 height 23
click at [273, 293] on input "Brand New" at bounding box center [265, 287] width 14 height 14
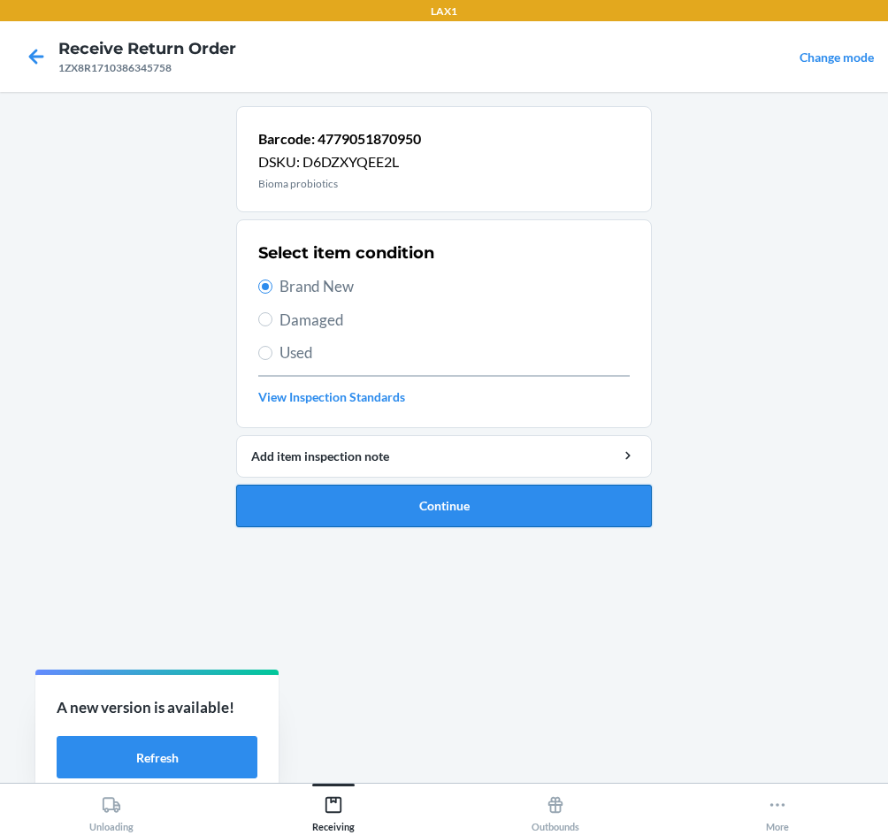
click at [374, 512] on button "Continue" at bounding box center [444, 506] width 416 height 42
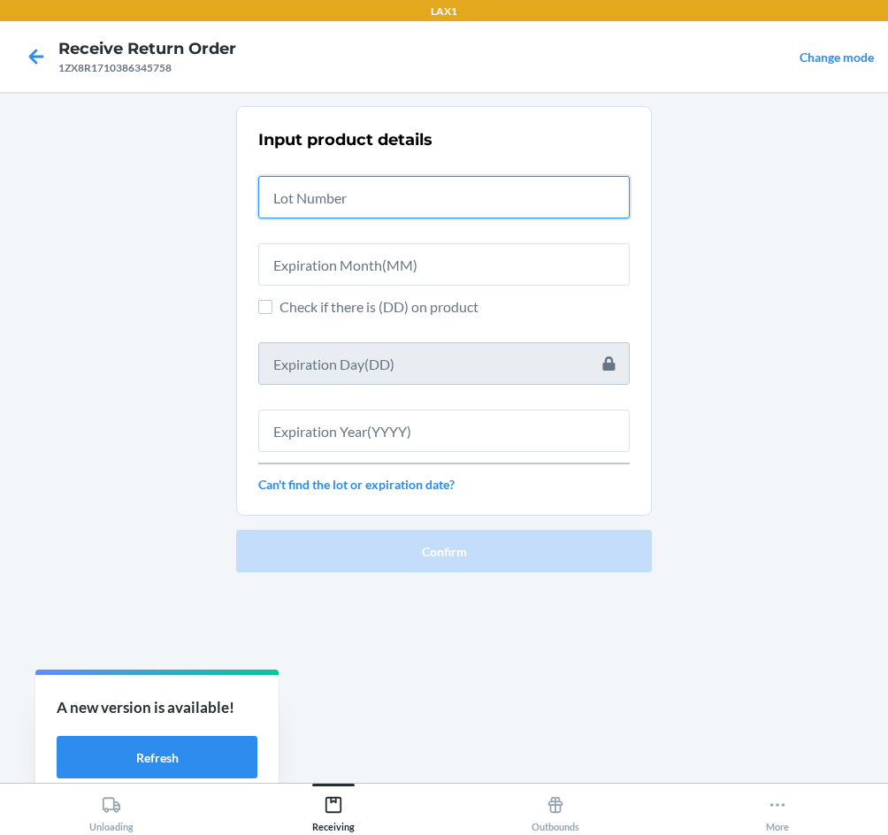
drag, startPoint x: 323, startPoint y: 182, endPoint x: 327, endPoint y: 196, distance: 14.6
click at [324, 187] on input "text" at bounding box center [444, 197] width 372 height 42
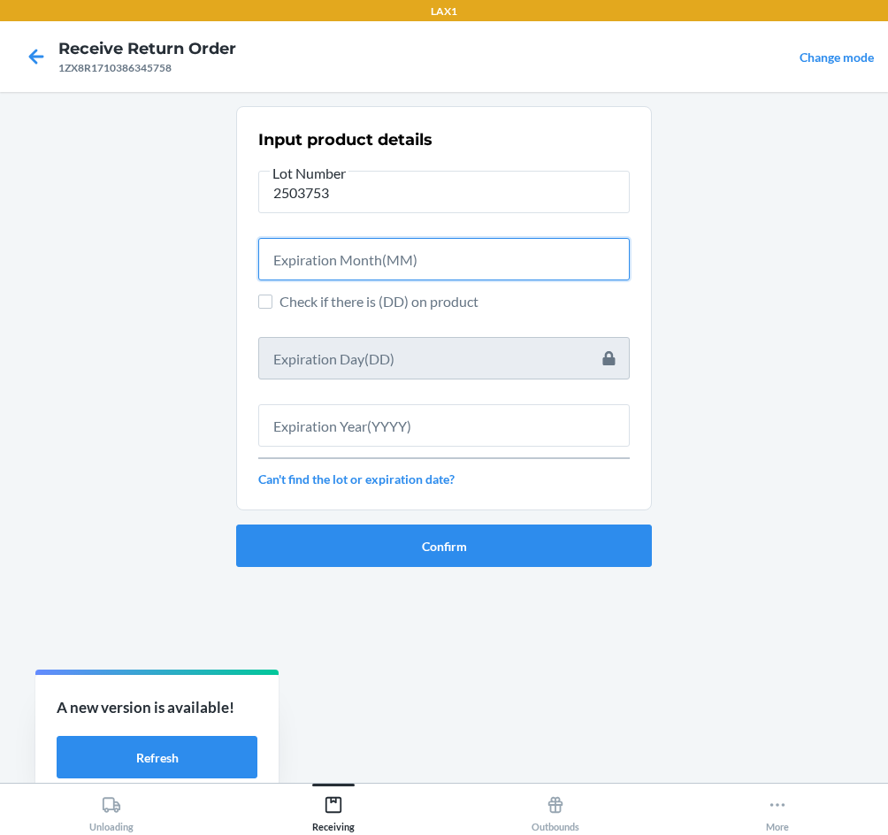
click at [317, 249] on input "text" at bounding box center [444, 259] width 372 height 42
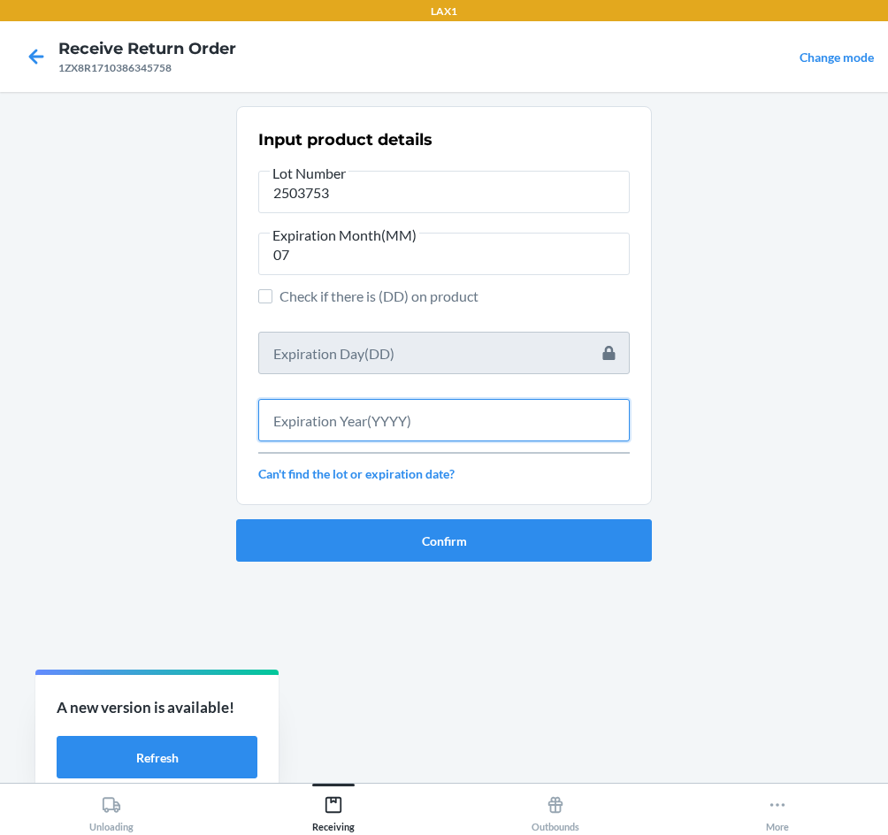
click at [437, 420] on input "text" at bounding box center [444, 420] width 372 height 42
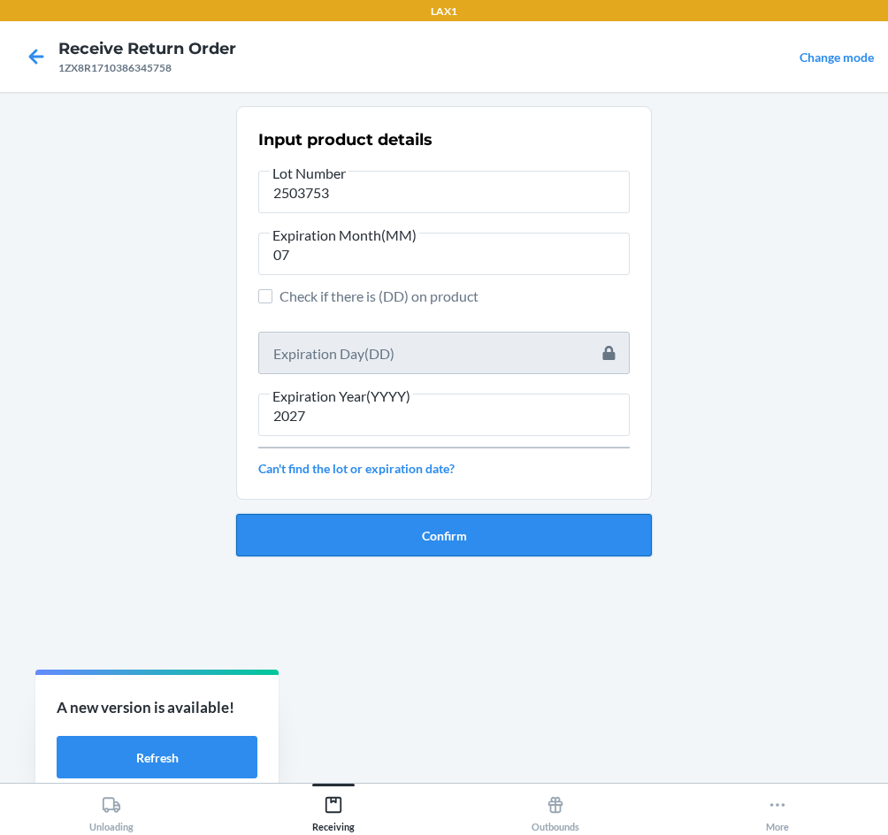
click at [488, 543] on button "Confirm" at bounding box center [444, 535] width 416 height 42
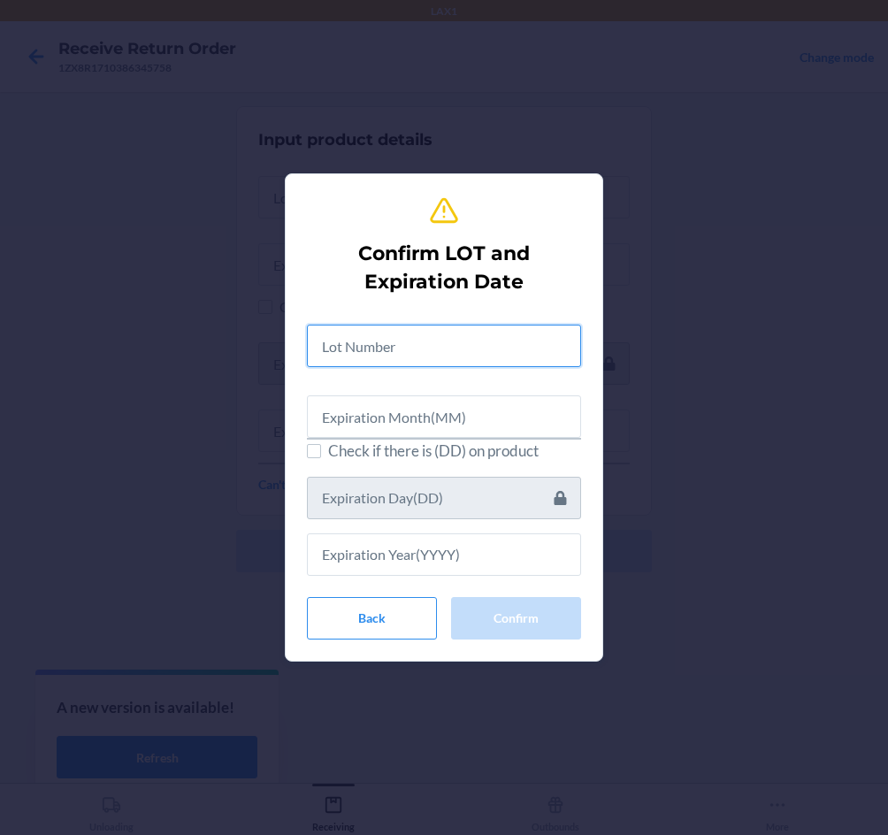
click at [416, 353] on input "text" at bounding box center [444, 346] width 274 height 42
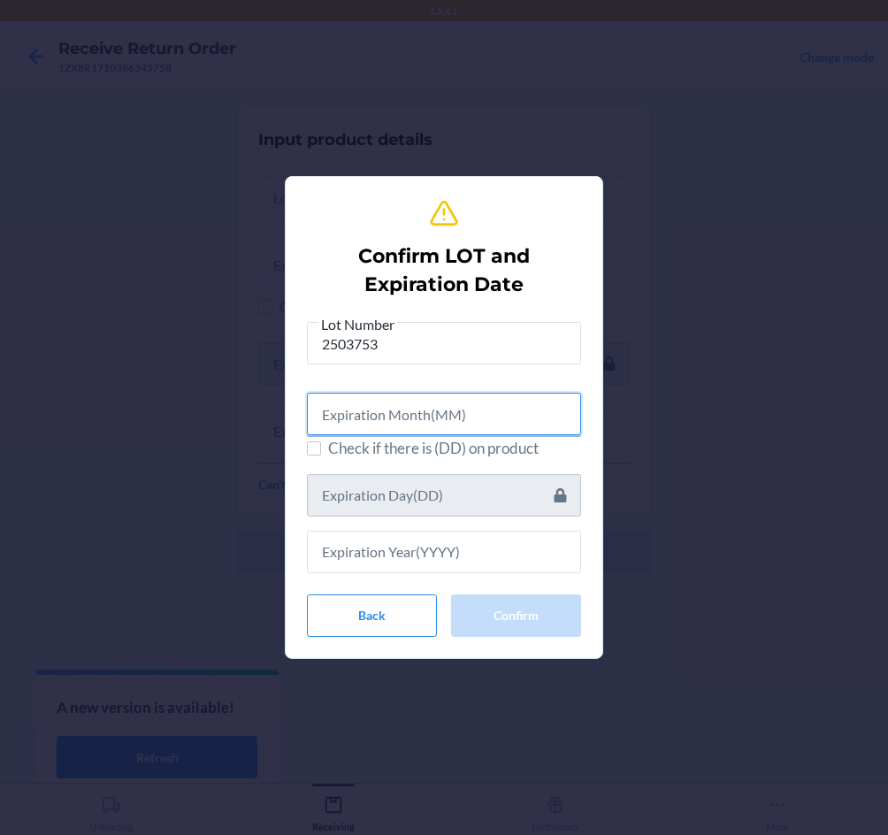
click at [392, 405] on input "text" at bounding box center [444, 414] width 274 height 42
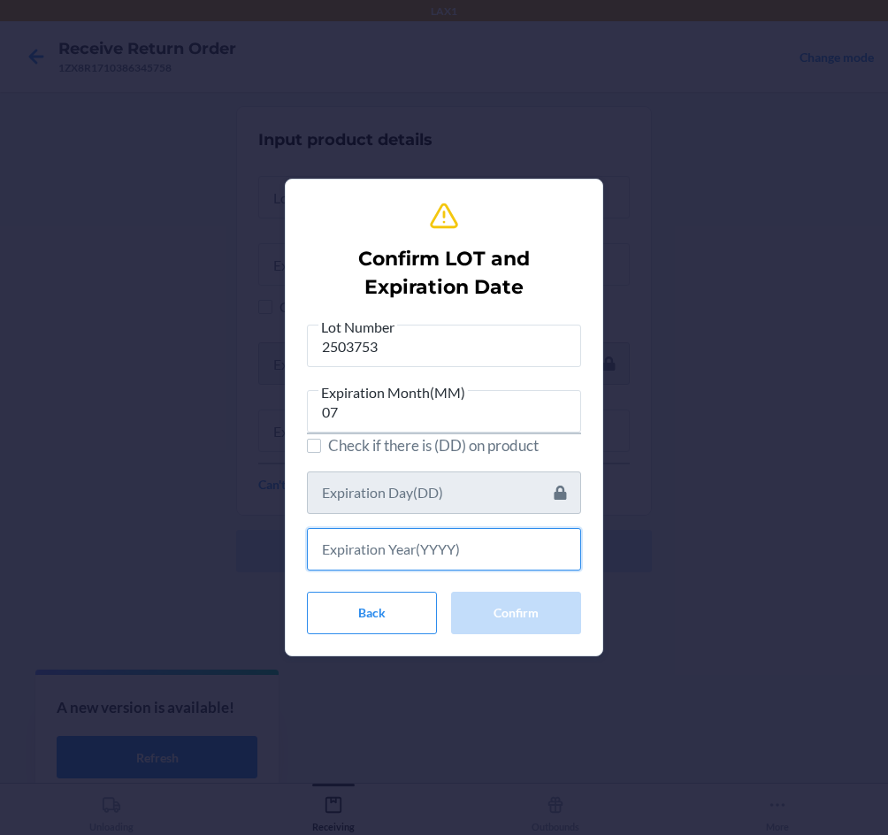
click at [507, 553] on input "text" at bounding box center [444, 549] width 274 height 42
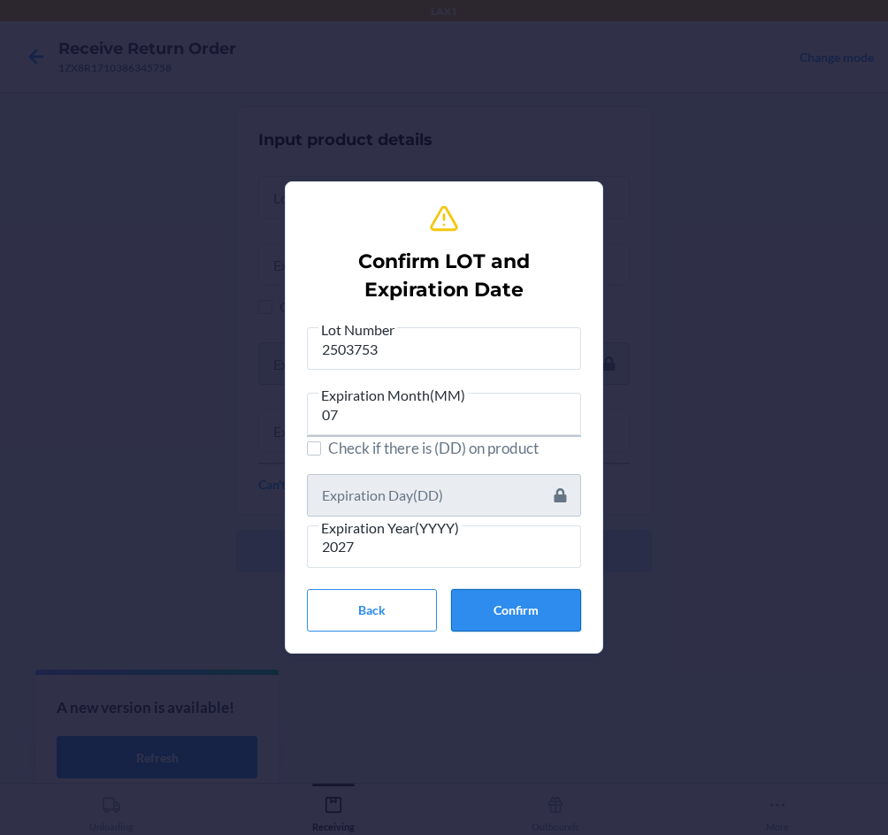
click at [530, 603] on button "Confirm" at bounding box center [516, 610] width 130 height 42
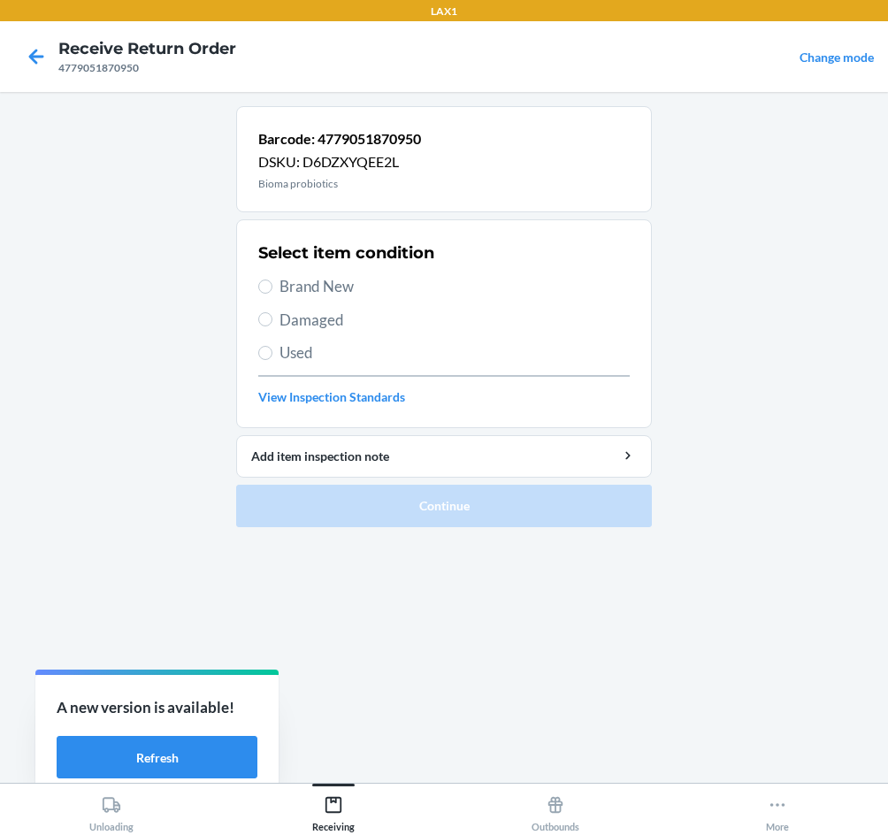
click at [312, 285] on span "Brand New" at bounding box center [455, 286] width 350 height 23
click at [273, 285] on input "Brand New" at bounding box center [265, 287] width 14 height 14
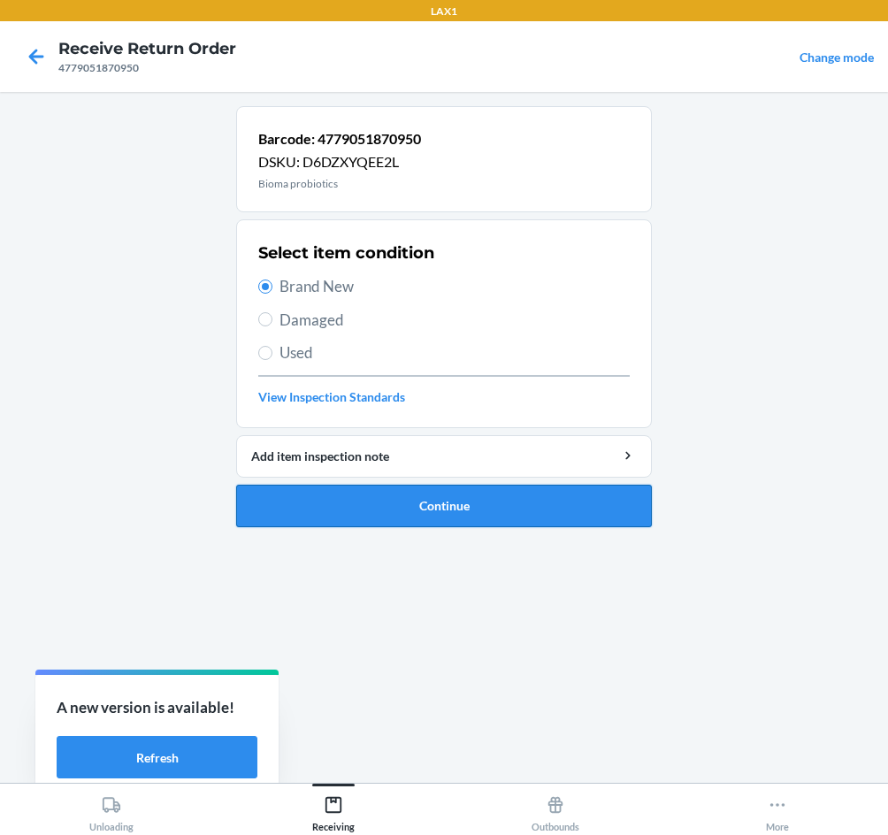
click at [441, 506] on button "Continue" at bounding box center [444, 506] width 416 height 42
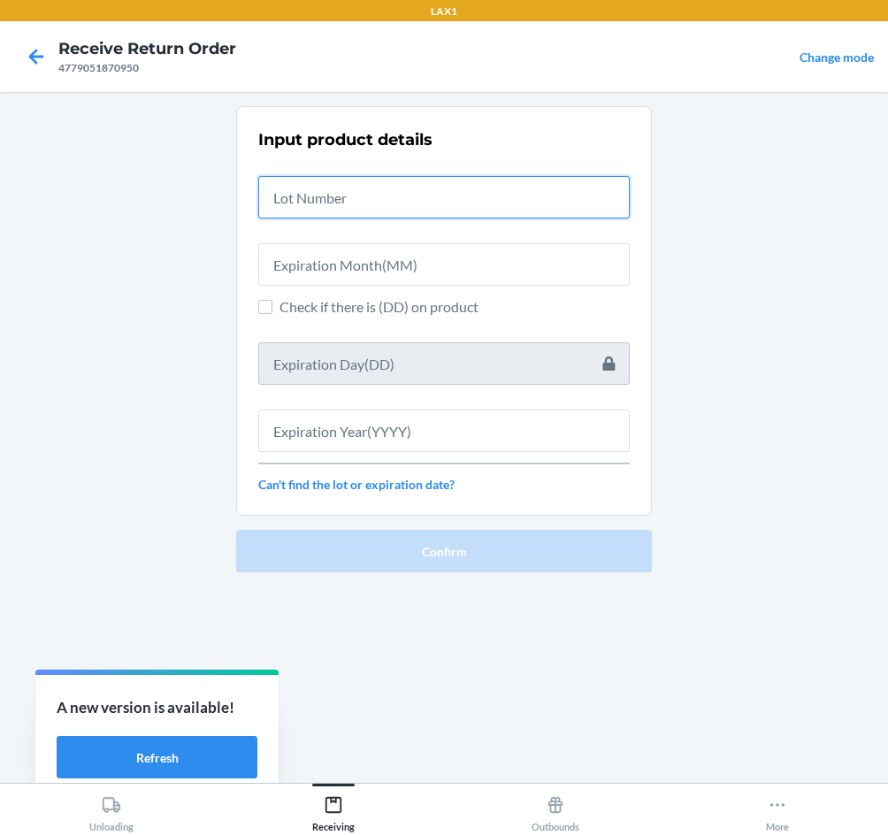
click at [320, 180] on input "text" at bounding box center [444, 197] width 372 height 42
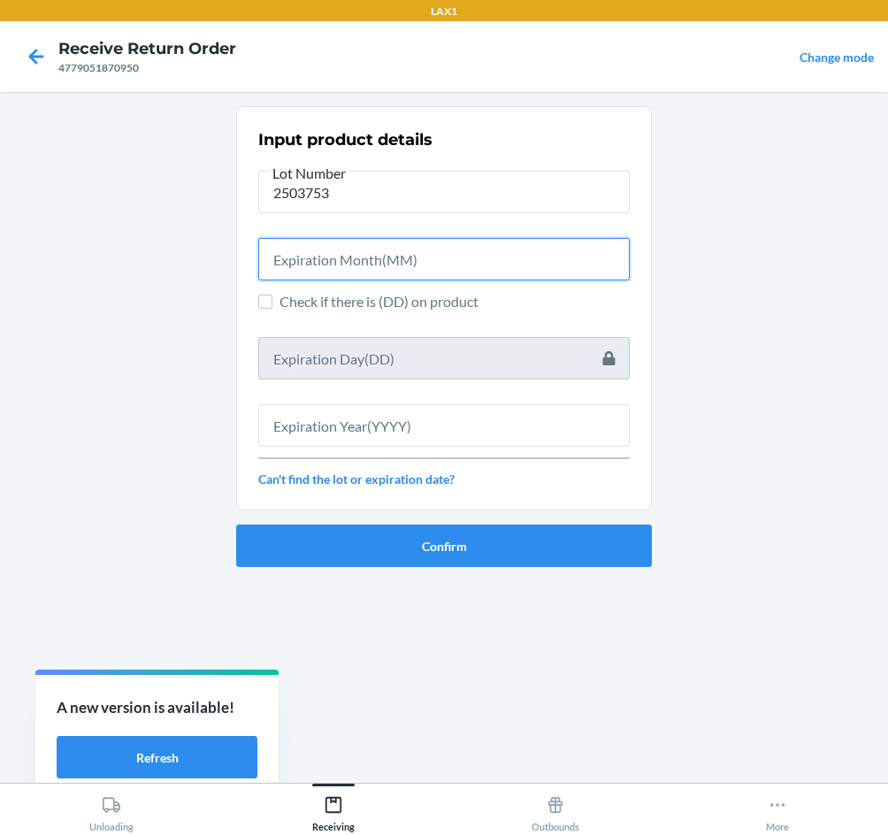
click at [327, 248] on input "text" at bounding box center [444, 259] width 372 height 42
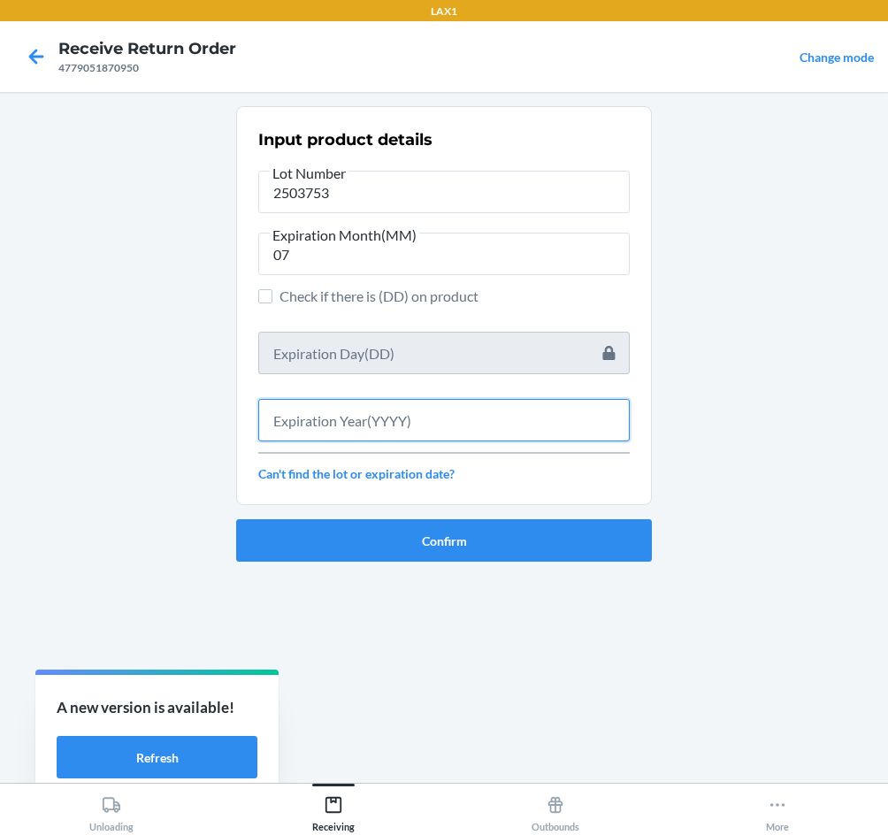
click at [371, 424] on input "text" at bounding box center [444, 420] width 372 height 42
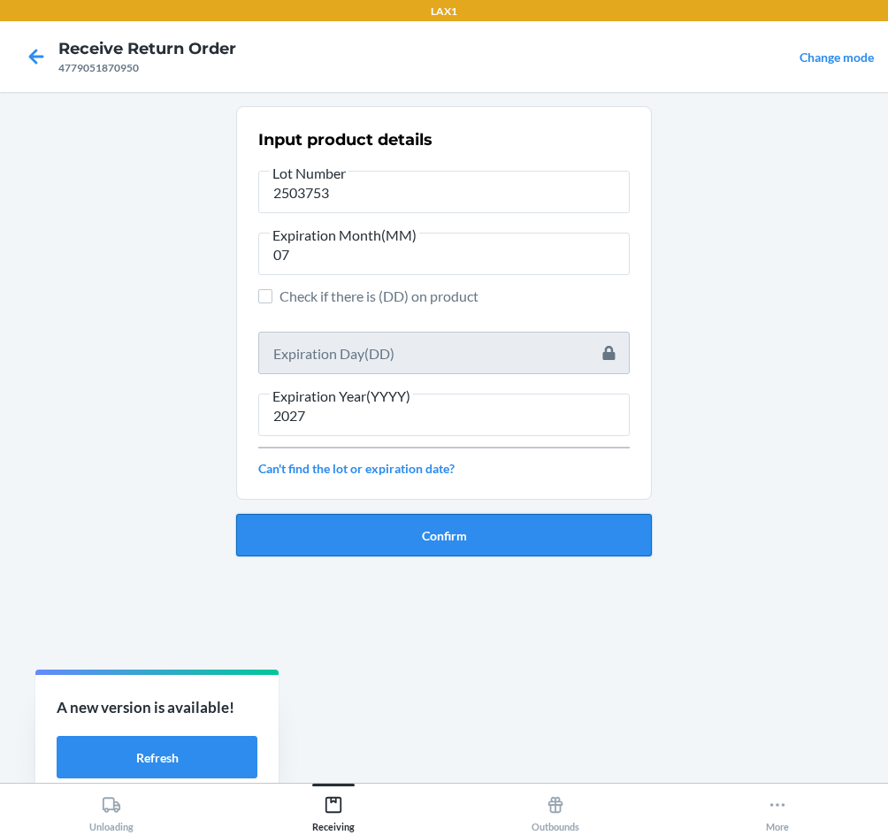
click at [432, 545] on button "Confirm" at bounding box center [444, 535] width 416 height 42
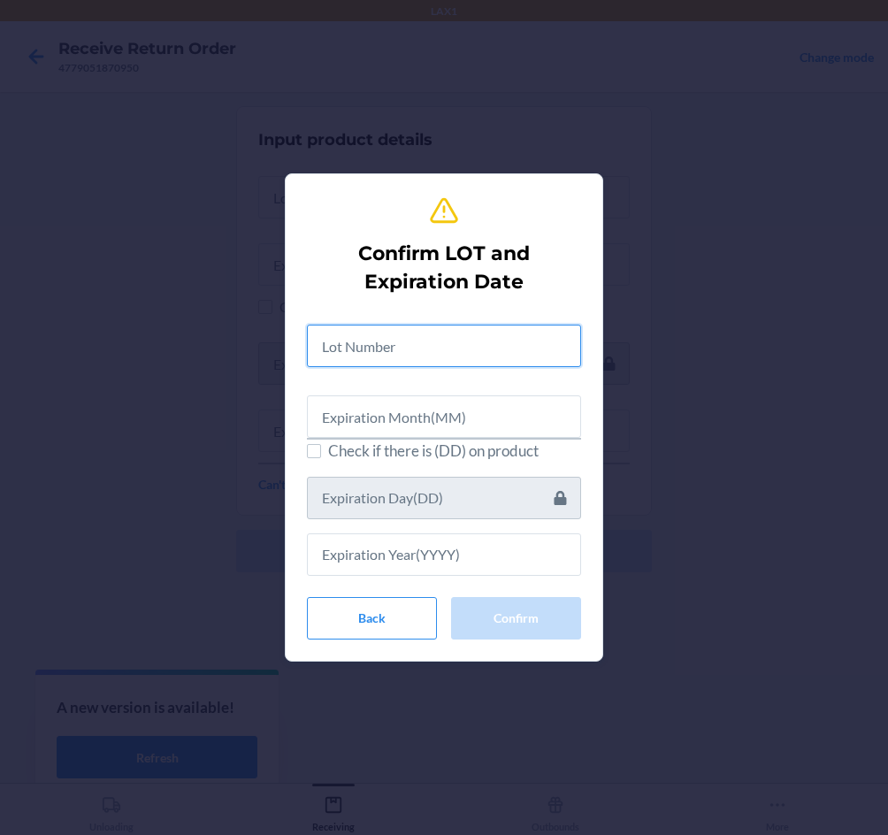
click at [409, 345] on input "text" at bounding box center [444, 346] width 274 height 42
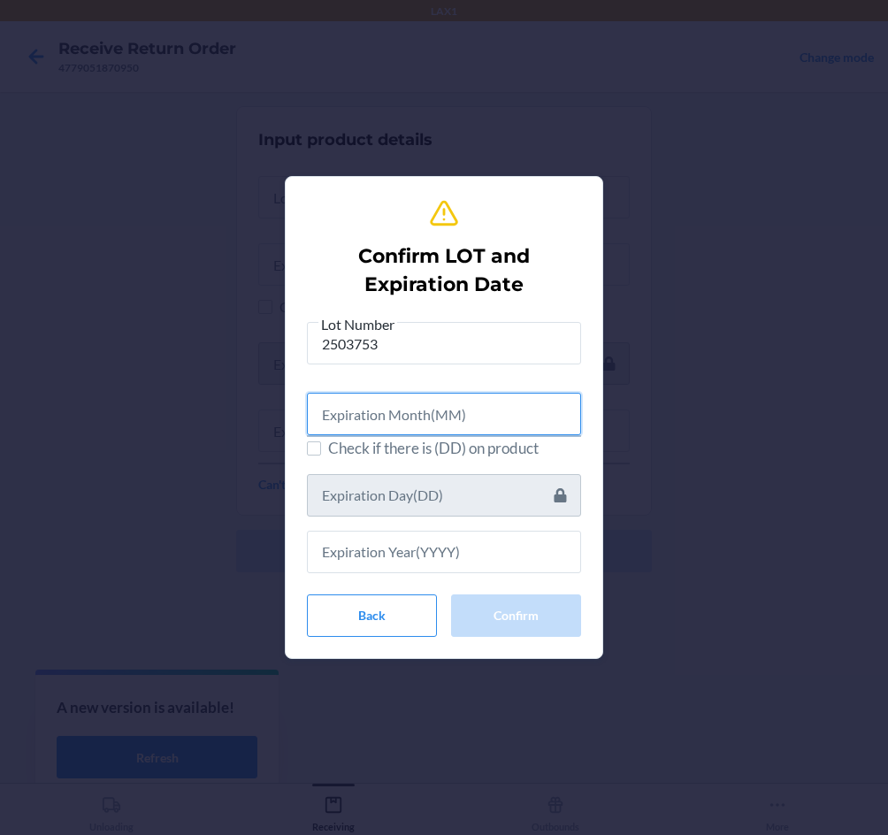
click at [412, 410] on input "text" at bounding box center [444, 414] width 274 height 42
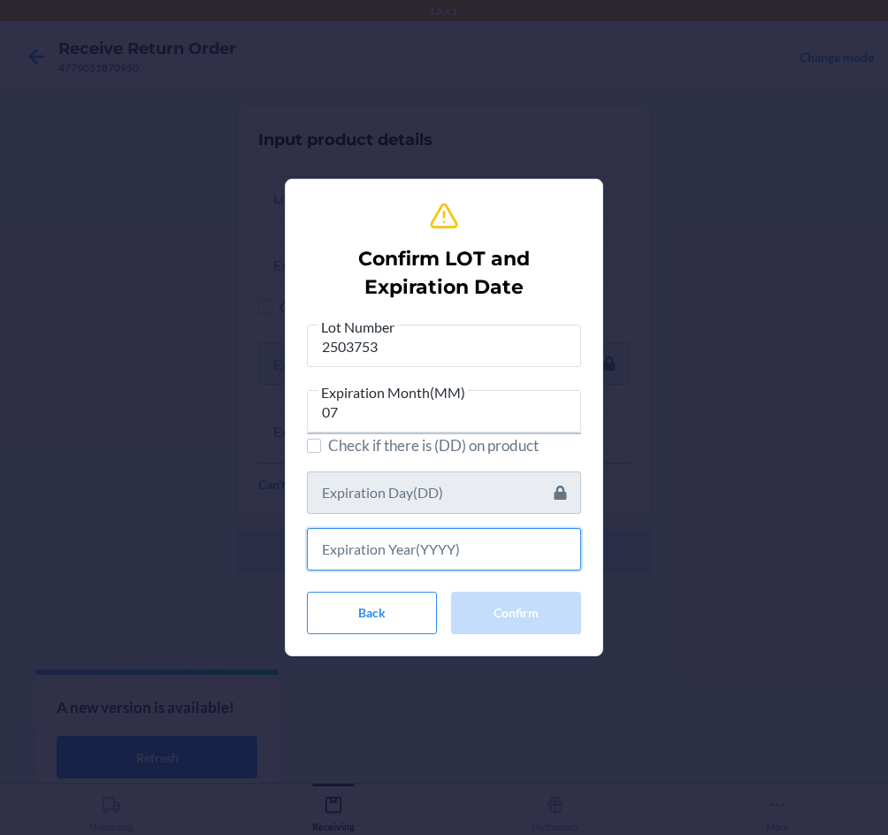
click at [460, 552] on input "text" at bounding box center [444, 549] width 274 height 42
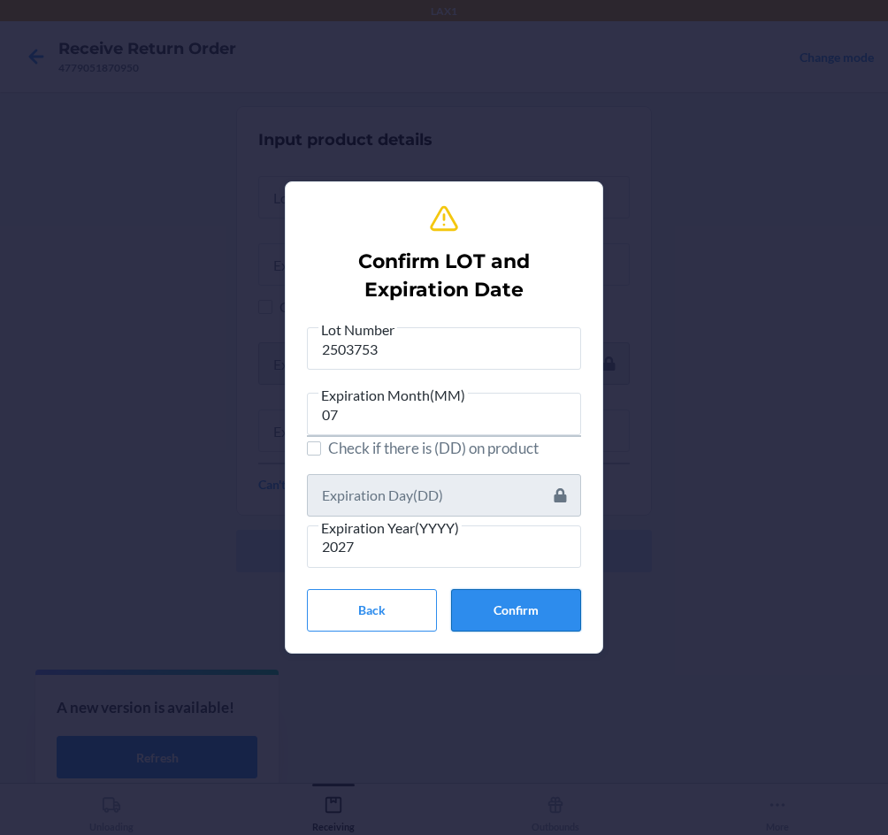
click at [537, 602] on button "Confirm" at bounding box center [516, 610] width 130 height 42
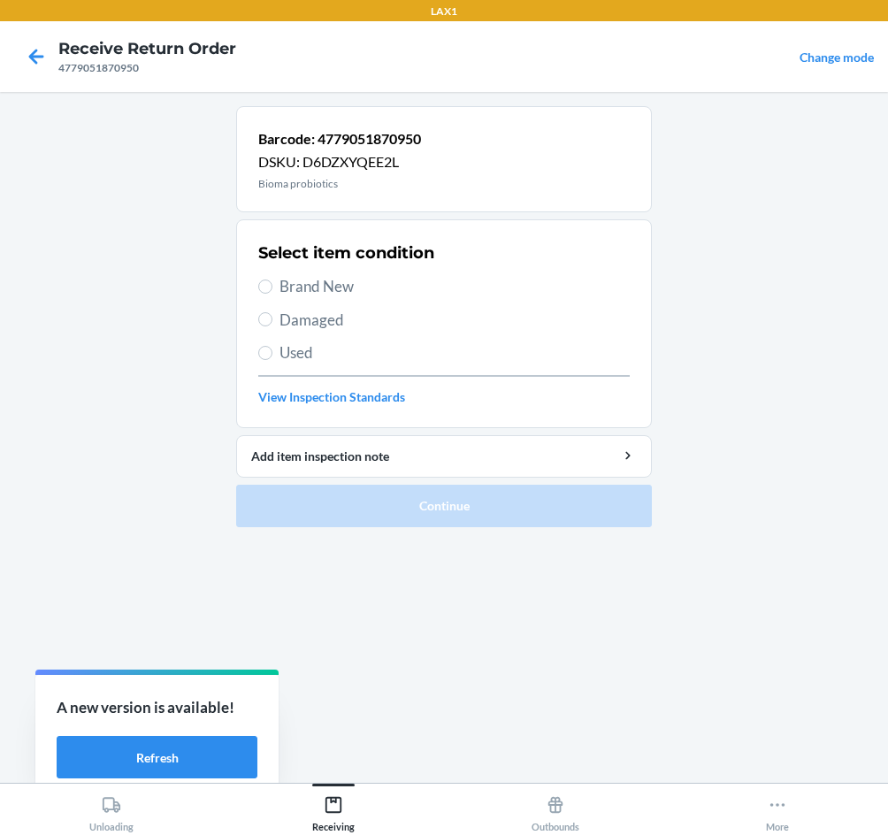
click at [313, 294] on span "Brand New" at bounding box center [455, 286] width 350 height 23
click at [273, 294] on input "Brand New" at bounding box center [265, 287] width 14 height 14
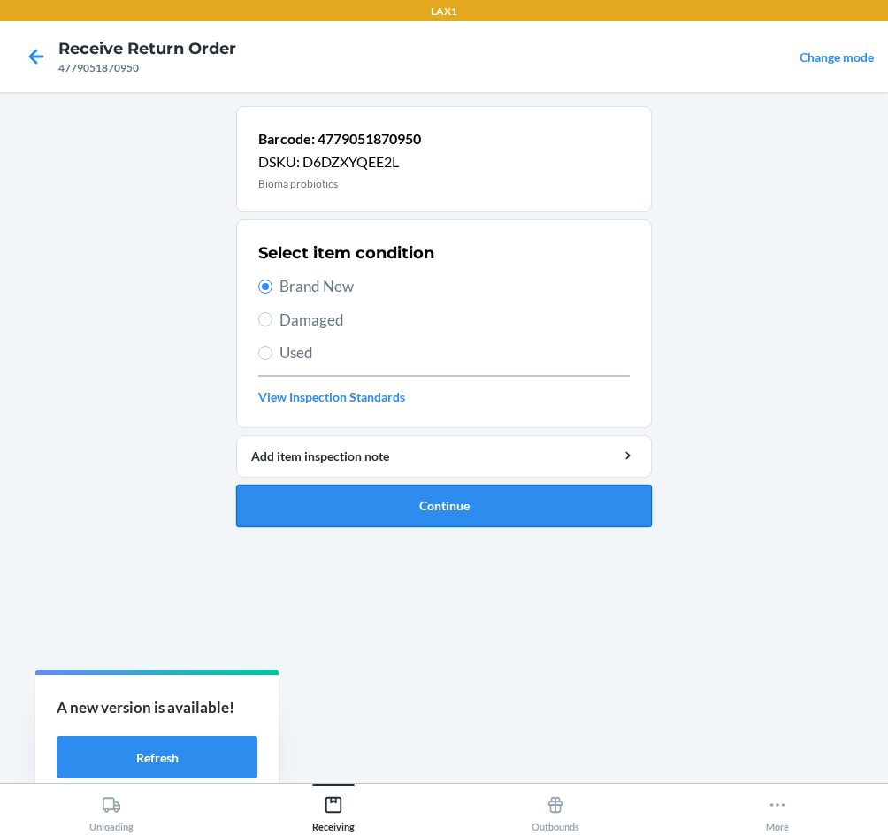
click at [441, 514] on button "Continue" at bounding box center [444, 506] width 416 height 42
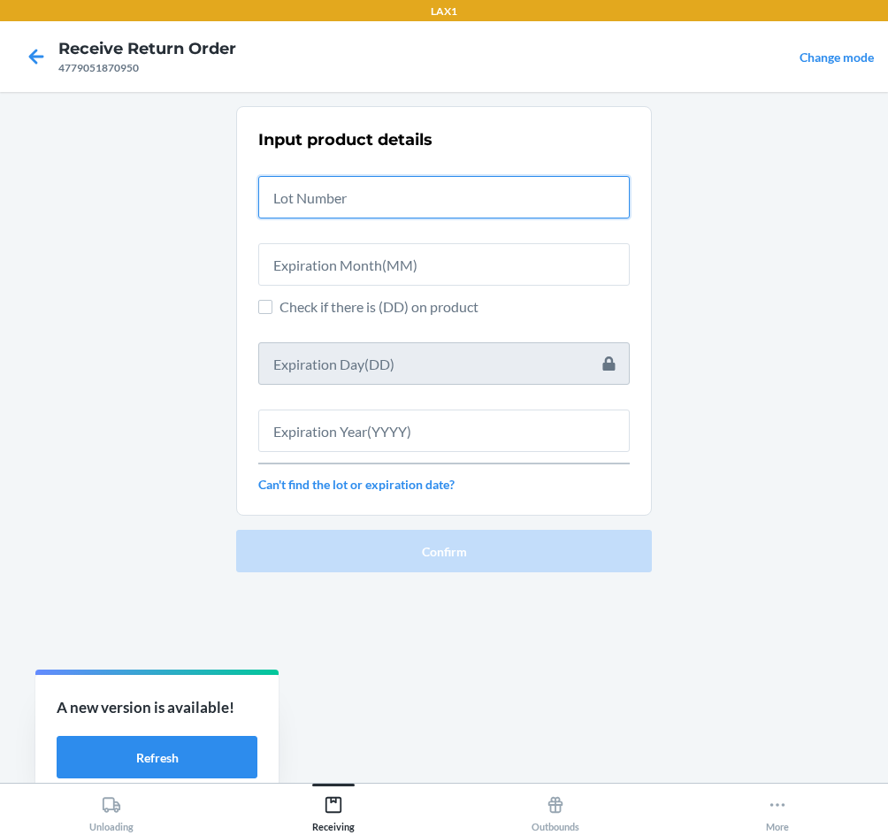
click at [369, 201] on input "text" at bounding box center [444, 197] width 372 height 42
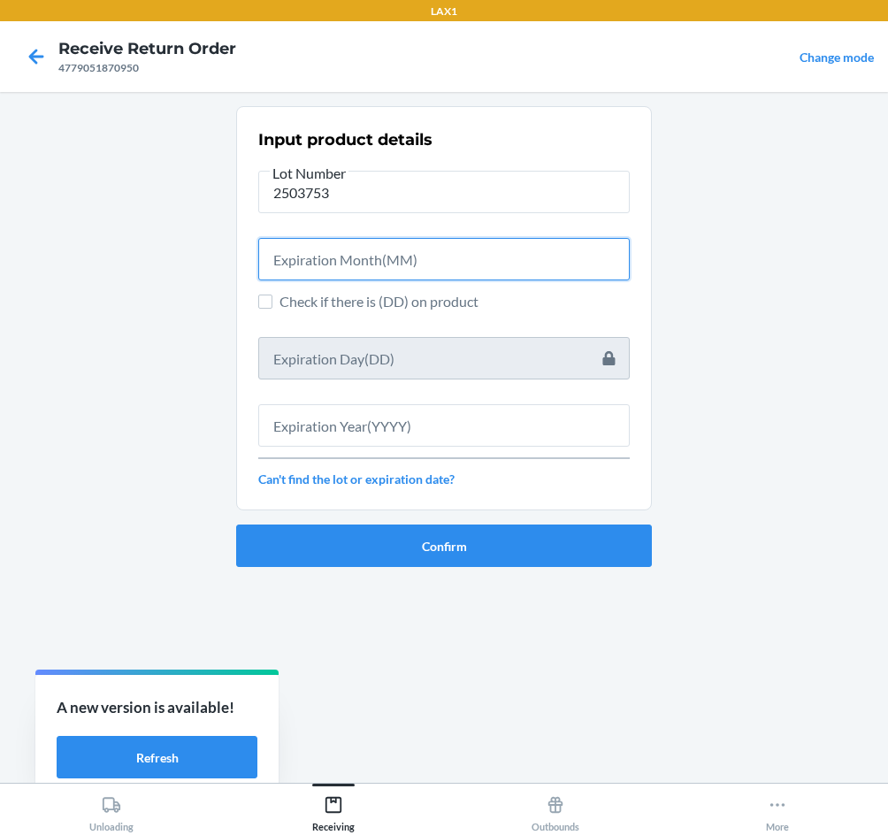
click at [369, 257] on input "text" at bounding box center [444, 259] width 372 height 42
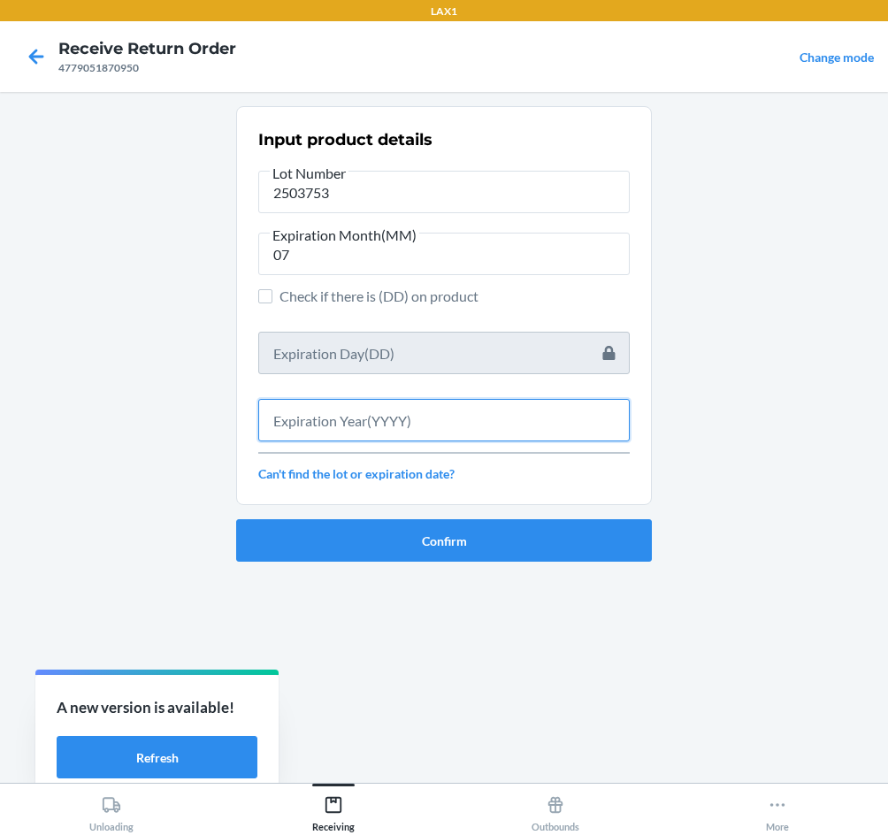
click at [408, 429] on input "text" at bounding box center [444, 420] width 372 height 42
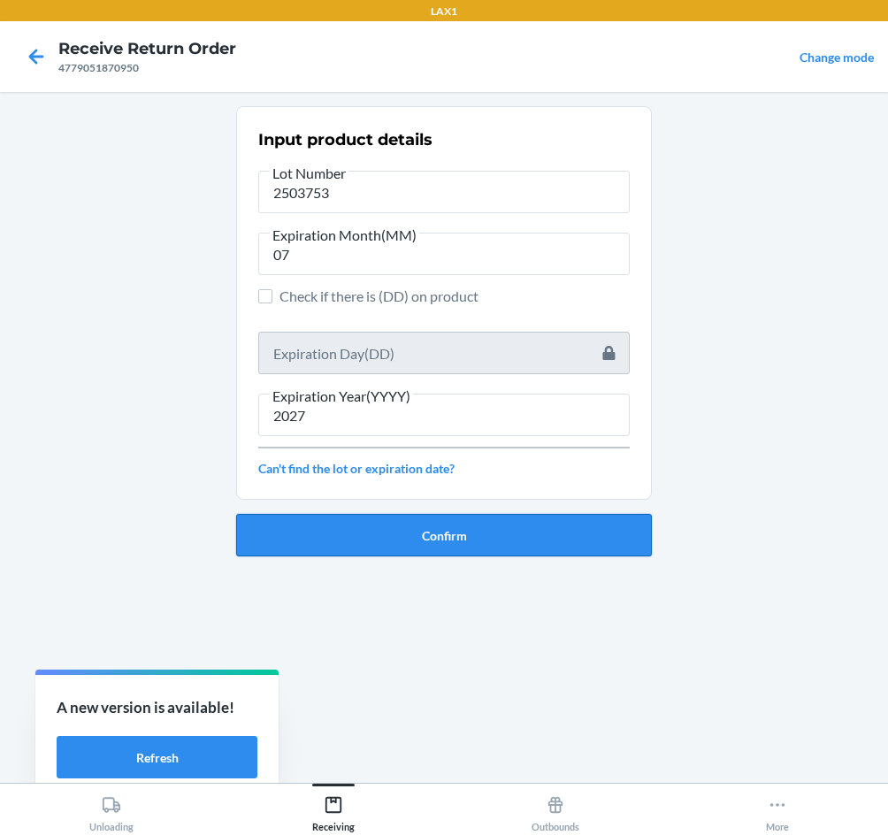
click at [443, 532] on button "Confirm" at bounding box center [444, 535] width 416 height 42
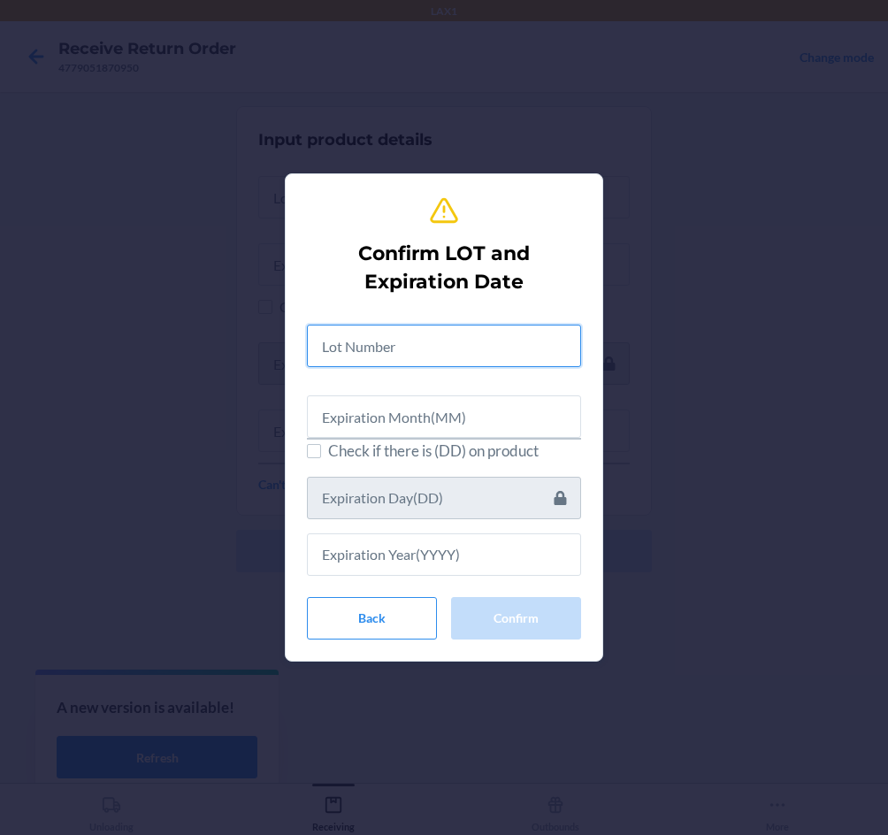
click at [430, 349] on input "text" at bounding box center [444, 346] width 274 height 42
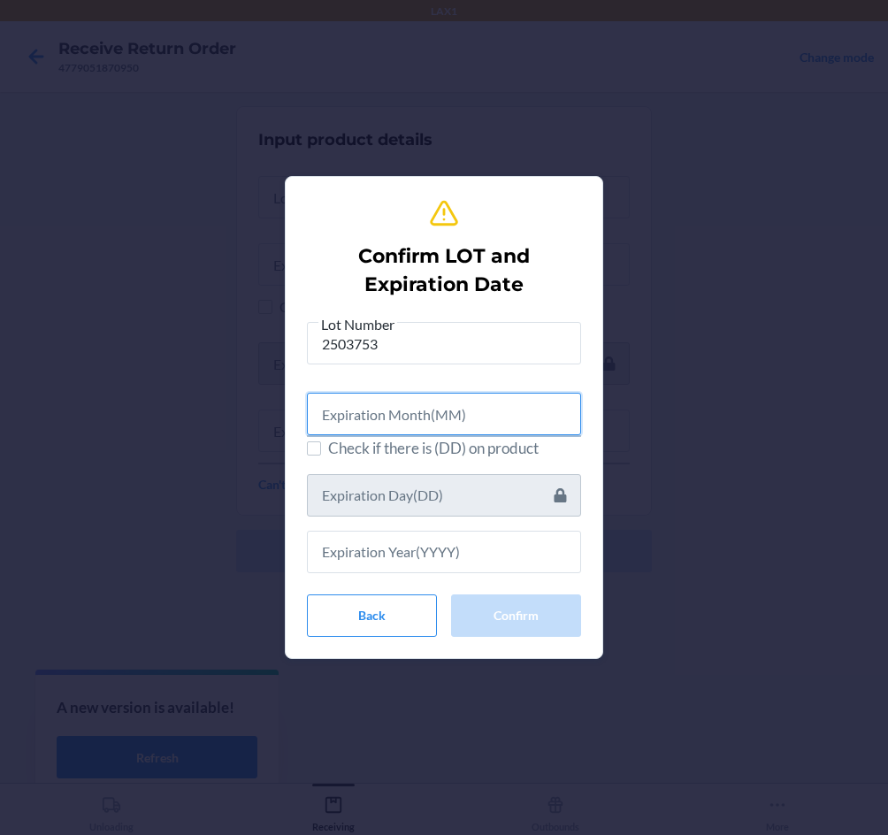
click at [422, 420] on input "text" at bounding box center [444, 414] width 274 height 42
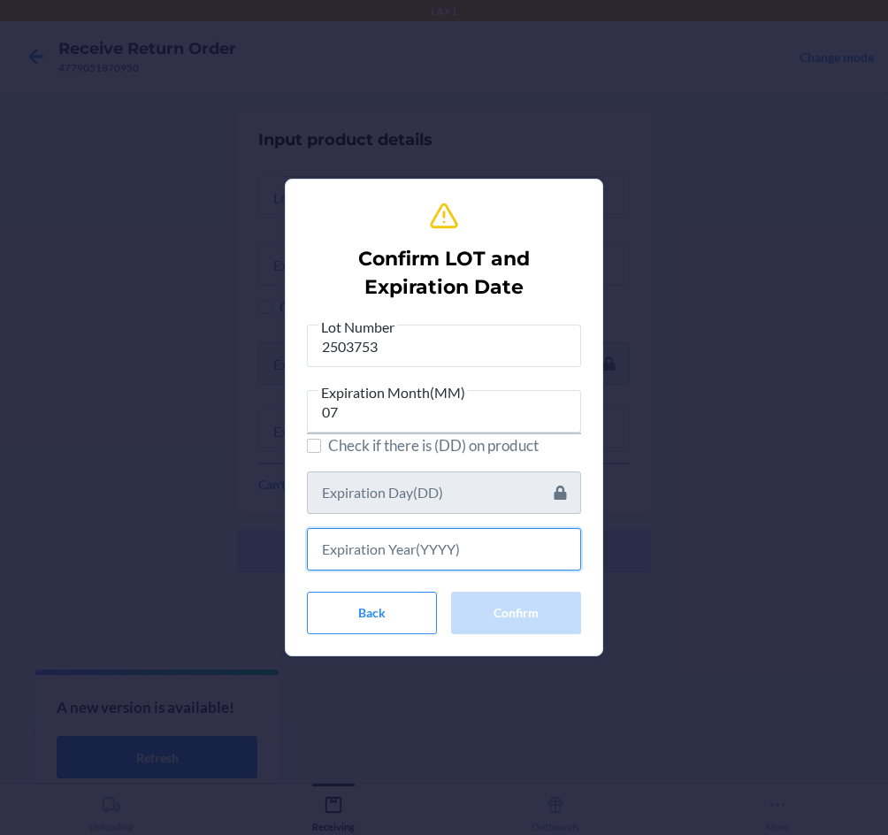
click at [427, 537] on input "text" at bounding box center [444, 549] width 274 height 42
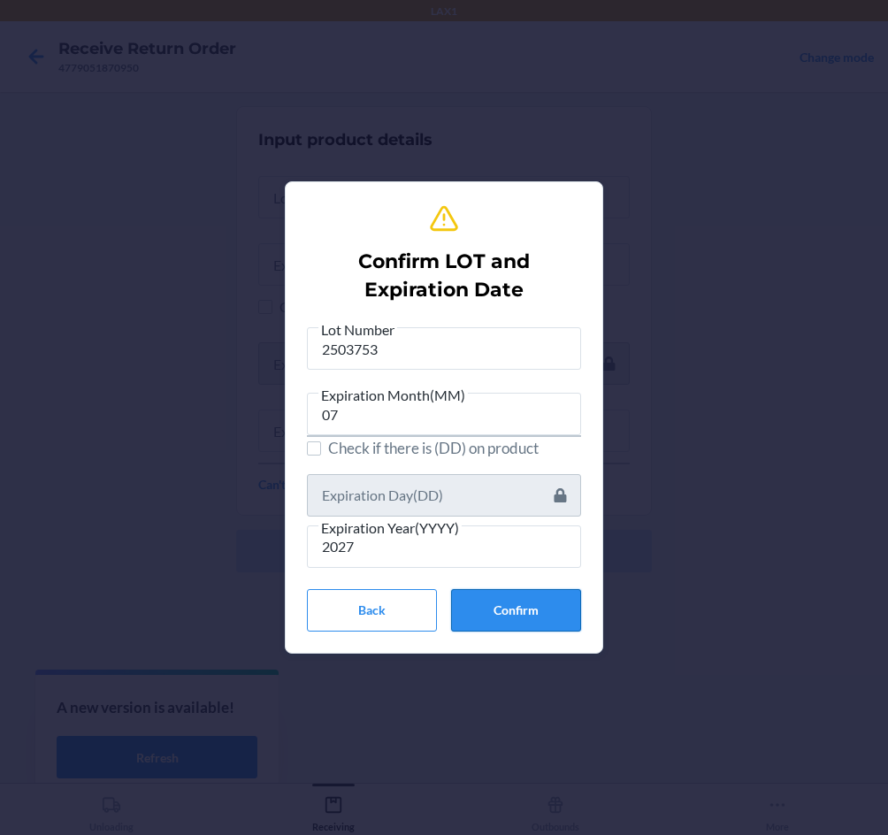
click at [535, 617] on button "Confirm" at bounding box center [516, 610] width 130 height 42
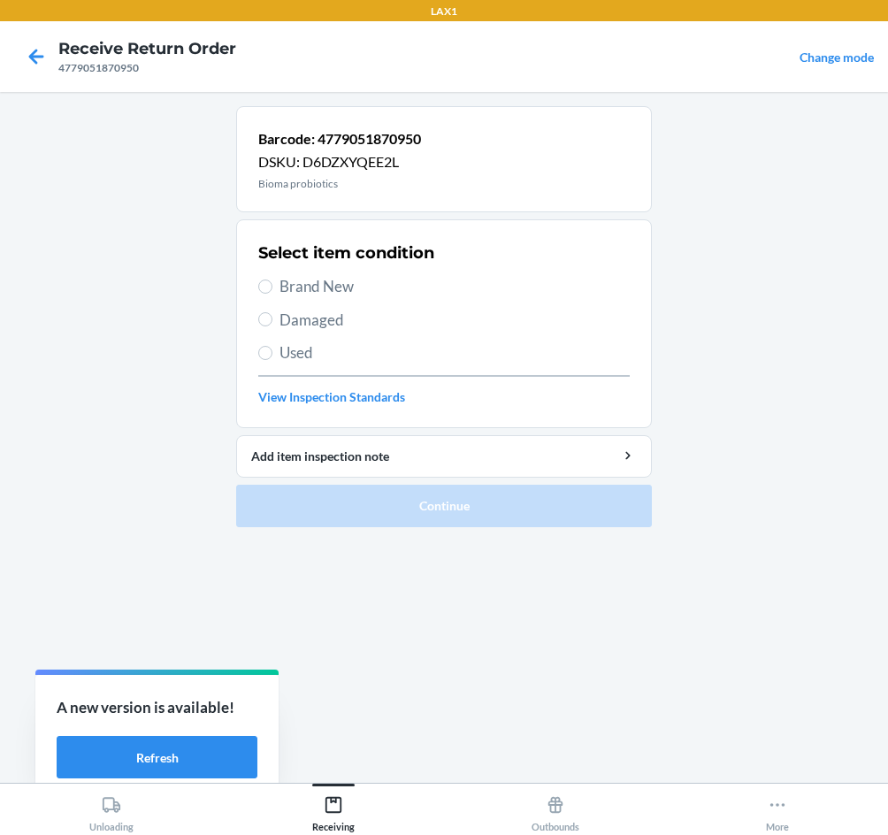
click at [319, 279] on span "Brand New" at bounding box center [455, 286] width 350 height 23
click at [273, 280] on input "Brand New" at bounding box center [265, 287] width 14 height 14
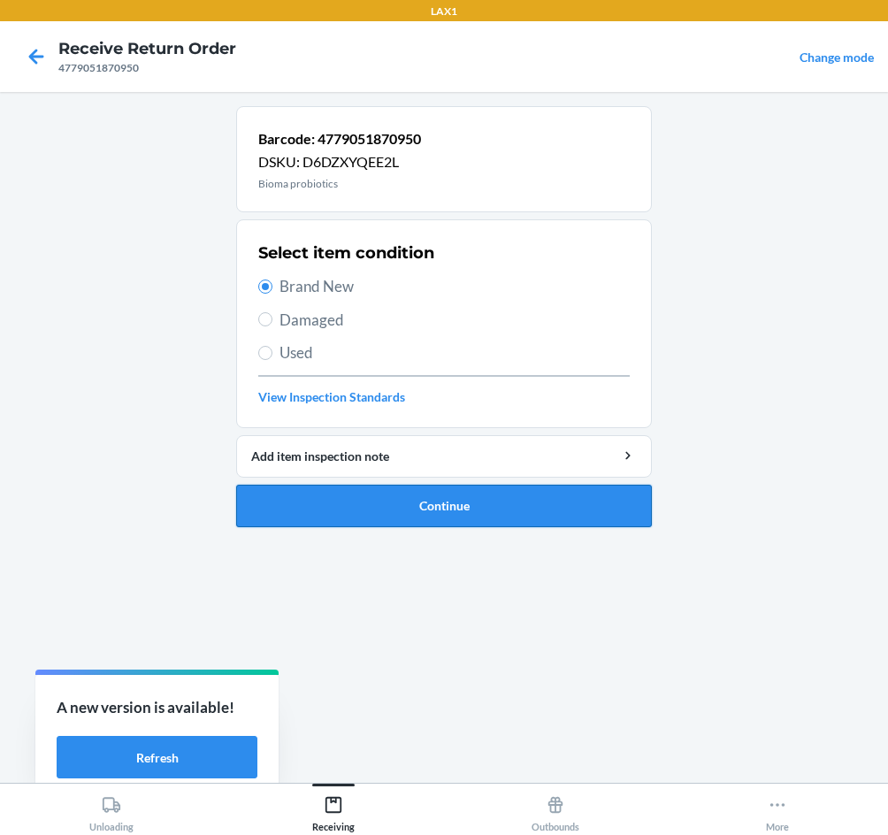
click at [435, 503] on button "Continue" at bounding box center [444, 506] width 416 height 42
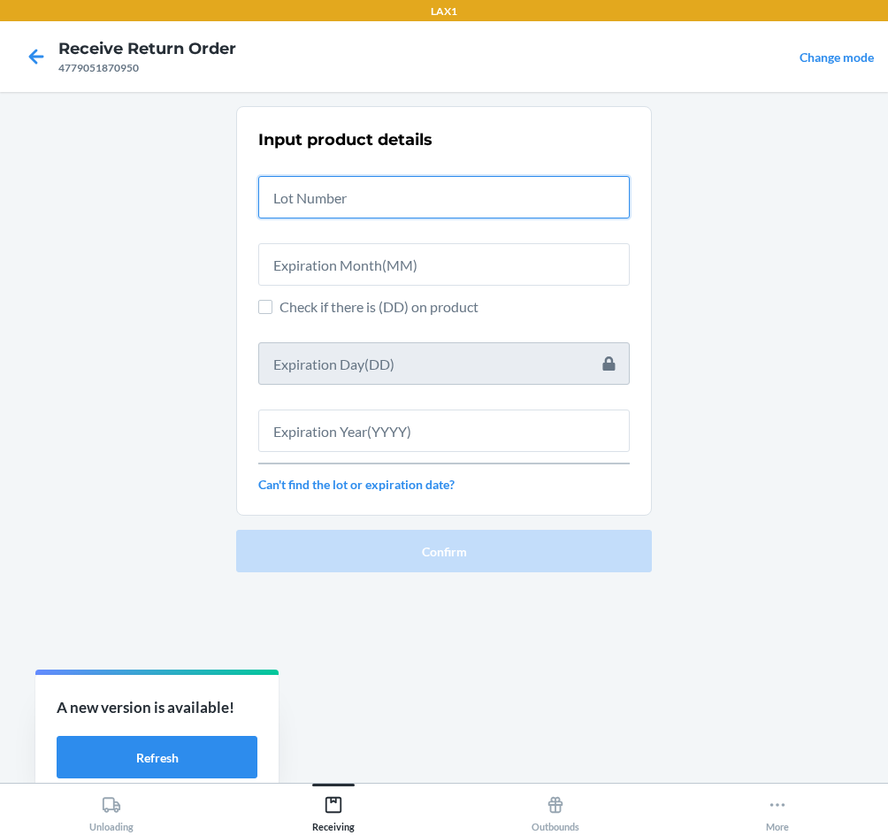
click at [310, 196] on input "text" at bounding box center [444, 197] width 372 height 42
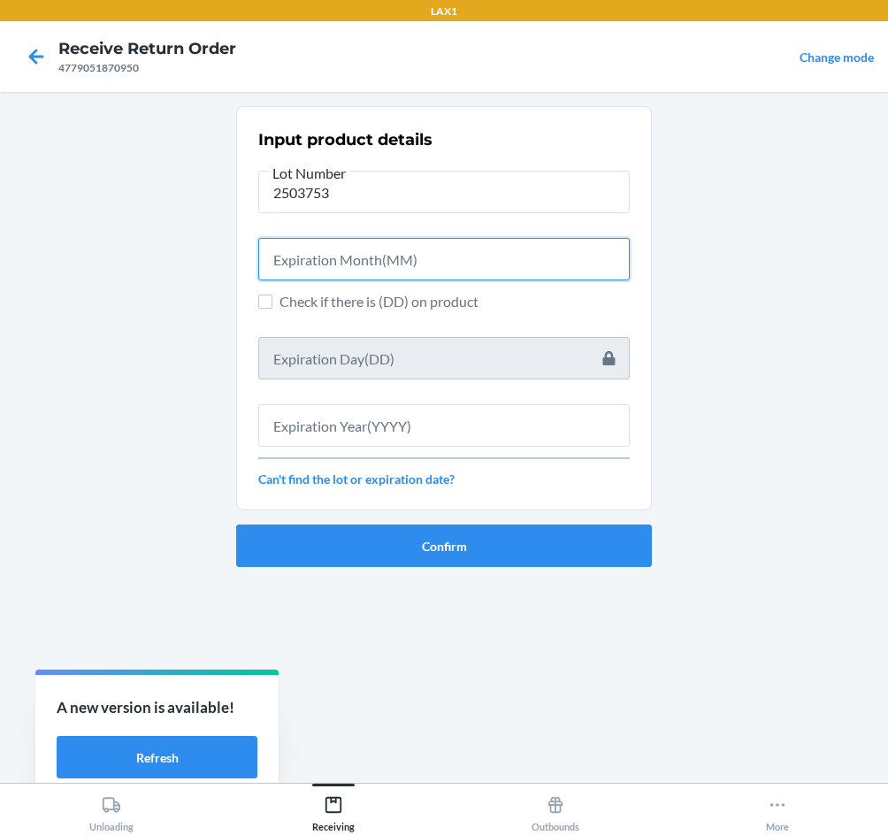
click at [322, 266] on input "text" at bounding box center [444, 259] width 372 height 42
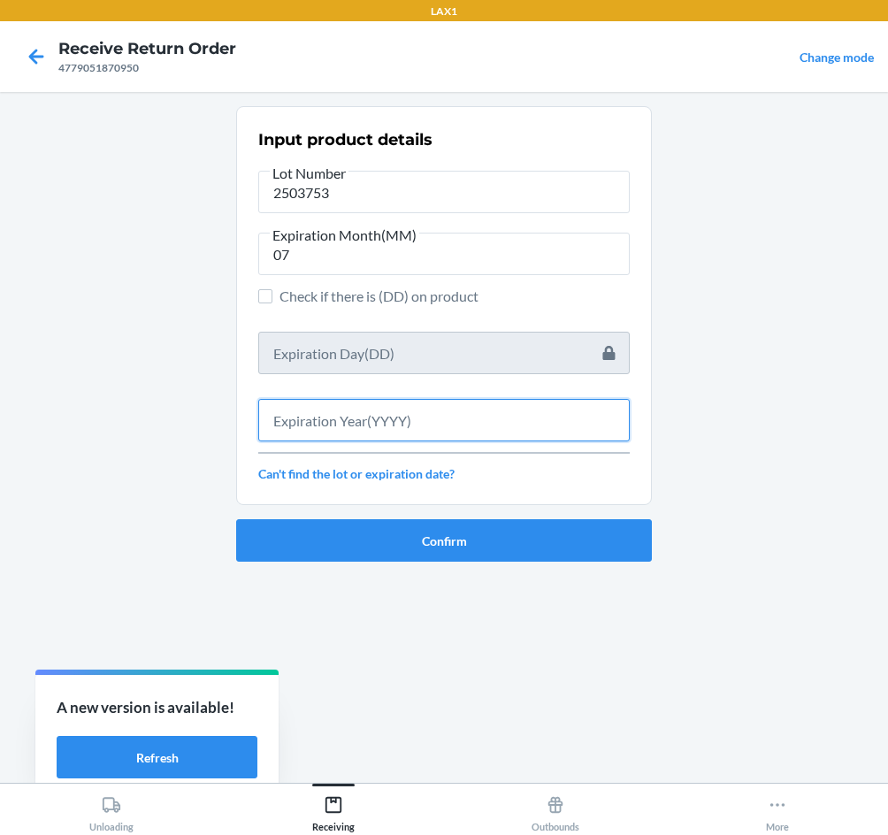
click at [343, 424] on input "text" at bounding box center [444, 420] width 372 height 42
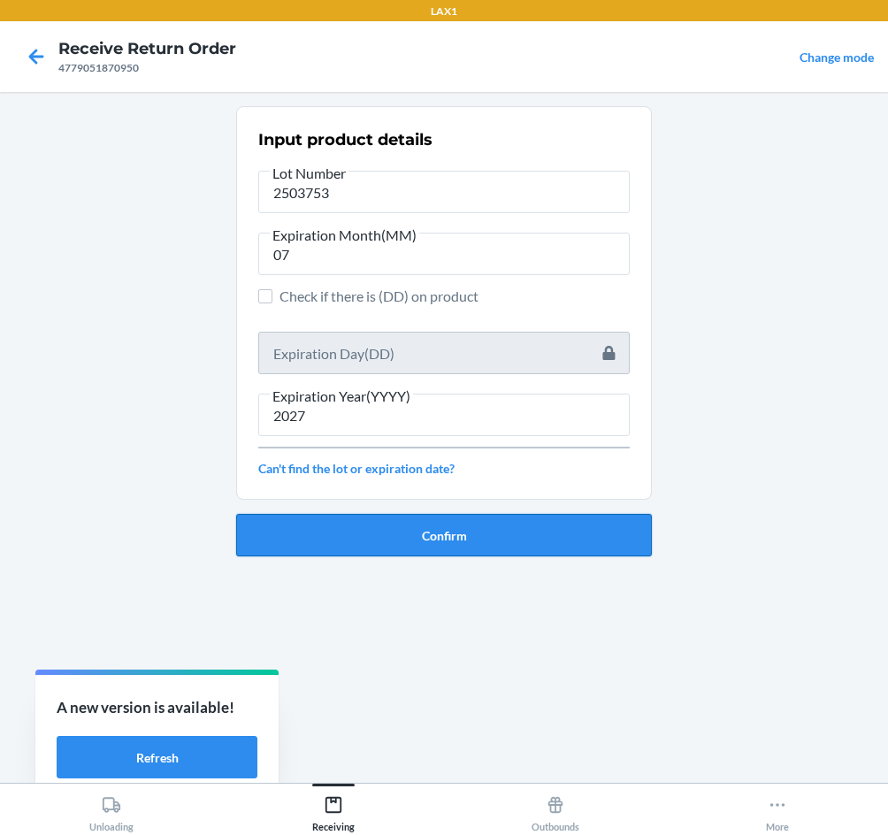
click at [496, 526] on button "Confirm" at bounding box center [444, 535] width 416 height 42
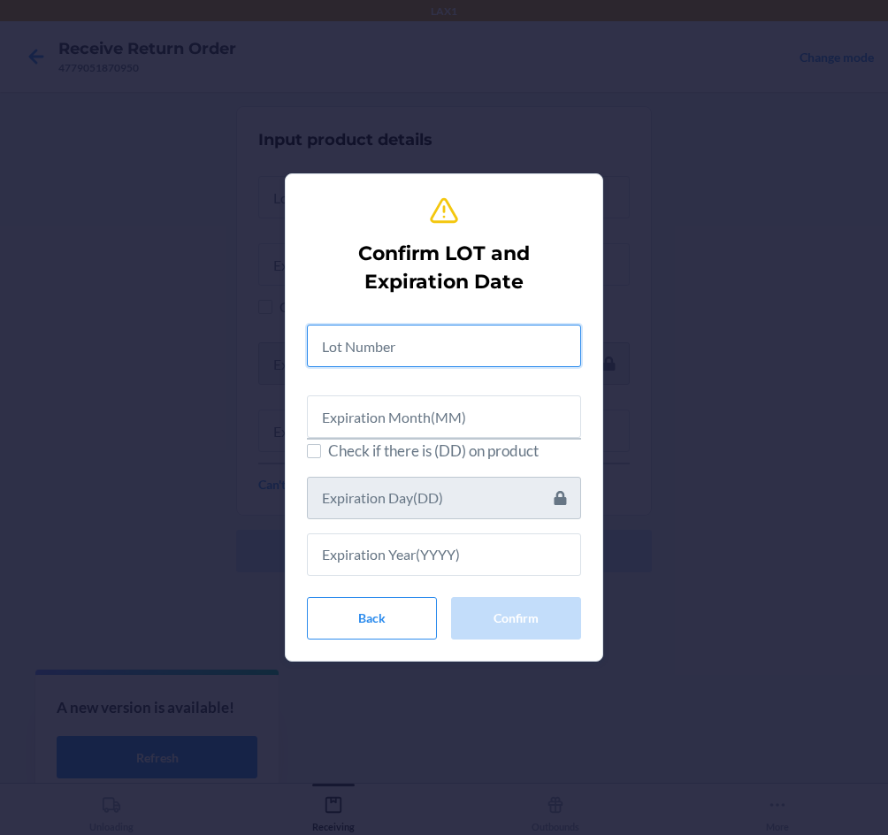
click at [442, 350] on input "text" at bounding box center [444, 346] width 274 height 42
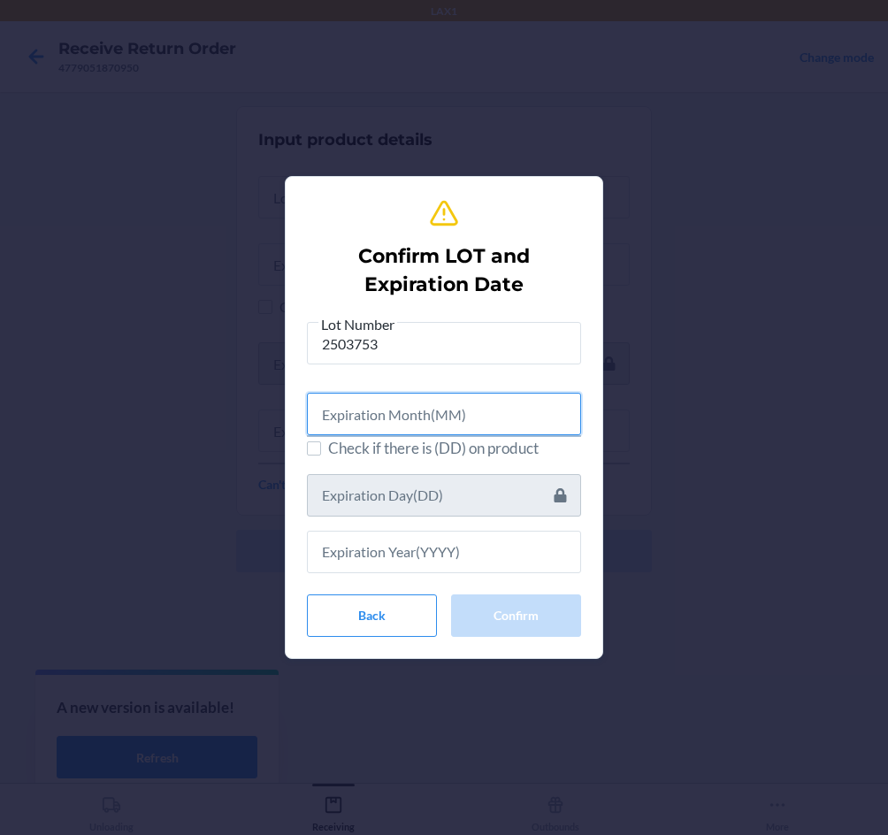
click at [455, 419] on input "text" at bounding box center [444, 414] width 274 height 42
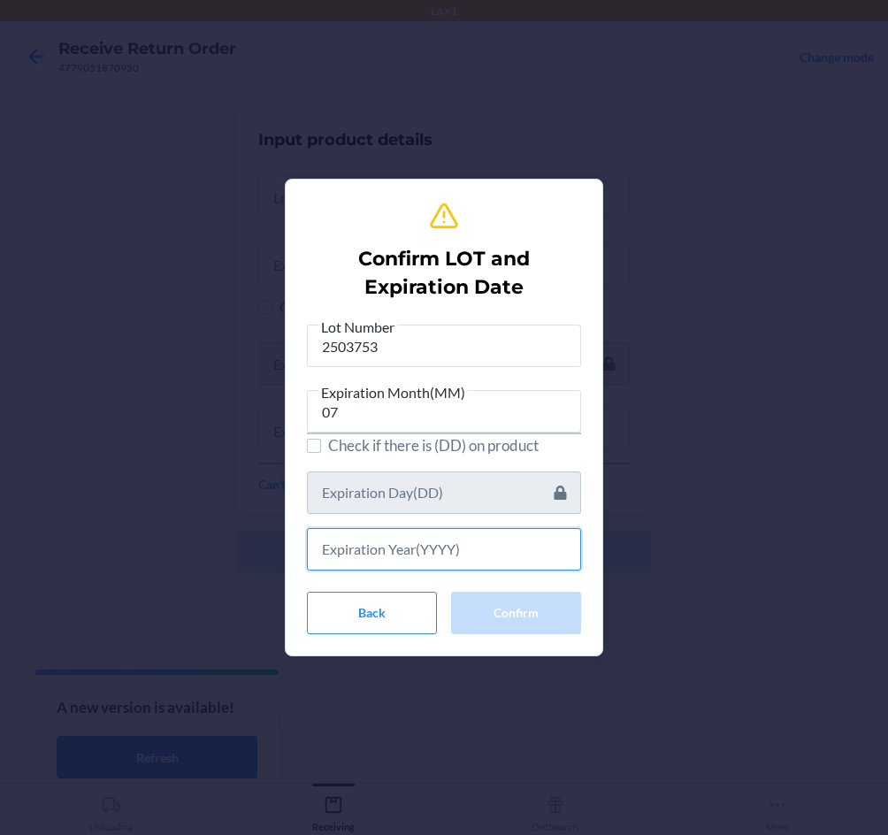
click at [501, 561] on input "text" at bounding box center [444, 549] width 274 height 42
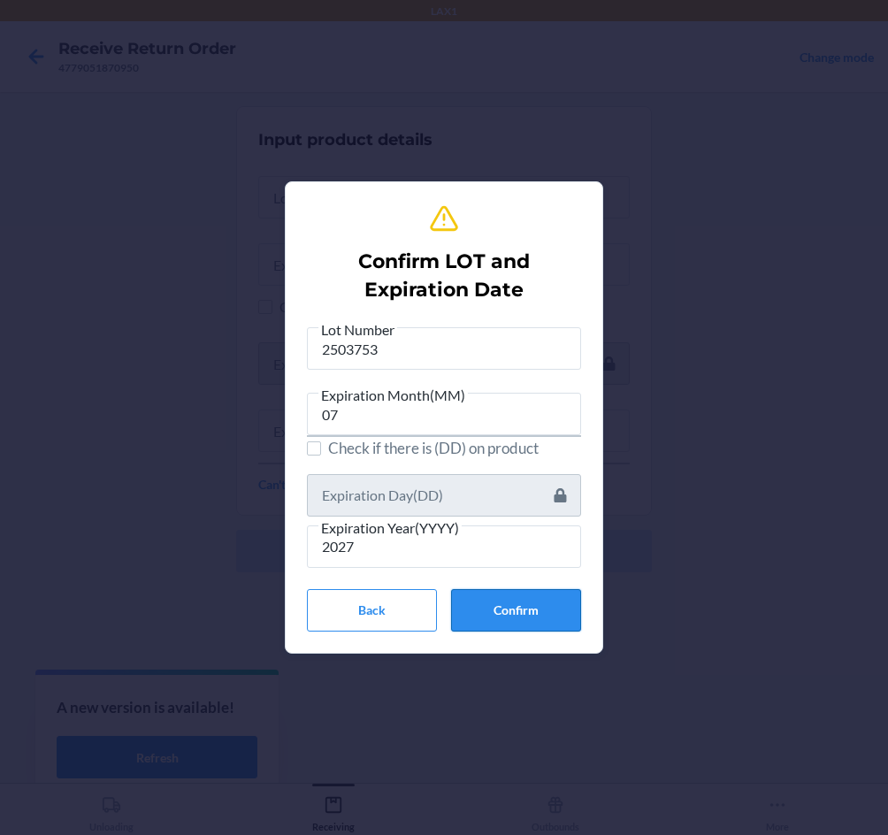
click at [557, 603] on button "Confirm" at bounding box center [516, 610] width 130 height 42
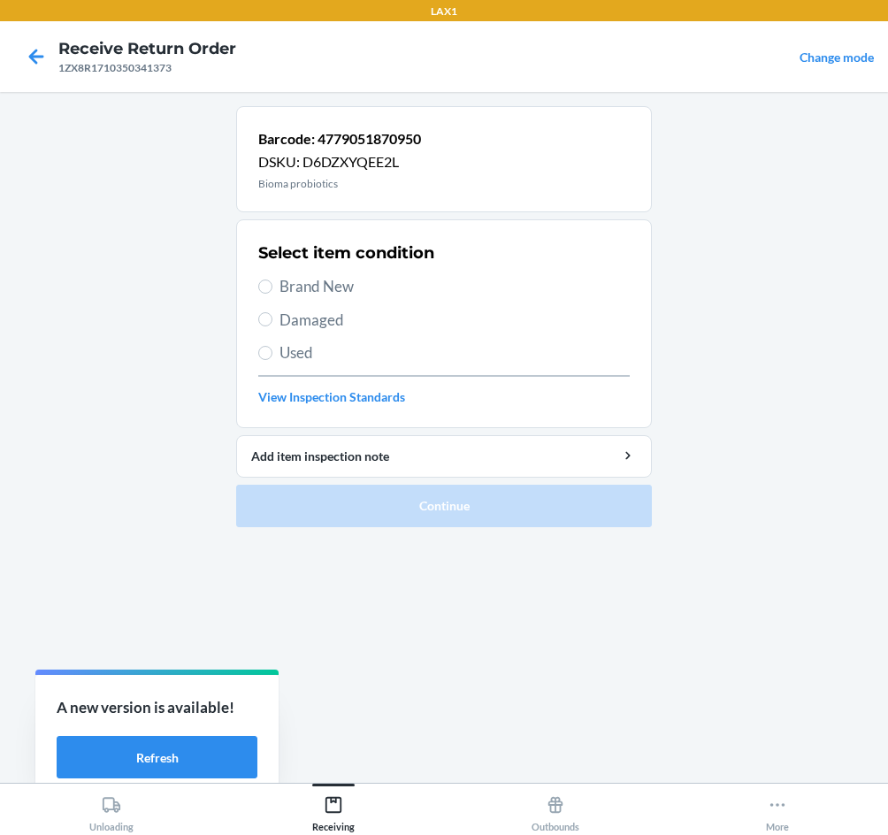
click at [327, 298] on div "Select item condition Brand New Damaged Used View Inspection Standards" at bounding box center [444, 323] width 372 height 175
click at [316, 262] on h2 "Select item condition" at bounding box center [346, 253] width 176 height 23
click at [323, 279] on span "Brand New" at bounding box center [455, 286] width 350 height 23
click at [273, 280] on input "Brand New" at bounding box center [265, 287] width 14 height 14
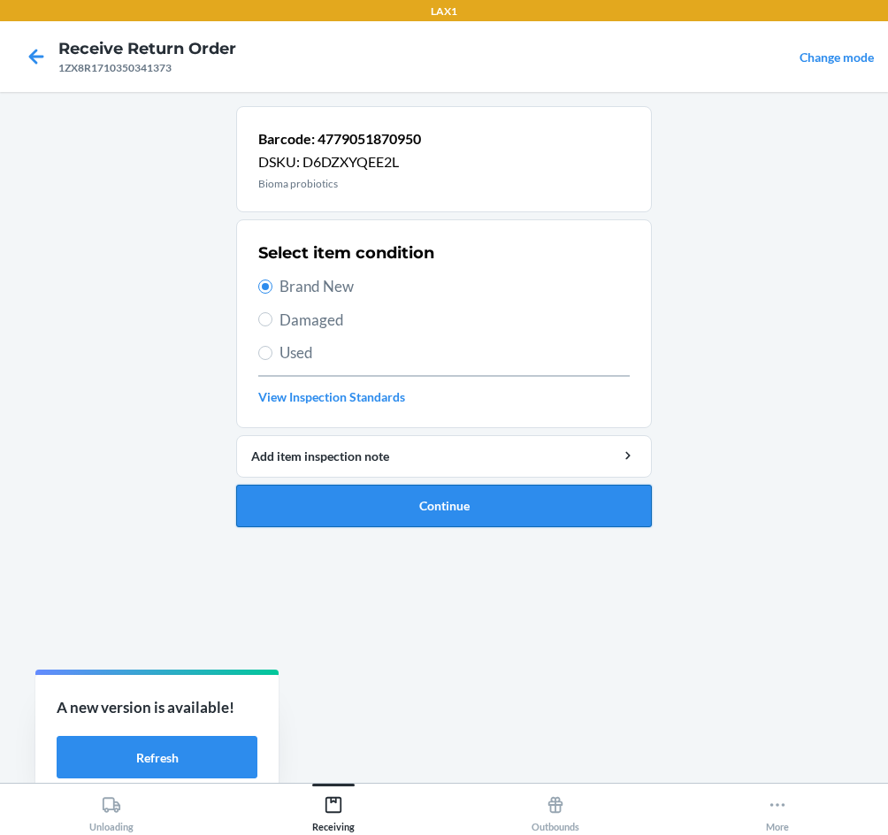
click at [440, 509] on button "Continue" at bounding box center [444, 506] width 416 height 42
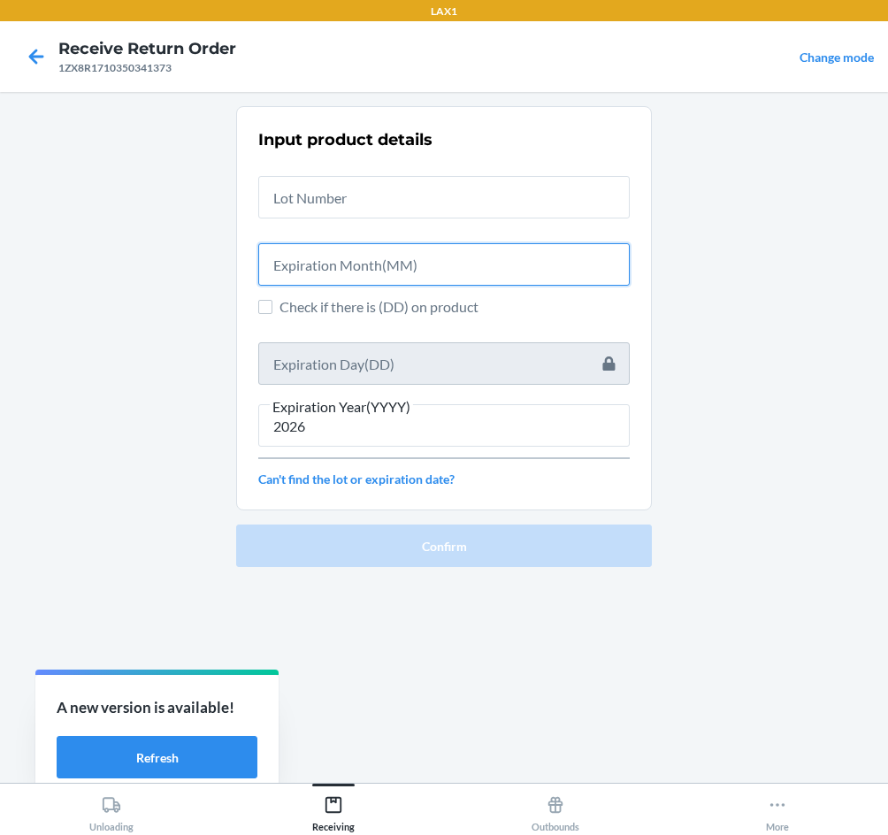
click at [392, 268] on input "text" at bounding box center [444, 264] width 372 height 42
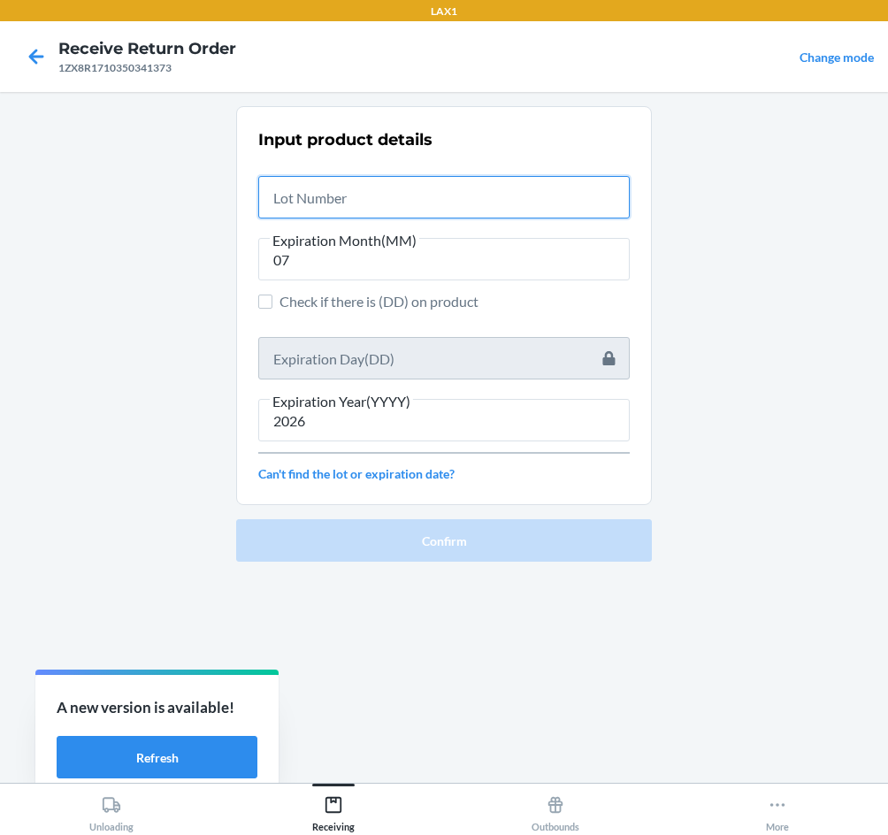
click at [387, 205] on input "text" at bounding box center [444, 197] width 372 height 42
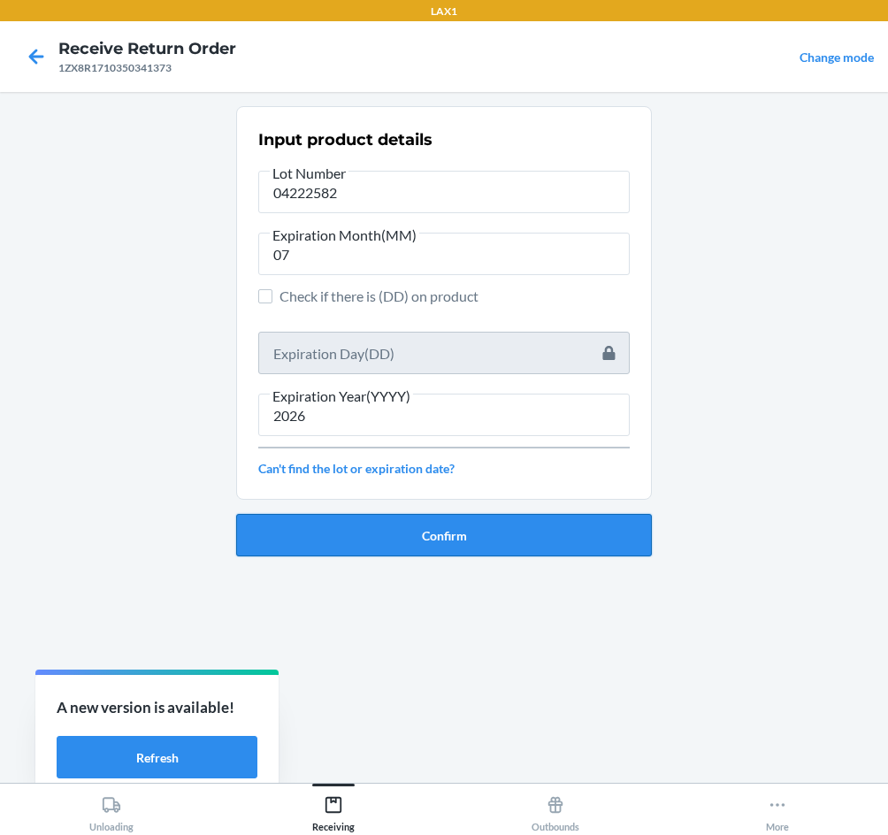
click at [472, 536] on button "Confirm" at bounding box center [444, 535] width 416 height 42
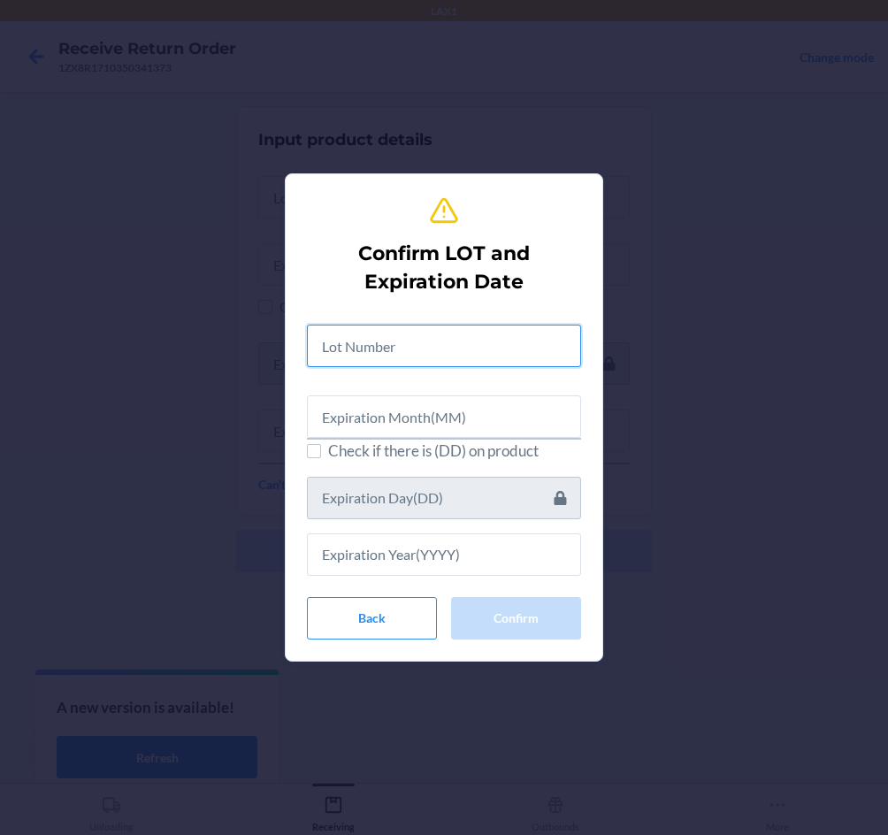
click at [367, 340] on input "text" at bounding box center [444, 346] width 274 height 42
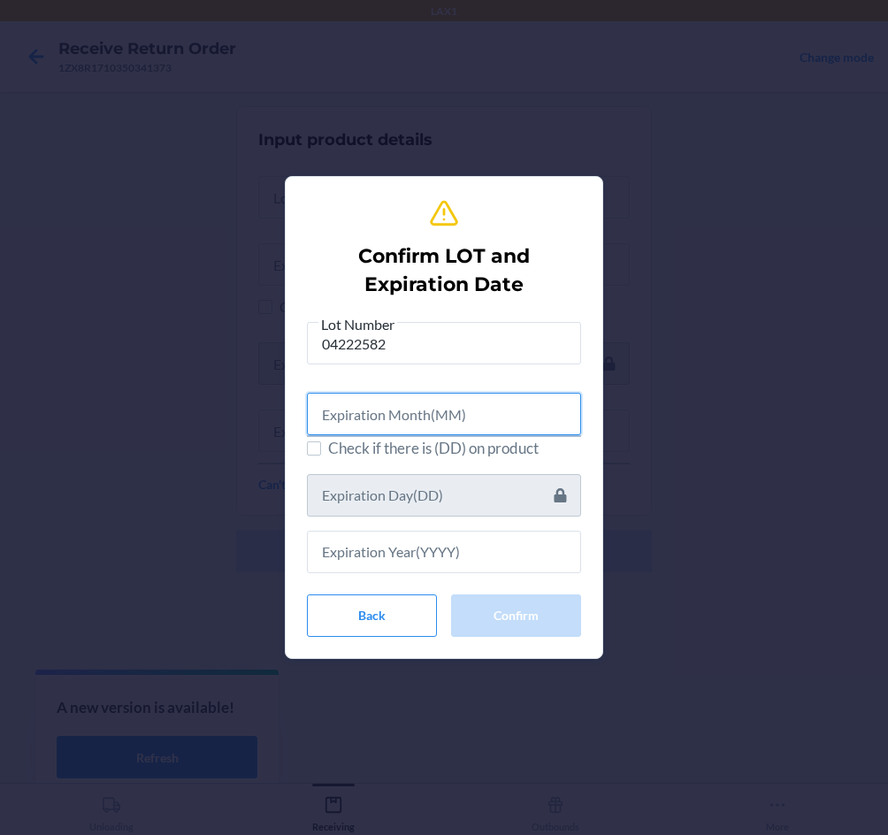
click at [349, 419] on input "text" at bounding box center [444, 414] width 274 height 42
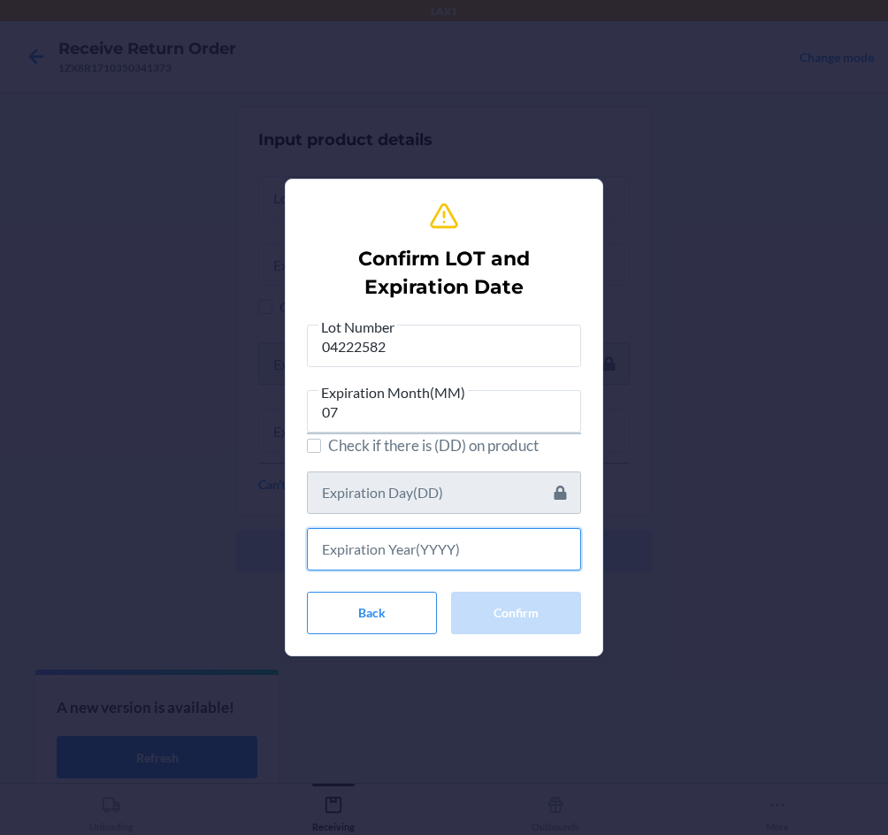
click at [388, 546] on input "text" at bounding box center [444, 549] width 274 height 42
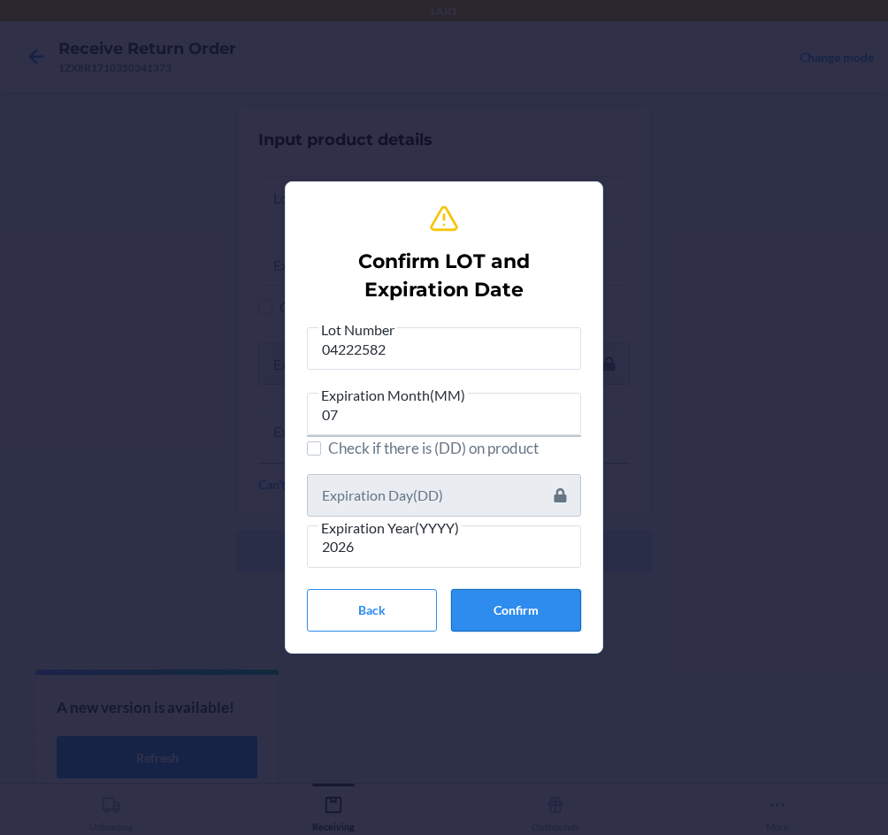
click at [528, 604] on button "Confirm" at bounding box center [516, 610] width 130 height 42
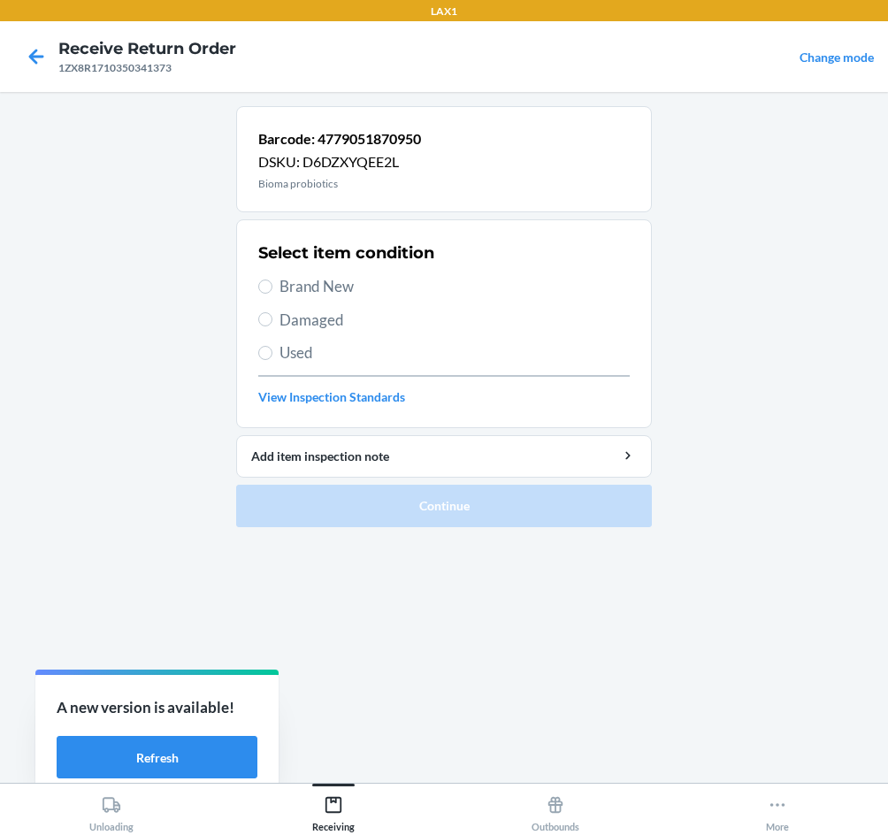
click at [312, 286] on span "Brand New" at bounding box center [455, 286] width 350 height 23
click at [273, 286] on input "Brand New" at bounding box center [265, 287] width 14 height 14
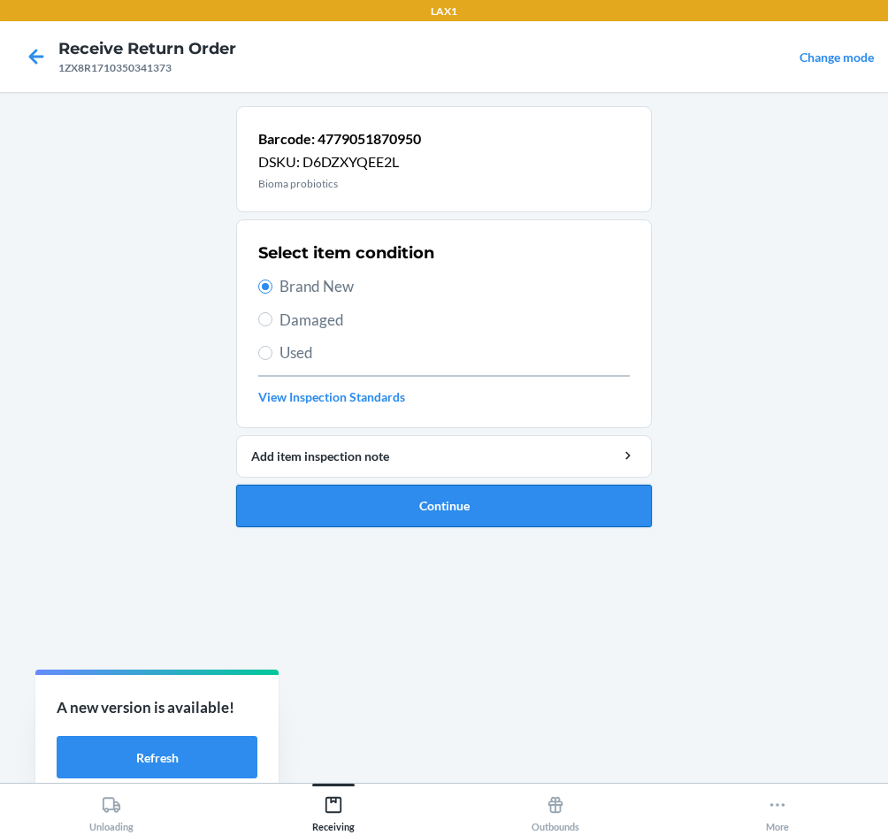
click at [459, 524] on button "Continue" at bounding box center [444, 506] width 416 height 42
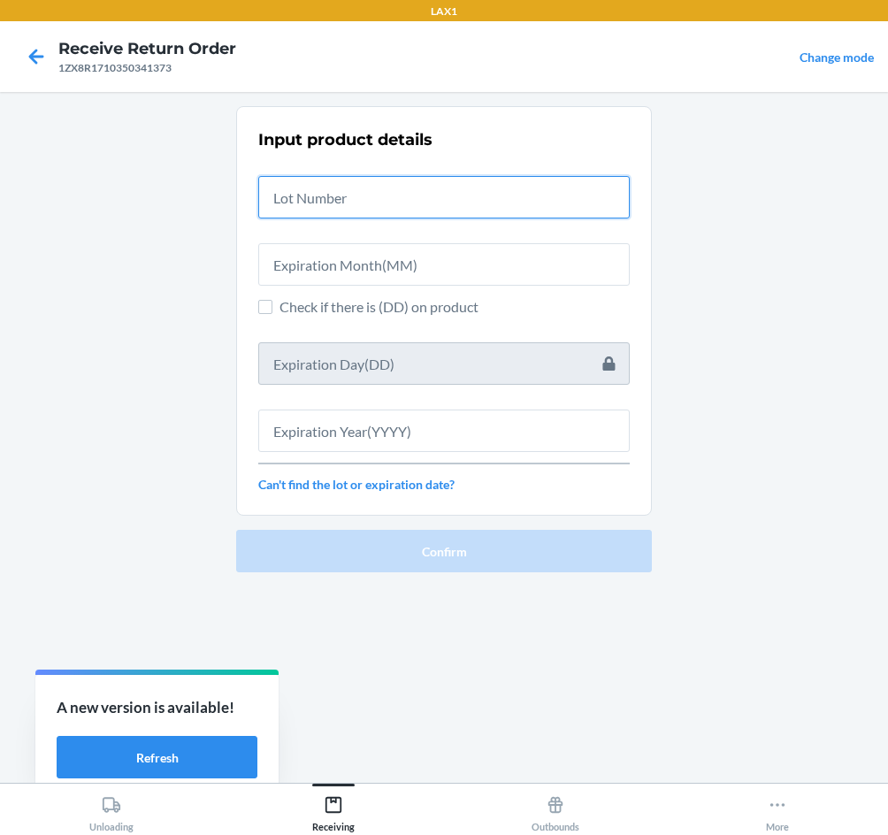
click at [377, 182] on input "text" at bounding box center [444, 197] width 372 height 42
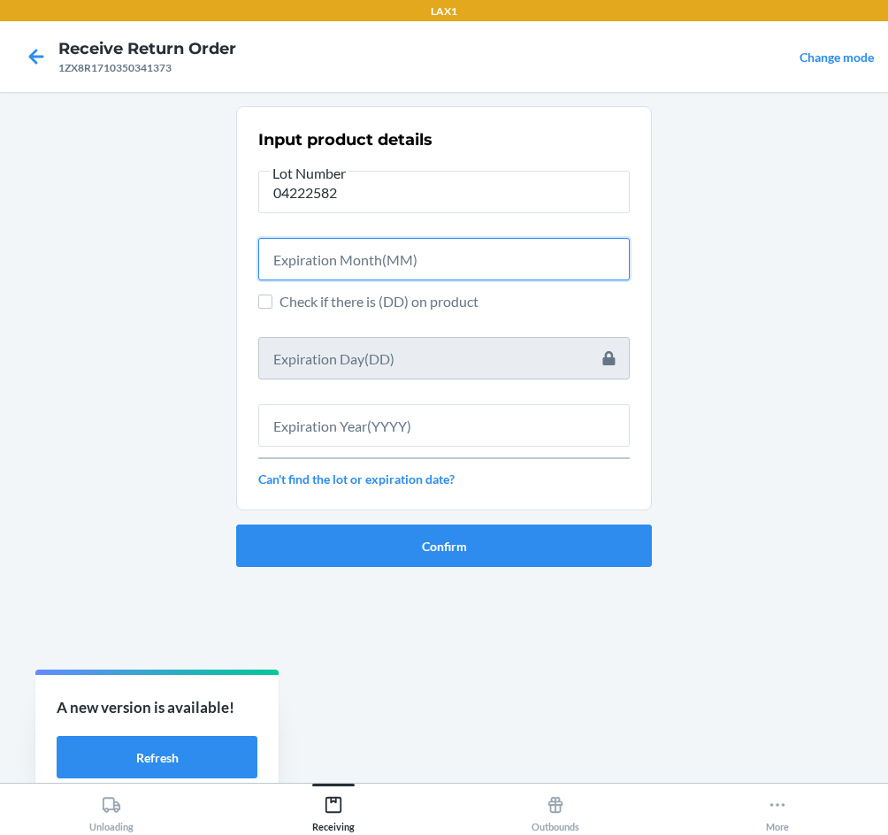
click at [271, 265] on input "text" at bounding box center [444, 259] width 372 height 42
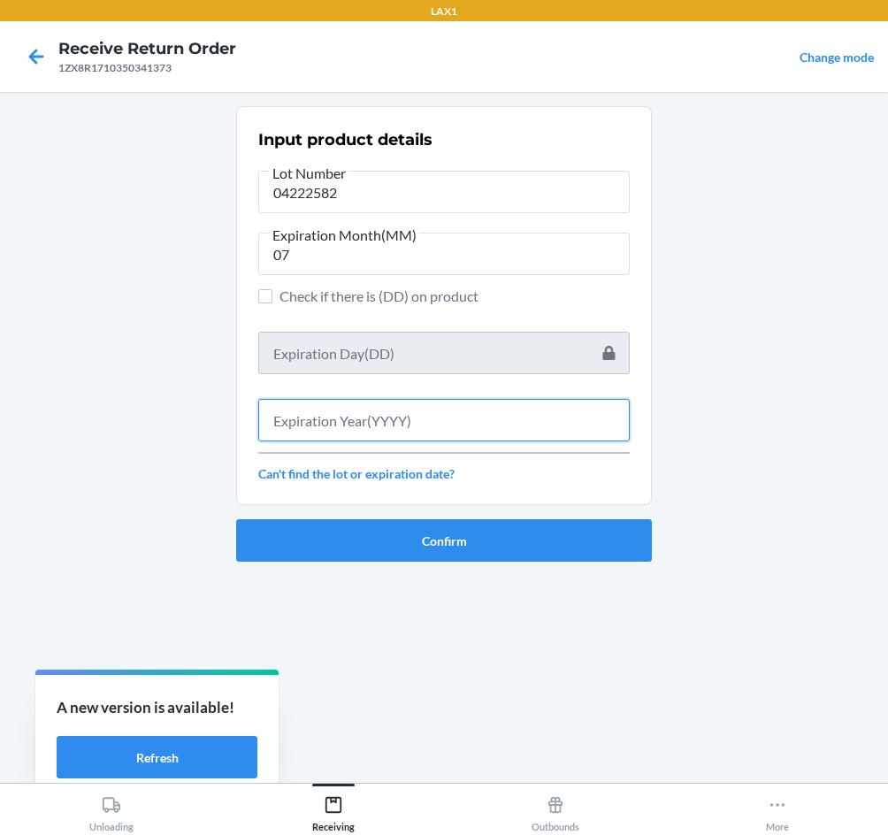
click at [343, 432] on input "text" at bounding box center [444, 420] width 372 height 42
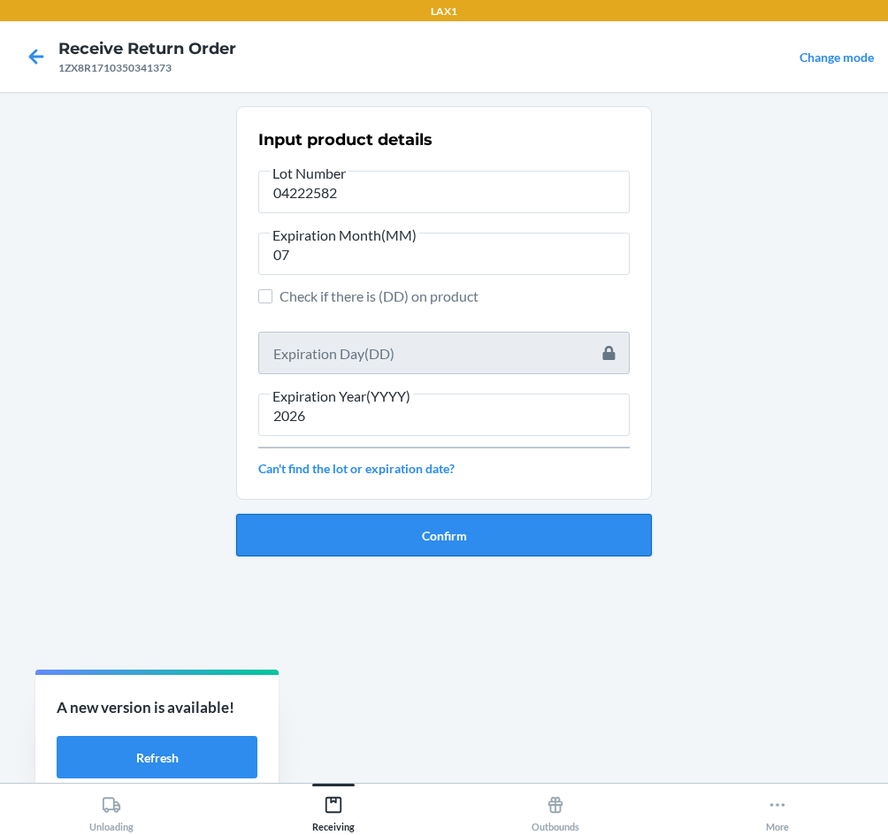
click at [404, 547] on button "Confirm" at bounding box center [444, 535] width 416 height 42
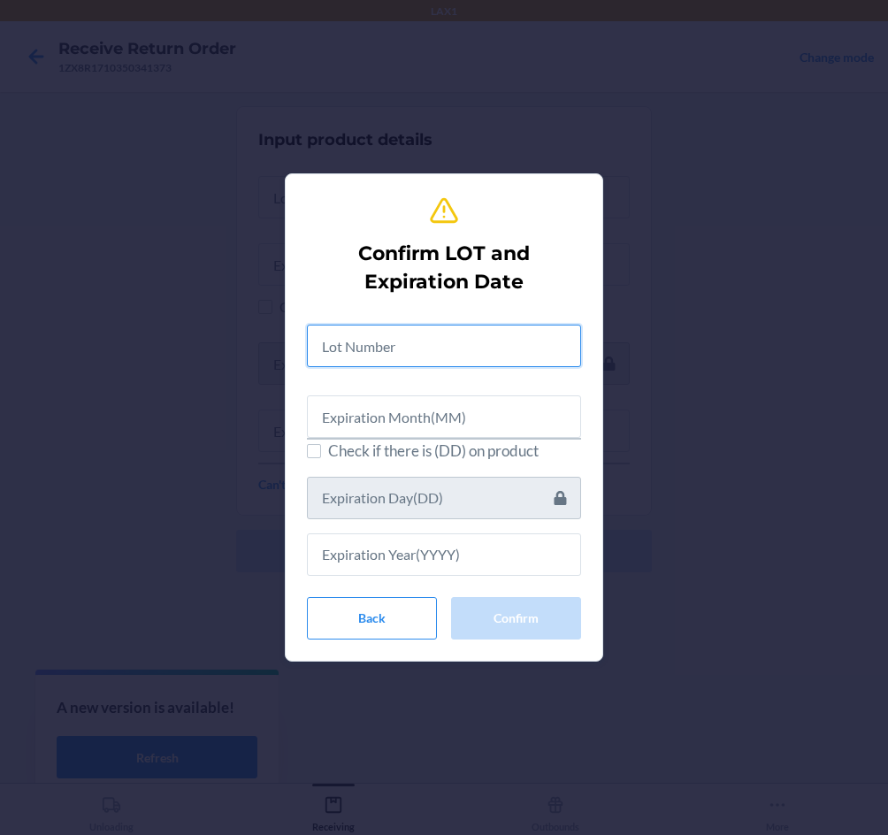
click at [414, 344] on input "text" at bounding box center [444, 346] width 274 height 42
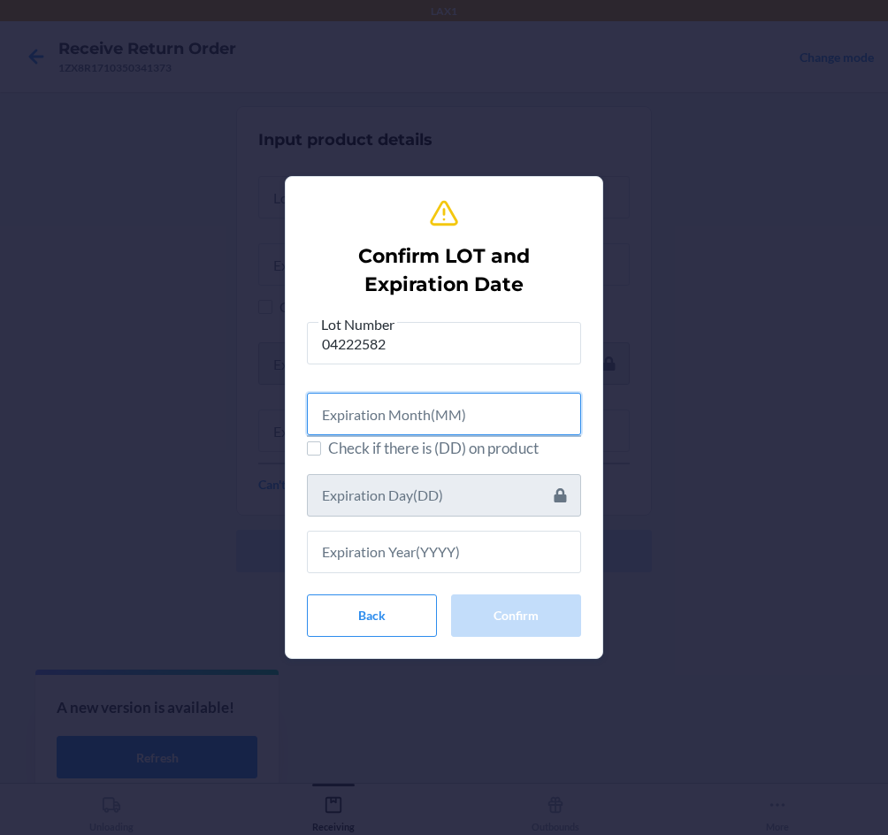
click at [430, 413] on input "text" at bounding box center [444, 414] width 274 height 42
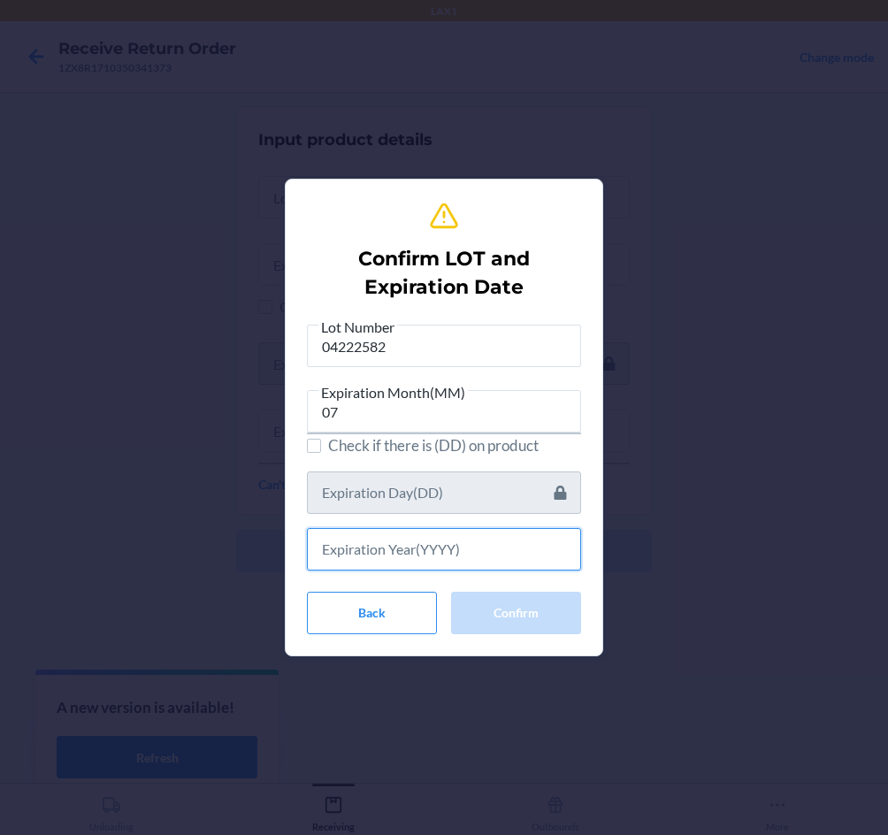
click at [427, 549] on input "text" at bounding box center [444, 549] width 274 height 42
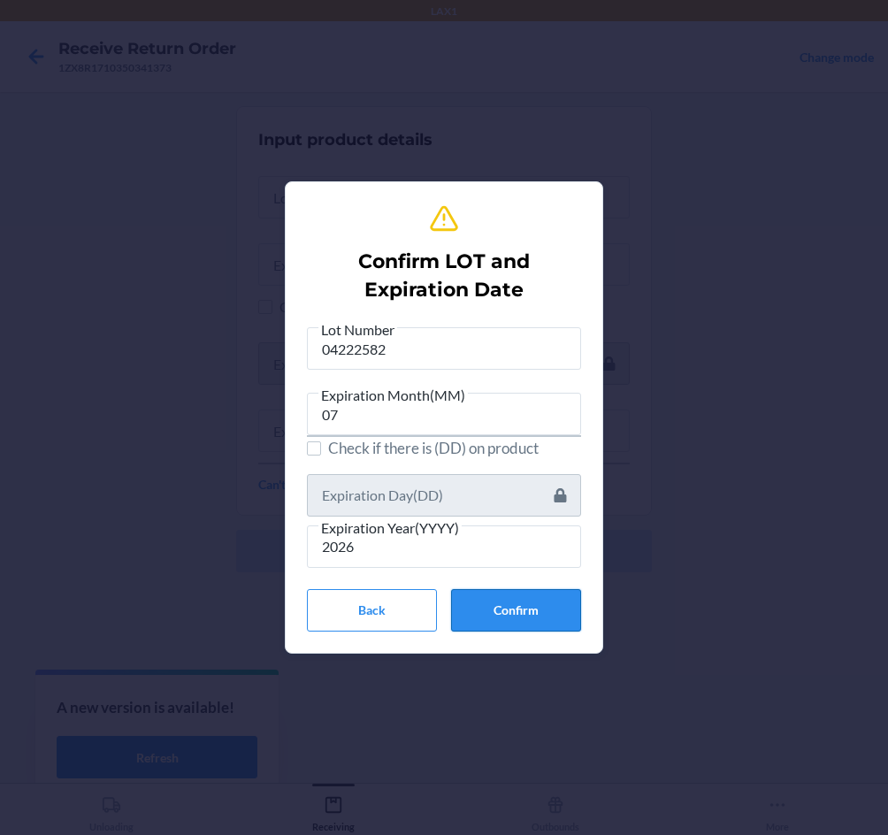
click at [516, 627] on button "Confirm" at bounding box center [516, 610] width 130 height 42
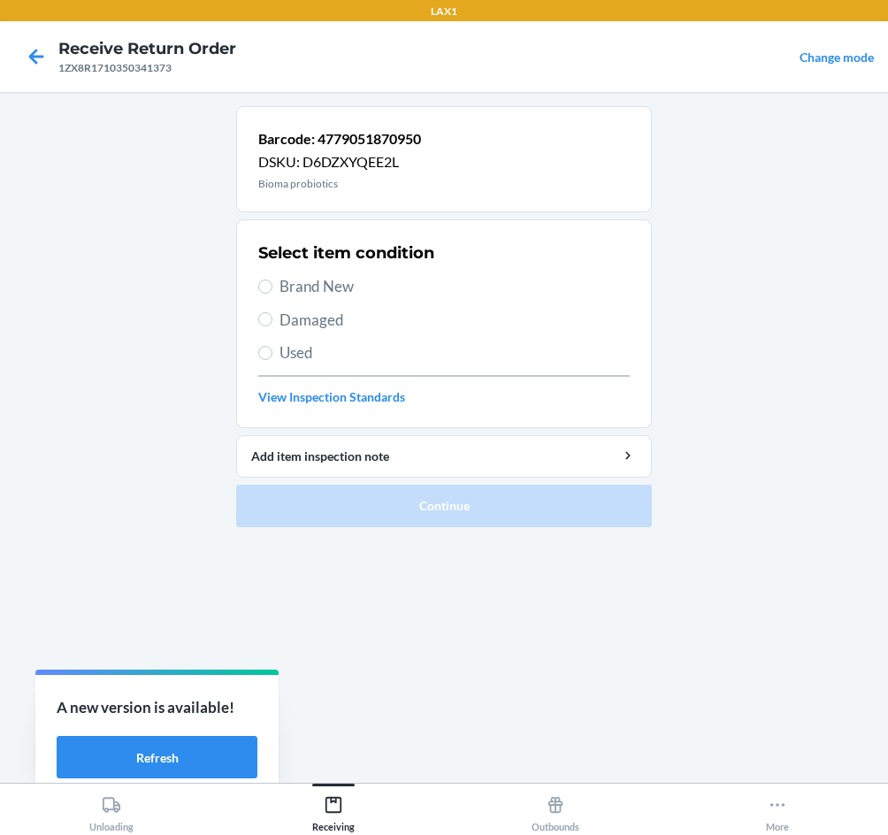
click at [324, 282] on span "Brand New" at bounding box center [455, 286] width 350 height 23
click at [273, 282] on input "Brand New" at bounding box center [265, 287] width 14 height 14
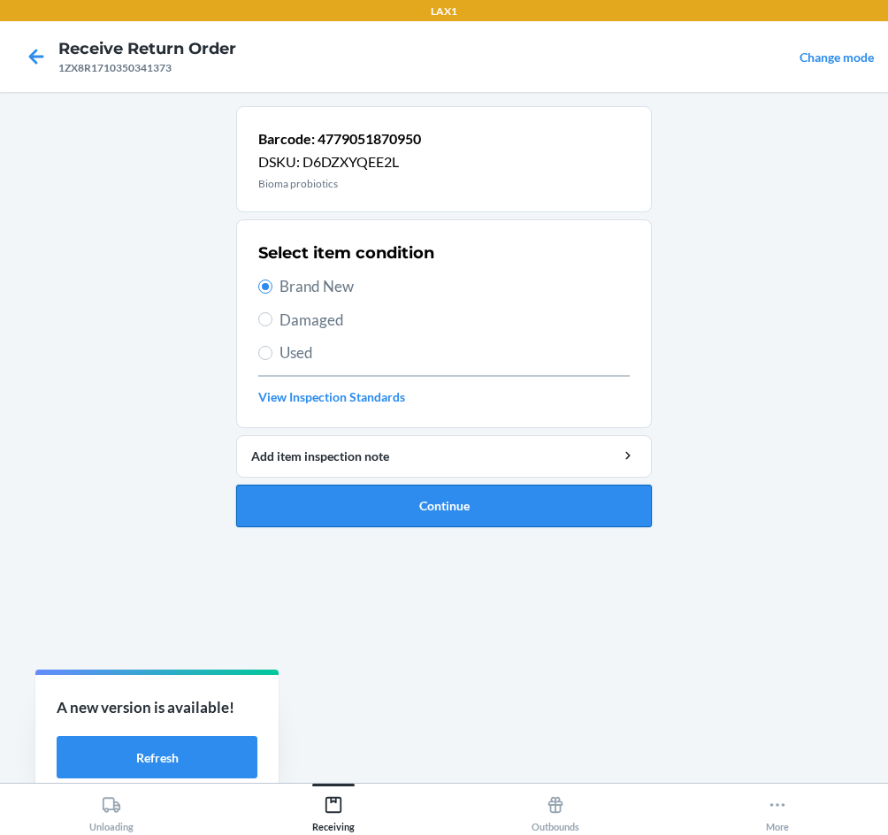
click at [433, 505] on button "Continue" at bounding box center [444, 506] width 416 height 42
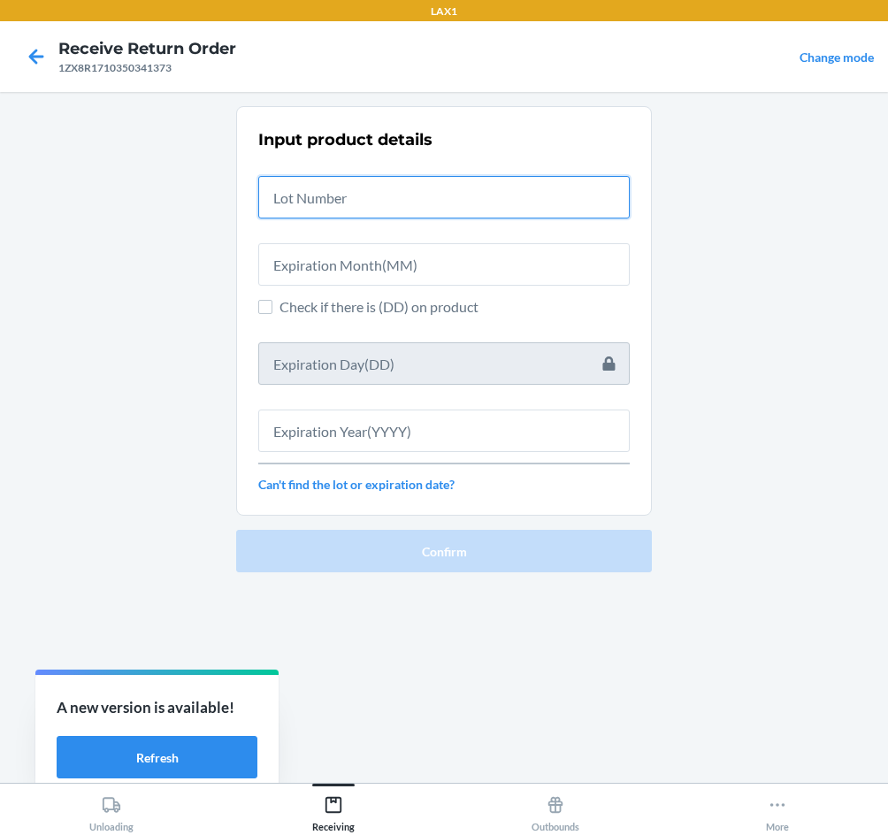
click at [429, 196] on input "text" at bounding box center [444, 197] width 372 height 42
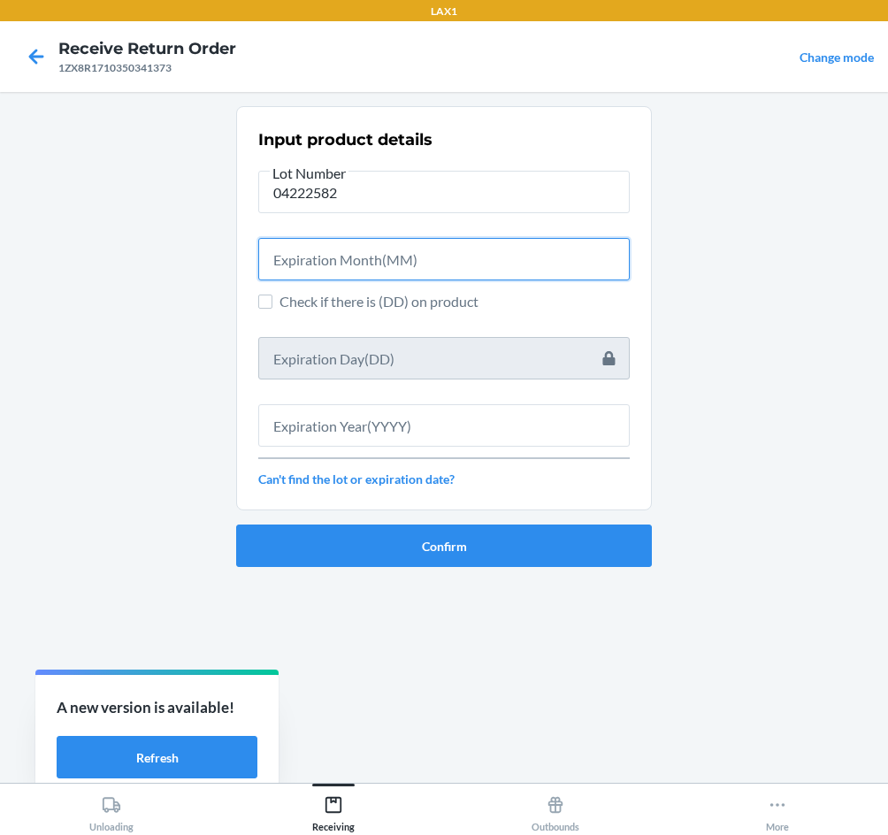
click at [414, 259] on input "text" at bounding box center [444, 259] width 372 height 42
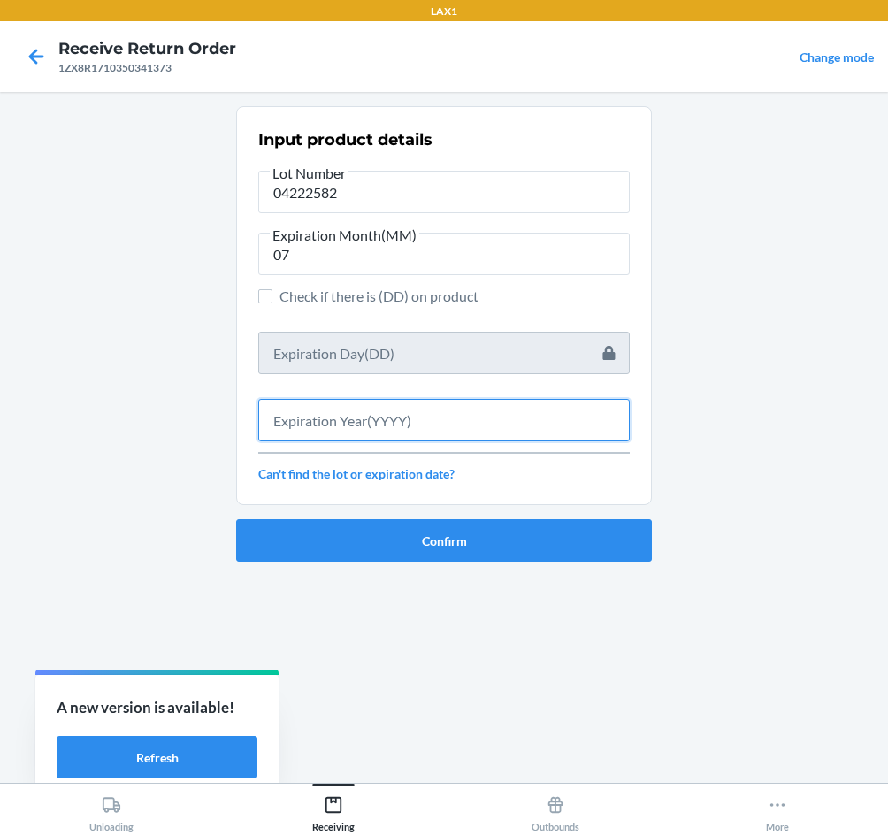
click at [338, 422] on input "text" at bounding box center [444, 420] width 372 height 42
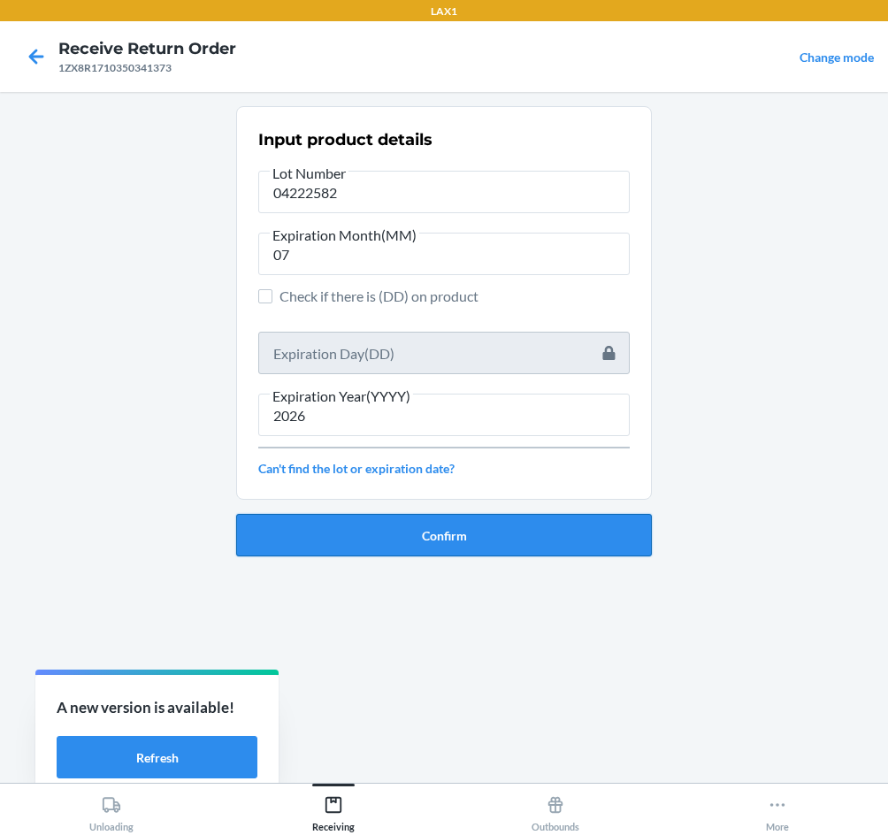
click at [361, 537] on button "Confirm" at bounding box center [444, 535] width 416 height 42
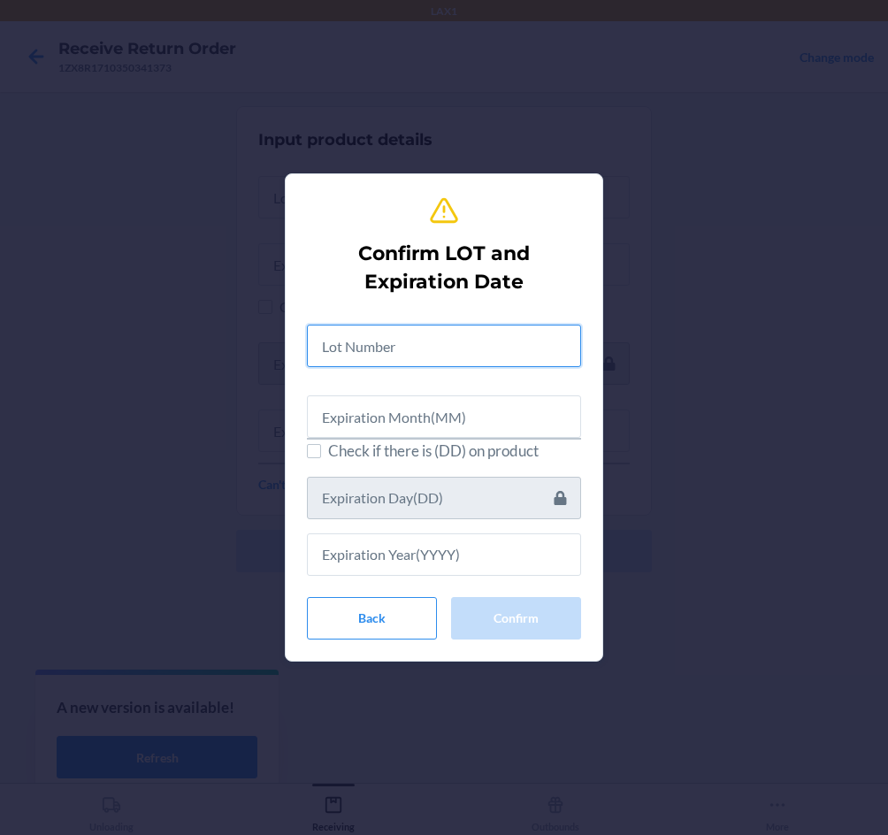
click at [382, 351] on input "text" at bounding box center [444, 346] width 274 height 42
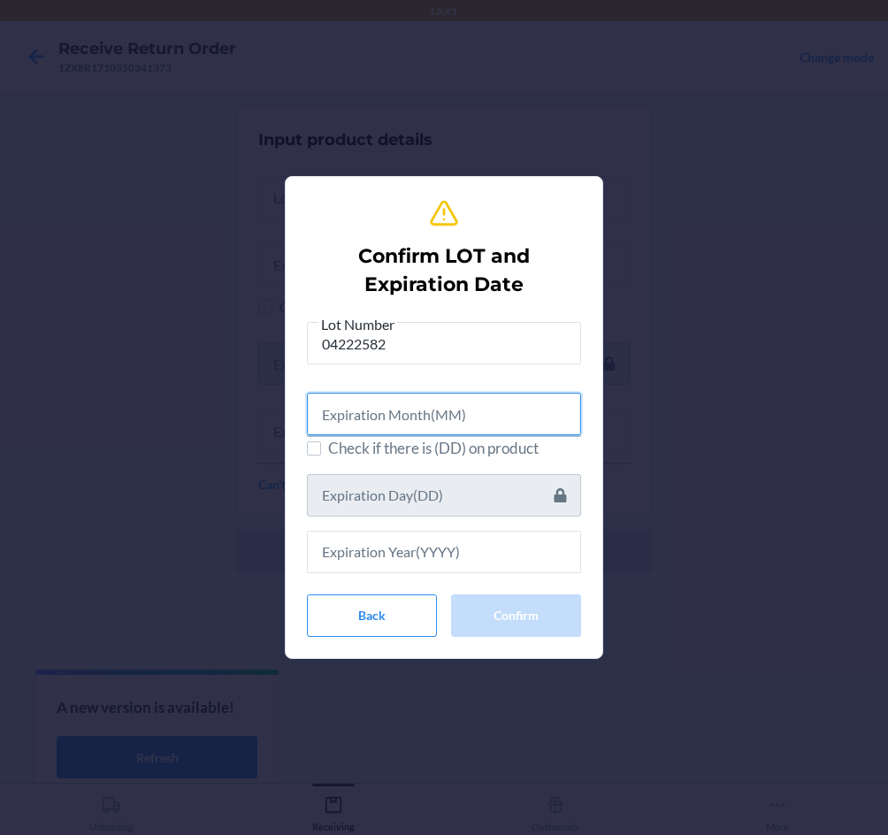
click at [441, 425] on input "text" at bounding box center [444, 414] width 274 height 42
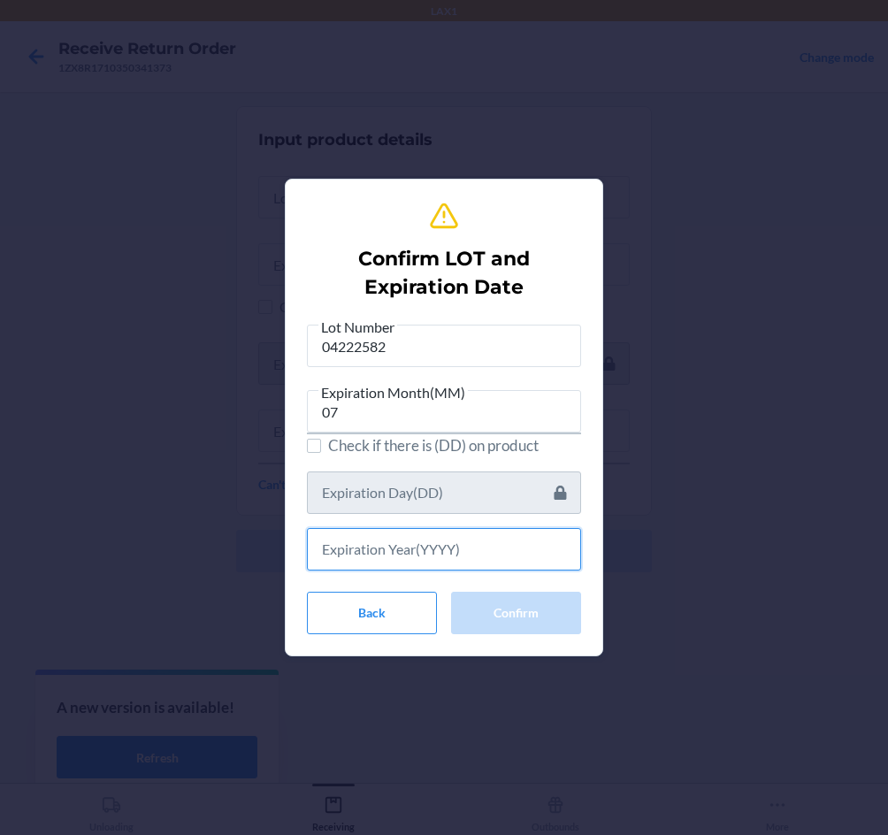
click at [352, 550] on input "text" at bounding box center [444, 549] width 274 height 42
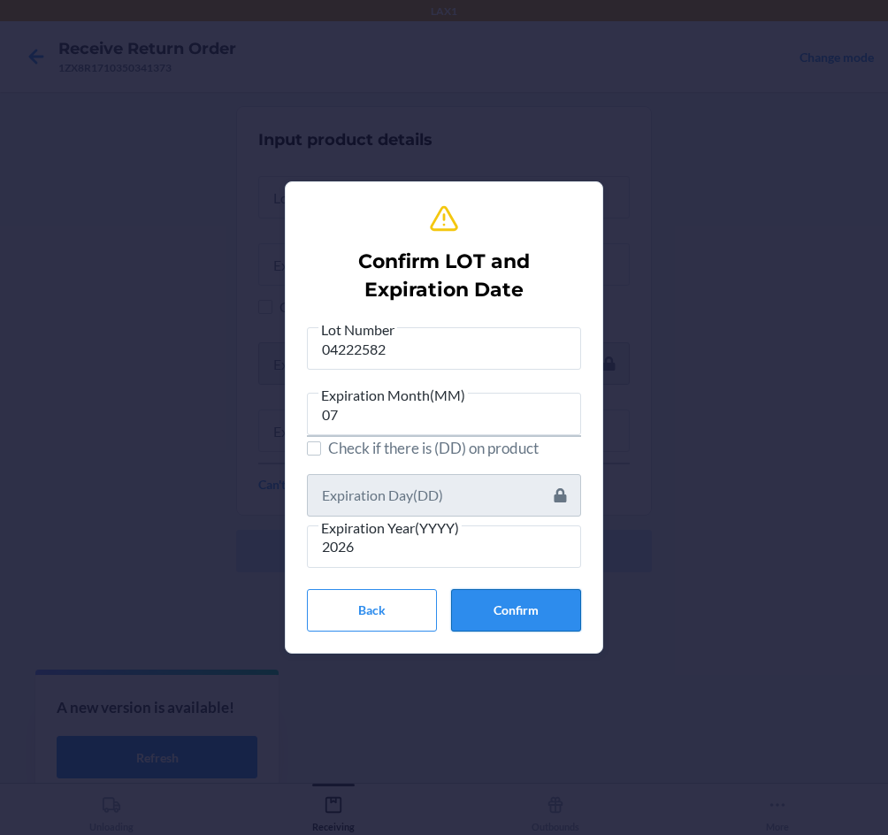
click at [566, 605] on button "Confirm" at bounding box center [516, 610] width 130 height 42
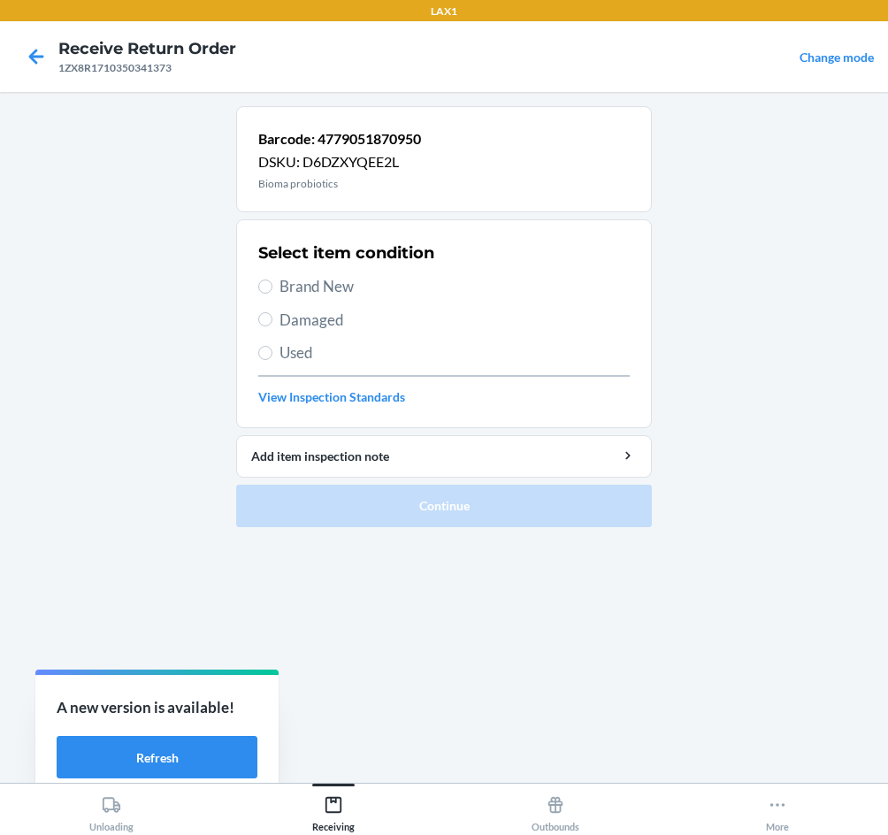
click at [351, 285] on span "Brand New" at bounding box center [455, 286] width 350 height 23
click at [273, 285] on input "Brand New" at bounding box center [265, 287] width 14 height 14
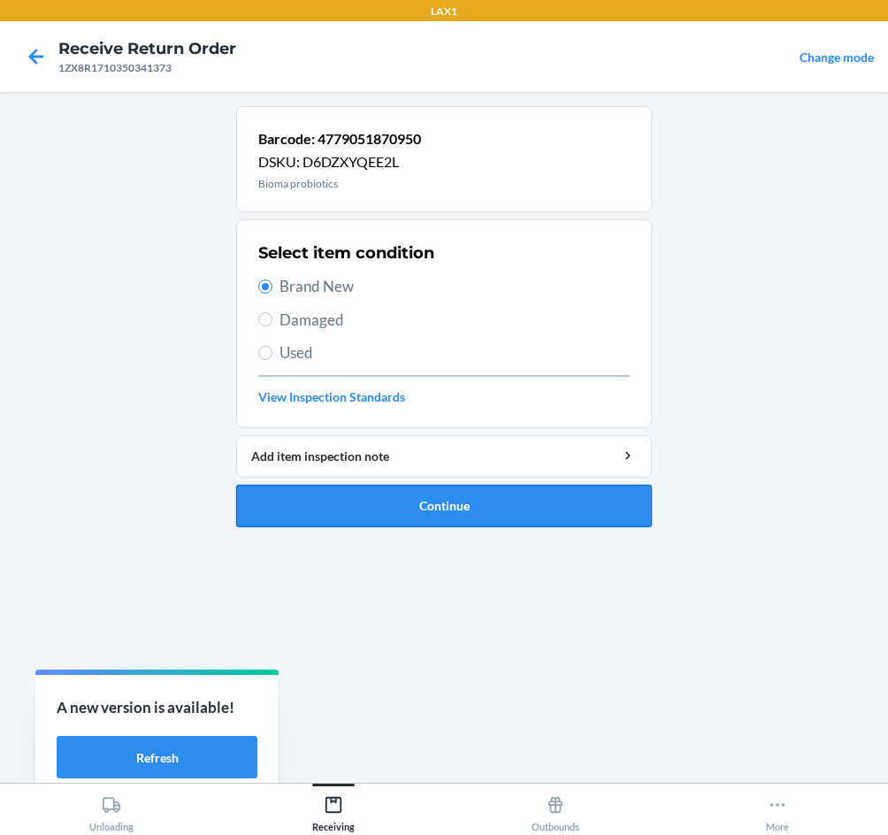
click at [469, 508] on button "Continue" at bounding box center [444, 506] width 416 height 42
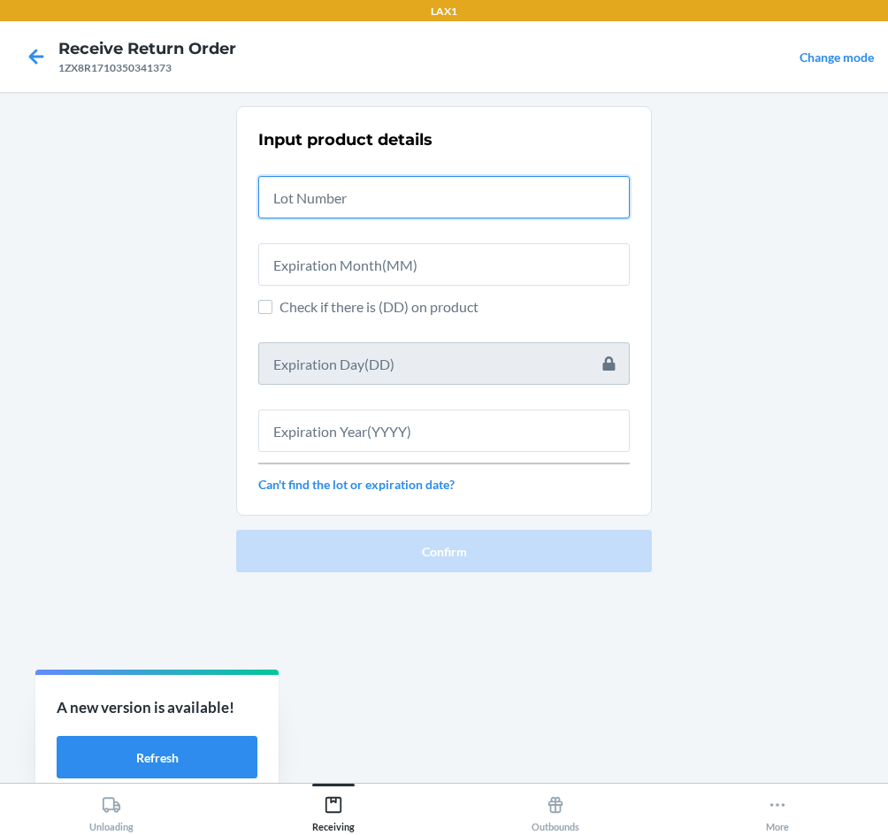
click at [319, 195] on input "text" at bounding box center [444, 197] width 372 height 42
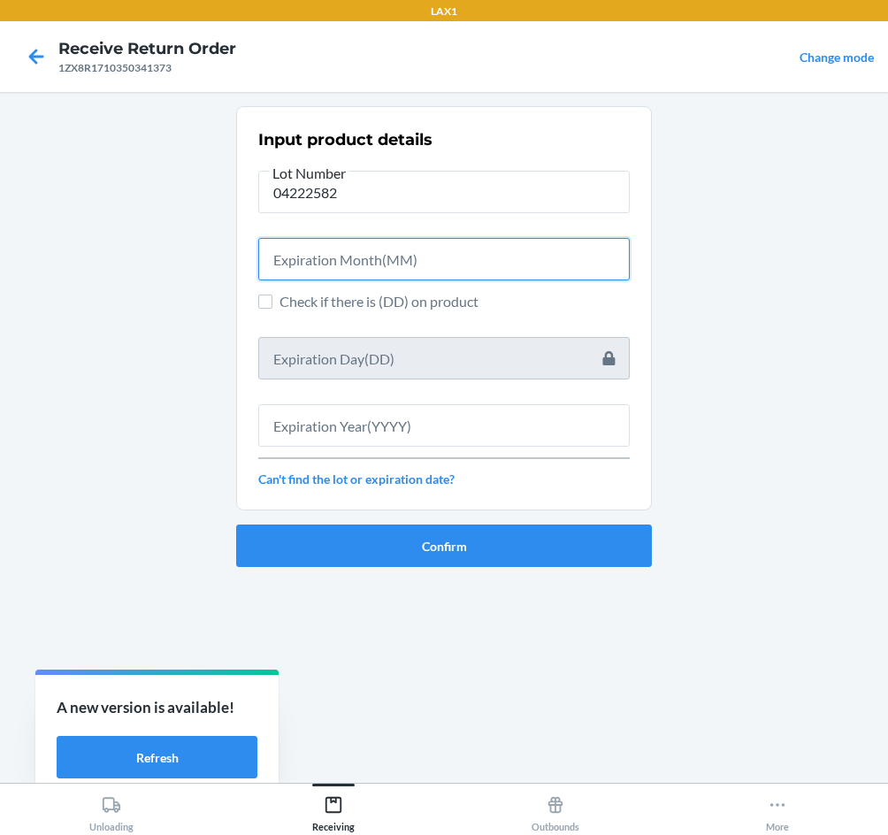
click at [353, 260] on input "text" at bounding box center [444, 259] width 372 height 42
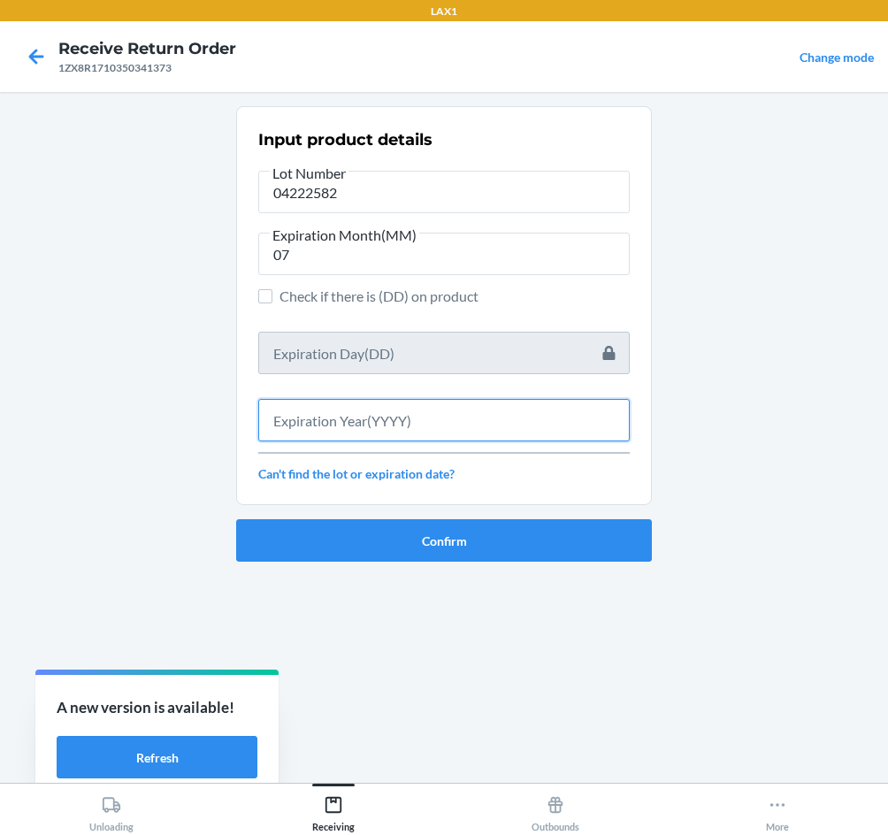
click at [409, 437] on input "text" at bounding box center [444, 420] width 372 height 42
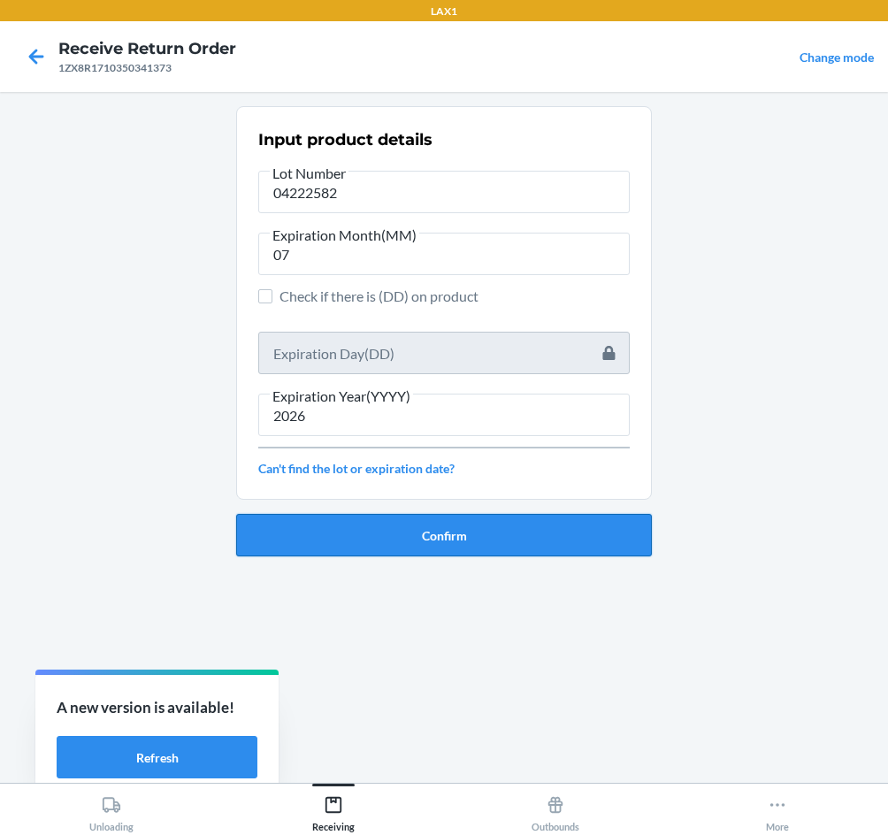
click at [427, 545] on button "Confirm" at bounding box center [444, 535] width 416 height 42
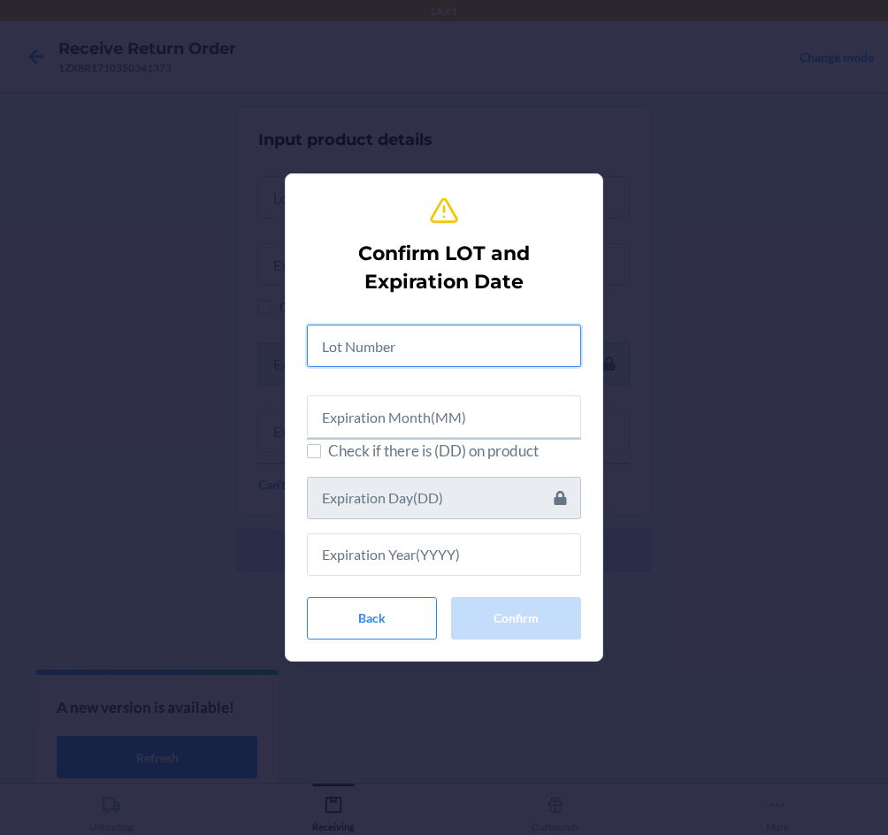
click at [388, 346] on input "text" at bounding box center [444, 346] width 274 height 42
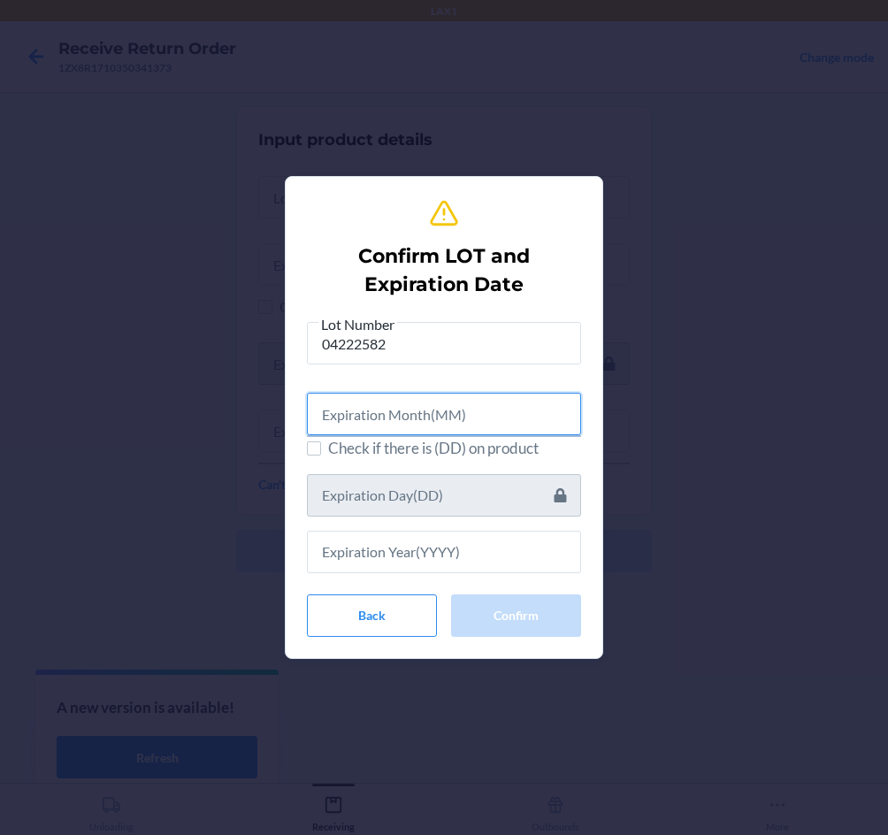
click at [375, 425] on input "text" at bounding box center [444, 414] width 274 height 42
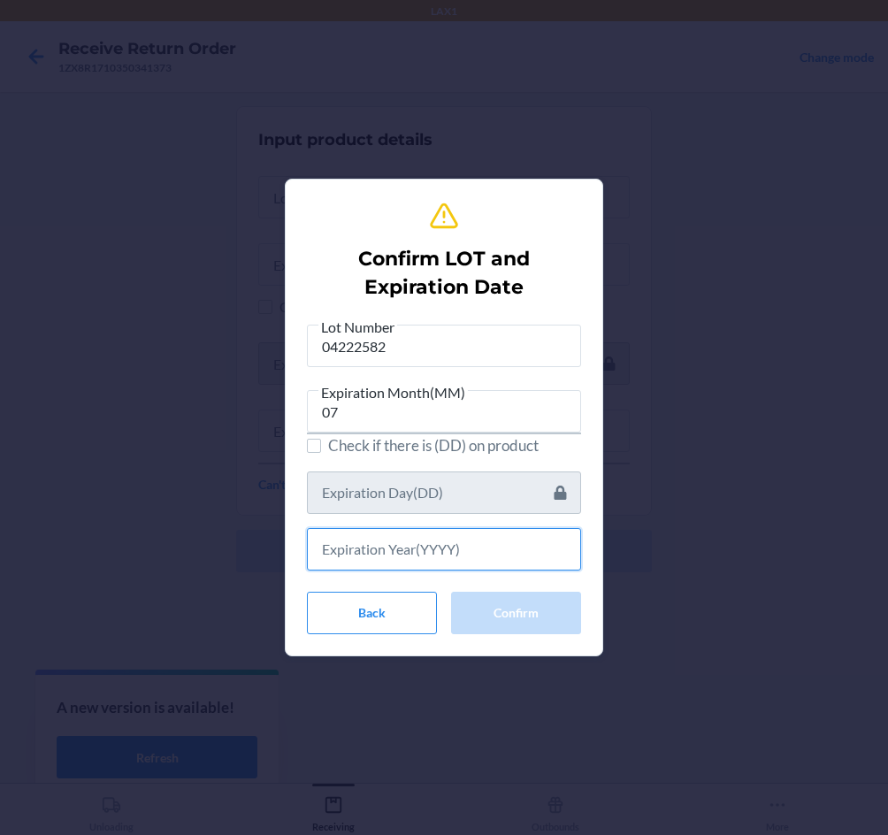
click at [373, 550] on input "text" at bounding box center [444, 549] width 274 height 42
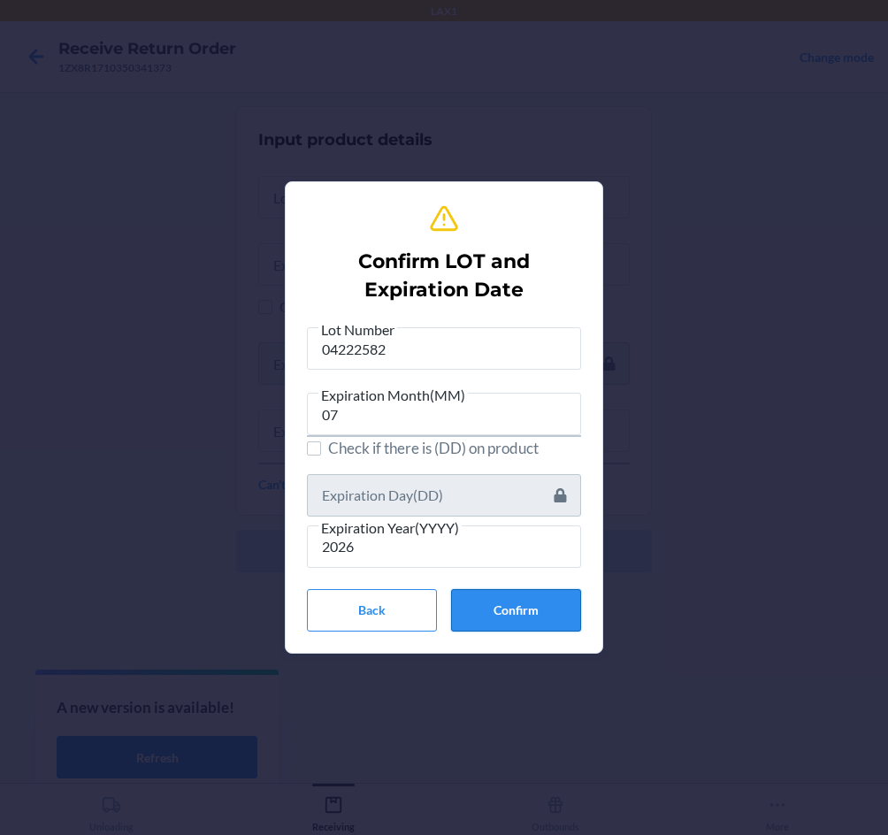
click at [501, 611] on button "Confirm" at bounding box center [516, 610] width 130 height 42
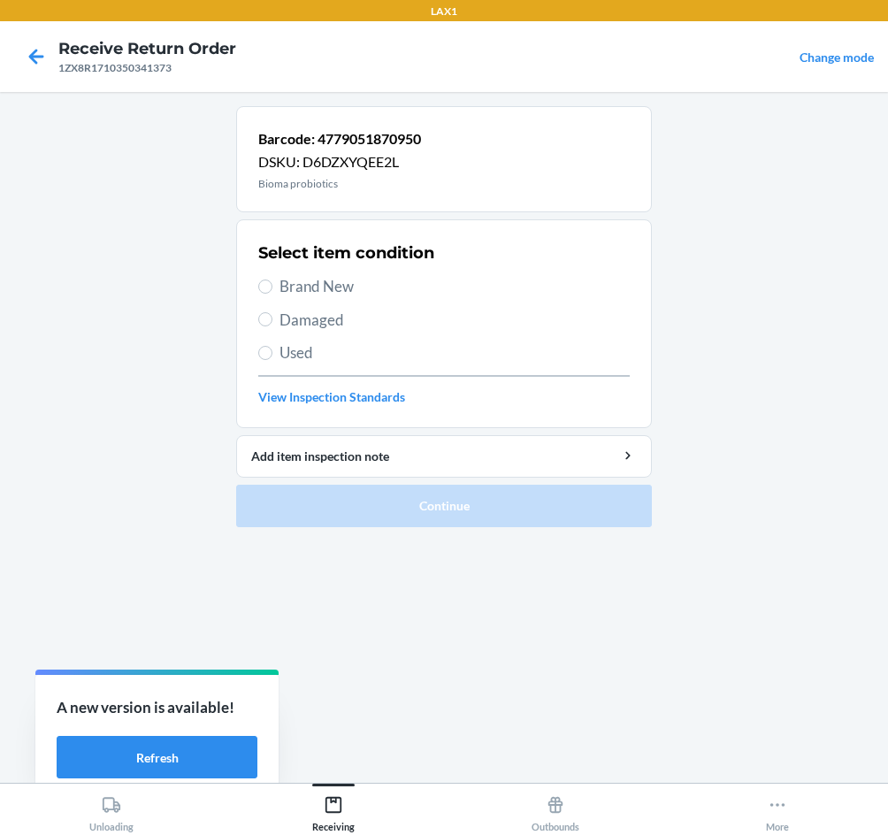
click at [327, 273] on div "Select item condition Brand New Damaged Used View Inspection Standards" at bounding box center [444, 323] width 372 height 175
click at [327, 280] on span "Brand New" at bounding box center [455, 286] width 350 height 23
click at [273, 280] on input "Brand New" at bounding box center [265, 287] width 14 height 14
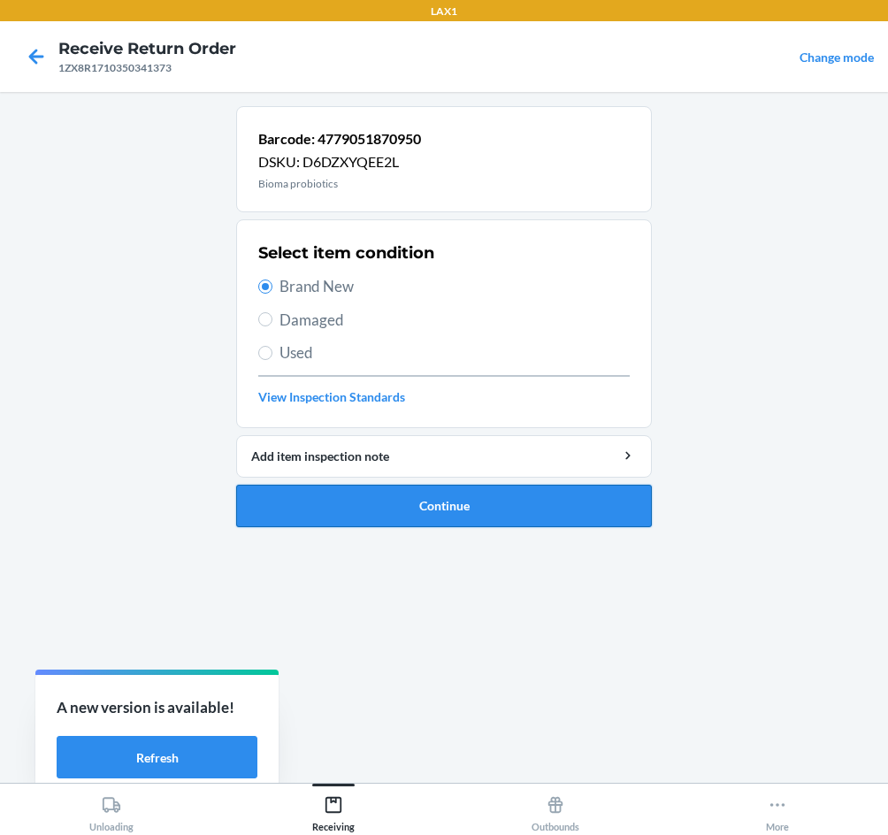
click at [386, 513] on button "Continue" at bounding box center [444, 506] width 416 height 42
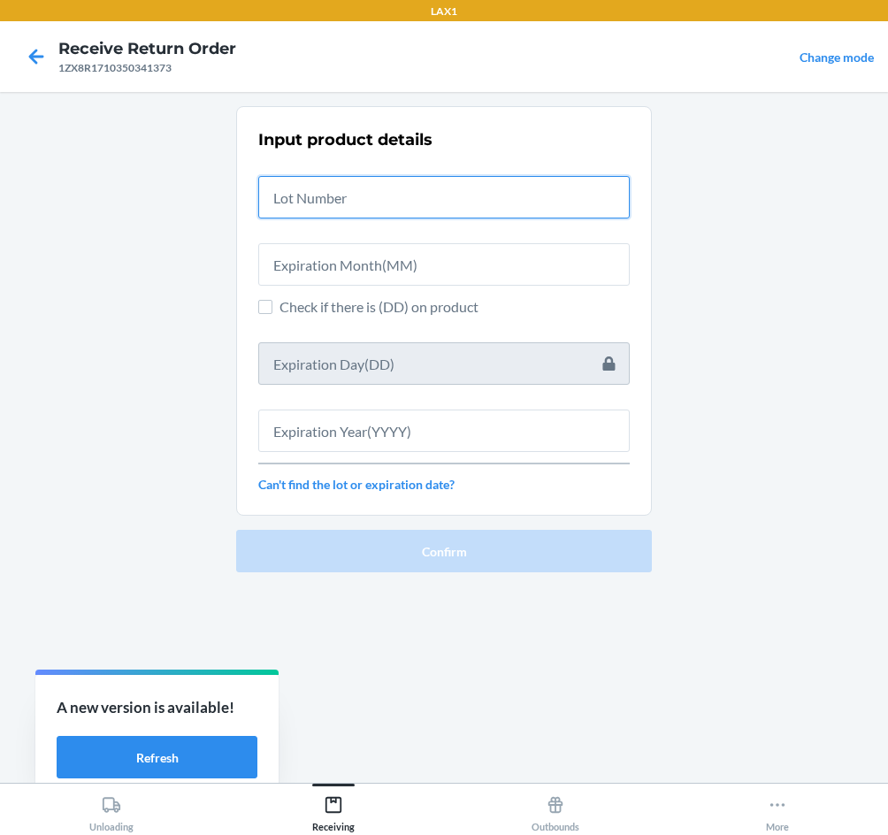
click at [325, 187] on input "text" at bounding box center [444, 197] width 372 height 42
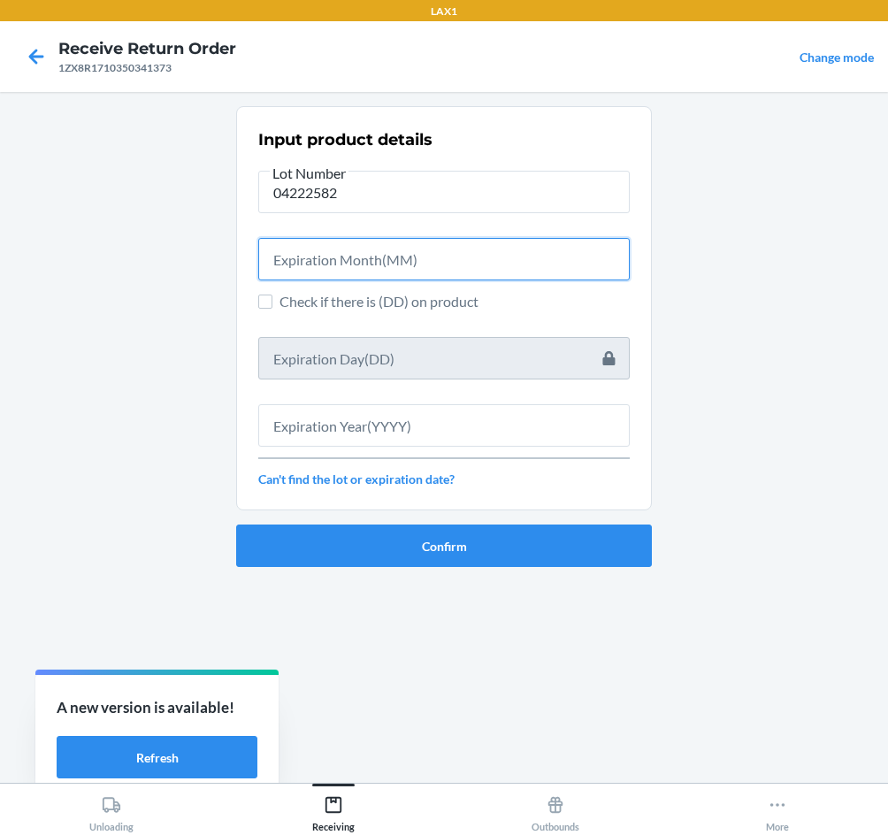
click at [319, 254] on input "text" at bounding box center [444, 259] width 372 height 42
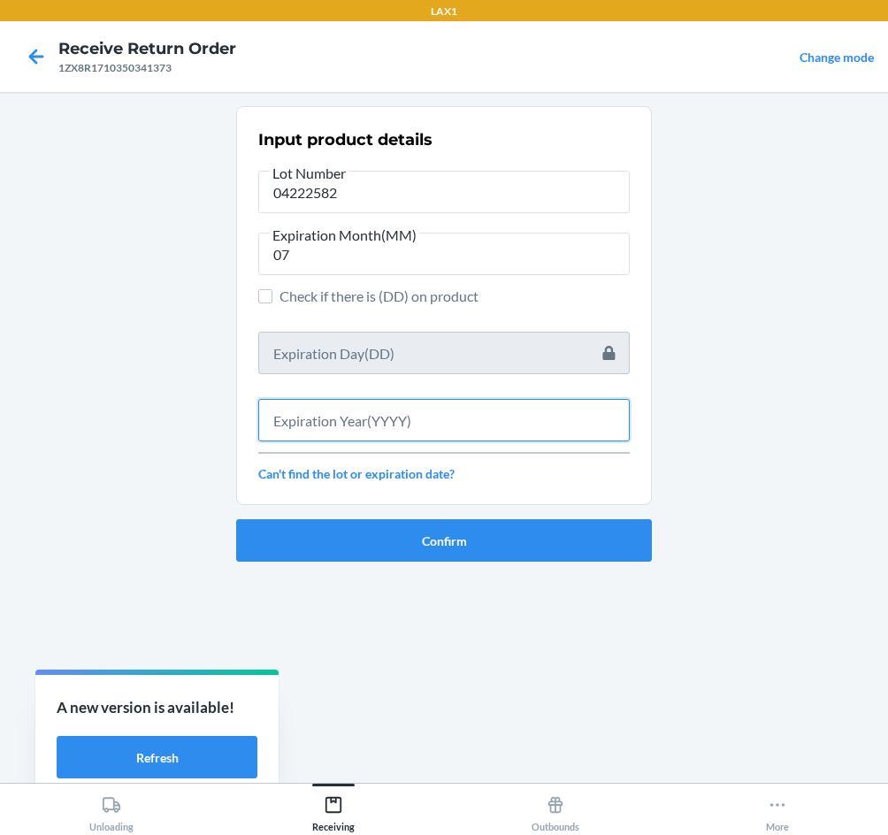
click at [324, 427] on input "text" at bounding box center [444, 420] width 372 height 42
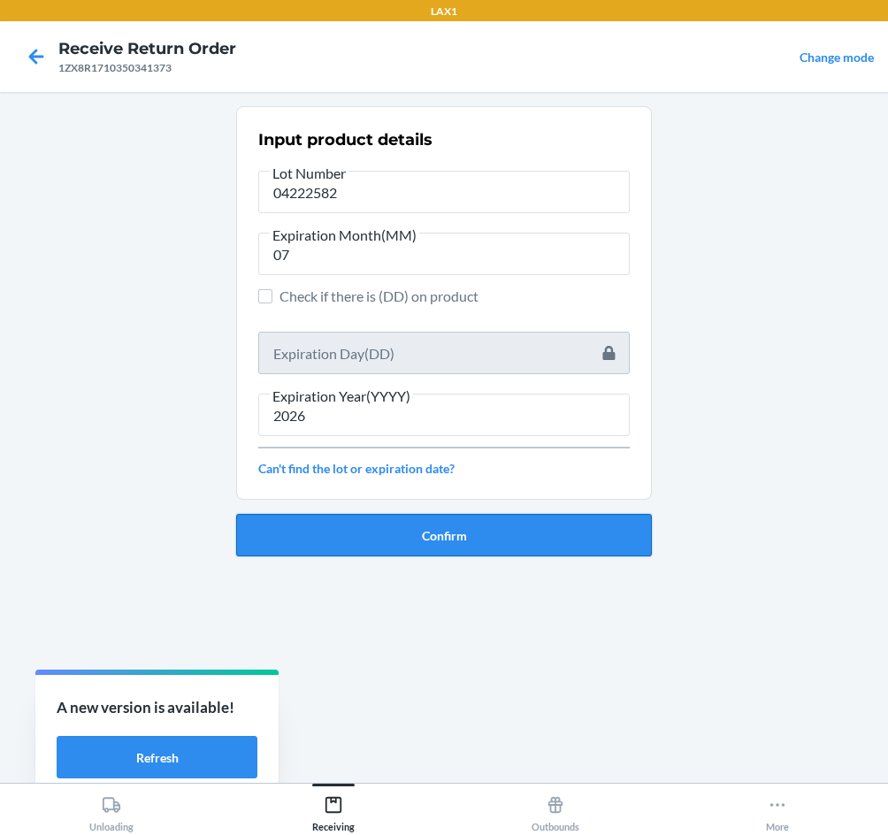
click at [369, 534] on button "Confirm" at bounding box center [444, 535] width 416 height 42
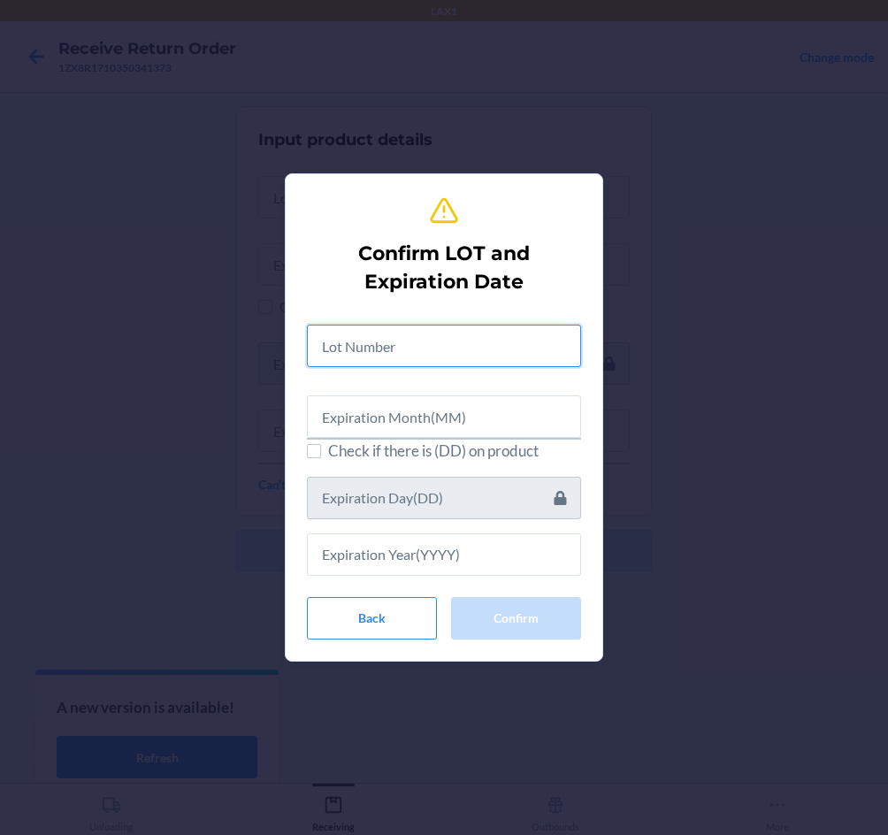
click at [379, 348] on input "text" at bounding box center [444, 346] width 274 height 42
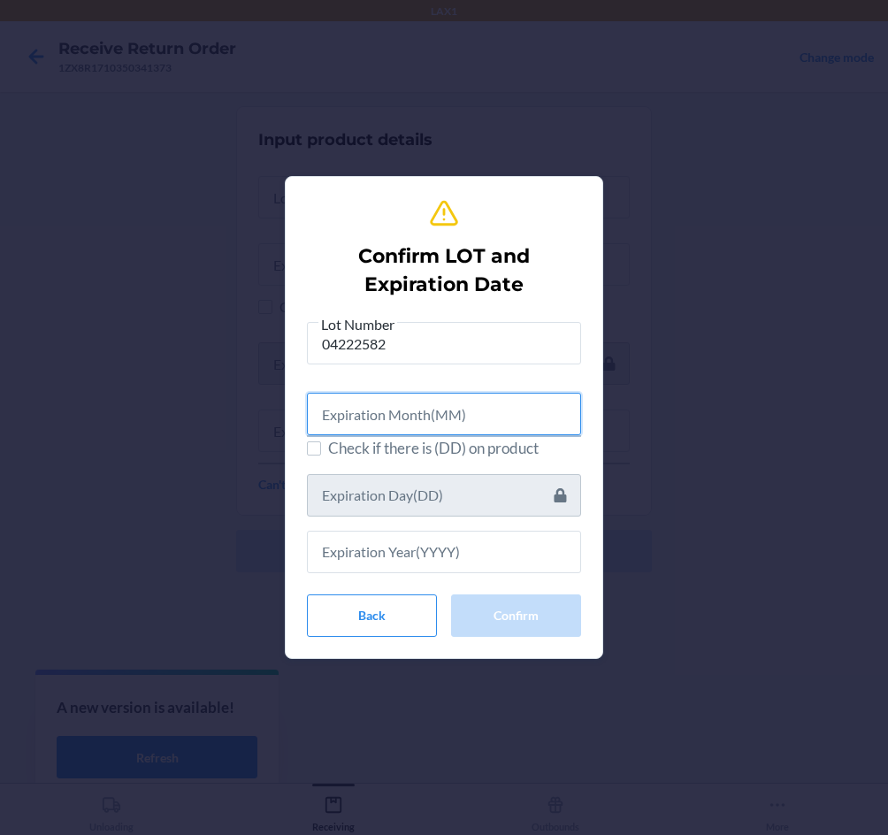
click at [386, 425] on input "text" at bounding box center [444, 414] width 274 height 42
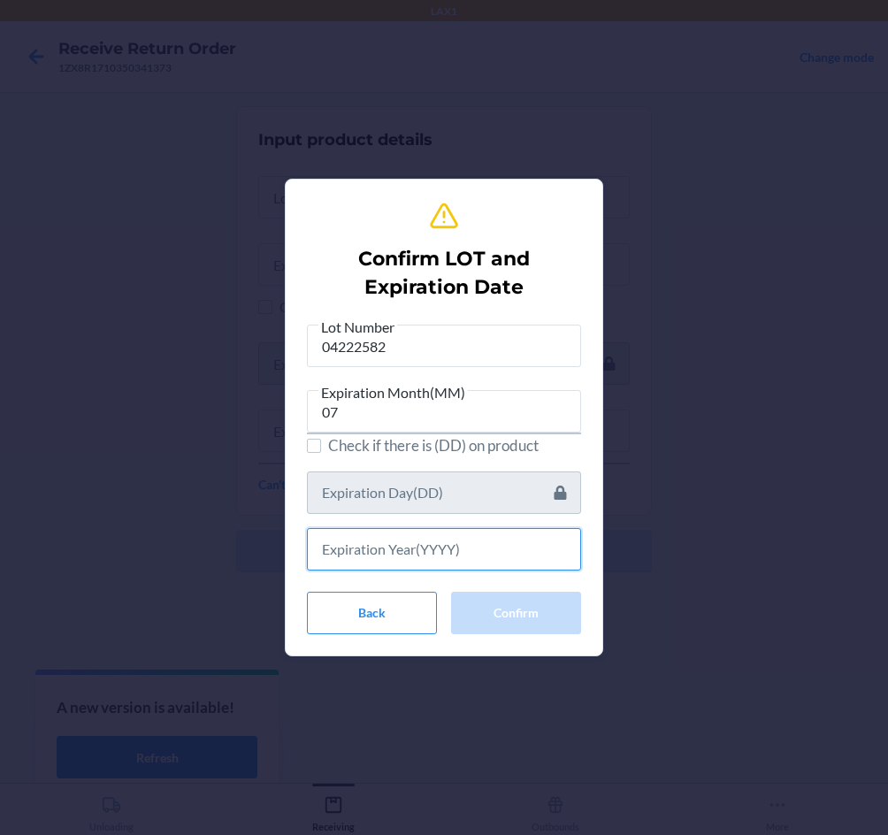
click at [407, 538] on input "text" at bounding box center [444, 549] width 274 height 42
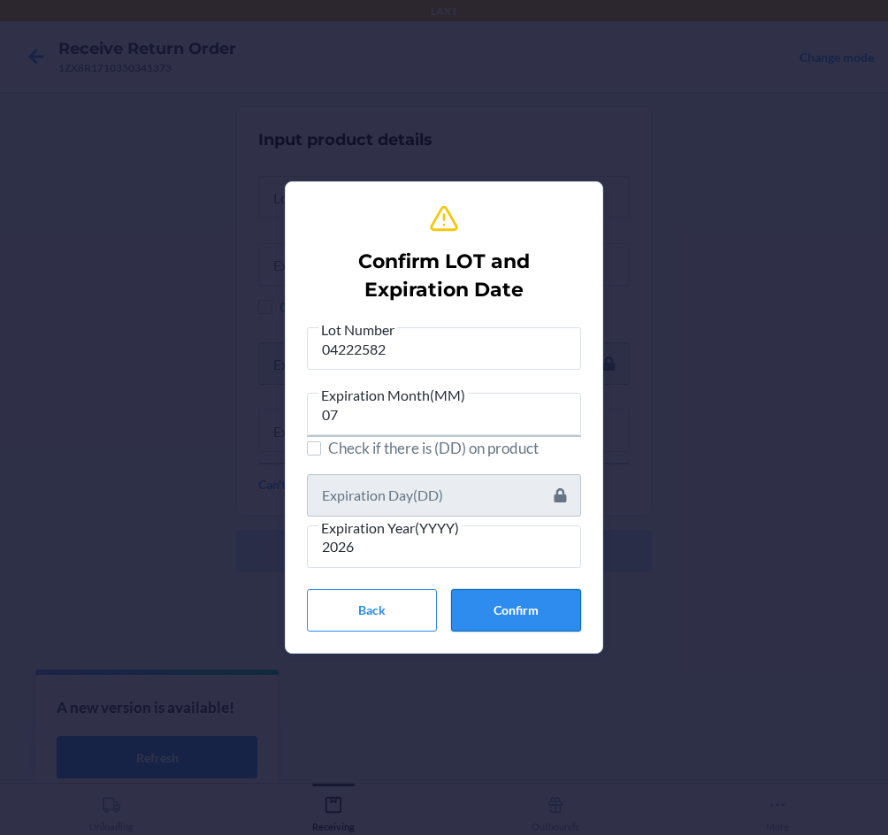
click at [529, 611] on button "Confirm" at bounding box center [516, 610] width 130 height 42
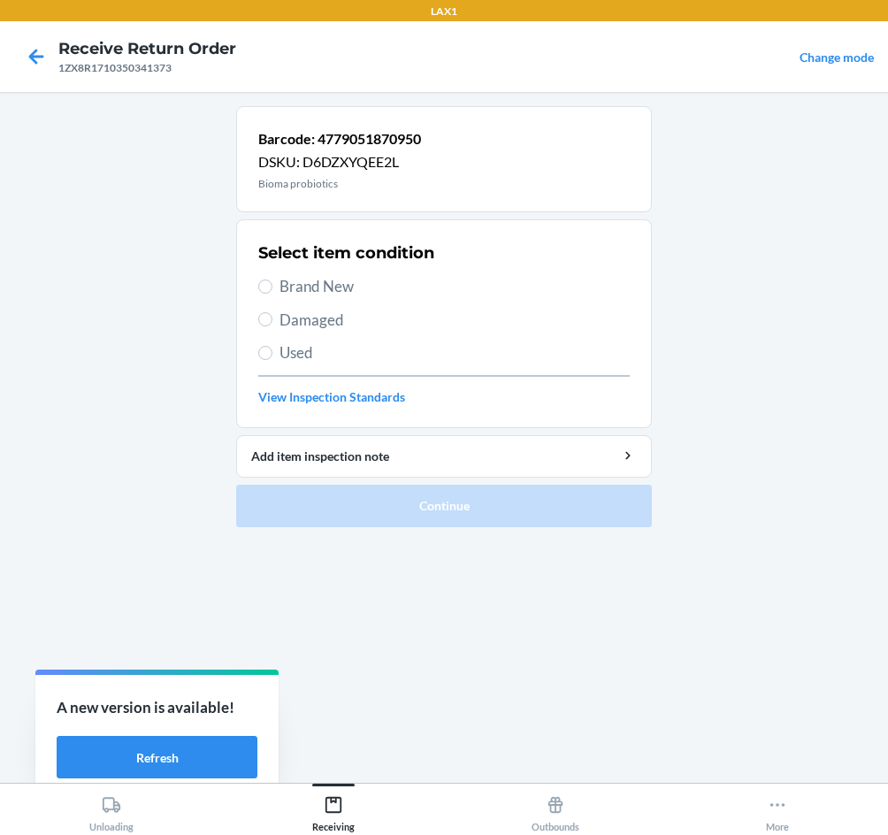
click at [295, 282] on span "Brand New" at bounding box center [455, 286] width 350 height 23
click at [273, 282] on input "Brand New" at bounding box center [265, 287] width 14 height 14
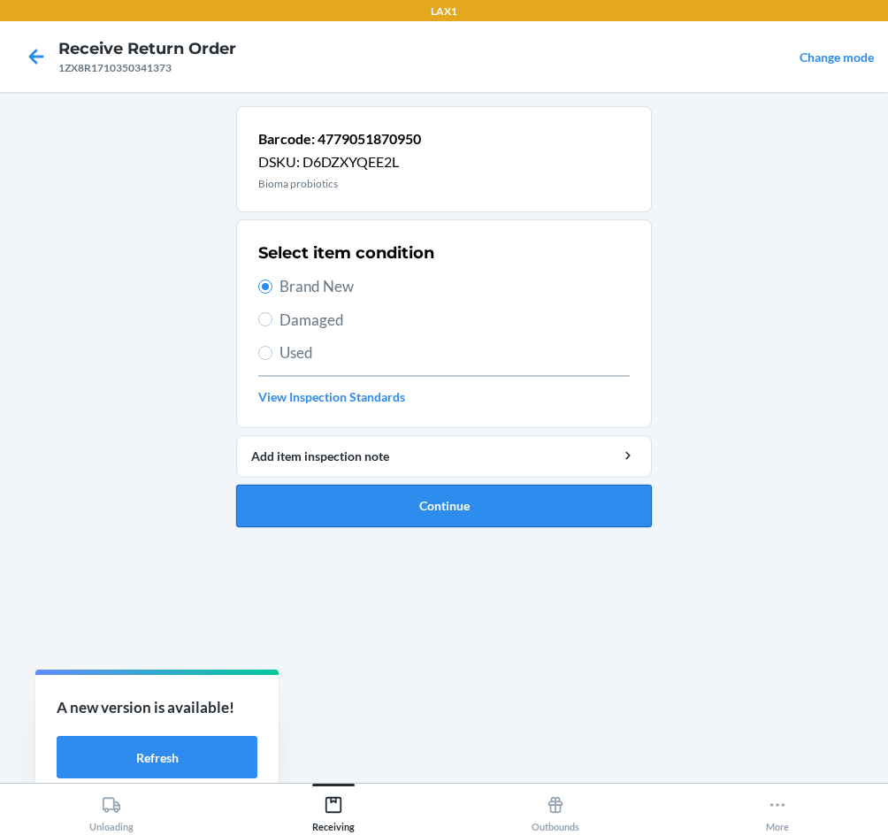
click at [325, 507] on button "Continue" at bounding box center [444, 506] width 416 height 42
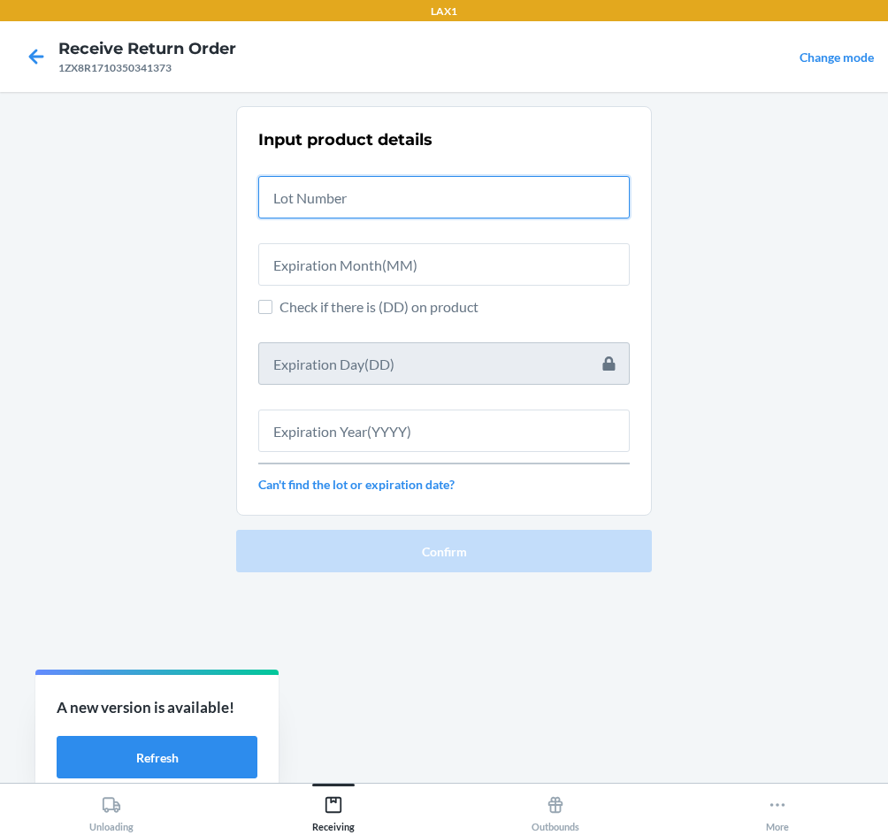
click at [316, 201] on input "text" at bounding box center [444, 197] width 372 height 42
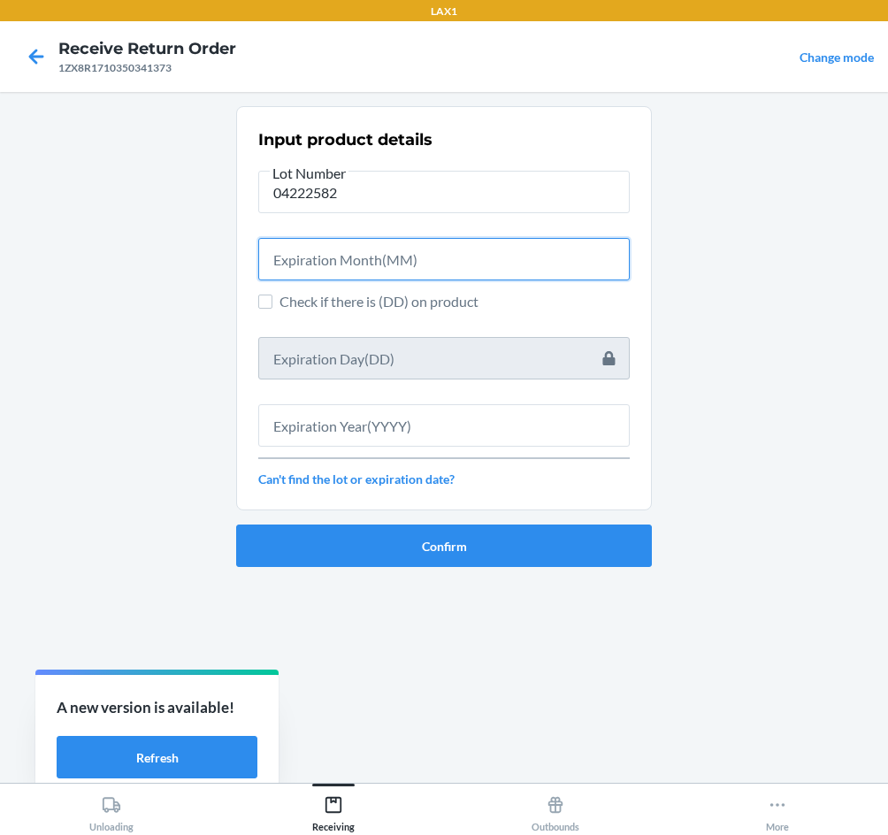
click at [300, 253] on input "text" at bounding box center [444, 259] width 372 height 42
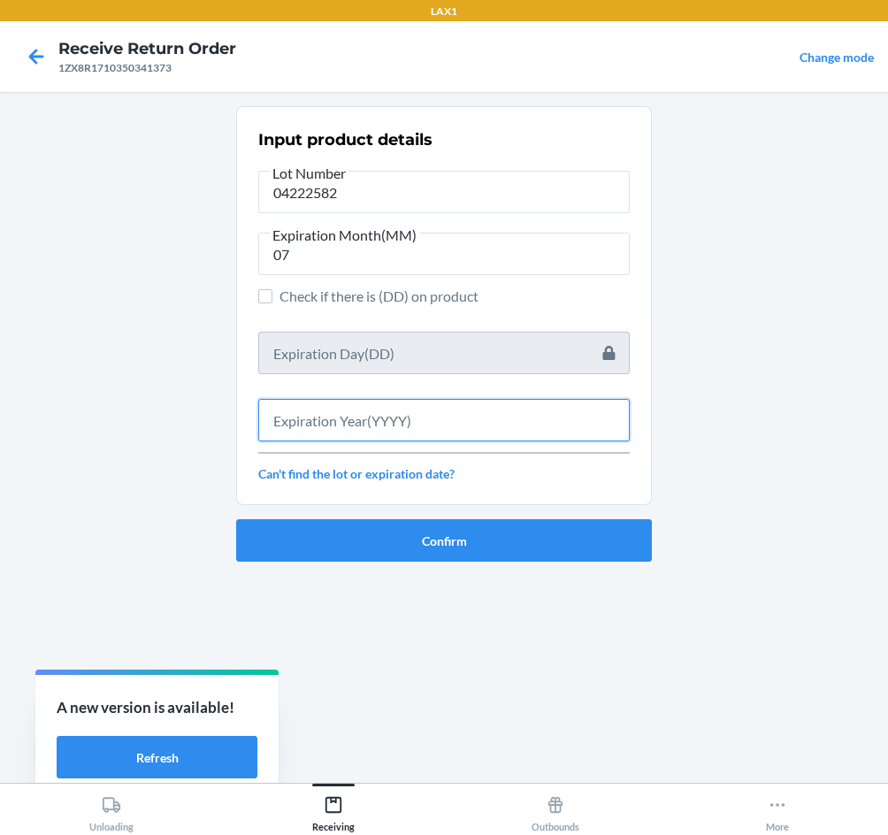
click at [353, 432] on input "text" at bounding box center [444, 420] width 372 height 42
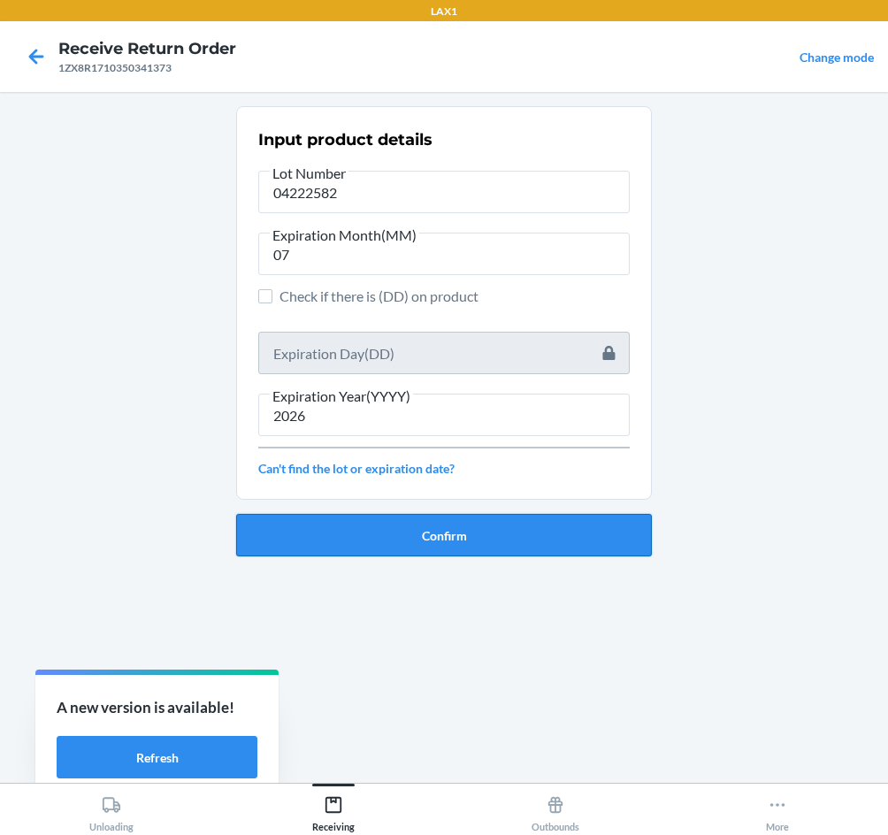
click at [422, 537] on button "Confirm" at bounding box center [444, 535] width 416 height 42
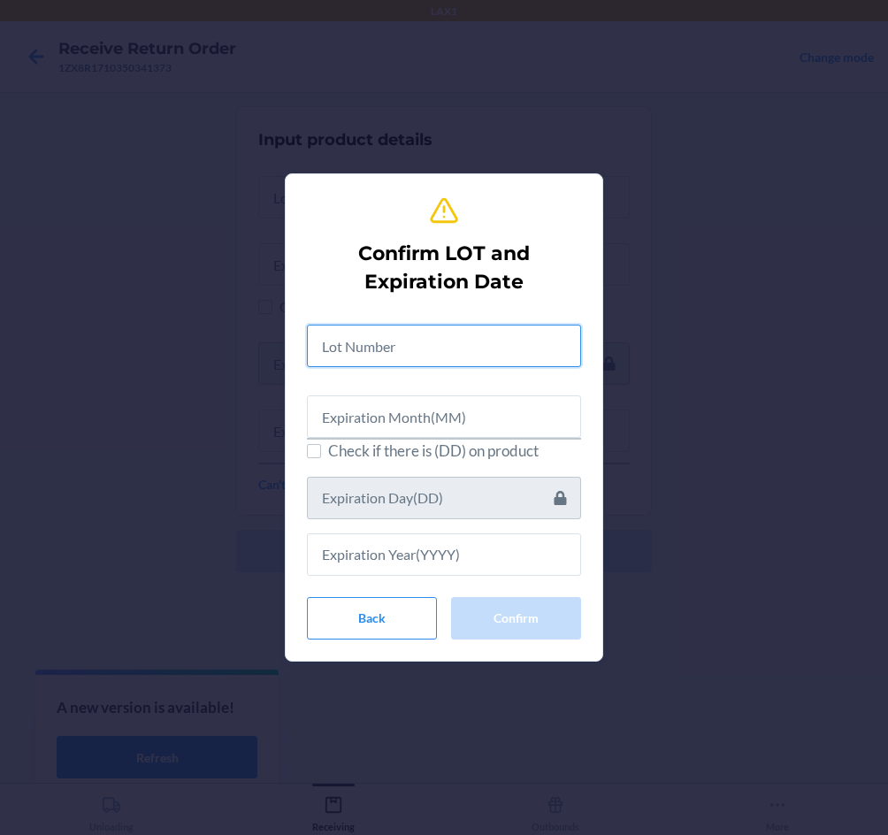
click at [421, 350] on input "text" at bounding box center [444, 346] width 274 height 42
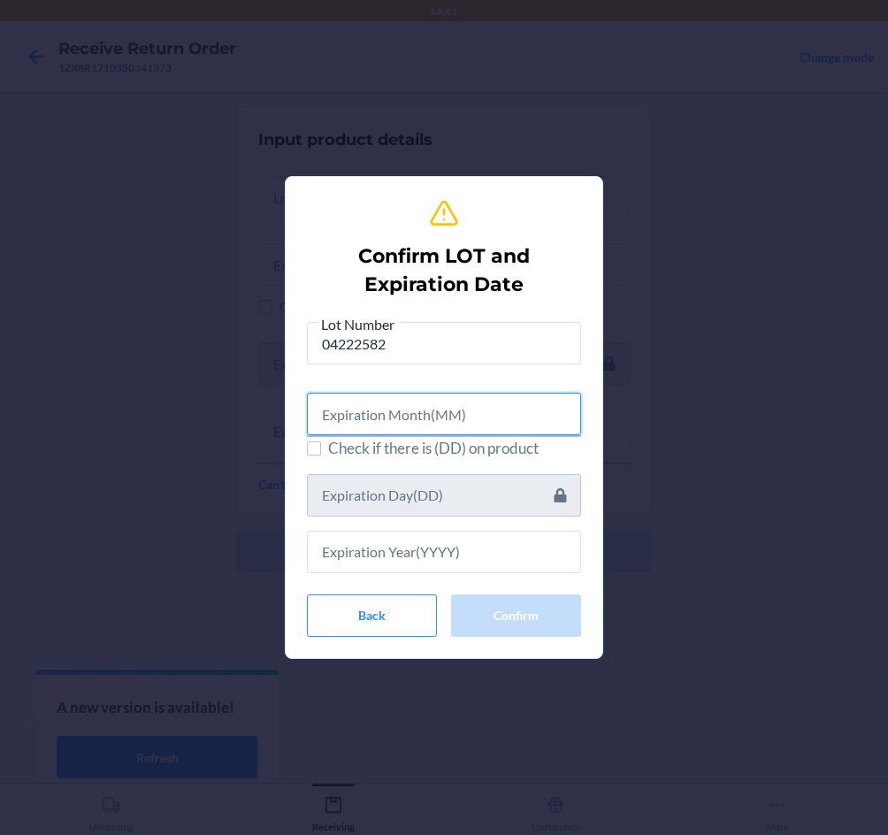
click at [410, 404] on input "text" at bounding box center [444, 414] width 274 height 42
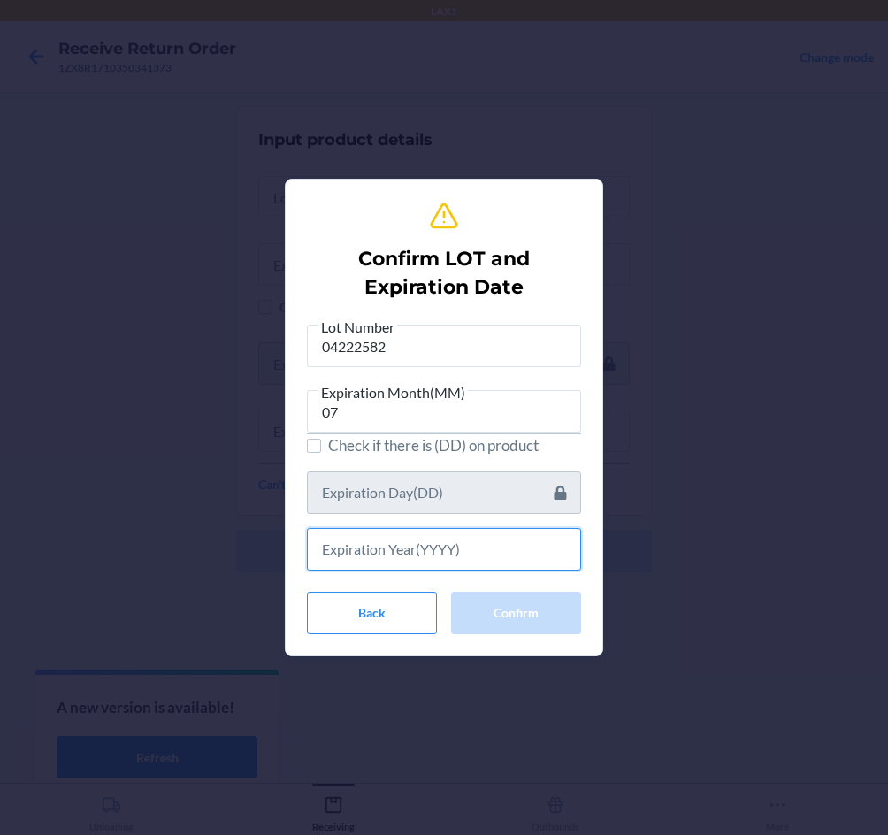
click at [431, 537] on input "text" at bounding box center [444, 549] width 274 height 42
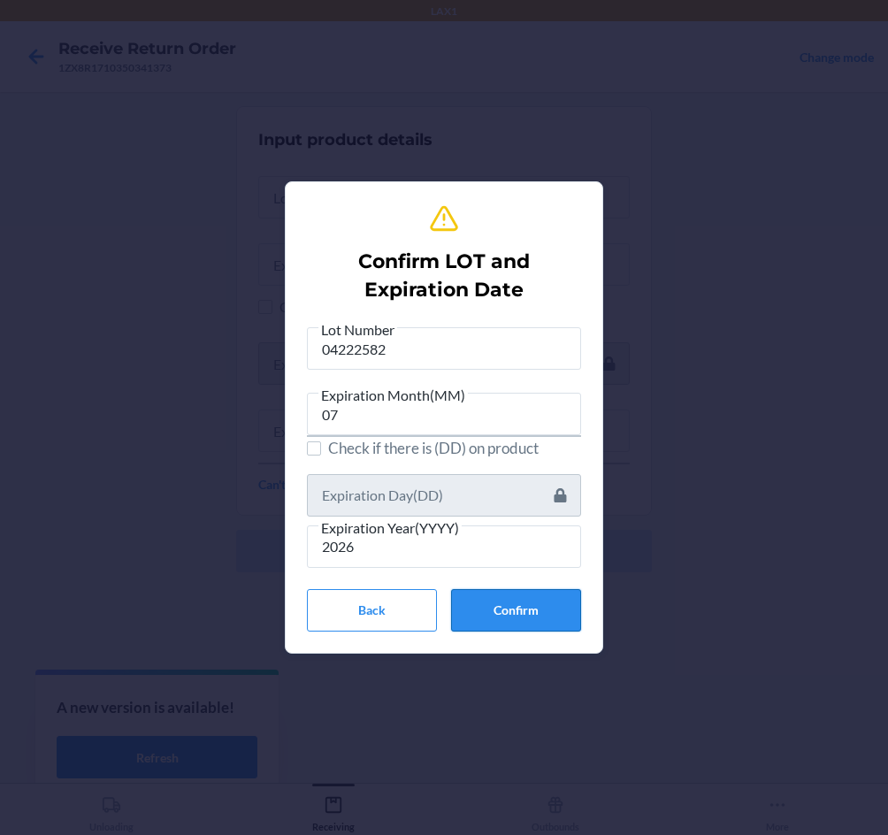
click at [493, 605] on button "Confirm" at bounding box center [516, 610] width 130 height 42
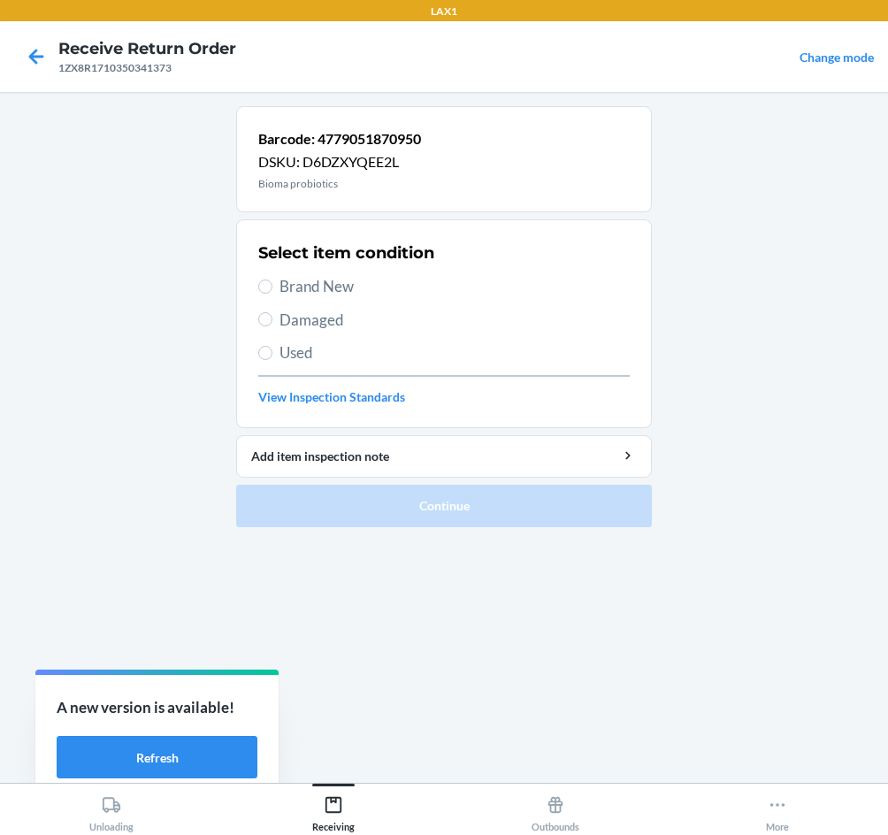
click at [352, 292] on span "Brand New" at bounding box center [455, 286] width 350 height 23
click at [273, 292] on input "Brand New" at bounding box center [265, 287] width 14 height 14
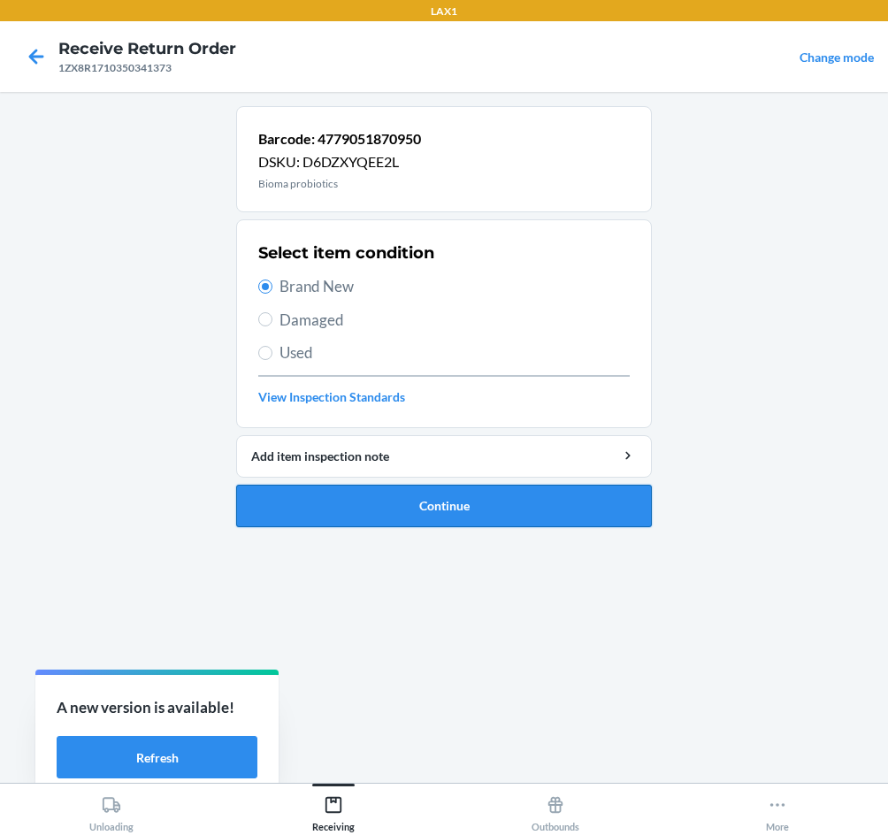
click at [399, 507] on button "Continue" at bounding box center [444, 506] width 416 height 42
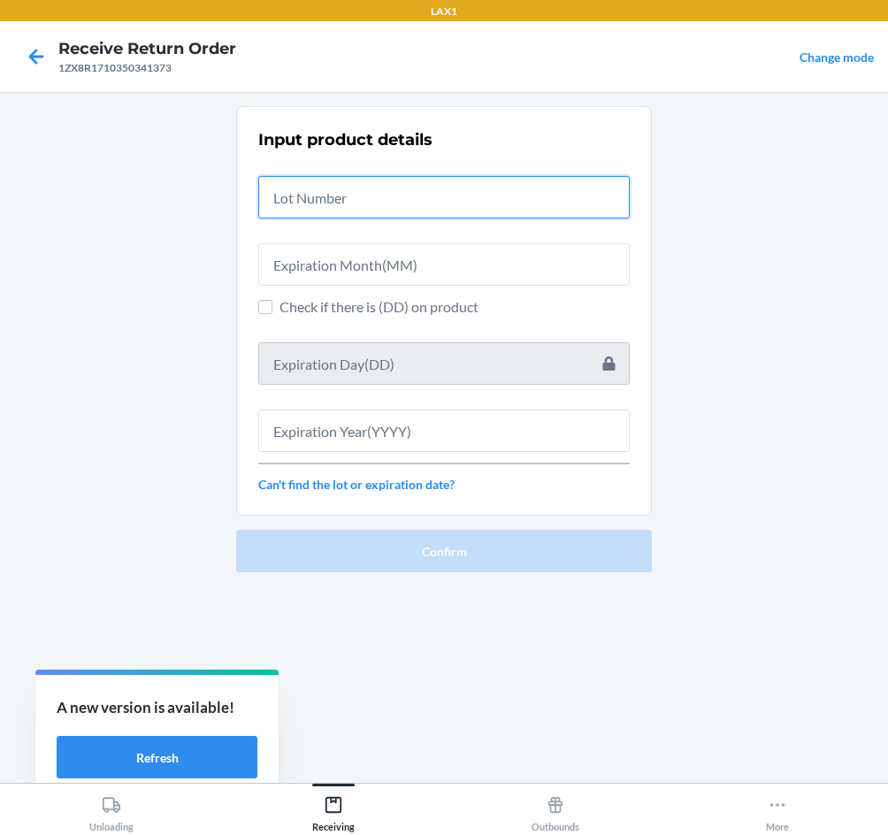
click at [397, 205] on input "text" at bounding box center [444, 197] width 372 height 42
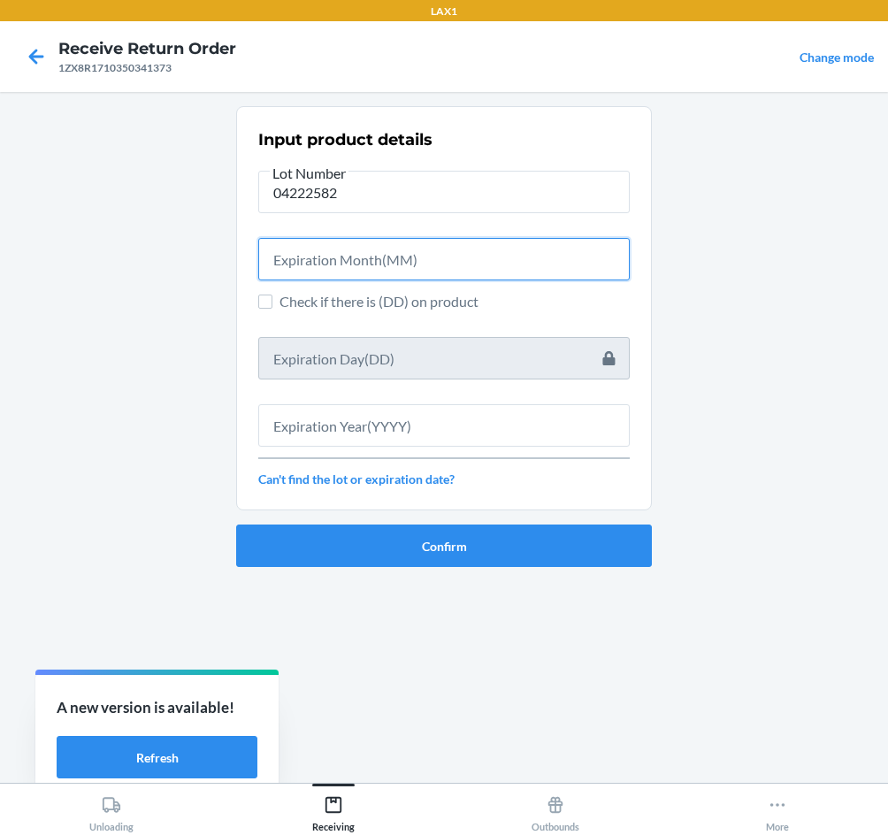
click at [482, 273] on input "text" at bounding box center [444, 259] width 372 height 42
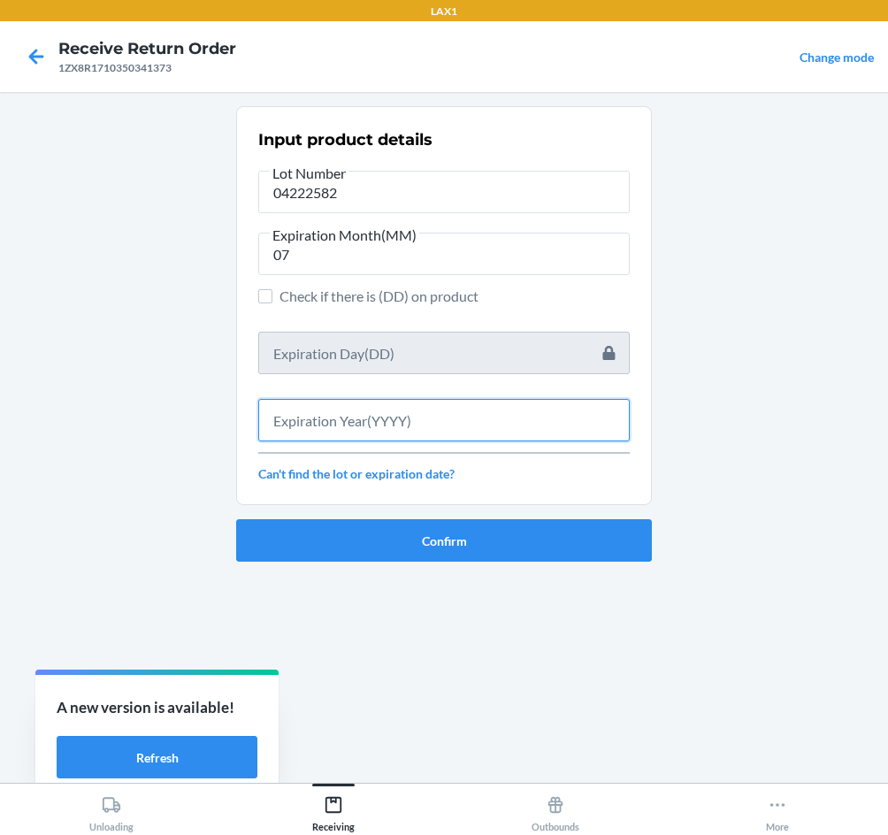
click at [442, 428] on input "text" at bounding box center [444, 420] width 372 height 42
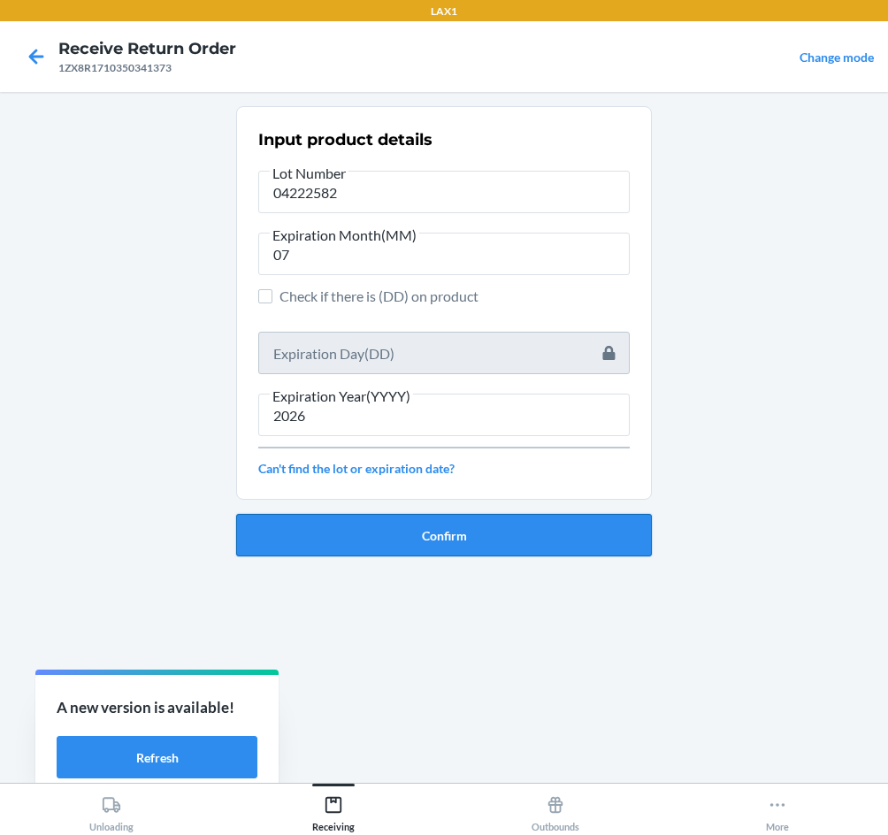
click at [476, 533] on button "Confirm" at bounding box center [444, 535] width 416 height 42
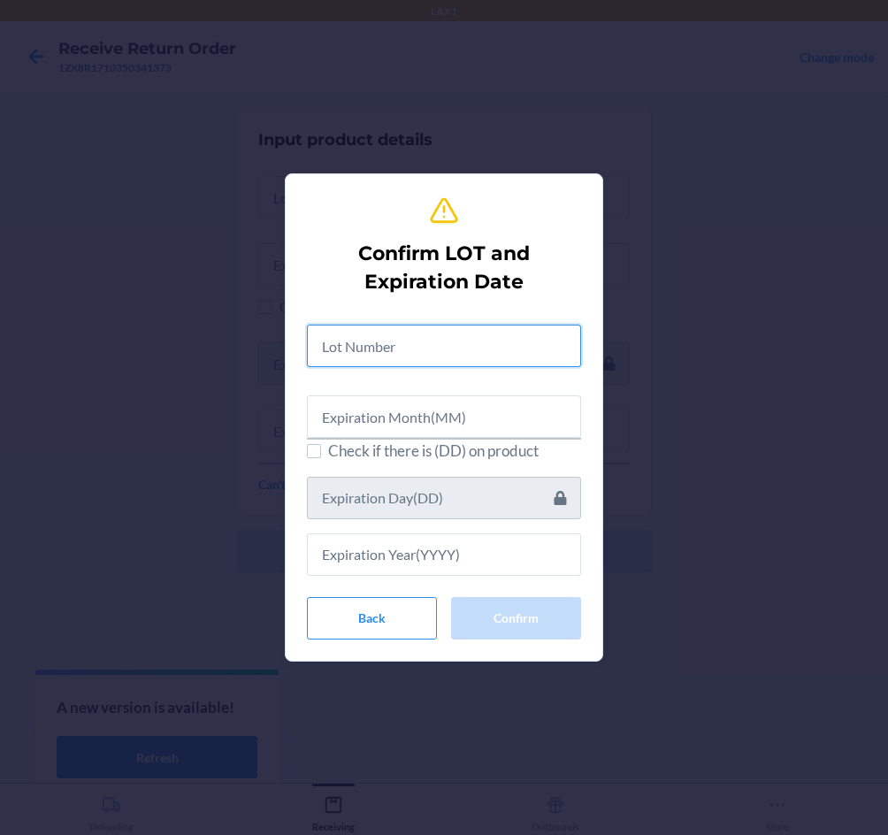
click at [376, 342] on input "text" at bounding box center [444, 346] width 274 height 42
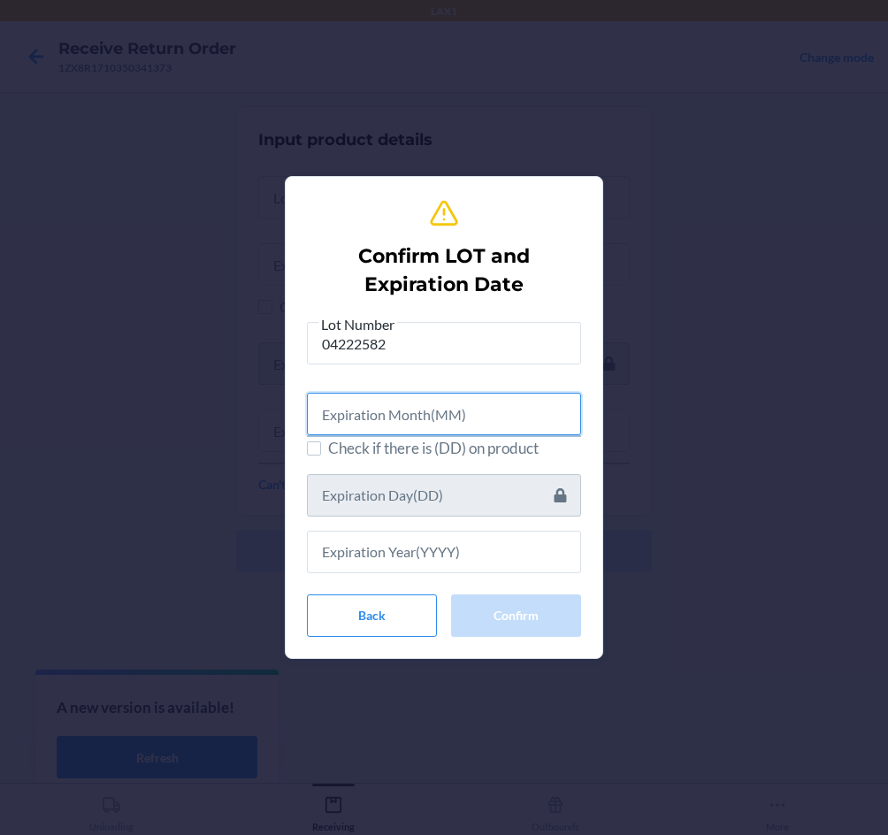
click at [368, 419] on input "text" at bounding box center [444, 414] width 274 height 42
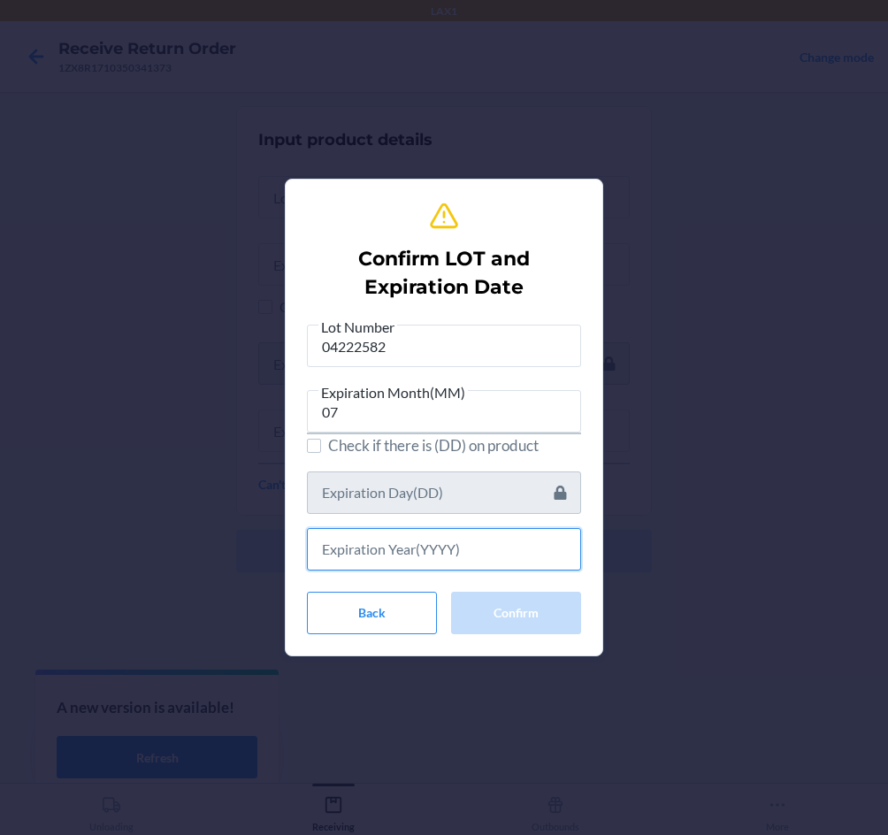
click at [404, 552] on input "text" at bounding box center [444, 549] width 274 height 42
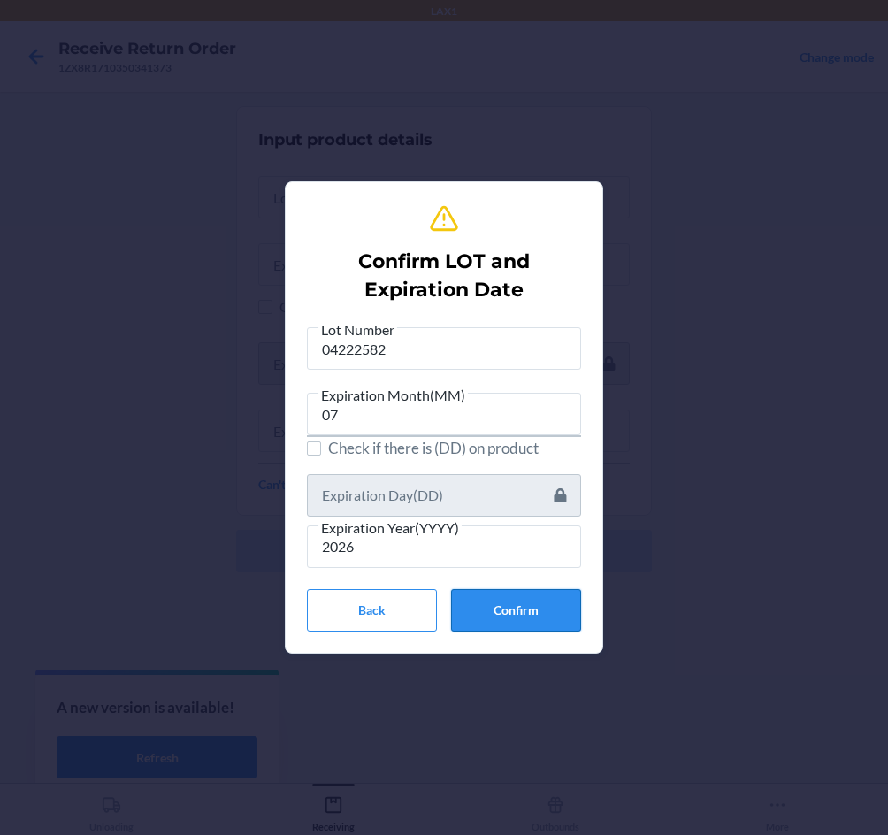
click at [510, 616] on button "Confirm" at bounding box center [516, 610] width 130 height 42
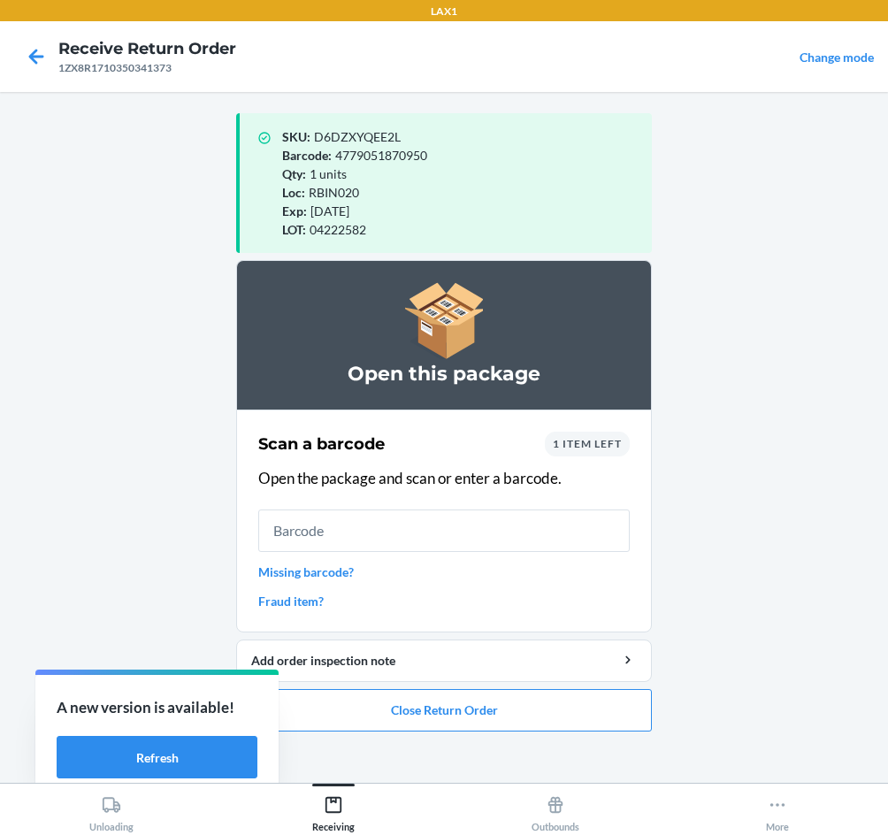
click at [497, 550] on input "text" at bounding box center [444, 531] width 372 height 42
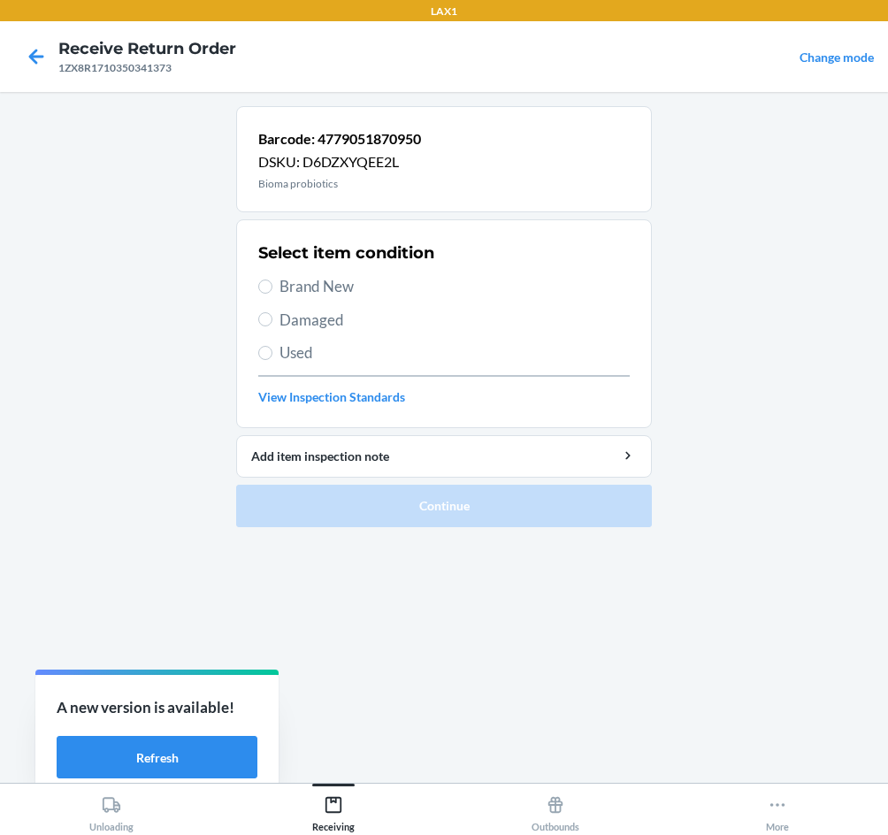
click at [287, 287] on span "Brand New" at bounding box center [455, 286] width 350 height 23
click at [273, 287] on input "Brand New" at bounding box center [265, 287] width 14 height 14
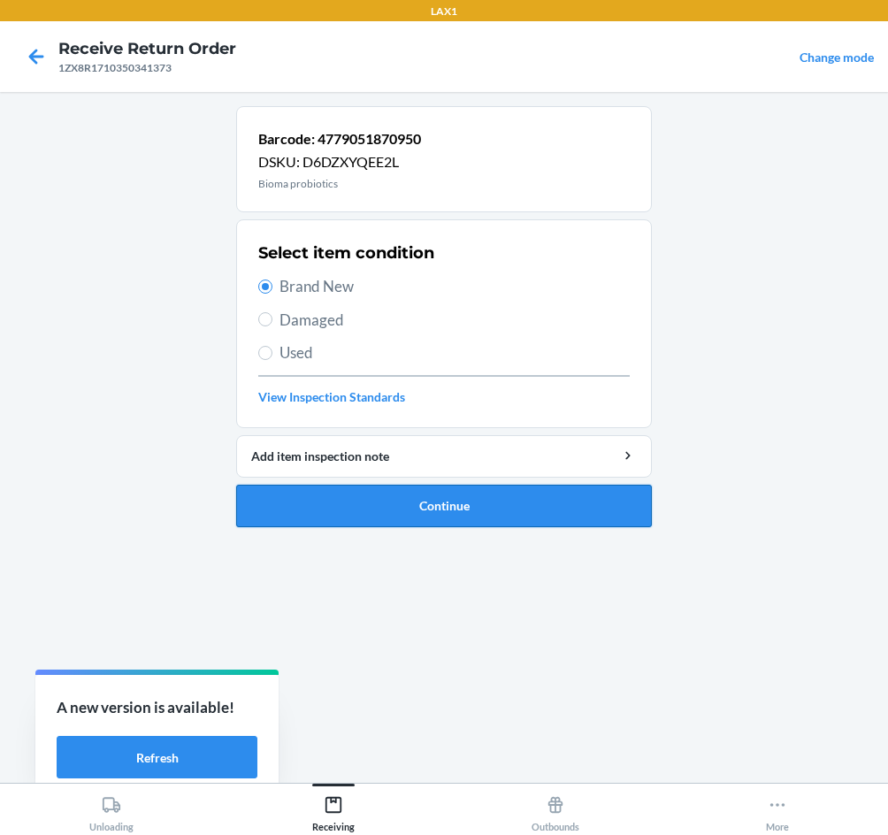
click at [455, 519] on button "Continue" at bounding box center [444, 506] width 416 height 42
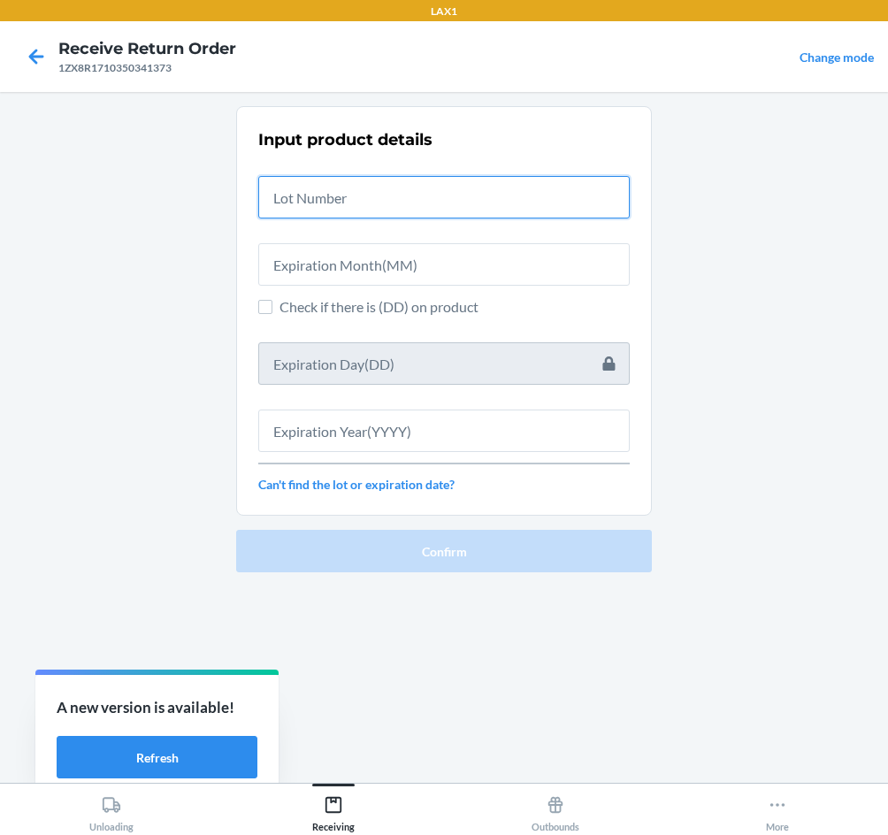
click at [379, 207] on input "text" at bounding box center [444, 197] width 372 height 42
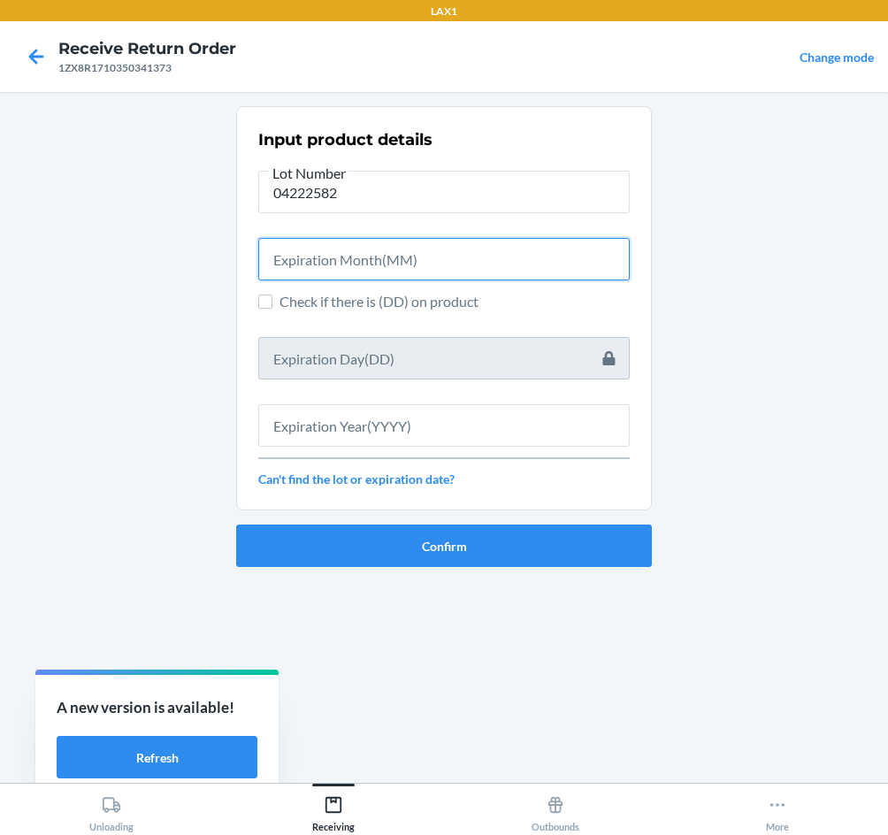
click at [364, 260] on input "text" at bounding box center [444, 259] width 372 height 42
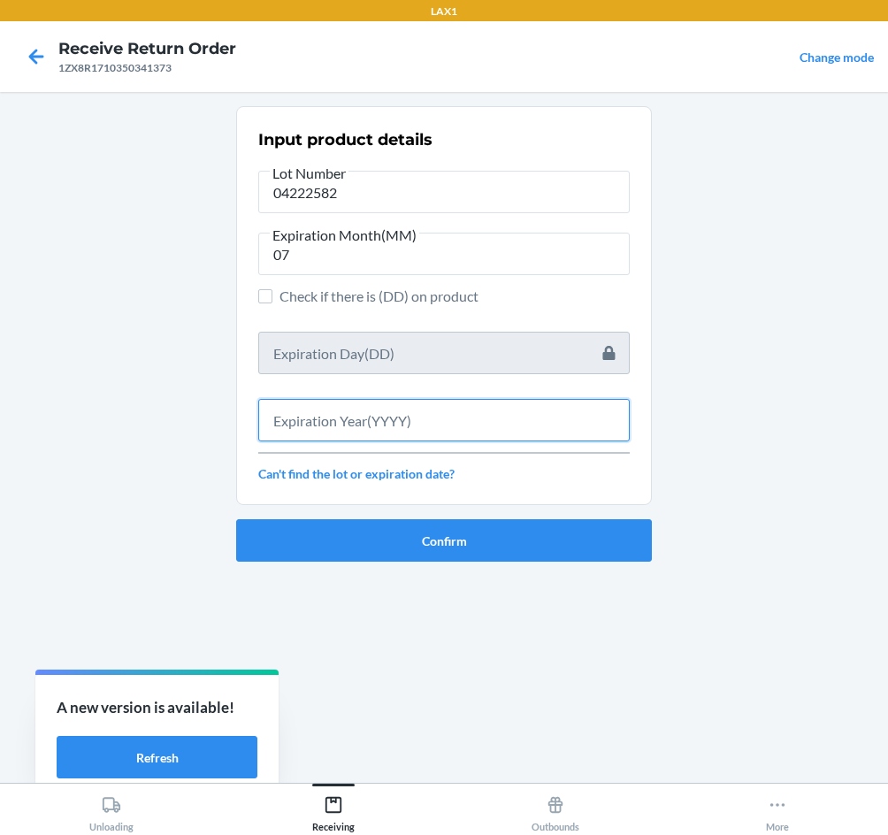
click at [334, 419] on input "text" at bounding box center [444, 420] width 372 height 42
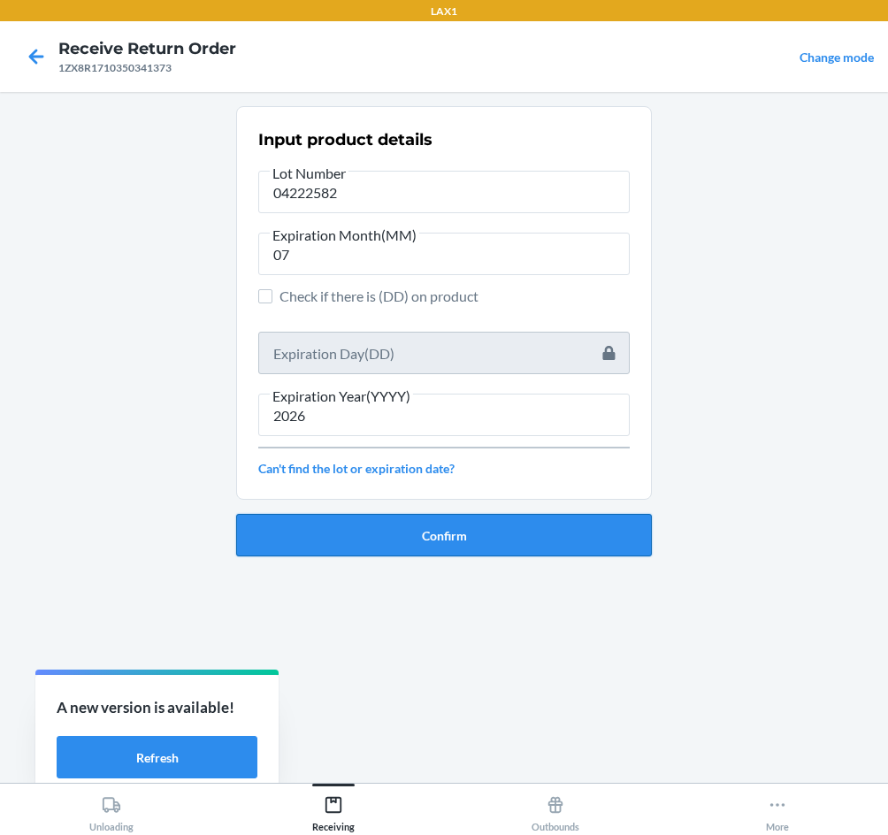
click at [323, 545] on button "Confirm" at bounding box center [444, 535] width 416 height 42
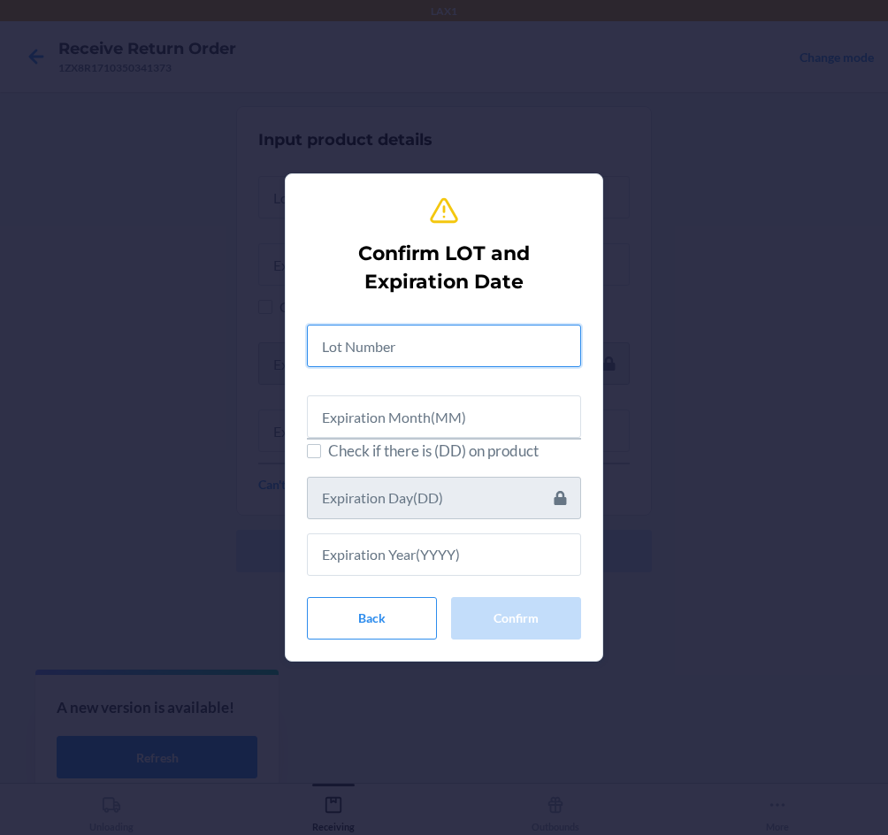
click at [409, 340] on input "text" at bounding box center [444, 346] width 274 height 42
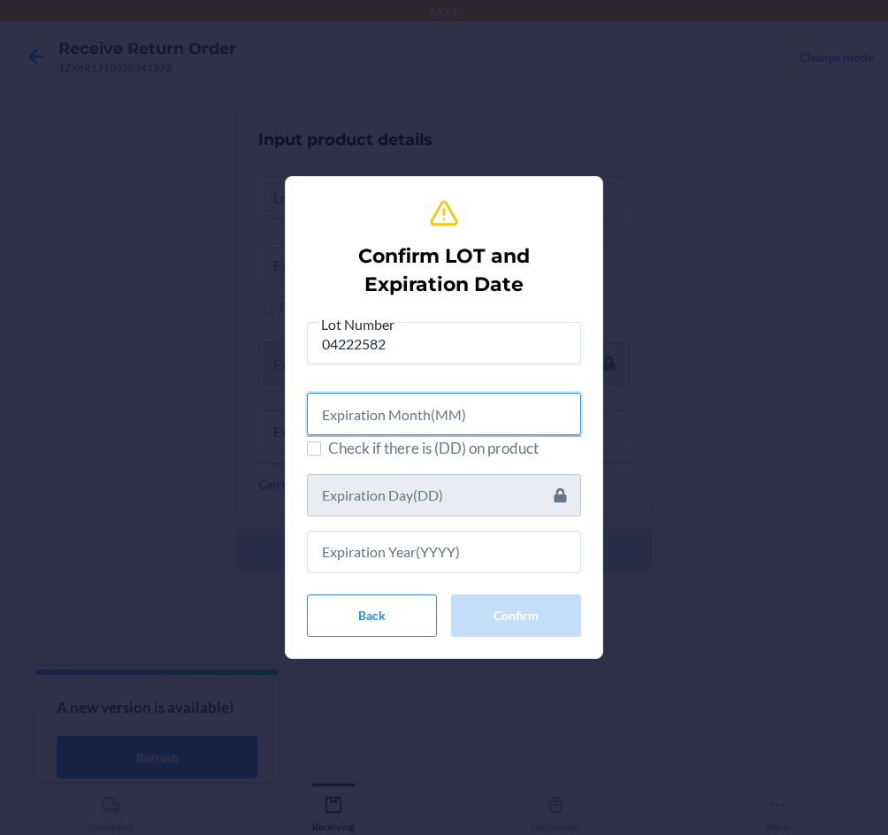
click at [385, 415] on input "text" at bounding box center [444, 414] width 274 height 42
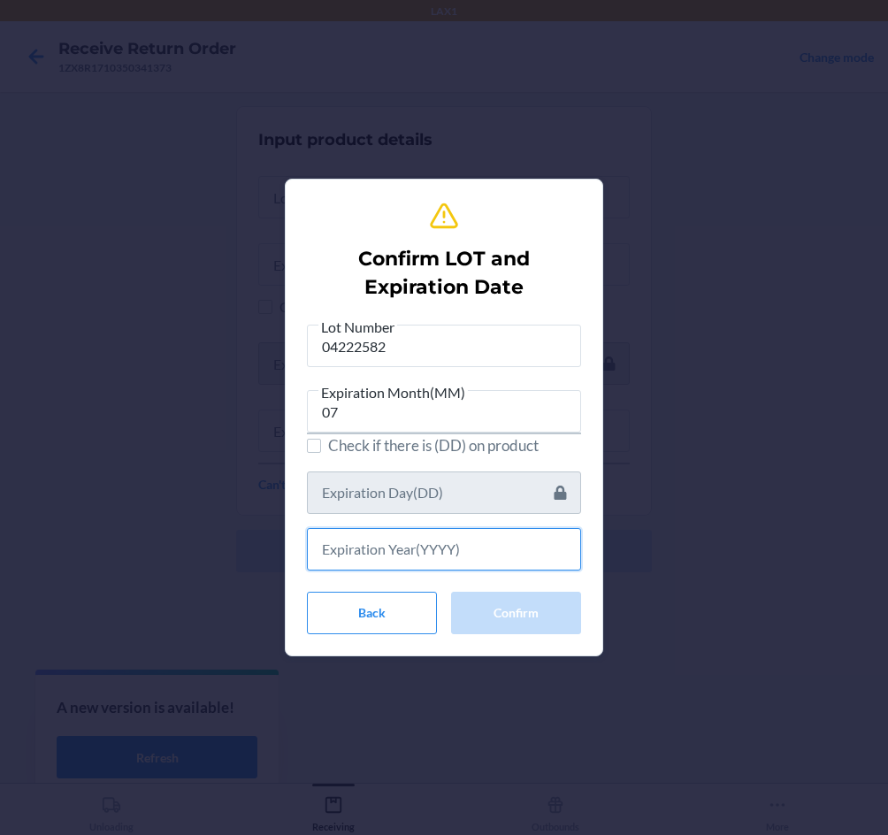
click at [431, 543] on input "text" at bounding box center [444, 549] width 274 height 42
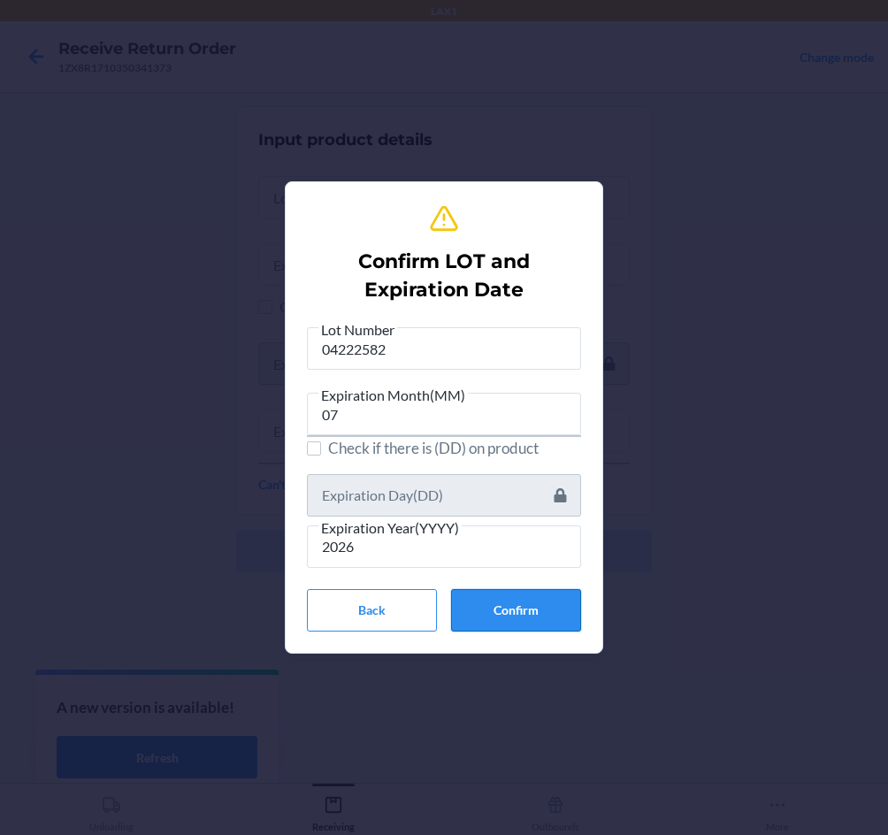
click at [527, 613] on button "Confirm" at bounding box center [516, 610] width 130 height 42
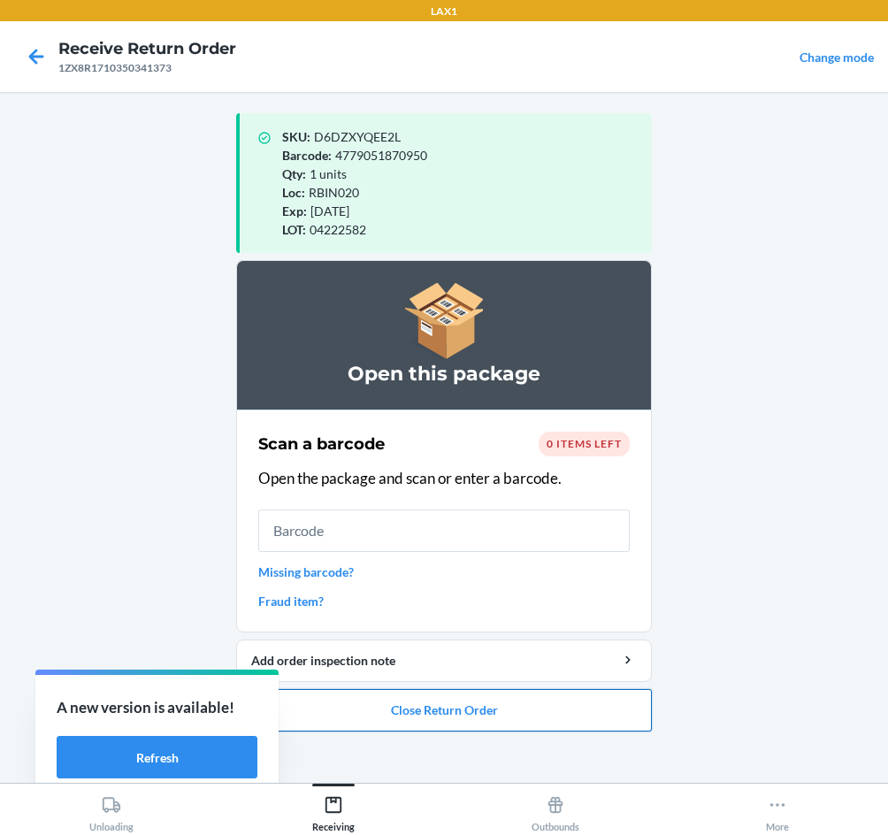
click at [433, 711] on button "Close Return Order" at bounding box center [444, 710] width 416 height 42
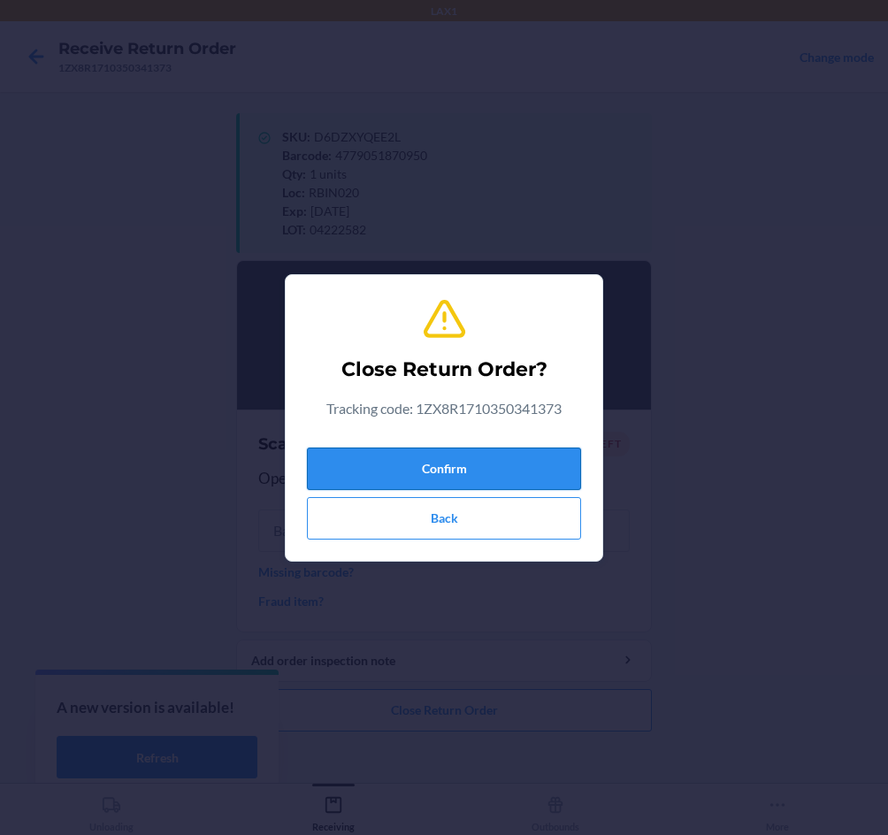
click at [350, 458] on button "Confirm" at bounding box center [444, 469] width 274 height 42
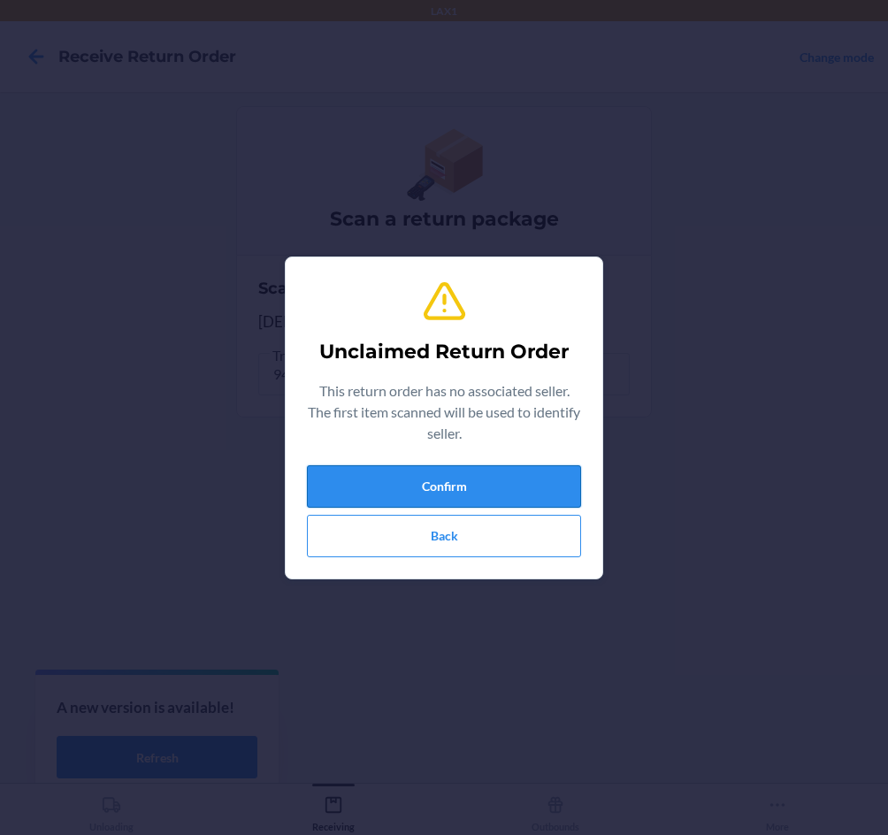
click at [370, 503] on button "Confirm" at bounding box center [444, 486] width 274 height 42
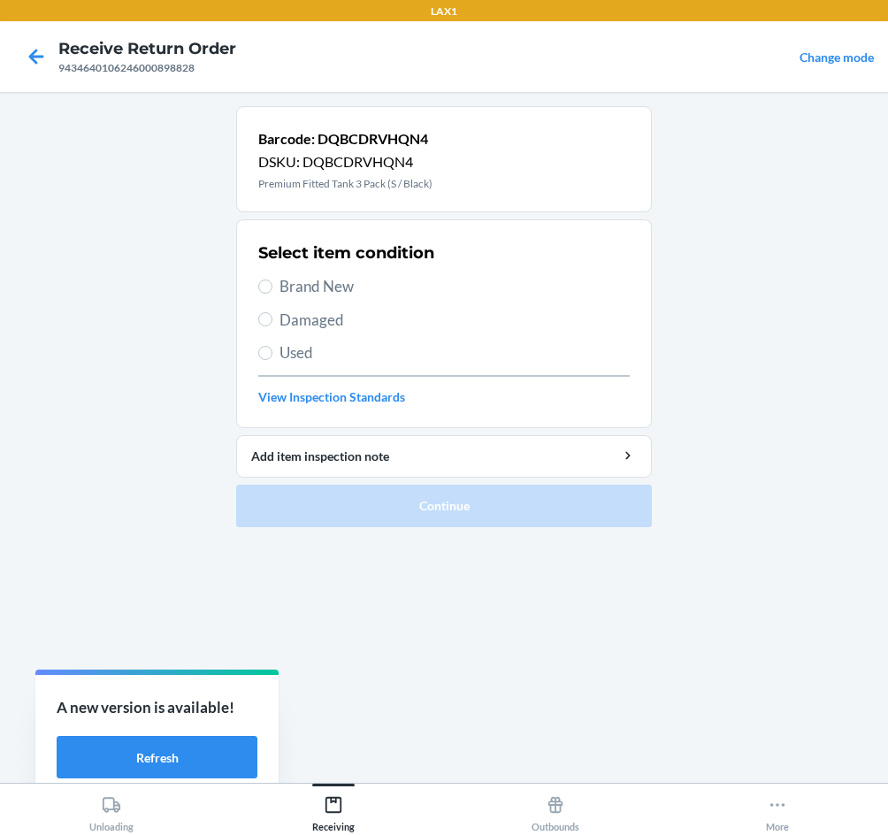
click at [302, 313] on span "Damaged" at bounding box center [455, 320] width 350 height 23
click at [273, 313] on input "Damaged" at bounding box center [265, 319] width 14 height 14
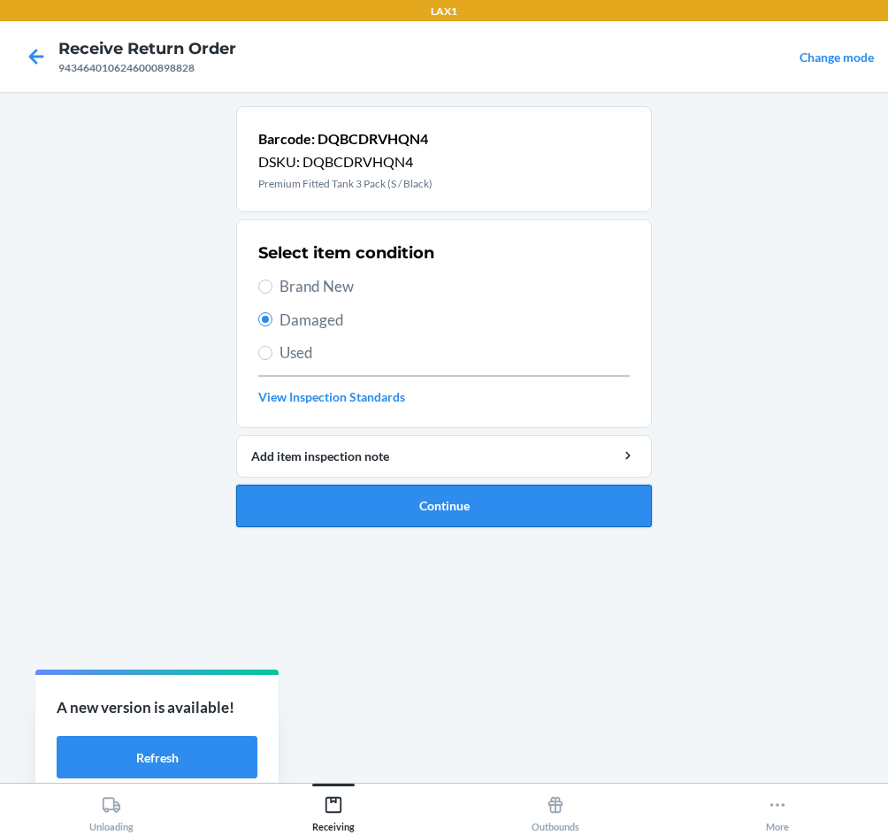
click at [435, 503] on button "Continue" at bounding box center [444, 506] width 416 height 42
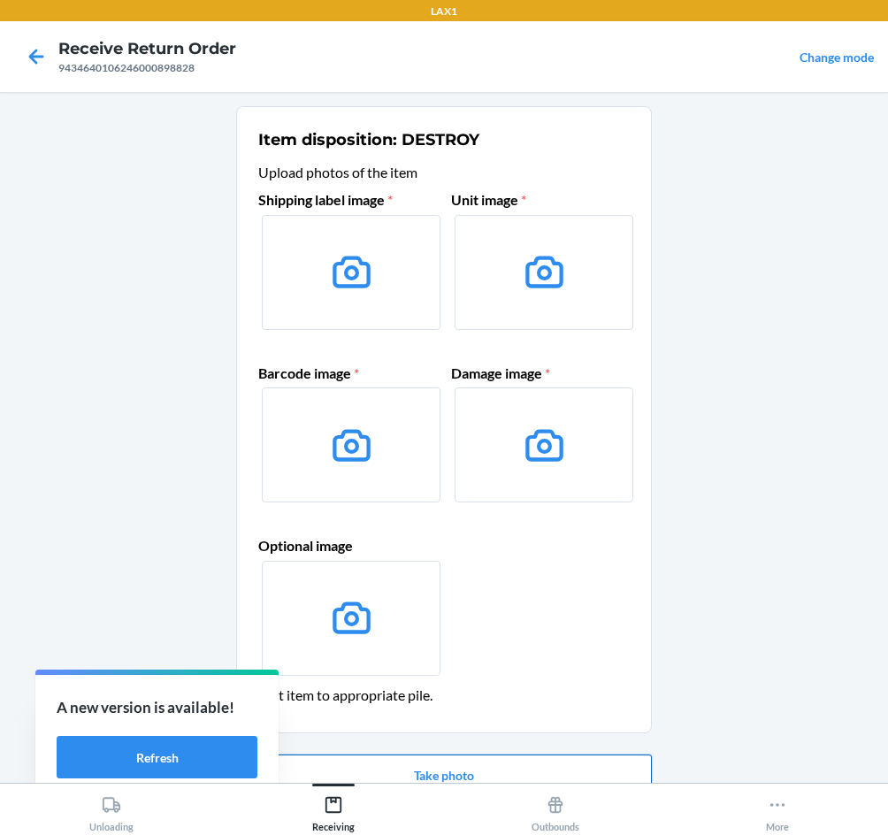
click at [507, 762] on button "Take photo" at bounding box center [444, 776] width 416 height 42
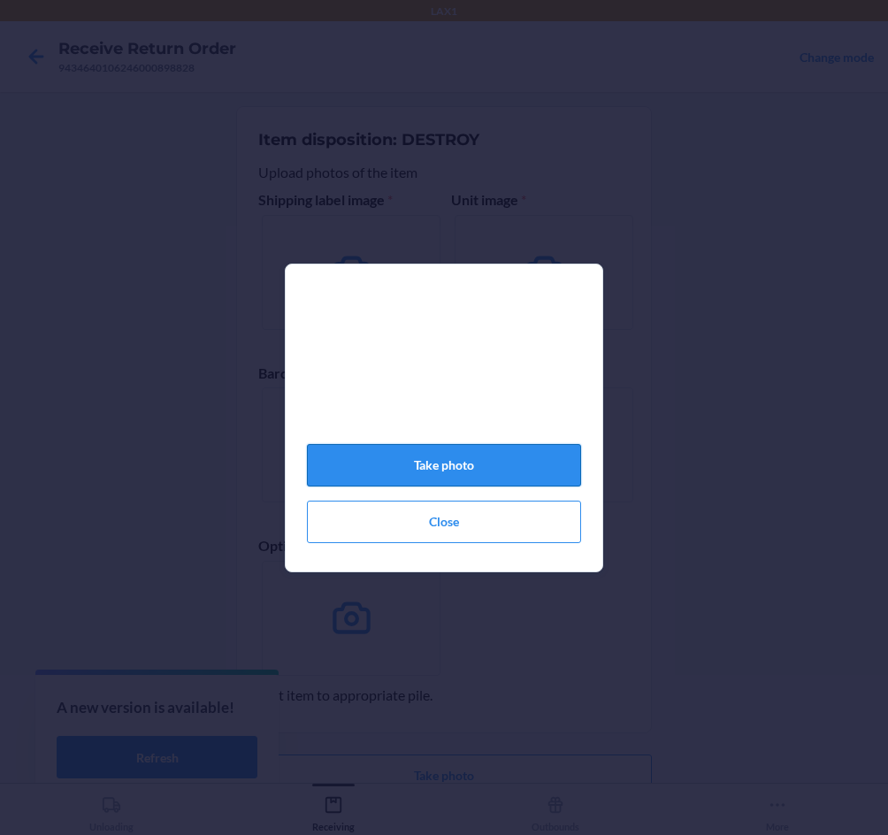
click at [448, 487] on button "Take photo" at bounding box center [444, 465] width 274 height 42
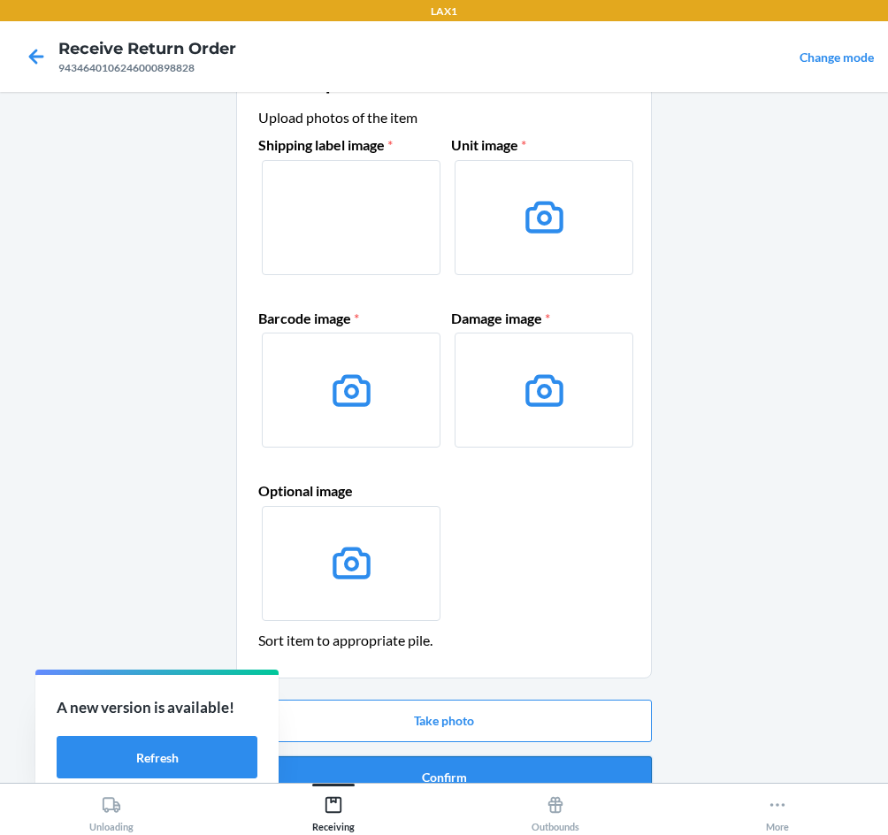
scroll to position [85, 0]
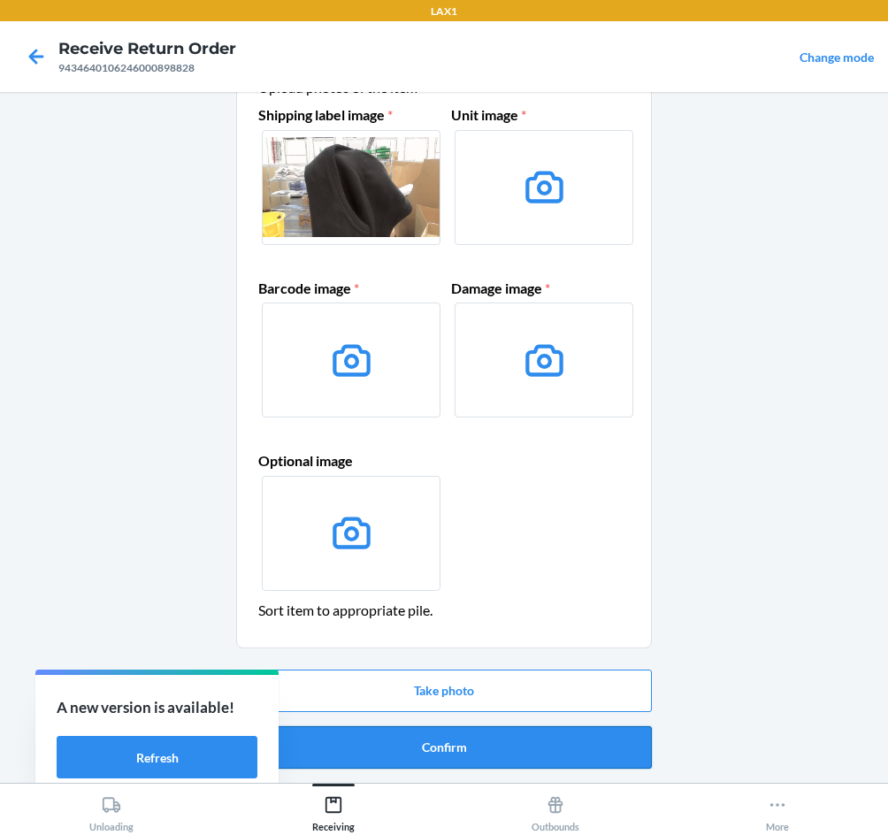
click at [448, 743] on button "Confirm" at bounding box center [444, 748] width 416 height 42
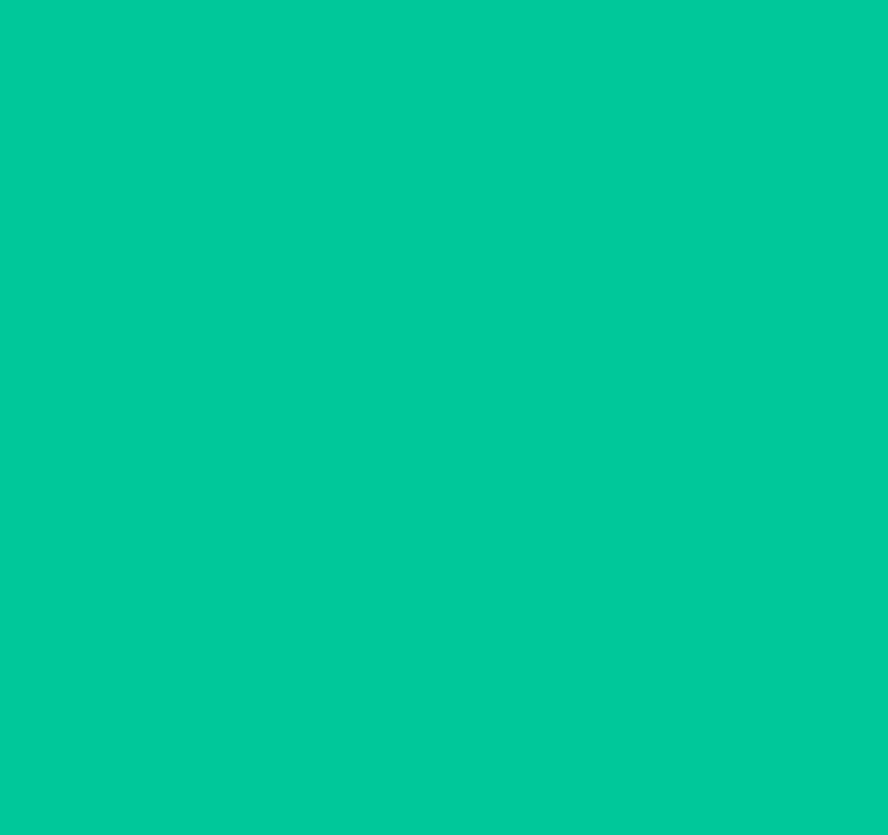
scroll to position [0, 0]
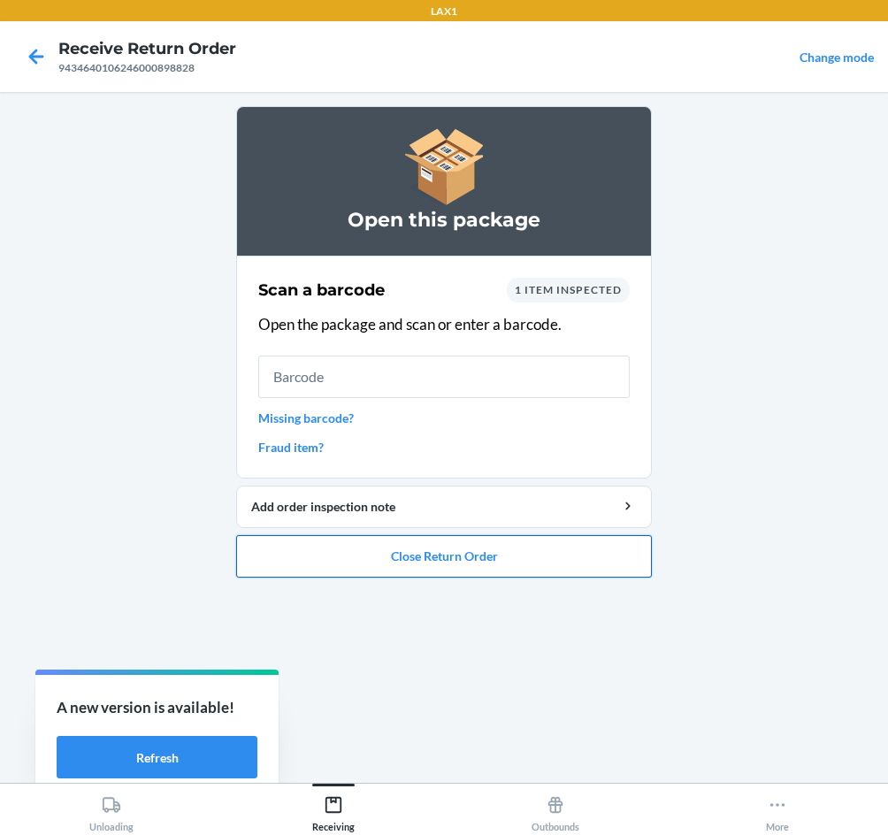
click at [539, 548] on button "Close Return Order" at bounding box center [444, 556] width 416 height 42
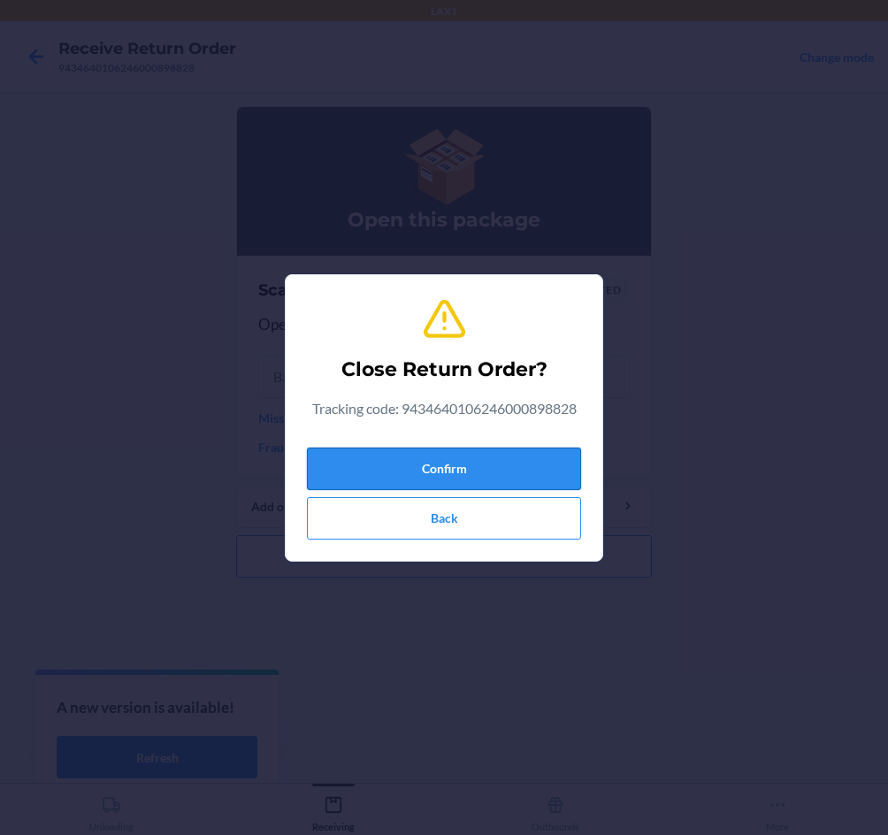
click at [526, 466] on button "Confirm" at bounding box center [444, 469] width 274 height 42
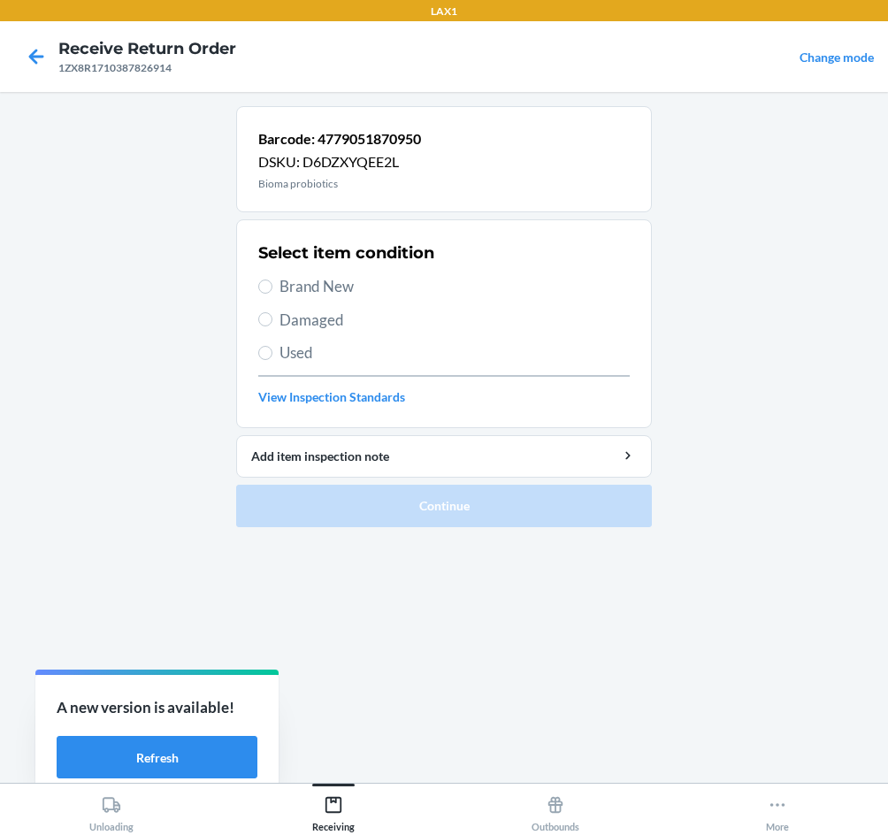
click at [310, 288] on span "Brand New" at bounding box center [455, 286] width 350 height 23
click at [273, 288] on input "Brand New" at bounding box center [265, 287] width 14 height 14
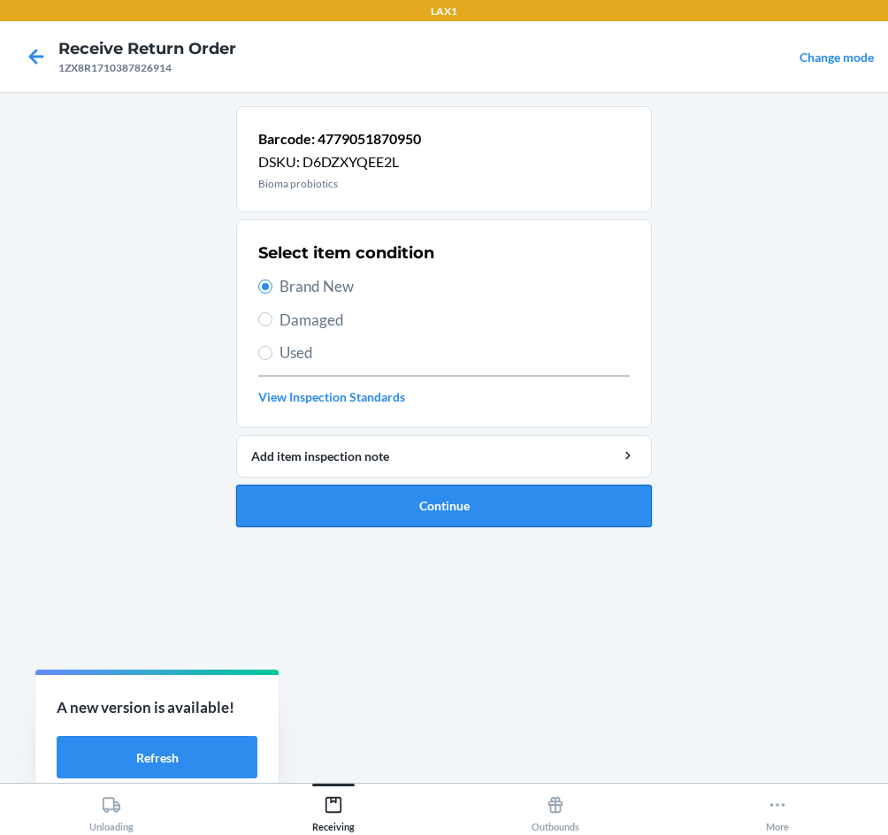
click at [442, 514] on button "Continue" at bounding box center [444, 506] width 416 height 42
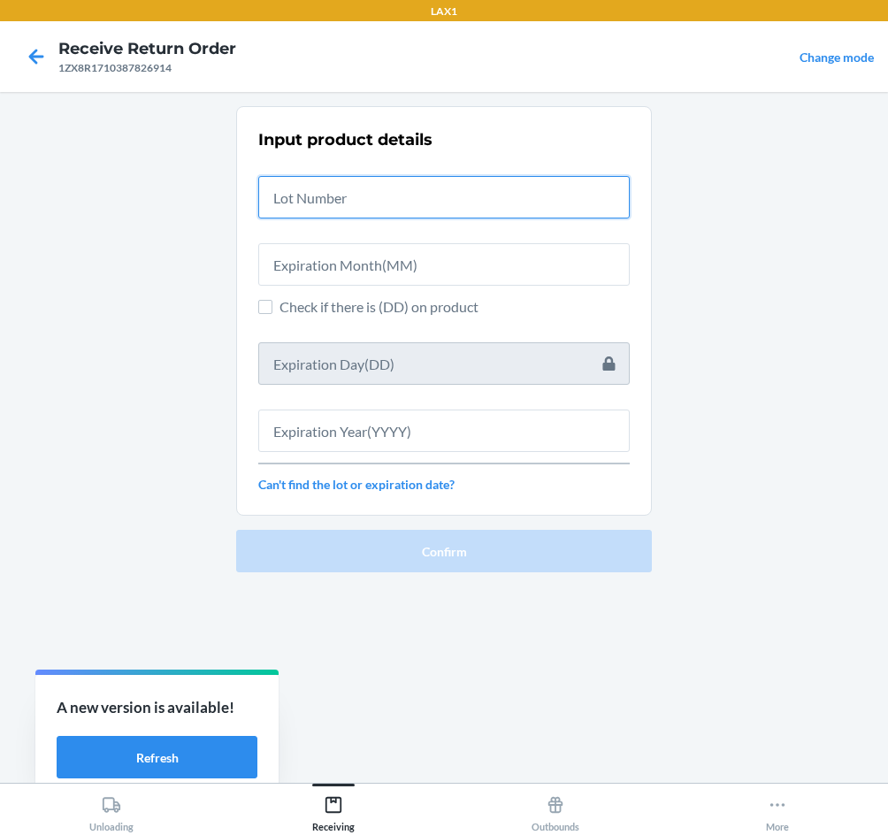
click at [354, 198] on input "text" at bounding box center [444, 197] width 372 height 42
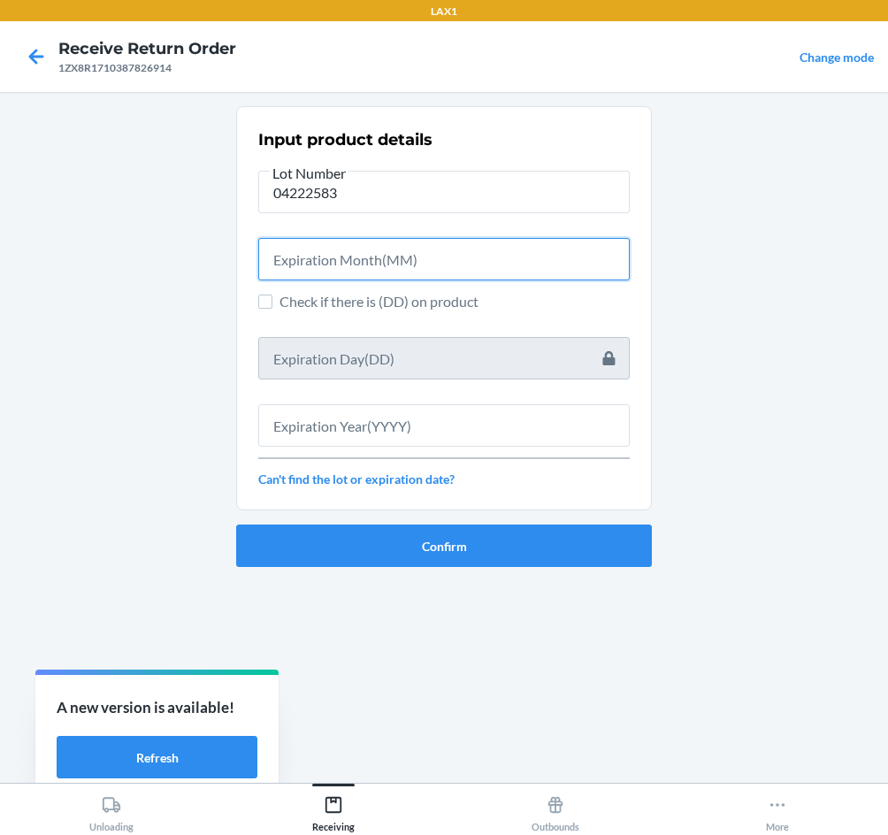
click at [302, 276] on input "text" at bounding box center [444, 259] width 372 height 42
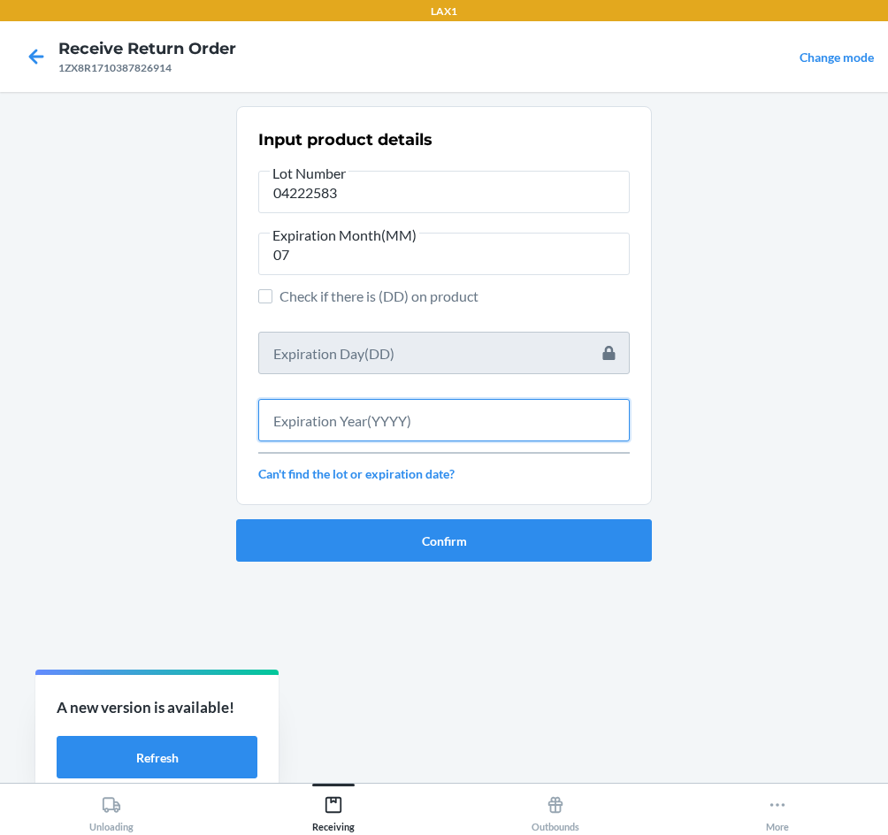
click at [364, 422] on input "text" at bounding box center [444, 420] width 372 height 42
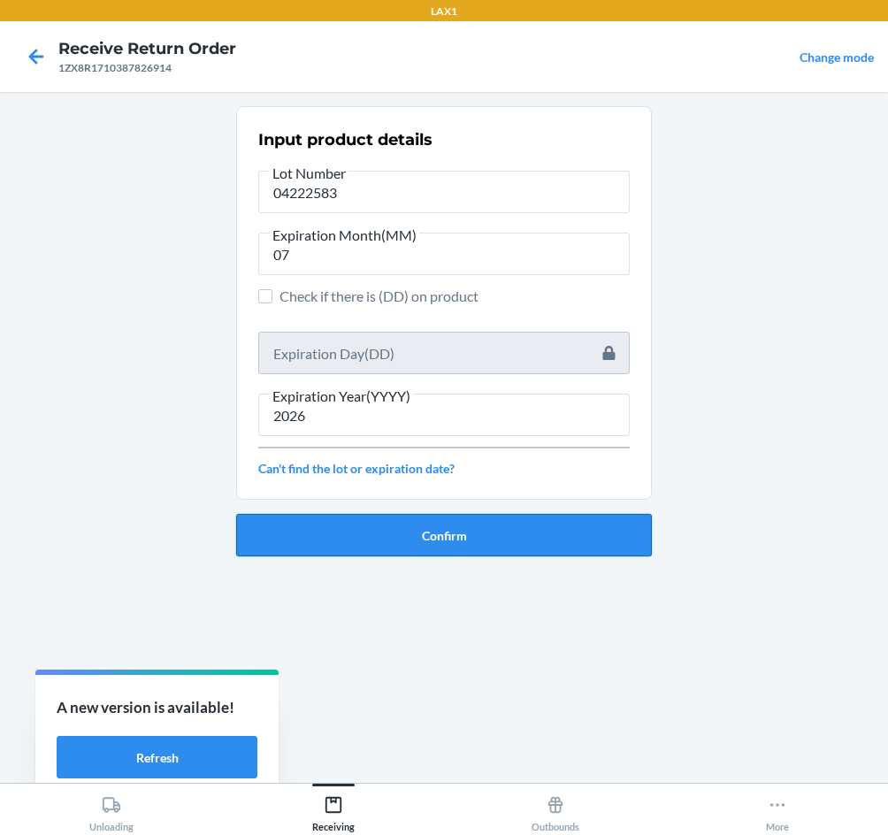
click at [340, 542] on button "Confirm" at bounding box center [444, 535] width 416 height 42
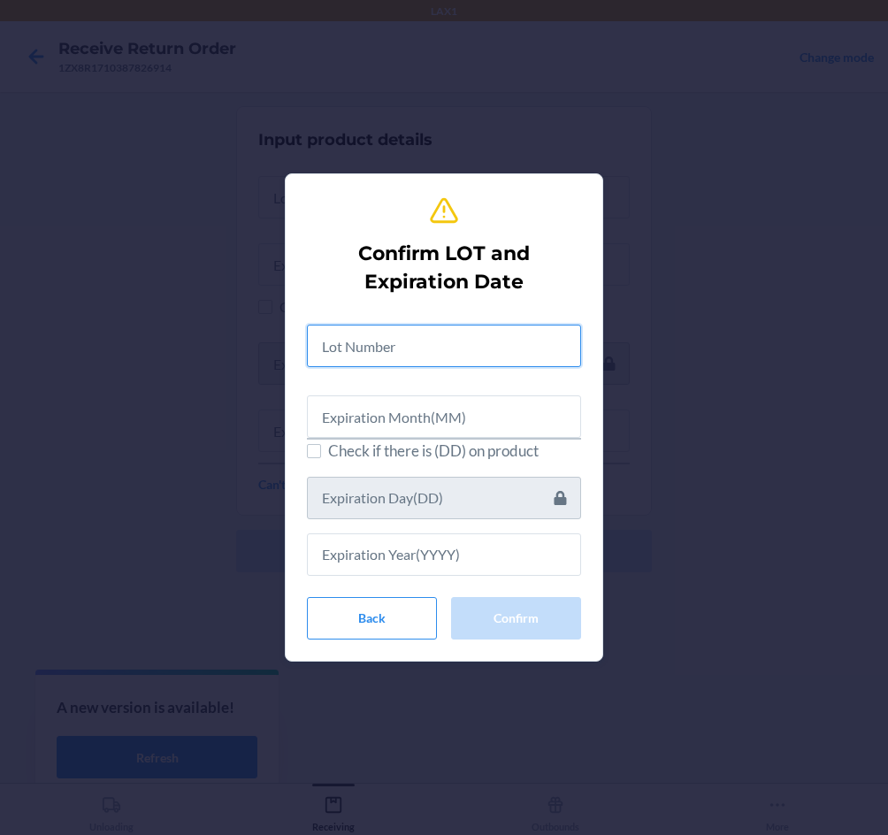
click at [355, 352] on input "text" at bounding box center [444, 346] width 274 height 42
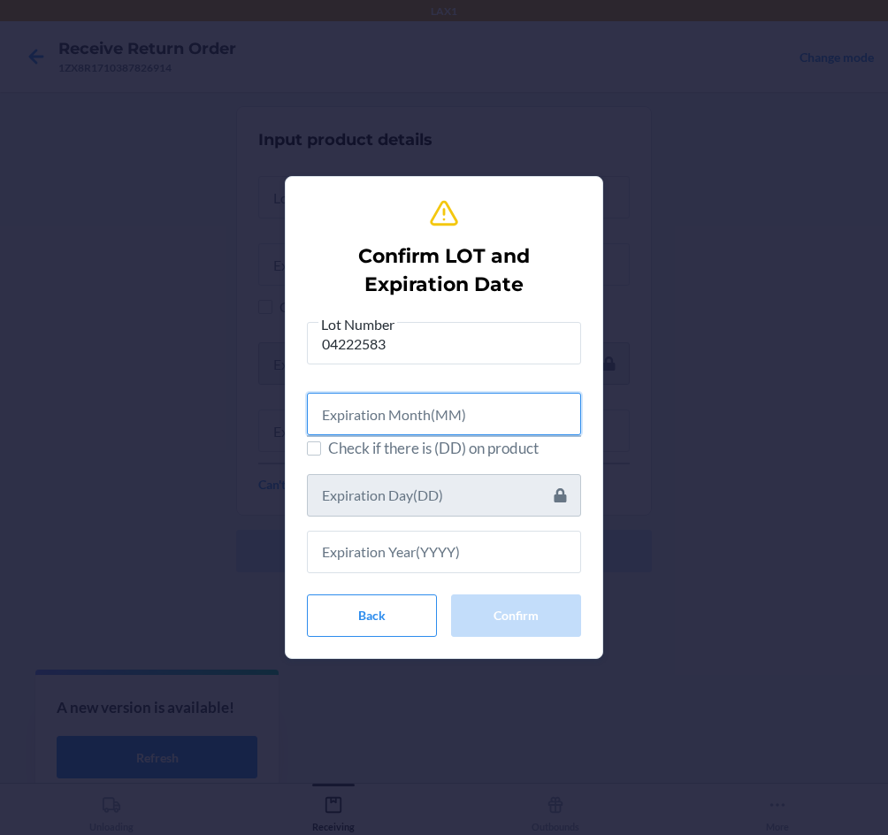
click at [380, 418] on input "text" at bounding box center [444, 414] width 274 height 42
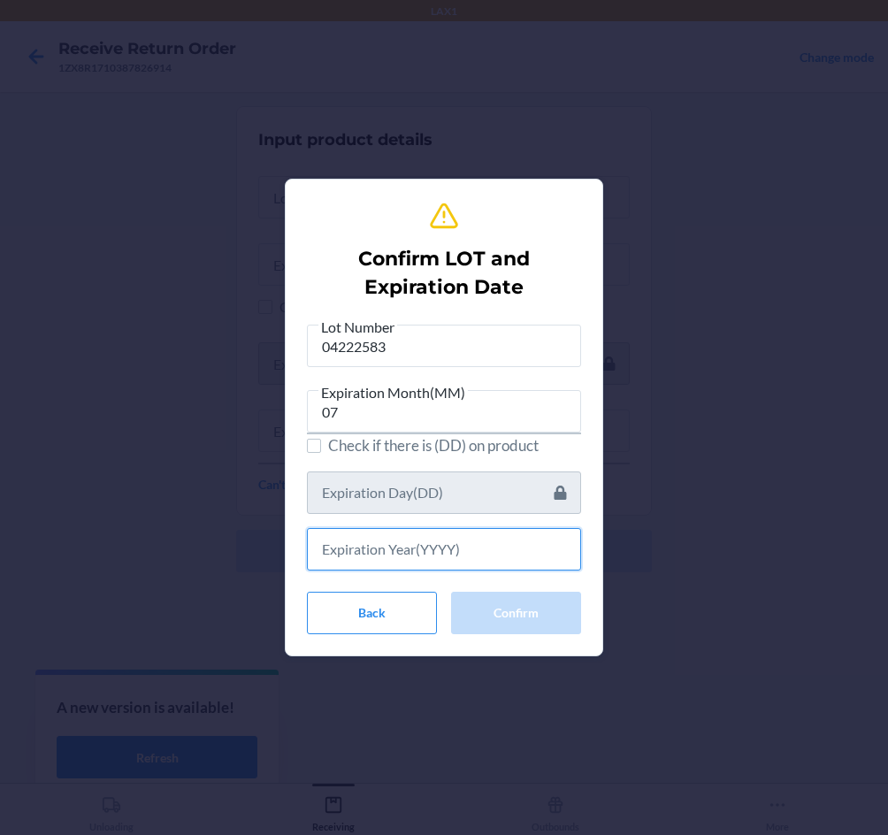
click at [388, 545] on input "text" at bounding box center [444, 549] width 274 height 42
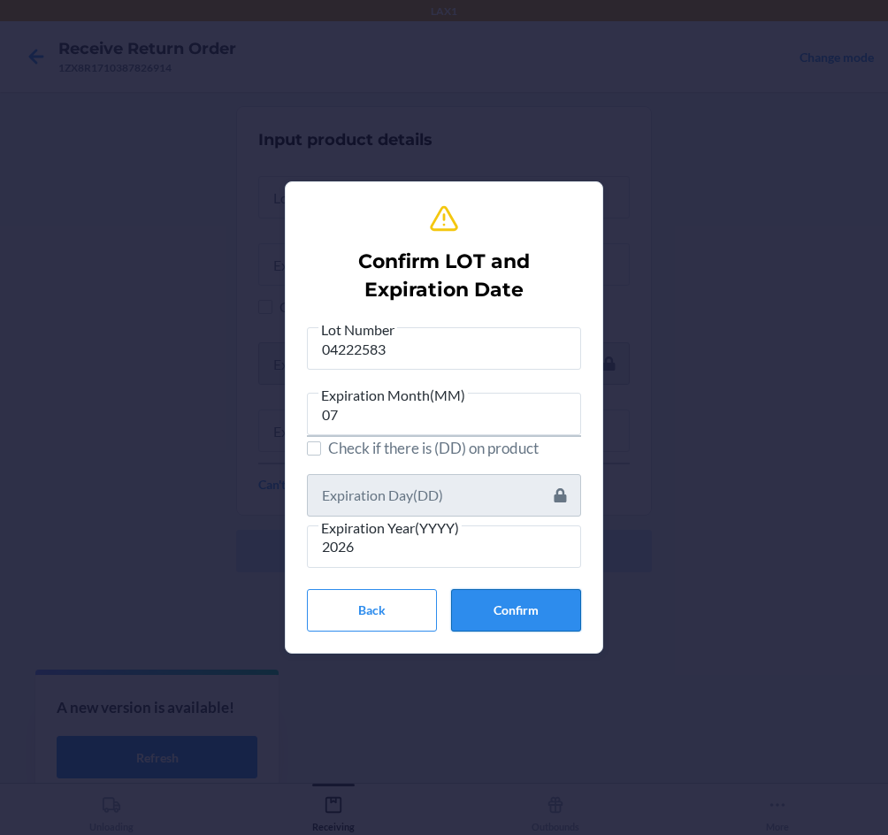
click at [525, 602] on button "Confirm" at bounding box center [516, 610] width 130 height 42
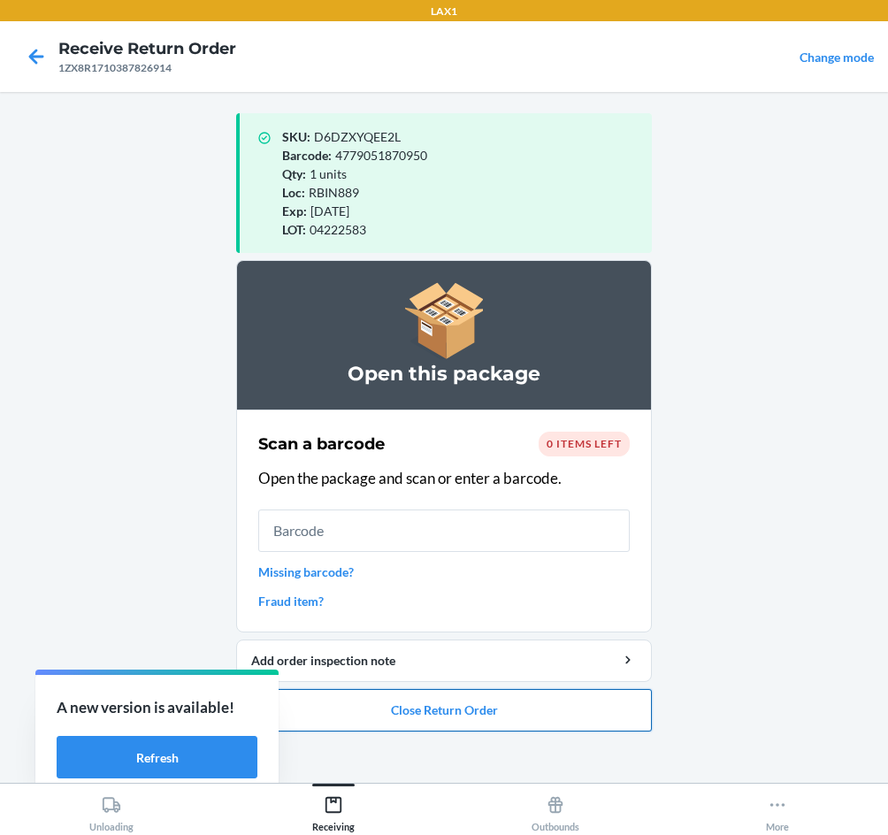
click at [520, 716] on button "Close Return Order" at bounding box center [444, 710] width 416 height 42
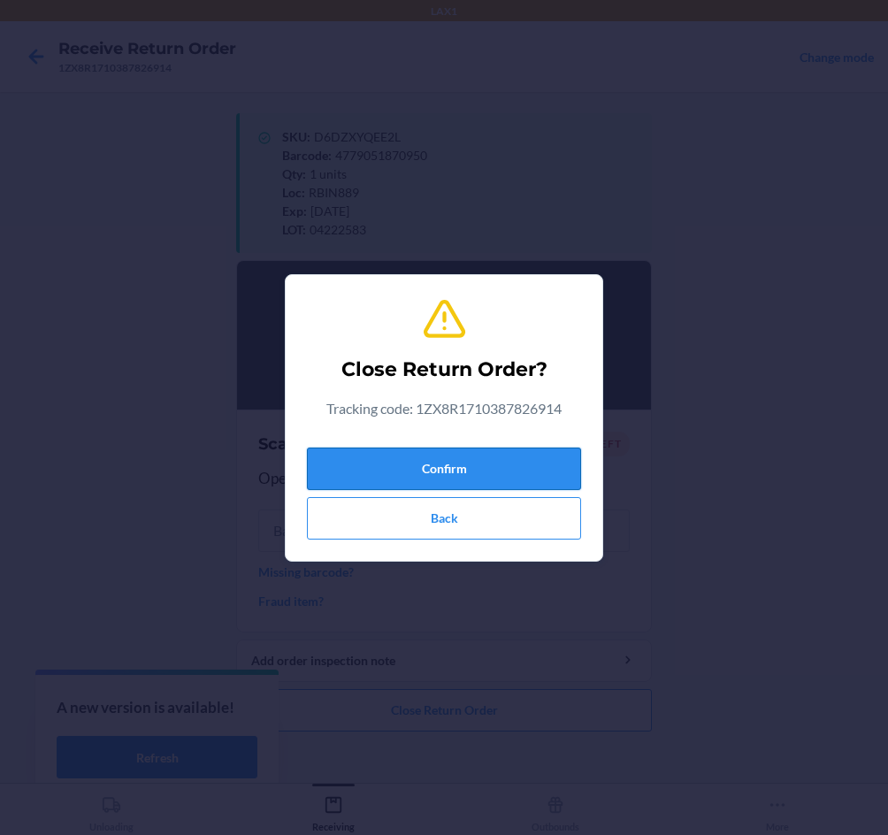
click at [490, 462] on button "Confirm" at bounding box center [444, 469] width 274 height 42
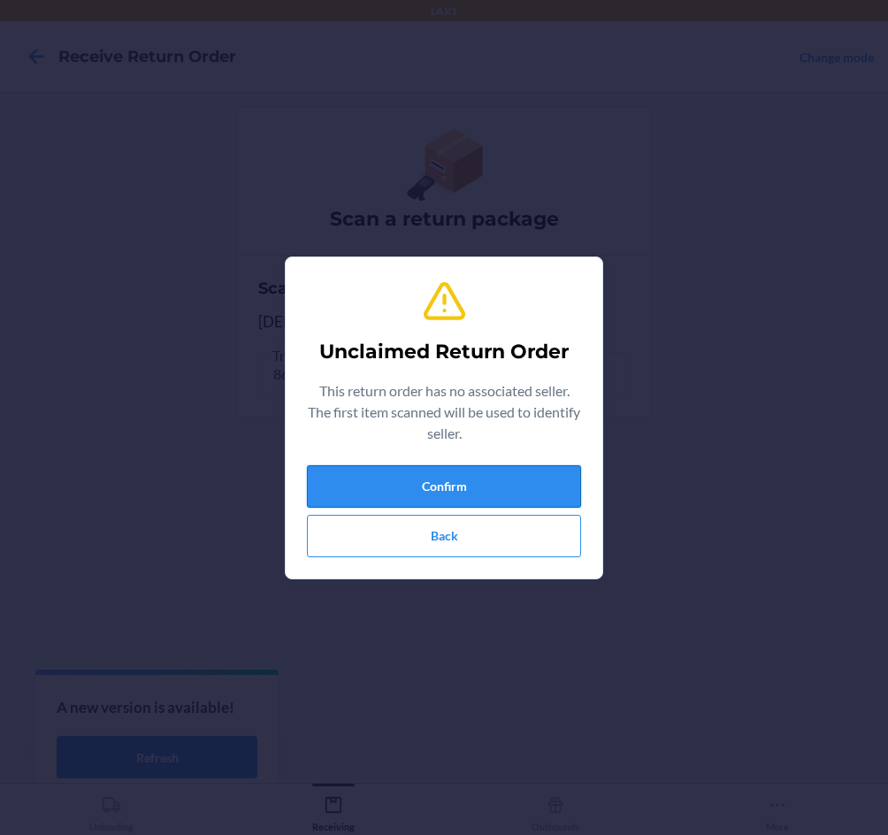
click at [473, 490] on button "Confirm" at bounding box center [444, 486] width 274 height 42
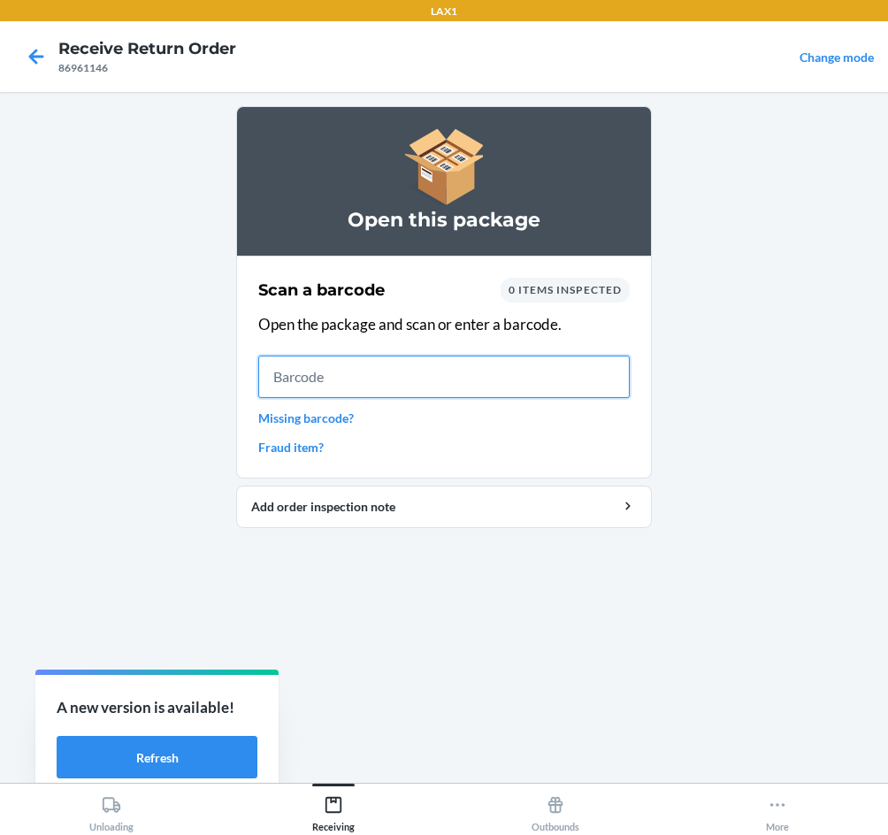
click at [436, 393] on input "text" at bounding box center [444, 377] width 372 height 42
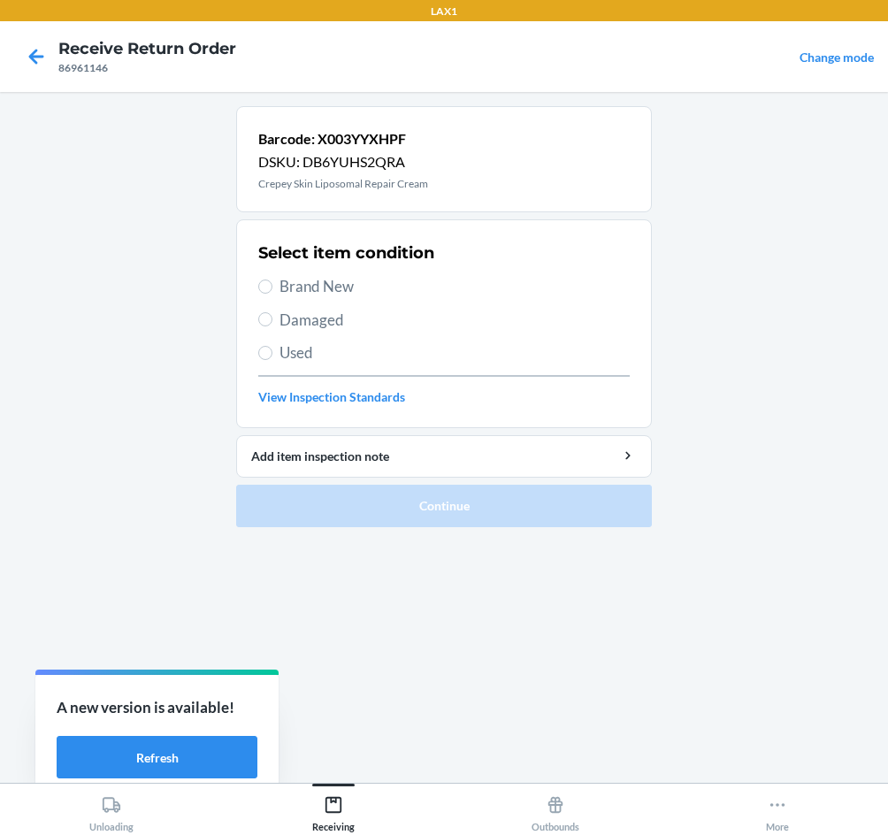
click at [358, 296] on span "Brand New" at bounding box center [455, 286] width 350 height 23
click at [273, 294] on input "Brand New" at bounding box center [265, 287] width 14 height 14
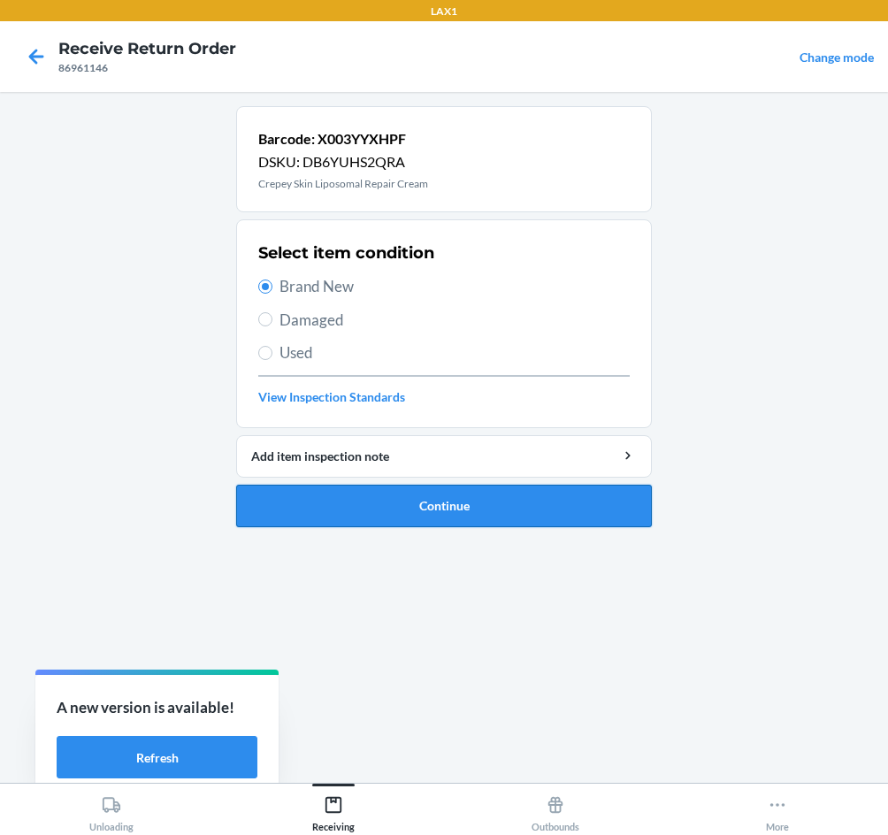
click at [442, 509] on button "Continue" at bounding box center [444, 506] width 416 height 42
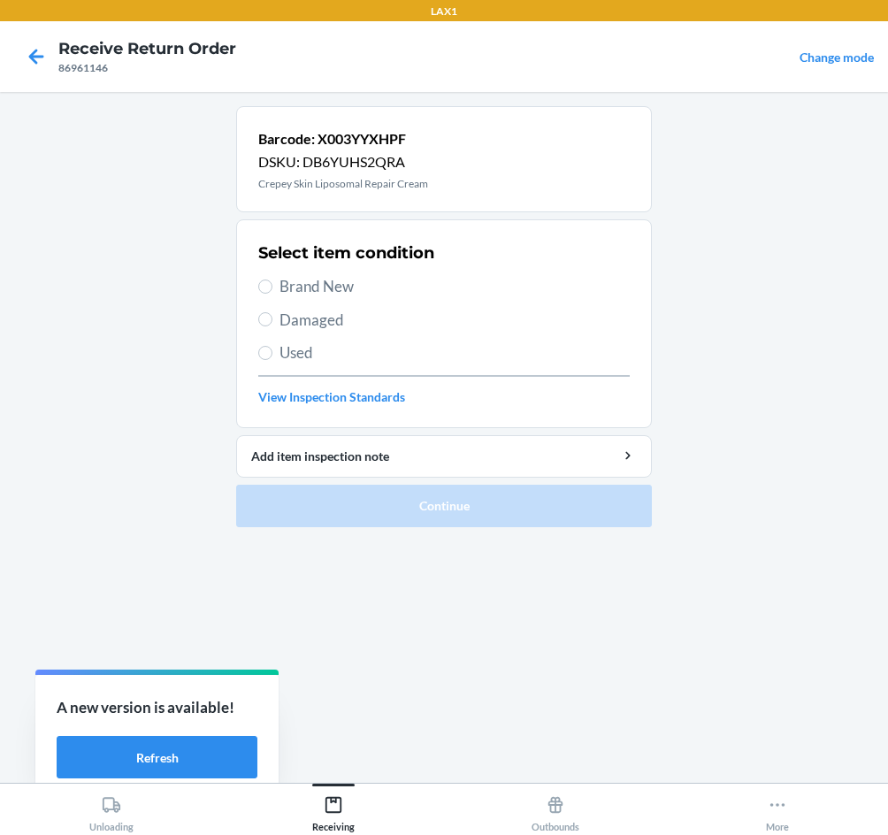
drag, startPoint x: 330, startPoint y: 285, endPoint x: 458, endPoint y: 473, distance: 227.3
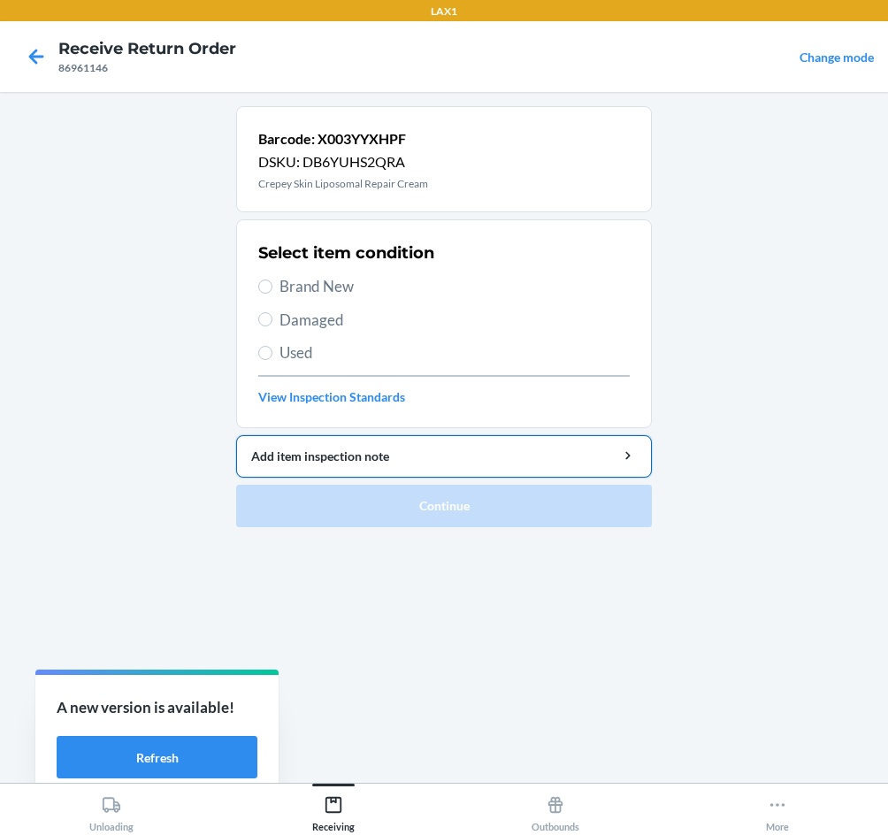
click at [330, 286] on span "Brand New" at bounding box center [455, 286] width 350 height 23
click at [273, 286] on input "Brand New" at bounding box center [265, 287] width 14 height 14
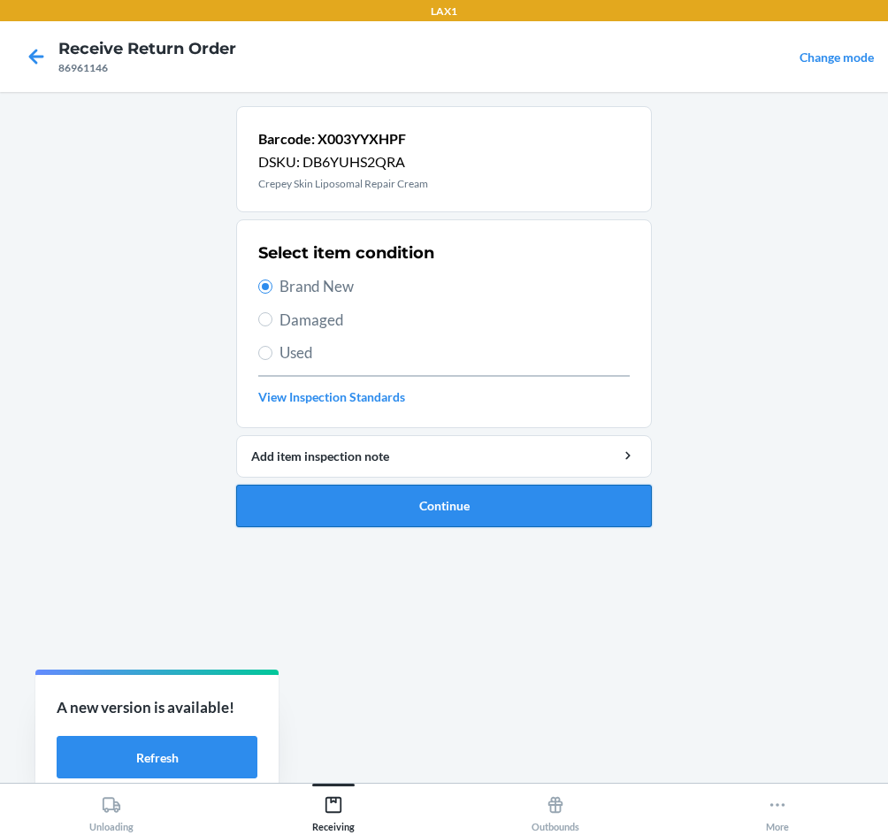
click at [464, 503] on button "Continue" at bounding box center [444, 506] width 416 height 42
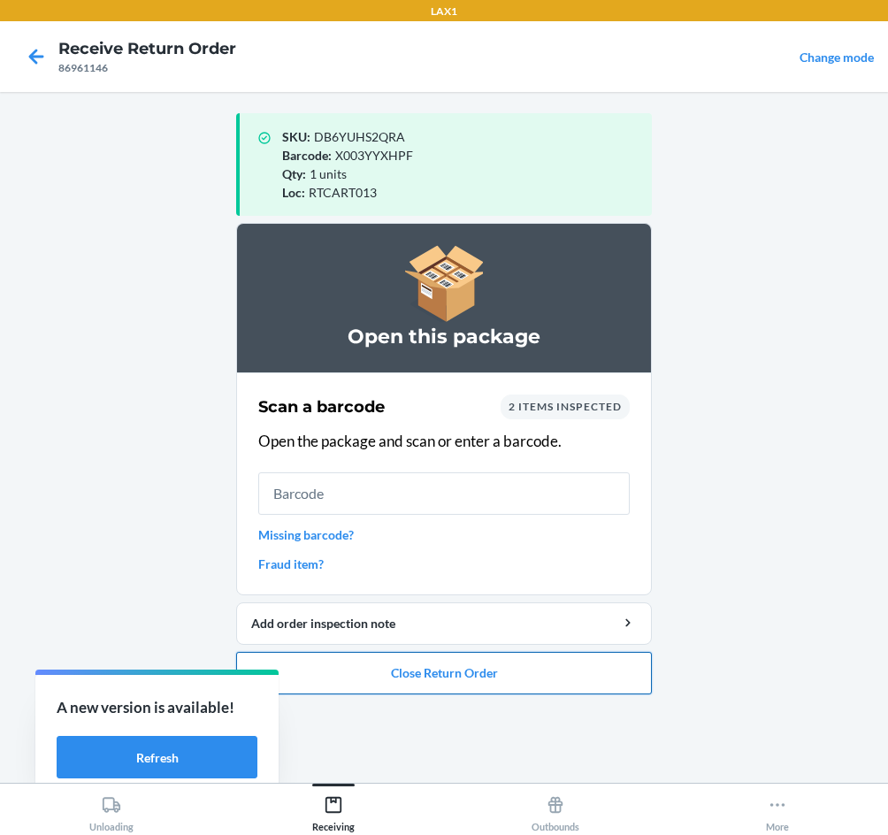
click at [520, 671] on button "Close Return Order" at bounding box center [444, 673] width 416 height 42
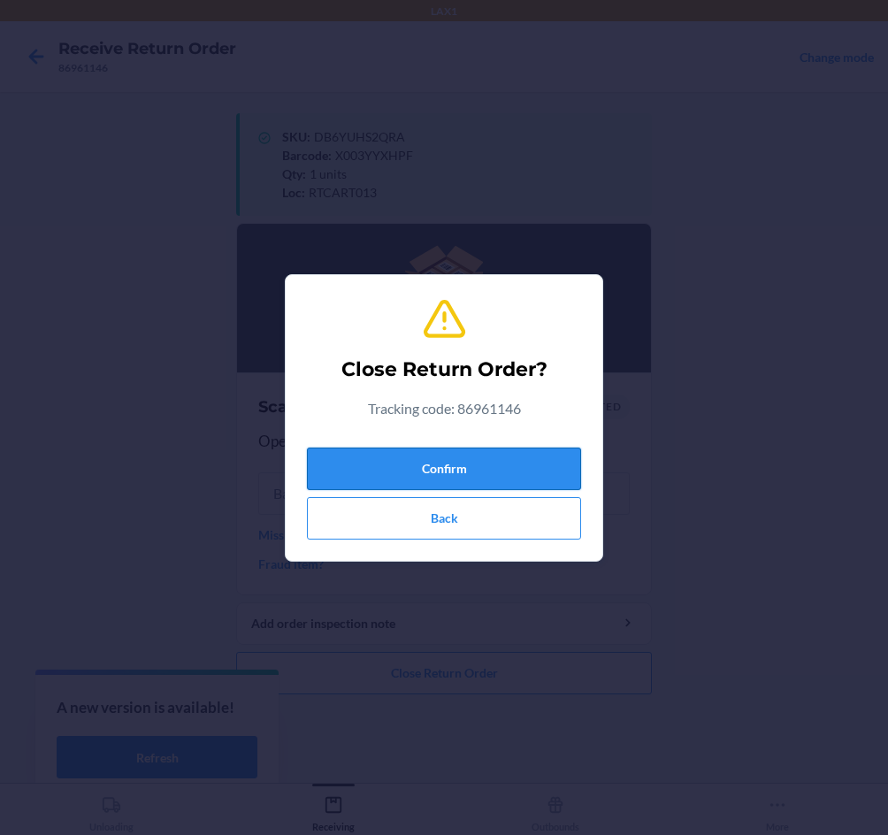
click at [488, 462] on button "Confirm" at bounding box center [444, 469] width 274 height 42
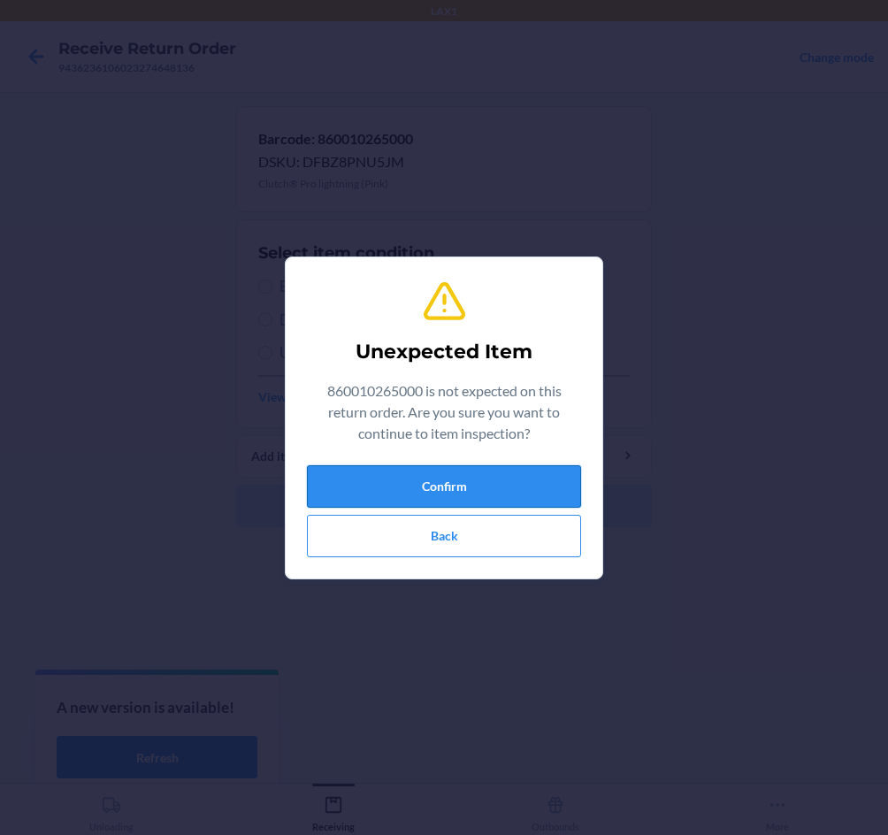
click at [486, 475] on button "Confirm" at bounding box center [444, 486] width 274 height 42
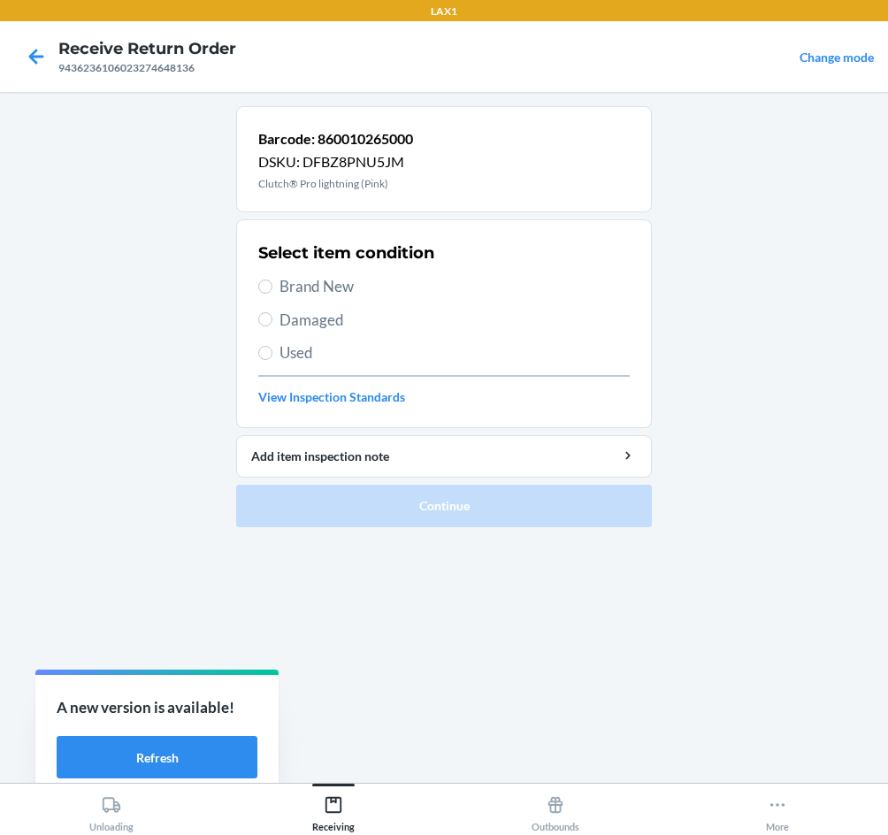
click at [278, 283] on label "Brand New" at bounding box center [444, 286] width 372 height 23
click at [273, 283] on input "Brand New" at bounding box center [265, 287] width 14 height 14
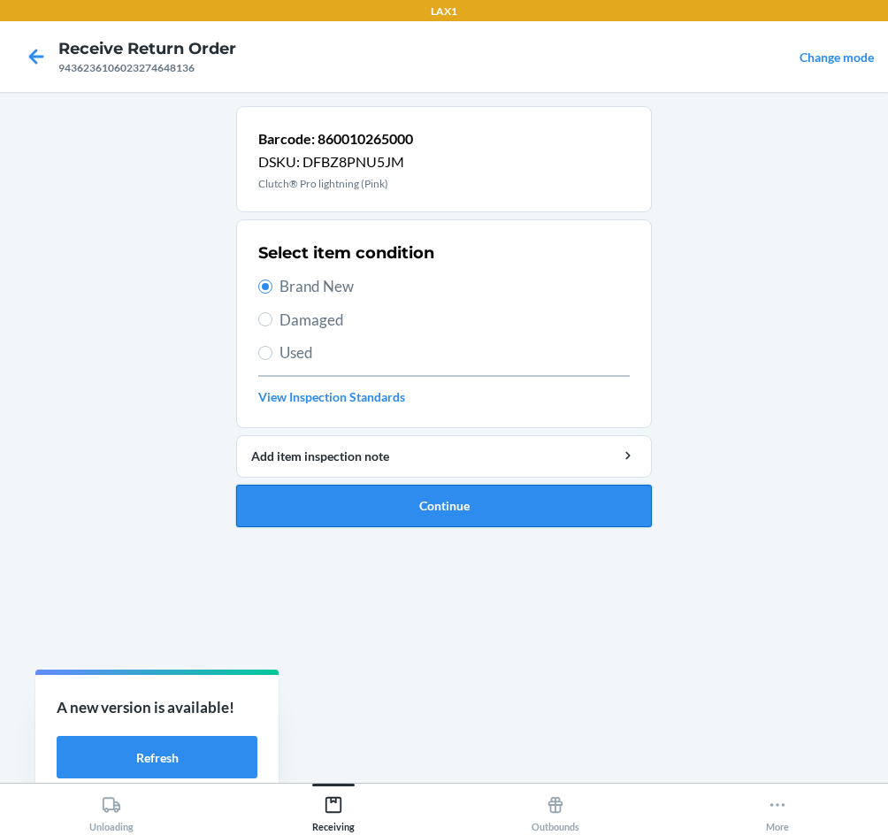
click at [434, 507] on button "Continue" at bounding box center [444, 506] width 416 height 42
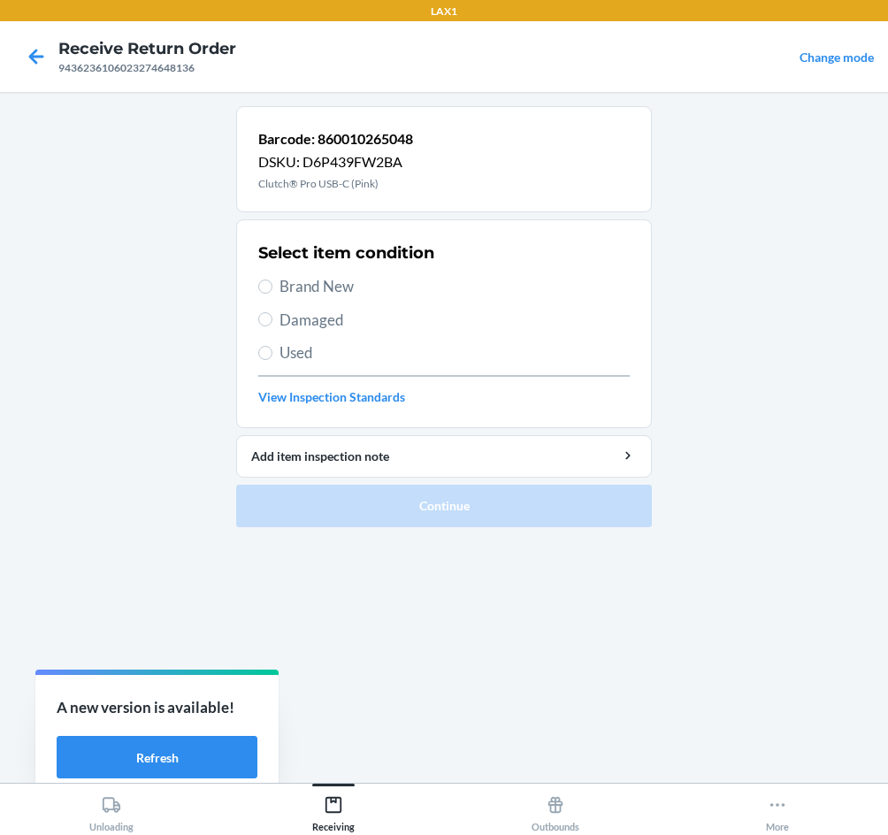
click at [326, 281] on span "Brand New" at bounding box center [455, 286] width 350 height 23
click at [273, 281] on input "Brand New" at bounding box center [265, 287] width 14 height 14
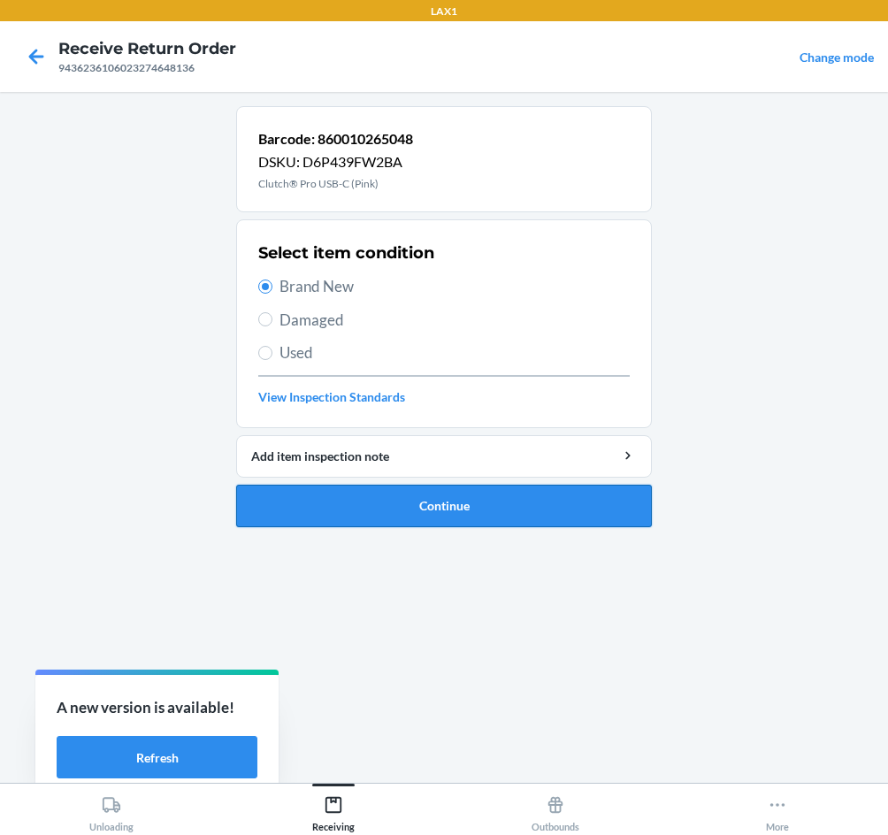
click at [433, 510] on button "Continue" at bounding box center [444, 506] width 416 height 42
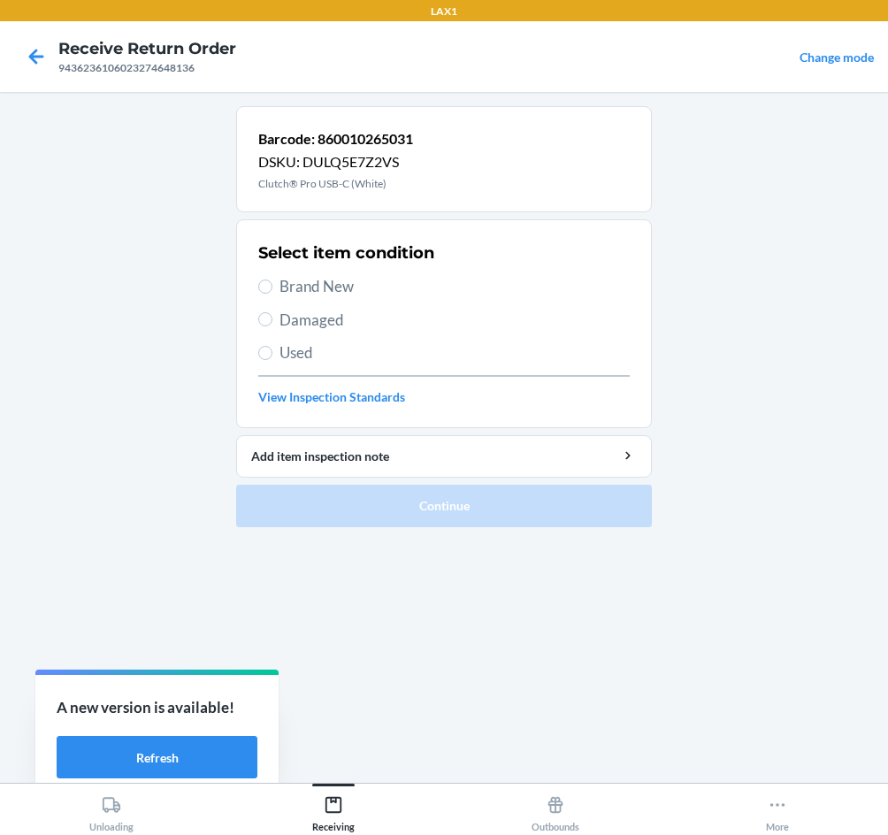
click at [289, 281] on span "Brand New" at bounding box center [455, 286] width 350 height 23
click at [273, 281] on input "Brand New" at bounding box center [265, 287] width 14 height 14
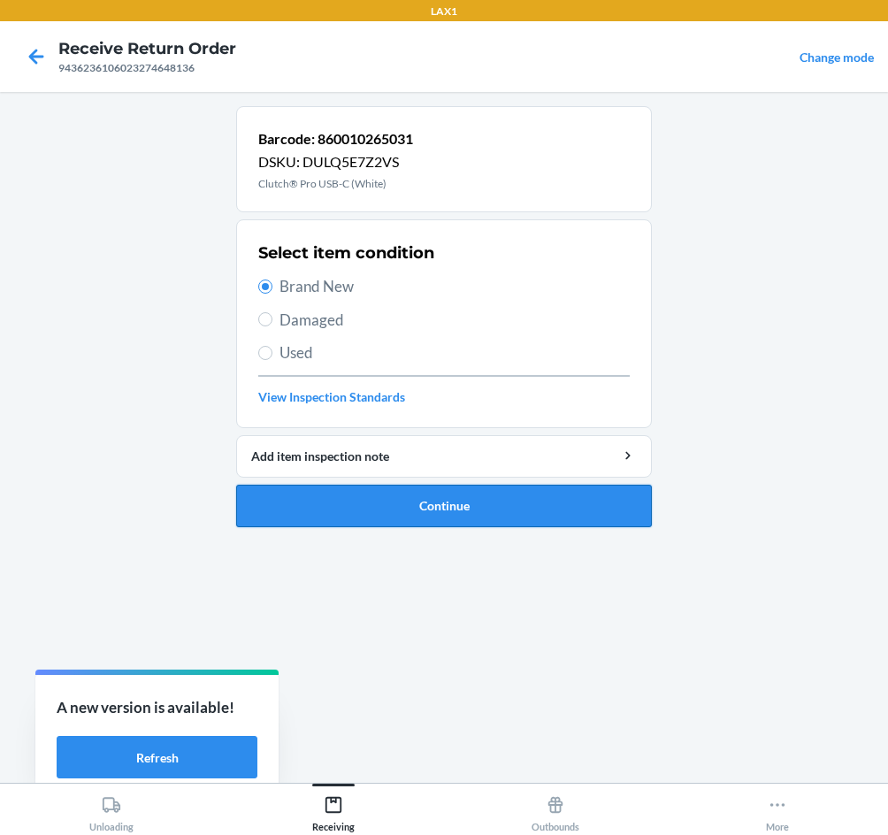
click at [397, 524] on button "Continue" at bounding box center [444, 506] width 416 height 42
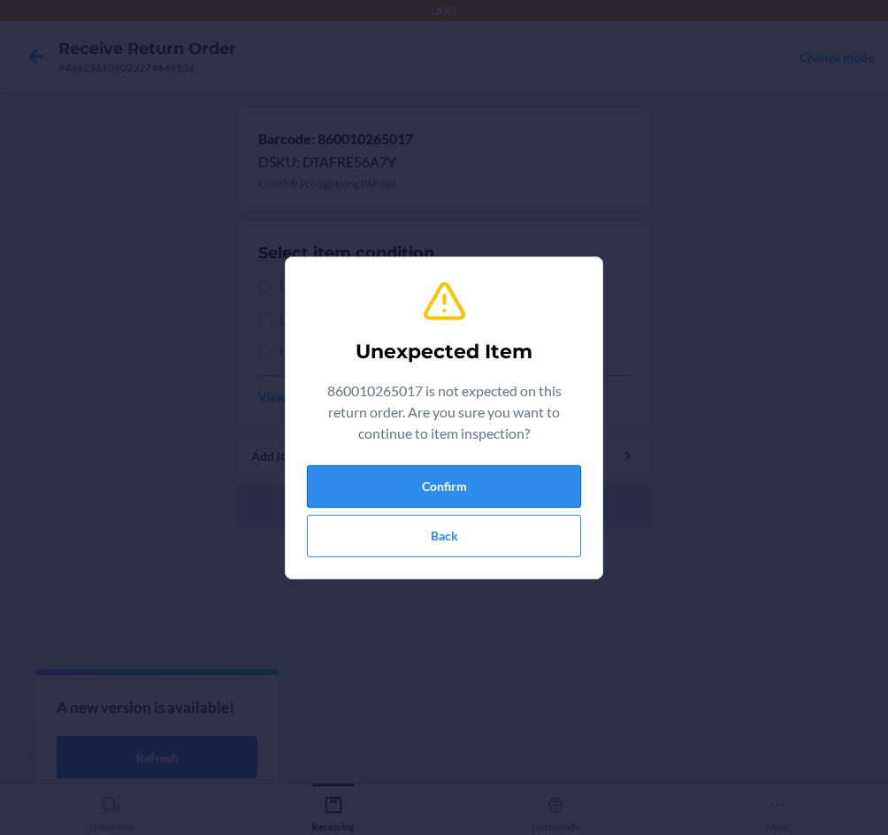
click at [487, 505] on button "Confirm" at bounding box center [444, 486] width 274 height 42
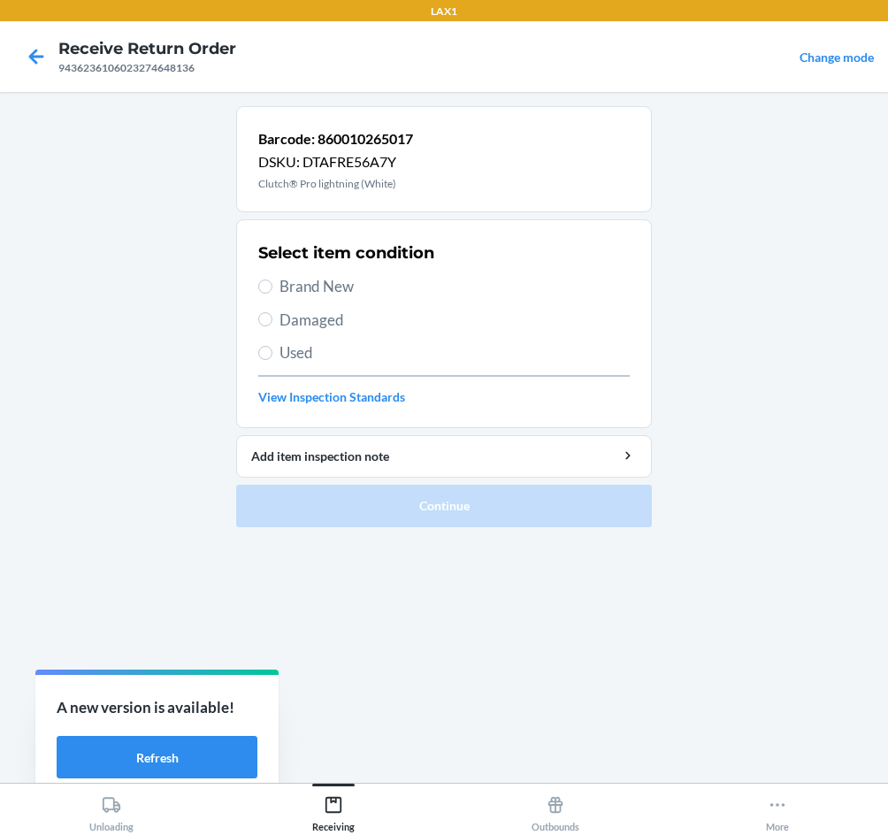
click at [295, 293] on span "Brand New" at bounding box center [455, 286] width 350 height 23
click at [273, 293] on input "Brand New" at bounding box center [265, 287] width 14 height 14
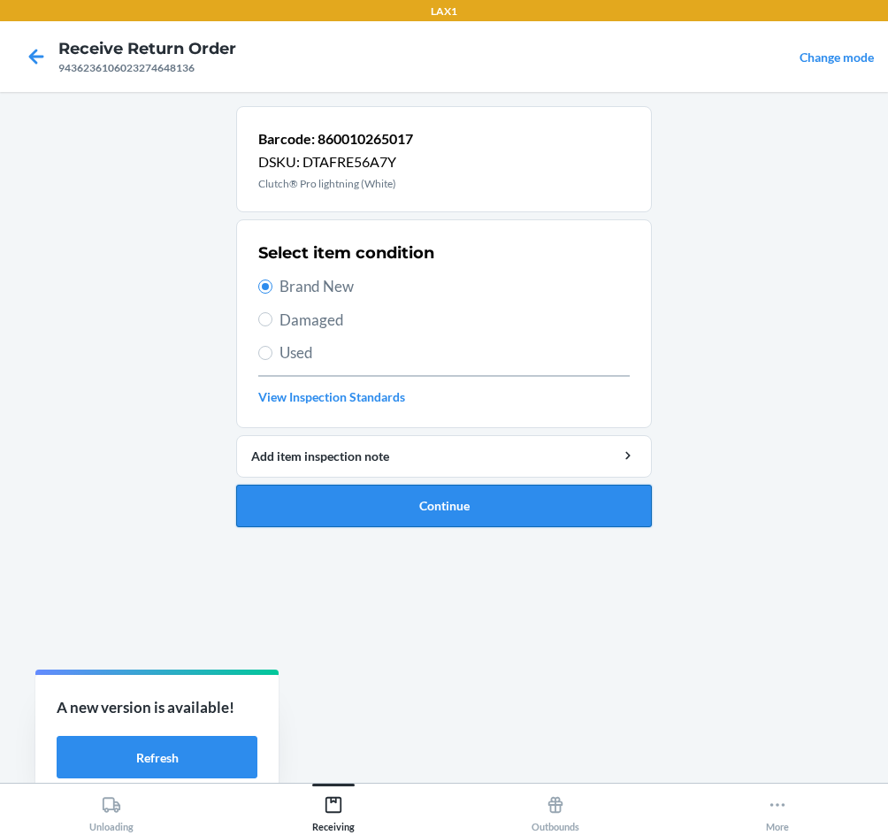
click at [409, 507] on button "Continue" at bounding box center [444, 506] width 416 height 42
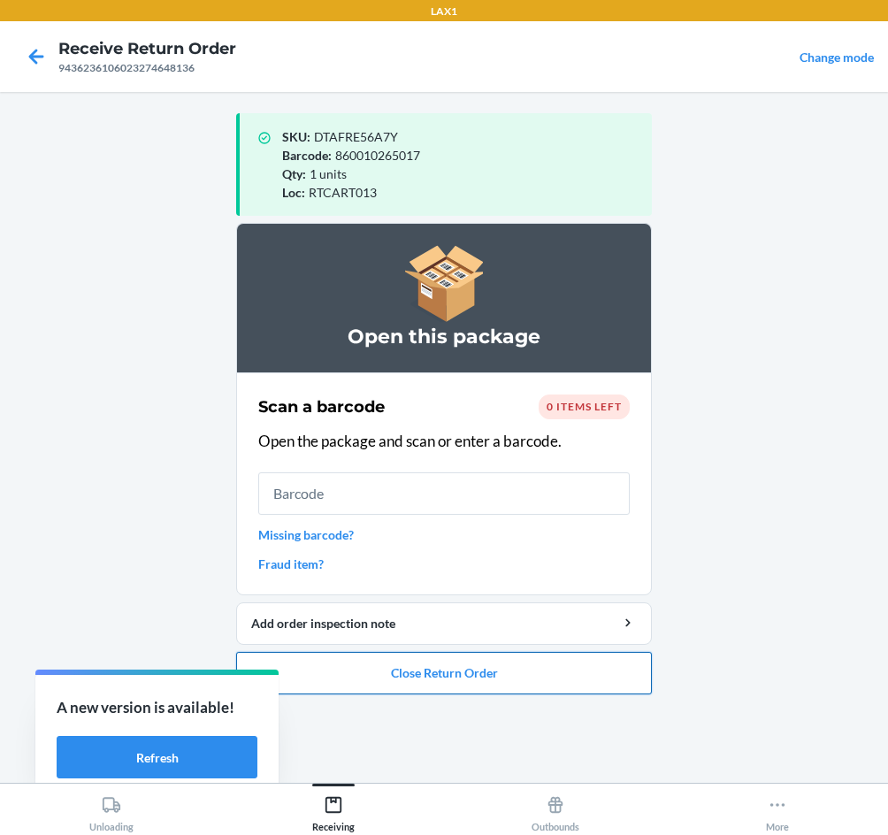
click at [562, 678] on button "Close Return Order" at bounding box center [444, 673] width 416 height 42
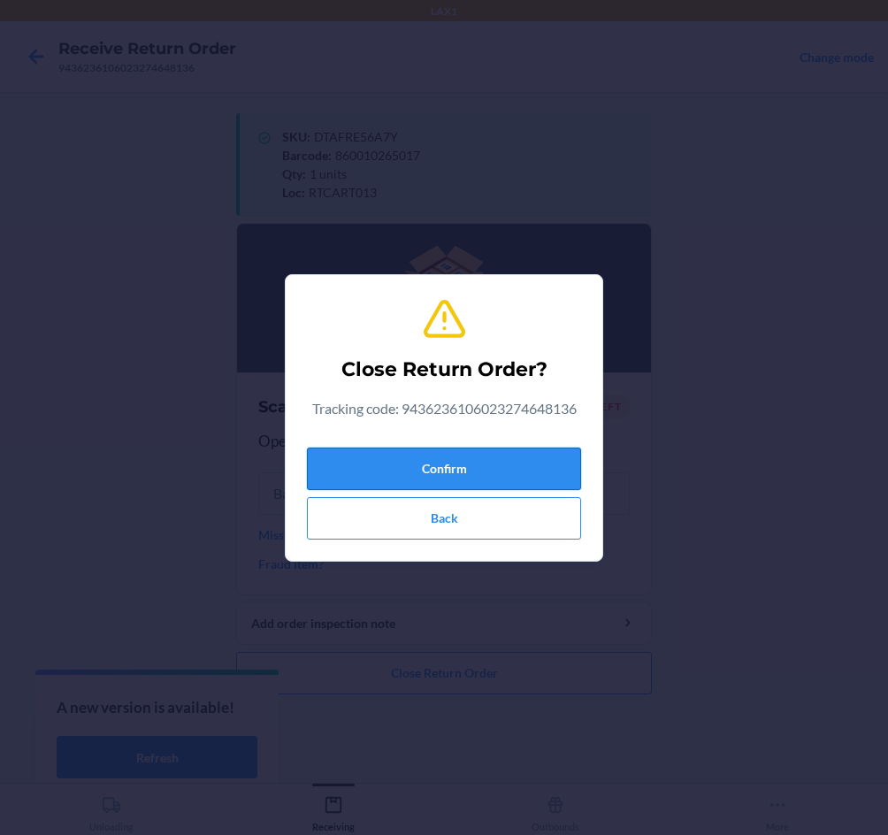
click at [490, 464] on button "Confirm" at bounding box center [444, 469] width 274 height 42
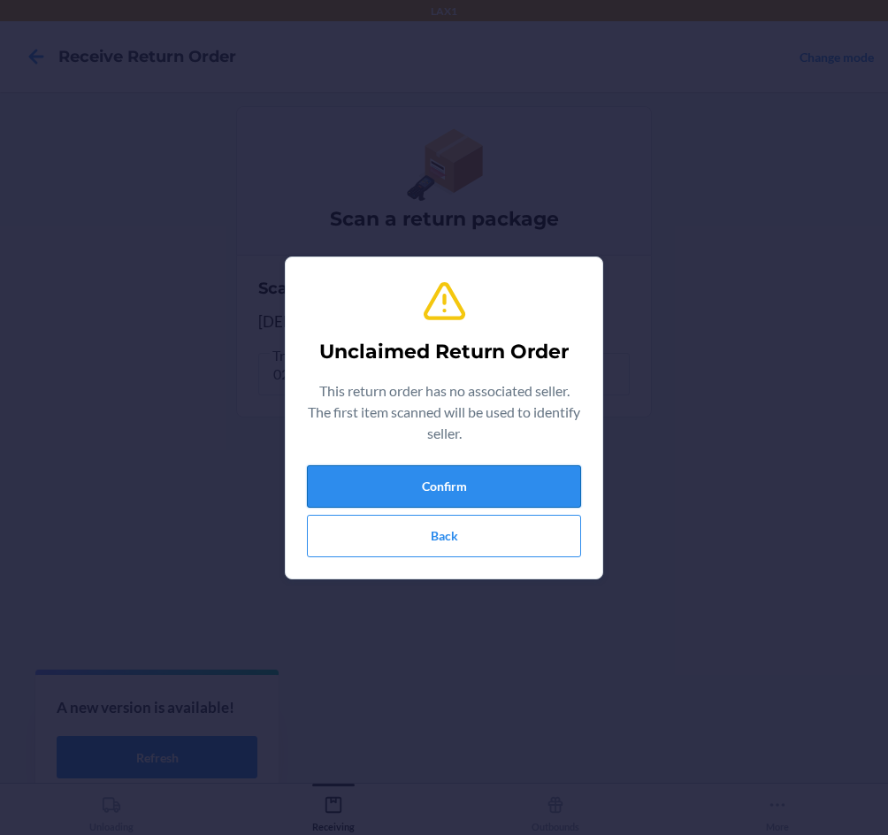
click at [457, 491] on button "Confirm" at bounding box center [444, 486] width 274 height 42
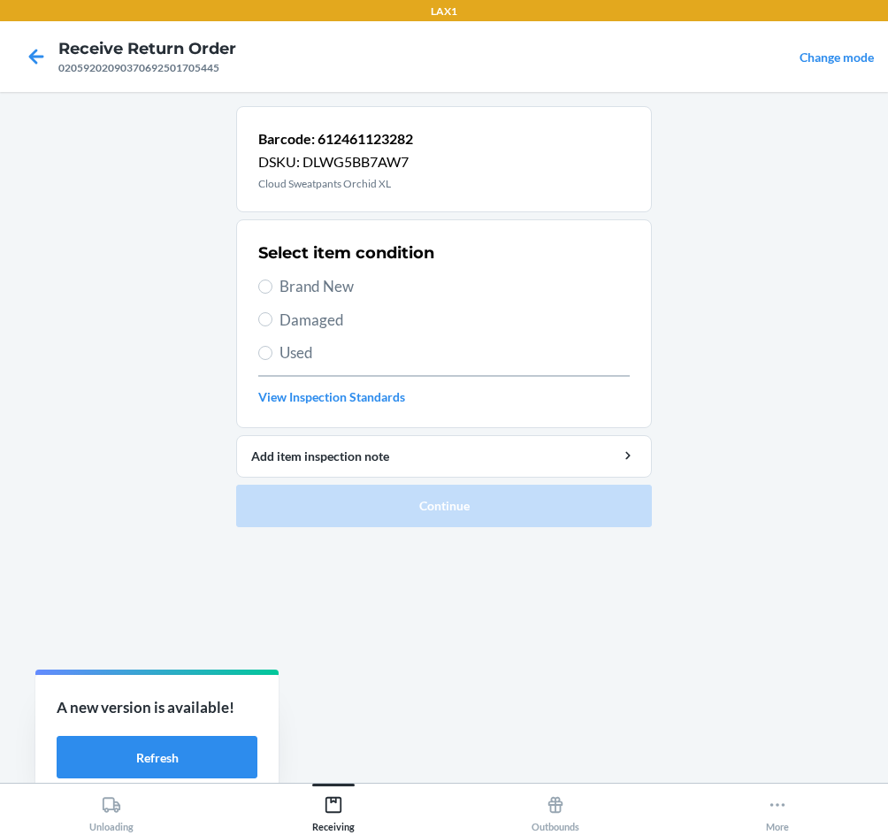
click at [302, 292] on span "Brand New" at bounding box center [455, 286] width 350 height 23
click at [273, 292] on input "Brand New" at bounding box center [265, 287] width 14 height 14
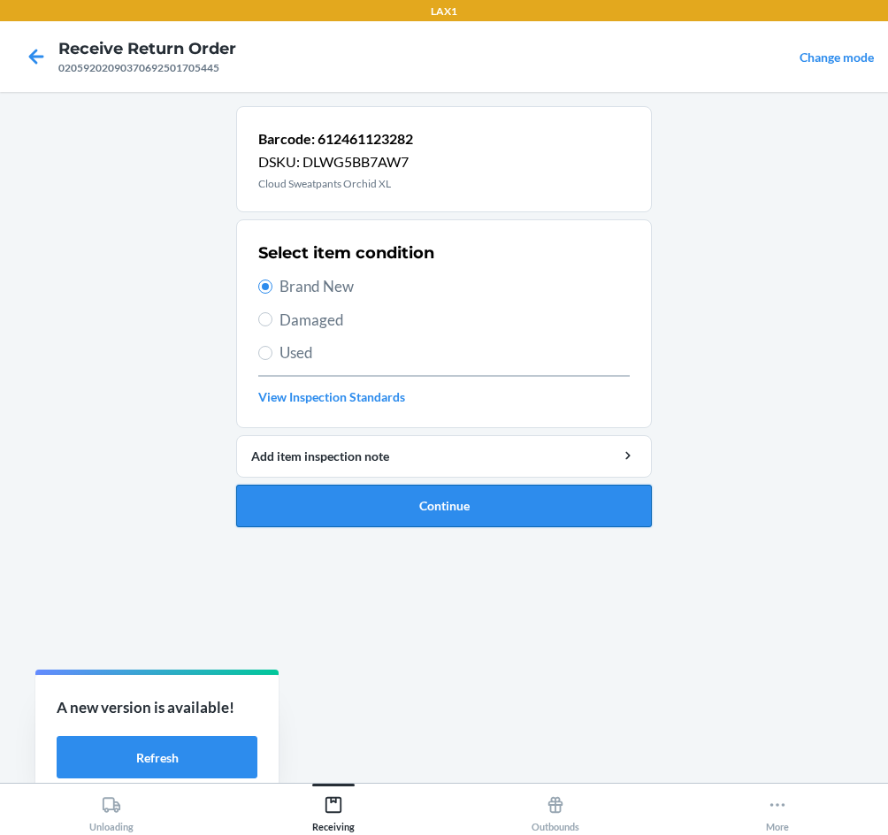
click at [409, 506] on button "Continue" at bounding box center [444, 506] width 416 height 42
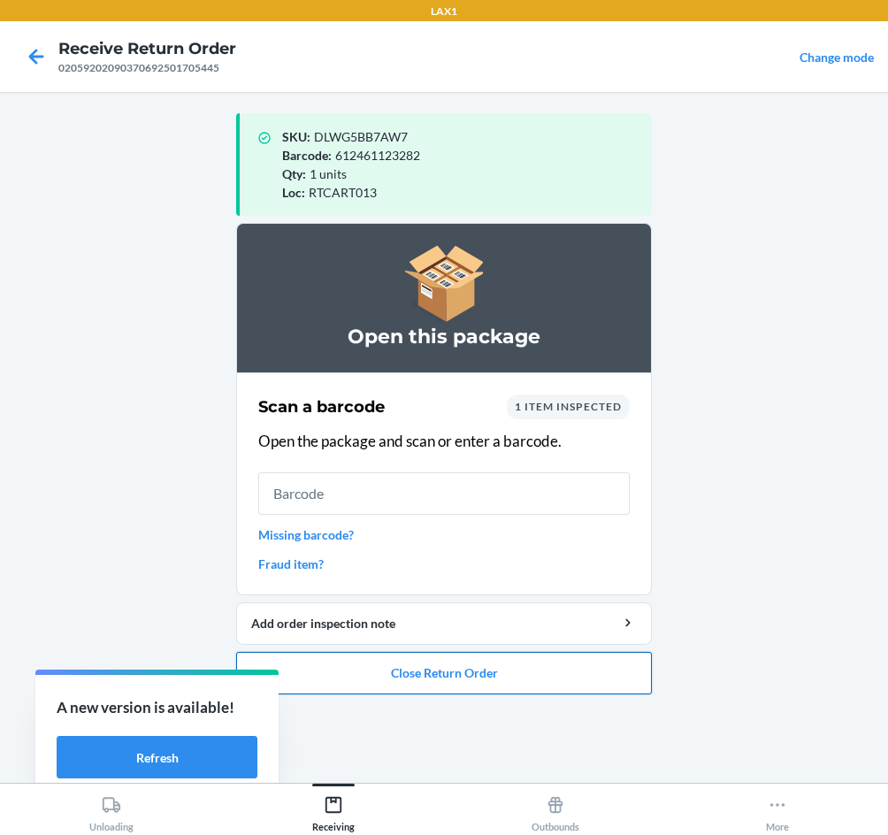
click at [562, 671] on button "Close Return Order" at bounding box center [444, 673] width 416 height 42
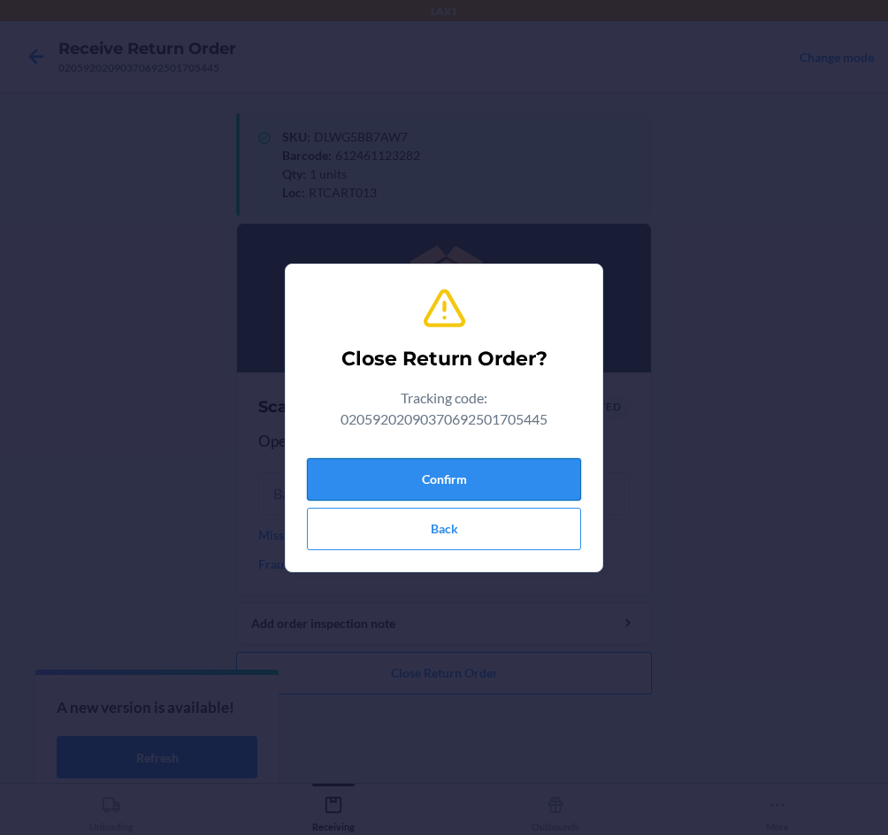
click at [514, 482] on button "Confirm" at bounding box center [444, 479] width 274 height 42
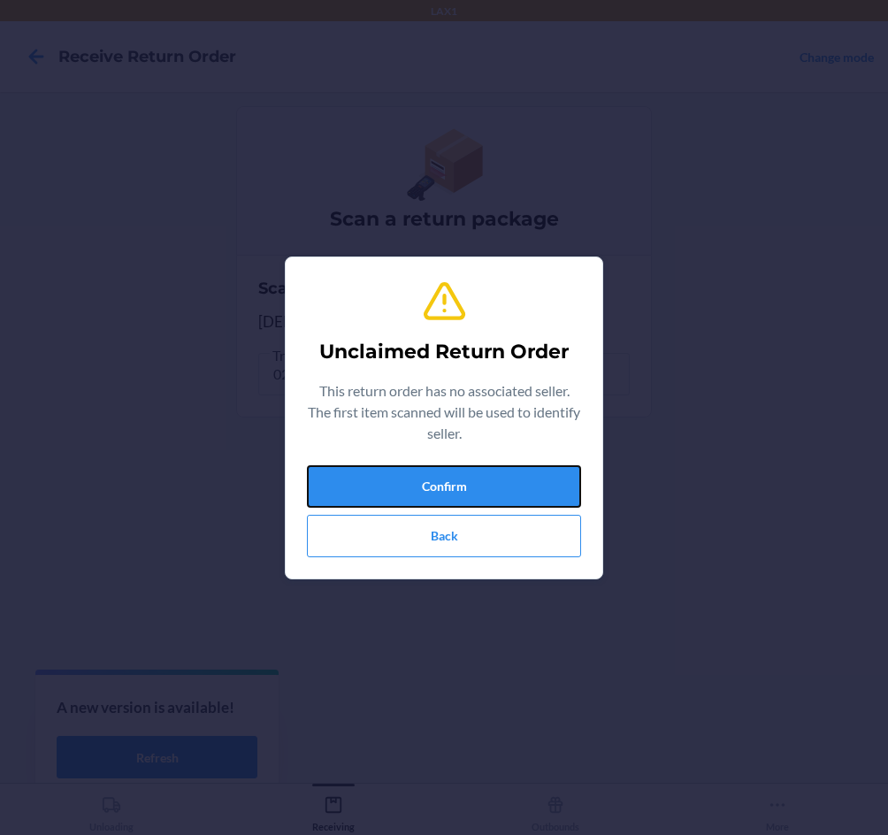
click at [514, 482] on button "Confirm" at bounding box center [444, 486] width 274 height 42
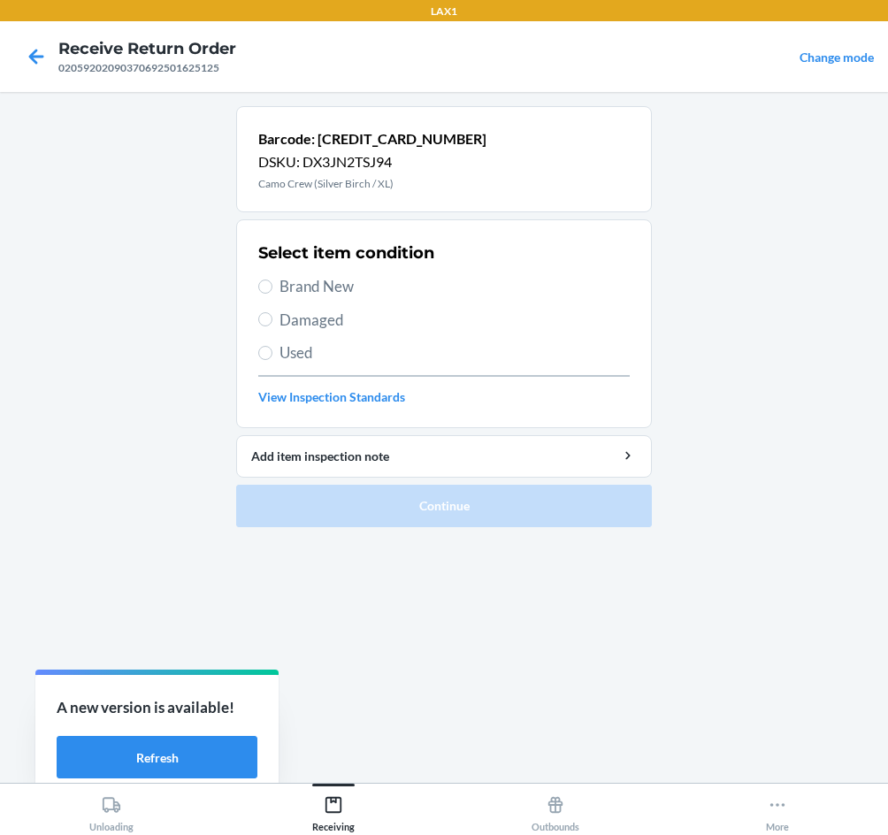
click at [304, 294] on span "Brand New" at bounding box center [455, 286] width 350 height 23
click at [273, 294] on input "Brand New" at bounding box center [265, 287] width 14 height 14
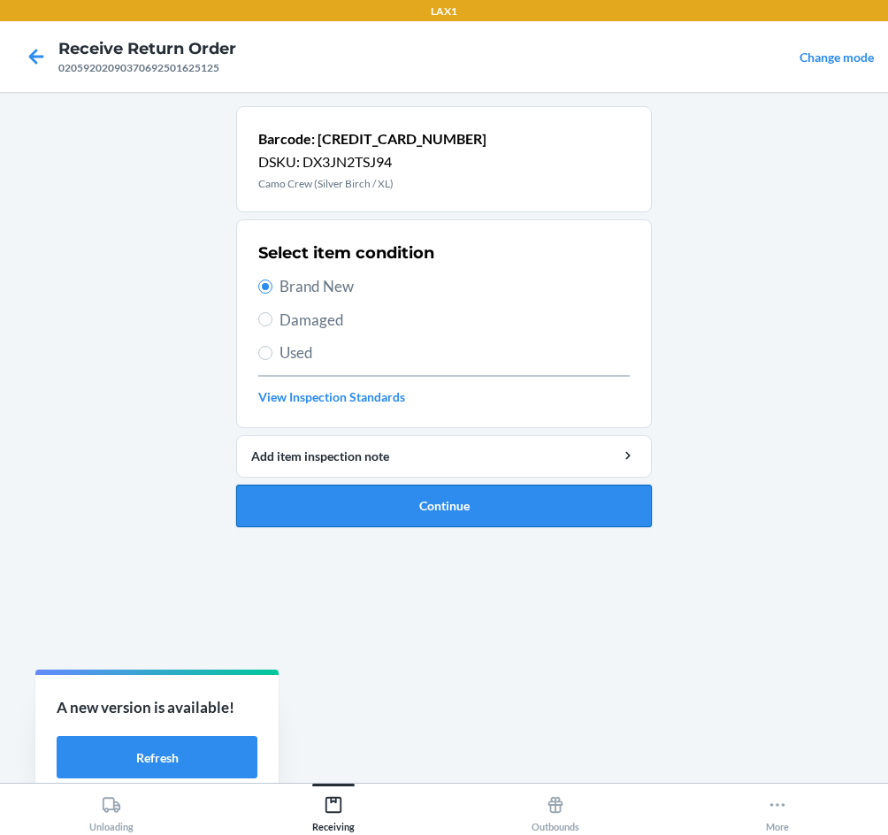
click at [452, 500] on button "Continue" at bounding box center [444, 506] width 416 height 42
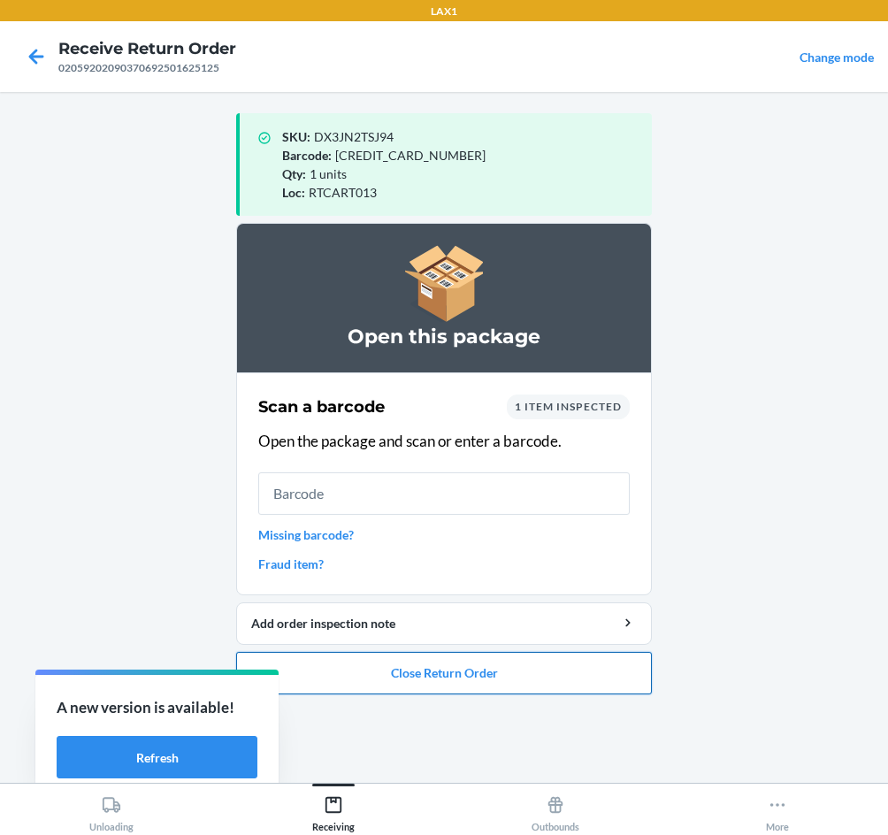
click at [527, 672] on button "Close Return Order" at bounding box center [444, 673] width 416 height 42
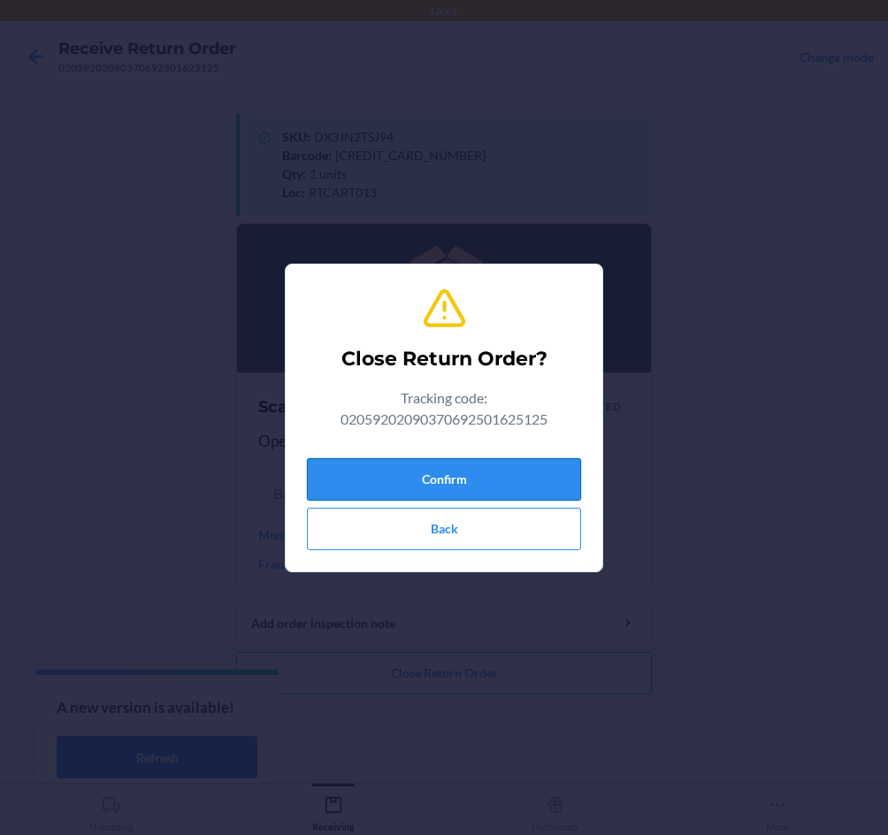
click at [458, 487] on button "Confirm" at bounding box center [444, 479] width 274 height 42
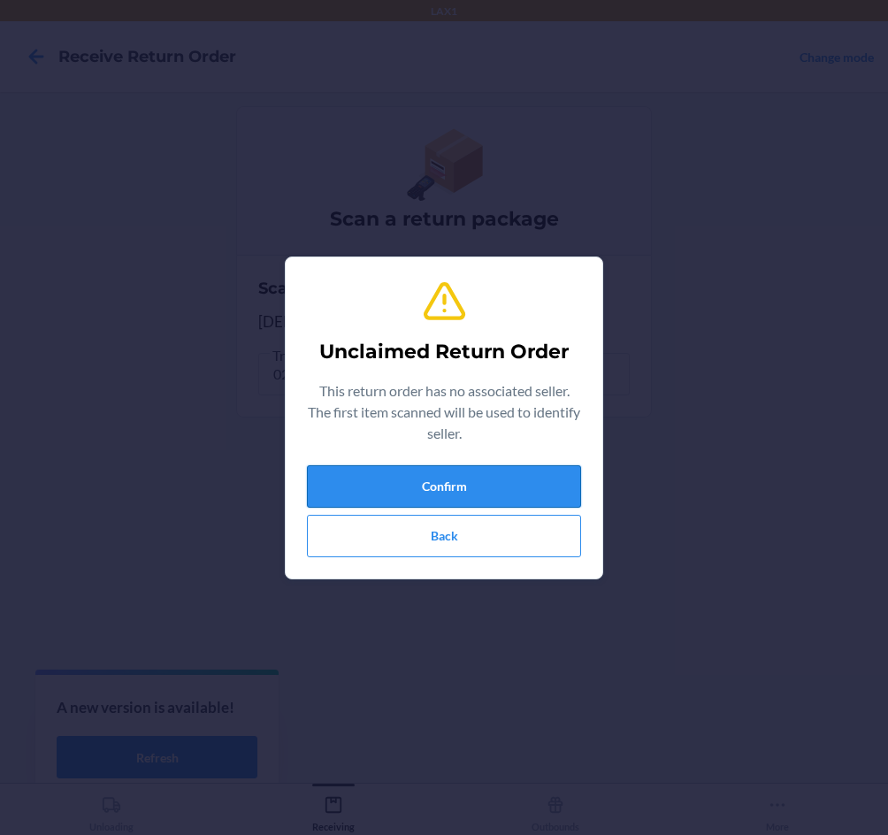
click at [462, 491] on button "Confirm" at bounding box center [444, 486] width 274 height 42
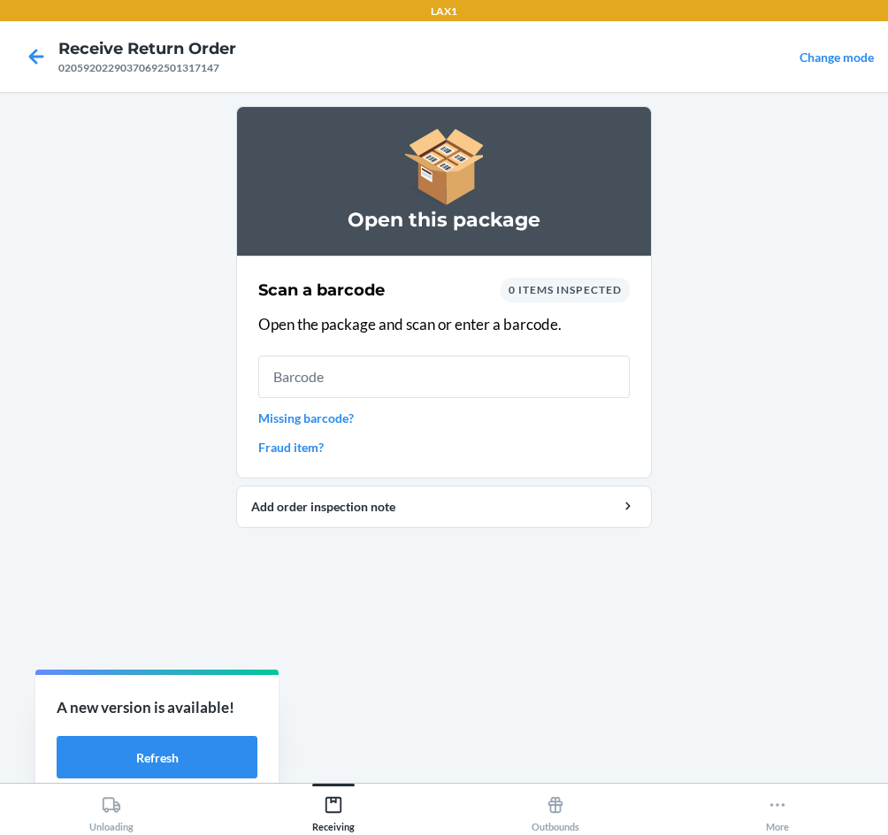
click at [481, 394] on input "text" at bounding box center [444, 377] width 372 height 42
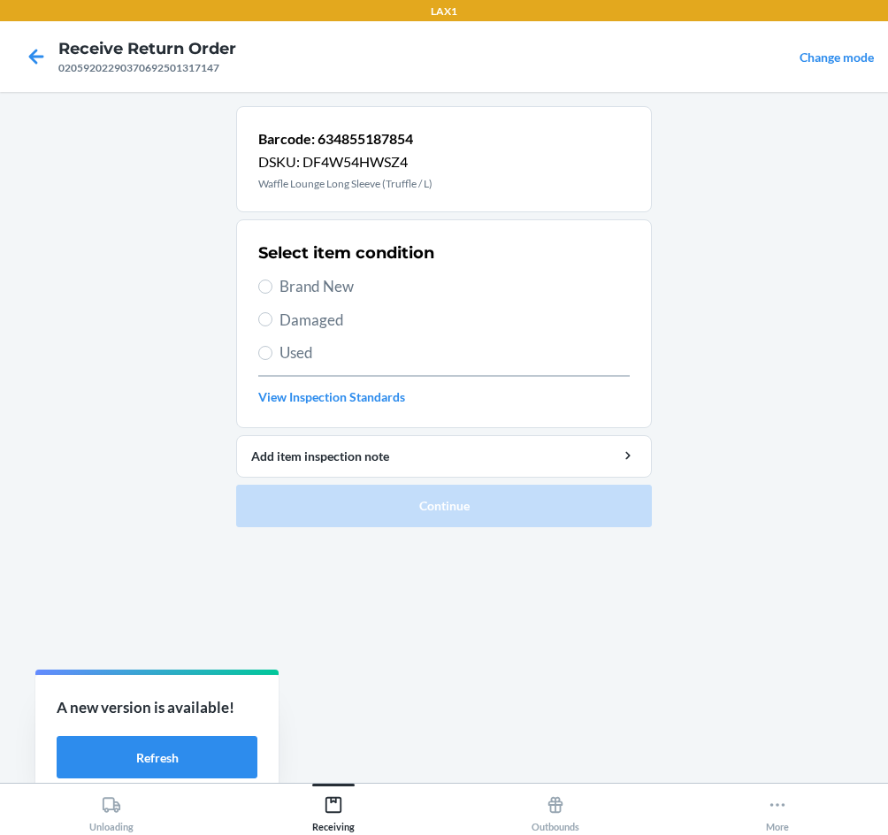
click at [316, 286] on span "Brand New" at bounding box center [455, 286] width 350 height 23
click at [273, 286] on input "Brand New" at bounding box center [265, 287] width 14 height 14
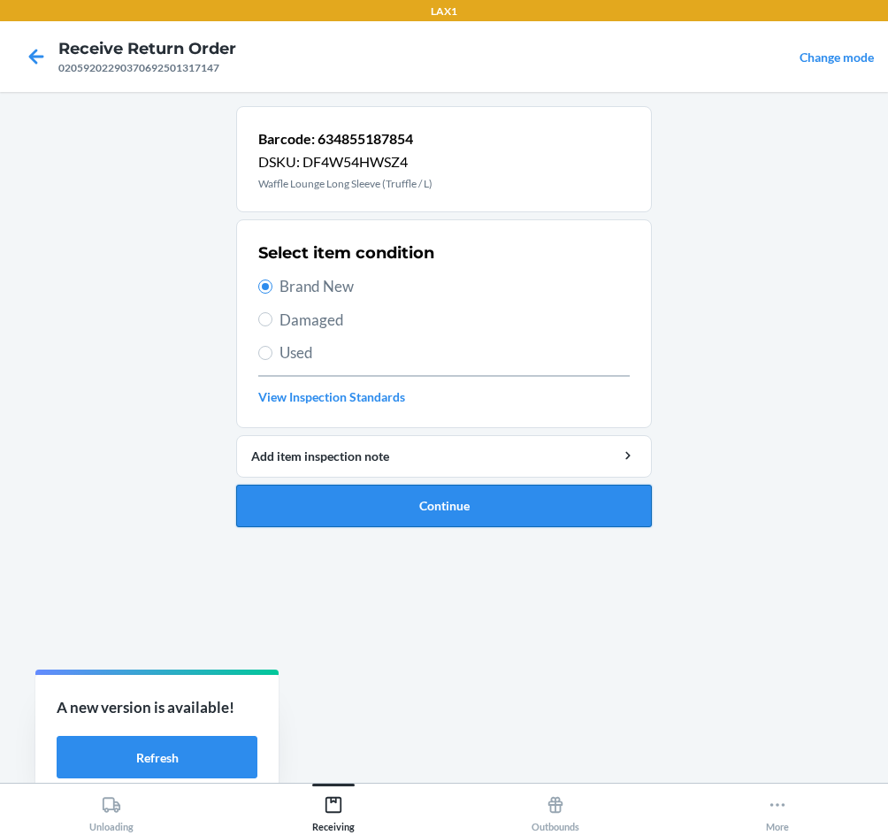
click at [428, 519] on button "Continue" at bounding box center [444, 506] width 416 height 42
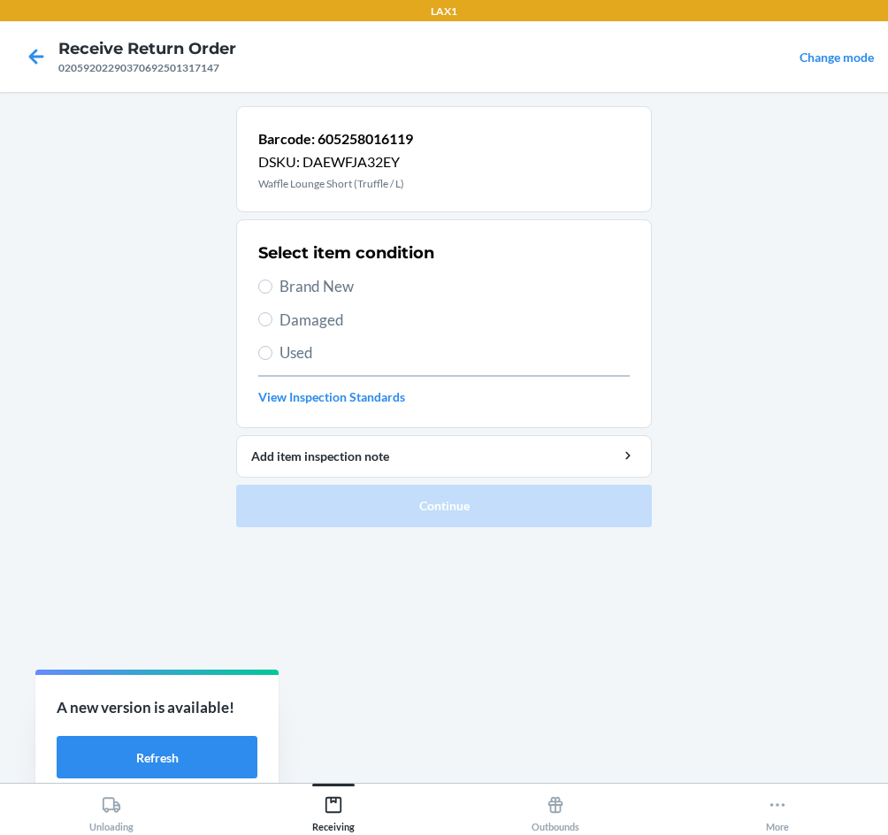
click at [284, 285] on span "Brand New" at bounding box center [455, 286] width 350 height 23
click at [273, 285] on input "Brand New" at bounding box center [265, 287] width 14 height 14
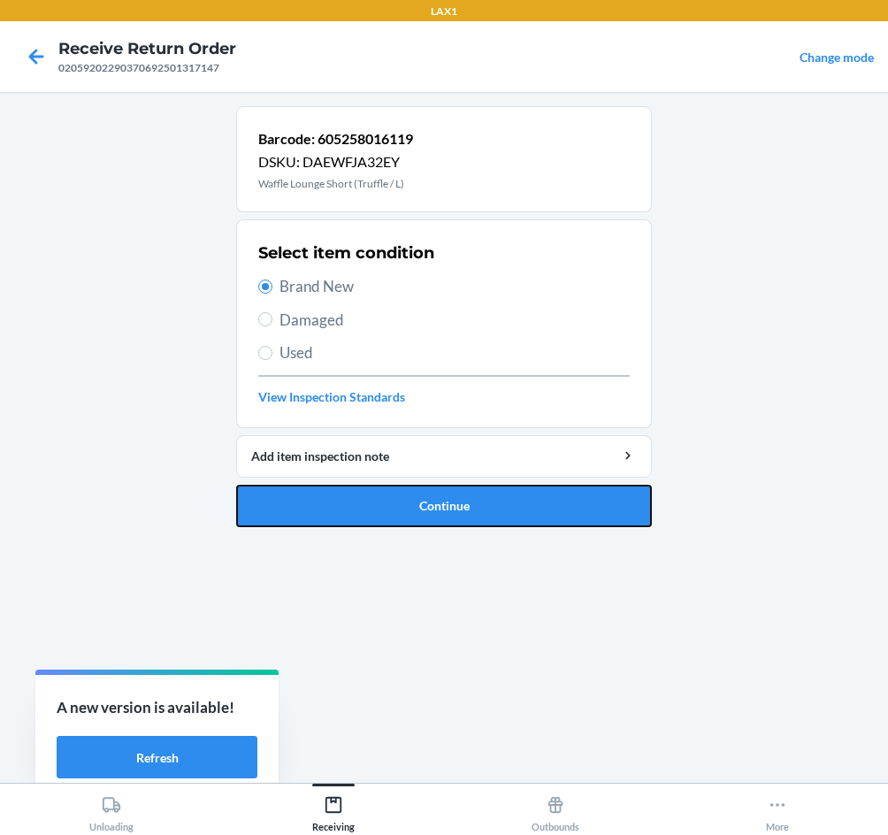
click at [419, 514] on button "Continue" at bounding box center [444, 506] width 416 height 42
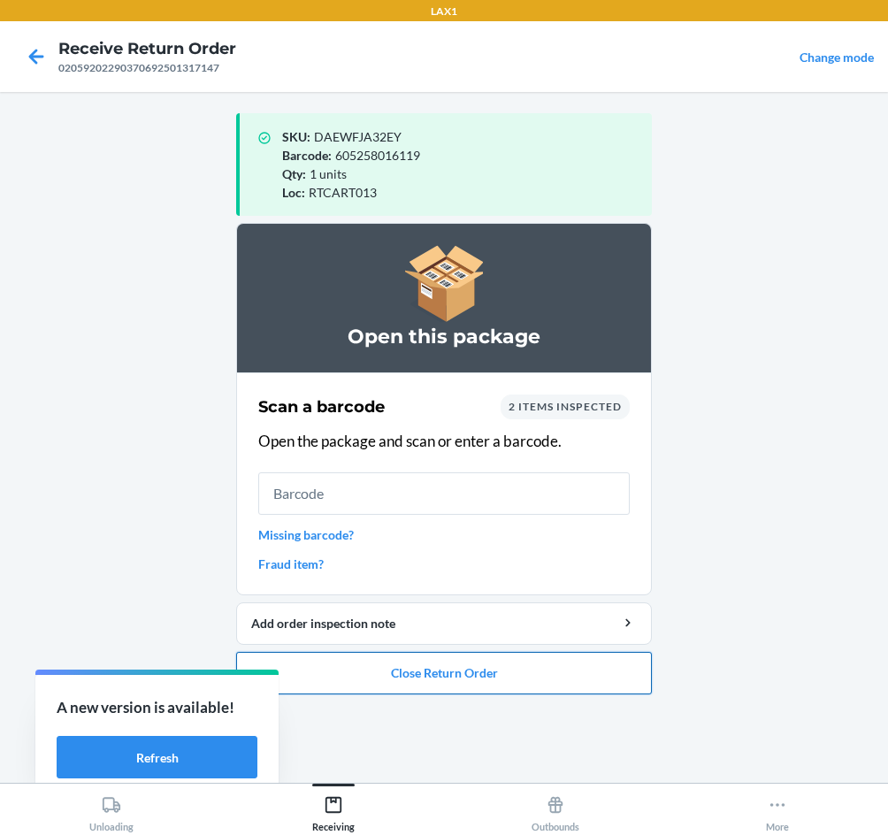
click at [506, 666] on button "Close Return Order" at bounding box center [444, 673] width 416 height 42
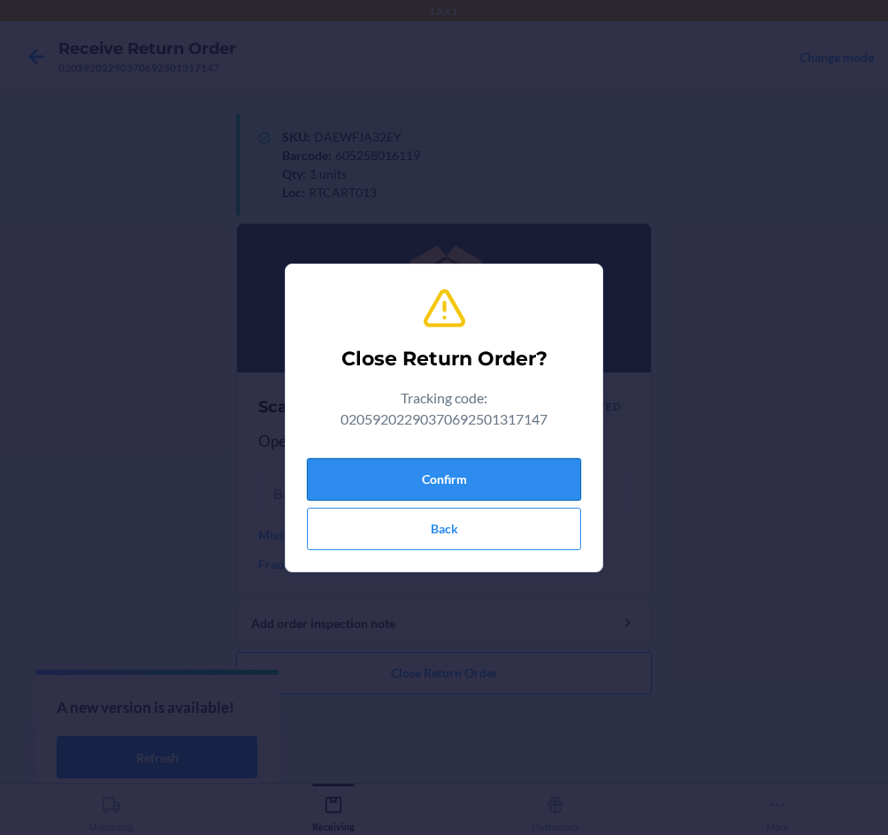
click at [463, 467] on button "Confirm" at bounding box center [444, 479] width 274 height 42
click at [451, 470] on button "Confirm" at bounding box center [444, 479] width 274 height 42
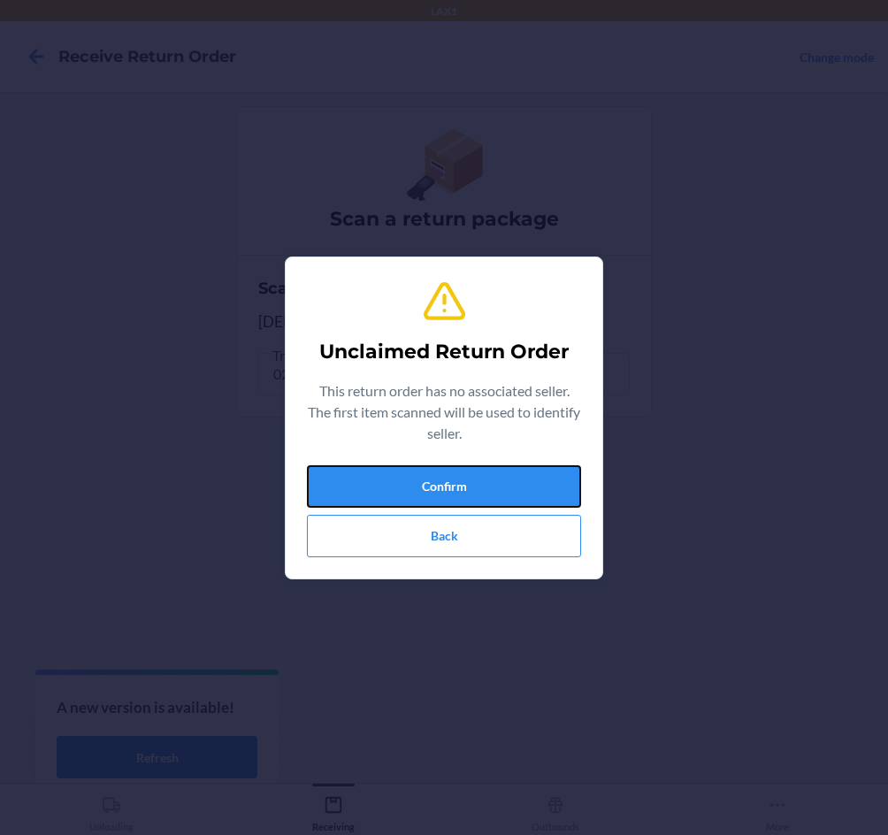
click at [485, 473] on button "Confirm" at bounding box center [444, 486] width 274 height 42
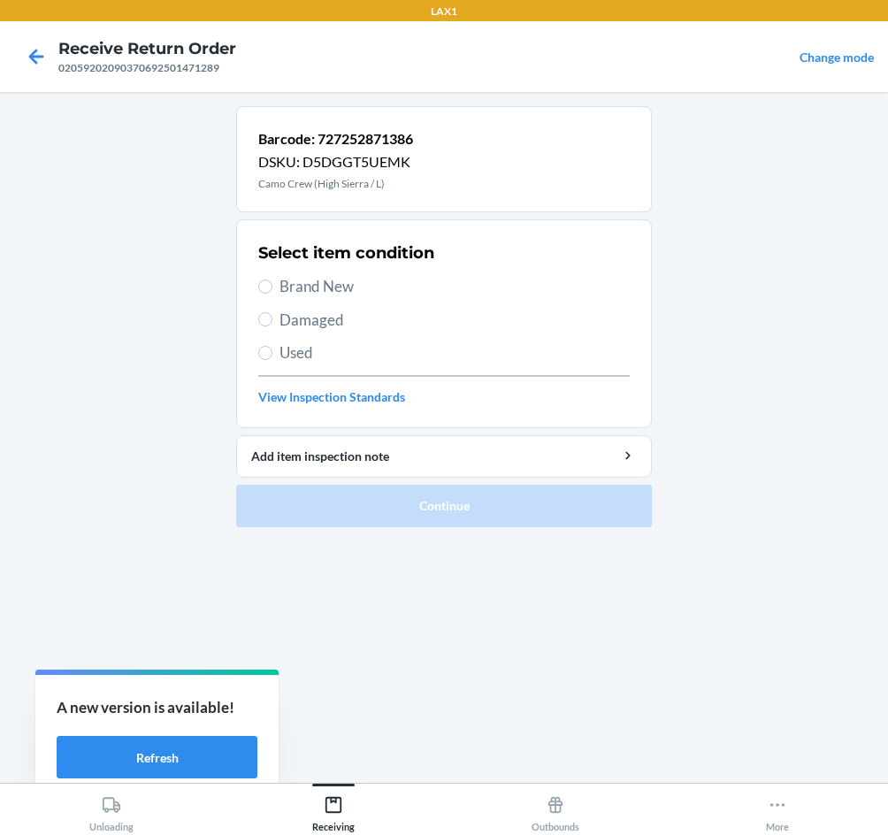
click at [340, 284] on span "Brand New" at bounding box center [455, 286] width 350 height 23
click at [273, 284] on input "Brand New" at bounding box center [265, 287] width 14 height 14
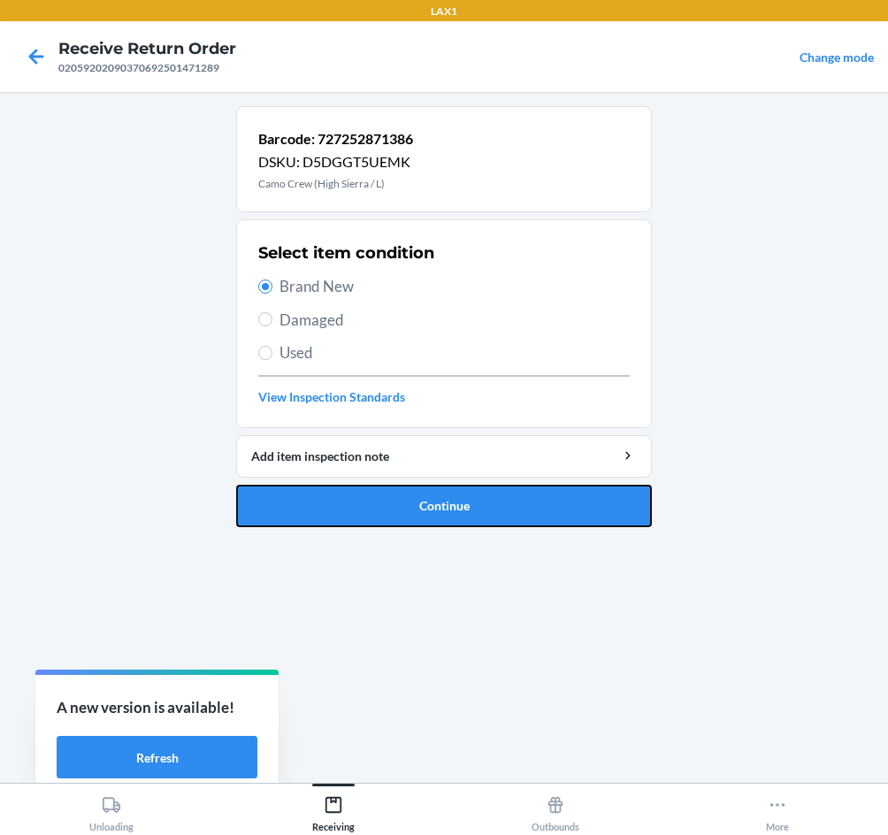
click at [434, 510] on button "Continue" at bounding box center [444, 506] width 416 height 42
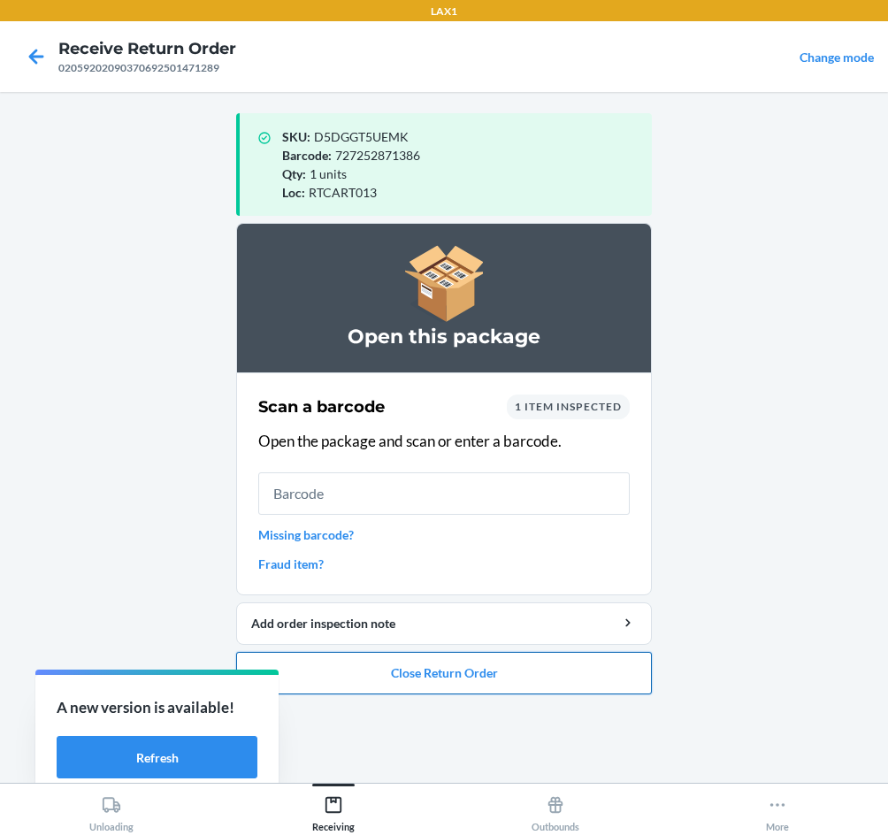
click at [442, 677] on button "Close Return Order" at bounding box center [444, 673] width 416 height 42
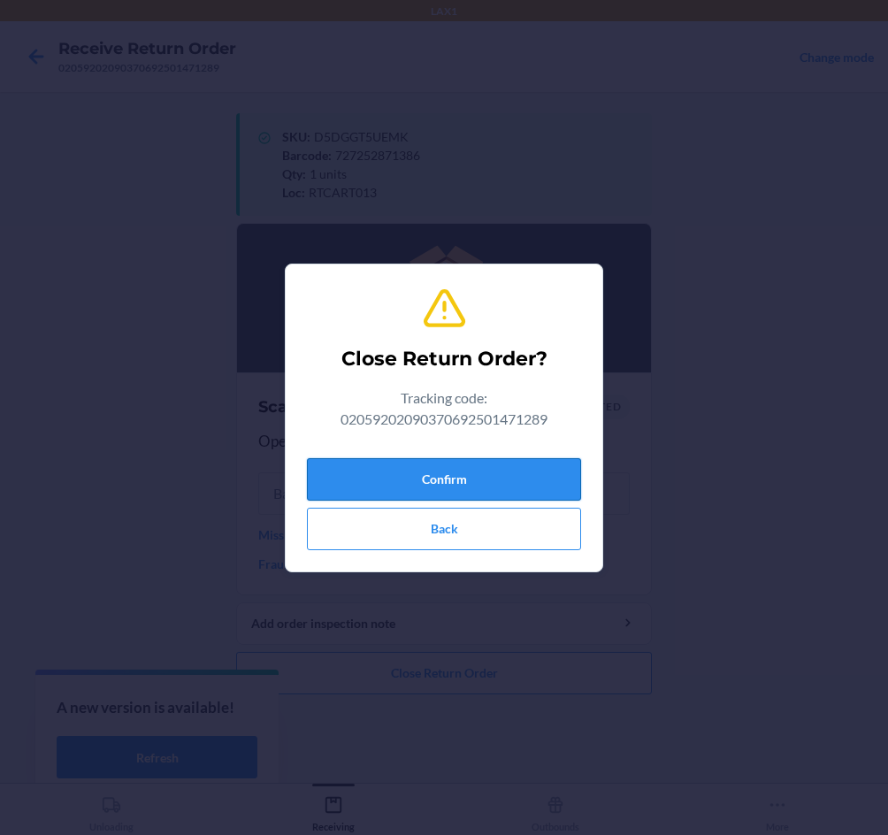
click at [449, 479] on button "Confirm" at bounding box center [444, 479] width 274 height 42
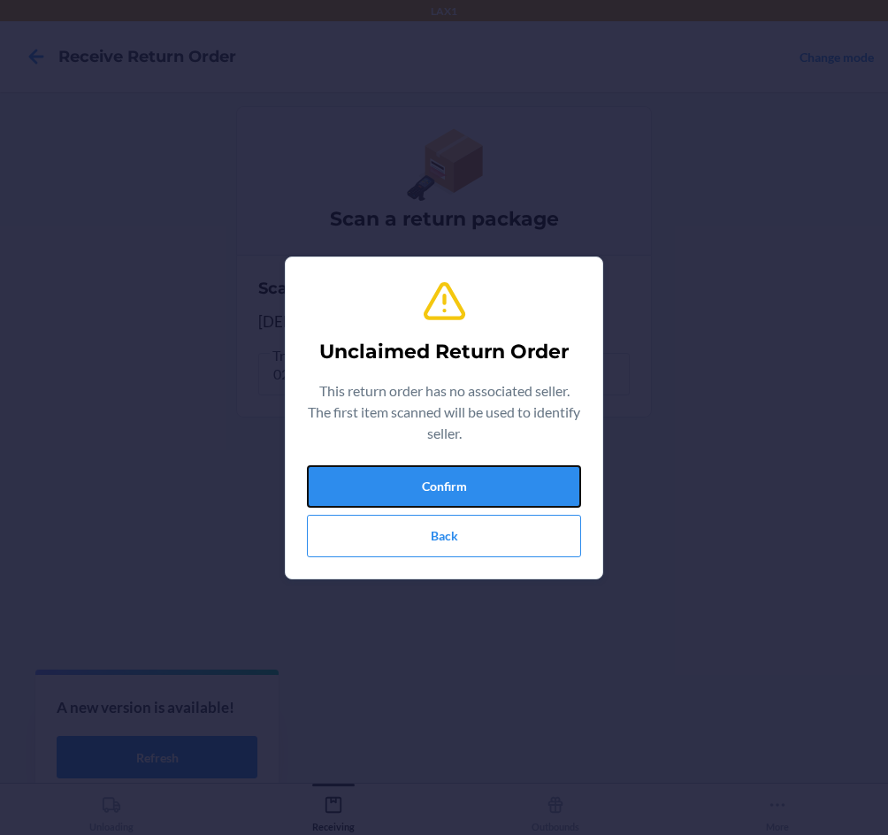
click at [450, 481] on button "Confirm" at bounding box center [444, 486] width 274 height 42
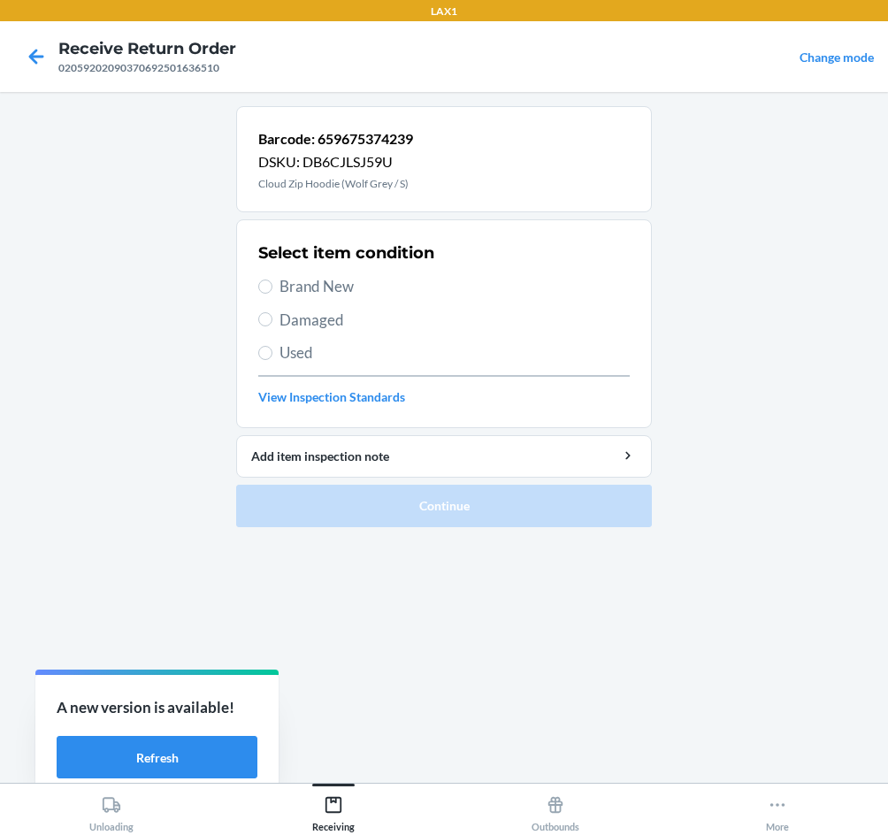
click at [311, 328] on span "Damaged" at bounding box center [455, 320] width 350 height 23
click at [273, 327] on input "Damaged" at bounding box center [265, 319] width 14 height 14
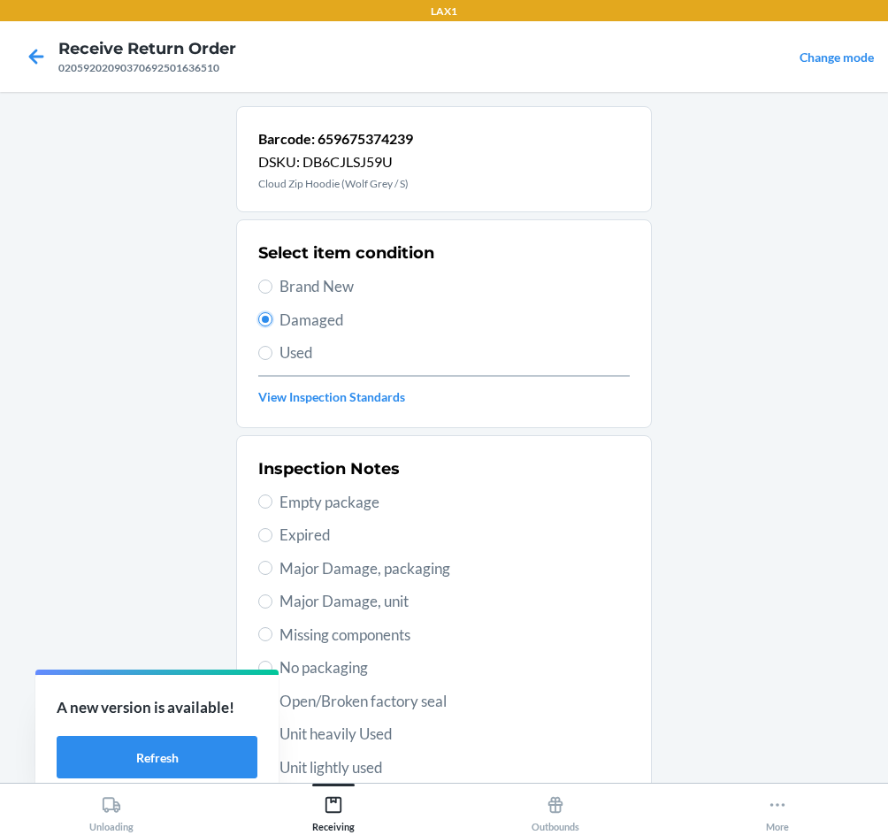
scroll to position [177, 0]
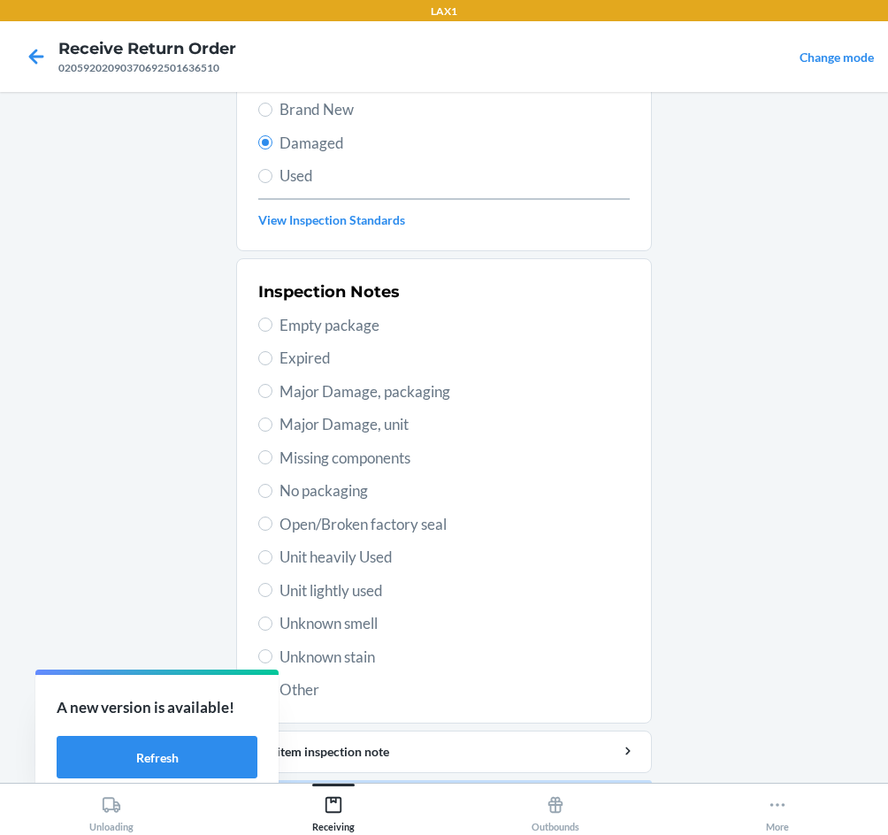
click at [420, 386] on span "Major Damage, packaging" at bounding box center [455, 392] width 350 height 23
click at [273, 386] on input "Major Damage, packaging" at bounding box center [265, 391] width 14 height 14
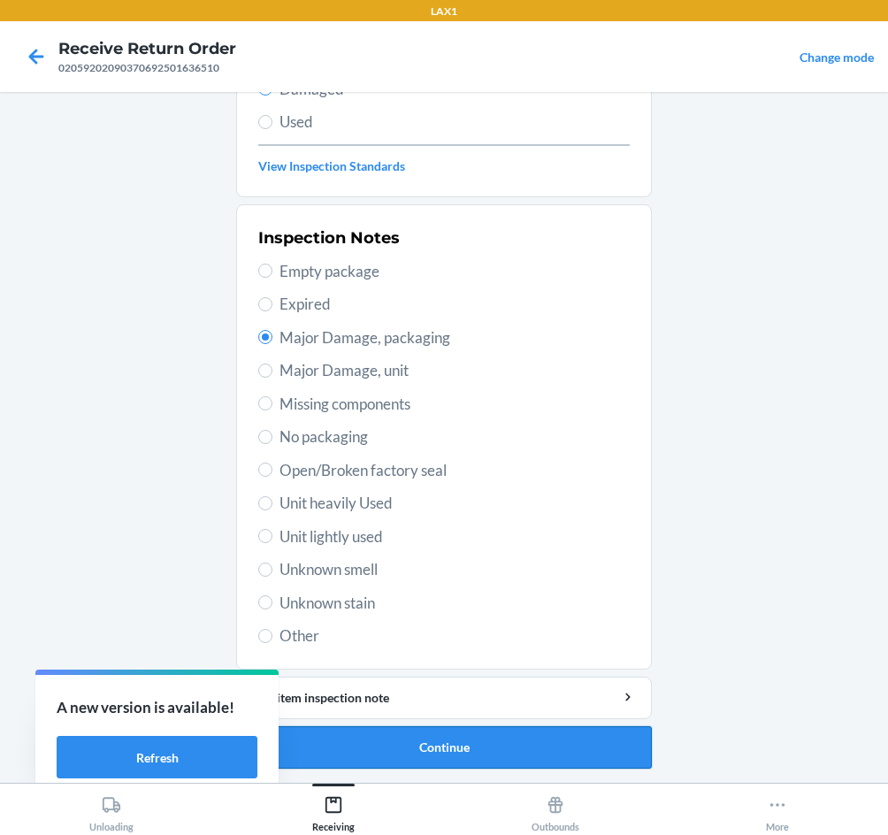
click at [627, 739] on button "Continue" at bounding box center [444, 748] width 416 height 42
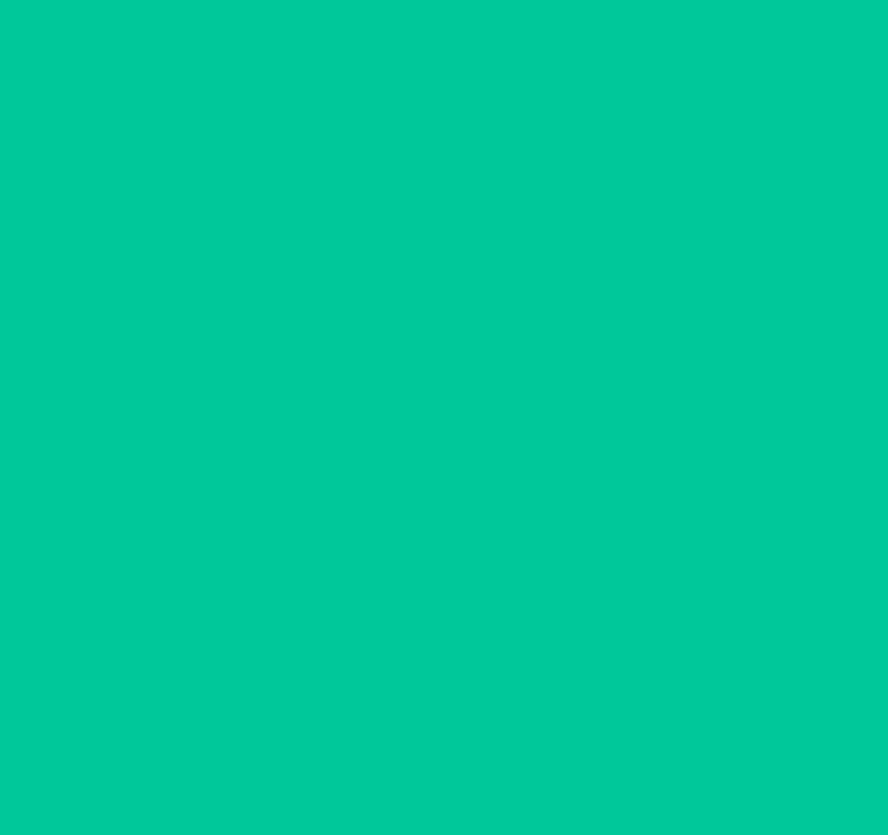
scroll to position [85, 0]
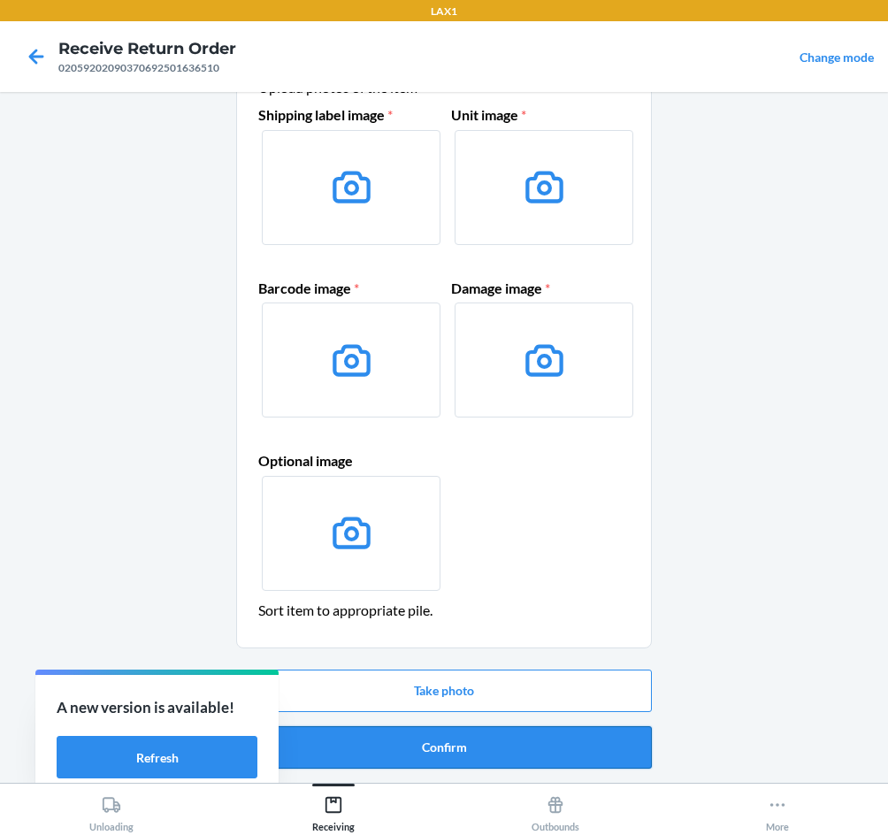
click at [565, 753] on button "Confirm" at bounding box center [444, 748] width 416 height 42
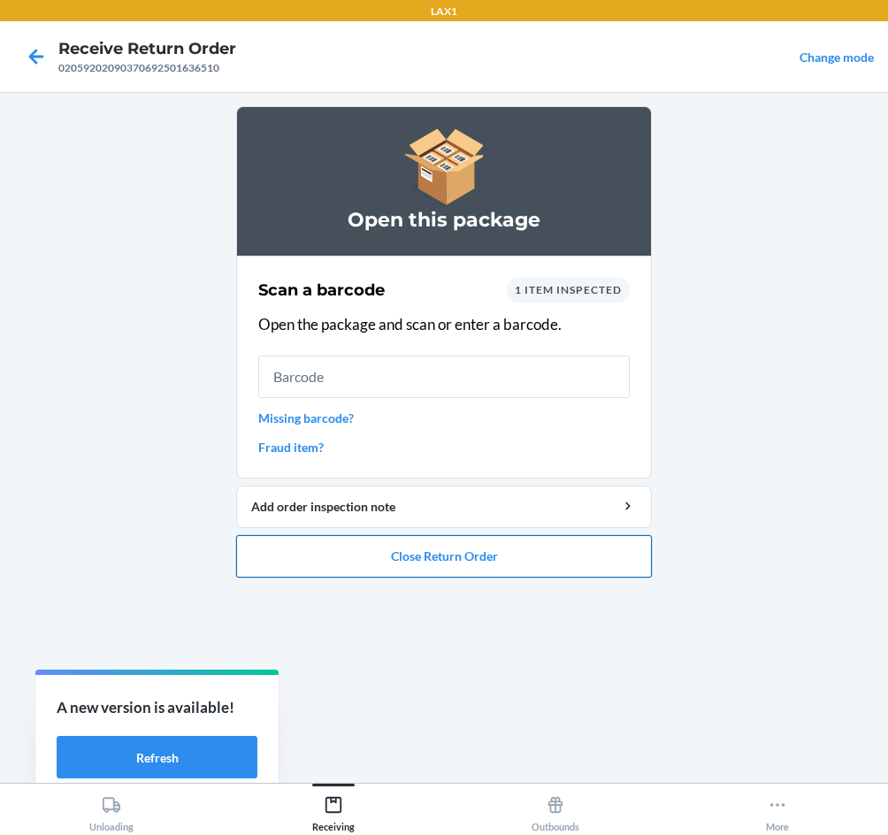
click at [404, 562] on button "Close Return Order" at bounding box center [444, 556] width 416 height 42
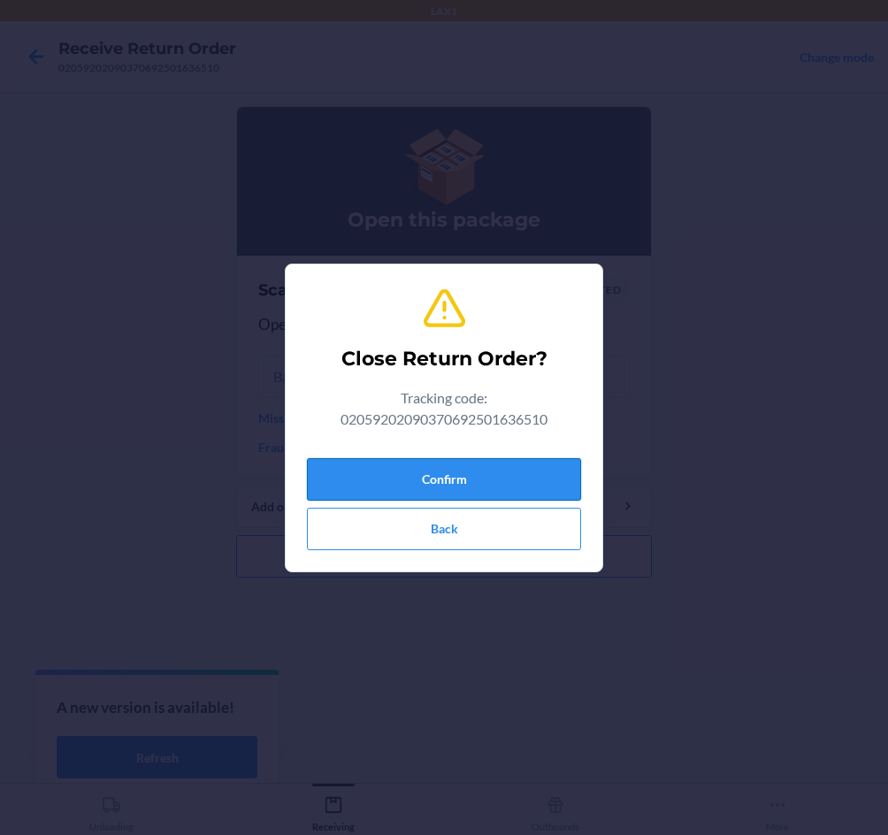
click at [448, 474] on button "Confirm" at bounding box center [444, 479] width 274 height 42
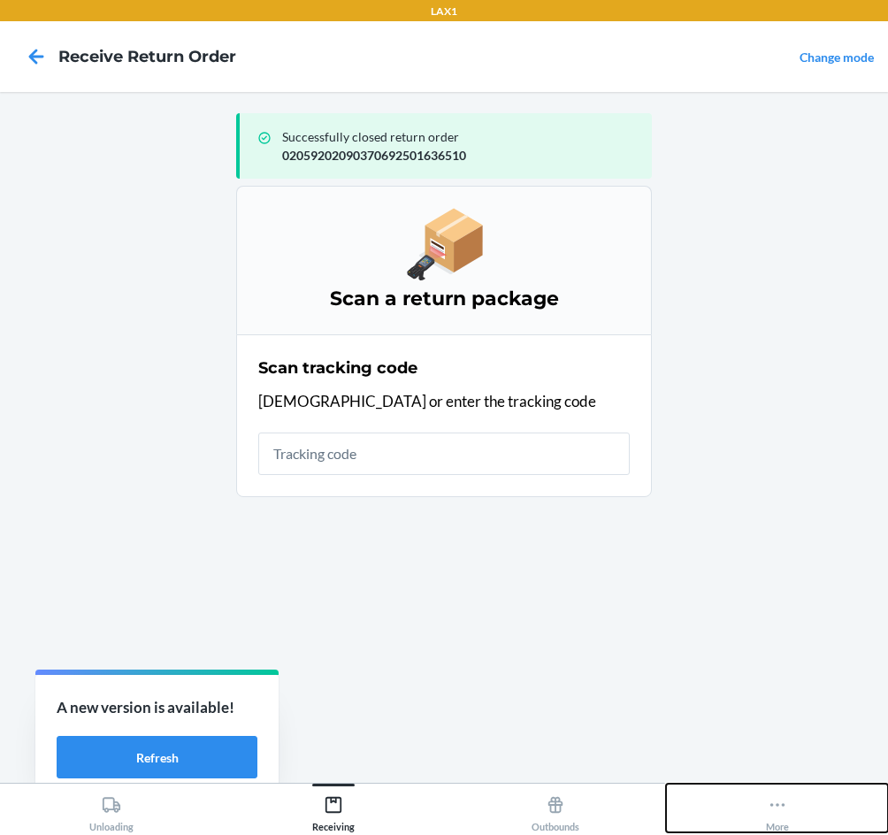
click at [784, 804] on icon at bounding box center [777, 805] width 19 height 19
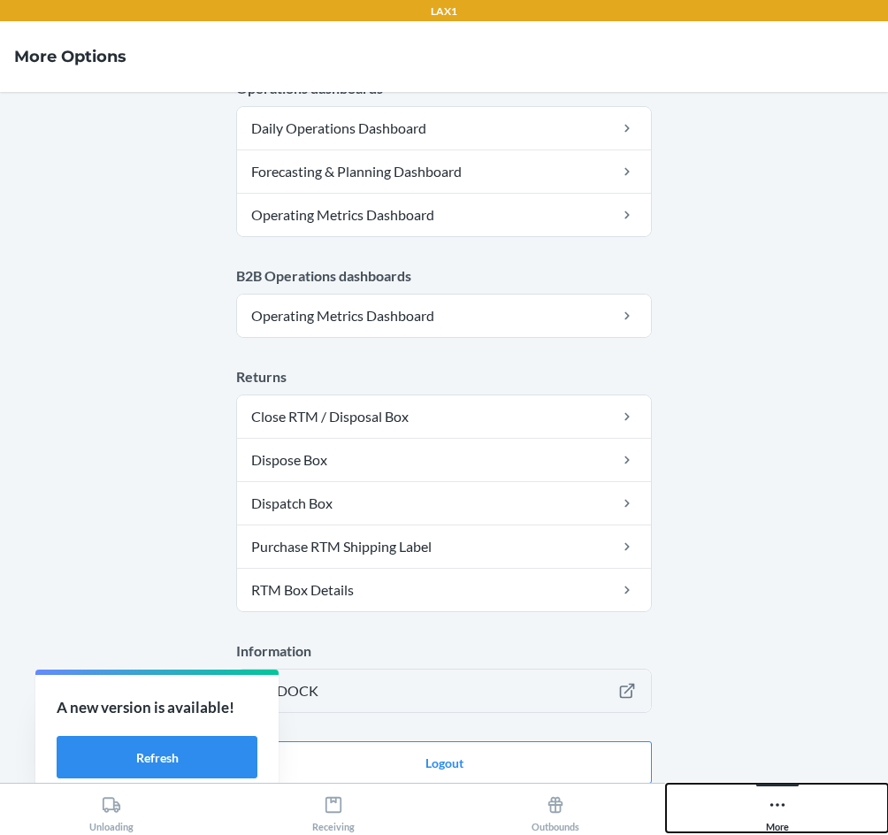
scroll to position [865, 0]
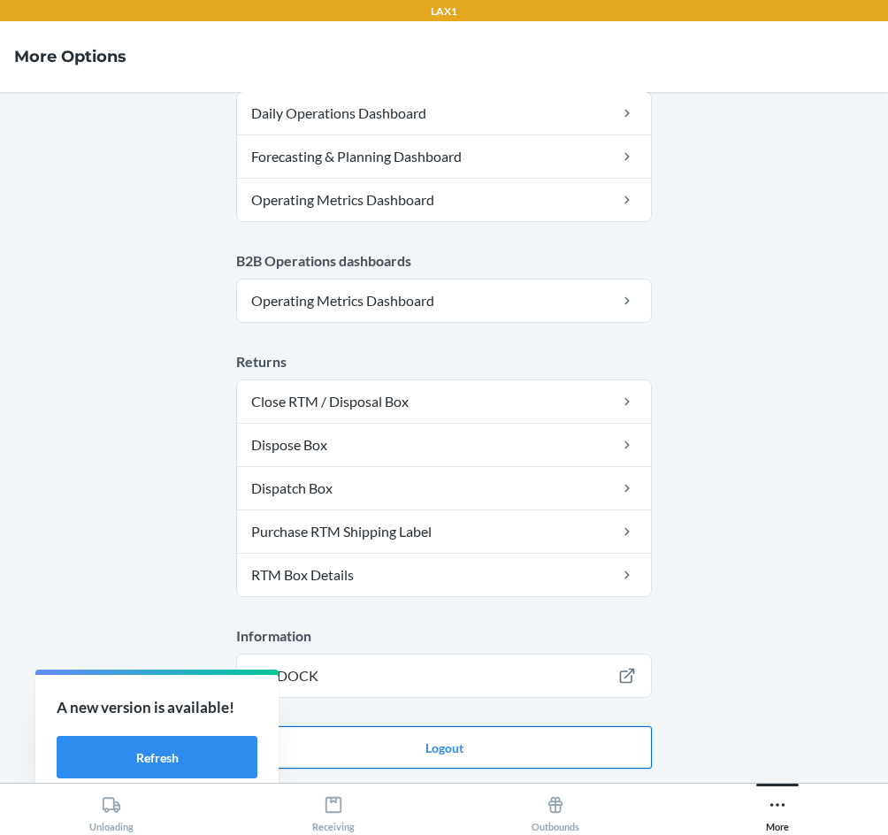
click at [583, 735] on button "Logout" at bounding box center [444, 748] width 416 height 42
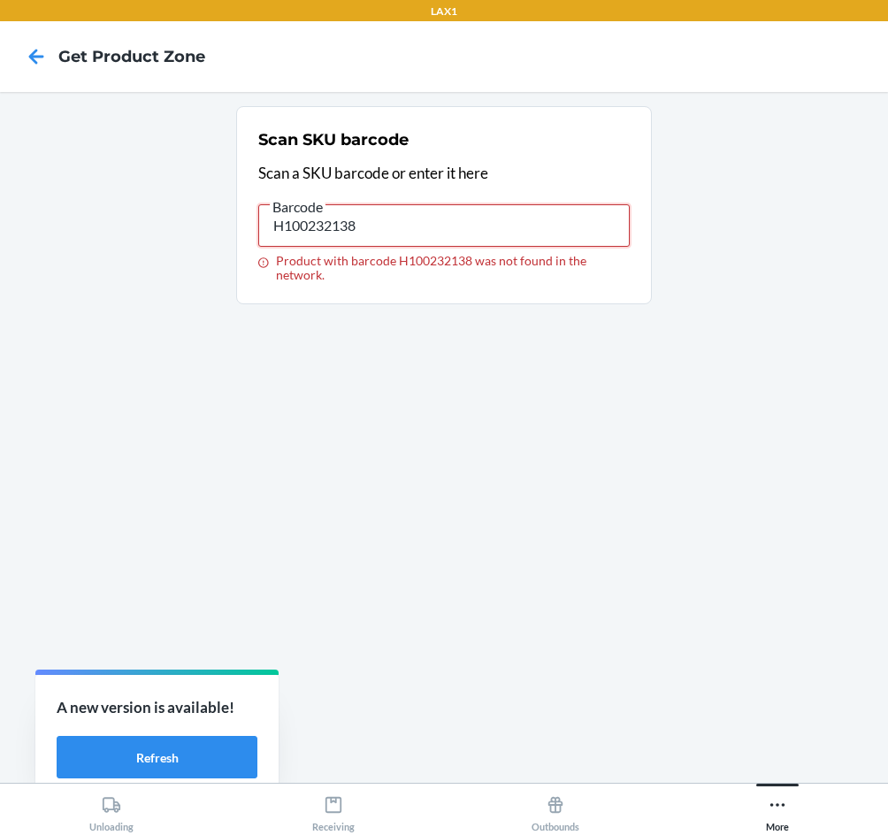
drag, startPoint x: 376, startPoint y: 220, endPoint x: -10, endPoint y: 281, distance: 390.5
click at [0, 281] on html "LAX1 Get Product Zone Scan SKU barcode Scan a SKU barcode or enter it here Barc…" at bounding box center [444, 417] width 888 height 835
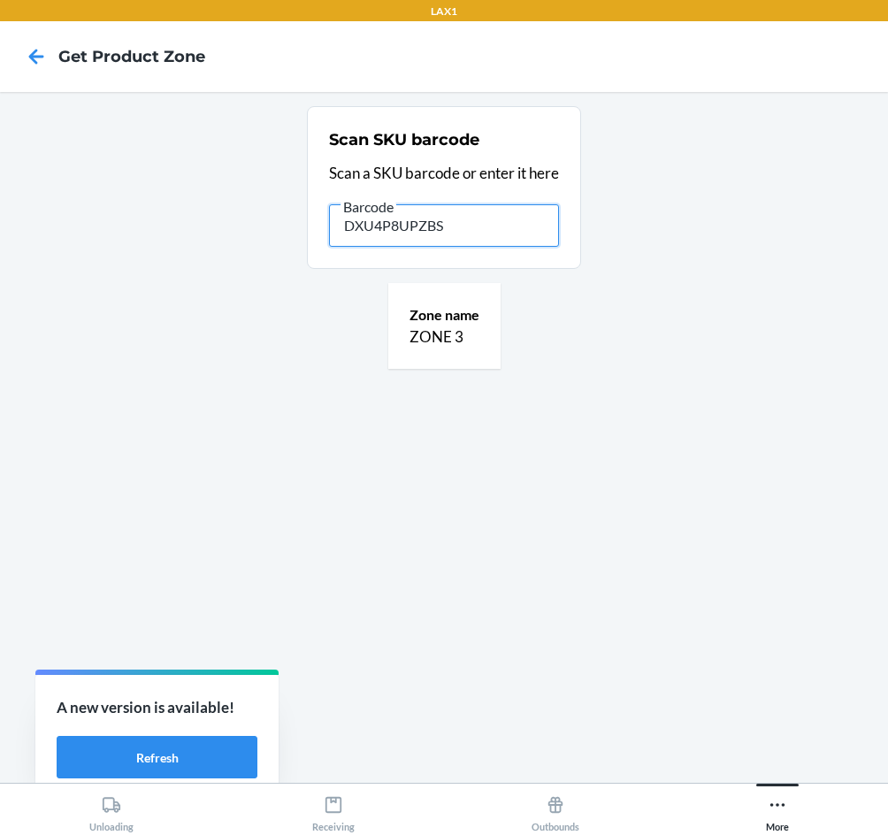
drag, startPoint x: 378, startPoint y: 219, endPoint x: -10, endPoint y: 244, distance: 388.4
click at [0, 244] on html "LAX1 Get Product Zone Scan SKU barcode Scan a SKU barcode or enter it here Barc…" at bounding box center [444, 417] width 888 height 835
